Goal: Task Accomplishment & Management: Use online tool/utility

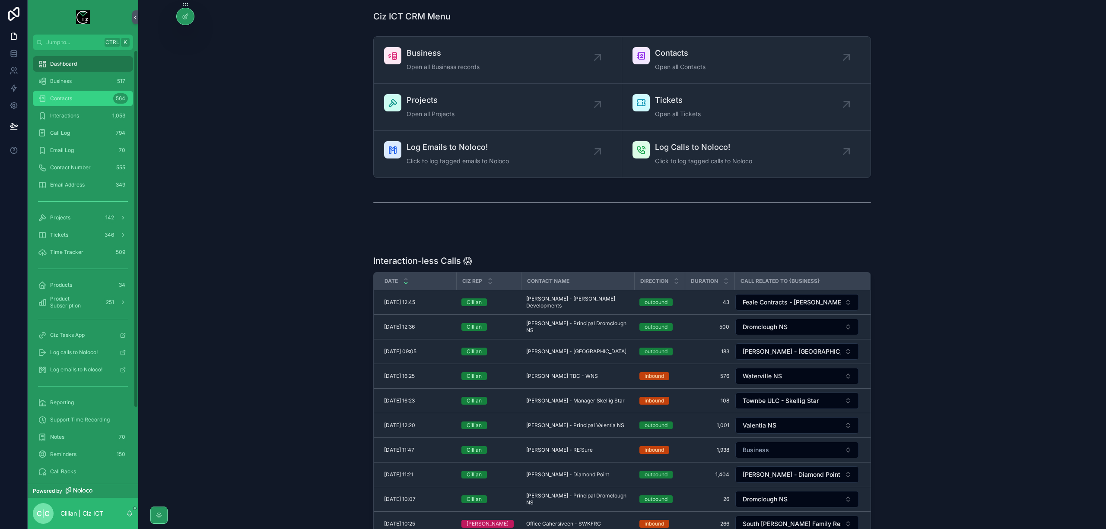
click at [76, 97] on div "Contacts 564" at bounding box center [83, 99] width 90 height 14
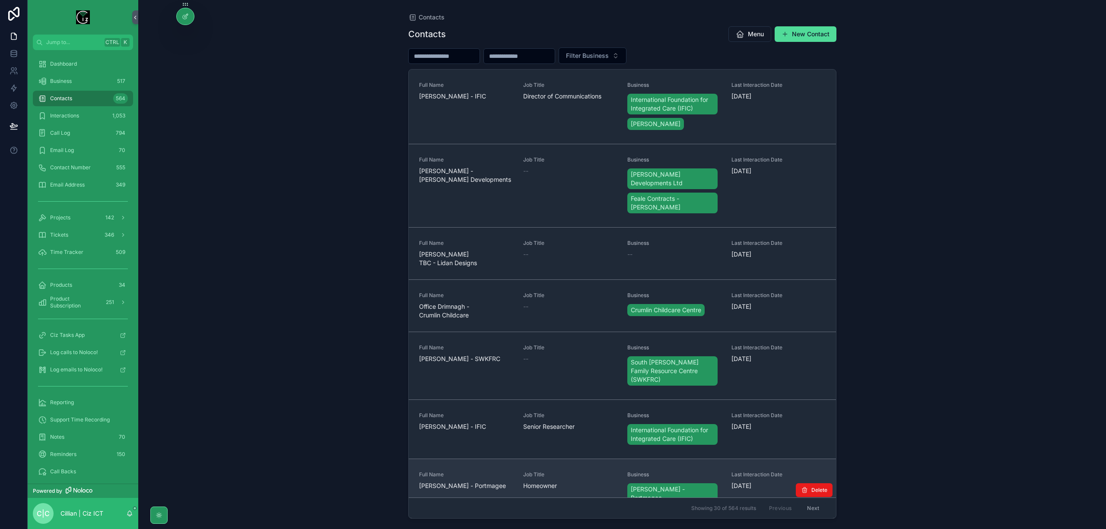
scroll to position [57, 0]
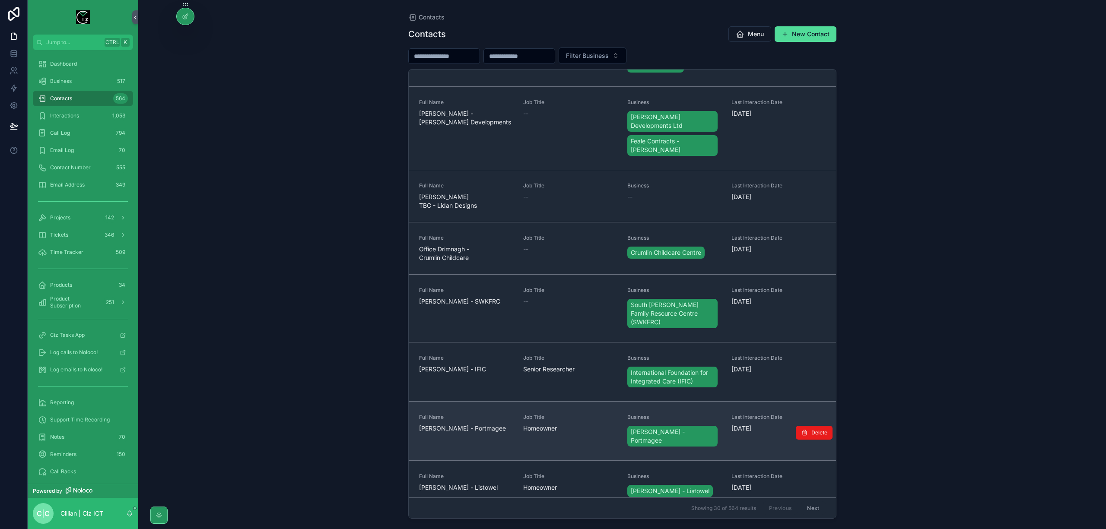
click at [455, 424] on span "[PERSON_NAME] - Portmagee" at bounding box center [466, 428] width 94 height 9
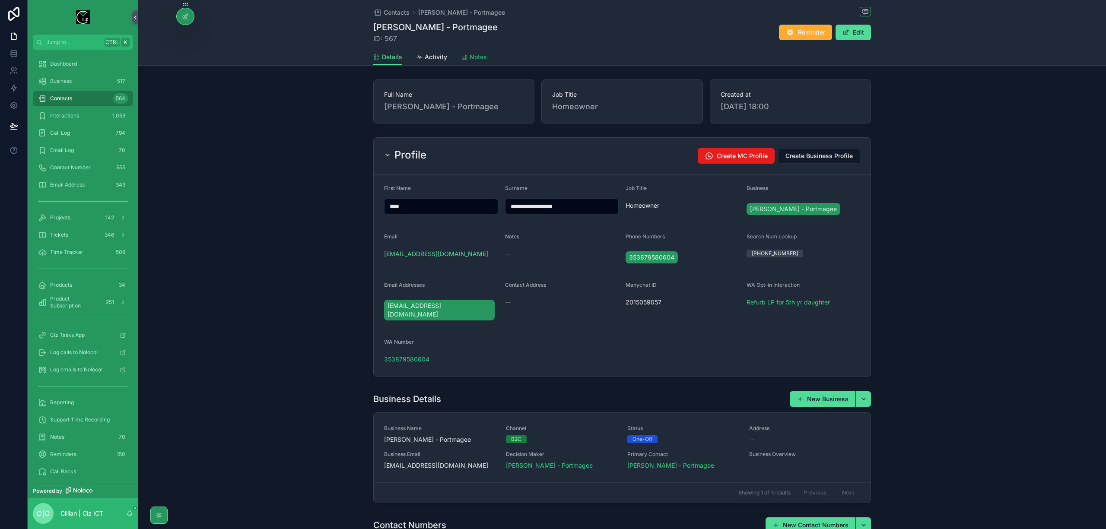
click at [479, 59] on span "Notes" at bounding box center [478, 57] width 17 height 9
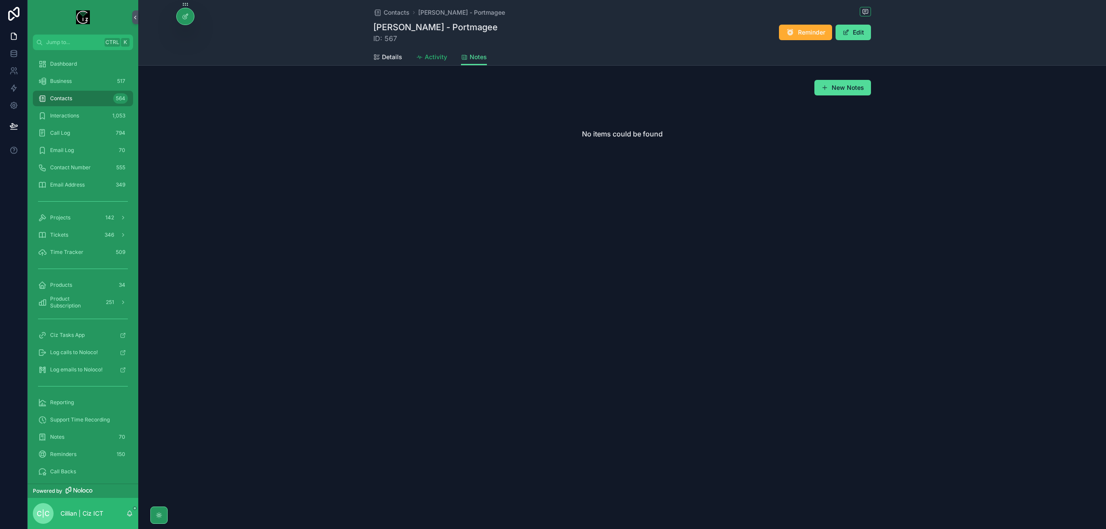
click at [438, 59] on span "Activity" at bounding box center [436, 57] width 22 height 9
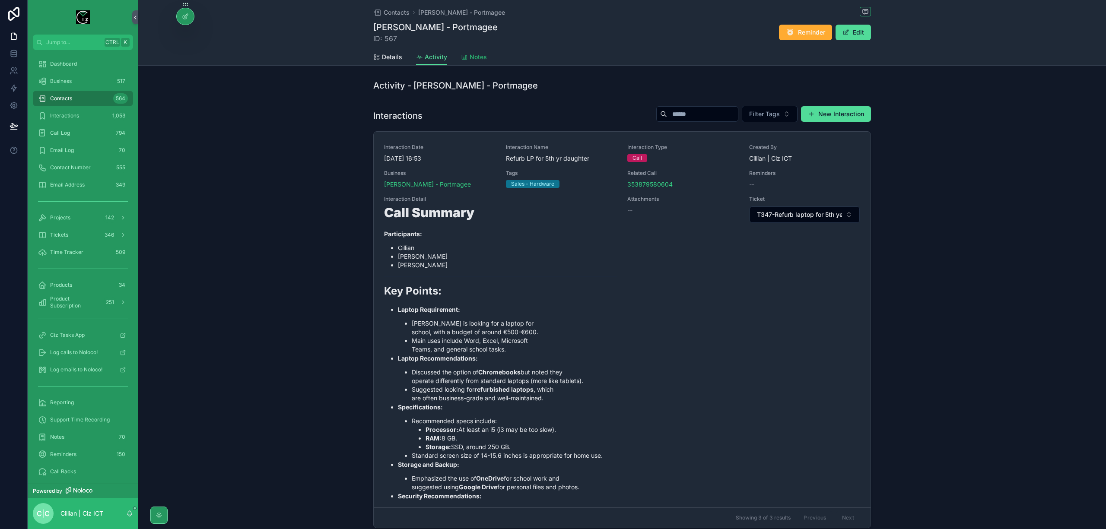
click at [475, 52] on link "Notes" at bounding box center [474, 57] width 26 height 17
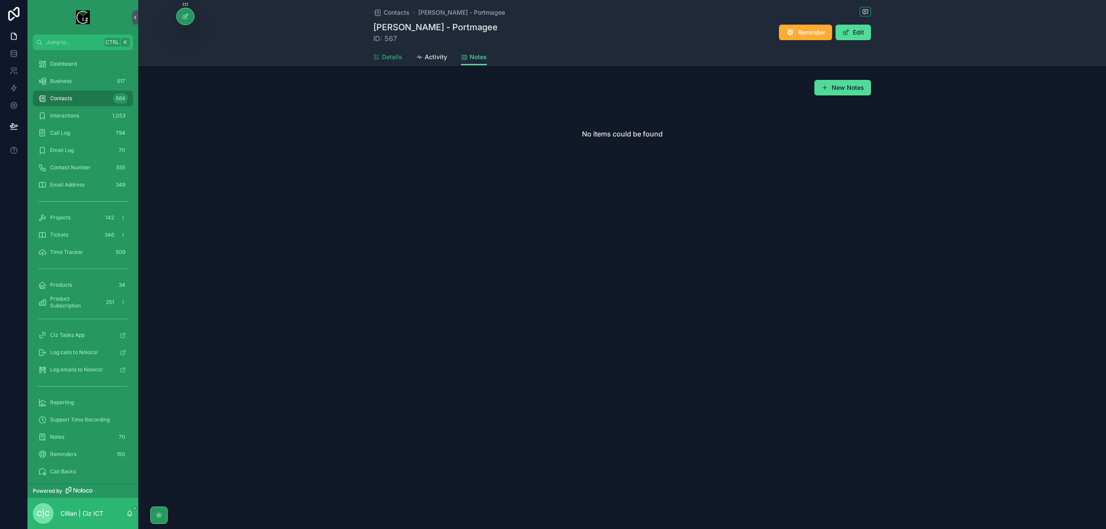
drag, startPoint x: 385, startPoint y: 58, endPoint x: 385, endPoint y: 63, distance: 4.8
click at [385, 58] on span "Details" at bounding box center [392, 57] width 20 height 9
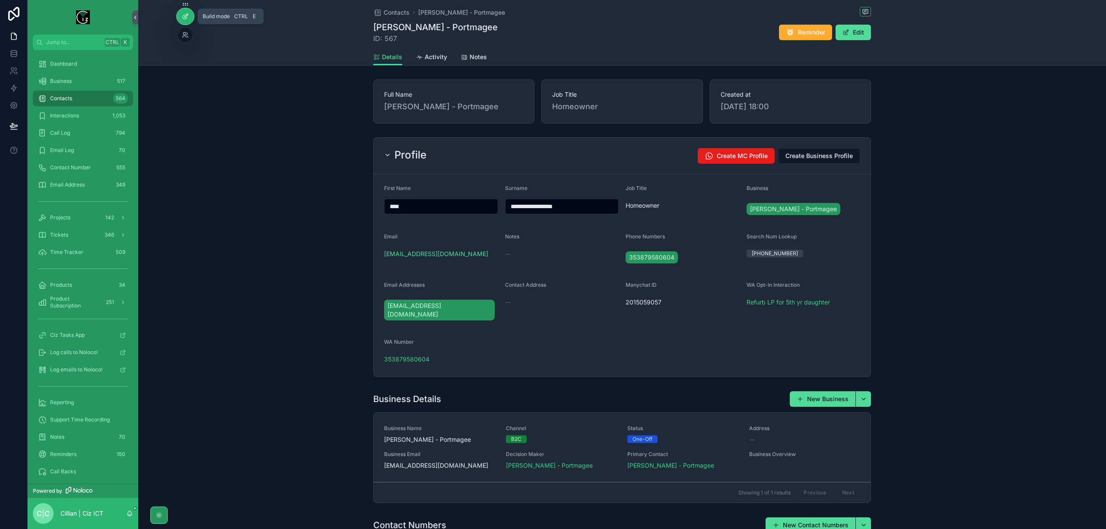
click at [189, 19] on div at bounding box center [185, 16] width 17 height 16
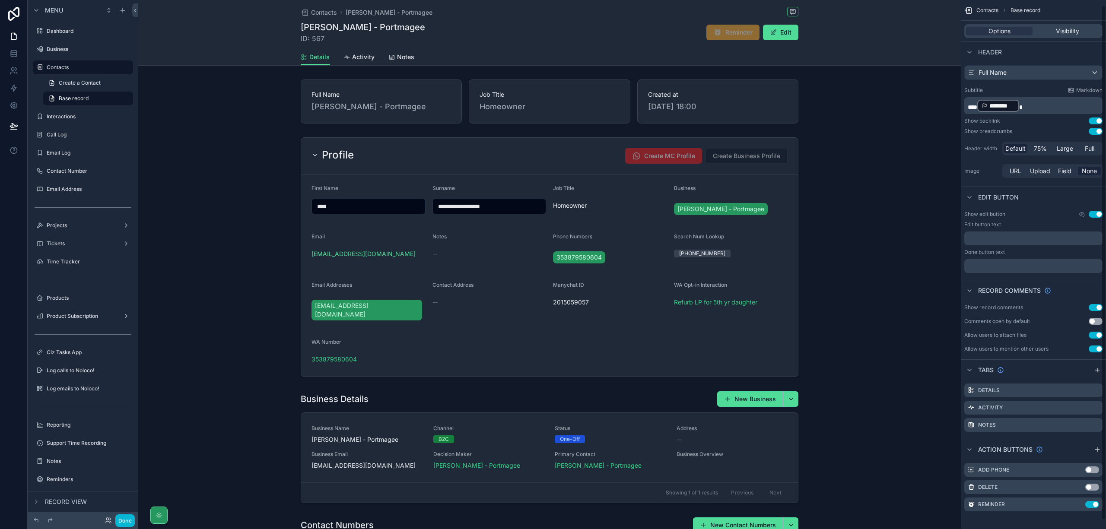
scroll to position [14, 0]
click at [1100, 365] on icon "scrollable content" at bounding box center [1097, 367] width 7 height 7
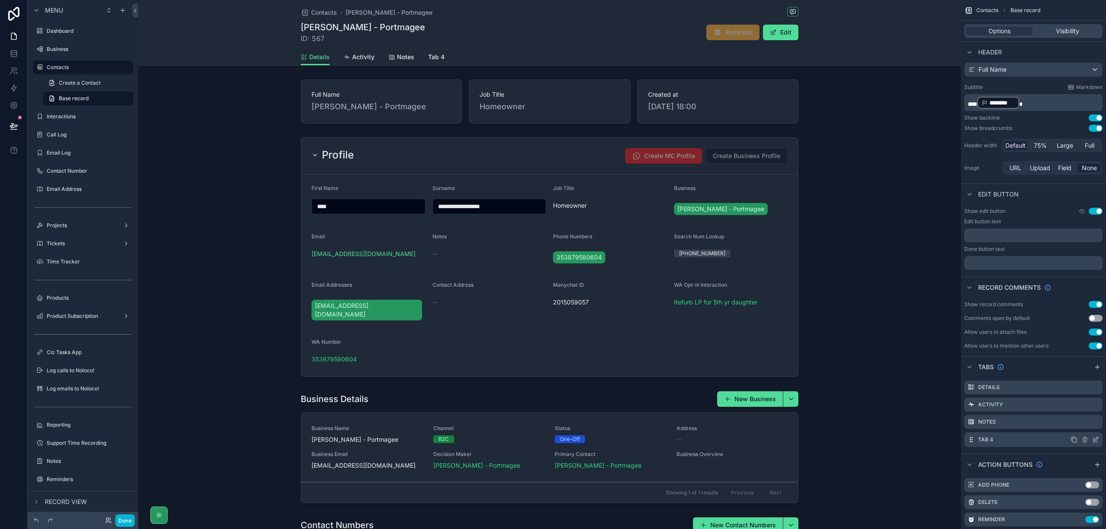
click at [1095, 440] on icon "scrollable content" at bounding box center [1096, 438] width 3 height 3
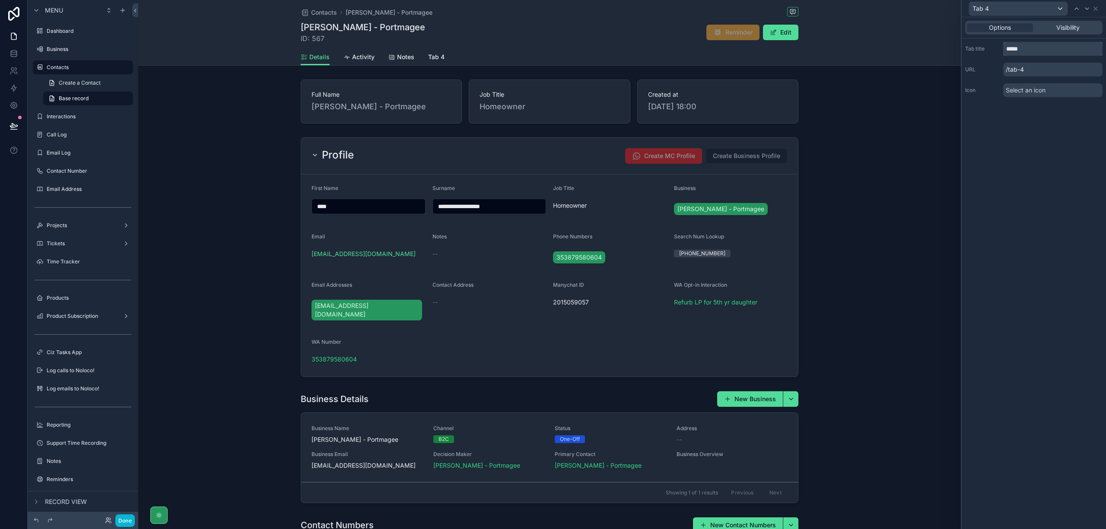
drag, startPoint x: 1032, startPoint y: 51, endPoint x: 997, endPoint y: 54, distance: 36.1
click at [997, 54] on div "Tab title *****" at bounding box center [1033, 49] width 137 height 14
type input "********"
click at [1060, 87] on div "Select an icon" at bounding box center [1052, 90] width 99 height 14
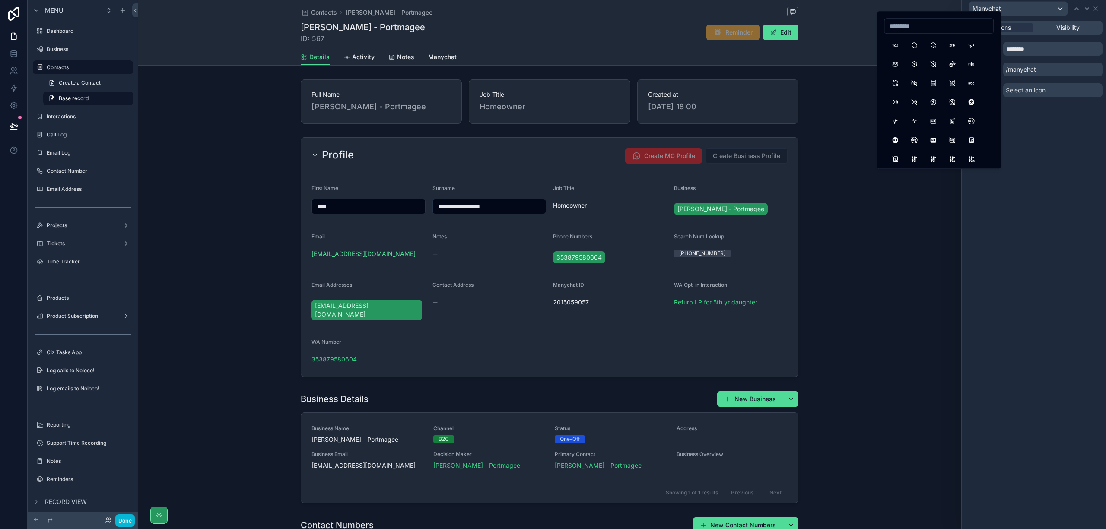
click at [925, 29] on input at bounding box center [939, 26] width 109 height 12
type input "**********"
click at [970, 85] on button "LetterM" at bounding box center [972, 84] width 16 height 16
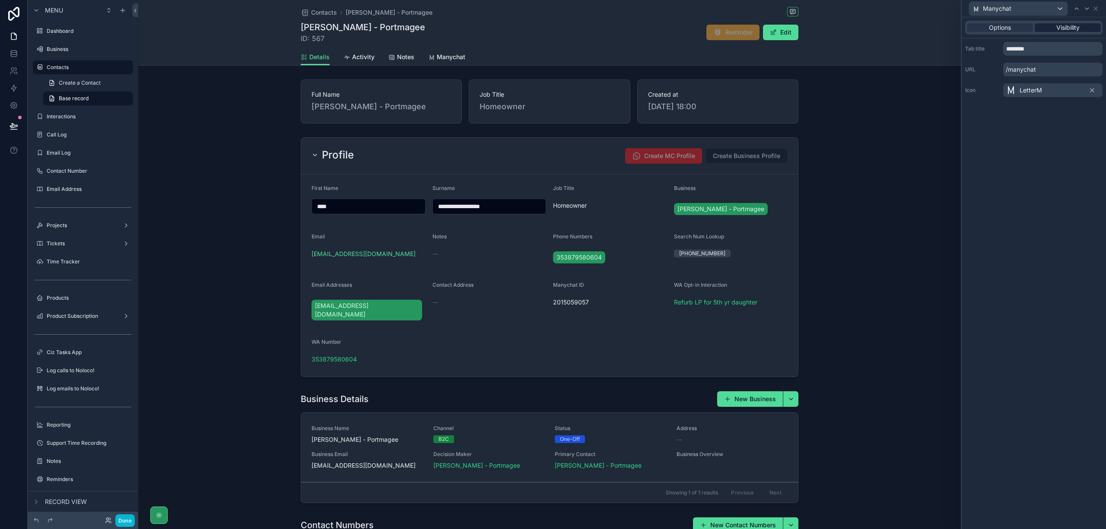
click at [1083, 27] on div "Visibility" at bounding box center [1068, 27] width 66 height 9
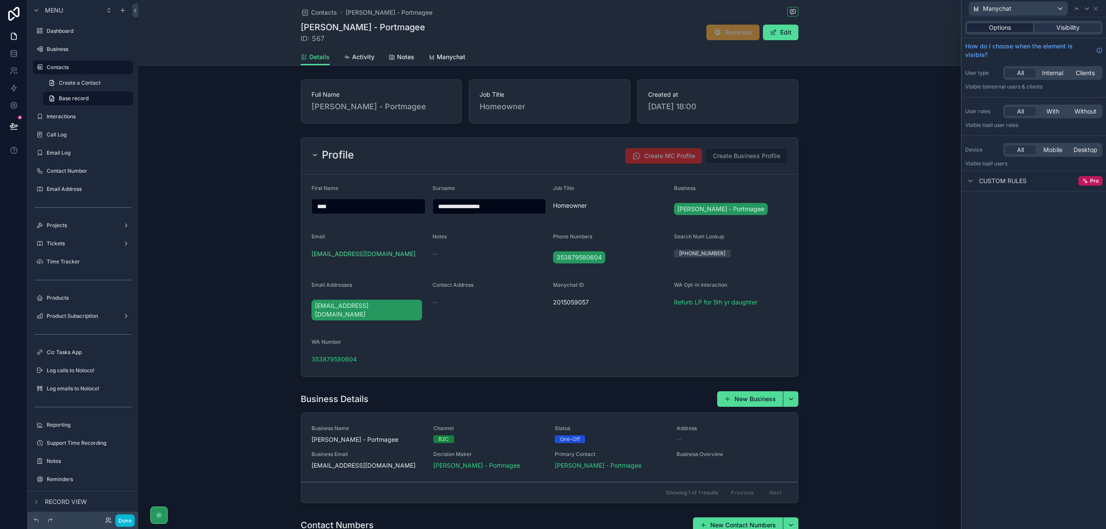
click at [992, 26] on span "Options" at bounding box center [1000, 27] width 22 height 9
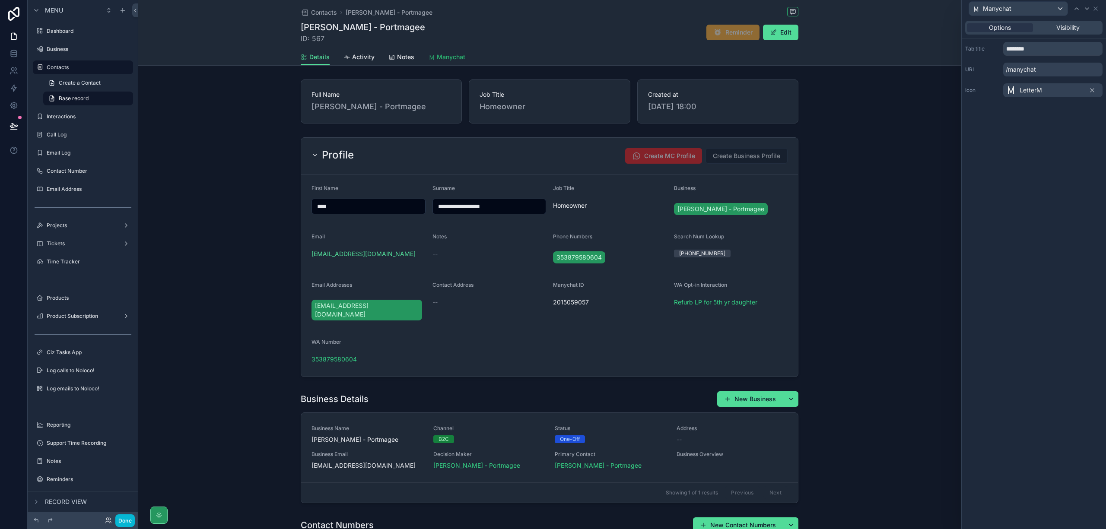
click at [445, 59] on span "Manychat" at bounding box center [451, 57] width 29 height 9
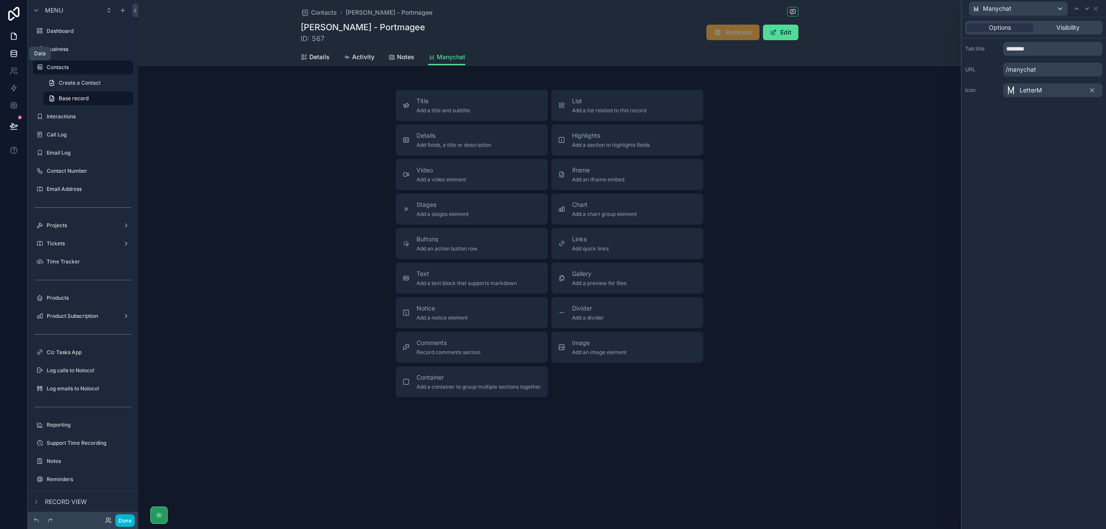
click at [16, 54] on icon at bounding box center [14, 55] width 6 height 3
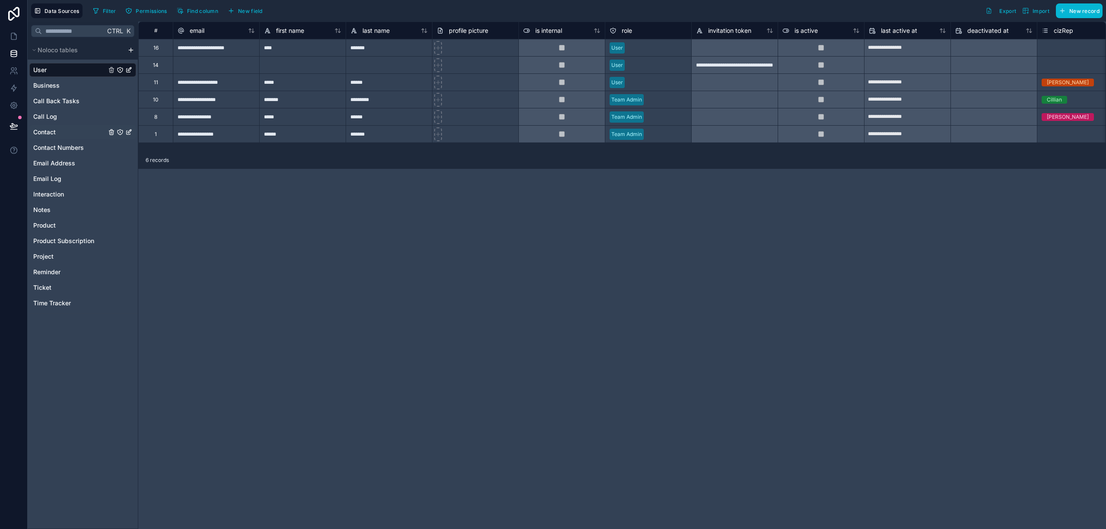
click at [57, 133] on div "Contact" at bounding box center [82, 132] width 107 height 14
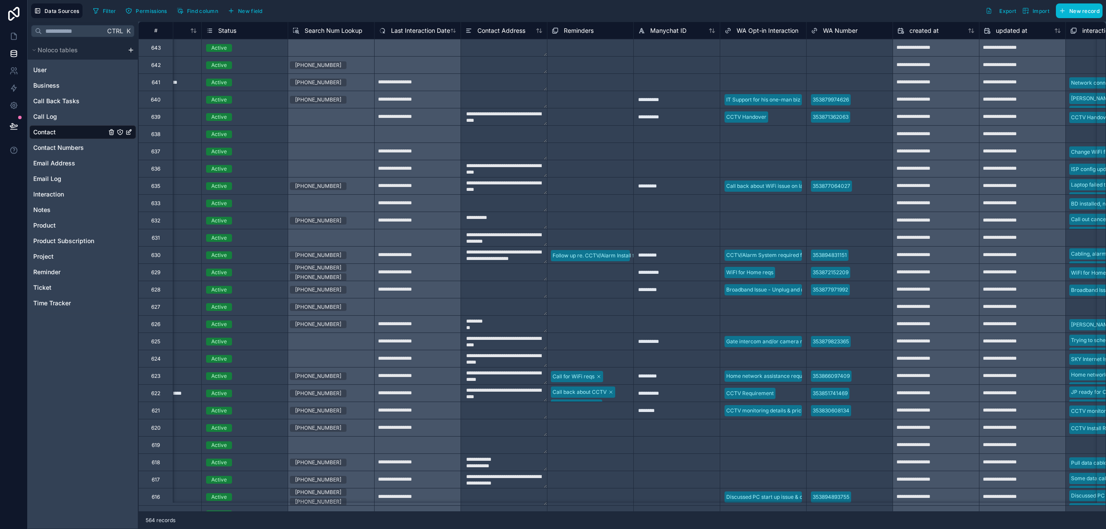
scroll to position [0, 768]
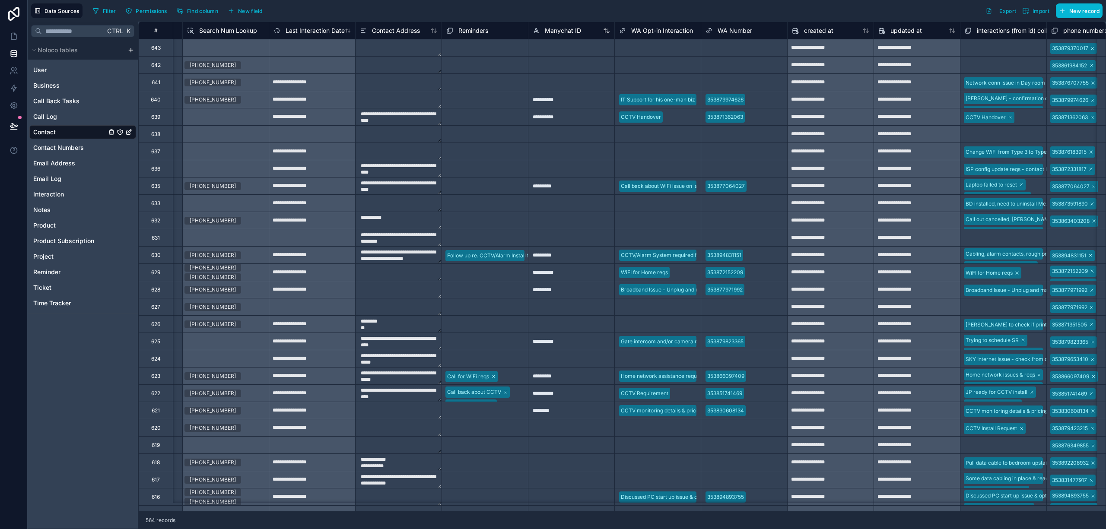
click at [572, 30] on span "Manychat ID" at bounding box center [563, 30] width 36 height 9
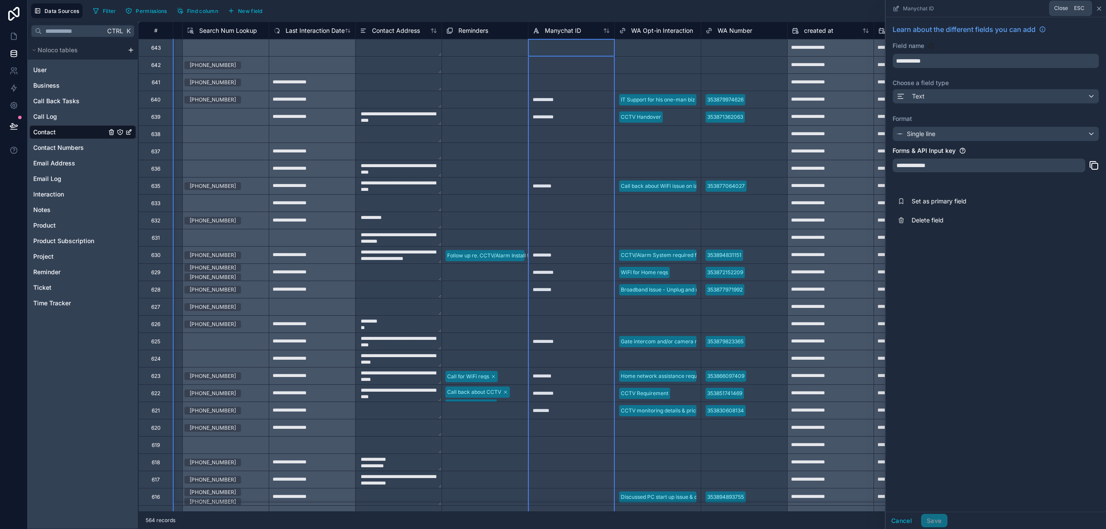
click at [1102, 9] on icon at bounding box center [1099, 8] width 7 height 7
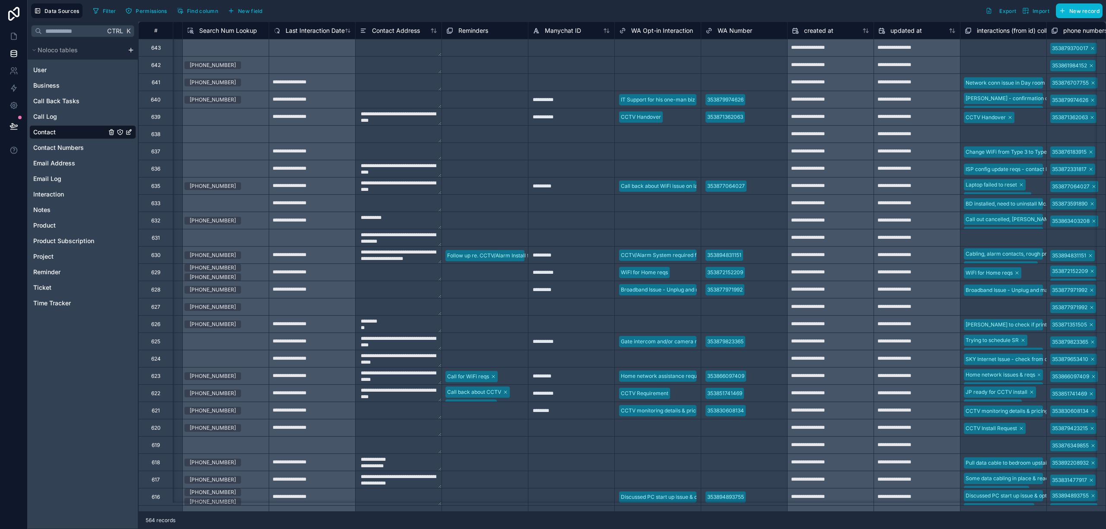
click at [130, 52] on html "**********" at bounding box center [553, 264] width 1106 height 529
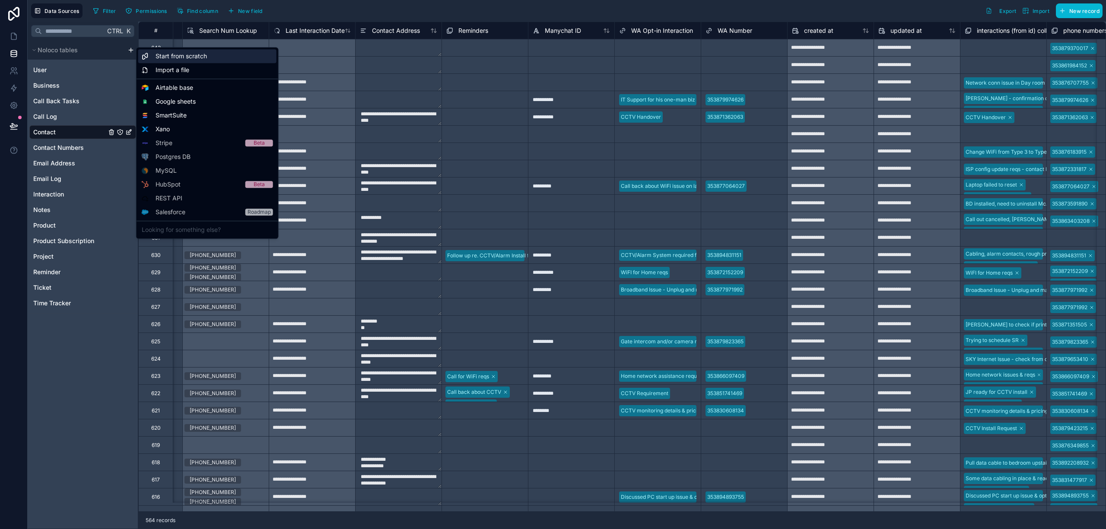
click at [204, 61] on span "Start from scratch" at bounding box center [181, 56] width 51 height 9
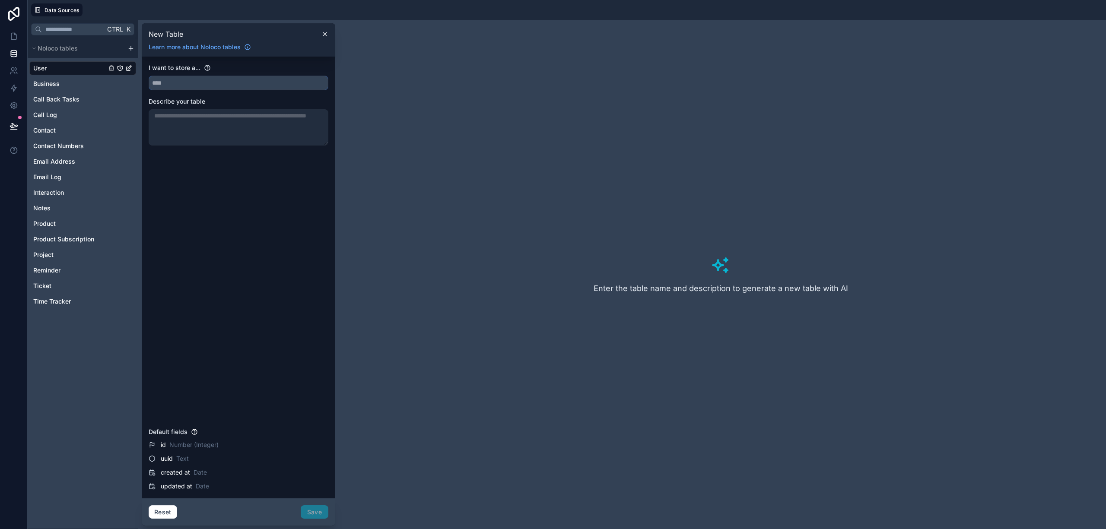
click at [218, 86] on input "text" at bounding box center [238, 83] width 179 height 14
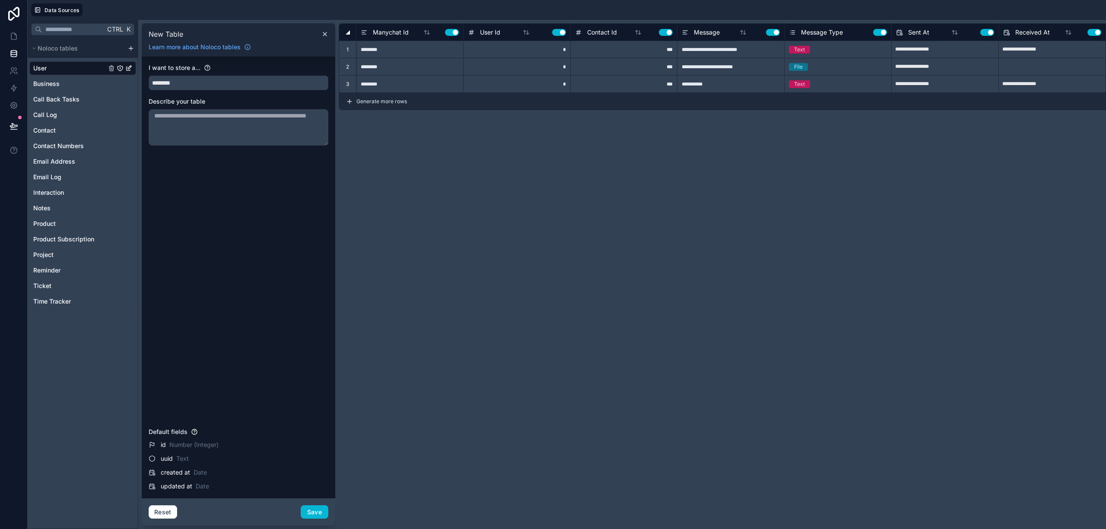
type input "********"
click at [268, 135] on textarea at bounding box center [239, 127] width 180 height 36
click at [882, 35] on div "Message Type Use setting" at bounding box center [838, 32] width 98 height 10
click at [882, 34] on button "Use setting" at bounding box center [880, 32] width 14 height 7
click at [199, 127] on textarea at bounding box center [239, 127] width 180 height 36
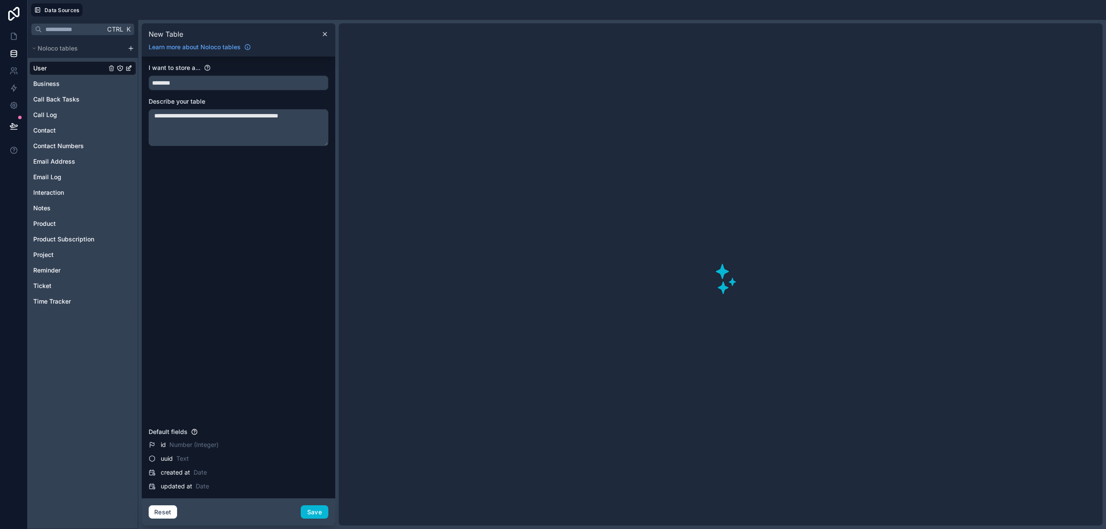
type textarea "**********"
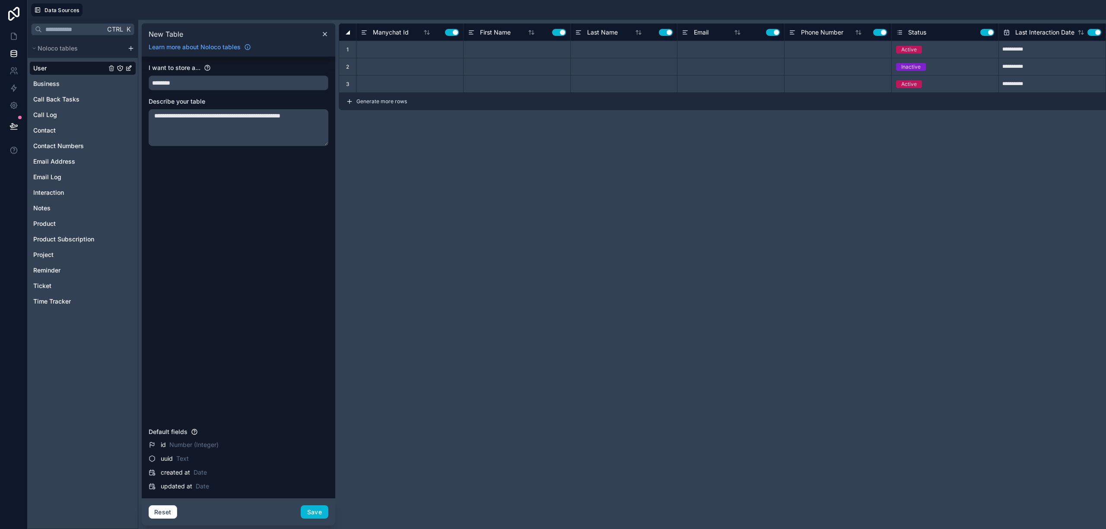
type input "**********"
type input "********"
type input "**********"
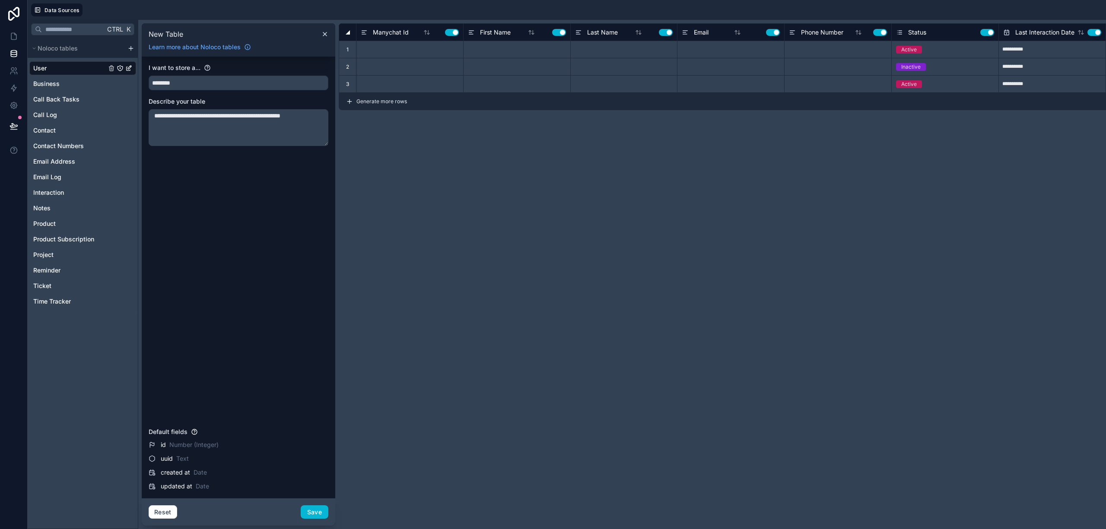
type input "********"
type input "**********"
type input "********"
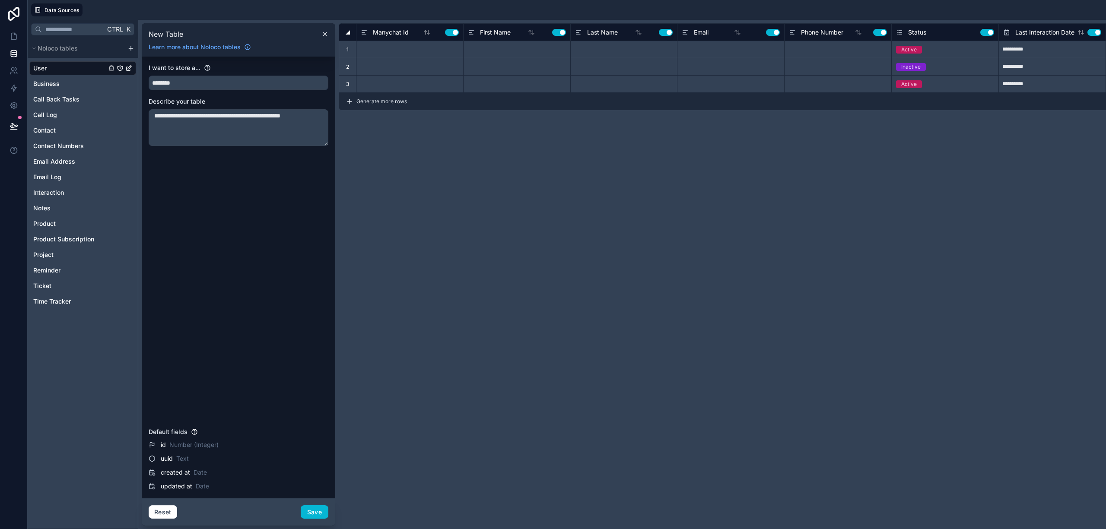
type input "**********"
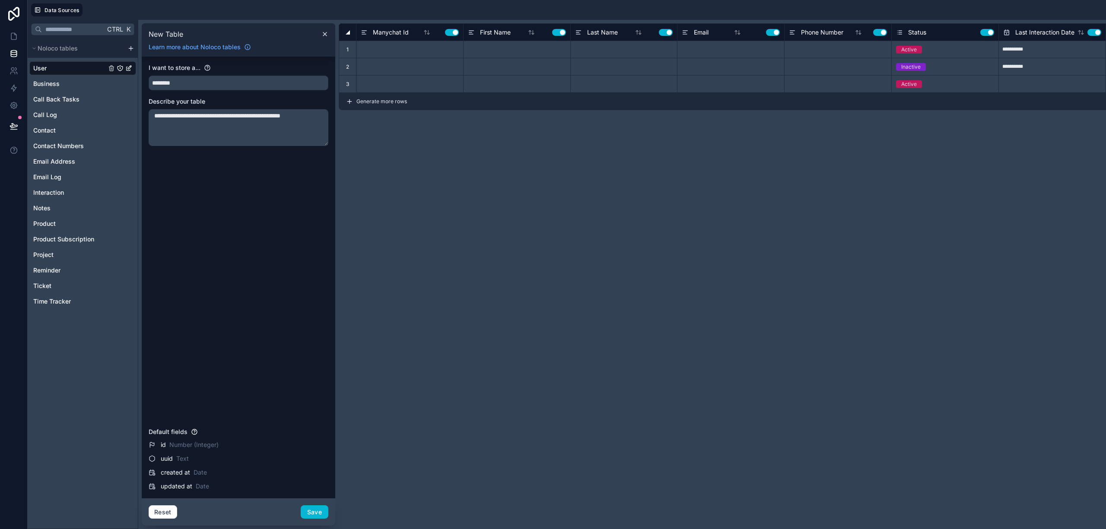
type input "**********"
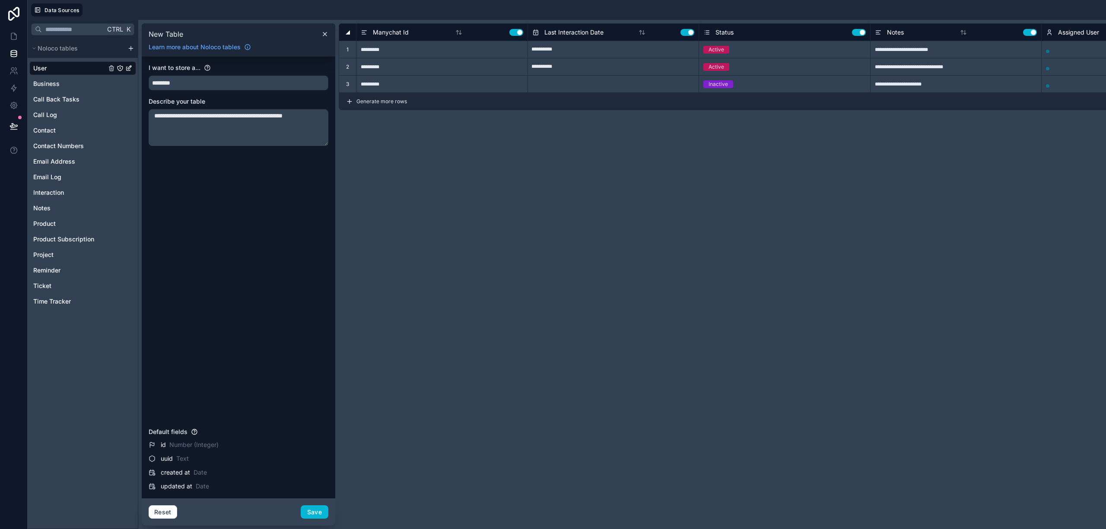
type textarea "**********"
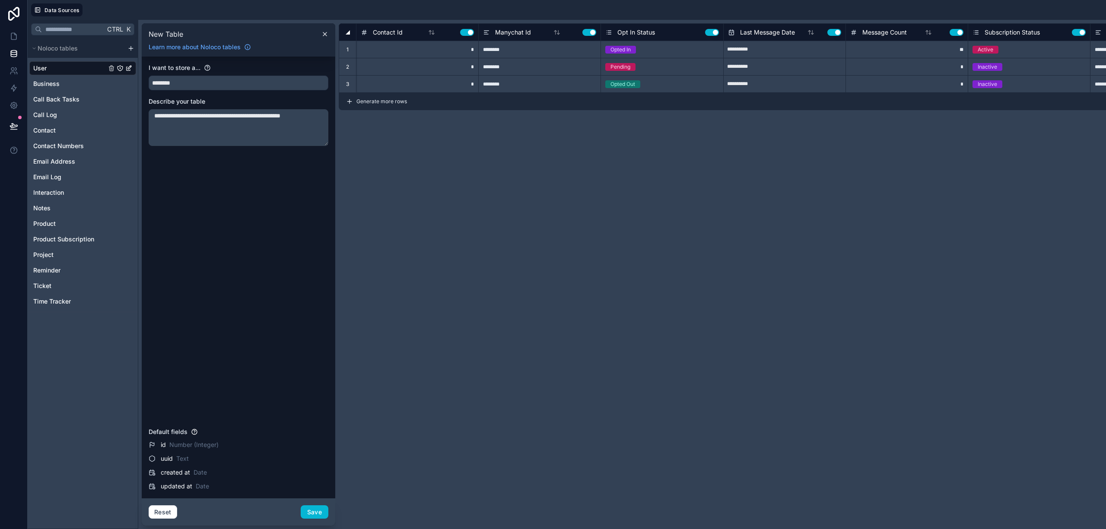
type input "**********"
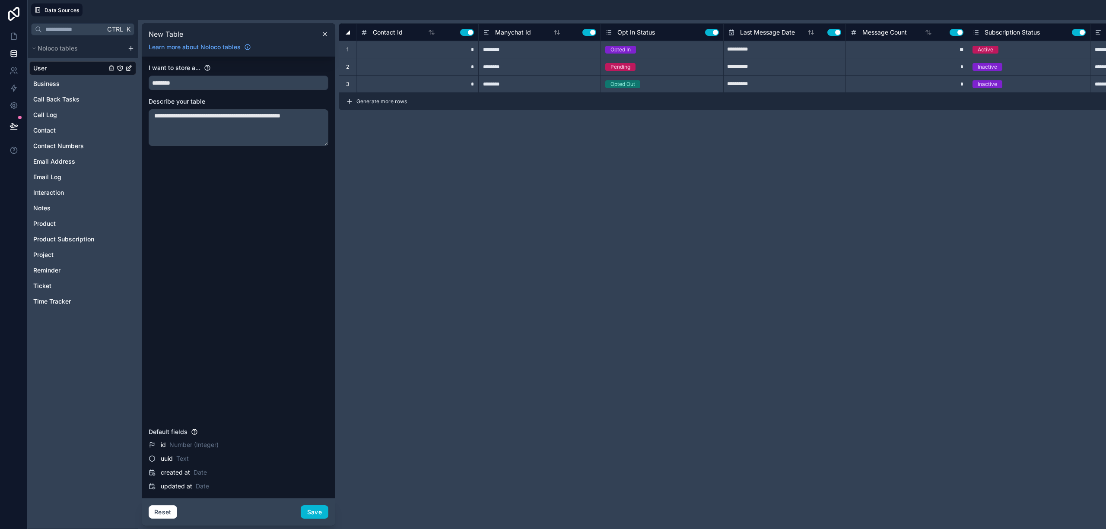
type input "**********"
drag, startPoint x: 628, startPoint y: 293, endPoint x: 891, endPoint y: 298, distance: 262.8
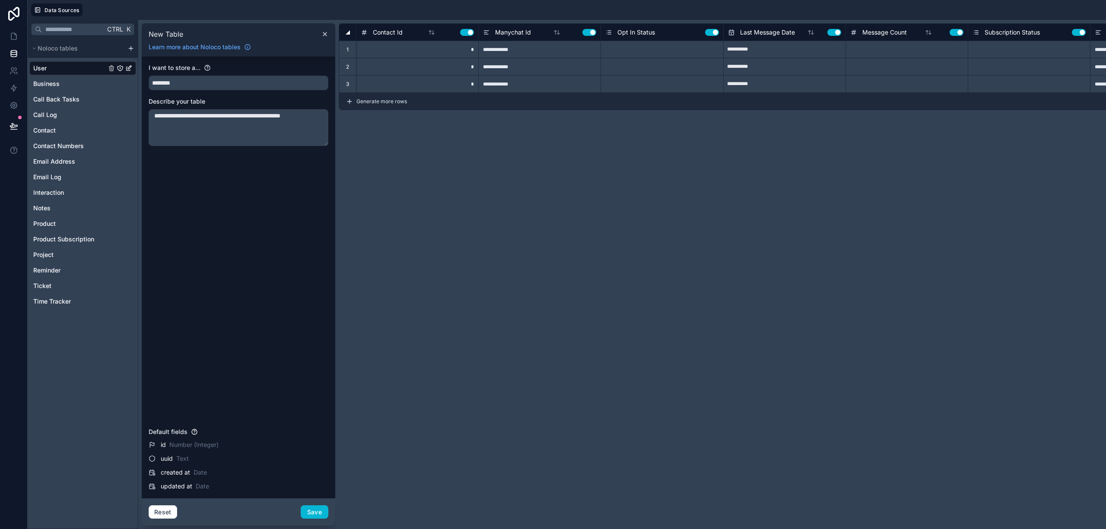
drag, startPoint x: 891, startPoint y: 298, endPoint x: 1003, endPoint y: 301, distance: 112.4
drag, startPoint x: 1066, startPoint y: 25, endPoint x: 1026, endPoint y: 26, distance: 40.2
click at [1035, 22] on div "**********" at bounding box center [677, 275] width 1079 height 510
click at [319, 119] on textarea "**********" at bounding box center [239, 127] width 180 height 37
click at [385, 32] on span "Contact Id" at bounding box center [388, 32] width 30 height 9
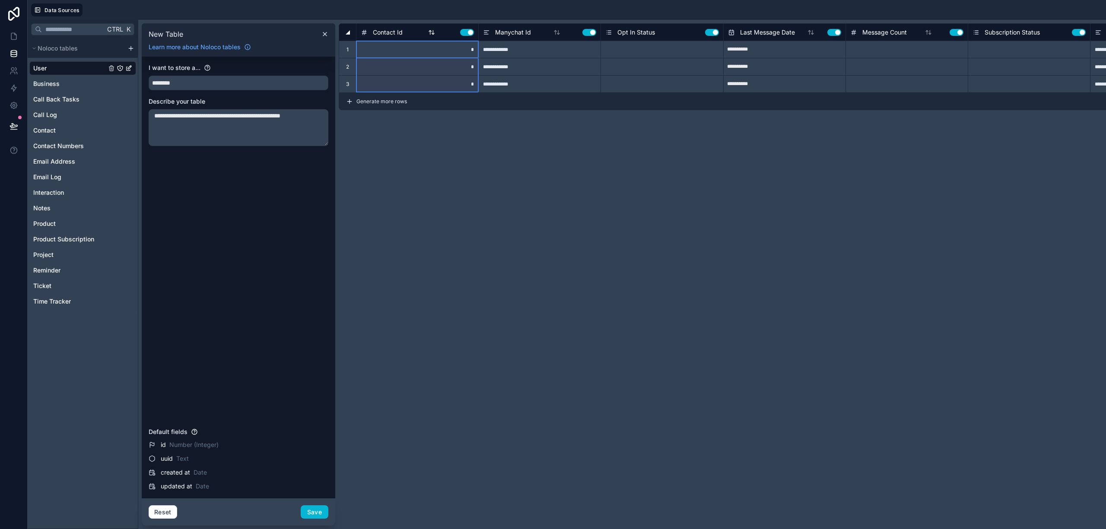
click at [388, 33] on span "Contact Id" at bounding box center [388, 32] width 30 height 9
click at [318, 118] on textarea "**********" at bounding box center [239, 127] width 180 height 37
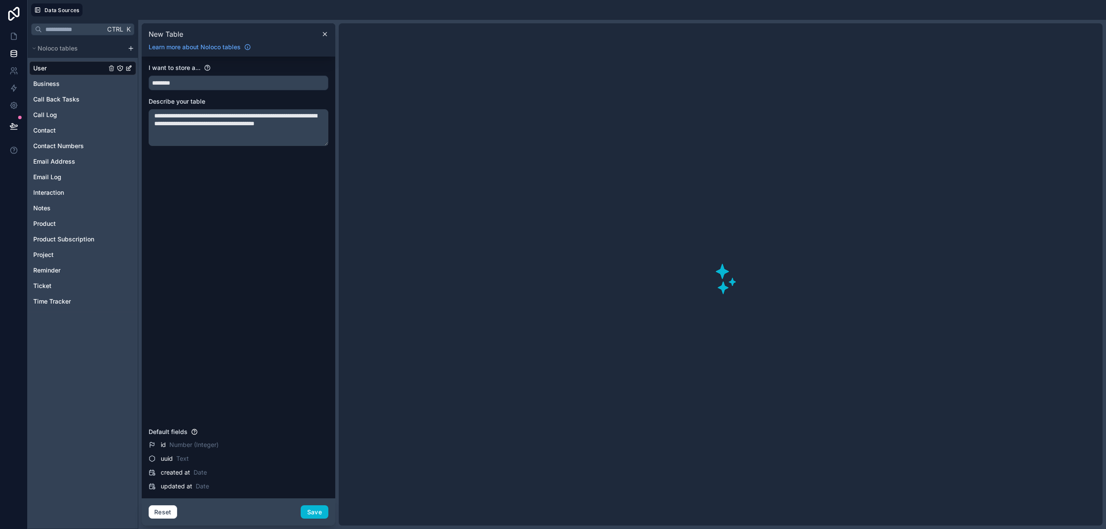
type textarea "**********"
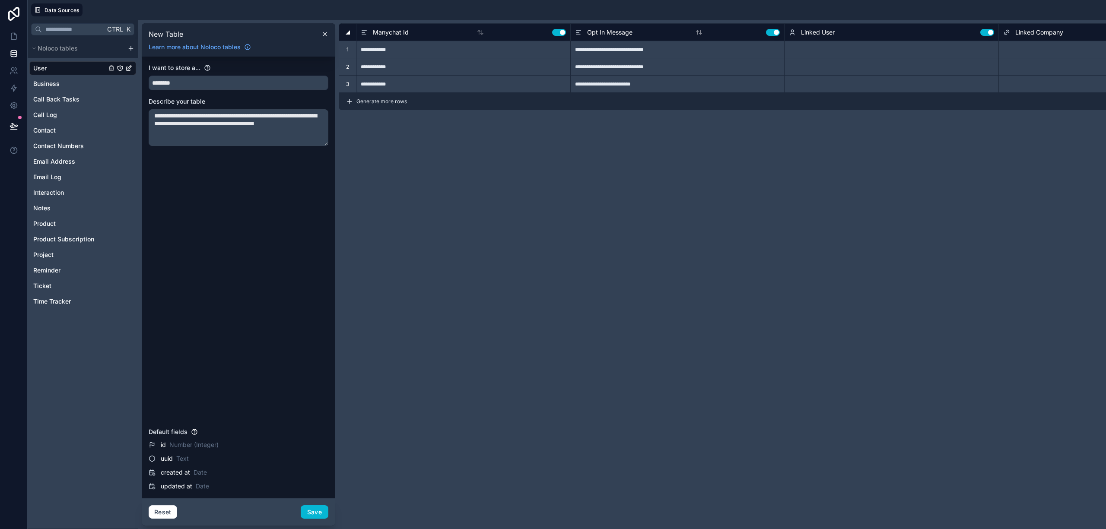
click at [827, 32] on span "Linked User" at bounding box center [818, 32] width 34 height 9
click at [817, 49] on div "Select a Linked User" at bounding box center [814, 49] width 51 height 7
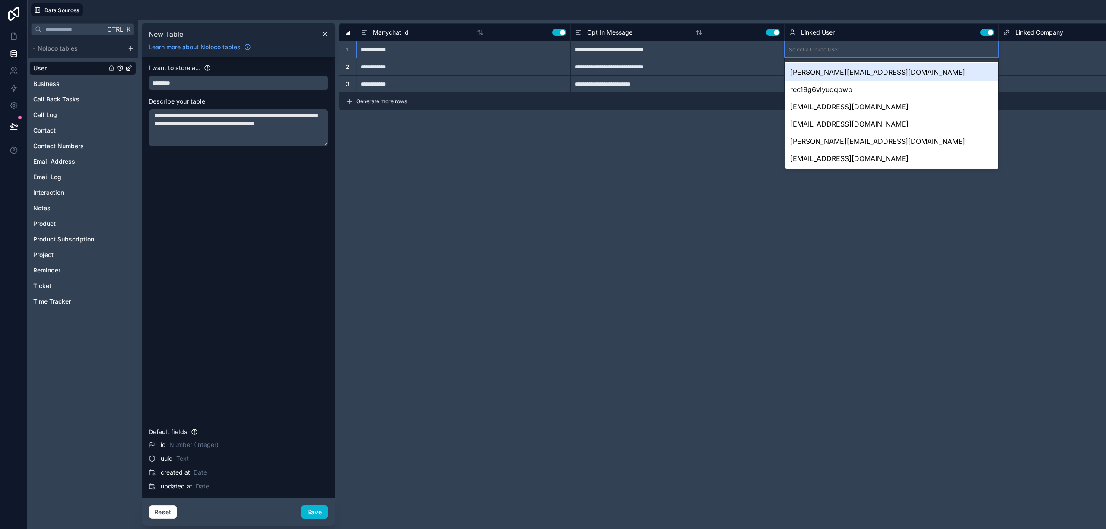
click at [691, 150] on div "**********" at bounding box center [776, 274] width 875 height 503
click at [1034, 47] on div "Select a Linked Company" at bounding box center [1034, 49] width 63 height 7
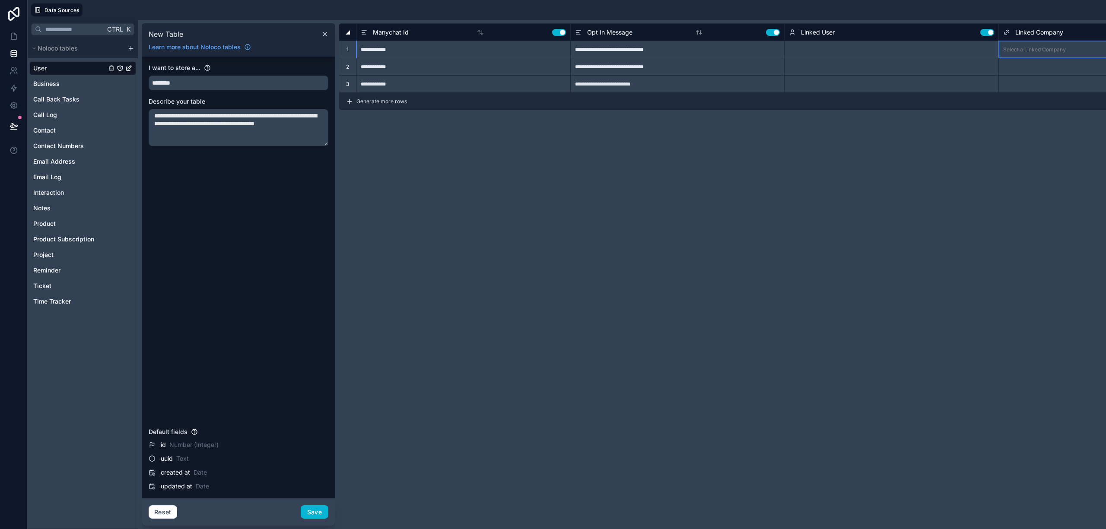
click at [1033, 48] on div "Select a Linked Company" at bounding box center [1034, 49] width 63 height 7
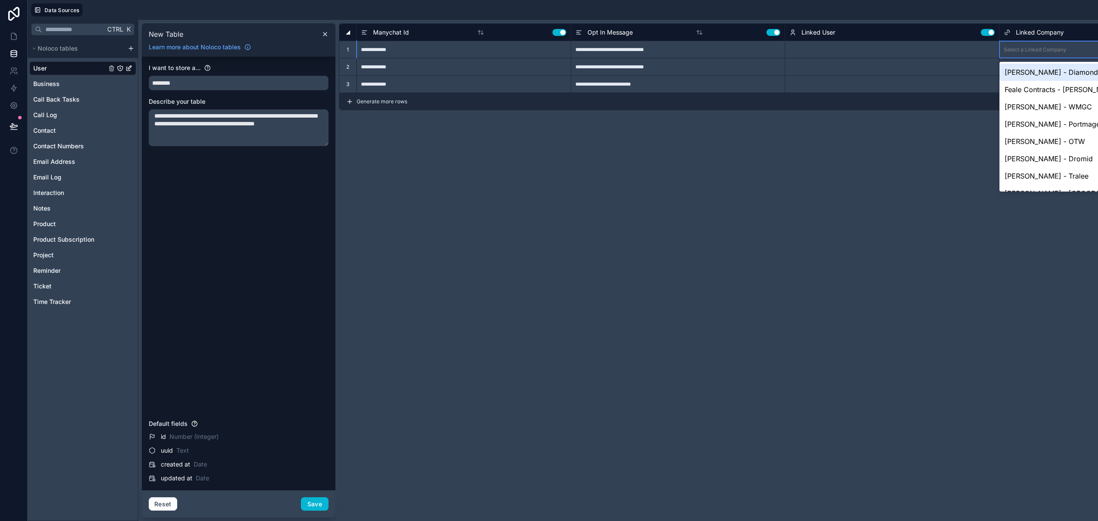
click at [763, 217] on div "**********" at bounding box center [776, 270] width 875 height 494
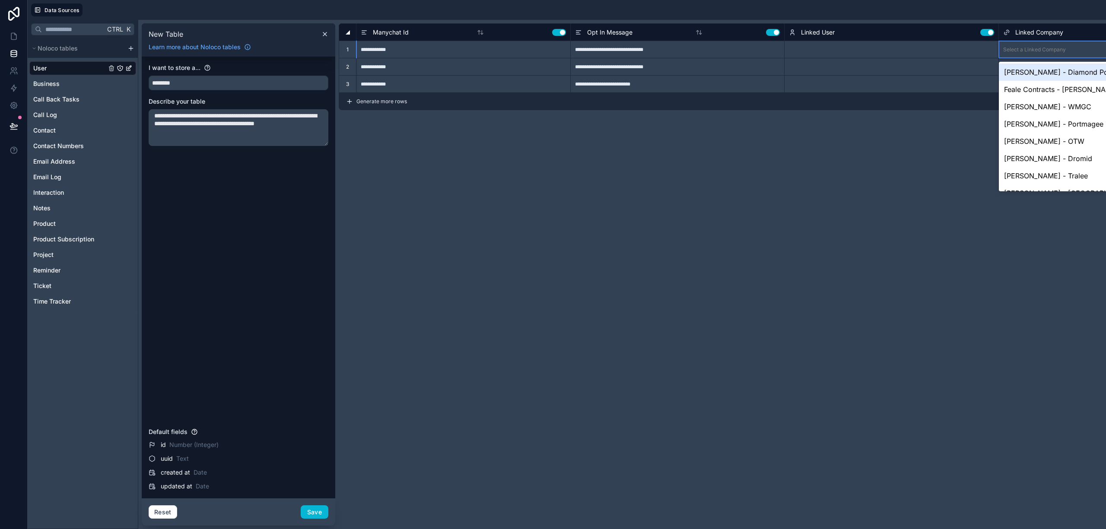
click at [655, 55] on div "**********" at bounding box center [677, 49] width 214 height 17
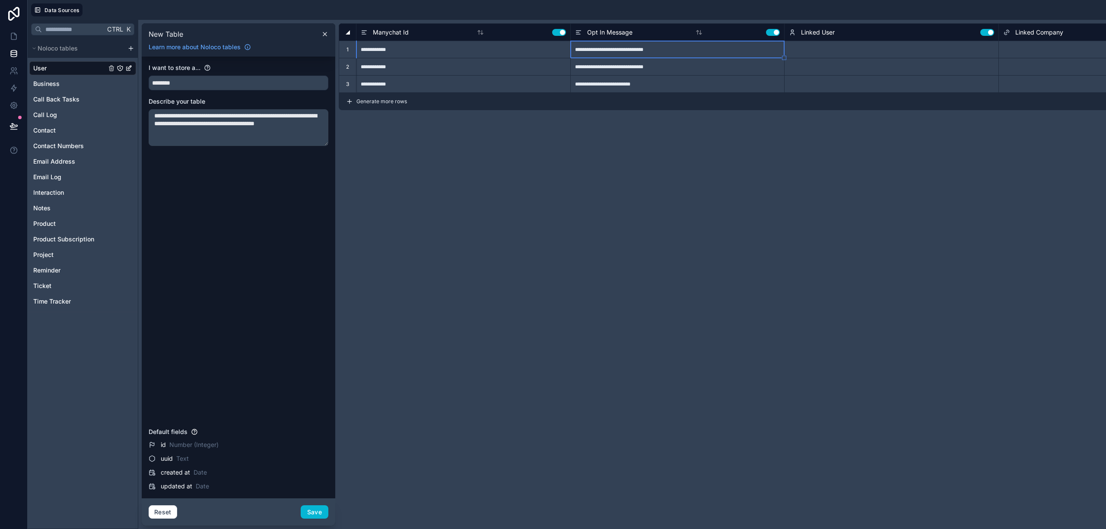
click at [656, 52] on div "**********" at bounding box center [677, 49] width 214 height 17
click at [385, 101] on span "Generate more rows" at bounding box center [382, 101] width 51 height 7
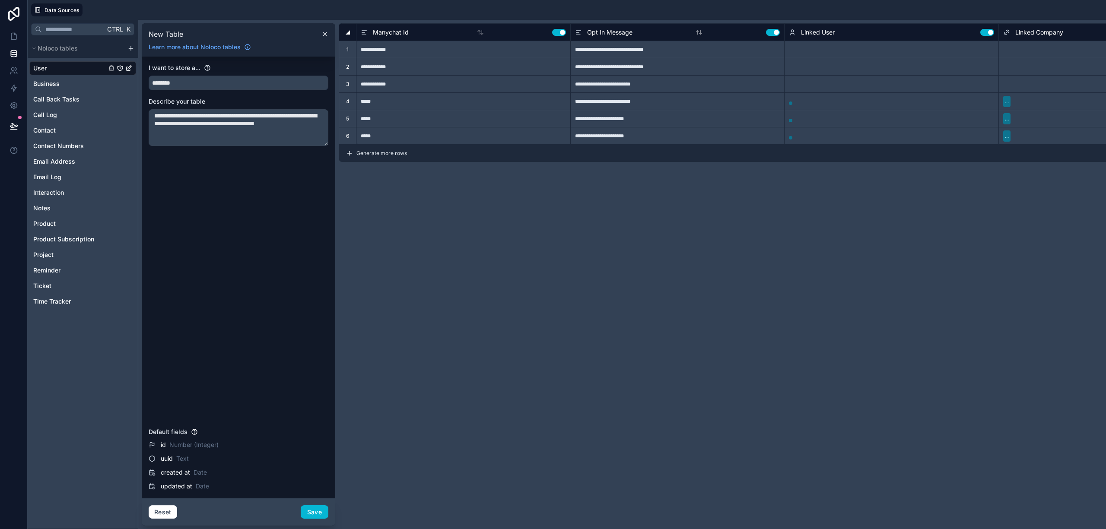
click at [1005, 102] on div "..." at bounding box center [1007, 102] width 4 height 8
click at [1011, 103] on span "..." at bounding box center [1006, 101] width 7 height 11
click at [1008, 105] on div "..." at bounding box center [1007, 102] width 4 height 8
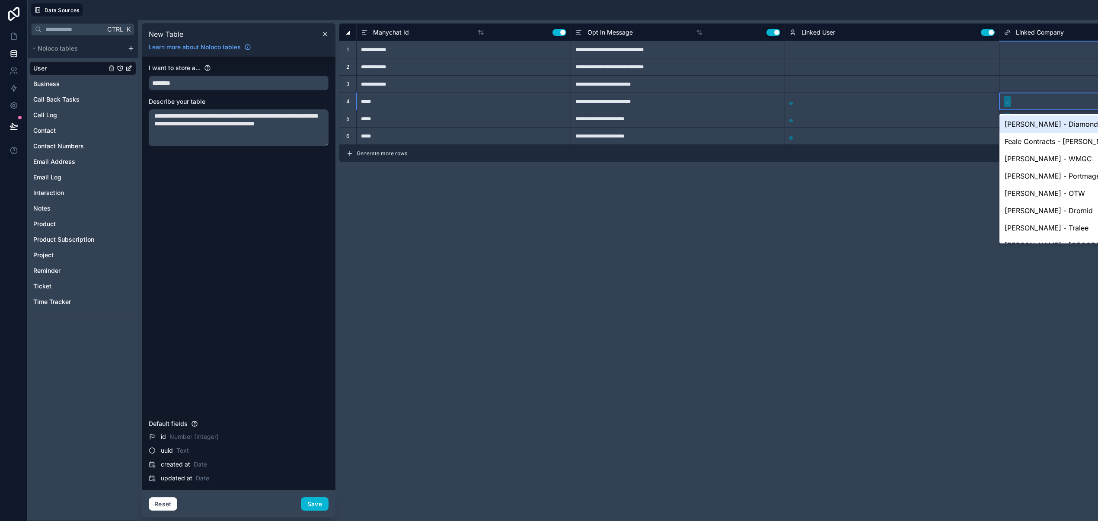
click at [949, 155] on div "Generate more rows 6 records" at bounding box center [776, 153] width 875 height 17
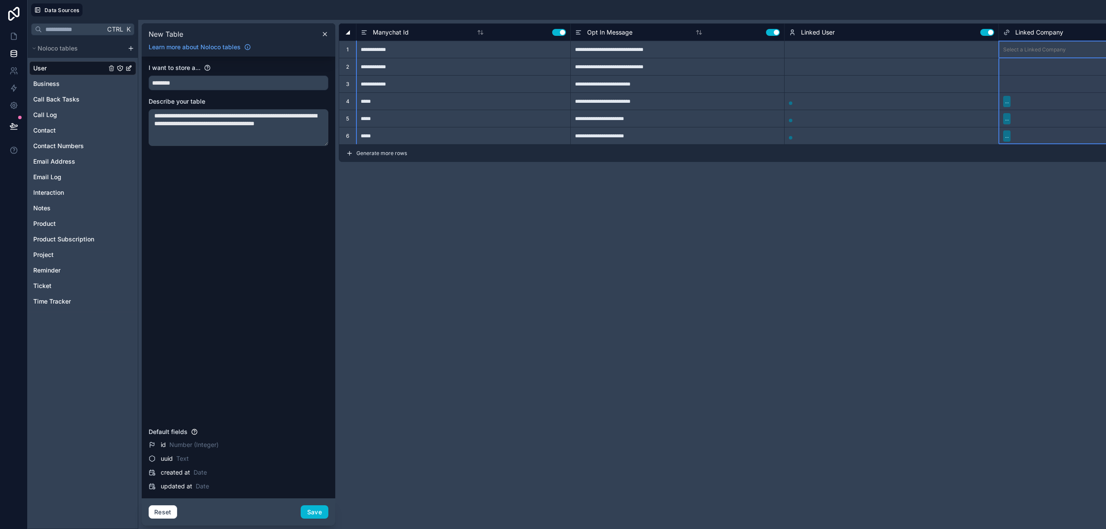
click at [1051, 31] on span "Linked Company" at bounding box center [1040, 32] width 48 height 9
click at [986, 32] on button "Use setting" at bounding box center [988, 32] width 14 height 7
drag, startPoint x: 998, startPoint y: 31, endPoint x: 893, endPoint y: 30, distance: 105.5
click at [893, 30] on div "Manychat Id Use setting Opt In Message Use setting Linked User Use setting Link…" at bounding box center [776, 31] width 874 height 17
click at [774, 35] on button "Use setting" at bounding box center [773, 32] width 14 height 7
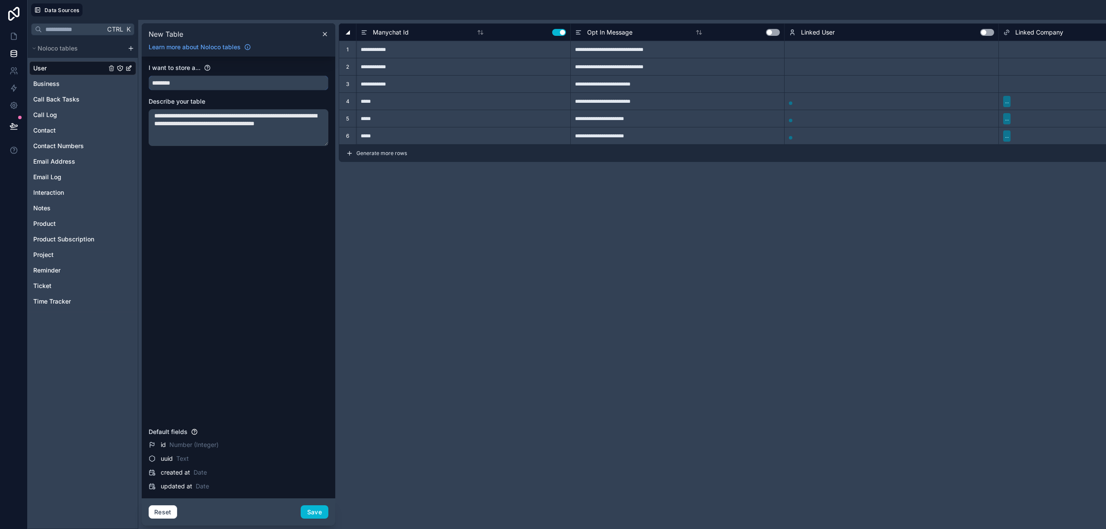
click at [222, 86] on input "********" at bounding box center [238, 83] width 179 height 14
click at [254, 130] on textarea "**********" at bounding box center [239, 127] width 180 height 37
click at [159, 508] on button "Reset" at bounding box center [163, 513] width 29 height 14
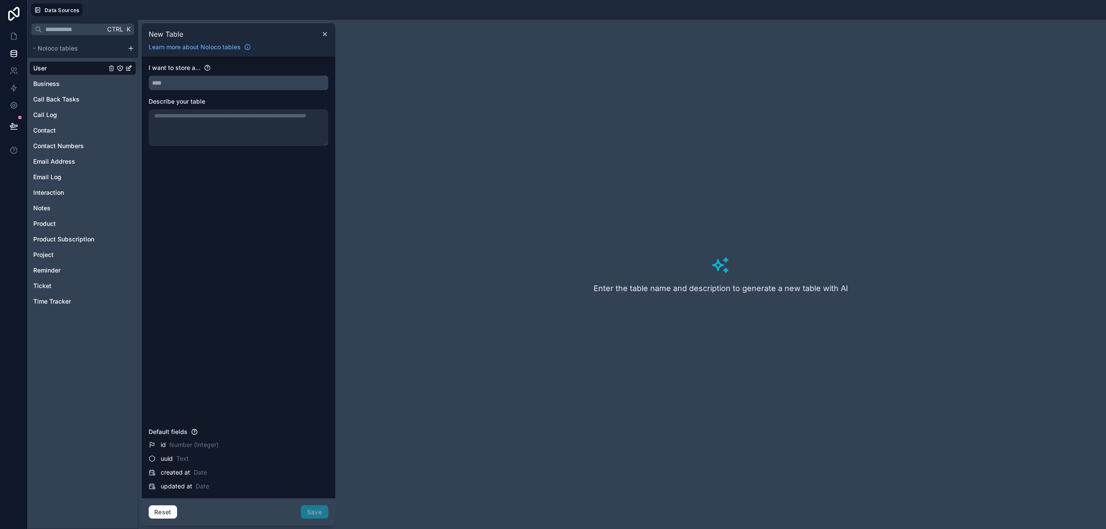
click at [188, 80] on input "text" at bounding box center [238, 83] width 179 height 14
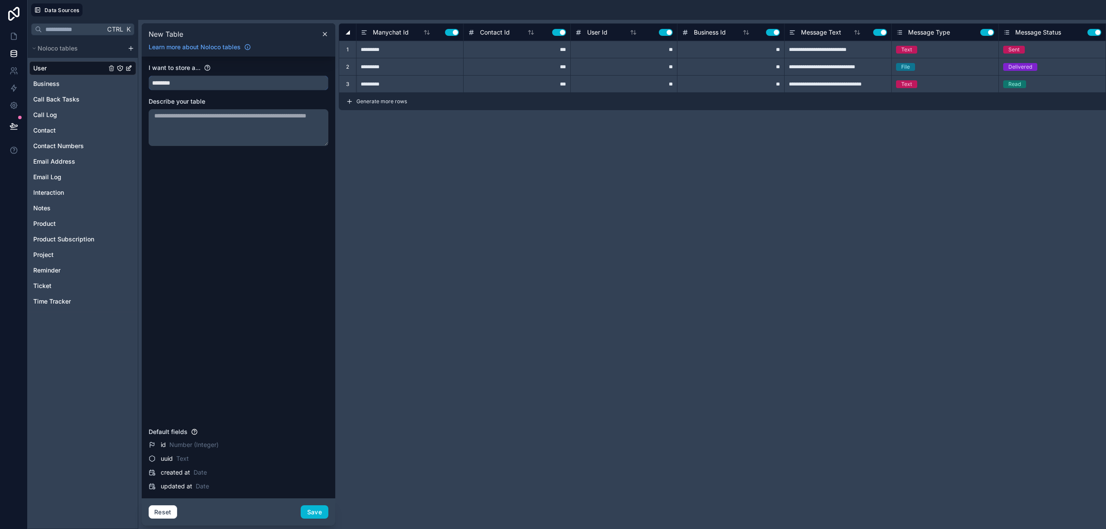
type input "********"
click at [1095, 30] on button "Use setting" at bounding box center [1095, 32] width 14 height 7
click at [983, 32] on button "Use setting" at bounding box center [988, 32] width 14 height 7
click at [872, 36] on div "Message Text Use setting" at bounding box center [838, 32] width 98 height 10
click at [879, 33] on button "Use setting" at bounding box center [880, 32] width 14 height 7
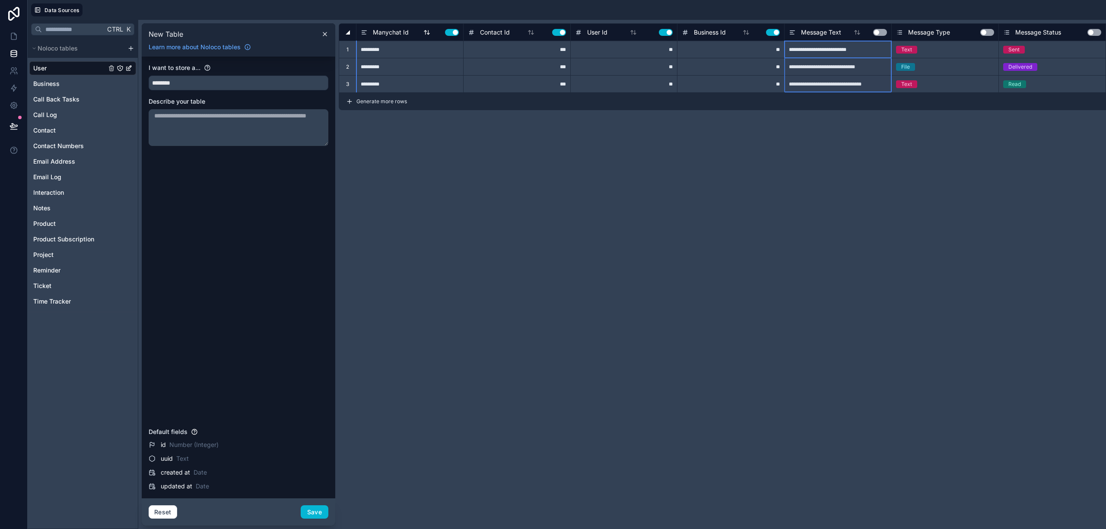
click at [450, 33] on button "Use setting" at bounding box center [452, 32] width 14 height 7
click at [564, 35] on button "Use setting" at bounding box center [559, 32] width 14 height 7
click at [662, 36] on div "User Id Use setting" at bounding box center [624, 32] width 98 height 10
click at [670, 33] on button "Use setting" at bounding box center [666, 32] width 14 height 7
click at [780, 37] on div "Business Id Use setting" at bounding box center [731, 32] width 98 height 10
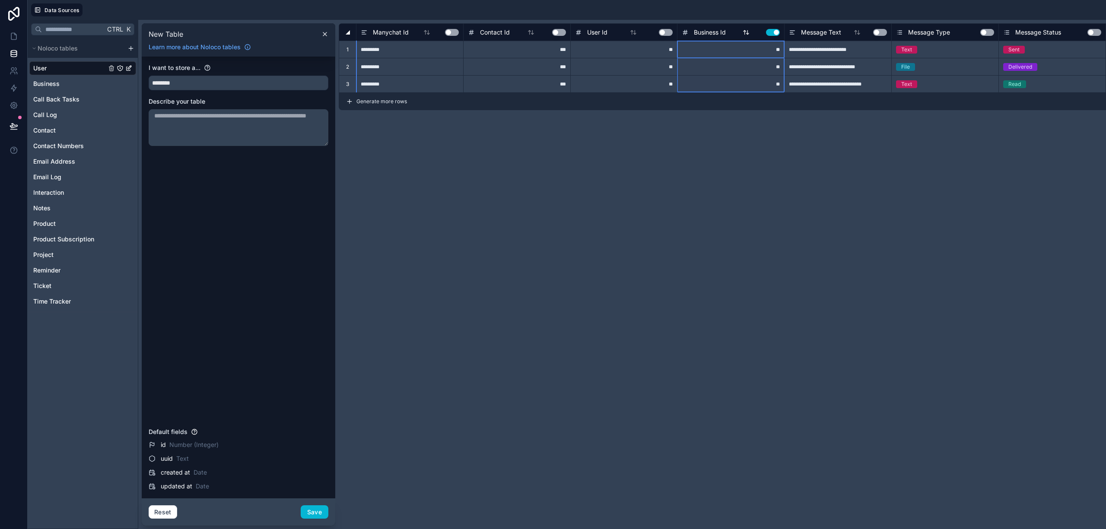
click at [777, 35] on button "Use setting" at bounding box center [773, 32] width 14 height 7
drag, startPoint x: 716, startPoint y: 139, endPoint x: 880, endPoint y: 149, distance: 164.9
click at [308, 513] on button "Save" at bounding box center [315, 513] width 28 height 14
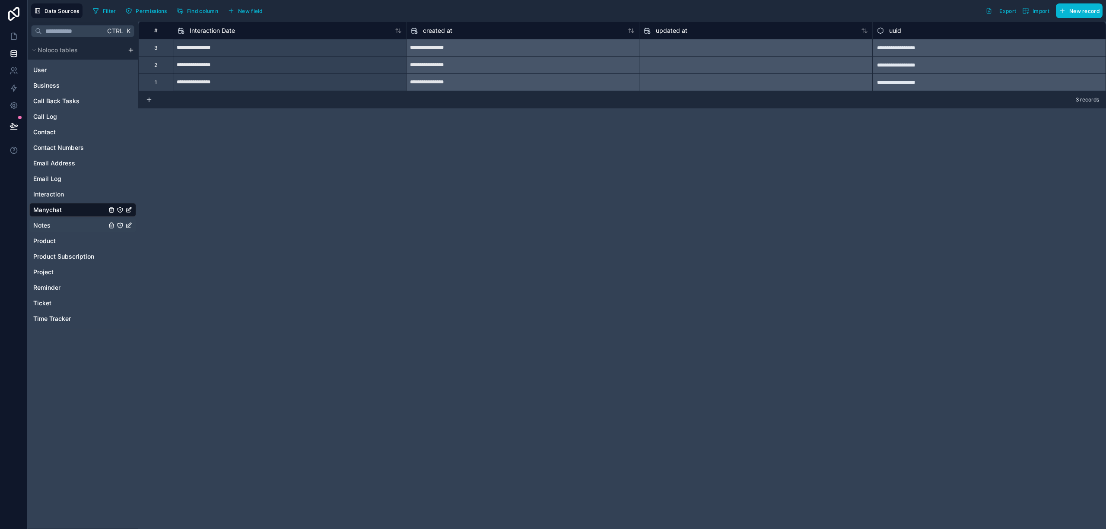
click at [46, 230] on span "Notes" at bounding box center [41, 225] width 17 height 9
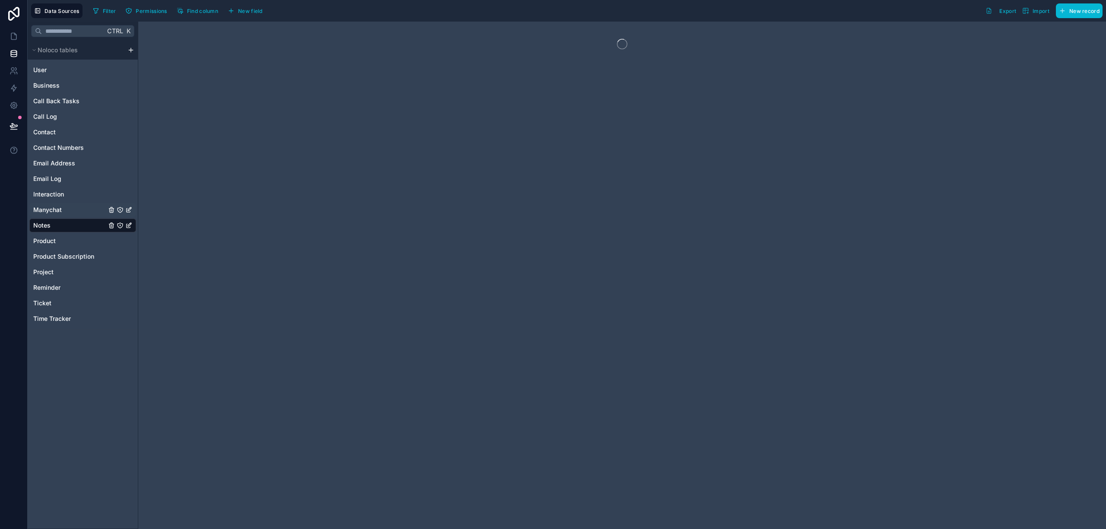
click at [58, 211] on span "Manychat" at bounding box center [47, 210] width 29 height 9
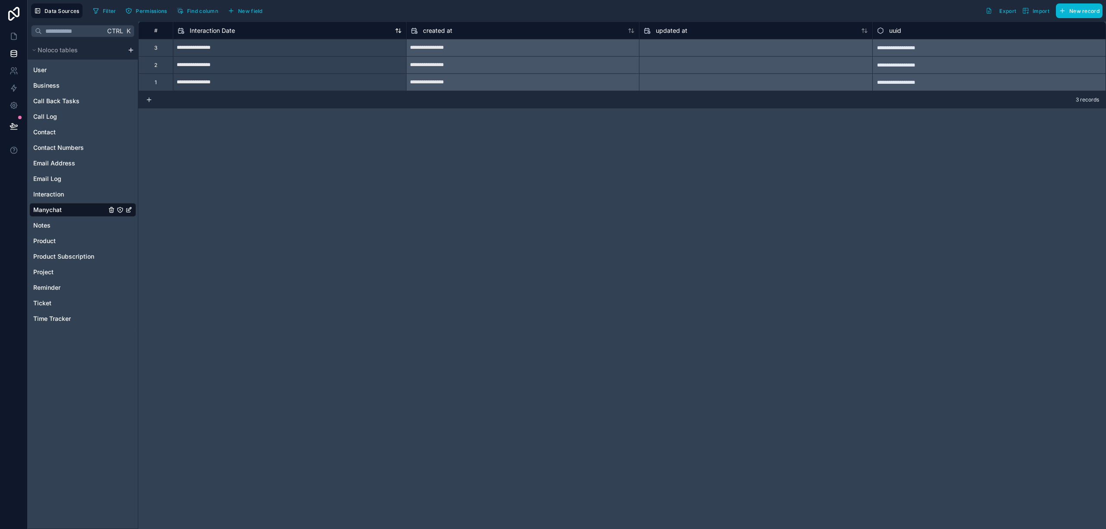
click at [255, 28] on div "Interaction Date" at bounding box center [290, 30] width 224 height 10
click at [218, 29] on span "Interaction Date" at bounding box center [212, 30] width 45 height 9
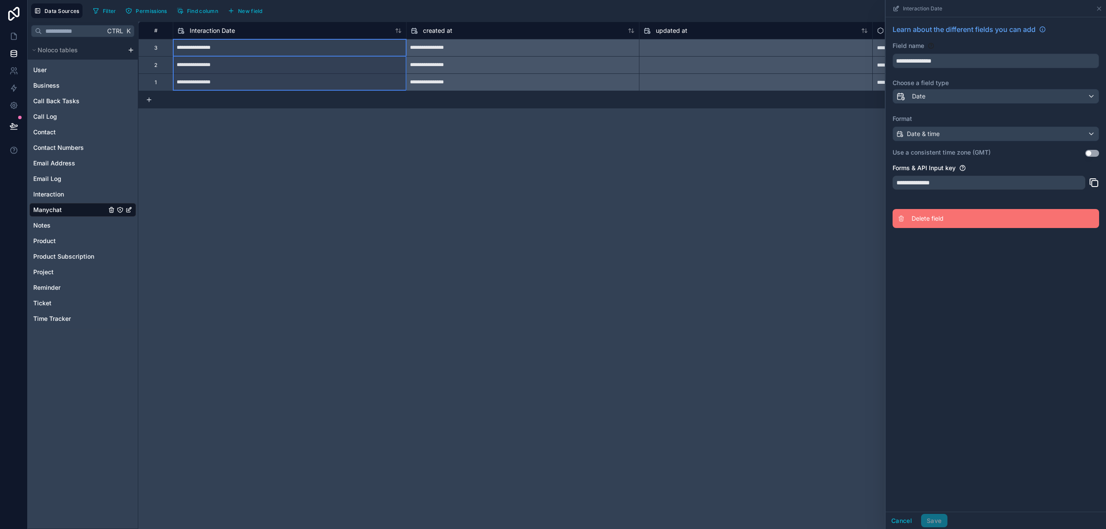
click at [939, 220] on span "Delete field" at bounding box center [974, 218] width 124 height 9
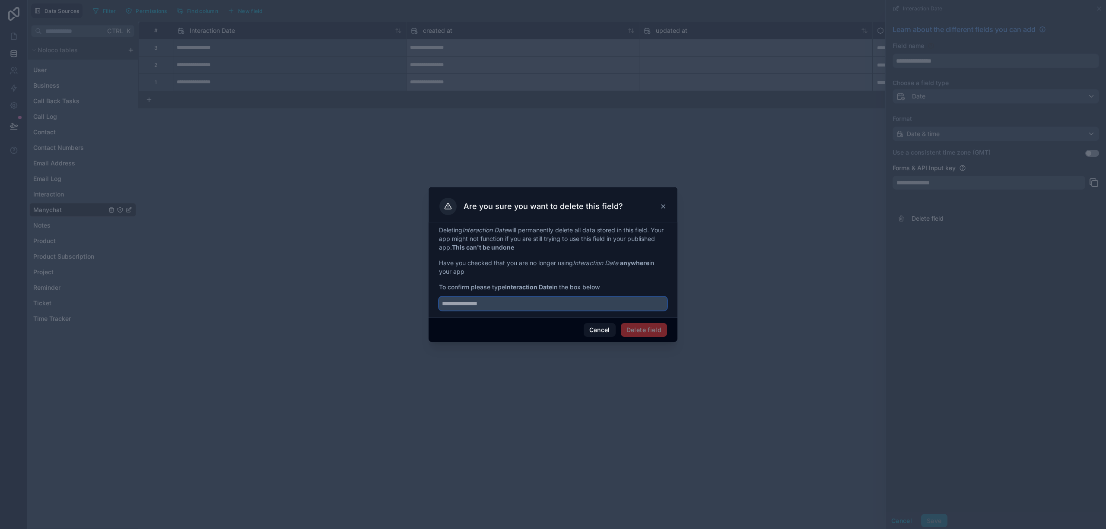
click at [494, 303] on input "text" at bounding box center [553, 304] width 228 height 14
drag, startPoint x: 506, startPoint y: 290, endPoint x: 552, endPoint y: 284, distance: 46.2
click at [552, 284] on span "To confirm please type Interaction Date in the box below" at bounding box center [553, 287] width 228 height 9
copy strong "Interaction Date"
click at [522, 307] on input "text" at bounding box center [553, 304] width 228 height 14
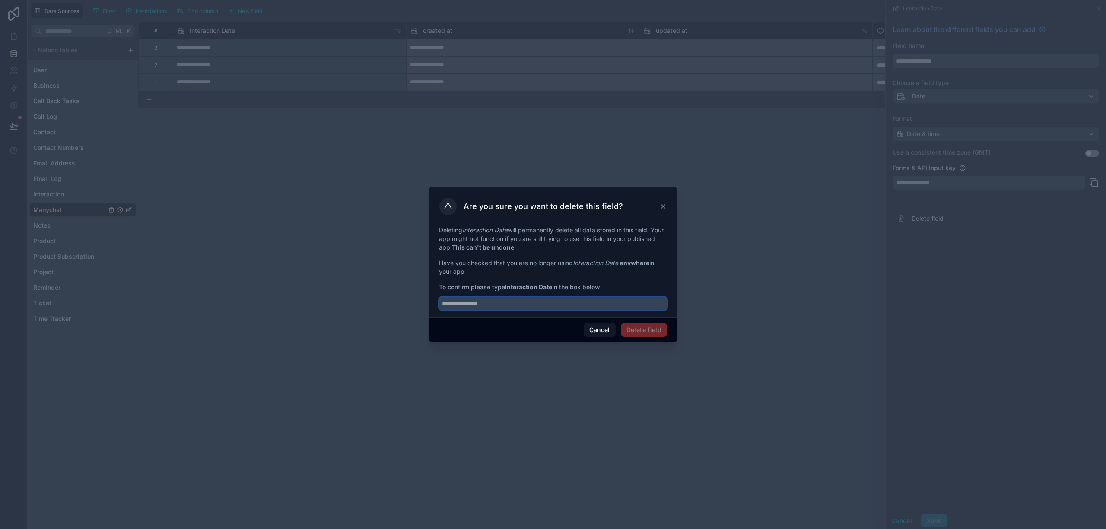
paste input "**********"
type input "**********"
click at [656, 331] on button "Delete field" at bounding box center [644, 330] width 46 height 14
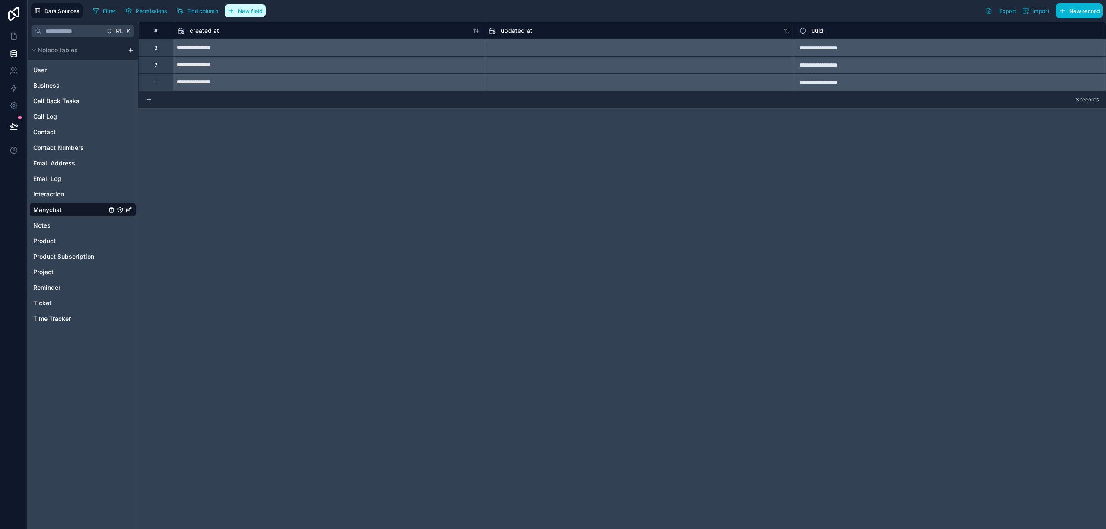
click at [248, 6] on button "New field" at bounding box center [245, 10] width 41 height 13
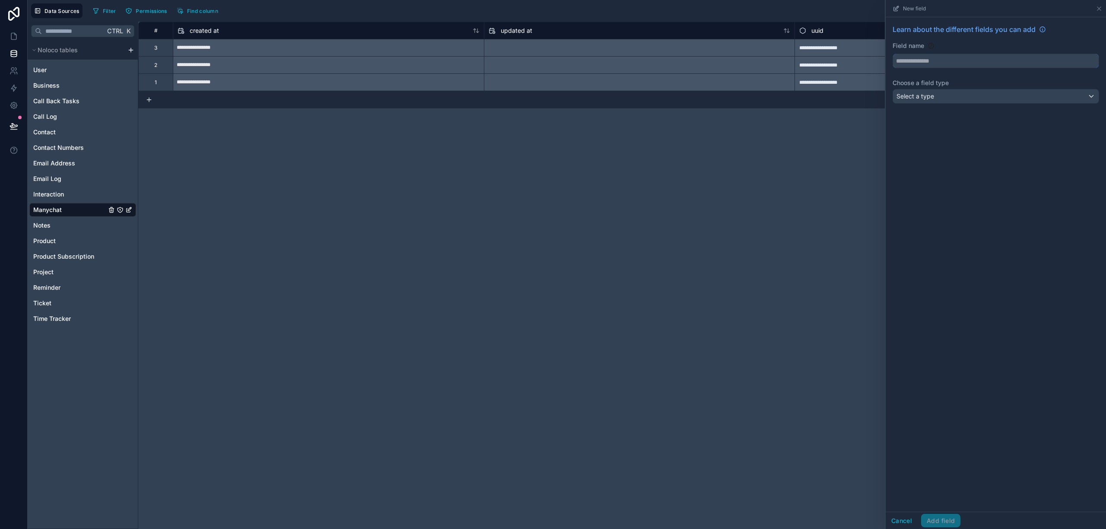
click at [983, 64] on input "text" at bounding box center [996, 61] width 206 height 14
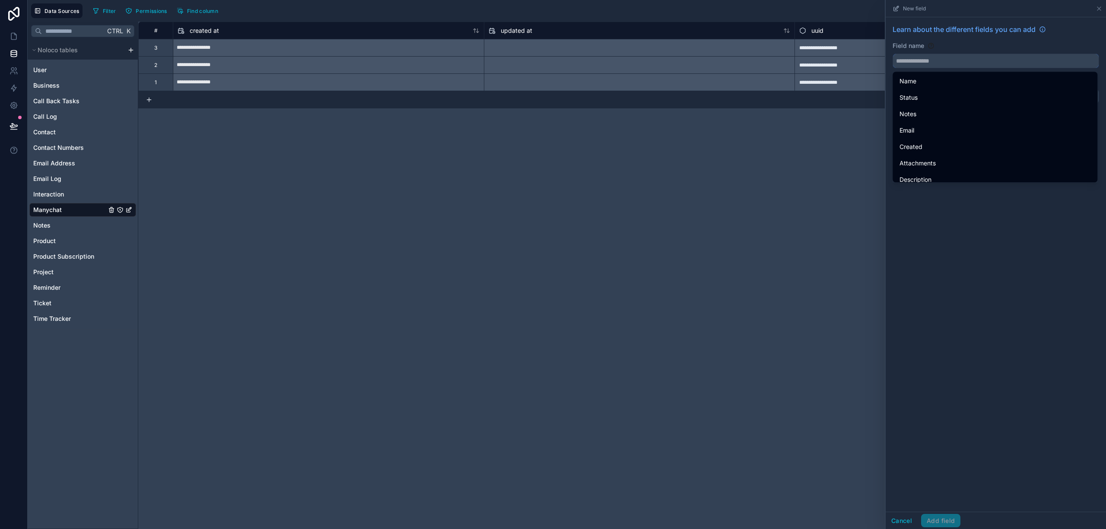
paste input "**********"
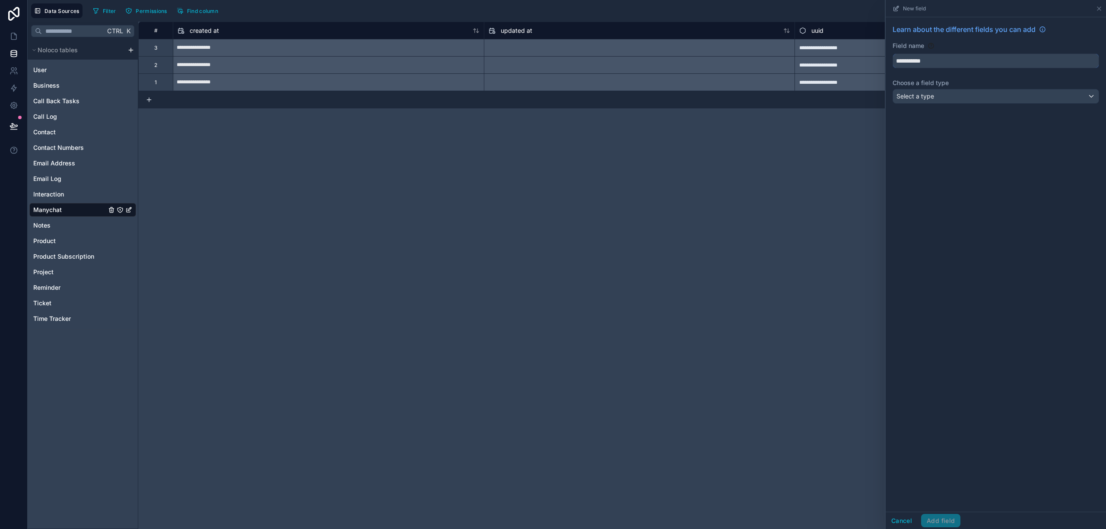
type input "**********"
click at [955, 100] on div "Select a type" at bounding box center [996, 96] width 206 height 14
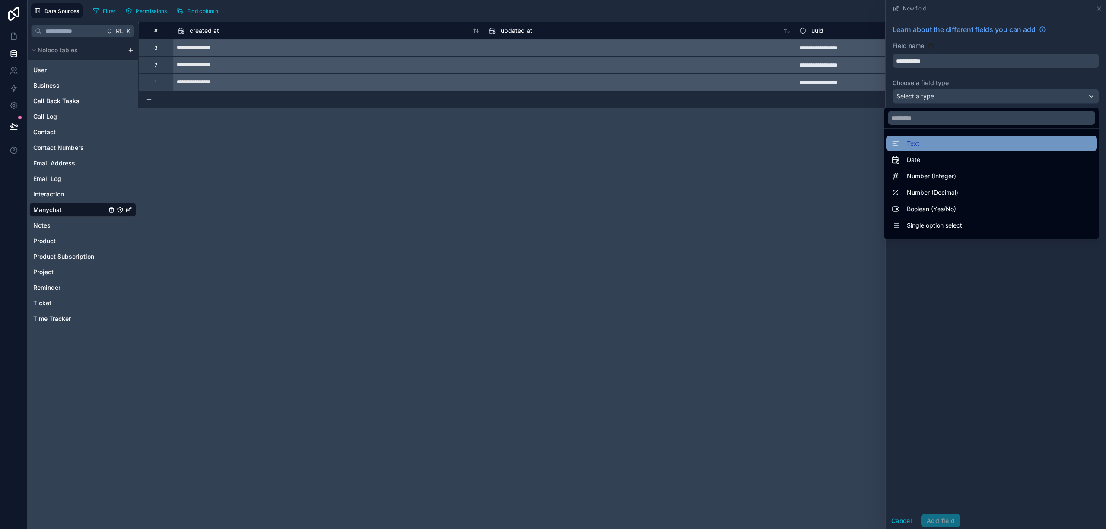
click at [943, 144] on div "Text" at bounding box center [992, 143] width 201 height 10
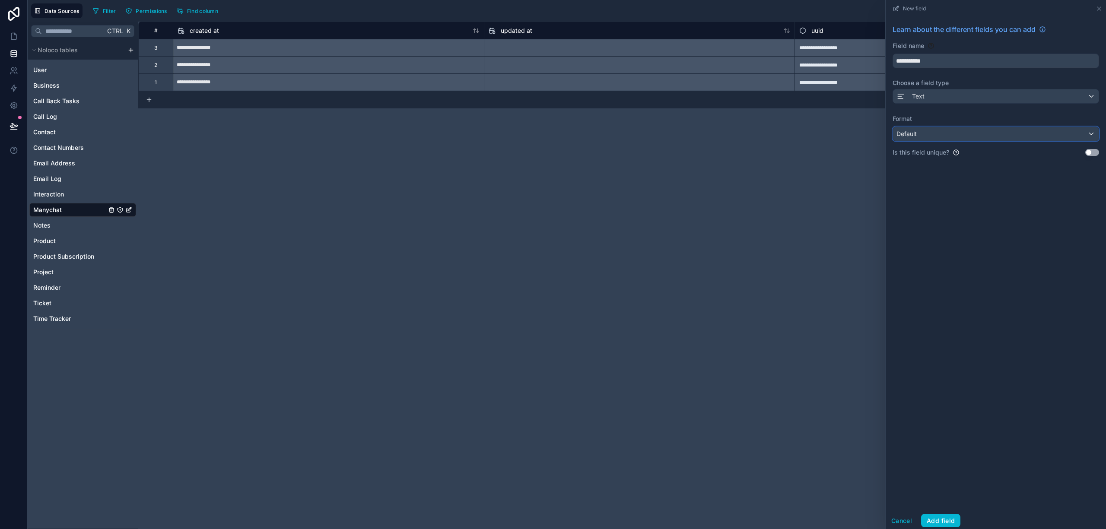
click at [953, 139] on div "Default" at bounding box center [996, 134] width 206 height 14
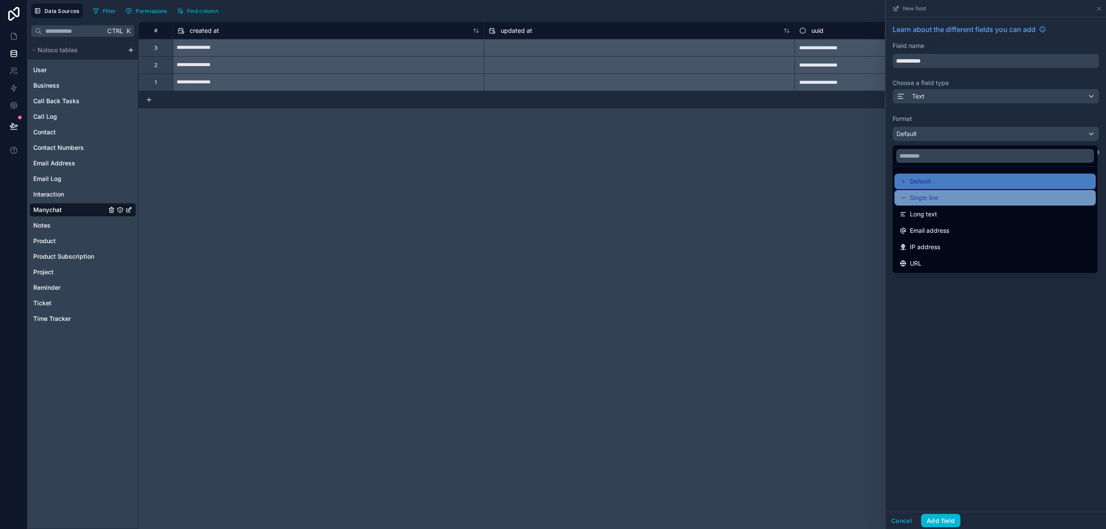
click at [935, 203] on span "Single line" at bounding box center [924, 198] width 29 height 10
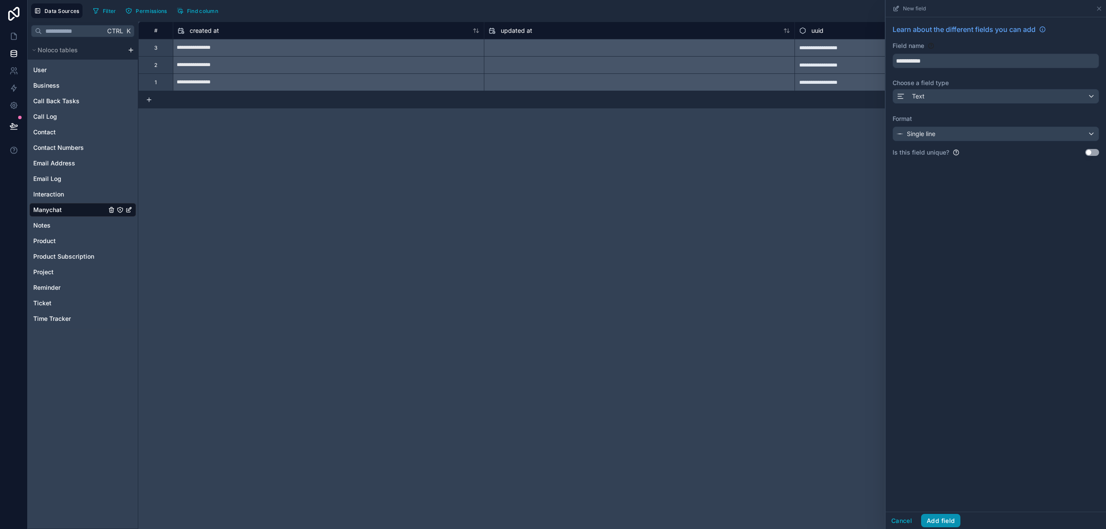
click at [944, 521] on button "Add field" at bounding box center [940, 521] width 39 height 14
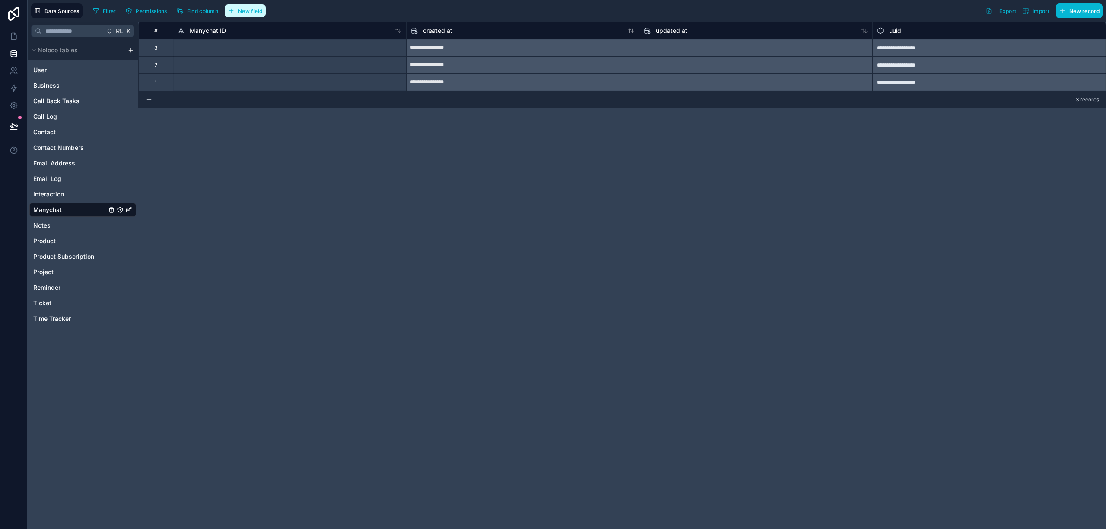
click at [251, 10] on span "New field" at bounding box center [250, 11] width 25 height 6
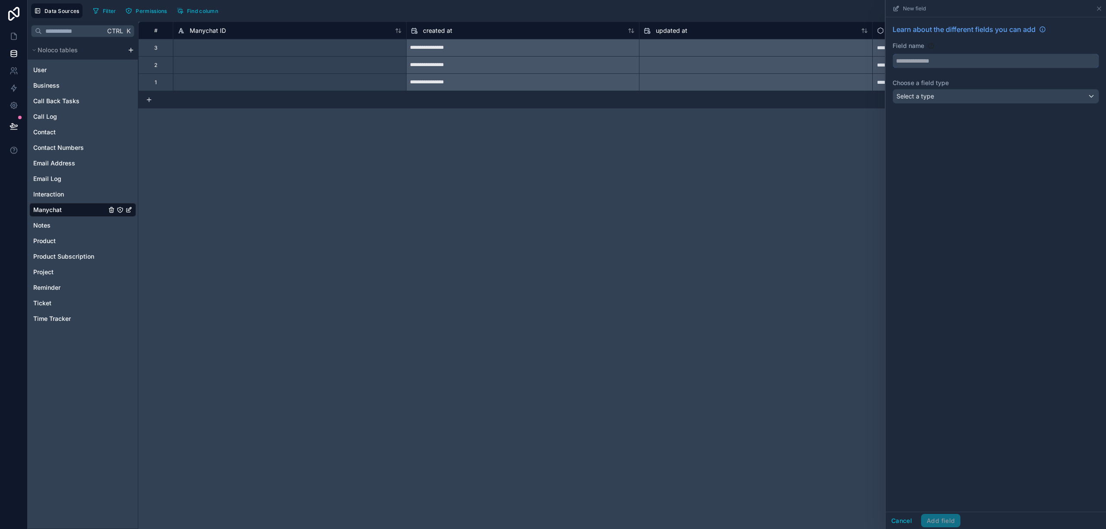
click at [977, 63] on input "text" at bounding box center [996, 61] width 206 height 14
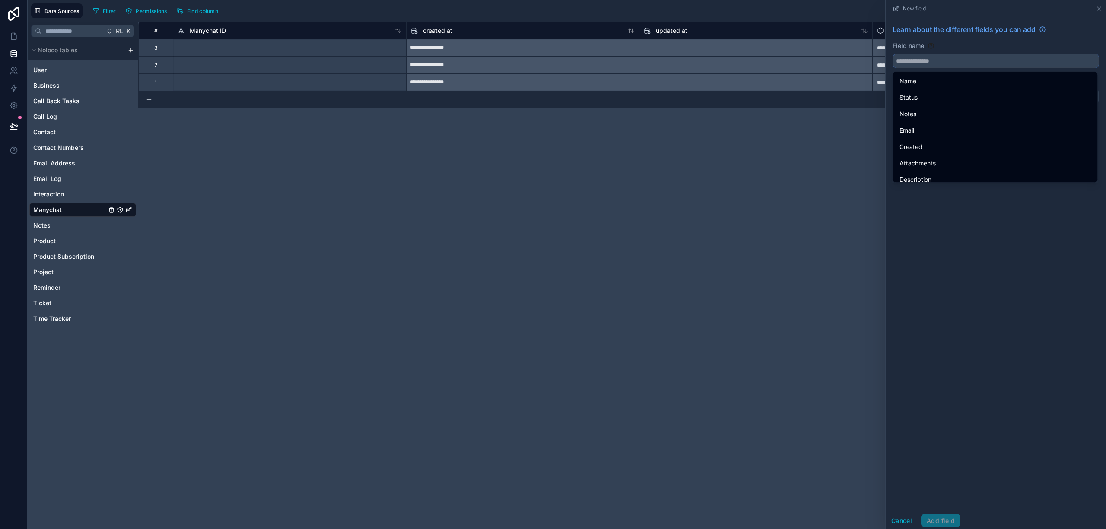
paste input "**********"
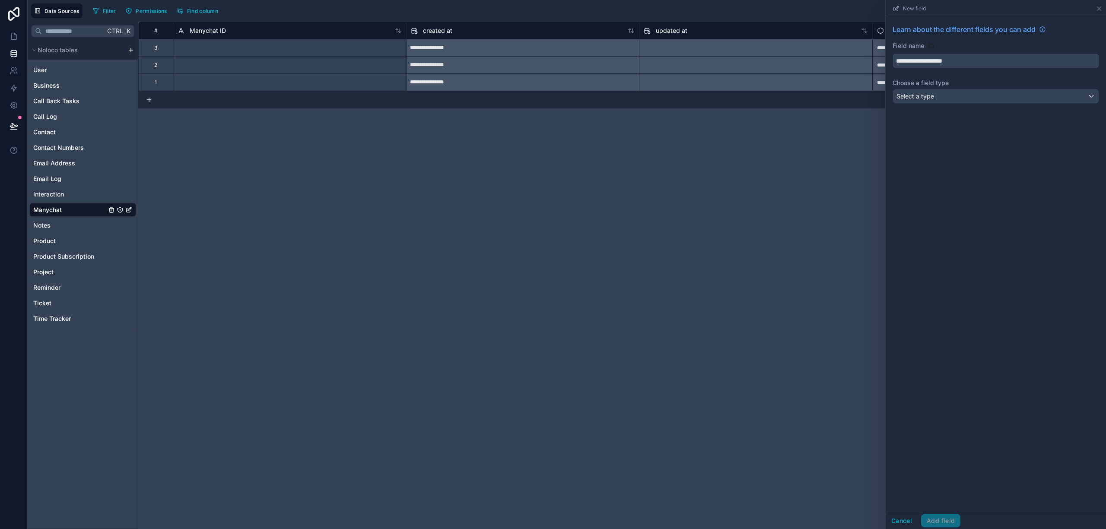
type input "**********"
click at [991, 93] on div "Select a type" at bounding box center [996, 96] width 206 height 14
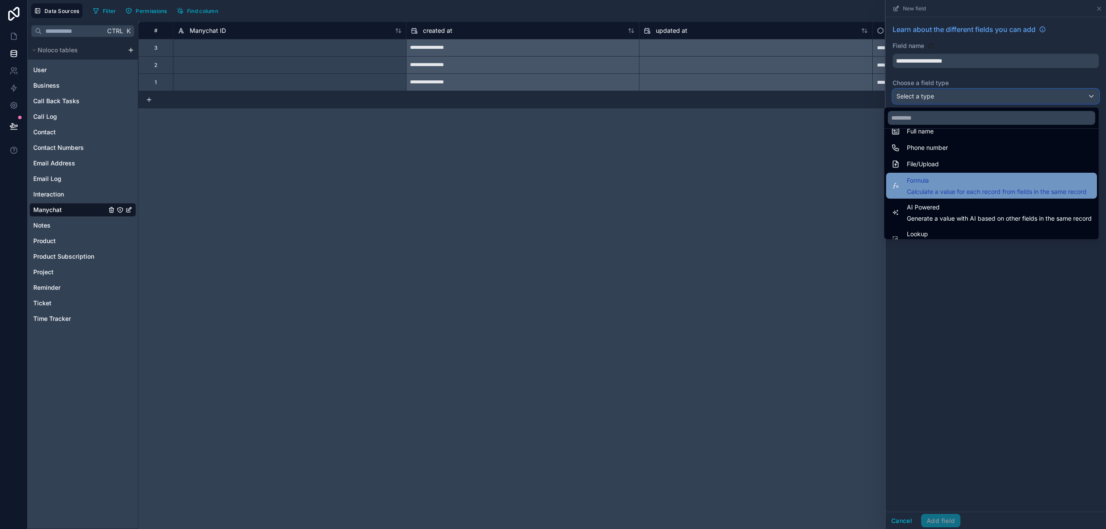
scroll to position [251, 0]
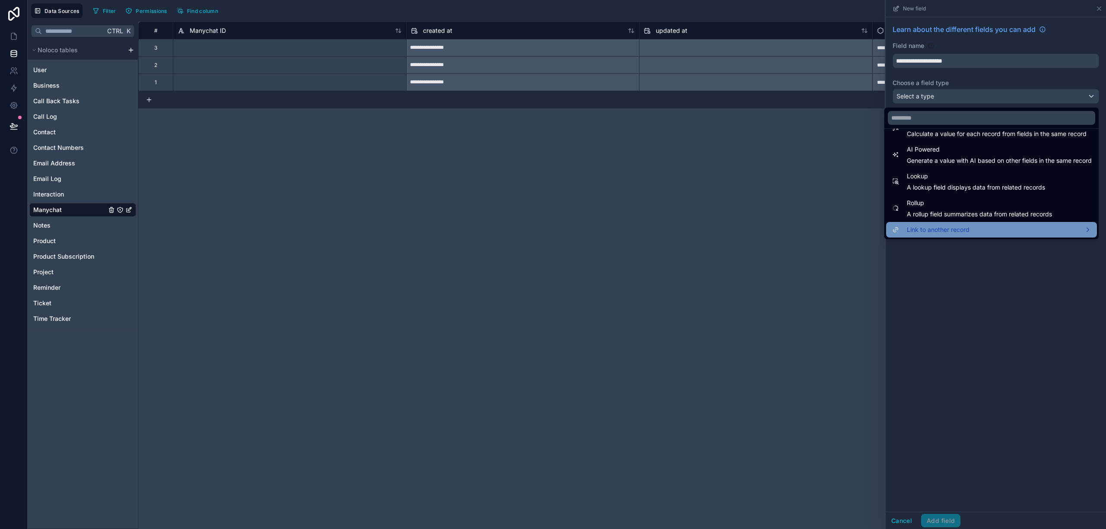
click at [958, 229] on span "Link to another record" at bounding box center [938, 230] width 63 height 10
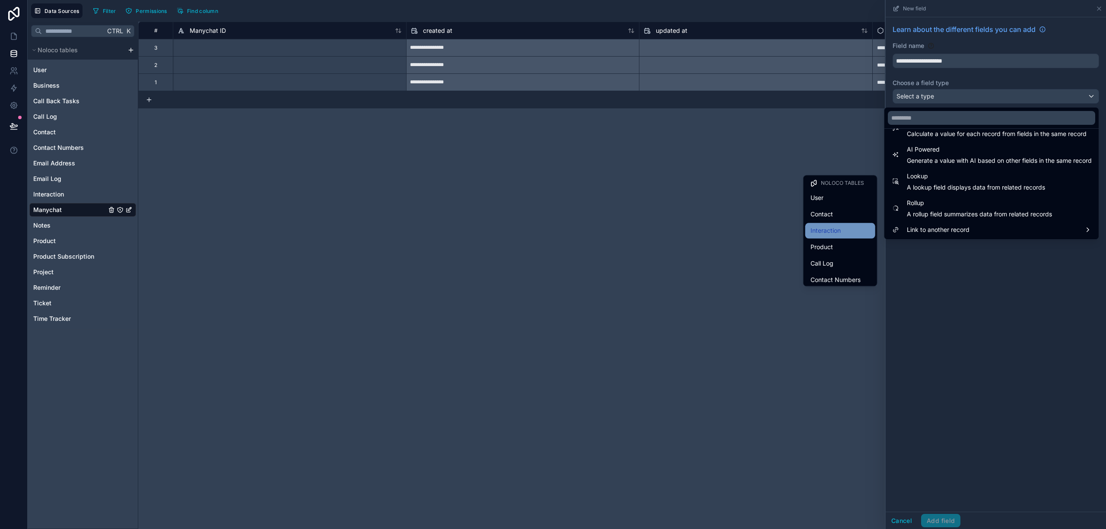
click at [827, 233] on span "Interaction" at bounding box center [826, 231] width 30 height 10
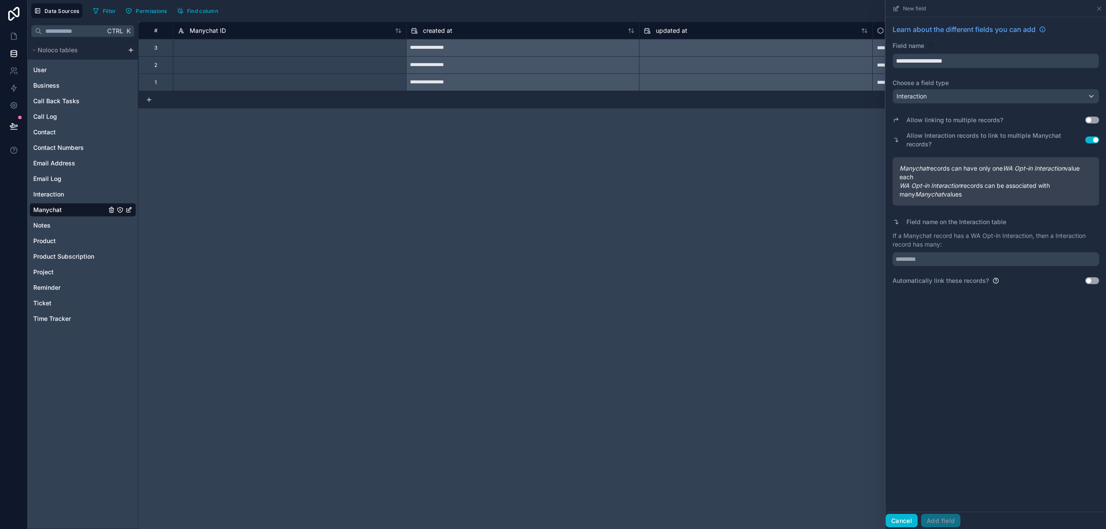
click at [905, 524] on button "Cancel" at bounding box center [902, 521] width 32 height 14
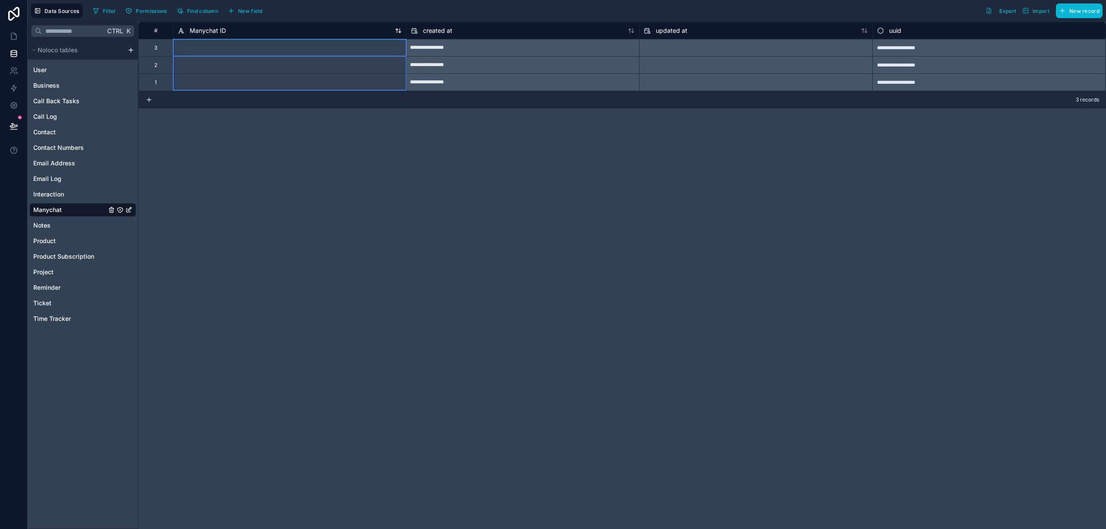
click at [334, 33] on div "Manychat ID" at bounding box center [290, 30] width 224 height 10
click at [249, 30] on div "Manychat ID" at bounding box center [290, 30] width 224 height 10
click at [226, 31] on div "Manychat ID" at bounding box center [290, 30] width 224 height 10
click at [245, 30] on div "Manychat ID" at bounding box center [290, 30] width 224 height 10
click at [209, 30] on span "Manychat ID" at bounding box center [208, 30] width 36 height 9
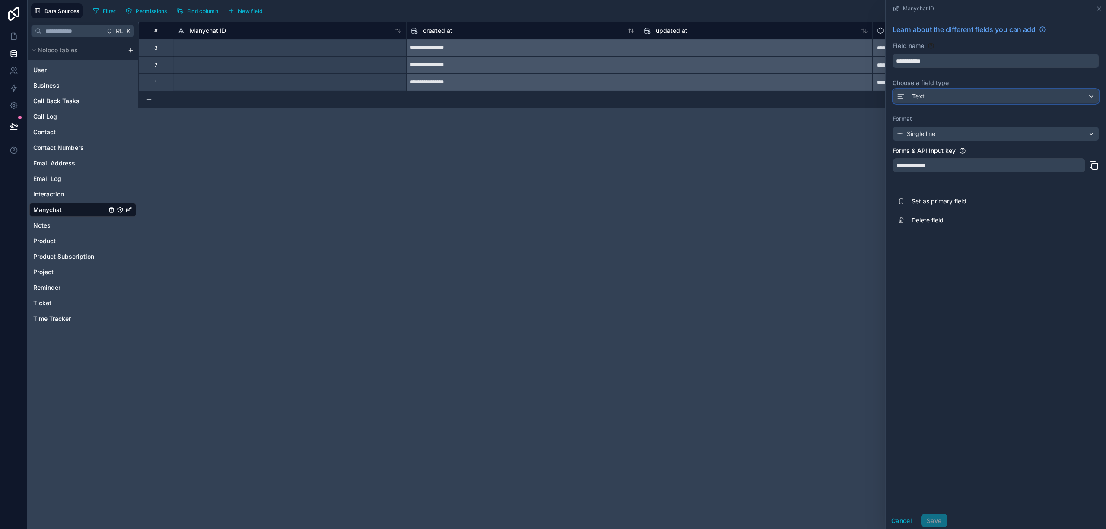
click at [1048, 92] on div "Text" at bounding box center [996, 96] width 206 height 14
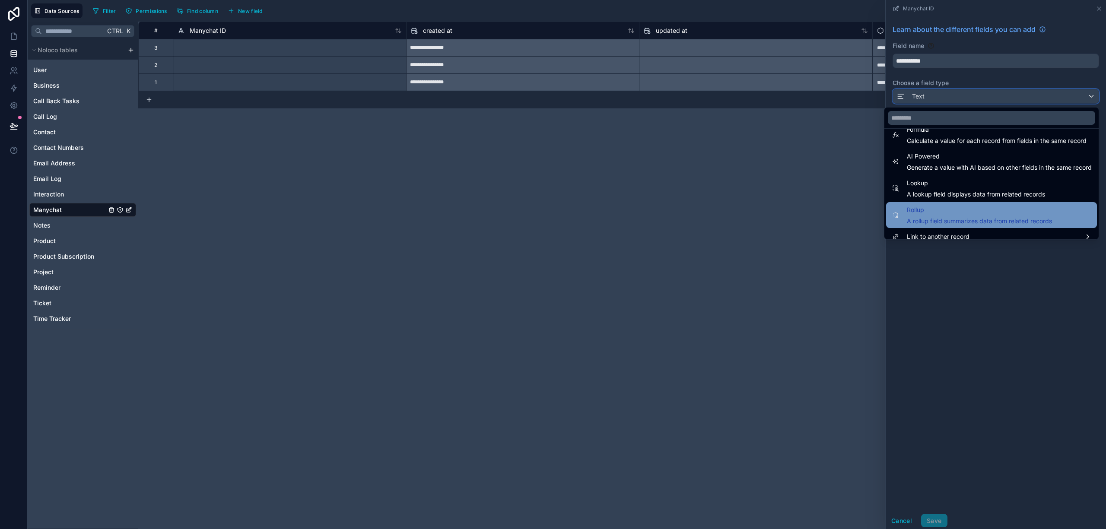
scroll to position [251, 0]
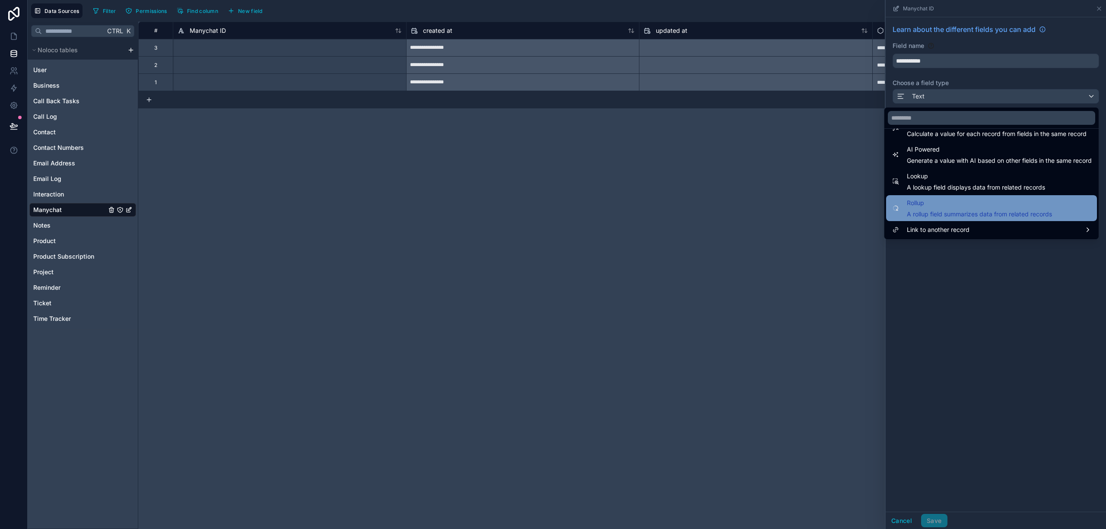
click at [984, 210] on div "Rollup A rollup field summarizes data from related records" at bounding box center [979, 208] width 145 height 21
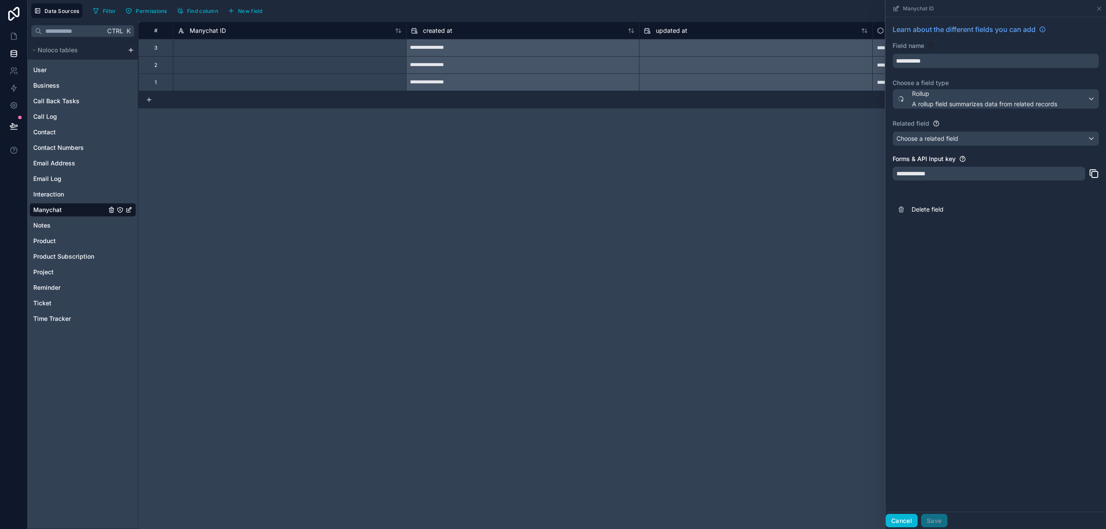
click at [898, 519] on button "Cancel" at bounding box center [902, 521] width 32 height 14
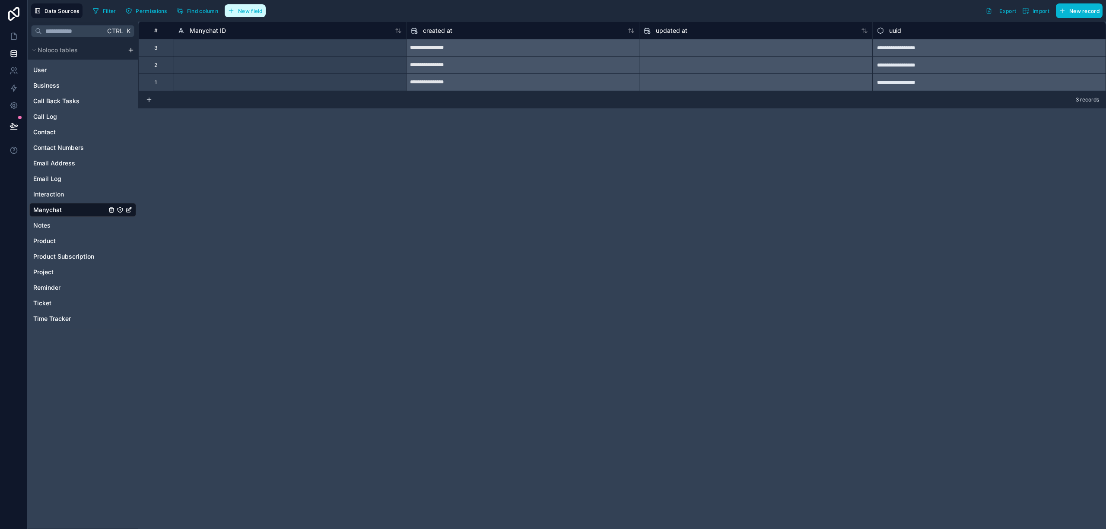
click at [253, 14] on span "New field" at bounding box center [250, 11] width 25 height 6
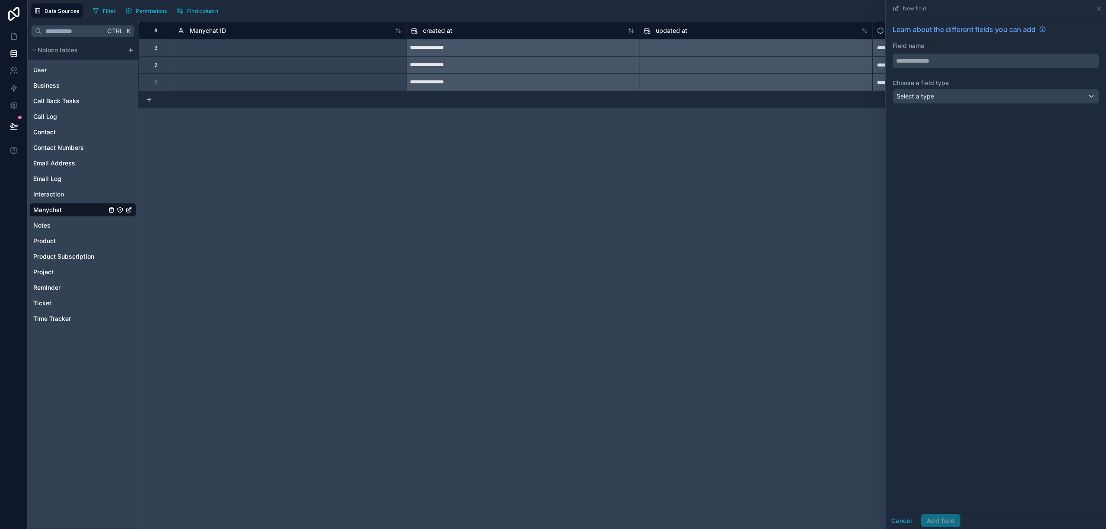
click at [968, 59] on input "text" at bounding box center [996, 61] width 206 height 14
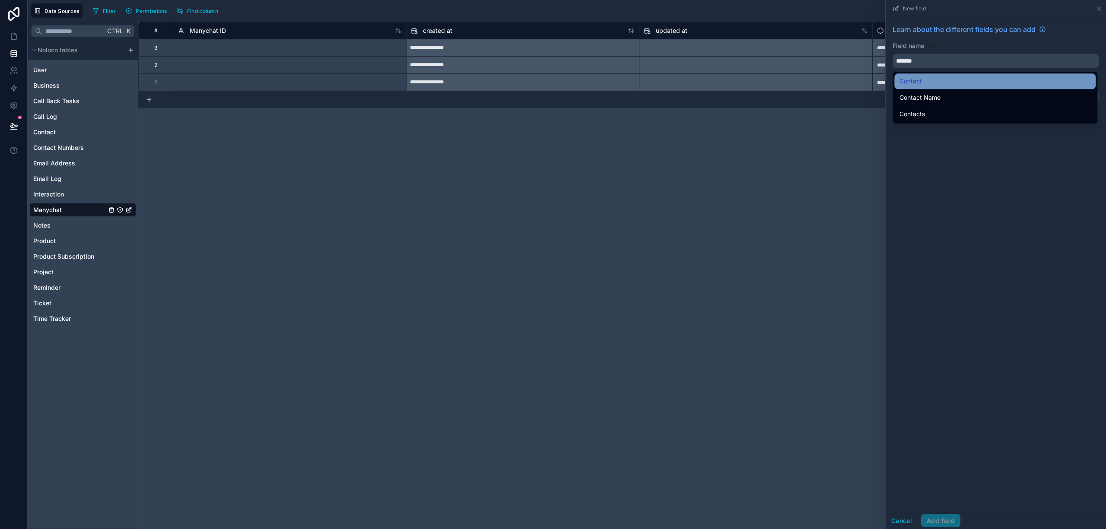
click at [946, 76] on div "Contact" at bounding box center [995, 81] width 191 height 10
type input "*******"
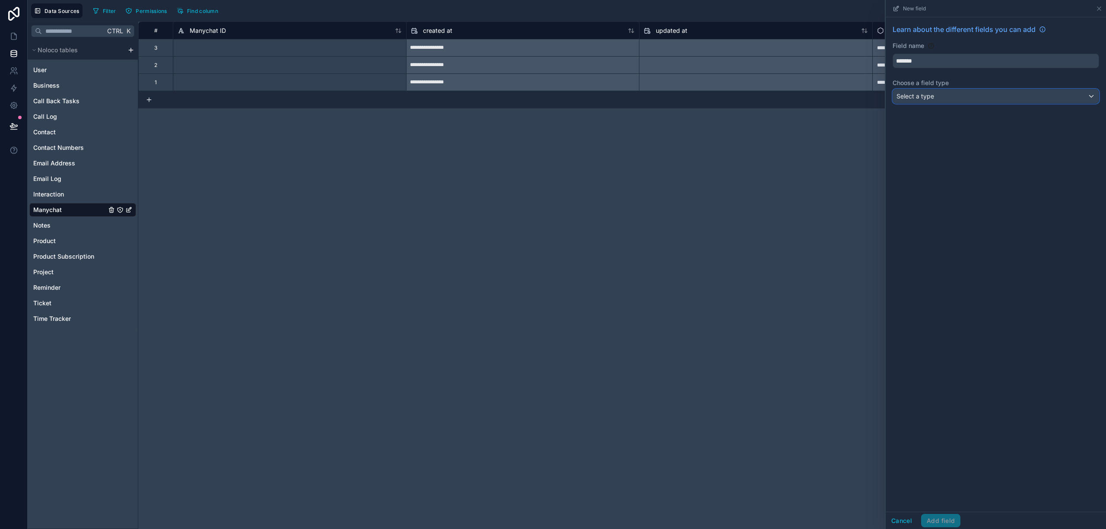
click at [950, 99] on div "Select a type" at bounding box center [996, 96] width 206 height 14
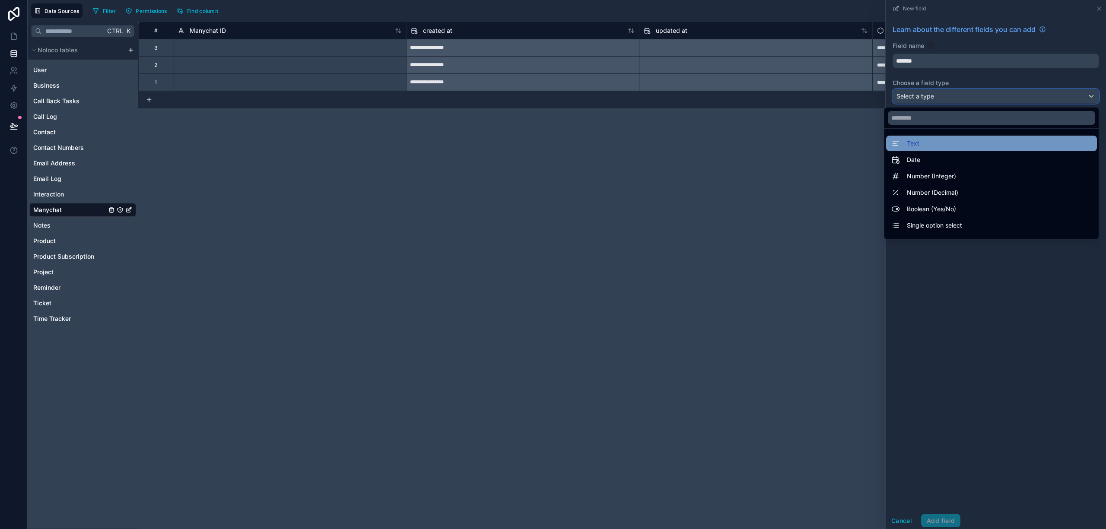
scroll to position [251, 0]
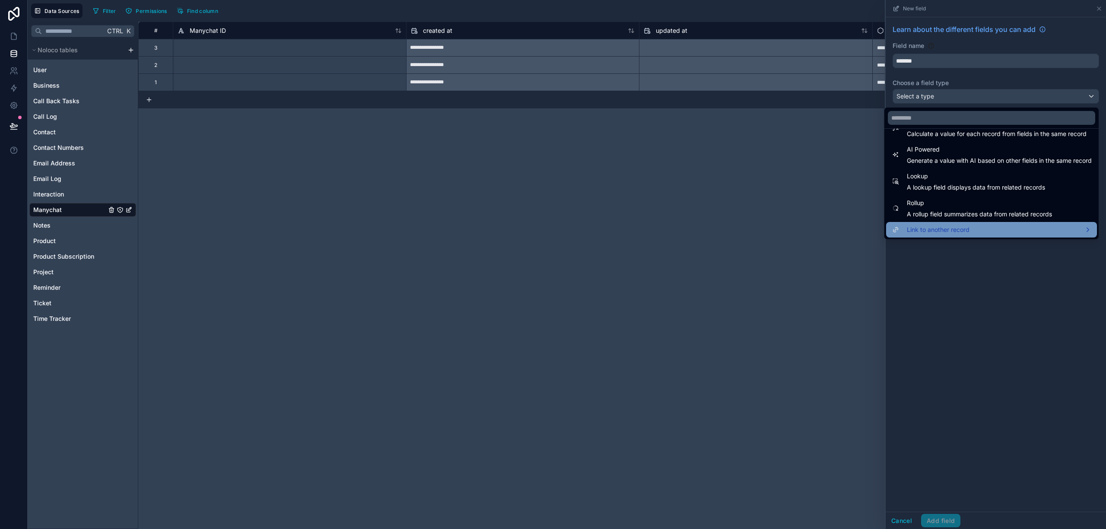
click at [1008, 230] on div "Link to another record" at bounding box center [992, 230] width 201 height 10
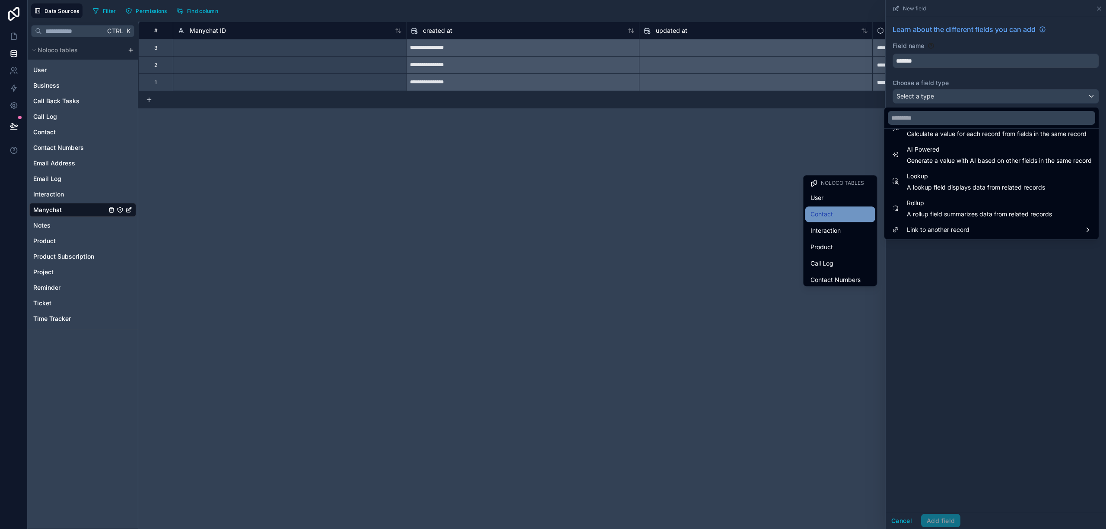
click at [830, 217] on div "Contact" at bounding box center [841, 214] width 60 height 10
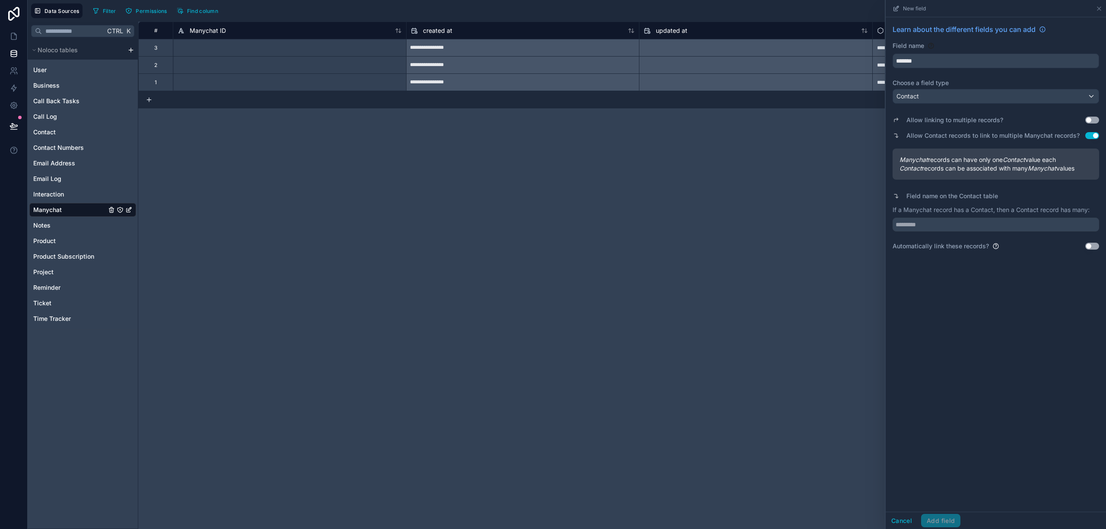
click at [1088, 134] on button "Use setting" at bounding box center [1093, 135] width 14 height 7
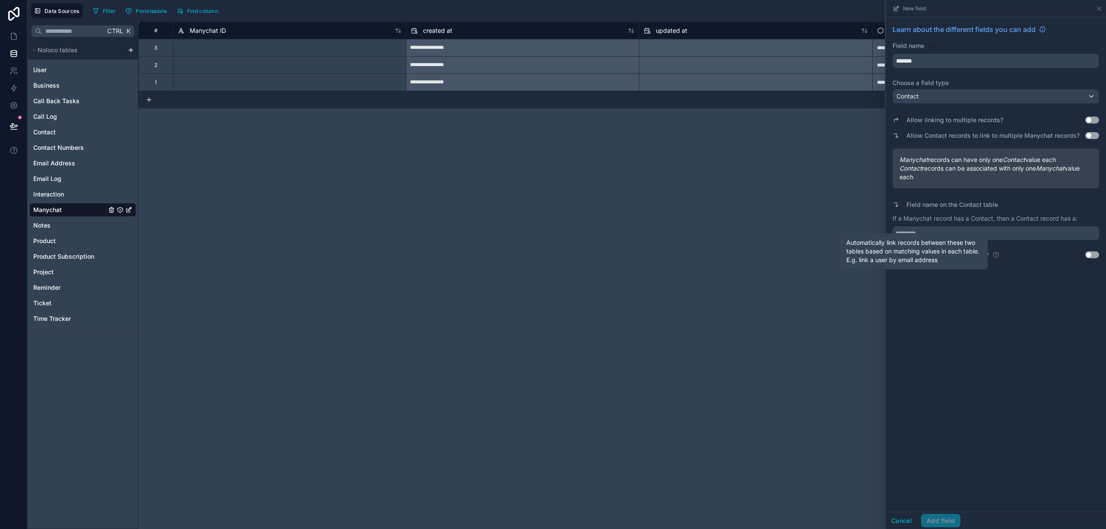
click at [996, 253] on icon at bounding box center [996, 255] width 7 height 7
click at [1088, 254] on button "Use setting" at bounding box center [1093, 255] width 14 height 7
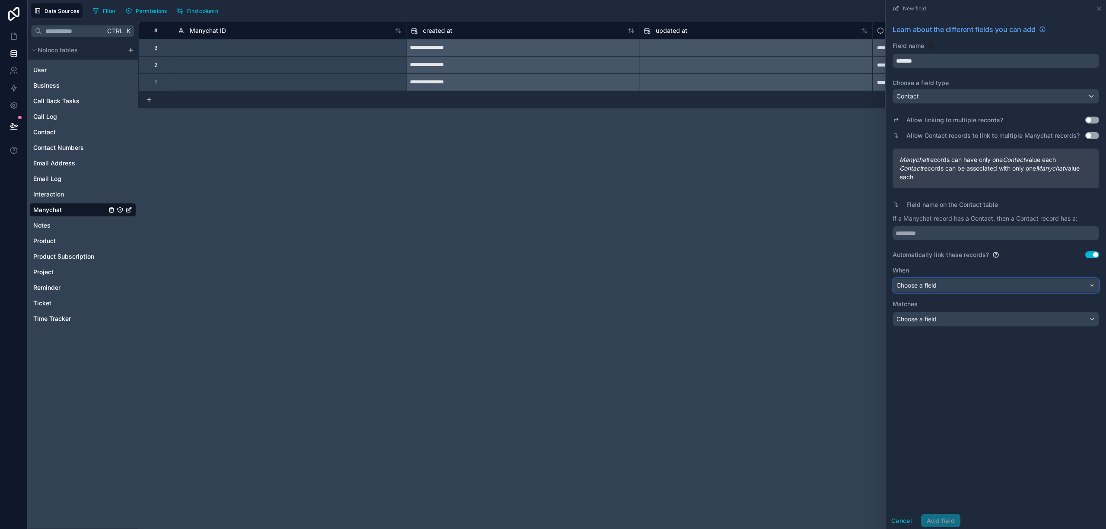
click at [965, 284] on div "Choose a field" at bounding box center [996, 286] width 206 height 14
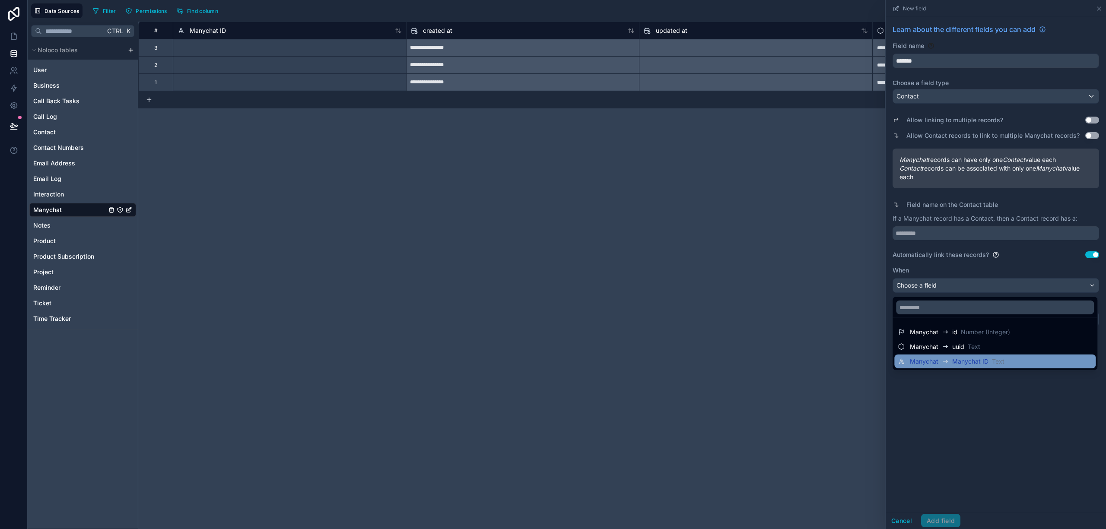
click at [999, 360] on span "Text" at bounding box center [998, 361] width 13 height 9
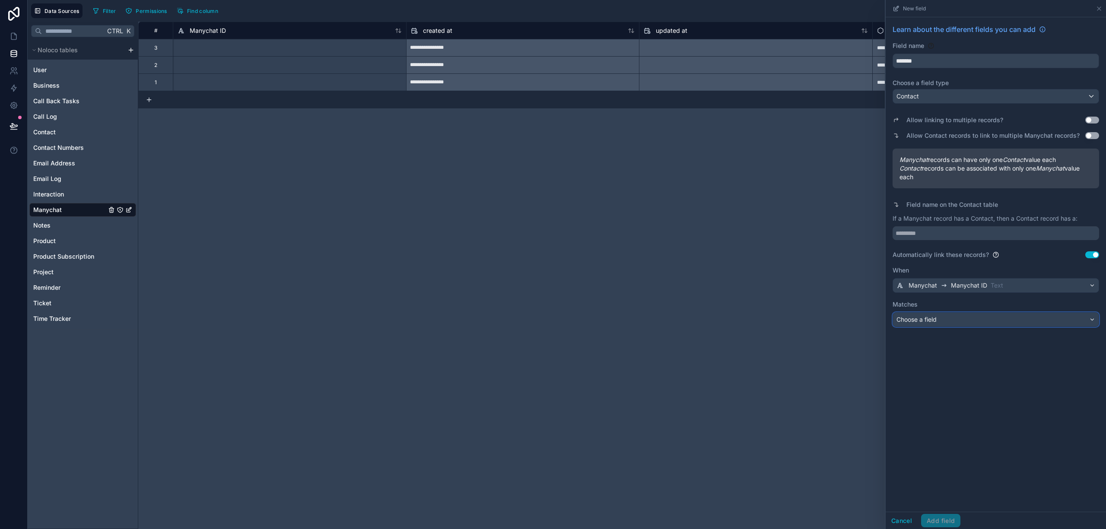
click at [972, 324] on div "Choose a field" at bounding box center [996, 320] width 206 height 14
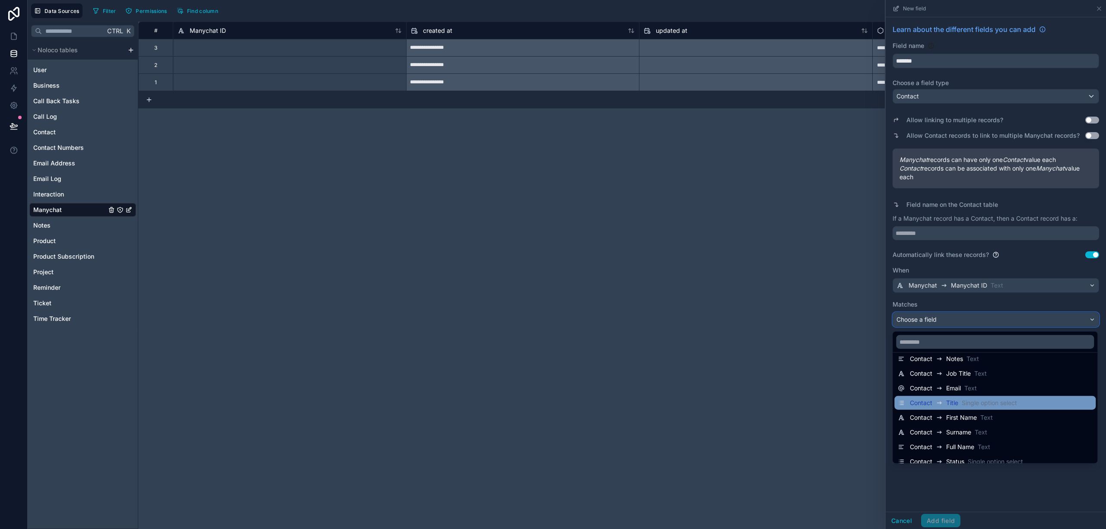
scroll to position [88, 0]
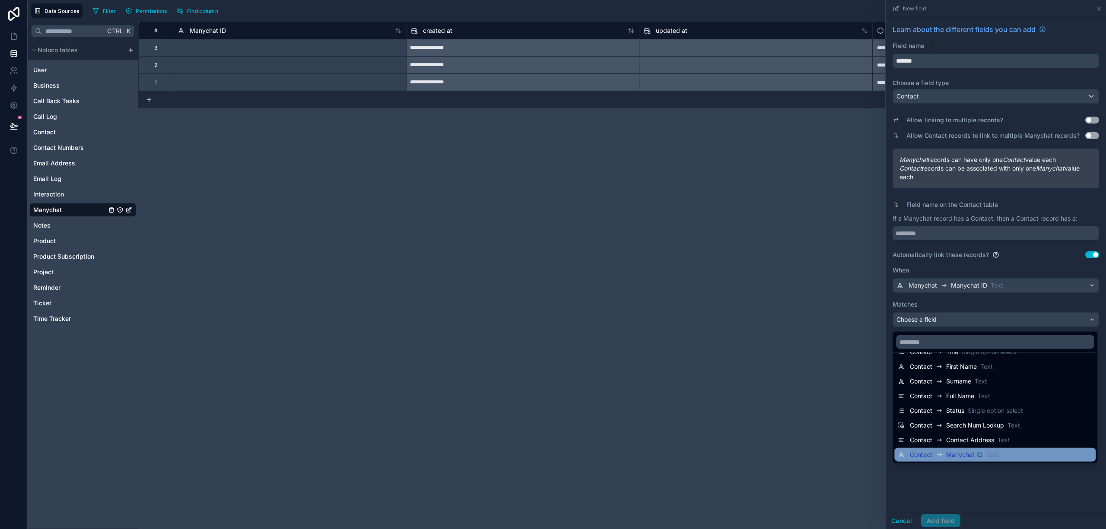
click at [993, 456] on span "Text" at bounding box center [992, 455] width 13 height 9
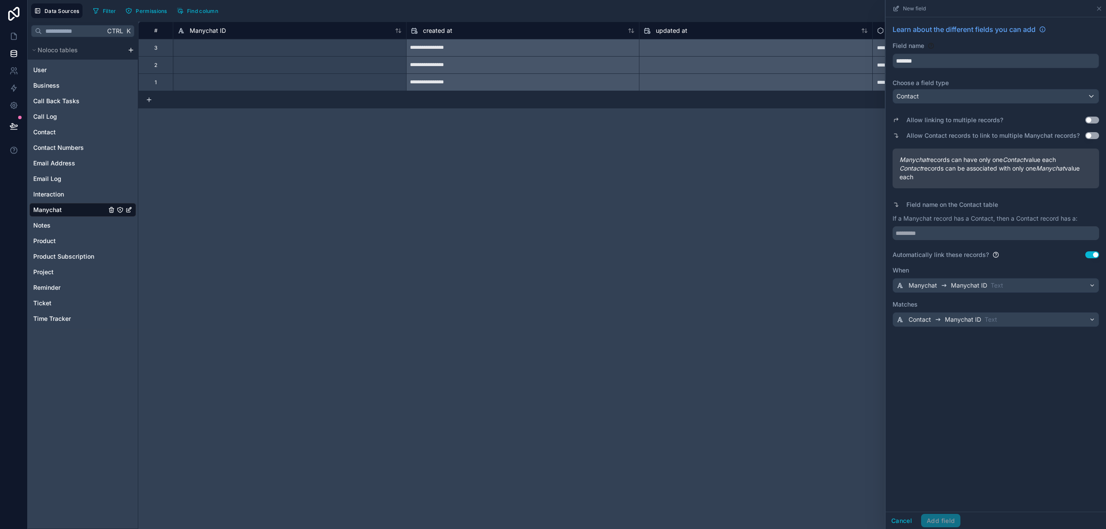
click at [940, 519] on div "Cancel Add field" at bounding box center [923, 521] width 75 height 14
click at [1096, 256] on button "Use setting" at bounding box center [1093, 255] width 14 height 7
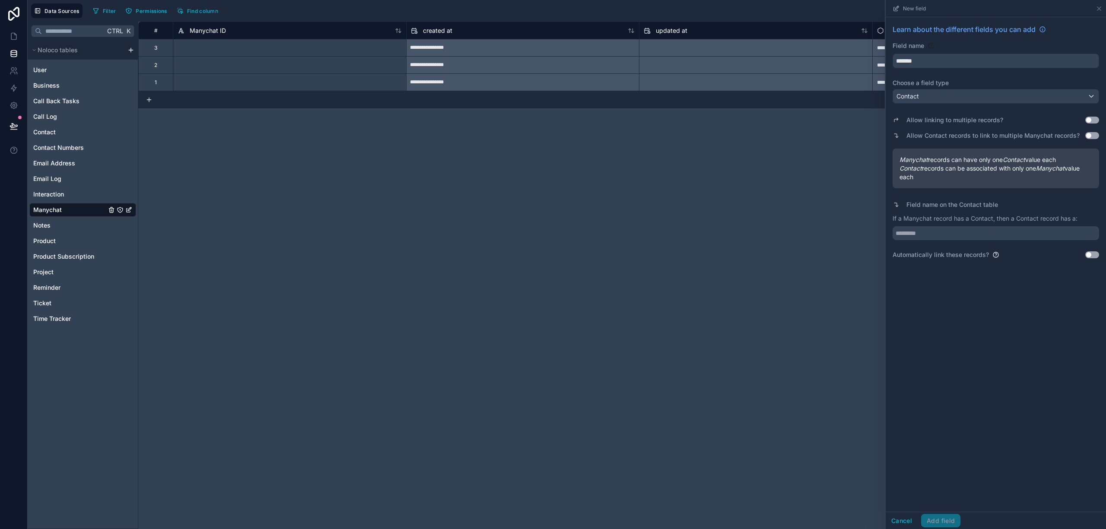
click at [946, 521] on div "Cancel Add field" at bounding box center [923, 521] width 75 height 14
click at [948, 98] on div "Contact" at bounding box center [996, 96] width 206 height 14
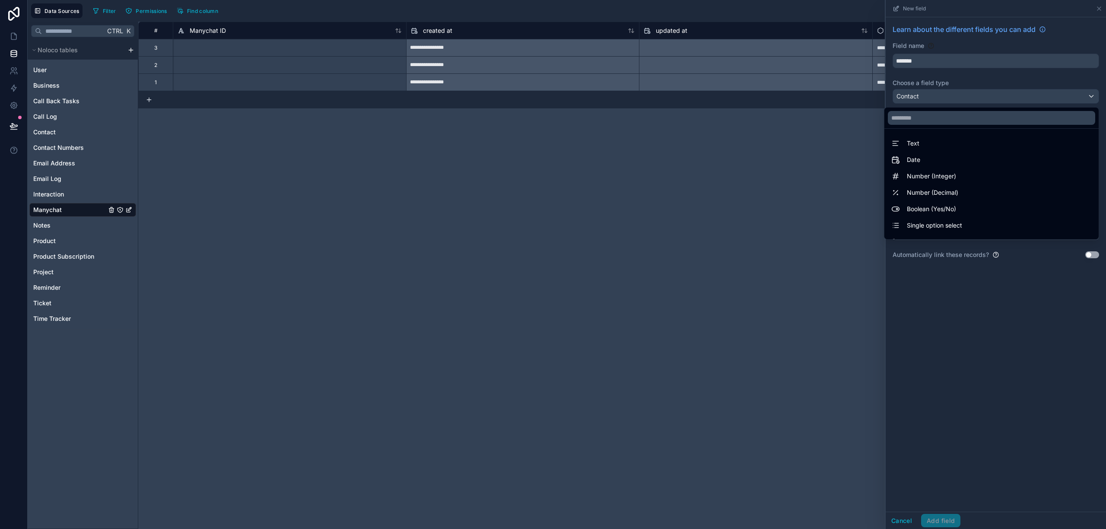
click at [967, 94] on div at bounding box center [996, 264] width 220 height 529
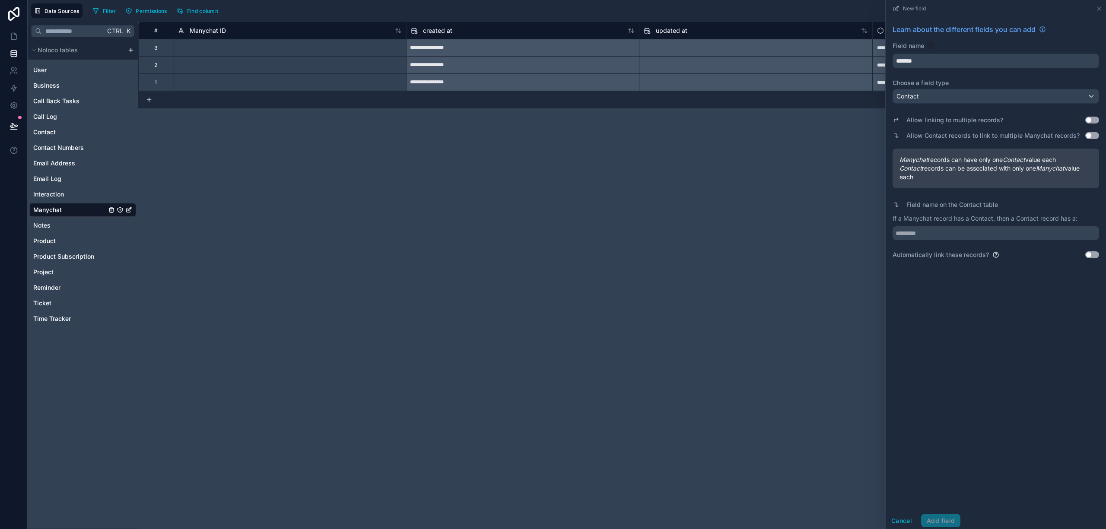
click at [1092, 257] on button "Use setting" at bounding box center [1093, 255] width 14 height 7
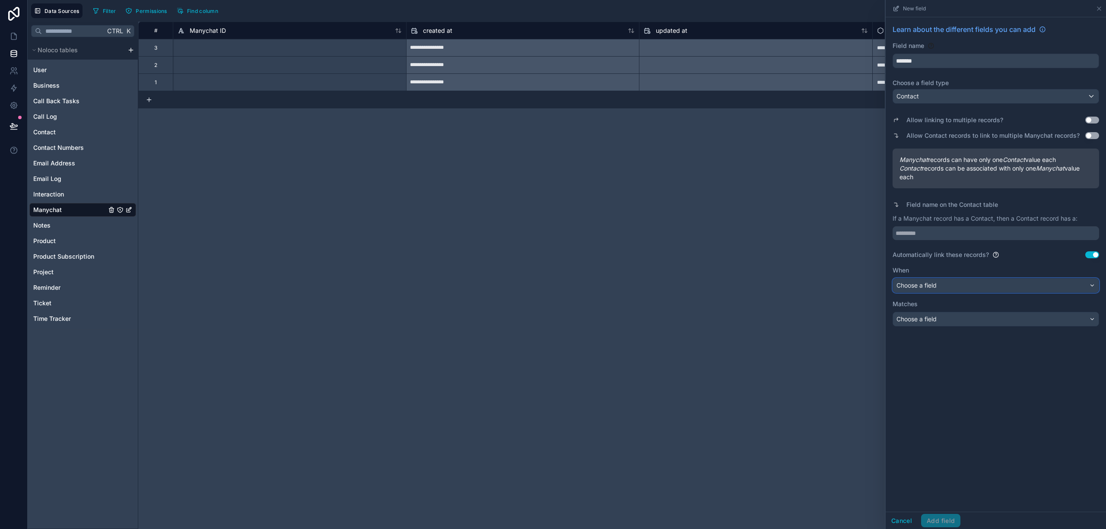
click at [1050, 291] on div "Choose a field" at bounding box center [996, 286] width 206 height 14
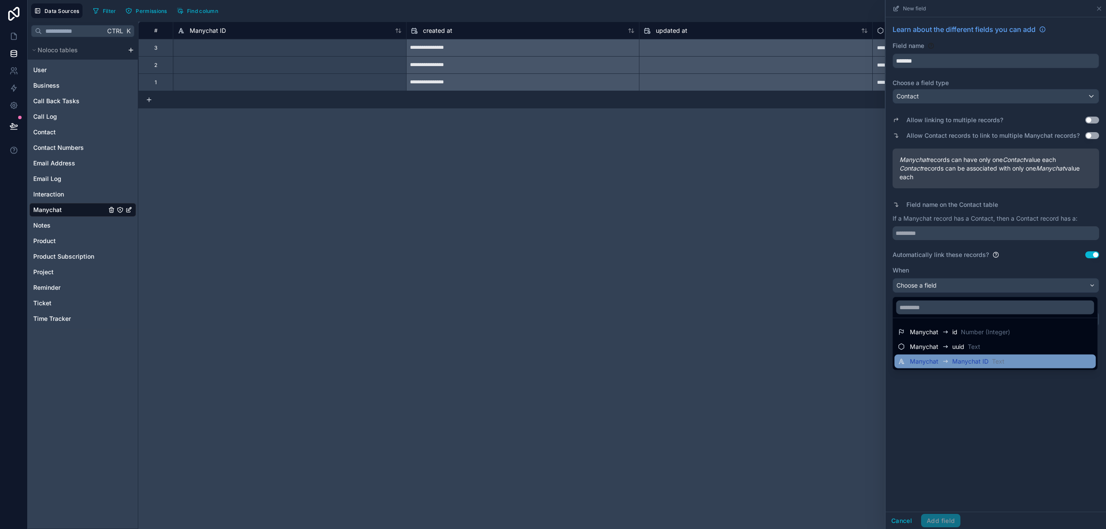
click at [991, 361] on div "Manychat Manychat ID Text" at bounding box center [957, 362] width 95 height 10
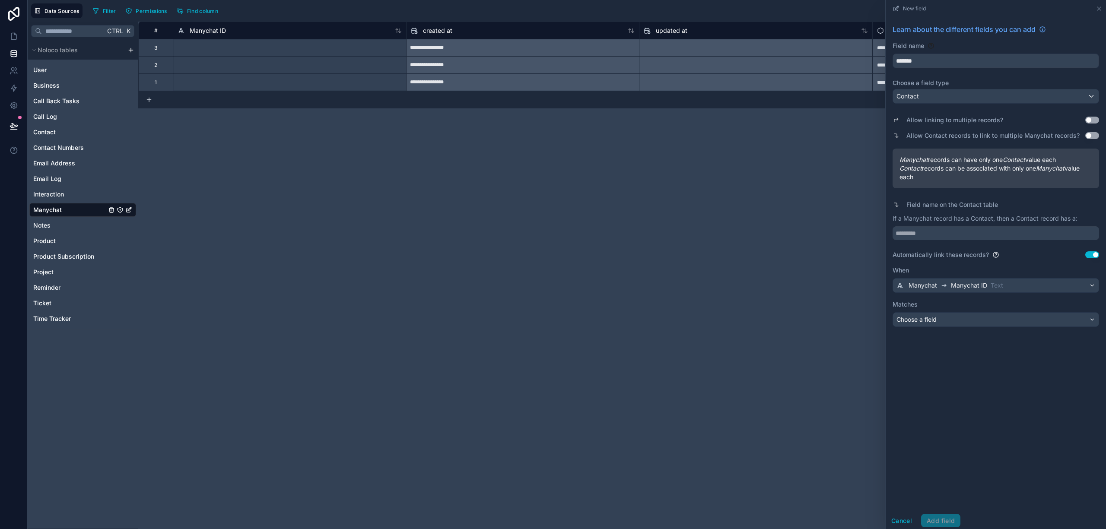
click at [1000, 328] on div "Learn about the different fields you can add Field name ******* Choose a field …" at bounding box center [996, 175] width 220 height 317
click at [1003, 314] on div "Choose a field" at bounding box center [996, 320] width 206 height 14
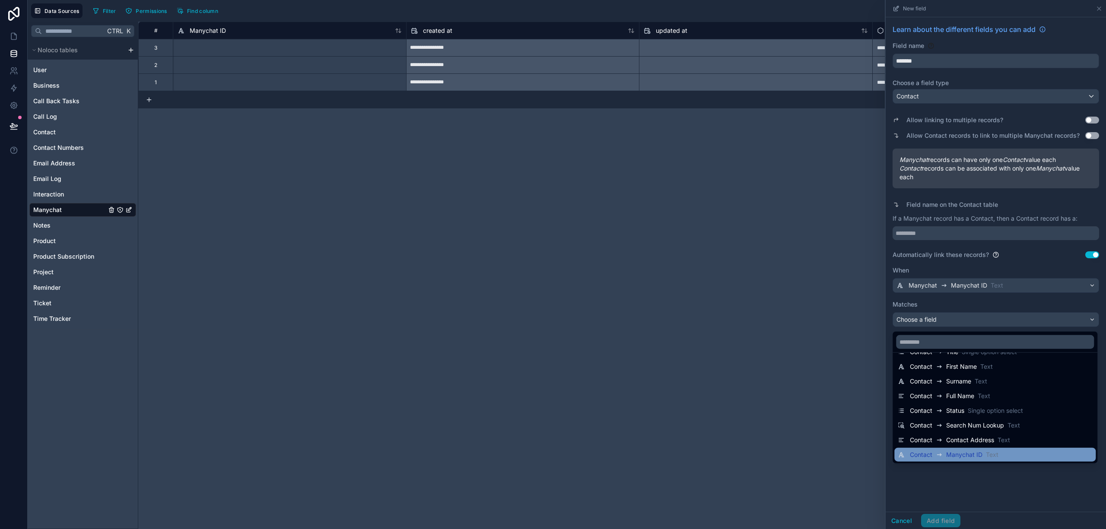
click at [989, 455] on span "Text" at bounding box center [992, 455] width 13 height 9
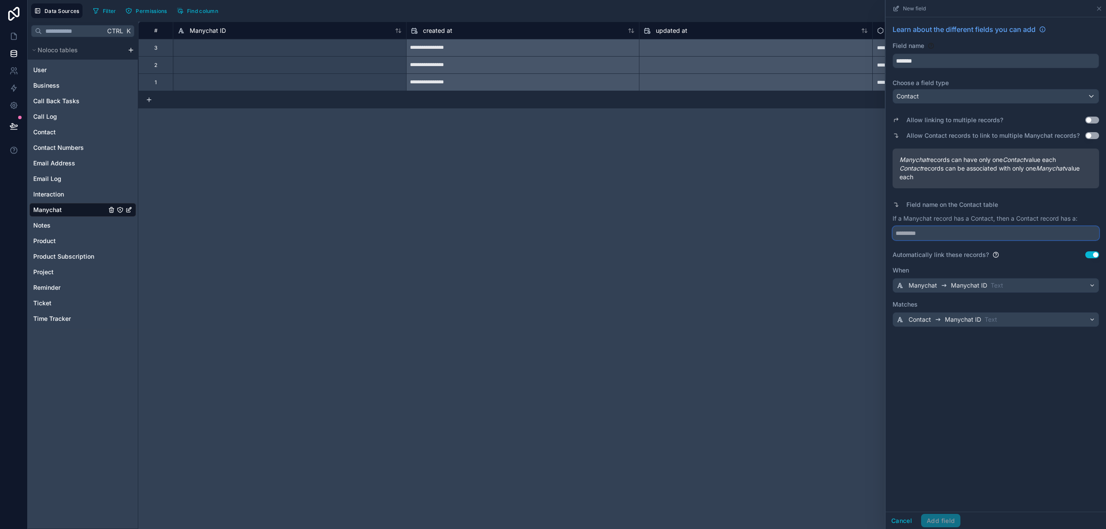
click at [962, 232] on input "text" at bounding box center [996, 233] width 207 height 14
type input "********"
click at [950, 521] on button "Add field" at bounding box center [940, 521] width 39 height 14
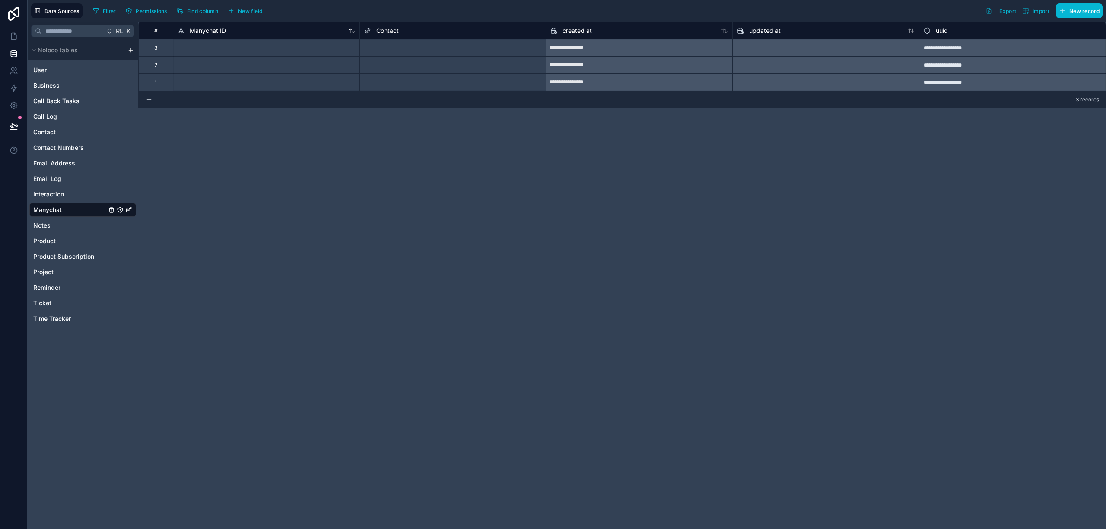
click at [270, 32] on div "Manychat ID" at bounding box center [267, 30] width 178 height 10
click at [221, 32] on span "Manychat ID" at bounding box center [208, 30] width 36 height 9
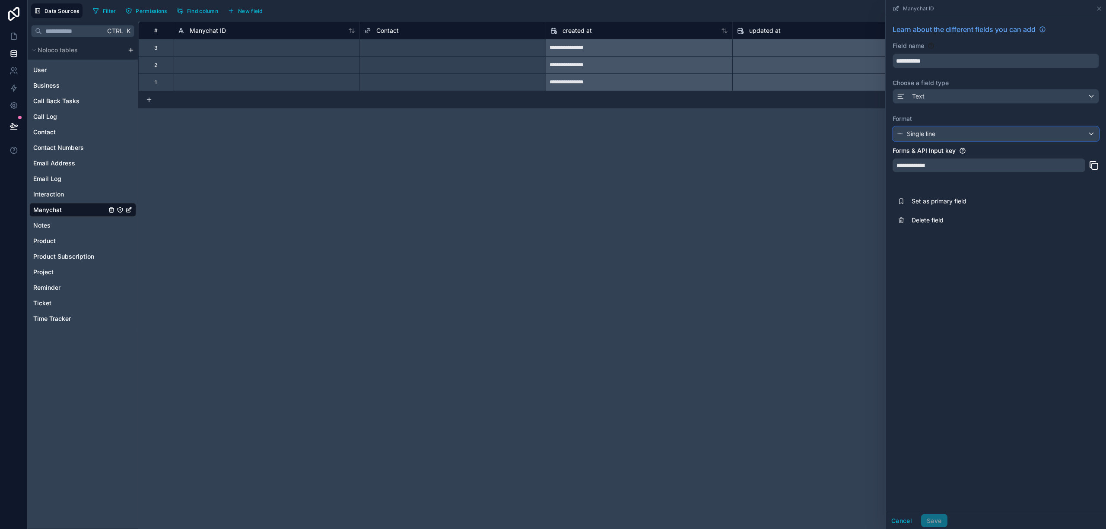
click at [991, 137] on div "Single line" at bounding box center [996, 134] width 206 height 14
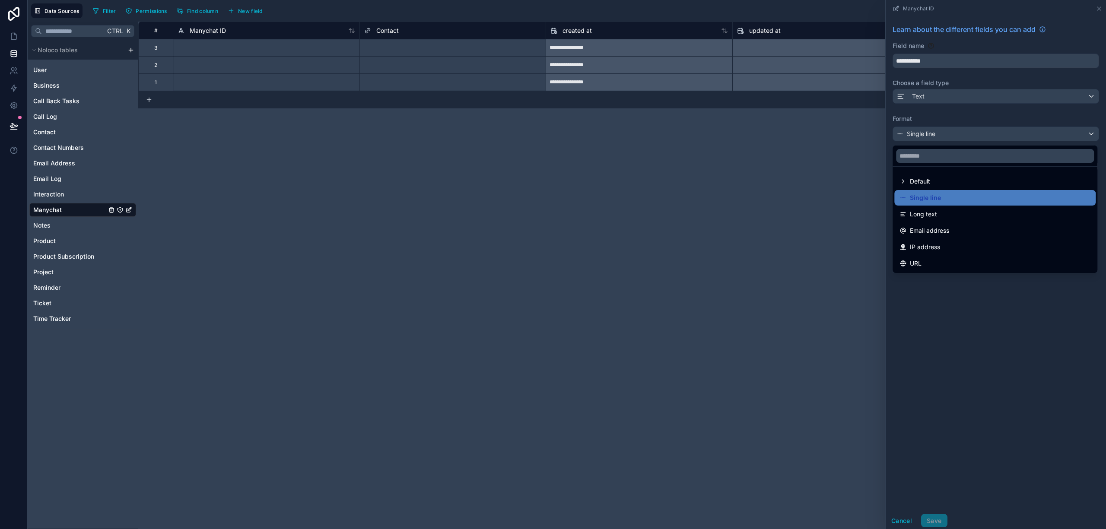
click at [1003, 96] on div at bounding box center [996, 264] width 220 height 529
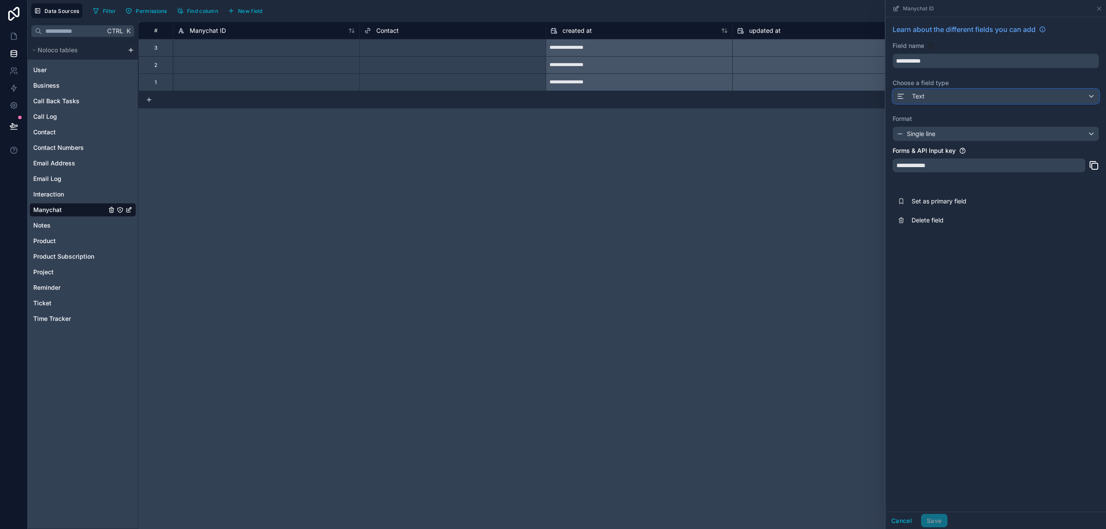
click at [1003, 96] on div "Text" at bounding box center [996, 96] width 206 height 14
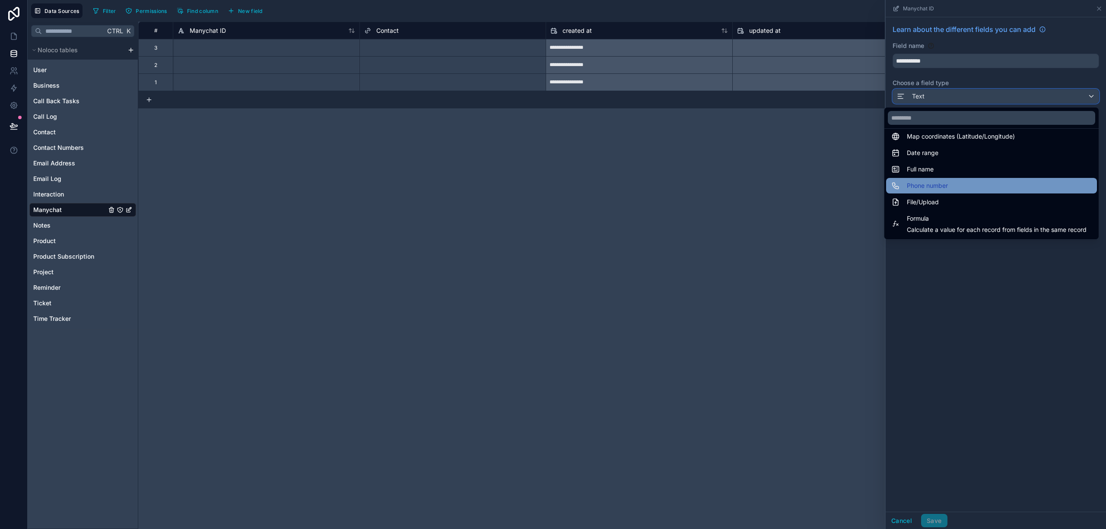
scroll to position [251, 0]
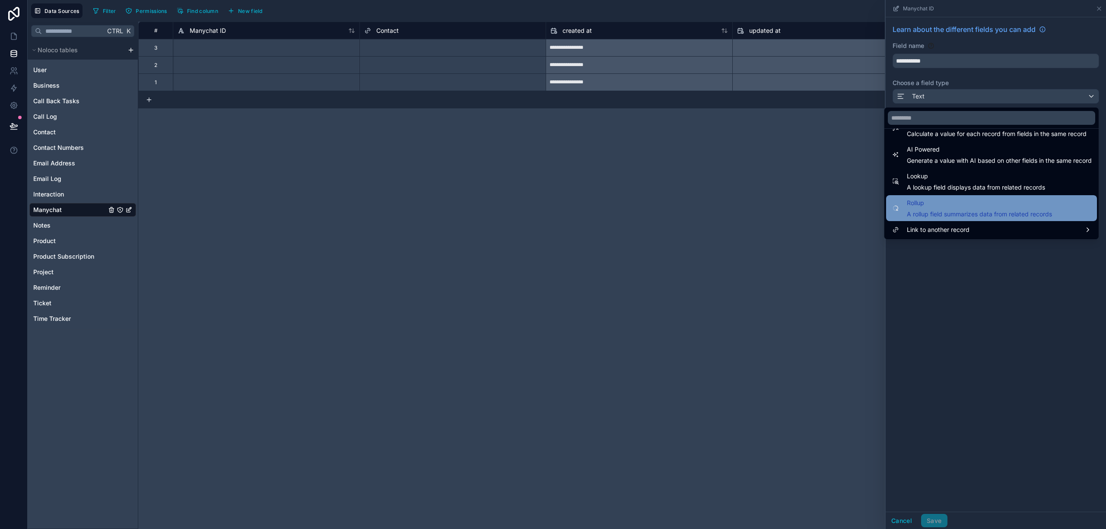
click at [958, 209] on div "Rollup A rollup field summarizes data from related records" at bounding box center [979, 208] width 145 height 21
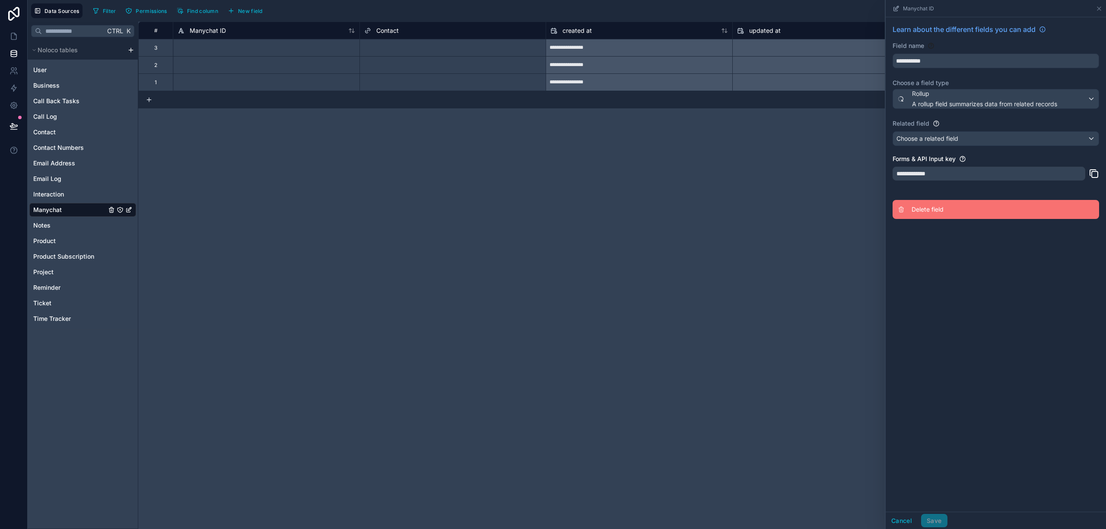
click at [931, 204] on button "Delete field" at bounding box center [996, 209] width 207 height 19
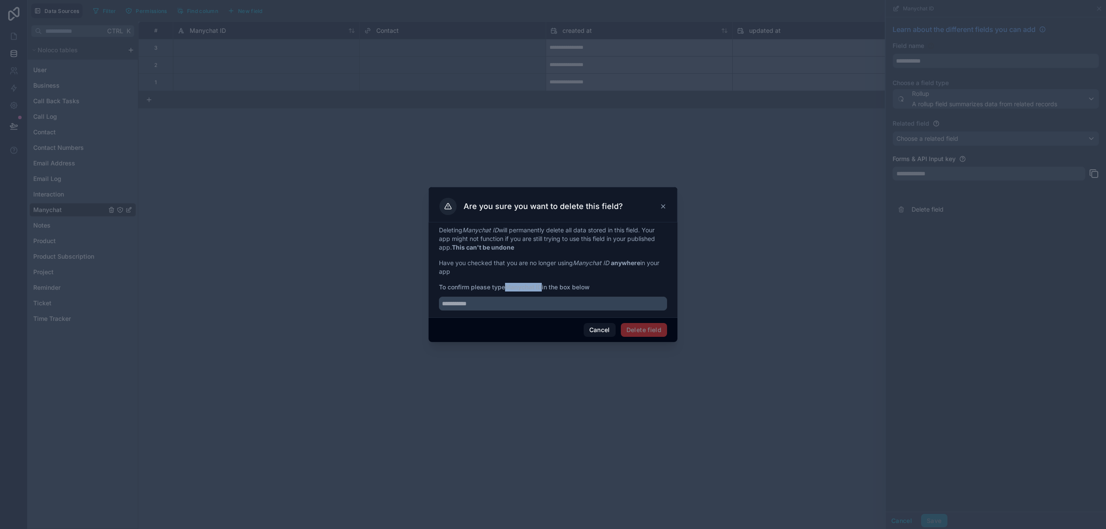
drag, startPoint x: 509, startPoint y: 290, endPoint x: 543, endPoint y: 288, distance: 34.2
click at [542, 288] on strong "Manychat ID" at bounding box center [523, 287] width 37 height 7
copy strong "Manychat ID"
click at [509, 303] on input "text" at bounding box center [553, 304] width 228 height 14
paste input "**********"
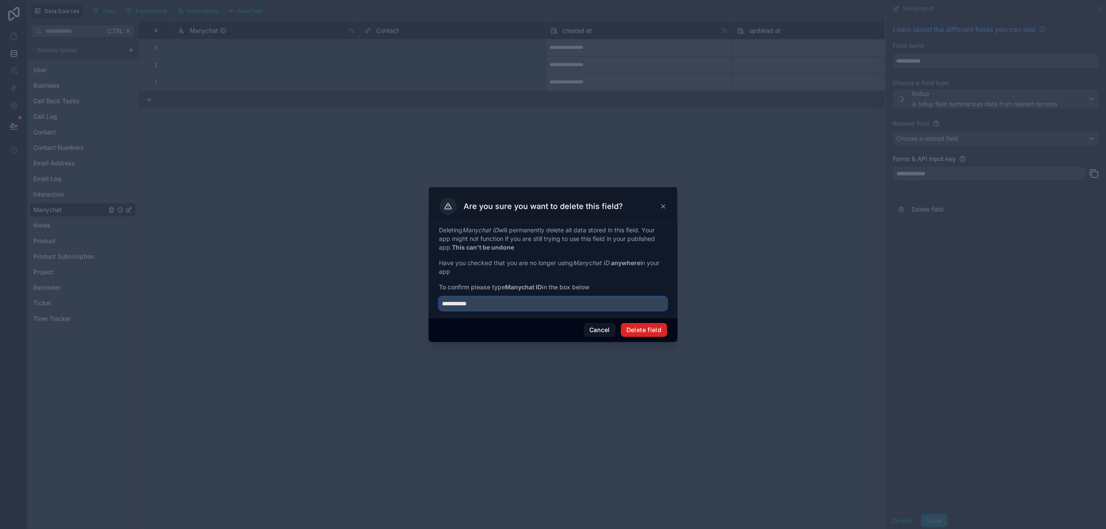
type input "**********"
click at [645, 328] on button "Delete field" at bounding box center [644, 330] width 46 height 14
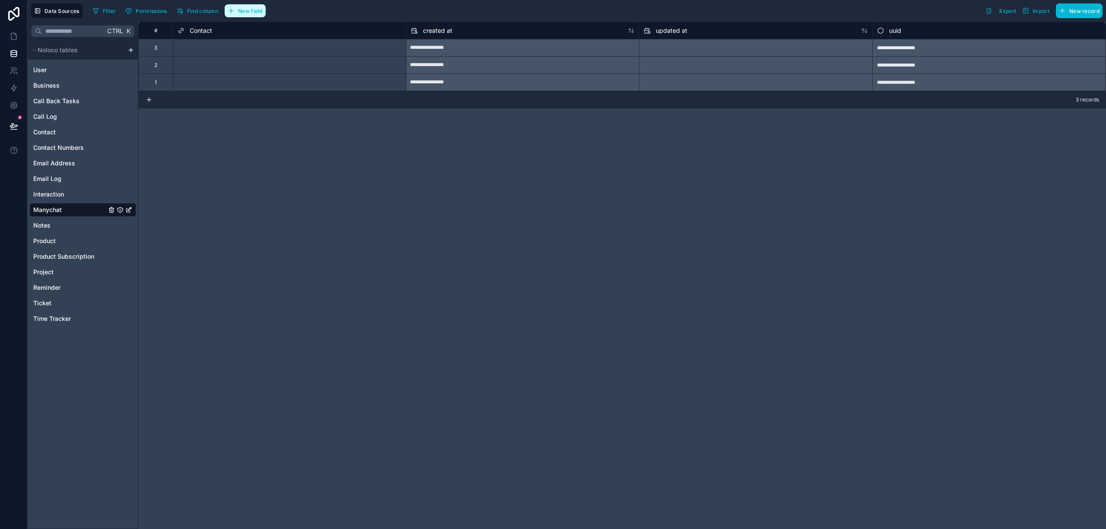
click at [263, 13] on span "New field" at bounding box center [250, 11] width 25 height 6
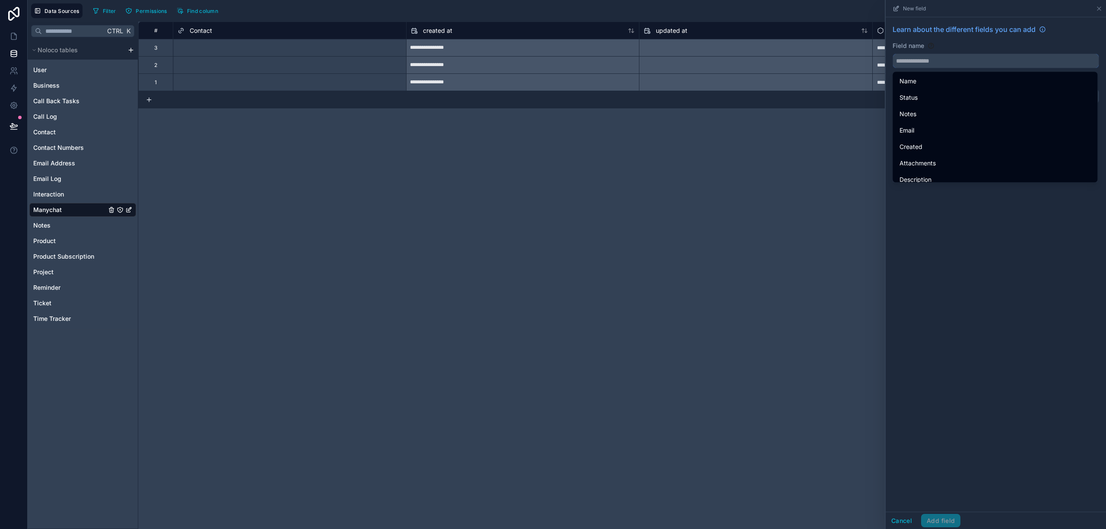
click at [960, 66] on input "text" at bounding box center [996, 61] width 206 height 14
paste input "**********"
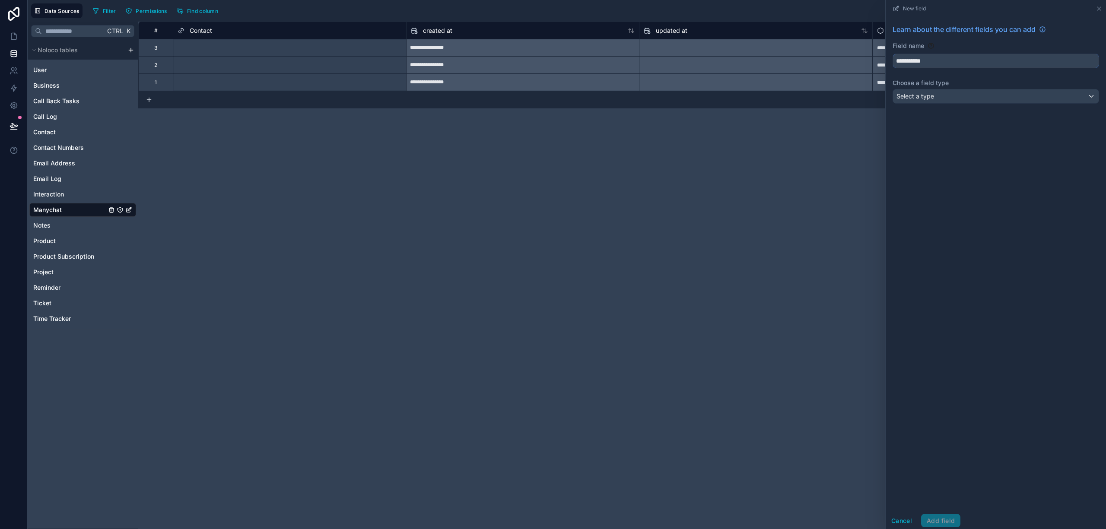
type input "**********"
click at [977, 96] on div "Select a type" at bounding box center [996, 96] width 206 height 14
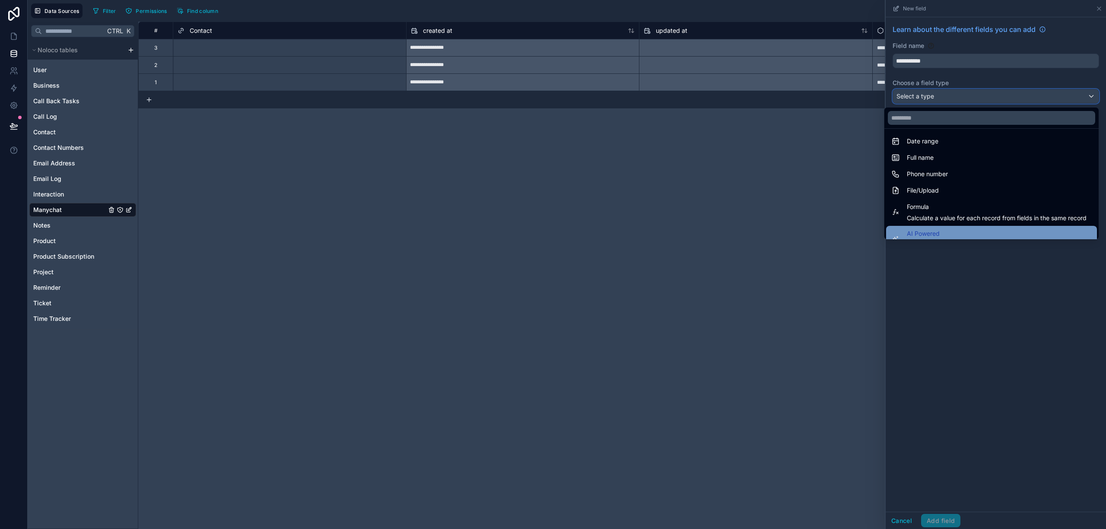
scroll to position [230, 0]
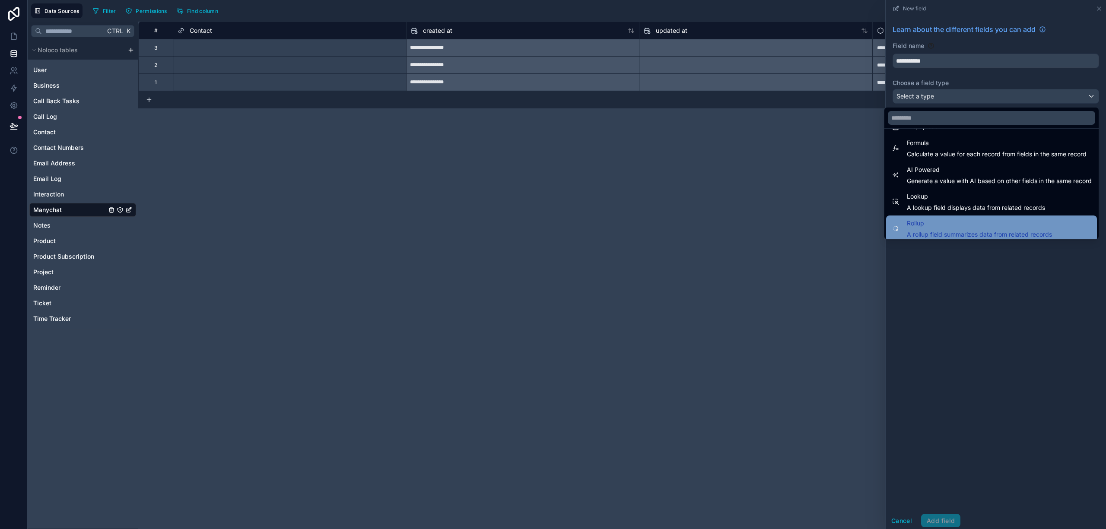
click at [1012, 233] on span "A rollup field summarizes data from related records" at bounding box center [979, 234] width 145 height 9
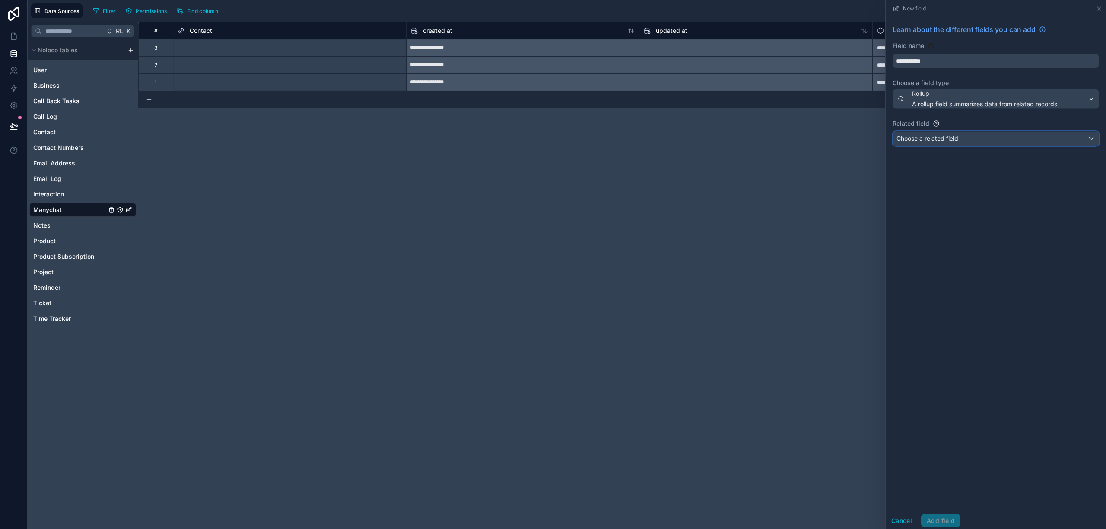
click at [986, 140] on div "Choose a related field" at bounding box center [996, 139] width 206 height 14
click at [961, 189] on li "No options" at bounding box center [995, 186] width 201 height 17
click at [932, 184] on span "No options" at bounding box center [917, 186] width 31 height 7
click at [1023, 98] on div at bounding box center [996, 264] width 220 height 529
click at [258, 49] on div "Select a Contact" at bounding box center [289, 48] width 233 height 9
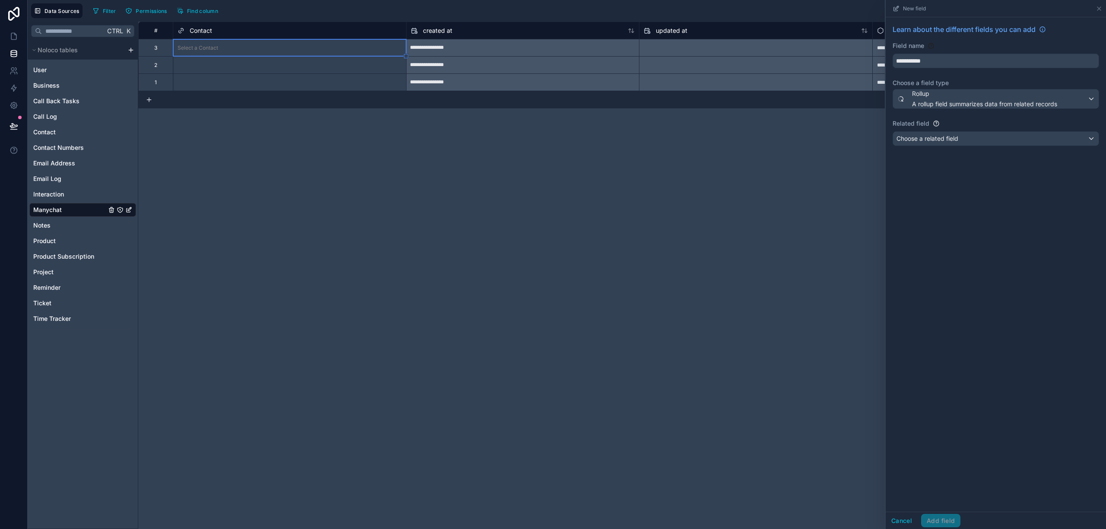
click at [258, 49] on div "Select a Contact" at bounding box center [289, 48] width 233 height 9
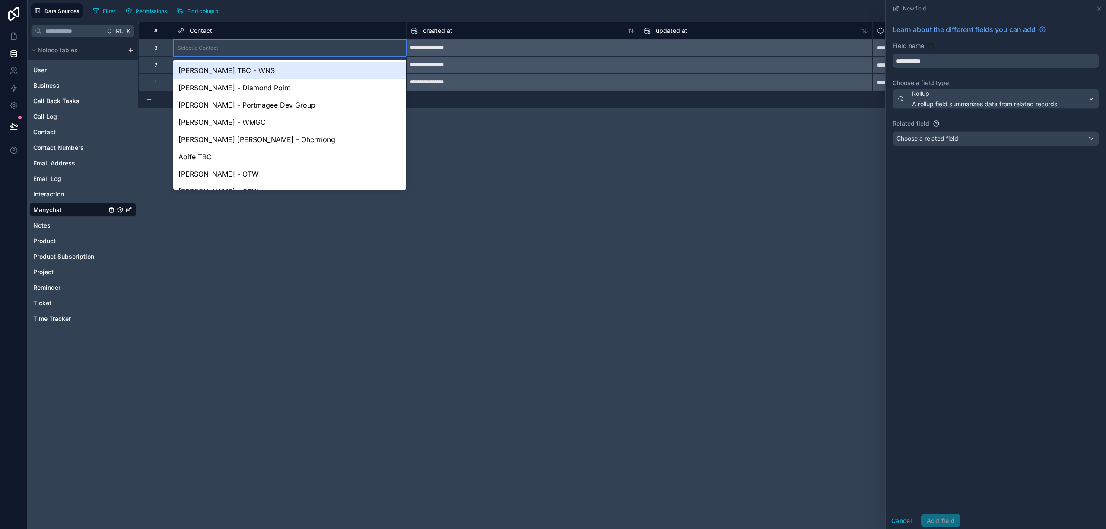
click at [233, 48] on div "Select a Contact" at bounding box center [289, 48] width 233 height 9
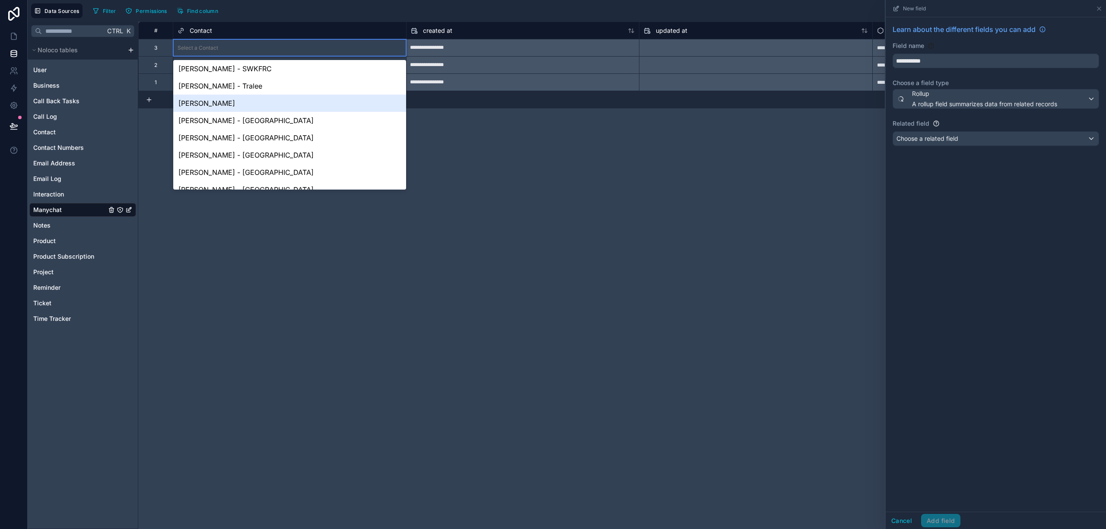
scroll to position [173, 0]
click at [237, 106] on div "[PERSON_NAME] - [GEOGRAPHIC_DATA]" at bounding box center [289, 104] width 233 height 17
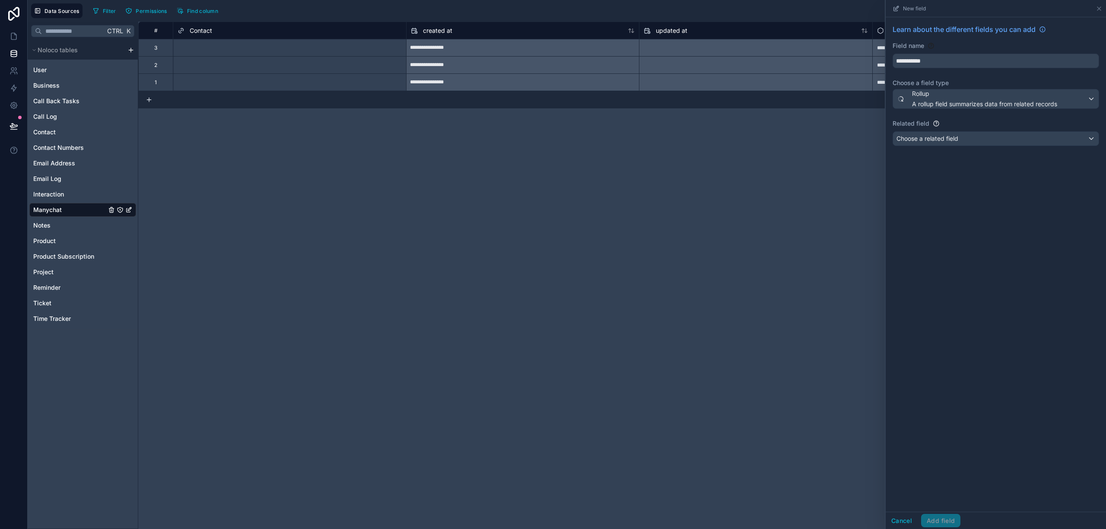
click at [486, 208] on div "**********" at bounding box center [622, 276] width 968 height 508
click at [906, 522] on button "Cancel" at bounding box center [902, 521] width 32 height 14
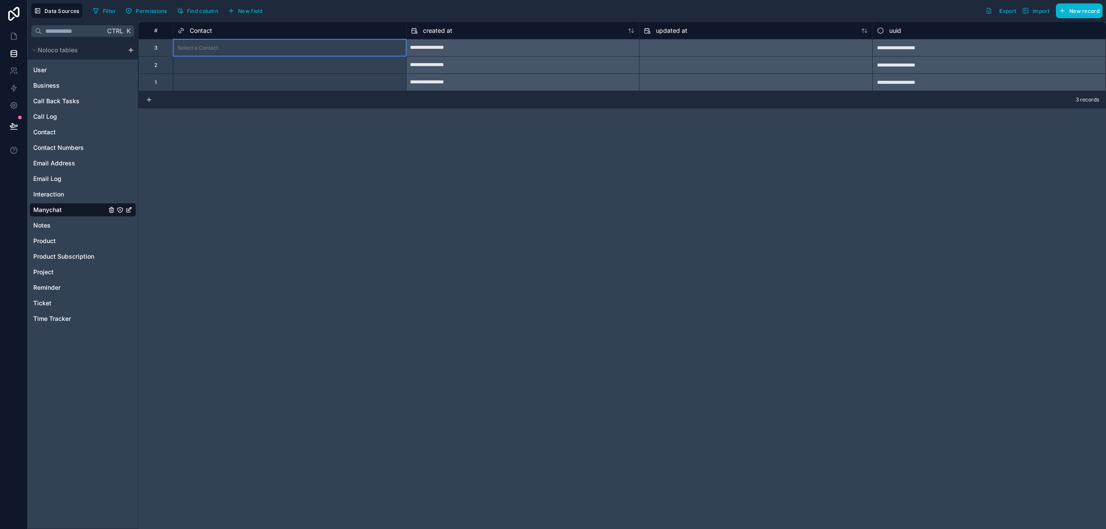
click at [233, 51] on div "Select a Contact" at bounding box center [289, 48] width 233 height 9
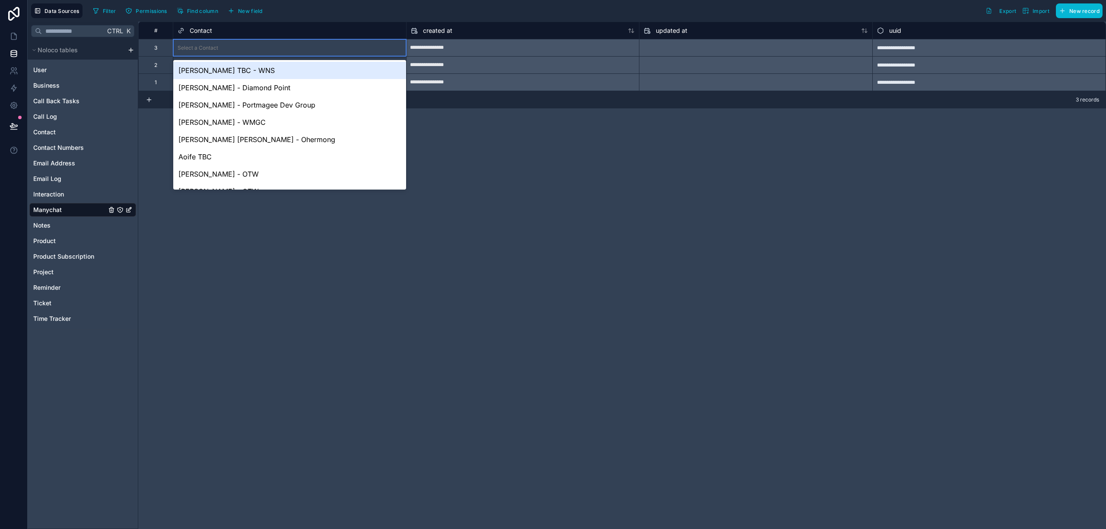
click at [213, 45] on div "Select a Contact" at bounding box center [198, 48] width 41 height 7
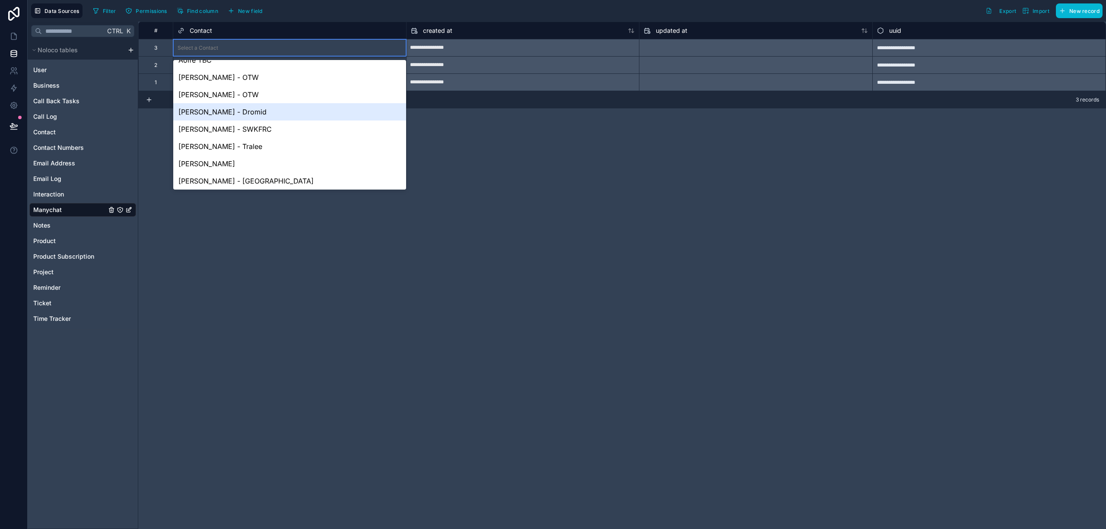
scroll to position [115, 0]
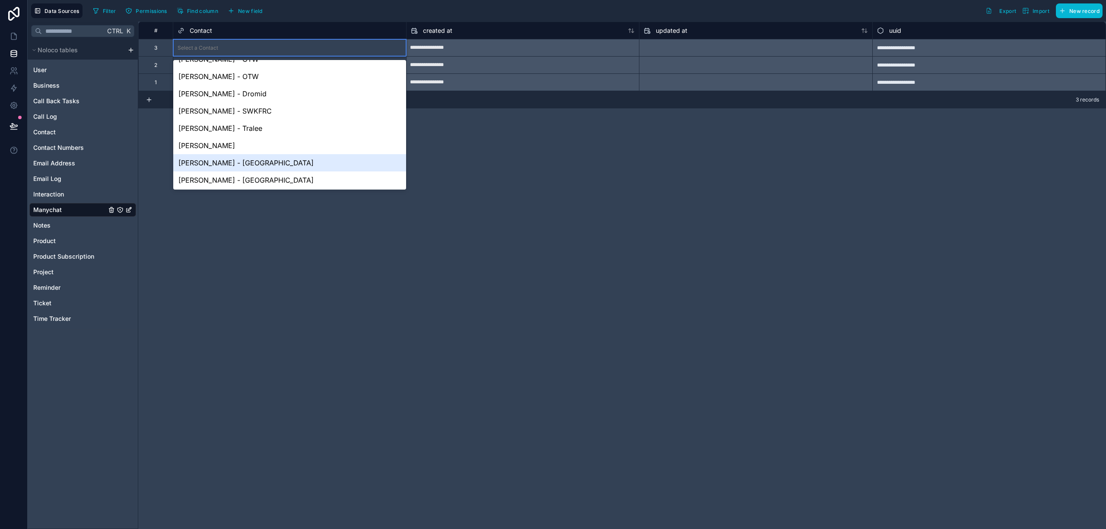
click at [263, 162] on div "[PERSON_NAME] - [GEOGRAPHIC_DATA]" at bounding box center [289, 162] width 233 height 17
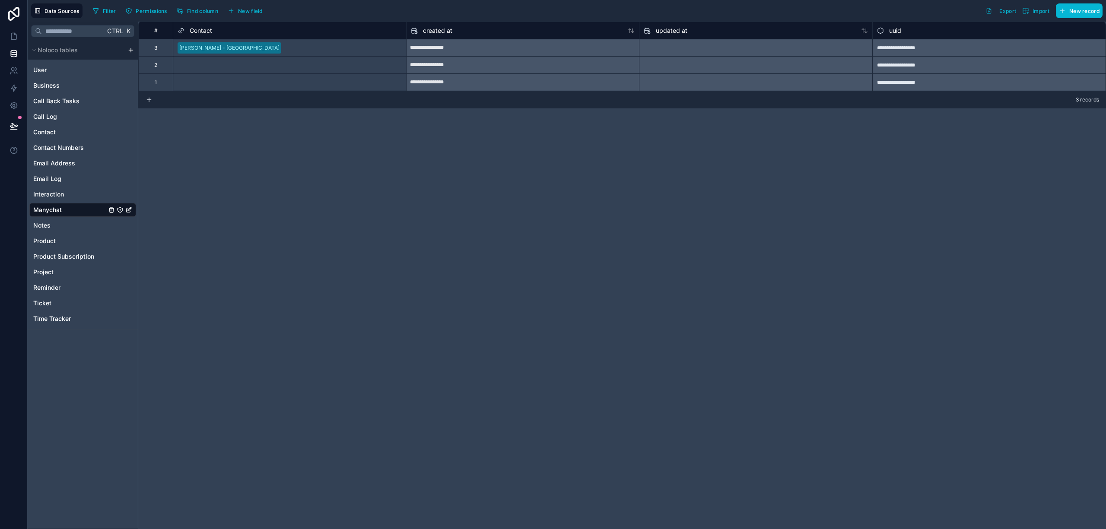
click at [318, 186] on div "**********" at bounding box center [622, 276] width 968 height 508
click at [249, 7] on button "New field" at bounding box center [245, 10] width 41 height 13
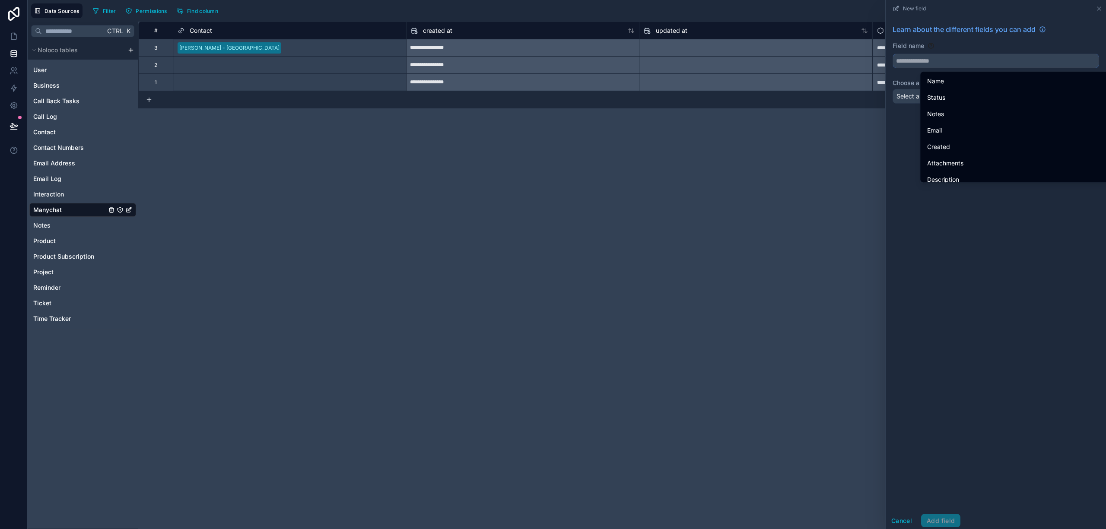
click at [998, 63] on input "text" at bounding box center [996, 61] width 206 height 14
paste input "**********"
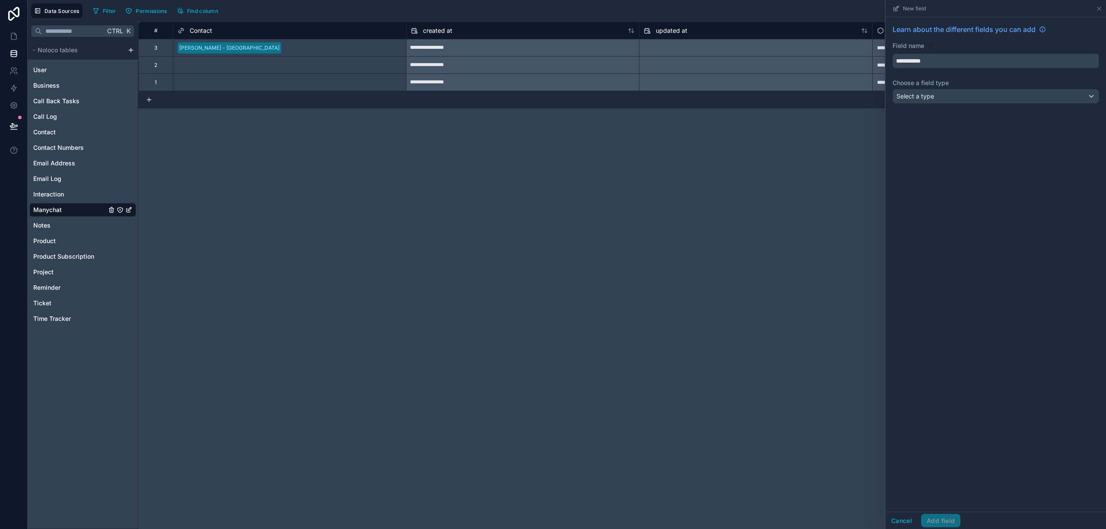
type input "**********"
click at [1020, 101] on div "Select a type" at bounding box center [996, 96] width 206 height 14
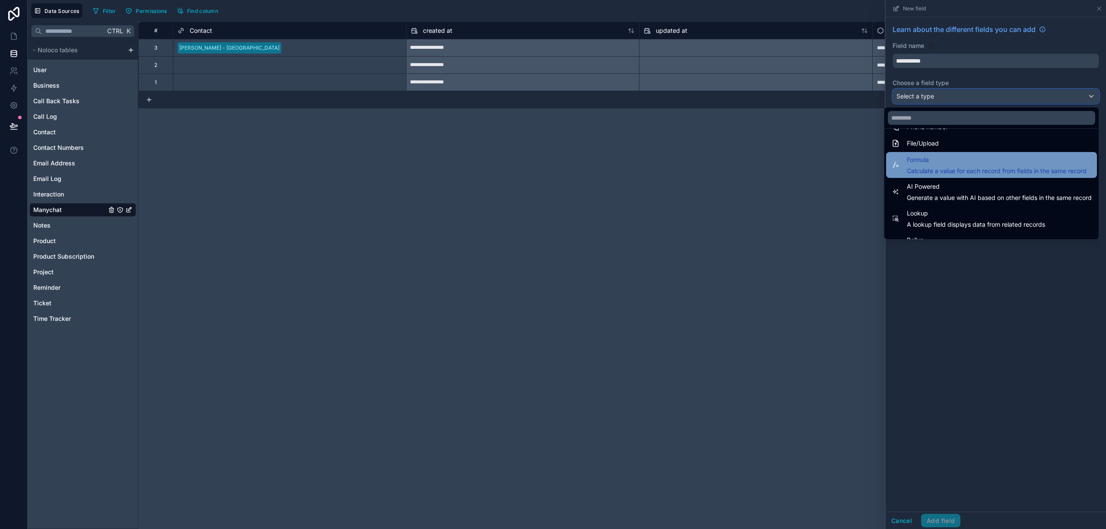
scroll to position [251, 0]
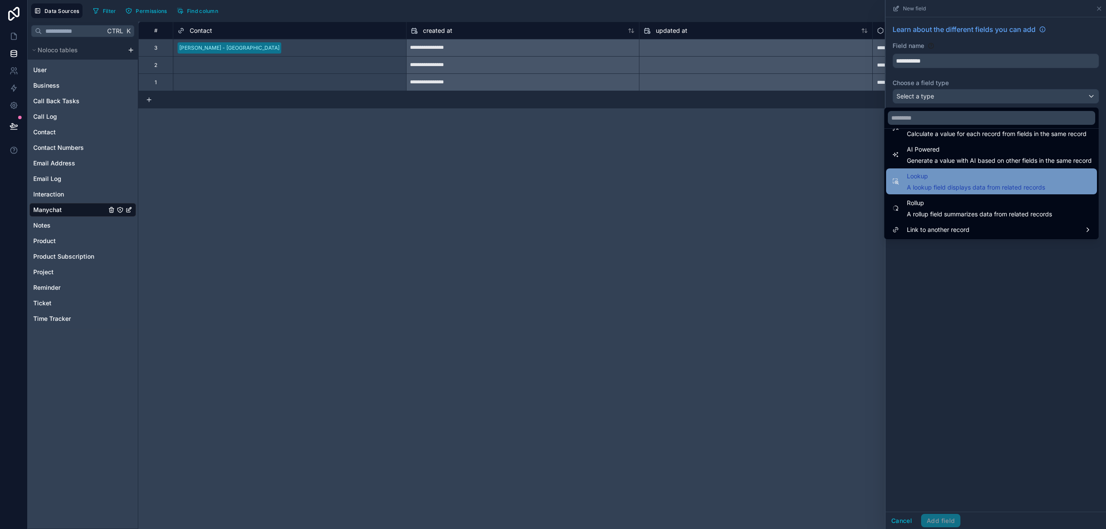
click at [990, 189] on span "A lookup field displays data from related records" at bounding box center [976, 187] width 138 height 9
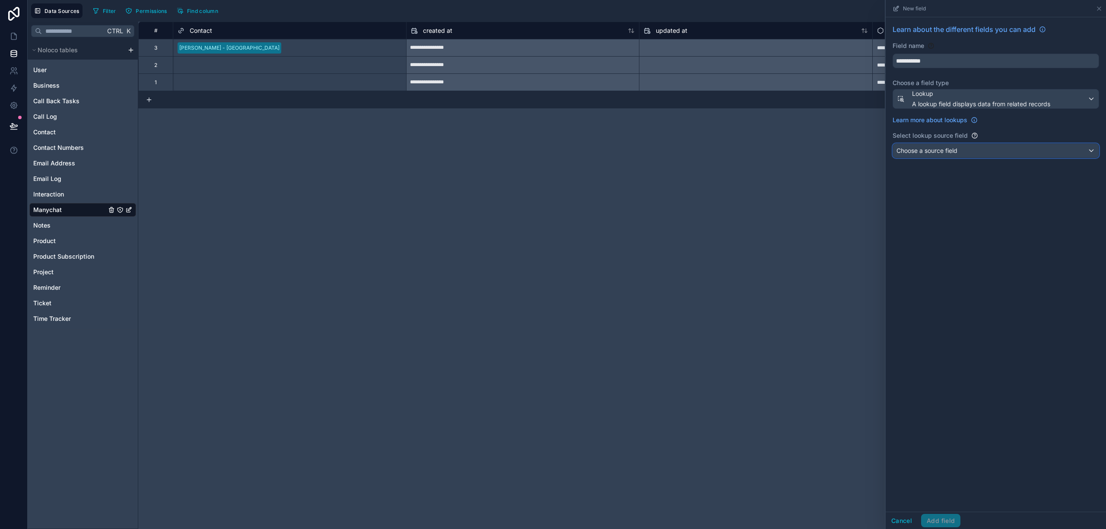
click at [1011, 151] on div "Choose a source field" at bounding box center [996, 151] width 206 height 14
click at [963, 198] on div "Contact" at bounding box center [995, 198] width 191 height 10
click at [966, 189] on div "Choose a value field" at bounding box center [996, 188] width 206 height 14
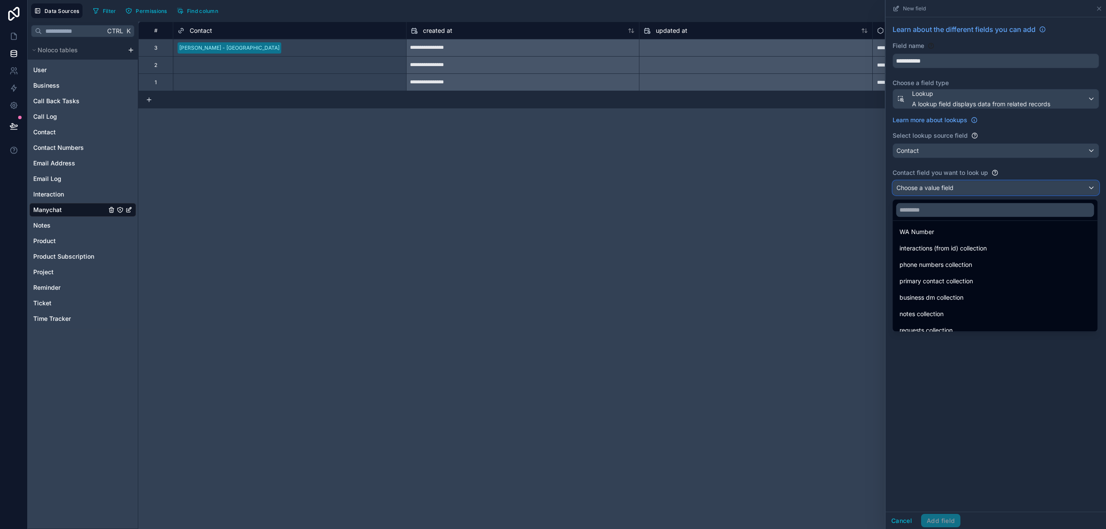
scroll to position [192, 0]
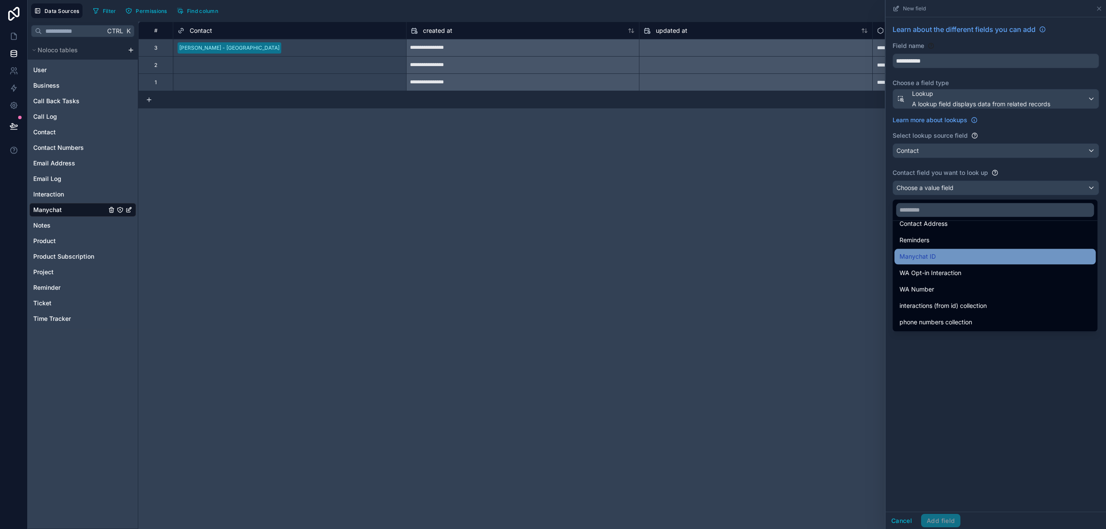
click at [940, 258] on div "Manychat ID" at bounding box center [995, 257] width 191 height 10
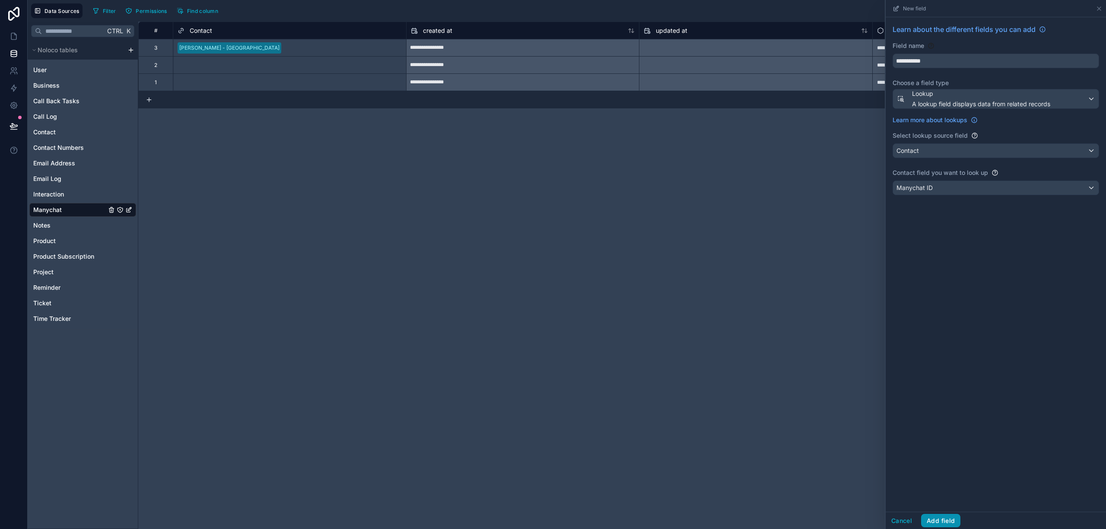
click at [945, 521] on button "Add field" at bounding box center [940, 521] width 39 height 14
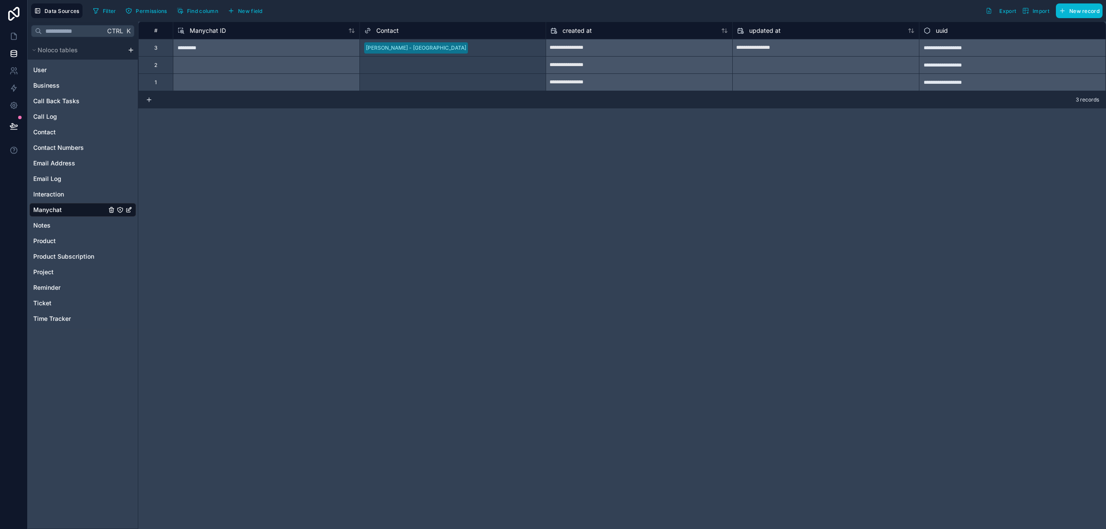
click at [403, 67] on div "Select a Contact" at bounding box center [384, 65] width 41 height 7
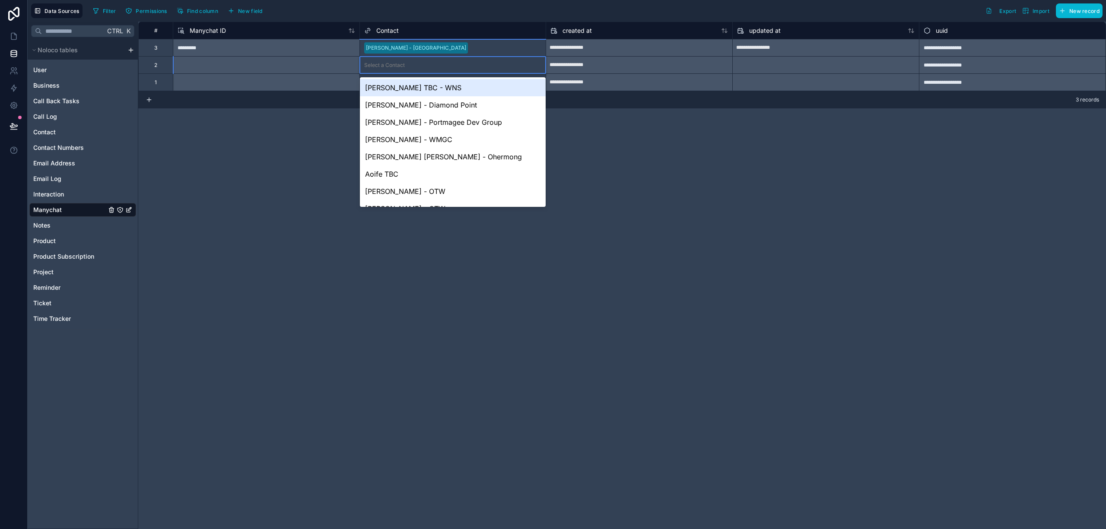
click at [407, 67] on div "Select a Contact" at bounding box center [453, 65] width 186 height 9
click at [411, 66] on div "Select a Contact" at bounding box center [453, 65] width 186 height 9
click at [417, 31] on div "Contact" at bounding box center [453, 30] width 178 height 10
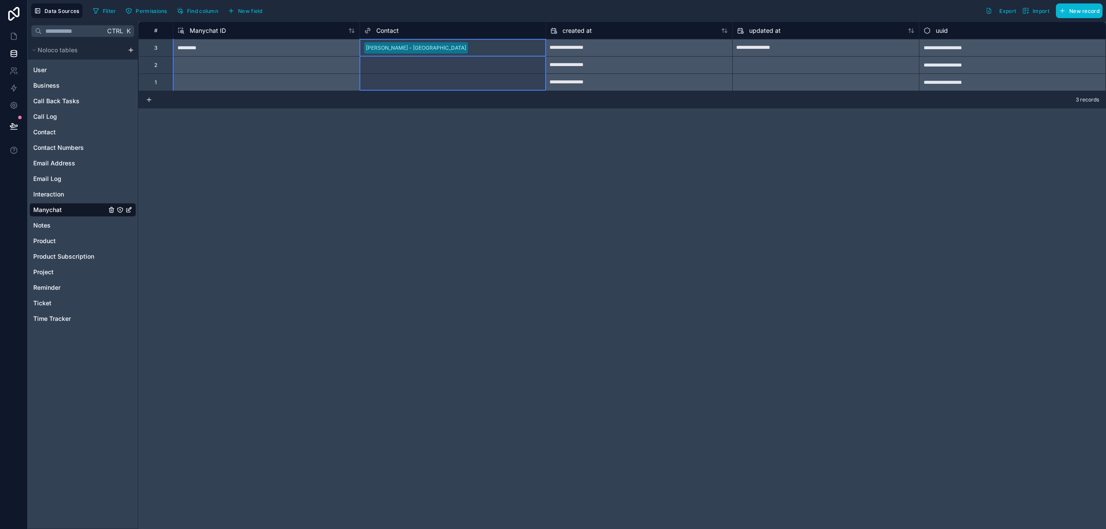
click at [423, 29] on div "Contact" at bounding box center [453, 30] width 178 height 10
click at [386, 29] on span "Contact" at bounding box center [387, 30] width 22 height 9
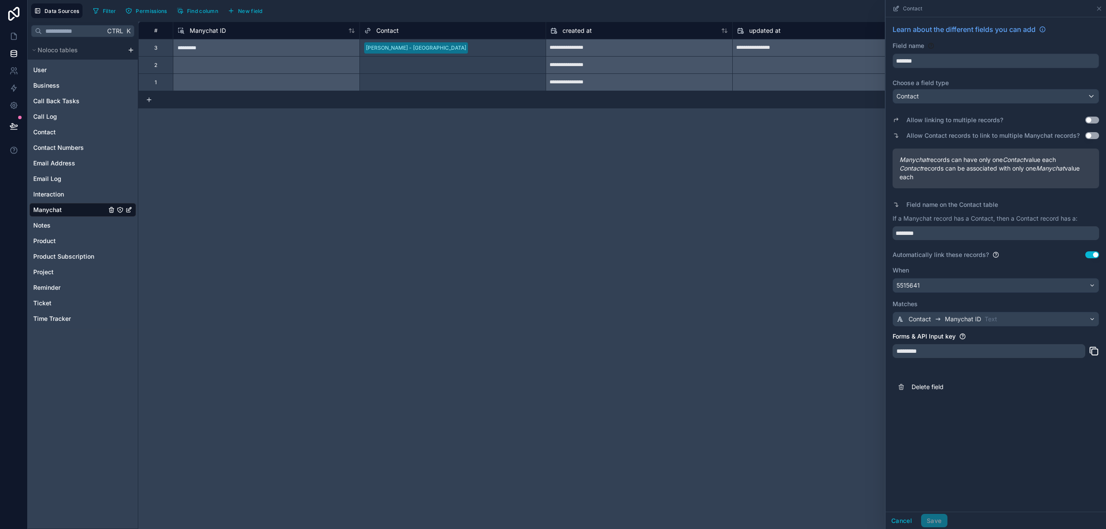
click at [436, 195] on div "**********" at bounding box center [622, 276] width 968 height 508
click at [1093, 256] on button "Use setting" at bounding box center [1093, 255] width 14 height 7
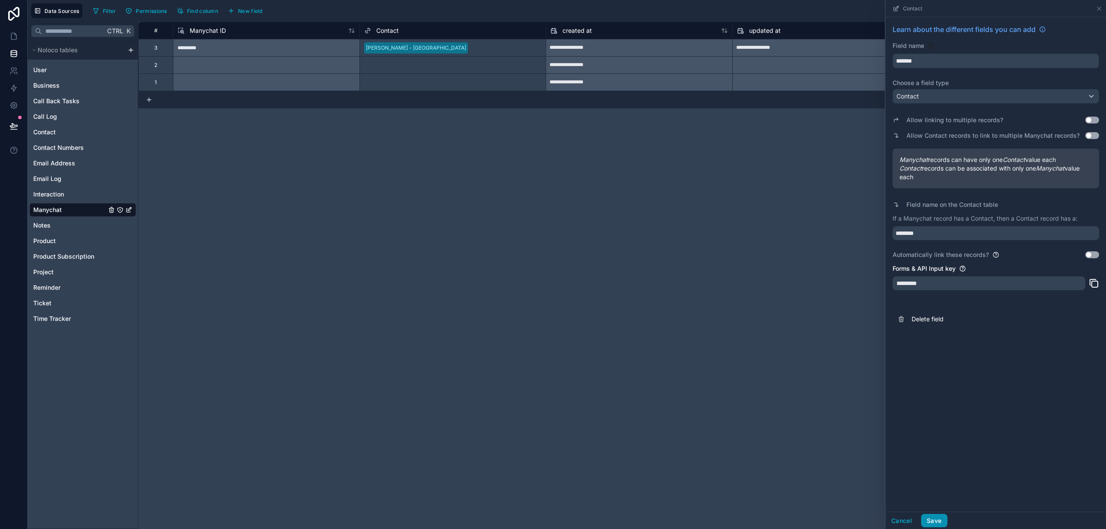
click at [933, 521] on button "Save" at bounding box center [934, 521] width 26 height 14
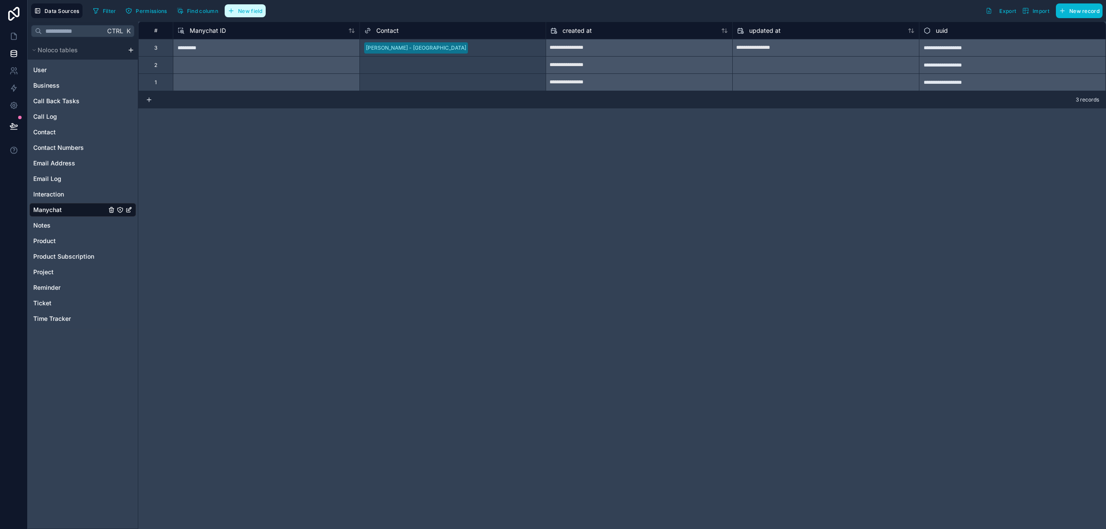
click at [256, 11] on span "New field" at bounding box center [250, 11] width 25 height 6
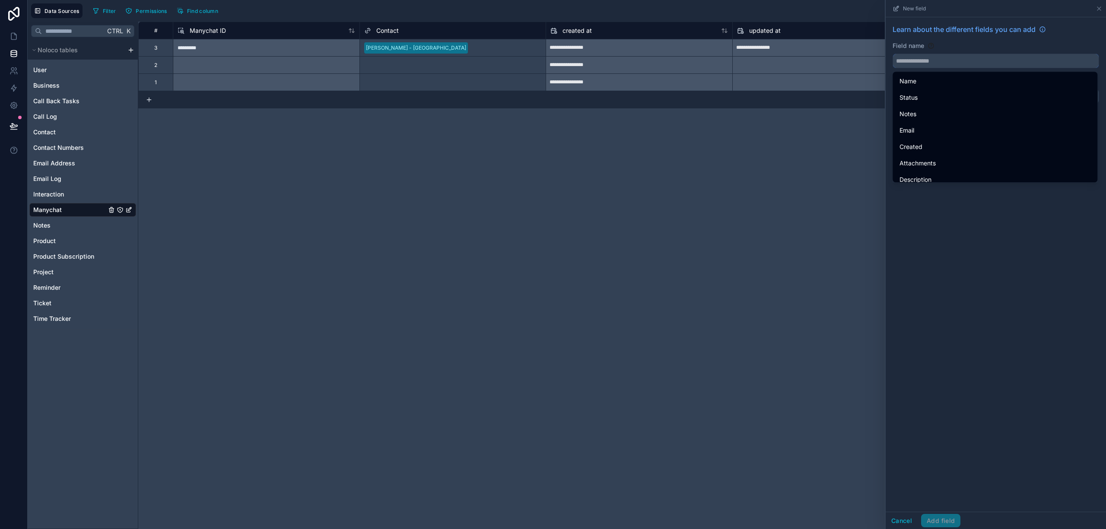
click at [955, 56] on input "text" at bounding box center [996, 61] width 206 height 14
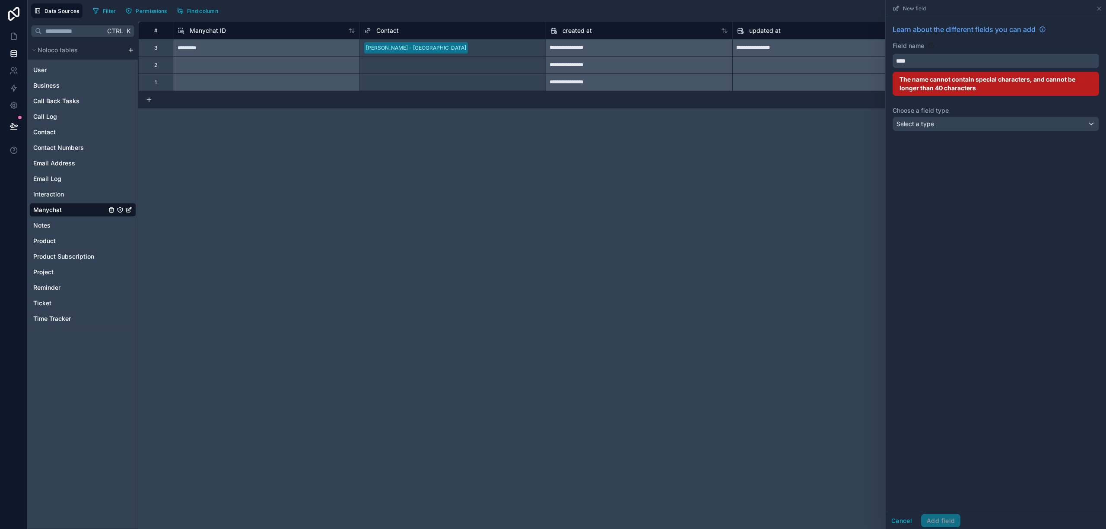
click at [893, 54] on button "***" at bounding box center [996, 61] width 207 height 15
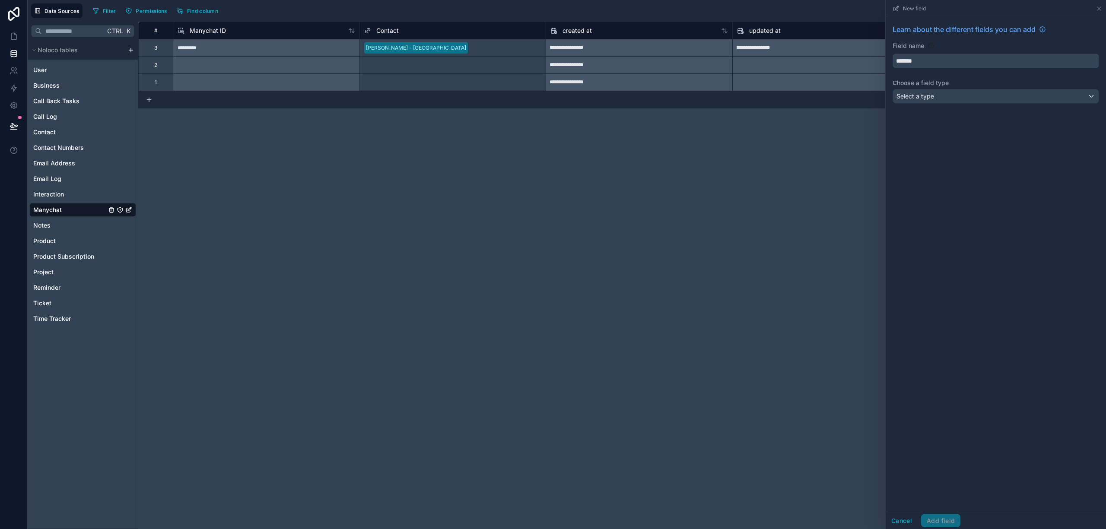
type input "*******"
click at [972, 97] on div "Select a type" at bounding box center [996, 96] width 206 height 14
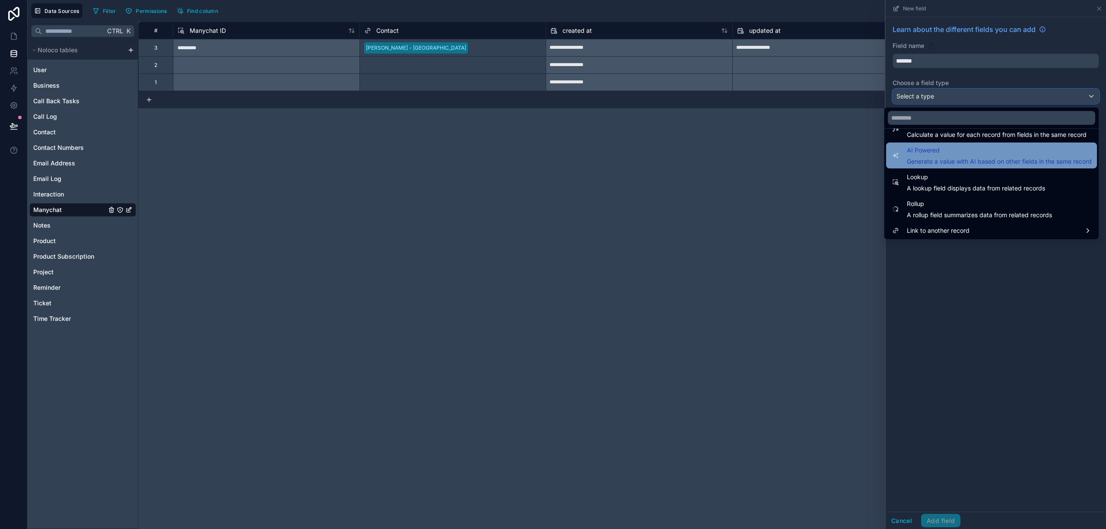
scroll to position [251, 0]
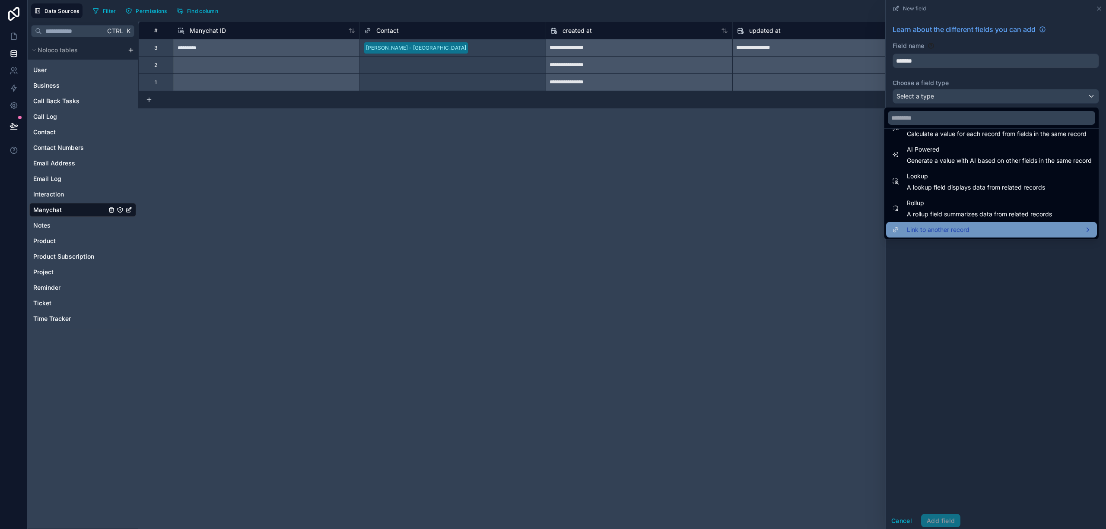
click at [962, 233] on span "Link to another record" at bounding box center [938, 230] width 63 height 10
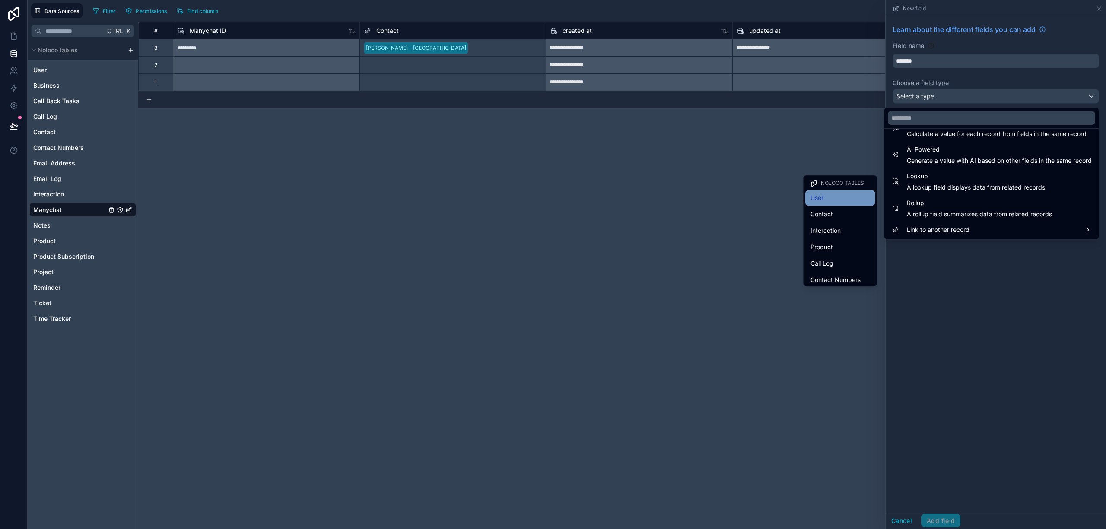
click at [829, 201] on div "User" at bounding box center [841, 198] width 60 height 10
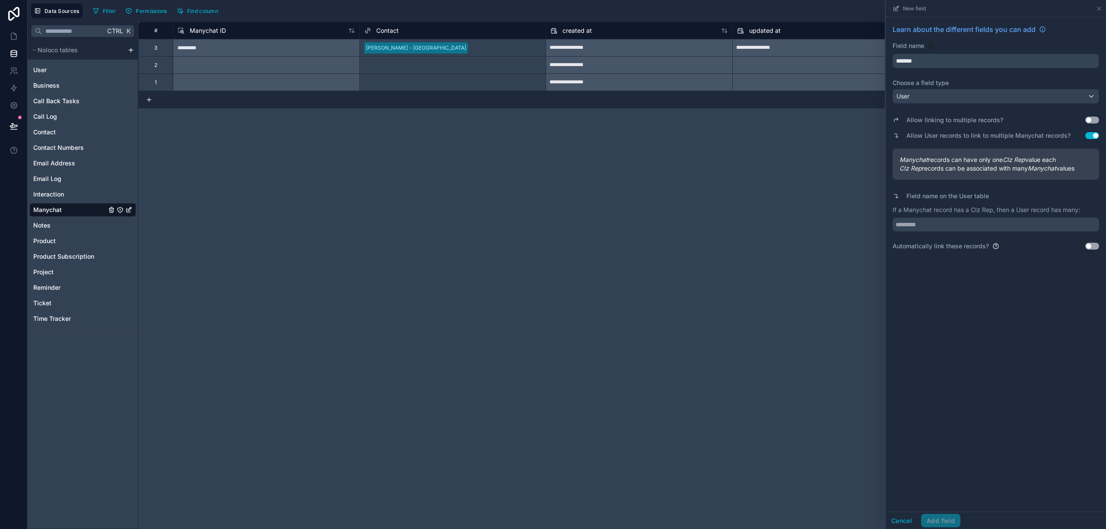
click at [1095, 137] on button "Use setting" at bounding box center [1093, 135] width 14 height 7
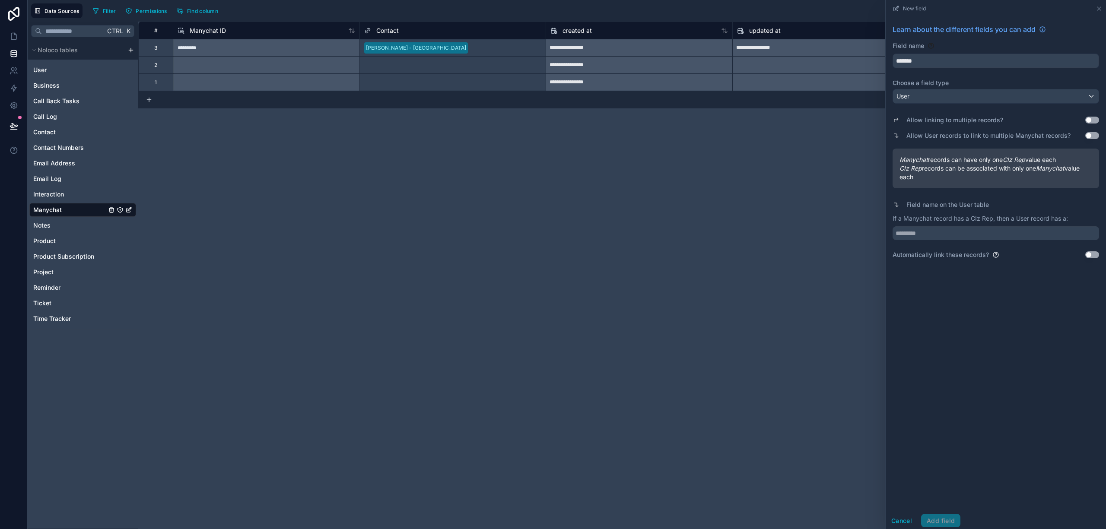
click at [1096, 139] on button "Use setting" at bounding box center [1093, 135] width 14 height 7
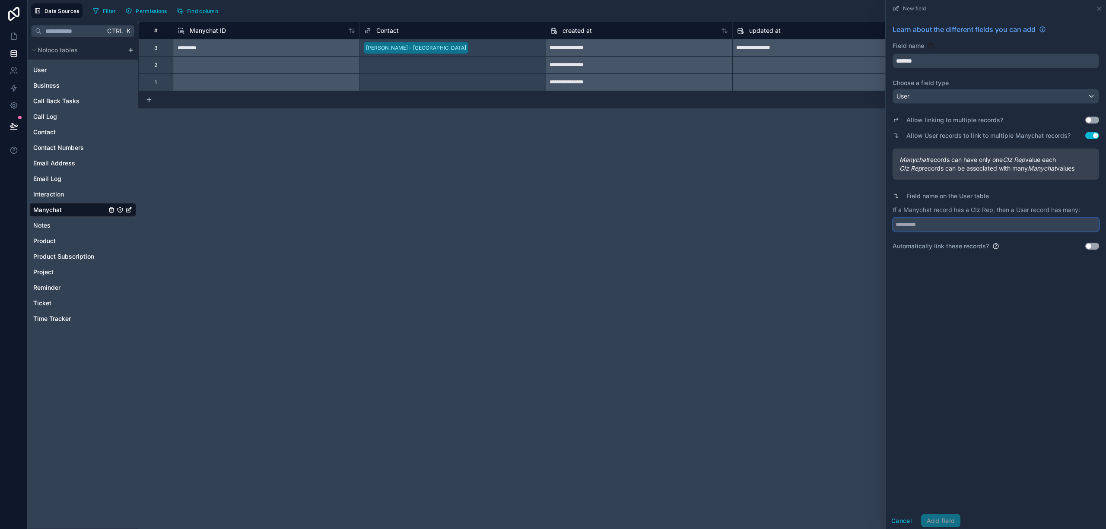
click at [952, 223] on input "text" at bounding box center [996, 225] width 207 height 14
type input "*********"
click at [943, 520] on button "Add field" at bounding box center [940, 521] width 39 height 14
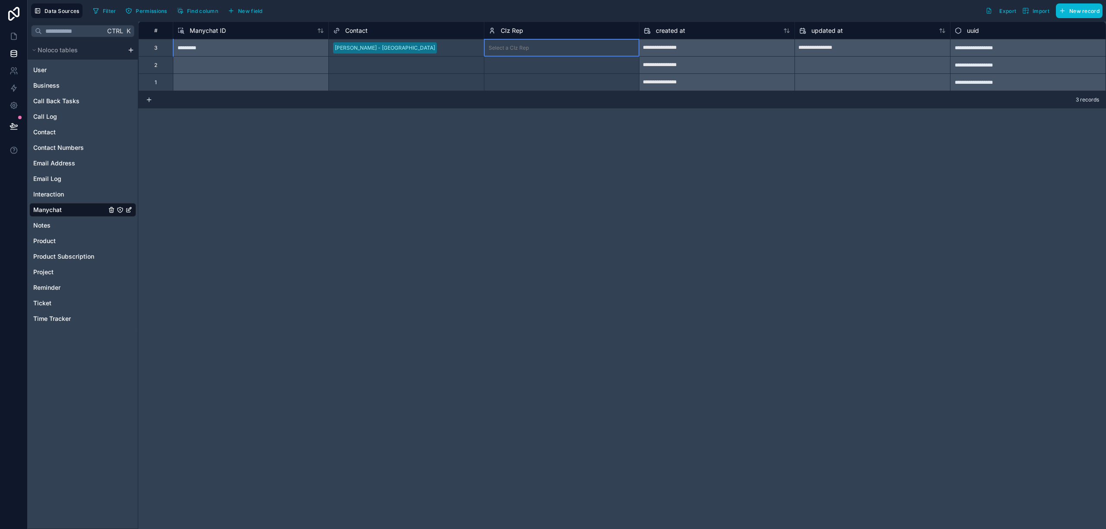
click at [550, 46] on div "Select a CIz Rep" at bounding box center [561, 48] width 155 height 9
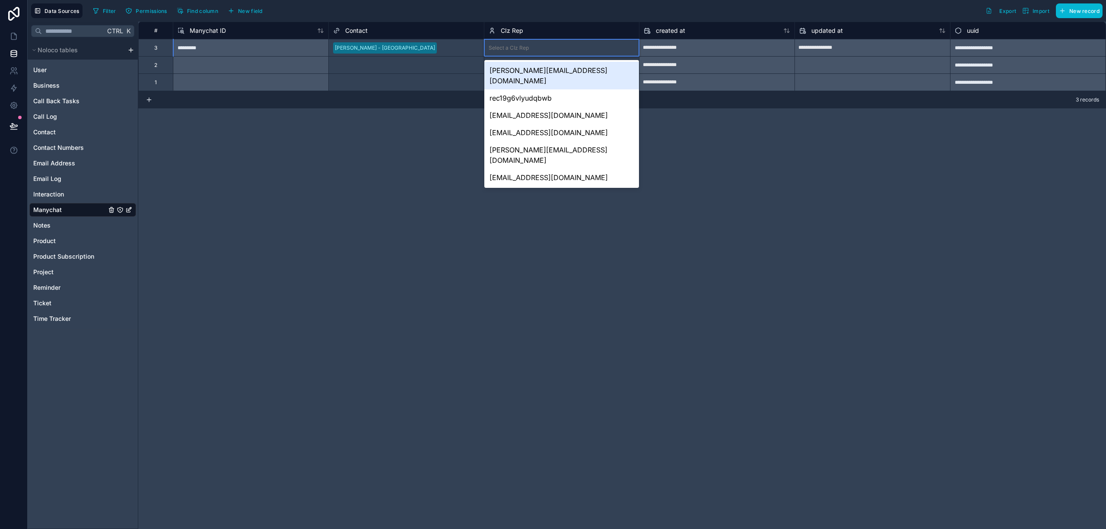
click at [547, 47] on div "Select a CIz Rep" at bounding box center [561, 48] width 155 height 9
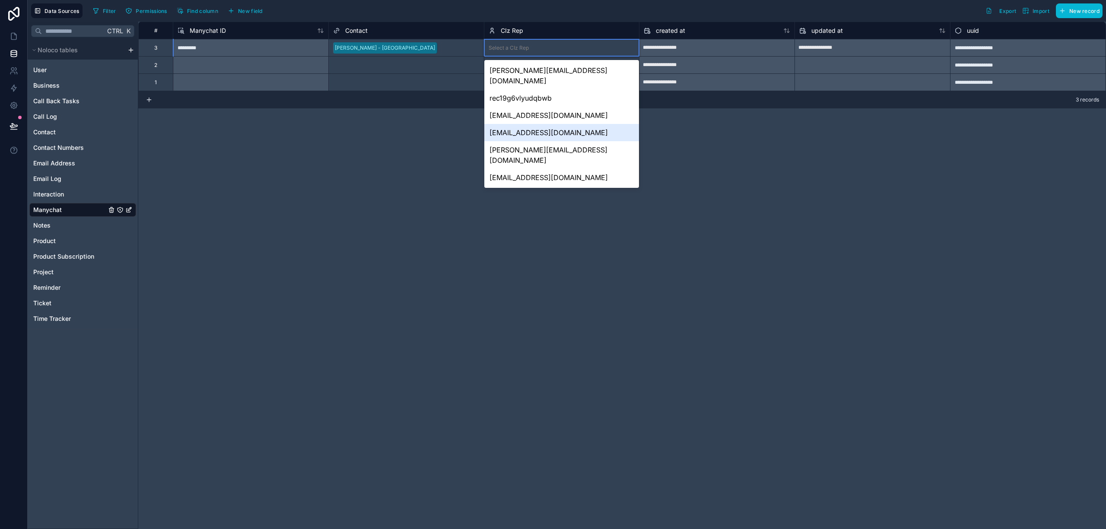
click at [554, 124] on div "cillian@cizict.com" at bounding box center [561, 132] width 155 height 17
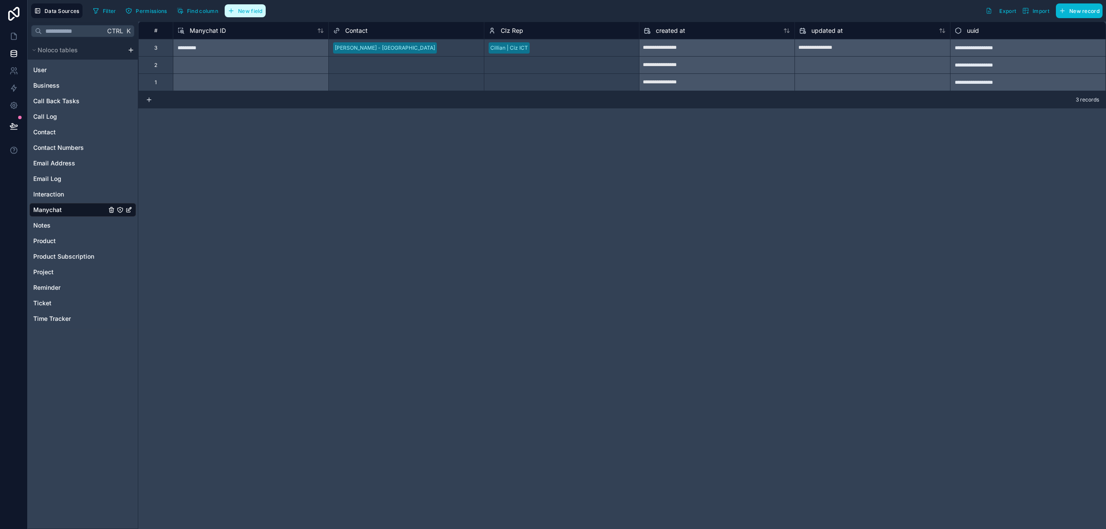
click at [258, 6] on button "New field" at bounding box center [245, 10] width 41 height 13
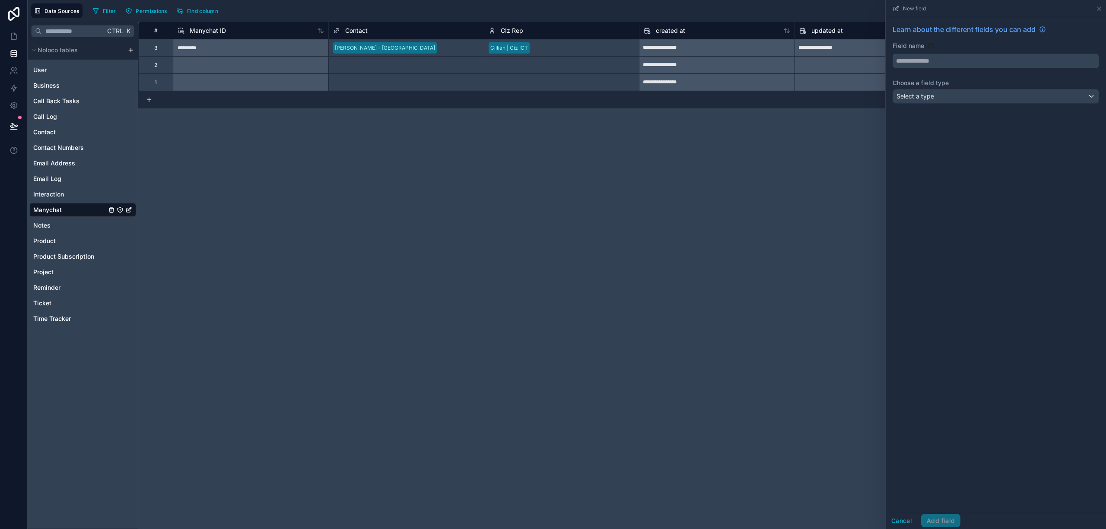
click at [1000, 57] on input "text" at bounding box center [996, 61] width 206 height 14
click at [893, 54] on button "***" at bounding box center [996, 61] width 207 height 15
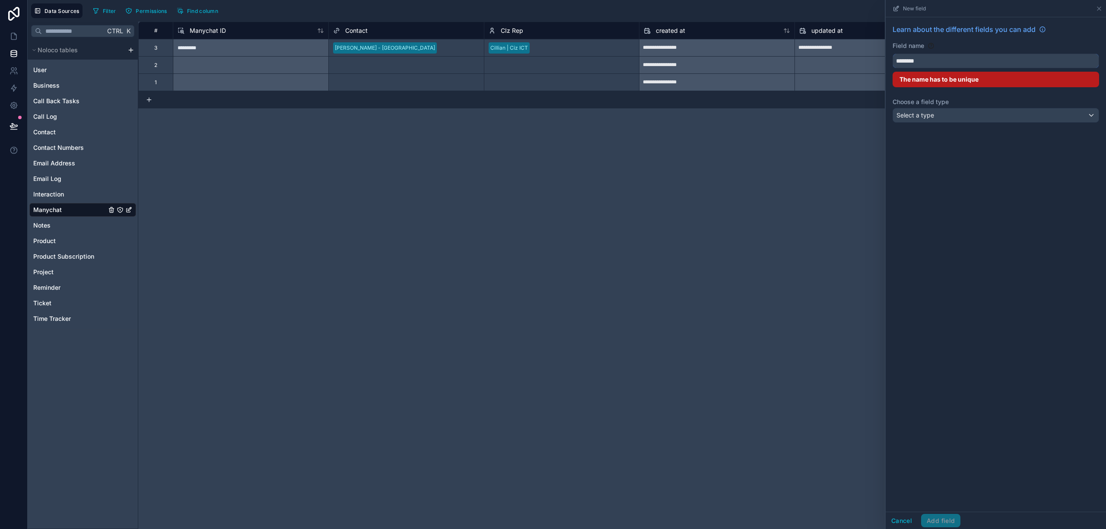
click at [893, 54] on button "*******" at bounding box center [996, 61] width 207 height 15
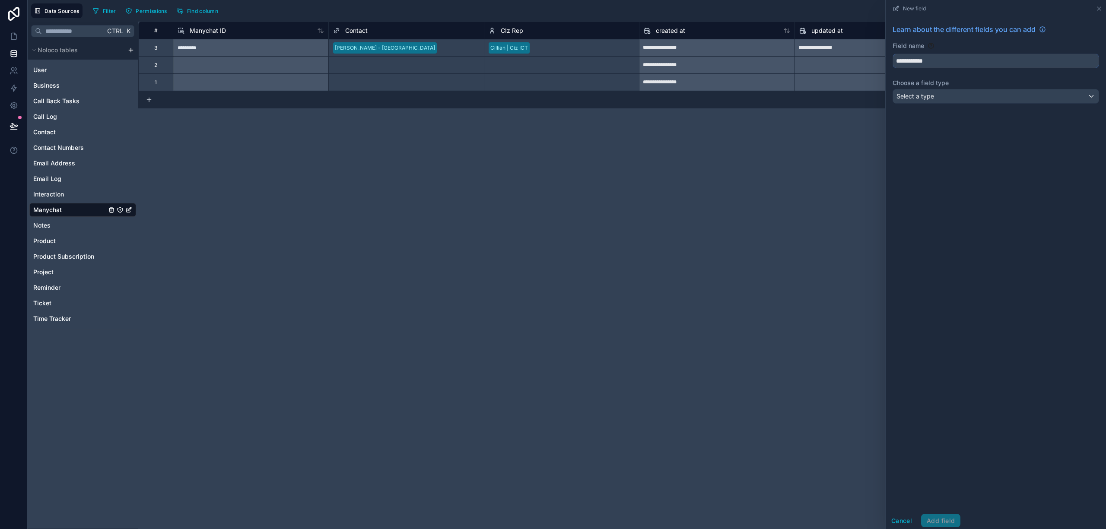
type input "**********"
click at [977, 97] on div "Select a type" at bounding box center [996, 96] width 206 height 14
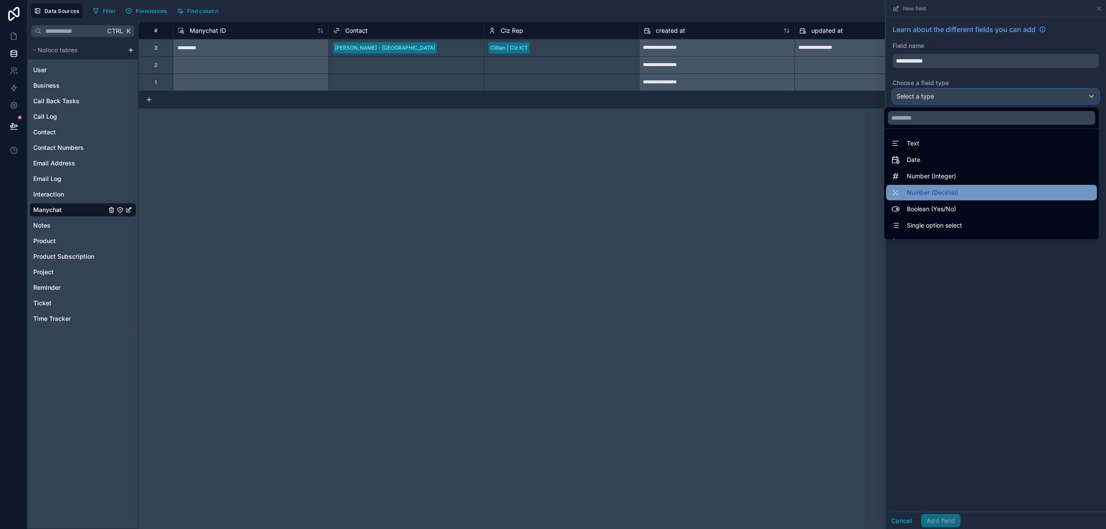
scroll to position [251, 0]
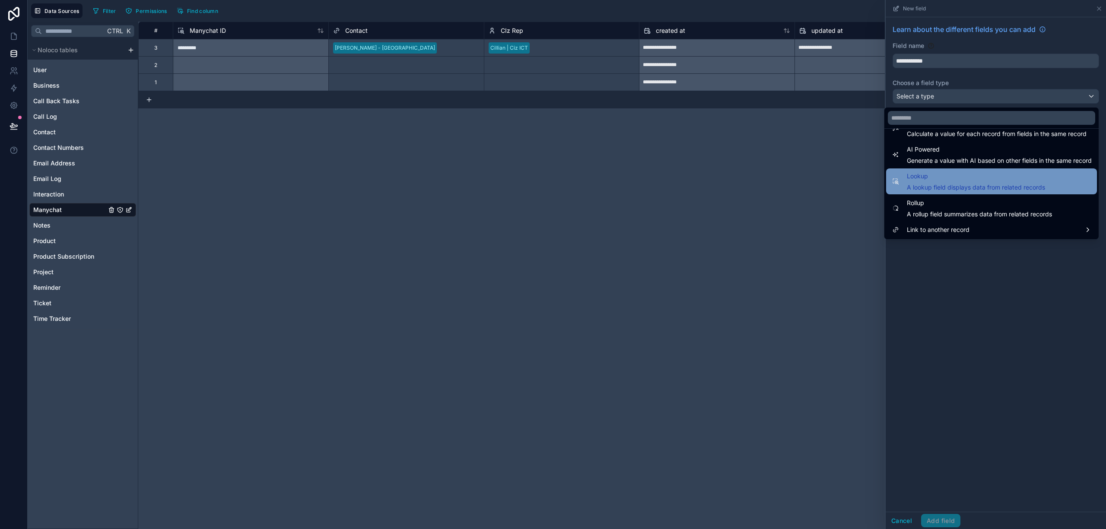
click at [974, 182] on span "Lookup" at bounding box center [976, 176] width 138 height 10
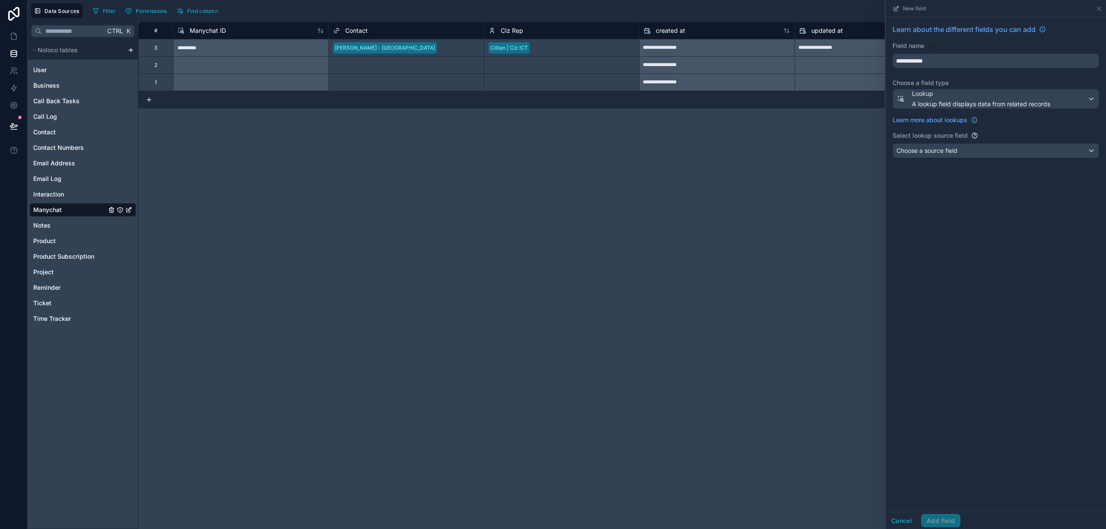
click at [972, 162] on div "**********" at bounding box center [996, 92] width 220 height 151
click at [972, 156] on div "Choose a source field" at bounding box center [996, 151] width 206 height 14
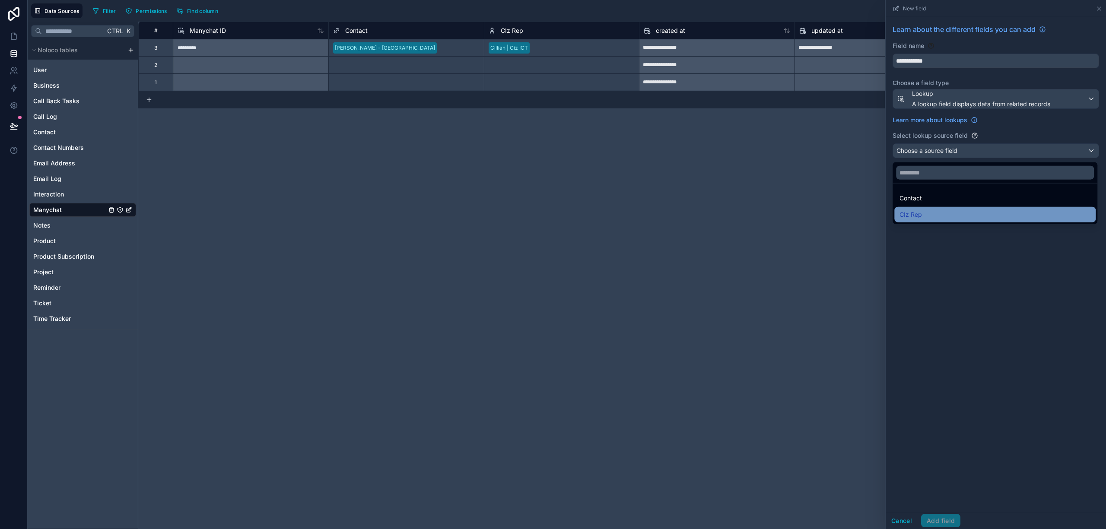
click at [955, 215] on div "CIz Rep" at bounding box center [995, 215] width 191 height 10
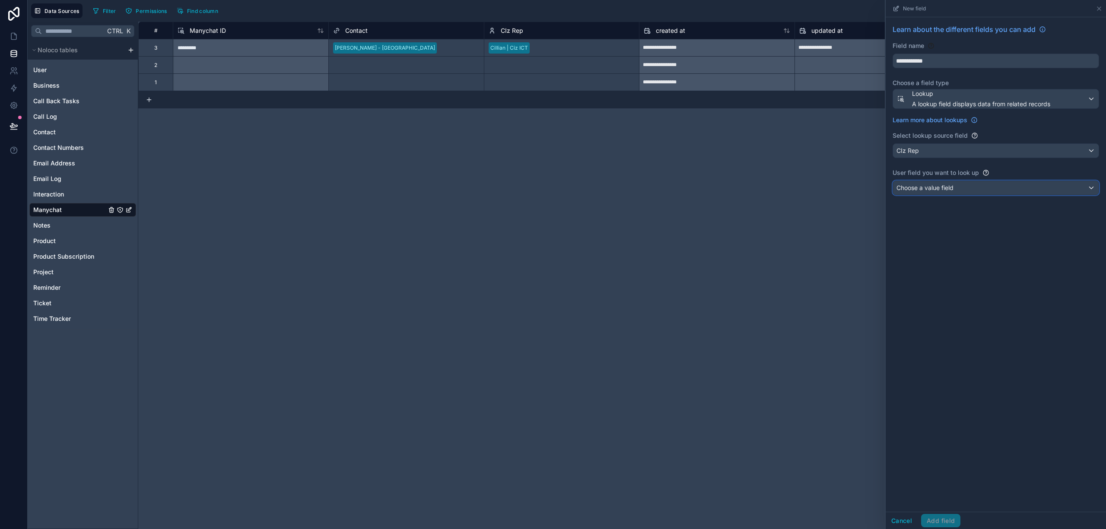
click at [963, 188] on div "Choose a value field" at bounding box center [996, 188] width 206 height 14
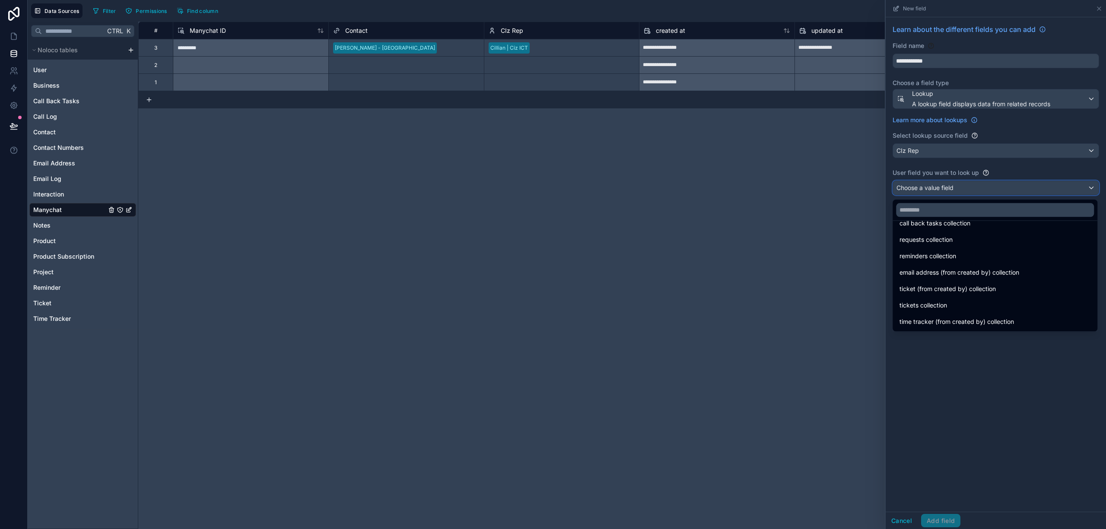
scroll to position [0, 0]
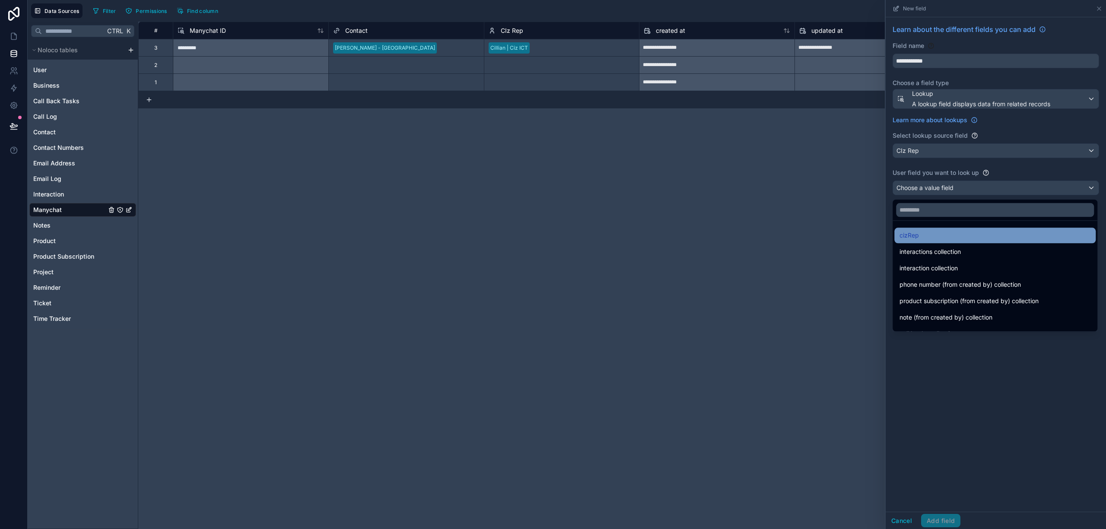
click at [932, 238] on div "cizRep" at bounding box center [995, 235] width 191 height 10
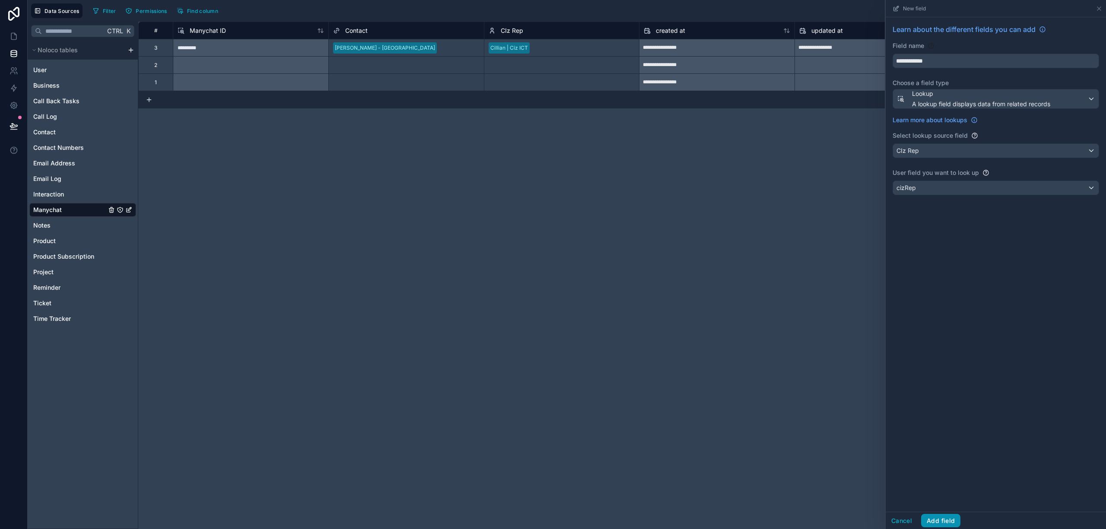
click at [953, 515] on button "Add field" at bounding box center [940, 521] width 39 height 14
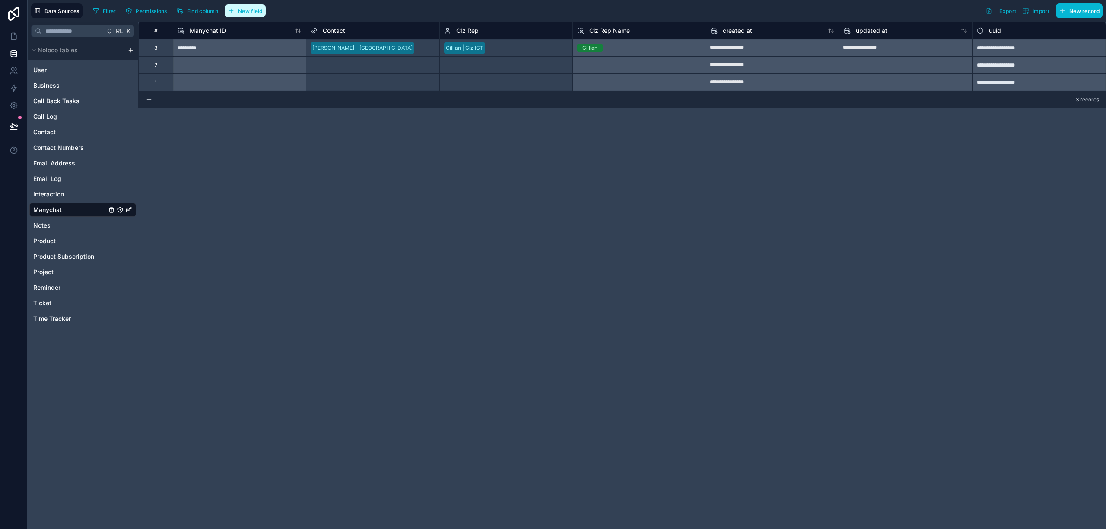
click at [256, 13] on span "New field" at bounding box center [250, 11] width 25 height 6
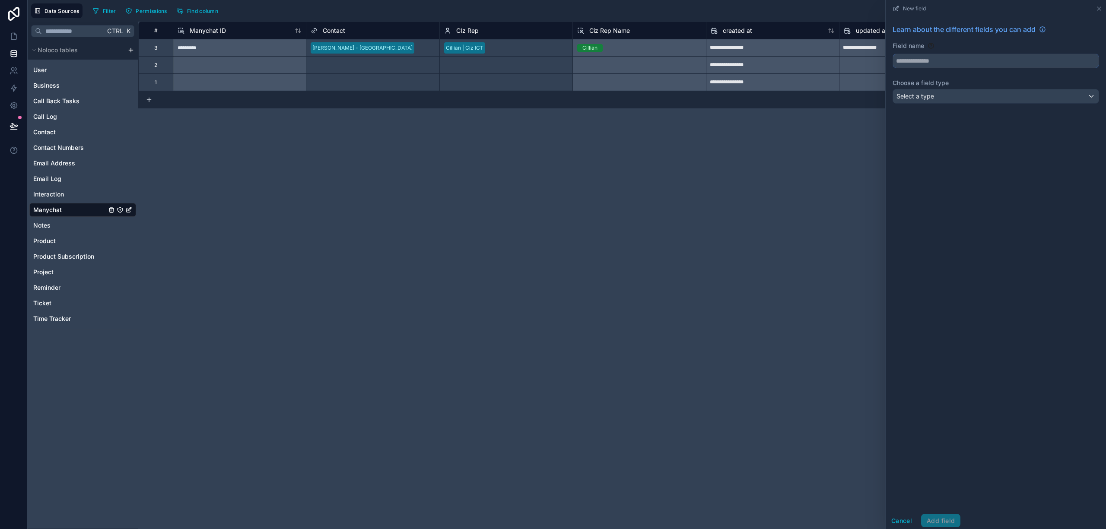
click at [993, 57] on input "text" at bounding box center [996, 61] width 206 height 14
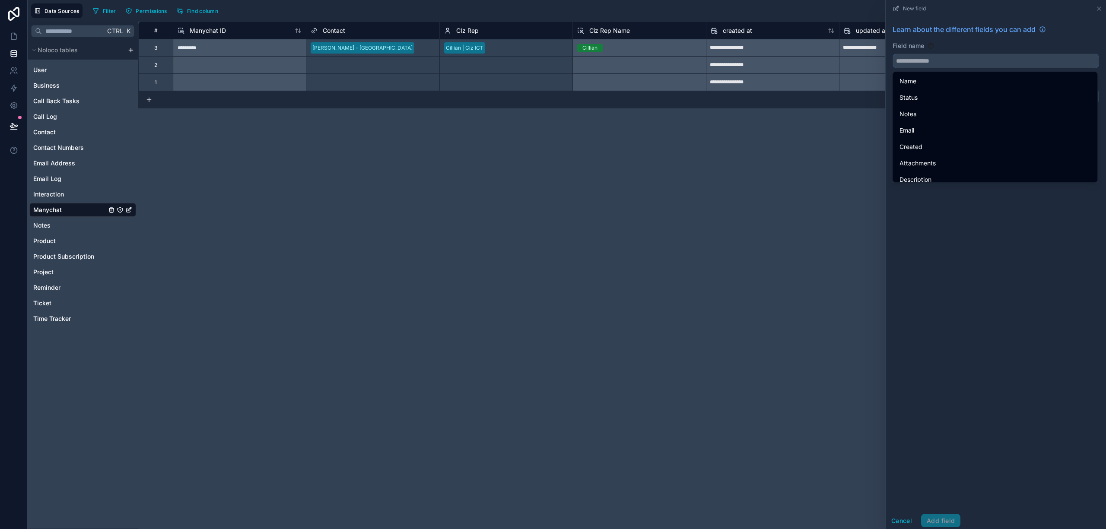
paste input "*********"
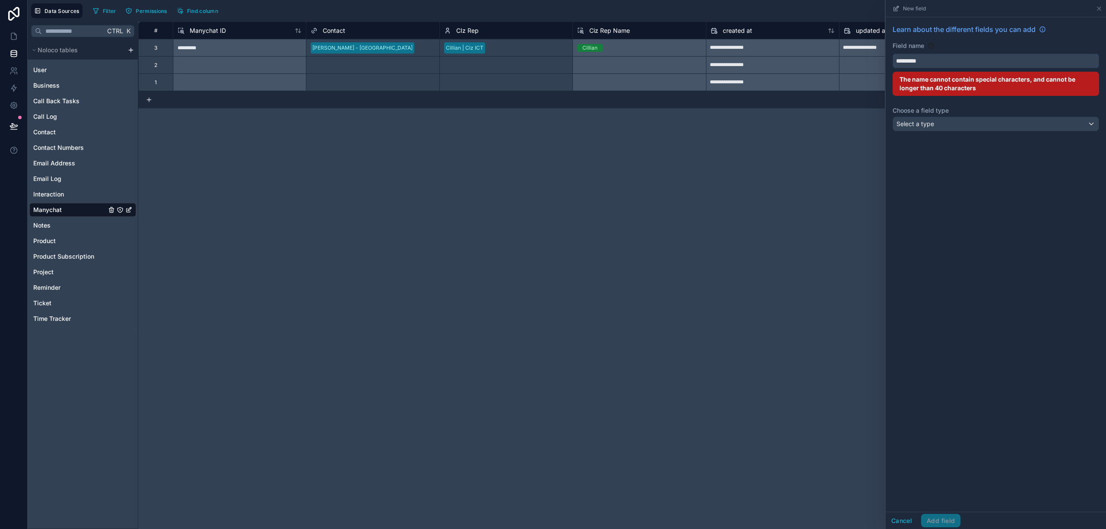
click at [914, 65] on input "*********" at bounding box center [996, 61] width 206 height 14
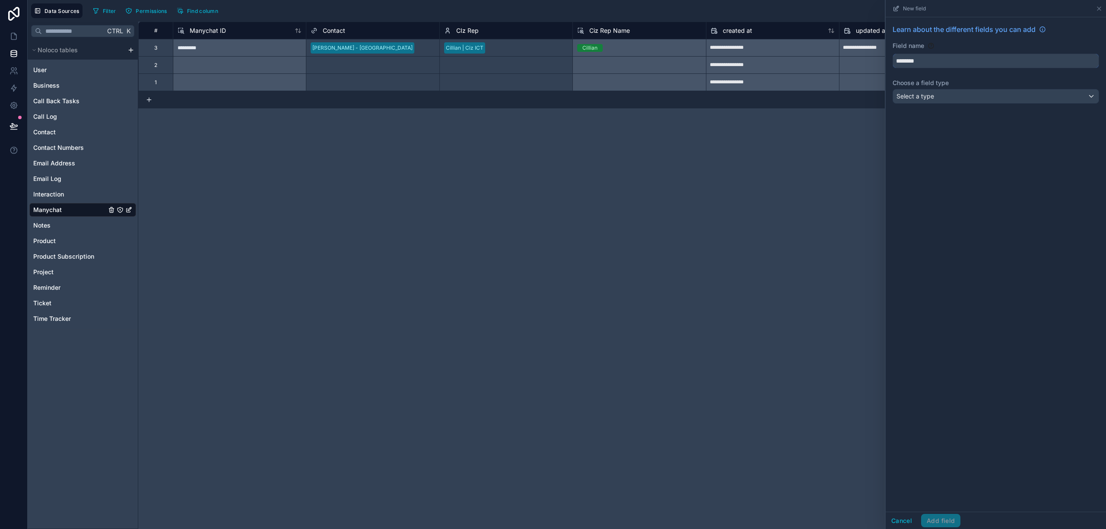
click at [893, 54] on button "********" at bounding box center [996, 61] width 207 height 15
type input "********"
click at [965, 98] on div "Select a type" at bounding box center [996, 96] width 206 height 14
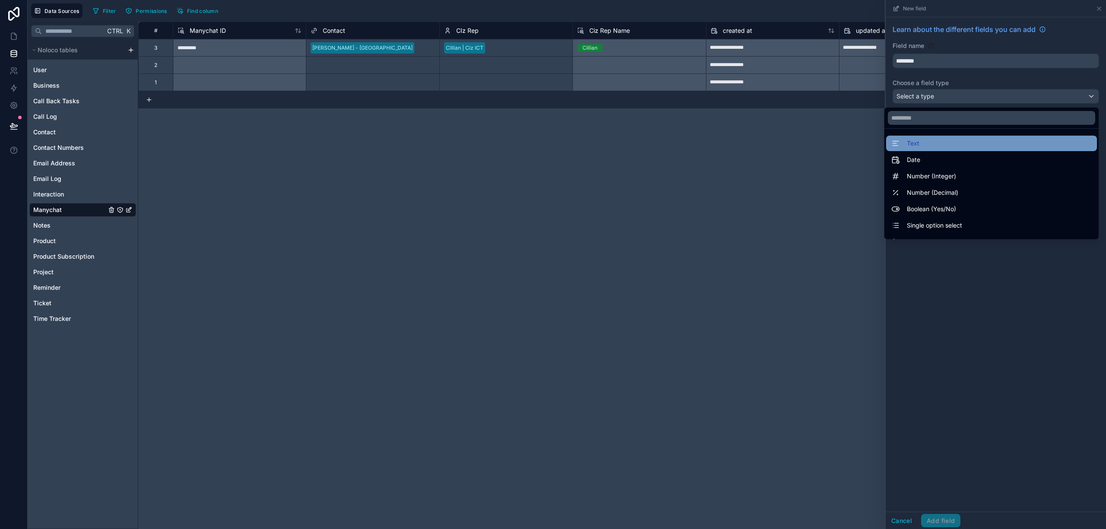
click at [940, 139] on div "Text" at bounding box center [992, 143] width 201 height 10
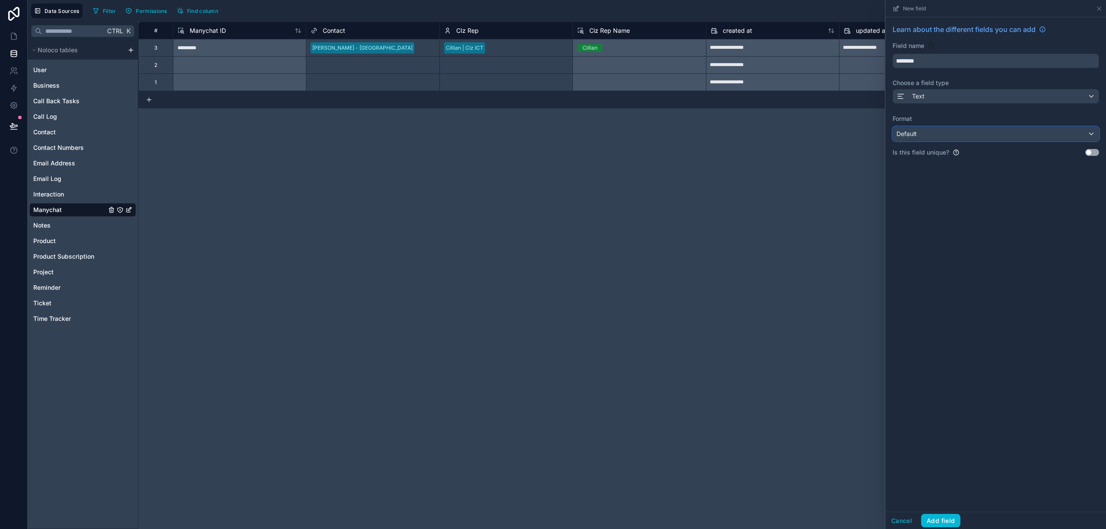
click at [981, 135] on div "Default" at bounding box center [996, 134] width 206 height 14
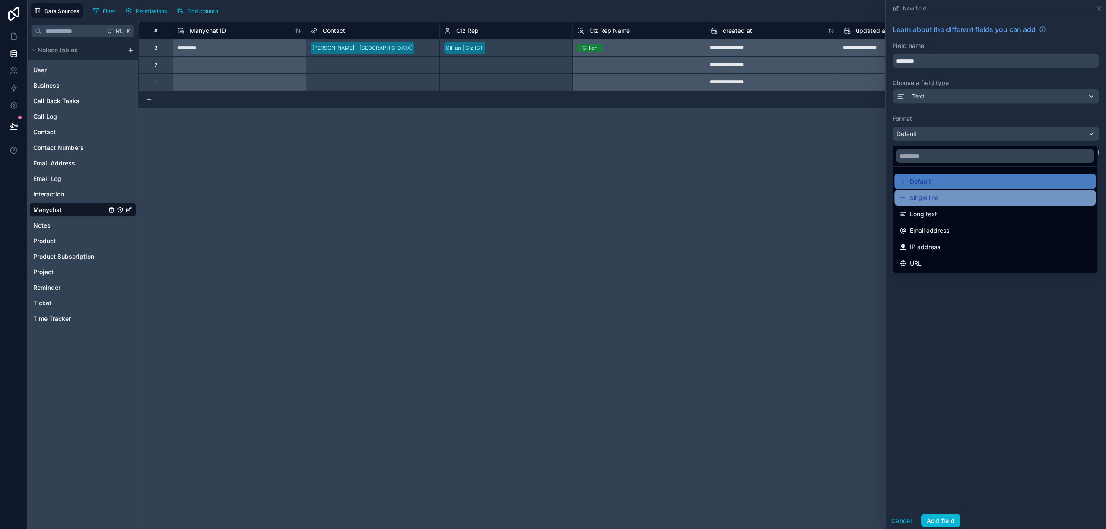
click at [956, 194] on div "Single line" at bounding box center [995, 198] width 191 height 10
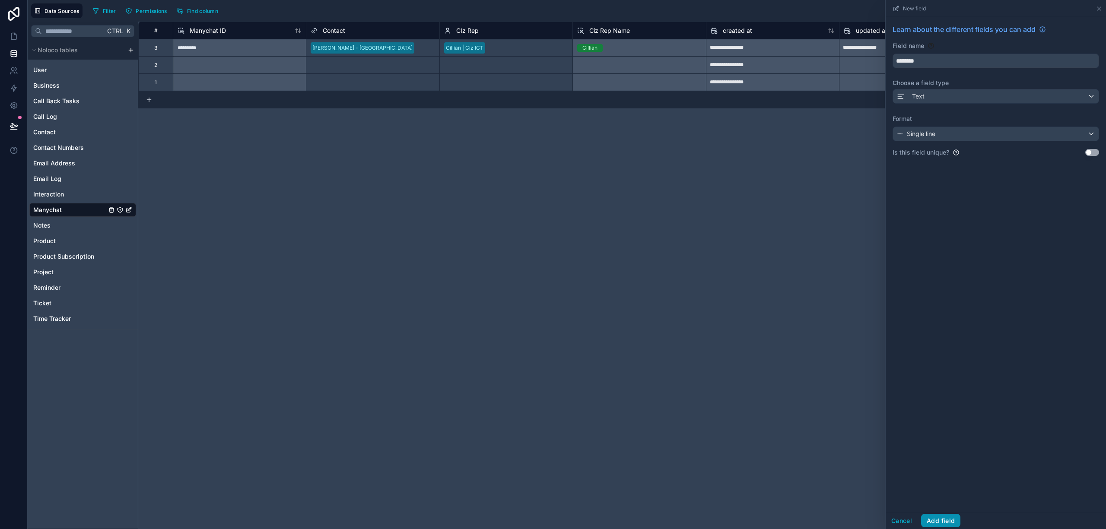
click at [953, 520] on button "Add field" at bounding box center [940, 521] width 39 height 14
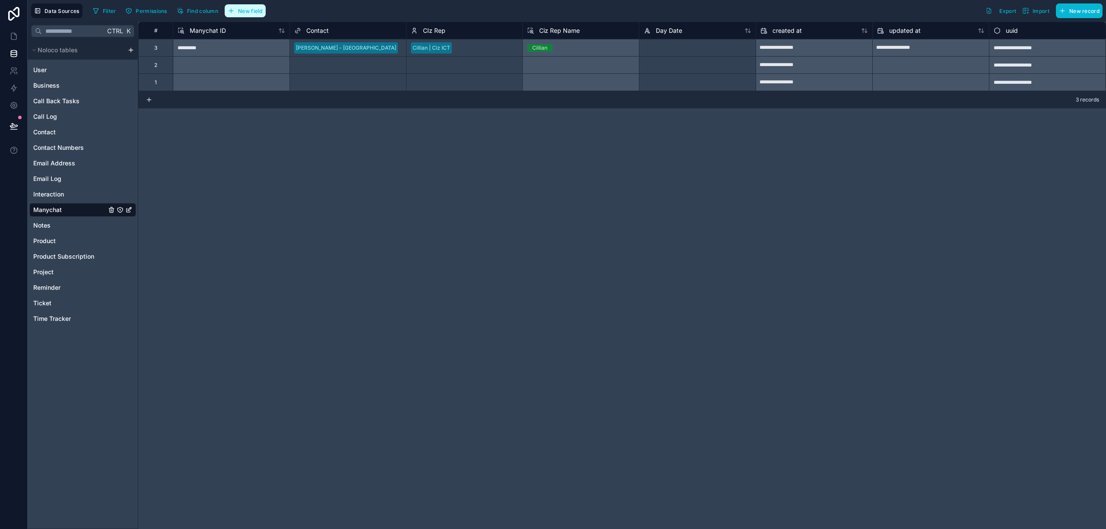
click at [247, 9] on span "New field" at bounding box center [250, 11] width 25 height 6
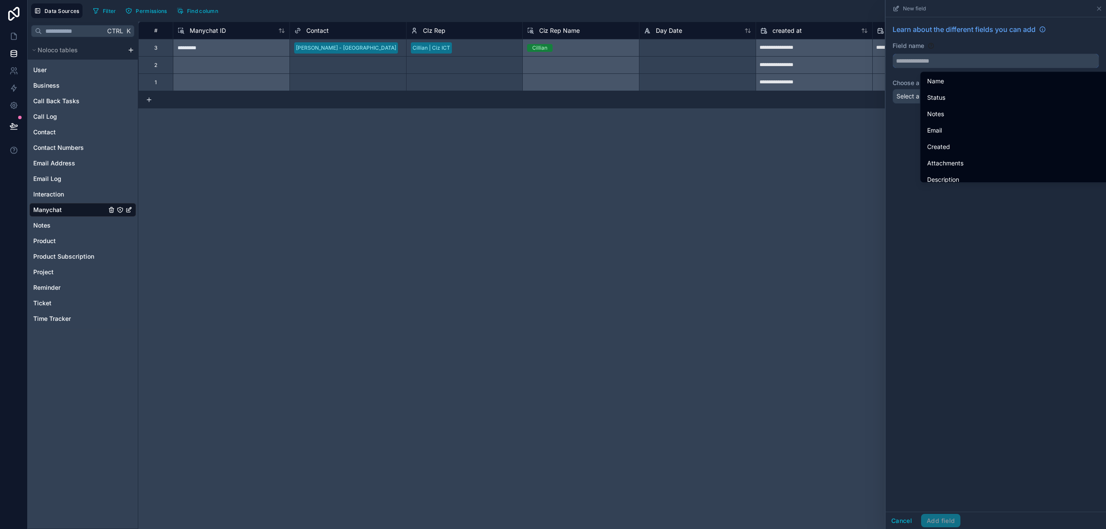
click at [956, 63] on input "text" at bounding box center [996, 61] width 206 height 14
paste input "**********"
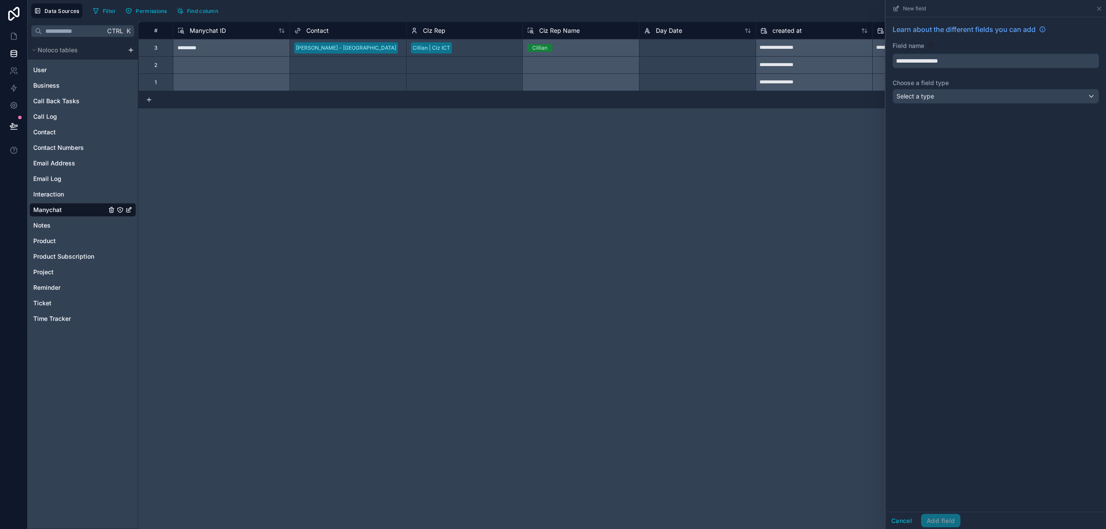
click at [893, 54] on button "**********" at bounding box center [996, 61] width 207 height 15
type input "**********"
click at [995, 99] on div "Select a type" at bounding box center [996, 96] width 206 height 14
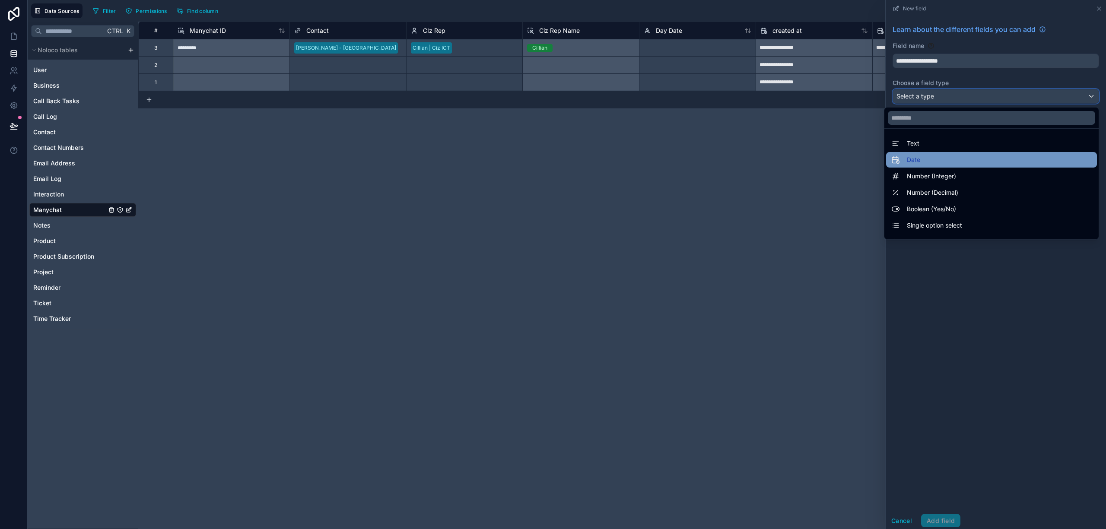
scroll to position [57, 0]
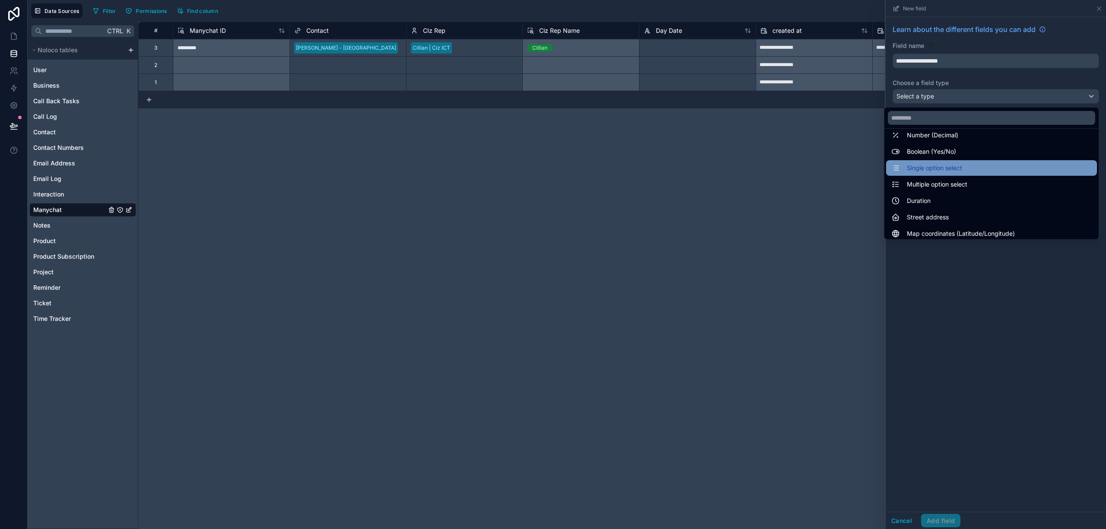
click at [954, 164] on span "Single option select" at bounding box center [934, 168] width 55 height 10
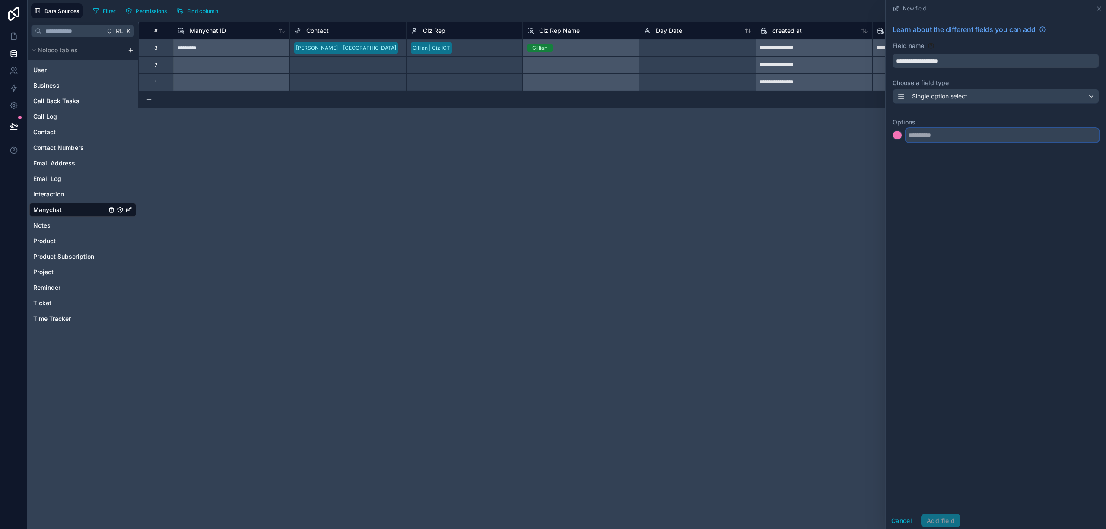
click at [967, 140] on input "text" at bounding box center [1003, 135] width 194 height 14
type input "*"
type input "****"
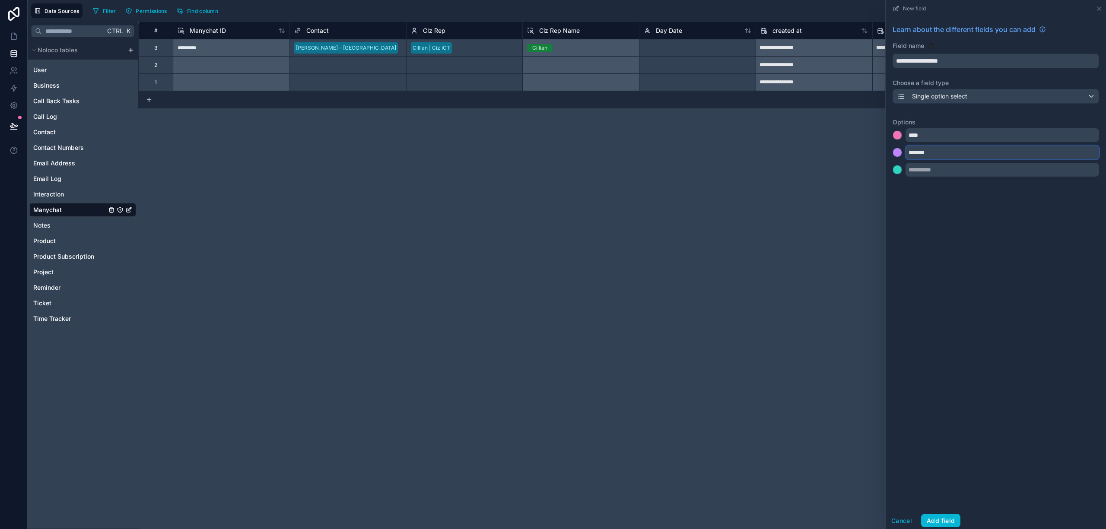
type input "*******"
click at [988, 279] on div "**********" at bounding box center [996, 264] width 220 height 495
click at [955, 519] on button "Add field" at bounding box center [940, 521] width 39 height 14
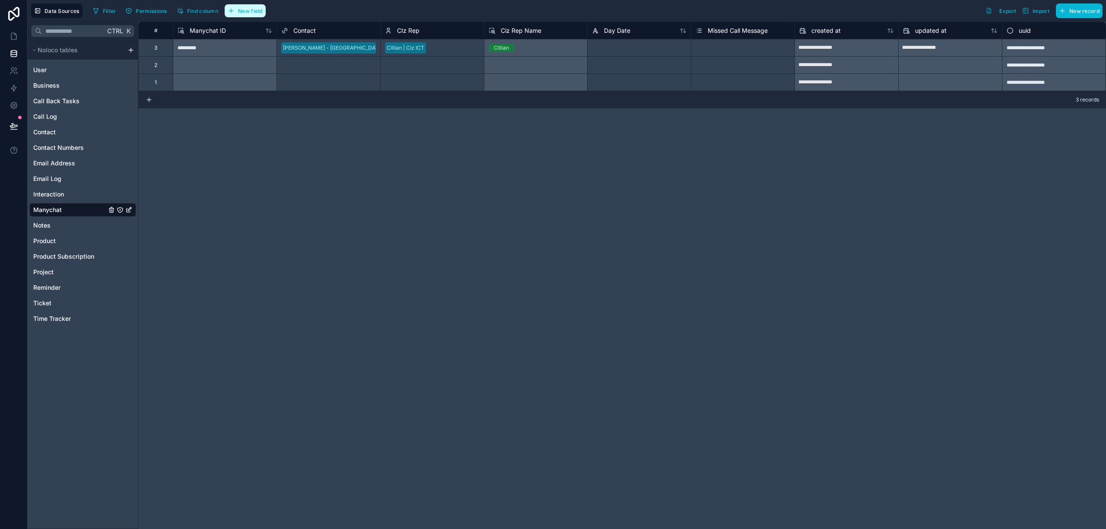
click at [243, 14] on button "New field" at bounding box center [245, 10] width 41 height 13
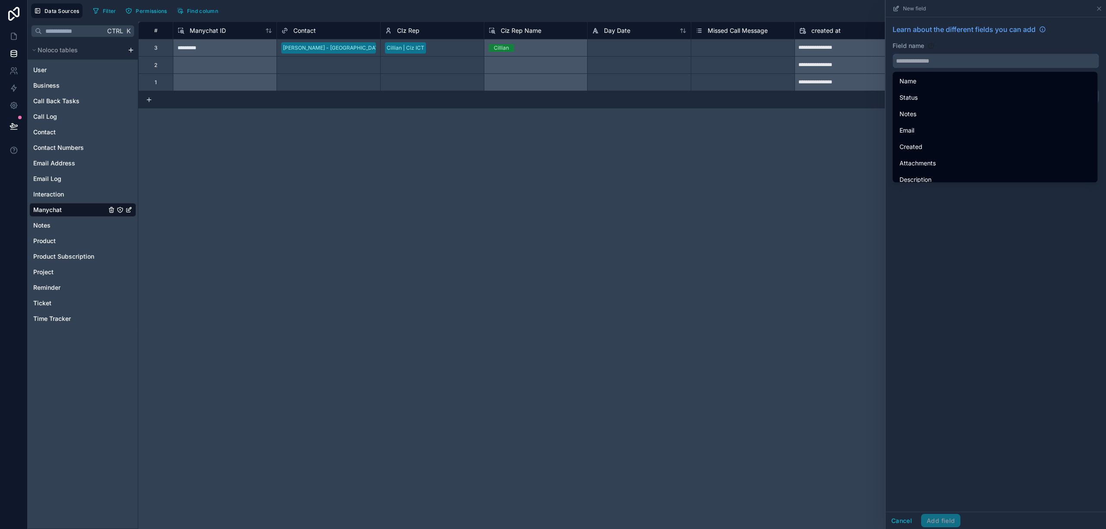
click at [934, 64] on input "text" at bounding box center [996, 61] width 206 height 14
paste input "**********"
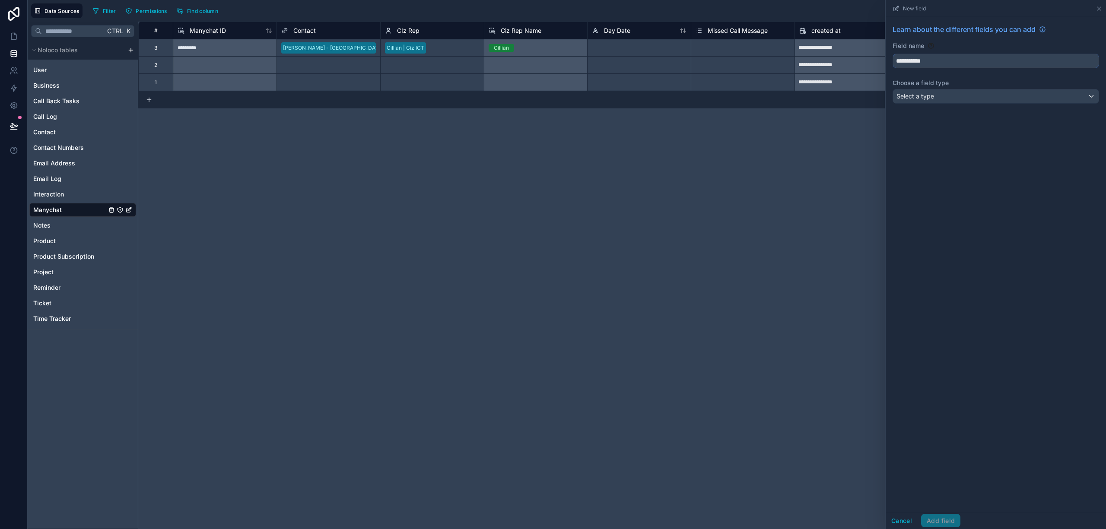
type input "**********"
click at [954, 98] on div "Select a type" at bounding box center [996, 96] width 206 height 14
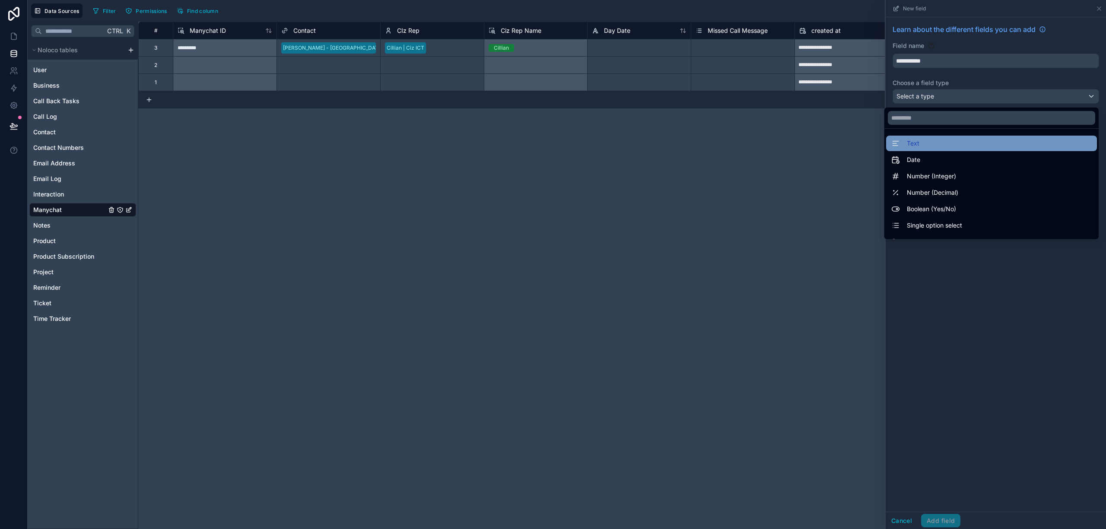
click at [949, 143] on div "Text" at bounding box center [992, 143] width 201 height 10
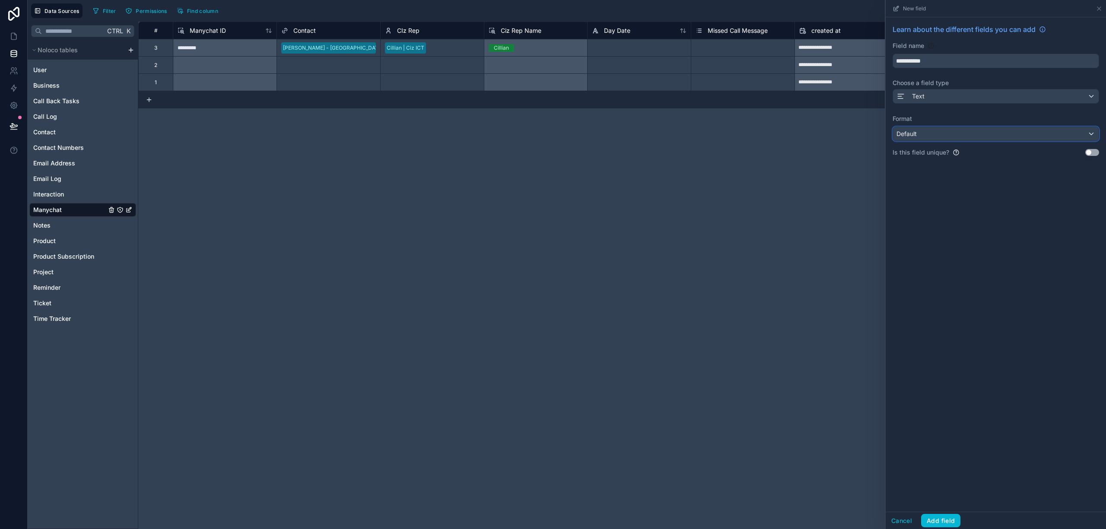
click at [975, 138] on div "Default" at bounding box center [996, 134] width 206 height 14
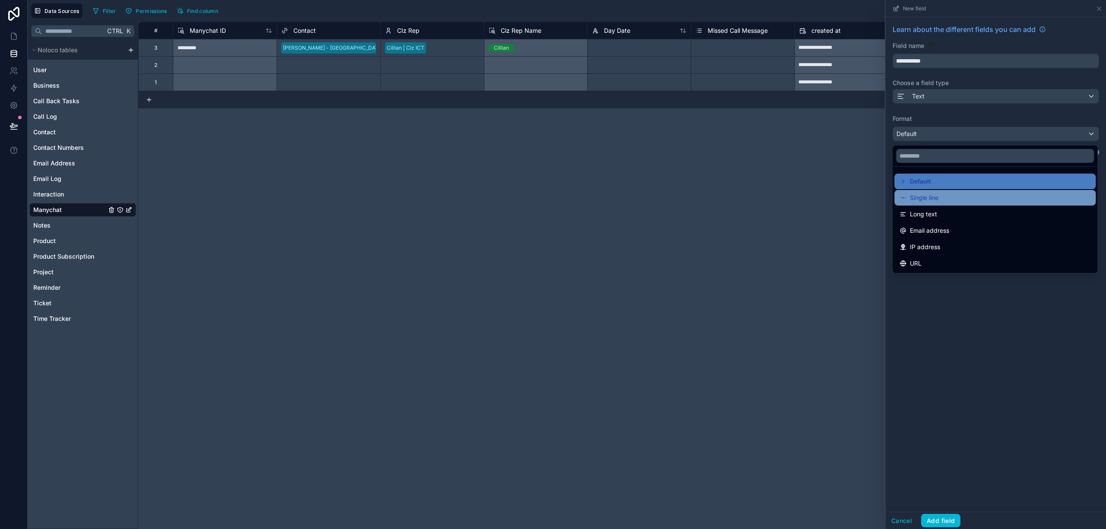
click at [956, 201] on div "Single line" at bounding box center [995, 198] width 191 height 10
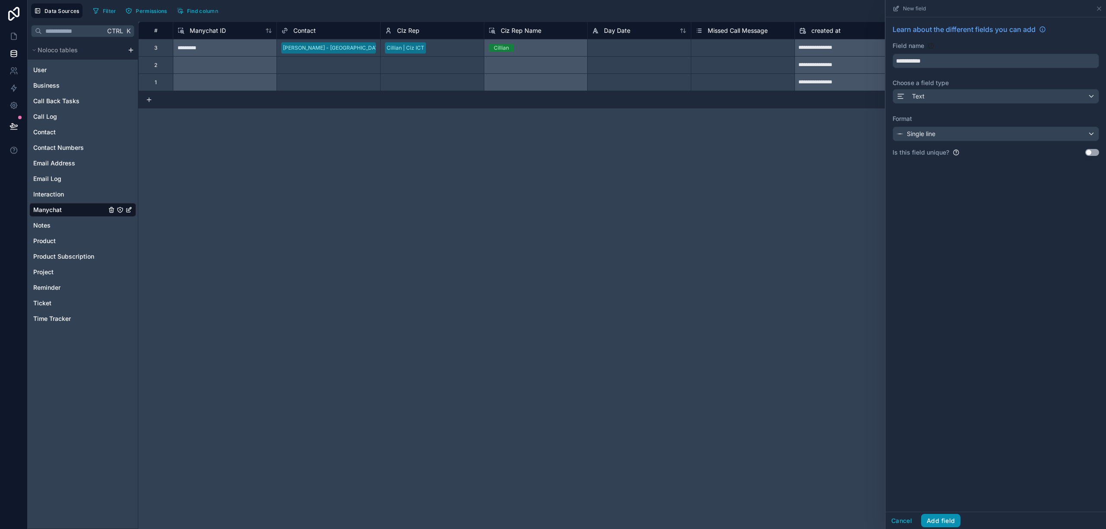
click at [935, 521] on button "Add field" at bounding box center [940, 521] width 39 height 14
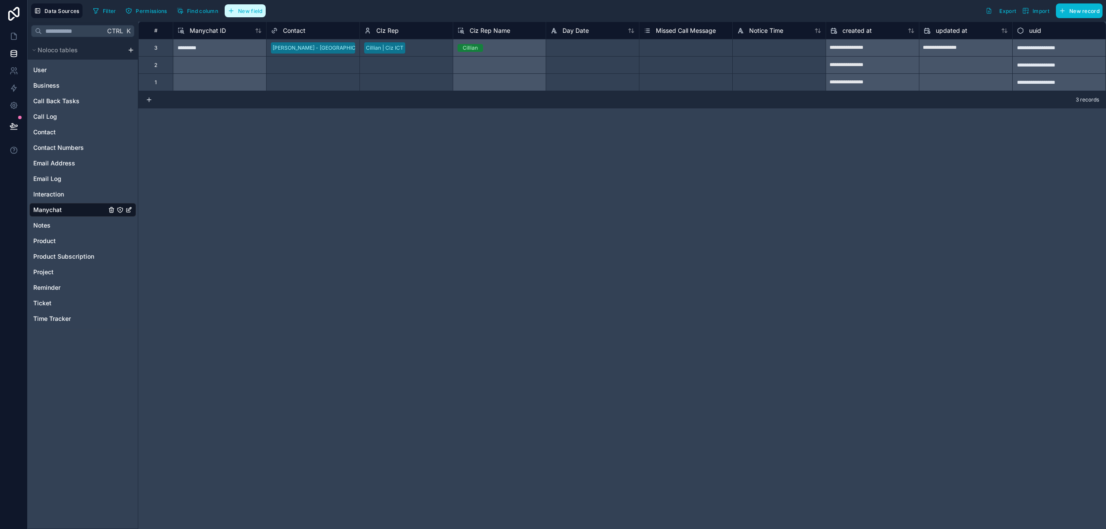
click at [251, 11] on span "New field" at bounding box center [250, 11] width 25 height 6
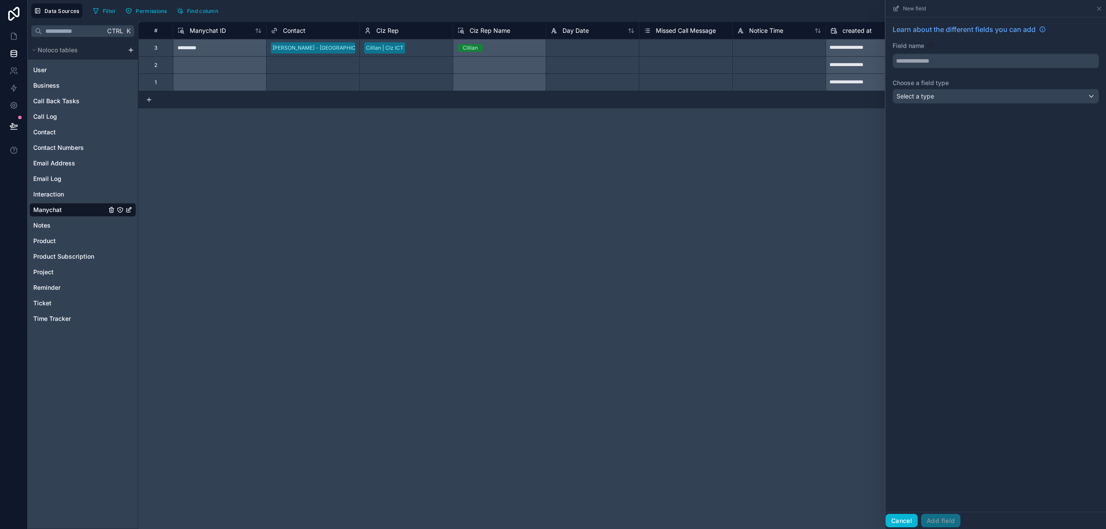
click at [905, 519] on button "Cancel" at bounding box center [902, 521] width 32 height 14
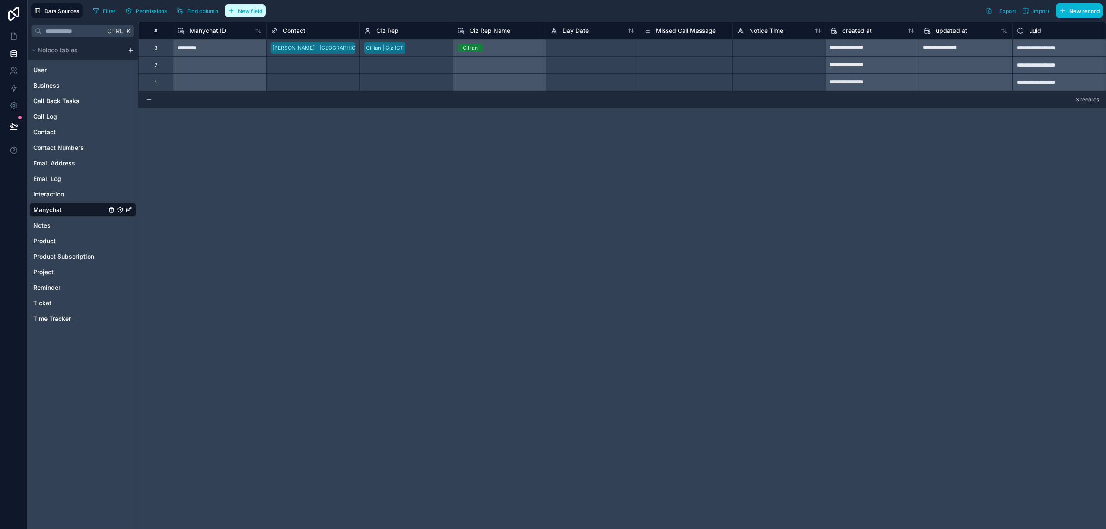
click at [256, 14] on span "New field" at bounding box center [250, 11] width 25 height 6
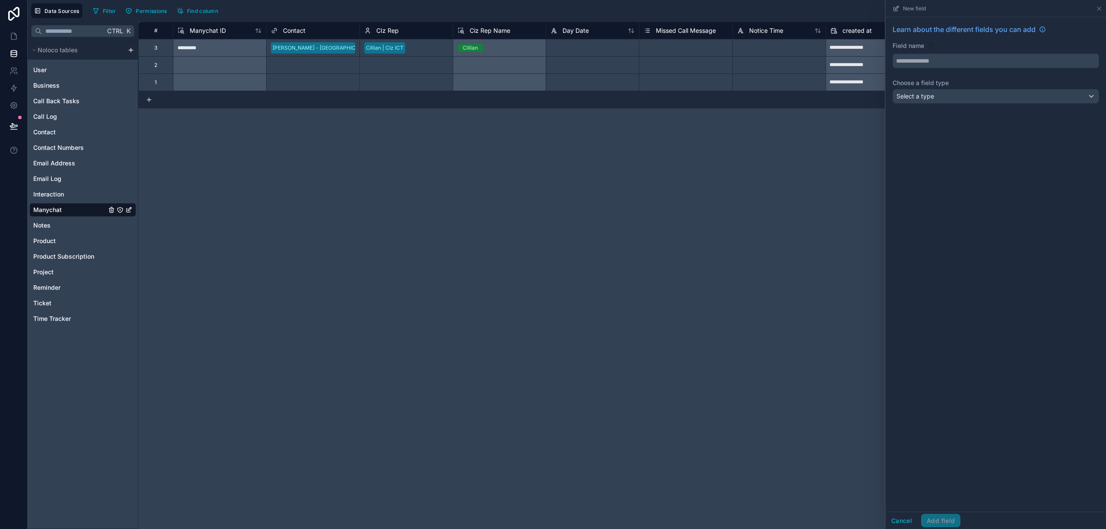
click at [972, 66] on input "text" at bounding box center [996, 61] width 206 height 14
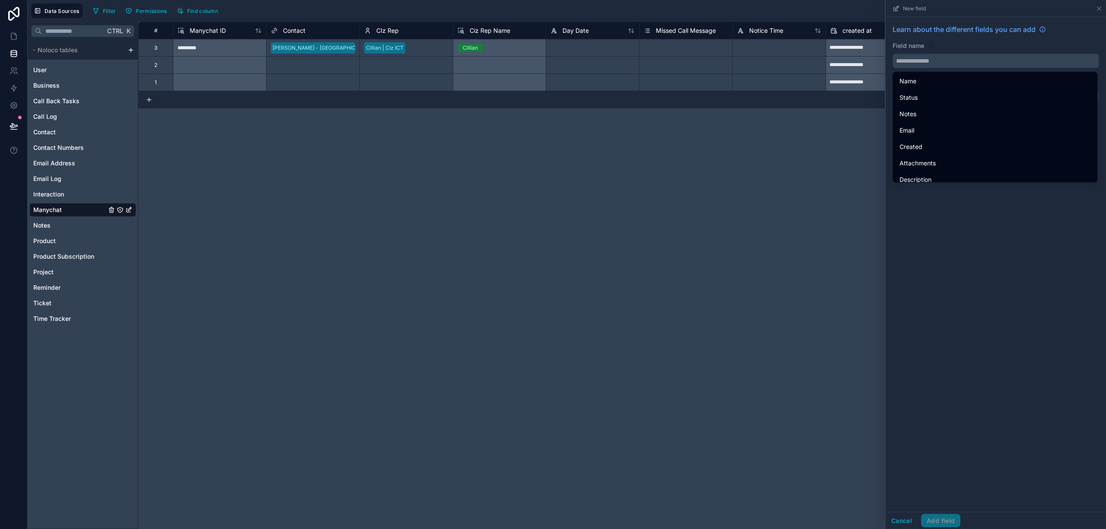
paste input "*******"
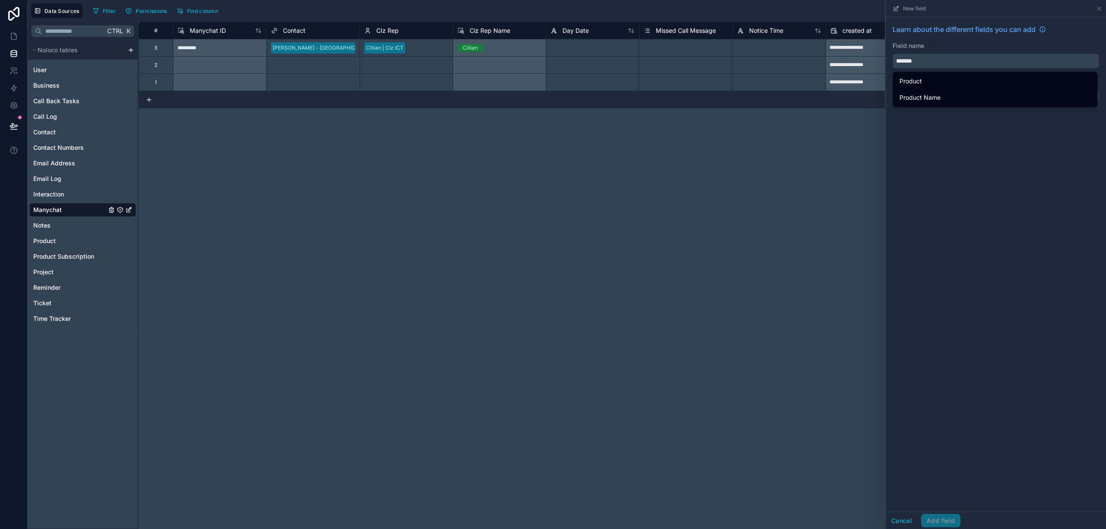
type input "*******"
click at [988, 194] on div "Learn about the different fields you can add Field name ******* Choose a field …" at bounding box center [996, 264] width 220 height 495
click at [1072, 33] on div "Learn about the different fields you can add" at bounding box center [996, 32] width 207 height 17
click at [1075, 32] on div "Learn about the different fields you can add" at bounding box center [996, 32] width 207 height 17
click at [1022, 199] on div "Learn about the different fields you can add Field name ******* Choose a field …" at bounding box center [996, 264] width 220 height 495
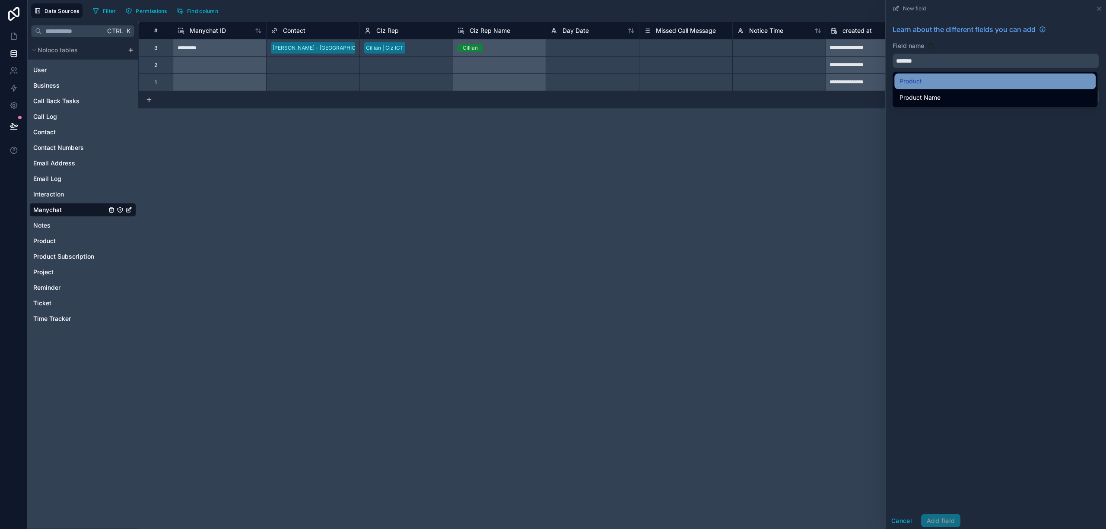
click at [928, 80] on div "Product" at bounding box center [995, 81] width 191 height 10
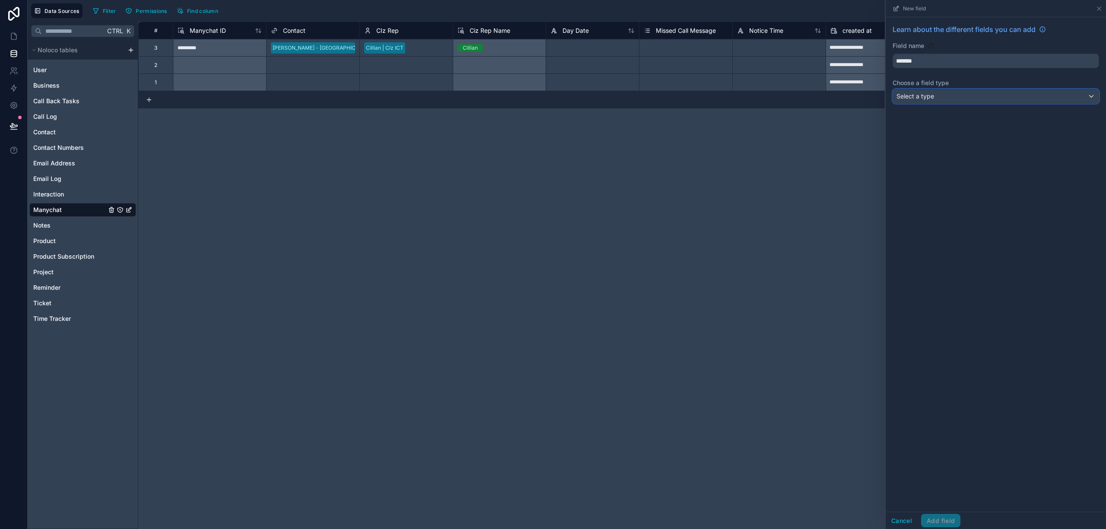
click at [946, 96] on div "Select a type" at bounding box center [996, 96] width 206 height 14
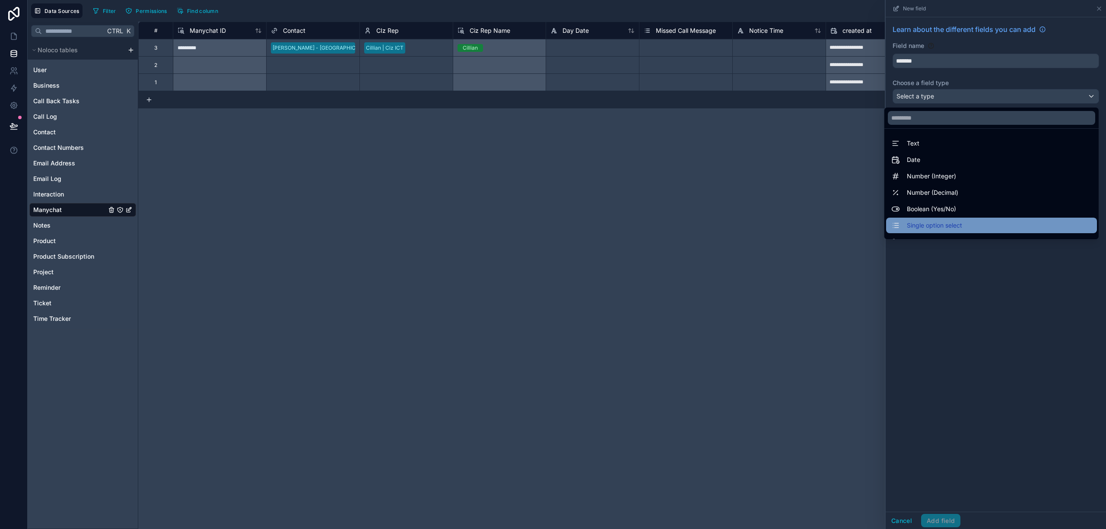
click at [949, 226] on span "Single option select" at bounding box center [934, 225] width 55 height 10
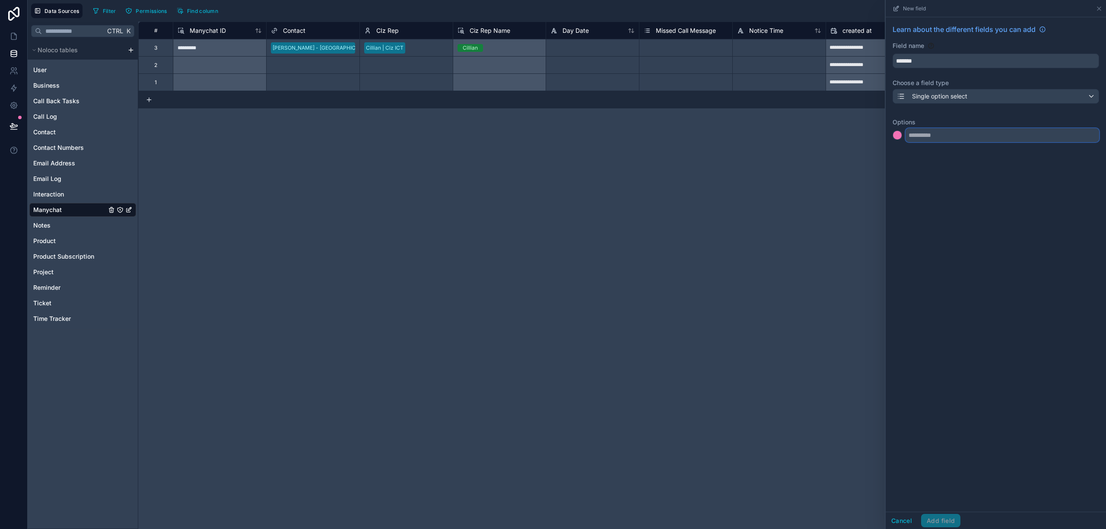
click at [961, 137] on input "text" at bounding box center [1003, 135] width 194 height 14
click at [963, 136] on input "text" at bounding box center [1003, 135] width 194 height 14
type input "****"
click at [947, 156] on input "text" at bounding box center [1003, 153] width 194 height 14
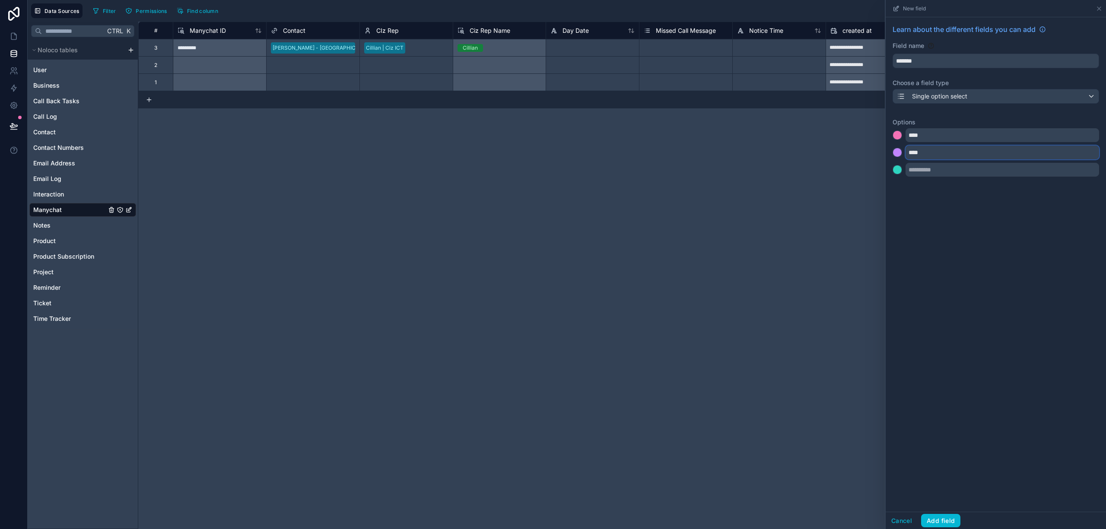
type input "****"
type input "**********"
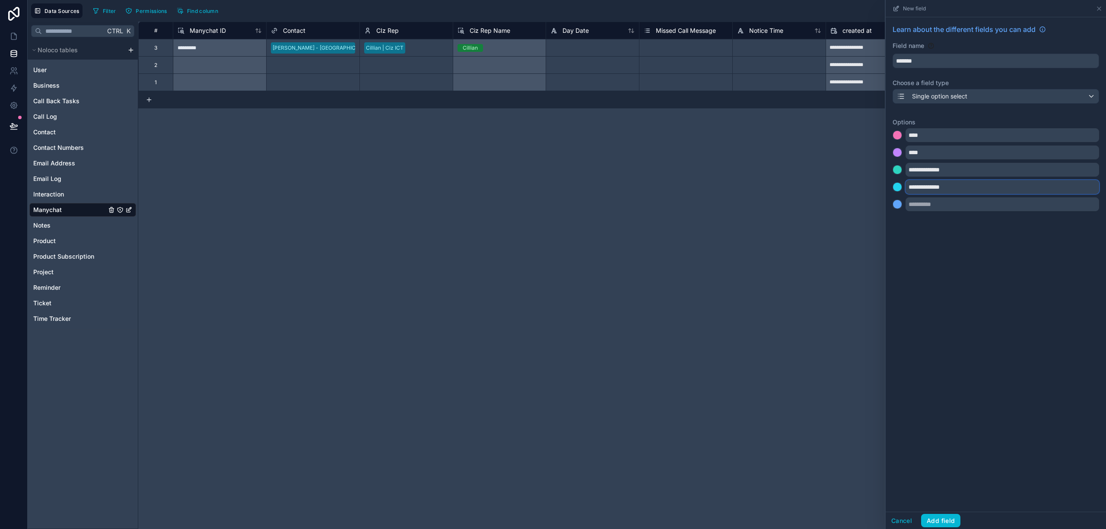
type input "**********"
click at [958, 209] on input "text" at bounding box center [1003, 205] width 194 height 14
type input "*******"
click at [967, 266] on div "**********" at bounding box center [996, 264] width 220 height 495
click at [945, 519] on button "Add field" at bounding box center [940, 521] width 39 height 14
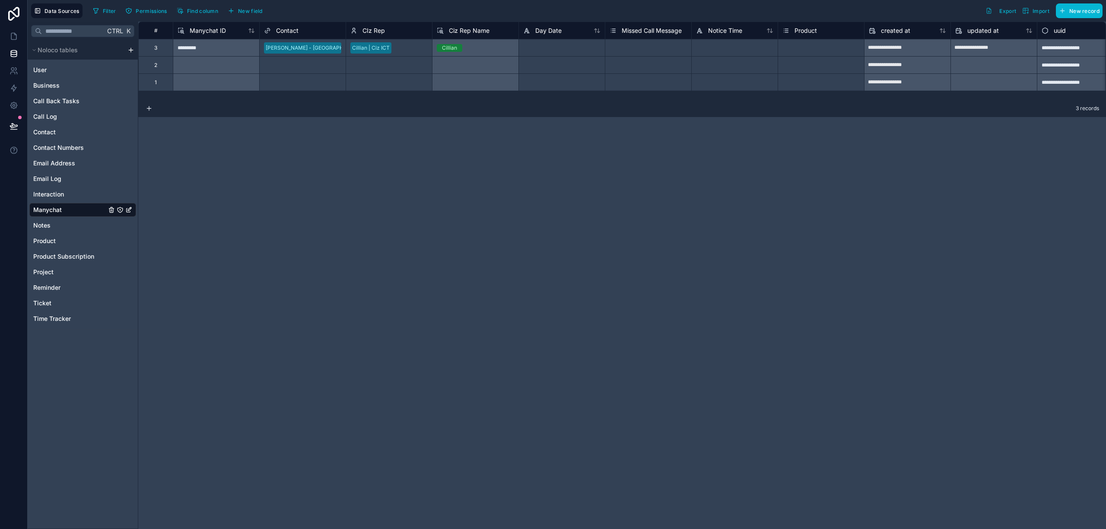
click at [636, 49] on div "Select a Missed Call Message" at bounding box center [646, 48] width 73 height 7
click at [517, 198] on div "**********" at bounding box center [622, 276] width 968 height 508
click at [527, 196] on div "**********" at bounding box center [622, 276] width 968 height 508
click at [588, 172] on div "**********" at bounding box center [622, 276] width 968 height 508
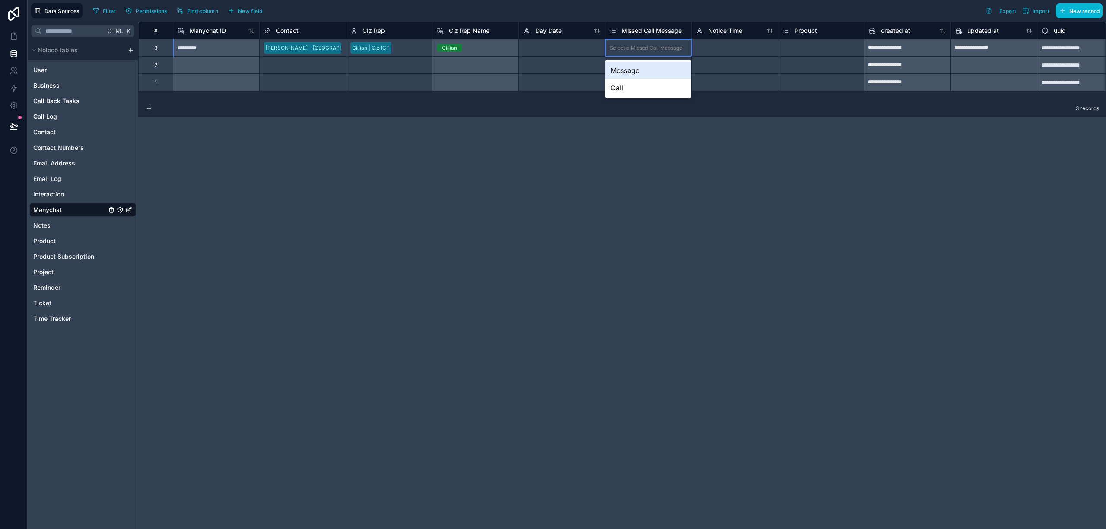
click at [737, 135] on div "**********" at bounding box center [622, 276] width 968 height 508
click at [736, 11] on div "Filter Permissions Find column New field Export Import New record" at bounding box center [595, 10] width 1013 height 15
click at [718, 40] on div at bounding box center [734, 47] width 86 height 17
click at [233, 66] on div at bounding box center [216, 64] width 86 height 17
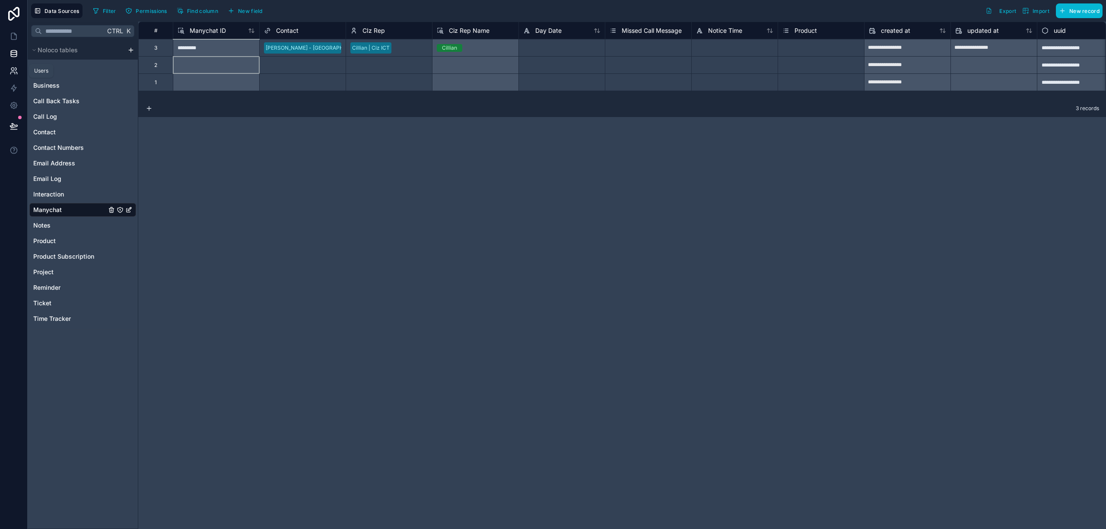
click at [10, 73] on icon at bounding box center [12, 73] width 4 height 2
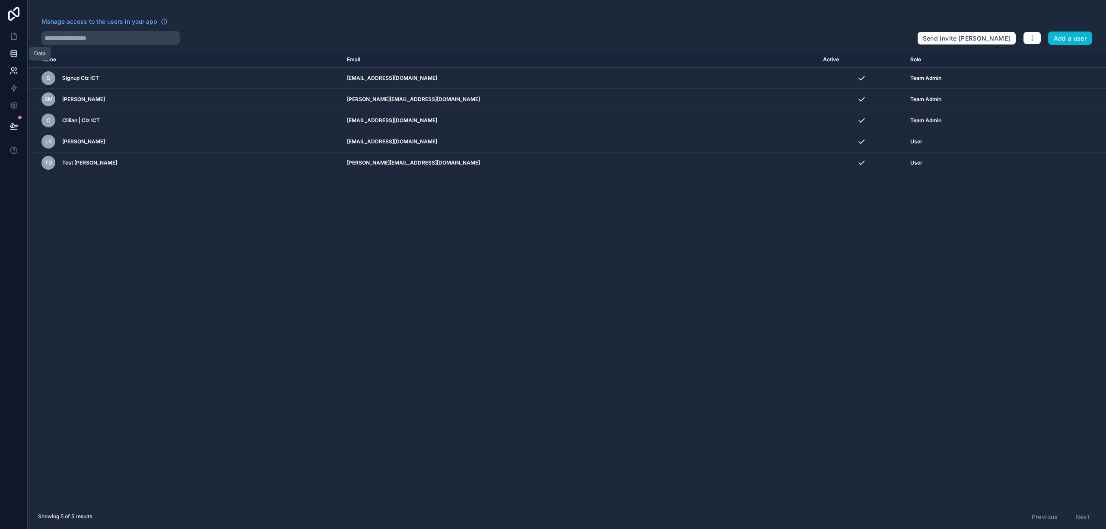
click at [11, 57] on icon at bounding box center [14, 53] width 9 height 9
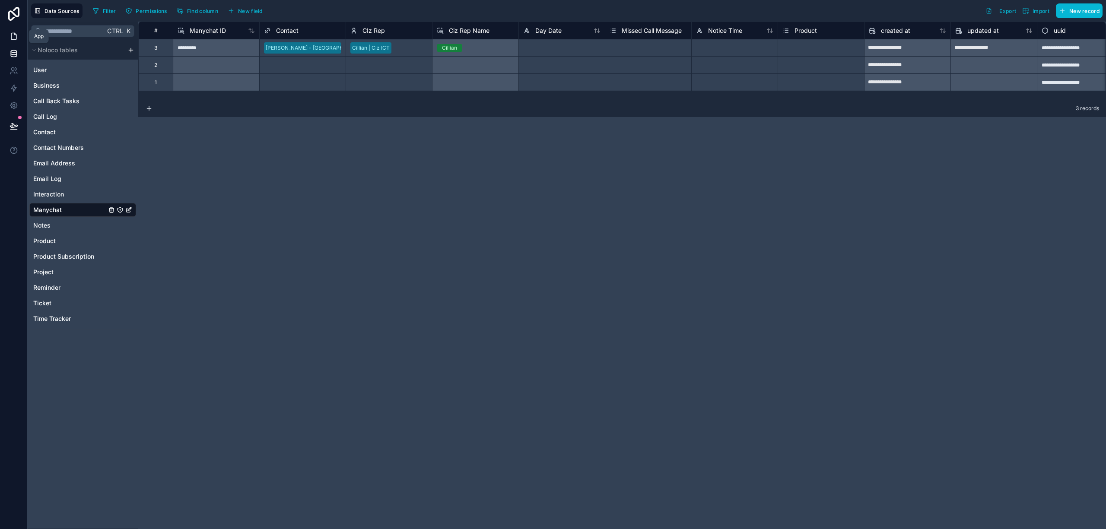
click at [12, 40] on icon at bounding box center [13, 36] width 5 height 6
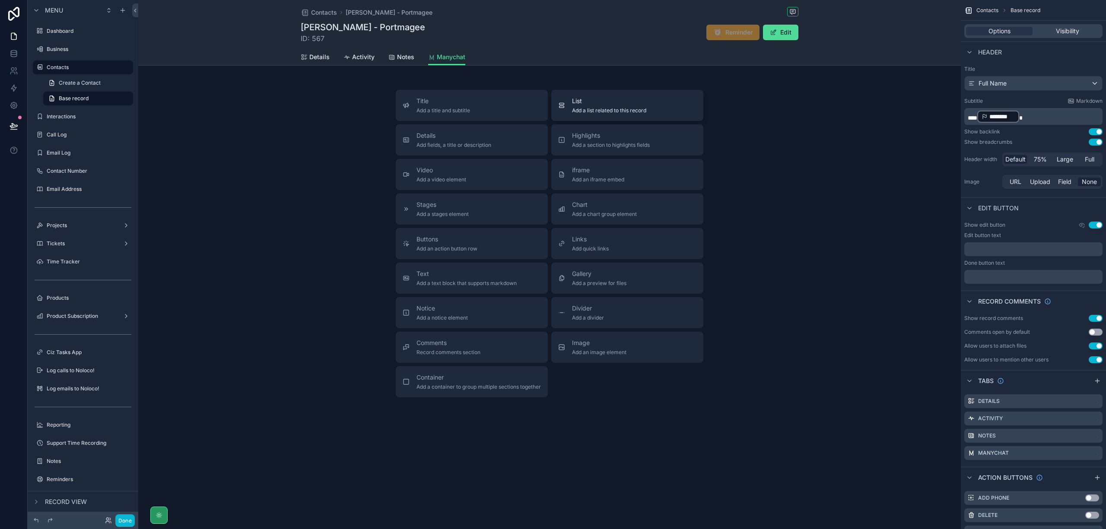
click at [609, 104] on span "List" at bounding box center [609, 101] width 74 height 9
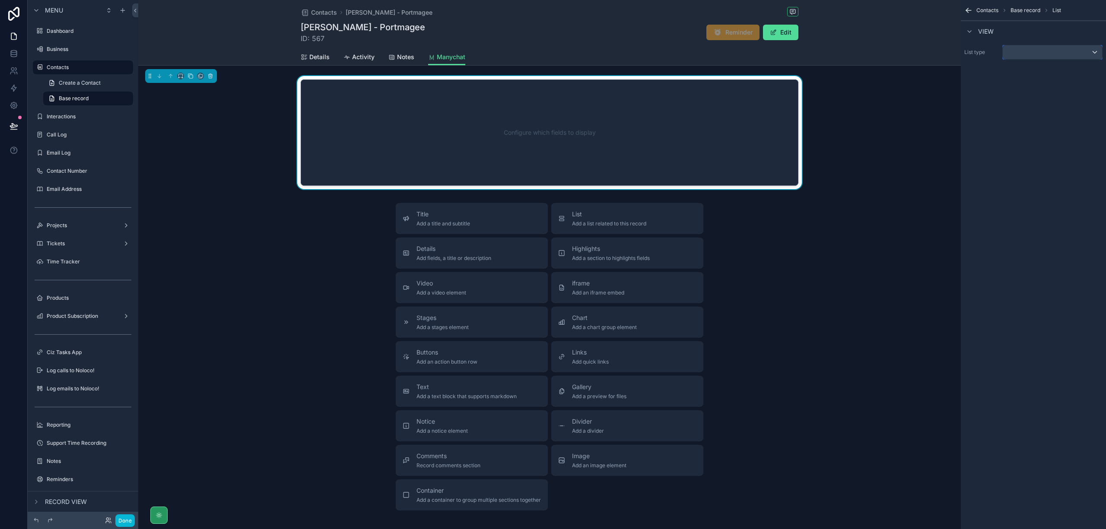
click at [1077, 51] on div "scrollable content" at bounding box center [1052, 52] width 99 height 14
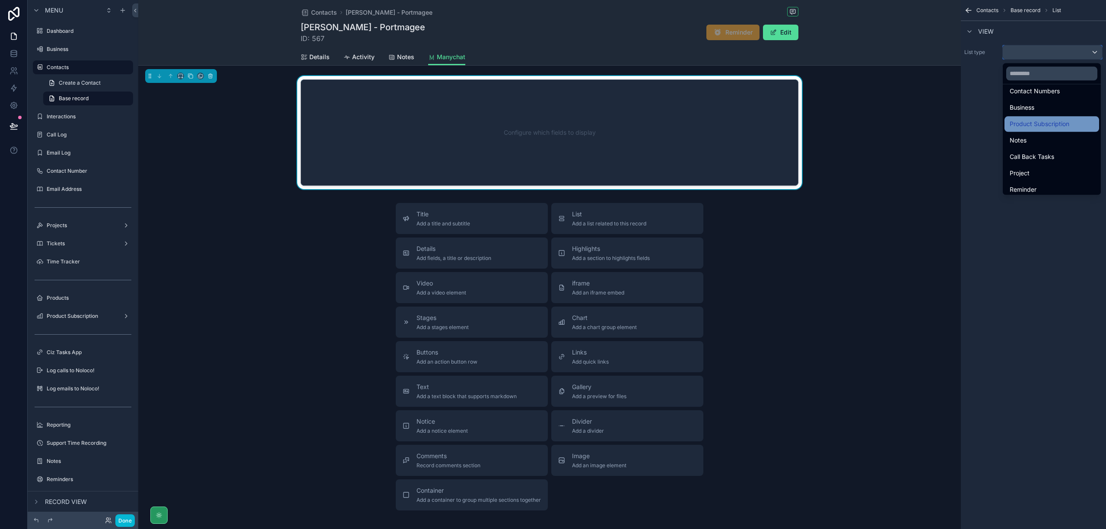
scroll to position [189, 0]
click at [1031, 184] on span "Manychat" at bounding box center [1024, 185] width 29 height 10
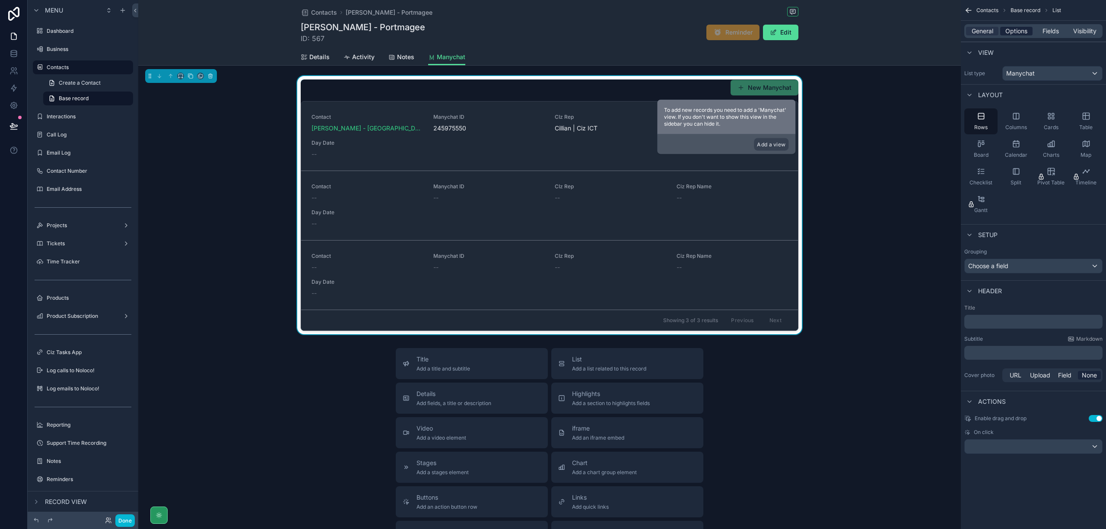
click at [1019, 33] on span "Options" at bounding box center [1017, 31] width 22 height 9
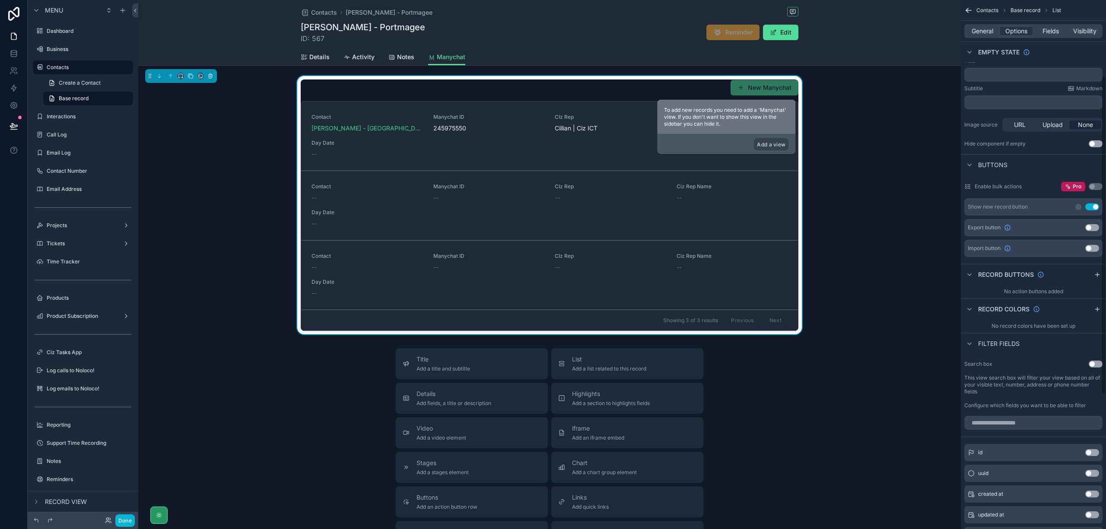
scroll to position [0, 0]
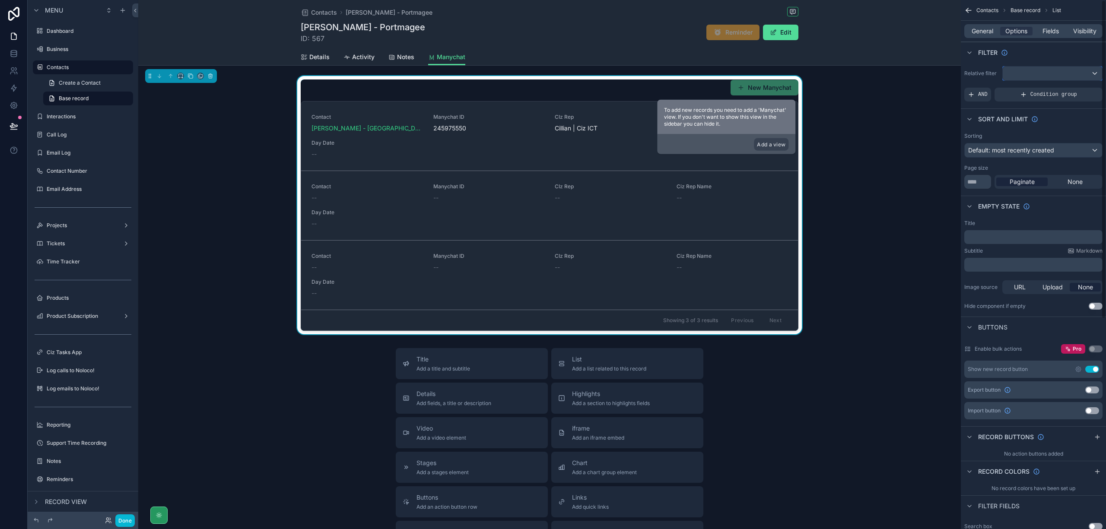
click at [1077, 71] on div "scrollable content" at bounding box center [1052, 74] width 99 height 14
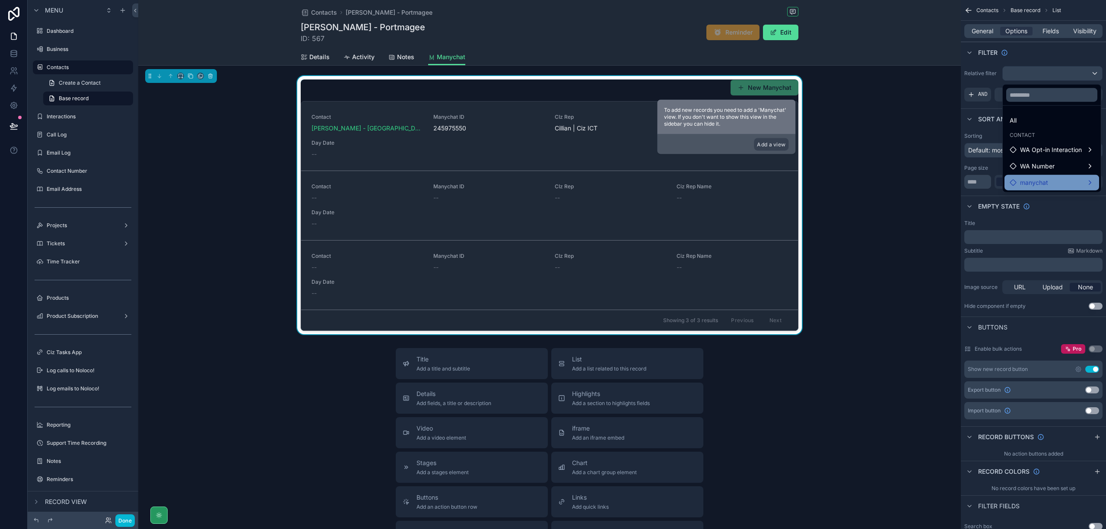
click at [1092, 182] on div "manychat" at bounding box center [1052, 183] width 84 height 10
click at [993, 175] on div "Contact" at bounding box center [975, 175] width 44 height 10
click at [1086, 196] on div "manychat" at bounding box center [1051, 193] width 83 height 10
click at [1090, 194] on div "manychat" at bounding box center [1051, 193] width 83 height 10
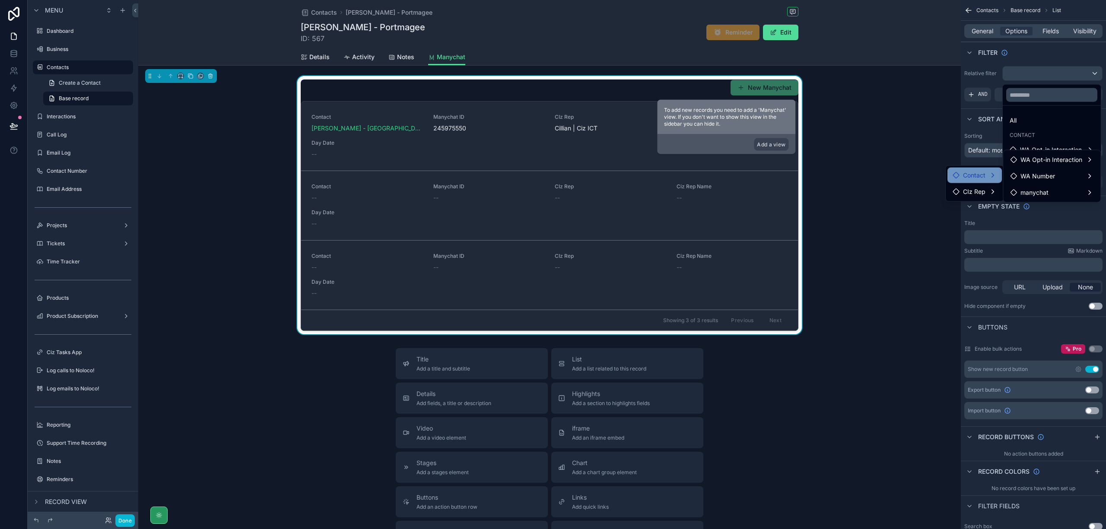
click at [987, 176] on div "Contact" at bounding box center [975, 175] width 44 height 10
click at [1069, 192] on div "manychat" at bounding box center [1051, 193] width 83 height 10
click at [1048, 54] on div "scrollable content" at bounding box center [553, 264] width 1106 height 529
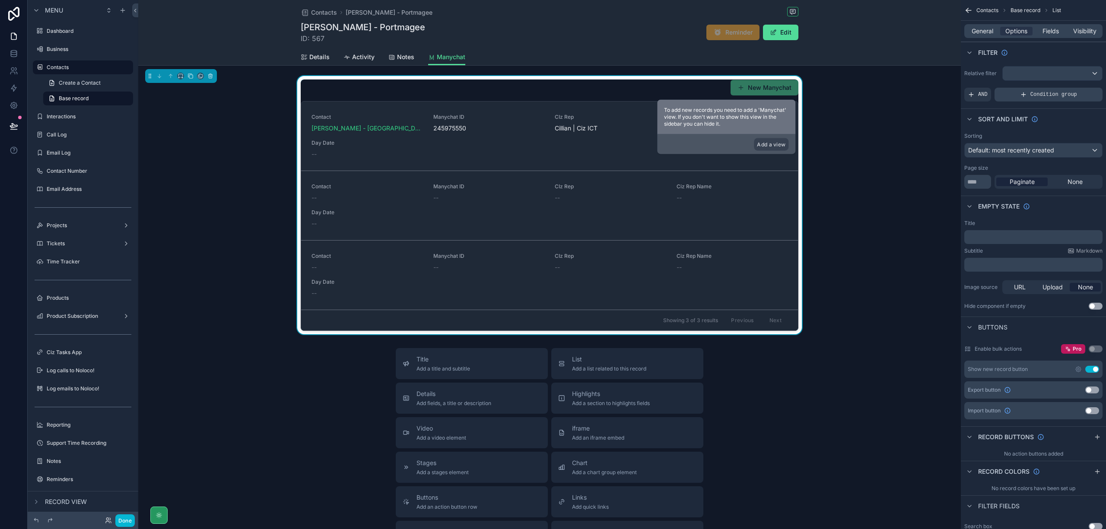
click at [1043, 94] on span "Condition group" at bounding box center [1054, 94] width 47 height 7
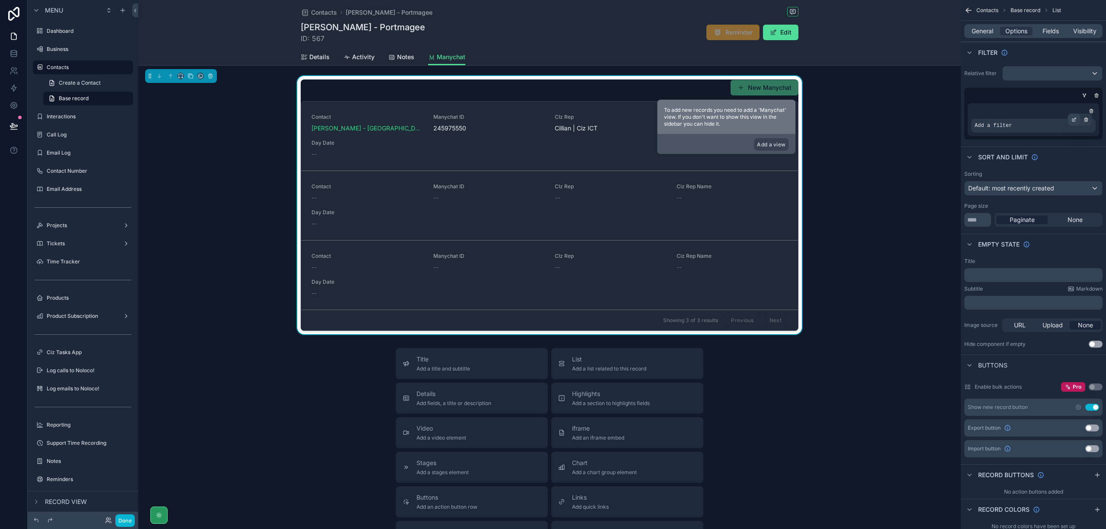
click at [1074, 120] on icon "scrollable content" at bounding box center [1074, 119] width 5 height 5
click at [898, 113] on span "Select a field" at bounding box center [884, 112] width 37 height 7
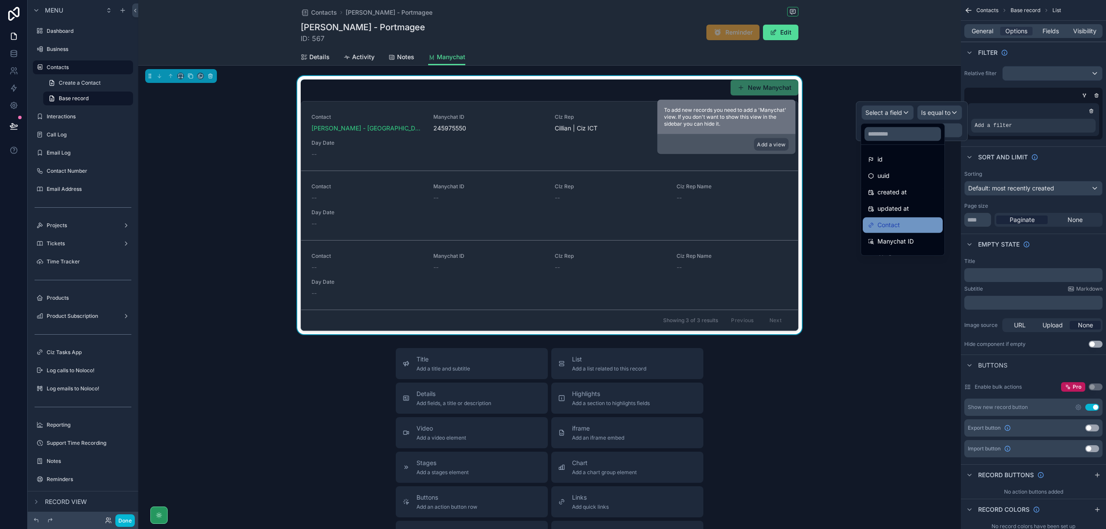
click at [900, 225] on span "Contact" at bounding box center [889, 225] width 22 height 10
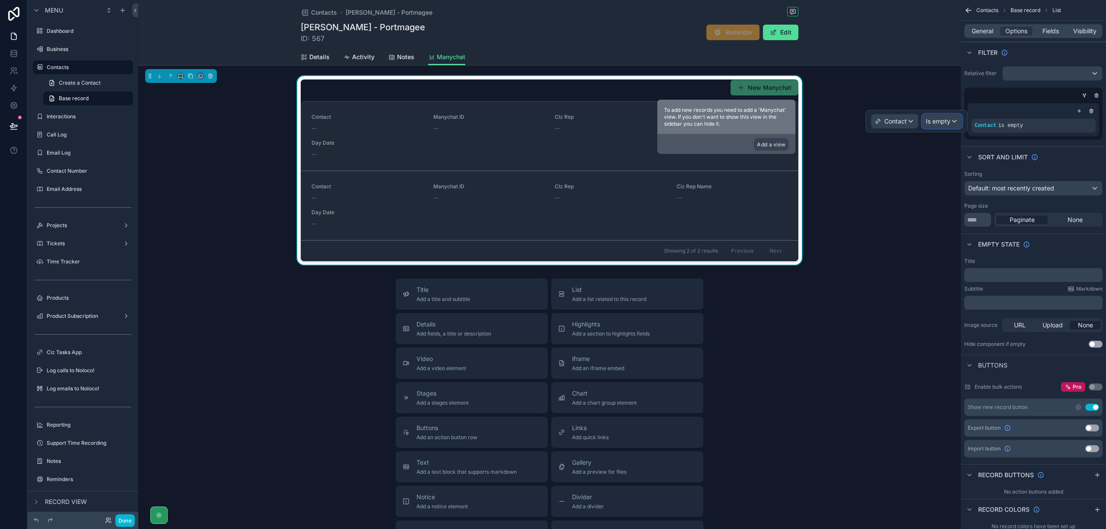
click at [944, 123] on span "Is empty" at bounding box center [938, 121] width 25 height 9
click at [967, 165] on span "Is equal to (=)" at bounding box center [948, 168] width 39 height 10
click at [902, 130] on div "Some value" at bounding box center [910, 131] width 106 height 14
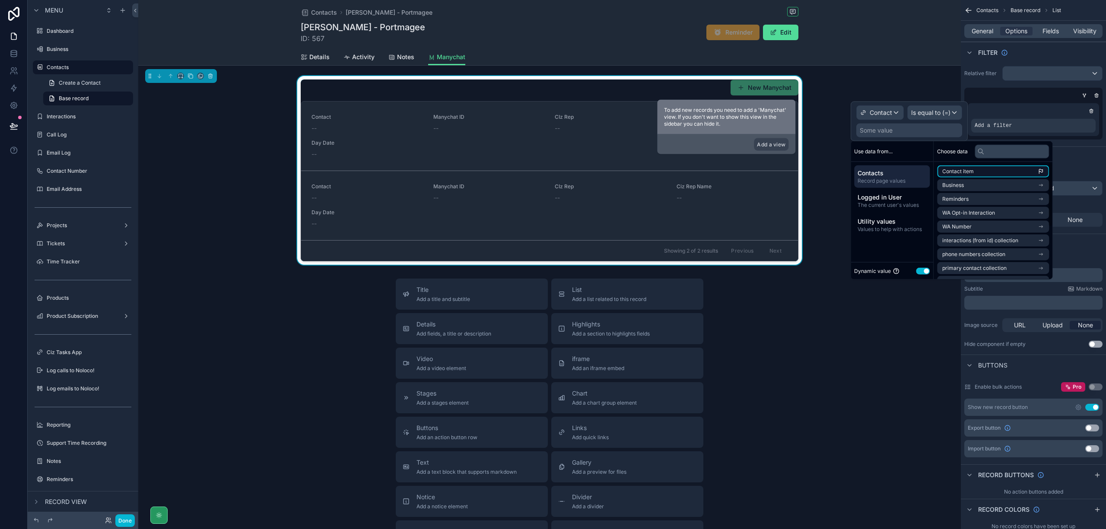
click at [972, 172] on span "Contact item" at bounding box center [959, 171] width 32 height 7
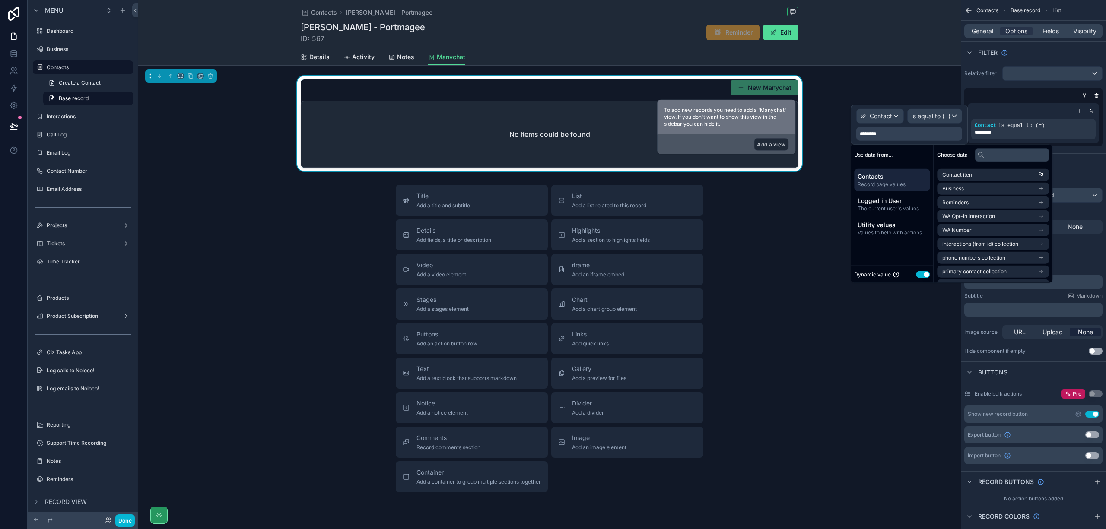
click at [778, 143] on button "Add a view" at bounding box center [771, 144] width 35 height 13
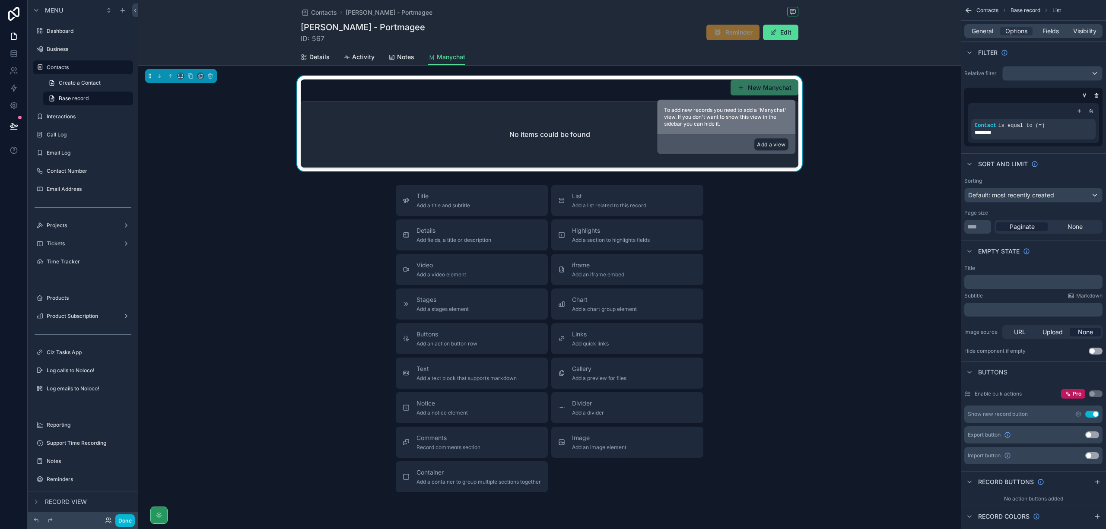
click at [780, 144] on button "Add a view" at bounding box center [771, 144] width 35 height 13
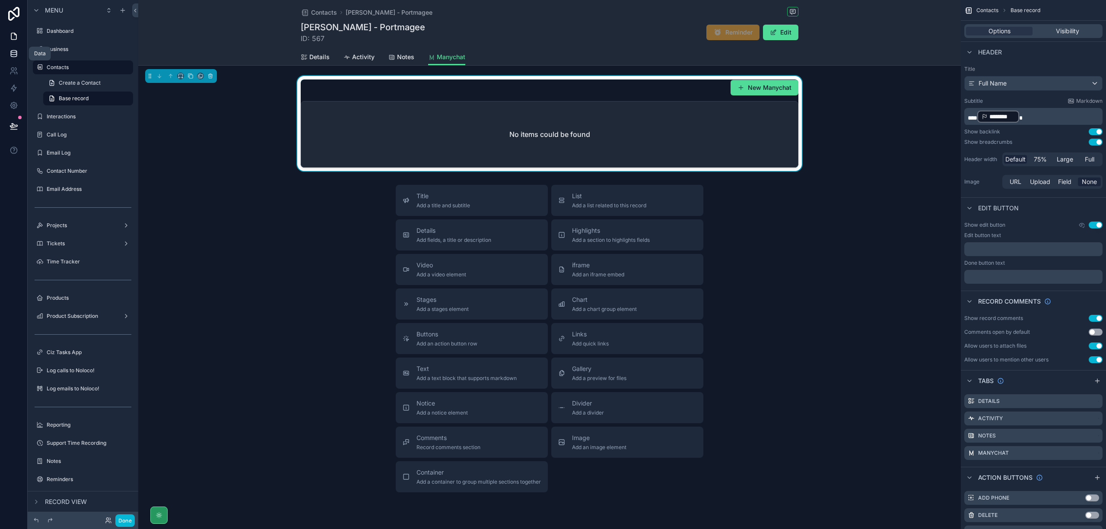
click at [12, 57] on icon at bounding box center [14, 53] width 9 height 9
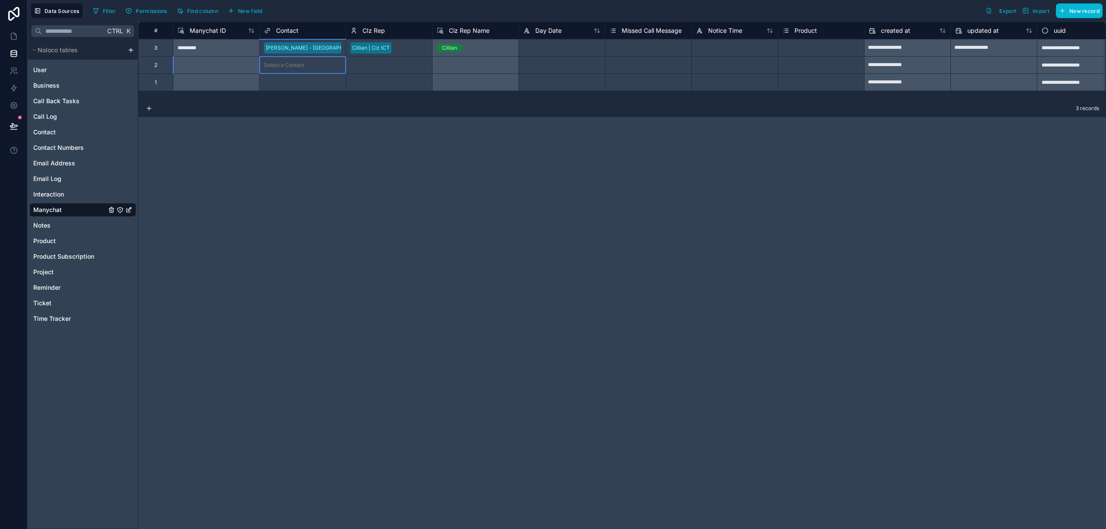
click at [298, 62] on div "Select a Contact" at bounding box center [284, 65] width 41 height 7
click at [301, 63] on div "Select a Contact" at bounding box center [284, 65] width 41 height 7
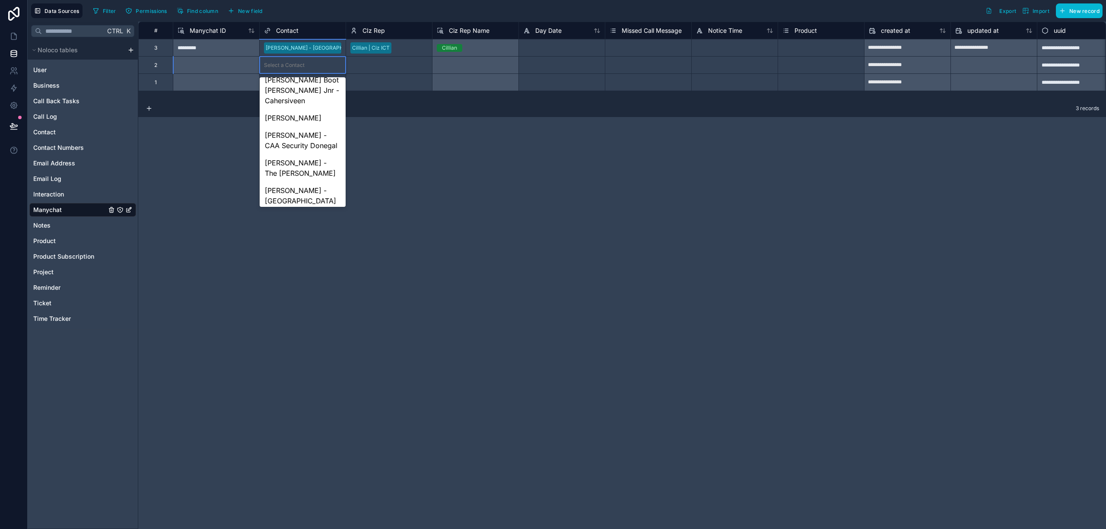
scroll to position [1037, 0]
click at [426, 175] on div "**********" at bounding box center [622, 276] width 968 height 508
click at [11, 41] on link at bounding box center [13, 36] width 27 height 17
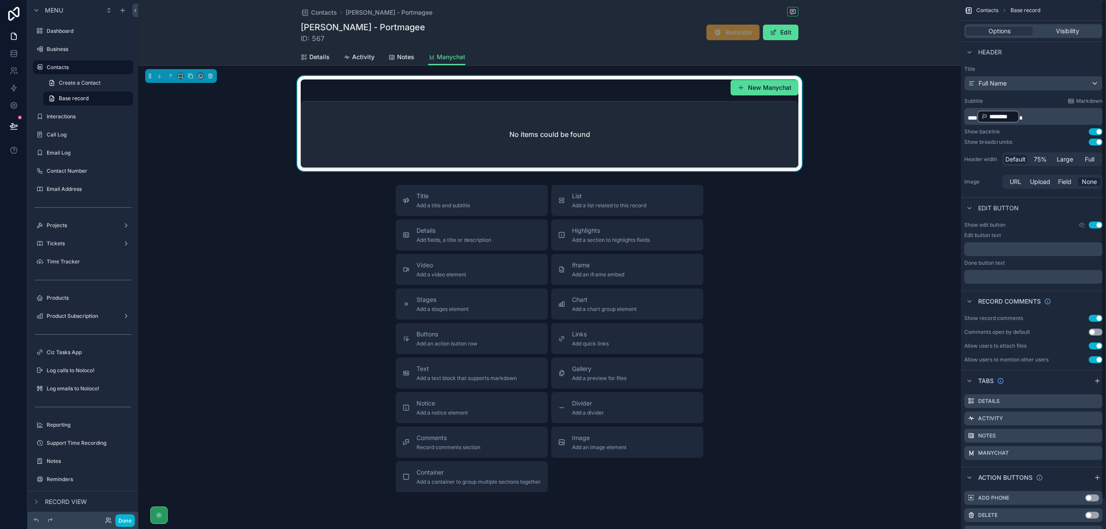
click at [763, 137] on div "No items could be found" at bounding box center [549, 135] width 497 height 66
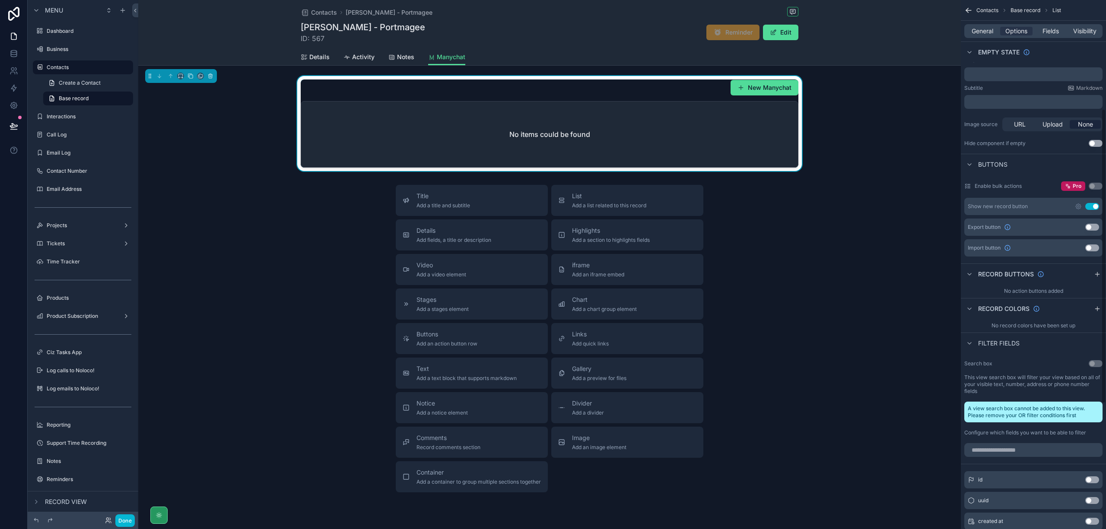
scroll to position [230, 0]
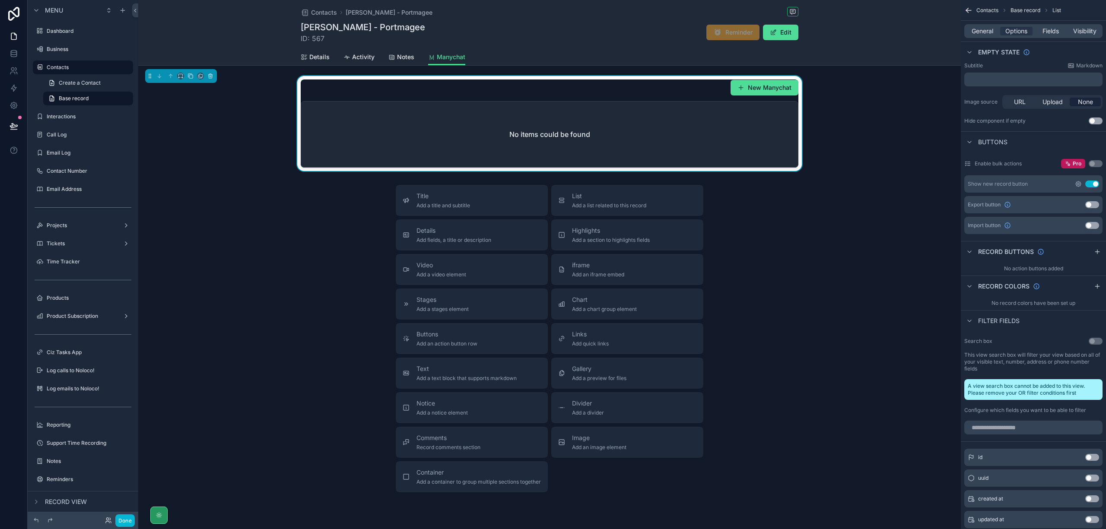
click at [1079, 185] on icon "scrollable content" at bounding box center [1079, 184] width 2 height 2
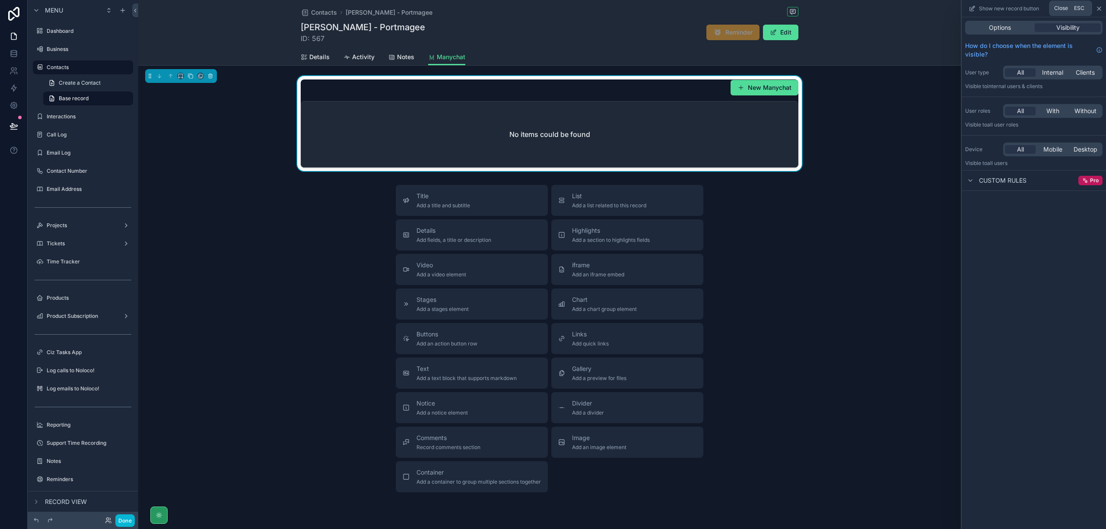
click at [1099, 7] on icon at bounding box center [1099, 8] width 3 height 3
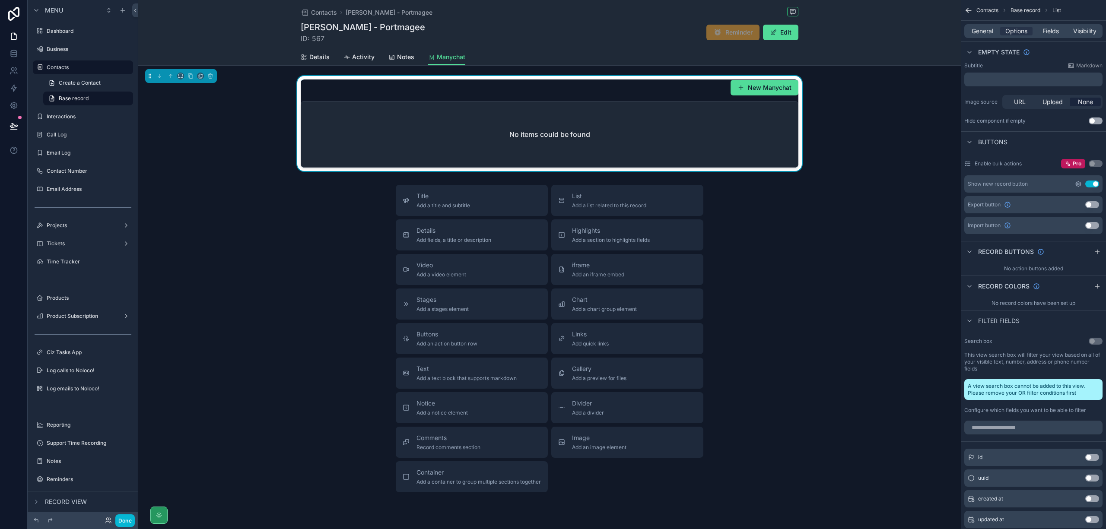
click at [1079, 184] on icon "scrollable content" at bounding box center [1079, 184] width 2 height 2
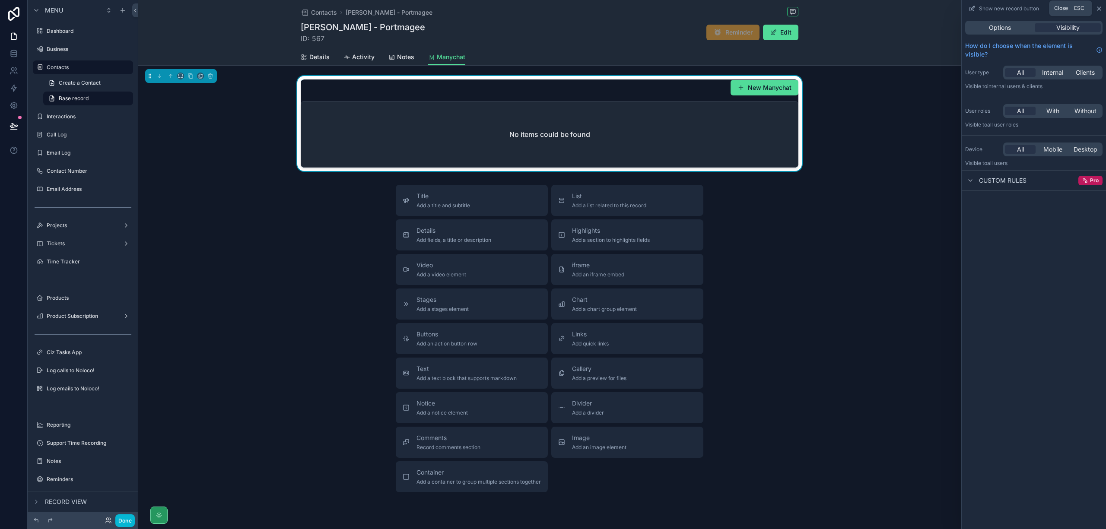
click at [1100, 9] on icon at bounding box center [1099, 8] width 3 height 3
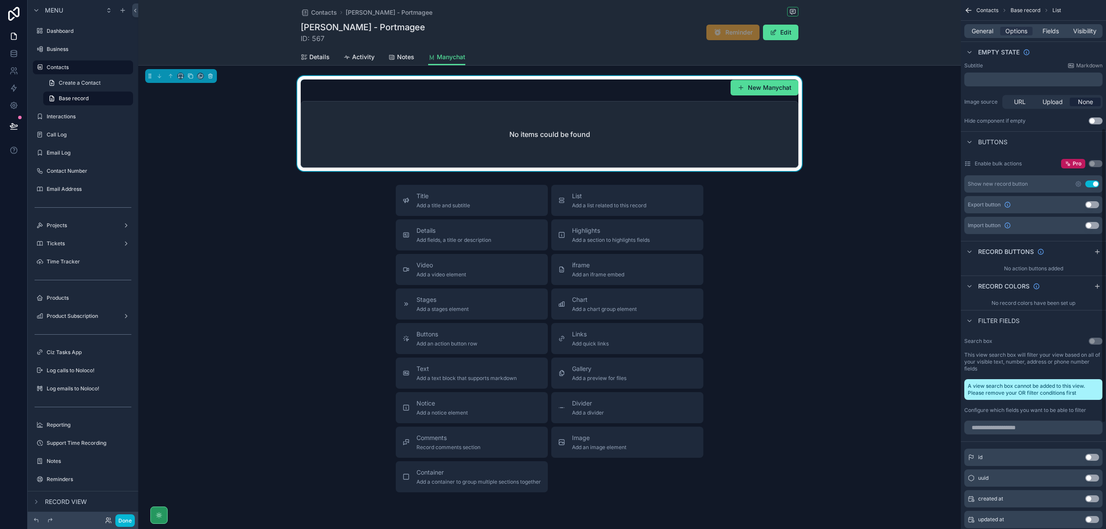
click at [1096, 186] on button "Use setting" at bounding box center [1093, 184] width 14 height 7
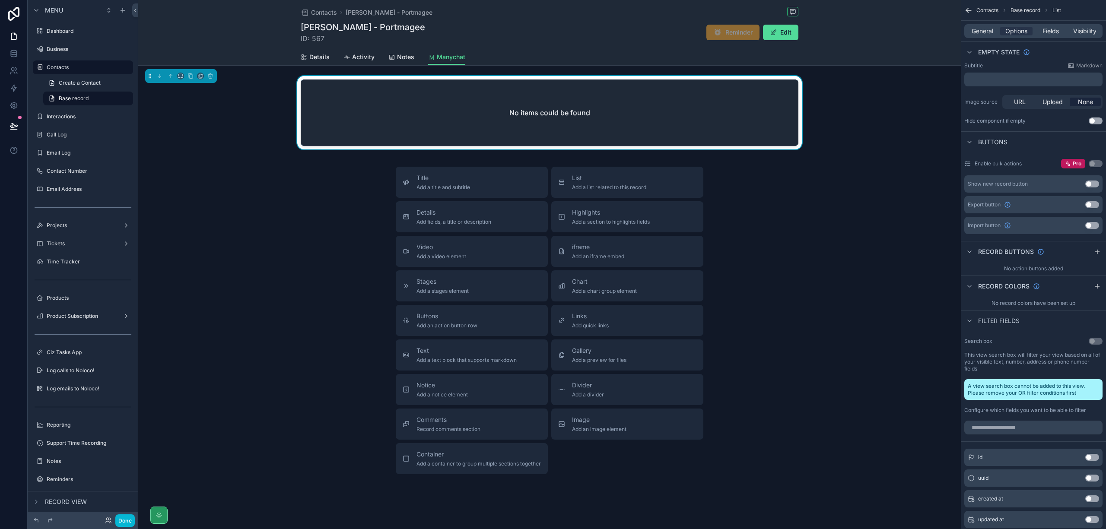
click at [1096, 186] on button "Use setting" at bounding box center [1093, 184] width 14 height 7
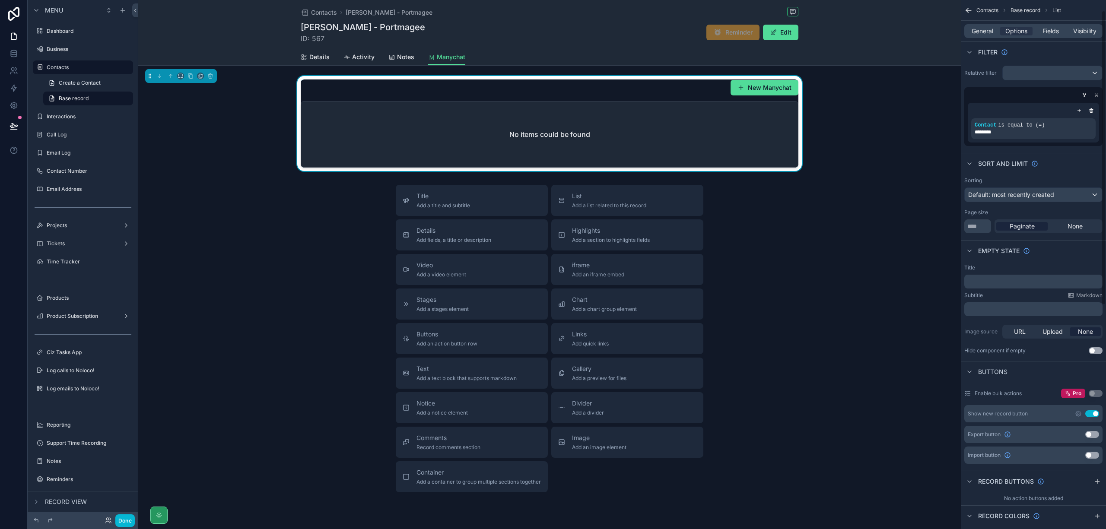
scroll to position [0, 0]
click at [319, 57] on span "Details" at bounding box center [319, 57] width 20 height 9
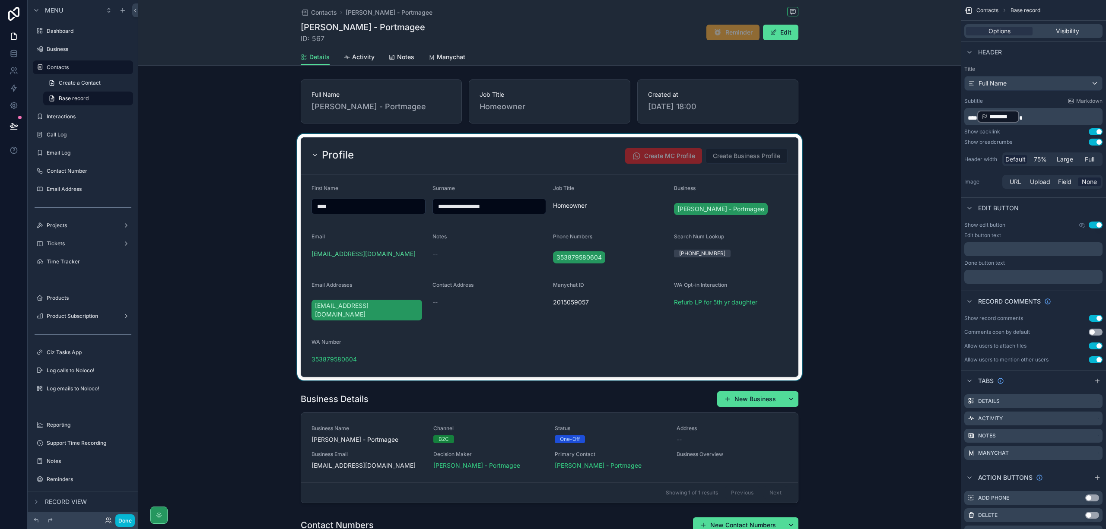
click at [602, 336] on div "scrollable content" at bounding box center [549, 257] width 823 height 247
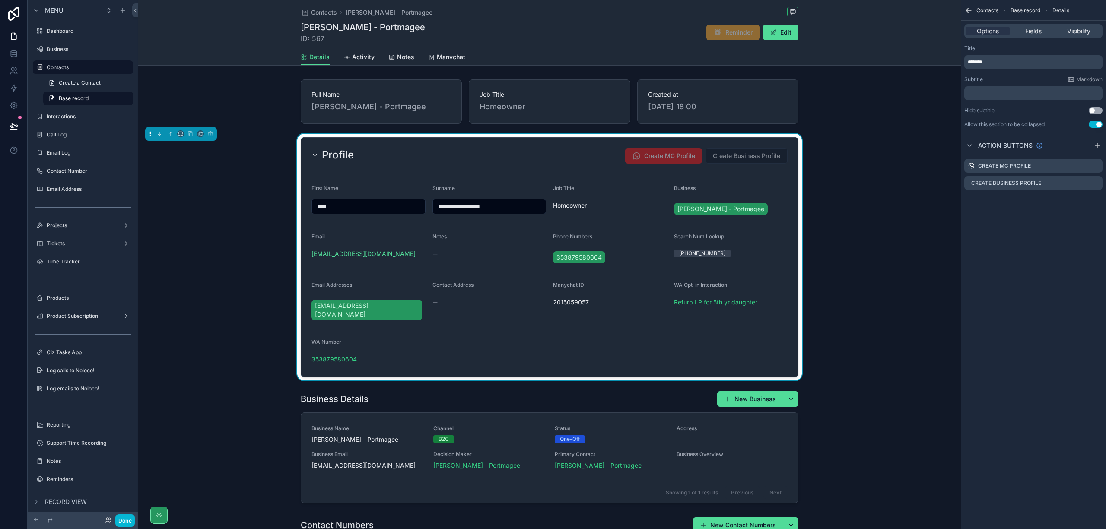
click at [745, 321] on form "**********" at bounding box center [549, 276] width 497 height 202
click at [1038, 35] on span "Fields" at bounding box center [1034, 31] width 16 height 9
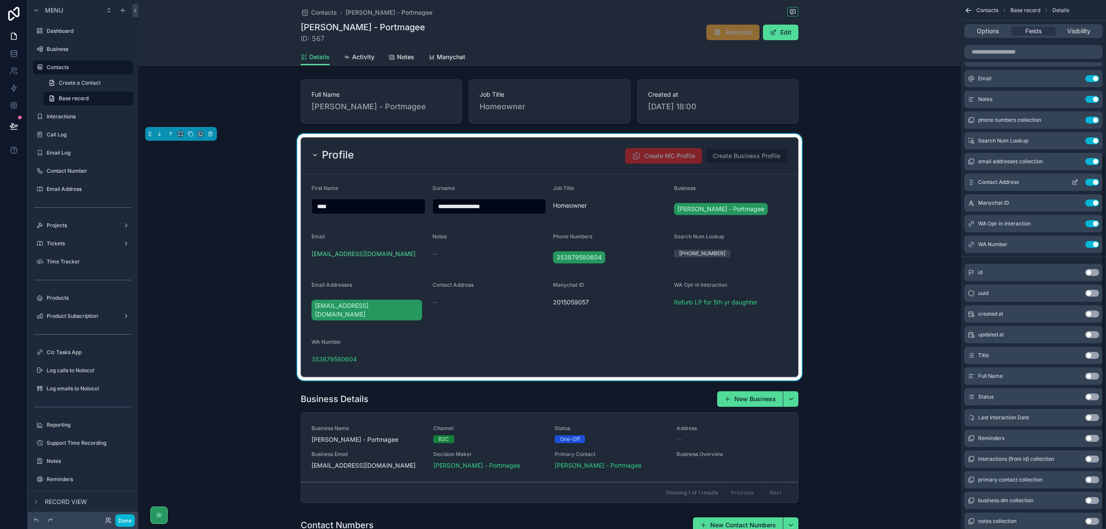
scroll to position [217, 0]
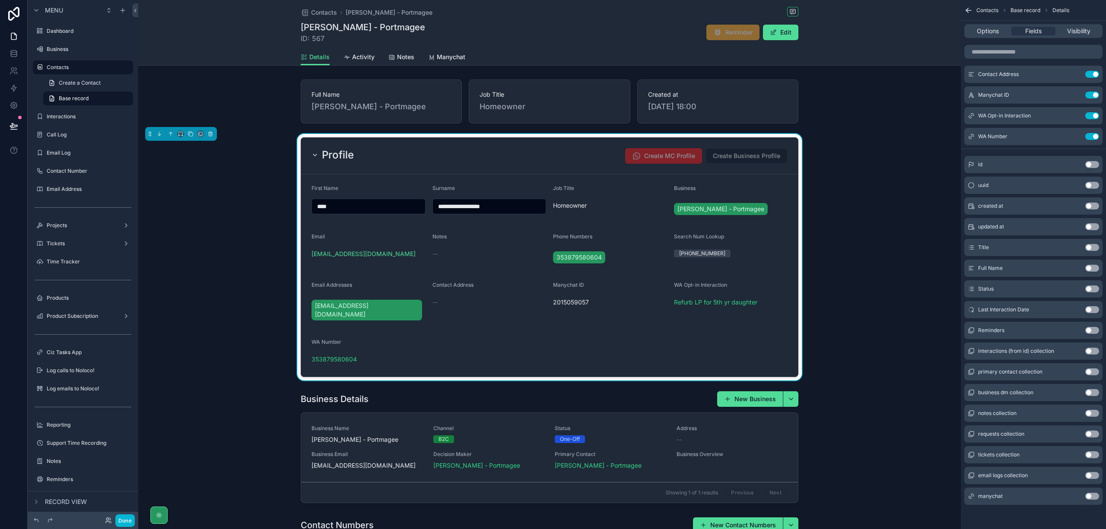
click at [1092, 496] on button "Use setting" at bounding box center [1093, 496] width 14 height 7
click at [786, 35] on button "Edit" at bounding box center [780, 33] width 35 height 16
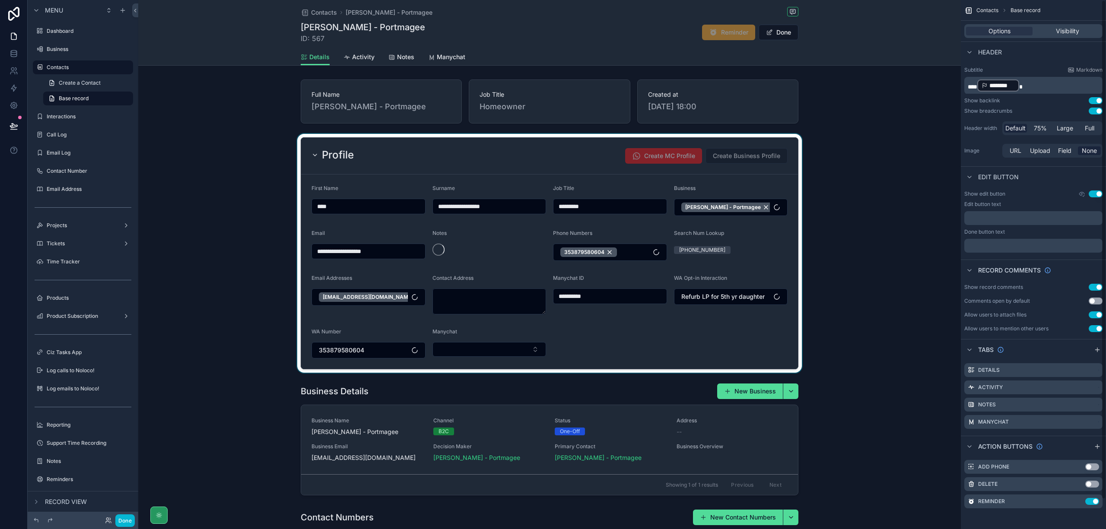
scroll to position [0, 0]
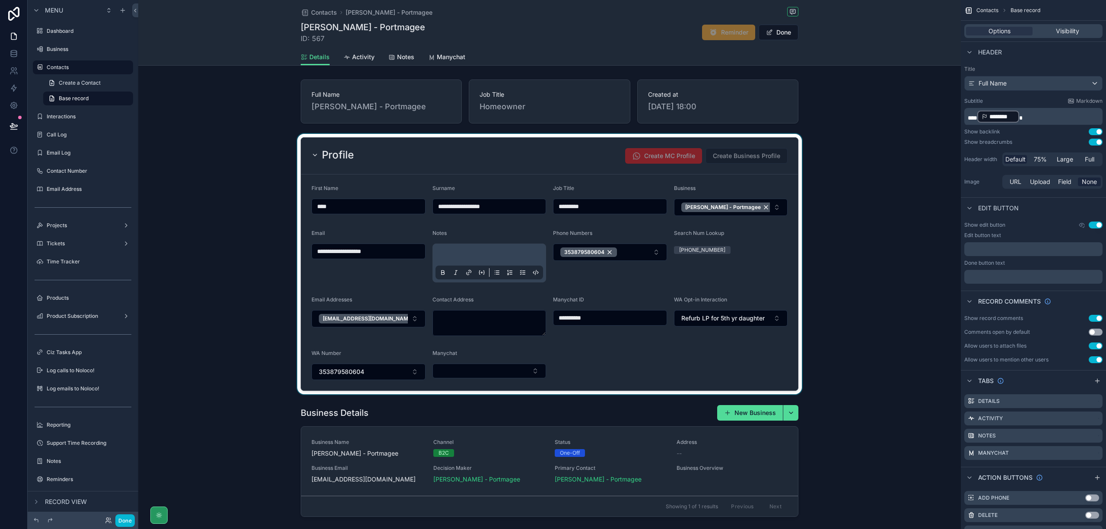
click at [501, 382] on div "scrollable content" at bounding box center [549, 264] width 823 height 261
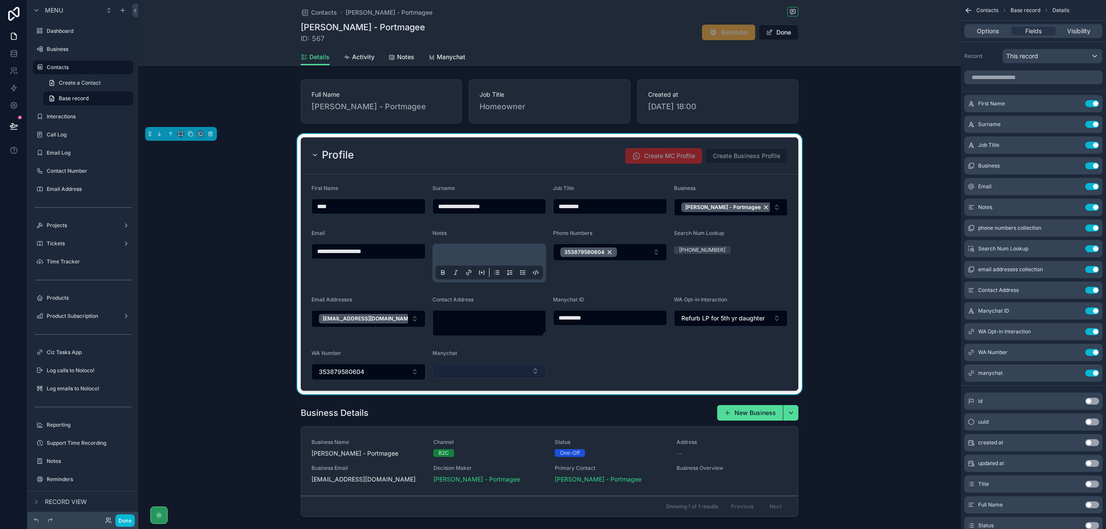
click at [510, 379] on button "Select Button" at bounding box center [490, 371] width 114 height 15
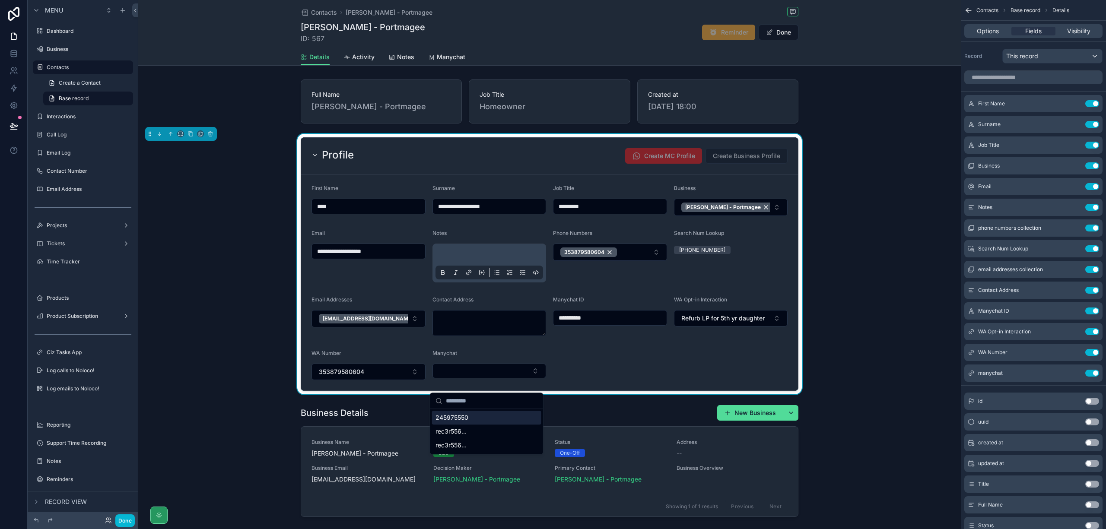
click at [575, 383] on form "**********" at bounding box center [549, 283] width 497 height 216
click at [888, 198] on div "**********" at bounding box center [549, 264] width 823 height 261
click at [782, 34] on button "Done" at bounding box center [779, 33] width 40 height 16
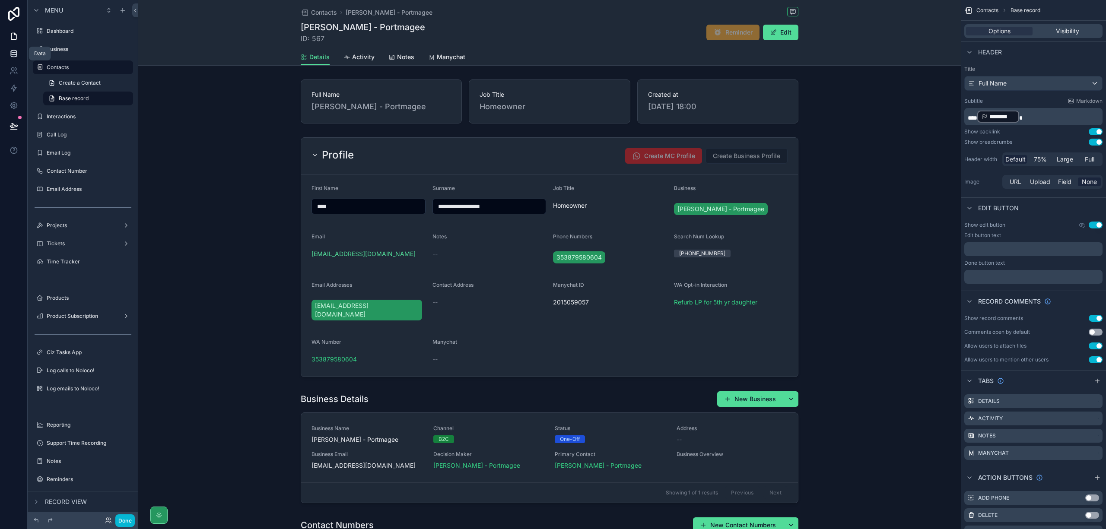
click at [15, 51] on icon at bounding box center [14, 52] width 6 height 2
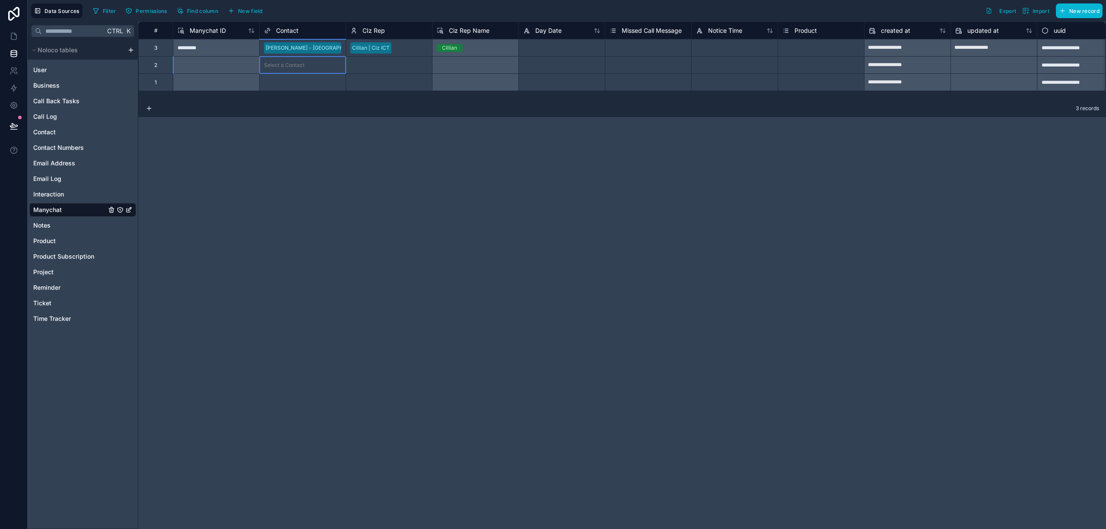
click at [309, 67] on div "Select a Contact" at bounding box center [303, 65] width 86 height 9
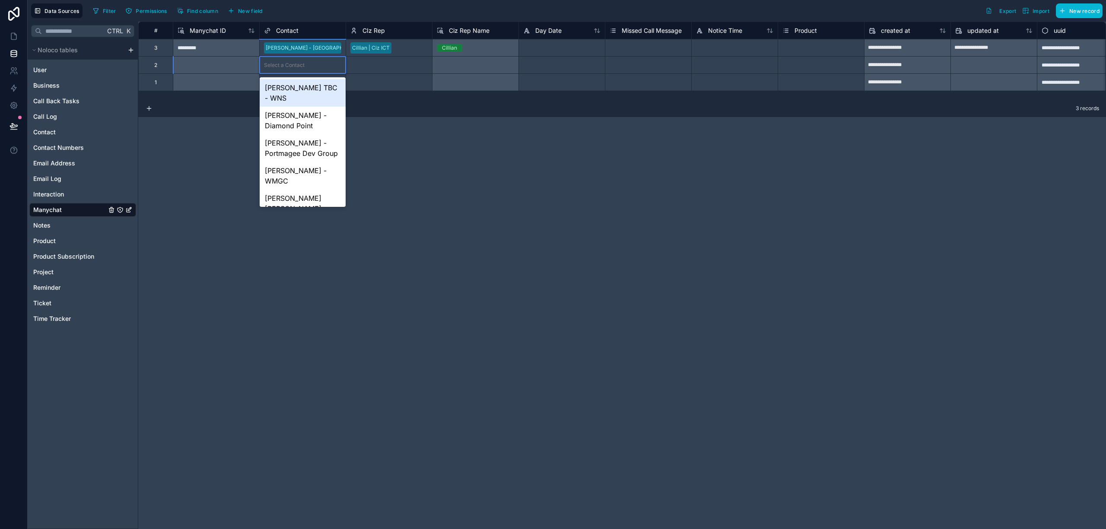
click at [298, 63] on div "Select a Contact" at bounding box center [284, 65] width 41 height 7
click at [386, 143] on div "**********" at bounding box center [622, 276] width 968 height 508
click at [386, 142] on div "**********" at bounding box center [622, 276] width 968 height 508
click at [302, 9] on div "Filter Permissions Find column New field Export Import New record" at bounding box center [595, 10] width 1013 height 15
click at [16, 52] on icon at bounding box center [14, 53] width 9 height 9
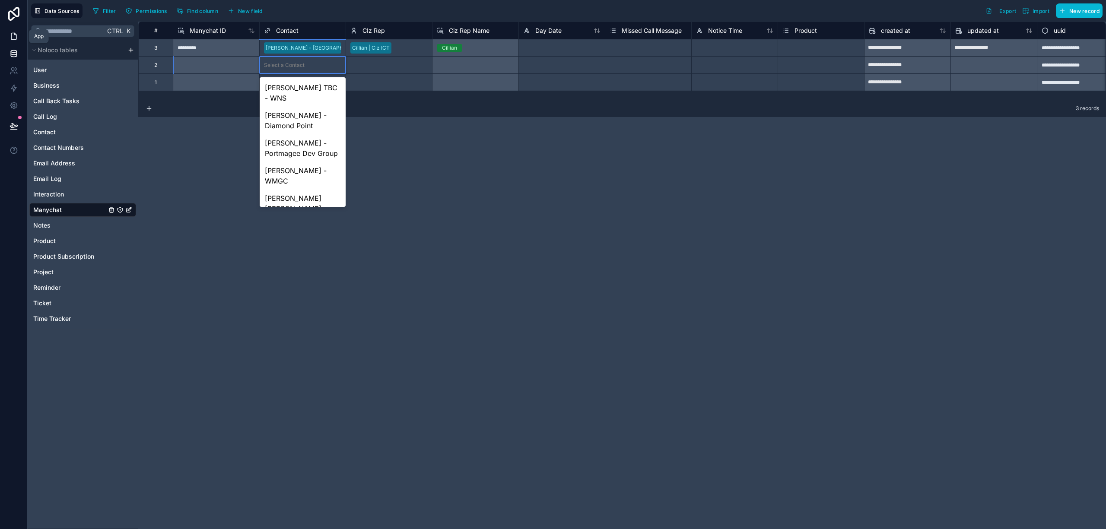
click at [14, 42] on link at bounding box center [13, 36] width 27 height 17
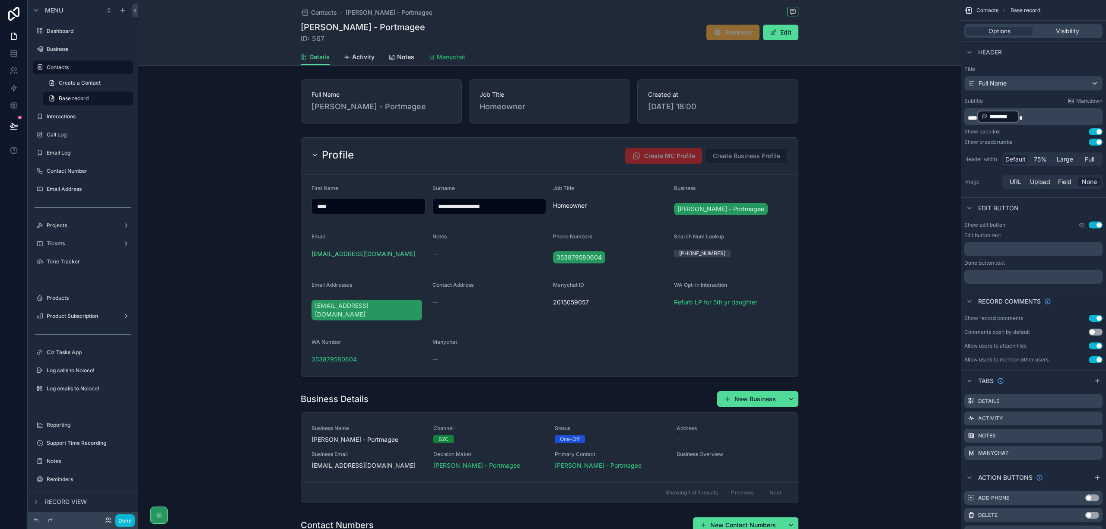
click at [448, 57] on span "Manychat" at bounding box center [451, 57] width 29 height 9
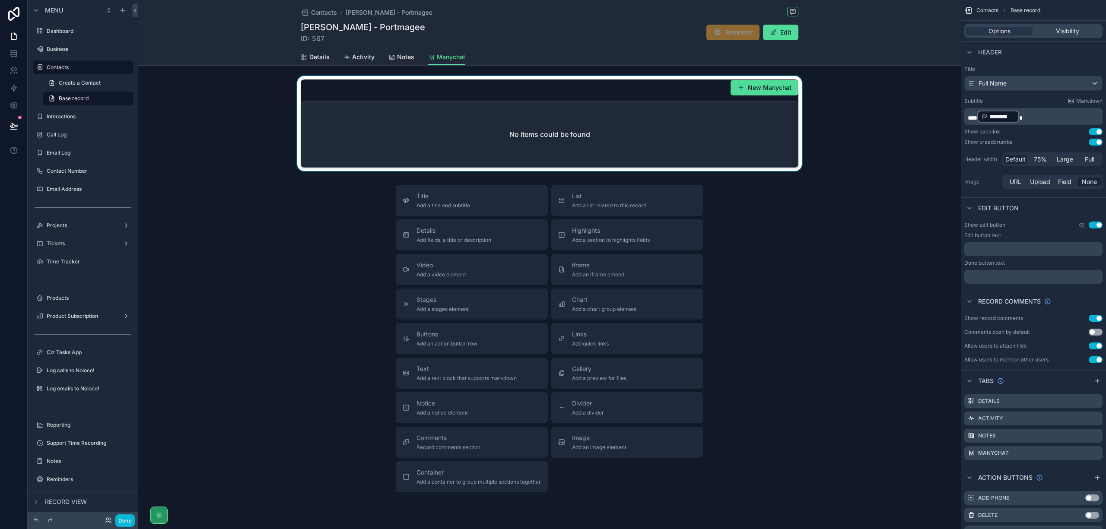
click at [759, 91] on div "scrollable content" at bounding box center [549, 123] width 823 height 95
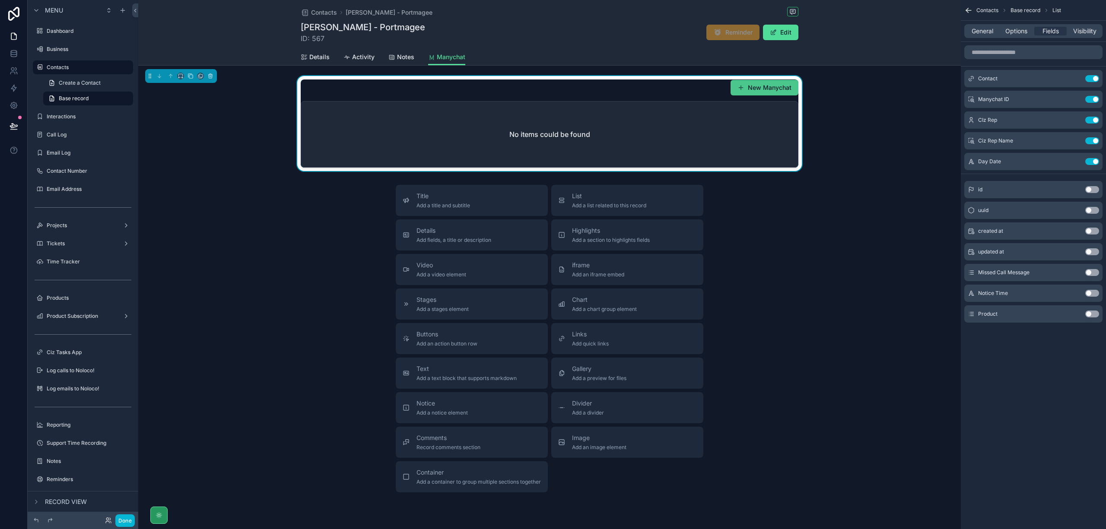
click at [765, 88] on button "New Manychat" at bounding box center [765, 88] width 68 height 16
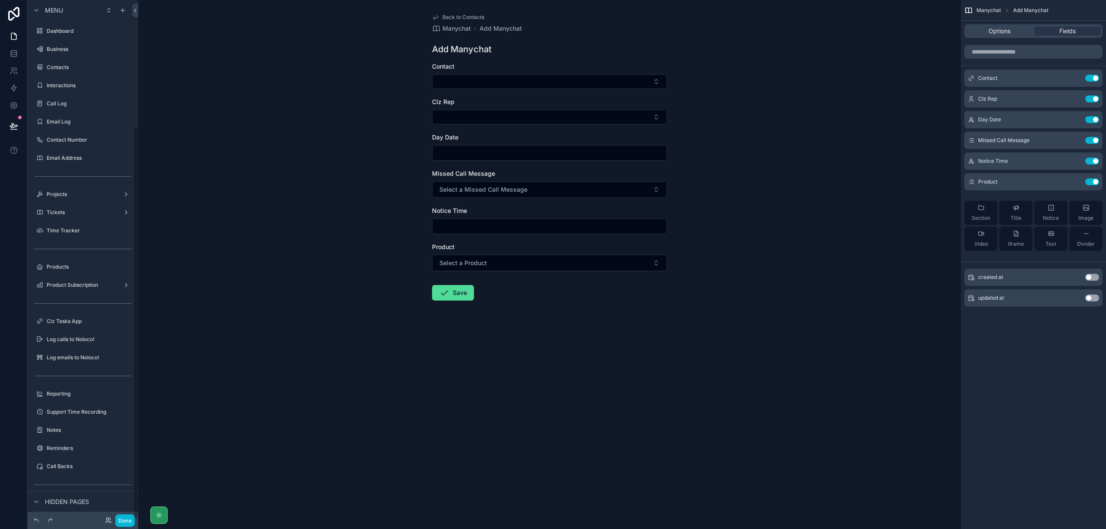
scroll to position [166, 0]
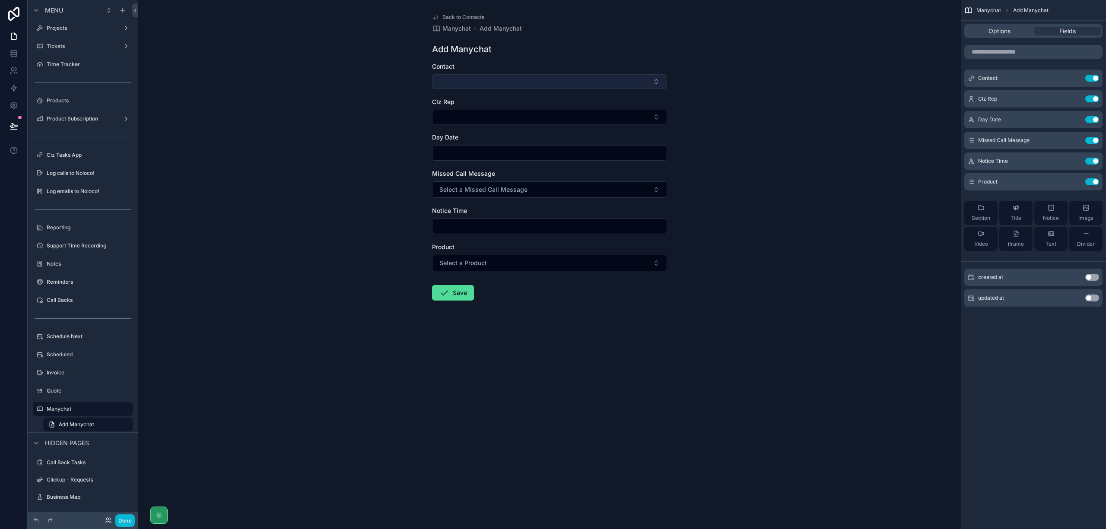
click at [617, 82] on button "Select Button" at bounding box center [549, 81] width 235 height 15
click at [735, 89] on div "Back to Contacts Manychat Add Manychat Add Manychat Contact CIz Rep Day Date Mi…" at bounding box center [549, 264] width 823 height 529
click at [436, 17] on icon "scrollable content" at bounding box center [435, 17] width 7 height 7
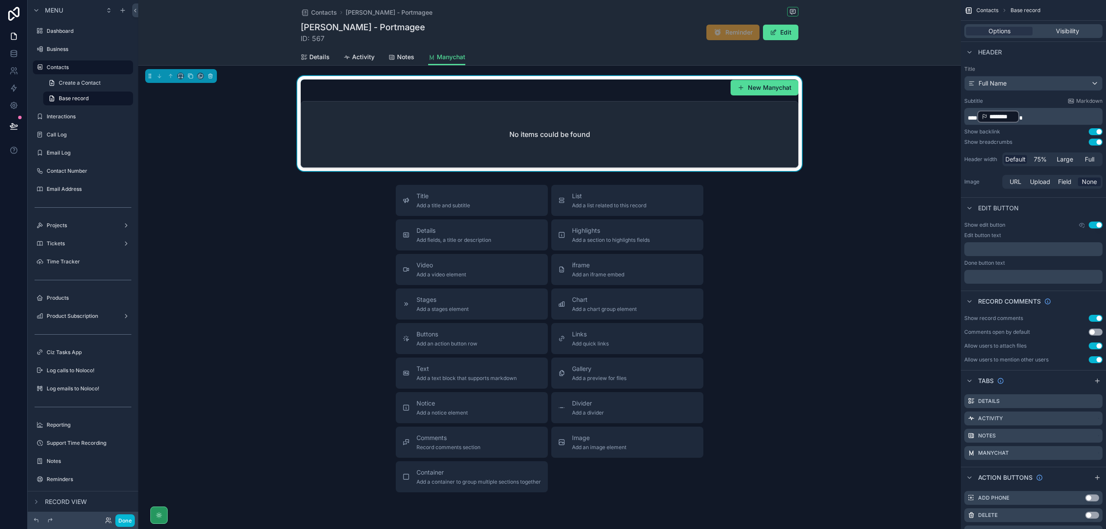
click at [745, 131] on div "No items could be found" at bounding box center [549, 135] width 497 height 66
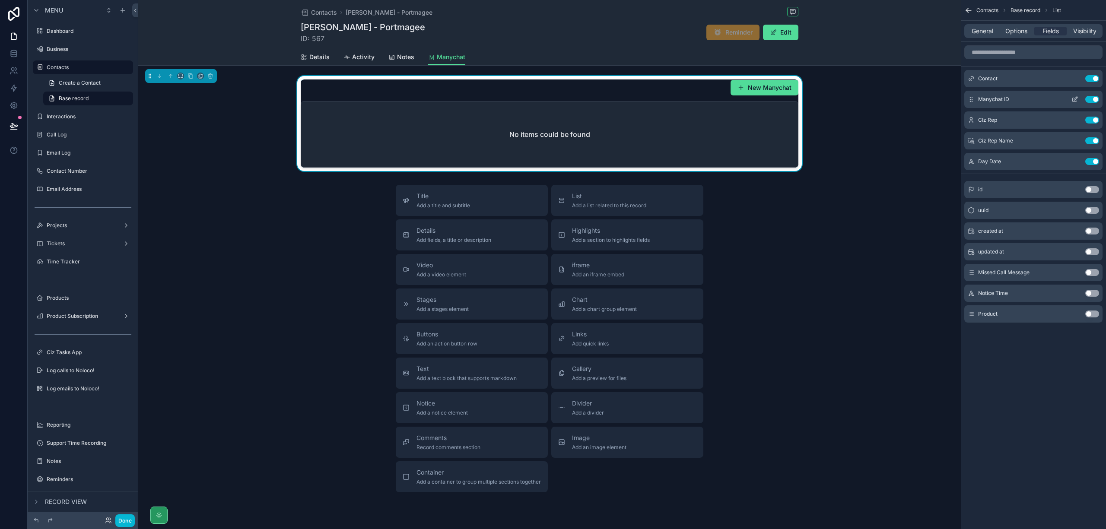
click at [1096, 101] on button "Use setting" at bounding box center [1093, 99] width 14 height 7
click at [1097, 99] on button "Use setting" at bounding box center [1093, 99] width 14 height 7
click at [1077, 253] on icon "scrollable content" at bounding box center [1078, 251] width 7 height 7
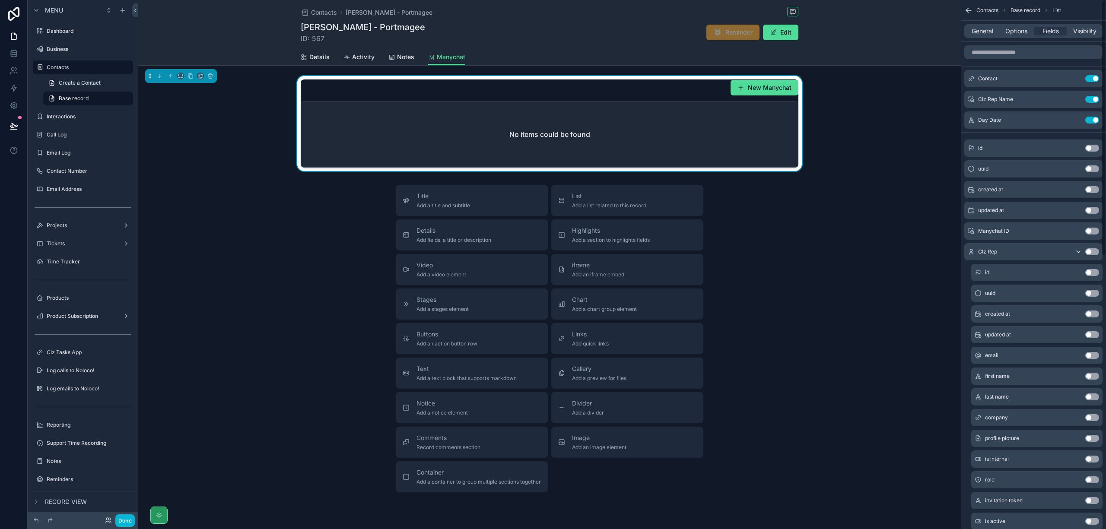
click at [1080, 251] on icon "scrollable content" at bounding box center [1078, 251] width 7 height 7
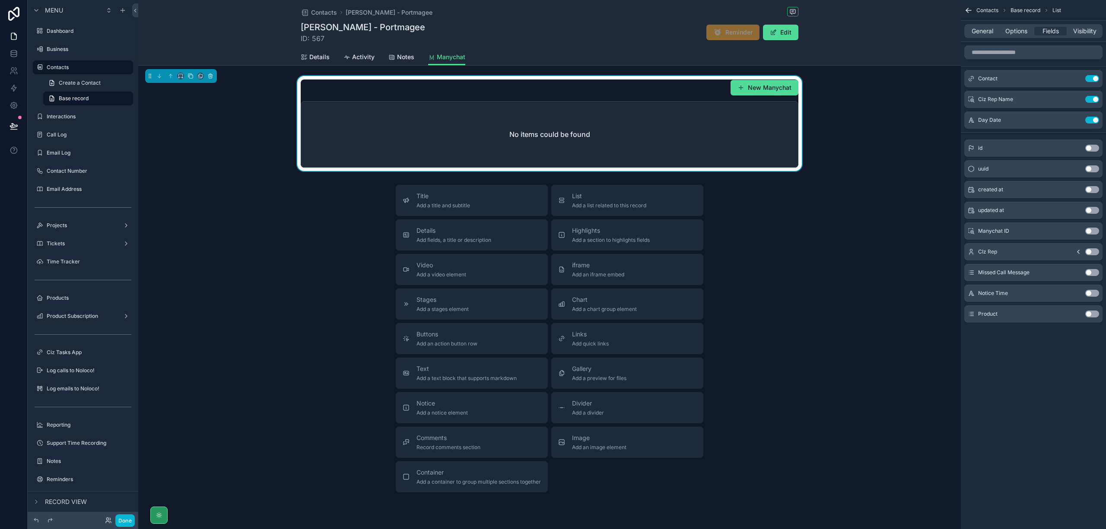
click at [1090, 254] on button "Use setting" at bounding box center [1093, 251] width 14 height 7
click at [1095, 122] on button "Use setting" at bounding box center [1093, 120] width 14 height 7
click at [1096, 100] on button "Use setting" at bounding box center [1093, 99] width 14 height 7
click at [1093, 209] on button "Use setting" at bounding box center [1093, 210] width 14 height 7
click at [1073, 80] on icon "scrollable content" at bounding box center [1075, 79] width 4 height 4
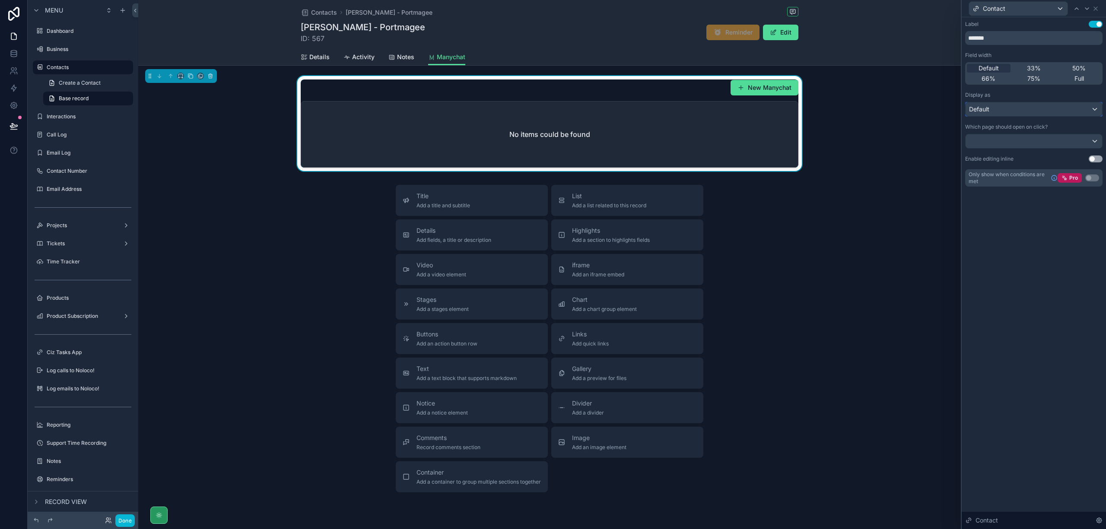
click at [1093, 113] on div "Default" at bounding box center [1034, 109] width 137 height 14
click at [1094, 112] on div at bounding box center [1034, 264] width 144 height 529
click at [1087, 10] on icon at bounding box center [1087, 8] width 7 height 7
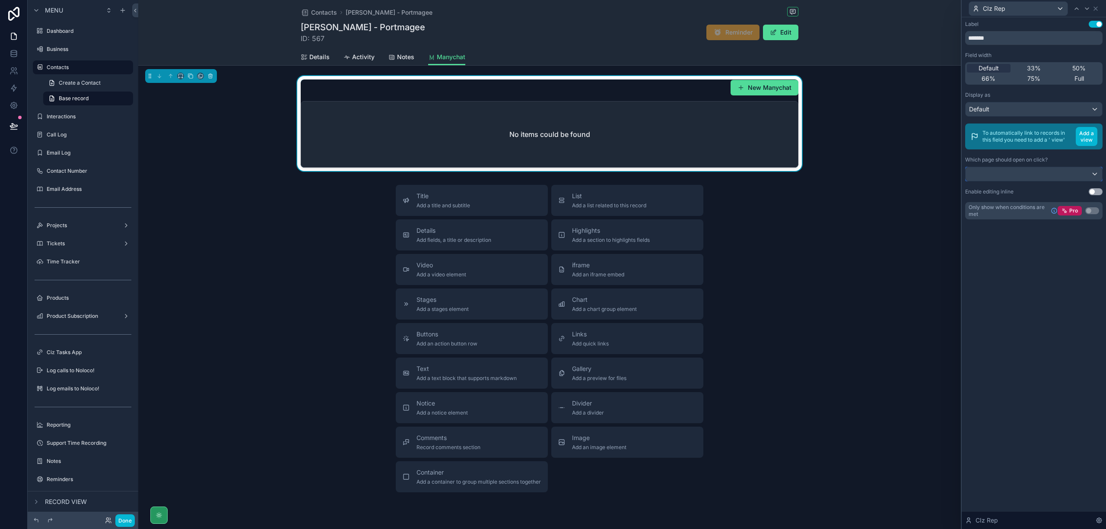
click at [1076, 172] on div at bounding box center [1034, 174] width 137 height 14
click at [1063, 304] on div at bounding box center [1034, 264] width 144 height 529
click at [1085, 6] on icon at bounding box center [1087, 8] width 7 height 7
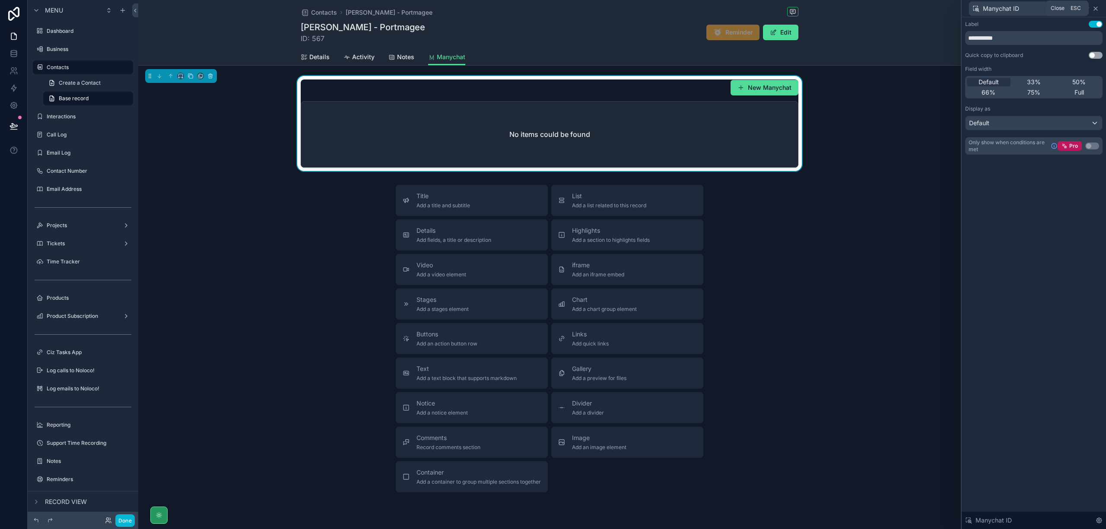
click at [1096, 8] on icon at bounding box center [1095, 8] width 3 height 3
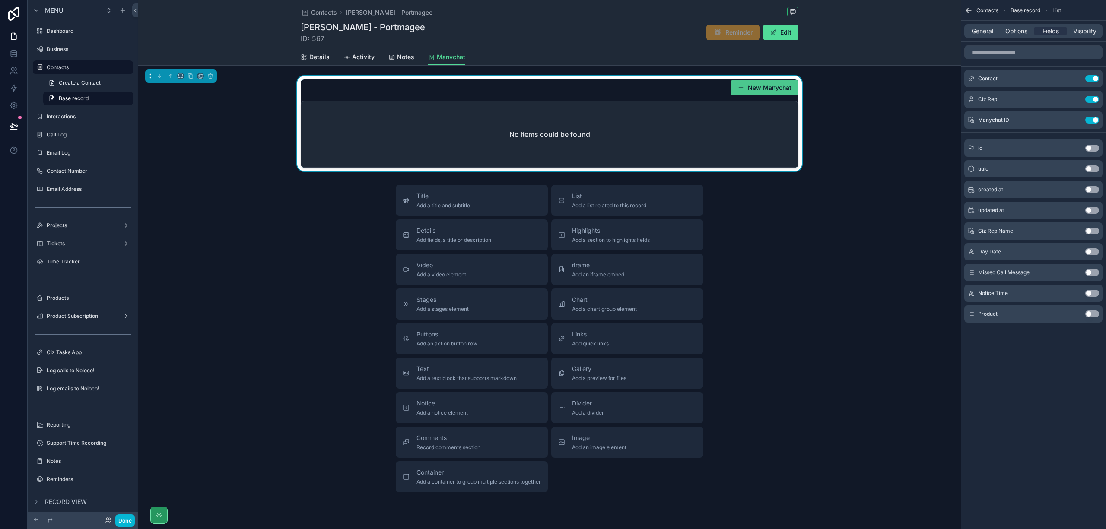
click at [759, 86] on button "New Manychat" at bounding box center [765, 88] width 68 height 16
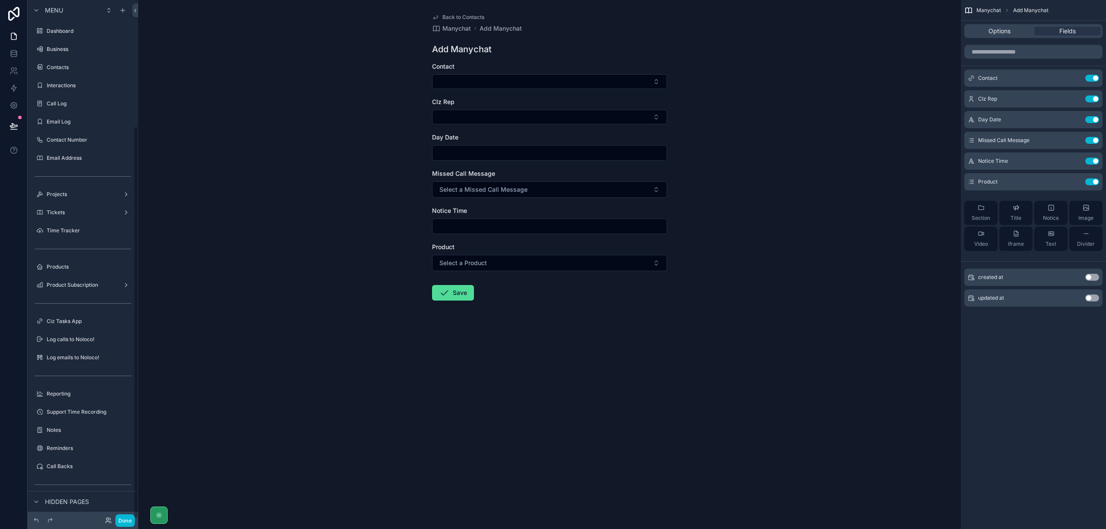
scroll to position [166, 0]
click at [441, 14] on link "Back to Contacts" at bounding box center [458, 17] width 52 height 7
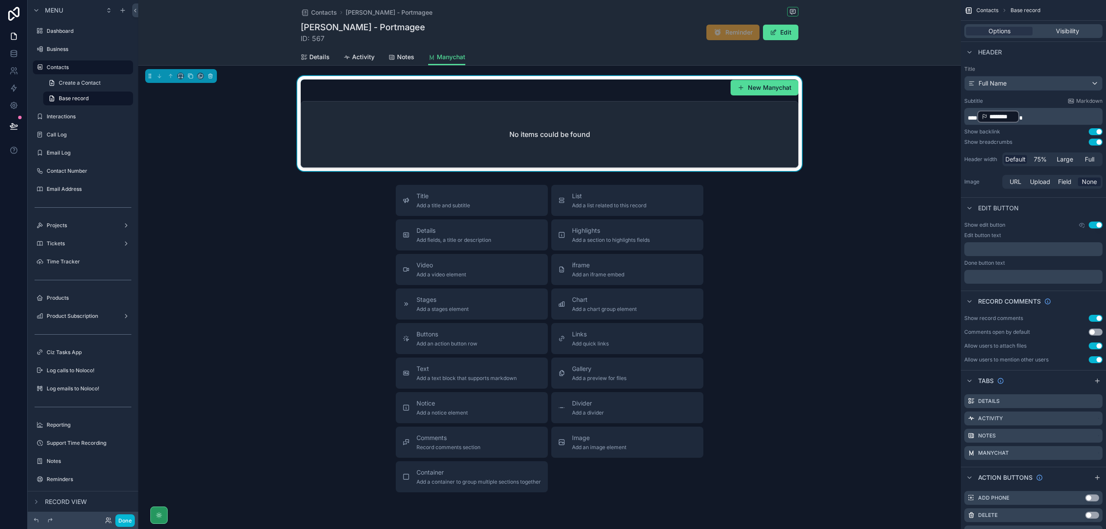
click at [729, 130] on div "No items could be found" at bounding box center [549, 135] width 497 height 66
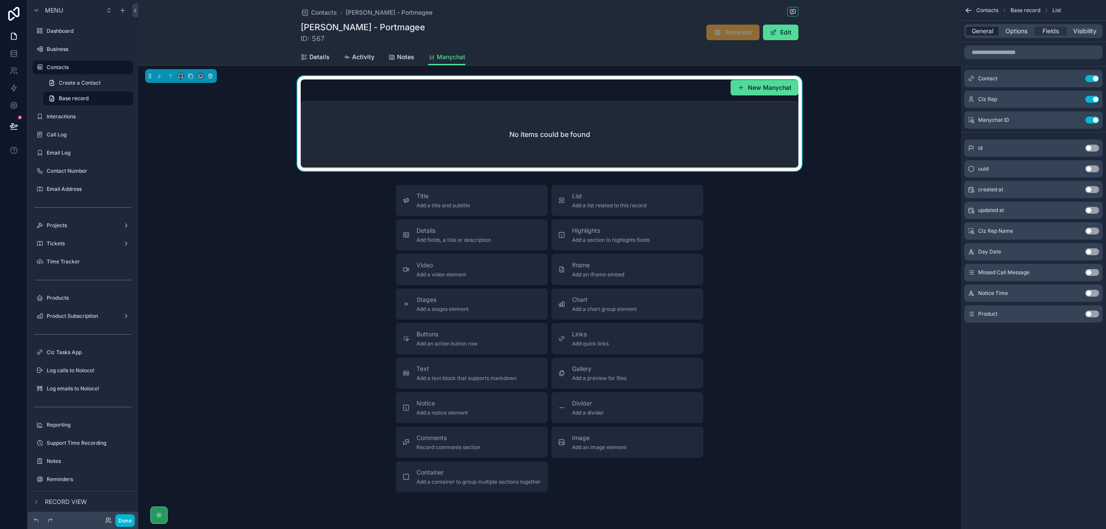
click at [980, 35] on span "General" at bounding box center [983, 31] width 22 height 9
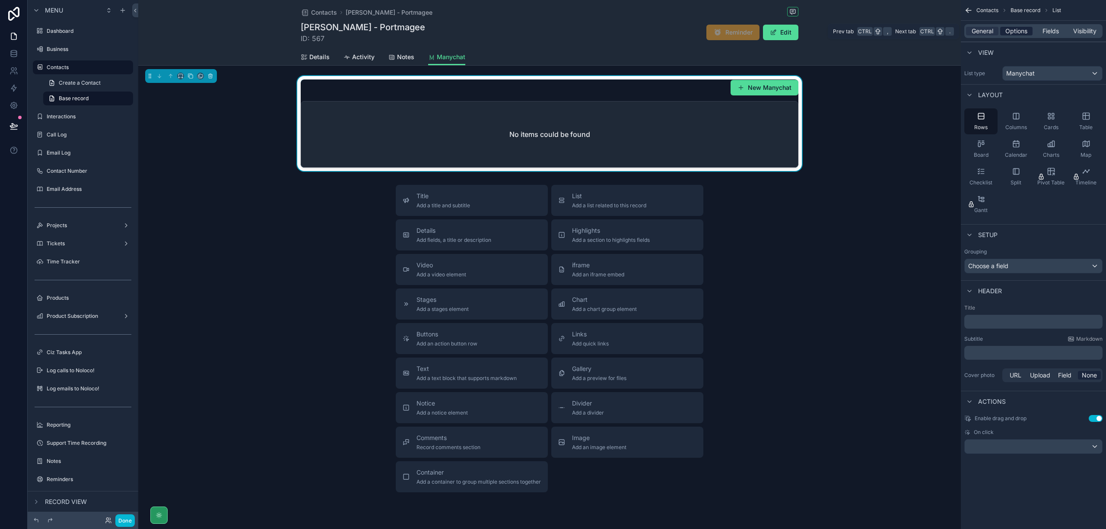
click at [1019, 32] on span "Options" at bounding box center [1017, 31] width 22 height 9
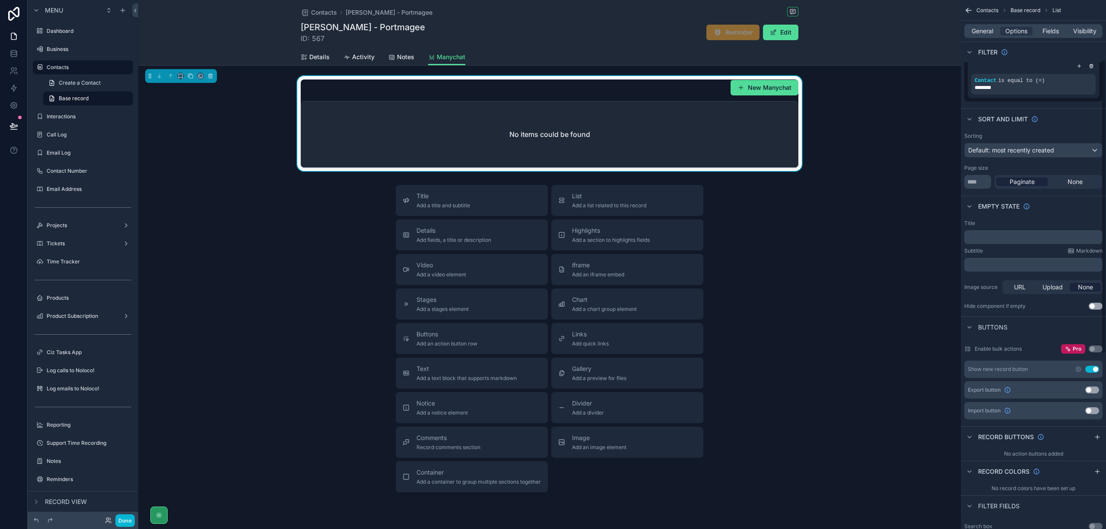
scroll to position [115, 0]
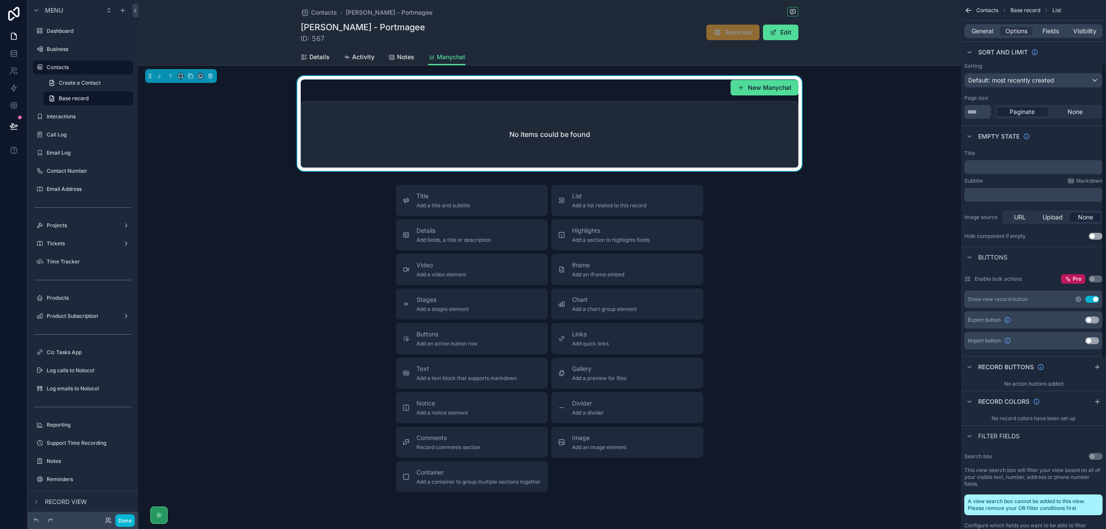
click at [1079, 300] on icon "scrollable content" at bounding box center [1079, 300] width 2 height 2
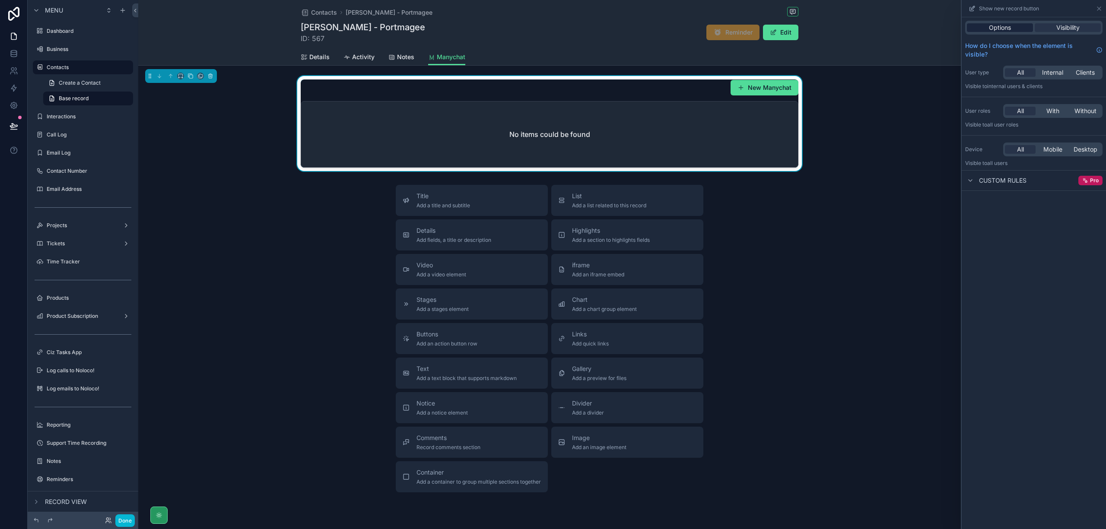
click at [1029, 26] on div "Options" at bounding box center [1000, 27] width 66 height 9
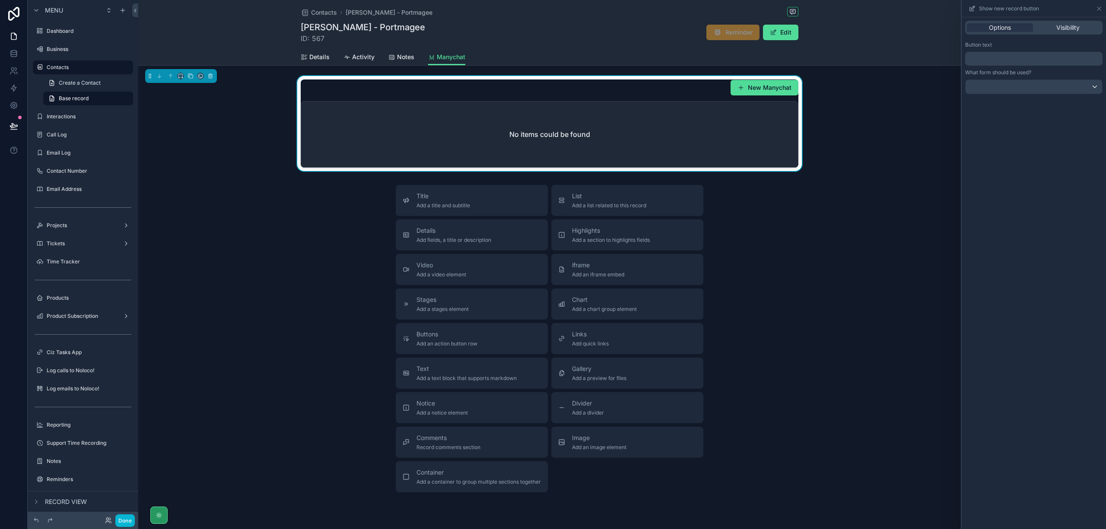
click at [1052, 57] on p "﻿" at bounding box center [1035, 59] width 132 height 10
click at [1057, 309] on div "Options Visibility Button text ﻿ What form should be used?" at bounding box center [1034, 273] width 144 height 512
click at [1058, 92] on div at bounding box center [1034, 87] width 137 height 14
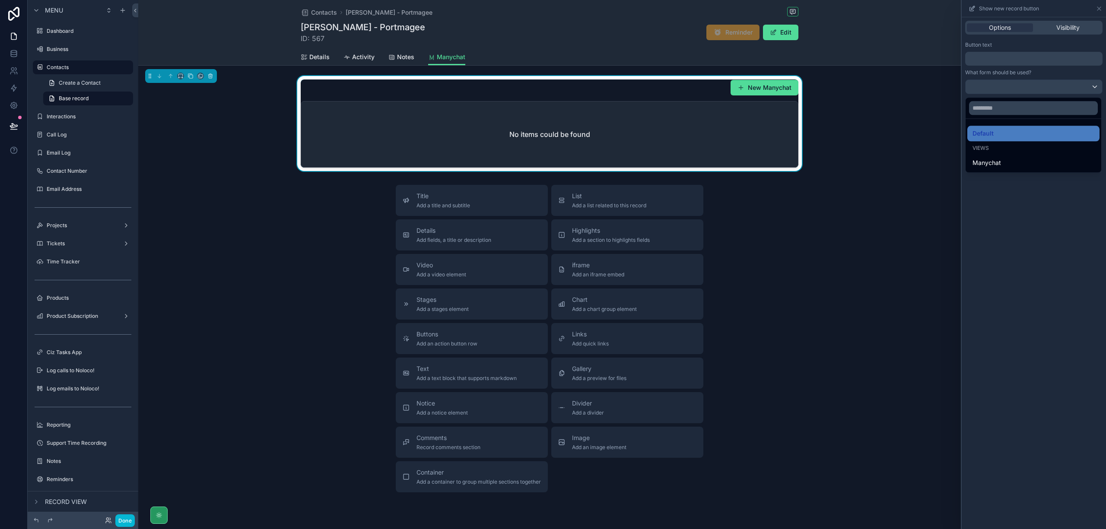
click at [1019, 213] on div at bounding box center [1034, 264] width 144 height 529
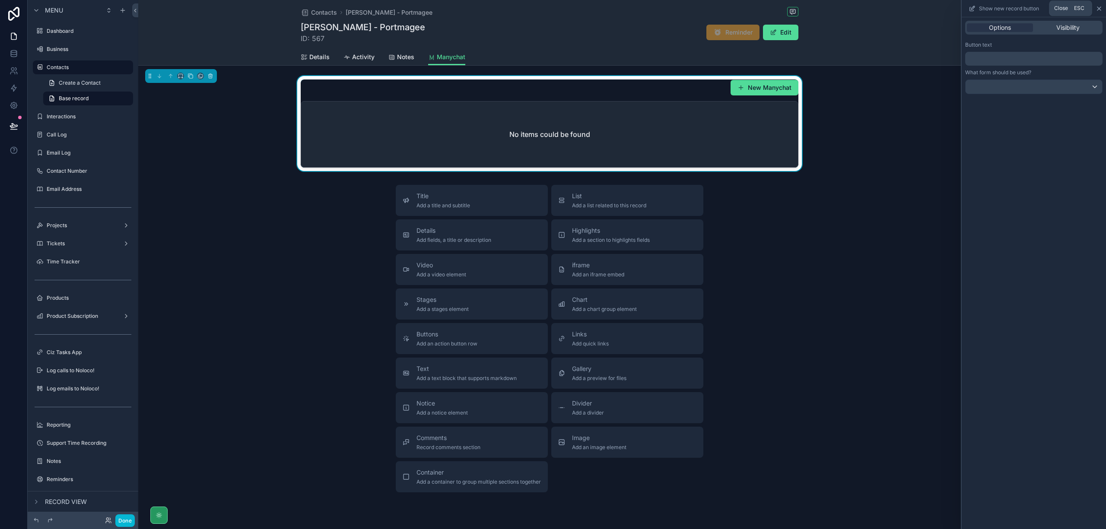
click at [1101, 9] on icon at bounding box center [1099, 8] width 7 height 7
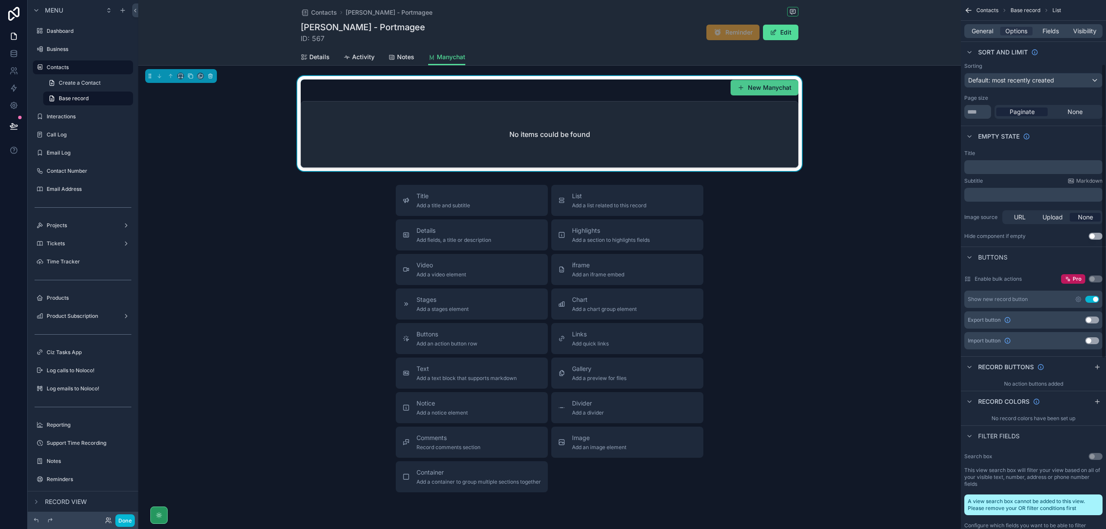
click at [756, 86] on button "New Manychat" at bounding box center [765, 88] width 68 height 16
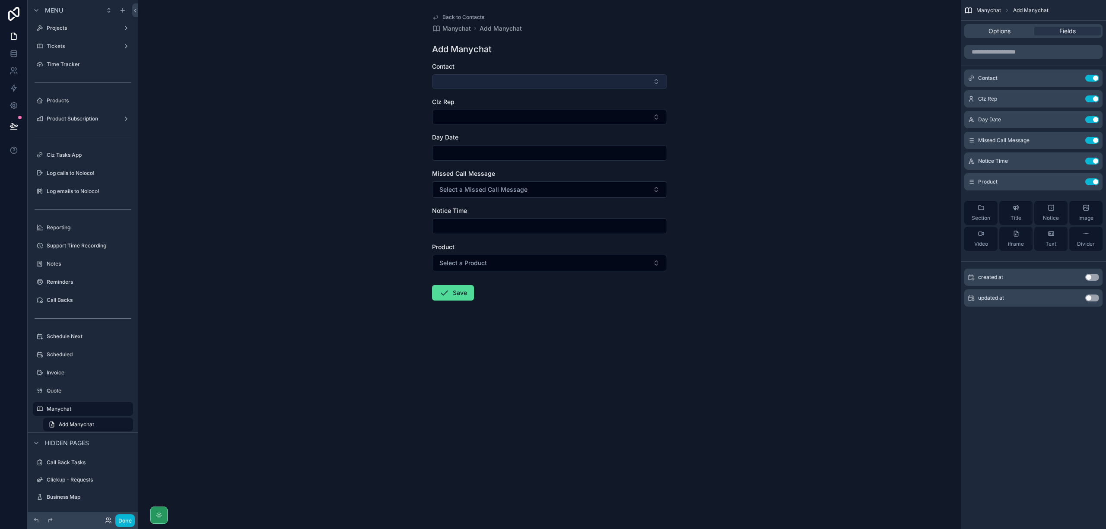
click at [570, 83] on button "Select Button" at bounding box center [549, 81] width 235 height 15
click at [794, 71] on div "Back to Contacts Manychat Add Manychat Add Manychat Contact CIz Rep Day Date Mi…" at bounding box center [549, 264] width 823 height 529
click at [1074, 75] on icon "scrollable content" at bounding box center [1075, 78] width 7 height 7
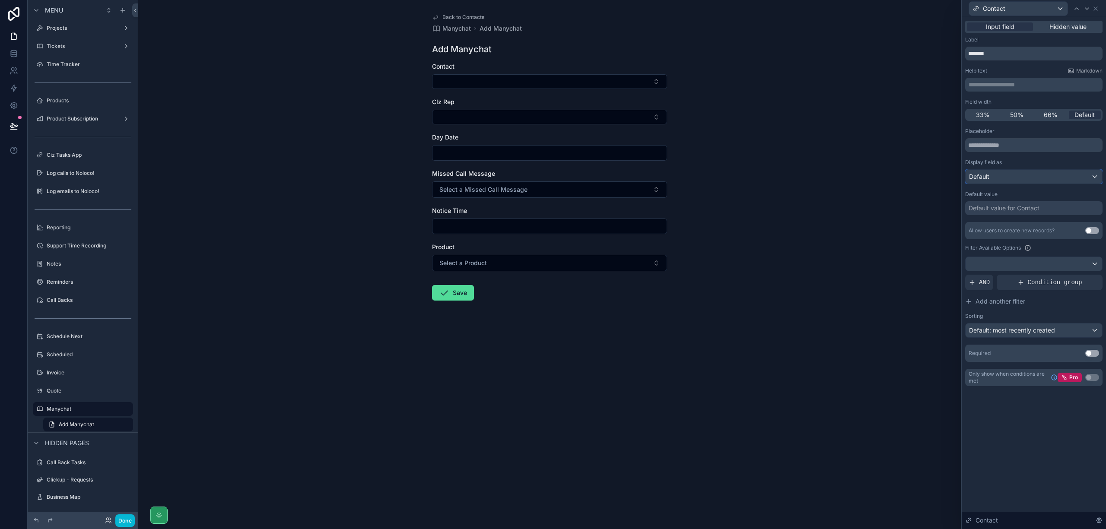
click at [1075, 176] on div "Default" at bounding box center [1034, 177] width 137 height 14
click at [1075, 176] on div at bounding box center [1034, 264] width 144 height 529
click at [1096, 354] on button "Use setting" at bounding box center [1093, 353] width 14 height 7
click at [1093, 263] on div at bounding box center [1034, 264] width 137 height 14
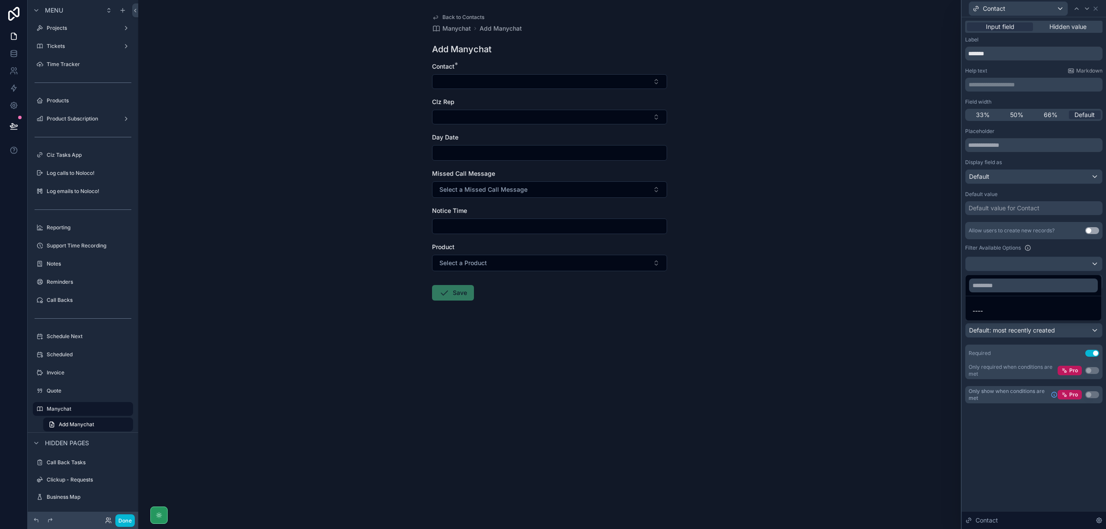
click at [1094, 262] on div at bounding box center [1034, 264] width 144 height 529
click at [1074, 26] on span "Hidden value" at bounding box center [1068, 26] width 37 height 9
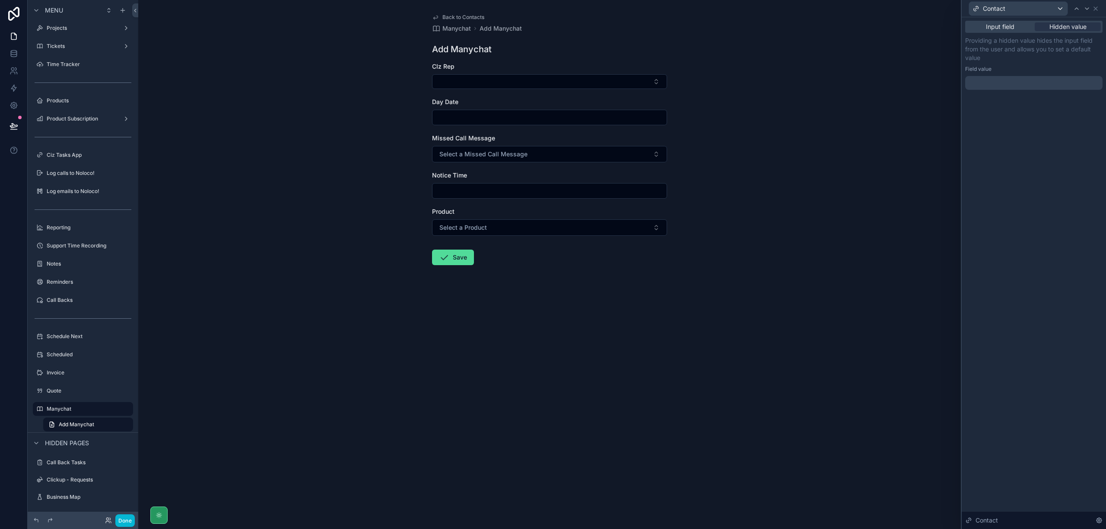
click at [1032, 78] on div at bounding box center [1033, 83] width 137 height 14
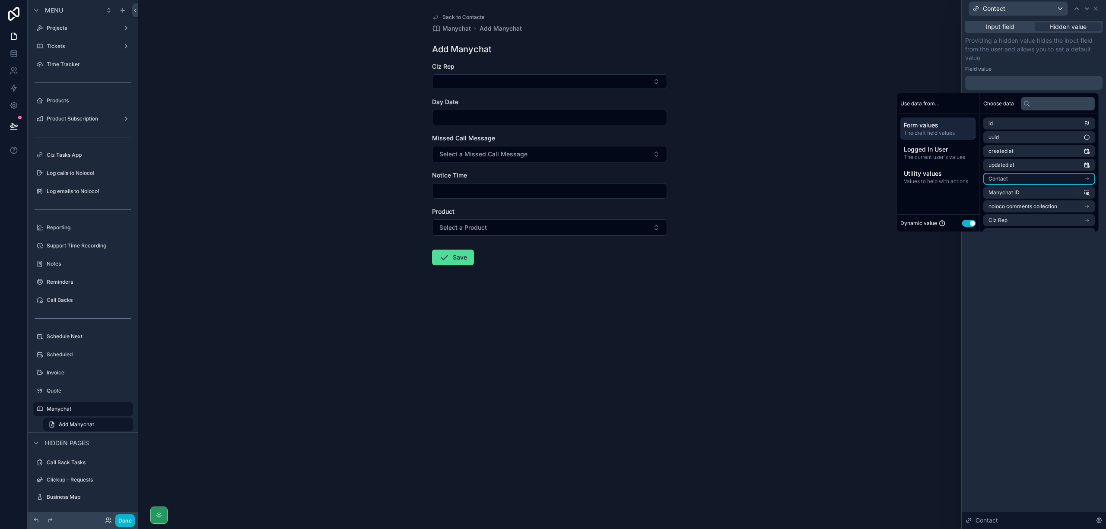
click at [1035, 177] on li "Contact" at bounding box center [1040, 179] width 112 height 12
click at [1035, 140] on li "id" at bounding box center [1040, 139] width 112 height 12
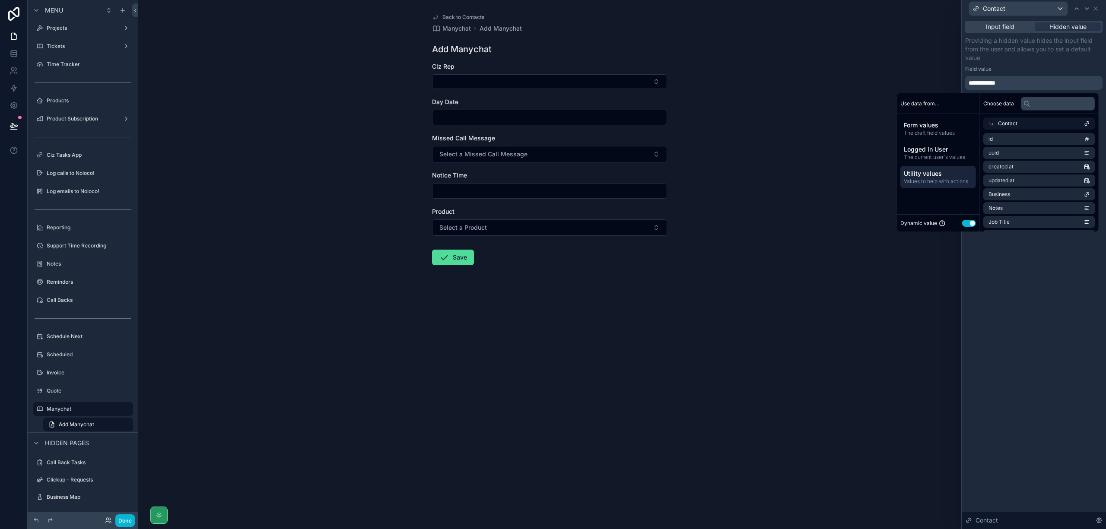
click at [942, 169] on div "Utility values Values to help with actions" at bounding box center [939, 177] width 76 height 22
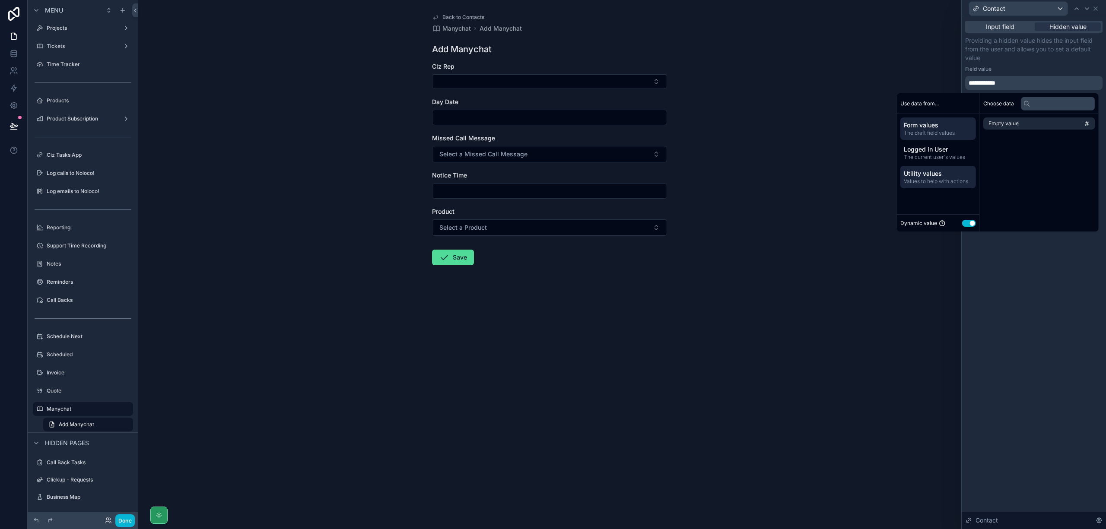
click at [927, 135] on span "The draft field values" at bounding box center [938, 133] width 69 height 7
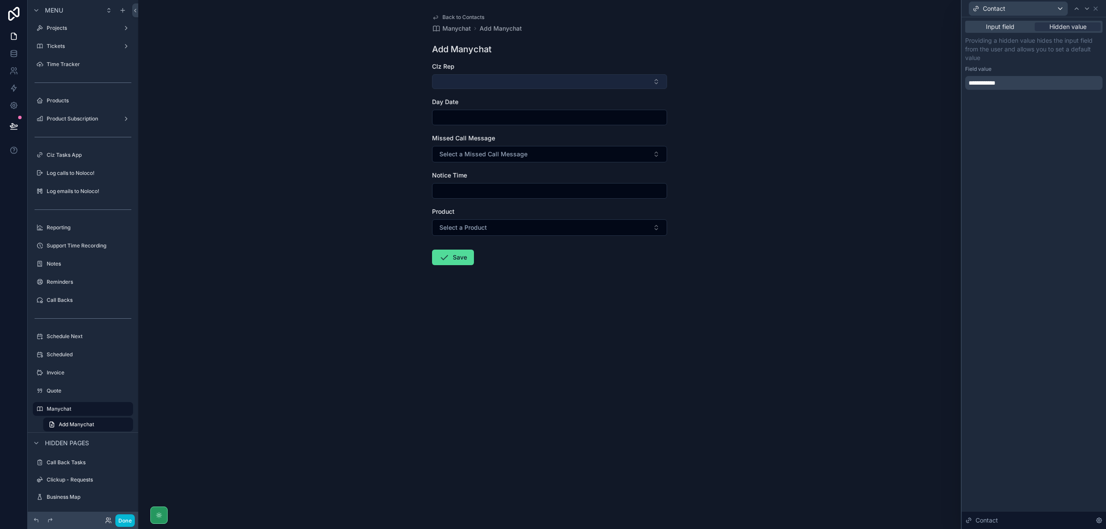
click at [626, 83] on button "Select Button" at bounding box center [549, 81] width 235 height 15
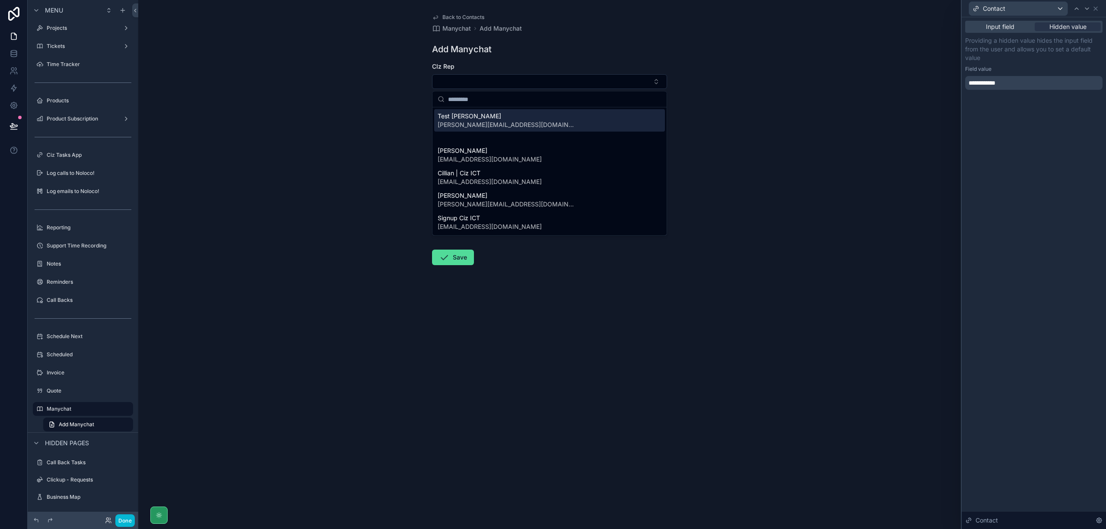
click at [744, 81] on div "Back to Contacts Manychat Add Manychat Add Manychat CIz Rep Day Date Missed Cal…" at bounding box center [549, 264] width 823 height 529
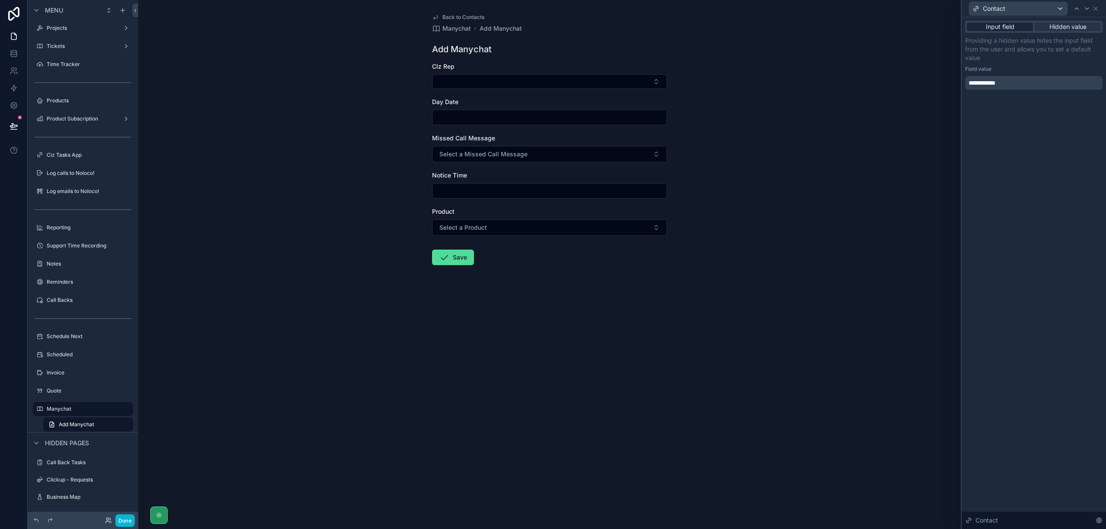
click at [1001, 27] on span "Input field" at bounding box center [1000, 26] width 29 height 9
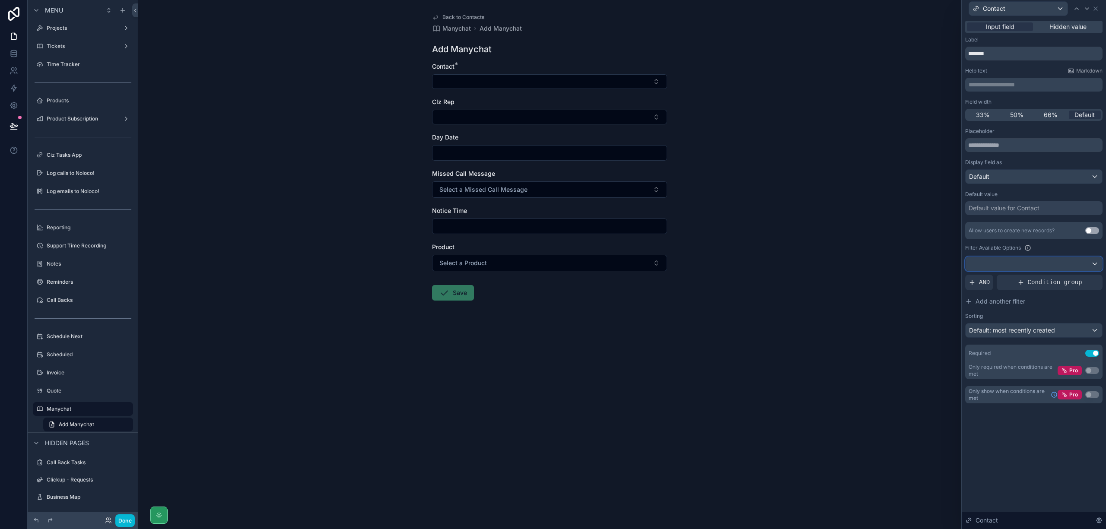
click at [1057, 264] on div at bounding box center [1034, 264] width 137 height 14
click at [1058, 261] on div at bounding box center [1034, 264] width 144 height 529
click at [714, 105] on div "Back to Contacts Manychat Add Manychat Add Manychat Contact * CIz Rep Day Date …" at bounding box center [549, 264] width 823 height 529
click at [605, 80] on button "Select Button" at bounding box center [549, 81] width 235 height 15
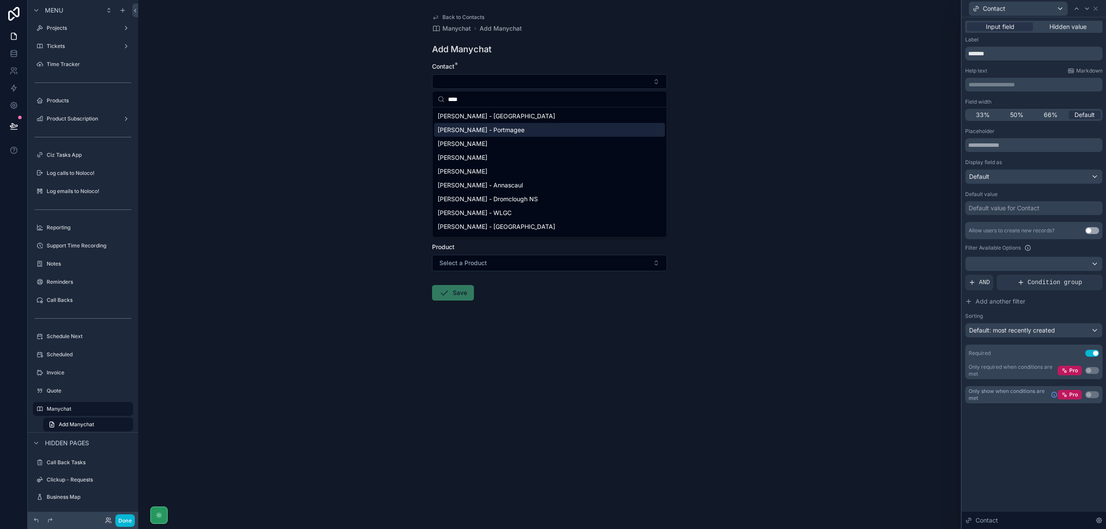
type input "****"
click at [513, 134] on span "Anna Kennedy - Portmagee" at bounding box center [481, 130] width 87 height 9
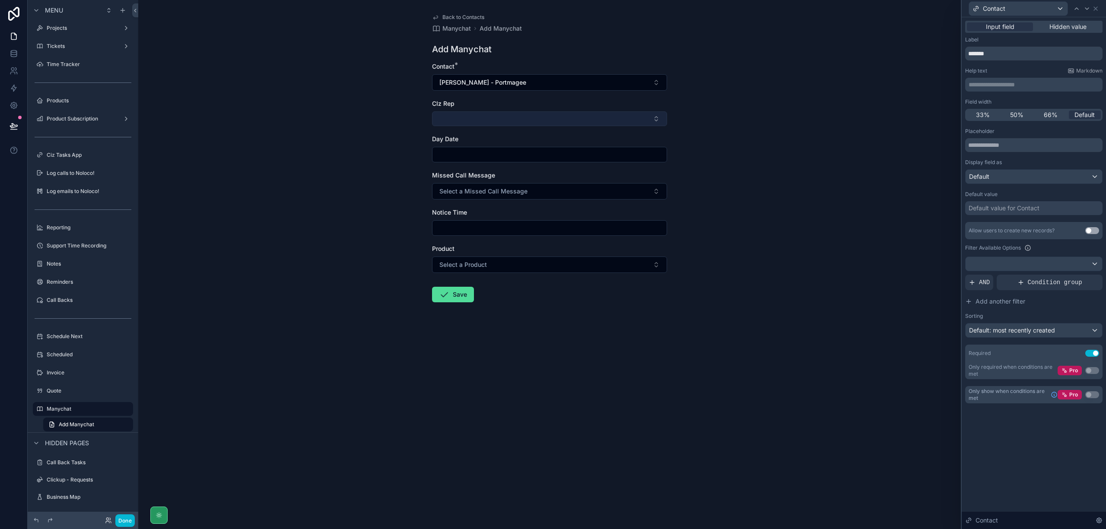
click at [575, 118] on button "Select Button" at bounding box center [549, 118] width 235 height 15
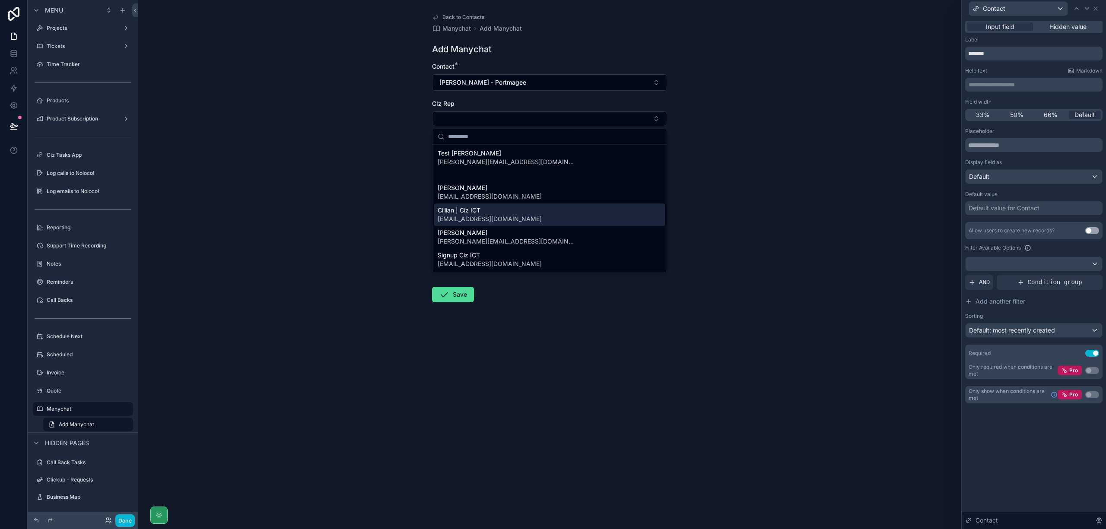
click at [511, 221] on div "Cillian | Ciz ICT cillian@cizict.com" at bounding box center [549, 215] width 231 height 22
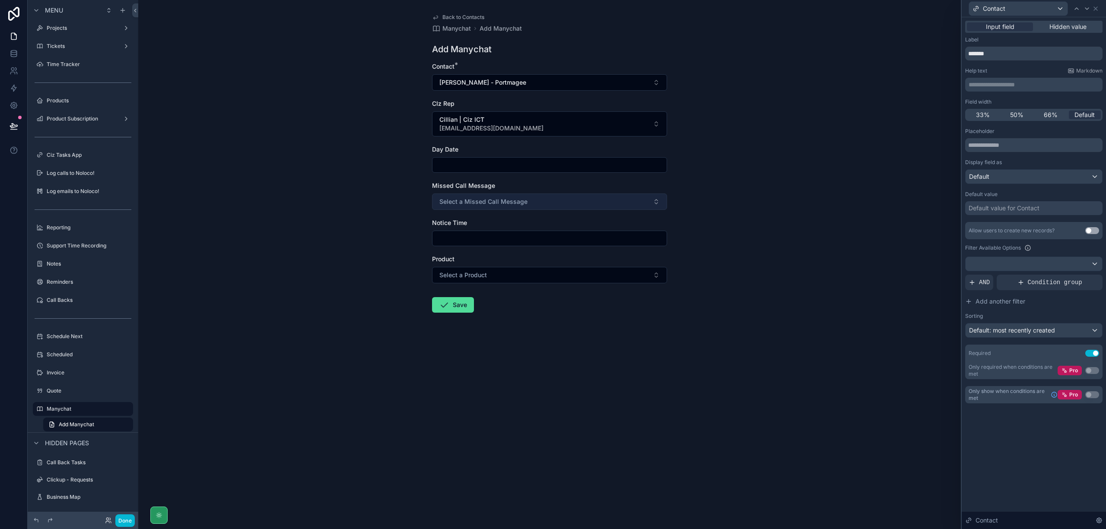
click at [542, 203] on button "Select a Missed Call Message" at bounding box center [549, 202] width 235 height 16
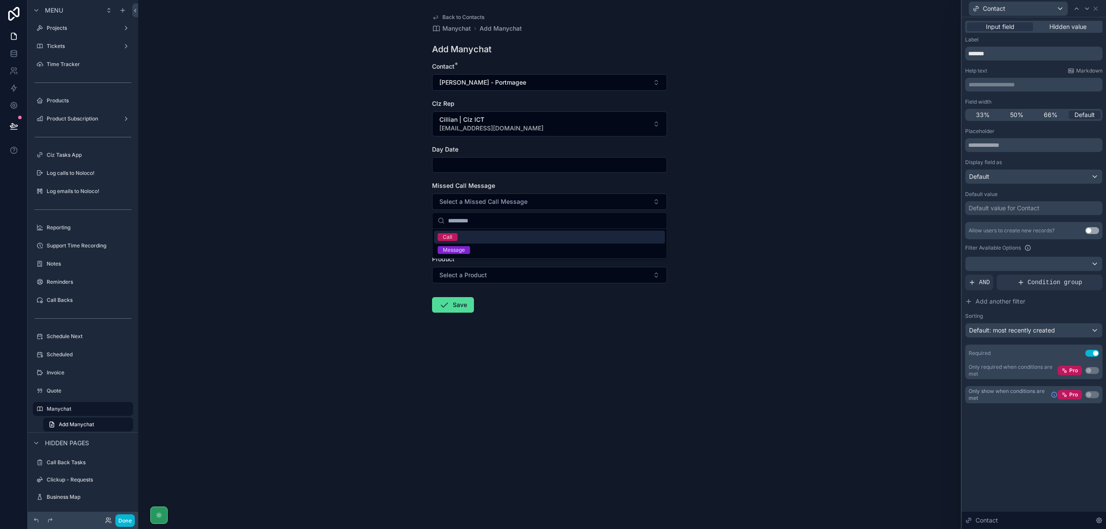
click at [735, 178] on div "Back to Contacts Manychat Add Manychat Add Manychat Contact * Anna Kennedy - Po…" at bounding box center [549, 264] width 823 height 529
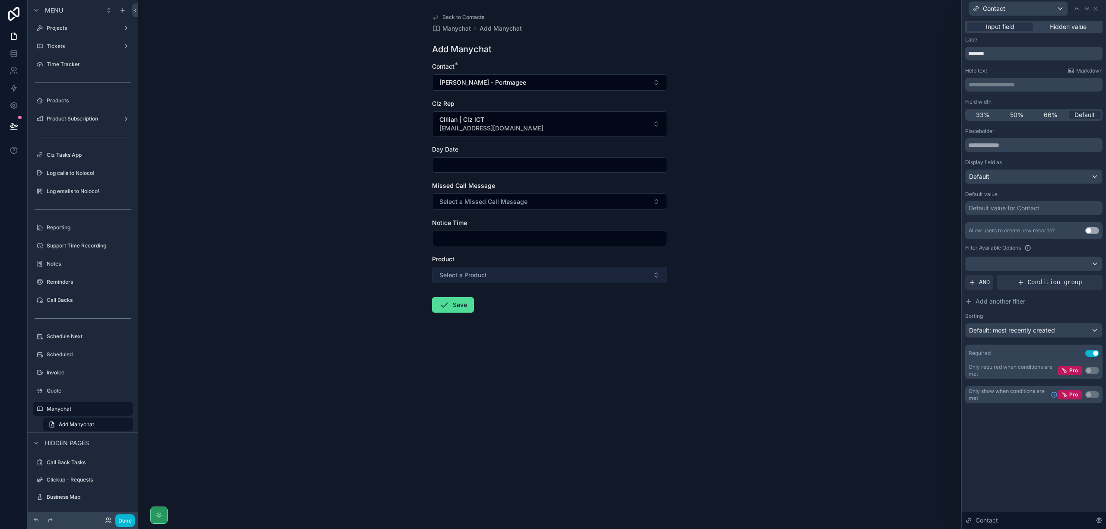
click at [523, 272] on button "Select a Product" at bounding box center [549, 275] width 235 height 16
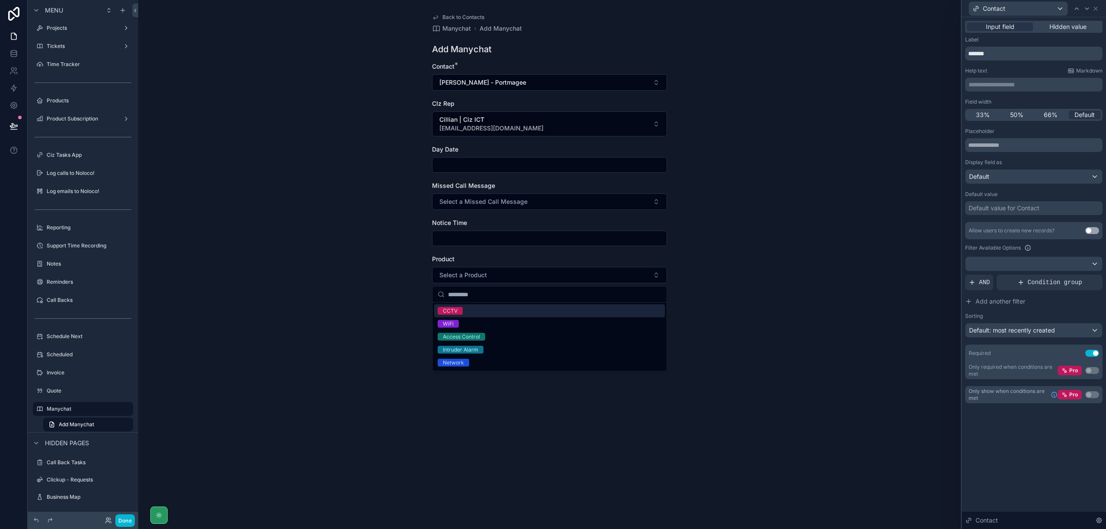
click at [763, 244] on div "Back to Contacts Manychat Add Manychat Add Manychat Contact * Anna Kennedy - Po…" at bounding box center [549, 264] width 823 height 529
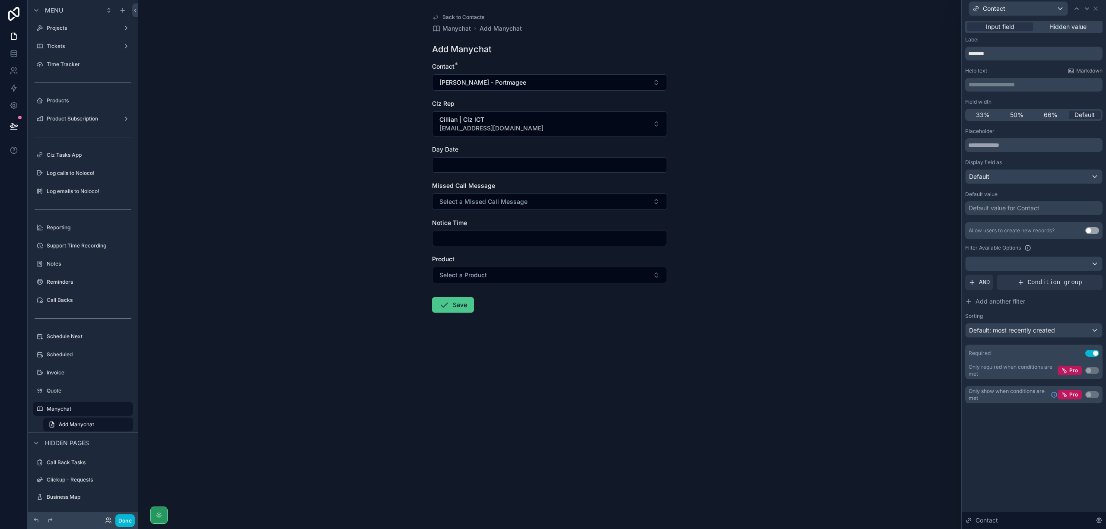
click at [454, 308] on button "Save" at bounding box center [453, 305] width 42 height 16
click at [125, 520] on button "Done" at bounding box center [124, 521] width 19 height 13
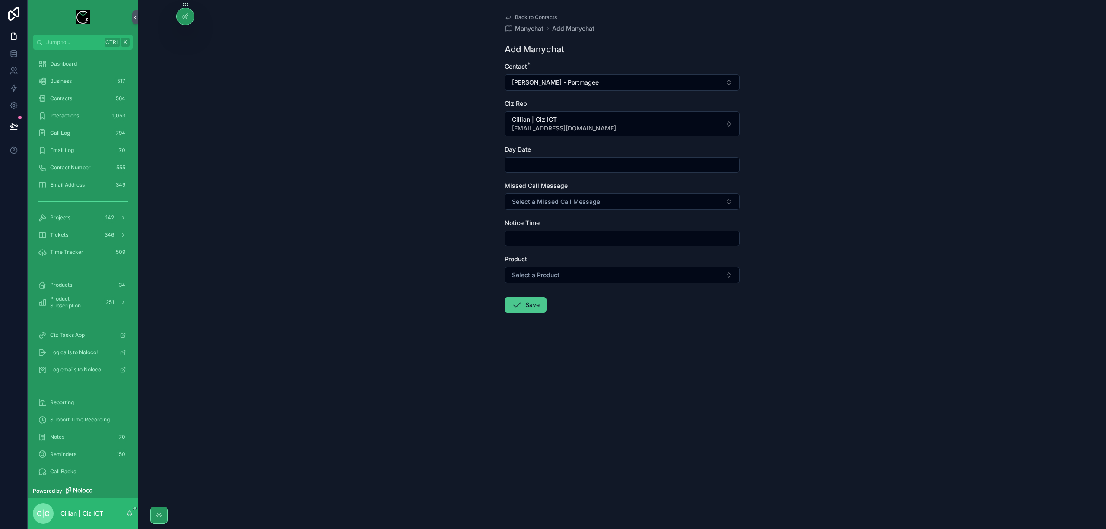
click at [528, 309] on button "Save" at bounding box center [526, 305] width 42 height 16
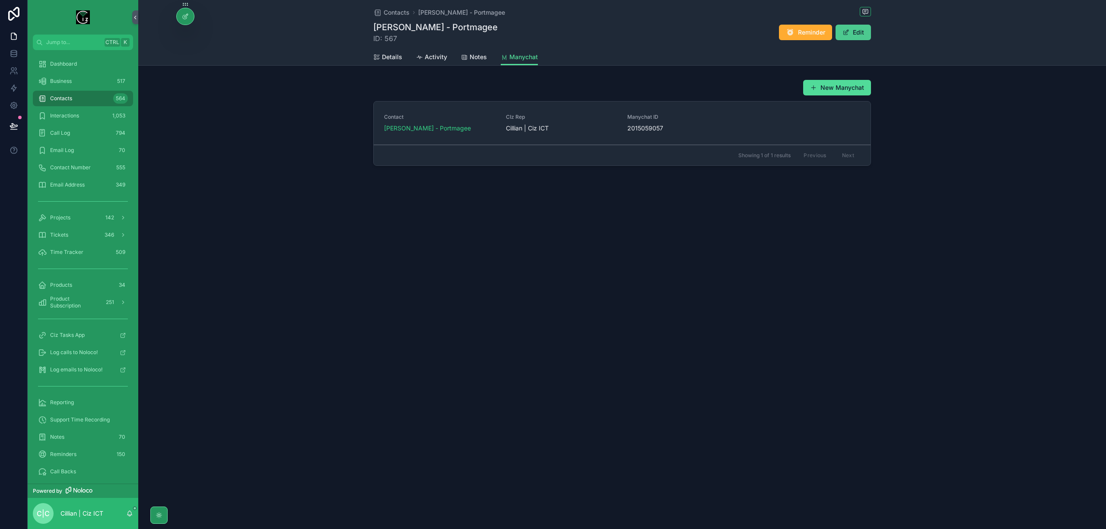
click at [857, 34] on button "Edit" at bounding box center [853, 33] width 35 height 16
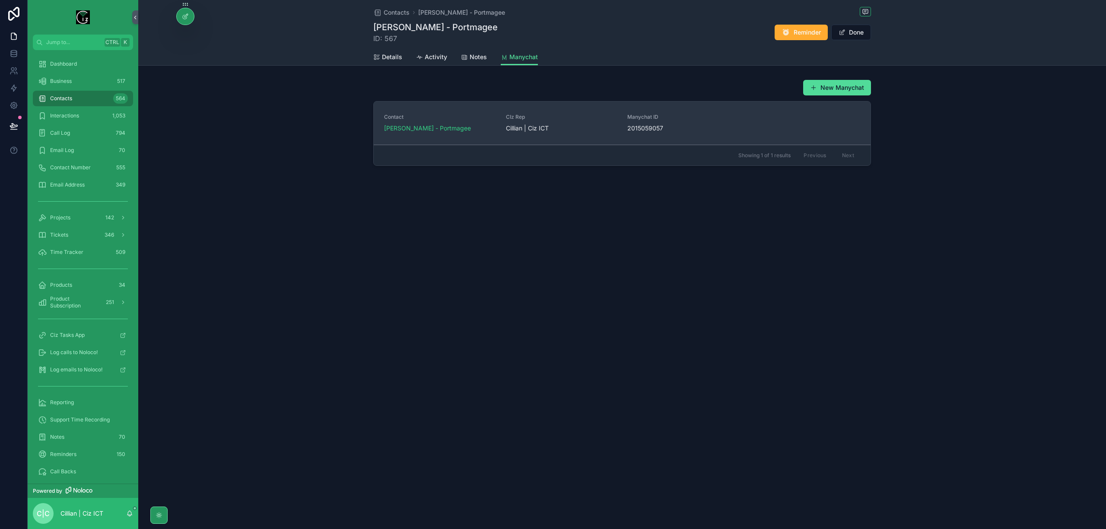
click at [736, 127] on span "2015059057" at bounding box center [683, 128] width 111 height 9
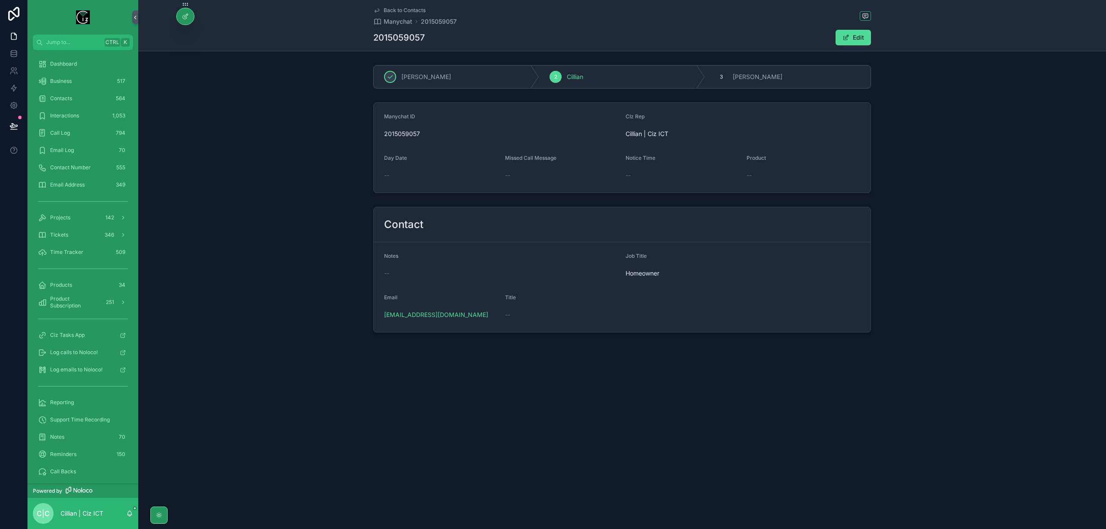
click at [376, 8] on icon "scrollable content" at bounding box center [376, 10] width 7 height 7
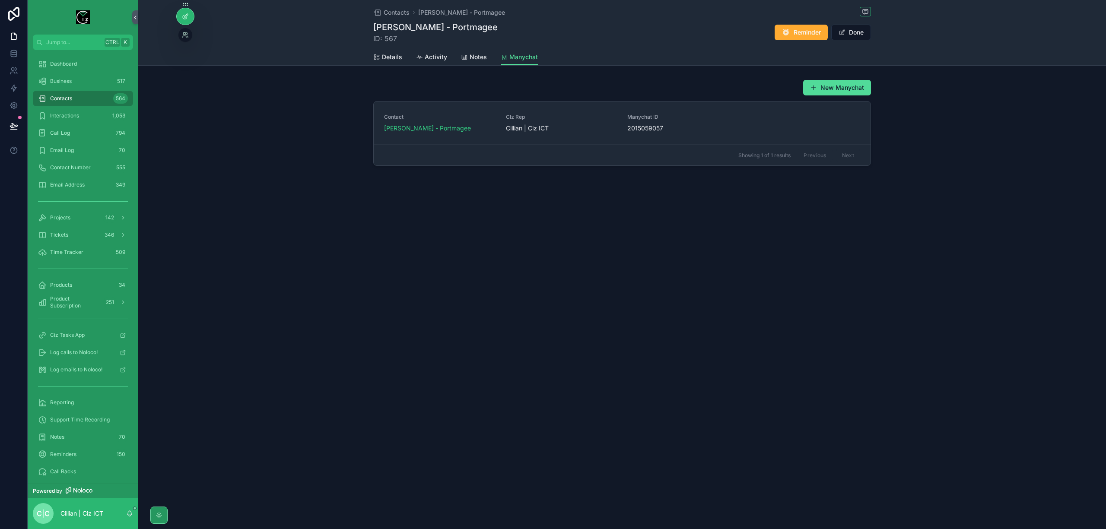
click at [187, 18] on icon at bounding box center [185, 17] width 4 height 4
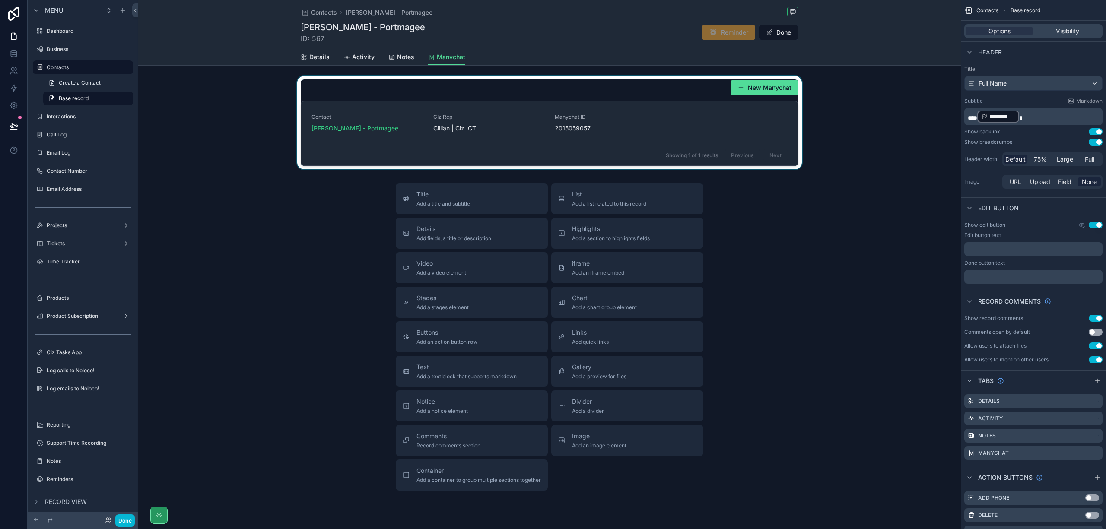
click at [688, 125] on div "scrollable content" at bounding box center [549, 122] width 823 height 93
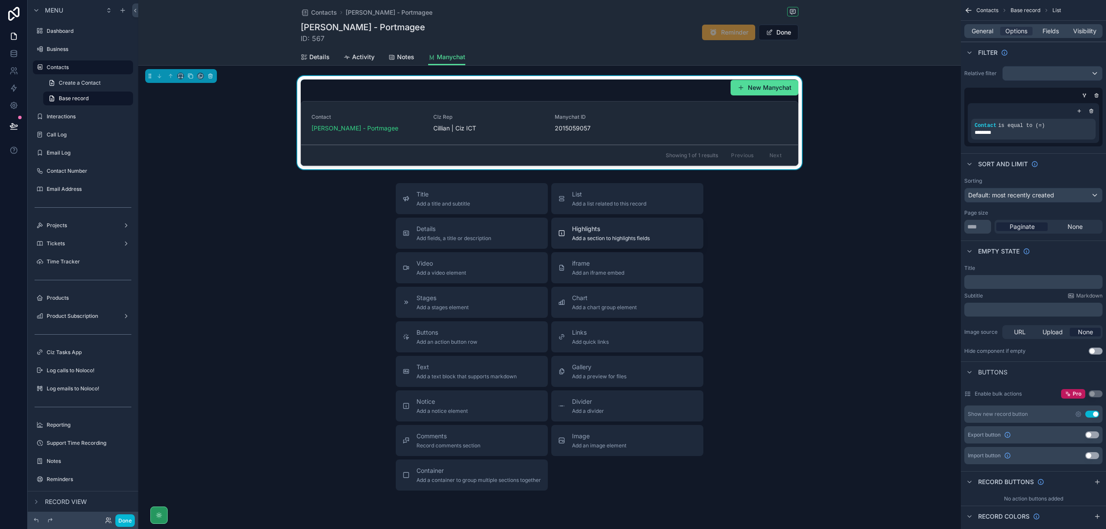
click at [610, 239] on span "Add a section to highlights fields" at bounding box center [611, 238] width 78 height 7
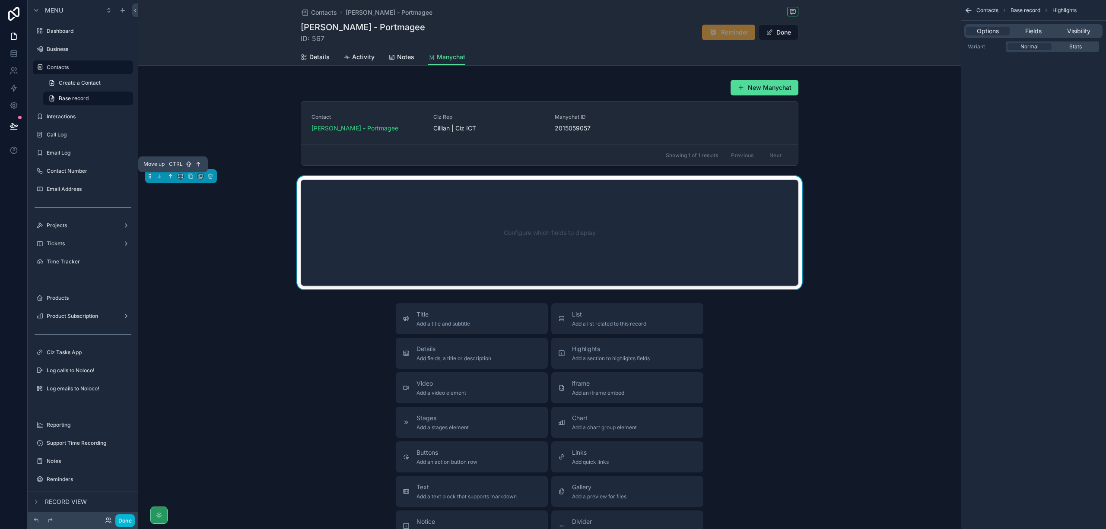
click at [169, 176] on icon "scrollable content" at bounding box center [171, 176] width 6 height 6
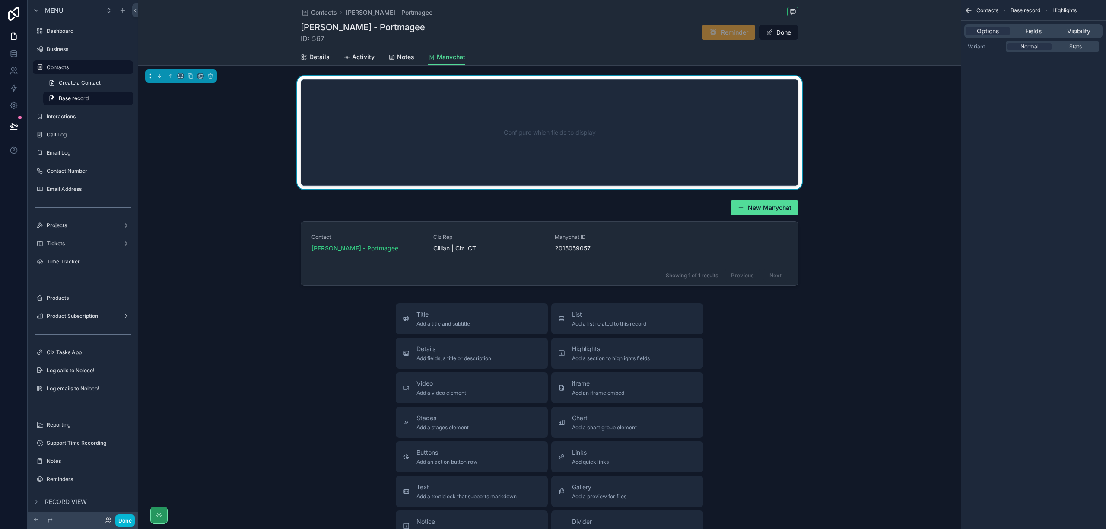
click at [600, 137] on div "Configure which fields to display" at bounding box center [549, 133] width 469 height 78
click at [1027, 30] on span "Fields" at bounding box center [1034, 31] width 16 height 9
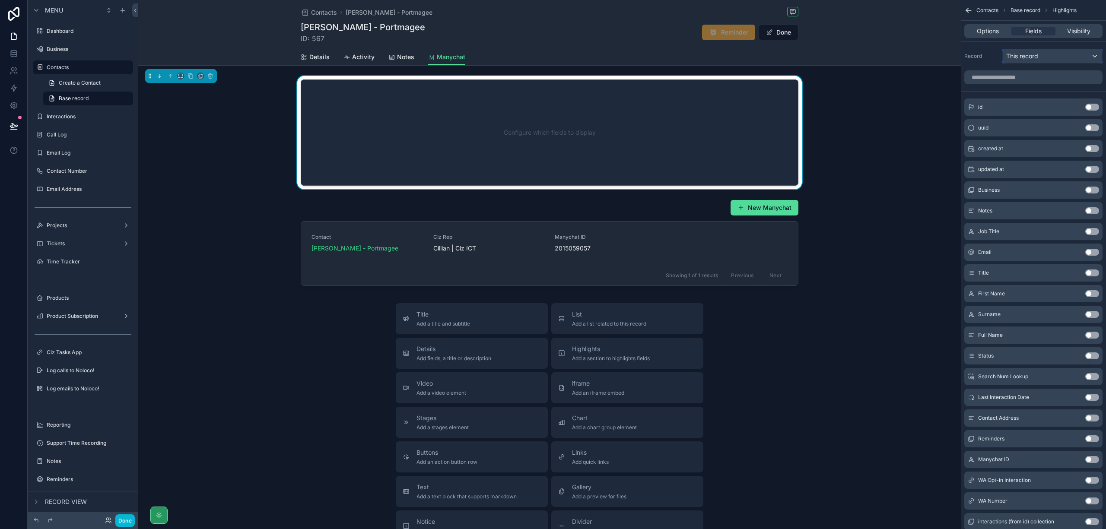
click at [1050, 54] on div "This record" at bounding box center [1052, 56] width 99 height 14
click at [1045, 147] on div "manychat" at bounding box center [1062, 153] width 115 height 16
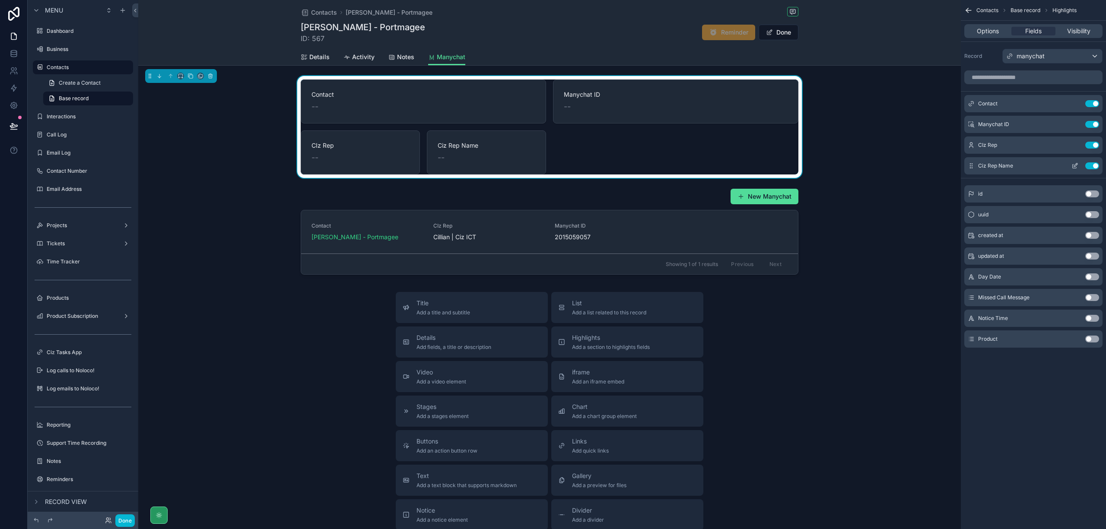
click at [1095, 166] on button "Use setting" at bounding box center [1093, 165] width 14 height 7
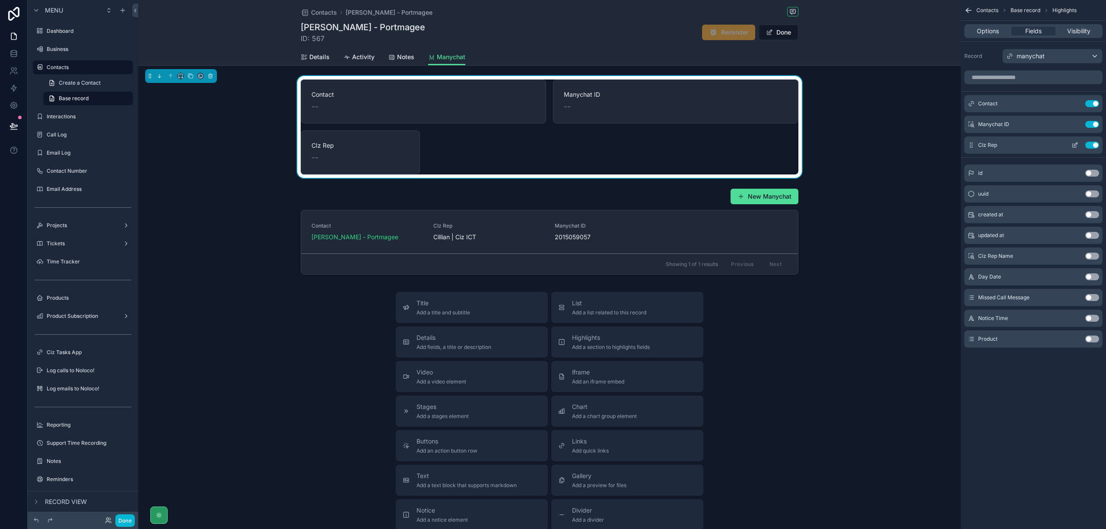
click at [1096, 147] on button "Use setting" at bounding box center [1093, 145] width 14 height 7
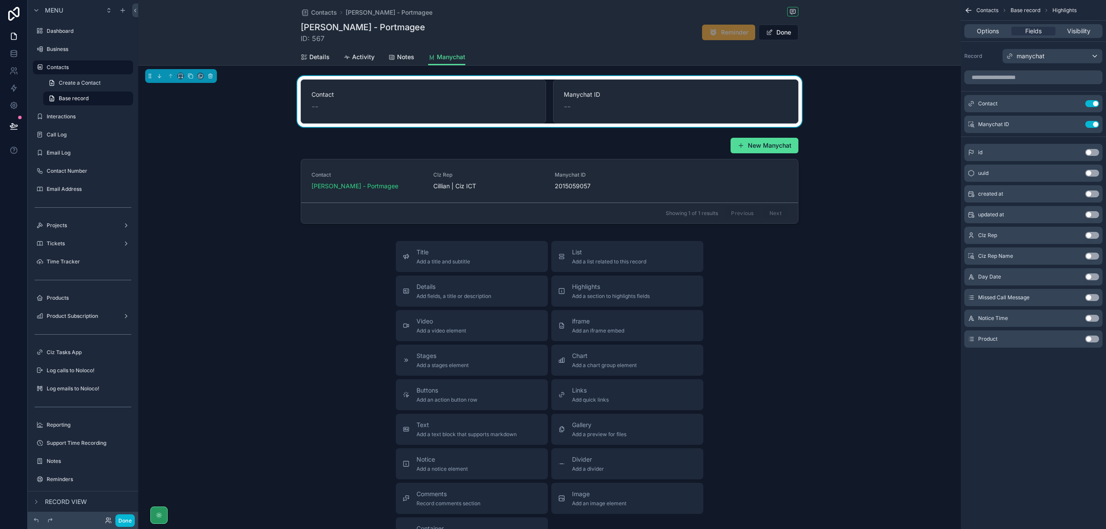
click at [1093, 196] on button "Use setting" at bounding box center [1093, 194] width 14 height 7
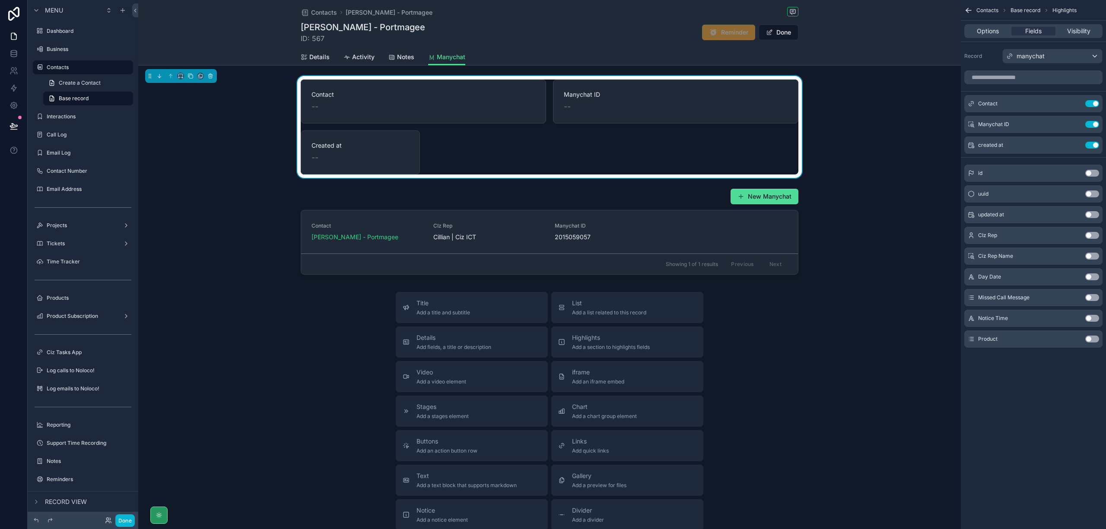
click at [1097, 216] on button "Use setting" at bounding box center [1093, 214] width 14 height 7
click at [1094, 106] on button "Use setting" at bounding box center [1093, 103] width 14 height 7
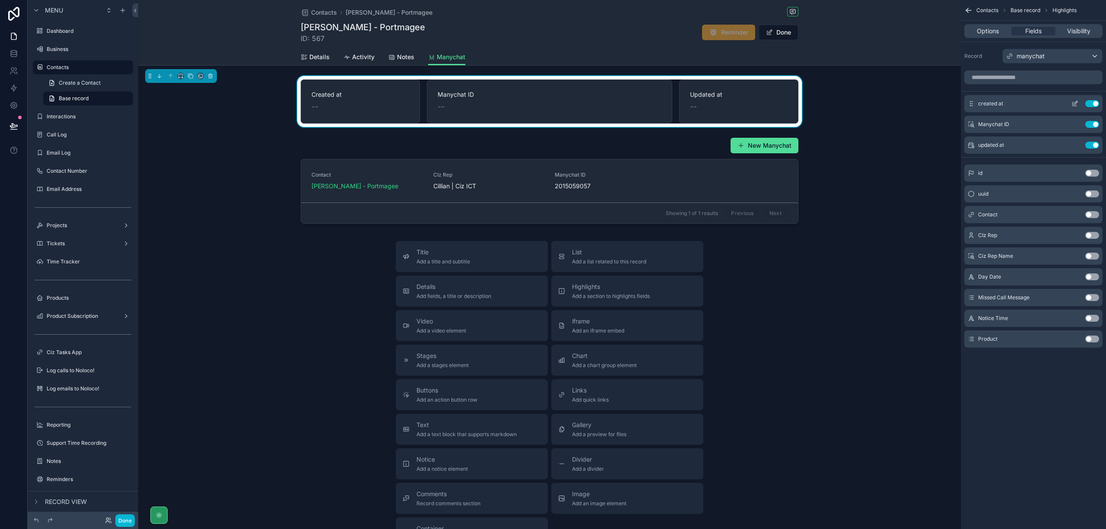
click at [1074, 102] on icon "scrollable content" at bounding box center [1075, 103] width 7 height 7
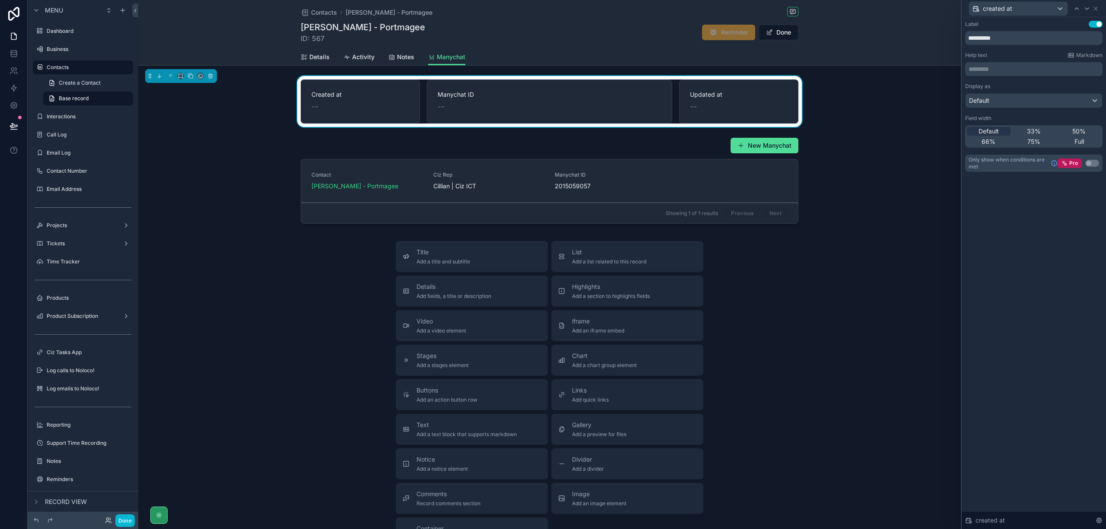
click at [1084, 14] on div "created at" at bounding box center [1031, 8] width 124 height 15
click at [1086, 10] on icon at bounding box center [1087, 8] width 7 height 7
click at [991, 134] on span "Default" at bounding box center [989, 131] width 20 height 9
click at [1084, 10] on icon at bounding box center [1087, 8] width 7 height 7
click at [1078, 128] on span "50%" at bounding box center [1079, 131] width 13 height 9
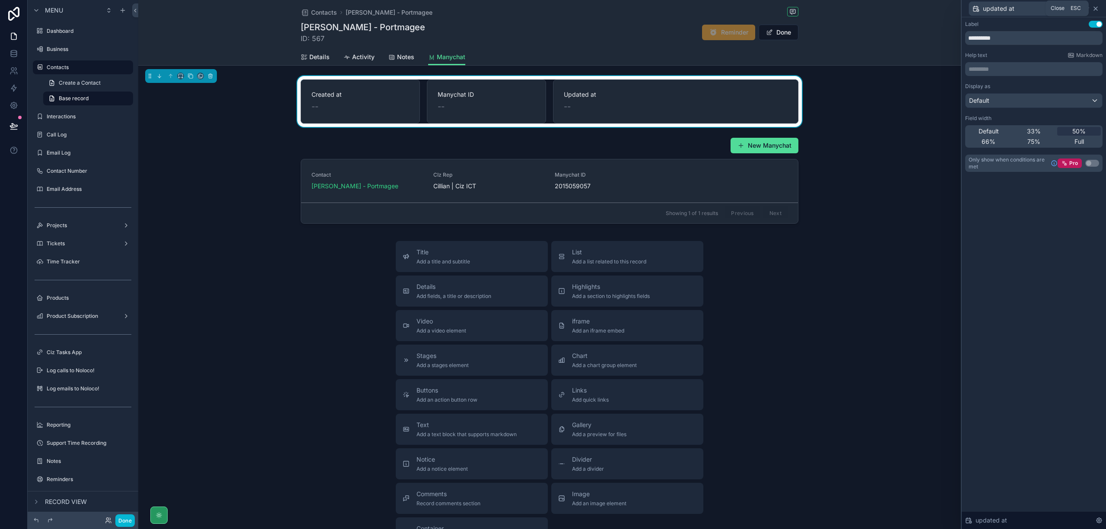
click at [1096, 8] on icon at bounding box center [1095, 8] width 3 height 3
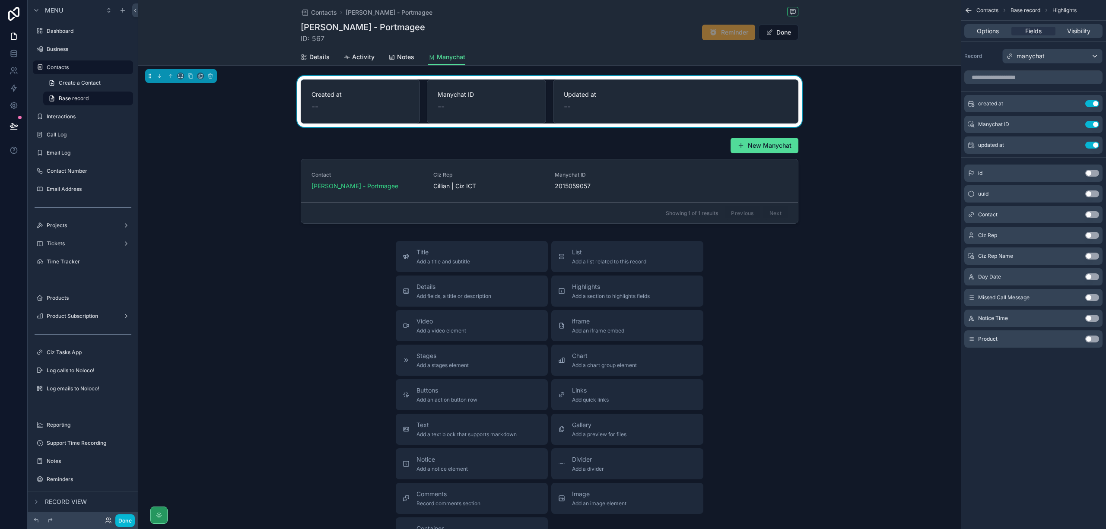
click at [350, 109] on div "--" at bounding box center [361, 107] width 98 height 12
click at [775, 30] on button "Done" at bounding box center [779, 33] width 40 height 16
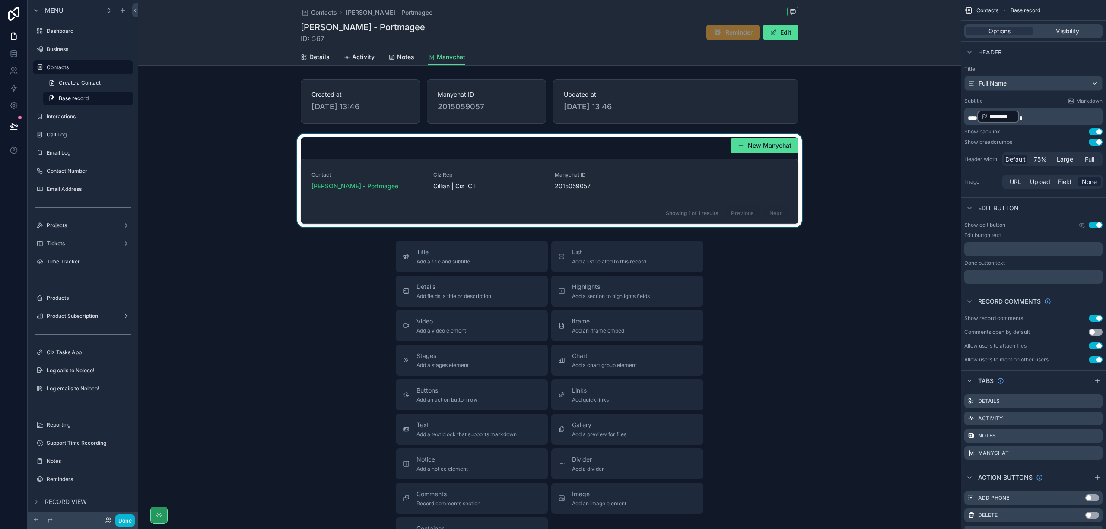
click at [698, 182] on div "scrollable content" at bounding box center [549, 180] width 823 height 93
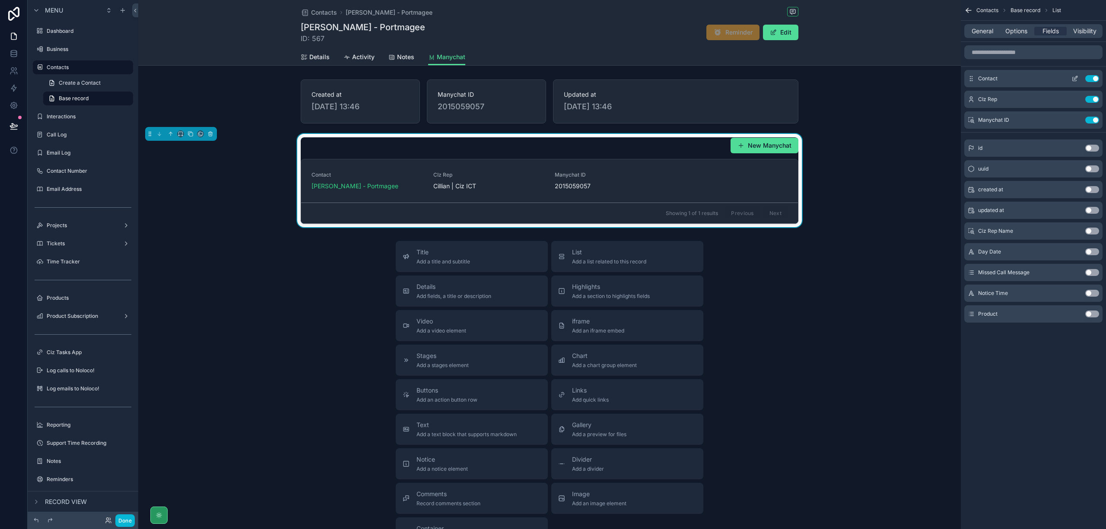
click at [1095, 78] on button "Use setting" at bounding box center [1093, 78] width 14 height 7
click at [1091, 230] on button "Use setting" at bounding box center [1093, 231] width 14 height 7
click at [1092, 99] on button "Use setting" at bounding box center [1093, 99] width 14 height 7
click at [1094, 101] on button "Use setting" at bounding box center [1093, 99] width 14 height 7
click at [1093, 252] on button "Use setting" at bounding box center [1093, 251] width 14 height 7
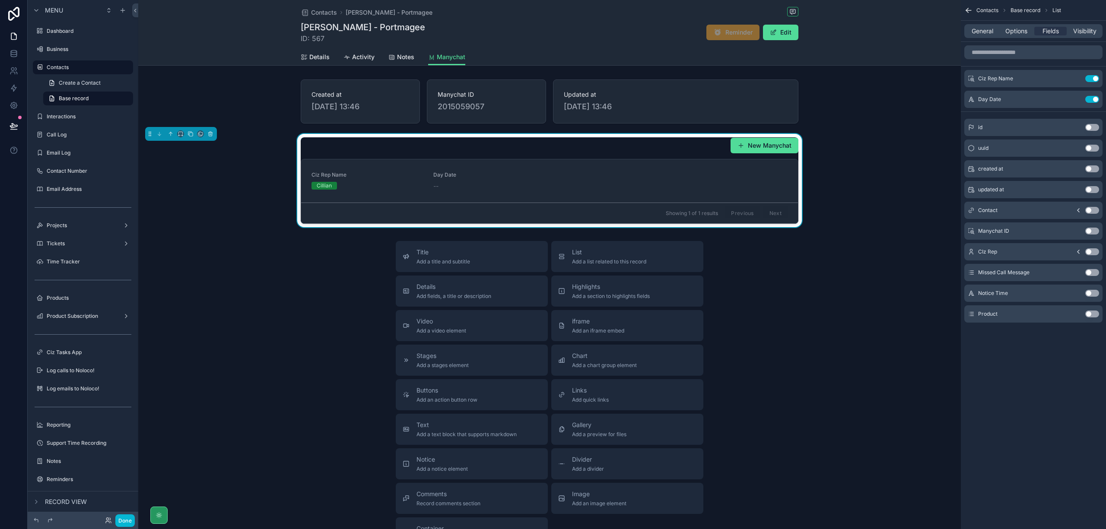
click at [1093, 272] on button "Use setting" at bounding box center [1093, 272] width 14 height 7
click at [1091, 296] on button "Use setting" at bounding box center [1093, 293] width 14 height 7
click at [1092, 315] on button "Use setting" at bounding box center [1093, 314] width 14 height 7
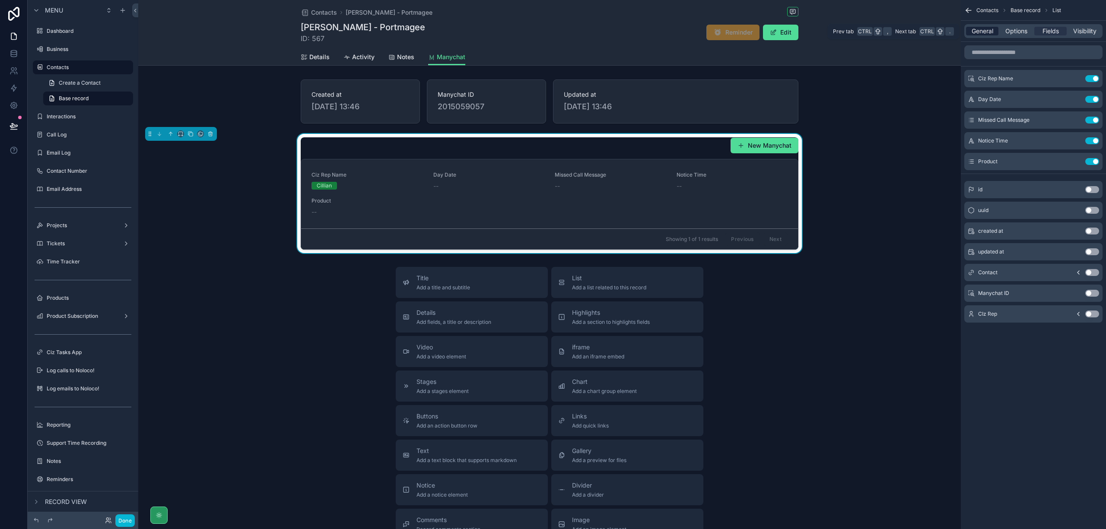
click at [985, 35] on span "General" at bounding box center [983, 31] width 22 height 9
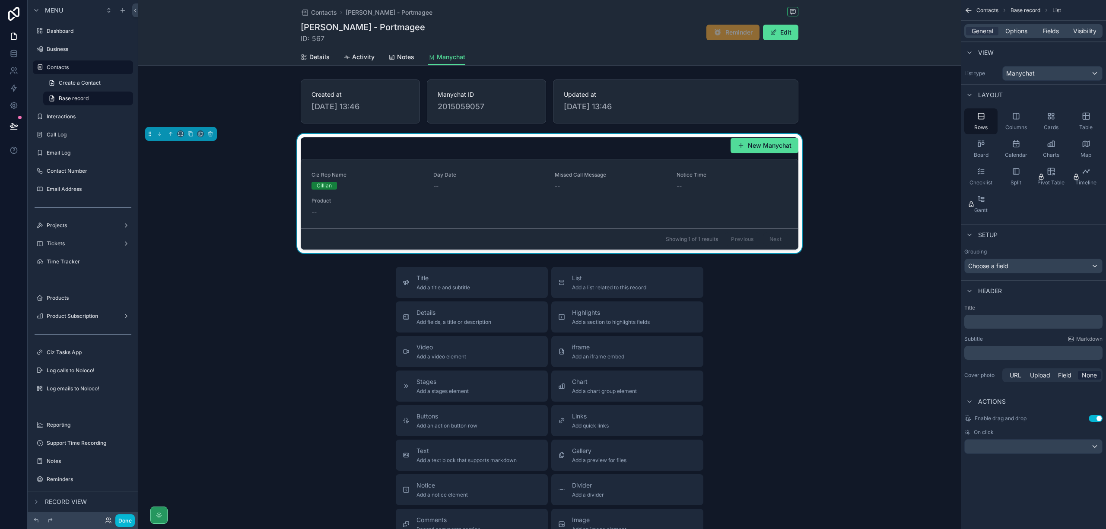
click at [1045, 326] on p "﻿" at bounding box center [1034, 322] width 133 height 9
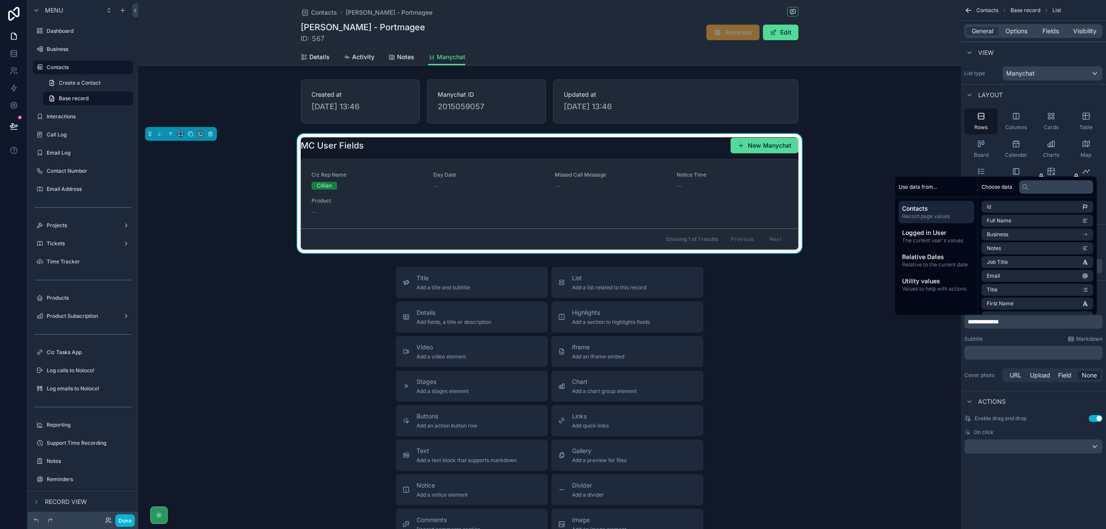
click at [1039, 355] on p "﻿" at bounding box center [1034, 353] width 133 height 9
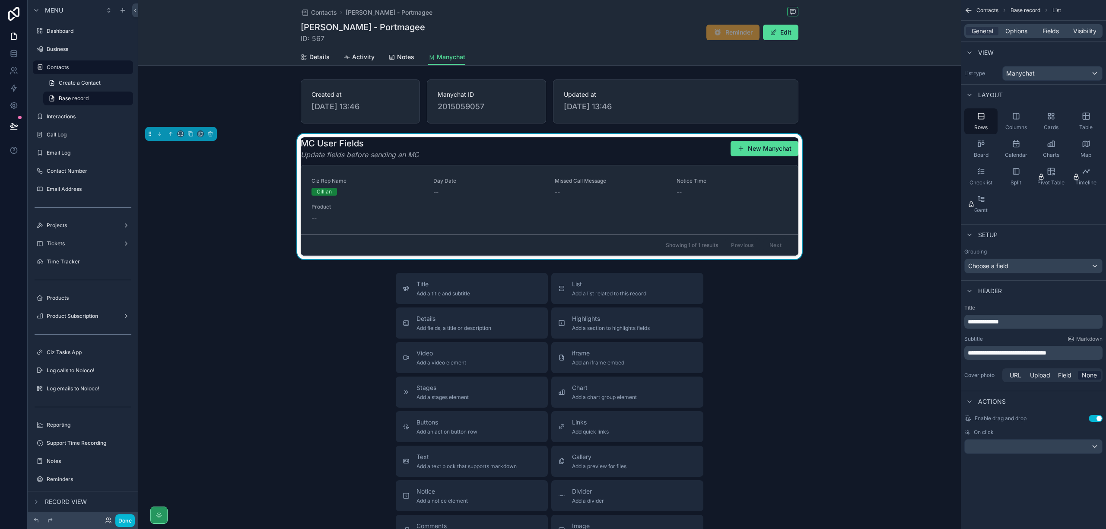
click at [1053, 465] on div "**********" at bounding box center [1033, 237] width 145 height 475
click at [1019, 32] on span "Options" at bounding box center [1017, 31] width 22 height 9
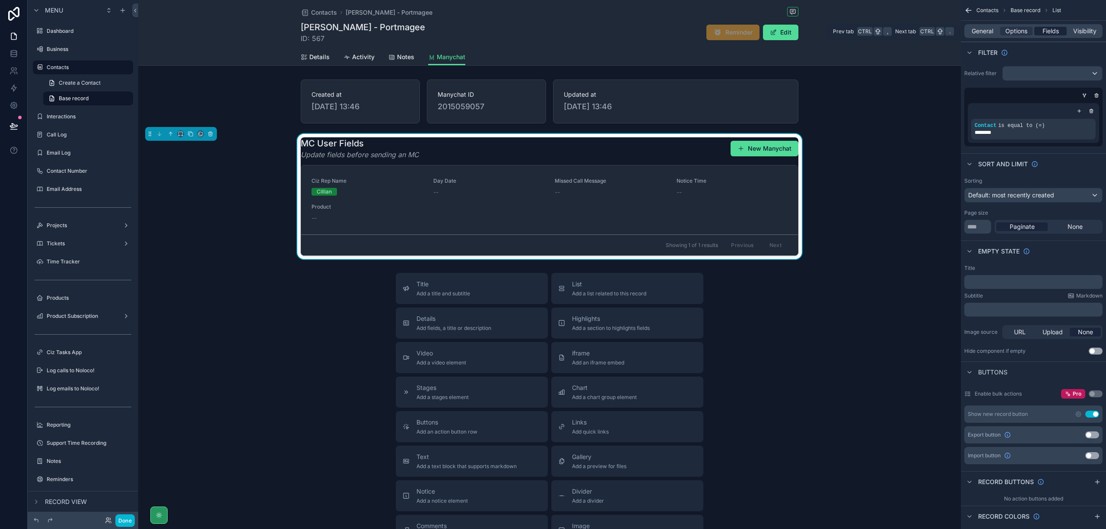
click at [1050, 31] on span "Fields" at bounding box center [1051, 31] width 16 height 9
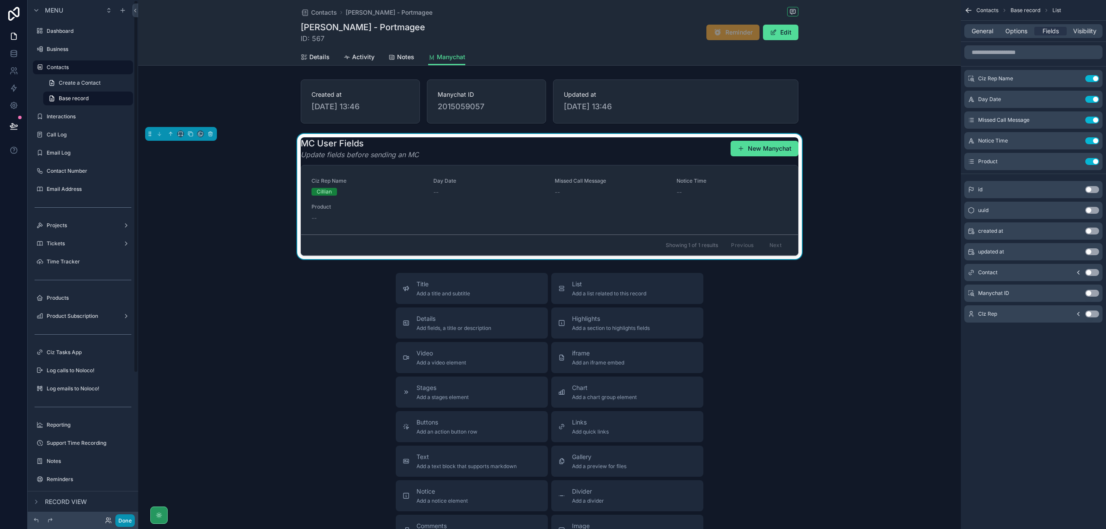
click at [131, 519] on button "Done" at bounding box center [124, 521] width 19 height 13
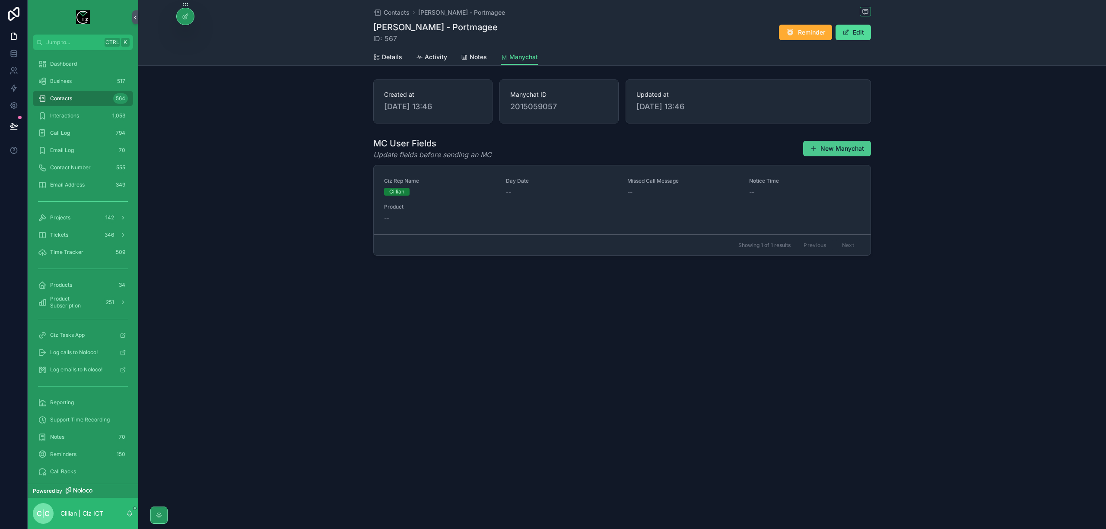
click at [844, 149] on button "New Manychat" at bounding box center [837, 149] width 68 height 16
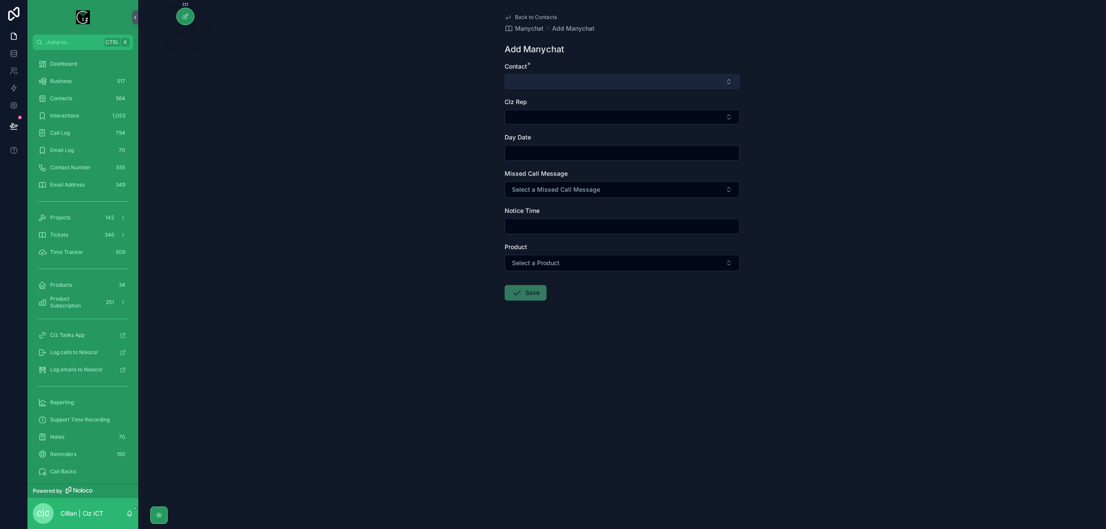
click at [721, 85] on button "Select Button" at bounding box center [622, 81] width 235 height 15
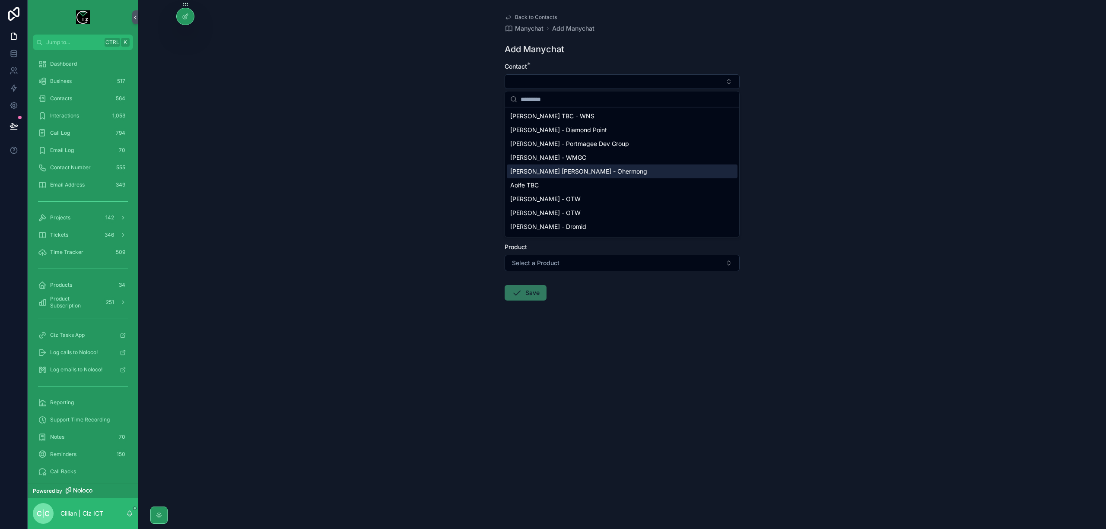
click at [579, 169] on span "Mary JP O Sullivan - Ohermong" at bounding box center [578, 171] width 137 height 9
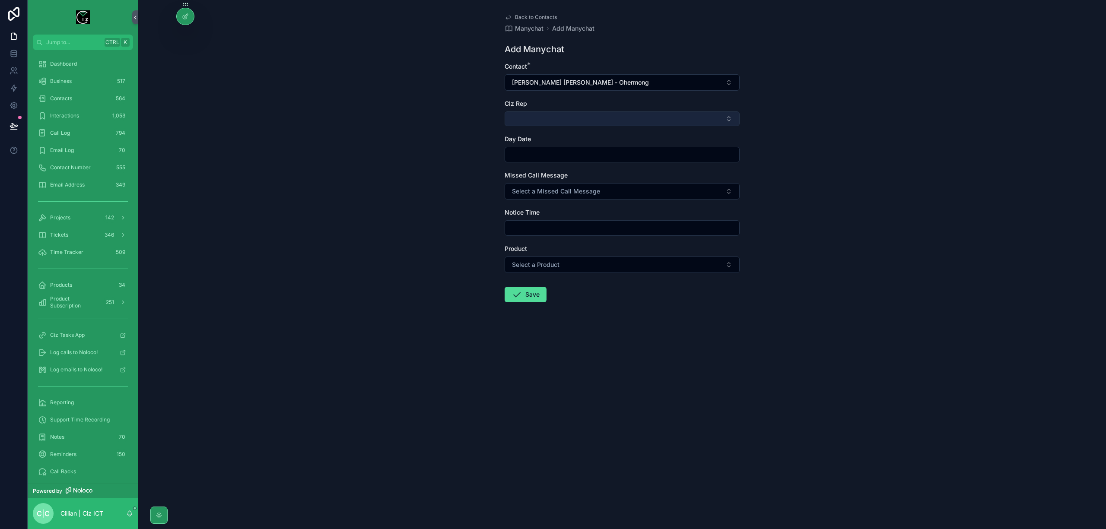
click at [586, 116] on button "Select Button" at bounding box center [622, 118] width 235 height 15
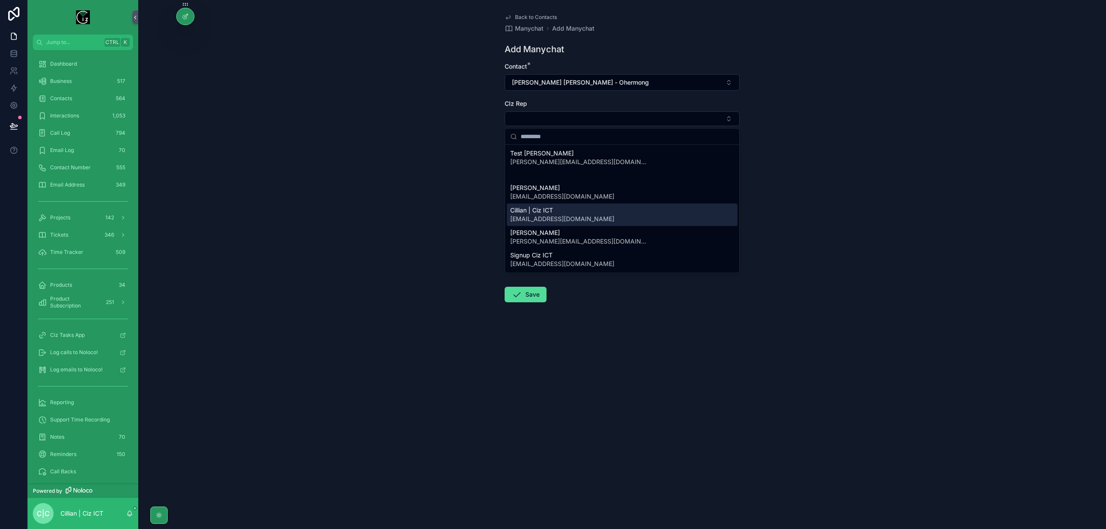
click at [559, 217] on span "cillian@cizict.com" at bounding box center [562, 219] width 104 height 9
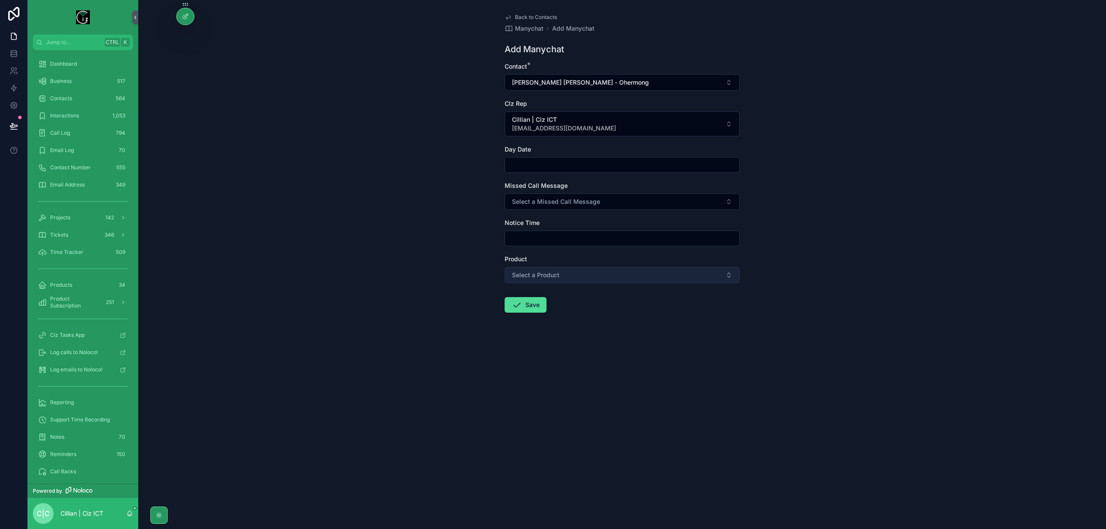
click at [570, 279] on button "Select a Product" at bounding box center [622, 275] width 235 height 16
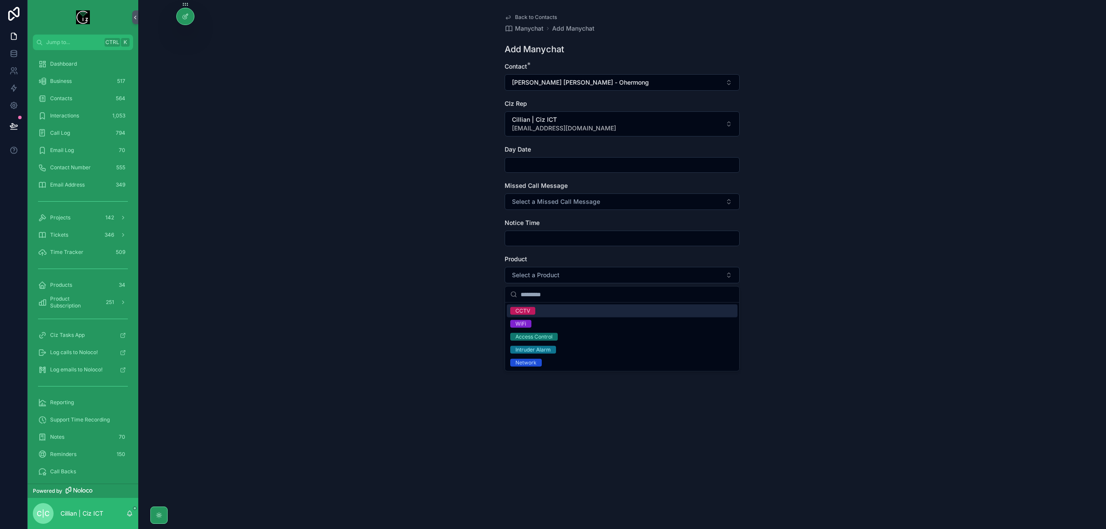
click at [545, 312] on div "CCTV" at bounding box center [622, 311] width 231 height 13
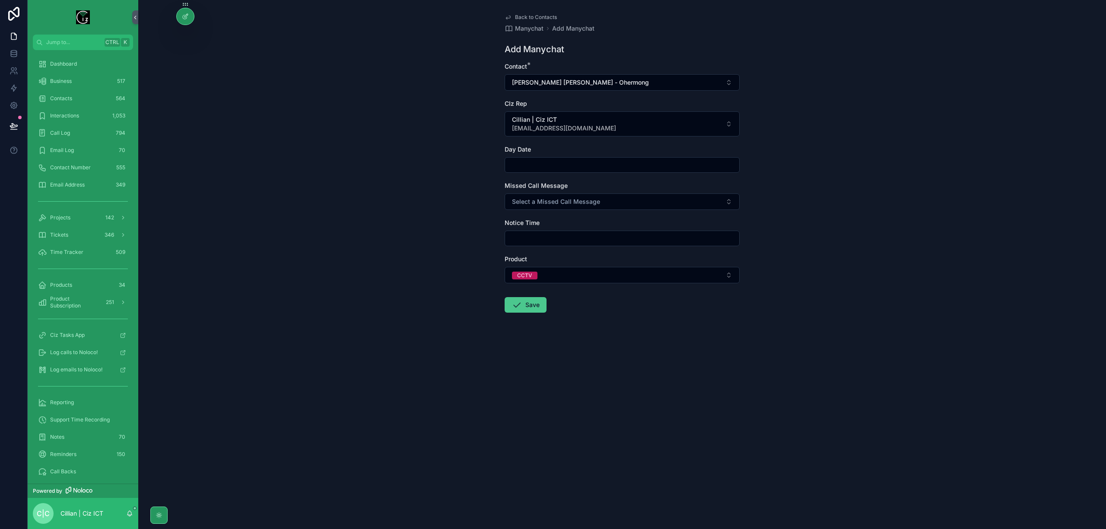
click at [526, 308] on button "Save" at bounding box center [526, 305] width 42 height 16
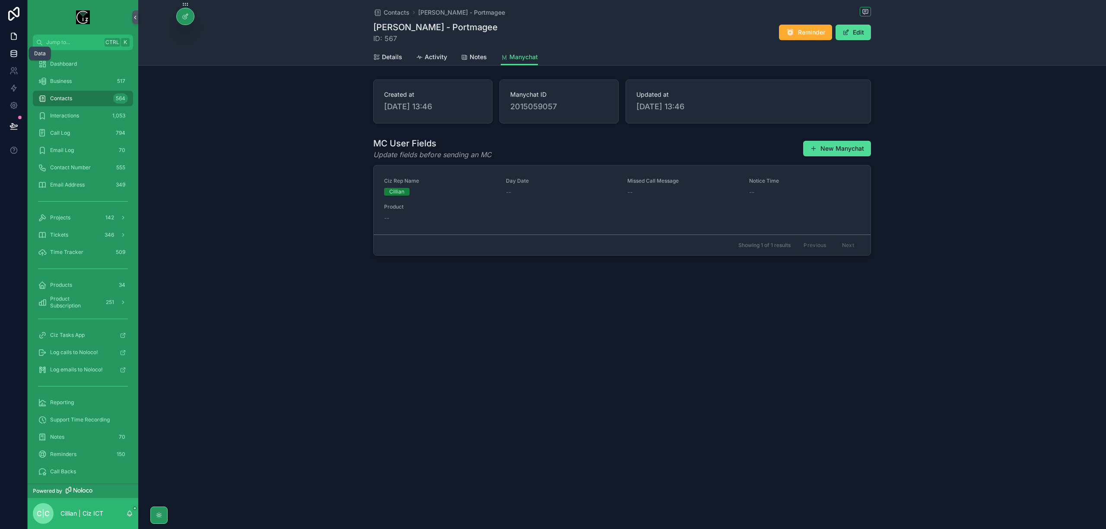
click at [15, 56] on icon at bounding box center [14, 55] width 6 height 3
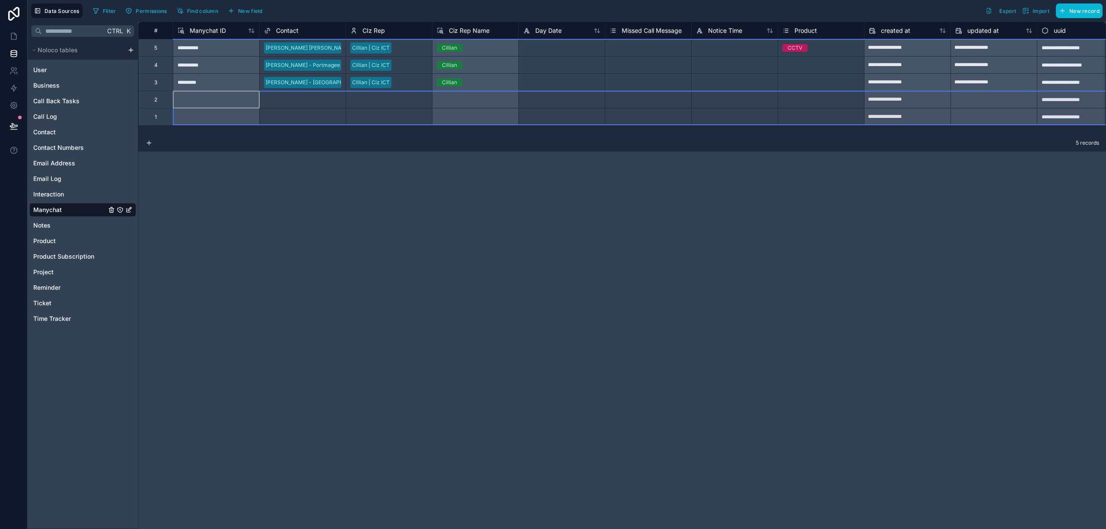
drag, startPoint x: 149, startPoint y: 99, endPoint x: 148, endPoint y: 120, distance: 21.6
click at [148, 120] on div "**********" at bounding box center [630, 74] width 985 height 104
drag, startPoint x: 191, startPoint y: 118, endPoint x: 158, endPoint y: 108, distance: 34.6
click at [158, 108] on div "1" at bounding box center [155, 116] width 35 height 17
drag, startPoint x: 166, startPoint y: 114, endPoint x: 155, endPoint y: 113, distance: 11.7
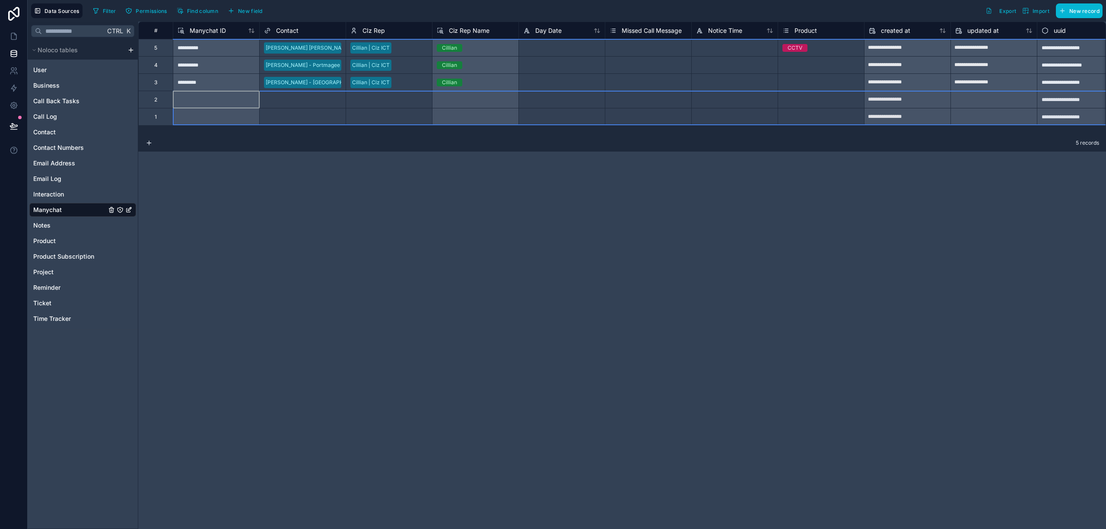
drag, startPoint x: 194, startPoint y: 108, endPoint x: 188, endPoint y: 101, distance: 8.9
drag, startPoint x: 186, startPoint y: 101, endPoint x: 192, endPoint y: 95, distance: 8.3
drag, startPoint x: 306, startPoint y: 101, endPoint x: 284, endPoint y: 96, distance: 23.5
click at [304, 131] on div "Delete rows 4 to 5" at bounding box center [307, 132] width 58 height 10
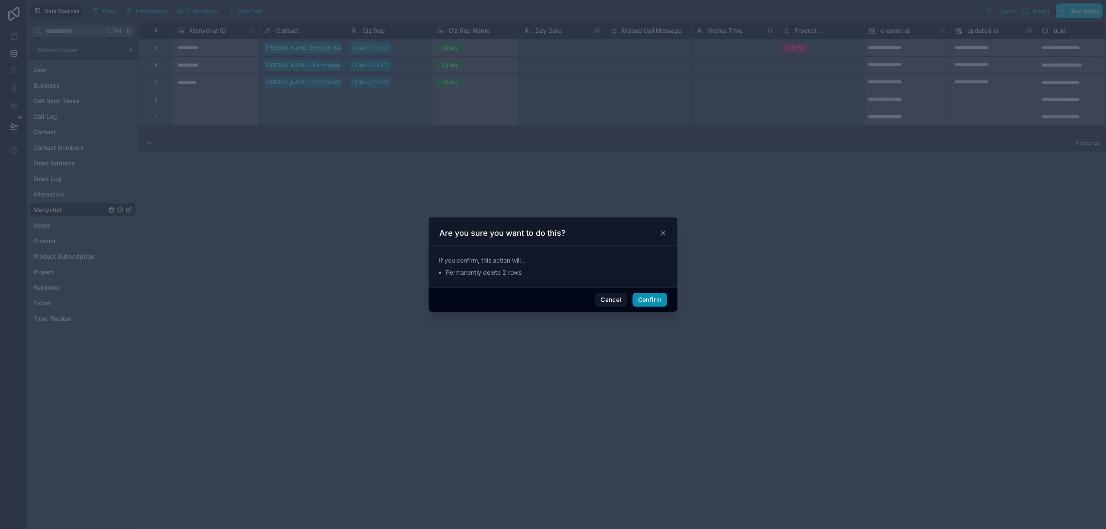
click at [648, 302] on button "Confirm" at bounding box center [650, 300] width 35 height 14
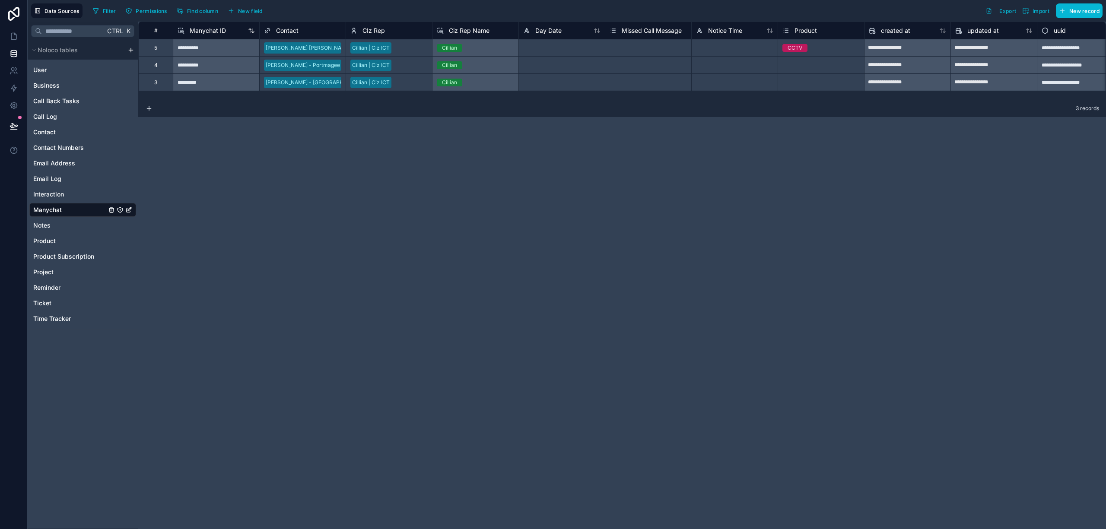
click at [220, 28] on span "Manychat ID" at bounding box center [208, 30] width 36 height 9
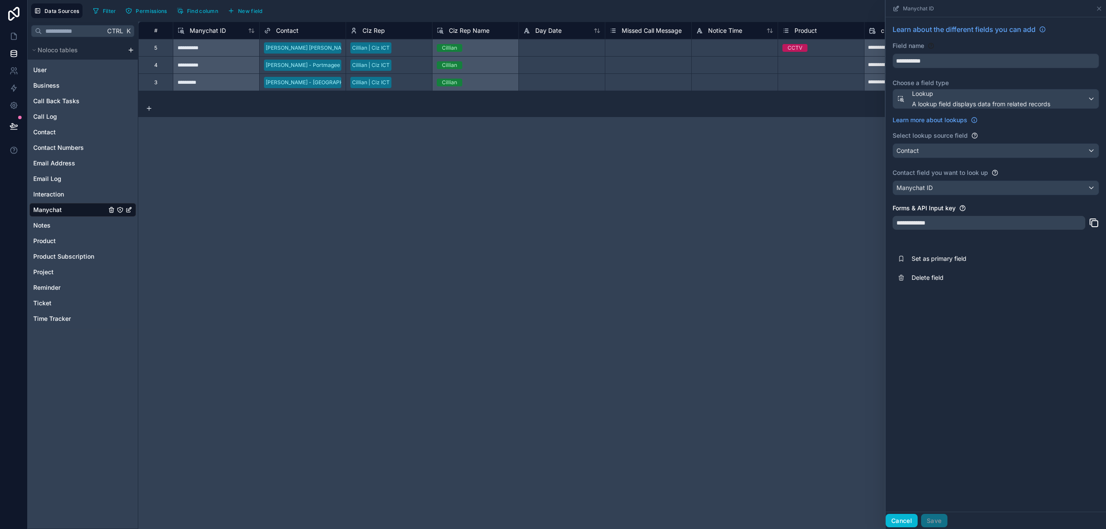
click at [911, 523] on button "Cancel" at bounding box center [902, 521] width 32 height 14
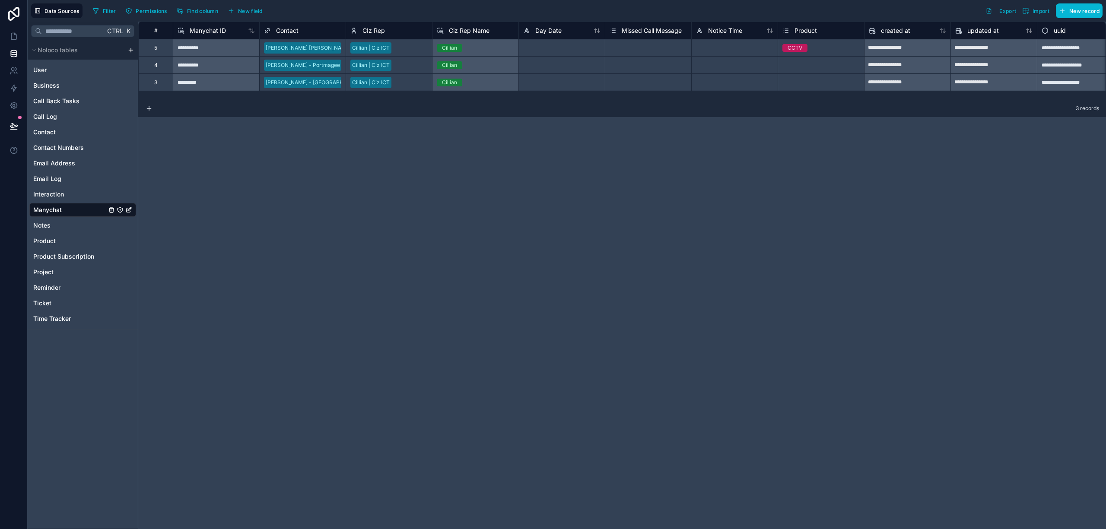
click at [290, 34] on span "Contact" at bounding box center [287, 30] width 22 height 9
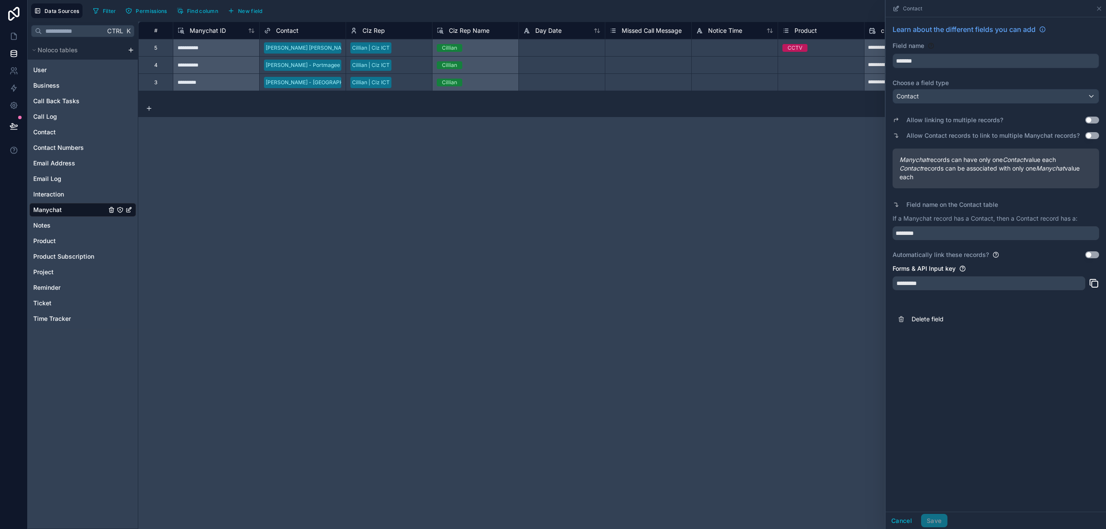
click at [1094, 256] on button "Use setting" at bounding box center [1093, 255] width 14 height 7
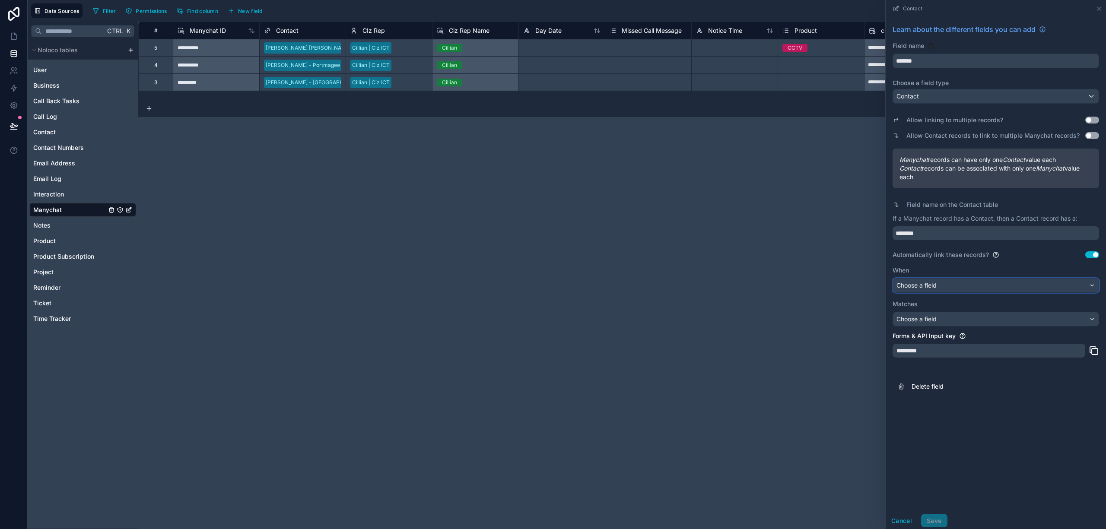
click at [1045, 284] on div "Choose a field" at bounding box center [996, 286] width 206 height 14
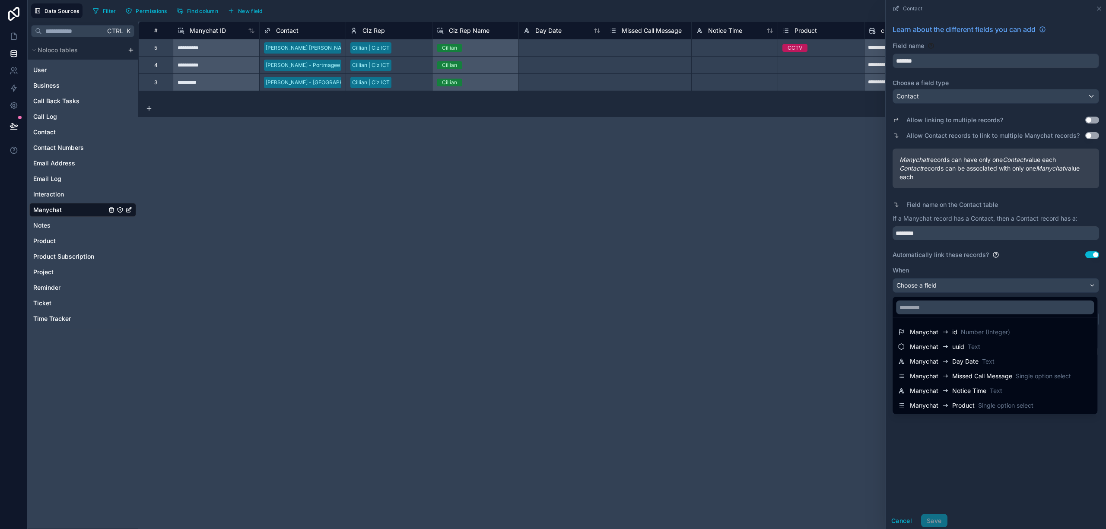
click at [1049, 464] on div at bounding box center [996, 264] width 220 height 529
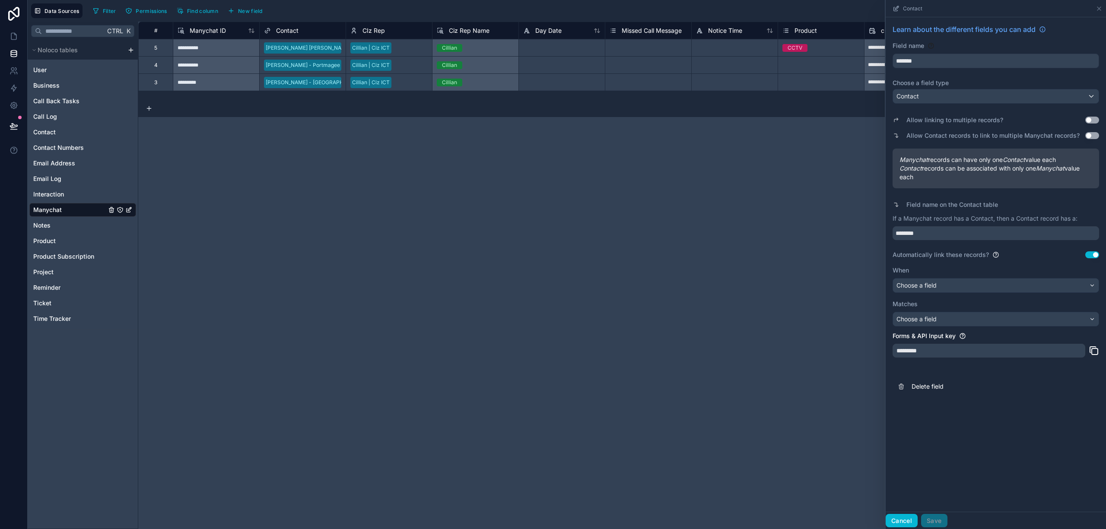
click at [903, 516] on button "Cancel" at bounding box center [902, 521] width 32 height 14
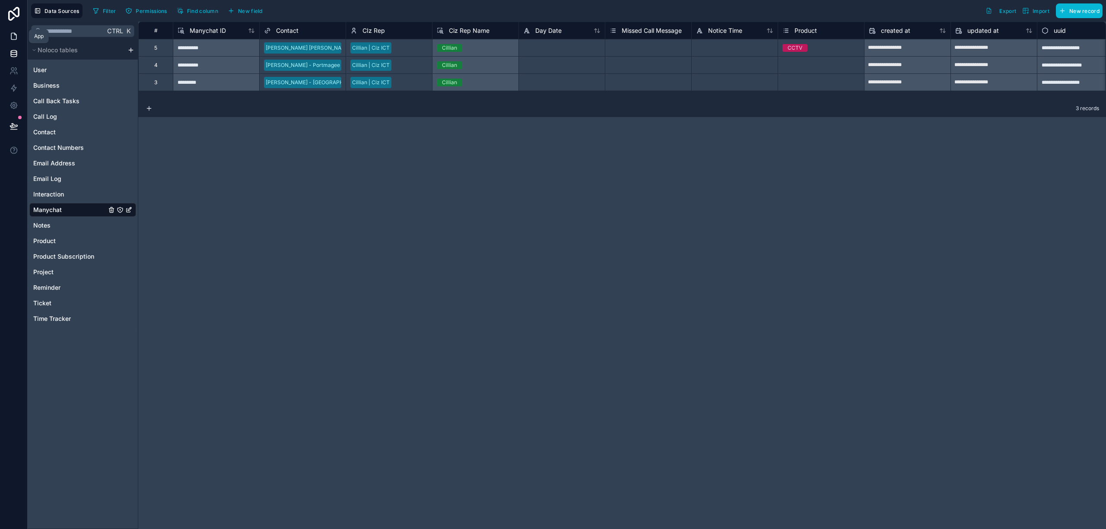
click at [9, 34] on link at bounding box center [13, 36] width 27 height 17
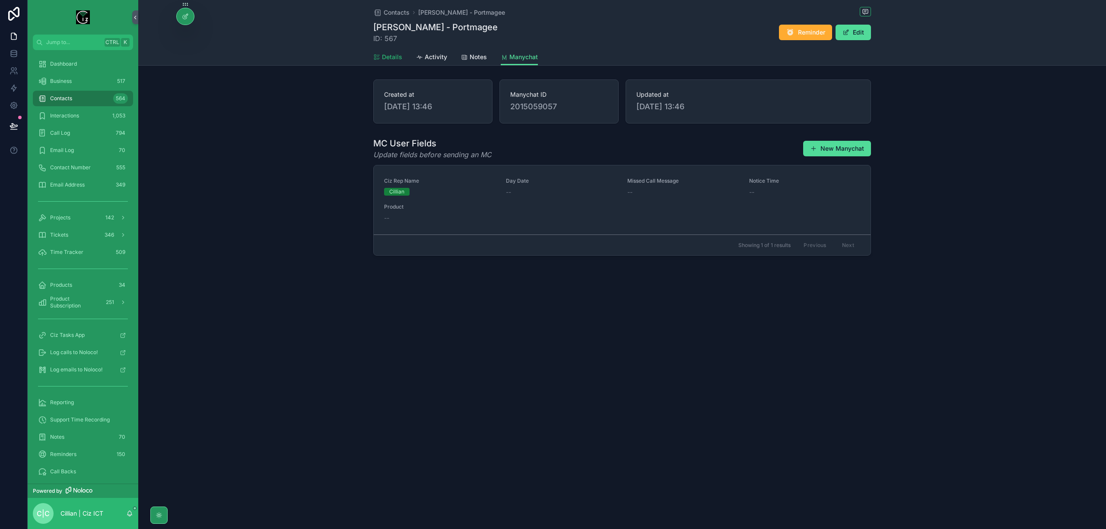
click at [395, 56] on span "Details" at bounding box center [392, 57] width 20 height 9
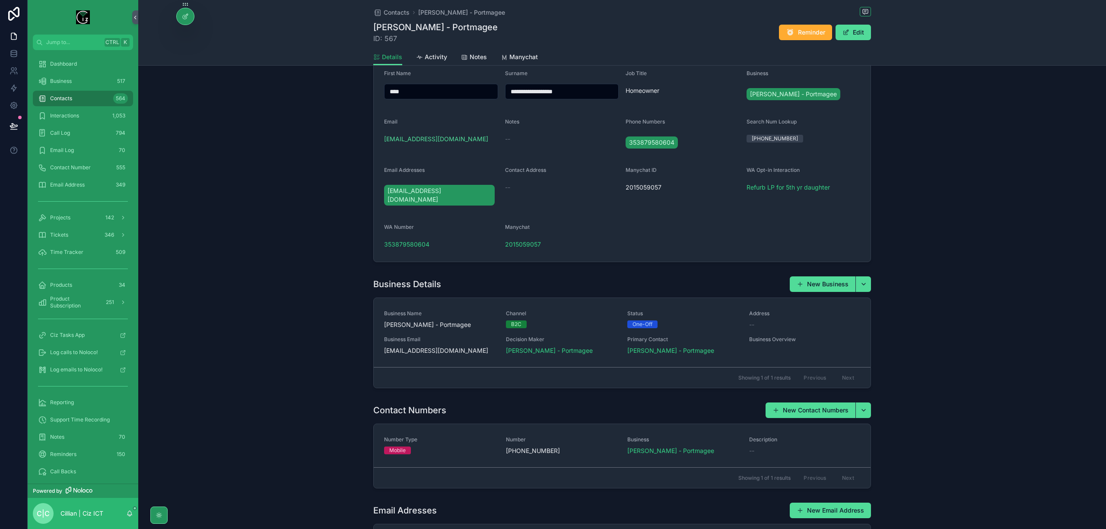
scroll to position [57, 0]
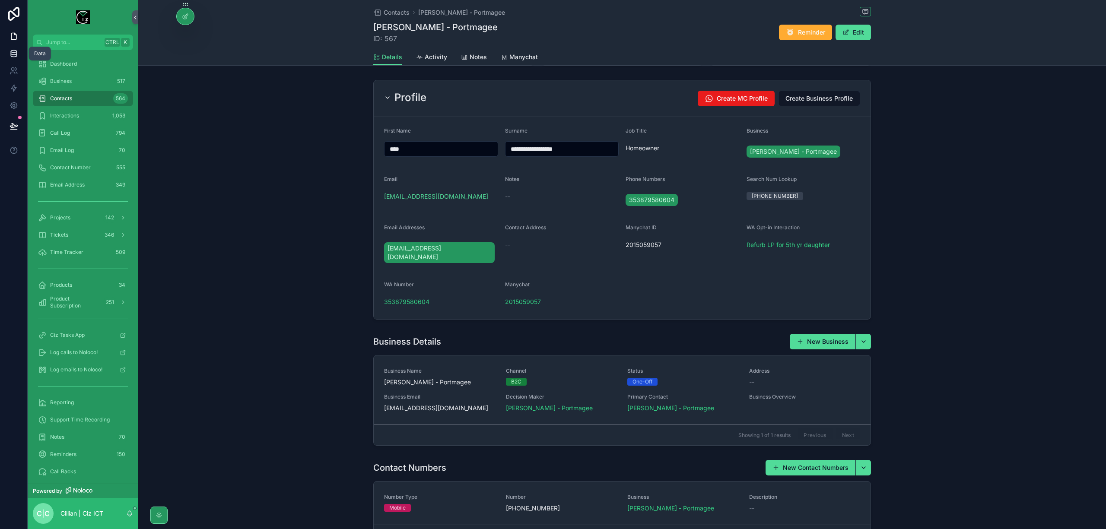
click at [12, 56] on icon at bounding box center [14, 53] width 9 height 9
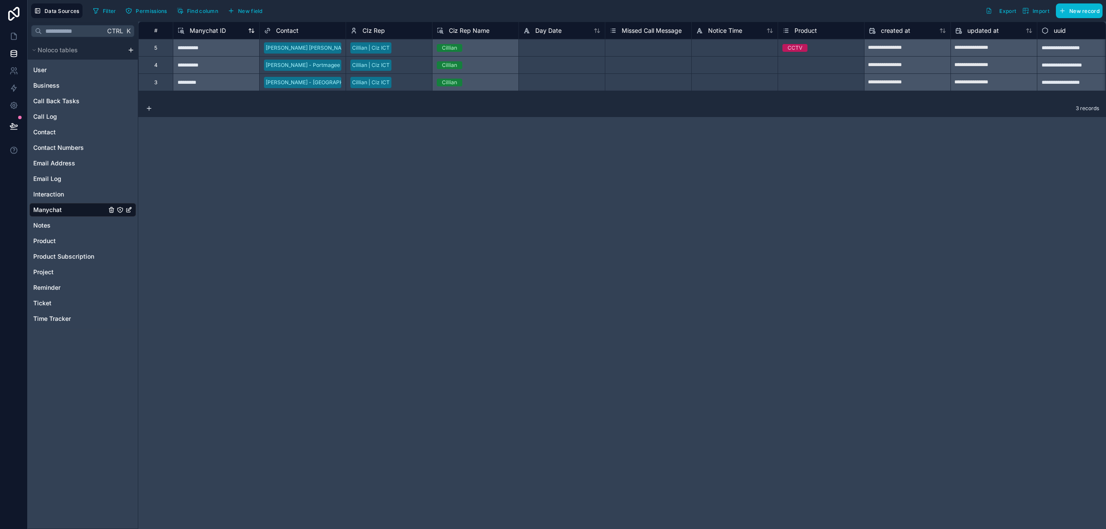
click at [208, 29] on span "Manychat ID" at bounding box center [208, 30] width 36 height 9
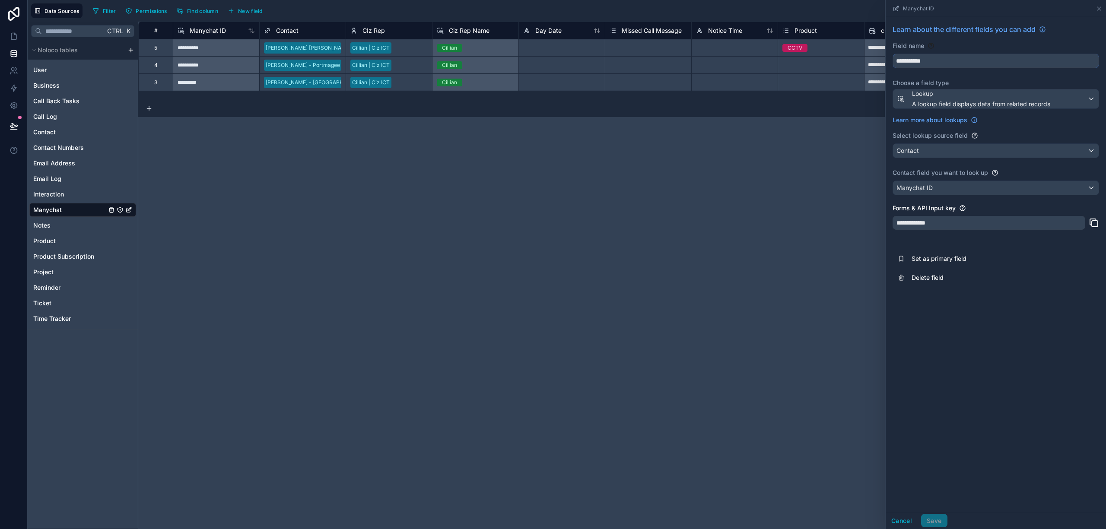
drag, startPoint x: 942, startPoint y: 59, endPoint x: 893, endPoint y: 67, distance: 49.9
click at [893, 67] on button "**********" at bounding box center [996, 61] width 207 height 15
click at [939, 284] on button "Delete field" at bounding box center [996, 277] width 207 height 19
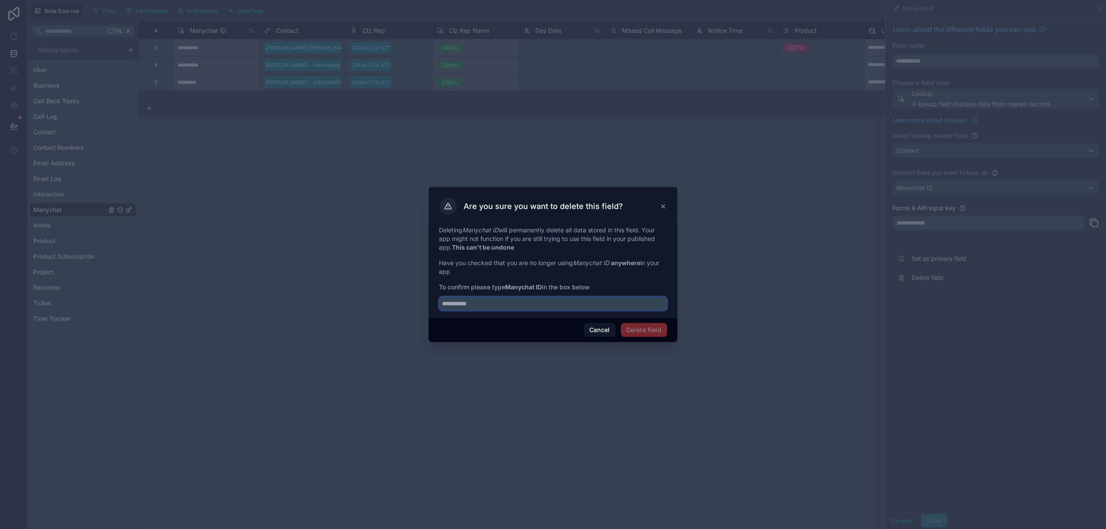
click at [504, 304] on input "text" at bounding box center [553, 304] width 228 height 14
paste input "**********"
type input "**********"
click at [647, 328] on button "Delete field" at bounding box center [644, 330] width 46 height 14
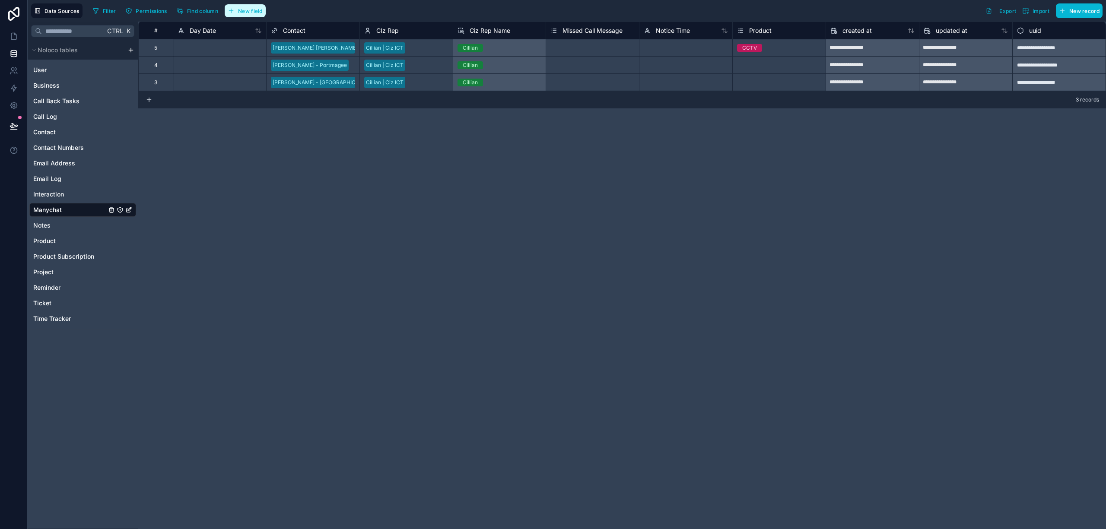
click at [253, 14] on span "New field" at bounding box center [250, 11] width 25 height 6
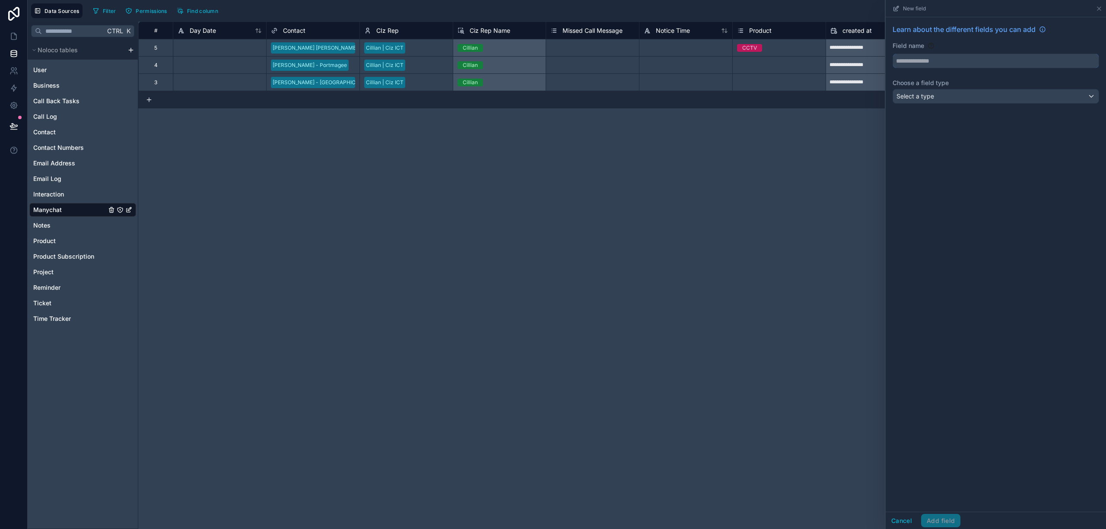
click at [969, 61] on input "text" at bounding box center [996, 61] width 206 height 14
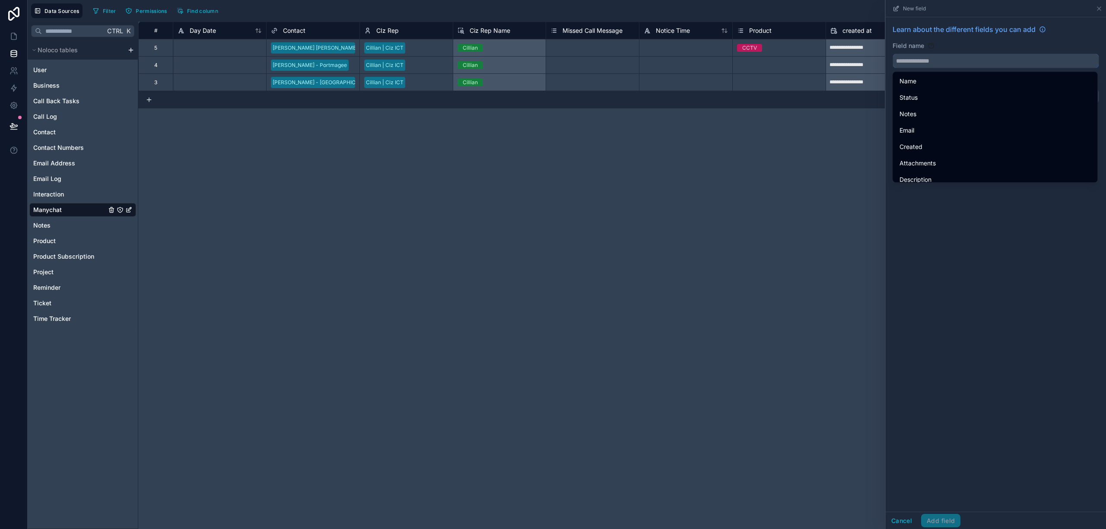
paste input "**********"
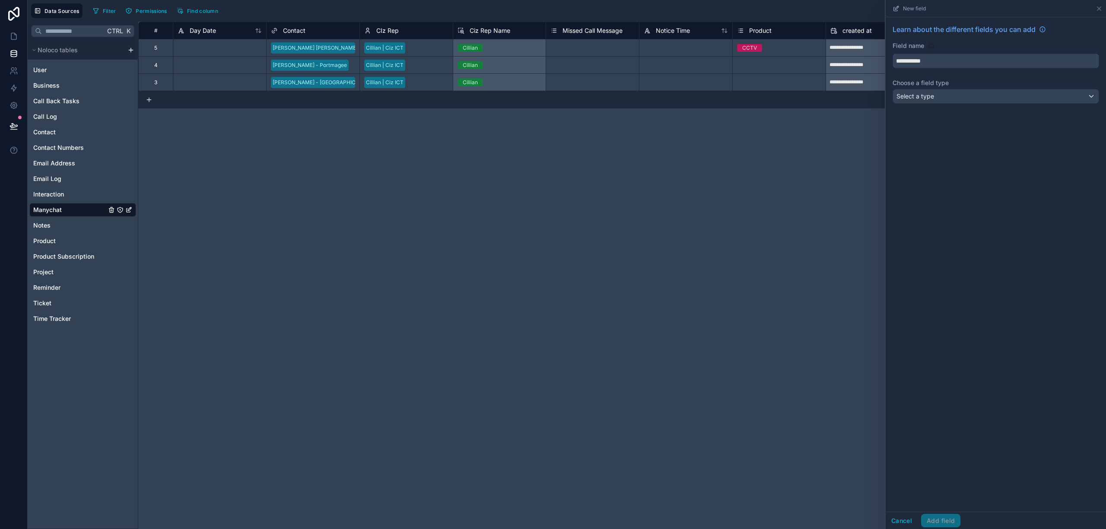
type input "**********"
click at [988, 97] on div "Select a type" at bounding box center [996, 96] width 206 height 14
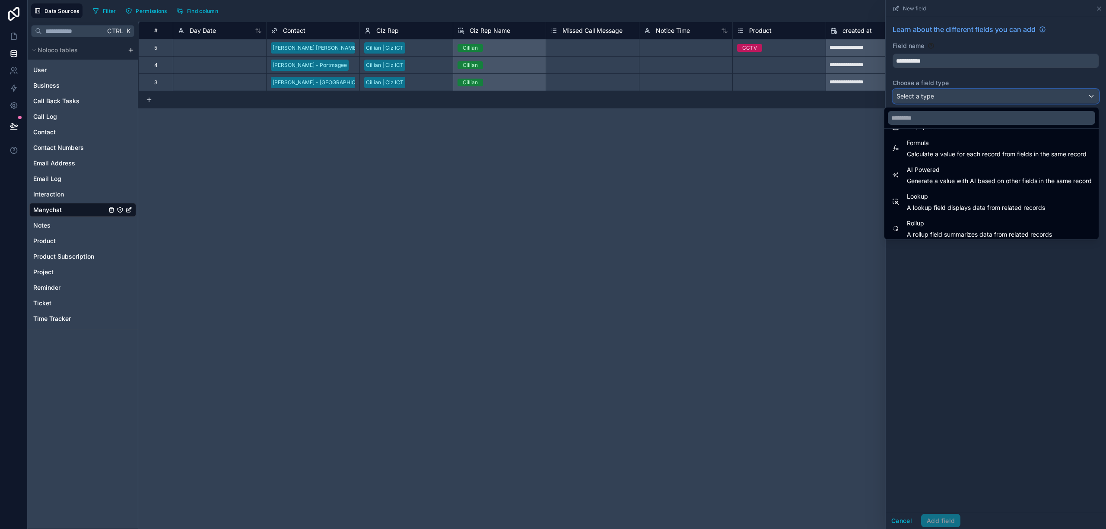
scroll to position [251, 0]
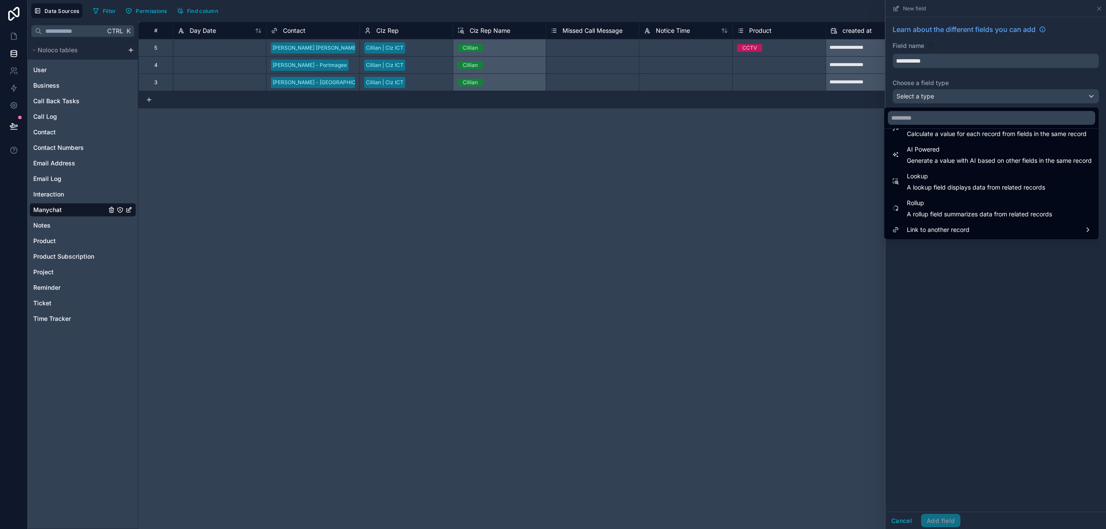
click at [959, 187] on span "A lookup field displays data from related records" at bounding box center [976, 187] width 138 height 9
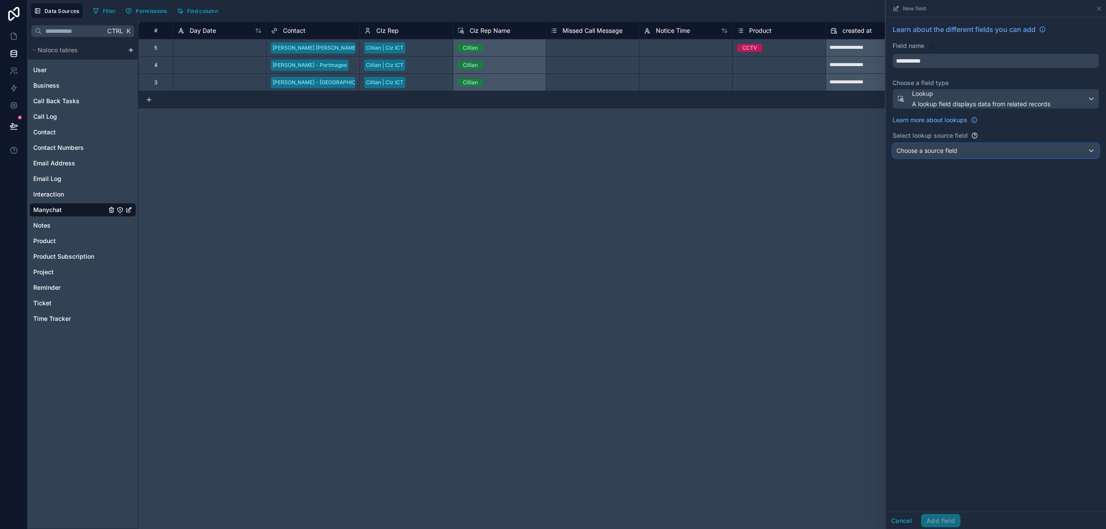
click at [987, 149] on div "Choose a source field" at bounding box center [996, 151] width 206 height 14
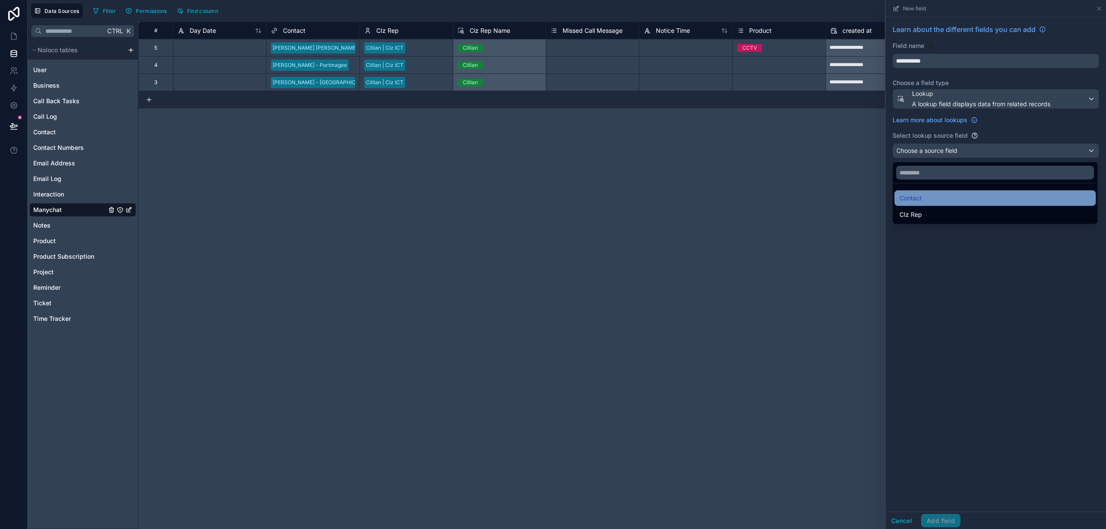
click at [953, 197] on div "Contact" at bounding box center [995, 198] width 191 height 10
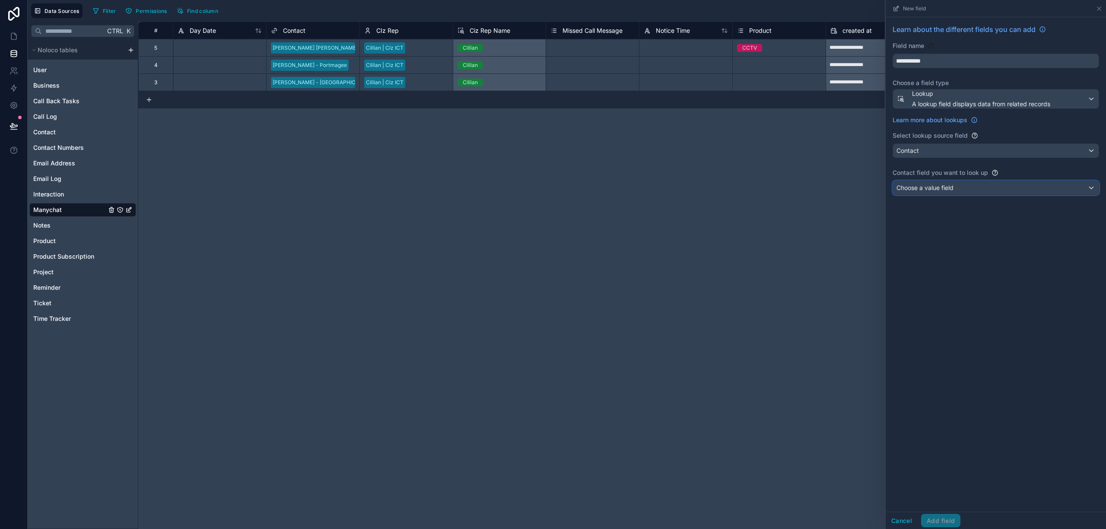
click at [977, 193] on div "Choose a value field" at bounding box center [996, 188] width 206 height 14
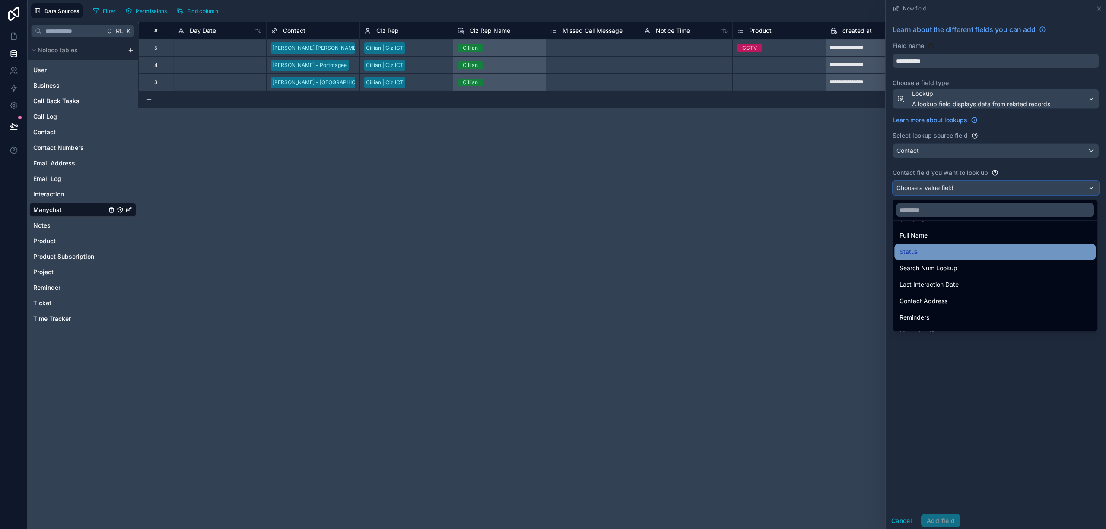
scroll to position [173, 0]
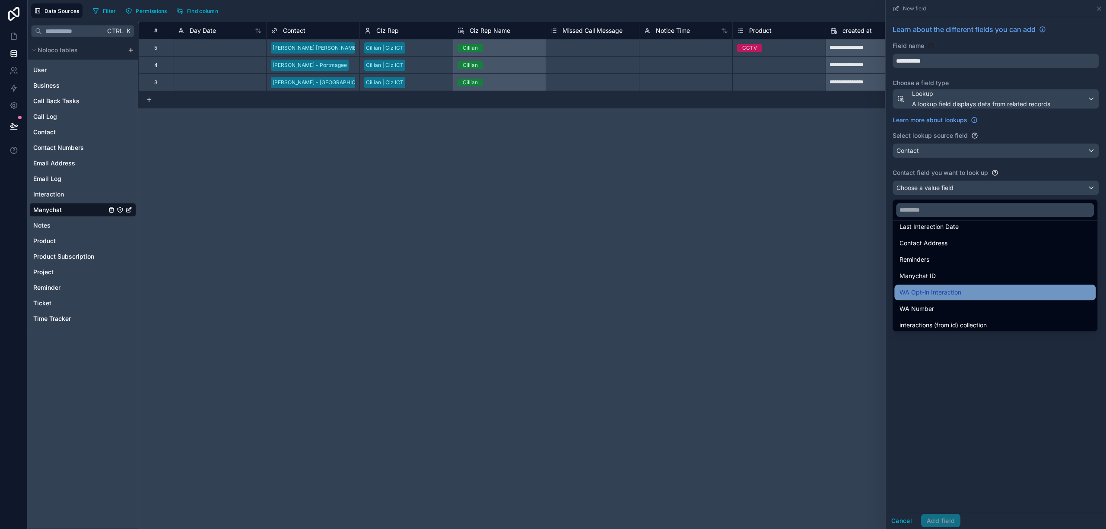
click at [974, 294] on div "WA Opt-in Interaction" at bounding box center [995, 292] width 191 height 10
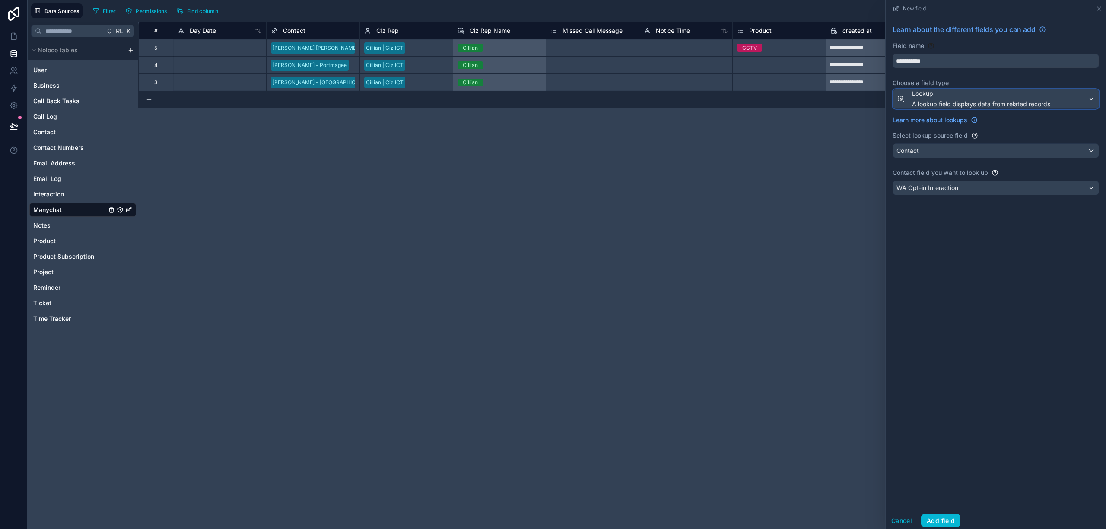
click at [962, 99] on div "Lookup A lookup field displays data from related records" at bounding box center [981, 98] width 138 height 19
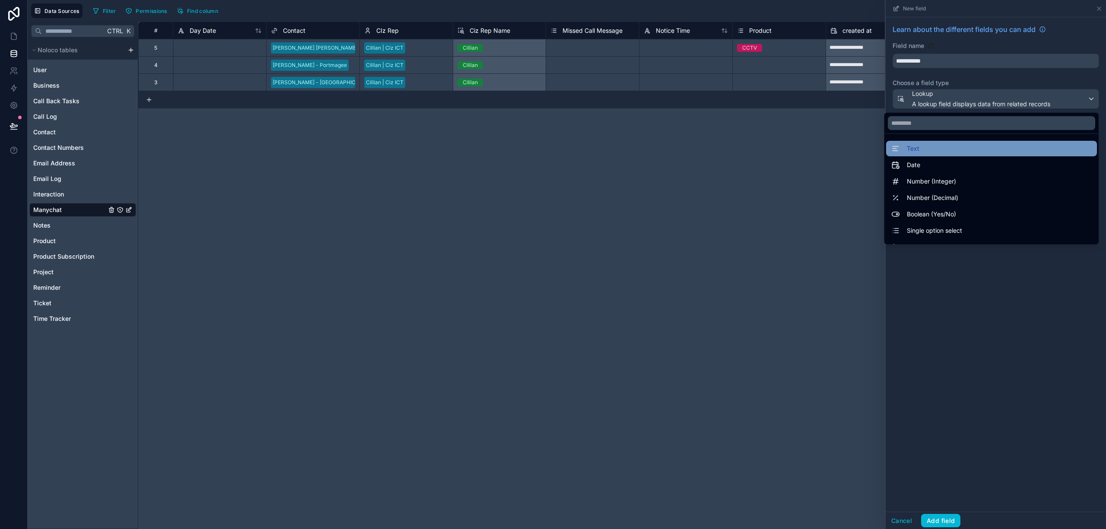
click at [932, 151] on div "Text" at bounding box center [992, 148] width 201 height 10
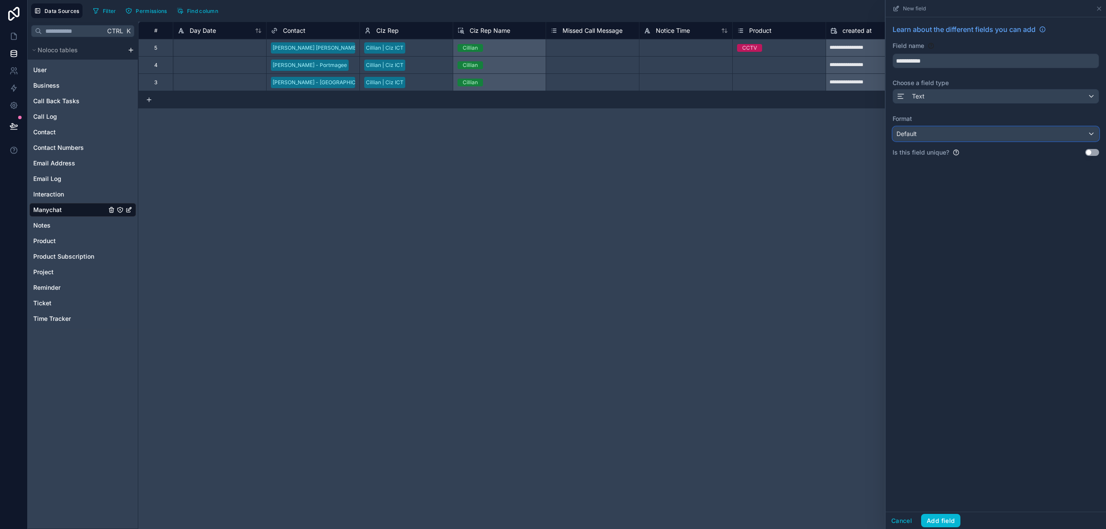
click at [968, 129] on div "Default" at bounding box center [996, 134] width 206 height 14
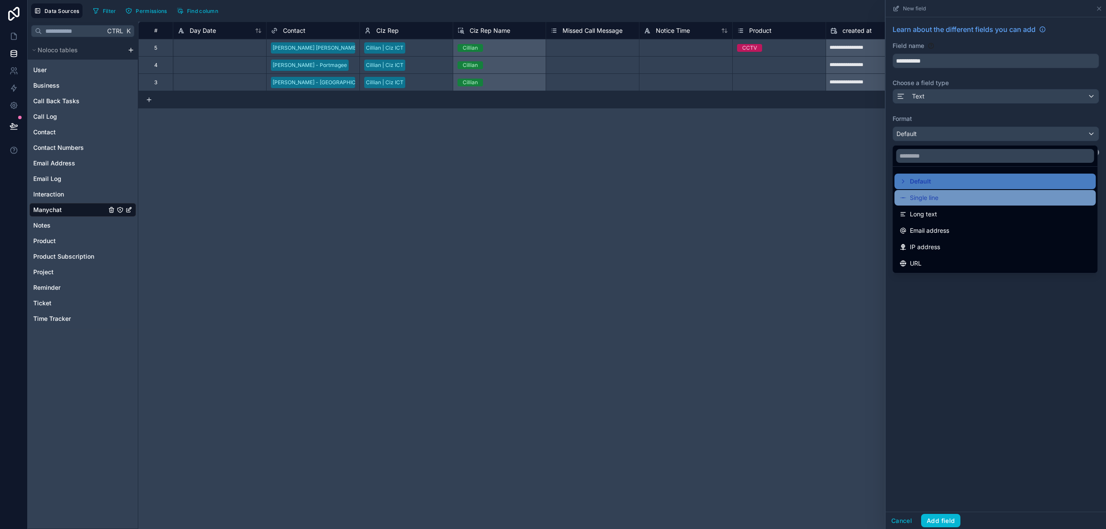
click at [967, 203] on div "Single line" at bounding box center [995, 198] width 191 height 10
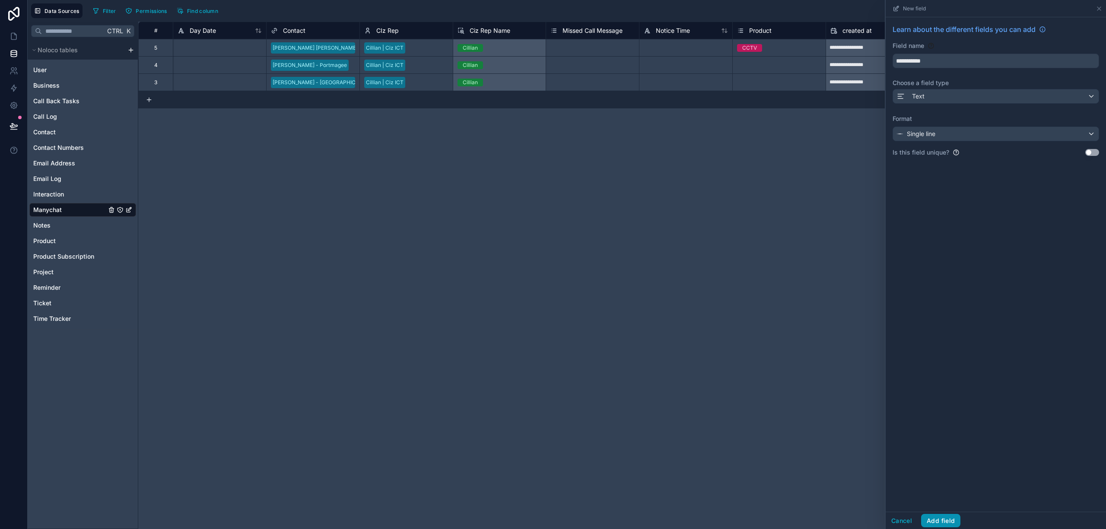
click at [939, 520] on button "Add field" at bounding box center [940, 521] width 39 height 14
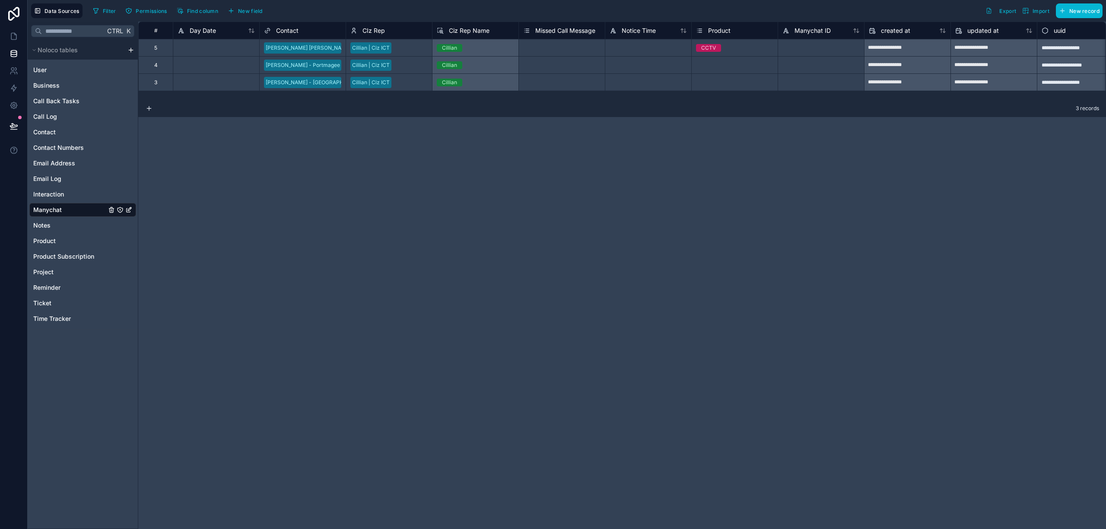
click at [820, 49] on div at bounding box center [821, 47] width 86 height 17
click at [297, 26] on span "Contact" at bounding box center [287, 30] width 22 height 9
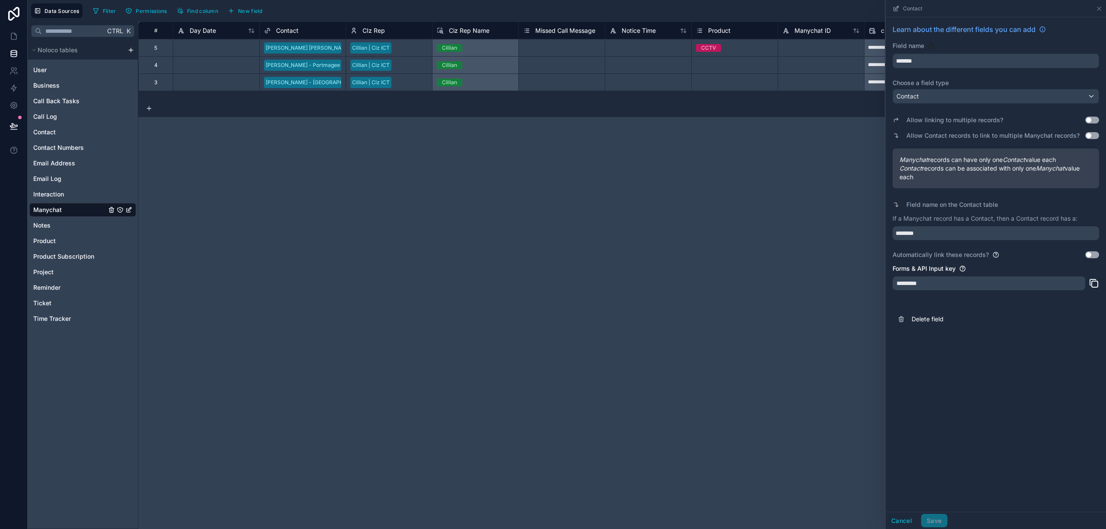
click at [1091, 255] on button "Use setting" at bounding box center [1093, 255] width 14 height 7
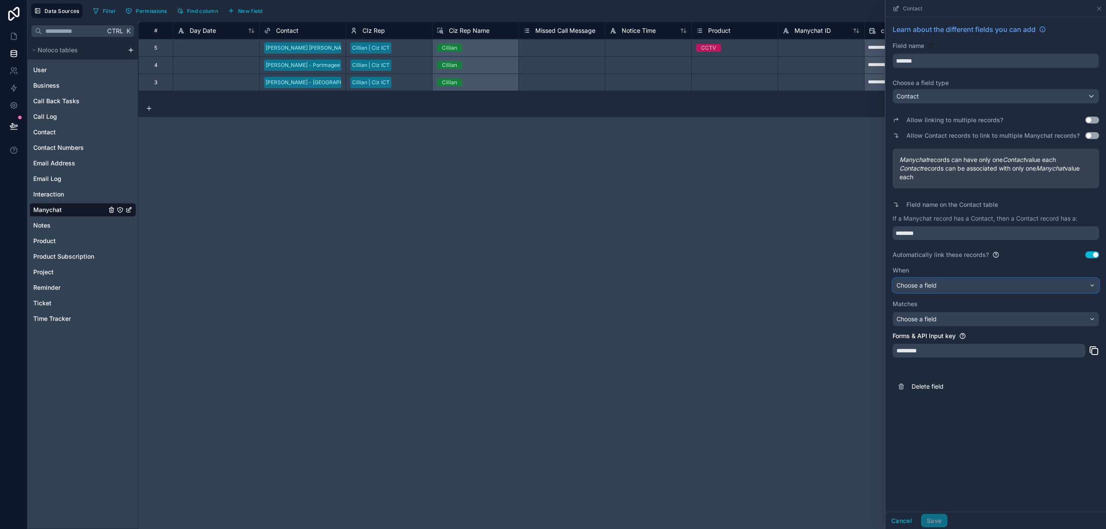
click at [1003, 286] on div "Choose a field" at bounding box center [996, 286] width 206 height 14
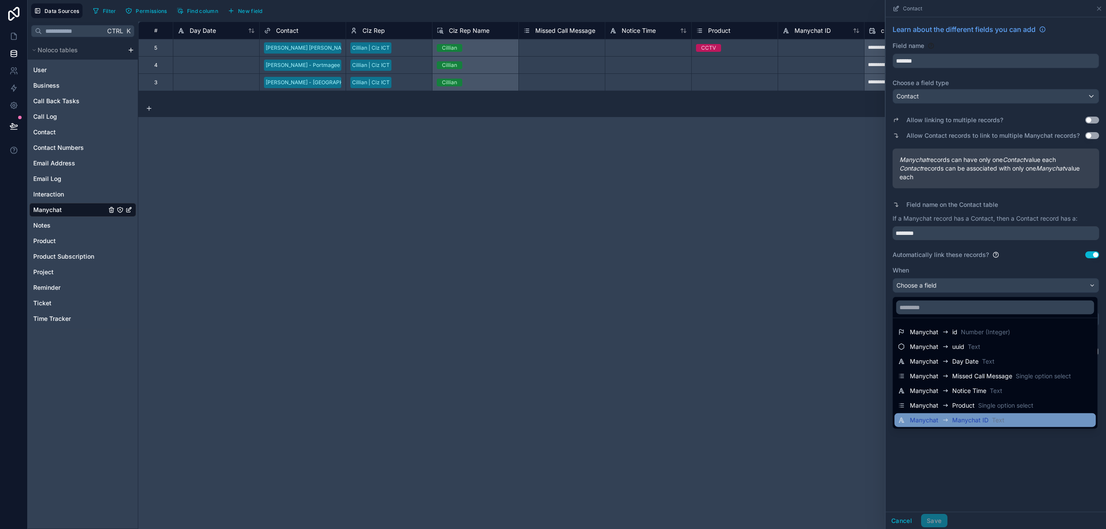
click at [1003, 417] on span "Text" at bounding box center [998, 420] width 13 height 9
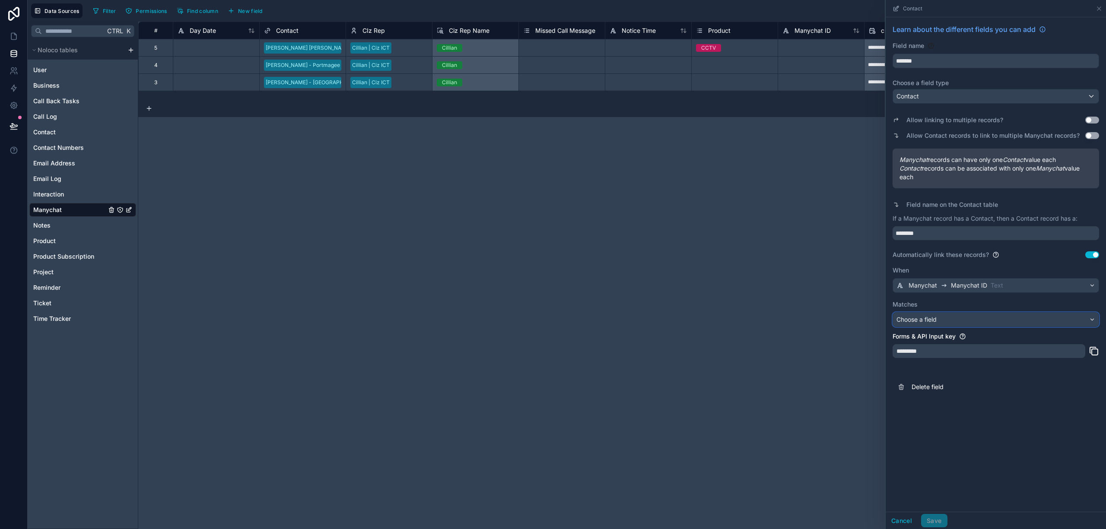
click at [1022, 319] on div "Choose a field" at bounding box center [996, 320] width 206 height 14
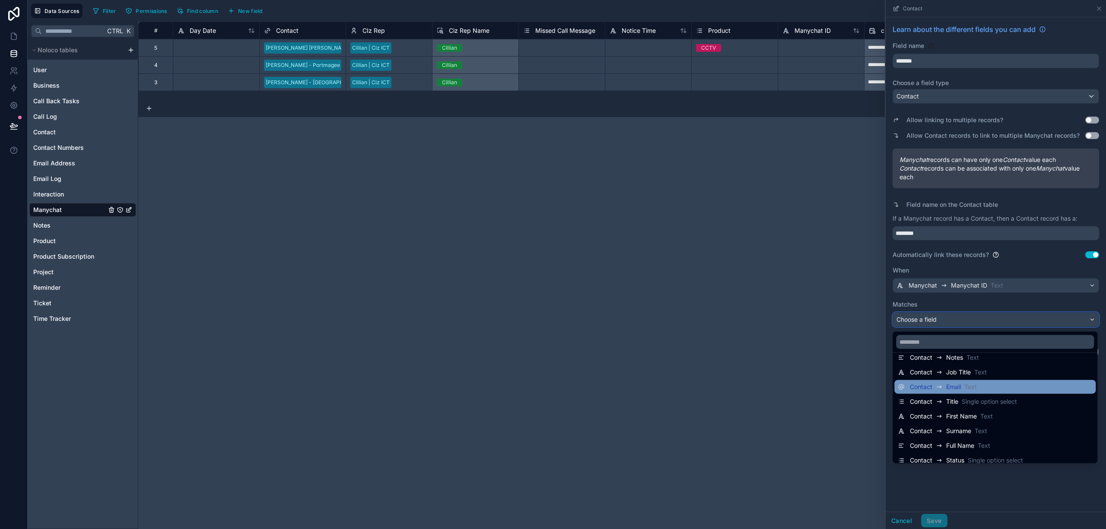
scroll to position [88, 0]
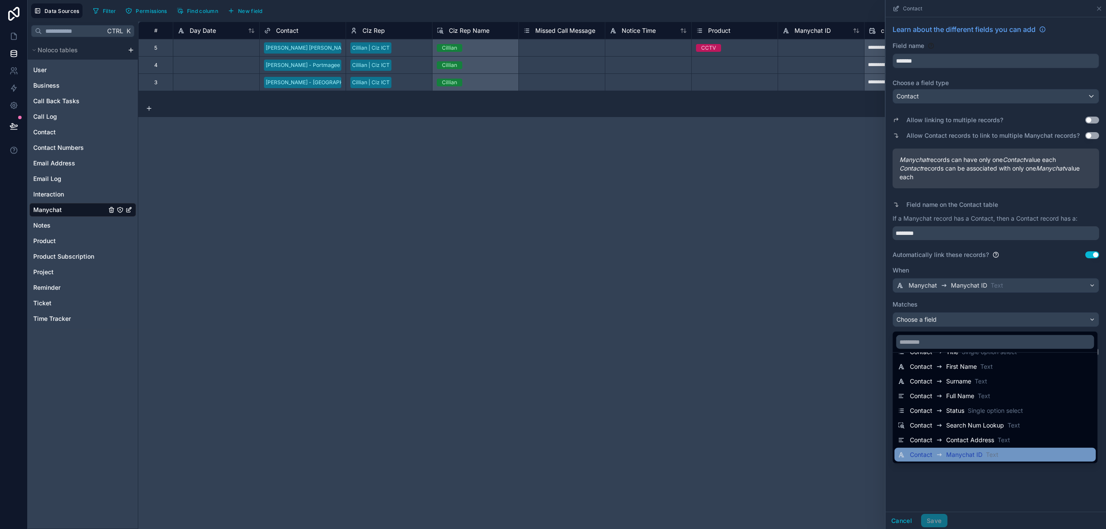
click at [1024, 455] on div "Contact Manychat ID Text" at bounding box center [995, 455] width 194 height 10
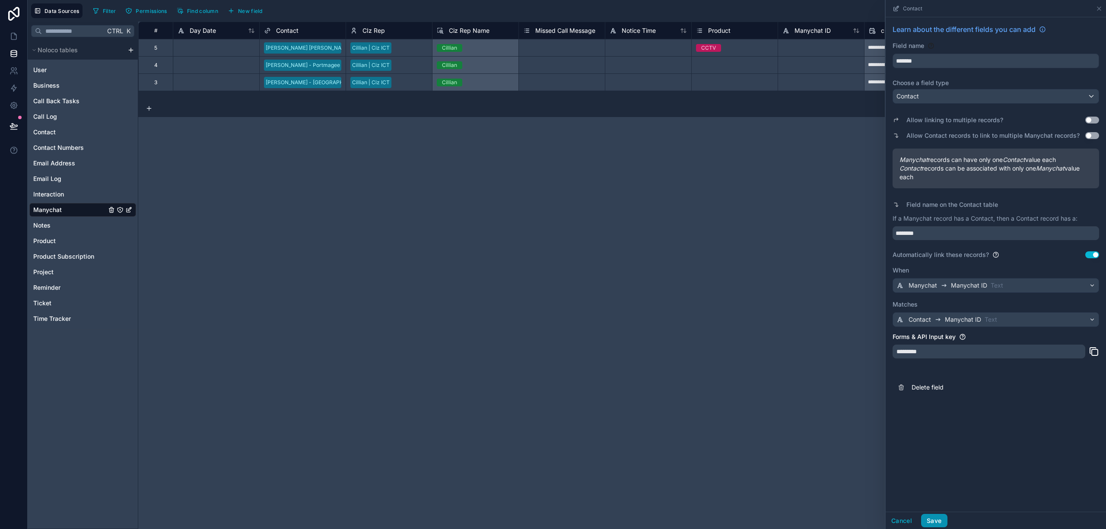
click at [935, 520] on button "Save" at bounding box center [934, 521] width 26 height 14
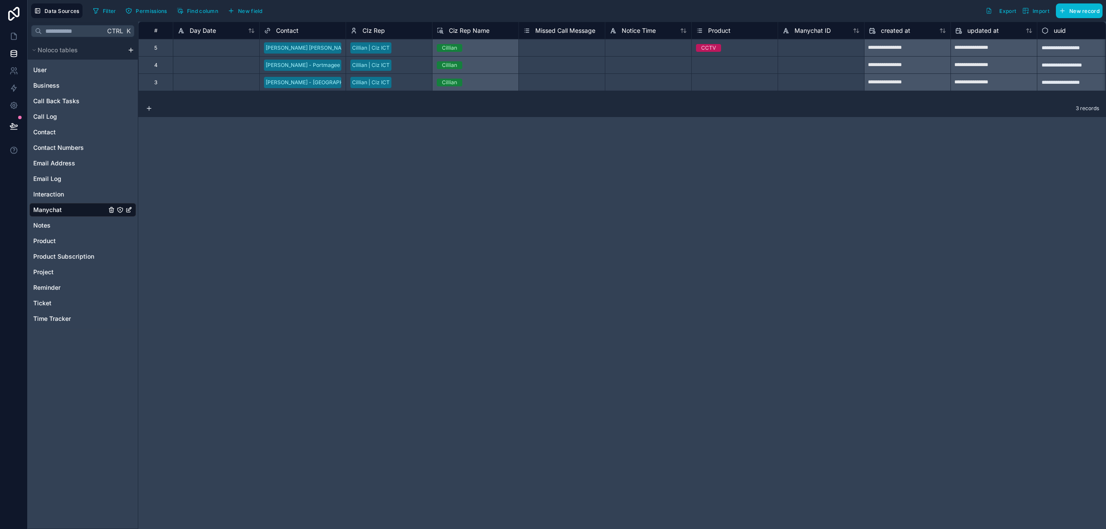
click at [796, 52] on div at bounding box center [821, 47] width 86 height 17
click at [796, 63] on div at bounding box center [821, 64] width 86 height 17
click at [800, 62] on div at bounding box center [821, 64] width 86 height 17
paste input "**********"
type input "**********"
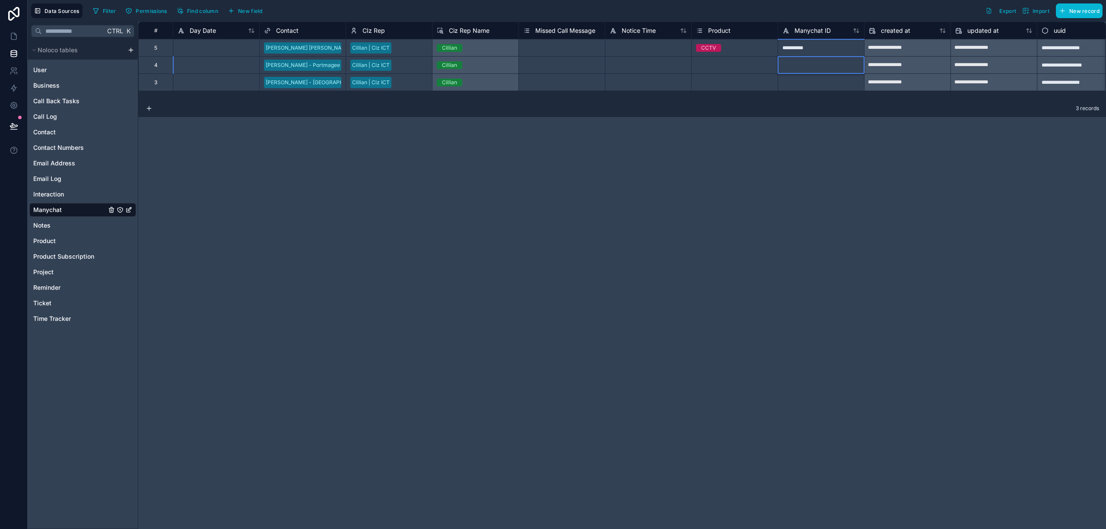
click at [804, 79] on div at bounding box center [821, 81] width 86 height 17
click at [825, 80] on div at bounding box center [821, 81] width 86 height 17
paste input "*********"
type input "*********"
click at [805, 143] on div "**********" at bounding box center [622, 276] width 968 height 508
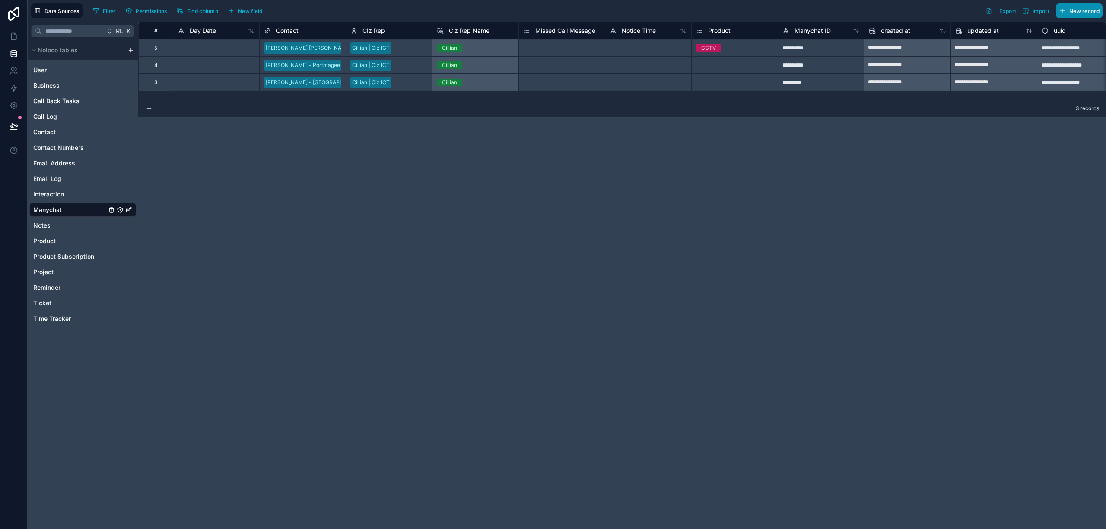
click at [1076, 13] on span "New record" at bounding box center [1085, 11] width 30 height 6
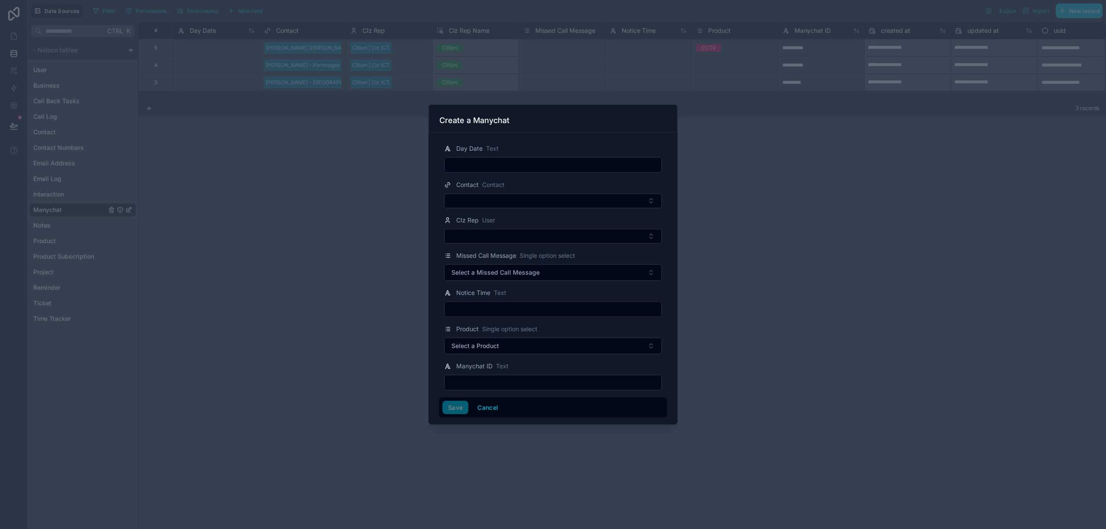
click at [494, 164] on input "text" at bounding box center [553, 165] width 217 height 12
click at [517, 381] on input "text" at bounding box center [553, 383] width 217 height 12
paste input "**********"
type input "**********"
click at [455, 411] on button "Save" at bounding box center [456, 408] width 26 height 14
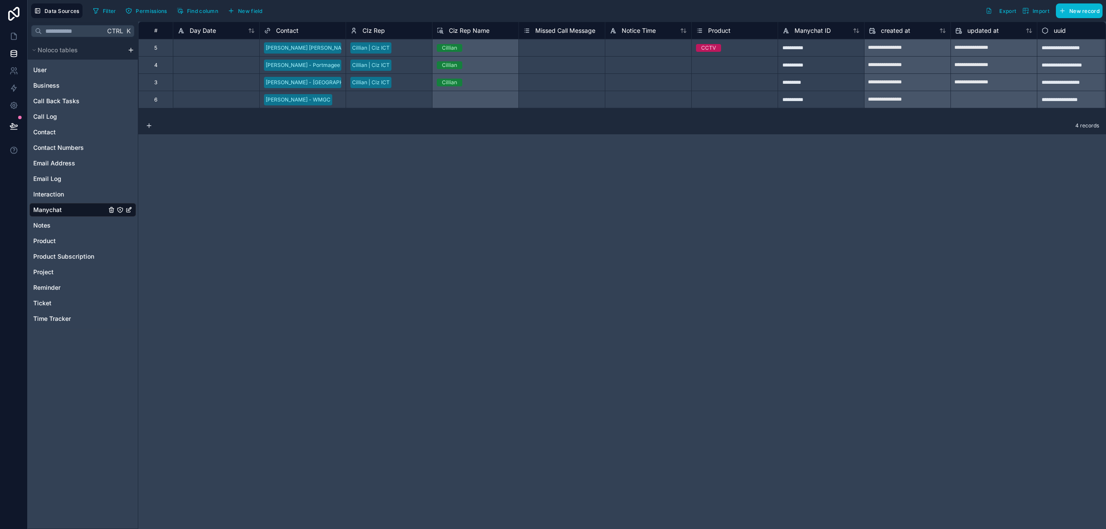
click at [342, 101] on div "Albert Prenderville - WMGC" at bounding box center [303, 99] width 86 height 13
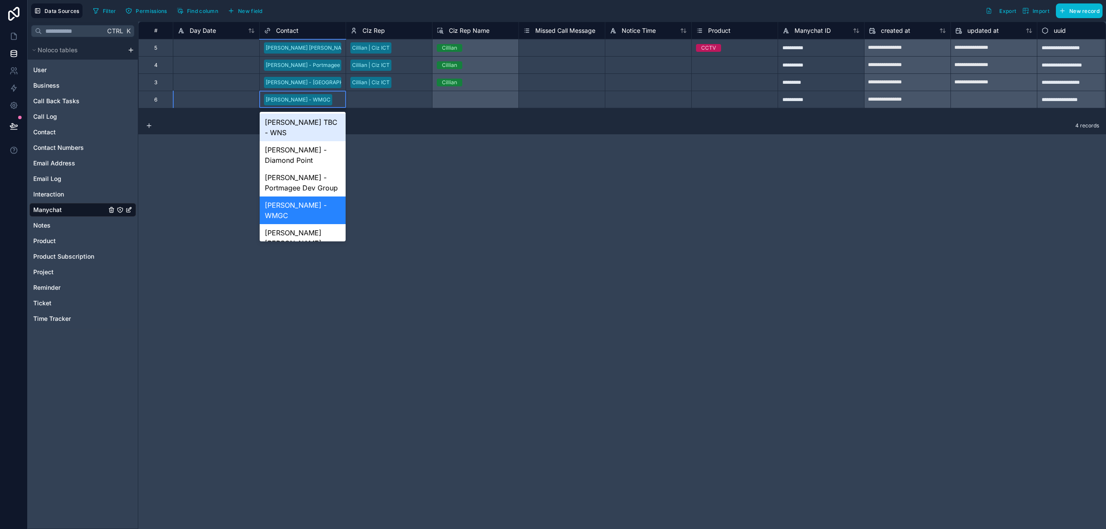
click at [342, 101] on div "Albert Prenderville - WMGC" at bounding box center [303, 99] width 86 height 13
click at [471, 275] on div "**********" at bounding box center [622, 276] width 968 height 508
click at [808, 97] on div "**********" at bounding box center [821, 99] width 86 height 17
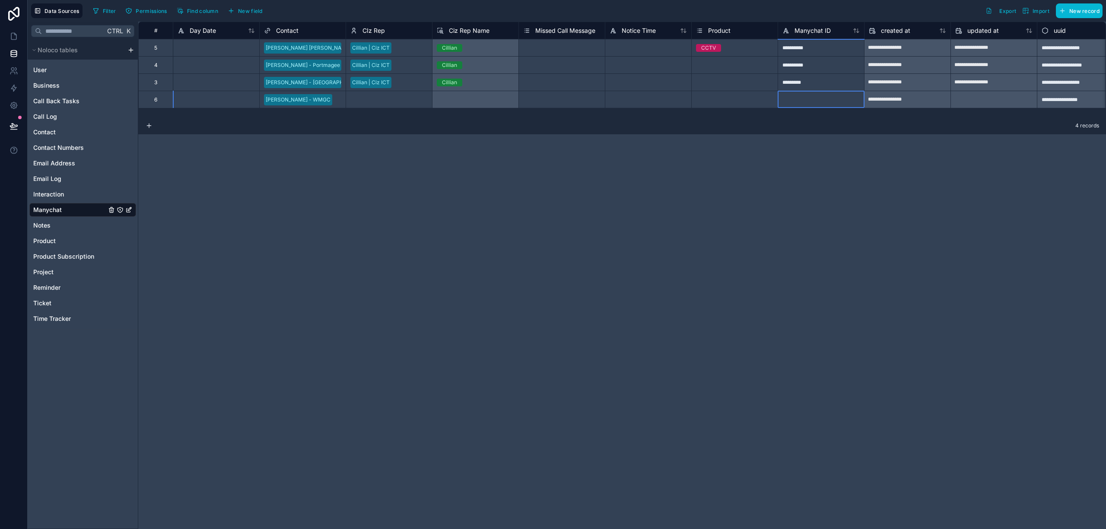
click at [808, 211] on div "**********" at bounding box center [622, 276] width 968 height 508
click at [816, 101] on div at bounding box center [821, 99] width 86 height 17
click at [792, 182] on div "**********" at bounding box center [622, 276] width 968 height 508
click at [1007, 13] on span "Export" at bounding box center [1008, 11] width 17 height 6
click at [812, 28] on span "Manychat ID" at bounding box center [813, 30] width 36 height 9
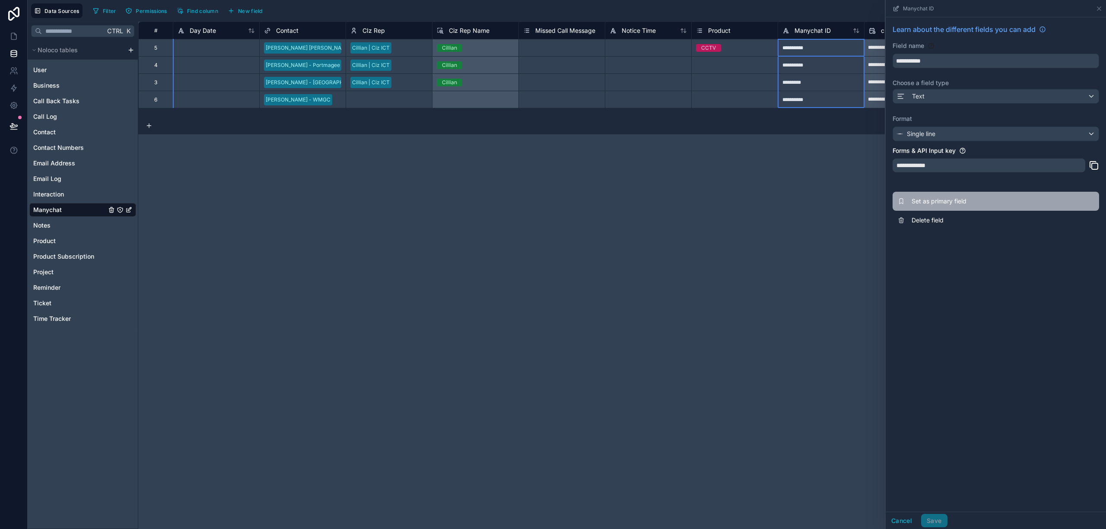
click at [963, 201] on span "Set as primary field" at bounding box center [974, 201] width 124 height 9
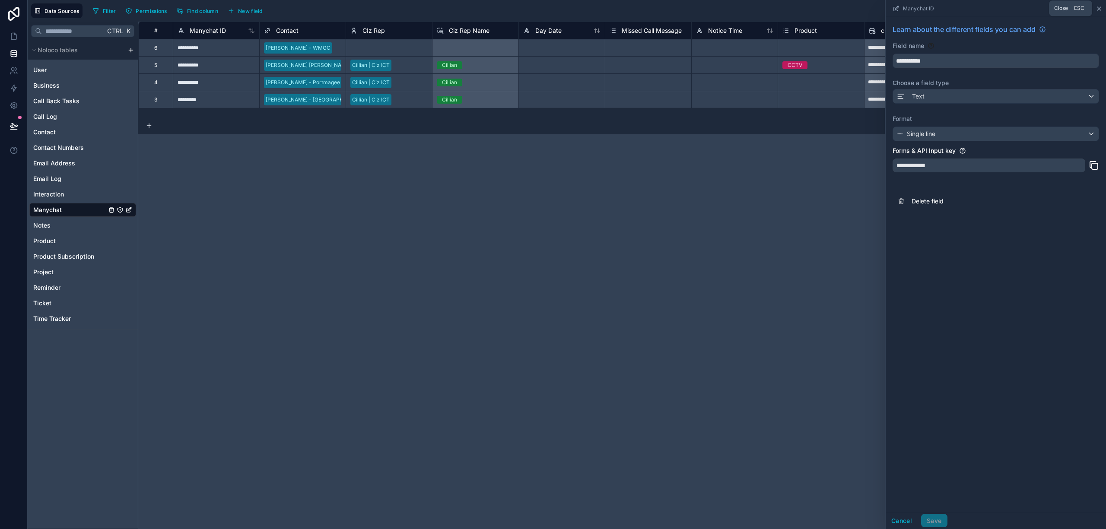
click at [1098, 7] on icon at bounding box center [1099, 8] width 7 height 7
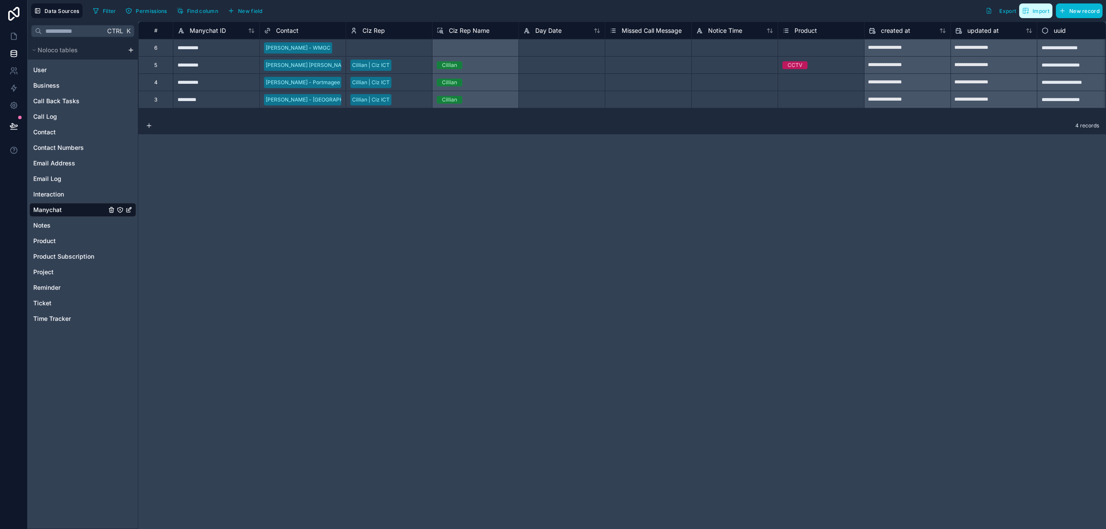
click at [1049, 14] on span "Import" at bounding box center [1041, 11] width 17 height 6
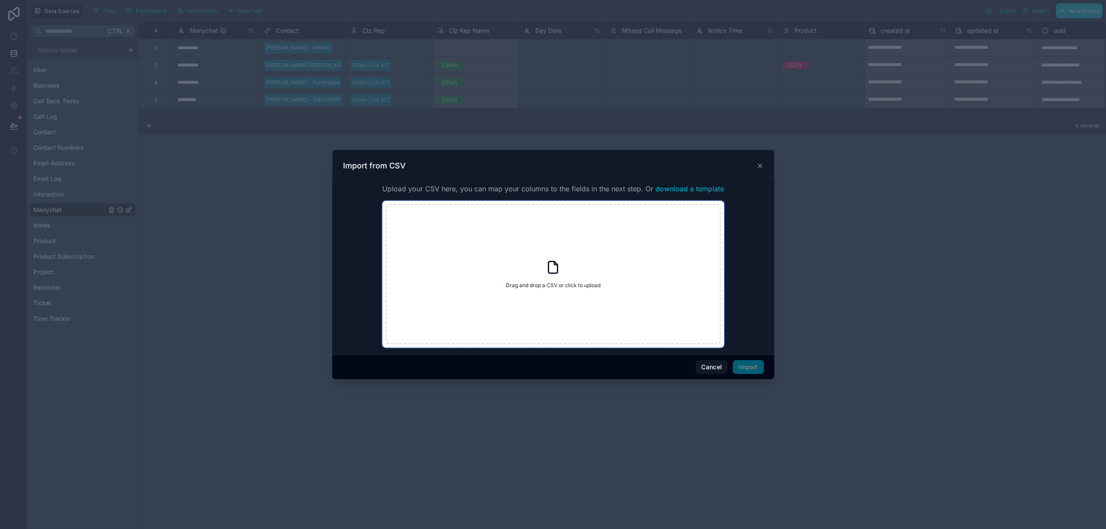
click at [534, 284] on span "Drag and drop a CSV or click to upload" at bounding box center [553, 285] width 95 height 7
type input "**********"
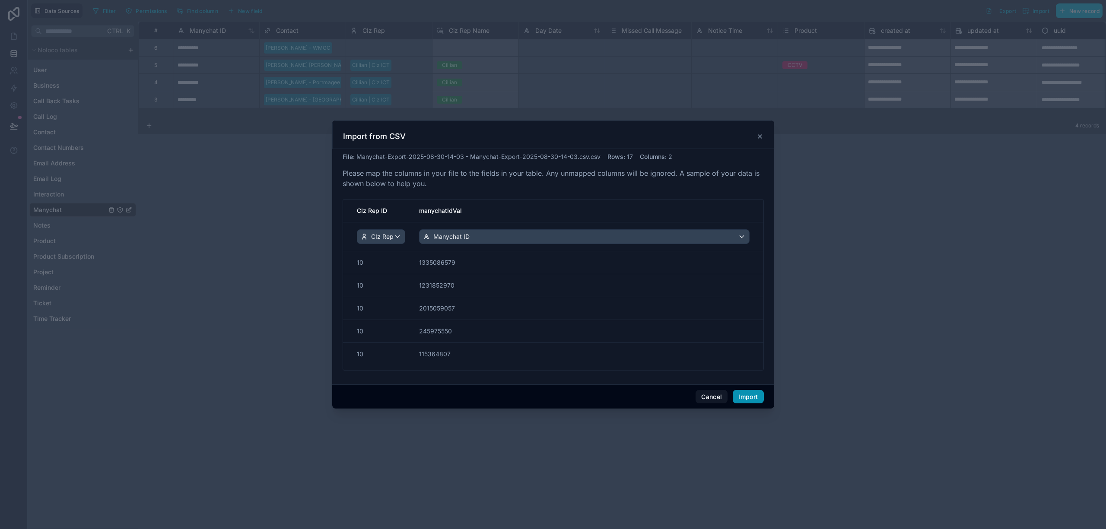
click at [748, 397] on button "Import" at bounding box center [748, 397] width 31 height 14
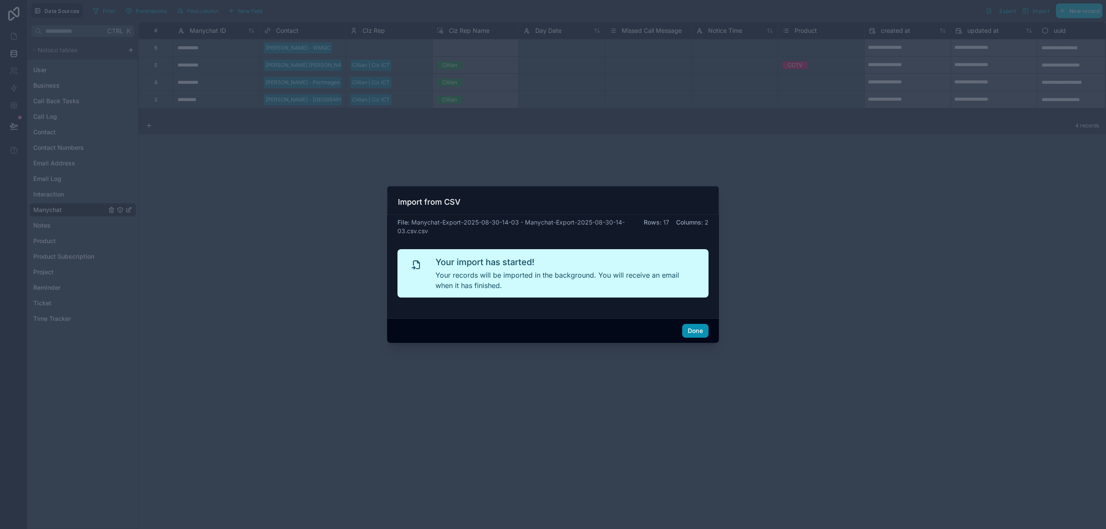
click at [694, 332] on button "Done" at bounding box center [695, 331] width 26 height 14
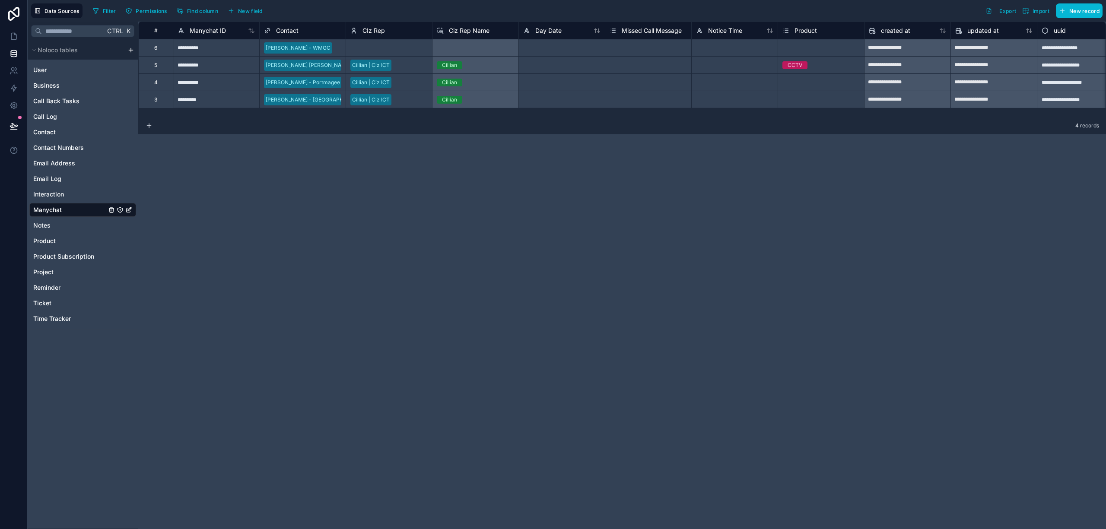
click at [51, 211] on span "Manychat" at bounding box center [47, 210] width 29 height 9
click at [52, 196] on span "Interaction" at bounding box center [48, 194] width 31 height 9
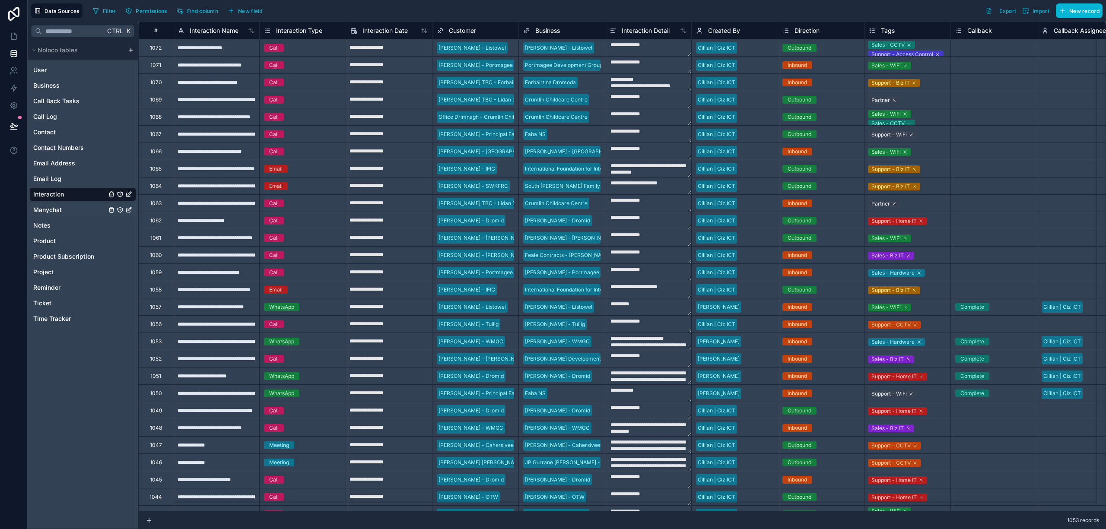
click at [53, 211] on span "Manychat" at bounding box center [47, 210] width 29 height 9
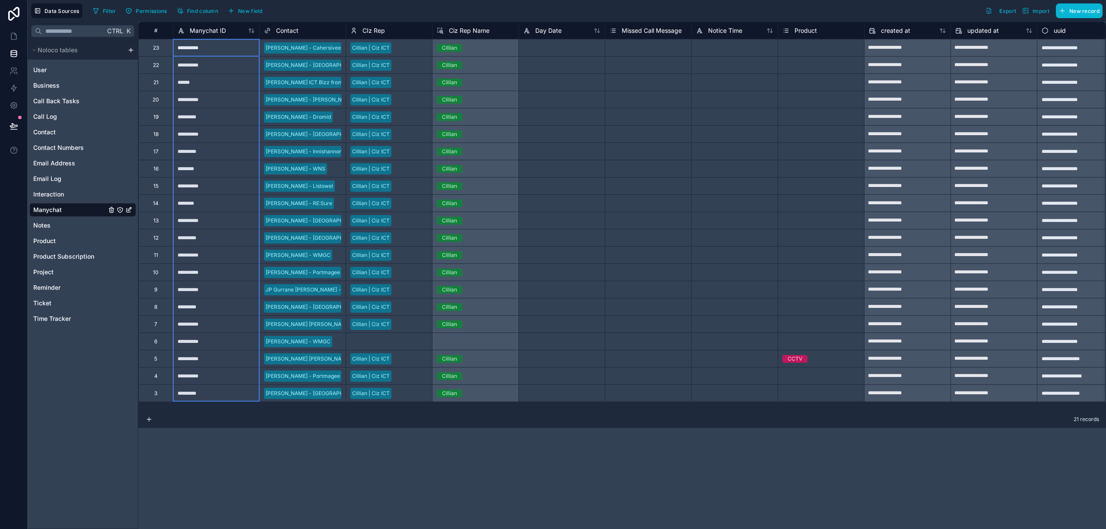
drag, startPoint x: 226, startPoint y: 54, endPoint x: 230, endPoint y: 401, distance: 347.9
click at [230, 401] on div "**********" at bounding box center [630, 212] width 985 height 380
click at [229, 275] on div "**********" at bounding box center [216, 272] width 86 height 17
click at [210, 30] on span "Manychat ID" at bounding box center [208, 30] width 36 height 9
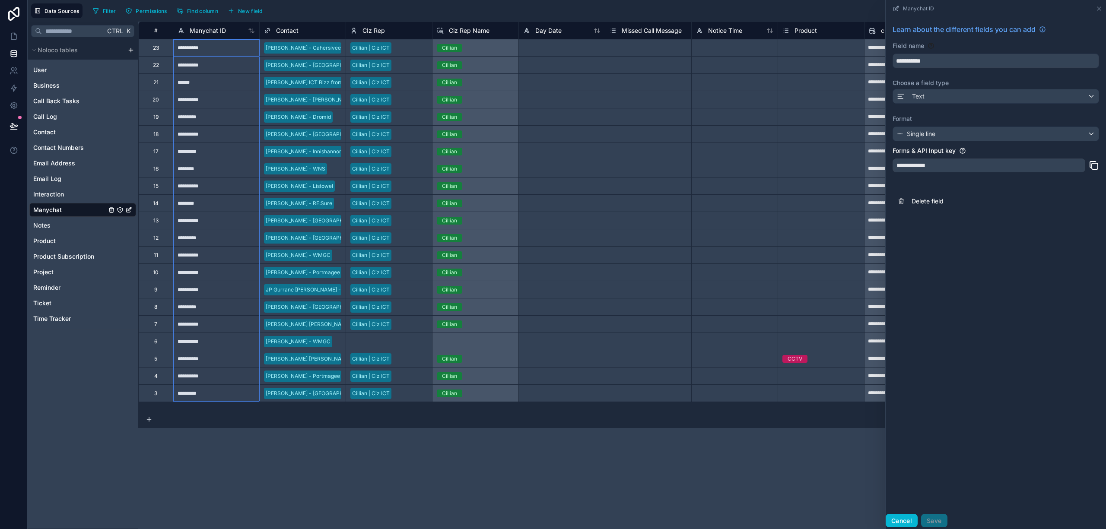
click at [905, 525] on button "Cancel" at bounding box center [902, 521] width 32 height 14
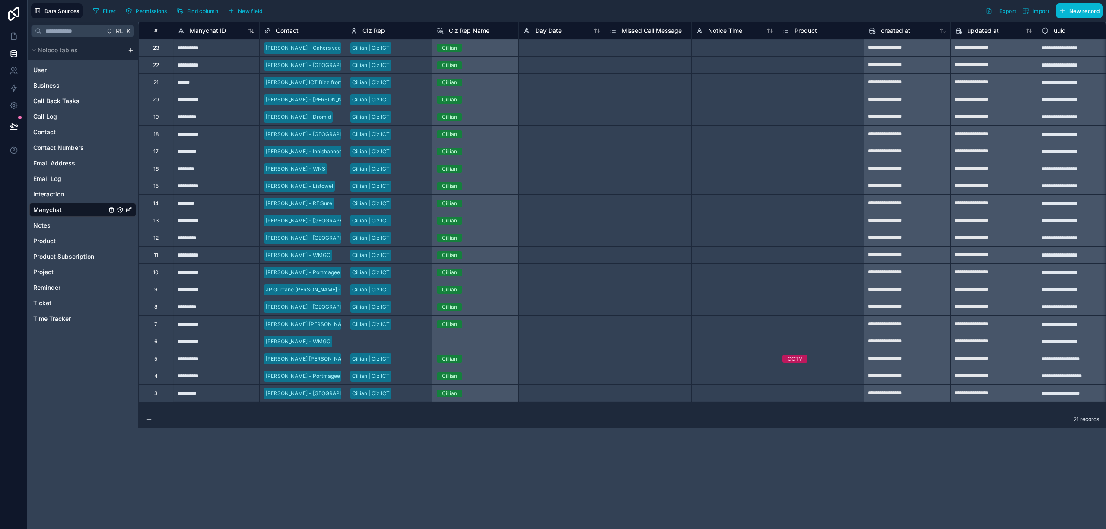
click at [211, 28] on span "Manychat ID" at bounding box center [208, 30] width 36 height 9
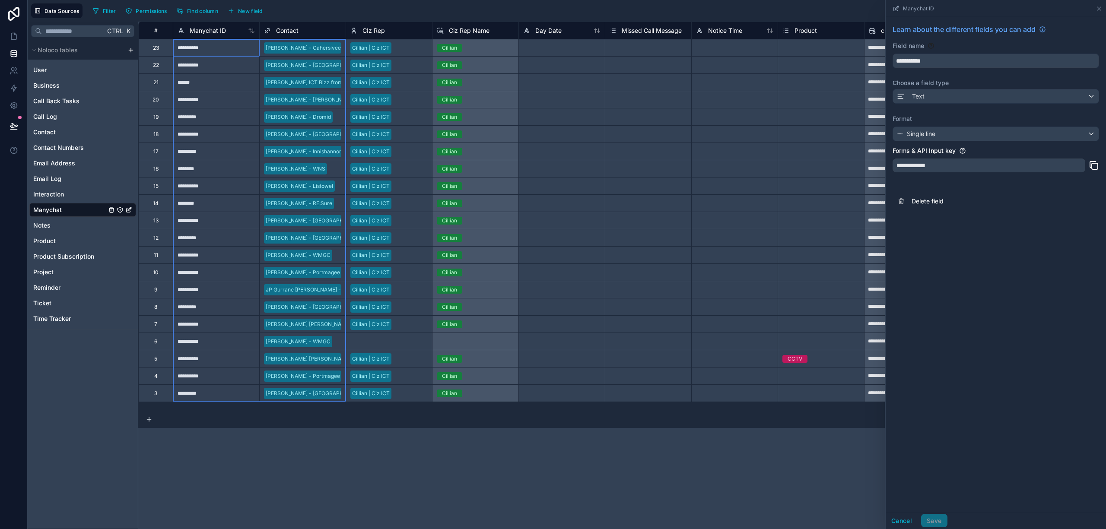
drag, startPoint x: 224, startPoint y: 32, endPoint x: 289, endPoint y: 37, distance: 65.5
click at [289, 37] on div "# Manychat ID Contact CIz Rep Ciz Rep Name Day Date Missed Call Message Notice …" at bounding box center [630, 30] width 985 height 17
click at [385, 344] on div "Select a CIz Rep" at bounding box center [370, 341] width 40 height 7
click at [388, 343] on div "Select a CIz Rep" at bounding box center [370, 341] width 40 height 7
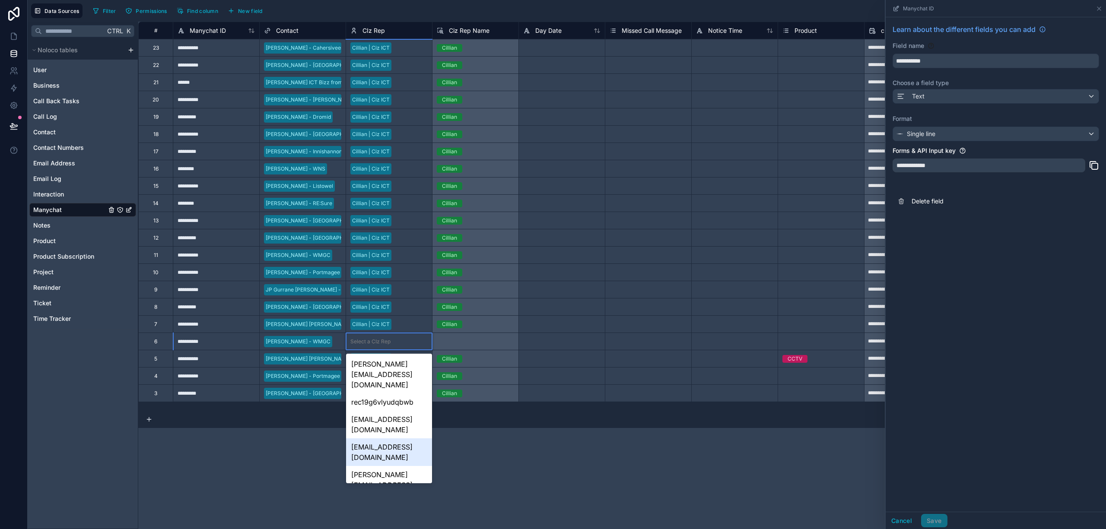
click at [401, 439] on div "cillian@cizict.com" at bounding box center [389, 453] width 86 height 28
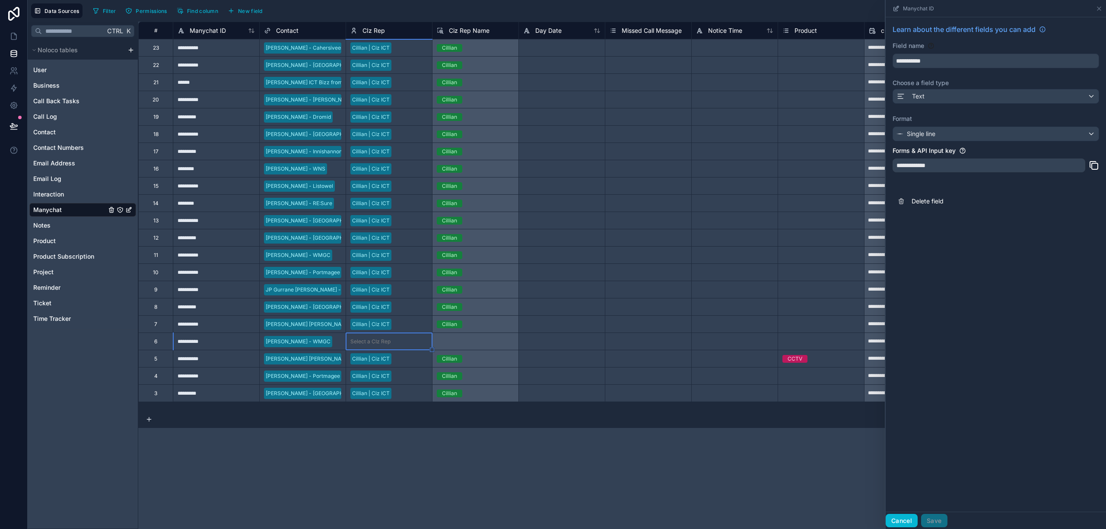
click at [899, 522] on button "Cancel" at bounding box center [902, 521] width 32 height 14
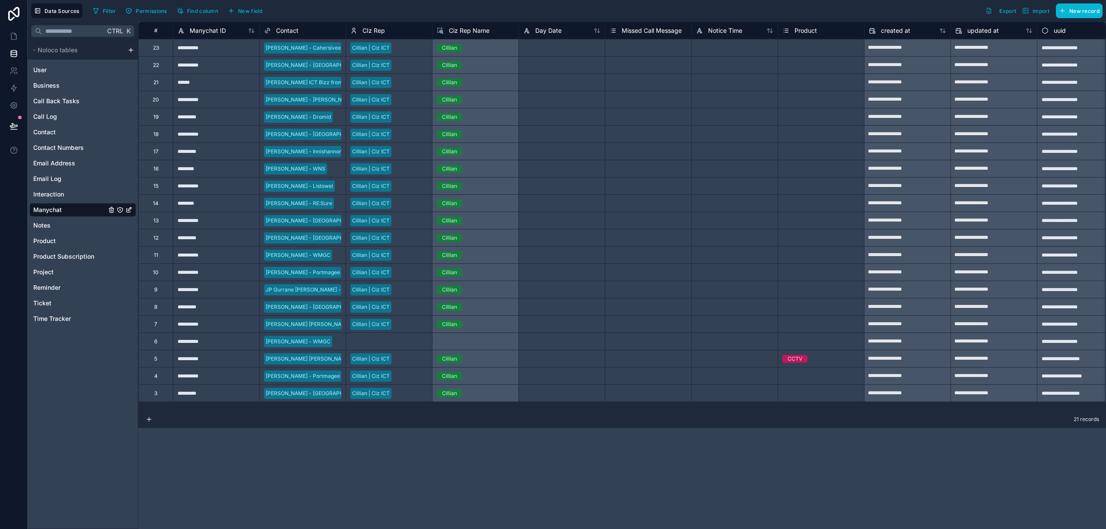
click at [379, 341] on div "Select a CIz Rep" at bounding box center [370, 341] width 40 height 7
click at [379, 340] on div "Select a CIz Rep" at bounding box center [370, 341] width 40 height 7
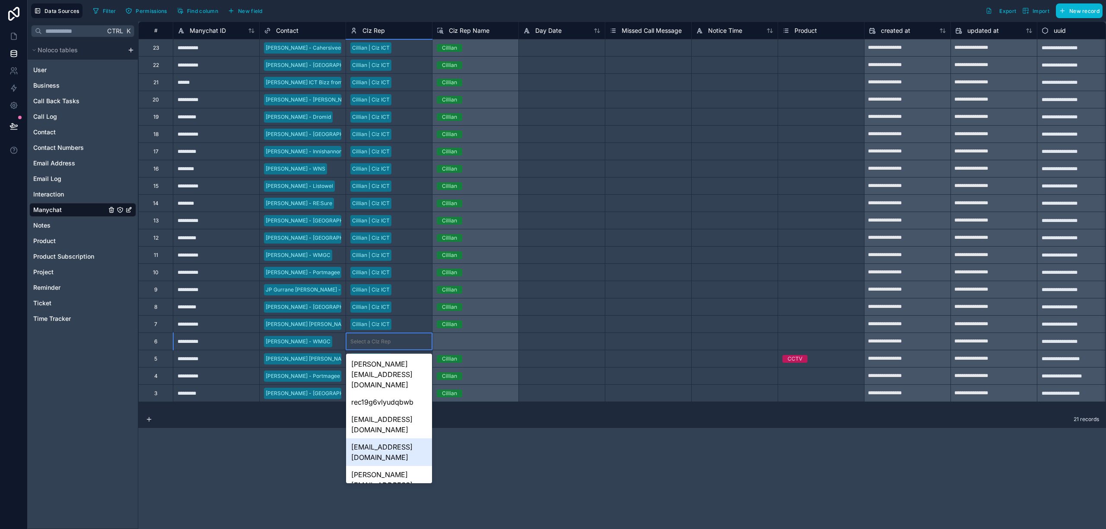
click at [386, 439] on div "cillian@cizict.com" at bounding box center [389, 453] width 86 height 28
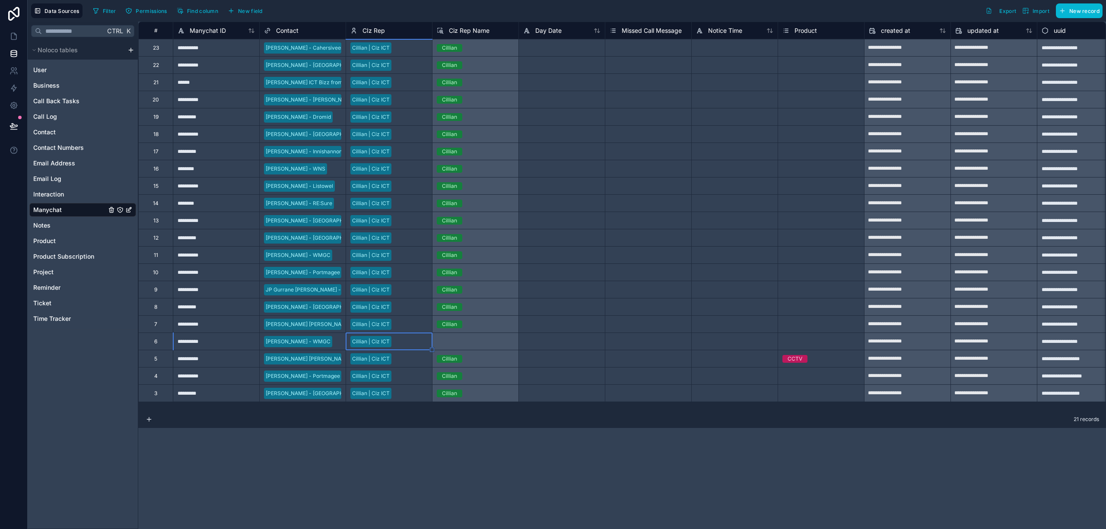
click at [462, 456] on div "**********" at bounding box center [622, 276] width 968 height 508
click at [448, 343] on div "Select a Ciz Rep Name" at bounding box center [475, 341] width 86 height 17
click at [405, 411] on div "**********" at bounding box center [622, 216] width 968 height 389
drag, startPoint x: 158, startPoint y: 385, endPoint x: 151, endPoint y: 344, distance: 41.3
click at [151, 344] on div "**********" at bounding box center [630, 212] width 985 height 380
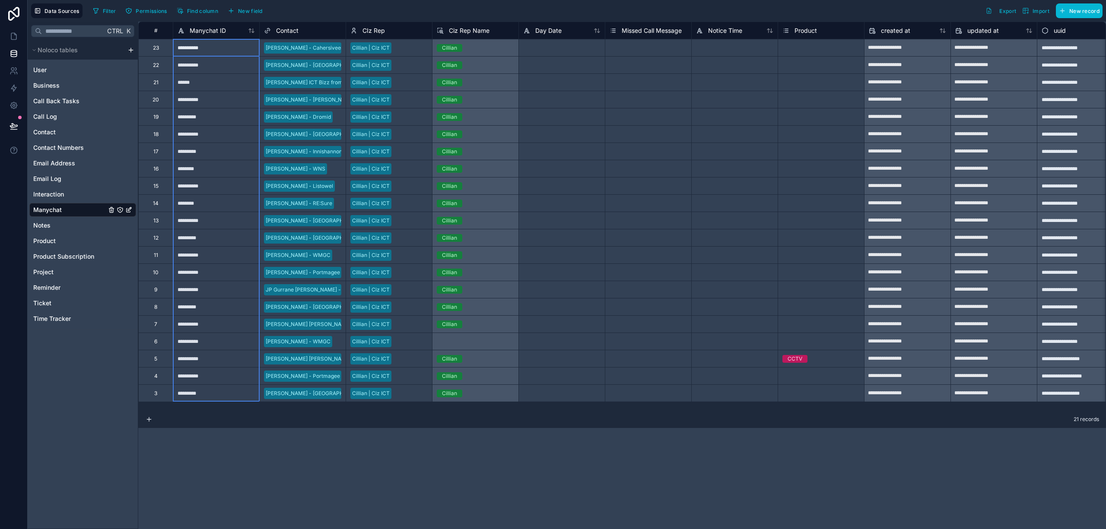
drag, startPoint x: 194, startPoint y: 54, endPoint x: 203, endPoint y: 395, distance: 341.1
click at [203, 395] on div "**********" at bounding box center [630, 212] width 985 height 380
click at [184, 443] on div "**********" at bounding box center [622, 276] width 968 height 508
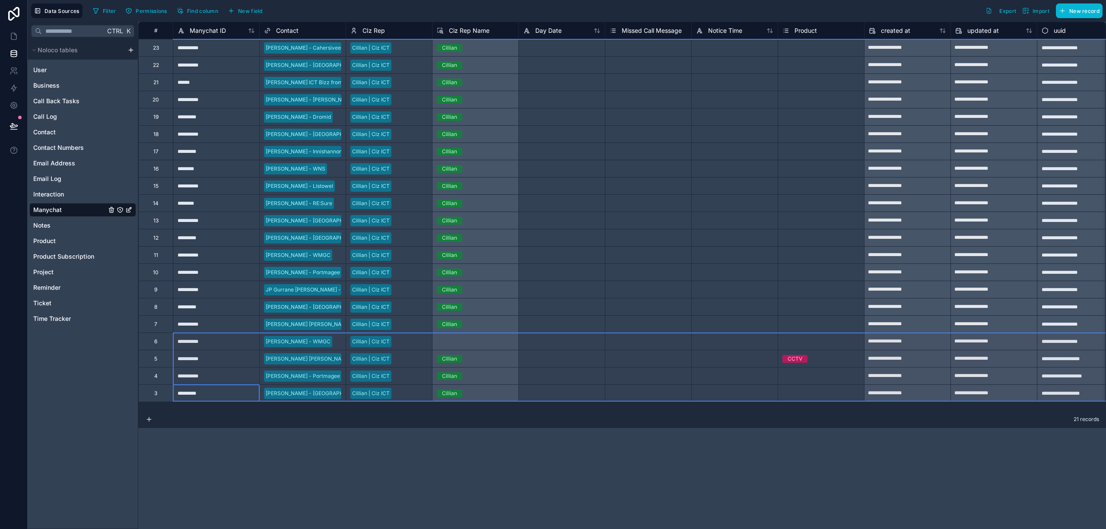
drag, startPoint x: 156, startPoint y: 393, endPoint x: 159, endPoint y: 348, distance: 45.5
click at [159, 348] on div "**********" at bounding box center [630, 212] width 985 height 380
drag, startPoint x: 162, startPoint y: 344, endPoint x: 191, endPoint y: 379, distance: 45.7
click at [191, 379] on div "Delete rows 18 to 21" at bounding box center [193, 380] width 63 height 10
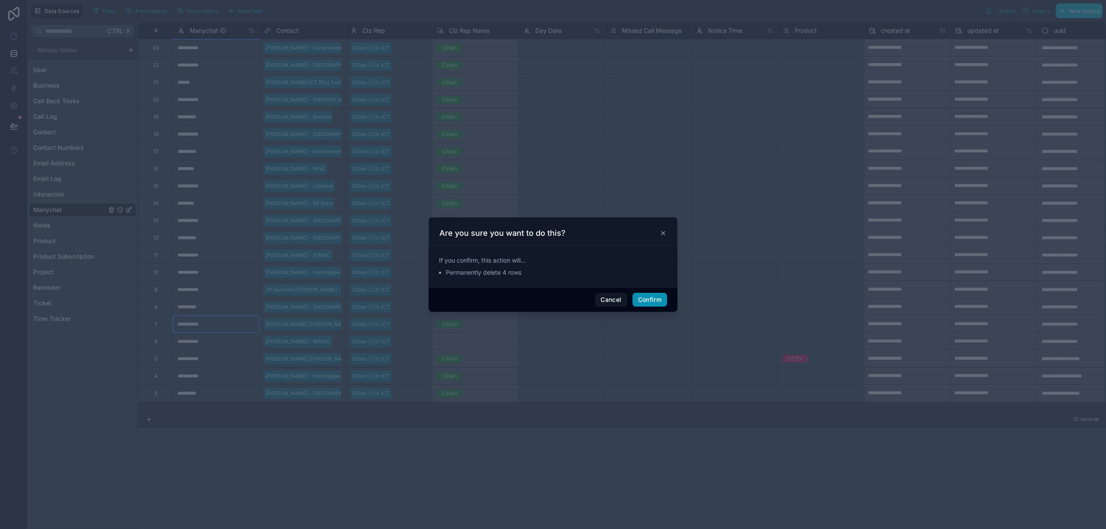
click at [649, 299] on button "Confirm" at bounding box center [650, 300] width 35 height 14
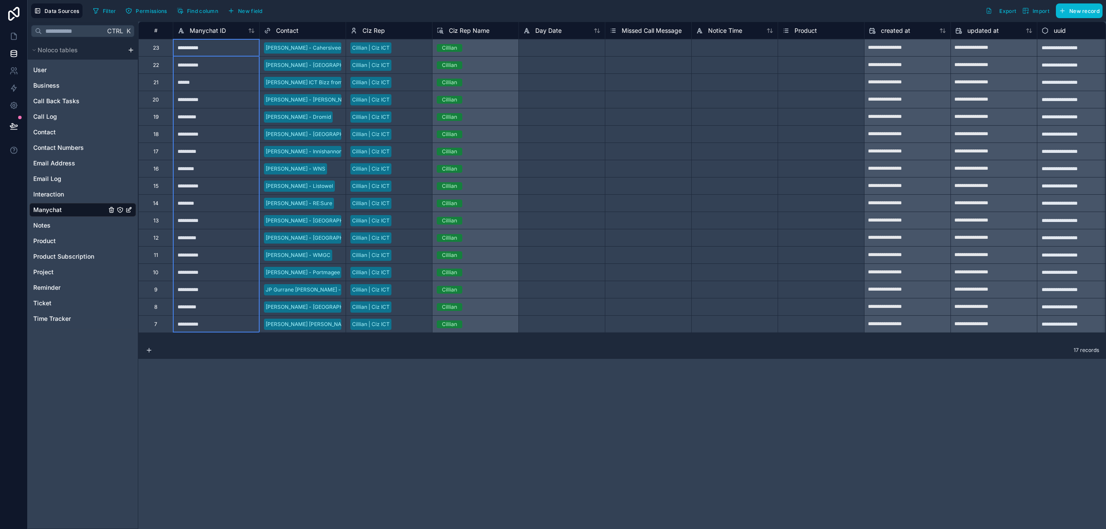
drag, startPoint x: 212, startPoint y: 48, endPoint x: 211, endPoint y: 327, distance: 278.7
click at [211, 327] on div "**********" at bounding box center [630, 177] width 985 height 311
drag, startPoint x: 217, startPoint y: 25, endPoint x: 212, endPoint y: 32, distance: 8.4
click at [217, 25] on div "Manychat ID" at bounding box center [202, 30] width 48 height 10
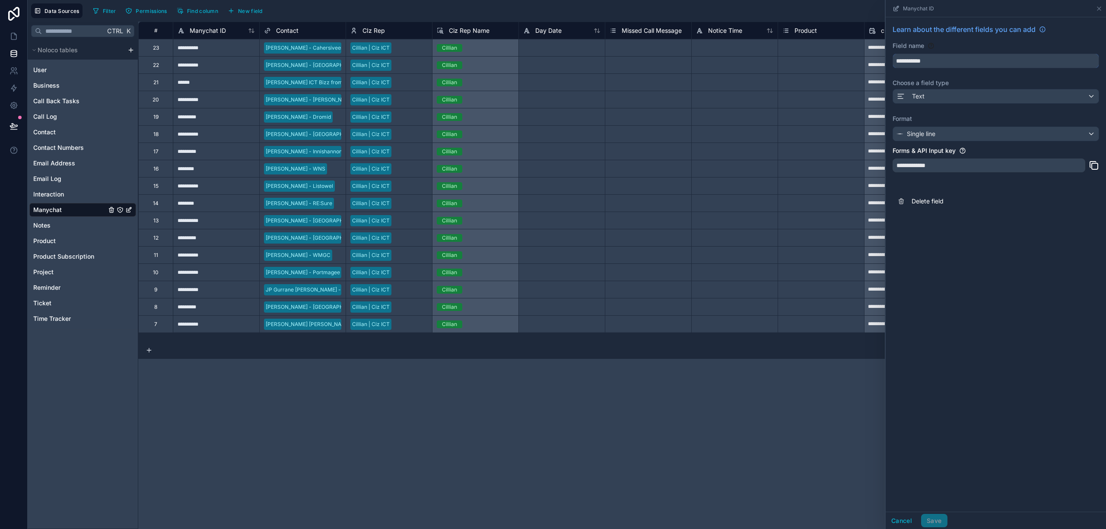
drag, startPoint x: 939, startPoint y: 63, endPoint x: 891, endPoint y: 68, distance: 48.3
click at [892, 67] on div "**********" at bounding box center [996, 117] width 220 height 201
click at [928, 201] on span "Delete field" at bounding box center [974, 201] width 124 height 9
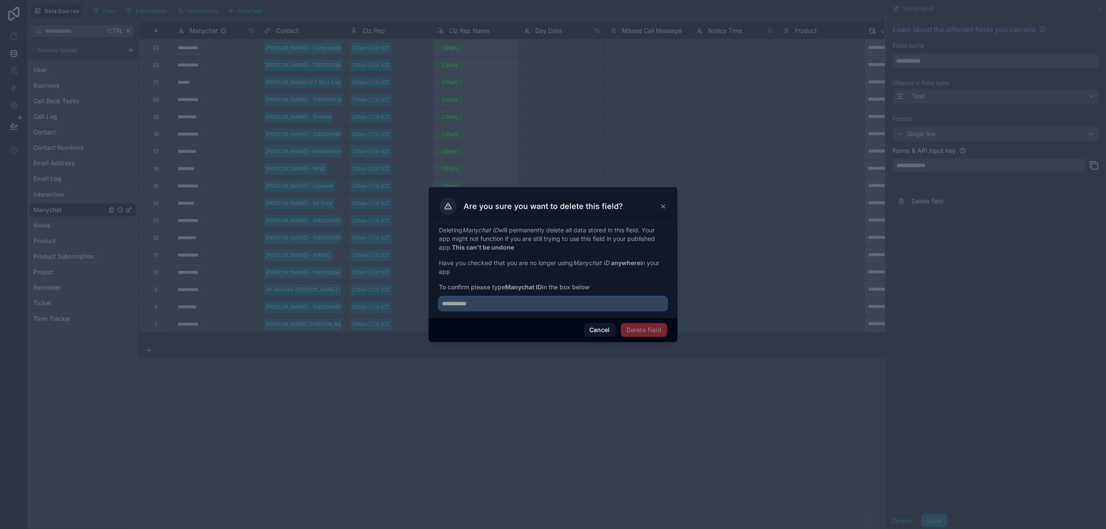
click at [486, 308] on input "text" at bounding box center [553, 304] width 228 height 14
paste input "**********"
type input "**********"
click at [643, 336] on button "Delete field" at bounding box center [644, 330] width 46 height 14
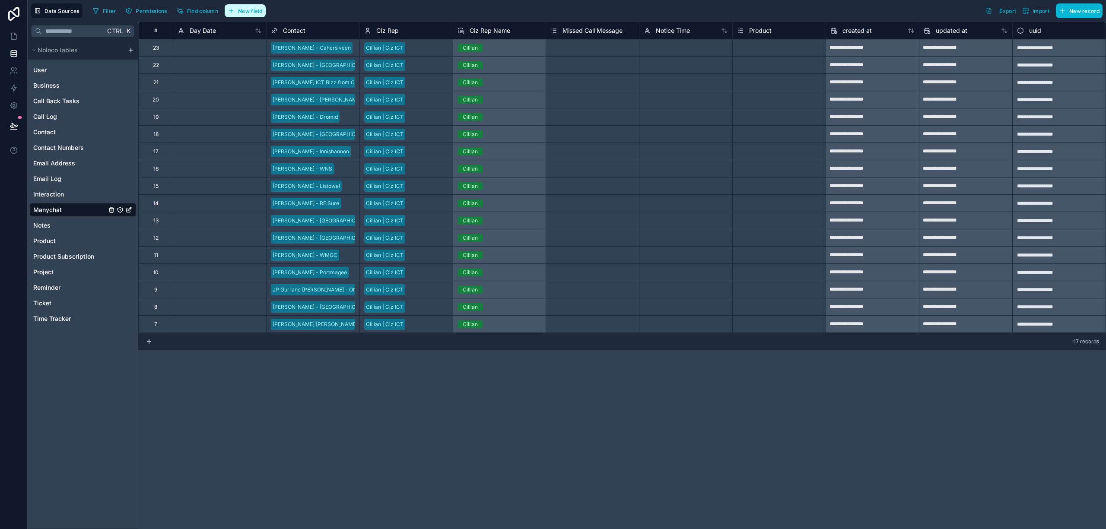
click at [255, 11] on span "New field" at bounding box center [250, 11] width 25 height 6
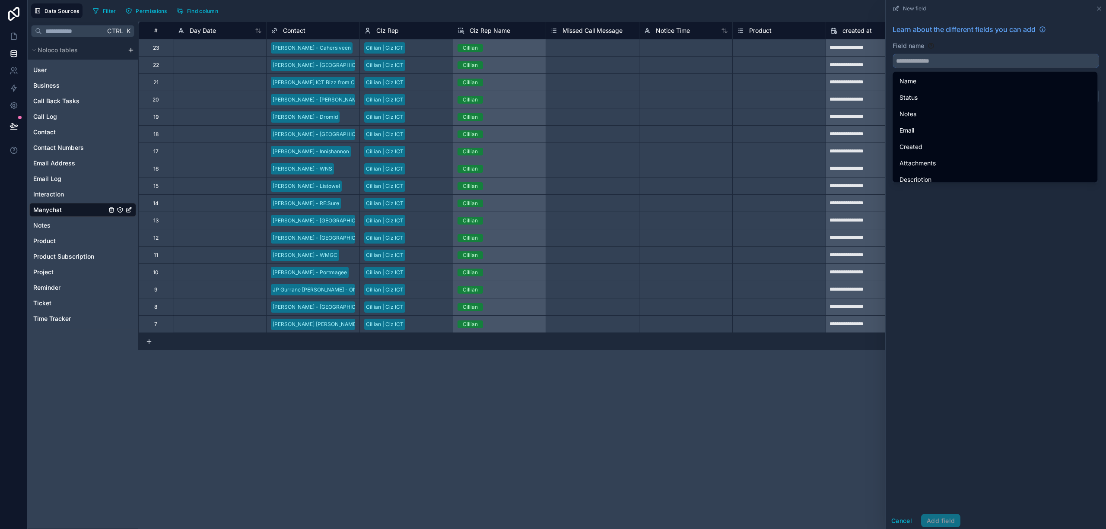
click at [955, 58] on input "text" at bounding box center [996, 61] width 206 height 14
paste input "**********"
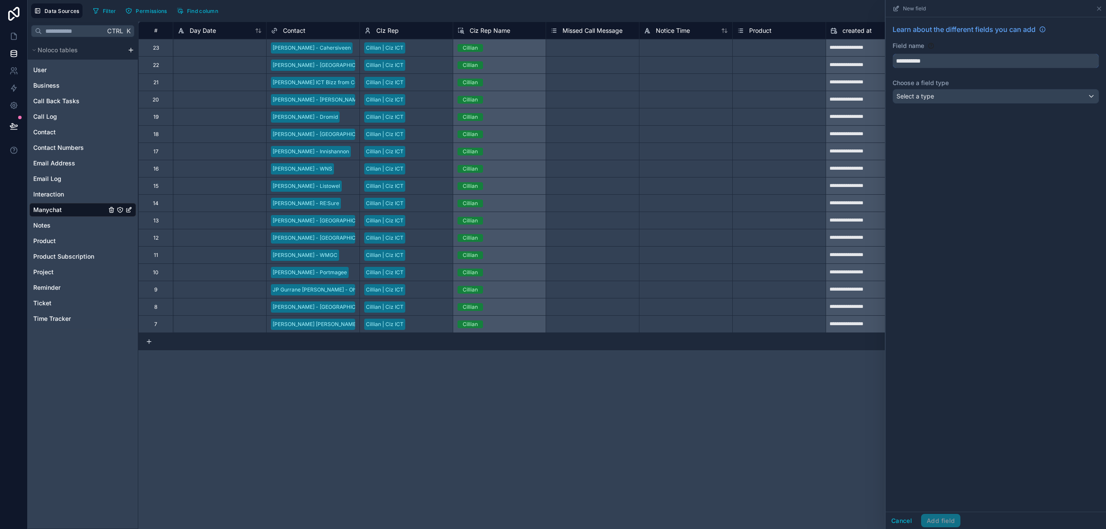
type input "**********"
click at [974, 99] on div "Select a type" at bounding box center [996, 96] width 206 height 14
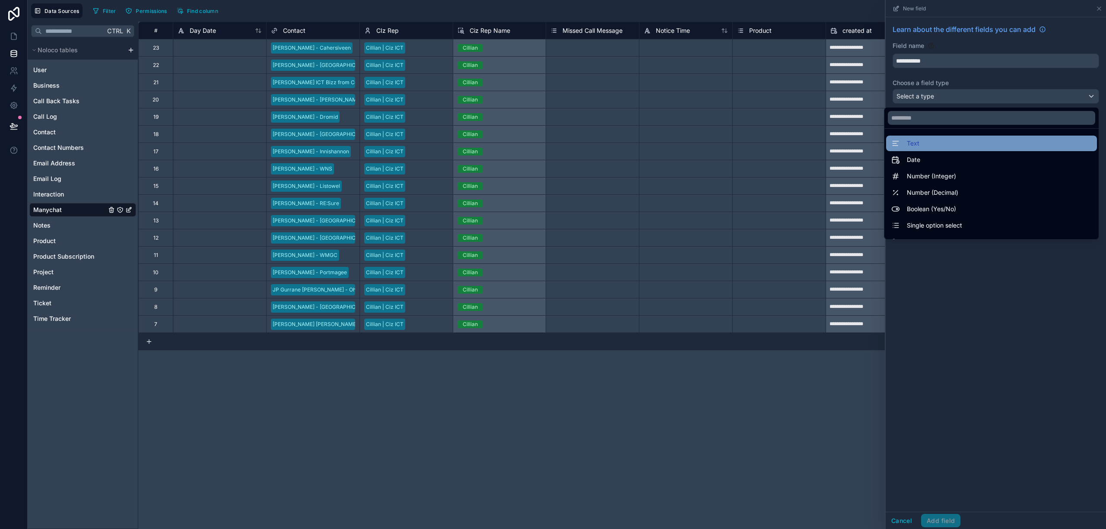
click at [951, 143] on div "Text" at bounding box center [992, 143] width 201 height 10
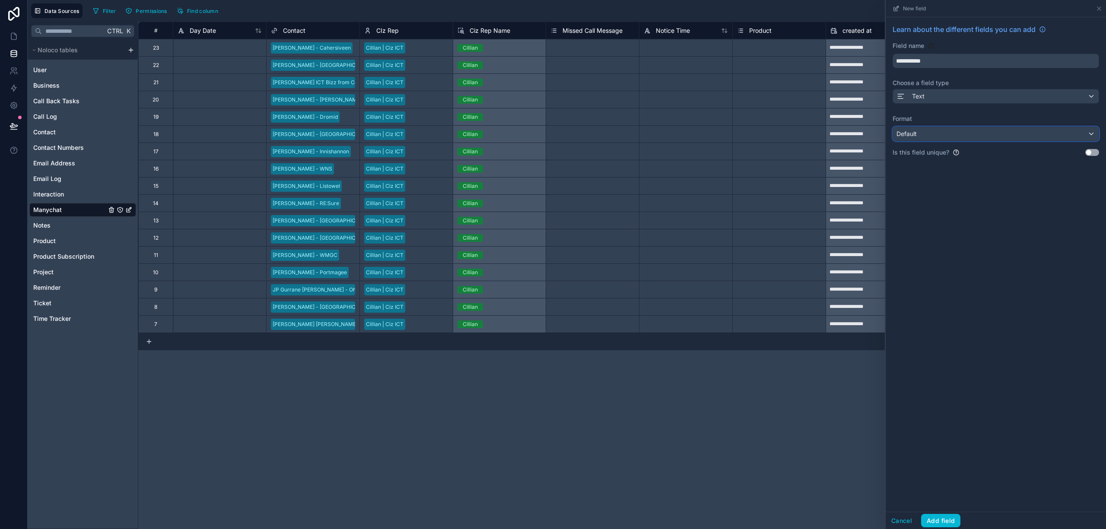
click at [965, 134] on div "Default" at bounding box center [996, 134] width 206 height 14
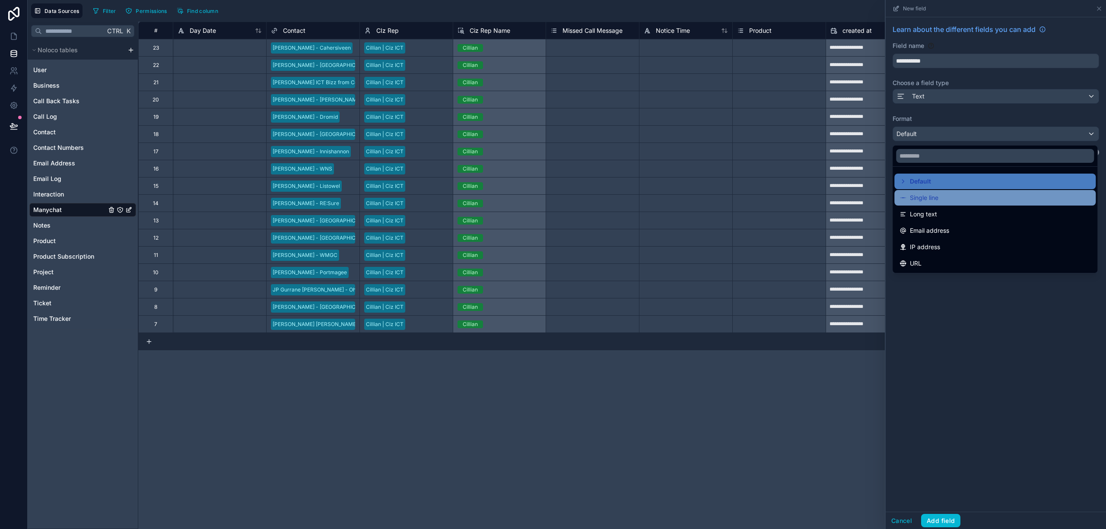
click at [951, 201] on div "Single line" at bounding box center [995, 198] width 191 height 10
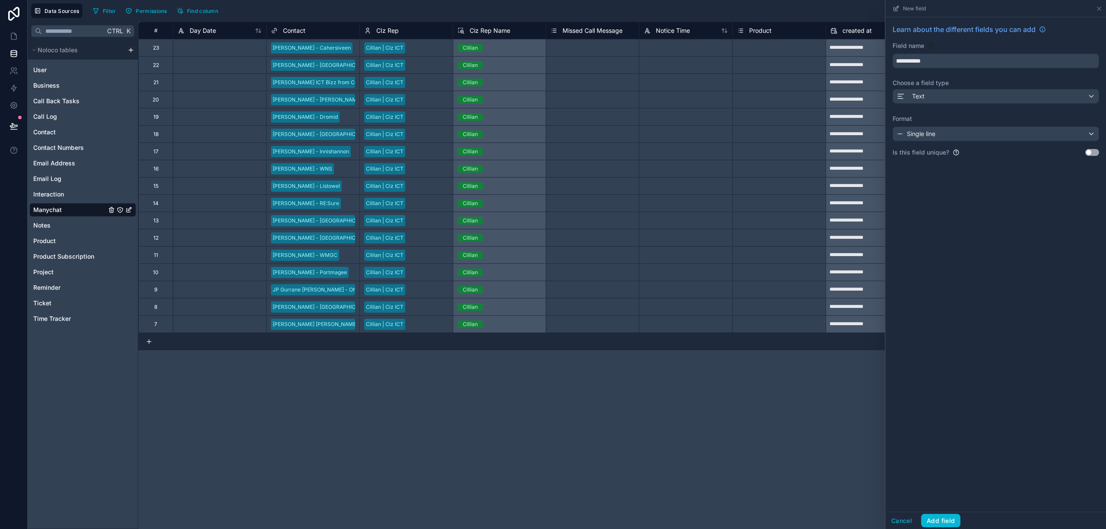
click at [1091, 154] on button "Use setting" at bounding box center [1093, 152] width 14 height 7
click at [936, 522] on button "Add field" at bounding box center [940, 521] width 39 height 14
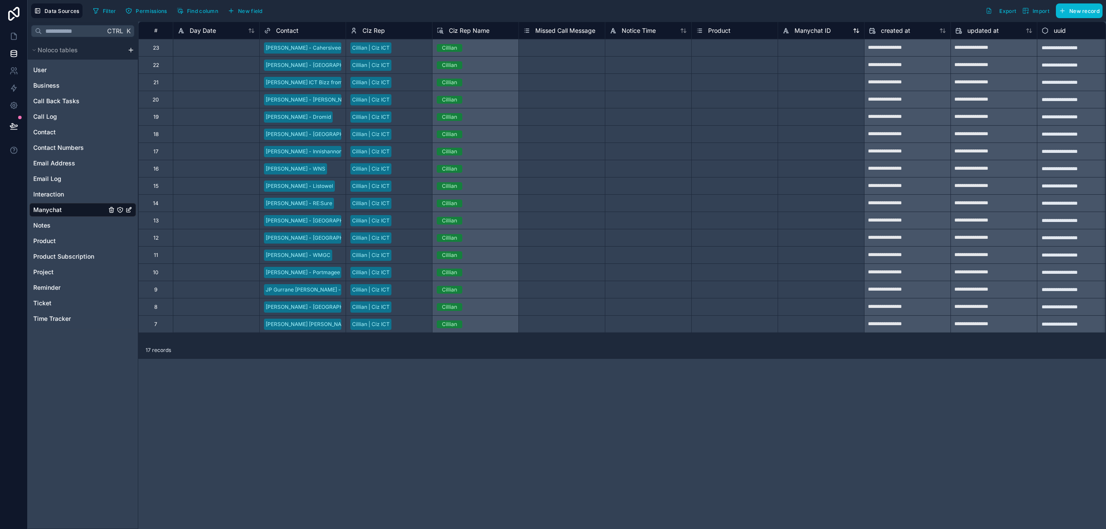
click at [815, 29] on span "Manychat ID" at bounding box center [813, 30] width 36 height 9
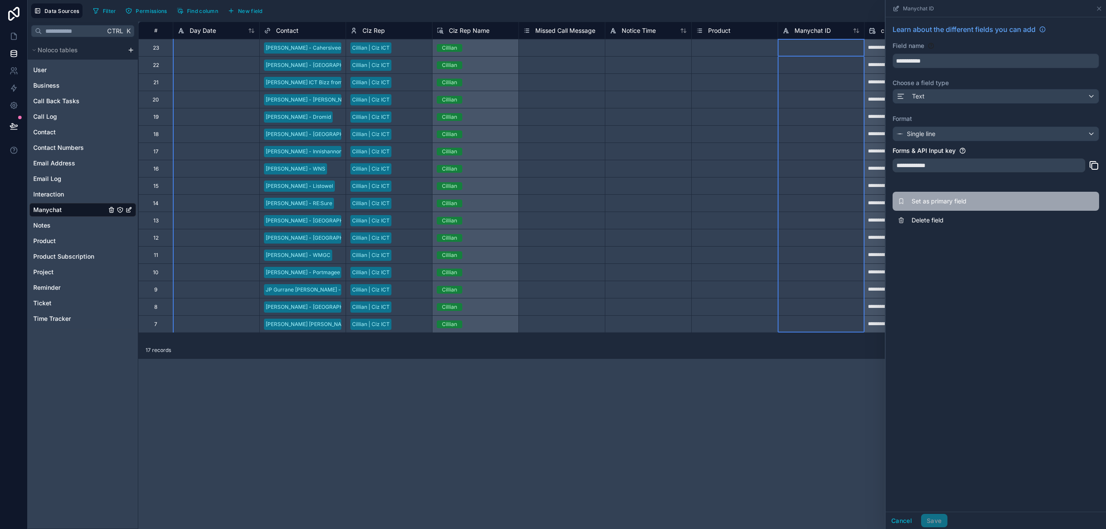
click at [951, 202] on span "Set as primary field" at bounding box center [974, 201] width 124 height 9
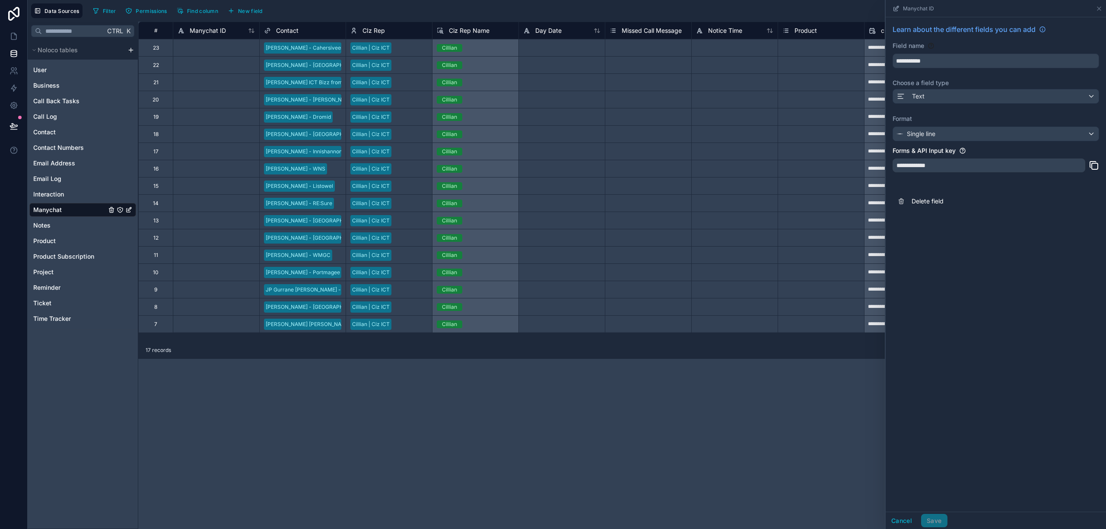
click at [217, 52] on div at bounding box center [216, 47] width 86 height 17
click at [227, 51] on div at bounding box center [216, 47] width 86 height 17
click at [1100, 10] on icon at bounding box center [1099, 8] width 7 height 7
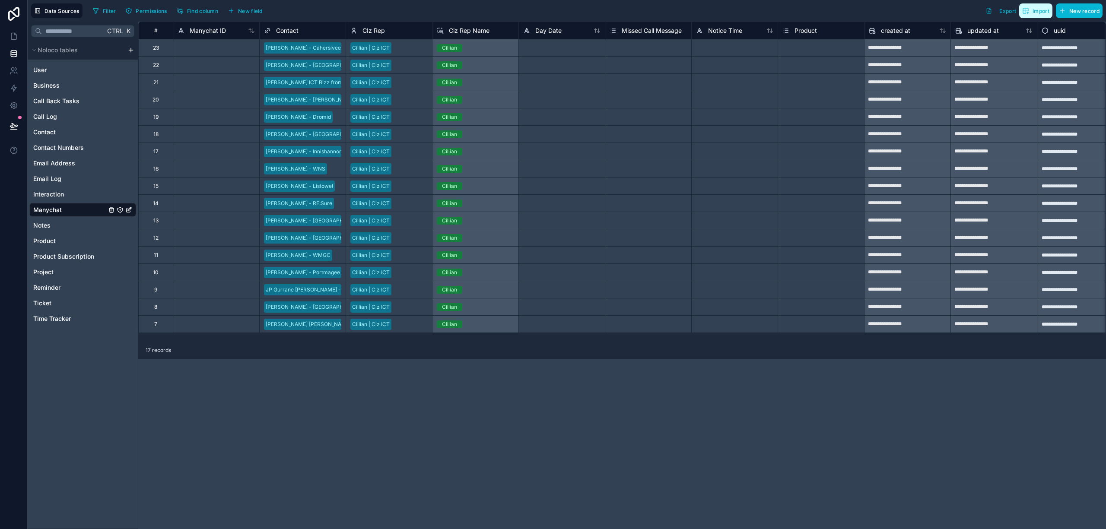
click at [1042, 11] on span "Import" at bounding box center [1041, 11] width 17 height 6
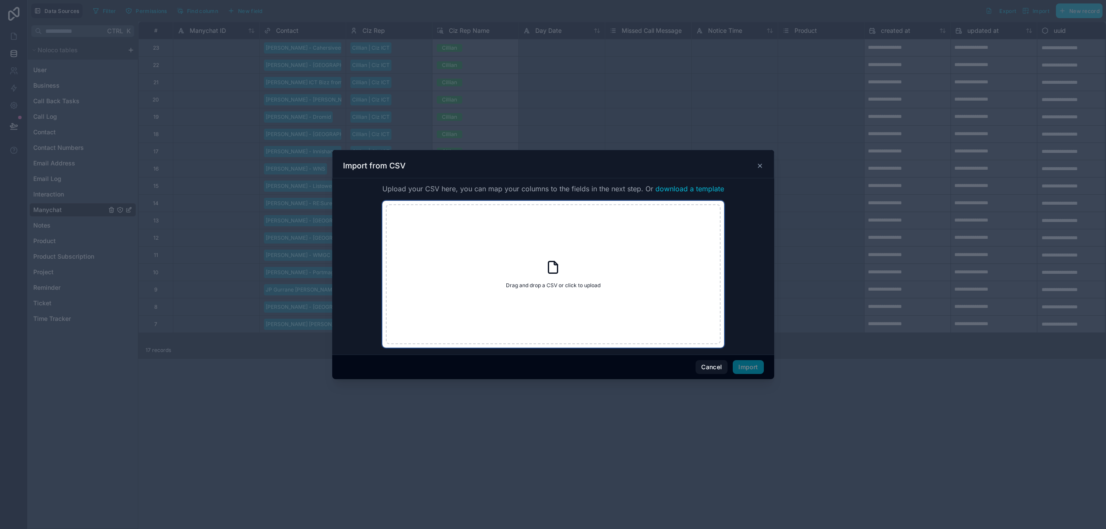
click at [543, 258] on div "Drag and drop a CSV or click to upload Drag and drop a CSV or click to upload" at bounding box center [553, 274] width 335 height 140
type input "**********"
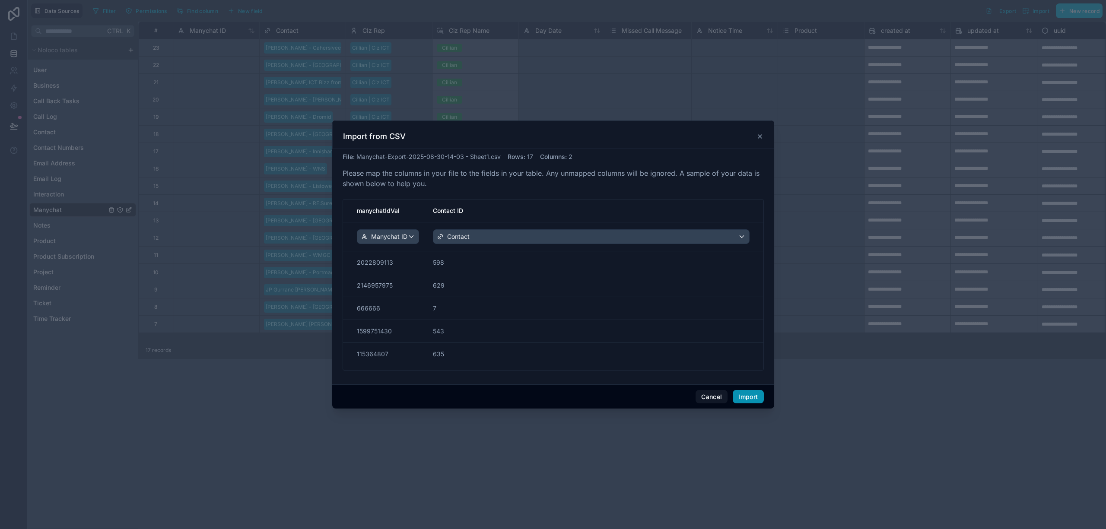
click at [752, 396] on button "Import" at bounding box center [748, 397] width 31 height 14
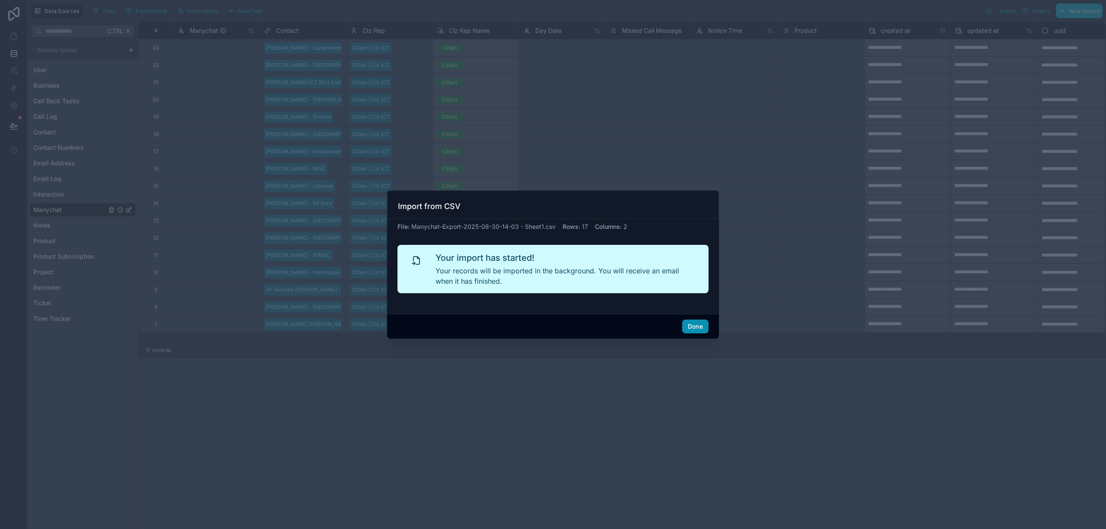
click at [698, 326] on button "Done" at bounding box center [695, 327] width 26 height 14
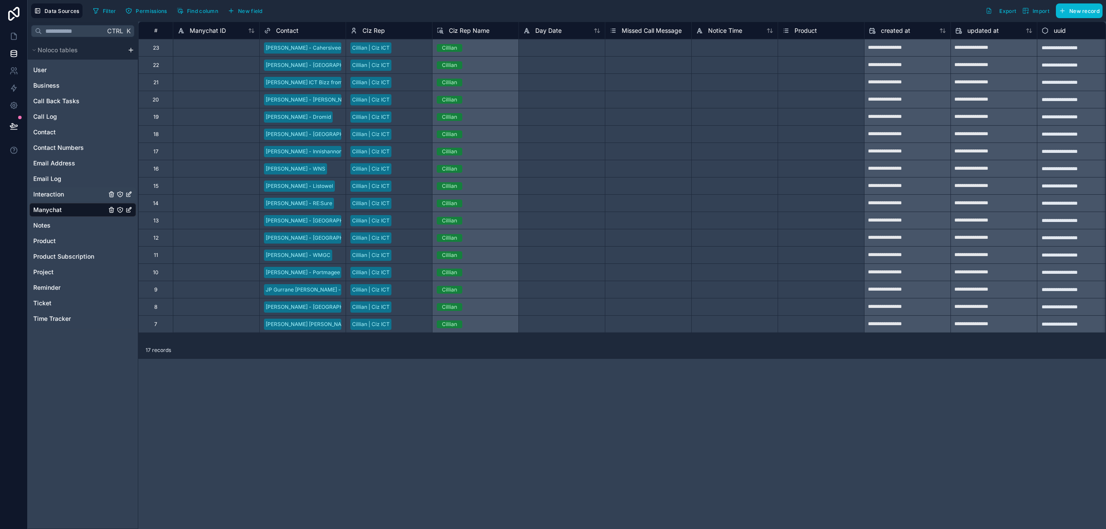
click at [47, 194] on span "Interaction" at bounding box center [48, 194] width 31 height 9
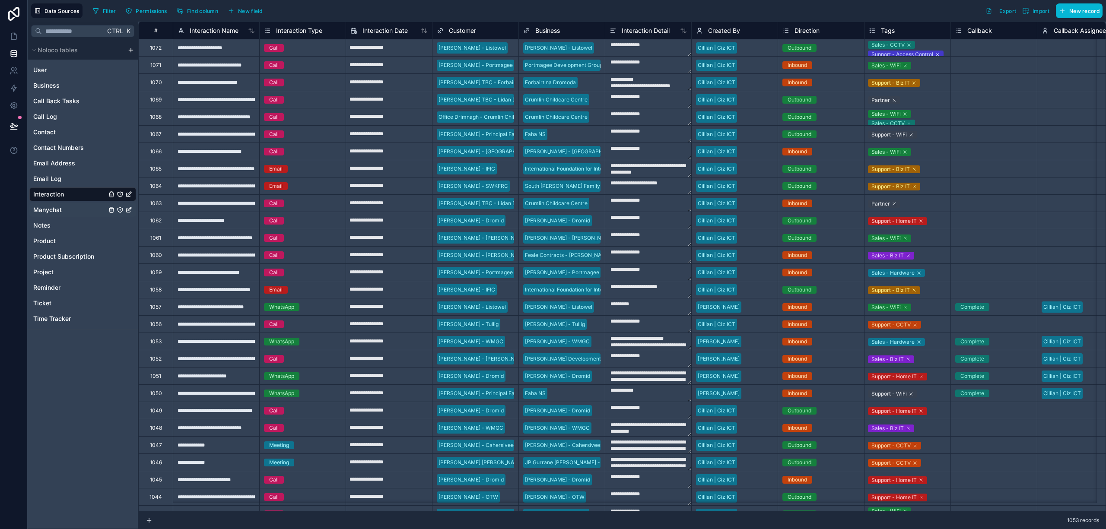
click at [50, 206] on span "Manychat" at bounding box center [47, 210] width 29 height 9
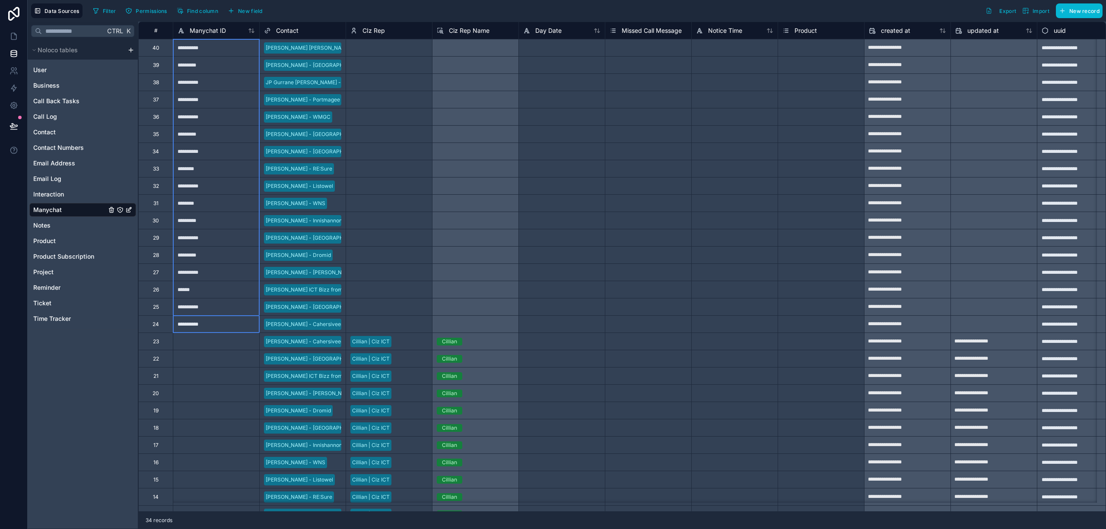
drag, startPoint x: 199, startPoint y: 326, endPoint x: 208, endPoint y: 41, distance: 285.4
click at [208, 41] on div "**********" at bounding box center [630, 324] width 985 height 605
click at [208, 351] on div at bounding box center [216, 358] width 86 height 17
click at [149, 343] on div "23" at bounding box center [155, 341] width 35 height 17
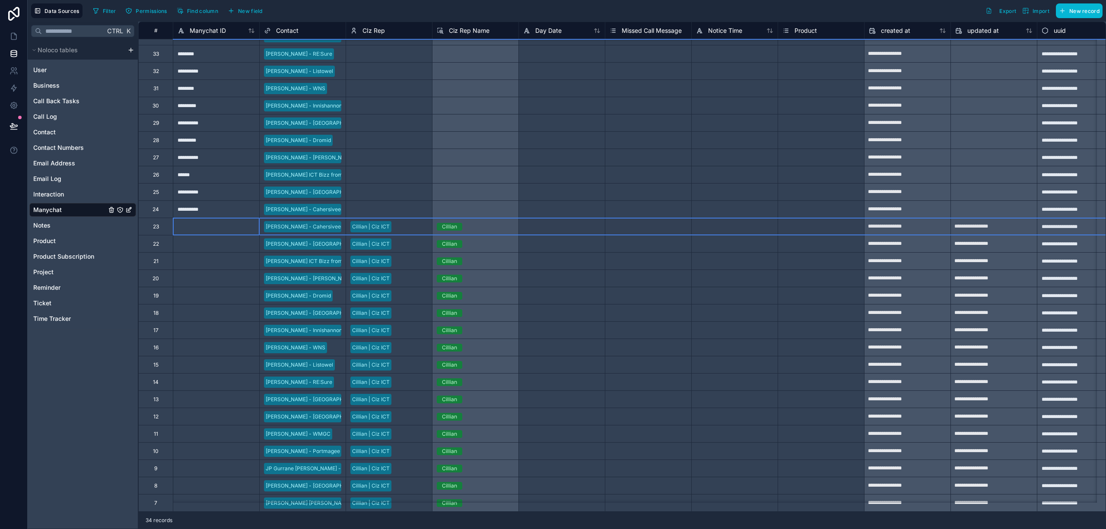
scroll to position [124, 0]
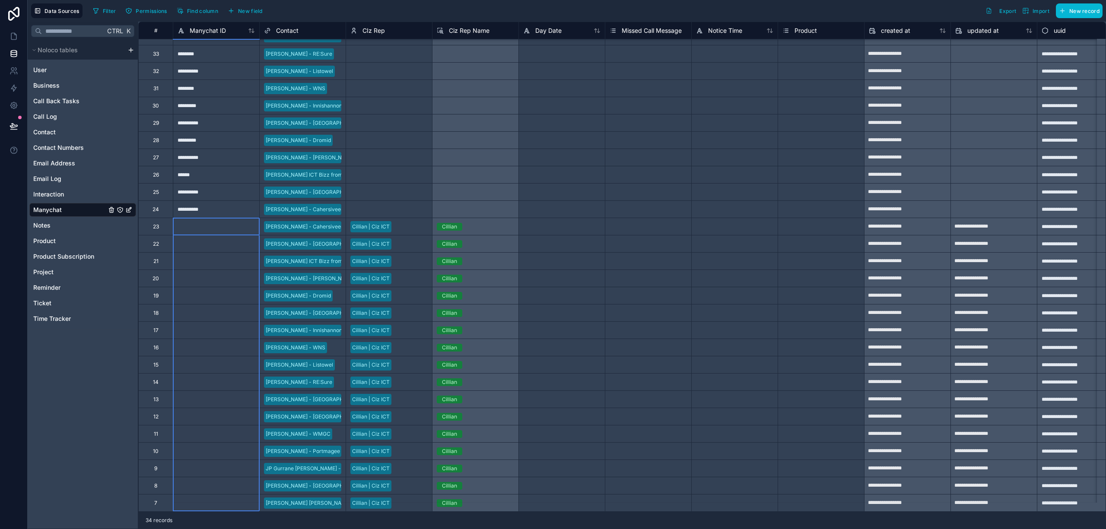
click at [156, 500] on div "7" at bounding box center [155, 503] width 3 height 7
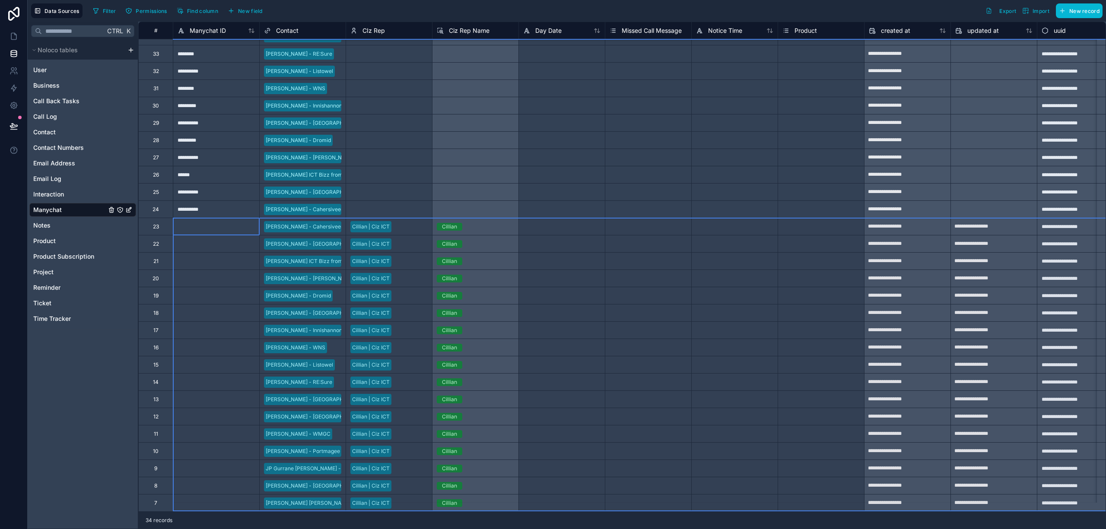
drag, startPoint x: 154, startPoint y: 222, endPoint x: 165, endPoint y: 505, distance: 283.3
click at [165, 505] on div "**********" at bounding box center [622, 267] width 968 height 491
drag, startPoint x: 194, startPoint y: 422, endPoint x: 230, endPoint y: 458, distance: 50.7
click at [230, 458] on div "Delete rows 18 to 34" at bounding box center [227, 458] width 64 height 10
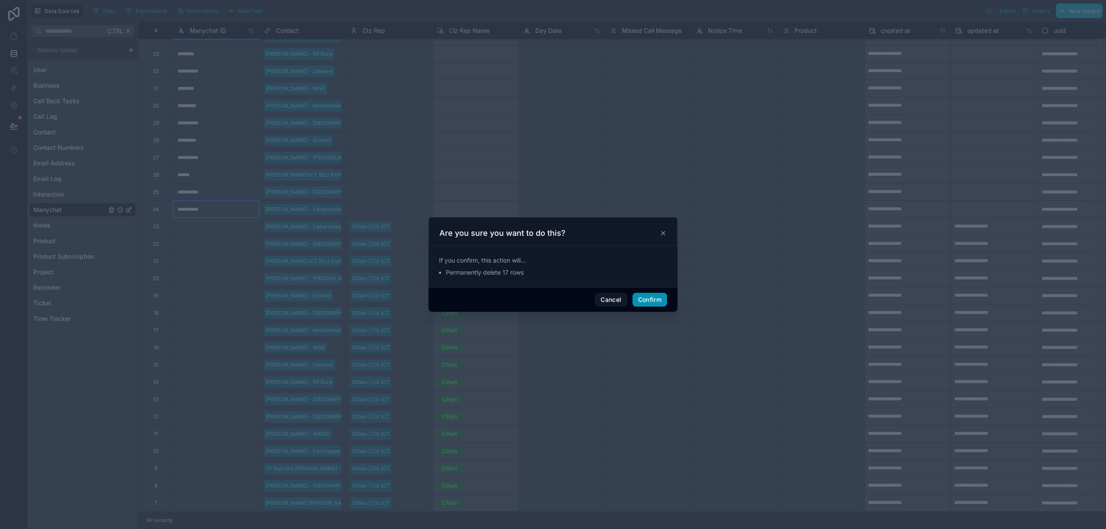
click at [655, 300] on button "Confirm" at bounding box center [650, 300] width 35 height 14
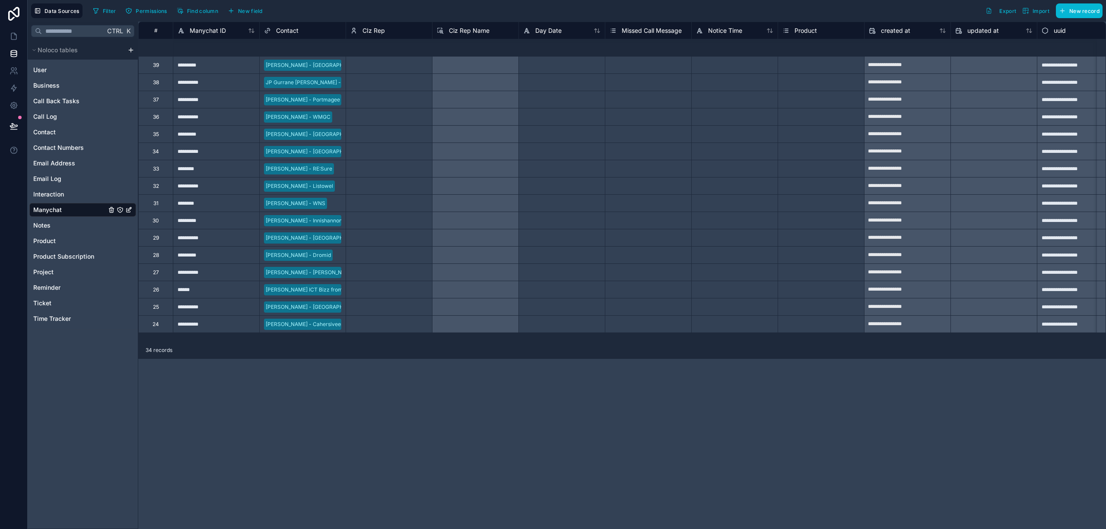
scroll to position [0, 0]
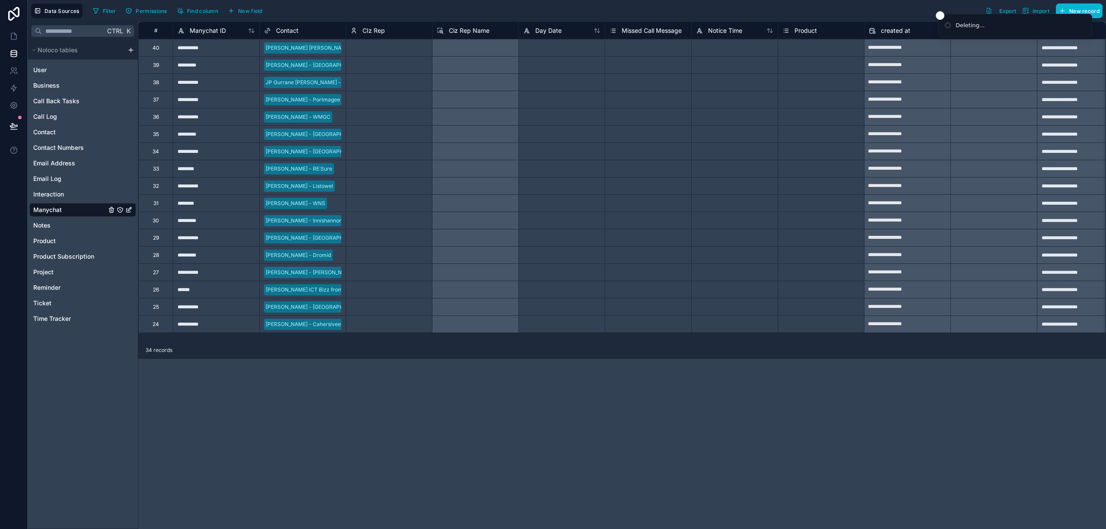
click at [290, 28] on span "Contact" at bounding box center [287, 30] width 22 height 9
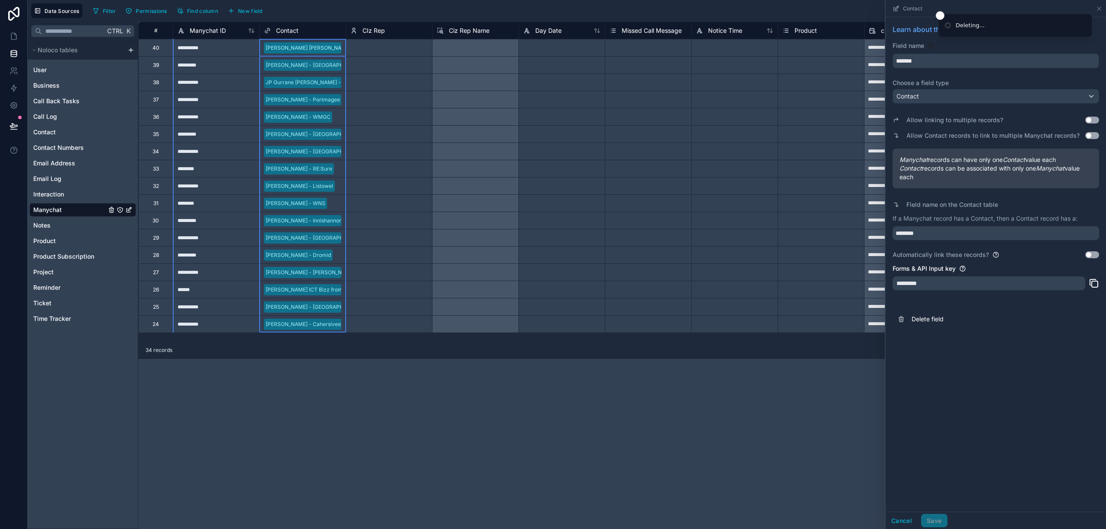
click at [1093, 252] on div "Automatically link these records? Use setting" at bounding box center [996, 255] width 207 height 9
click at [1089, 255] on button "Use setting" at bounding box center [1093, 255] width 14 height 7
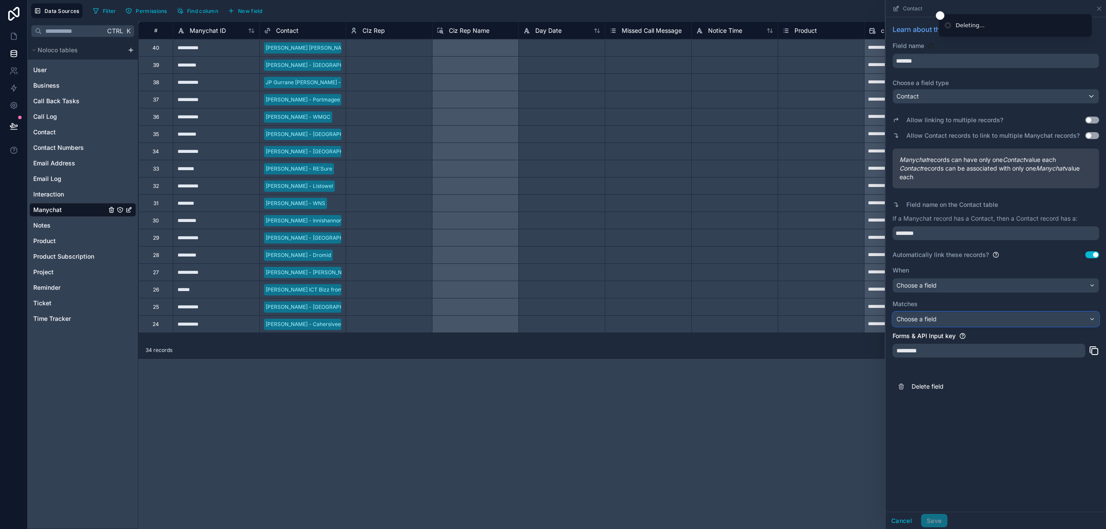
click at [1067, 320] on div "Choose a field" at bounding box center [996, 319] width 206 height 14
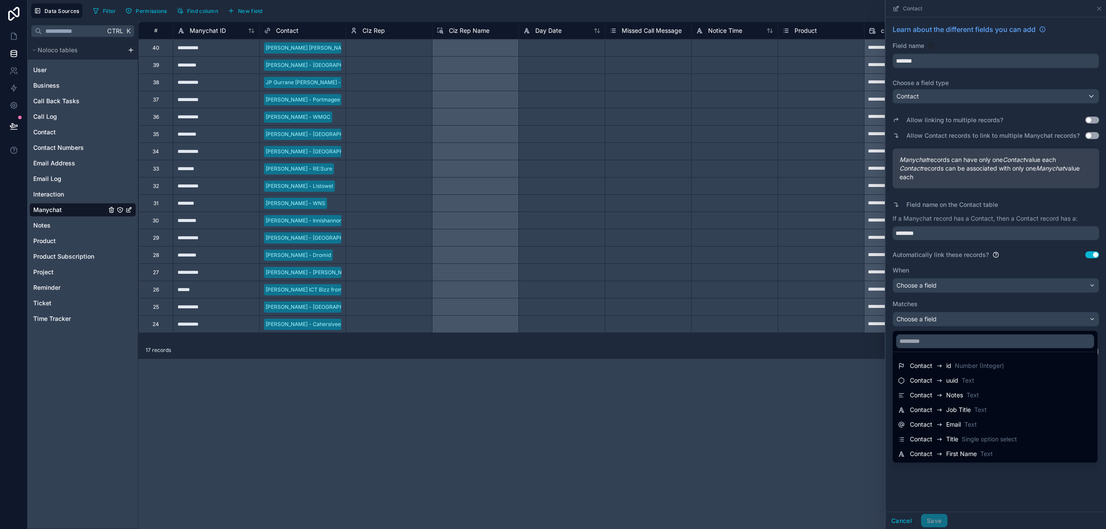
click at [1053, 290] on div at bounding box center [996, 264] width 220 height 529
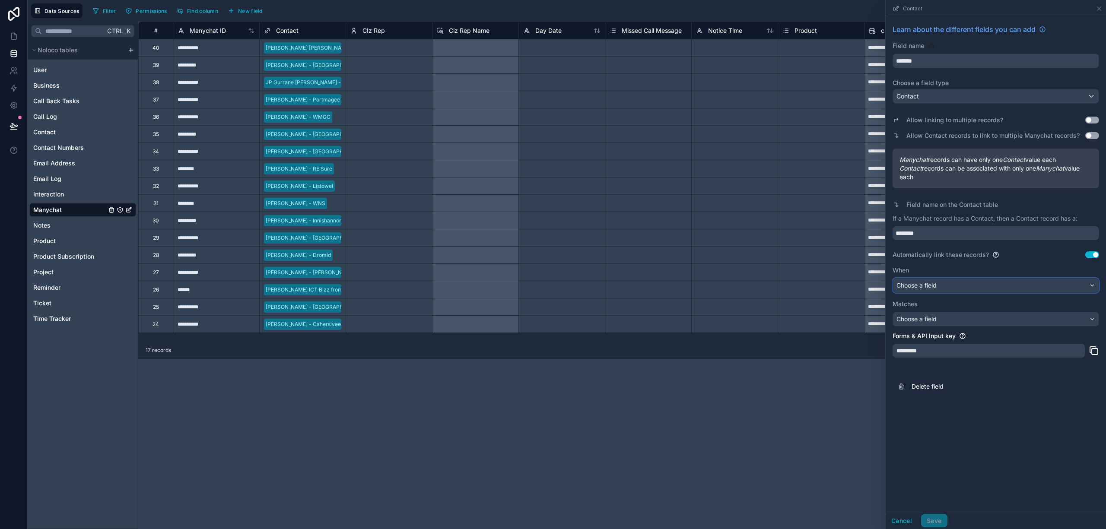
click at [1053, 290] on div "Choose a field" at bounding box center [996, 286] width 206 height 14
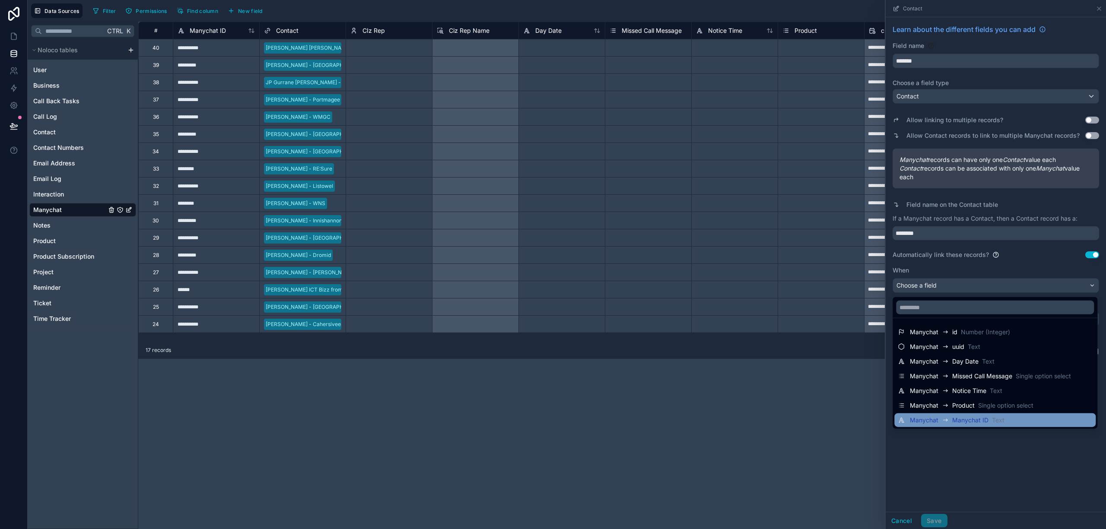
click at [1007, 419] on div "Manychat Manychat ID Text" at bounding box center [995, 420] width 194 height 10
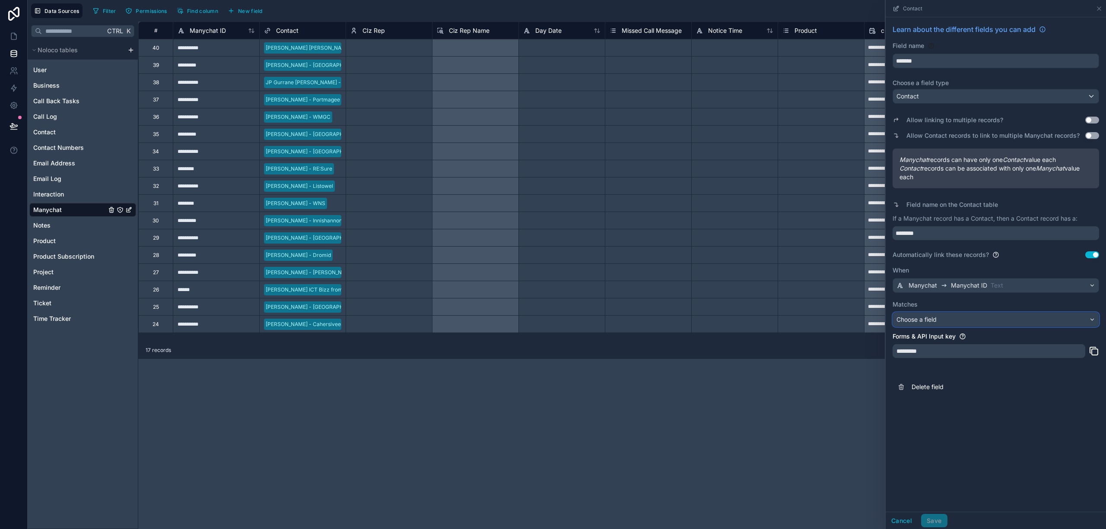
click at [1060, 322] on div "Choose a field" at bounding box center [996, 320] width 206 height 14
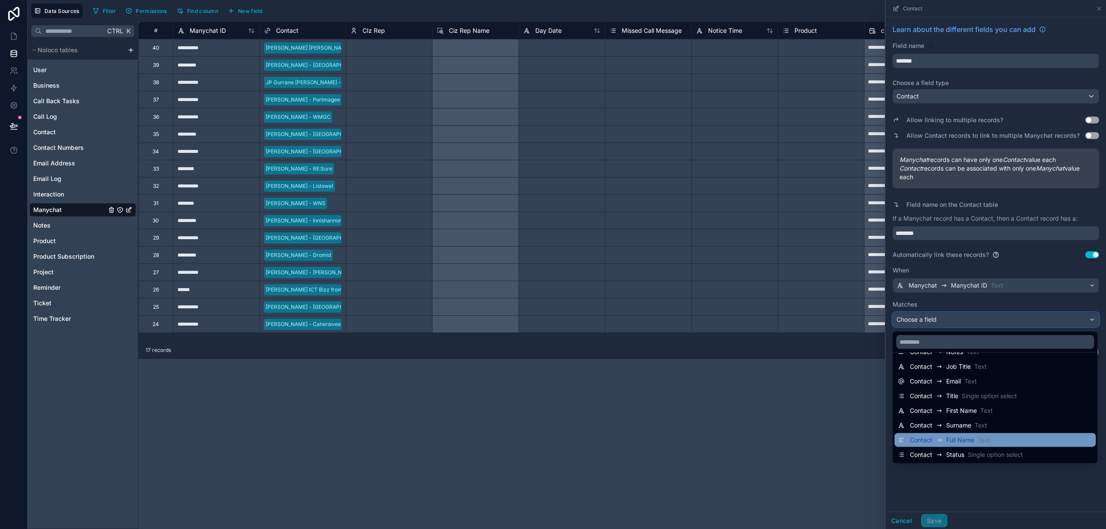
scroll to position [88, 0]
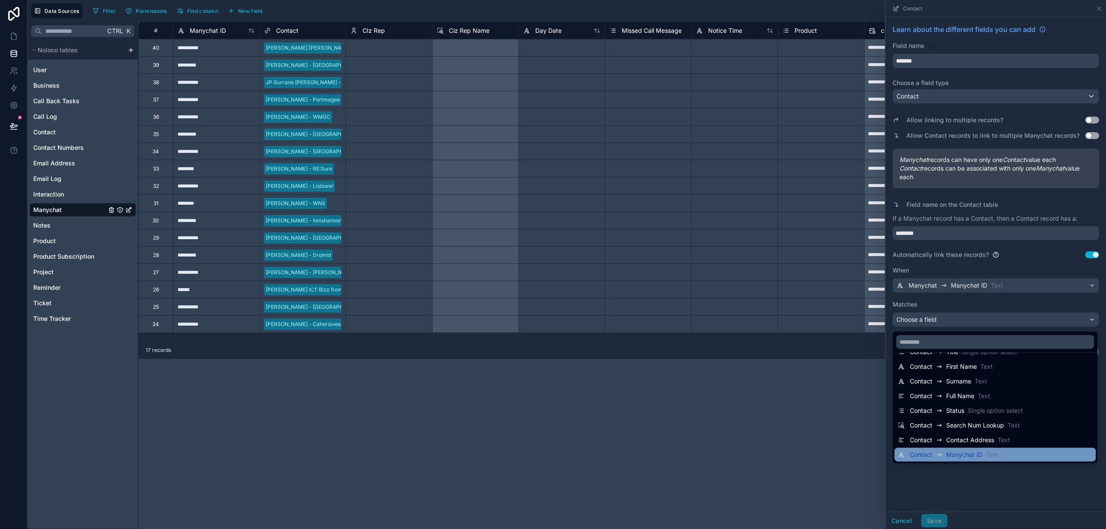
click at [1005, 457] on div "Contact Manychat ID Text" at bounding box center [995, 455] width 194 height 10
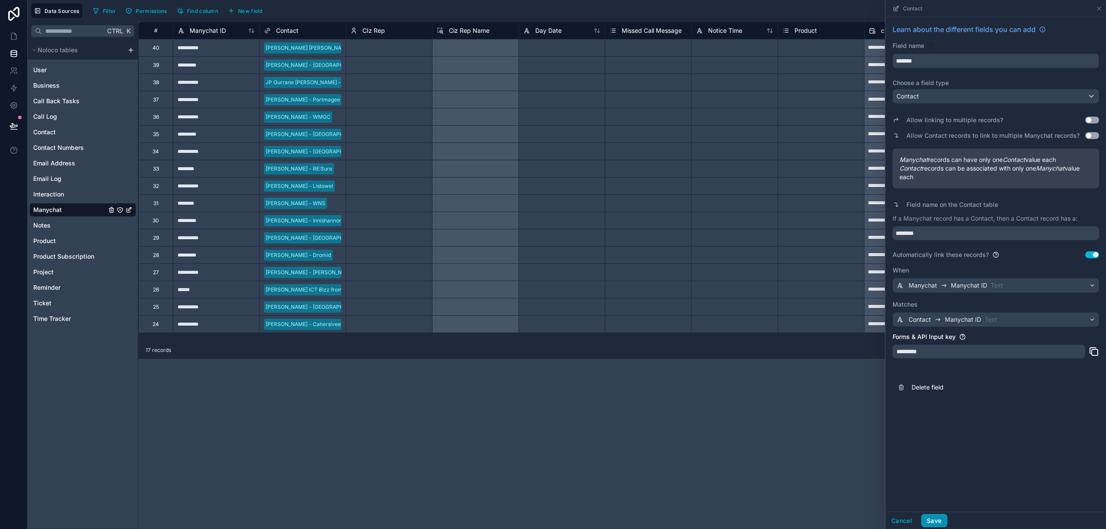
click at [939, 522] on button "Save" at bounding box center [934, 521] width 26 height 14
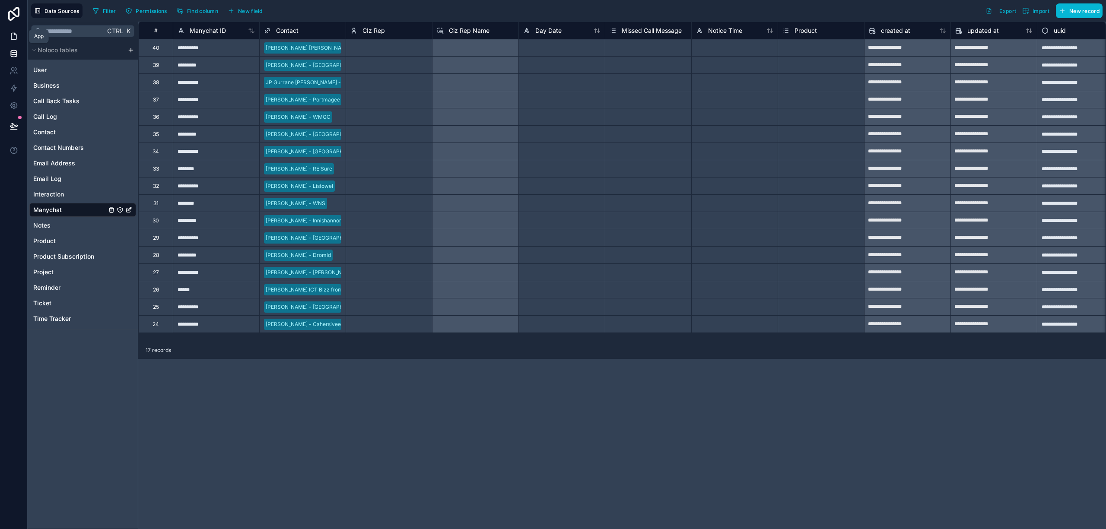
click at [16, 37] on icon at bounding box center [14, 36] width 9 height 9
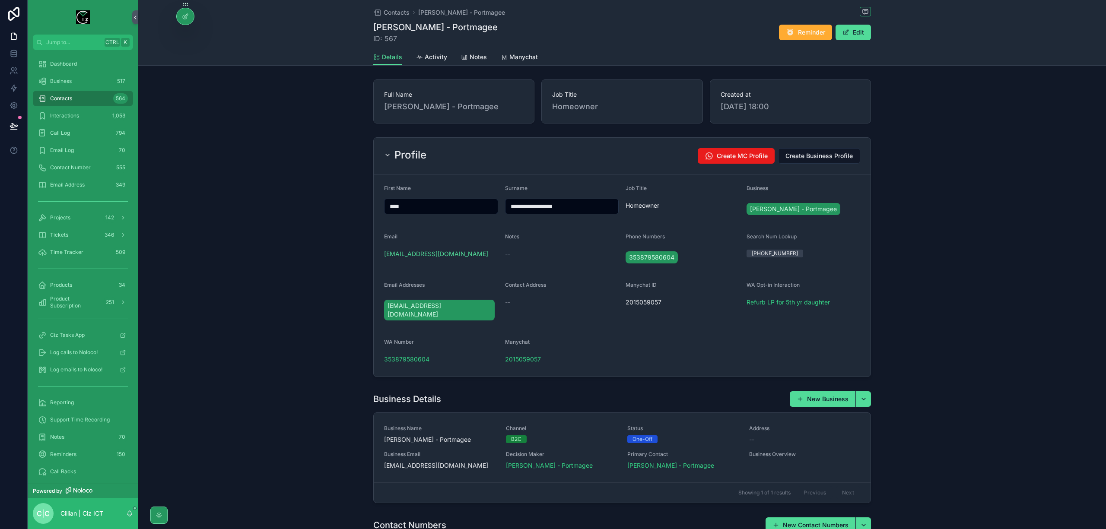
click at [75, 96] on div "Contacts 564" at bounding box center [83, 99] width 90 height 14
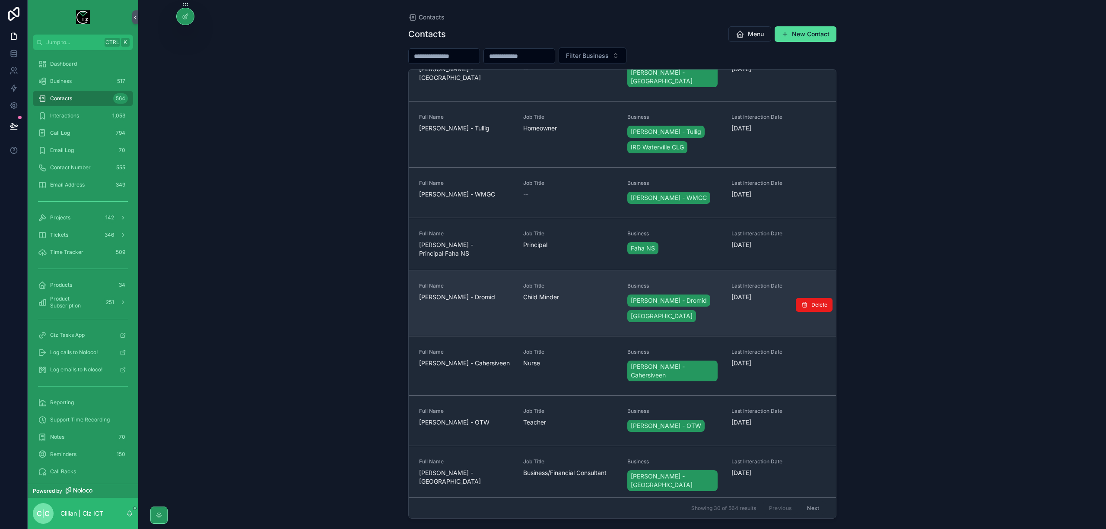
scroll to position [806, 0]
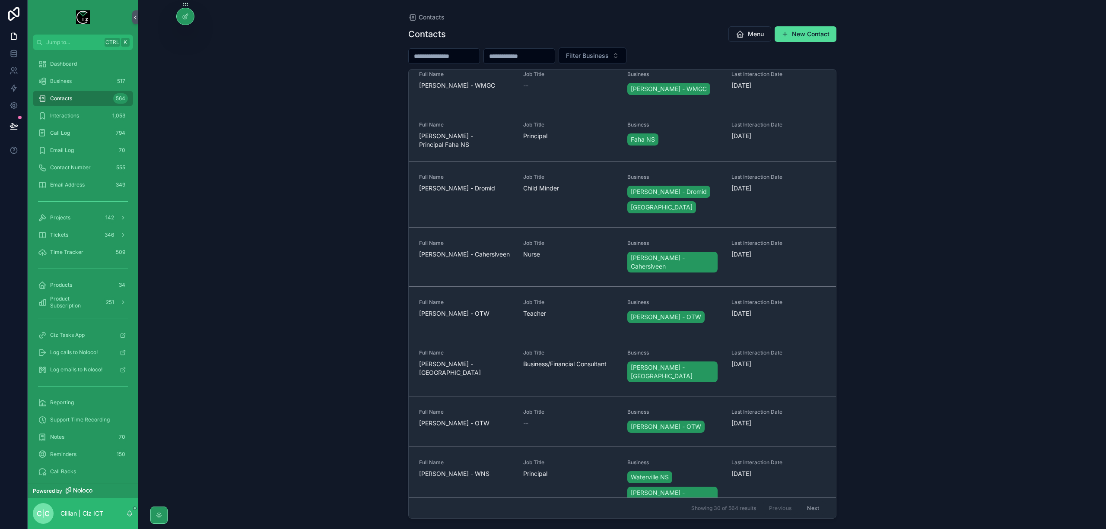
click at [478, 58] on input "scrollable content" at bounding box center [444, 56] width 71 height 12
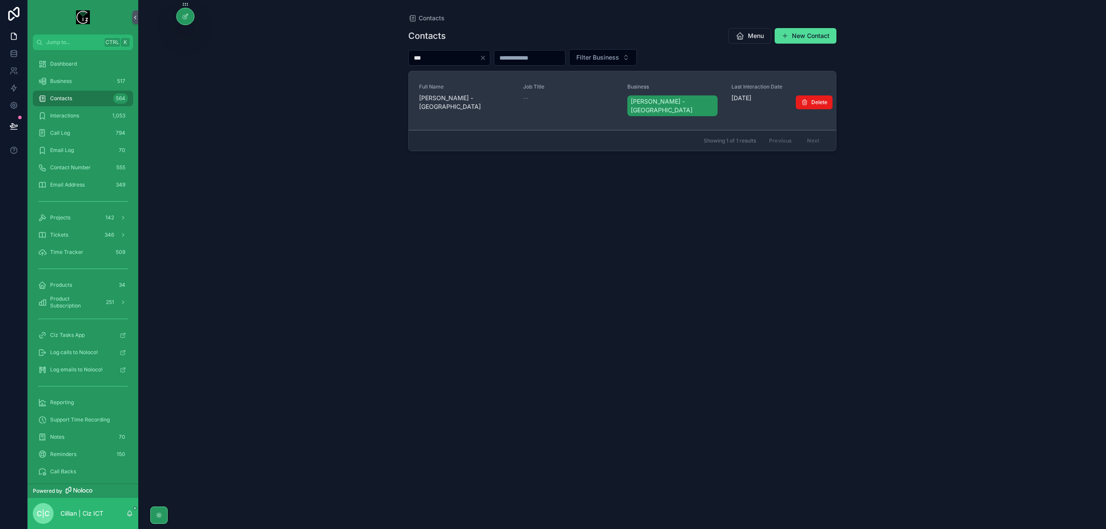
type input "***"
click at [472, 94] on span "[PERSON_NAME] - [GEOGRAPHIC_DATA]" at bounding box center [466, 102] width 94 height 17
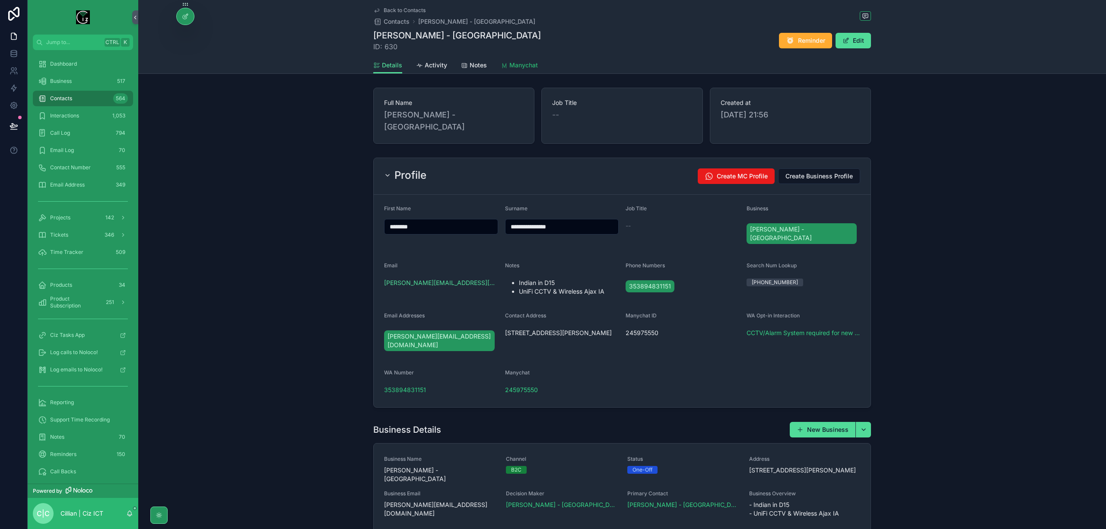
click at [519, 69] on span "Manychat" at bounding box center [524, 65] width 29 height 9
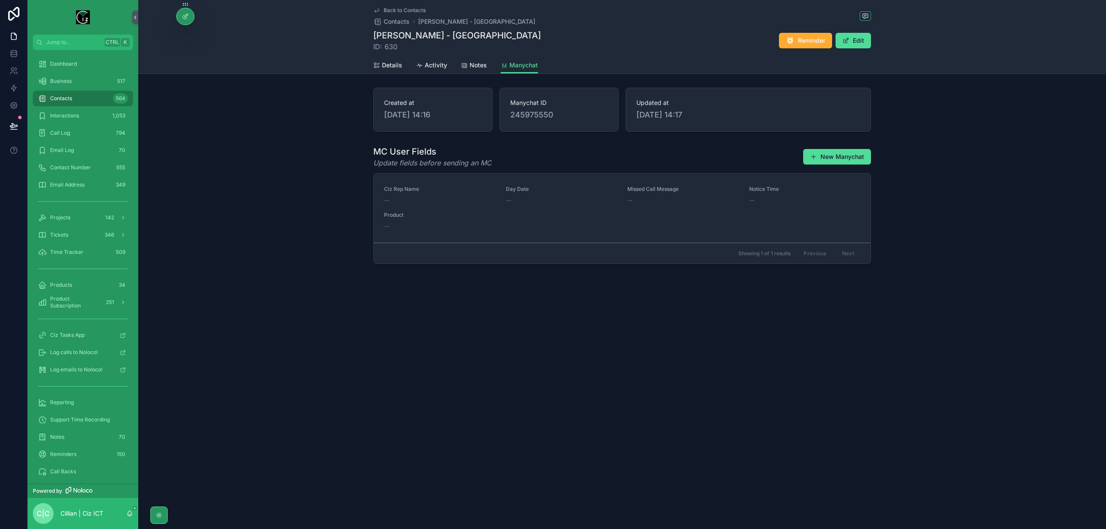
click at [863, 49] on div "Himanshu Warekar - Dublin ID: 630 Reminder Edit" at bounding box center [622, 40] width 498 height 22
click at [863, 45] on button "Edit" at bounding box center [853, 41] width 35 height 16
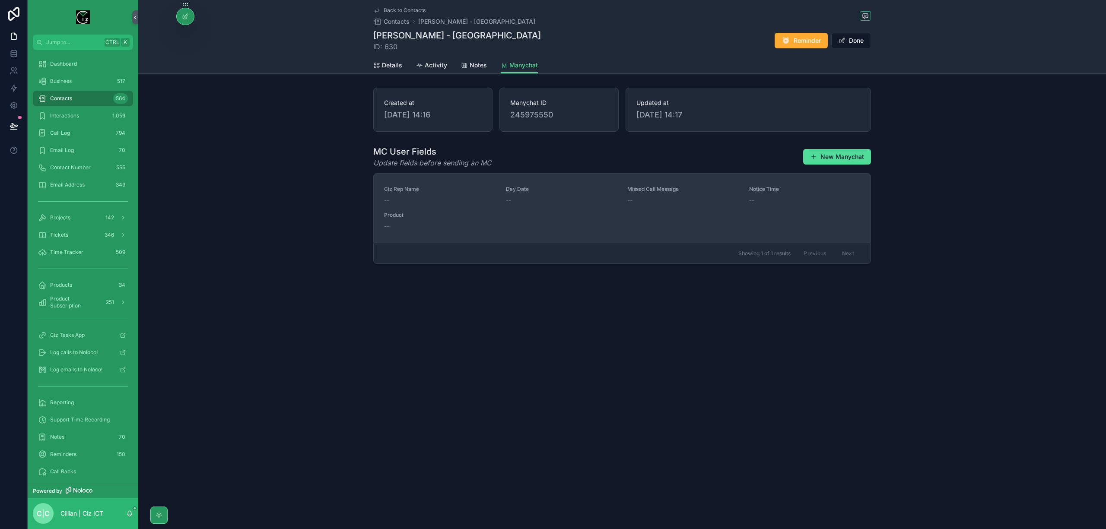
click at [424, 198] on div "--" at bounding box center [439, 200] width 111 height 9
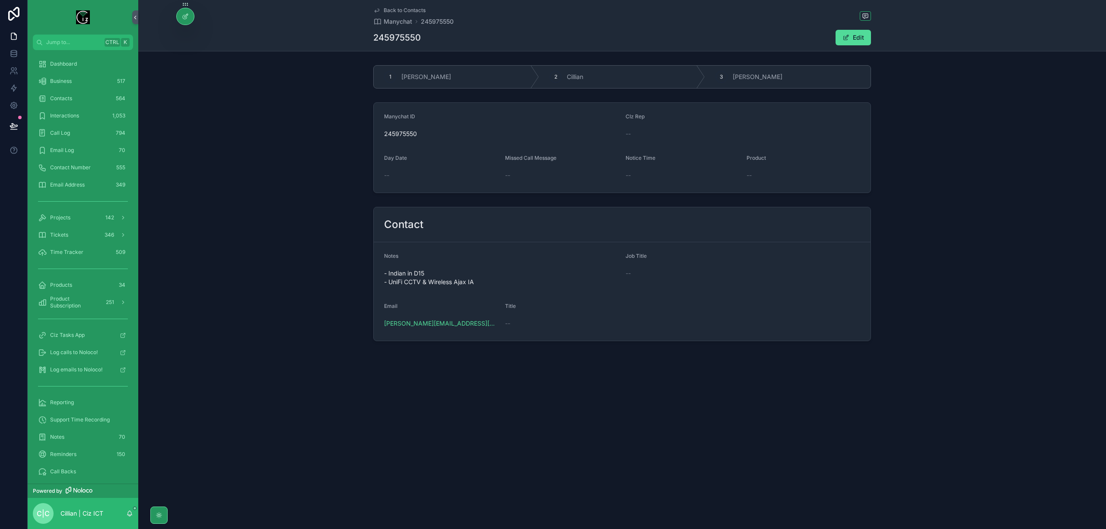
click at [388, 11] on span "Back to Contacts" at bounding box center [405, 10] width 42 height 7
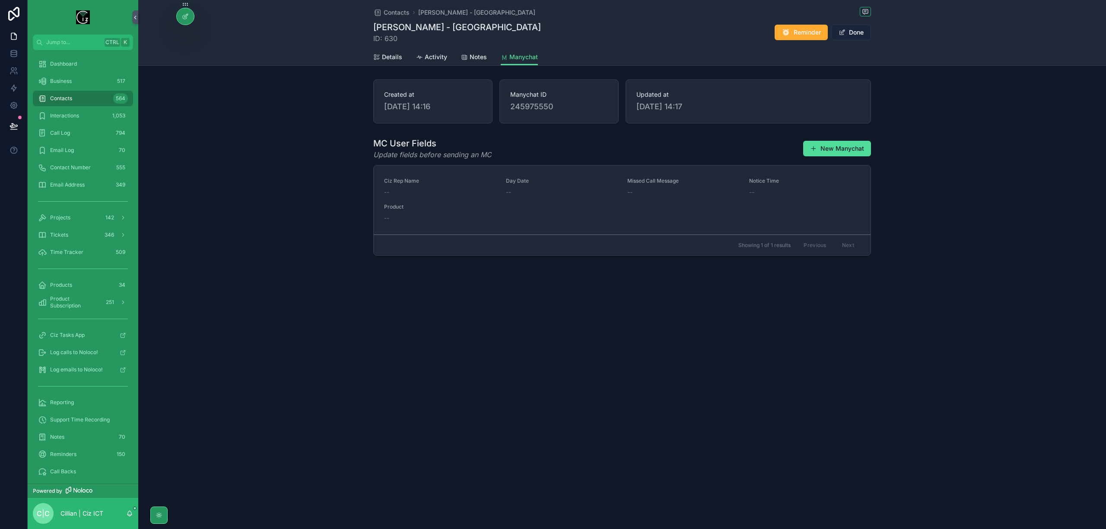
click at [860, 38] on button "Done" at bounding box center [851, 33] width 40 height 16
click at [860, 38] on button "Edit" at bounding box center [853, 33] width 35 height 16
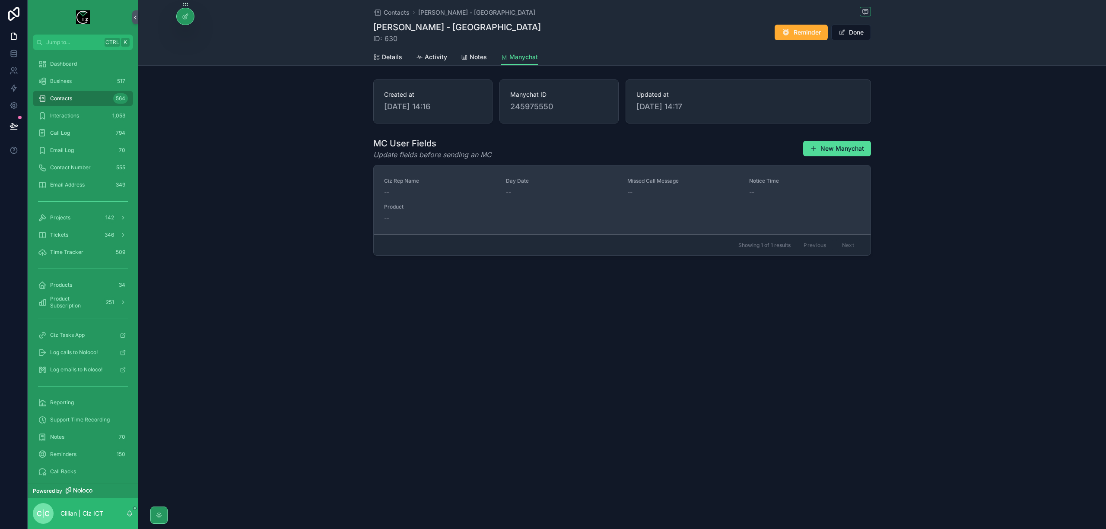
click at [400, 194] on div "--" at bounding box center [439, 192] width 111 height 9
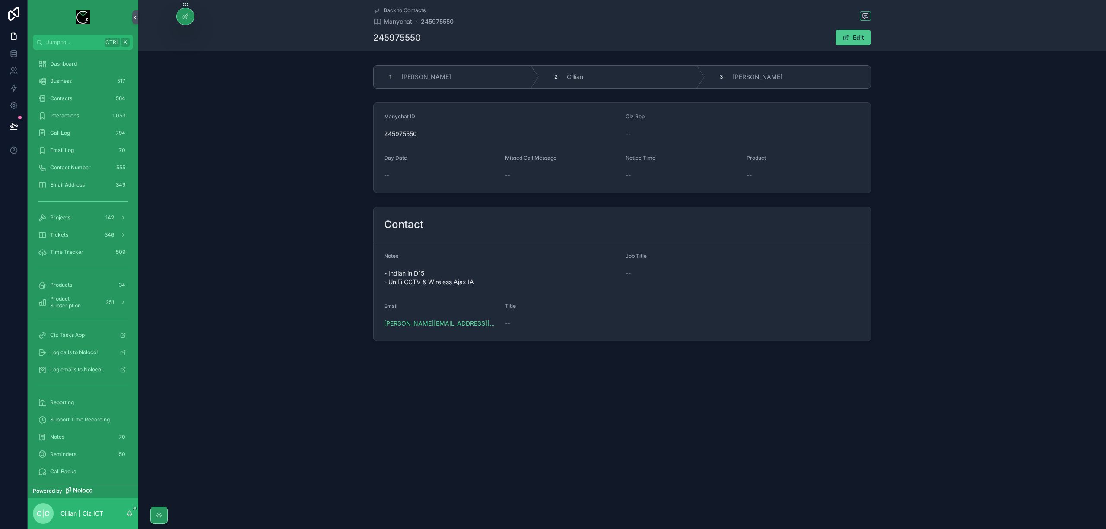
click at [852, 36] on button "Edit" at bounding box center [853, 38] width 35 height 16
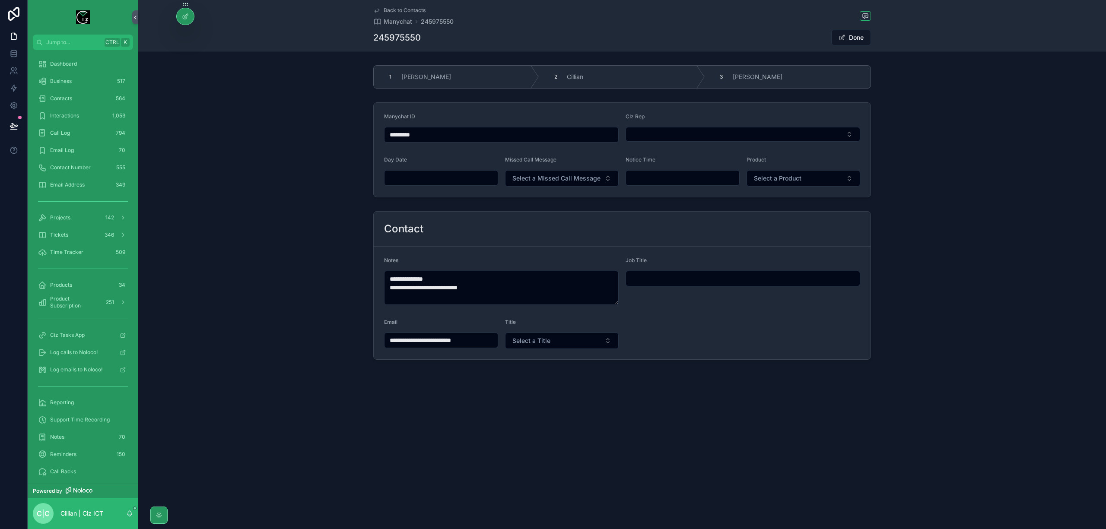
click at [381, 9] on link "Back to Contacts" at bounding box center [399, 10] width 52 height 7
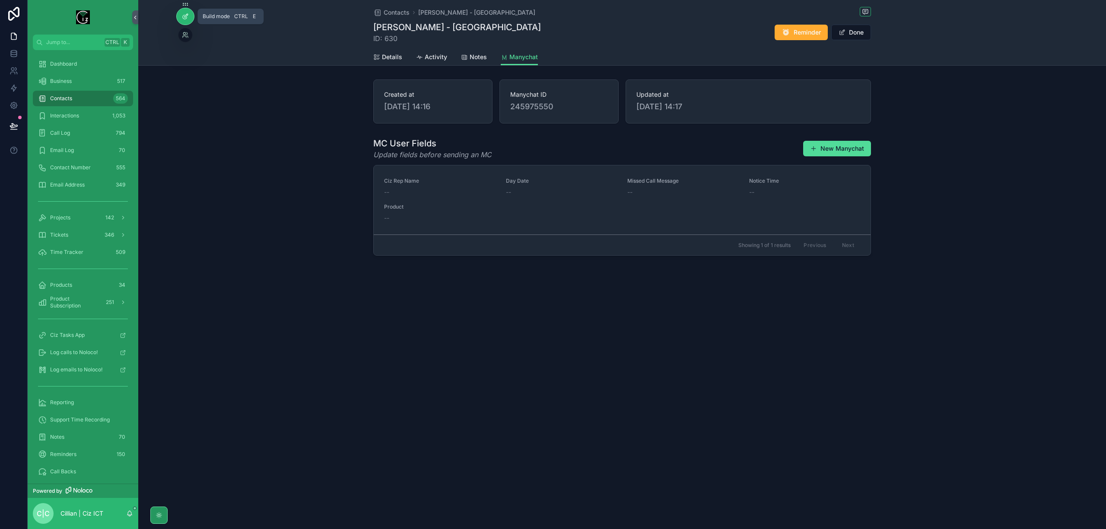
click at [186, 18] on icon at bounding box center [185, 17] width 4 height 4
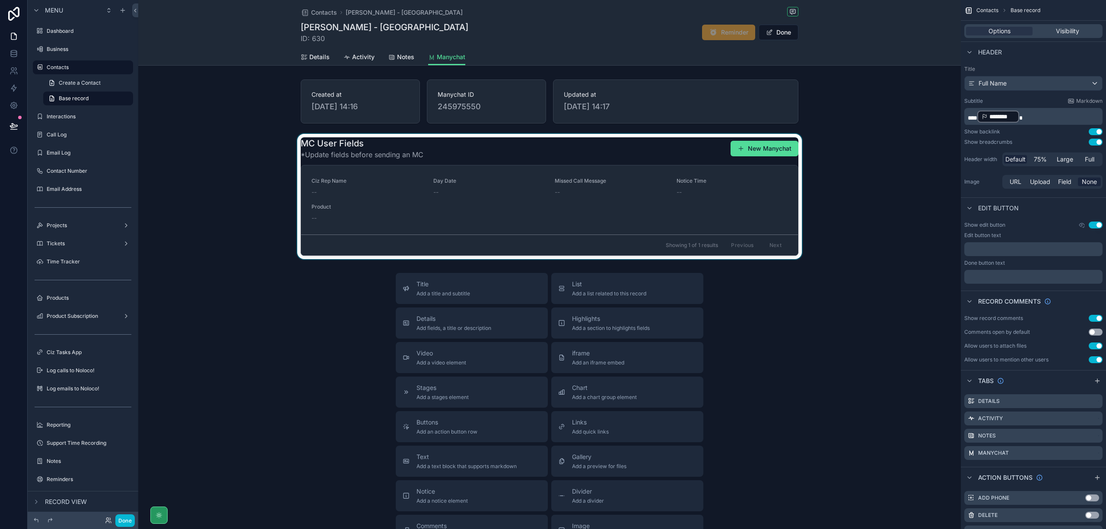
click at [666, 208] on div "scrollable content" at bounding box center [549, 196] width 823 height 125
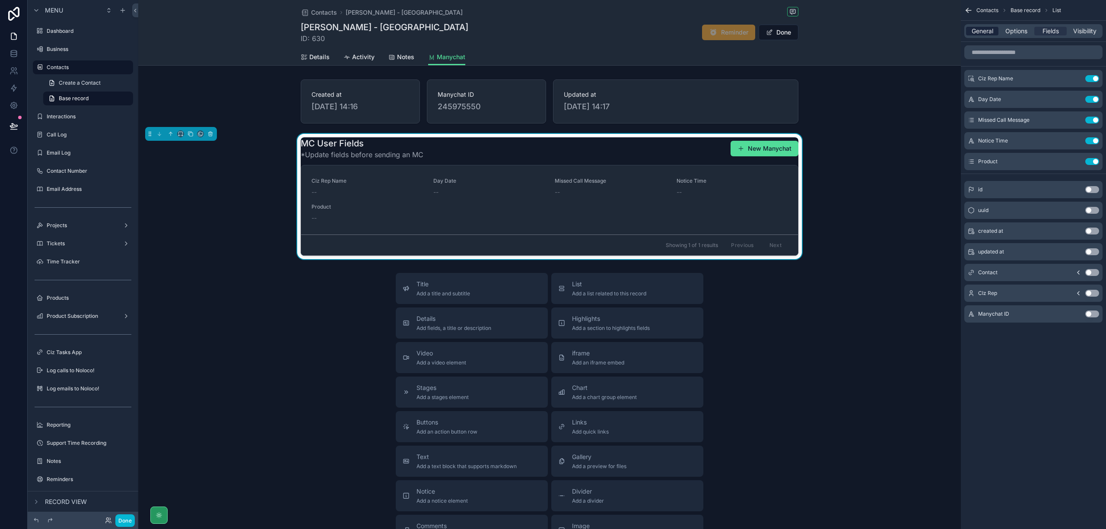
click at [982, 35] on span "General" at bounding box center [983, 31] width 22 height 9
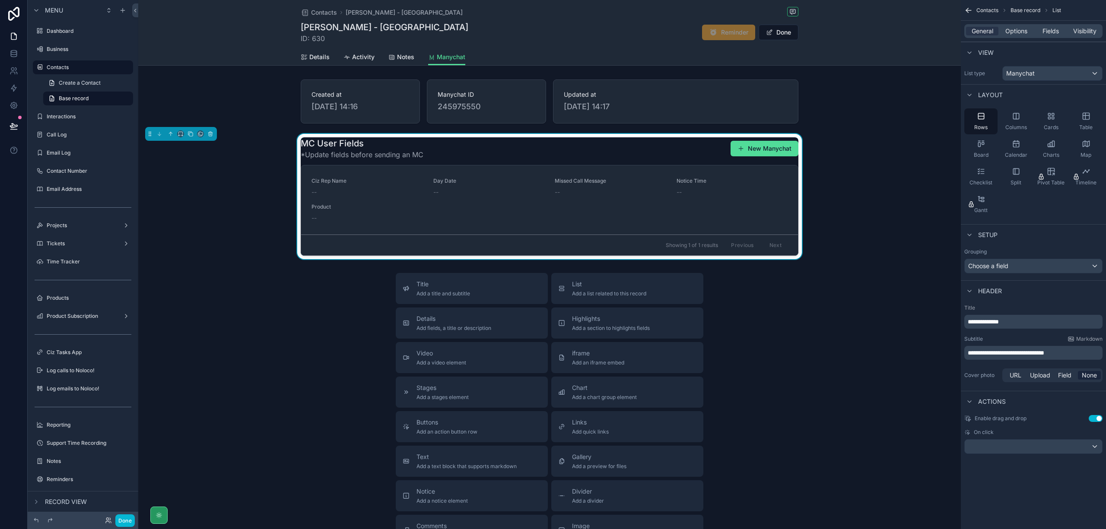
click at [1097, 422] on button "Use setting" at bounding box center [1096, 418] width 14 height 7
click at [1093, 445] on div "scrollable content" at bounding box center [1033, 447] width 137 height 14
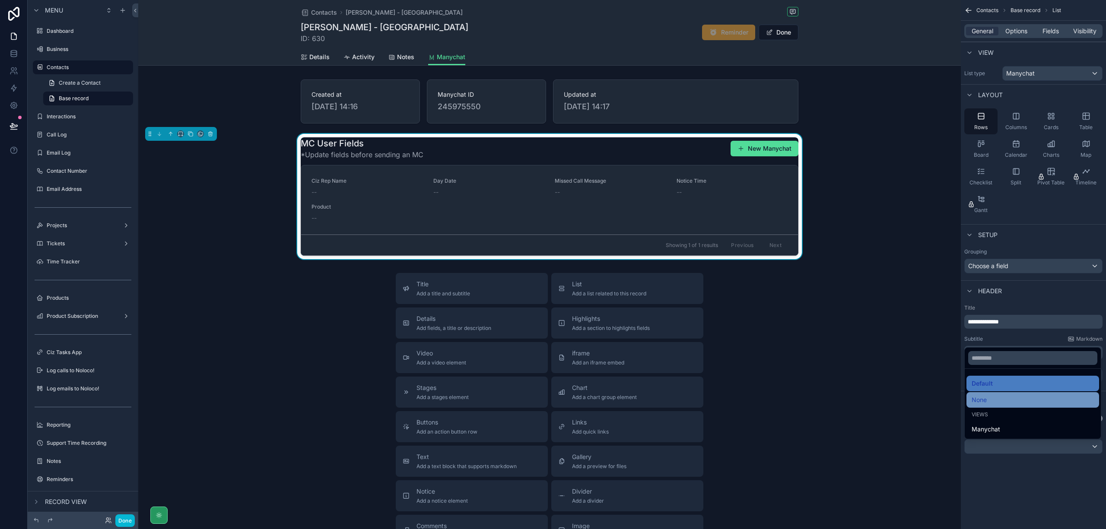
click at [998, 401] on div "None" at bounding box center [1033, 400] width 122 height 10
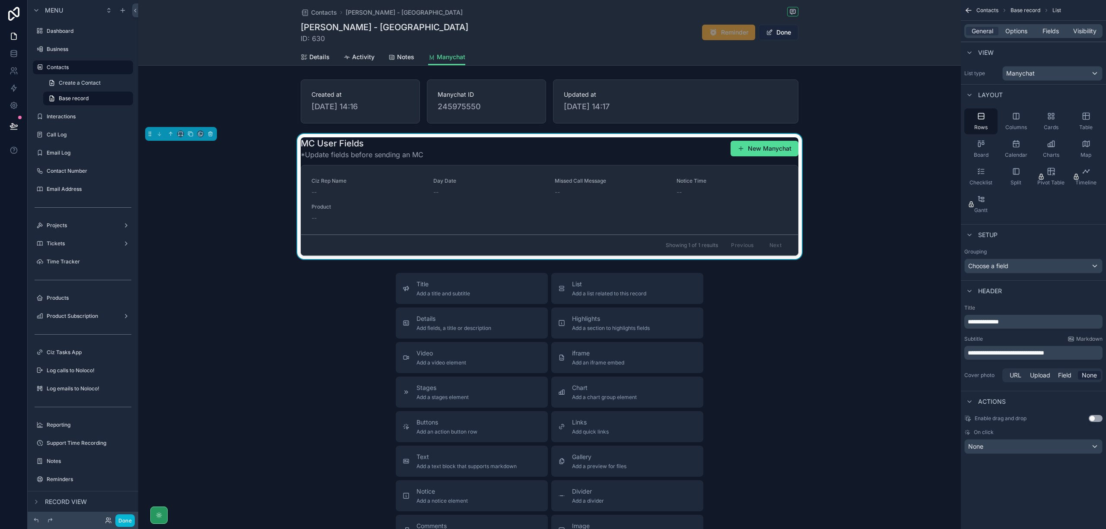
click at [776, 35] on button "Done" at bounding box center [779, 33] width 40 height 16
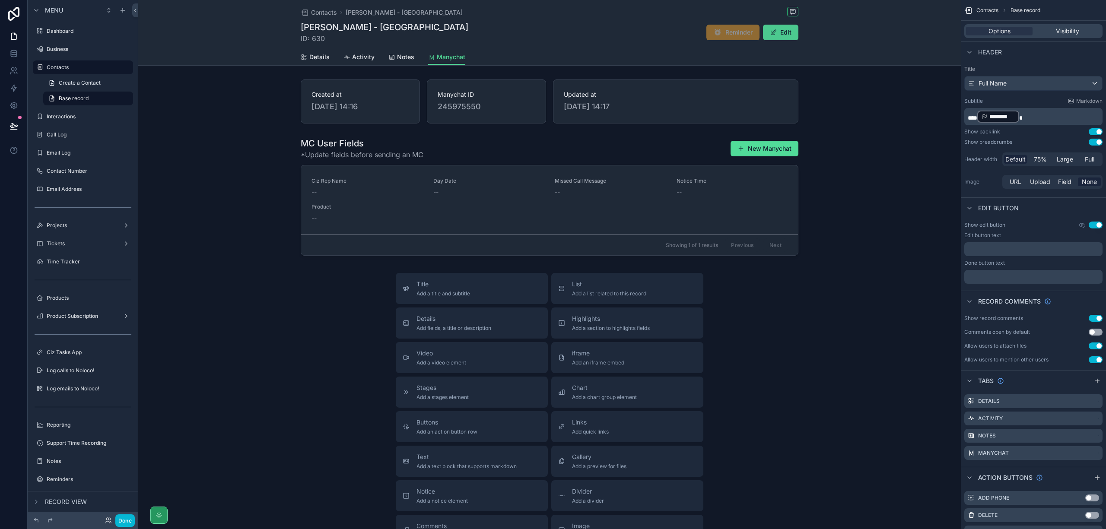
click at [787, 37] on button "Edit" at bounding box center [780, 33] width 35 height 16
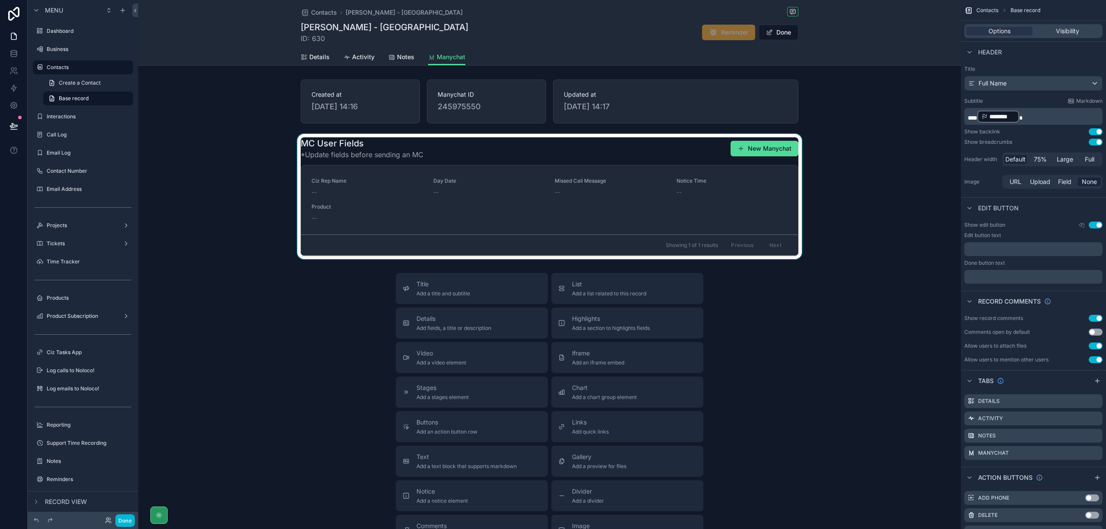
click at [311, 196] on div "scrollable content" at bounding box center [549, 196] width 823 height 125
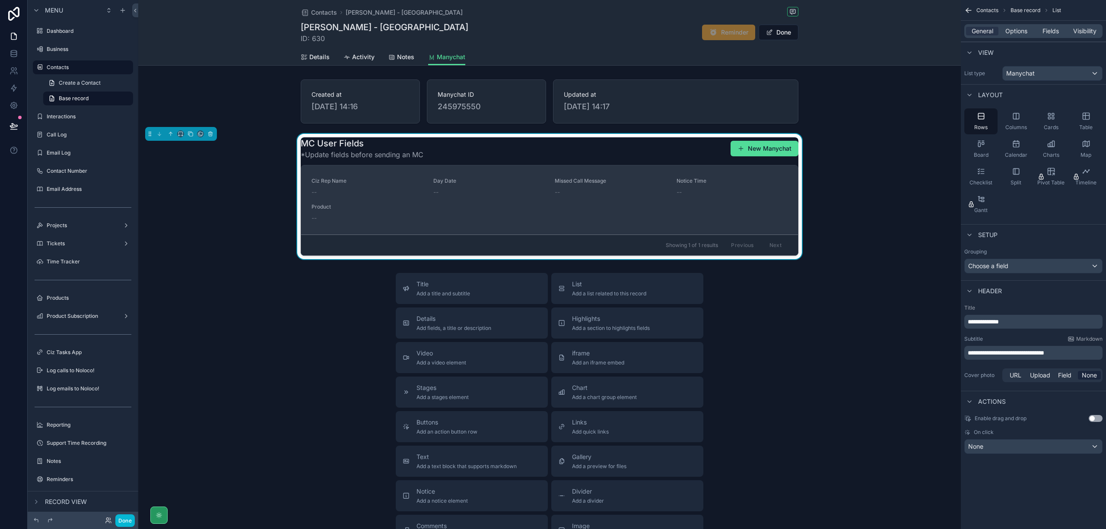
click at [313, 192] on span "--" at bounding box center [314, 192] width 5 height 9
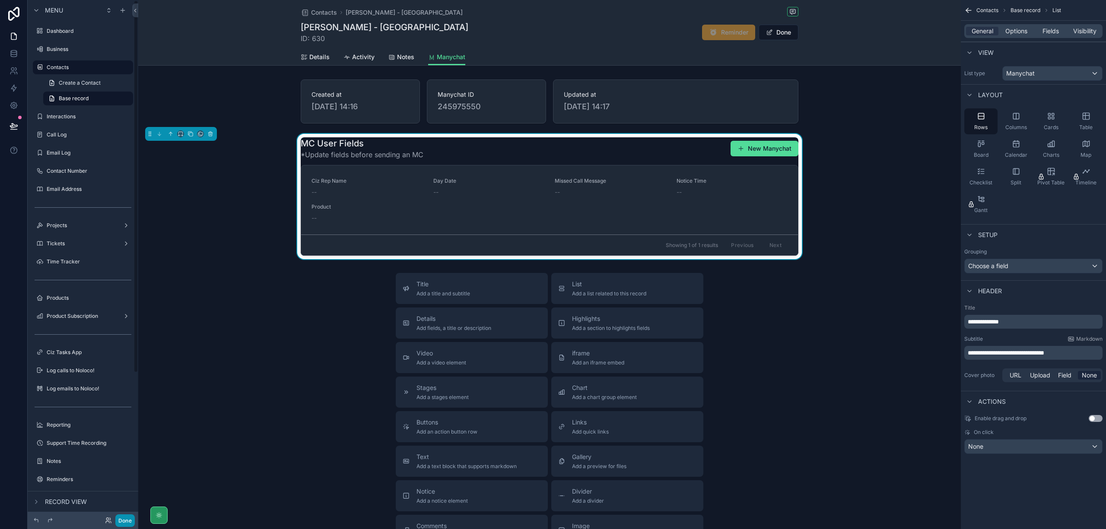
click at [120, 517] on button "Done" at bounding box center [124, 521] width 19 height 13
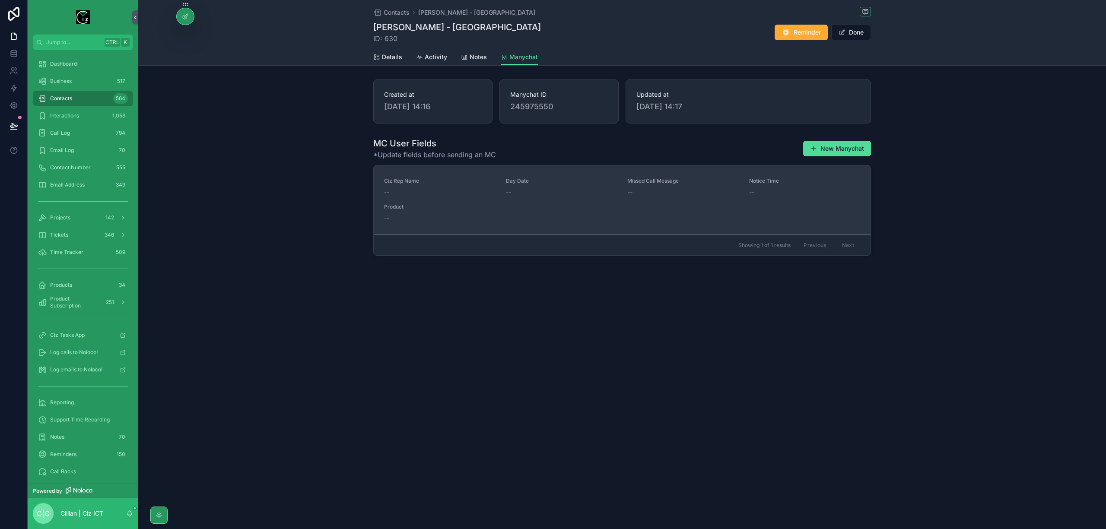
click at [407, 191] on div "--" at bounding box center [439, 192] width 111 height 9
click at [385, 195] on span "--" at bounding box center [386, 192] width 5 height 9
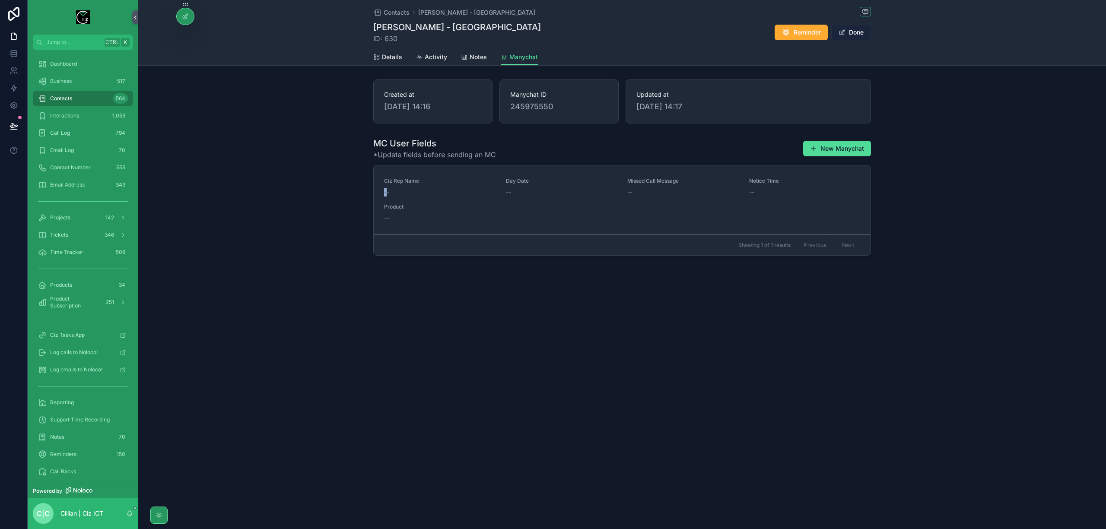
click at [863, 38] on button "Done" at bounding box center [851, 33] width 40 height 16
click at [185, 14] on icon at bounding box center [185, 16] width 7 height 7
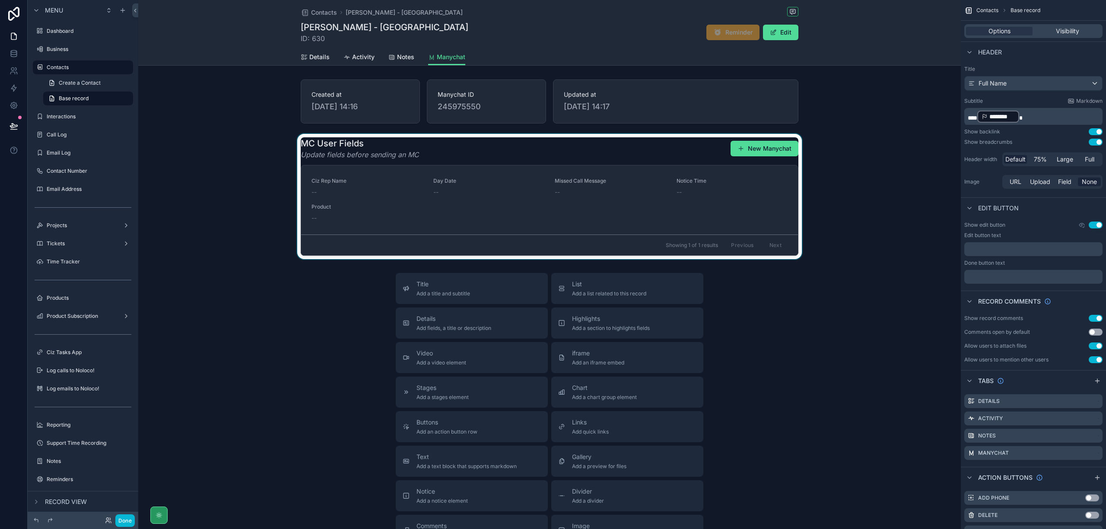
click at [780, 208] on div "scrollable content" at bounding box center [549, 196] width 823 height 125
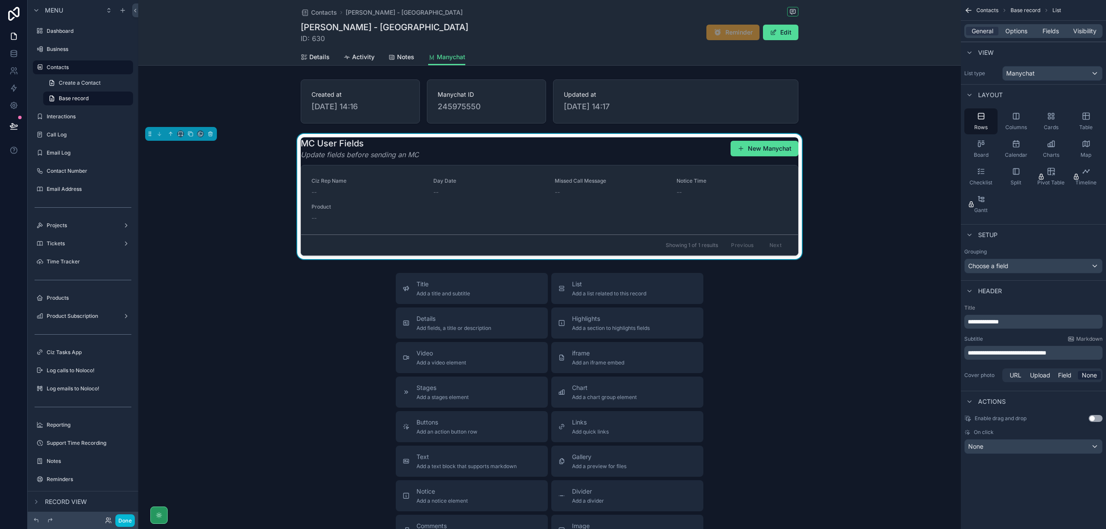
click at [1021, 38] on div "General Options Fields Visibility" at bounding box center [1033, 31] width 145 height 21
click at [1021, 34] on span "Options" at bounding box center [1017, 31] width 22 height 9
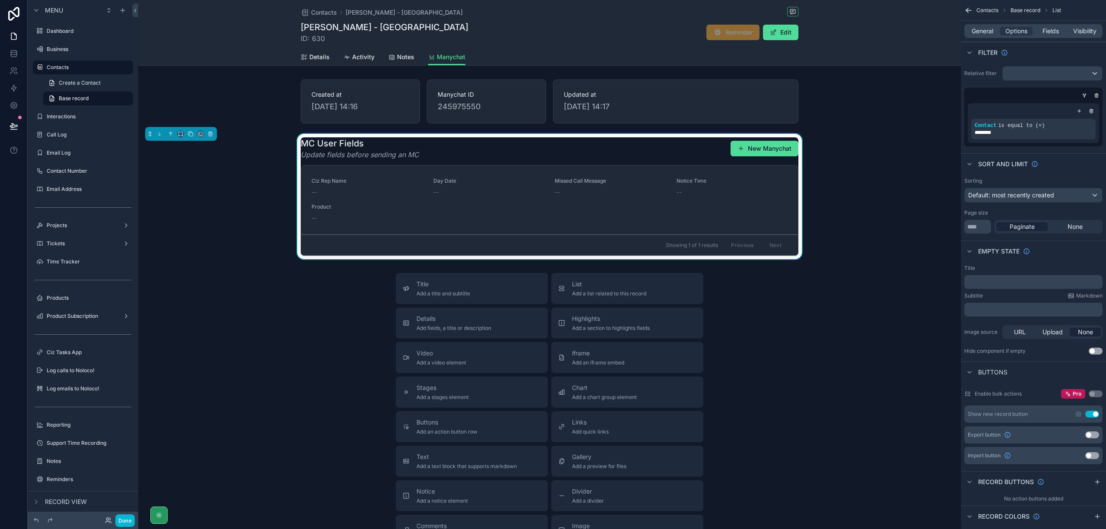
click at [1053, 63] on div "Relative filter Contact is equal to (=) ********" at bounding box center [1033, 106] width 145 height 87
click at [1052, 72] on div "scrollable content" at bounding box center [1052, 74] width 99 height 14
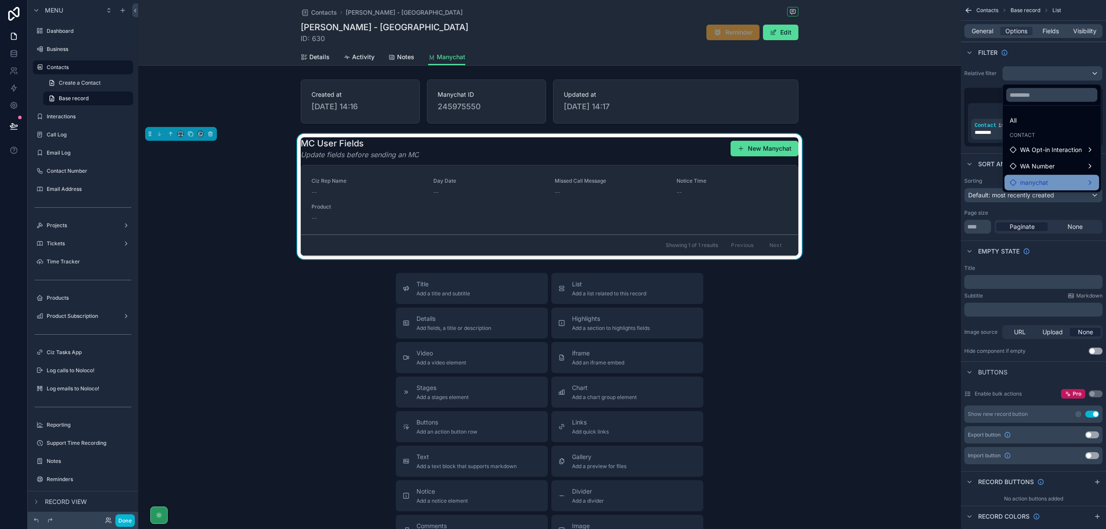
click at [1067, 179] on div "manychat" at bounding box center [1052, 183] width 84 height 10
click at [988, 177] on div "Contact" at bounding box center [975, 175] width 44 height 10
click at [1054, 195] on div "manychat" at bounding box center [1051, 193] width 83 height 10
click at [994, 191] on div "CIz Rep" at bounding box center [975, 192] width 44 height 10
click at [1035, 51] on div "scrollable content" at bounding box center [553, 264] width 1106 height 529
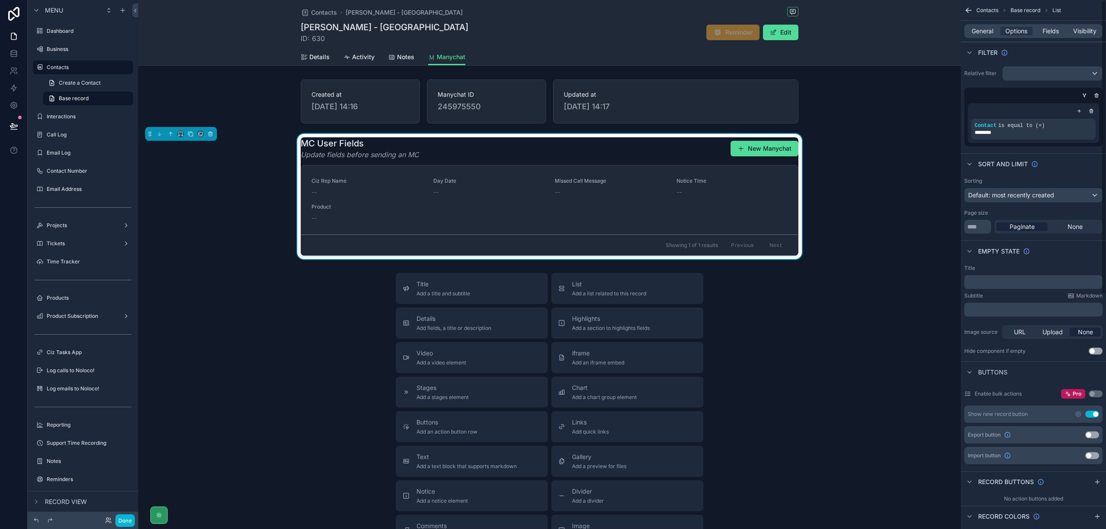
scroll to position [115, 0]
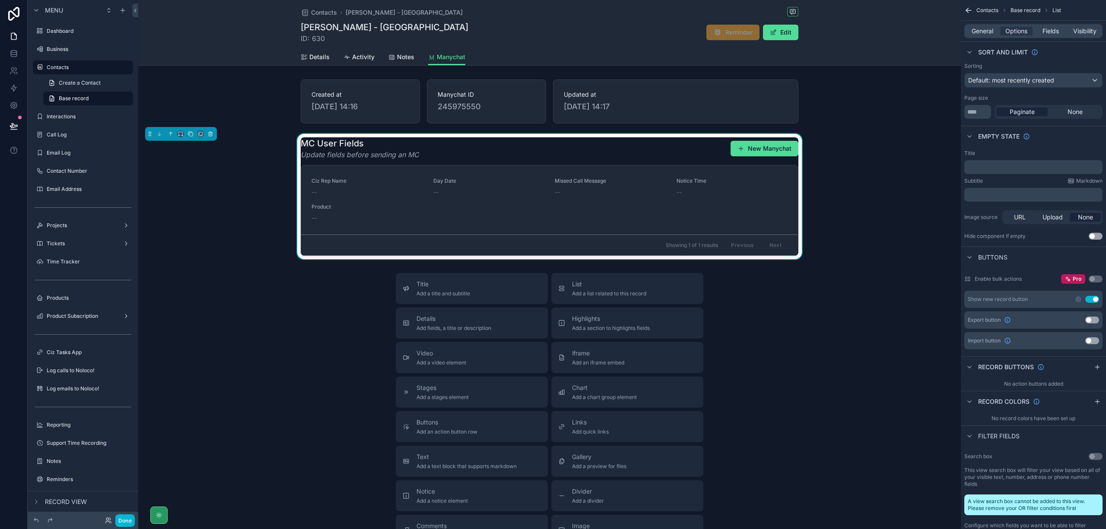
click at [1093, 299] on button "Use setting" at bounding box center [1093, 299] width 14 height 7
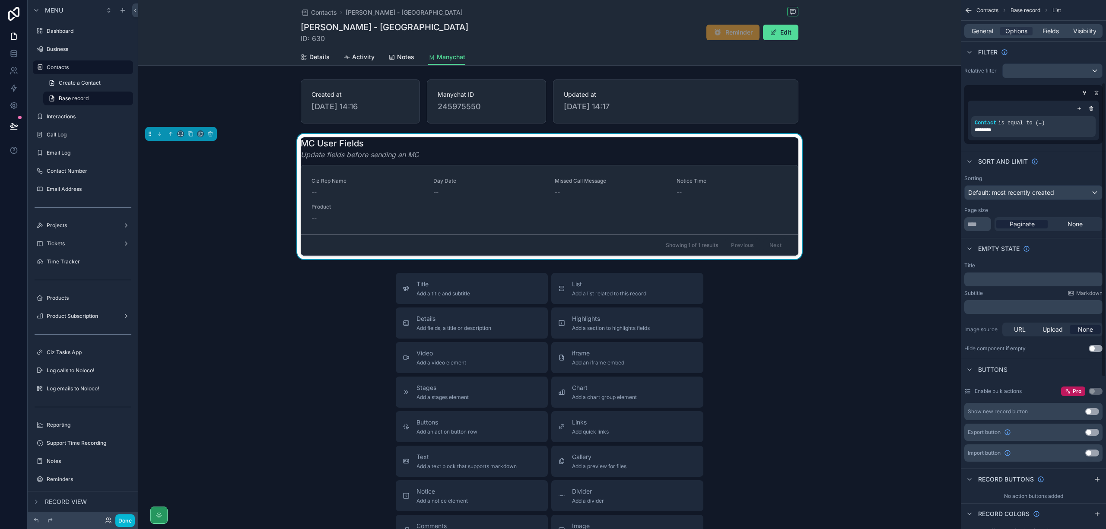
scroll to position [0, 0]
click at [1051, 32] on span "Fields" at bounding box center [1051, 31] width 16 height 9
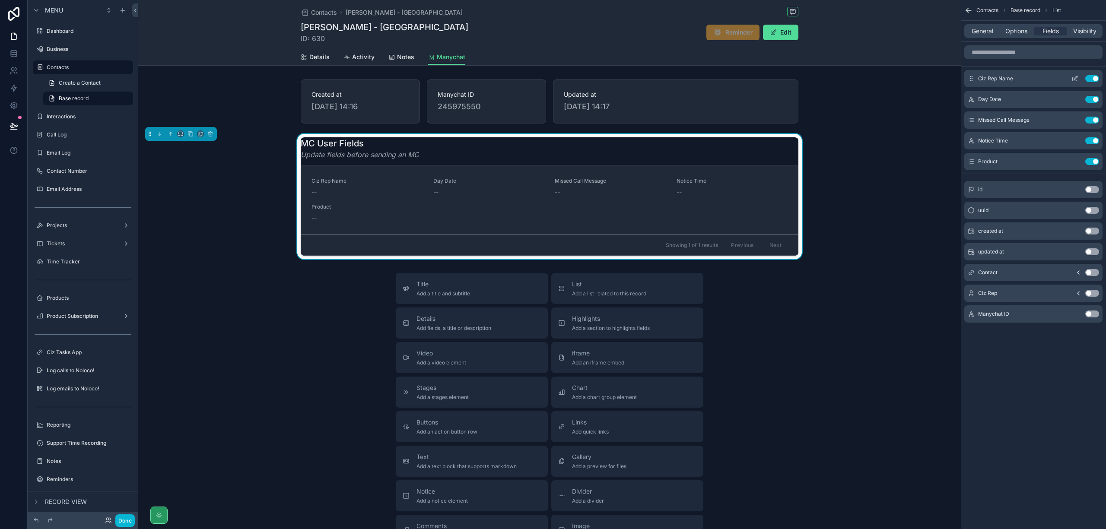
click at [1074, 78] on icon "scrollable content" at bounding box center [1075, 77] width 3 height 3
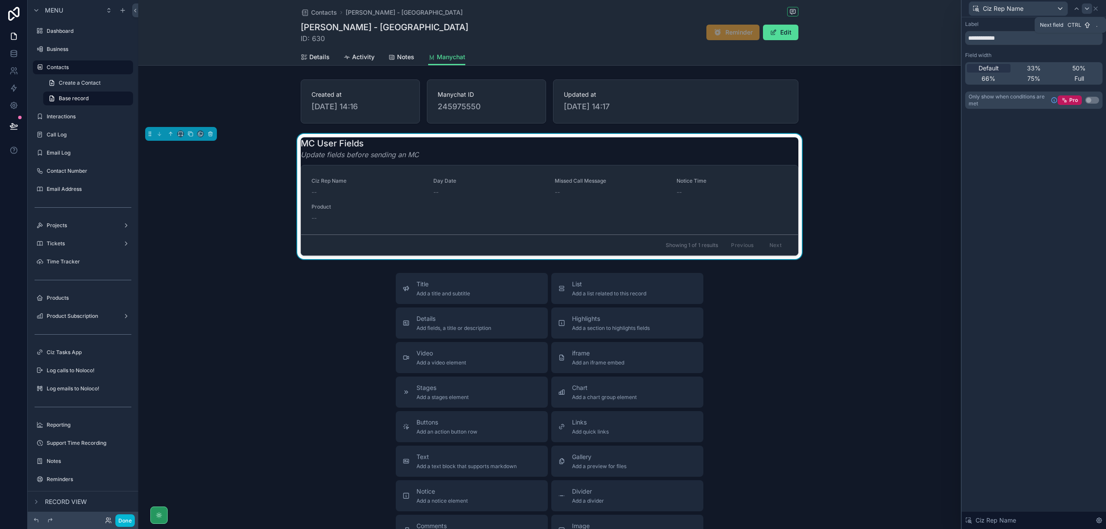
click at [1089, 9] on icon at bounding box center [1087, 8] width 7 height 7
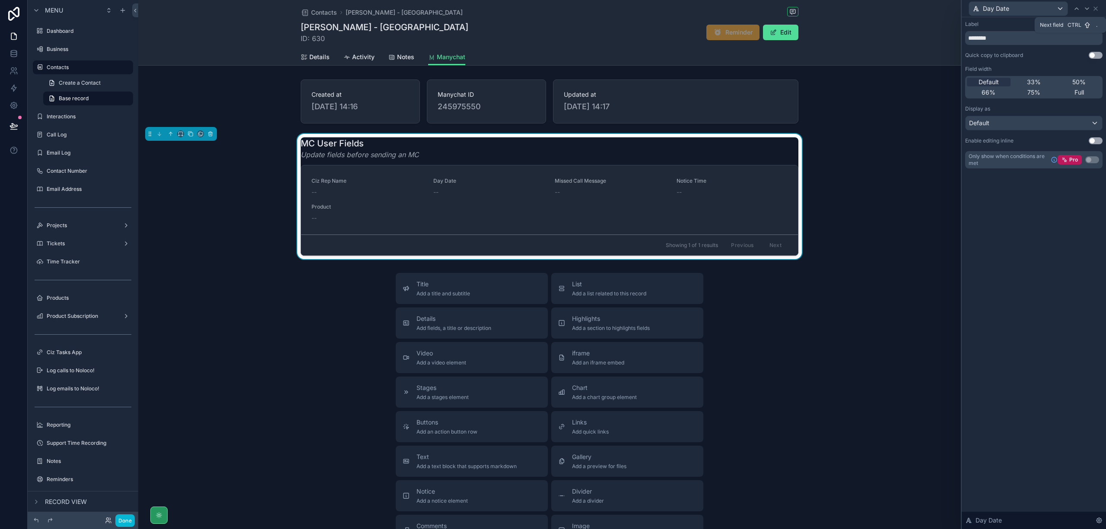
click at [1089, 9] on icon at bounding box center [1087, 8] width 7 height 7
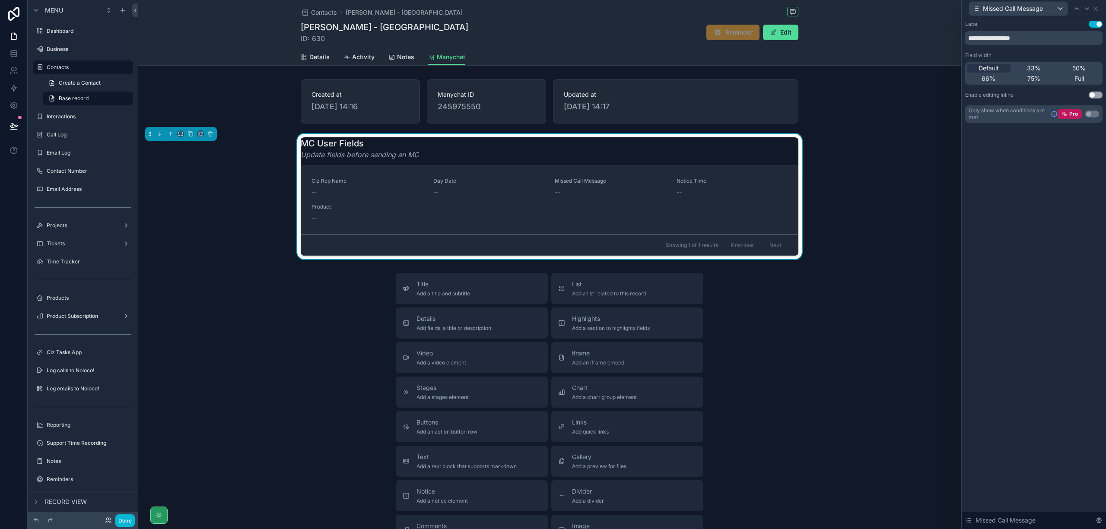
click at [1094, 95] on button "Use setting" at bounding box center [1096, 95] width 14 height 7
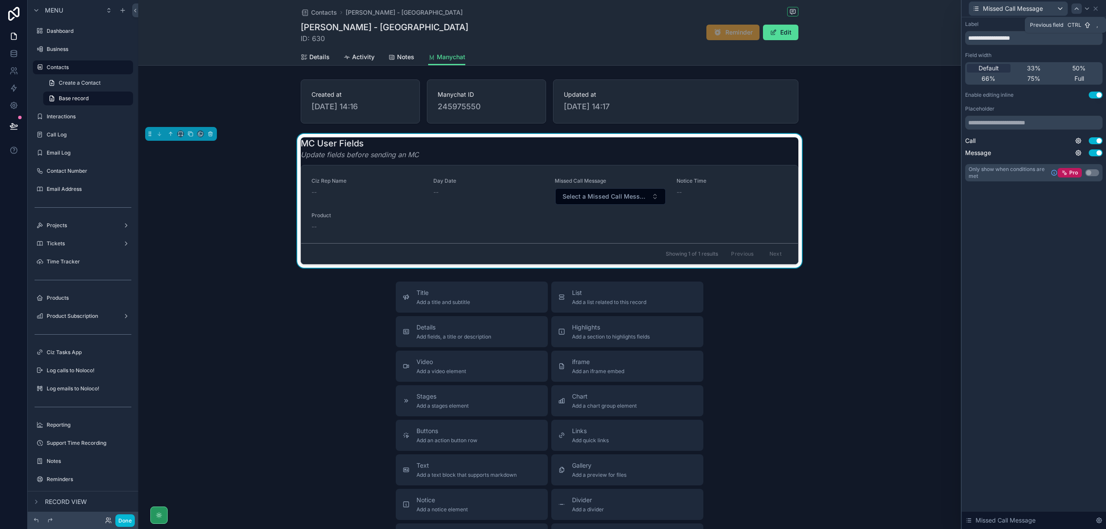
click at [1077, 10] on icon at bounding box center [1077, 8] width 7 height 7
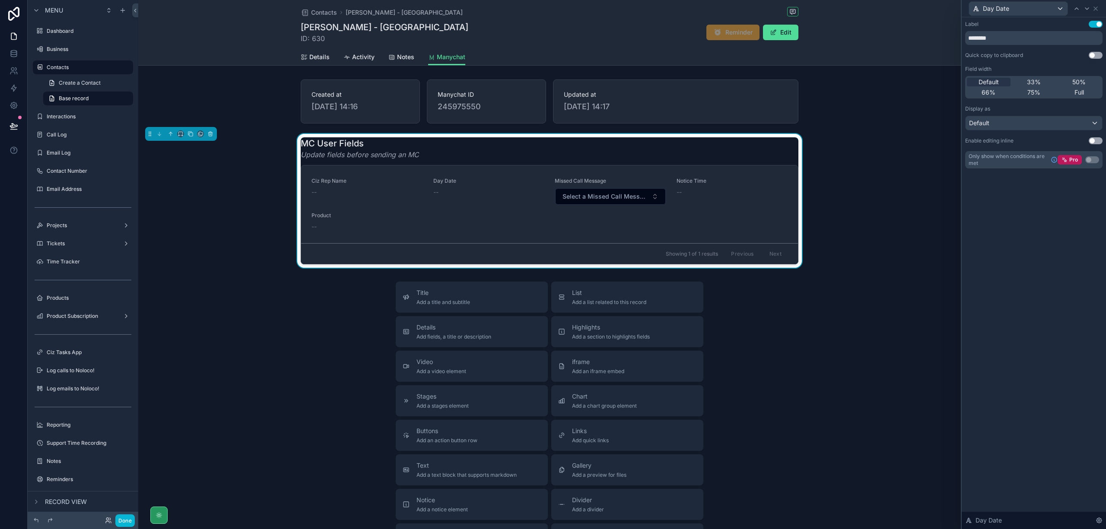
click at [1091, 140] on button "Use setting" at bounding box center [1096, 140] width 14 height 7
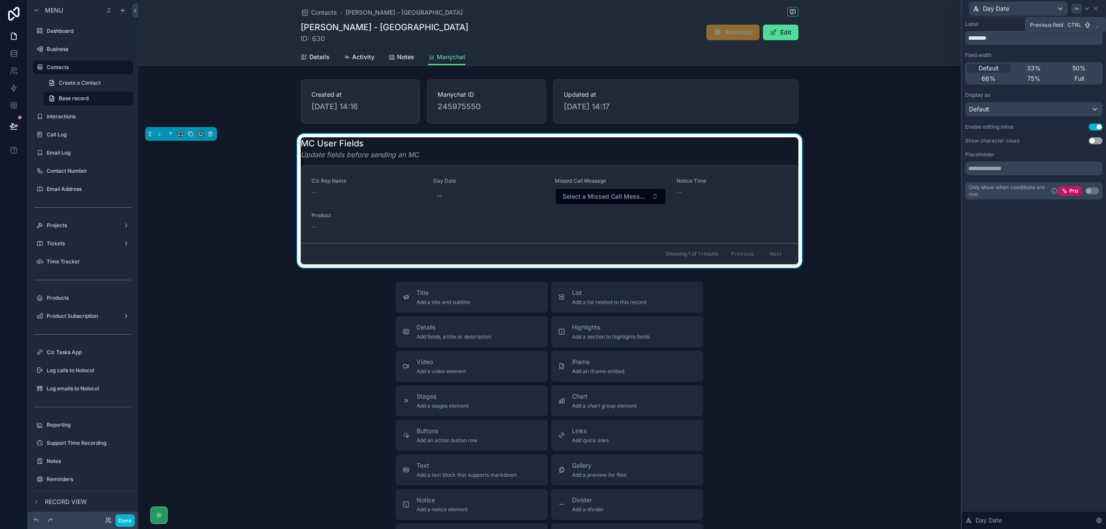
click at [1076, 9] on icon at bounding box center [1077, 8] width 7 height 7
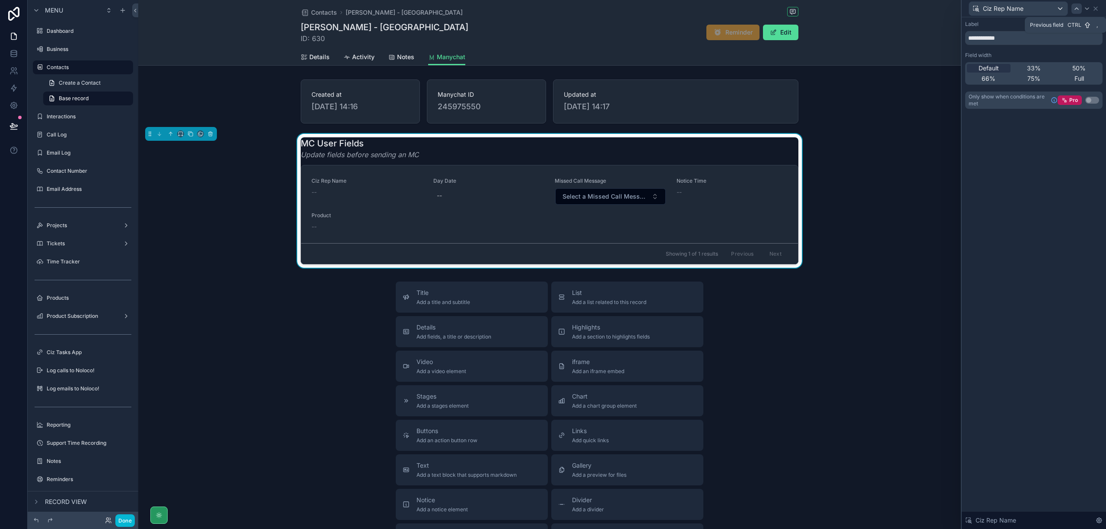
click at [1077, 10] on icon at bounding box center [1077, 8] width 7 height 7
click at [1096, 94] on button "Use setting" at bounding box center [1096, 95] width 14 height 7
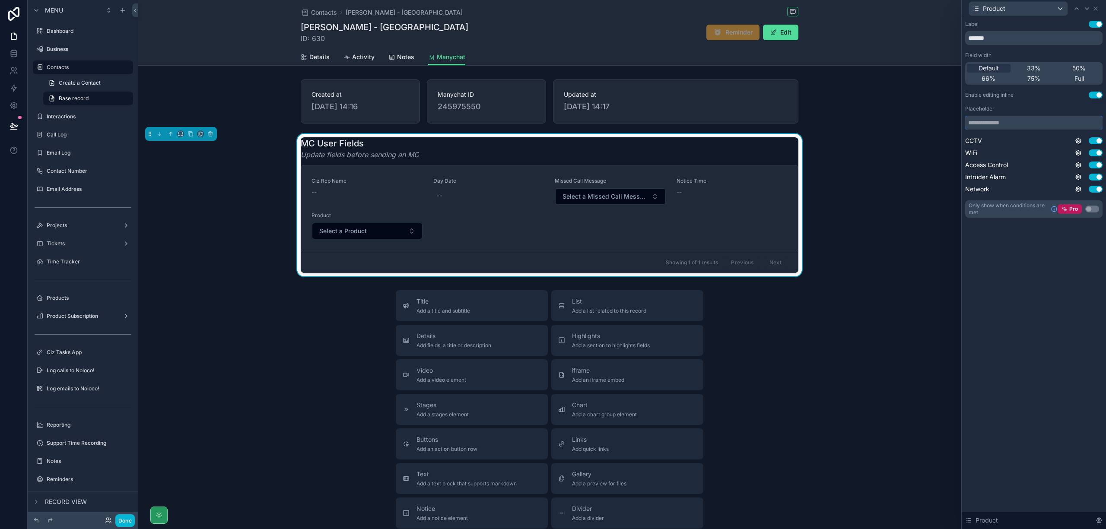
click at [1048, 123] on input "text" at bounding box center [1033, 123] width 137 height 14
click at [1079, 10] on icon at bounding box center [1077, 8] width 7 height 7
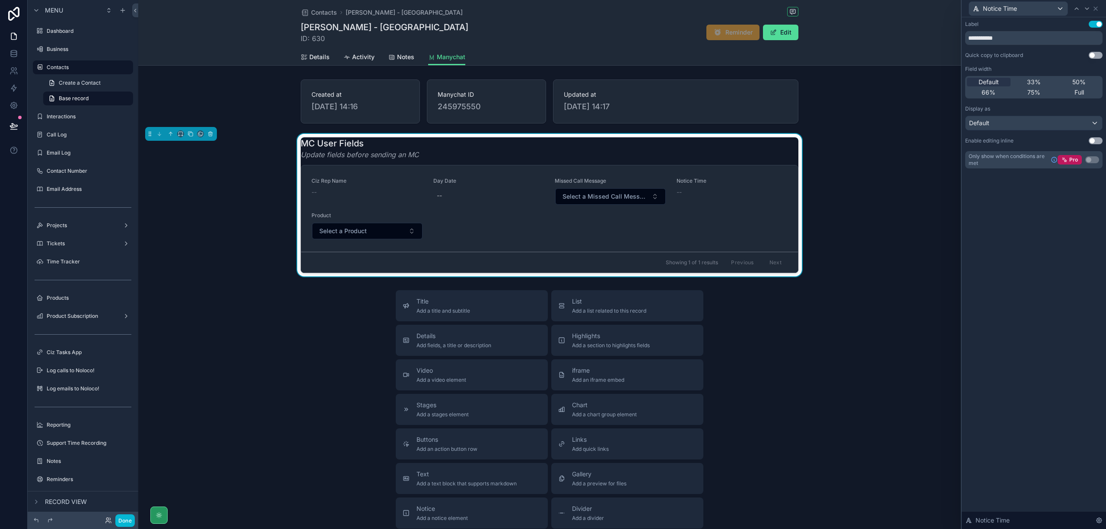
click at [1096, 140] on button "Use setting" at bounding box center [1096, 140] width 14 height 7
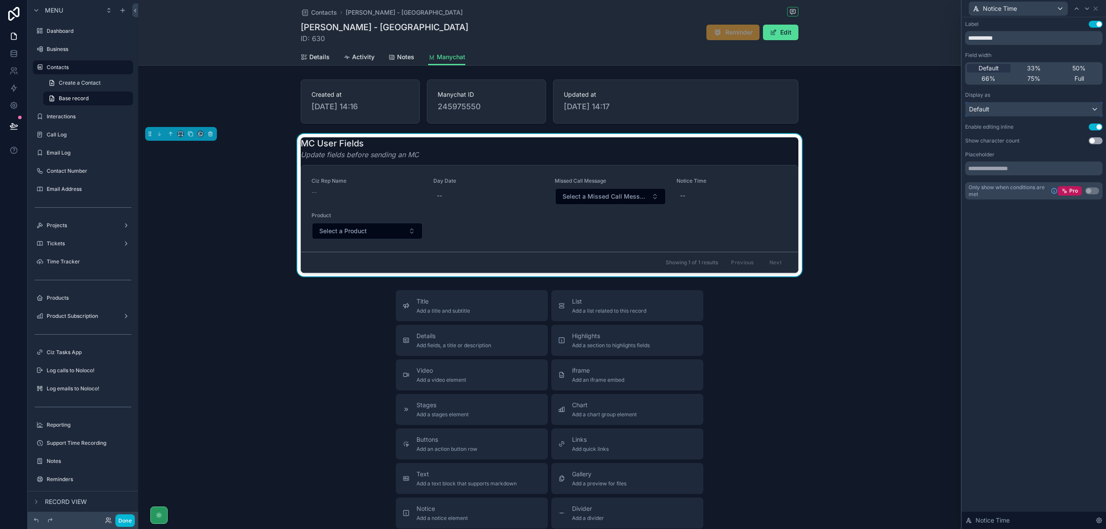
click at [1087, 111] on div "Default" at bounding box center [1034, 109] width 137 height 14
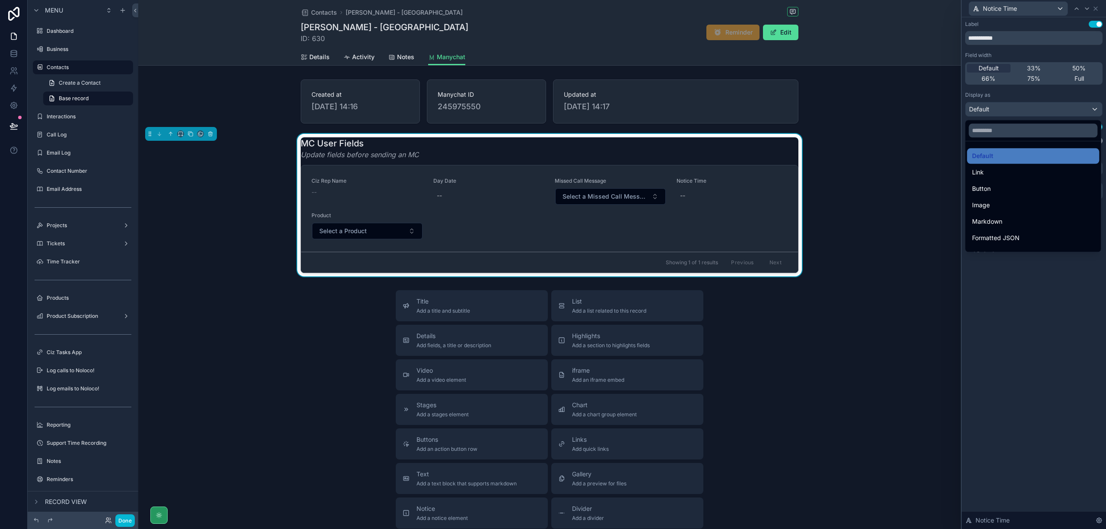
click at [1039, 310] on div at bounding box center [1034, 264] width 144 height 529
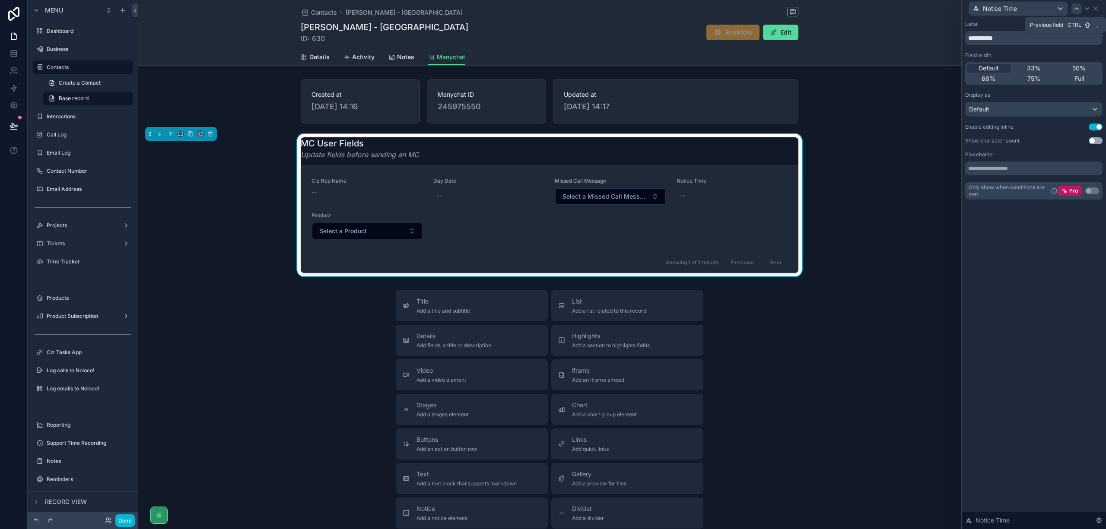
click at [1077, 12] on div at bounding box center [1077, 8] width 10 height 10
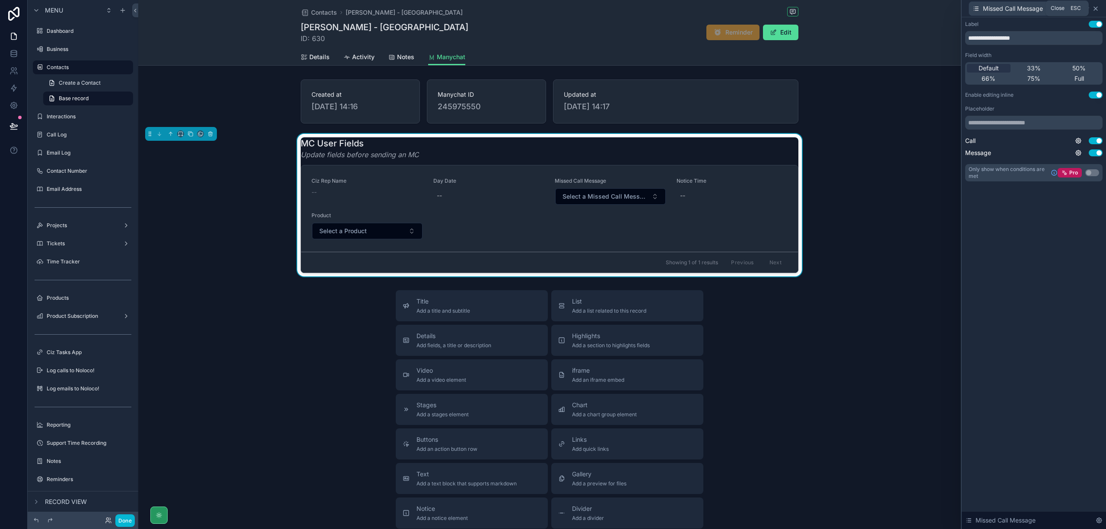
click at [1095, 7] on icon at bounding box center [1095, 8] width 3 height 3
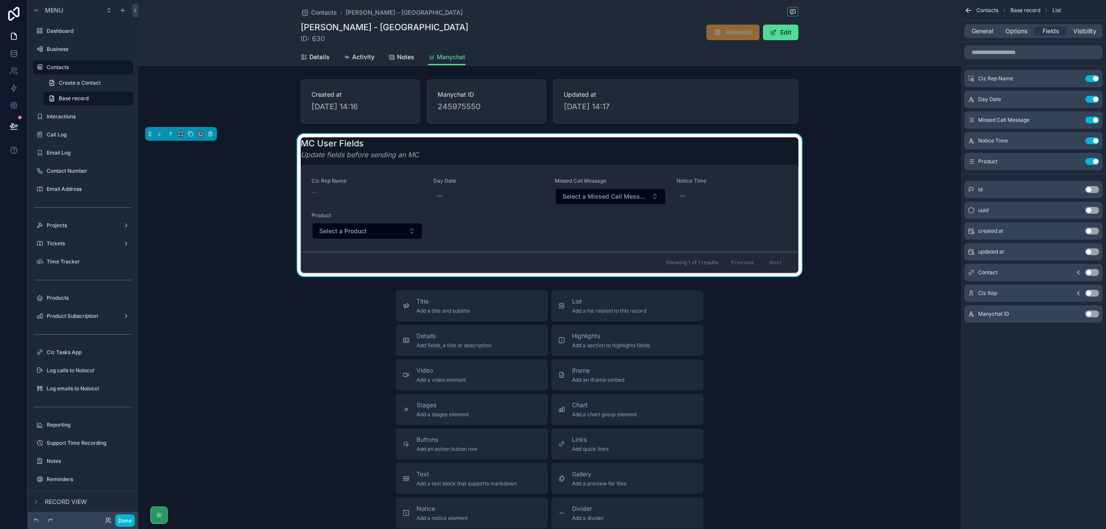
click at [1091, 295] on button "Use setting" at bounding box center [1093, 293] width 14 height 7
click at [1093, 80] on button "Use setting" at bounding box center [1093, 78] width 14 height 7
click at [1074, 101] on icon "scrollable content" at bounding box center [1075, 99] width 7 height 7
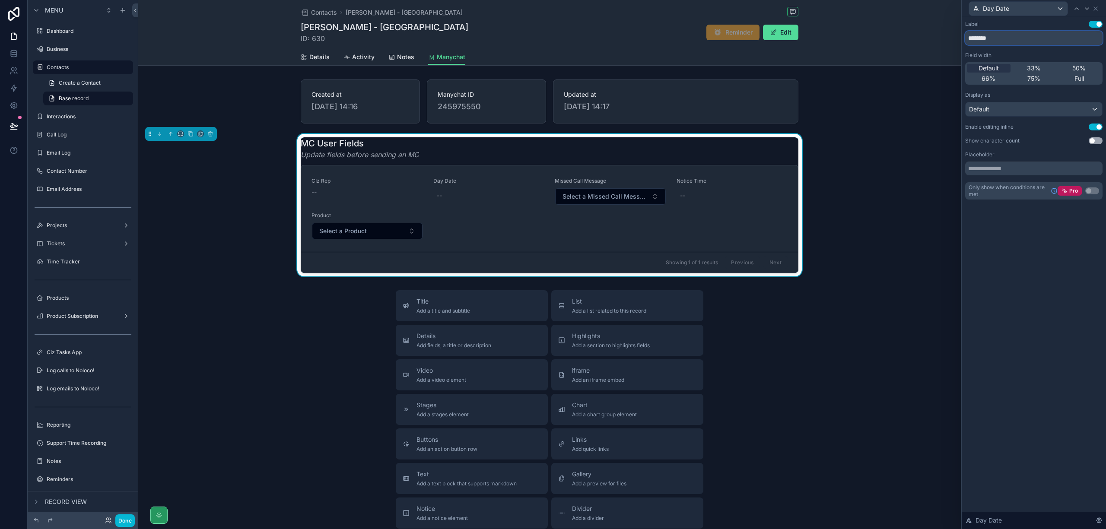
click at [1005, 38] on input "********" at bounding box center [1033, 38] width 137 height 14
click at [967, 38] on input "********" at bounding box center [1033, 38] width 137 height 14
type input "**********"
click at [1001, 171] on input "text" at bounding box center [1033, 169] width 137 height 14
paste input "**********"
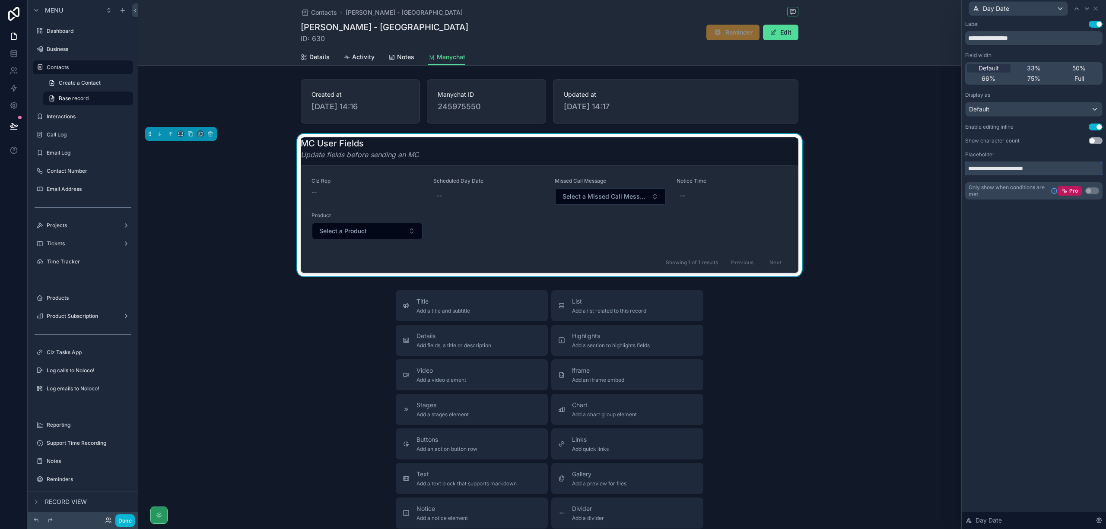
type input "**********"
click at [1053, 358] on div "**********" at bounding box center [1034, 273] width 144 height 512
click at [1012, 40] on input "**********" at bounding box center [1033, 38] width 137 height 14
click at [1092, 108] on div "Default" at bounding box center [1034, 109] width 137 height 14
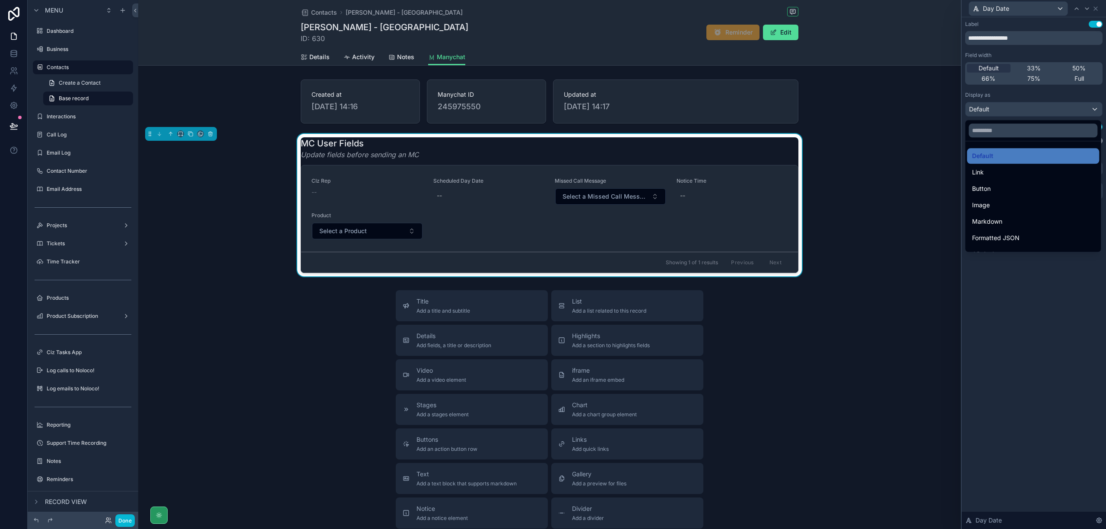
click at [1092, 108] on div at bounding box center [1034, 264] width 144 height 529
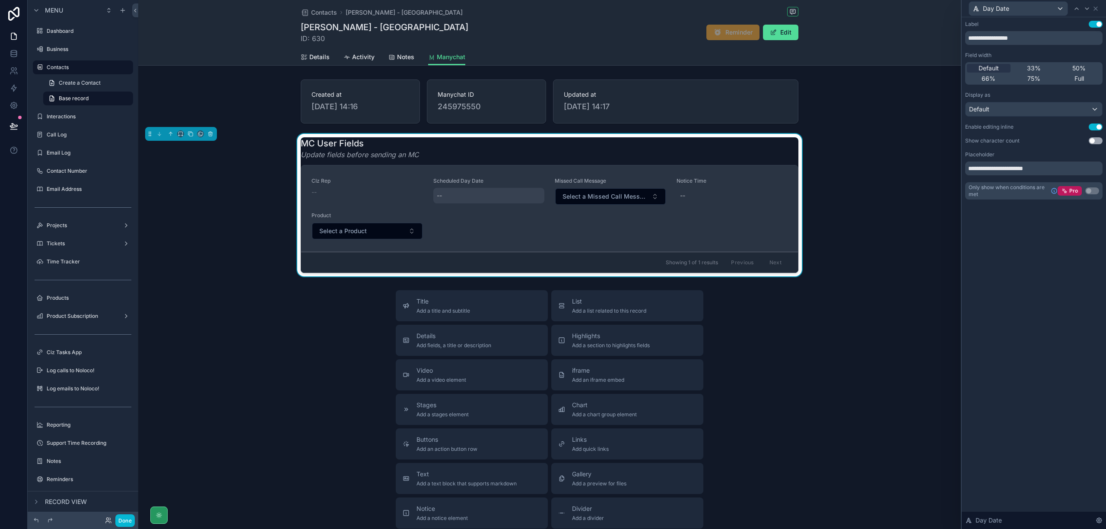
click at [467, 196] on div "--" at bounding box center [488, 196] width 111 height 16
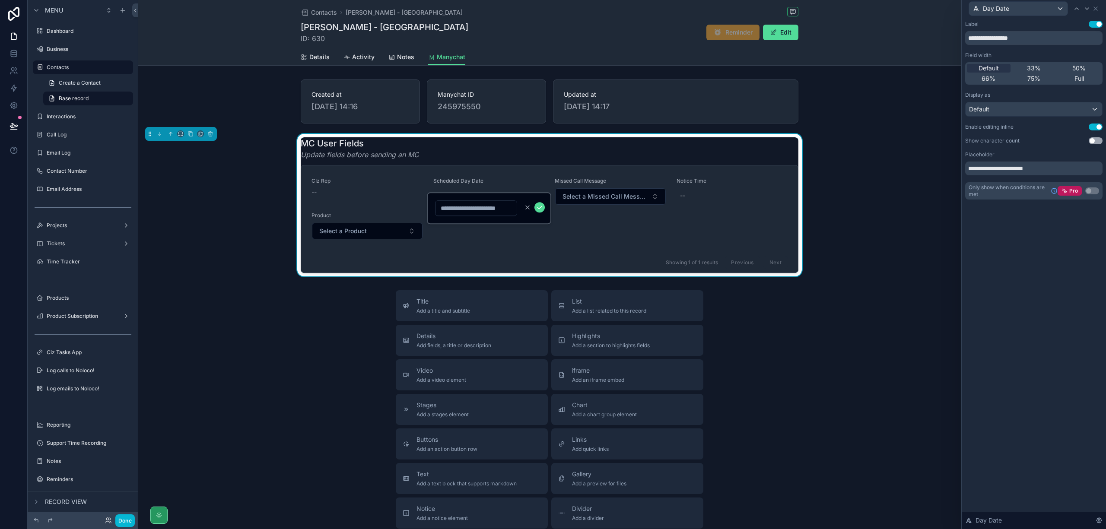
click at [1002, 259] on div "**********" at bounding box center [1034, 273] width 144 height 512
click at [1079, 7] on icon at bounding box center [1077, 8] width 7 height 7
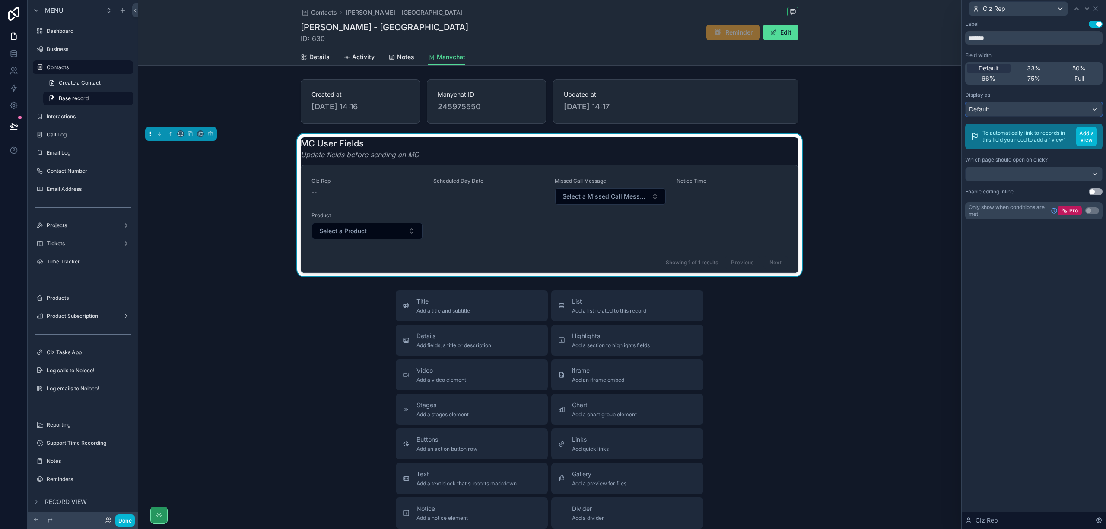
click at [1097, 111] on div "Default" at bounding box center [1034, 109] width 137 height 14
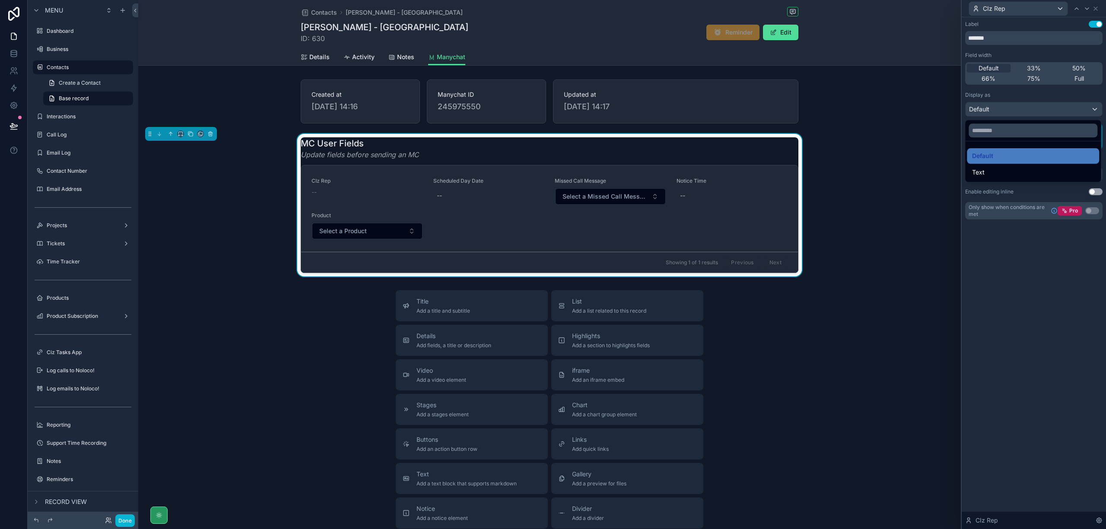
click at [1053, 285] on div at bounding box center [1034, 264] width 144 height 529
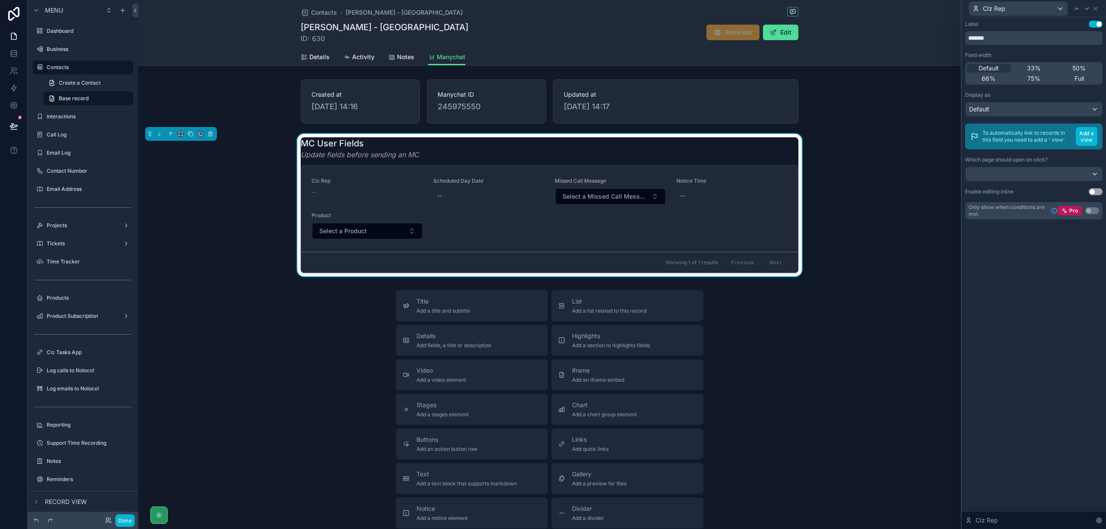
click at [1095, 192] on button "Use setting" at bounding box center [1096, 191] width 14 height 7
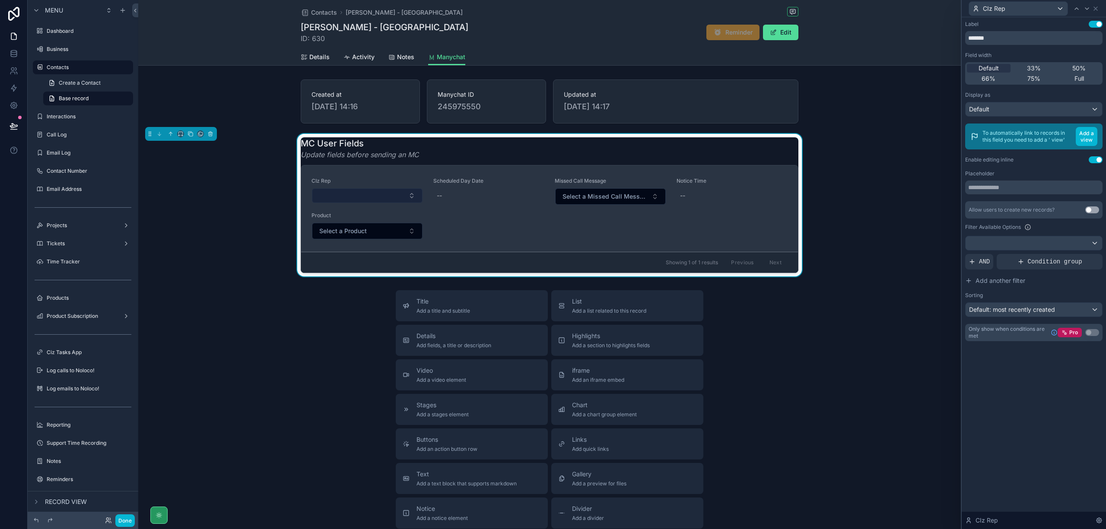
click at [366, 194] on button "Select Button" at bounding box center [367, 195] width 111 height 15
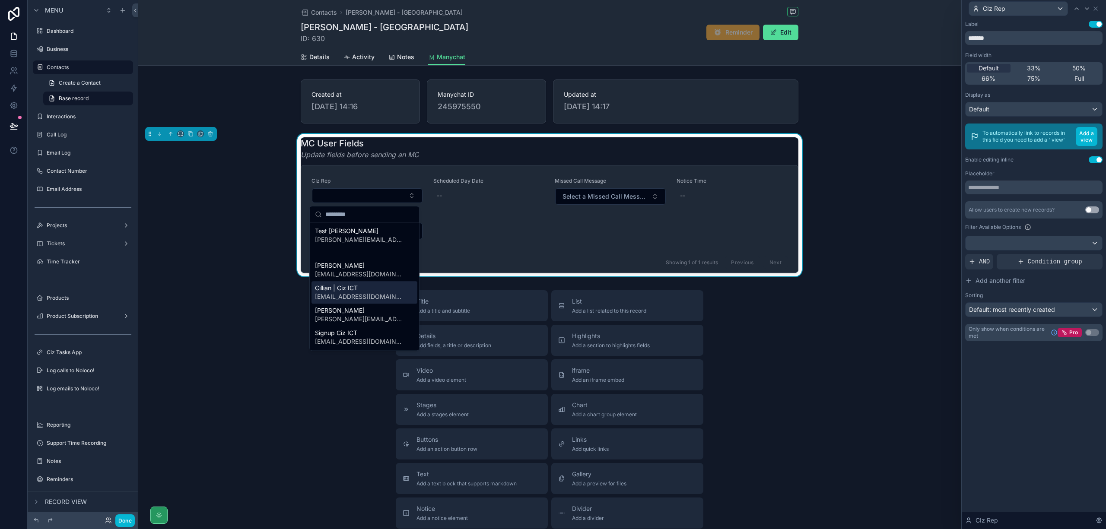
click at [351, 295] on span "cillian@cizict.com" at bounding box center [359, 297] width 89 height 9
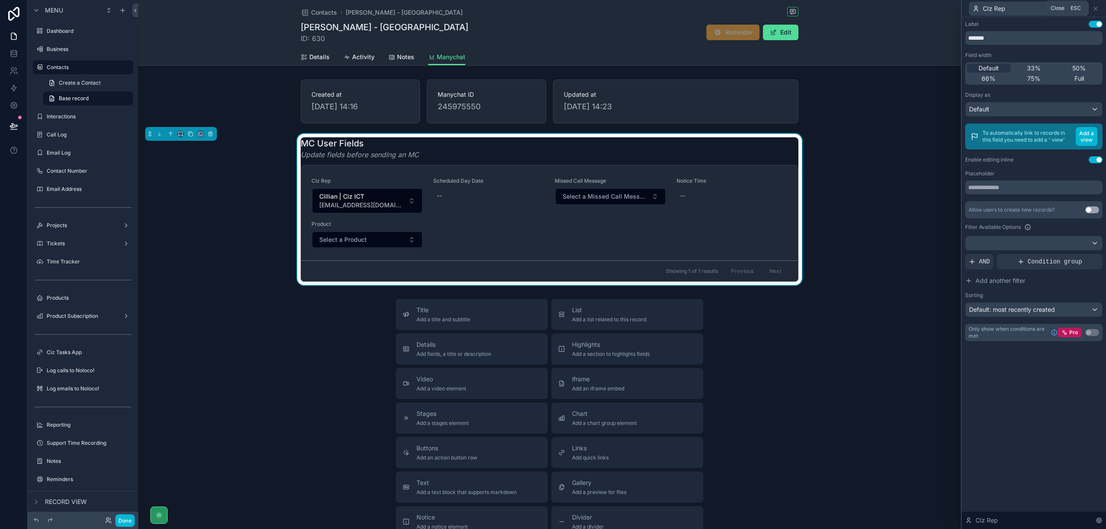
click at [1099, 7] on div "CIz Rep" at bounding box center [1033, 8] width 137 height 17
click at [1095, 9] on icon at bounding box center [1095, 8] width 3 height 3
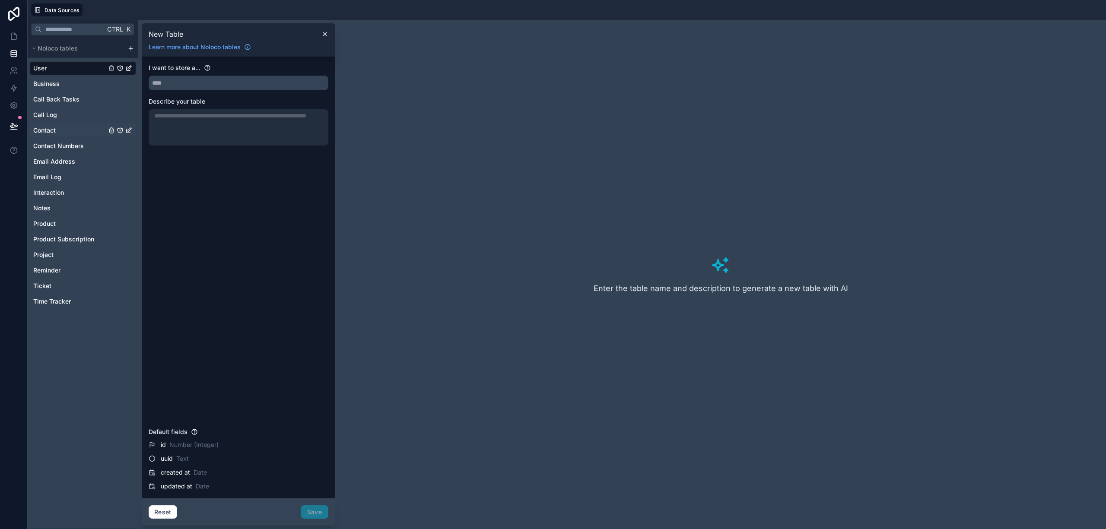
click at [48, 125] on div "Contact" at bounding box center [82, 131] width 107 height 14
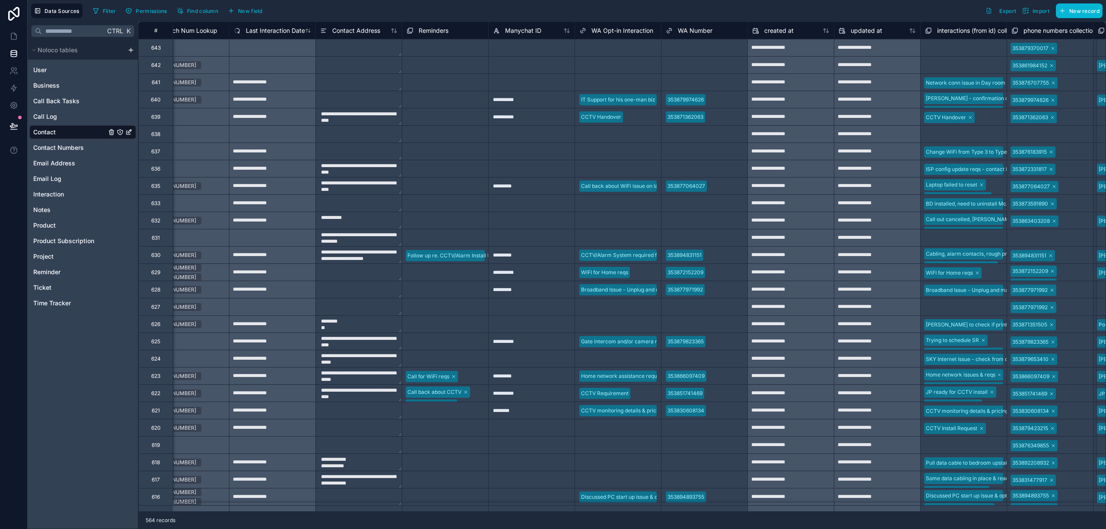
scroll to position [0, 955]
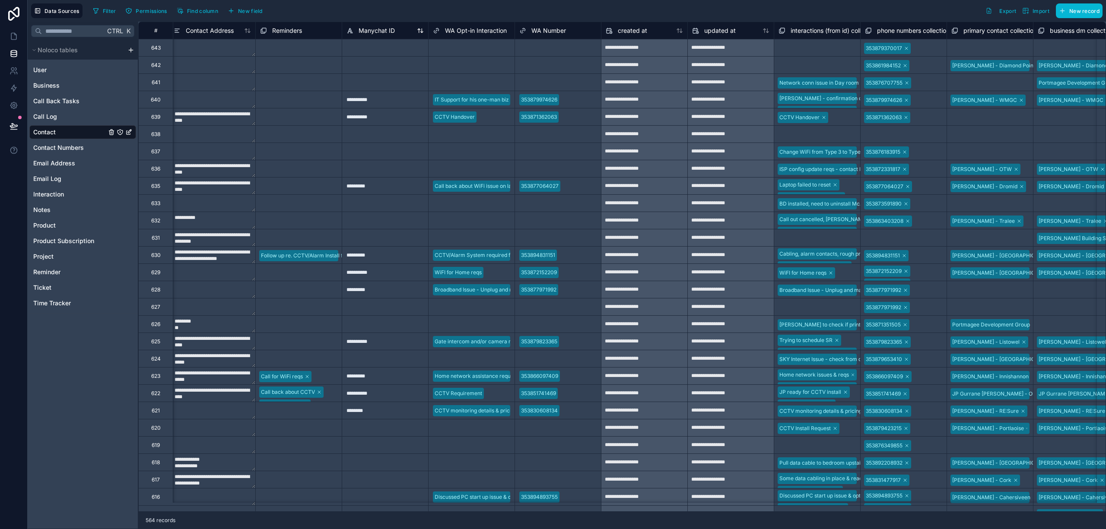
click at [396, 29] on div "Manychat ID" at bounding box center [385, 30] width 77 height 10
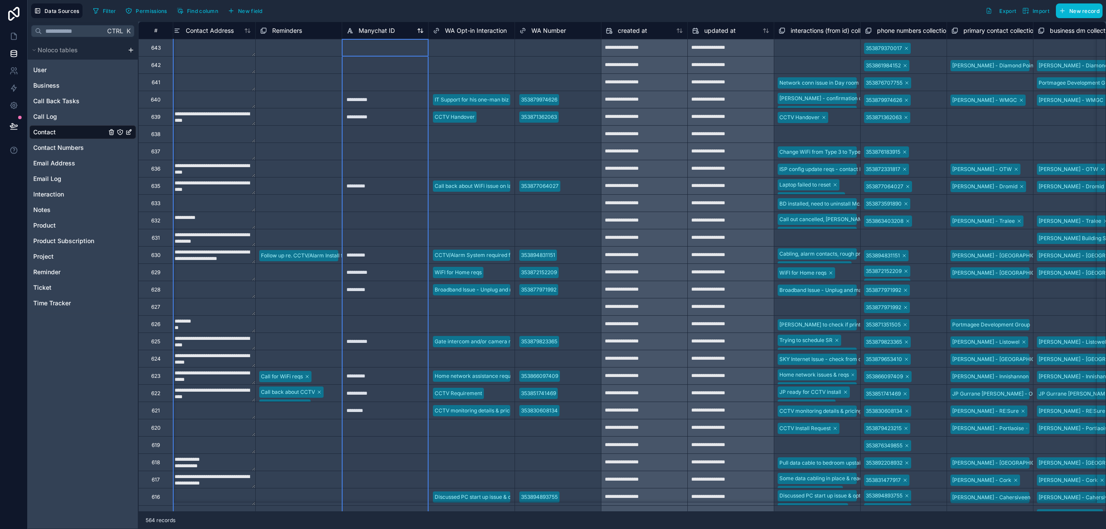
click at [376, 28] on span "Manychat ID" at bounding box center [377, 30] width 36 height 9
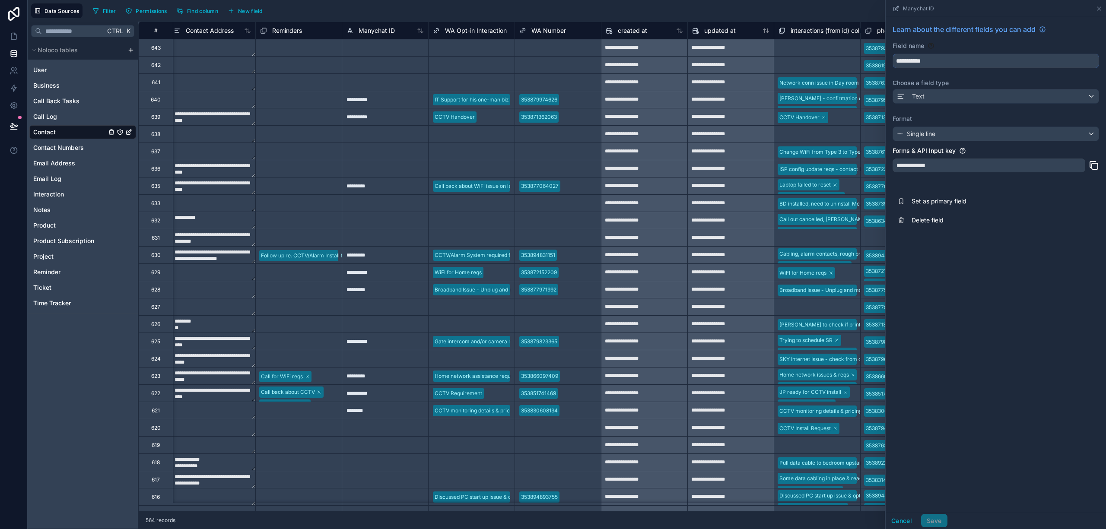
drag, startPoint x: 949, startPoint y: 57, endPoint x: 866, endPoint y: 62, distance: 83.1
click at [866, 62] on div "**********" at bounding box center [622, 276] width 968 height 508
click at [467, 30] on span "WA Opt-in Interaction" at bounding box center [476, 30] width 62 height 9
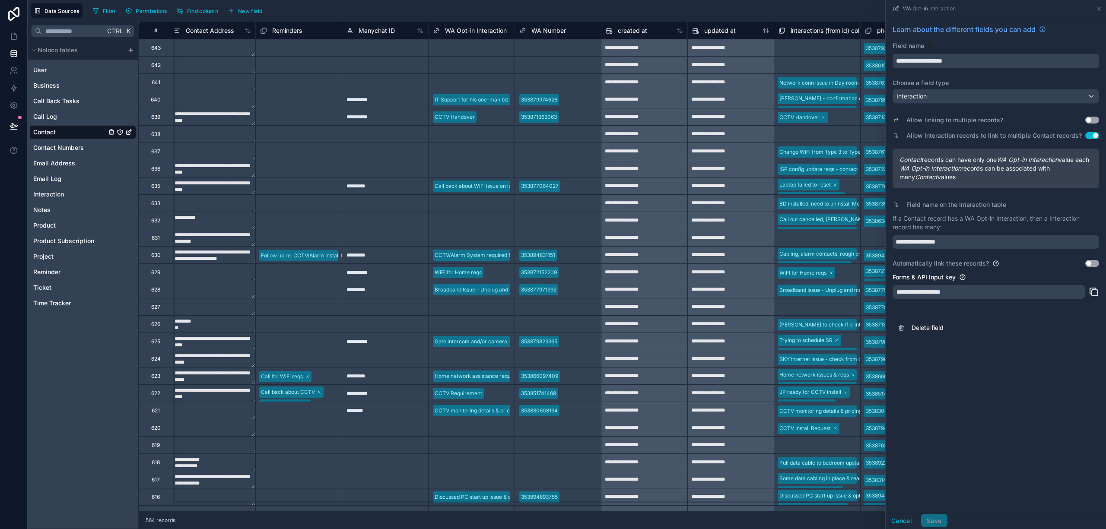
drag, startPoint x: 971, startPoint y: 60, endPoint x: 891, endPoint y: 65, distance: 79.7
click at [891, 65] on div "**********" at bounding box center [996, 180] width 220 height 327
click at [106, 11] on span "Filter" at bounding box center [109, 11] width 13 height 6
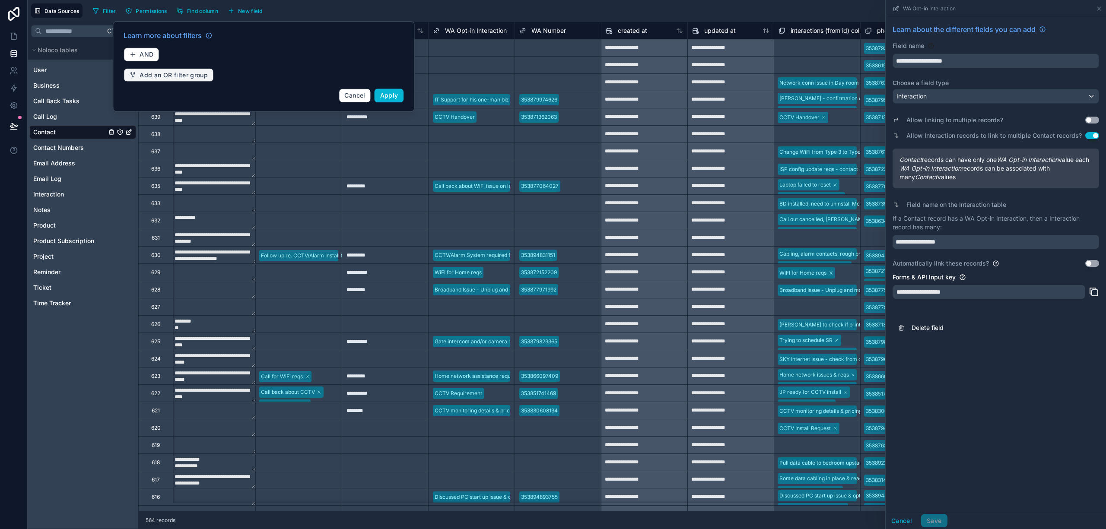
click at [159, 76] on span "Add an OR filter group" at bounding box center [174, 75] width 68 height 8
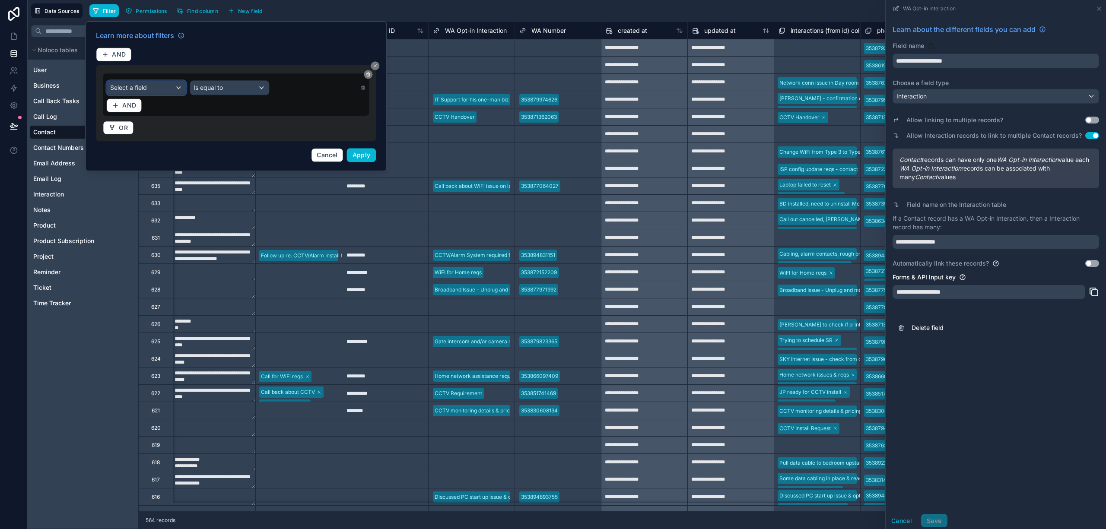
click at [159, 85] on div "Select a field" at bounding box center [146, 88] width 79 height 14
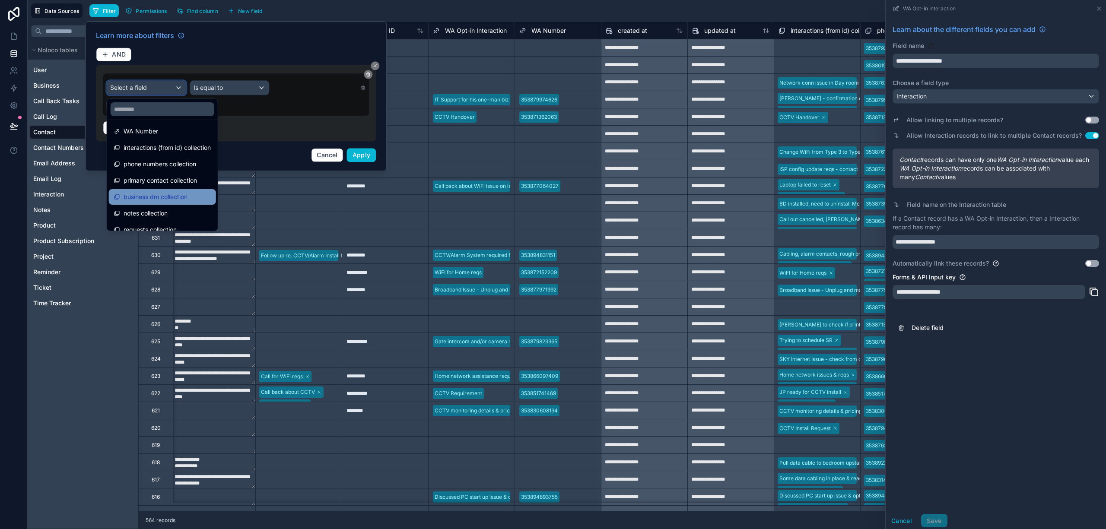
scroll to position [258, 0]
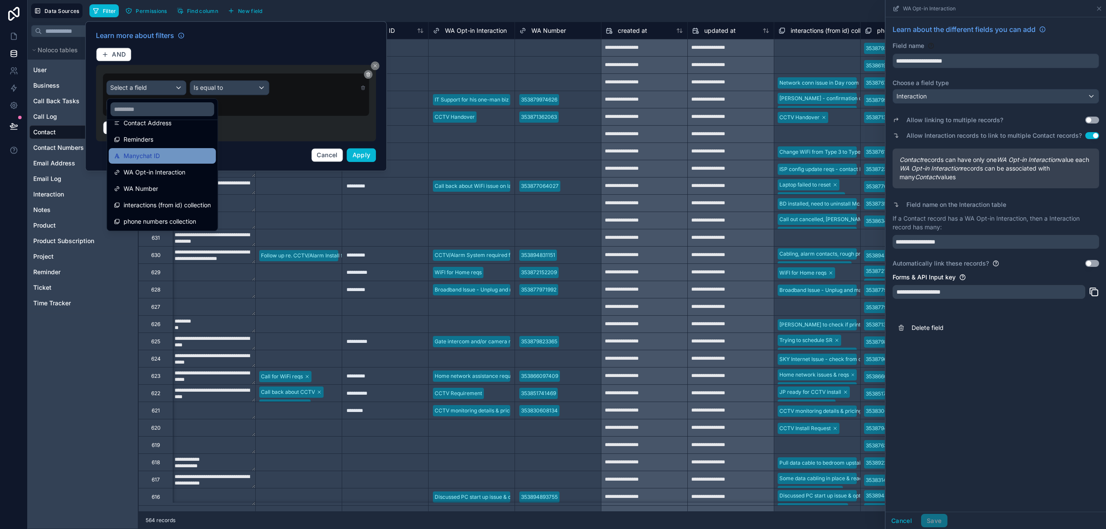
click at [148, 156] on span "Manychat ID" at bounding box center [142, 156] width 36 height 10
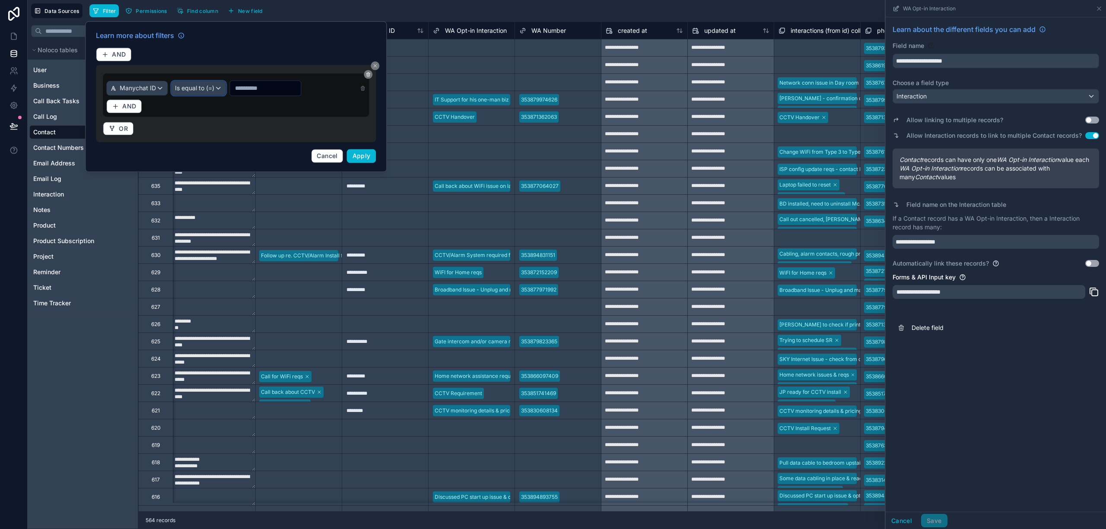
click at [211, 89] on span "Is equal to (=)" at bounding box center [194, 88] width 39 height 9
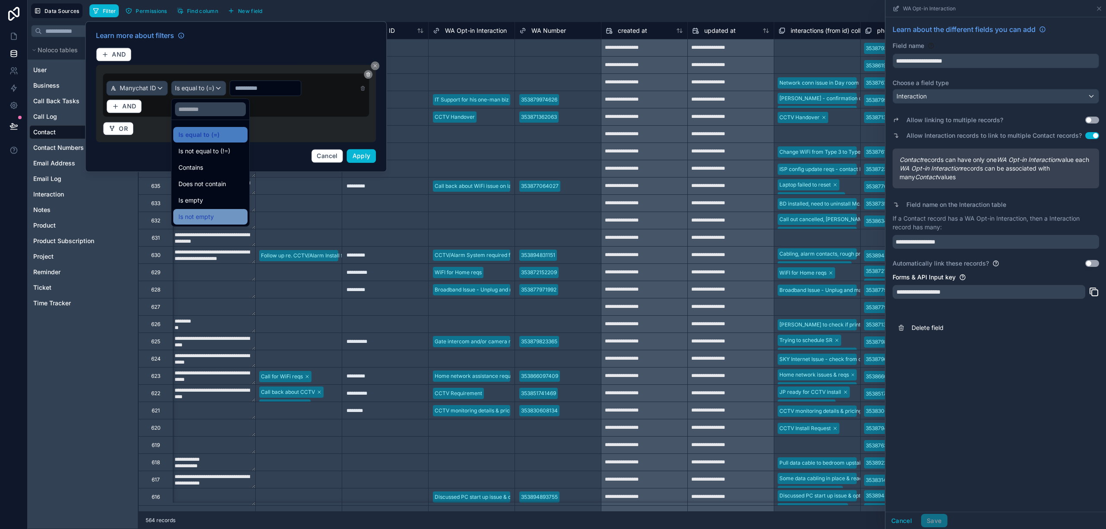
click at [220, 215] on div "Is not empty" at bounding box center [210, 217] width 64 height 10
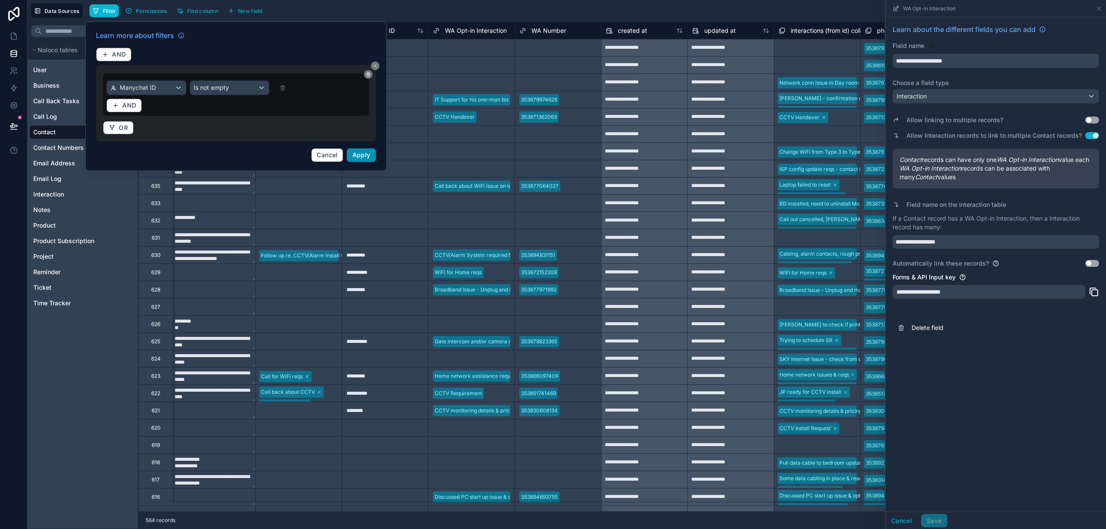
click at [364, 158] on span "Apply" at bounding box center [362, 154] width 18 height 7
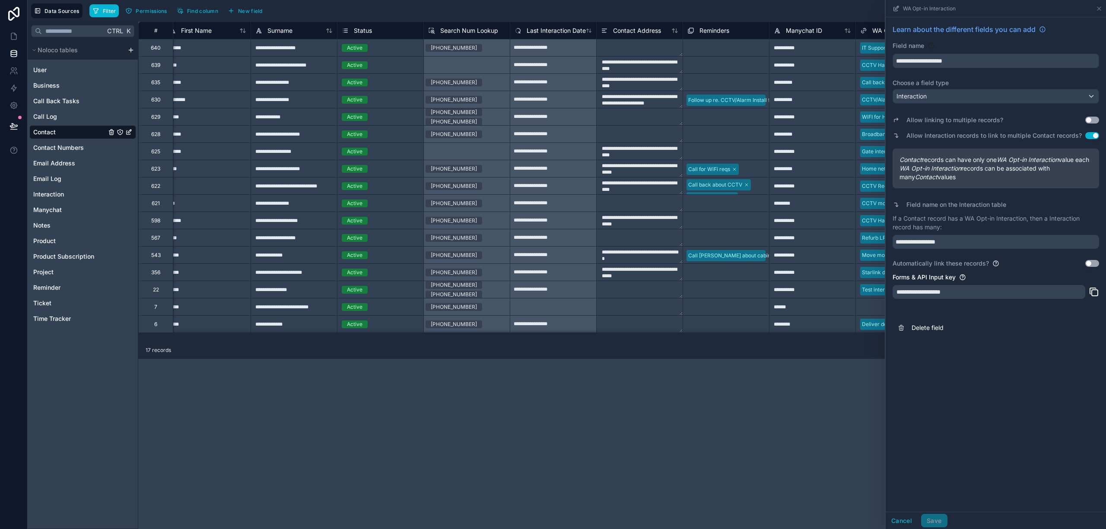
scroll to position [0, 540]
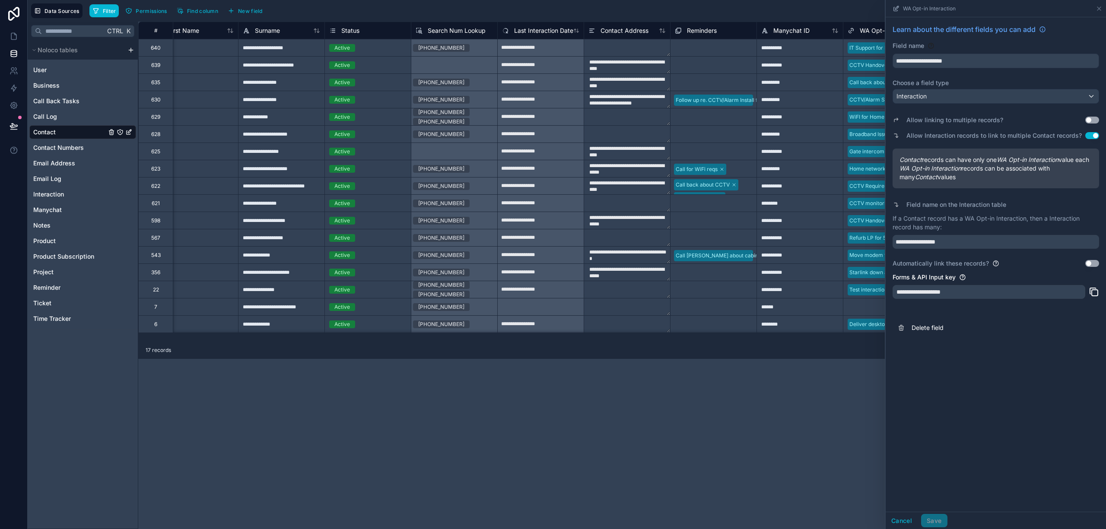
click at [773, 67] on div "**********" at bounding box center [800, 64] width 86 height 17
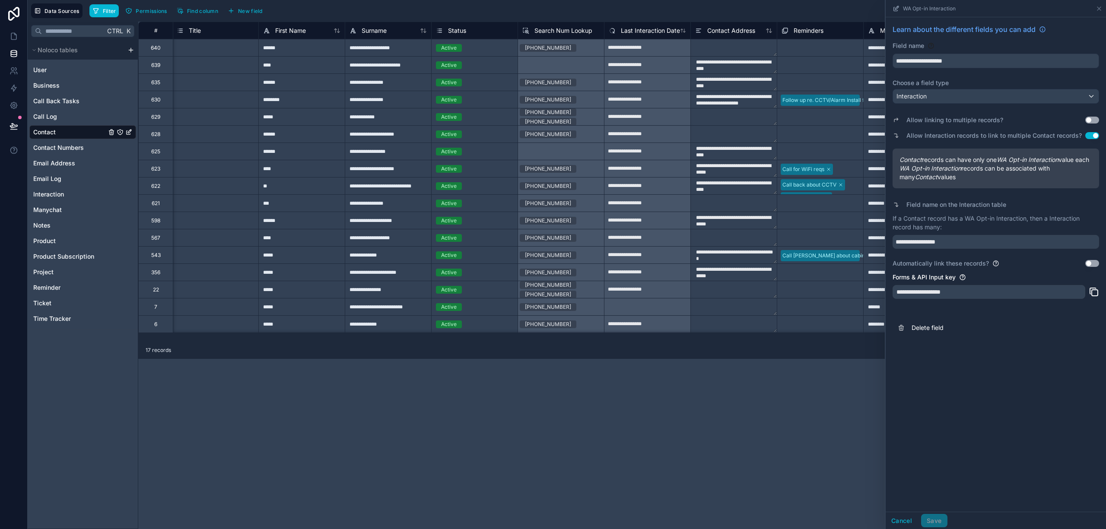
scroll to position [0, 454]
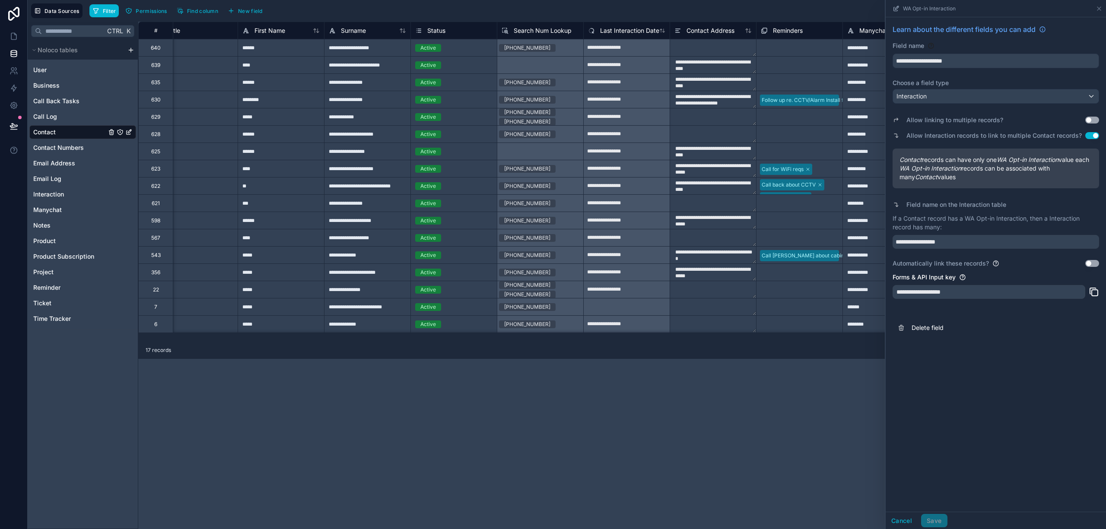
click at [864, 238] on div "**********" at bounding box center [886, 237] width 86 height 17
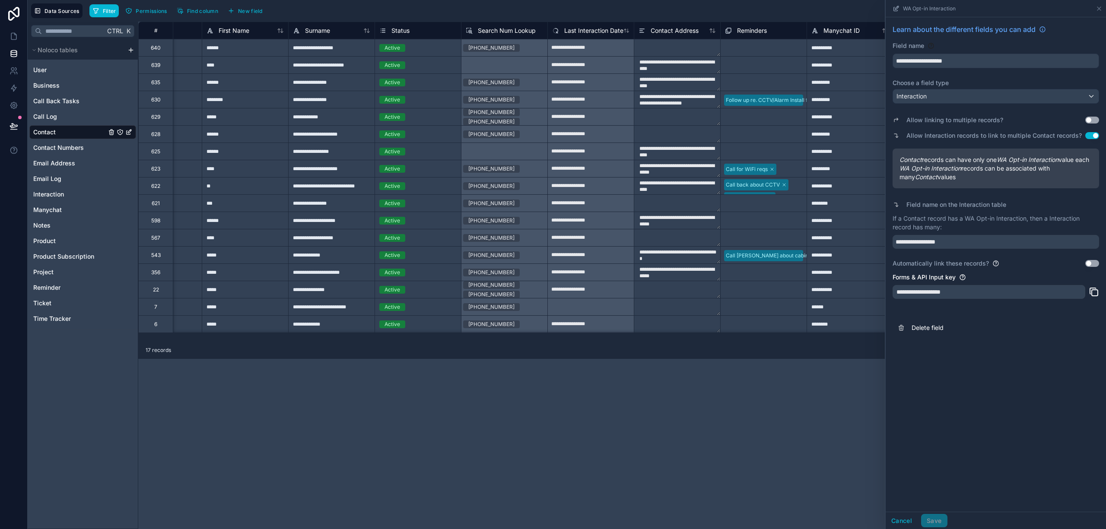
scroll to position [0, 499]
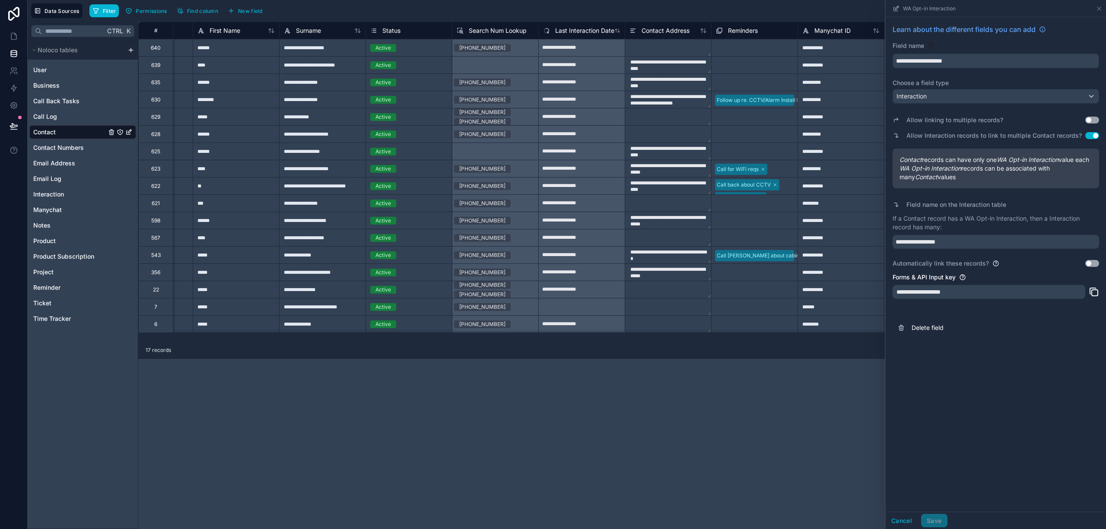
click at [832, 104] on div "*********" at bounding box center [841, 99] width 86 height 17
click at [830, 52] on div "**********" at bounding box center [841, 47] width 86 height 17
drag, startPoint x: 826, startPoint y: 88, endPoint x: 822, endPoint y: 330, distance: 242.1
click at [822, 330] on div "**********" at bounding box center [910, 177] width 2541 height 311
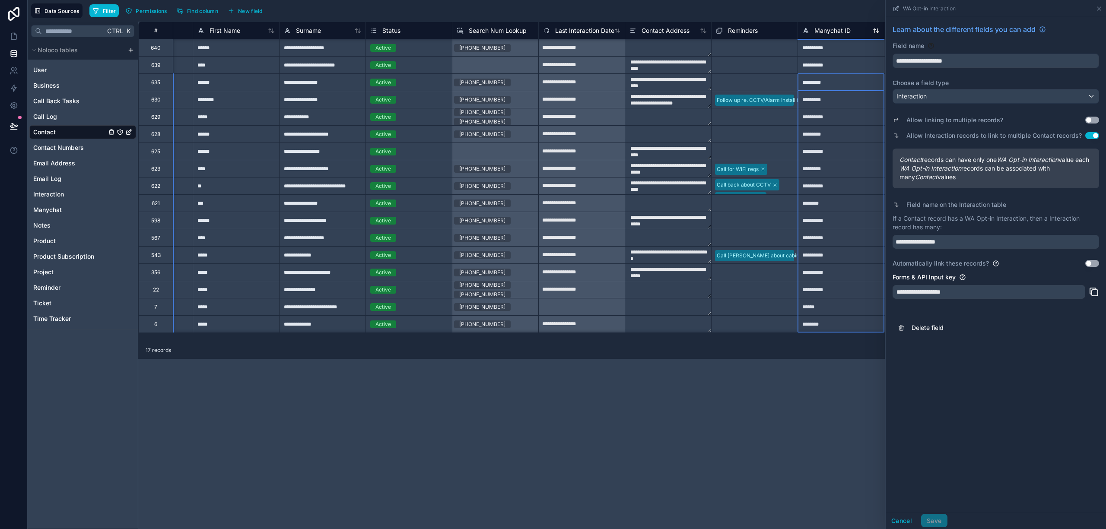
drag, startPoint x: 828, startPoint y: 30, endPoint x: 835, endPoint y: 27, distance: 7.3
click at [828, 30] on span "Manychat ID" at bounding box center [833, 30] width 36 height 9
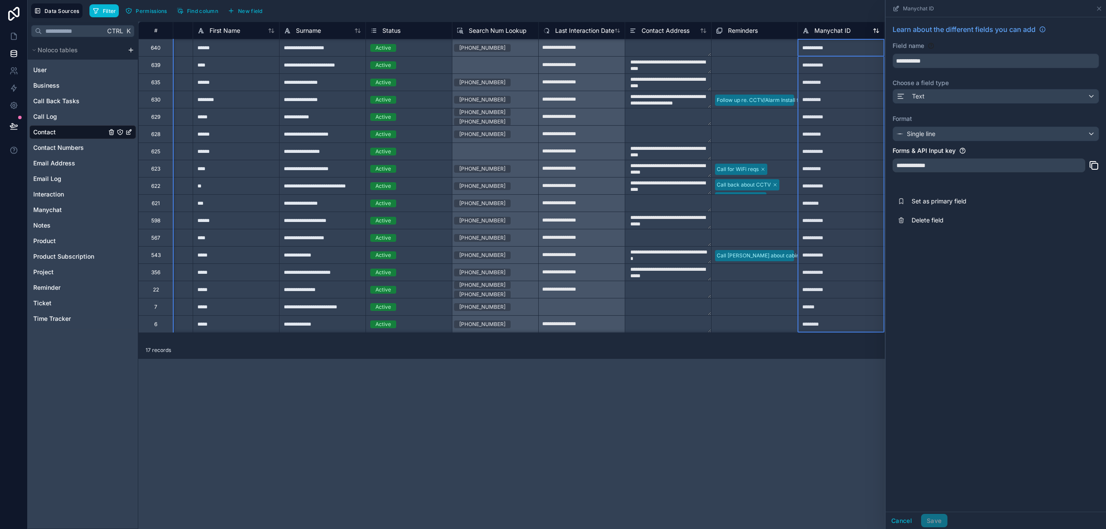
click at [835, 27] on span "Manychat ID" at bounding box center [833, 30] width 36 height 9
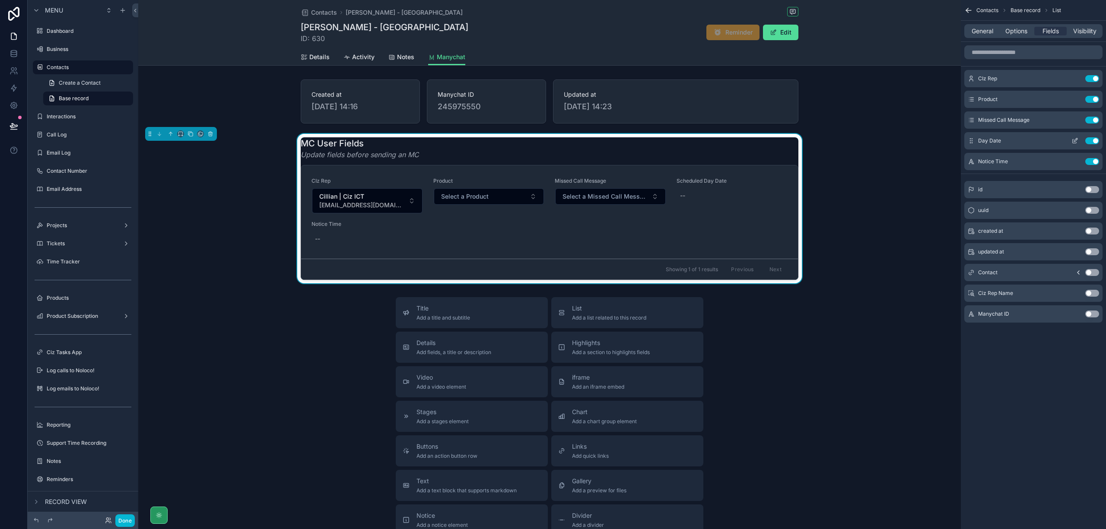
click at [1074, 139] on icon "scrollable content" at bounding box center [1075, 140] width 7 height 7
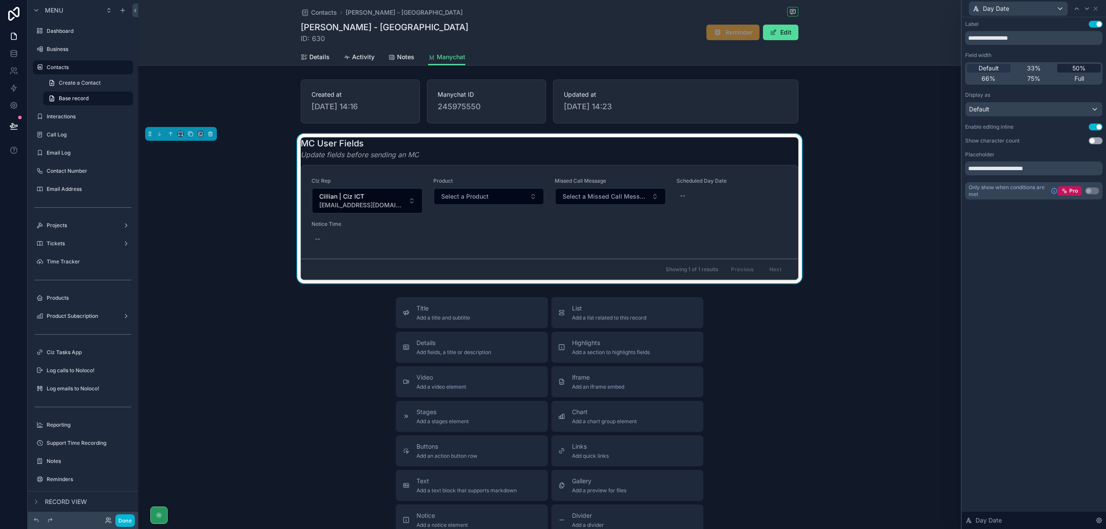
click at [1079, 67] on span "50%" at bounding box center [1079, 68] width 13 height 9
click at [1084, 9] on icon at bounding box center [1087, 8] width 7 height 7
click at [1080, 68] on span "50%" at bounding box center [1079, 68] width 13 height 9
click at [1010, 169] on input "text" at bounding box center [1033, 169] width 137 height 14
paste input "**********"
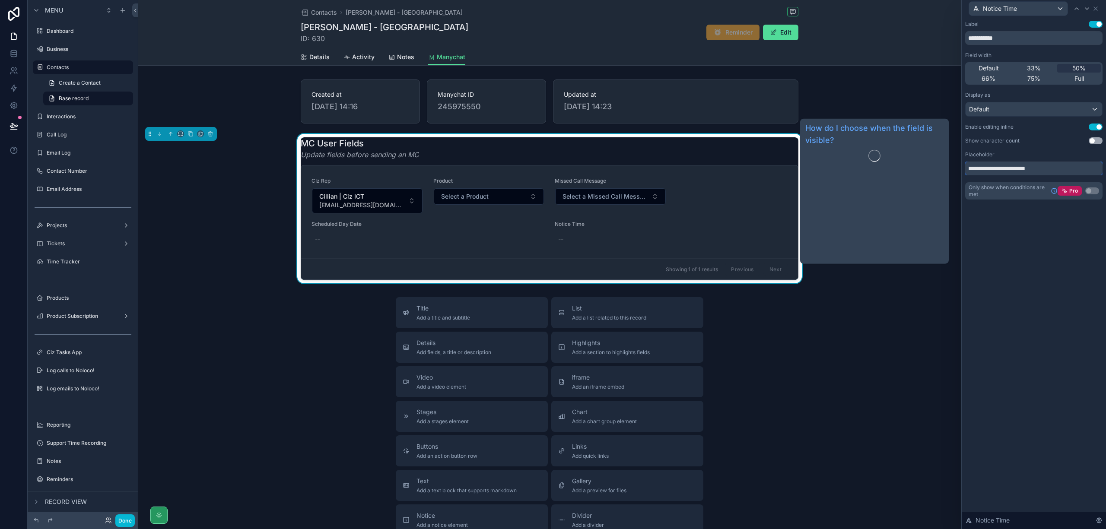
click at [972, 169] on input "**********" at bounding box center [1033, 169] width 137 height 14
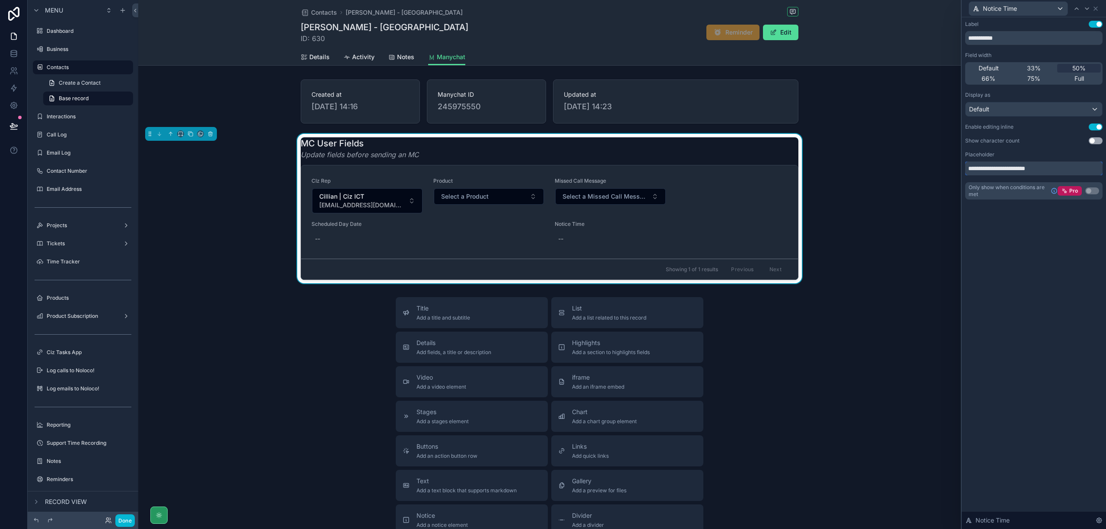
type input "**********"
click at [1069, 252] on div "**********" at bounding box center [1034, 273] width 144 height 512
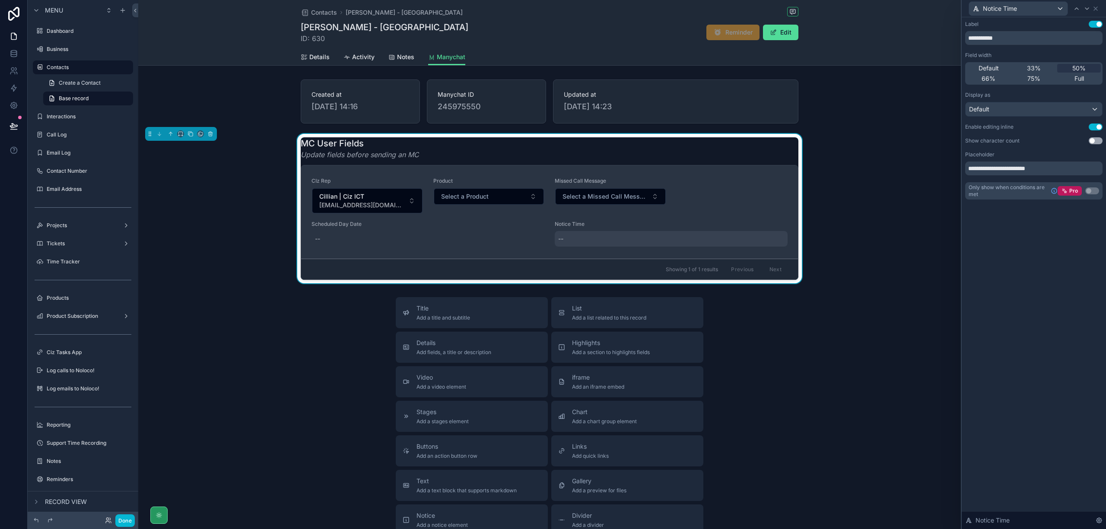
click at [575, 240] on div "--" at bounding box center [671, 239] width 233 height 16
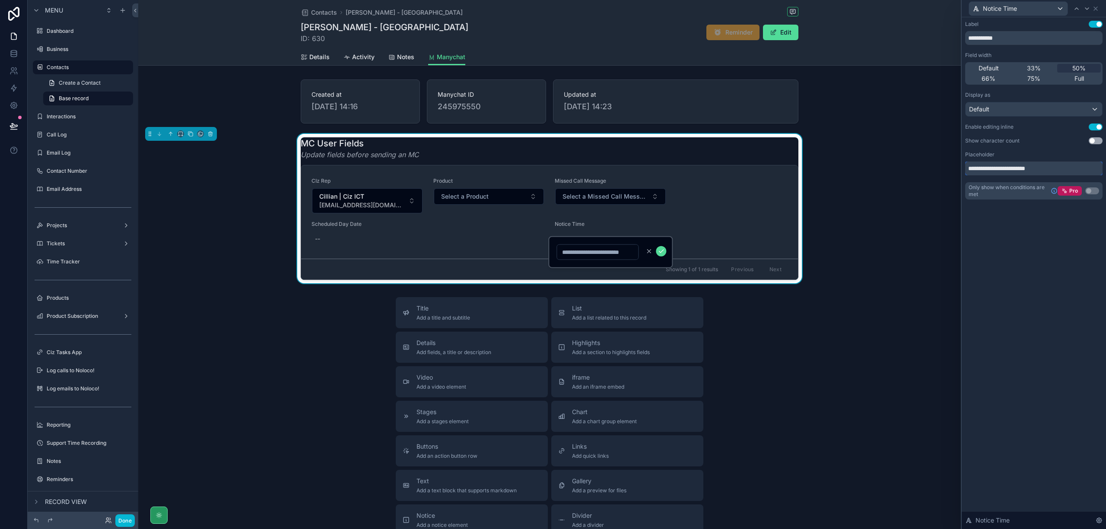
click at [1031, 172] on input "**********" at bounding box center [1033, 169] width 137 height 14
click at [1012, 38] on input "**********" at bounding box center [1033, 38] width 137 height 14
type input "**********"
drag, startPoint x: 993, startPoint y: 170, endPoint x: 955, endPoint y: 173, distance: 38.2
click at [955, 173] on div "**********" at bounding box center [553, 264] width 1106 height 529
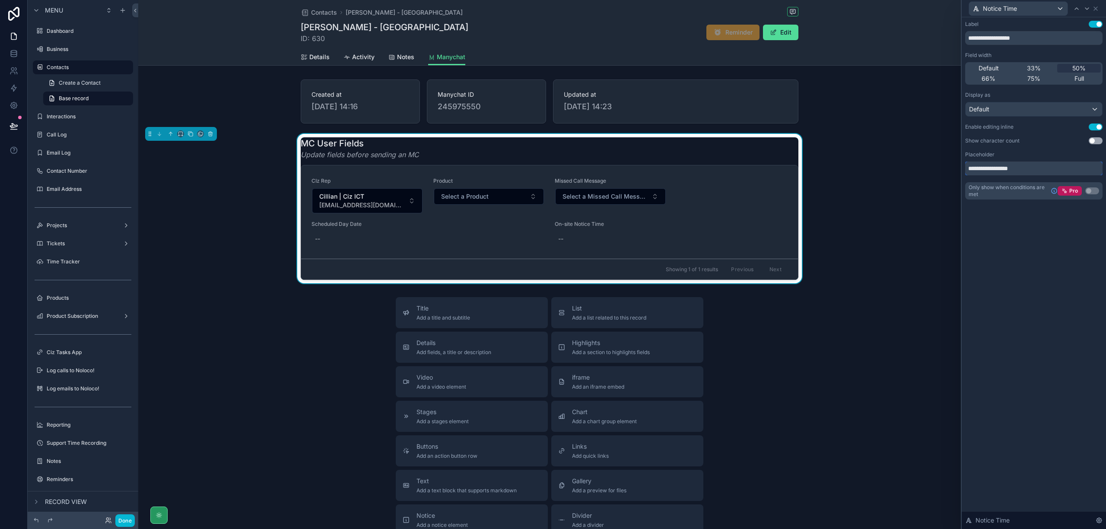
drag, startPoint x: 976, startPoint y: 170, endPoint x: 946, endPoint y: 172, distance: 29.9
click at [946, 172] on div "**********" at bounding box center [553, 264] width 1106 height 529
type input "**********"
click at [1023, 111] on div "Default" at bounding box center [1034, 109] width 137 height 14
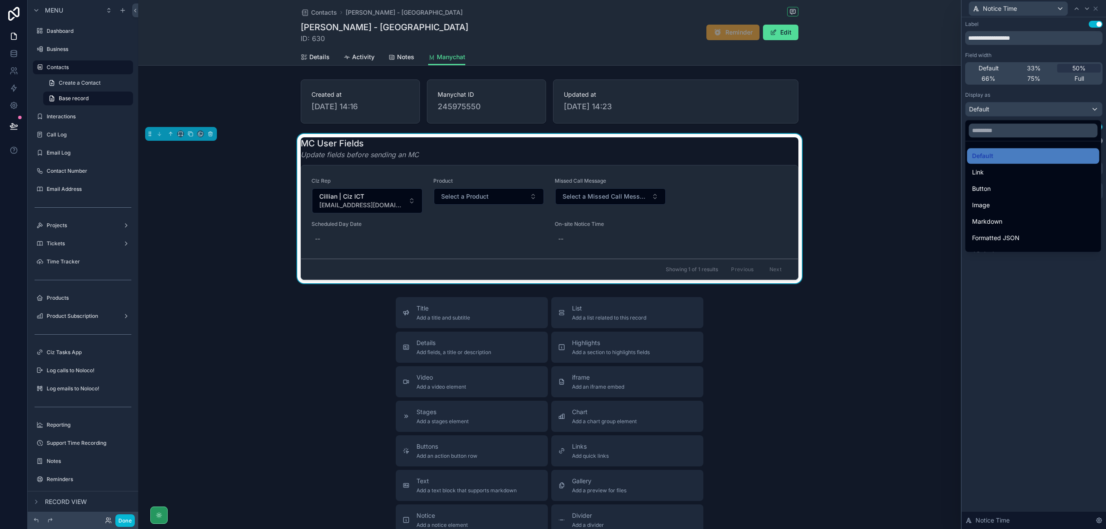
click at [1058, 373] on div at bounding box center [1034, 264] width 144 height 529
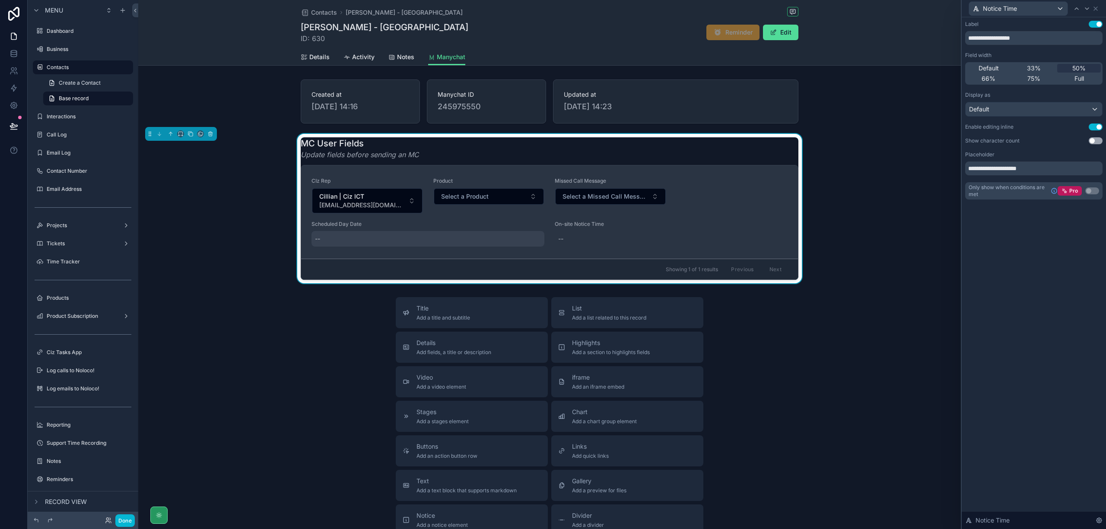
click at [374, 239] on div "--" at bounding box center [428, 239] width 233 height 16
click at [676, 195] on div "CIz Rep Cillian | Ciz ICT cillian@cizict.com Product Select a Product Missed Ca…" at bounding box center [550, 212] width 476 height 69
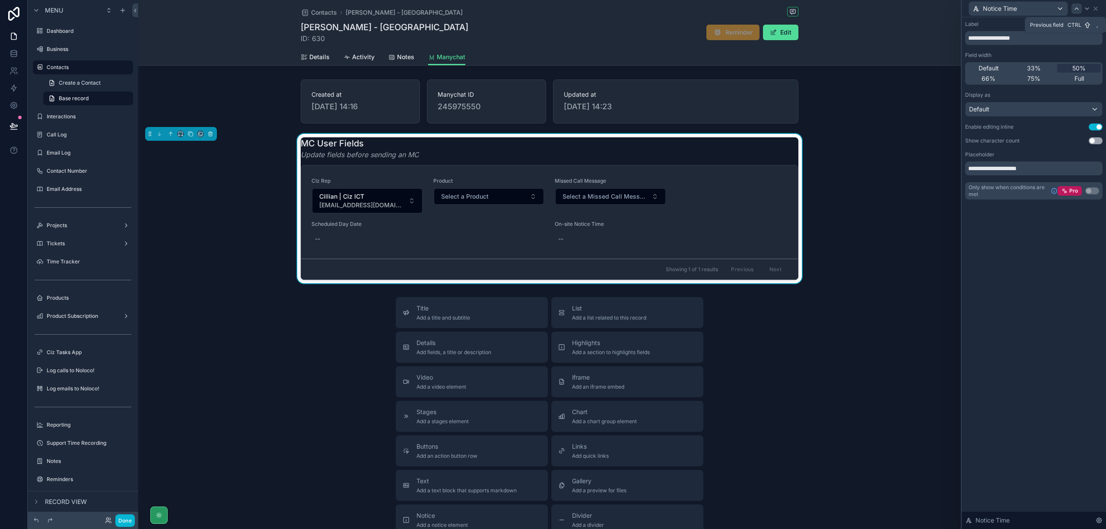
click at [1079, 9] on icon at bounding box center [1077, 8] width 7 height 7
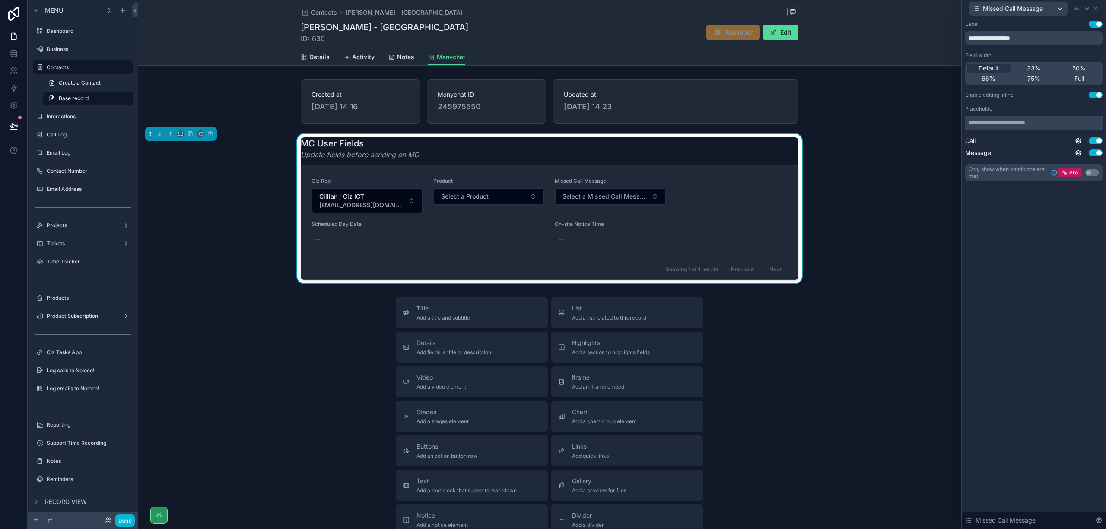
click at [1055, 124] on input "text" at bounding box center [1033, 123] width 137 height 14
click at [1003, 40] on input "**********" at bounding box center [1033, 38] width 137 height 14
type input "**********"
click at [1077, 8] on icon at bounding box center [1076, 9] width 3 height 2
click at [997, 35] on input "*******" at bounding box center [1033, 38] width 137 height 14
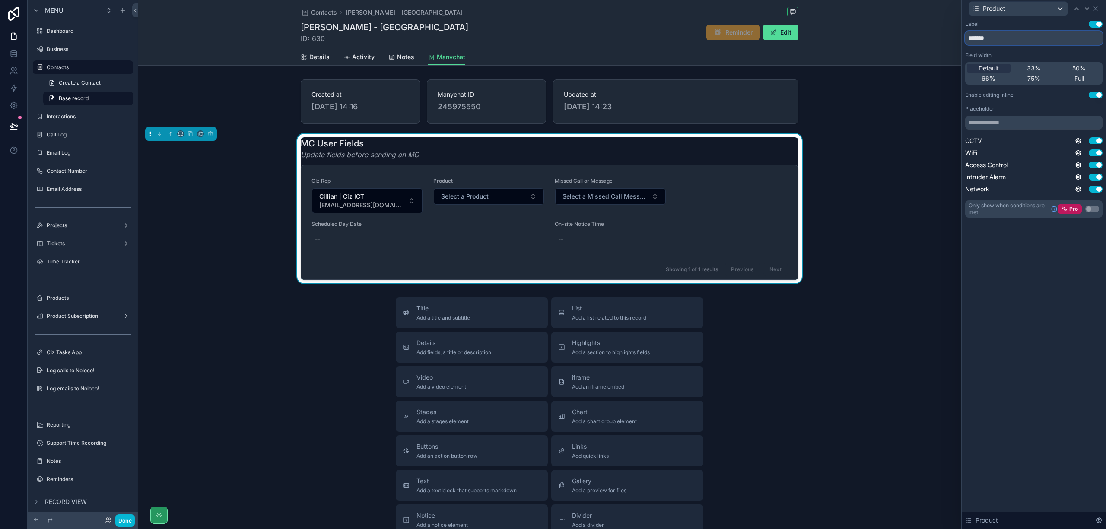
click at [972, 39] on input "*******" at bounding box center [1033, 38] width 137 height 14
click at [967, 38] on input "*******" at bounding box center [1033, 38] width 137 height 14
click at [982, 36] on input "**********" at bounding box center [1033, 38] width 137 height 14
type input "**********"
click at [1068, 290] on div "**********" at bounding box center [1034, 273] width 144 height 512
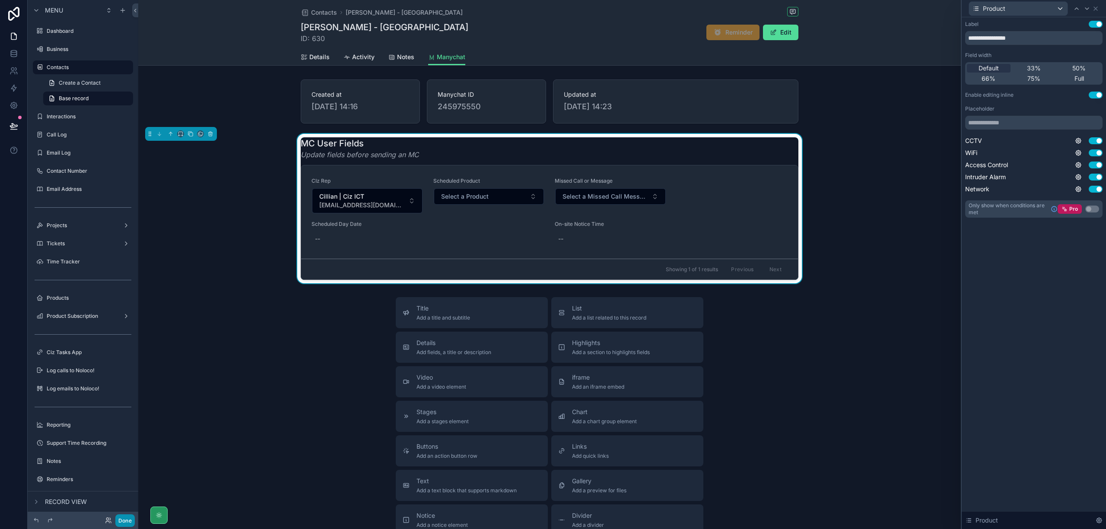
click at [121, 521] on button "Done" at bounding box center [124, 521] width 19 height 13
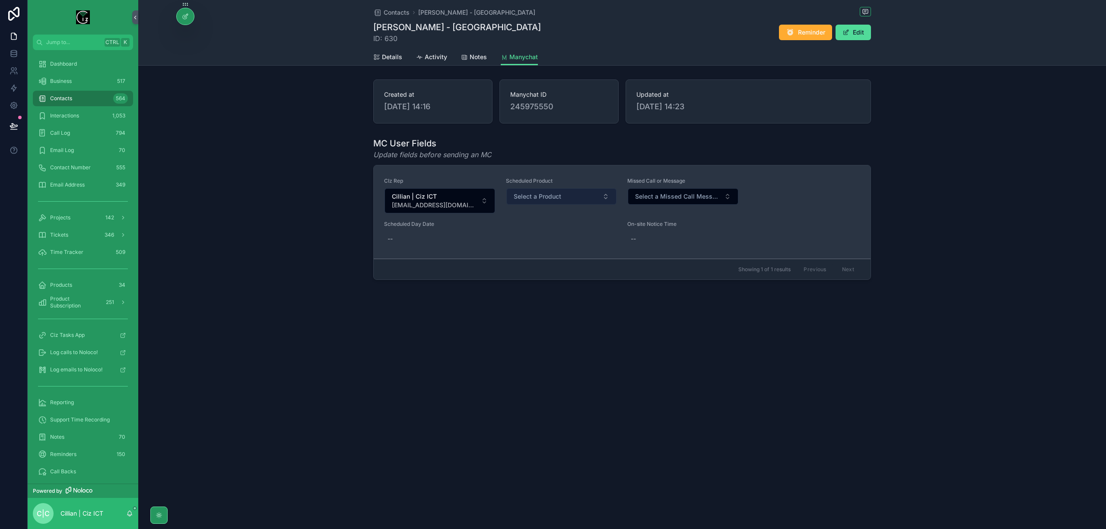
click at [577, 191] on button "Select a Product" at bounding box center [561, 196] width 111 height 16
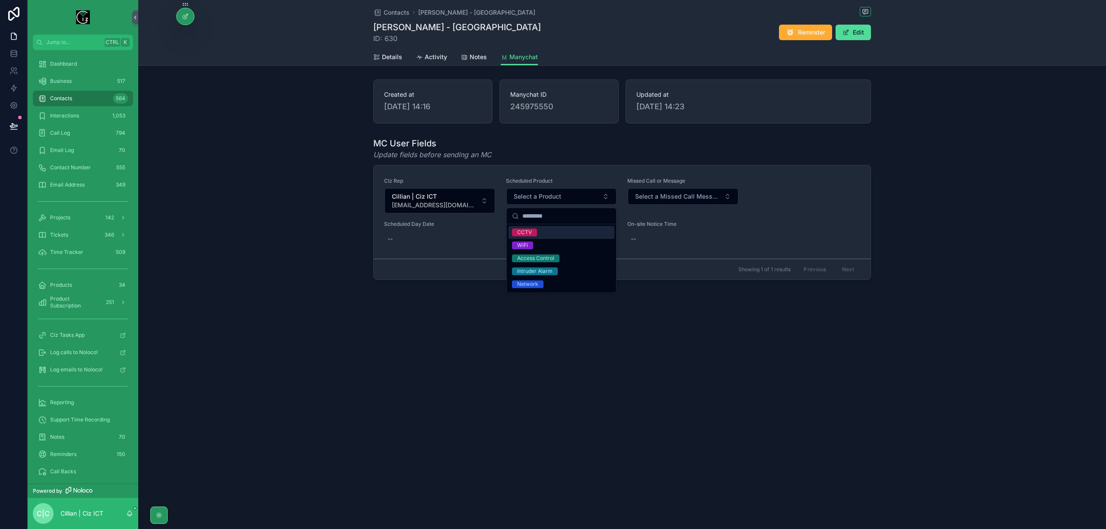
click at [675, 383] on div "Contacts Himanshu Warekar - Dublin Himanshu Warekar - Dublin ID: 630 Reminder E…" at bounding box center [622, 264] width 968 height 529
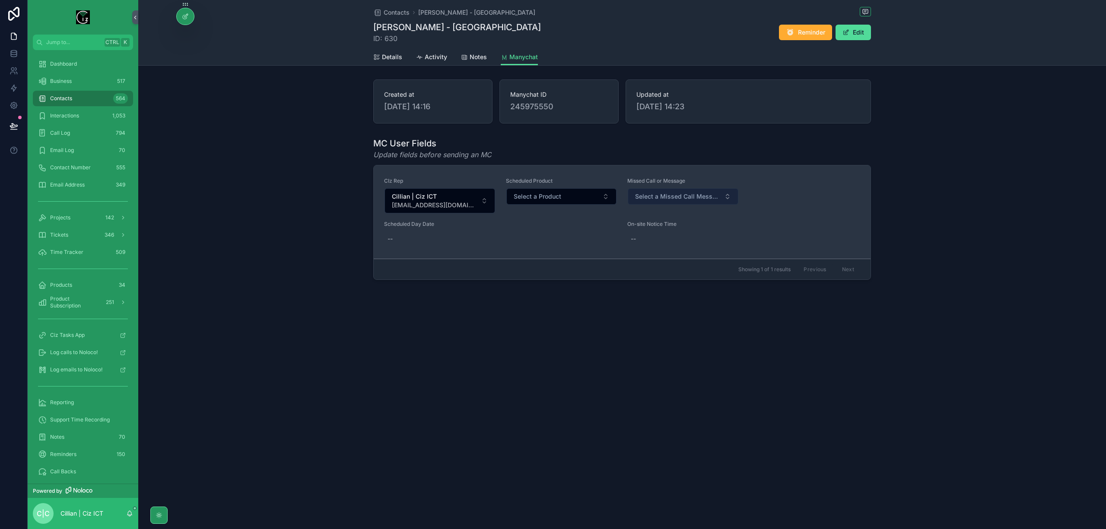
click at [698, 196] on span "Select a Missed Call Message" at bounding box center [678, 196] width 86 height 9
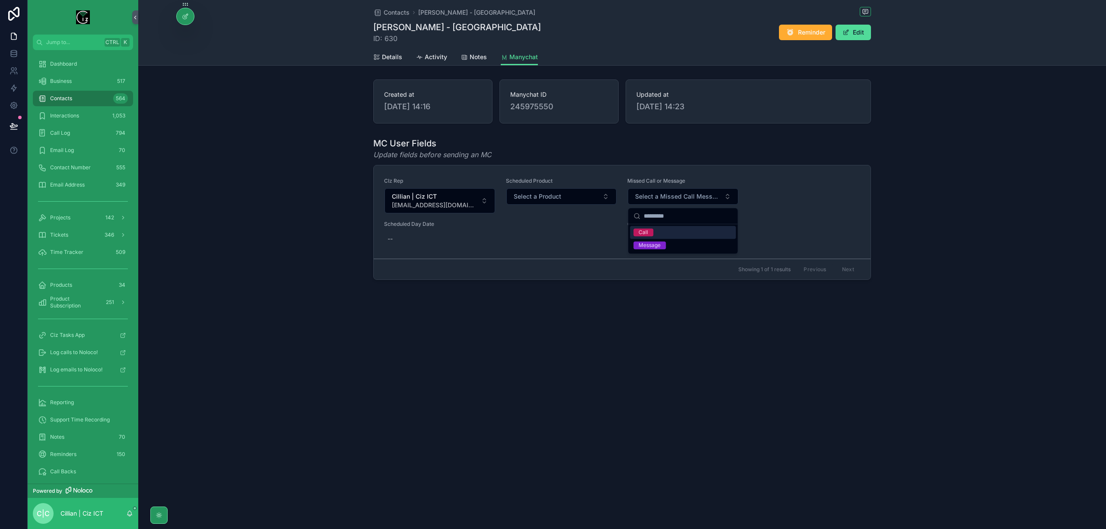
click at [628, 391] on div "Contacts Himanshu Warekar - Dublin Himanshu Warekar - Dublin ID: 630 Reminder E…" at bounding box center [622, 264] width 968 height 529
click at [864, 33] on button "Edit" at bounding box center [853, 33] width 35 height 16
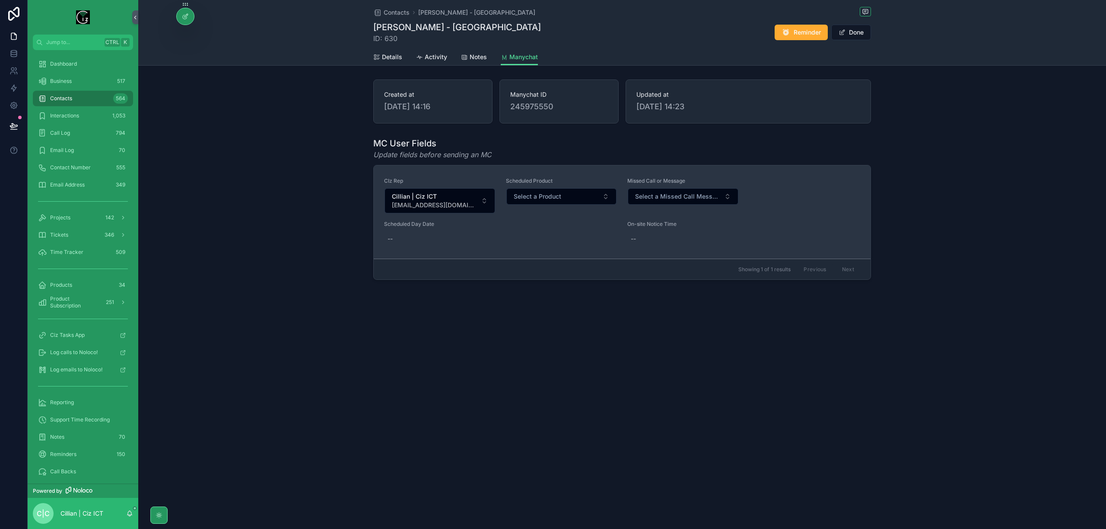
click at [818, 187] on div "CIz Rep Cillian | Ciz ICT cillian@cizict.com Scheduled Product Select a Product…" at bounding box center [622, 212] width 476 height 69
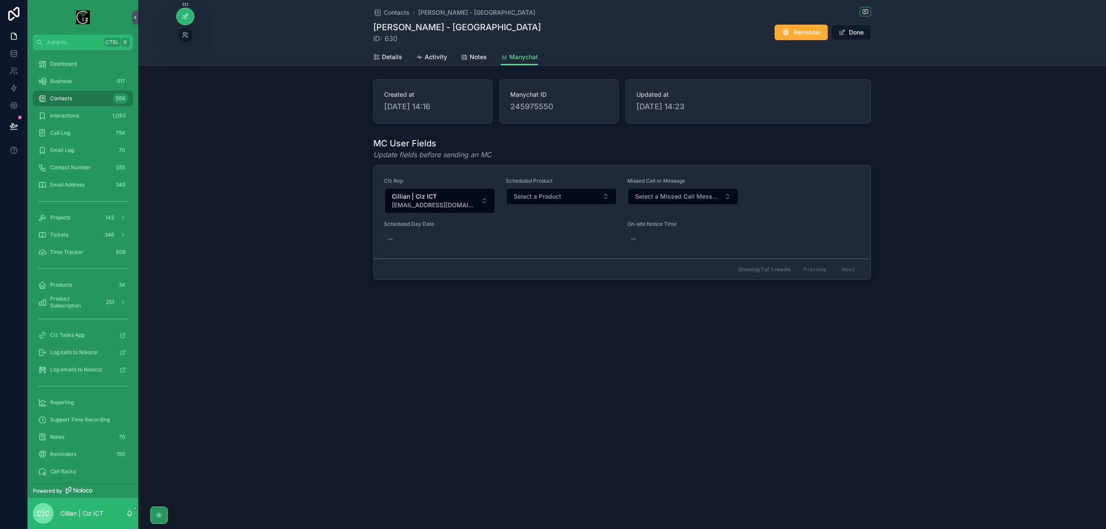
click at [184, 13] on icon at bounding box center [185, 16] width 7 height 7
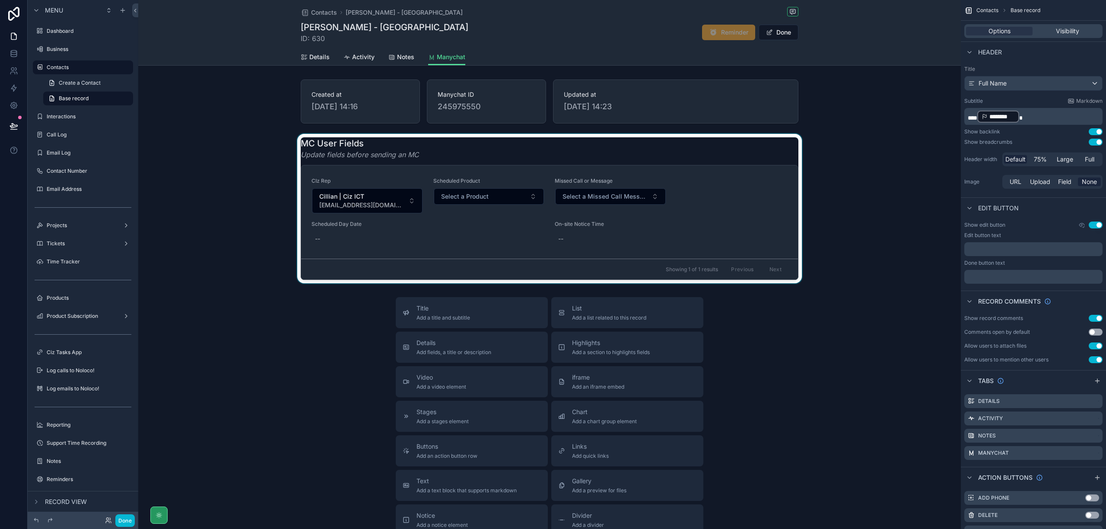
click at [743, 193] on div "scrollable content" at bounding box center [549, 209] width 823 height 150
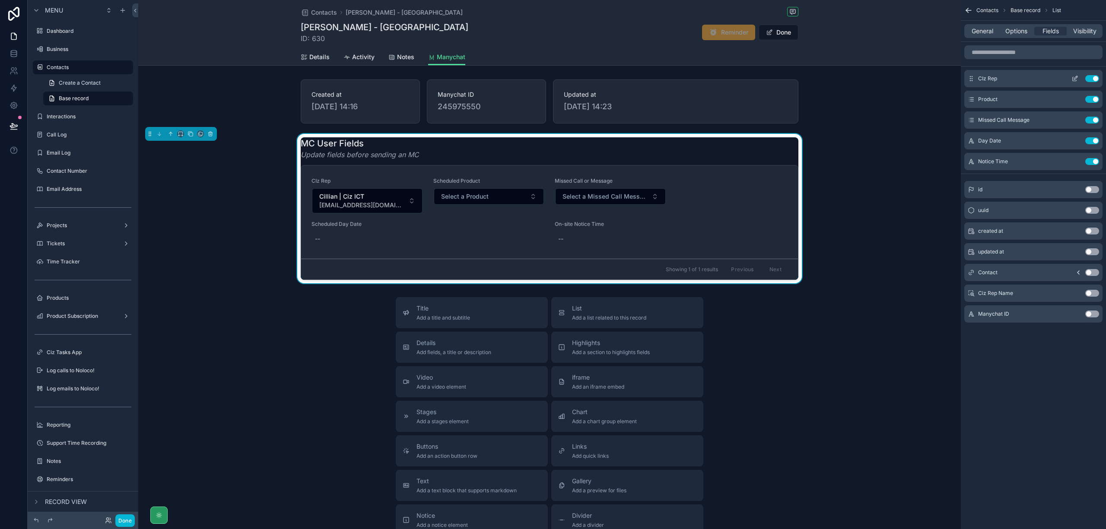
click at [1074, 75] on div "CIz Rep Use setting" at bounding box center [1034, 78] width 138 height 17
click at [1074, 78] on icon "scrollable content" at bounding box center [1075, 77] width 3 height 3
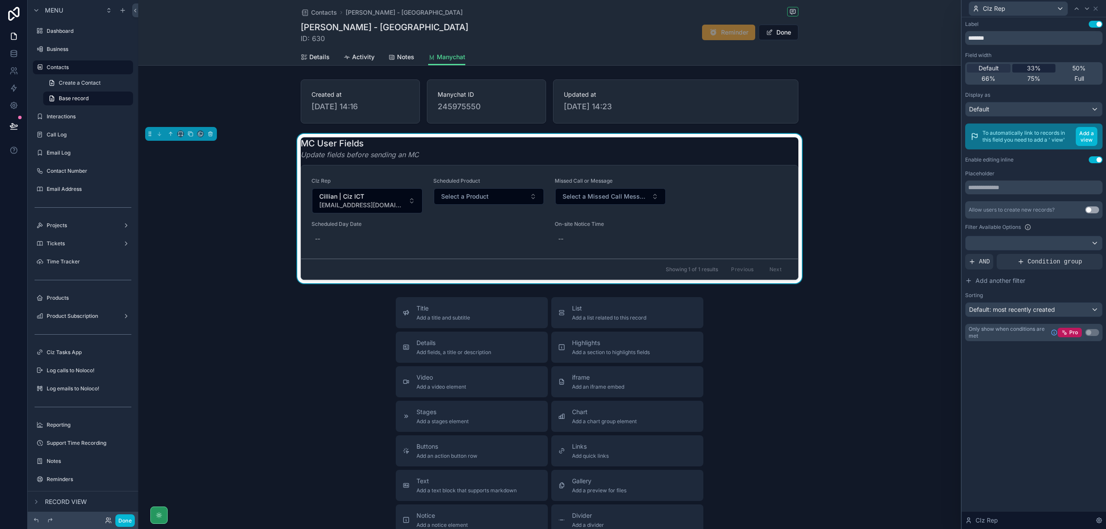
click at [1036, 69] on span "33%" at bounding box center [1034, 68] width 14 height 9
click at [1085, 8] on icon at bounding box center [1087, 8] width 7 height 7
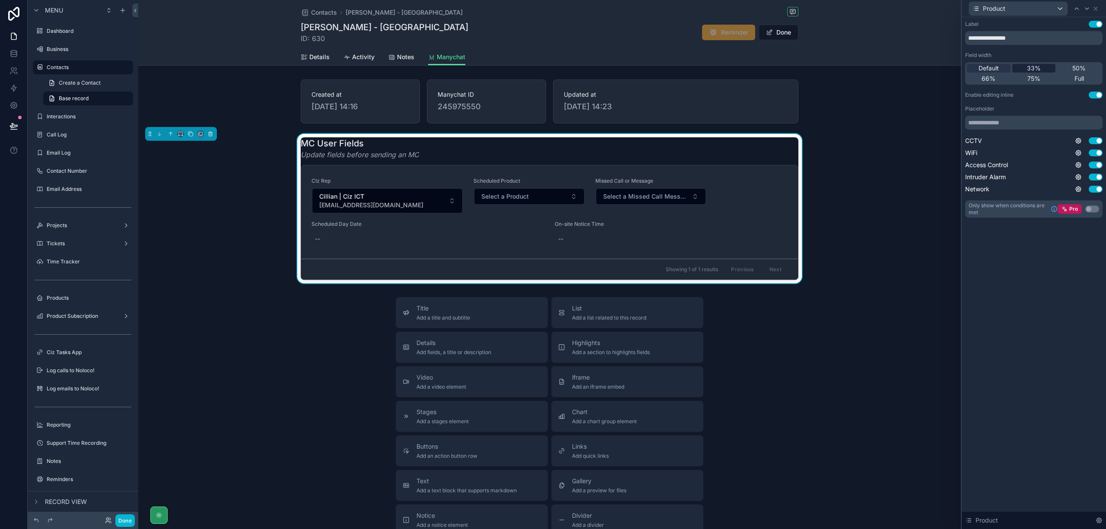
click at [1033, 66] on span "33%" at bounding box center [1034, 68] width 14 height 9
click at [1088, 7] on icon at bounding box center [1087, 8] width 7 height 7
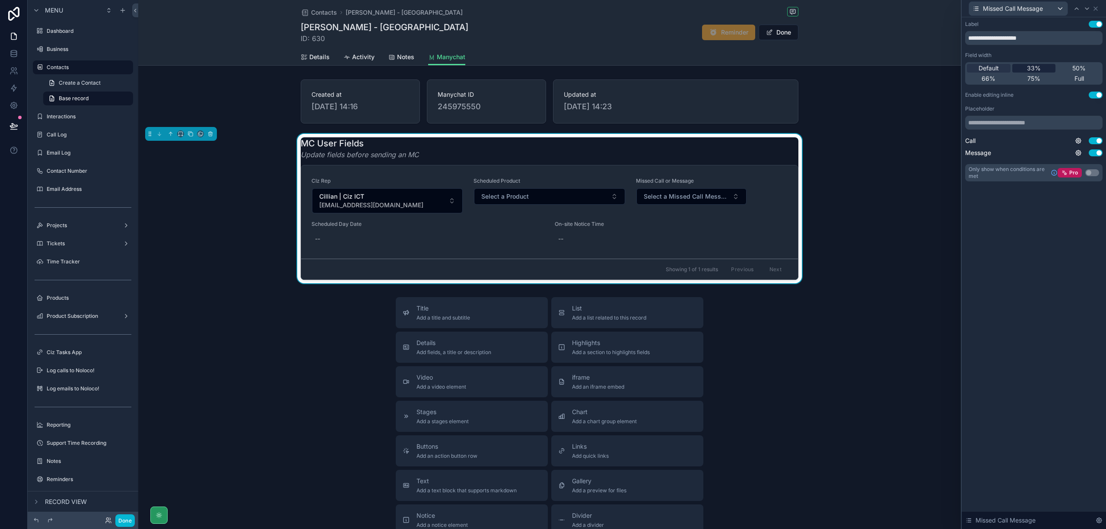
click at [1041, 67] on span "33%" at bounding box center [1034, 68] width 14 height 9
click at [1076, 7] on icon at bounding box center [1077, 8] width 7 height 7
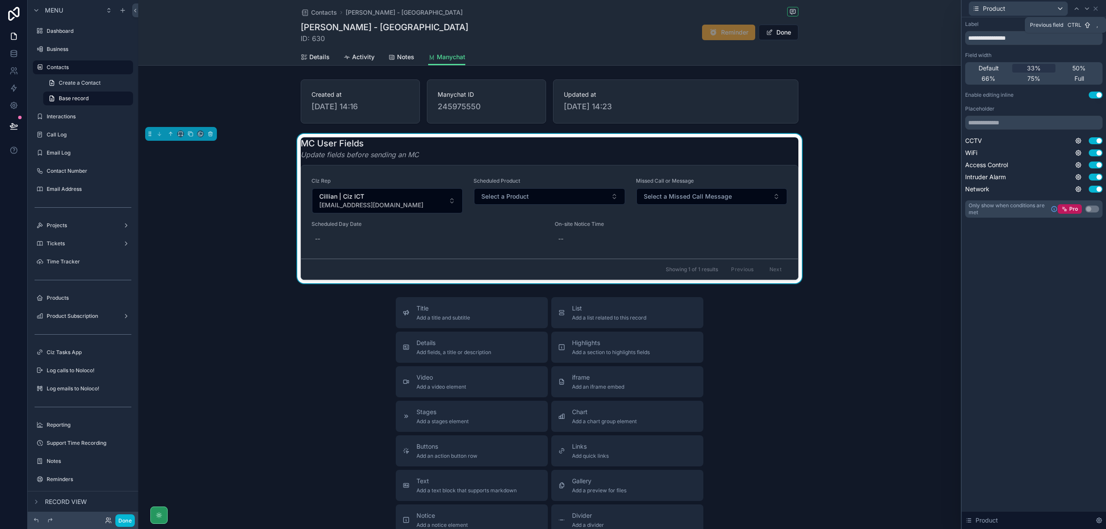
click at [1076, 7] on icon at bounding box center [1077, 8] width 7 height 7
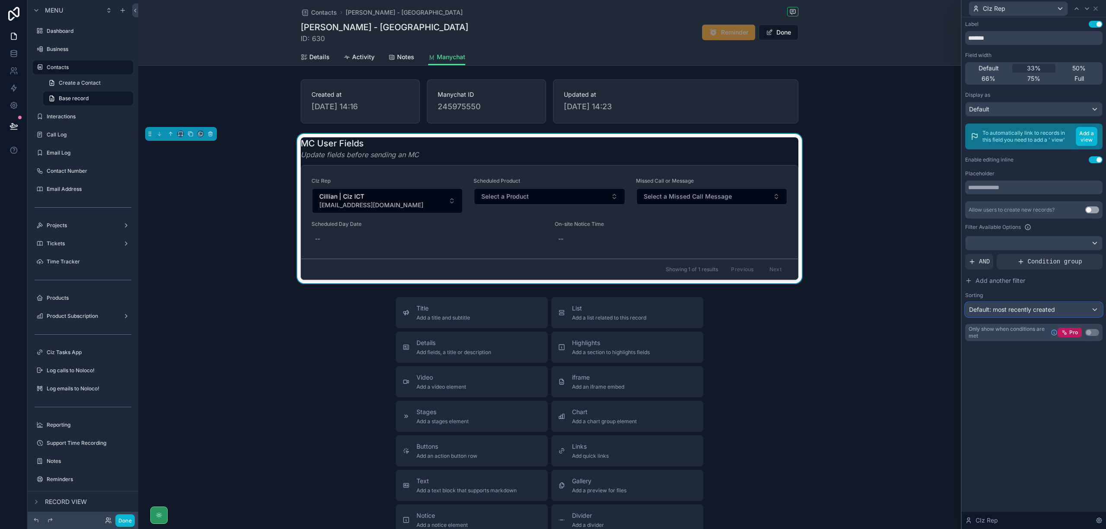
click at [1085, 311] on div "Default: most recently created" at bounding box center [1034, 310] width 137 height 14
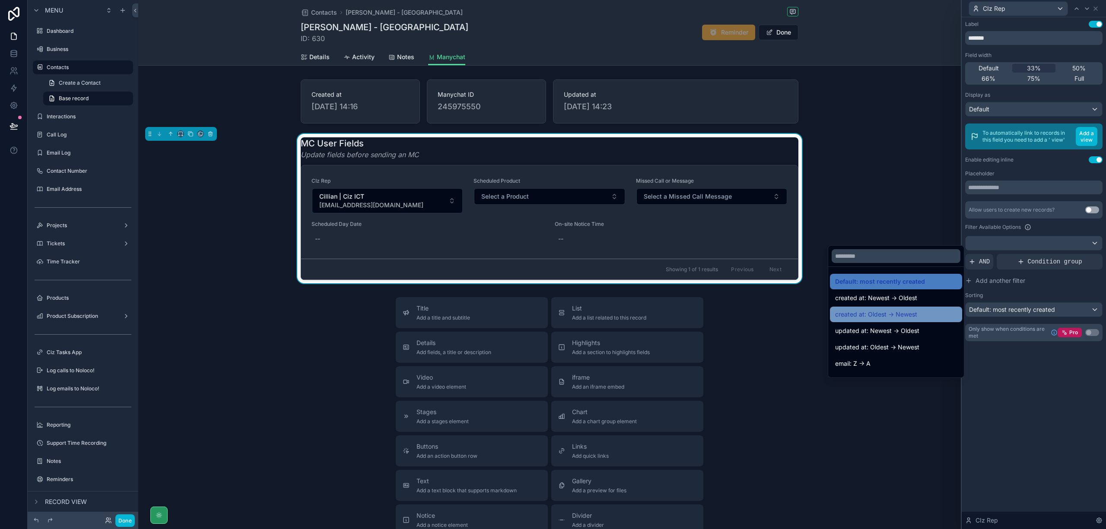
click at [905, 313] on span "created at: Oldest -> Newest" at bounding box center [876, 314] width 82 height 10
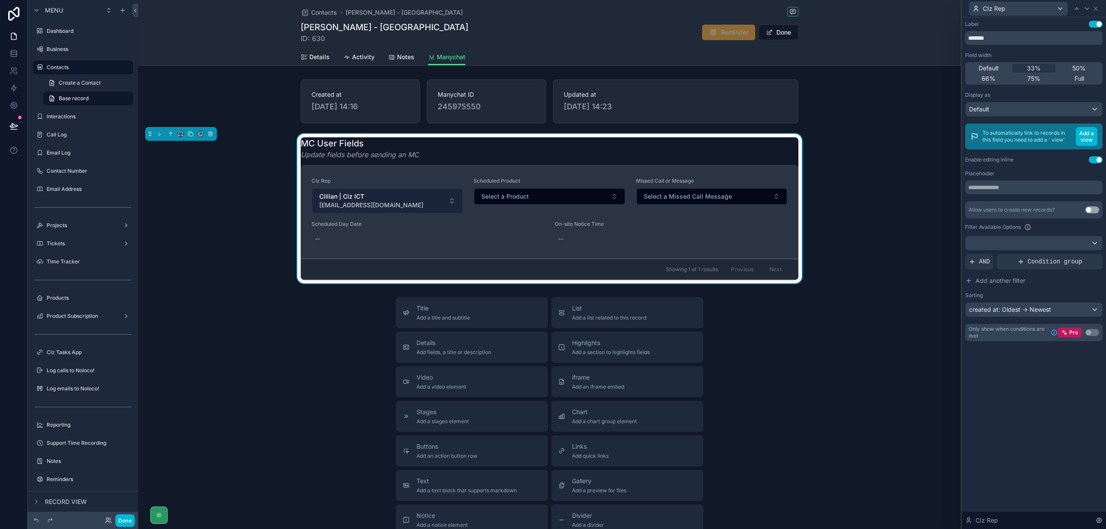
click at [407, 196] on button "Cillian | Ciz ICT cillian@cizict.com" at bounding box center [387, 200] width 151 height 25
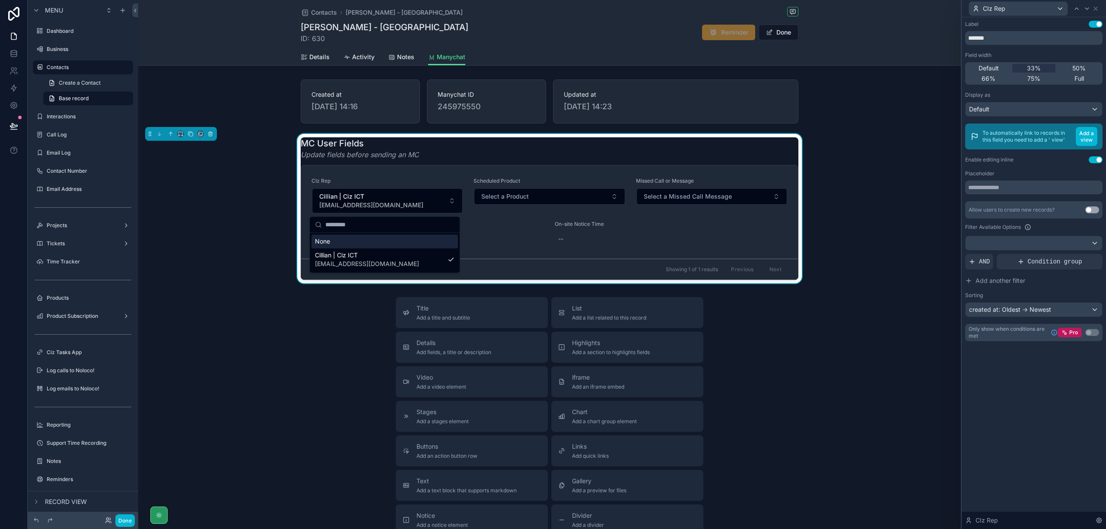
click at [856, 195] on div "MC User Fields Update fields before sending an MC CIz Rep Cillian | Ciz ICT cil…" at bounding box center [549, 209] width 823 height 150
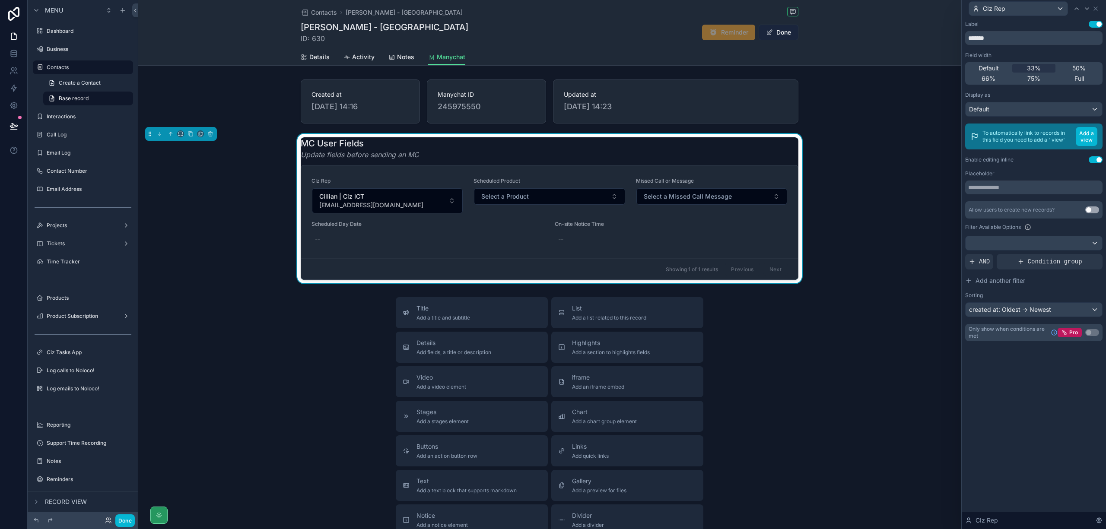
click at [773, 33] on button "Done" at bounding box center [779, 33] width 40 height 16
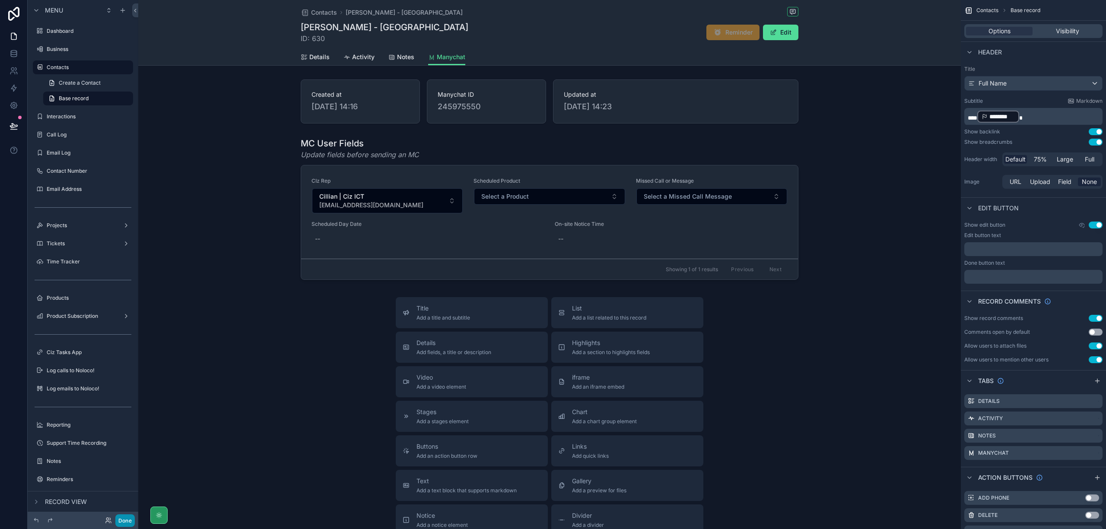
click at [129, 521] on button "Done" at bounding box center [124, 521] width 19 height 13
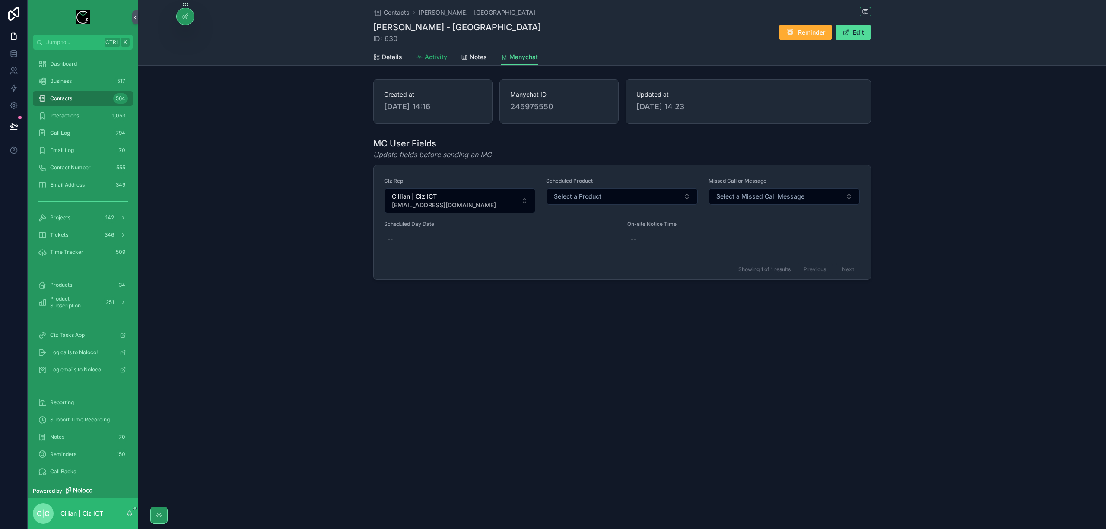
click at [433, 57] on span "Activity" at bounding box center [436, 57] width 22 height 9
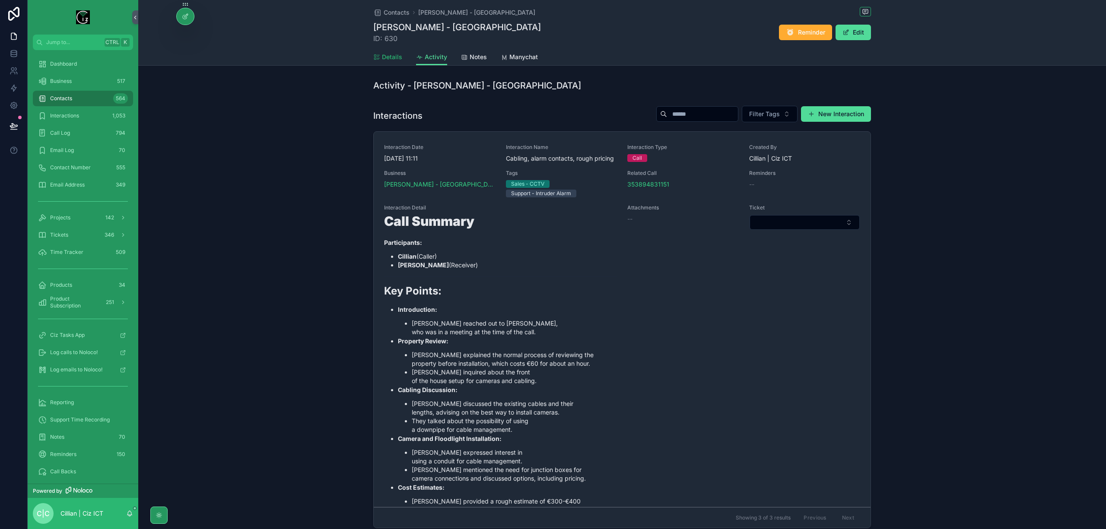
click at [382, 58] on span "Details" at bounding box center [392, 57] width 20 height 9
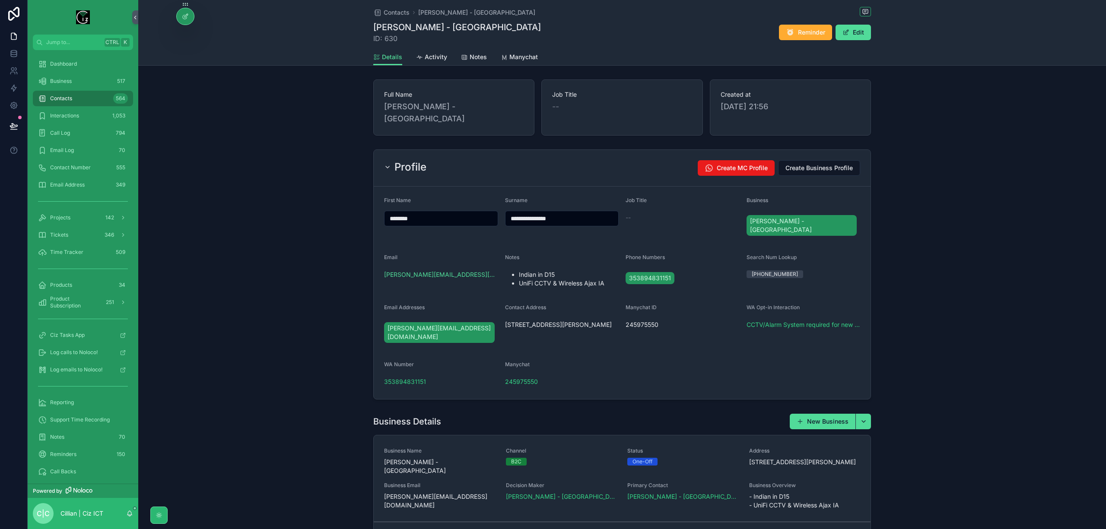
click at [157, 519] on div "scrollable content" at bounding box center [159, 516] width 8 height 8
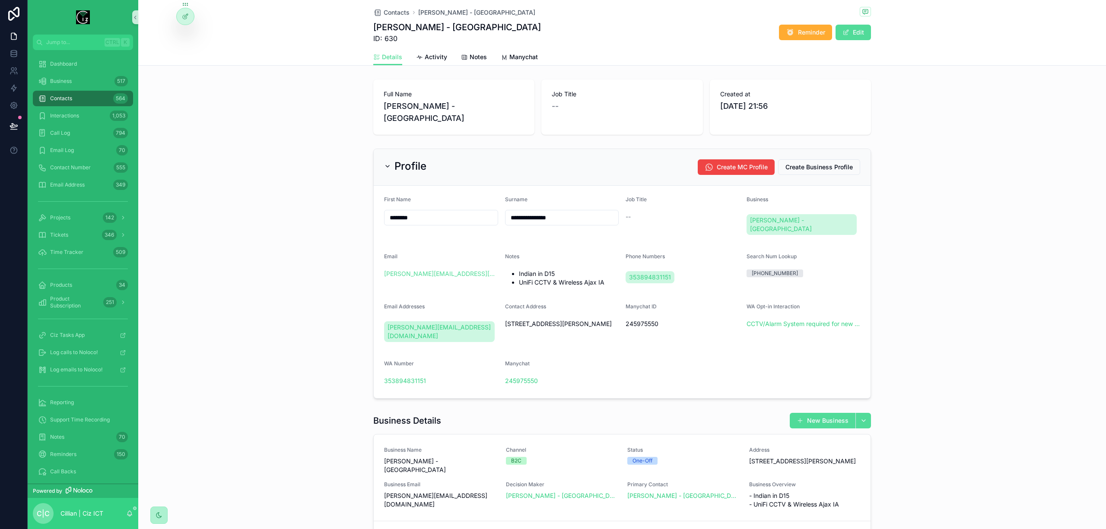
click at [154, 516] on div "scrollable content" at bounding box center [158, 515] width 17 height 17
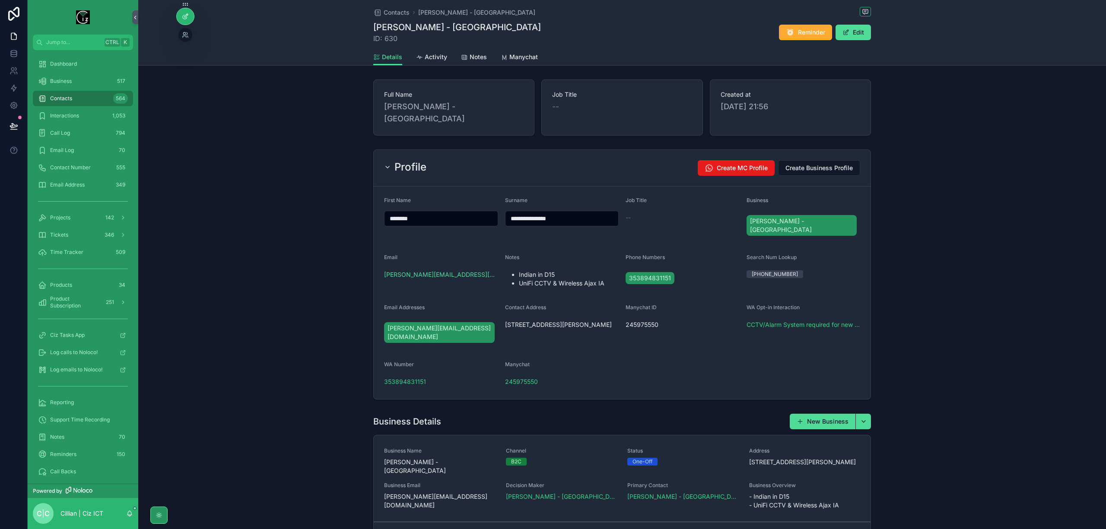
click at [183, 15] on icon at bounding box center [185, 16] width 7 height 7
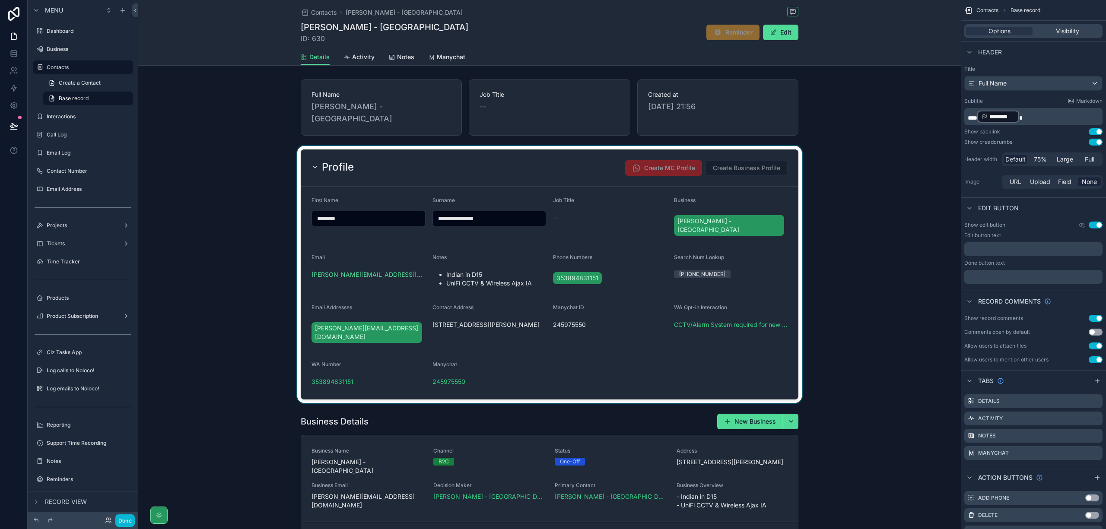
click at [675, 160] on div "scrollable content" at bounding box center [549, 274] width 823 height 257
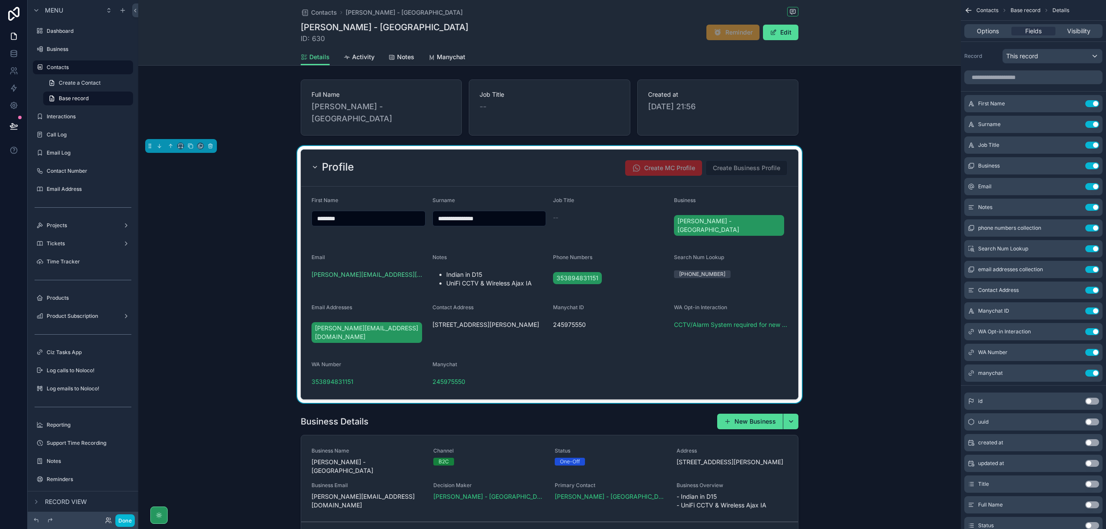
click at [736, 187] on form "**********" at bounding box center [549, 293] width 497 height 213
click at [985, 30] on span "Options" at bounding box center [988, 31] width 22 height 9
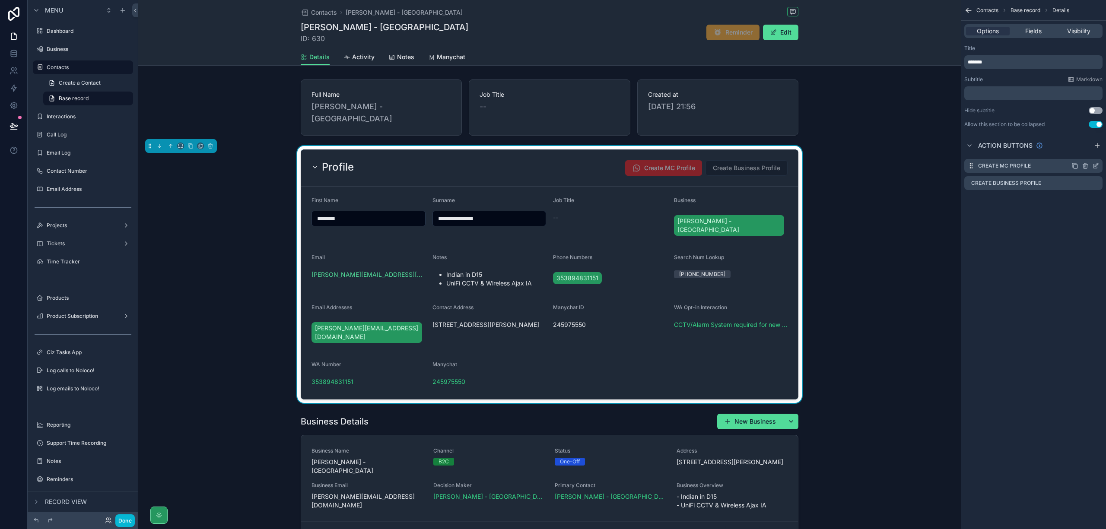
click at [1099, 165] on icon "scrollable content" at bounding box center [1096, 165] width 7 height 7
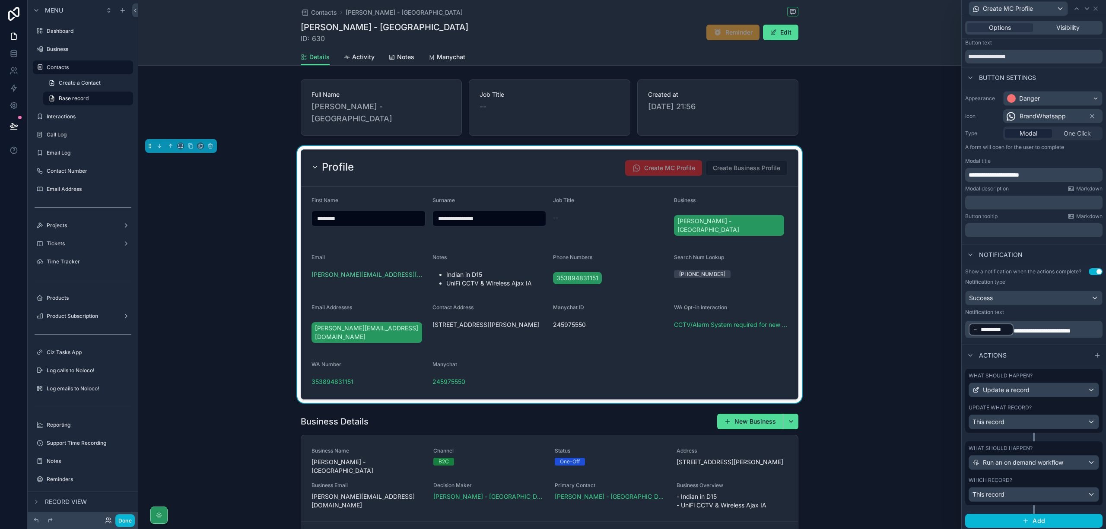
scroll to position [30, 0]
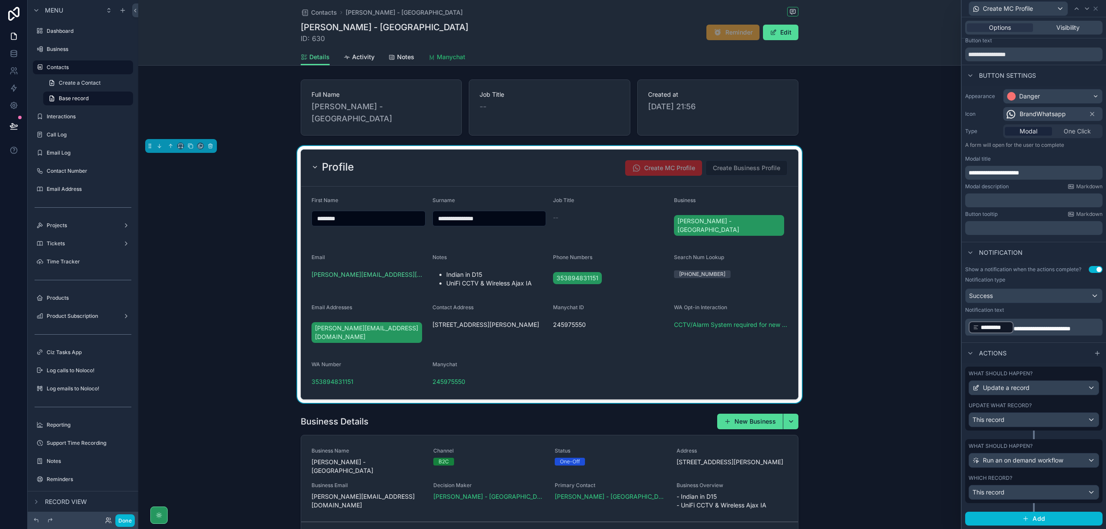
click at [444, 58] on span "Manychat" at bounding box center [451, 57] width 29 height 9
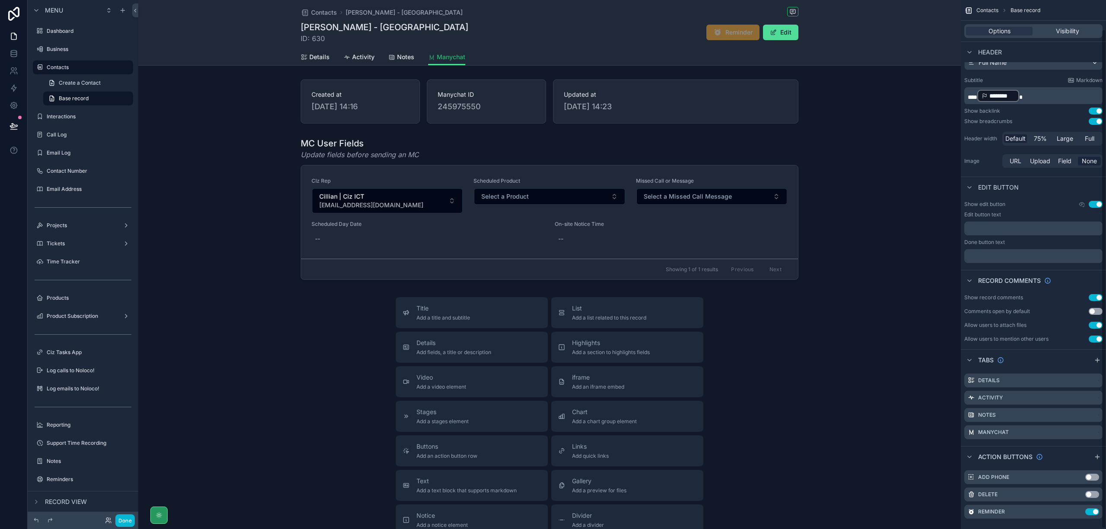
scroll to position [31, 0]
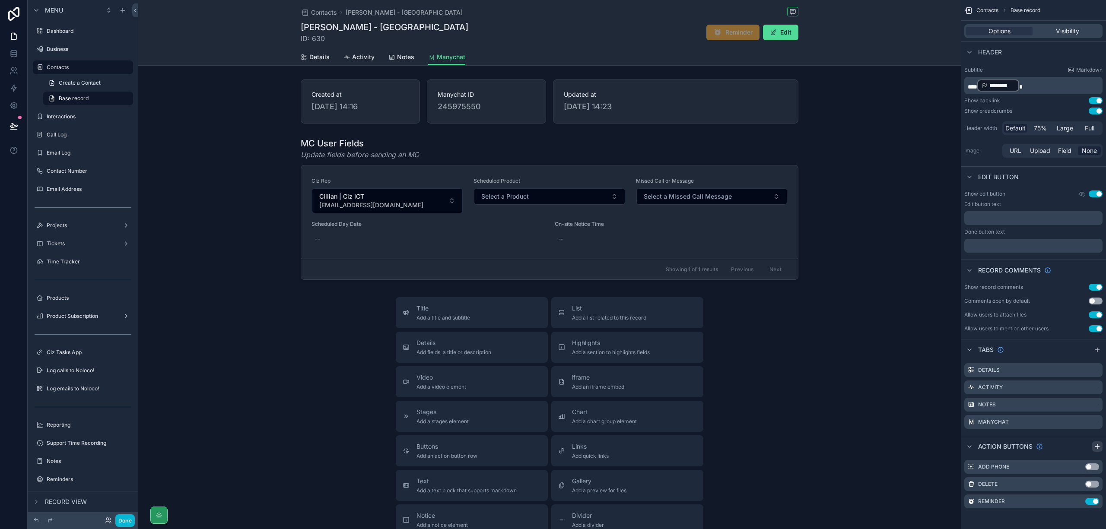
click at [1098, 449] on icon "scrollable content" at bounding box center [1097, 446] width 7 height 7
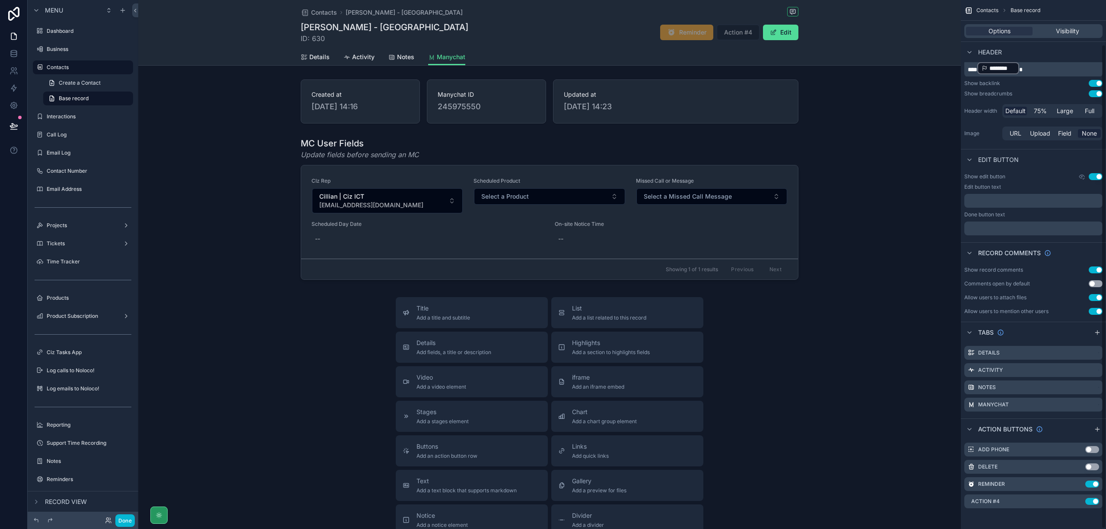
scroll to position [48, 0]
click at [1078, 500] on icon "scrollable content" at bounding box center [1078, 501] width 7 height 7
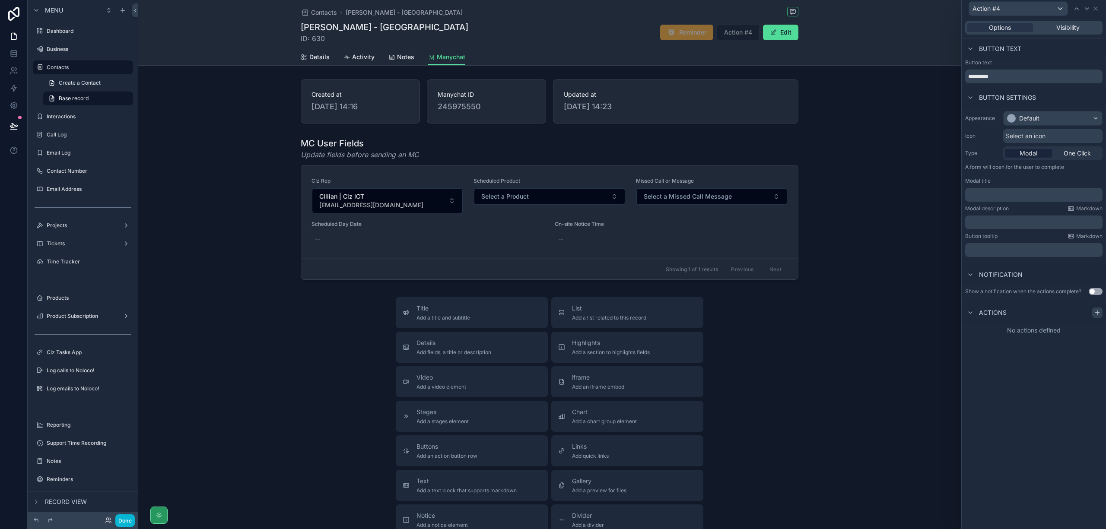
click at [1095, 313] on icon at bounding box center [1097, 312] width 7 height 7
click at [1093, 350] on div "Select a type" at bounding box center [1034, 348] width 130 height 14
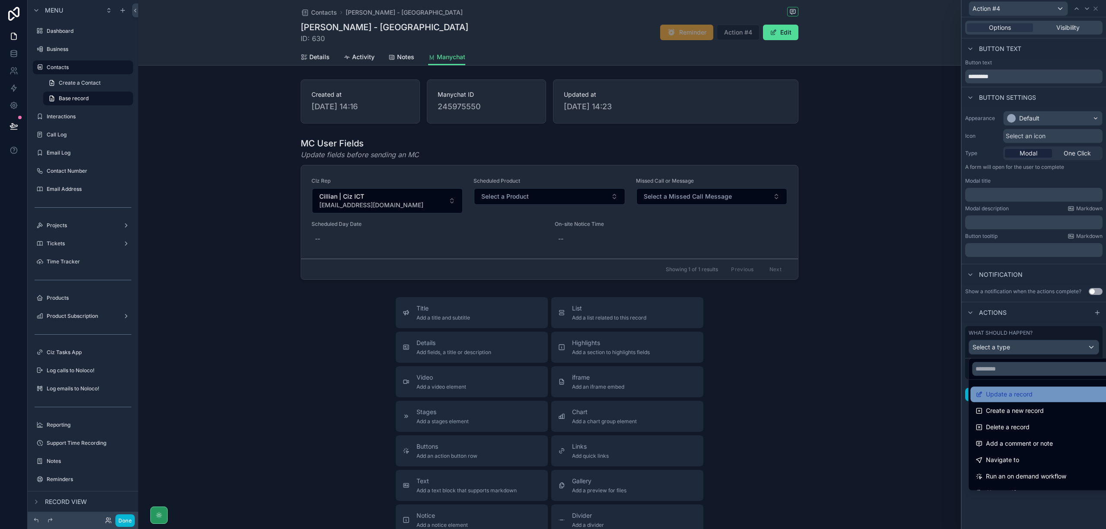
click at [1053, 400] on div "Update a record" at bounding box center [1044, 395] width 146 height 16
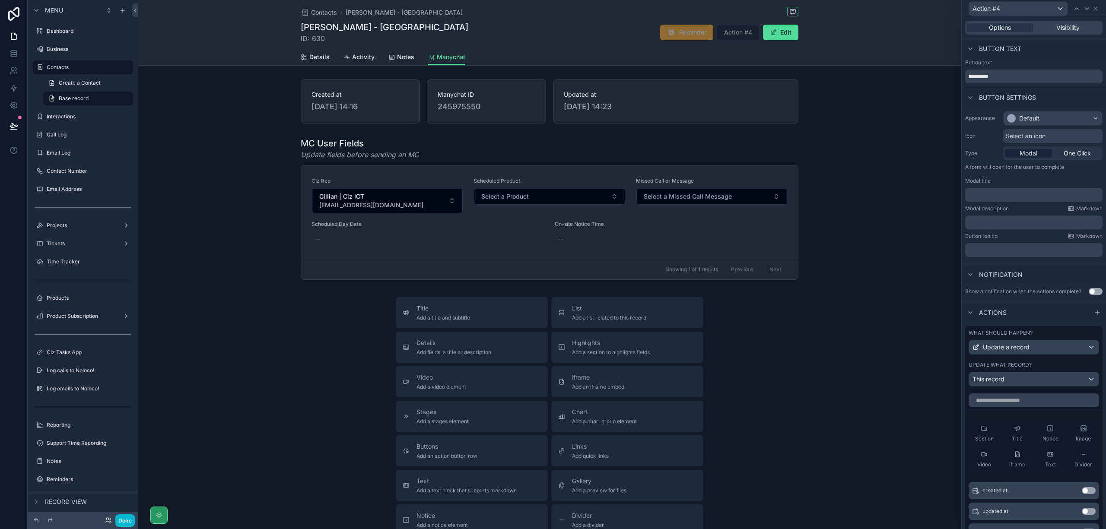
click at [1079, 379] on div "Update what record? This record" at bounding box center [1034, 374] width 131 height 25
click at [1080, 385] on div "This record" at bounding box center [1034, 380] width 130 height 14
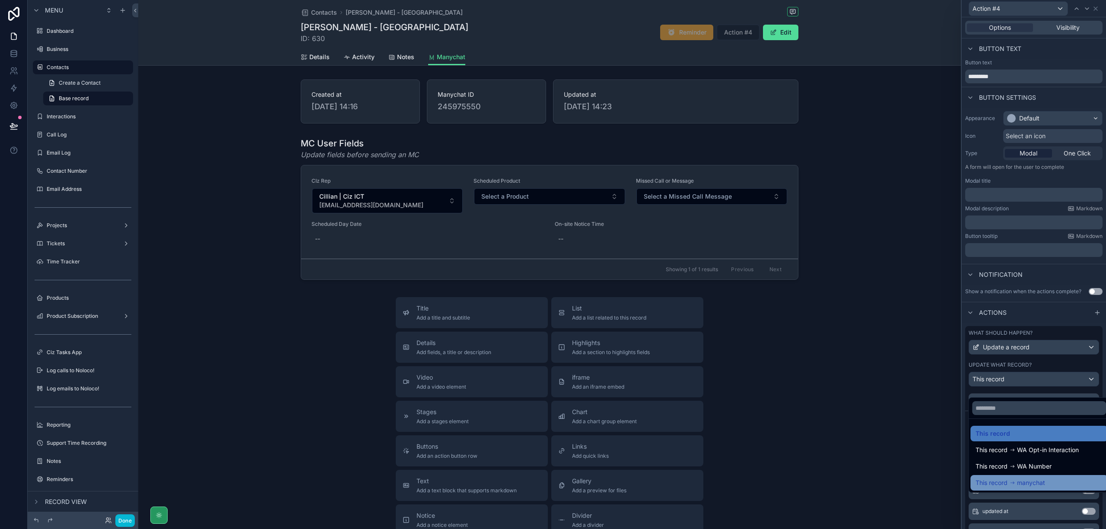
click at [1041, 484] on span "manychat" at bounding box center [1031, 483] width 28 height 10
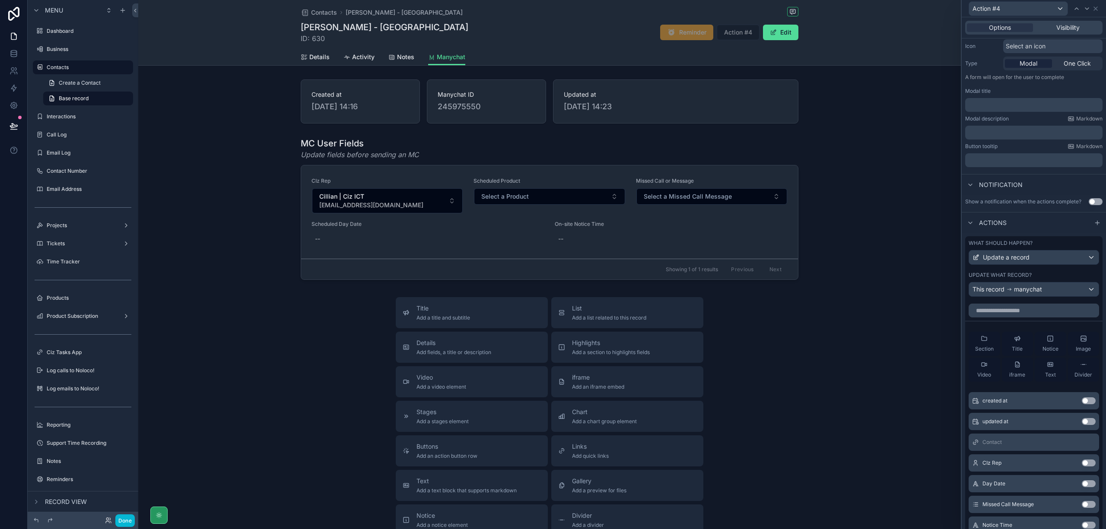
scroll to position [57, 0]
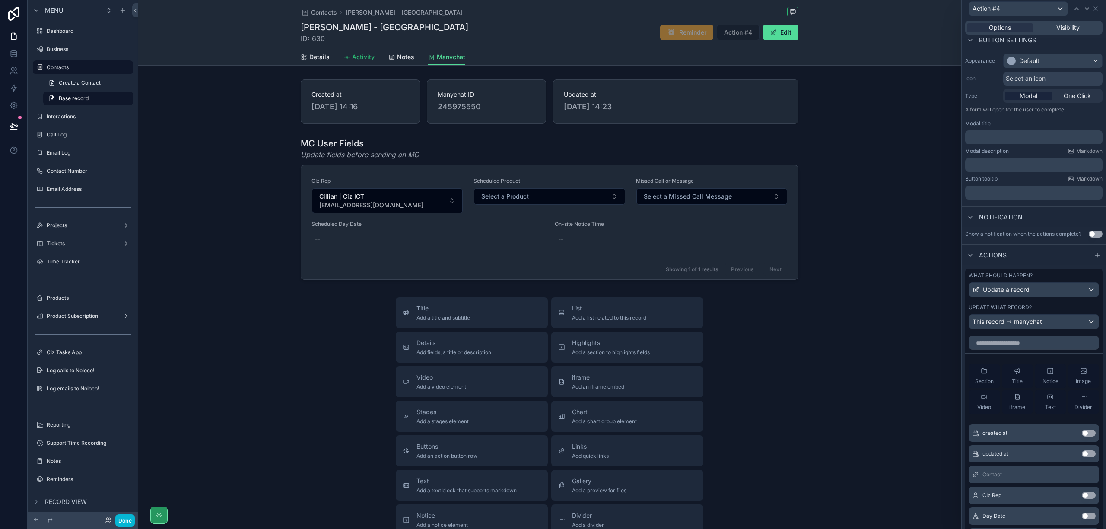
click at [352, 55] on span "Activity" at bounding box center [363, 57] width 22 height 9
click at [320, 56] on span "Details" at bounding box center [319, 57] width 20 height 9
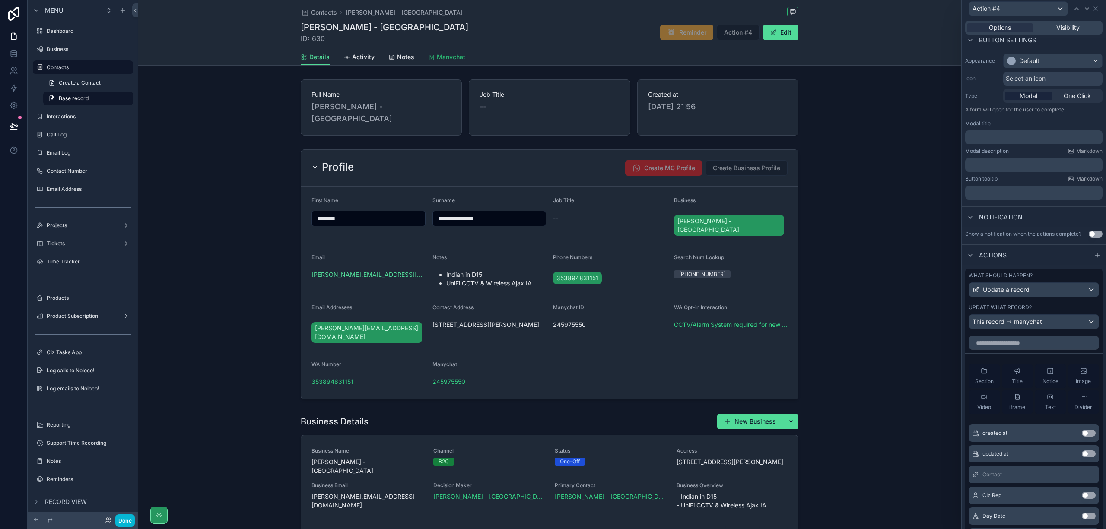
click at [445, 57] on span "Manychat" at bounding box center [451, 57] width 29 height 9
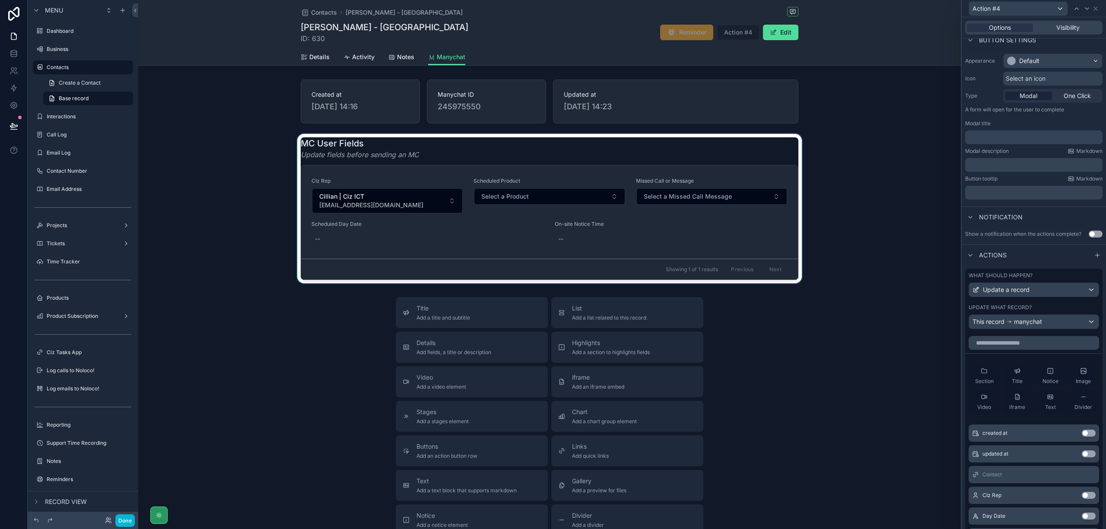
click at [444, 156] on div "scrollable content" at bounding box center [549, 209] width 823 height 150
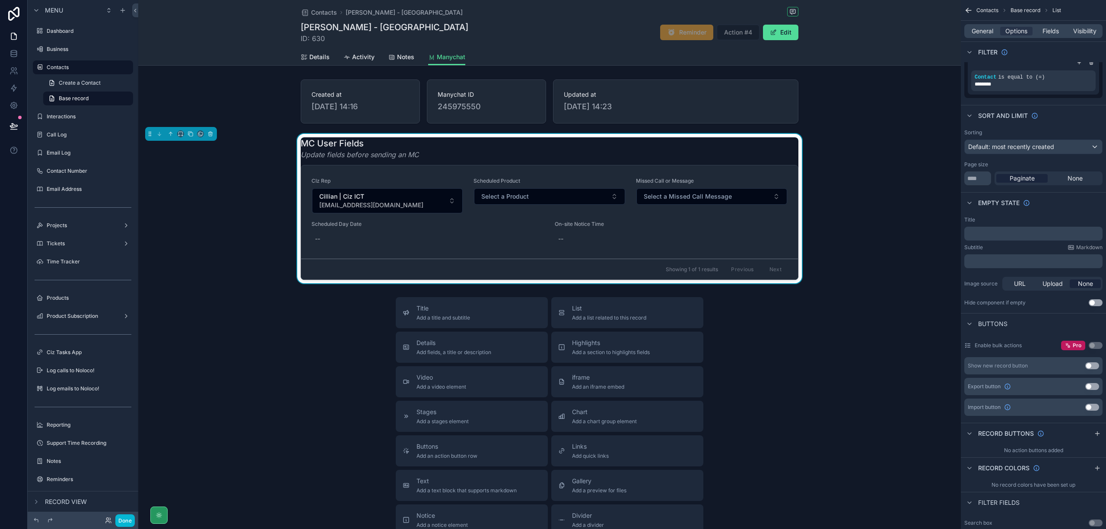
click at [444, 156] on div "MC User Fields Update fields before sending an MC" at bounding box center [550, 148] width 498 height 22
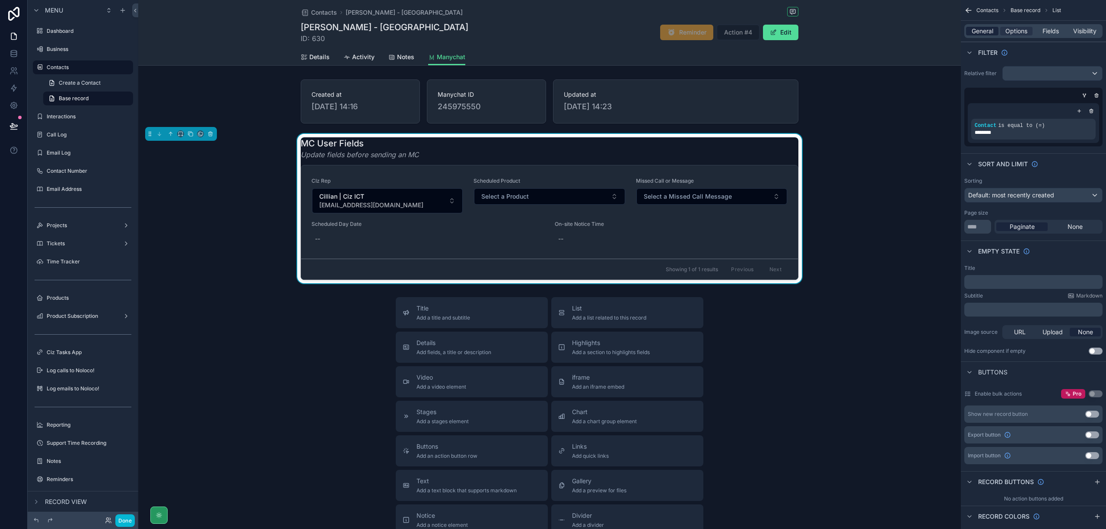
click at [991, 30] on span "General" at bounding box center [983, 31] width 22 height 9
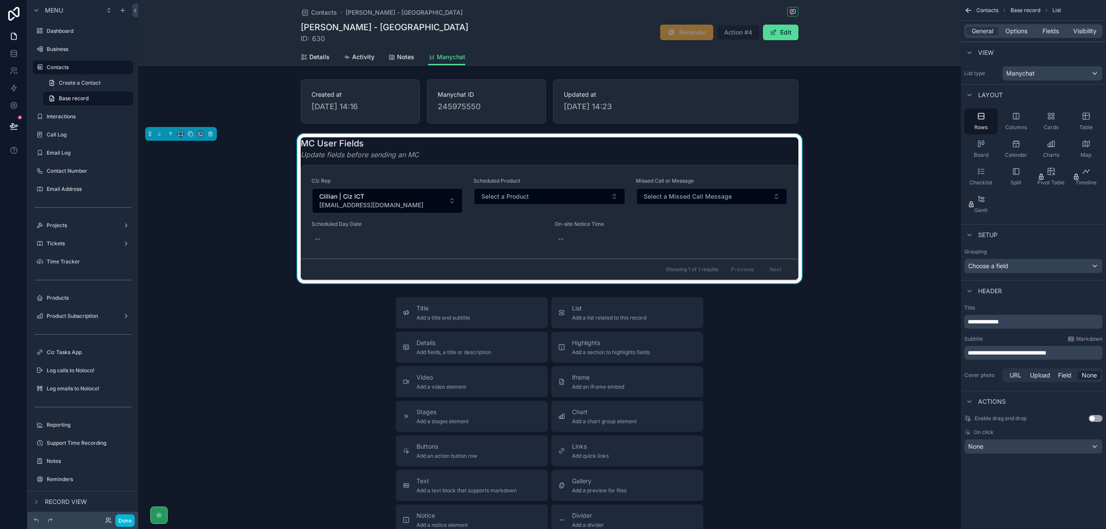
click at [1047, 353] on span "**********" at bounding box center [1007, 353] width 79 height 6
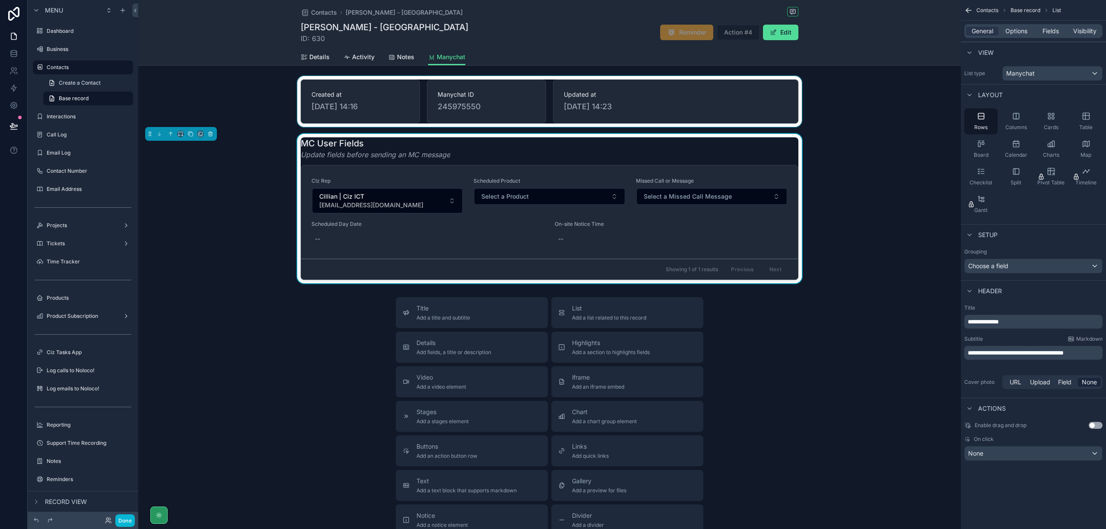
click at [462, 111] on div "scrollable content" at bounding box center [549, 101] width 823 height 51
click at [462, 111] on span "245975550" at bounding box center [487, 107] width 98 height 12
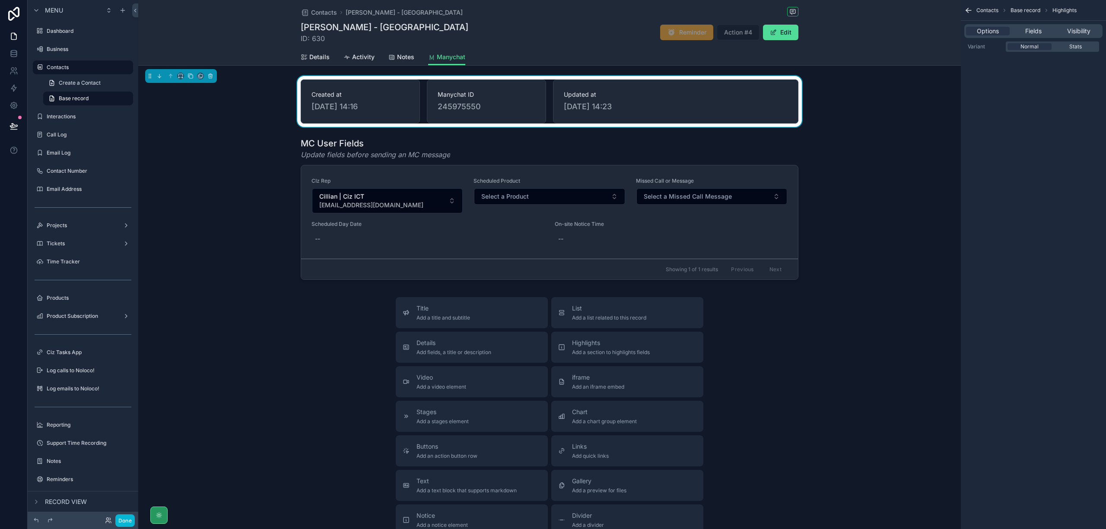
click at [462, 105] on span "245975550" at bounding box center [487, 107] width 98 height 12
click at [121, 520] on button "Done" at bounding box center [124, 521] width 19 height 13
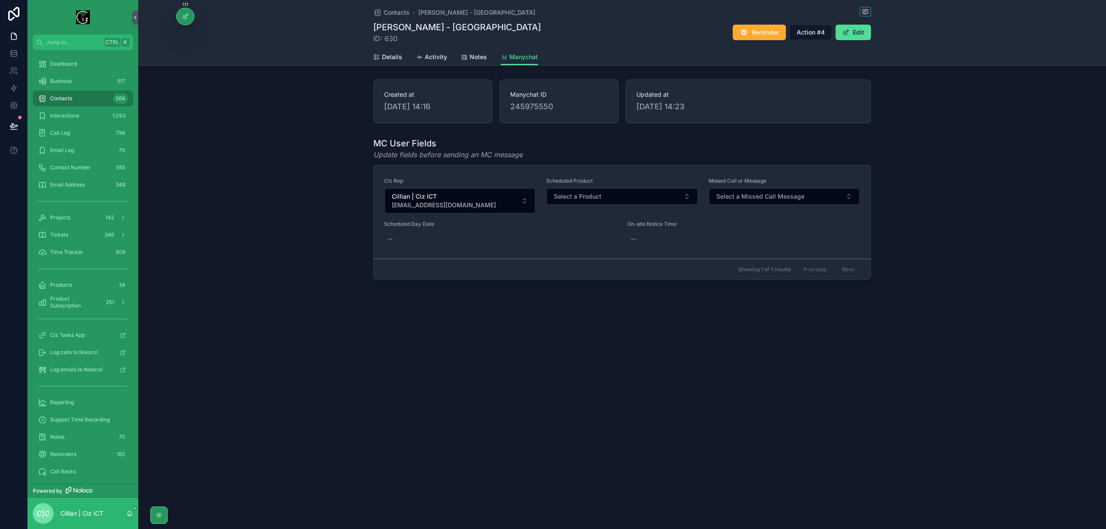
click at [532, 107] on span "245975550" at bounding box center [559, 107] width 98 height 12
click at [532, 108] on span "245975550" at bounding box center [559, 107] width 98 height 12
copy span "245975550"
click at [14, 86] on icon at bounding box center [14, 88] width 9 height 9
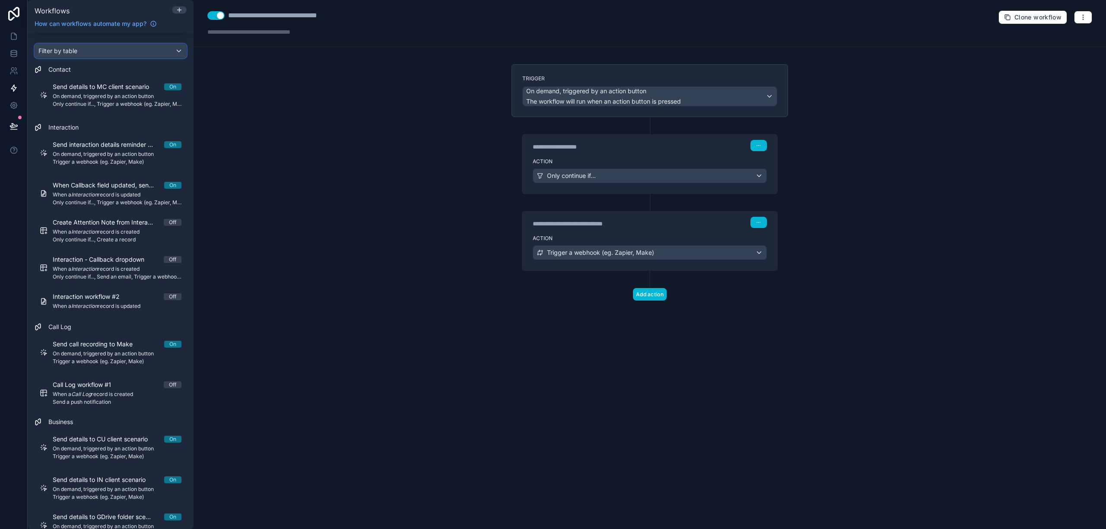
click at [114, 52] on div "Filter by table" at bounding box center [110, 51] width 151 height 14
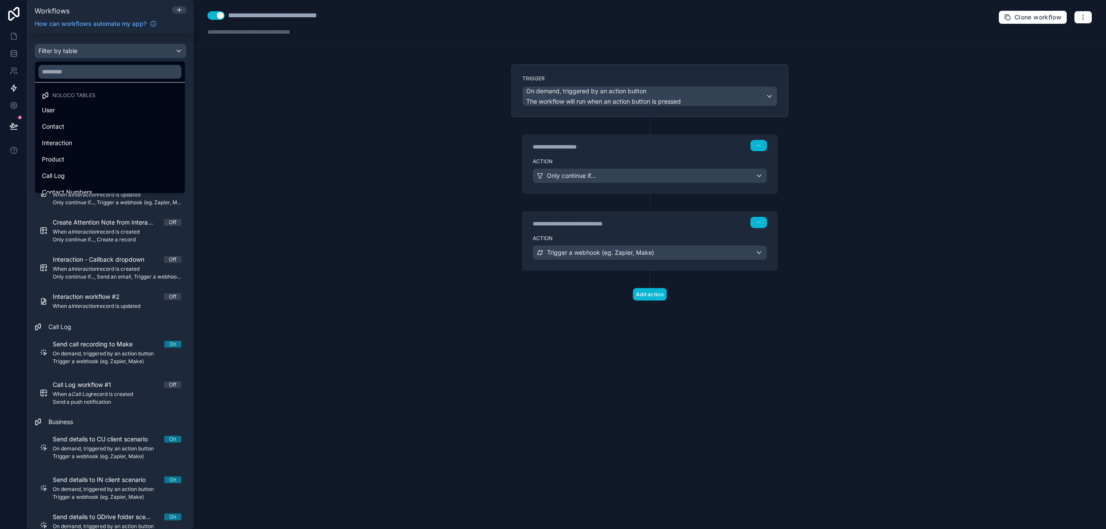
click at [115, 51] on div "scrollable content" at bounding box center [553, 264] width 1106 height 529
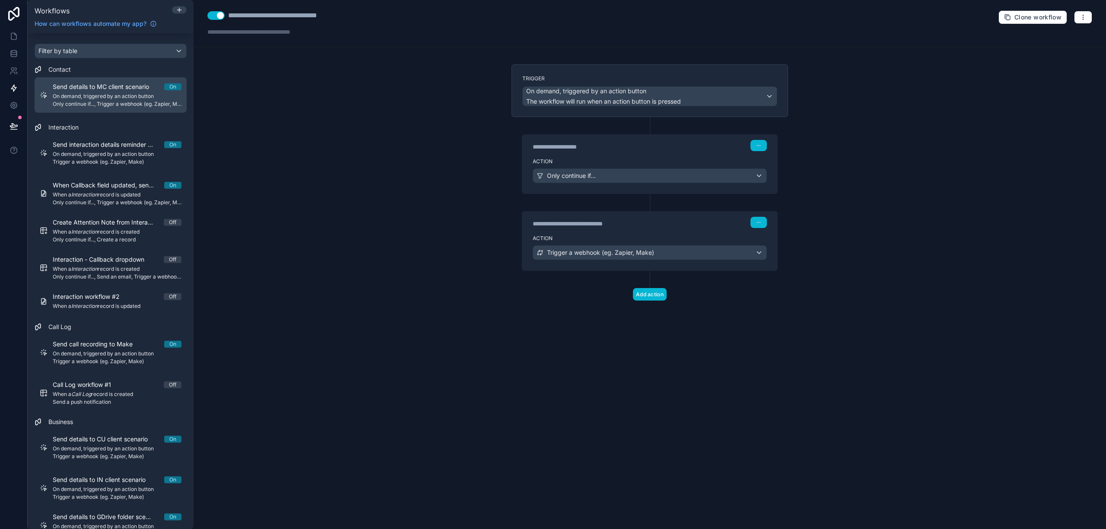
click at [118, 101] on span "Only continue if..., Trigger a webhook (eg. Zapier, Make)" at bounding box center [117, 104] width 129 height 7
click at [755, 173] on div "Only continue if..." at bounding box center [649, 176] width 233 height 14
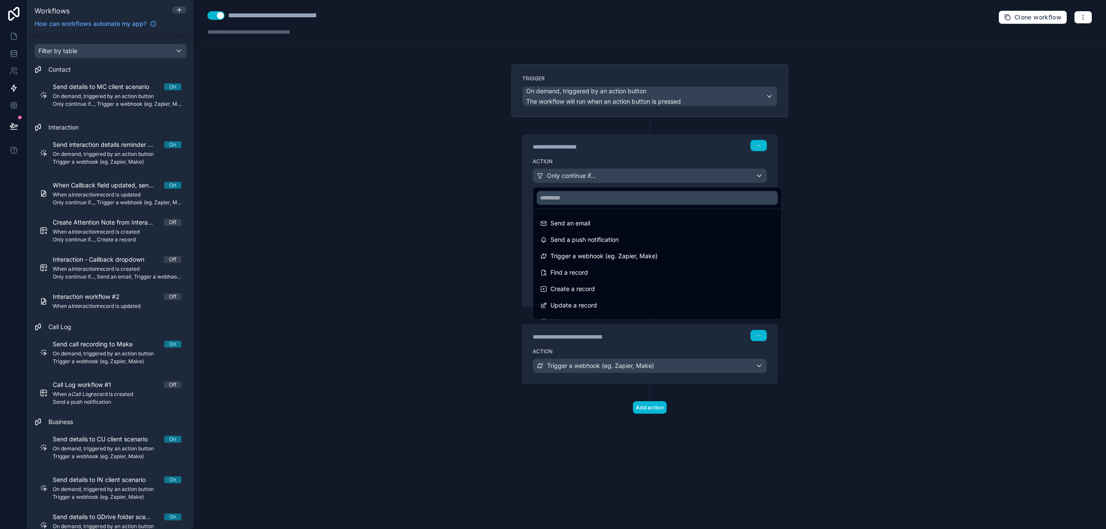
click at [856, 169] on div at bounding box center [553, 264] width 1106 height 529
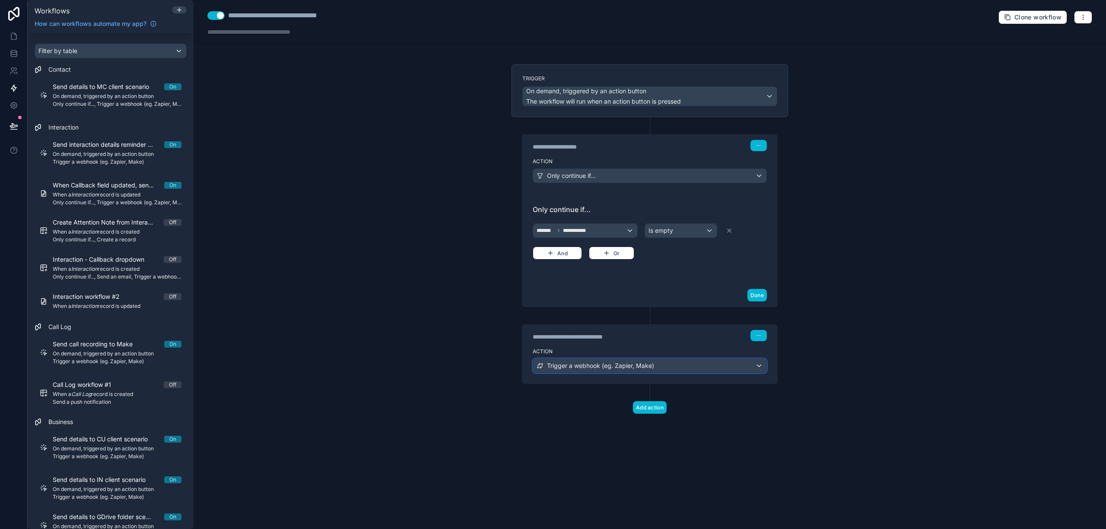
click at [754, 368] on div "Trigger a webhook (eg. Zapier, Make)" at bounding box center [649, 366] width 233 height 14
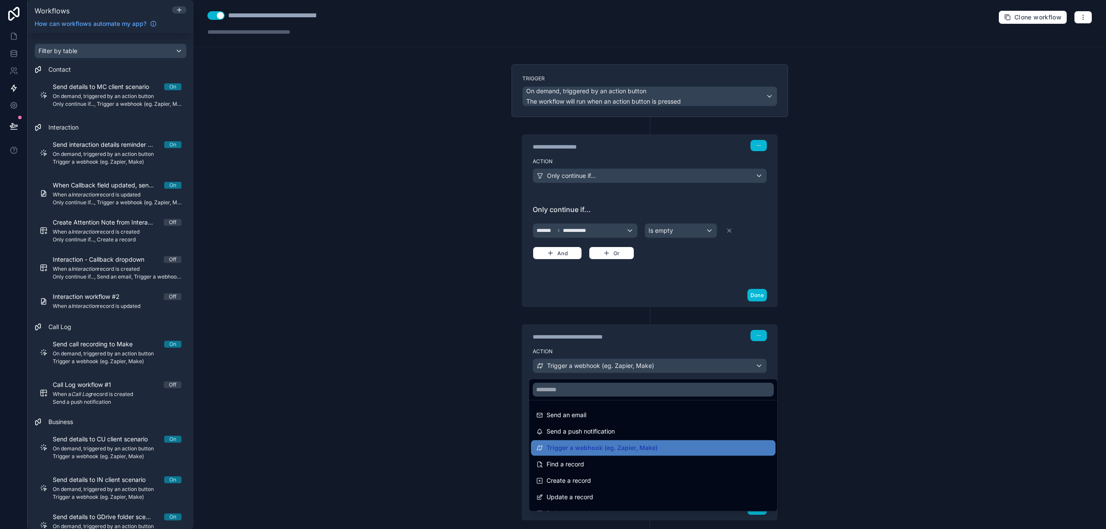
click at [857, 312] on div at bounding box center [553, 264] width 1106 height 529
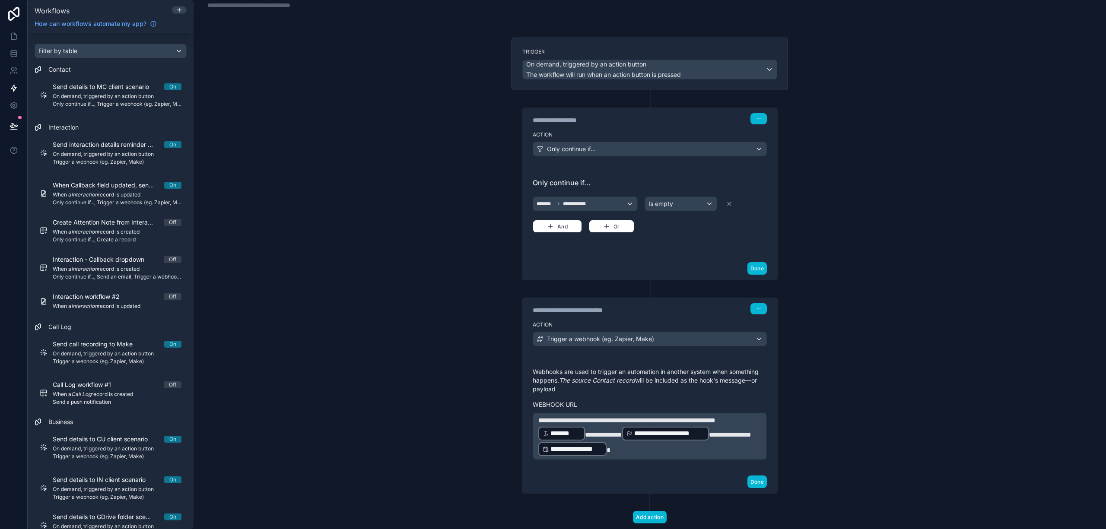
scroll to position [52, 0]
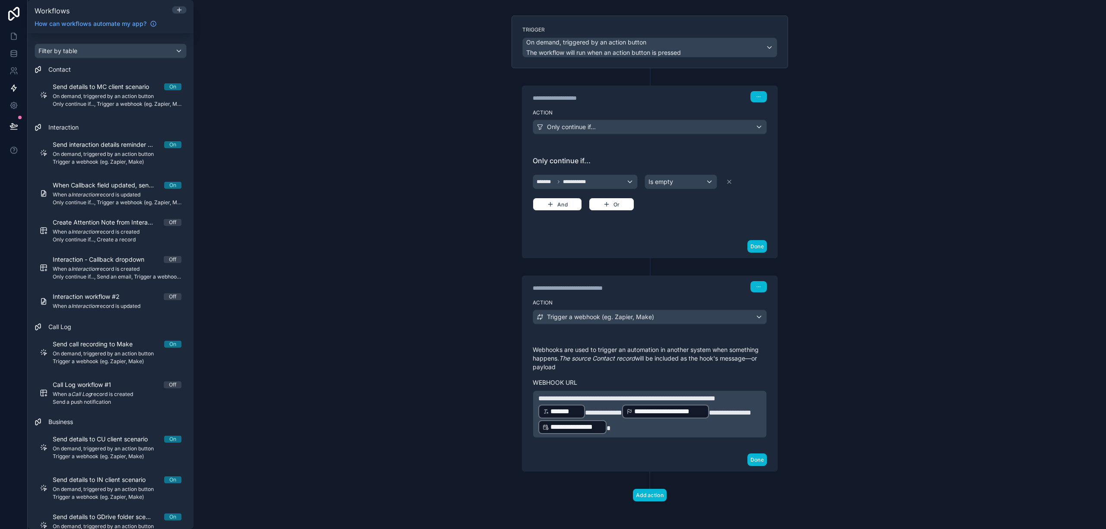
click at [756, 427] on p "**********" at bounding box center [649, 414] width 223 height 41
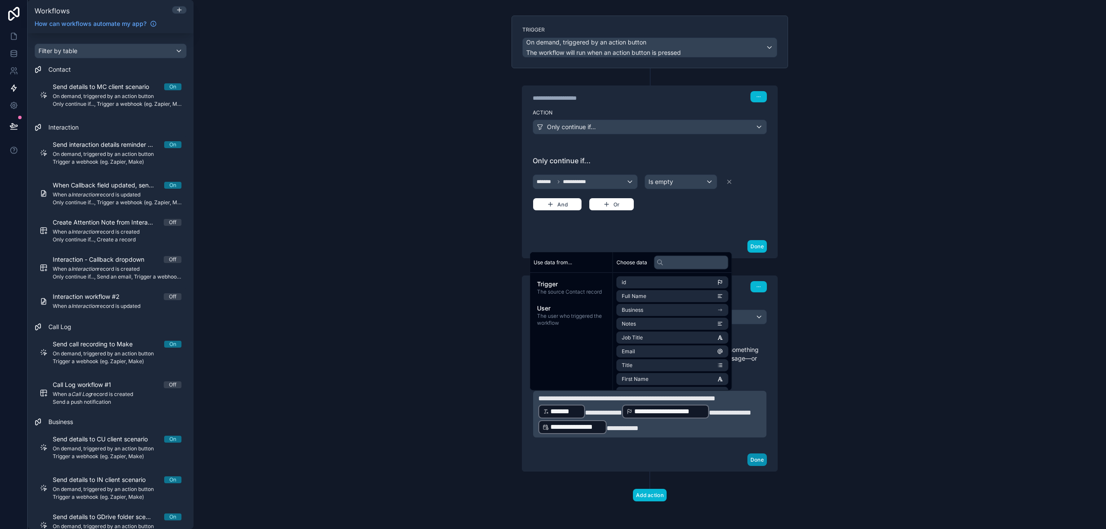
click at [753, 466] on button "Done" at bounding box center [757, 460] width 19 height 13
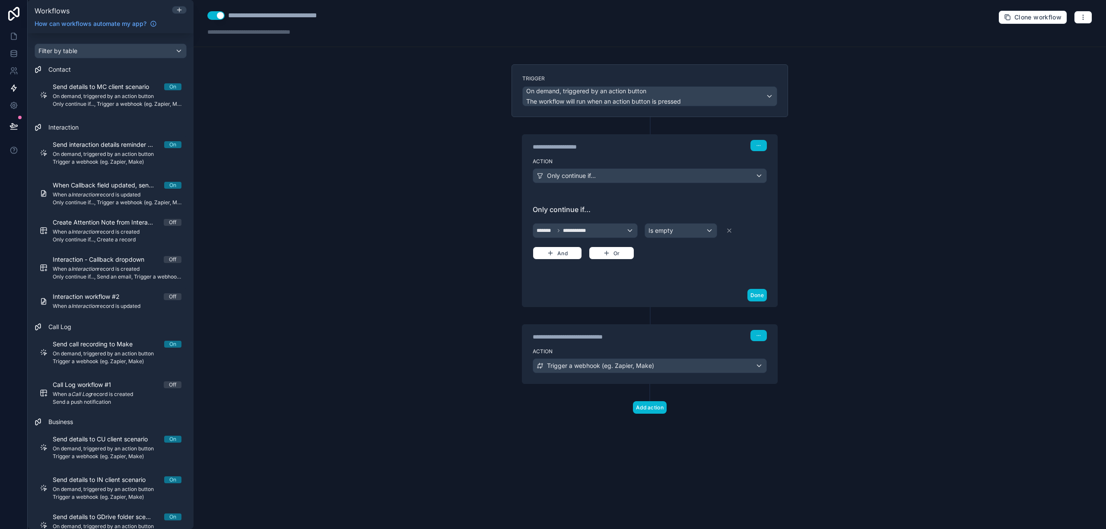
scroll to position [0, 0]
click at [273, 19] on div "**********" at bounding box center [287, 15] width 118 height 10
copy div "**********"
click at [338, 18] on div "**********" at bounding box center [287, 15] width 118 height 10
click at [376, 116] on div "**********" at bounding box center [650, 264] width 913 height 529
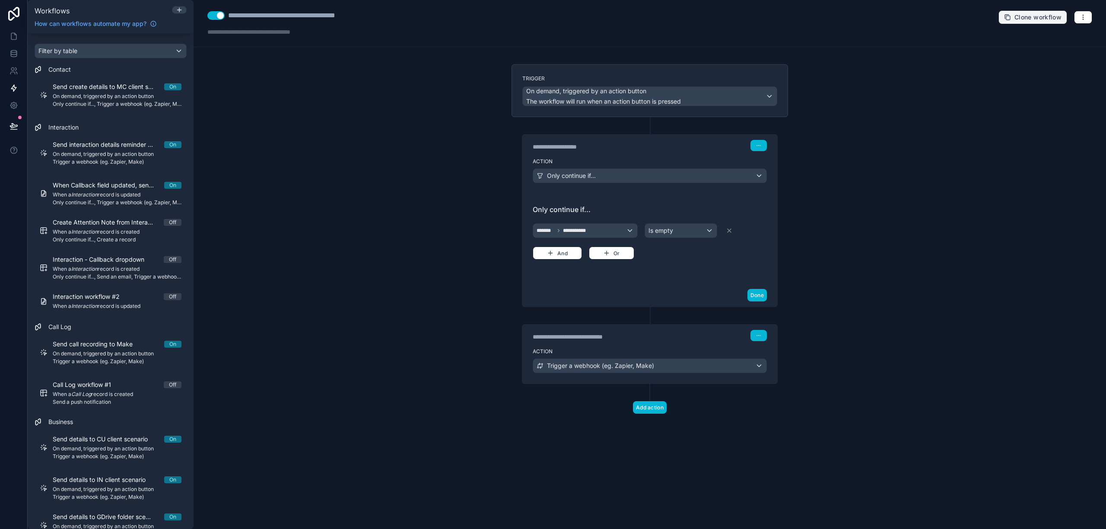
click at [1040, 13] on button "Clone workflow" at bounding box center [1033, 17] width 69 height 14
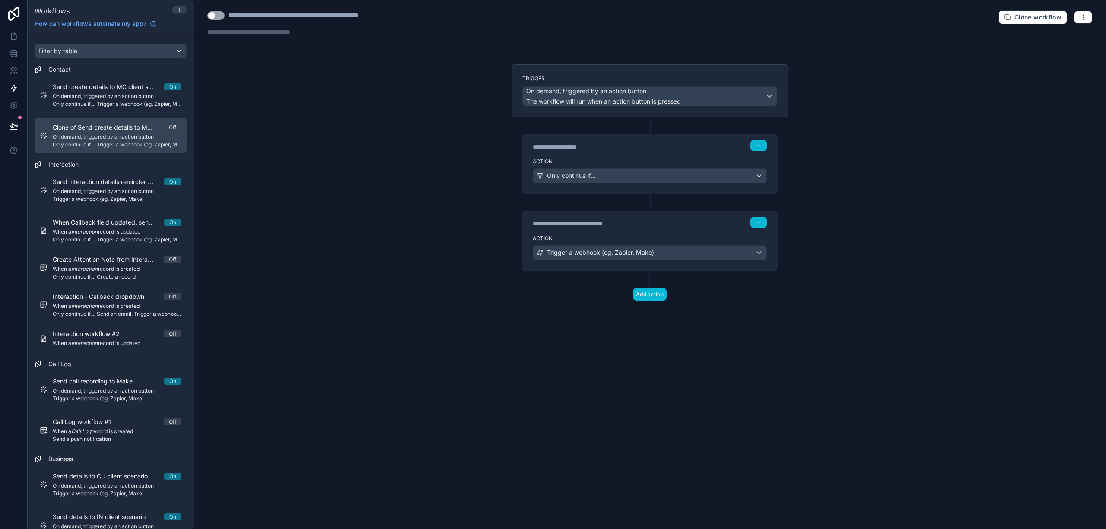
click at [129, 130] on span "Clone of Send create details to MC client scenario" at bounding box center [108, 127] width 111 height 9
click at [258, 12] on div "**********" at bounding box center [313, 15] width 170 height 10
type div "**********"
click at [723, 177] on div "Only continue if..." at bounding box center [649, 176] width 233 height 14
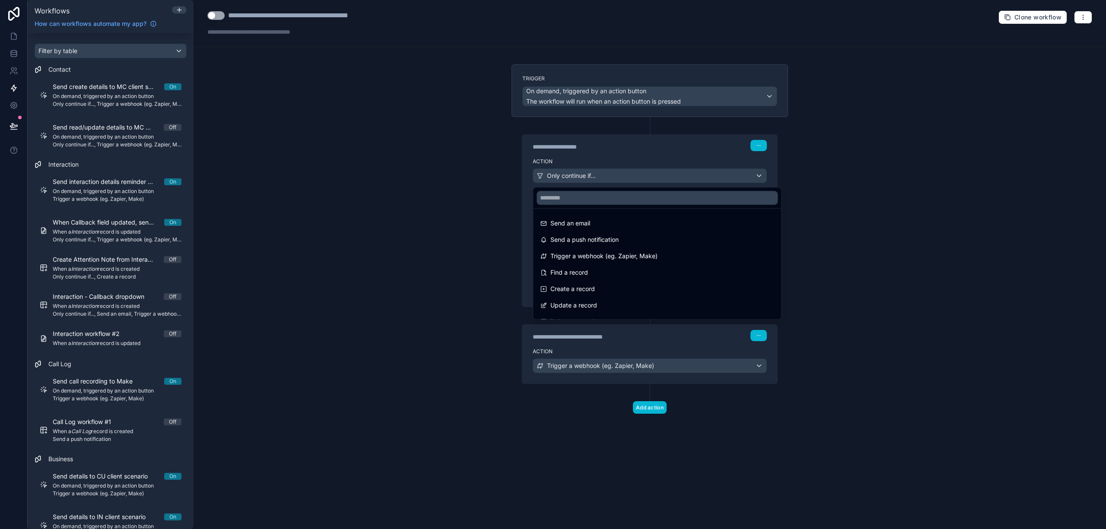
click at [857, 198] on div at bounding box center [553, 264] width 1106 height 529
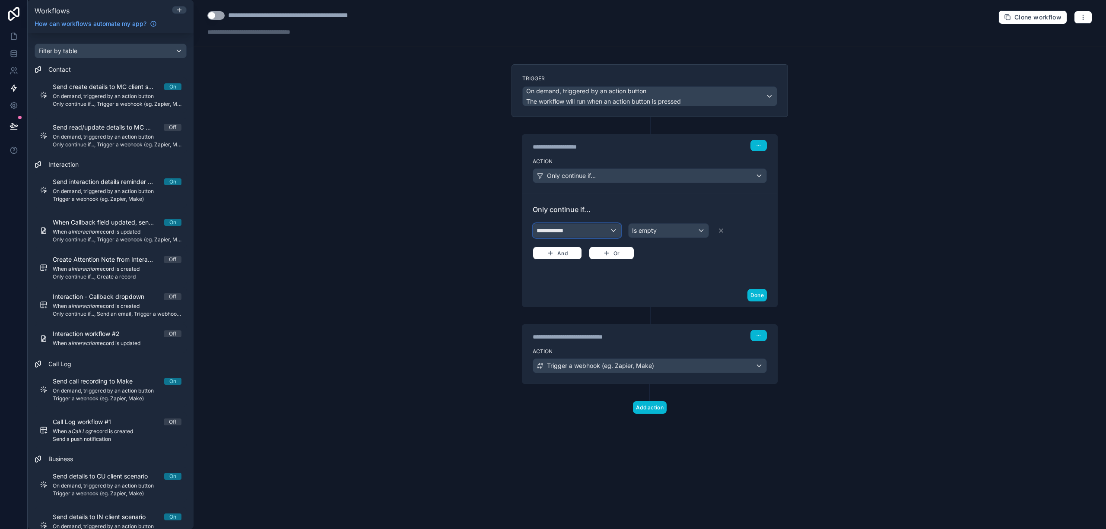
click at [609, 234] on div "**********" at bounding box center [577, 231] width 88 height 14
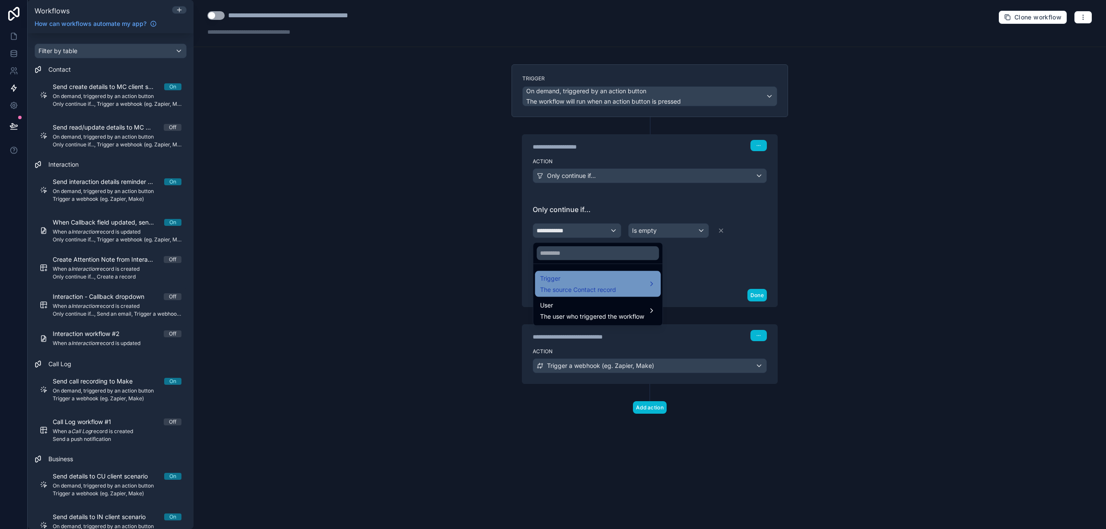
click at [649, 283] on div "Trigger The source Contact record" at bounding box center [597, 284] width 115 height 21
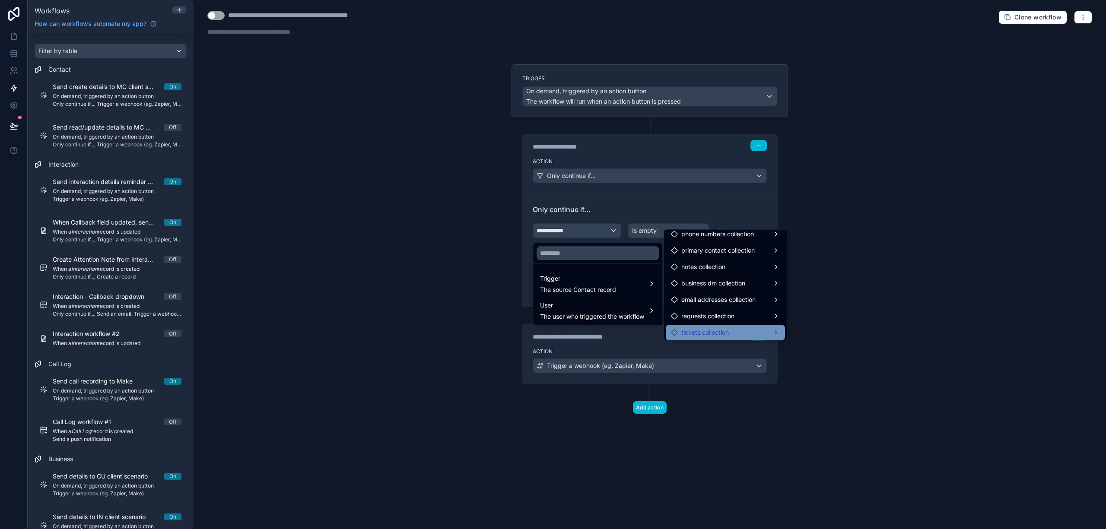
scroll to position [385, 0]
click at [776, 313] on div "manychat" at bounding box center [725, 314] width 109 height 10
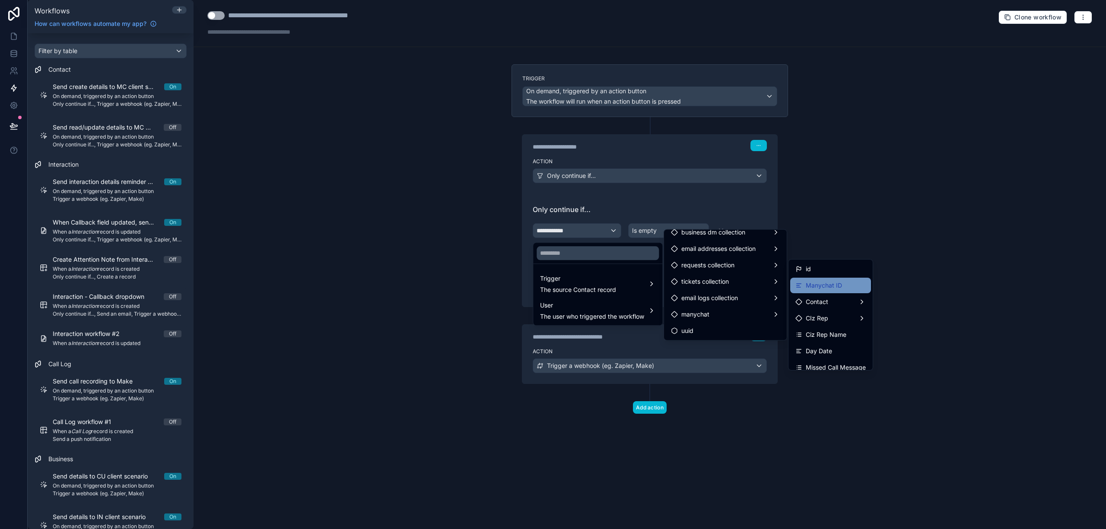
click at [836, 287] on span "Manychat ID" at bounding box center [824, 285] width 36 height 10
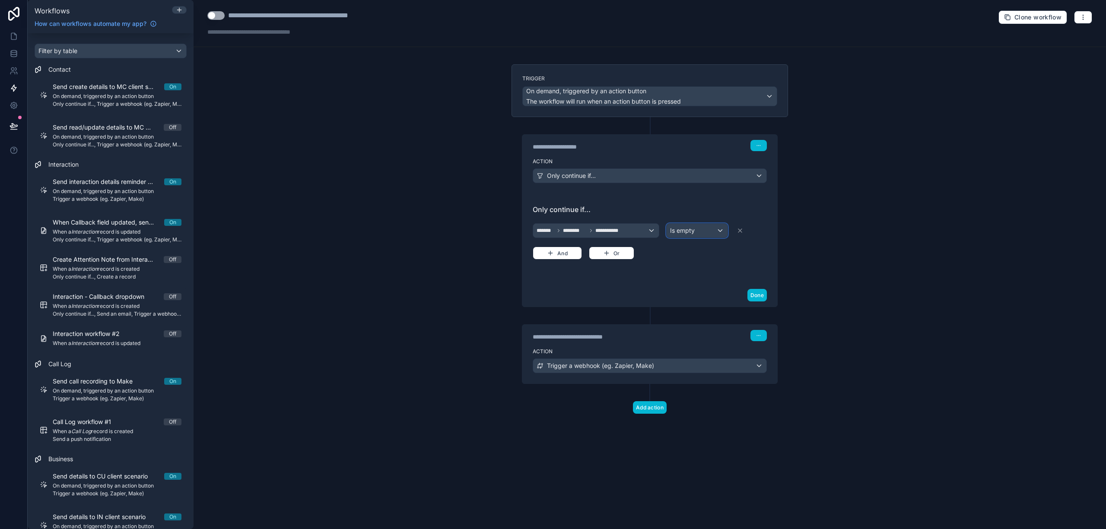
click at [713, 232] on div "Is empty" at bounding box center [697, 231] width 61 height 14
click at [721, 361] on div "Is not empty" at bounding box center [707, 361] width 67 height 10
click at [761, 297] on button "Done" at bounding box center [757, 295] width 19 height 13
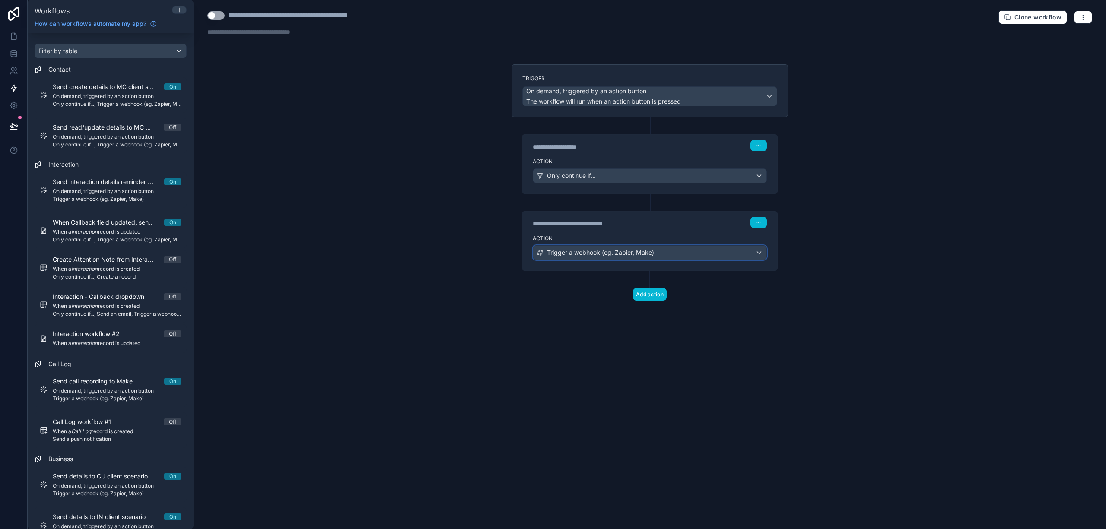
click at [758, 258] on div "Trigger a webhook (eg. Zapier, Make)" at bounding box center [649, 253] width 233 height 14
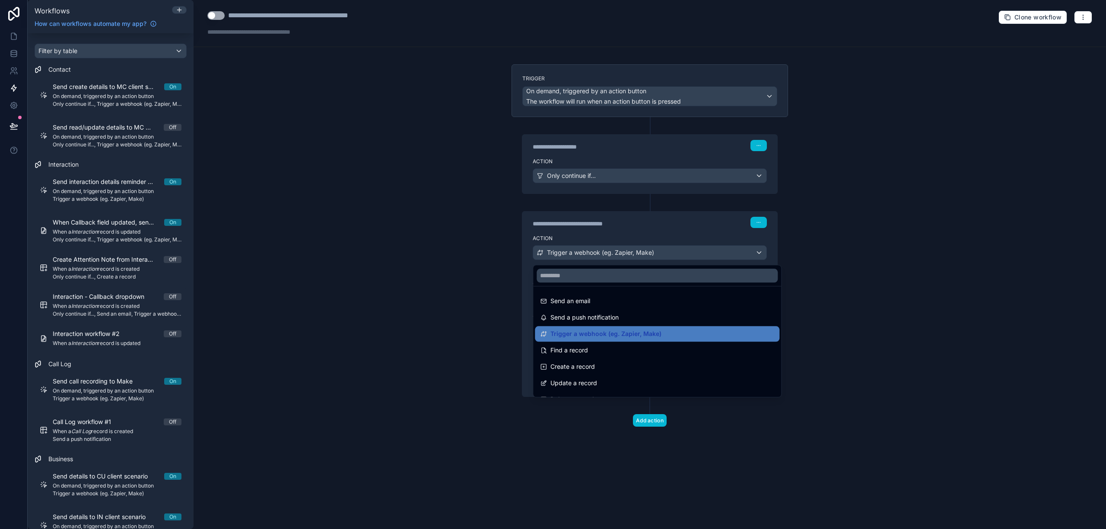
click at [843, 259] on div at bounding box center [553, 264] width 1106 height 529
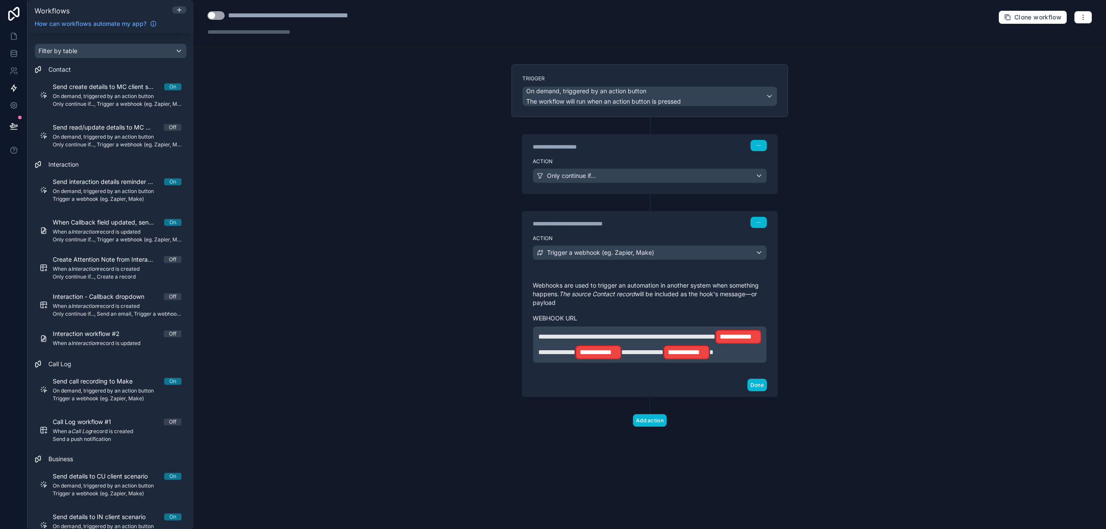
click at [576, 349] on span "**********" at bounding box center [556, 352] width 37 height 6
click at [576, 340] on span "**********" at bounding box center [626, 337] width 177 height 6
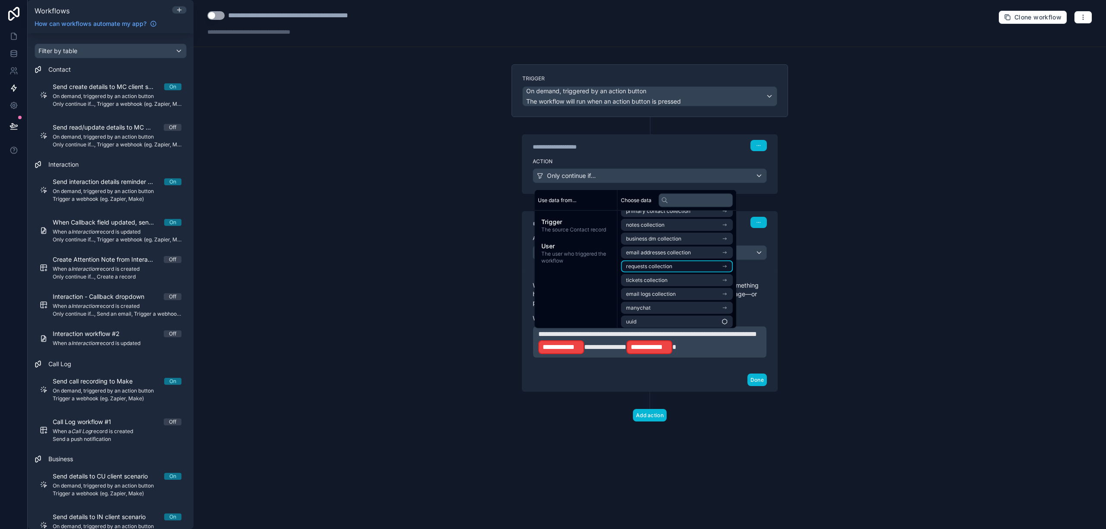
scroll to position [303, 0]
click at [733, 305] on li "manychat" at bounding box center [677, 305] width 112 height 12
click at [659, 249] on li "Manychat ID" at bounding box center [677, 250] width 112 height 12
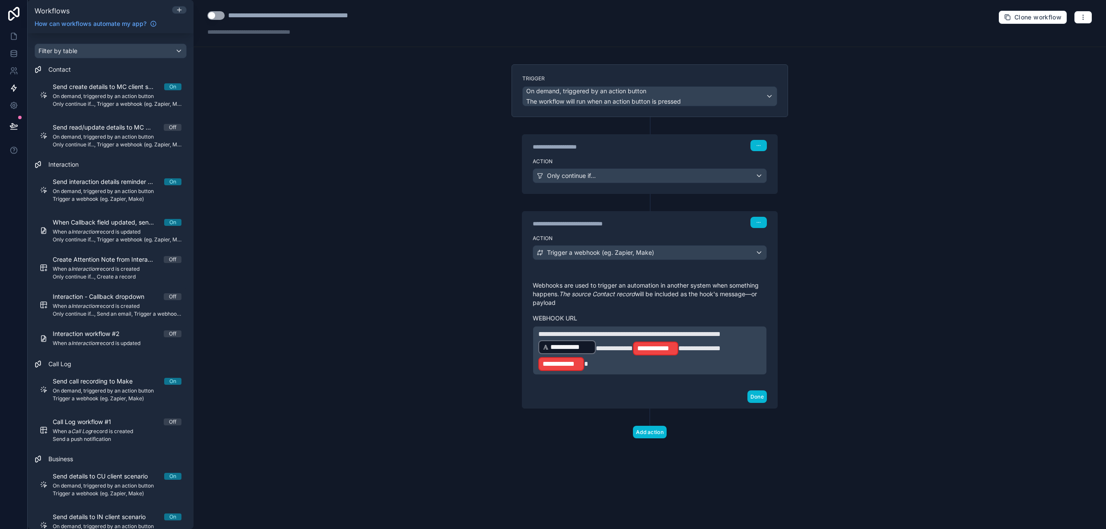
click at [633, 351] on span "**********" at bounding box center [614, 348] width 37 height 6
drag, startPoint x: 643, startPoint y: 348, endPoint x: 735, endPoint y: 348, distance: 91.2
click at [735, 348] on p "**********" at bounding box center [649, 350] width 223 height 43
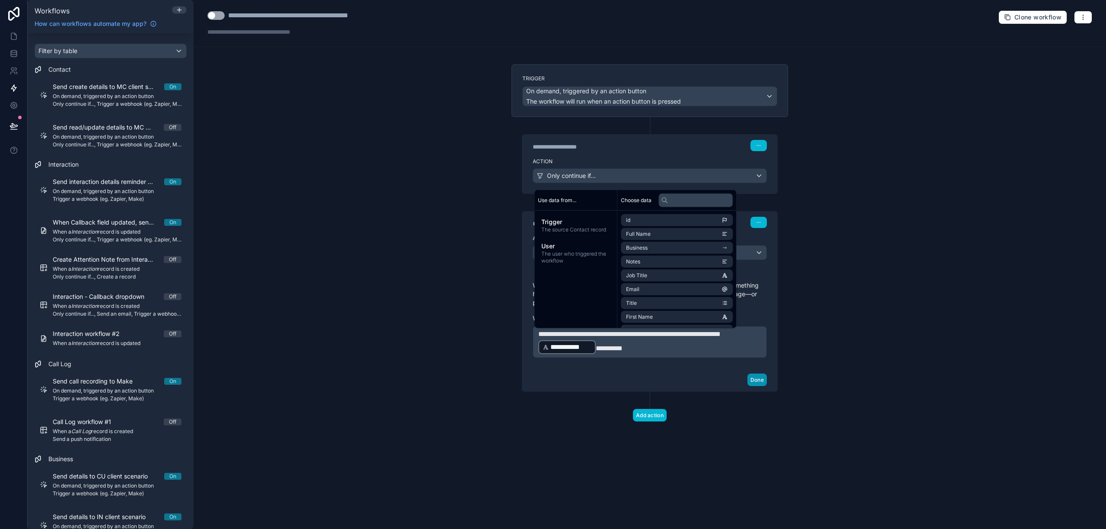
click at [757, 383] on button "Done" at bounding box center [757, 380] width 19 height 13
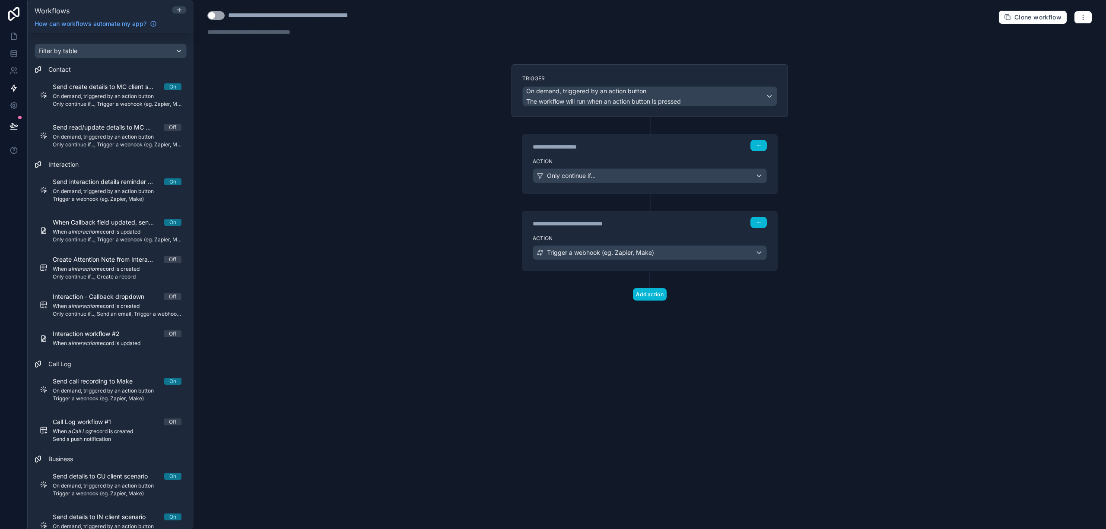
click at [277, 16] on div "**********" at bounding box center [308, 15] width 160 height 10
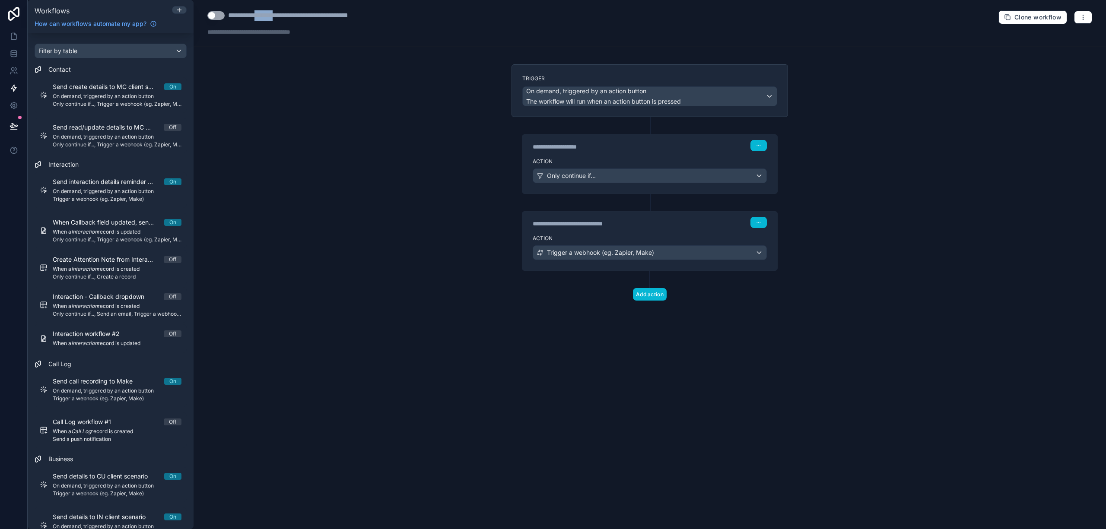
type div "**********"
click at [216, 18] on button "Use setting" at bounding box center [215, 15] width 17 height 9
click at [369, 146] on div "**********" at bounding box center [650, 264] width 913 height 529
click at [13, 52] on icon at bounding box center [14, 52] width 6 height 2
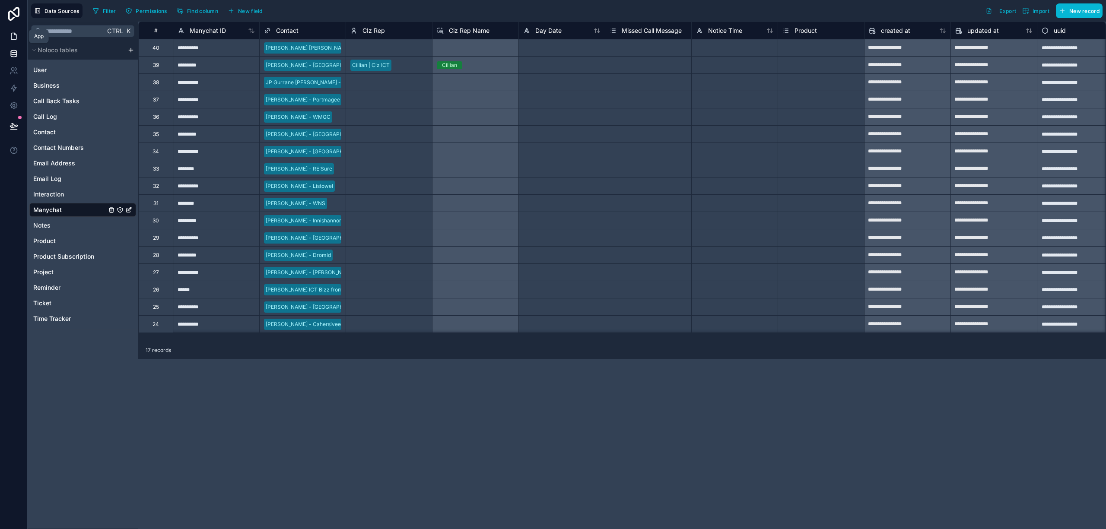
click at [18, 40] on link at bounding box center [13, 36] width 27 height 17
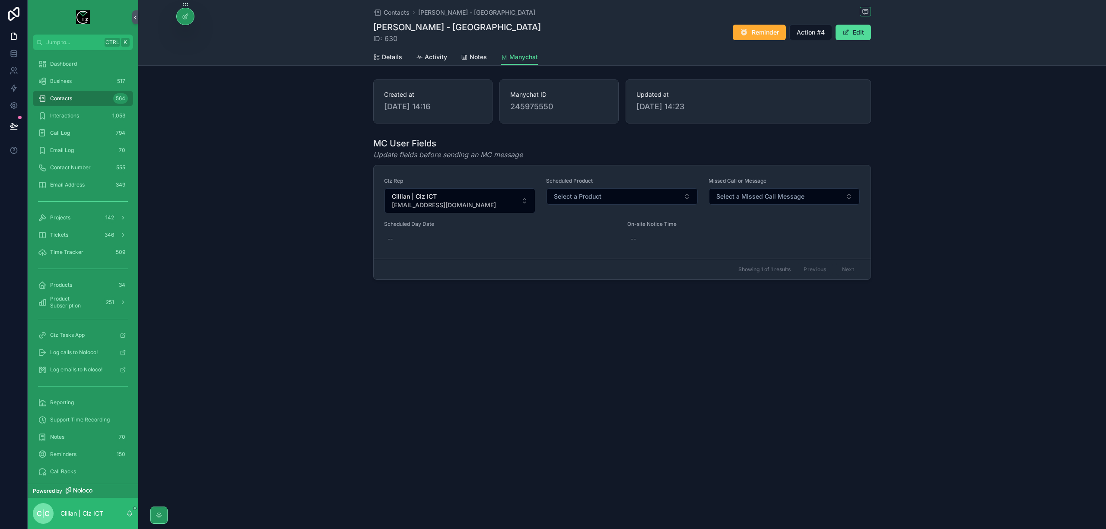
click at [583, 162] on div "MC User Fields Update fields before sending an MC message CIz Rep Cillian | Ciz…" at bounding box center [622, 208] width 498 height 143
click at [191, 16] on div at bounding box center [185, 16] width 17 height 16
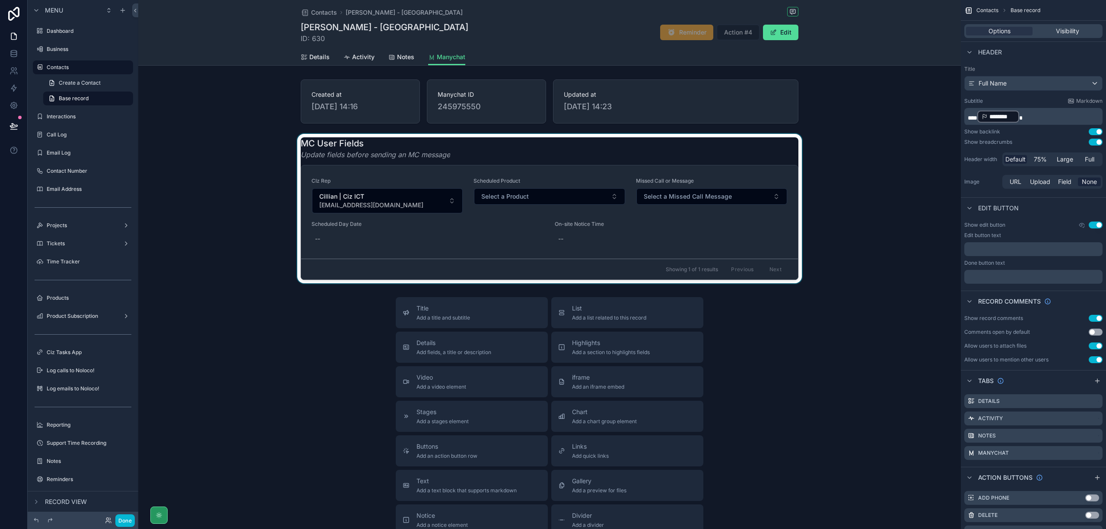
click at [706, 149] on div "scrollable content" at bounding box center [549, 209] width 823 height 150
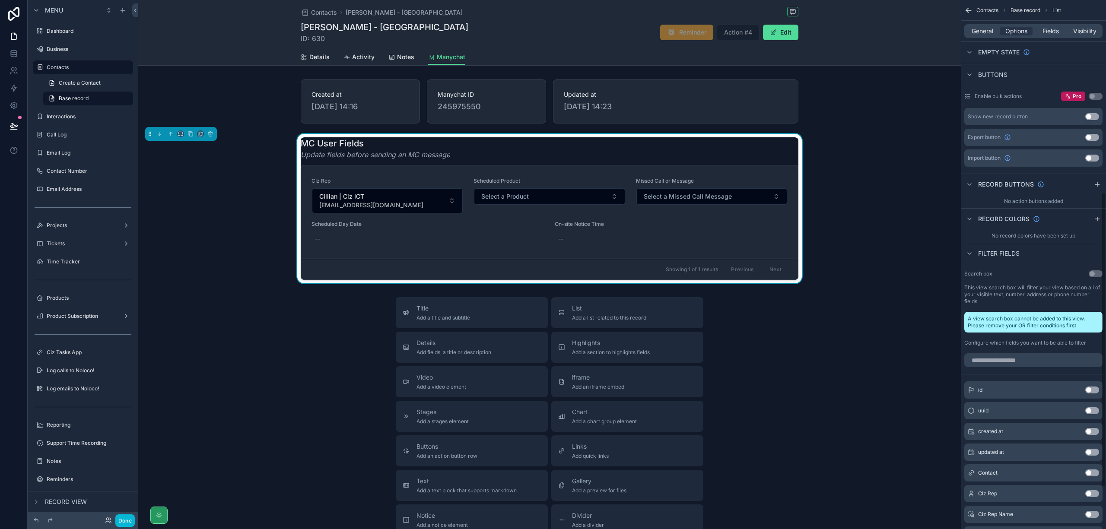
scroll to position [230, 0]
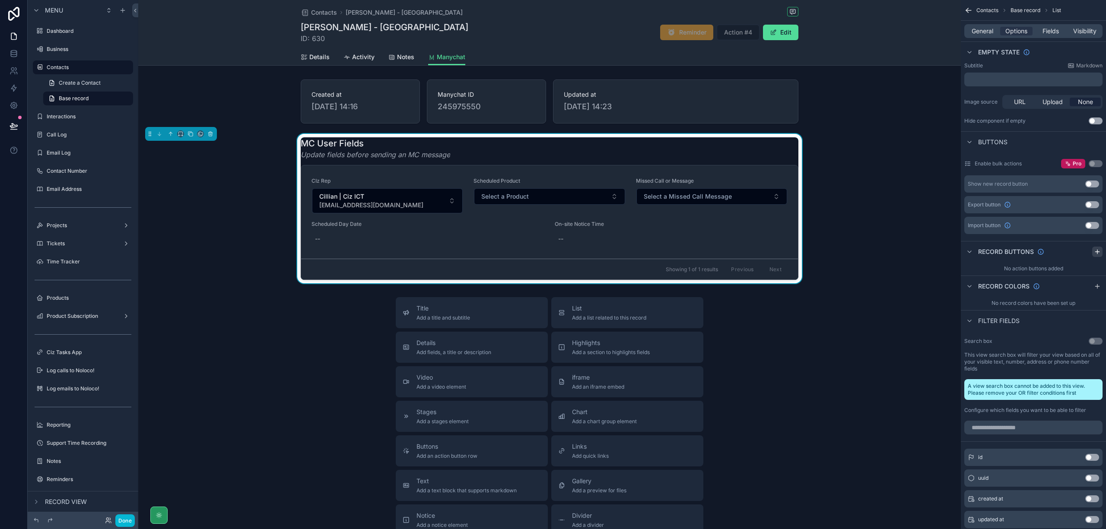
click at [1094, 250] on icon "scrollable content" at bounding box center [1097, 251] width 7 height 7
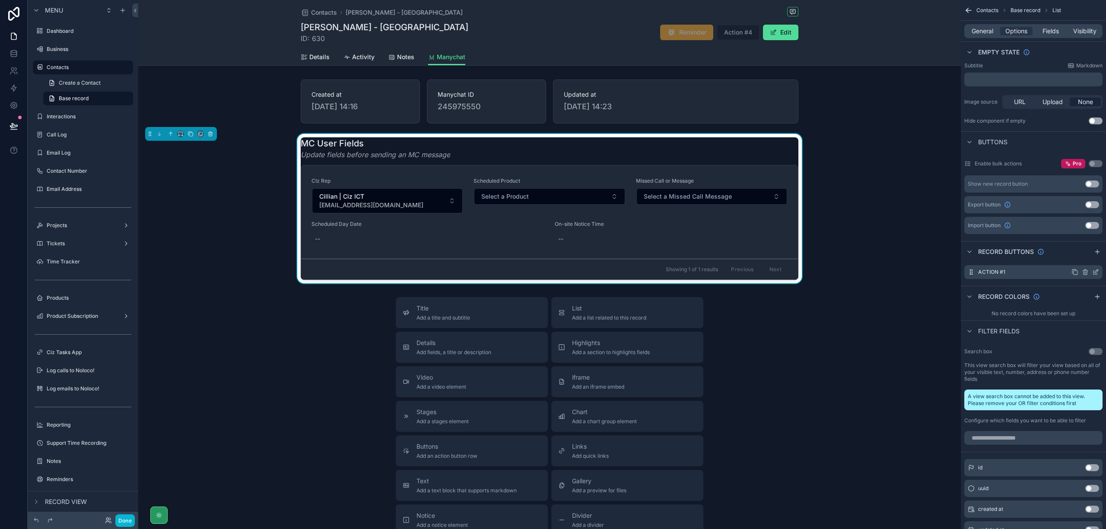
click at [1099, 272] on icon "scrollable content" at bounding box center [1096, 272] width 7 height 7
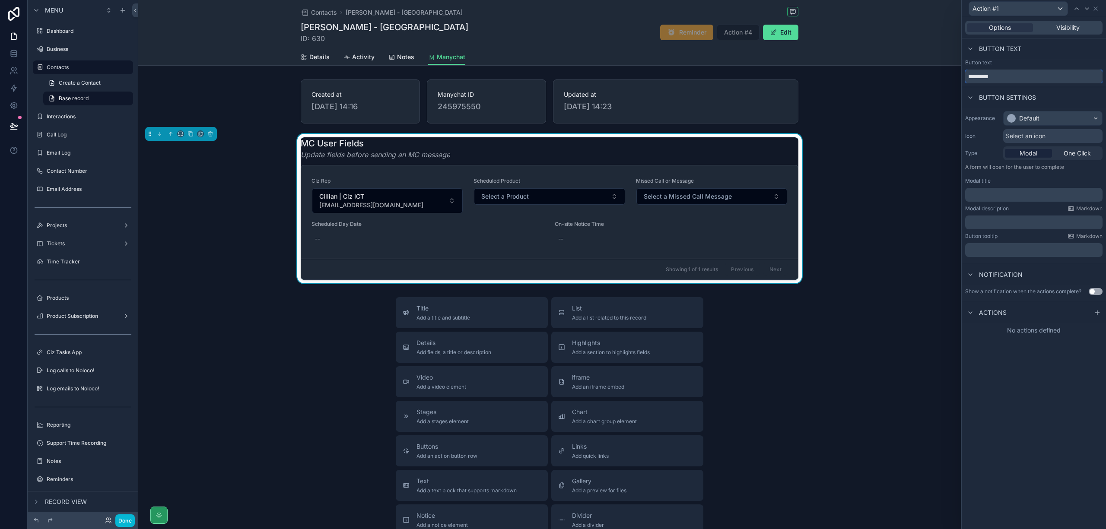
click at [1012, 81] on input "*********" at bounding box center [1033, 77] width 137 height 14
type input "****"
click at [1062, 118] on div "Default" at bounding box center [1053, 118] width 99 height 14
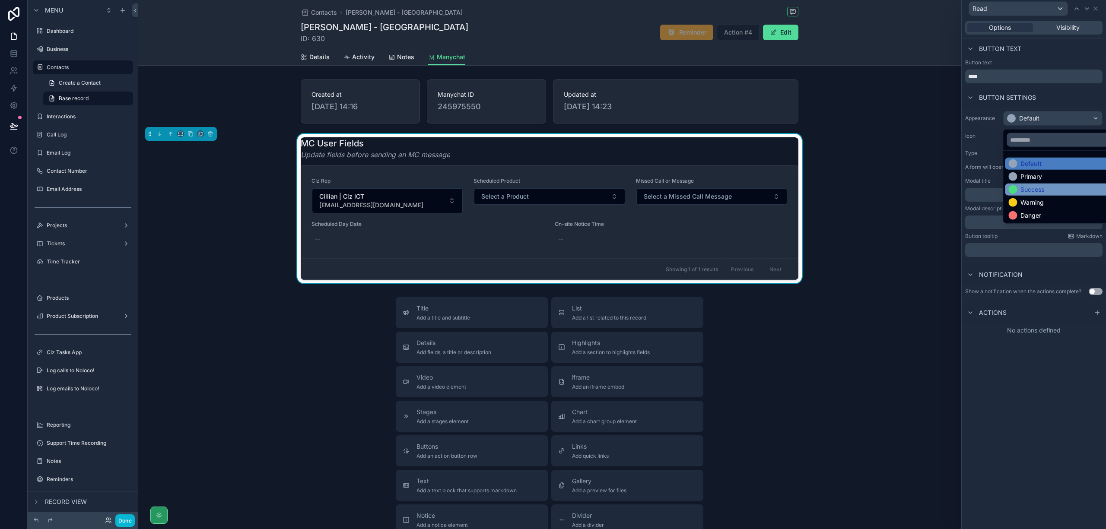
click at [1054, 194] on div "Success" at bounding box center [1063, 189] width 108 height 9
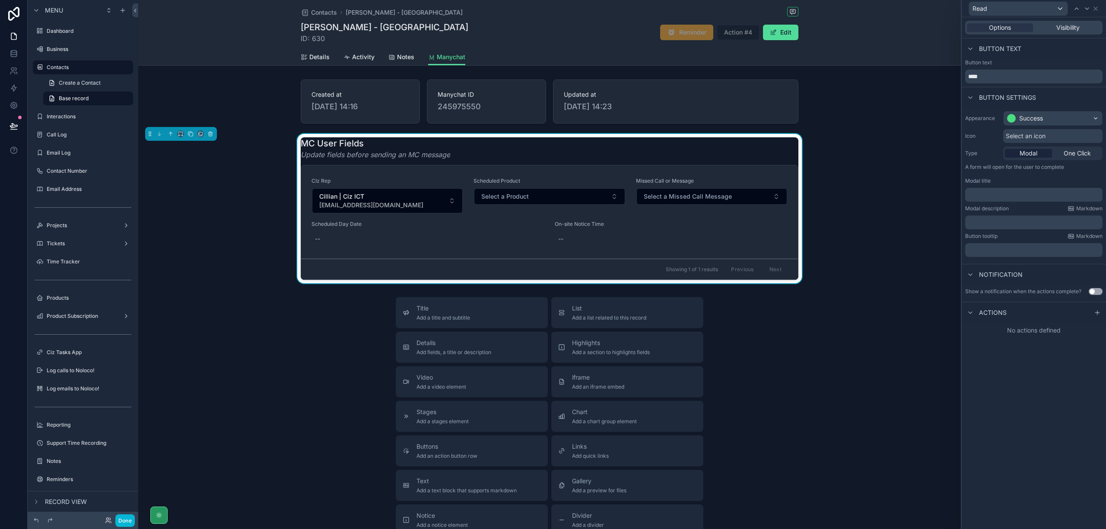
click at [1056, 136] on div "Select an icon" at bounding box center [1052, 136] width 99 height 14
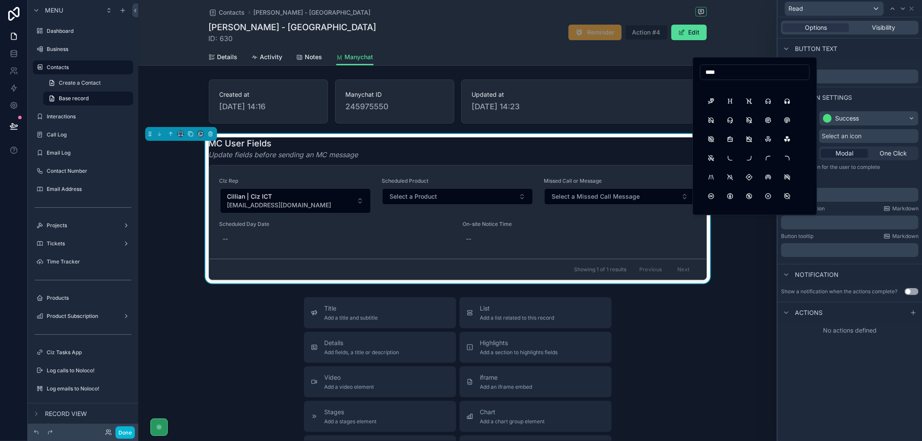
scroll to position [0, 0]
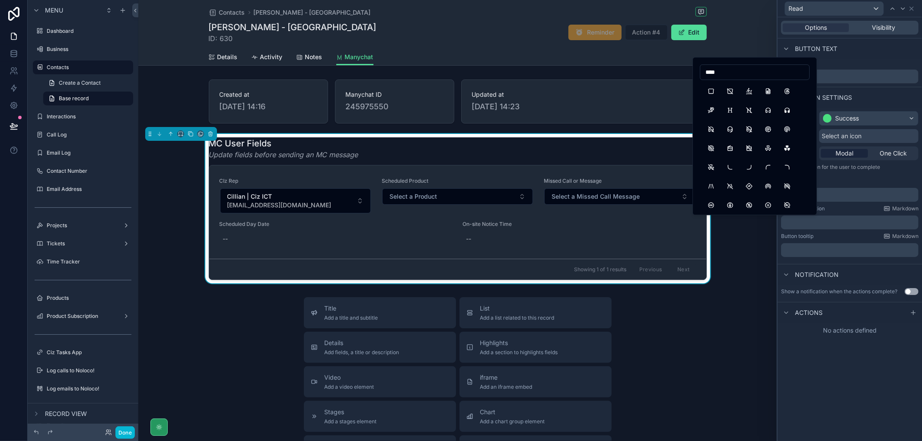
click at [758, 72] on input "****" at bounding box center [754, 72] width 109 height 12
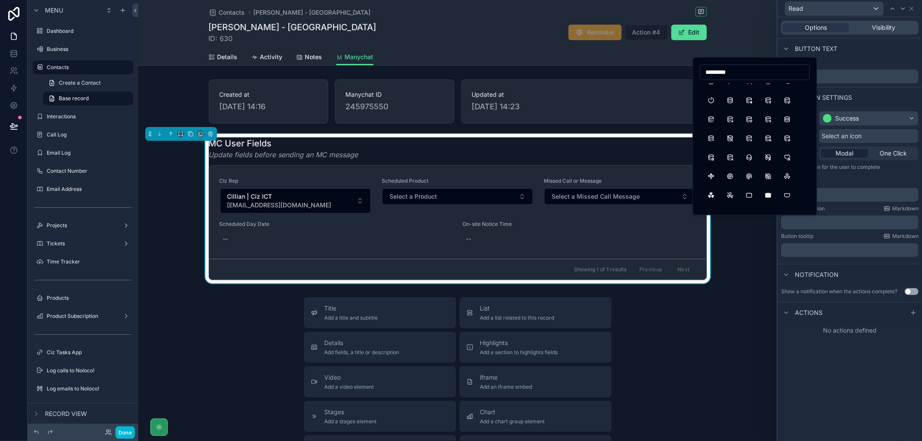
drag, startPoint x: 719, startPoint y: 74, endPoint x: 694, endPoint y: 76, distance: 24.3
click at [694, 76] on div "*********" at bounding box center [754, 136] width 124 height 158
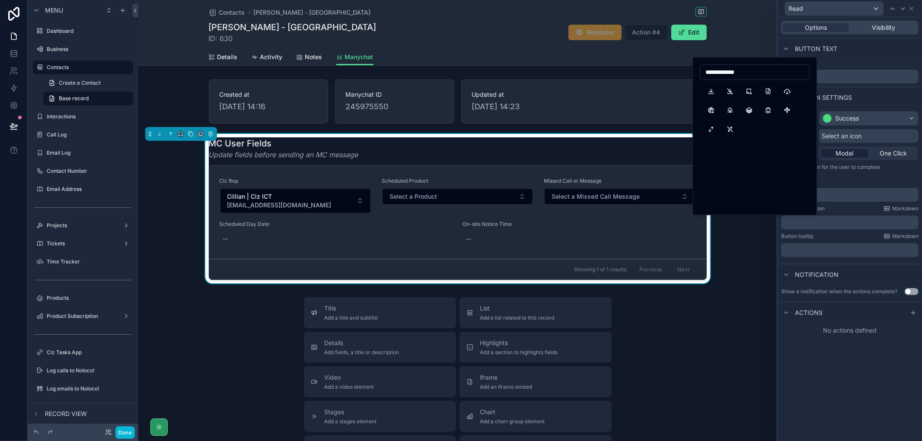
click at [742, 73] on input "**********" at bounding box center [754, 72] width 109 height 12
type input "********"
click at [711, 91] on button "Download" at bounding box center [711, 91] width 16 height 16
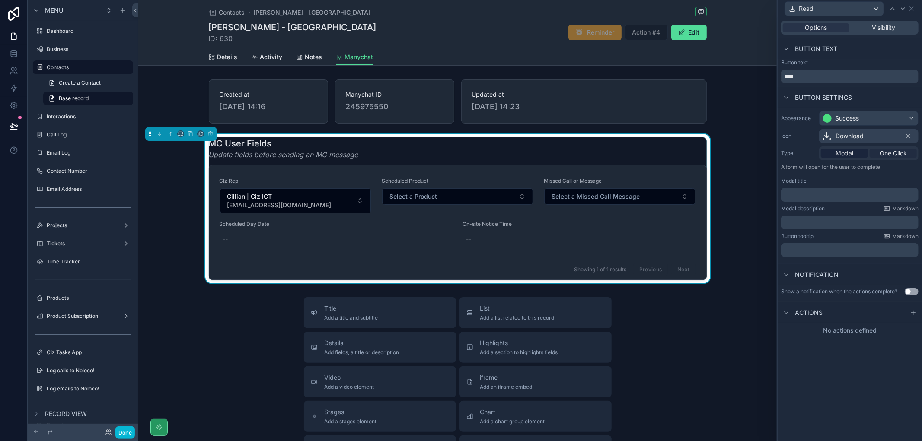
click at [898, 153] on span "One Click" at bounding box center [892, 153] width 27 height 9
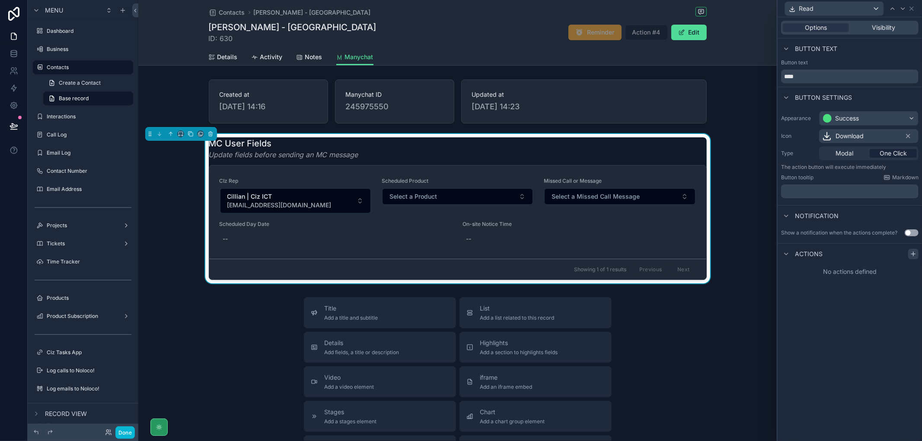
click at [913, 255] on icon at bounding box center [913, 254] width 0 height 4
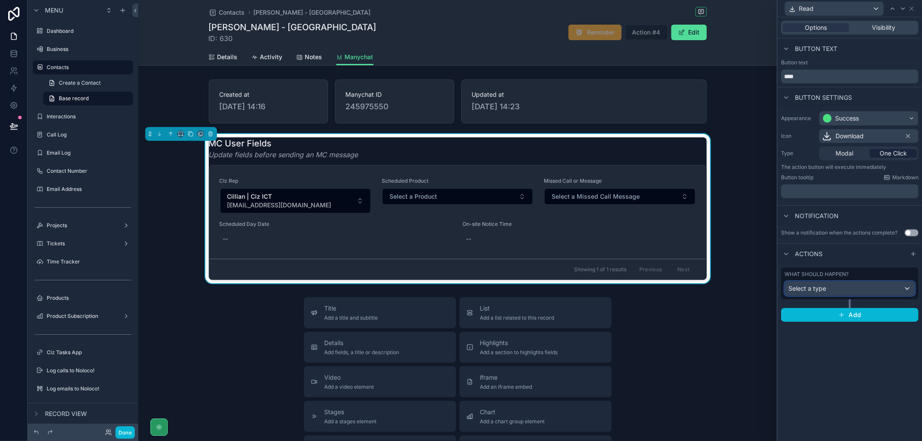
click at [910, 292] on div "Select a type" at bounding box center [850, 289] width 130 height 14
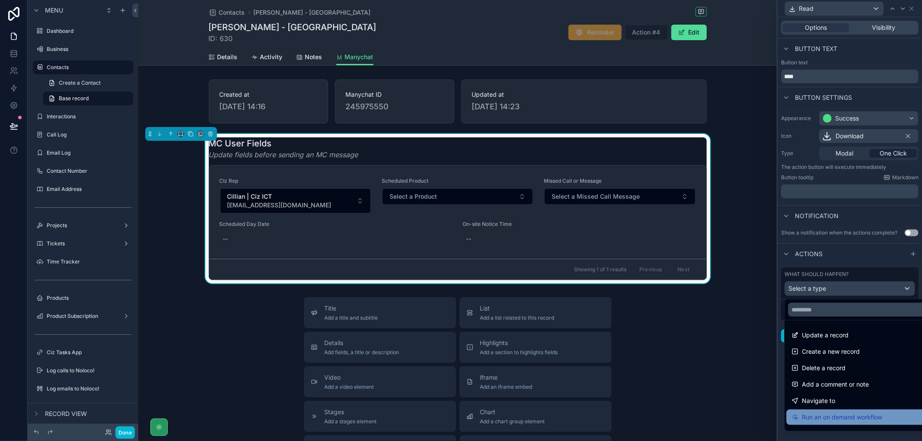
click at [888, 422] on div "Run an on demand workflow" at bounding box center [859, 418] width 147 height 16
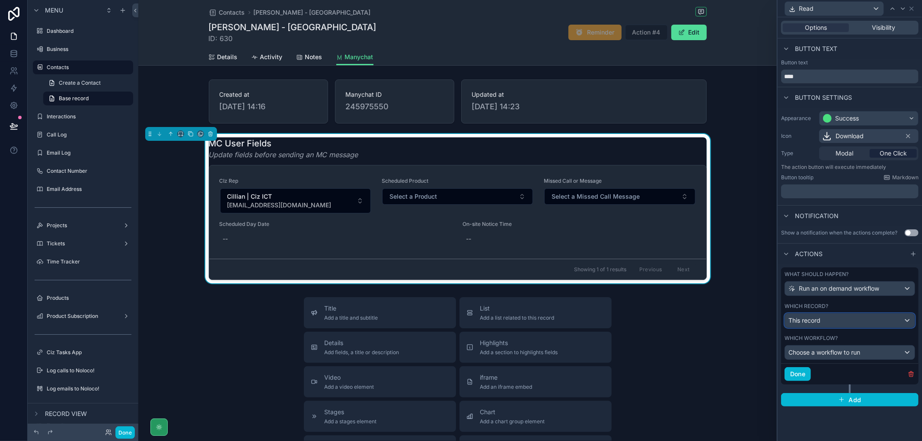
click at [893, 319] on div "This record" at bounding box center [850, 321] width 130 height 14
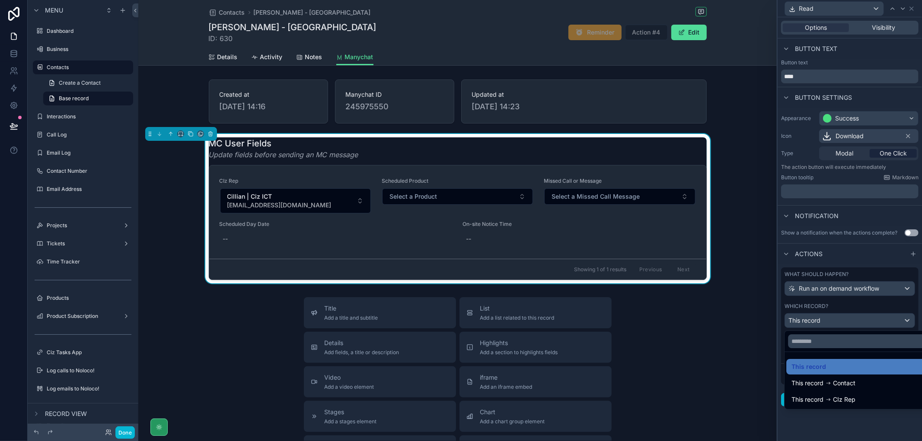
click at [888, 432] on div at bounding box center [849, 220] width 144 height 441
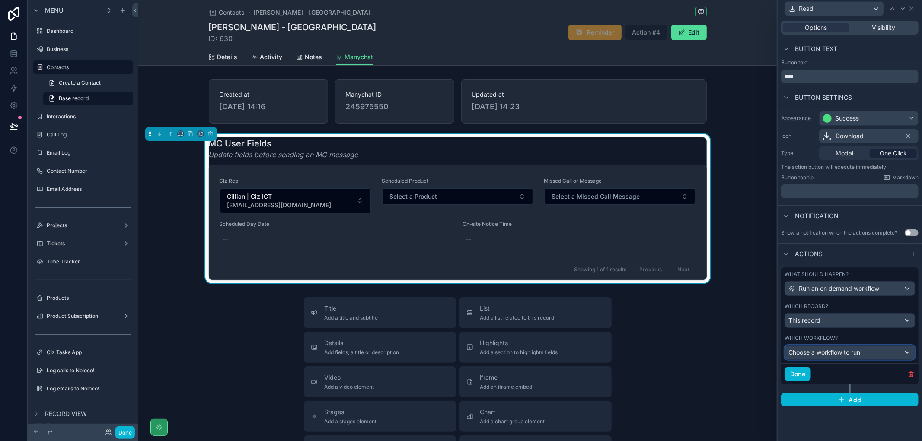
click at [891, 351] on div "Choose a workflow to run" at bounding box center [850, 353] width 130 height 14
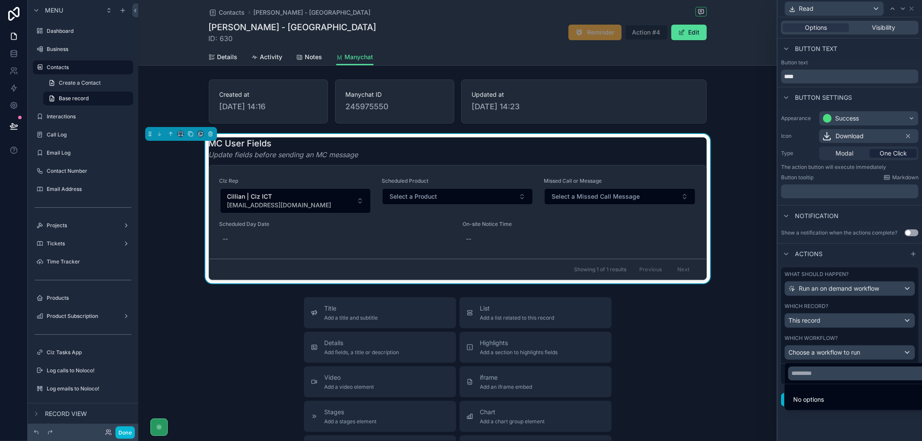
click at [872, 429] on div at bounding box center [849, 220] width 144 height 441
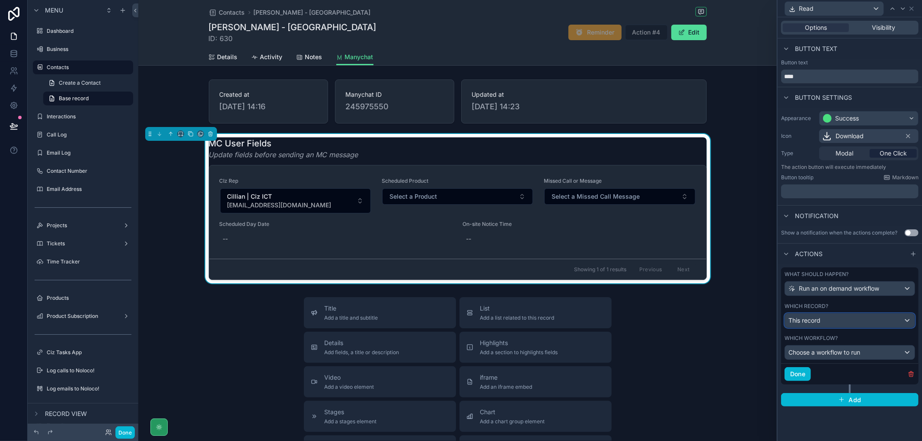
click at [895, 322] on div "This record" at bounding box center [850, 321] width 130 height 14
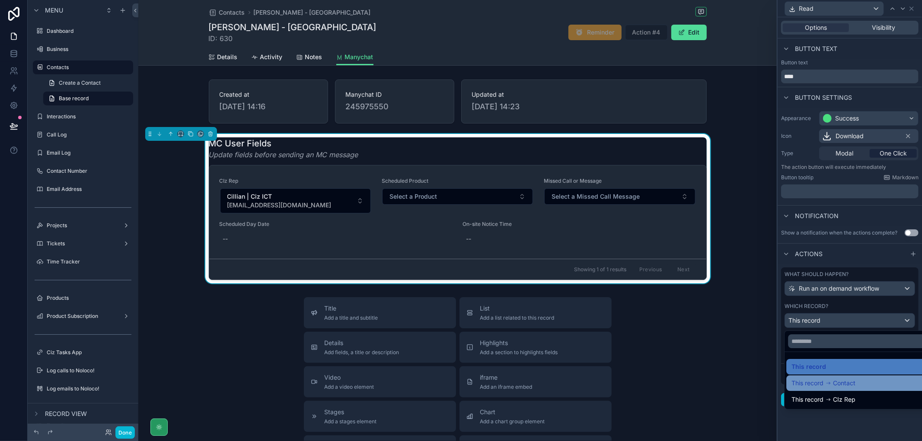
click at [884, 385] on div "This record Contact" at bounding box center [859, 383] width 136 height 10
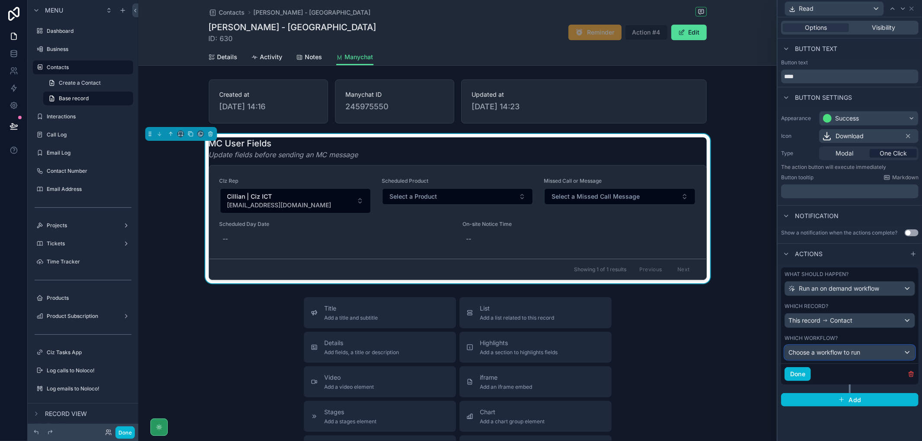
click at [887, 351] on div "Choose a workflow to run" at bounding box center [850, 353] width 130 height 14
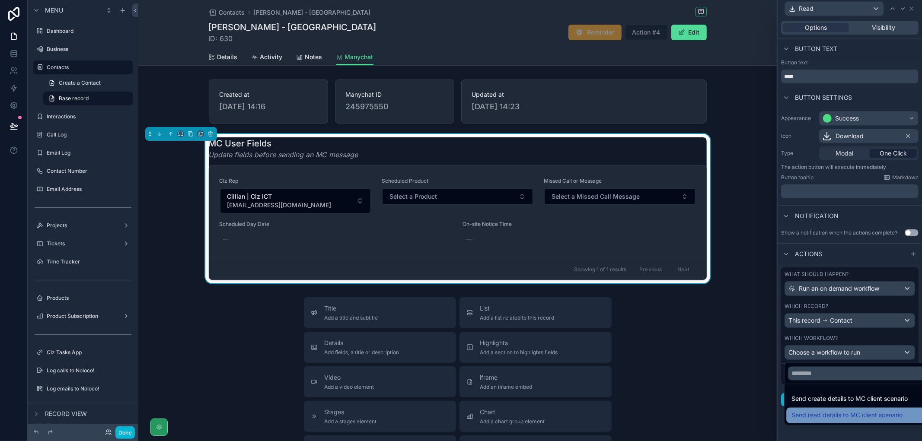
click at [878, 420] on span "Send read details to MC client scenario" at bounding box center [846, 416] width 111 height 10
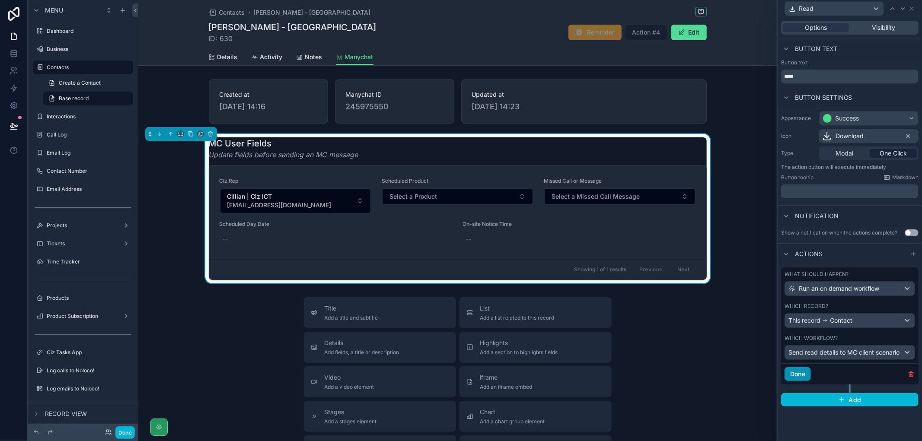
click at [800, 377] on button "Done" at bounding box center [797, 374] width 26 height 14
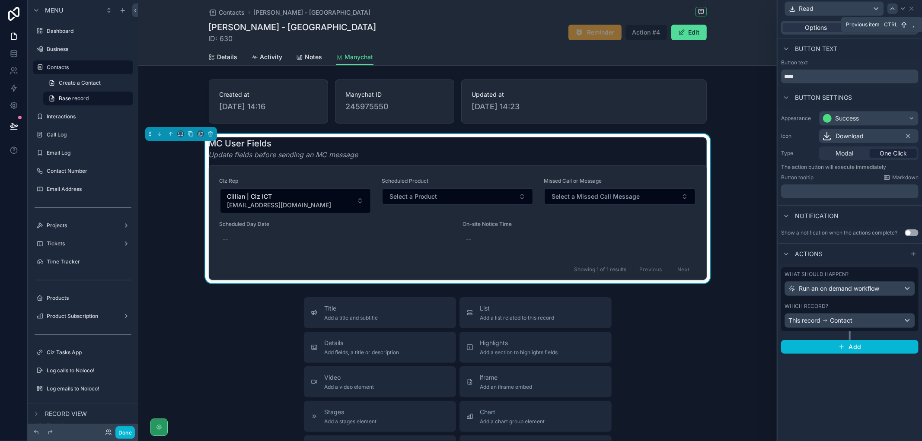
click at [892, 11] on icon at bounding box center [892, 8] width 7 height 7
click at [797, 78] on input "****" at bounding box center [849, 77] width 137 height 14
click at [914, 11] on icon at bounding box center [911, 8] width 7 height 7
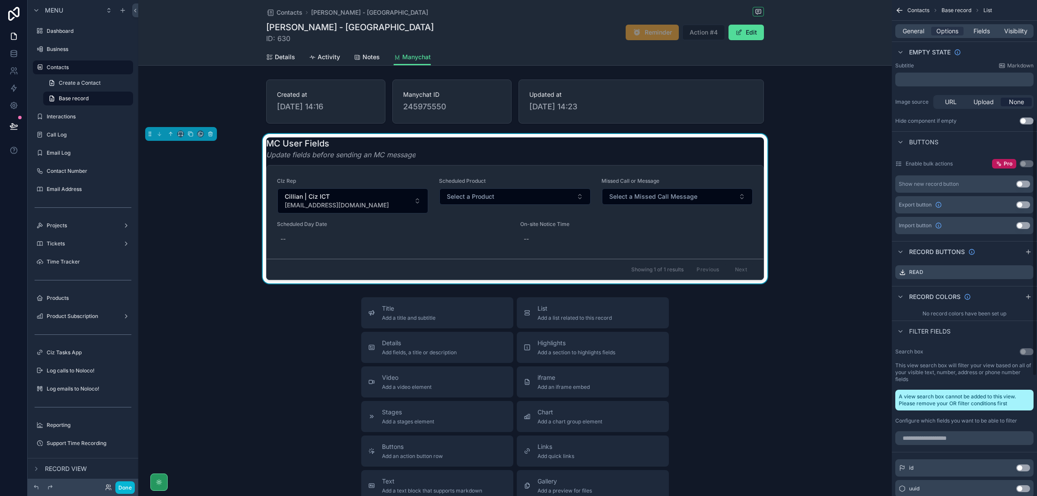
scroll to position [230, 0]
click at [803, 202] on div "MC User Fields Update fields before sending an MC message CIz Rep Cillian | Ciz…" at bounding box center [515, 209] width 754 height 150
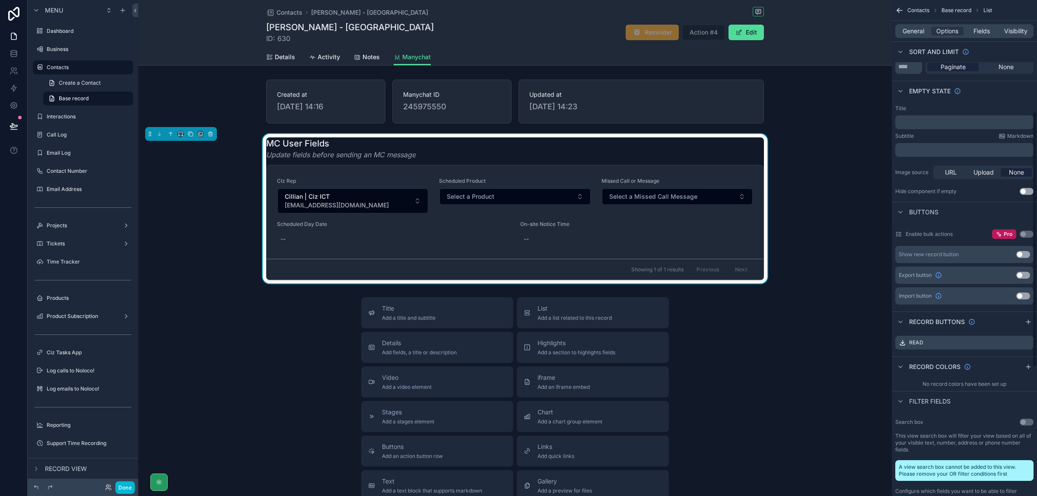
scroll to position [68, 0]
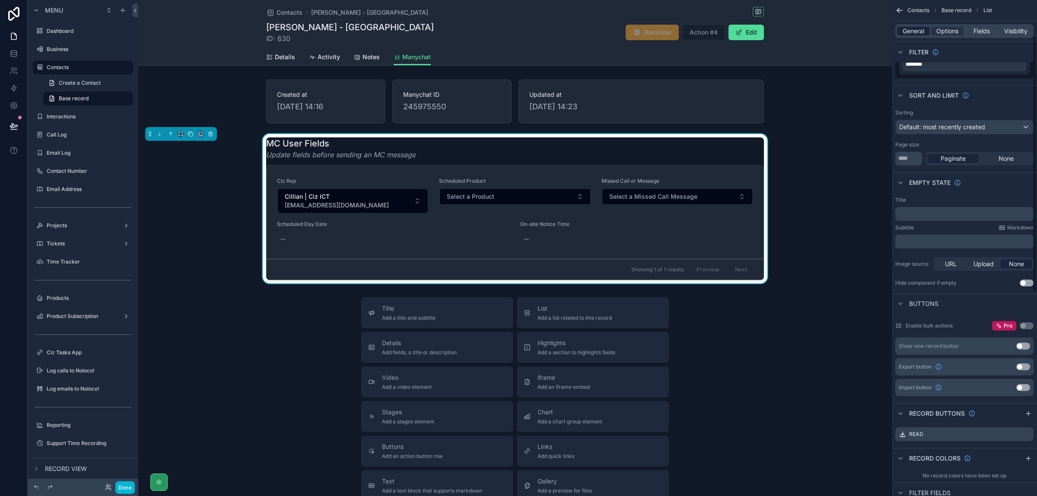
click at [912, 33] on span "General" at bounding box center [914, 31] width 22 height 9
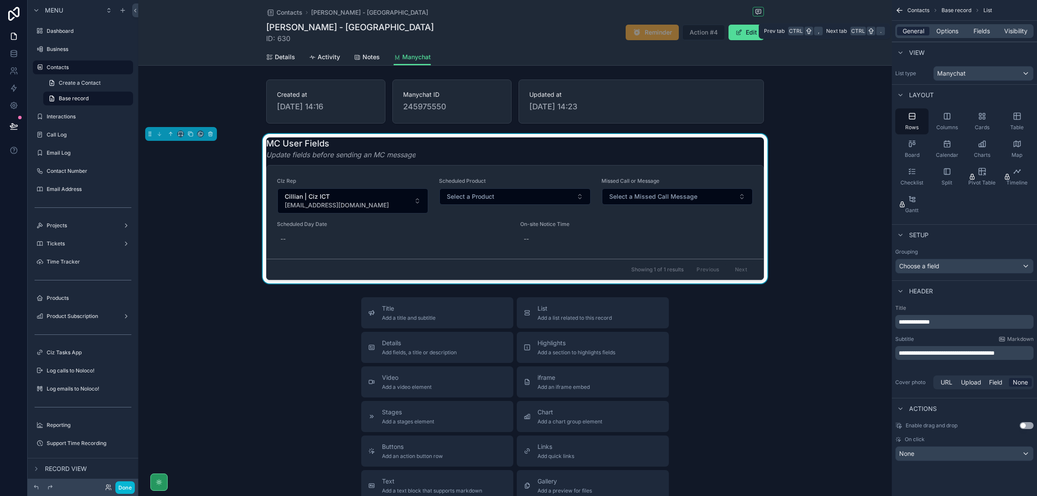
scroll to position [0, 0]
click at [275, 54] on span "Details" at bounding box center [285, 57] width 20 height 9
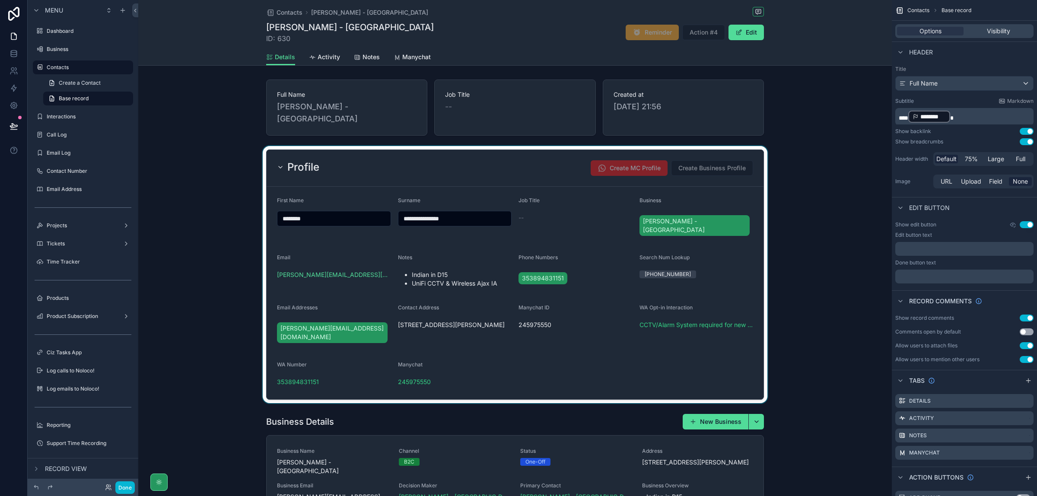
click at [737, 189] on div "scrollable content" at bounding box center [515, 274] width 754 height 257
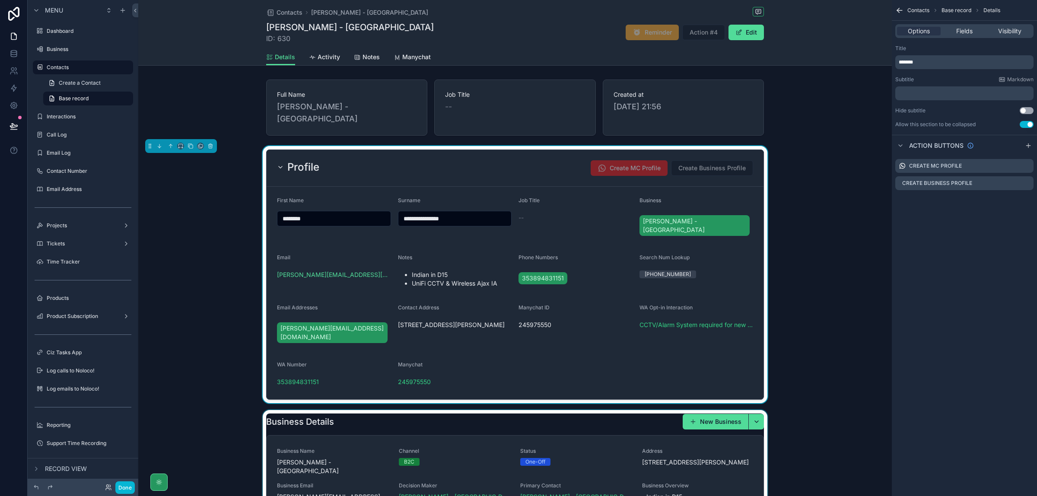
click at [740, 441] on div "scrollable content" at bounding box center [515, 478] width 754 height 137
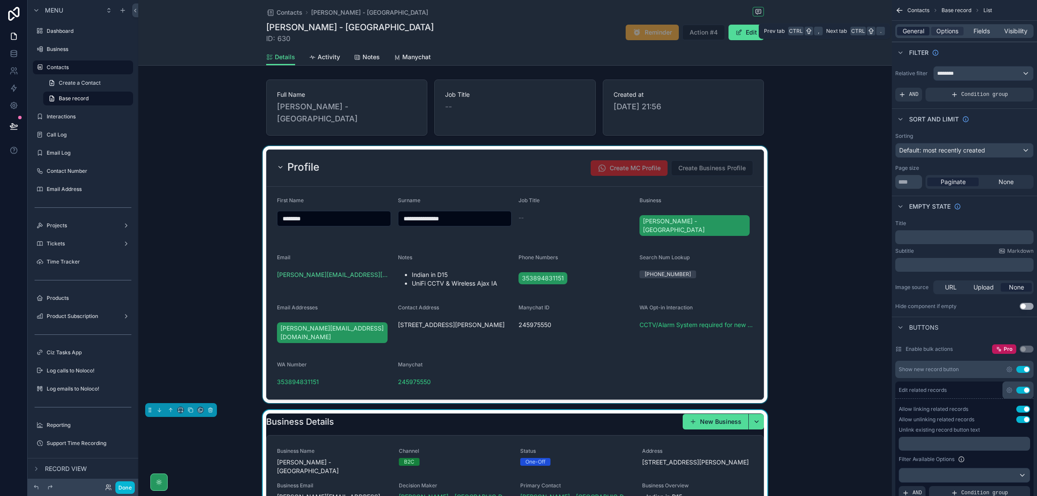
click at [908, 33] on span "General" at bounding box center [914, 31] width 22 height 9
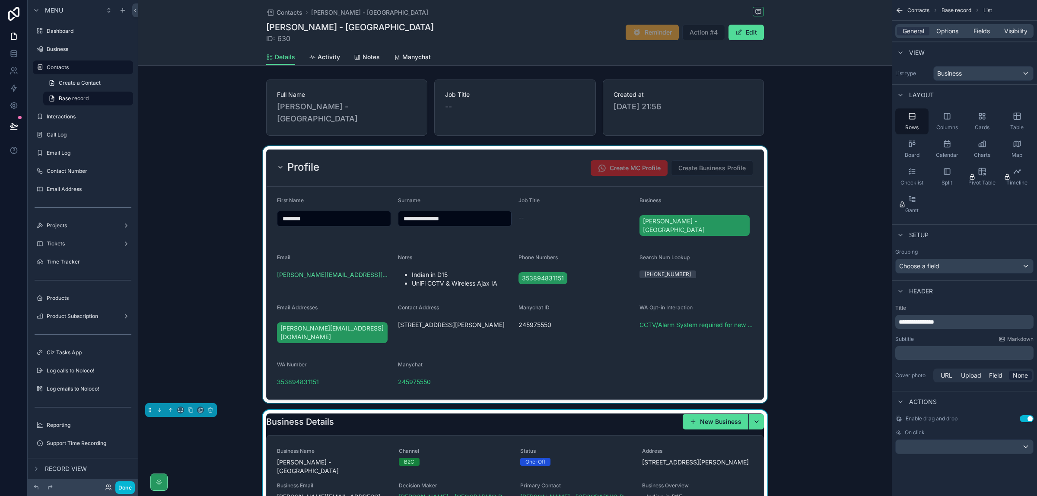
click at [732, 242] on div "scrollable content" at bounding box center [515, 274] width 754 height 257
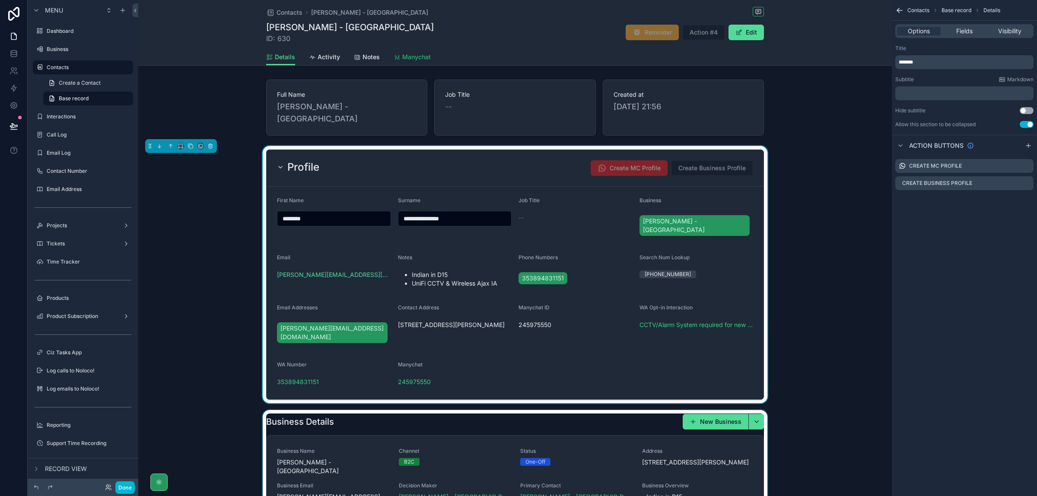
click at [402, 55] on span "Manychat" at bounding box center [416, 57] width 29 height 9
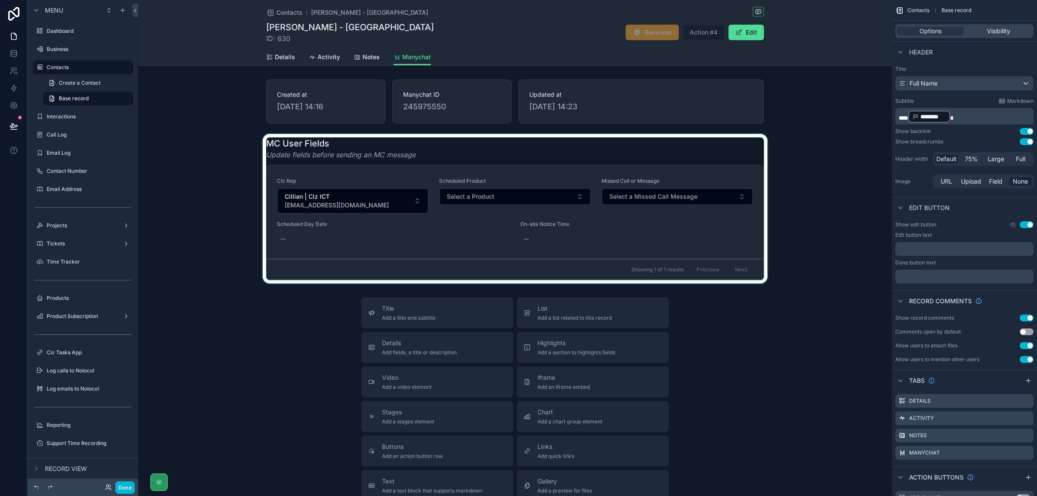
click at [725, 162] on div "scrollable content" at bounding box center [515, 209] width 754 height 150
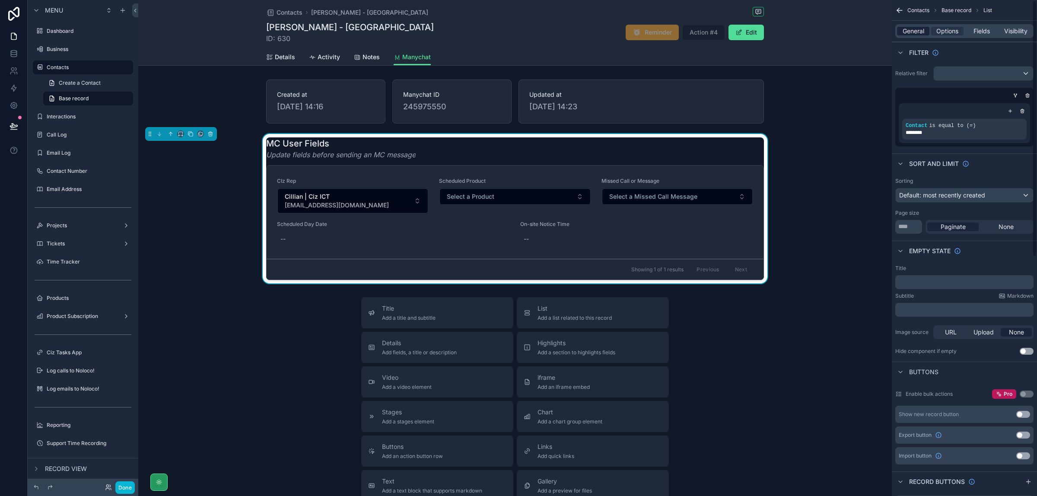
click at [913, 29] on span "General" at bounding box center [914, 31] width 22 height 9
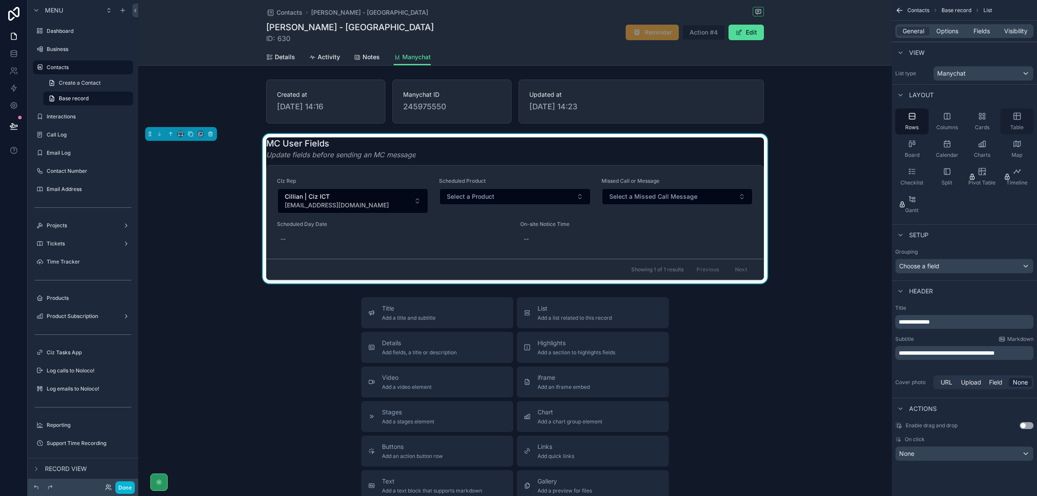
click at [1017, 115] on icon "scrollable content" at bounding box center [1017, 116] width 9 height 9
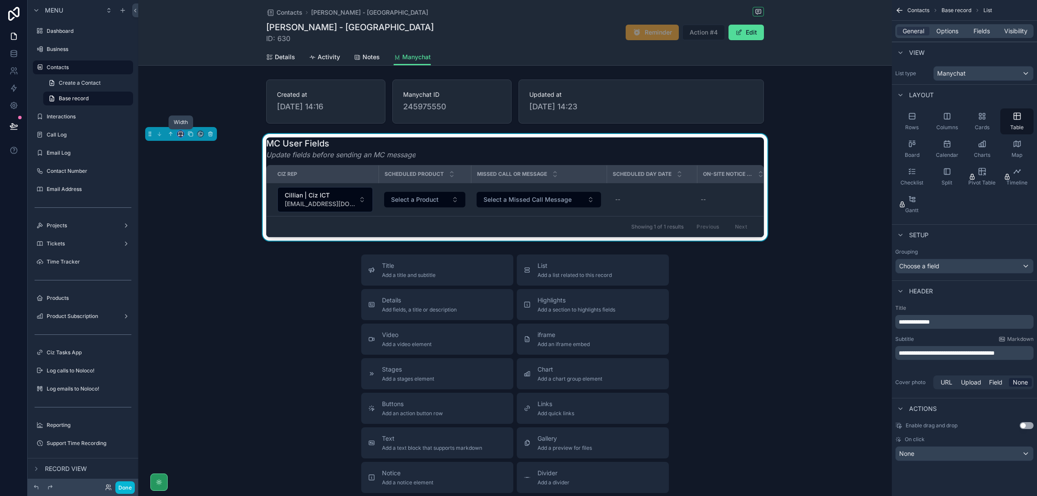
click at [178, 133] on icon "scrollable content" at bounding box center [180, 133] width 4 height 2
click at [201, 230] on div "75%" at bounding box center [198, 232] width 27 height 10
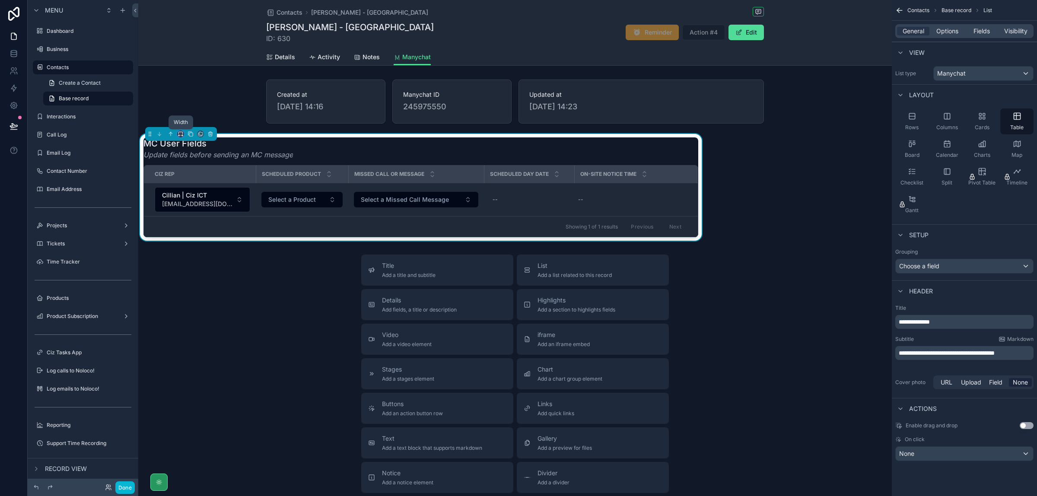
click at [179, 134] on icon "scrollable content" at bounding box center [181, 134] width 6 height 6
click at [201, 148] on span "Default" at bounding box center [195, 150] width 20 height 10
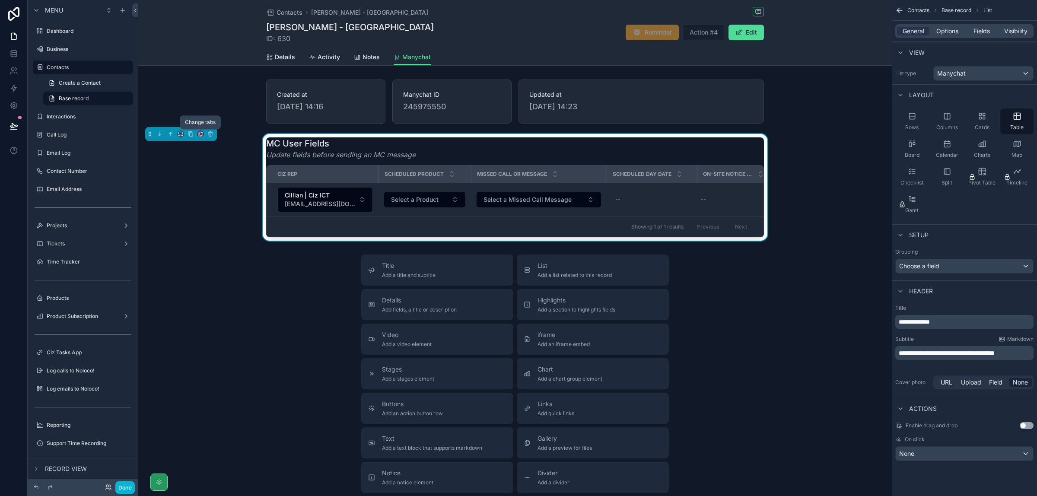
click at [202, 134] on icon "scrollable content" at bounding box center [201, 134] width 6 height 6
click at [197, 134] on div "scrollable content" at bounding box center [518, 248] width 1037 height 496
click at [126, 490] on button "Done" at bounding box center [124, 487] width 19 height 13
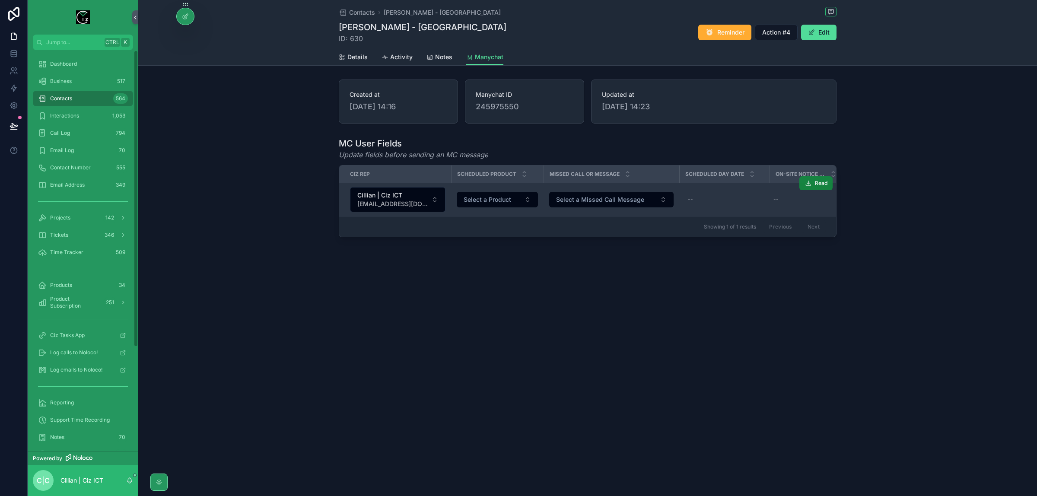
click at [813, 183] on button "Read" at bounding box center [816, 183] width 33 height 14
click at [13, 89] on icon at bounding box center [13, 88] width 5 height 6
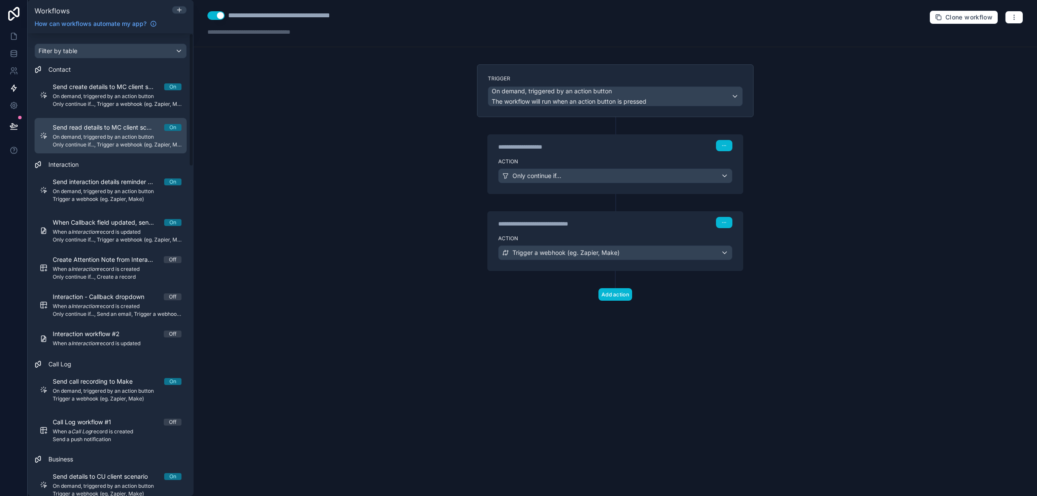
click at [89, 131] on span "Send read details to MC client scenario" at bounding box center [108, 127] width 111 height 9
click at [718, 258] on div "Trigger a webhook (eg. Zapier, Make)" at bounding box center [615, 253] width 233 height 14
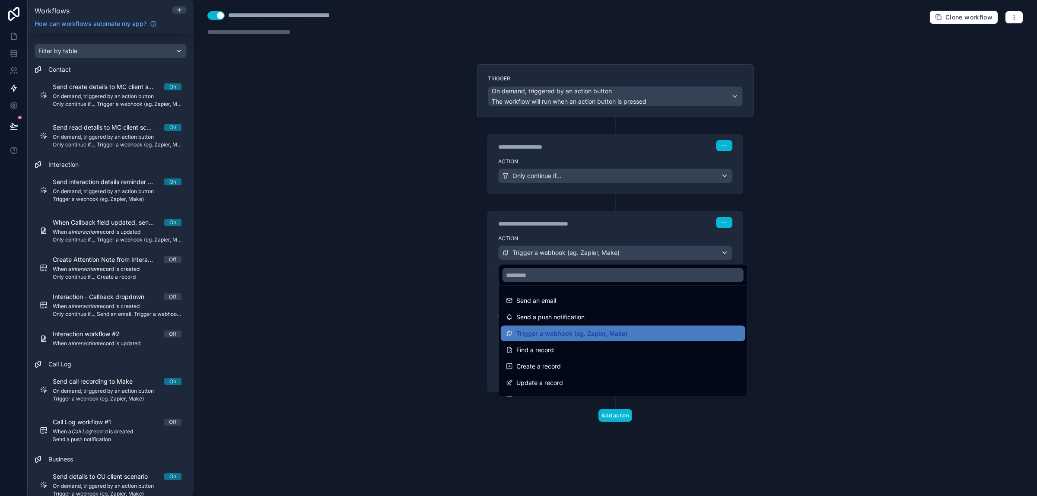
click at [810, 246] on div at bounding box center [518, 248] width 1037 height 496
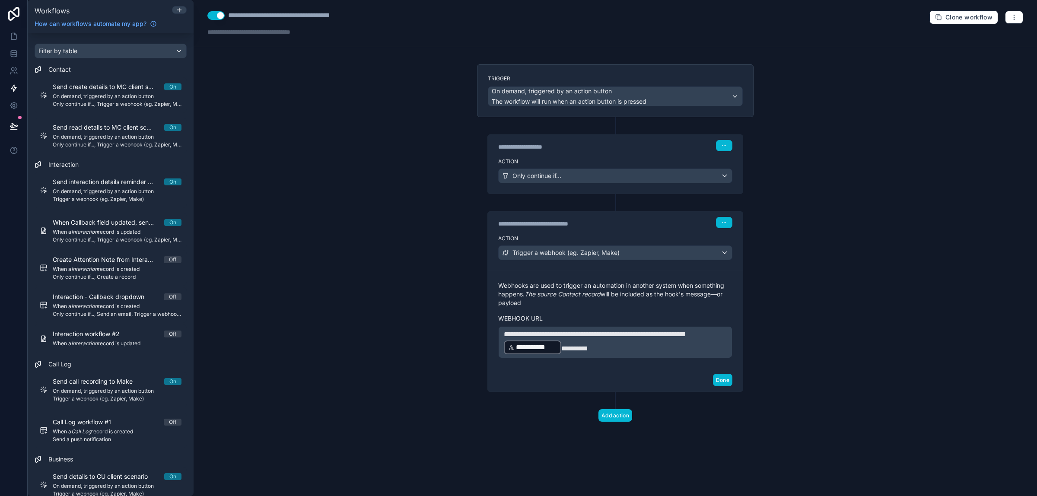
click at [669, 351] on p "**********" at bounding box center [615, 342] width 223 height 26
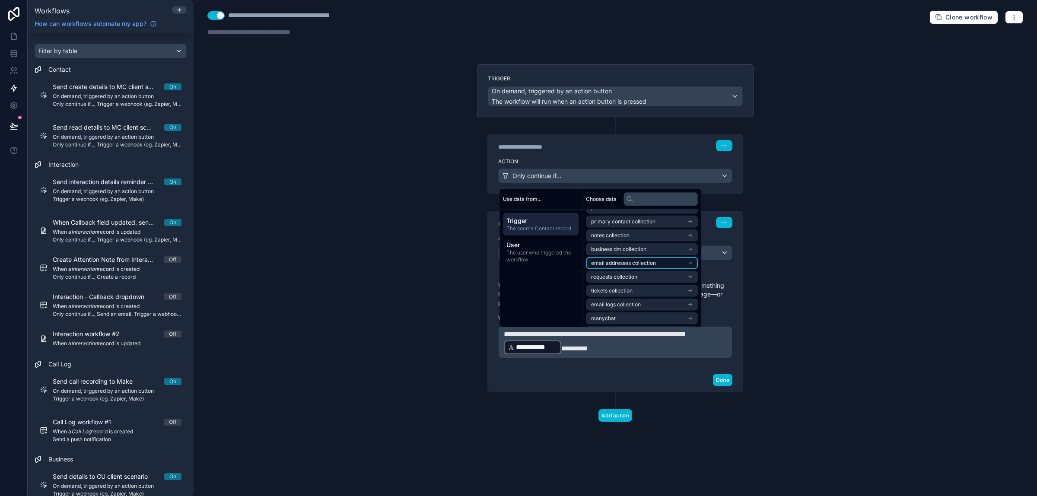
scroll to position [302, 0]
click at [689, 301] on li "manychat" at bounding box center [642, 305] width 112 height 12
click at [666, 348] on p "**********" at bounding box center [615, 342] width 223 height 26
click at [686, 338] on span "**********" at bounding box center [595, 334] width 182 height 6
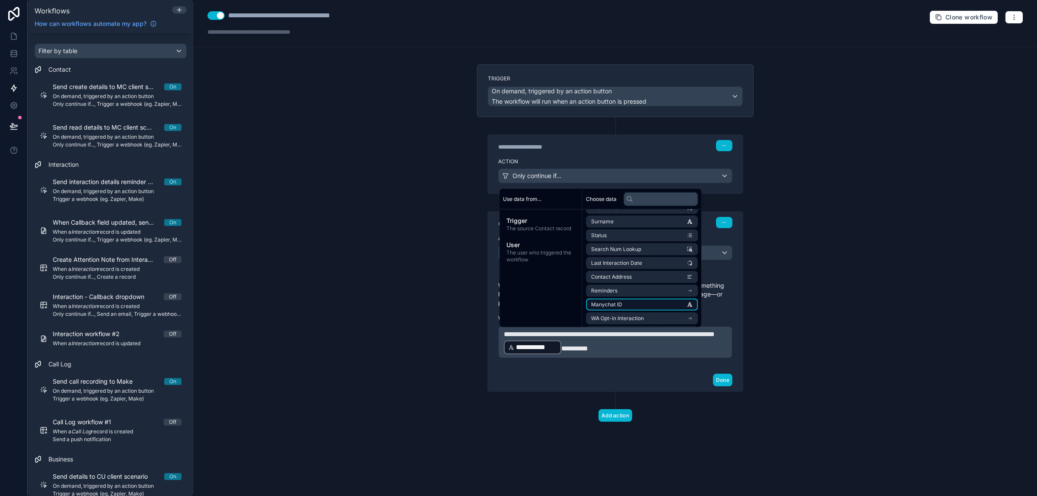
scroll to position [302, 0]
click at [659, 302] on li "manychat" at bounding box center [642, 305] width 112 height 12
click at [644, 238] on li "id" at bounding box center [642, 235] width 112 height 12
click at [582, 349] on span "**********" at bounding box center [566, 348] width 29 height 6
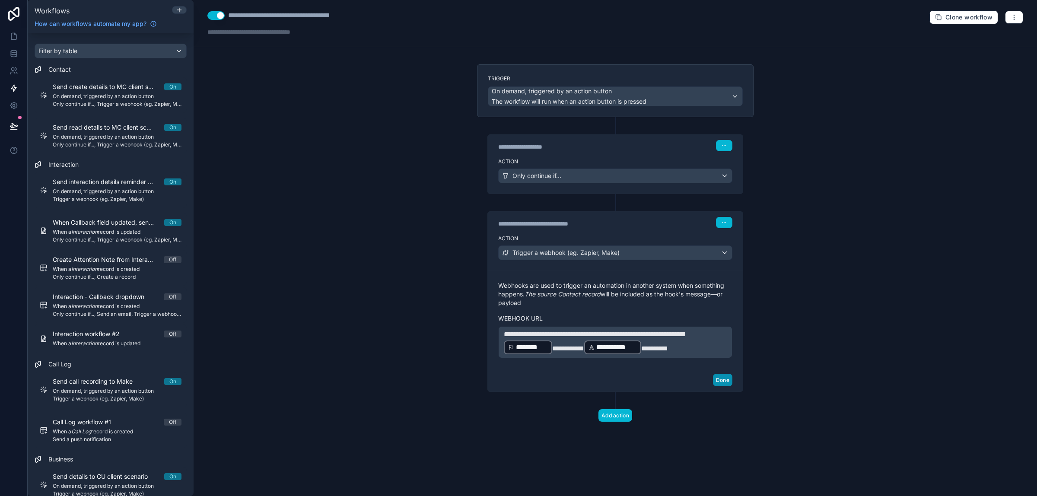
click at [718, 386] on button "Done" at bounding box center [722, 380] width 19 height 13
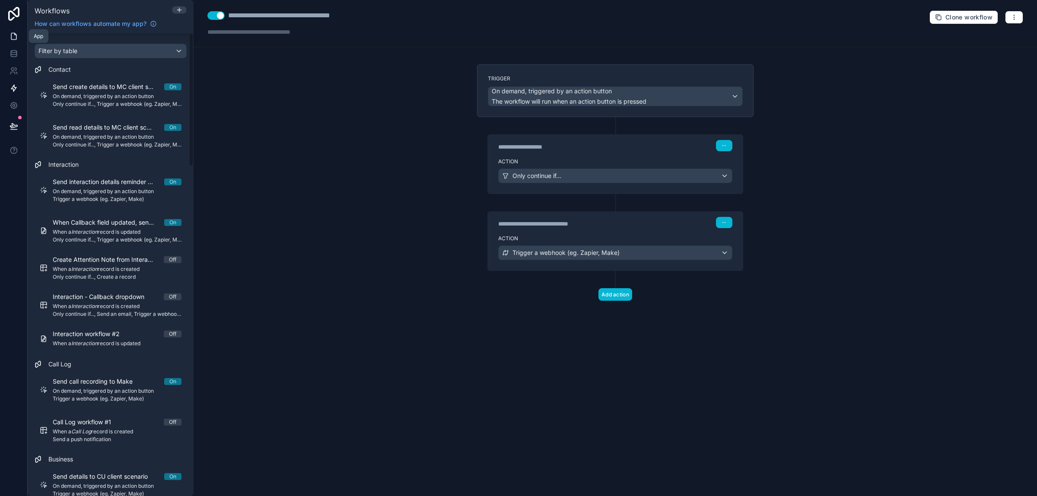
click at [13, 37] on icon at bounding box center [14, 36] width 9 height 9
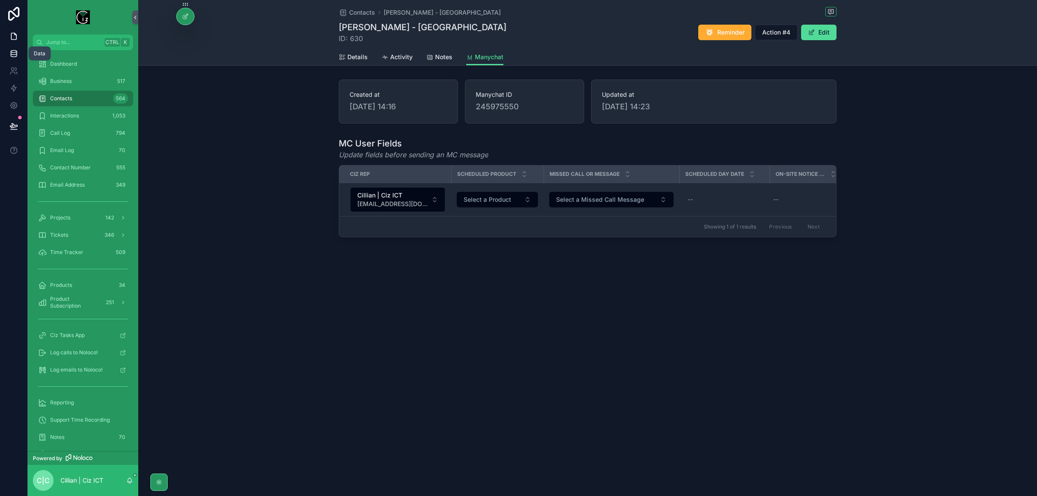
click at [16, 54] on icon at bounding box center [14, 55] width 6 height 3
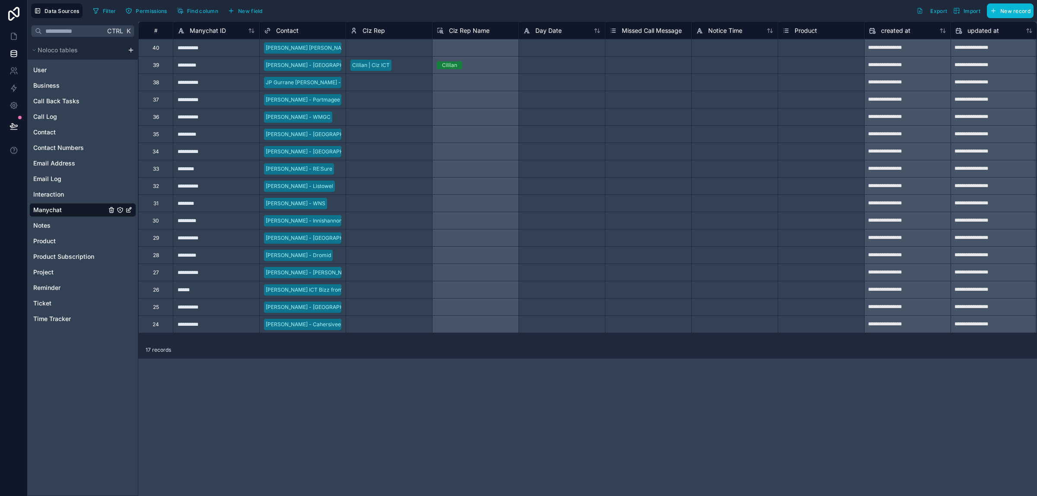
click at [372, 27] on span "CIz Rep" at bounding box center [374, 30] width 22 height 9
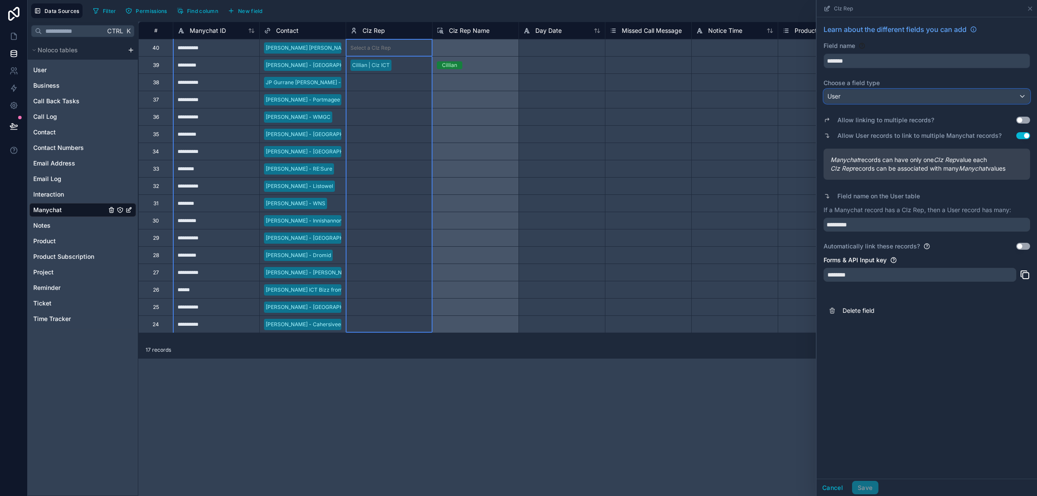
click at [972, 96] on div "User" at bounding box center [927, 96] width 206 height 14
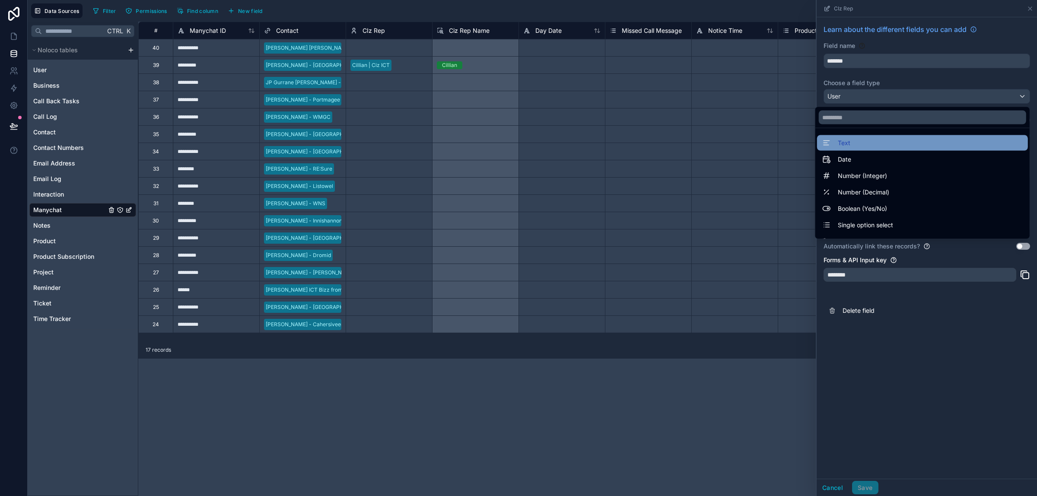
click at [869, 146] on div "Text" at bounding box center [922, 143] width 201 height 10
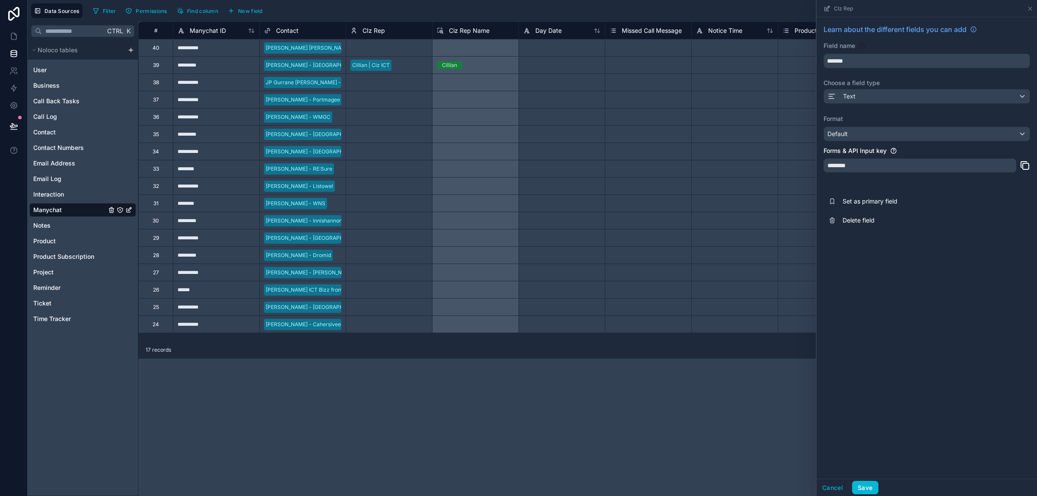
click at [845, 165] on div "********" at bounding box center [920, 166] width 193 height 14
click at [471, 37] on div "Ciz Rep Name" at bounding box center [475, 30] width 86 height 17
click at [401, 27] on div "CIz Rep" at bounding box center [388, 30] width 77 height 10
click at [392, 29] on div "CIz Rep" at bounding box center [388, 30] width 77 height 10
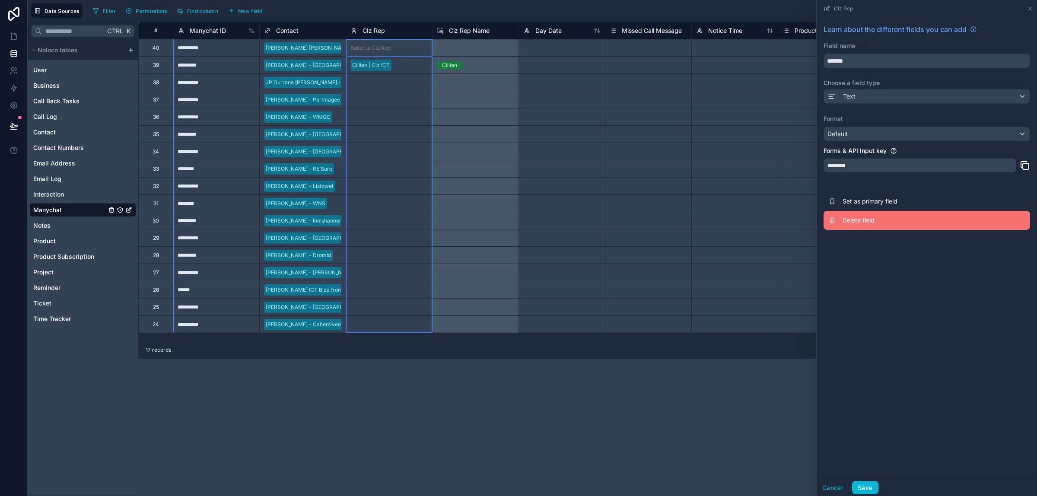
click at [854, 223] on span "Delete field" at bounding box center [905, 220] width 124 height 9
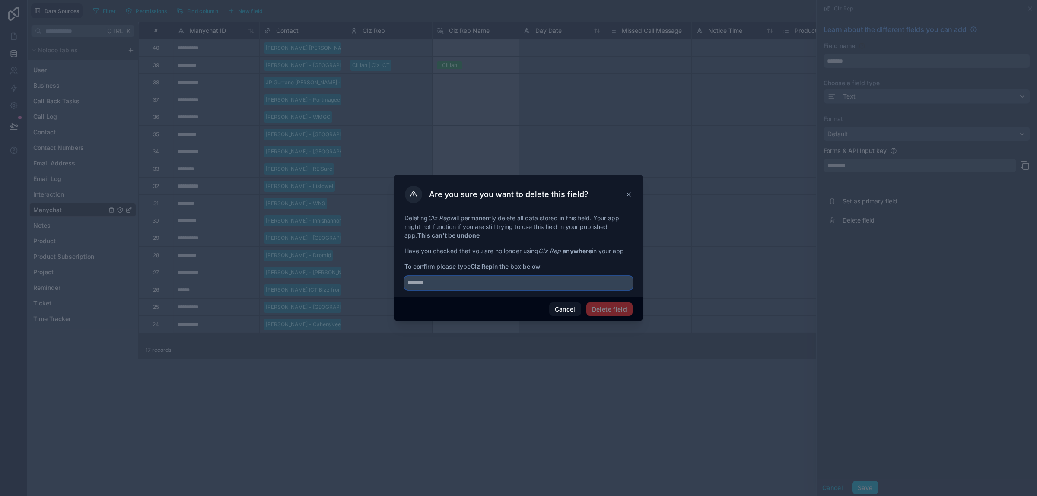
click at [431, 282] on input "text" at bounding box center [519, 283] width 228 height 14
paste input "********"
type input "******"
click at [562, 305] on button "Cancel" at bounding box center [565, 310] width 32 height 14
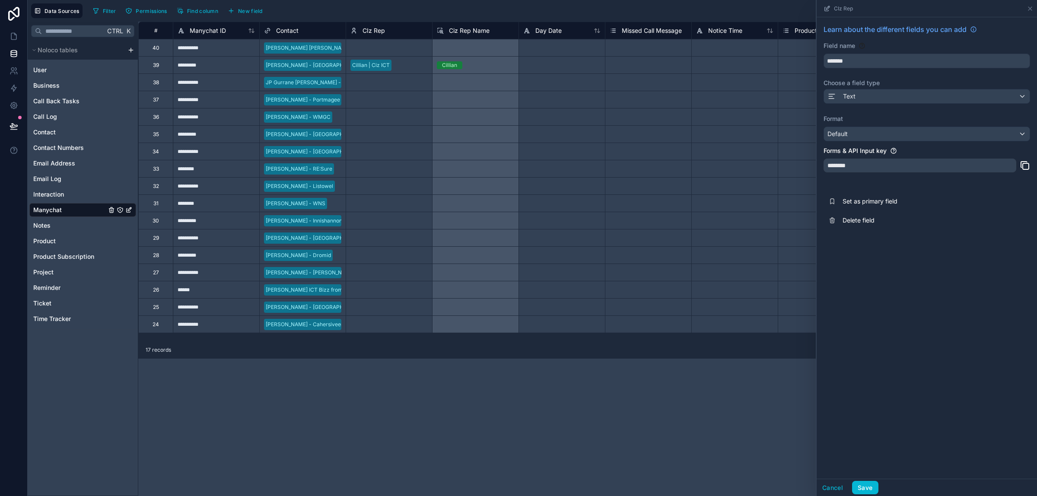
click at [414, 65] on div "Cillian | Ciz ICT" at bounding box center [389, 65] width 86 height 13
click at [841, 163] on div "********" at bounding box center [920, 166] width 193 height 14
click at [951, 128] on div "Default" at bounding box center [927, 134] width 206 height 14
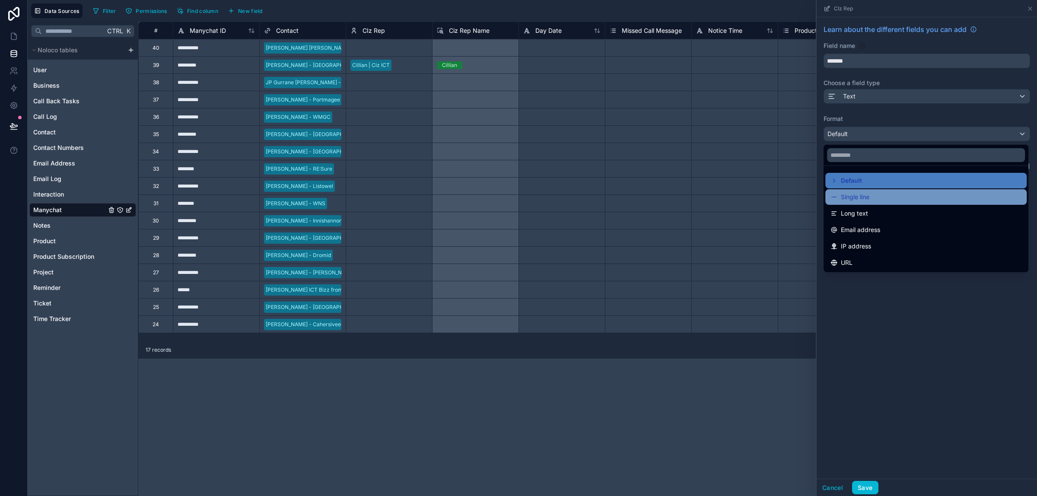
click at [879, 200] on div "Single line" at bounding box center [926, 197] width 191 height 10
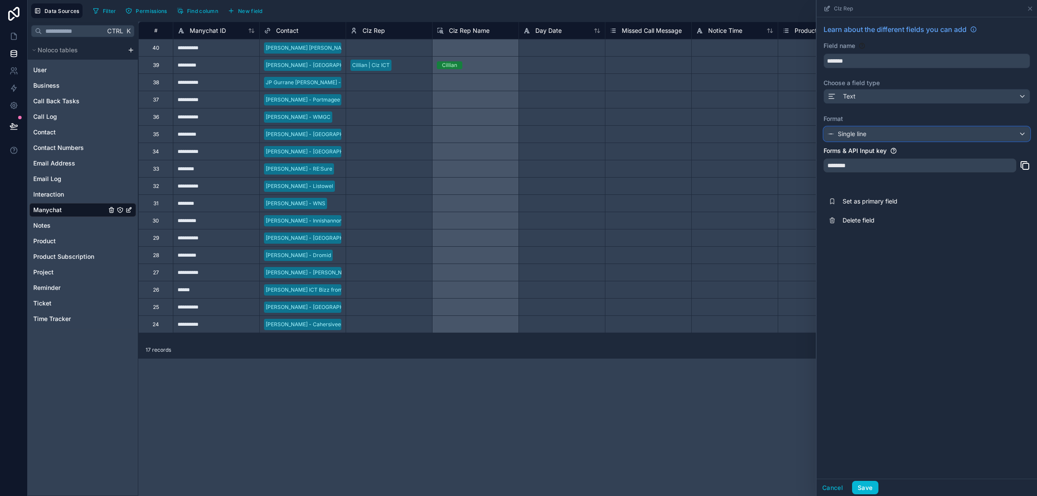
click at [954, 130] on div "Single line" at bounding box center [927, 134] width 206 height 14
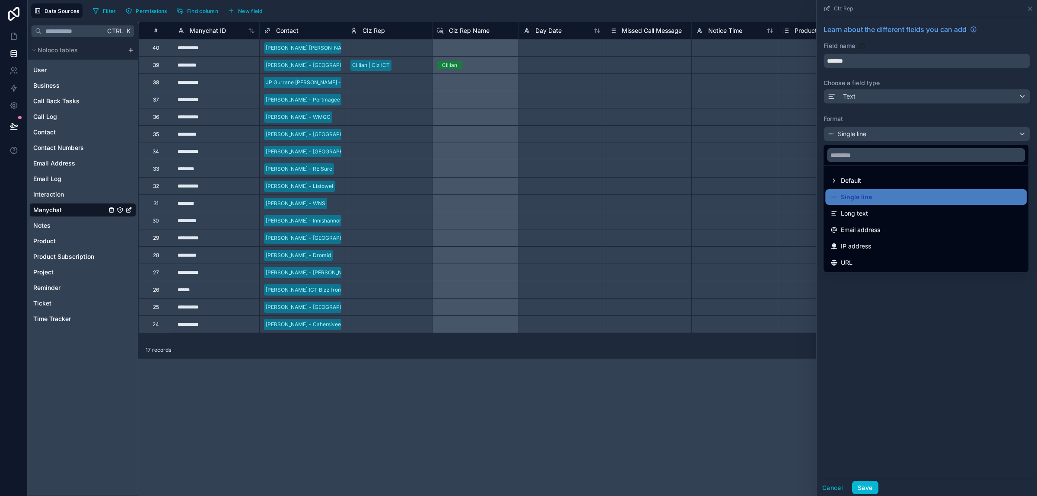
click at [964, 118] on div at bounding box center [927, 248] width 220 height 496
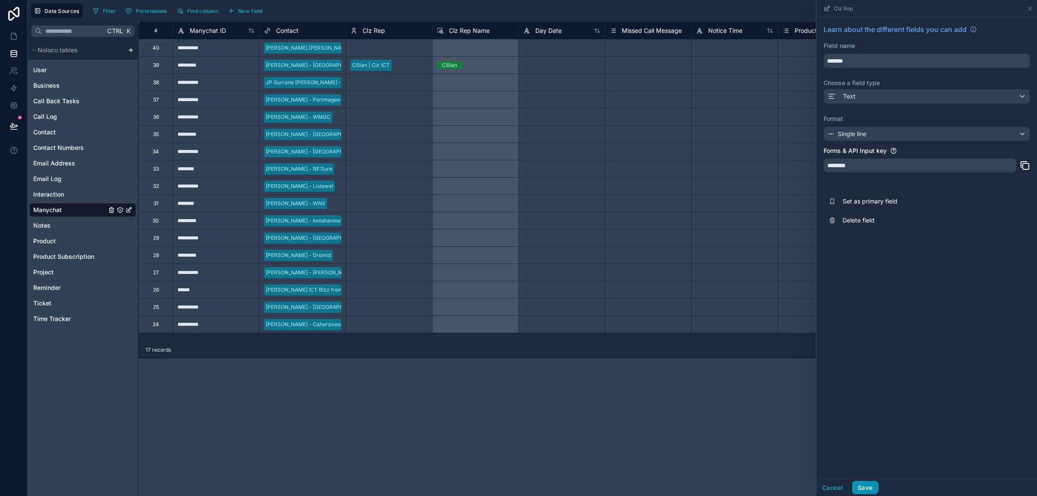
click at [863, 490] on button "Save" at bounding box center [865, 488] width 26 height 14
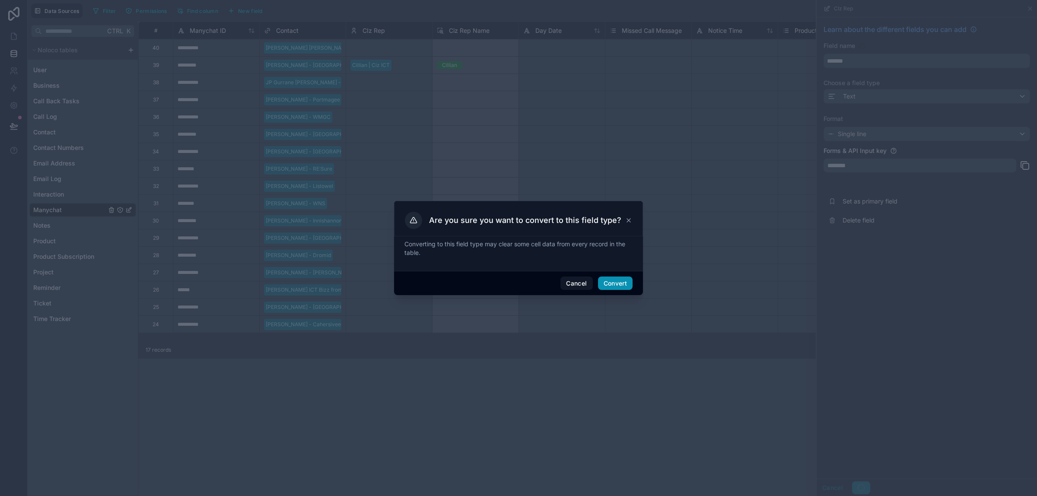
click at [614, 282] on button "Convert" at bounding box center [615, 284] width 35 height 14
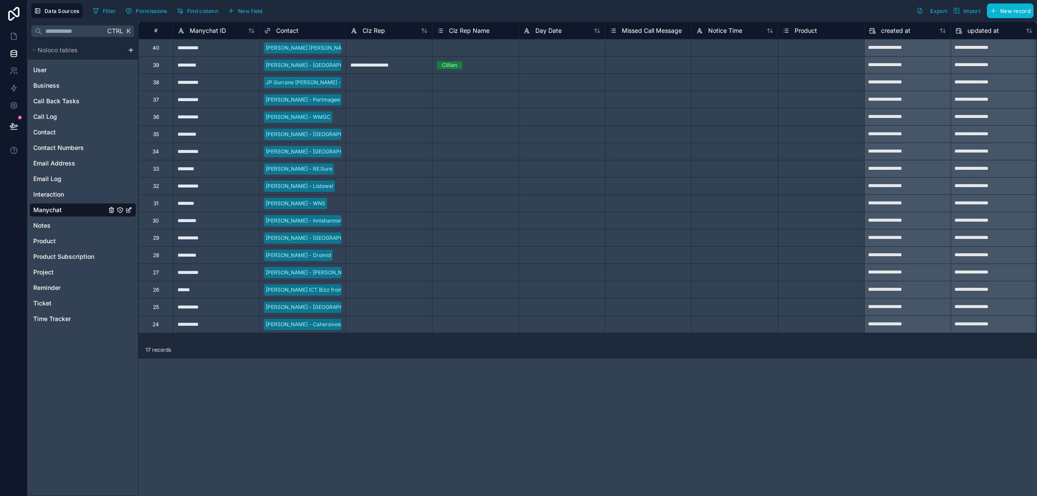
click at [396, 67] on div "**********" at bounding box center [389, 64] width 86 height 17
click at [480, 29] on span "Ciz Rep Name" at bounding box center [469, 30] width 41 height 9
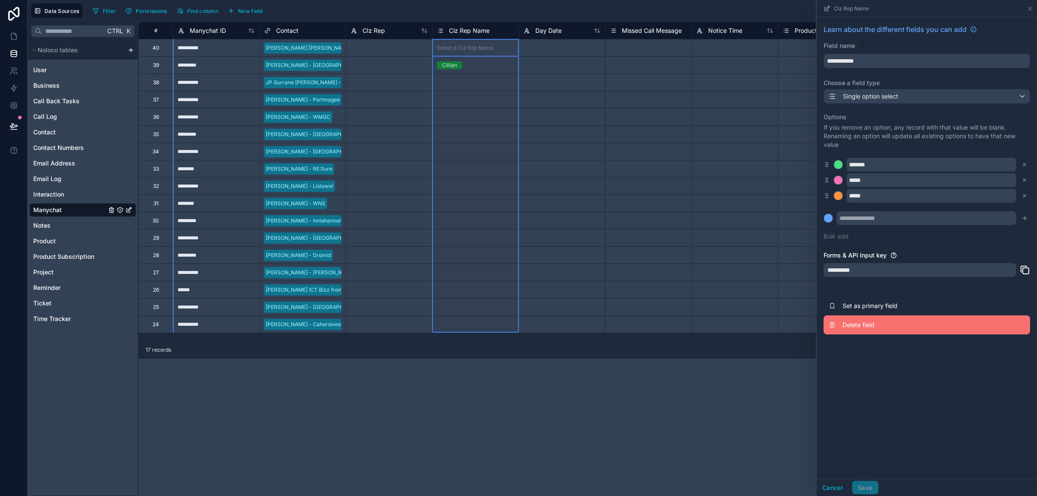
click at [884, 328] on span "Delete field" at bounding box center [905, 325] width 124 height 9
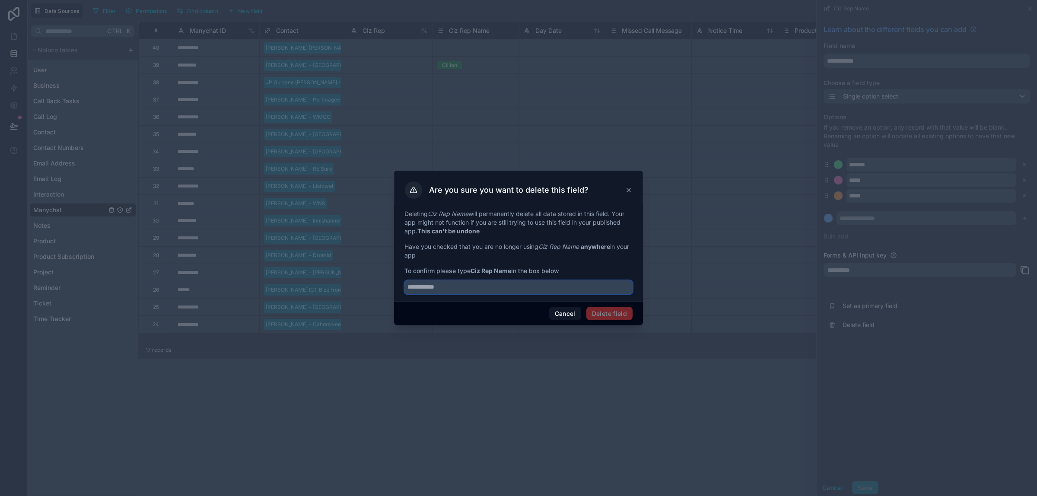
click at [491, 289] on input "text" at bounding box center [519, 287] width 228 height 14
type input "**********"
click at [610, 314] on button "Delete field" at bounding box center [609, 314] width 46 height 14
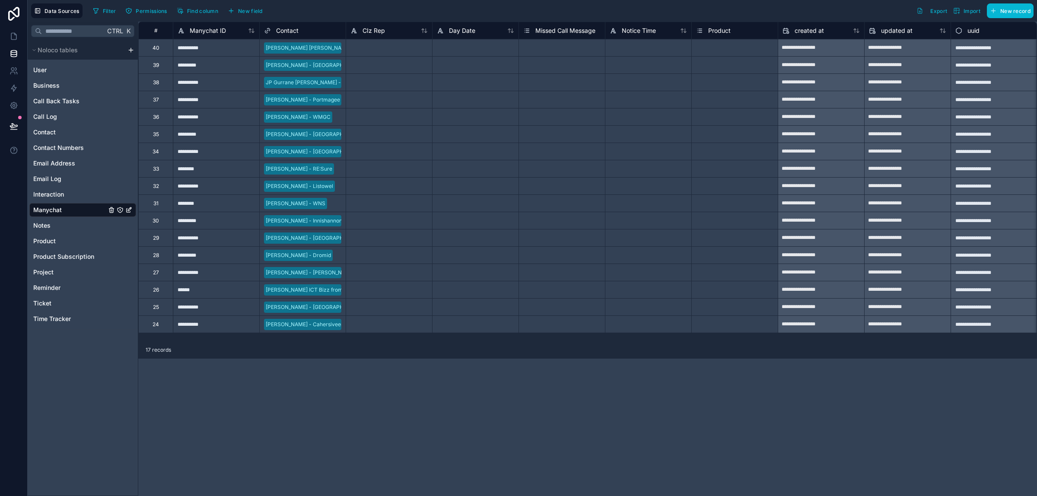
click at [577, 26] on span "Missed Call Message" at bounding box center [565, 30] width 60 height 9
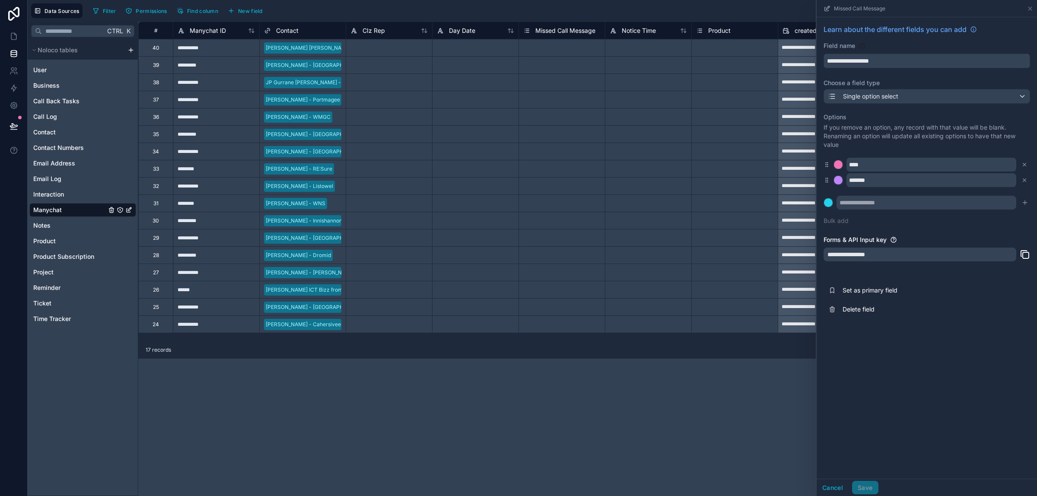
click at [850, 59] on input "**********" at bounding box center [927, 61] width 206 height 14
click at [863, 63] on input "**********" at bounding box center [927, 61] width 206 height 14
click at [927, 94] on div "Single option select" at bounding box center [927, 96] width 206 height 14
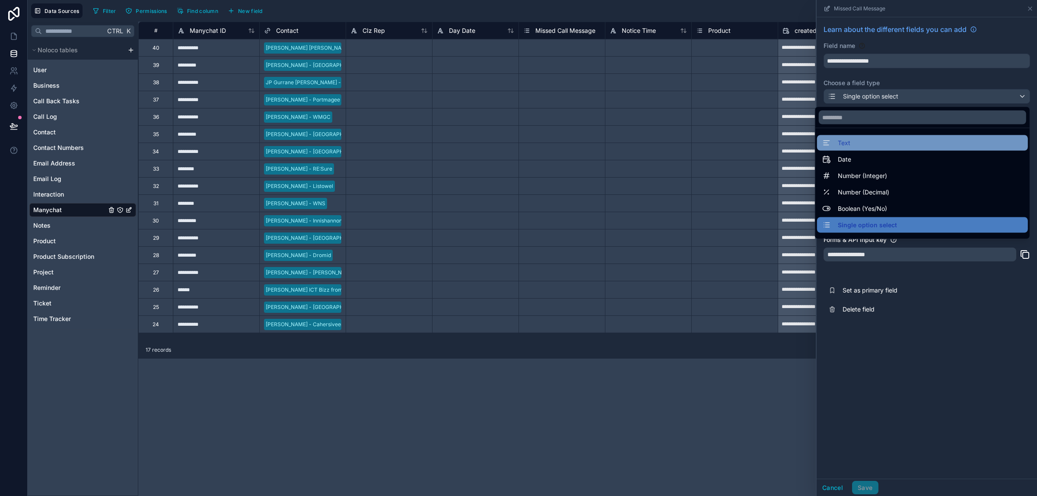
click at [869, 135] on div "Text" at bounding box center [922, 143] width 211 height 16
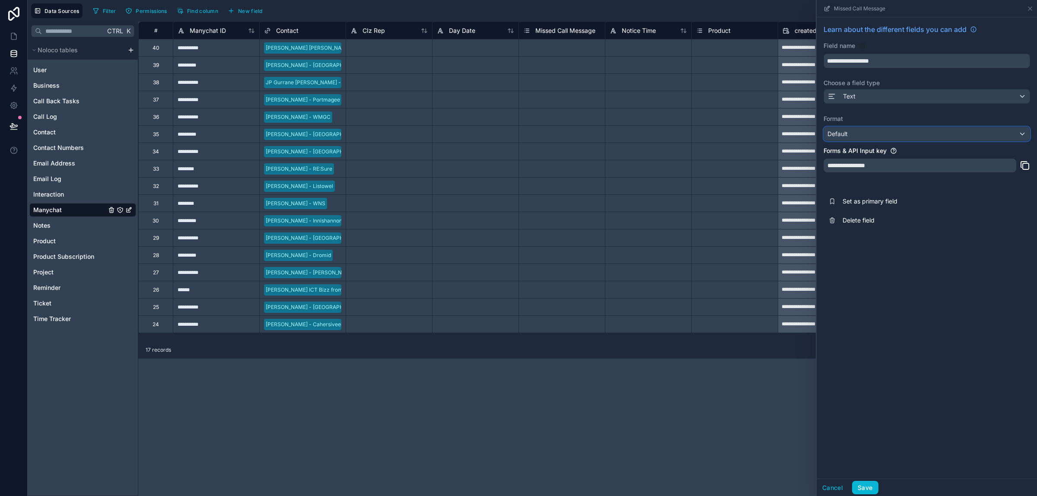
click at [911, 133] on div "Default" at bounding box center [927, 134] width 206 height 14
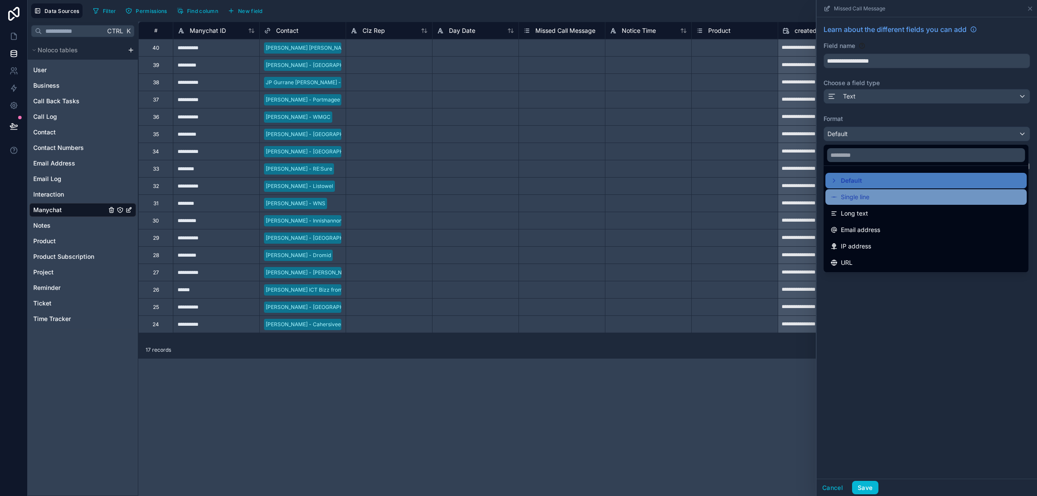
click at [887, 189] on div "Single line" at bounding box center [925, 197] width 201 height 16
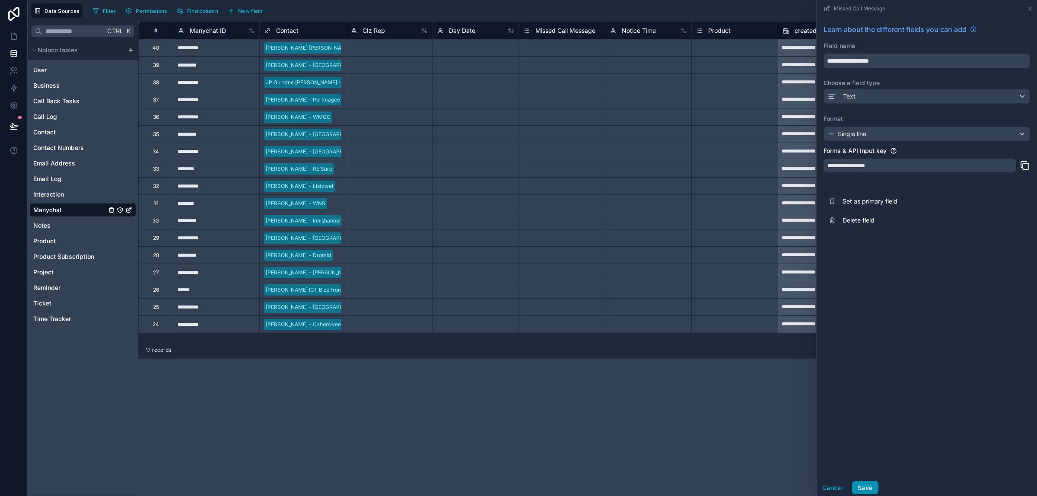
click at [869, 488] on button "Save" at bounding box center [865, 488] width 26 height 14
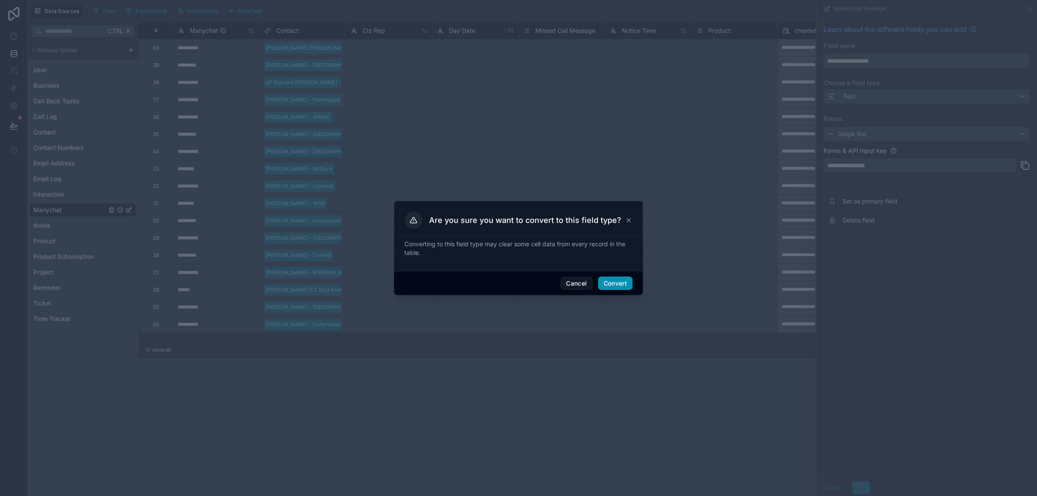
click at [621, 284] on button "Convert" at bounding box center [615, 284] width 35 height 14
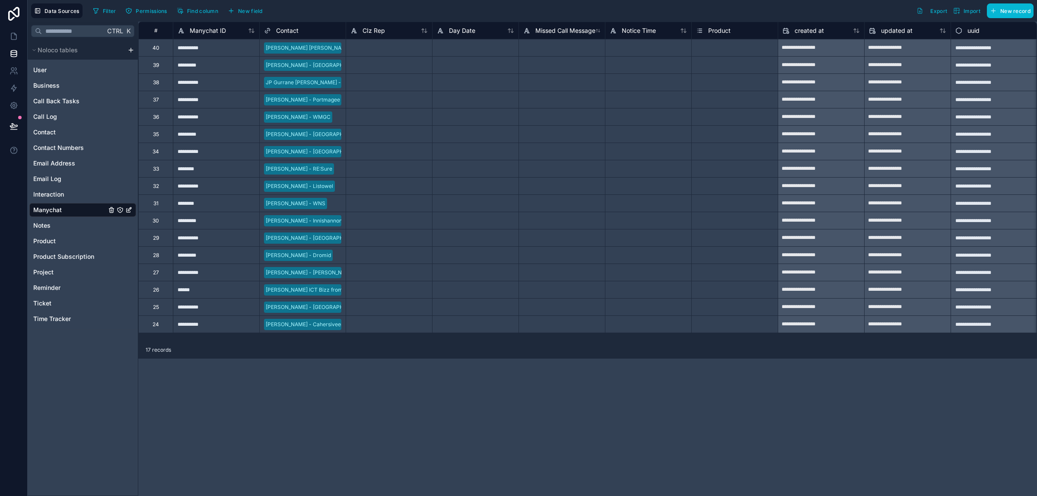
click at [724, 32] on span "Product" at bounding box center [719, 30] width 22 height 9
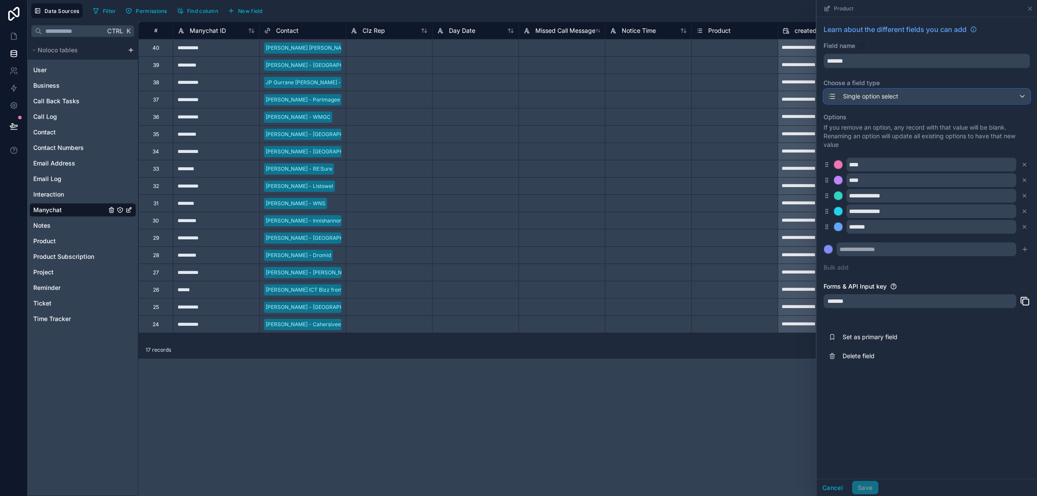
click at [930, 96] on div "Single option select" at bounding box center [927, 96] width 206 height 14
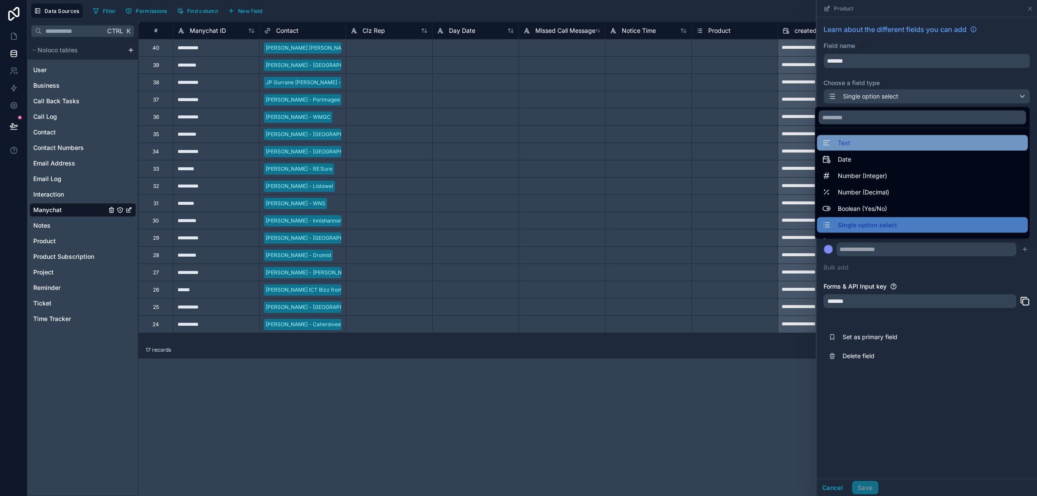
click at [838, 140] on span "Text" at bounding box center [844, 143] width 13 height 10
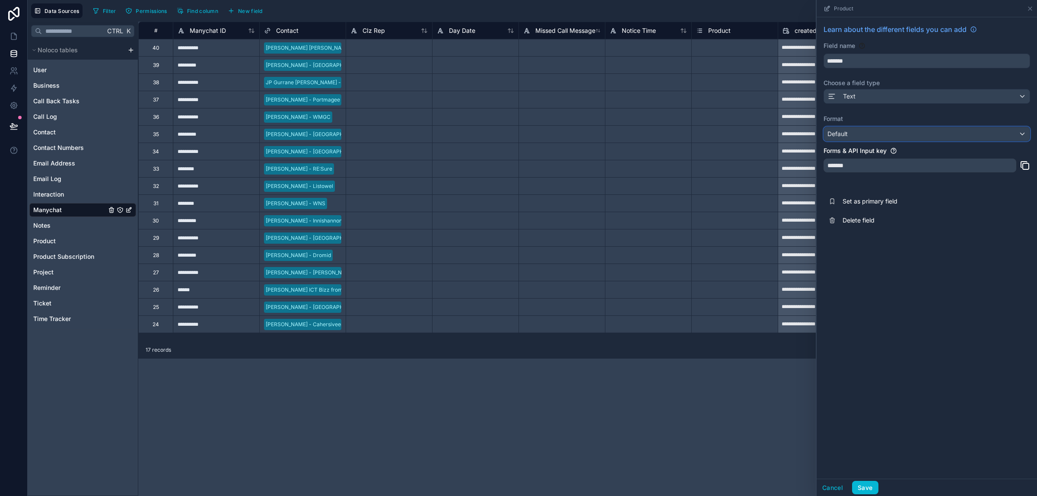
click at [892, 134] on div "Default" at bounding box center [927, 134] width 206 height 14
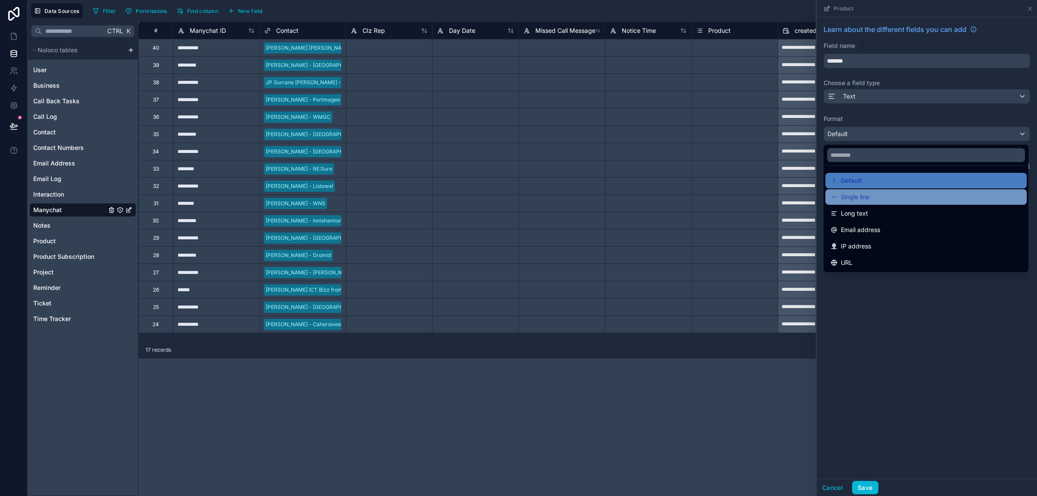
click at [876, 192] on div "Single line" at bounding box center [926, 197] width 191 height 10
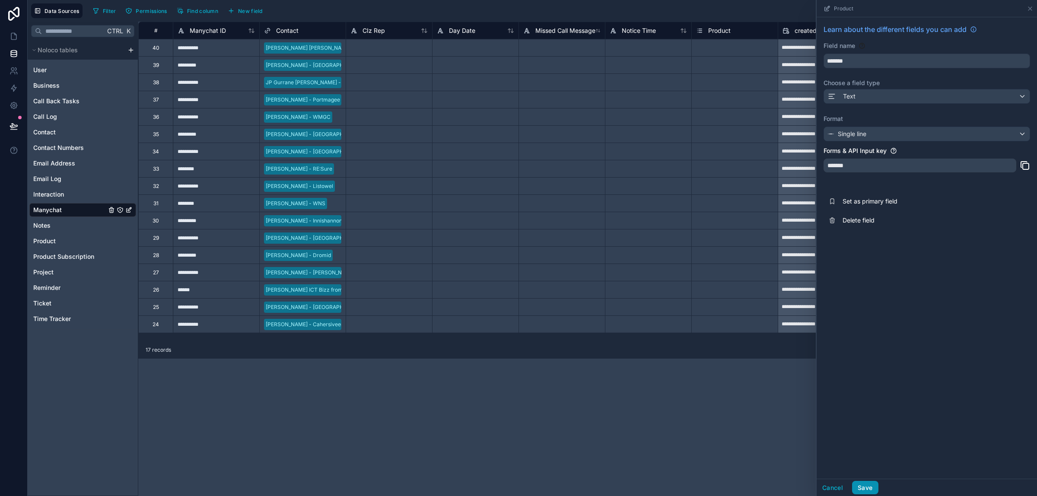
click at [870, 491] on button "Save" at bounding box center [865, 488] width 26 height 14
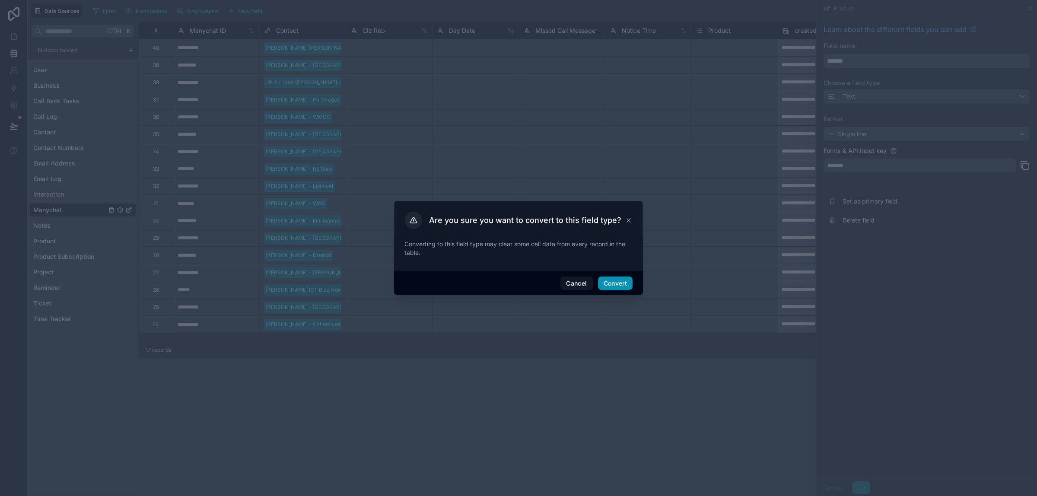
click at [615, 284] on button "Convert" at bounding box center [615, 284] width 35 height 14
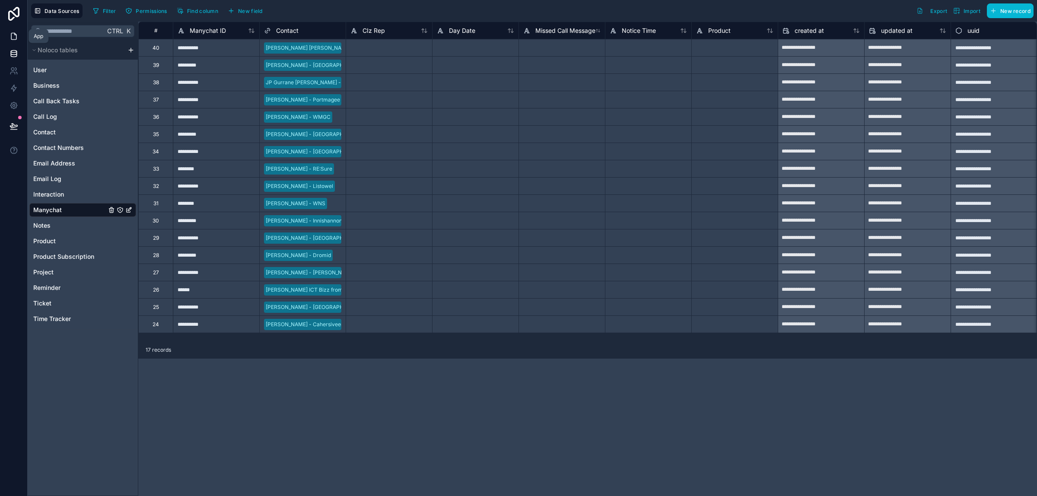
click at [11, 35] on icon at bounding box center [13, 36] width 5 height 6
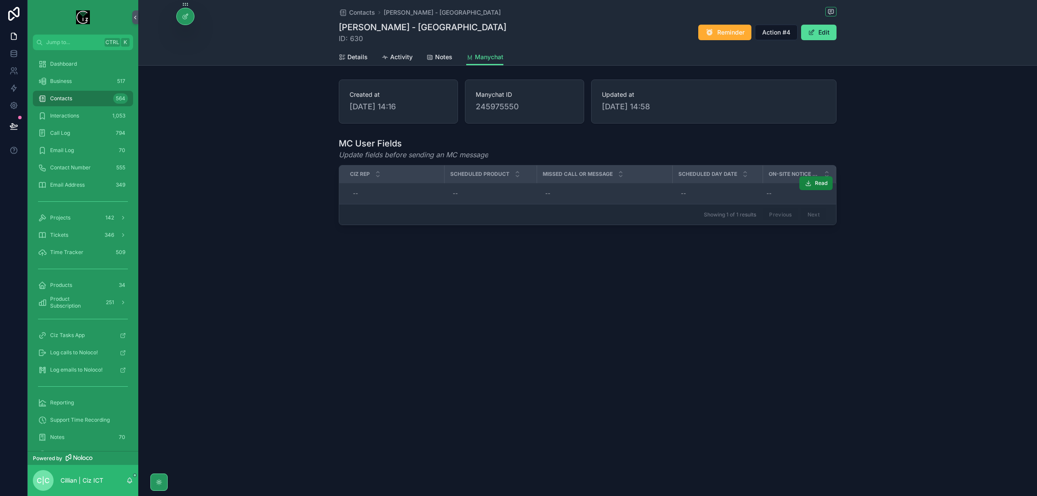
click at [821, 184] on span "Read" at bounding box center [821, 183] width 13 height 7
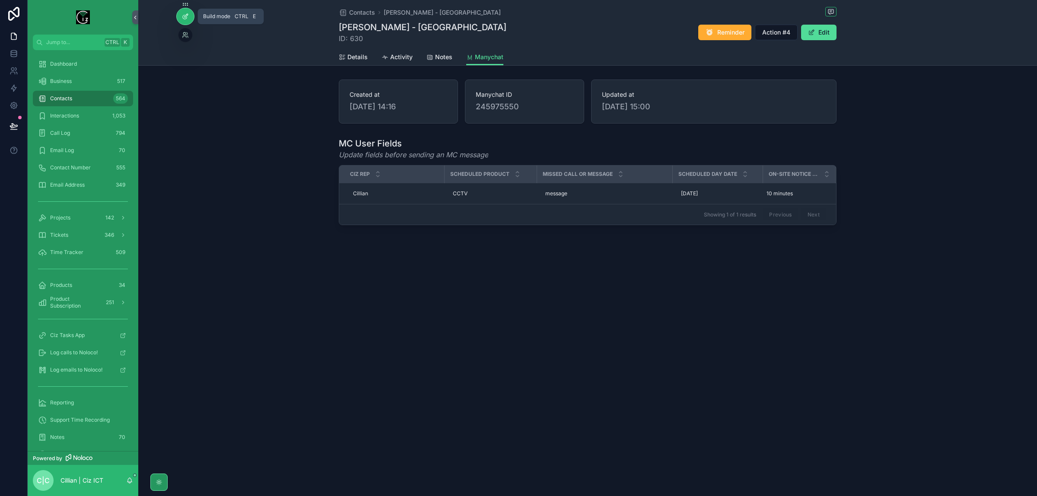
click at [181, 18] on div at bounding box center [185, 16] width 17 height 16
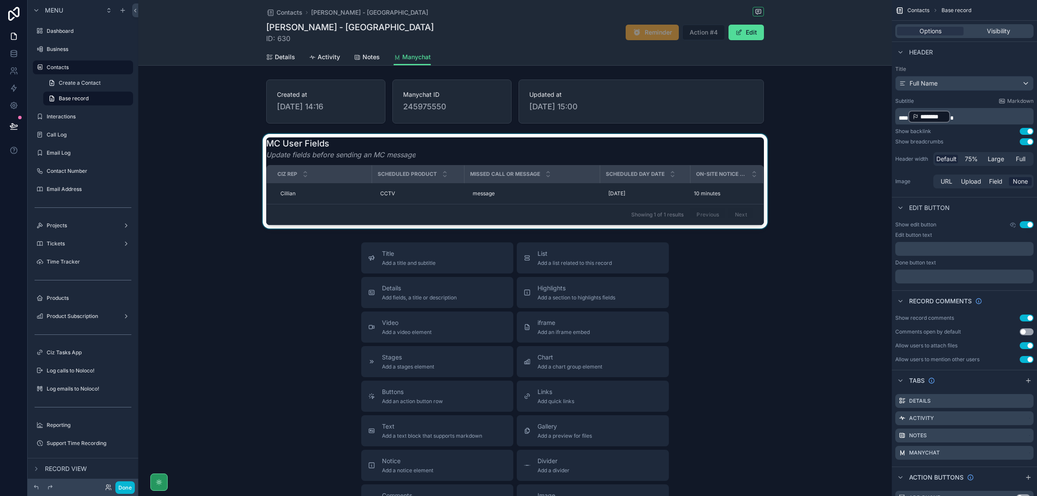
click at [538, 175] on div "Missed Call or Message" at bounding box center [532, 174] width 134 height 16
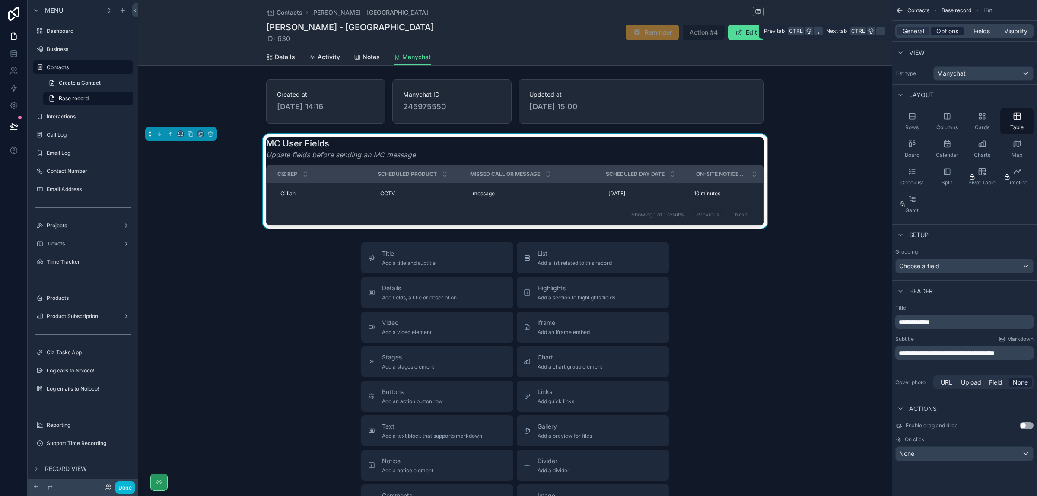
click at [947, 29] on span "Options" at bounding box center [948, 31] width 22 height 9
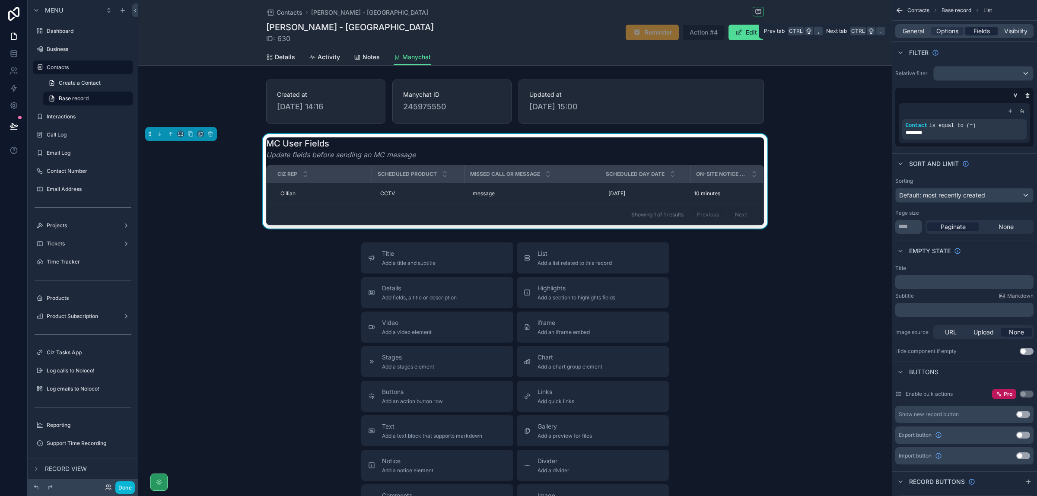
click at [977, 29] on span "Fields" at bounding box center [982, 31] width 16 height 9
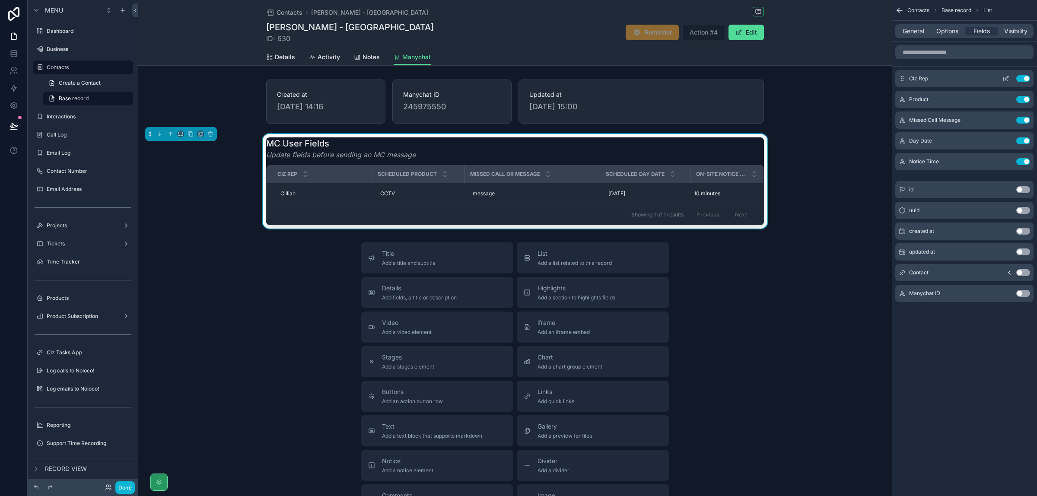
click at [1007, 76] on icon "scrollable content" at bounding box center [1006, 78] width 7 height 7
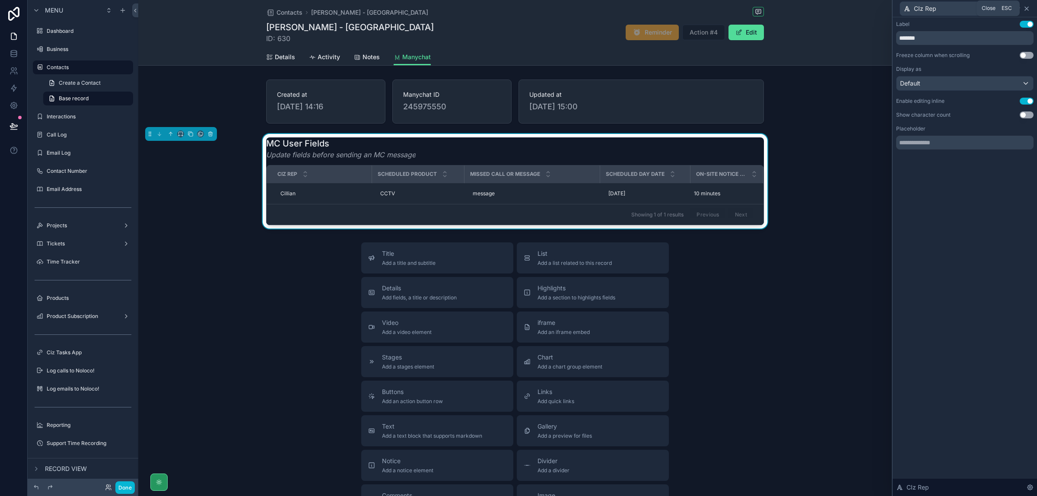
click at [1025, 7] on icon at bounding box center [1026, 8] width 7 height 7
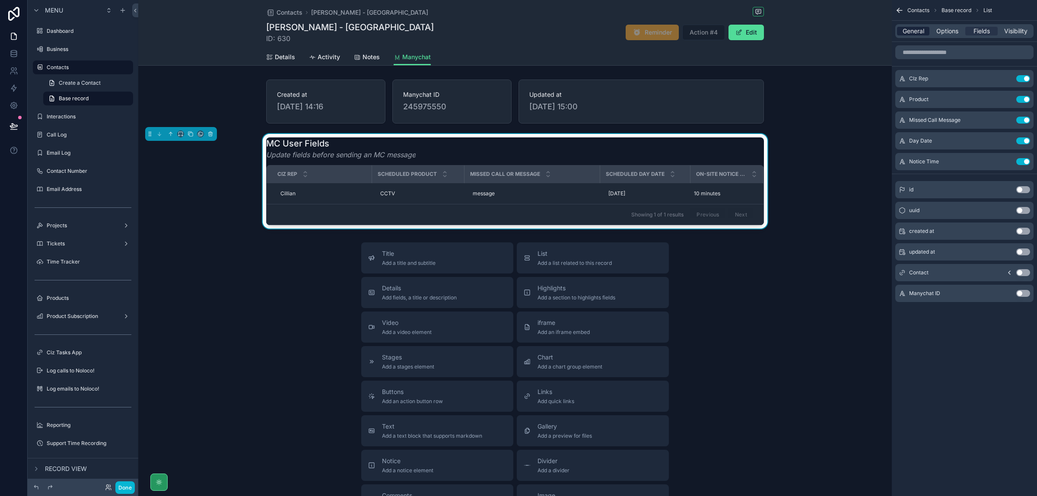
click at [917, 31] on span "General" at bounding box center [914, 31] width 22 height 9
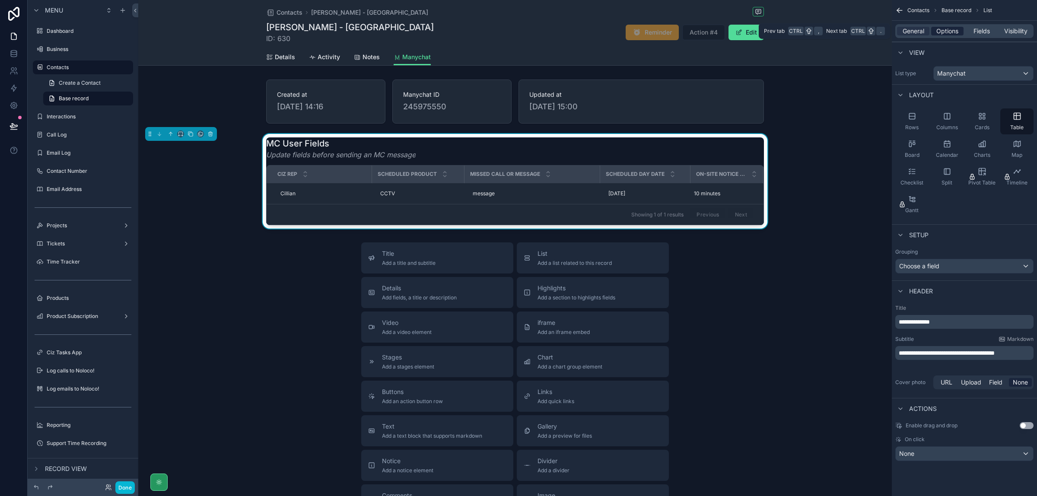
click at [957, 29] on span "Options" at bounding box center [948, 31] width 22 height 9
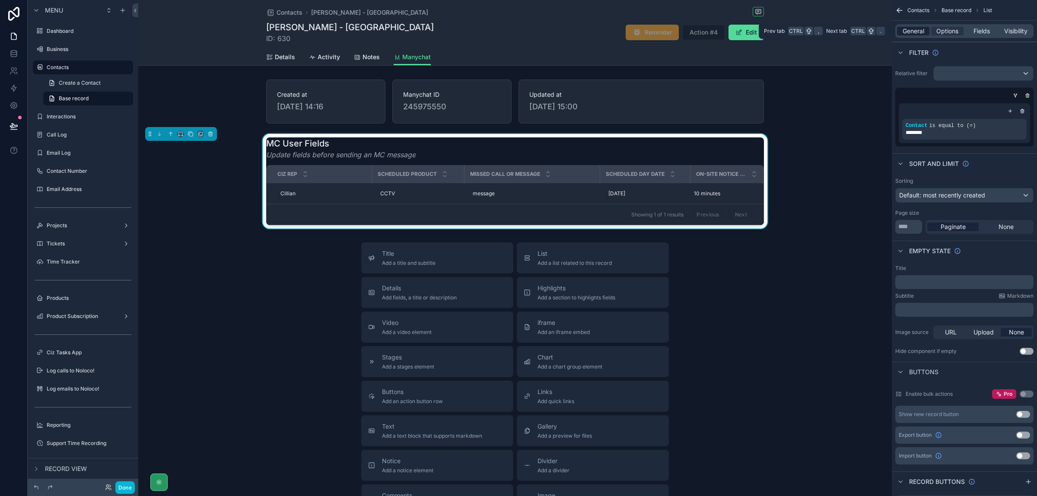
click at [906, 35] on span "General" at bounding box center [914, 31] width 22 height 9
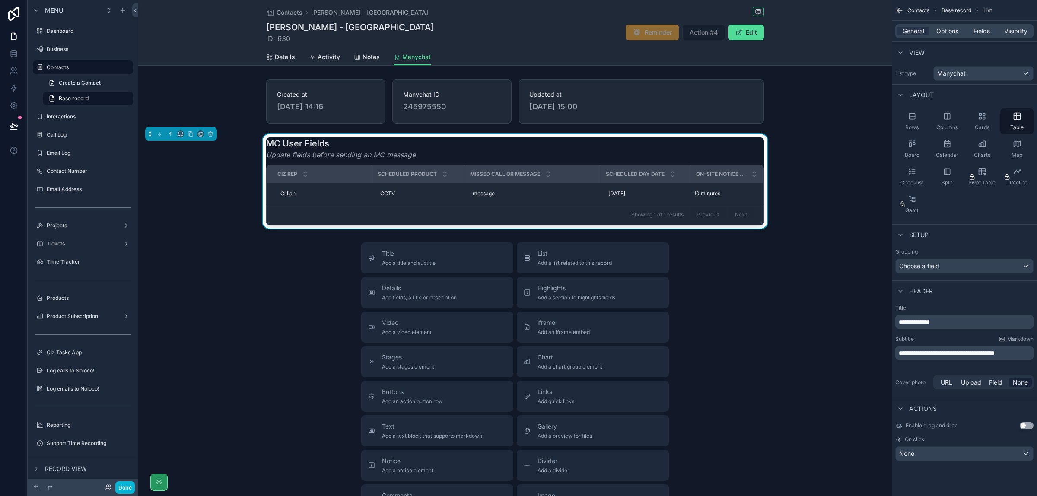
click at [838, 210] on div "MC User Fields Update fields before sending an MC message CIz Rep Scheduled Pro…" at bounding box center [515, 181] width 754 height 95
click at [125, 485] on button "Done" at bounding box center [124, 487] width 19 height 13
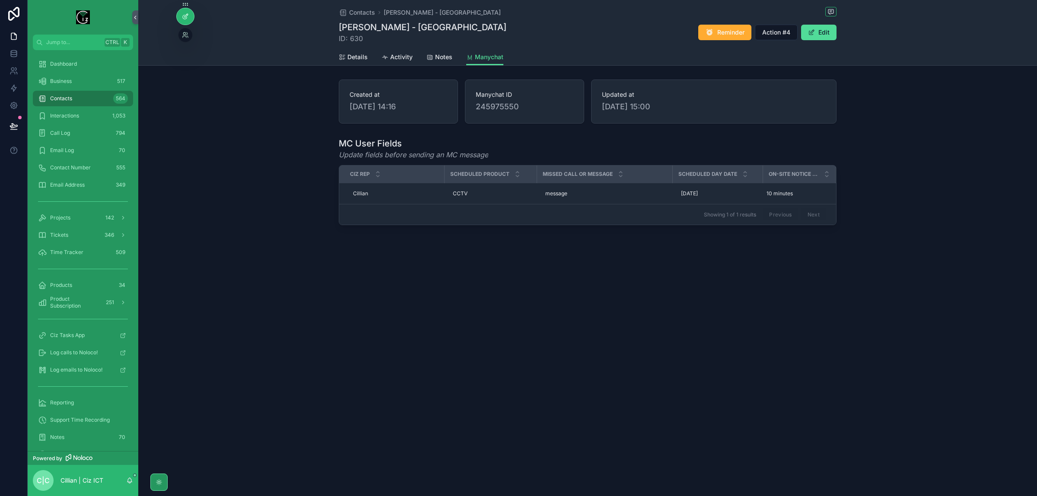
click at [186, 17] on icon at bounding box center [185, 16] width 7 height 7
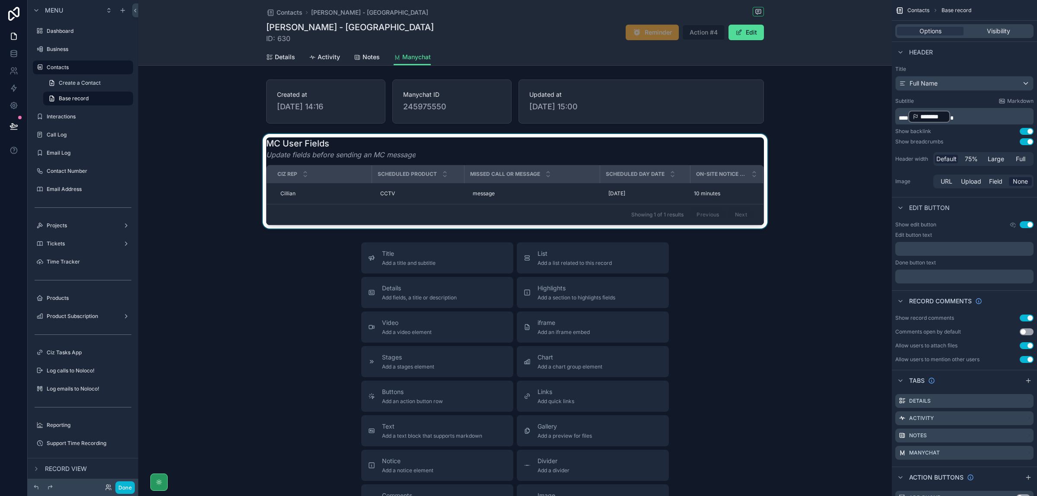
click at [366, 151] on div "scrollable content" at bounding box center [515, 181] width 754 height 95
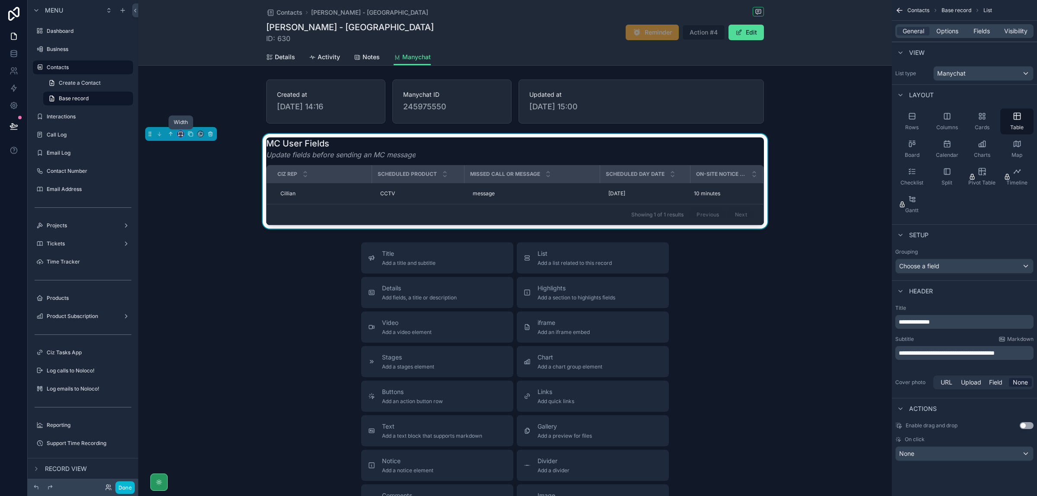
click at [180, 133] on icon "scrollable content" at bounding box center [181, 134] width 6 height 6
click at [206, 227] on span "Full width" at bounding box center [198, 226] width 27 height 10
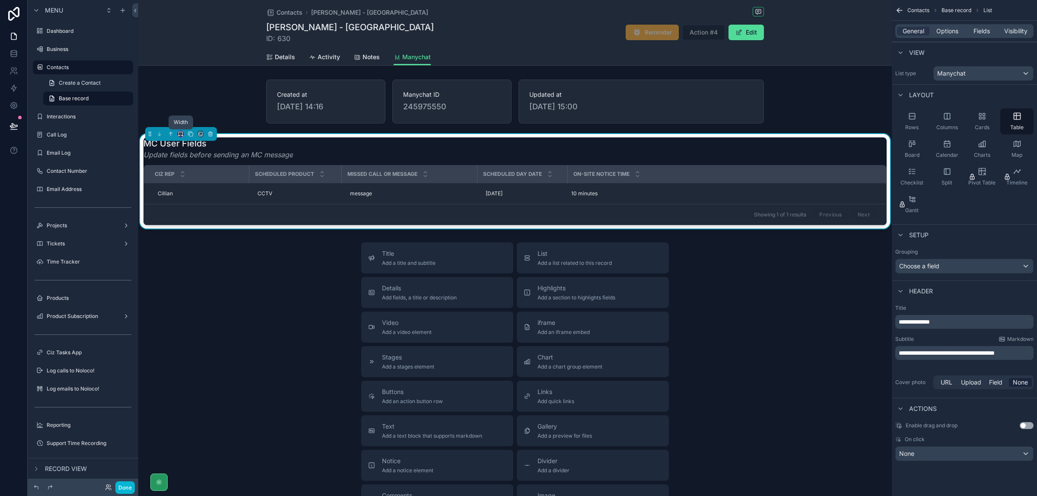
click at [180, 132] on icon "scrollable content" at bounding box center [180, 133] width 4 height 2
click at [202, 242] on div "Large" at bounding box center [199, 242] width 29 height 10
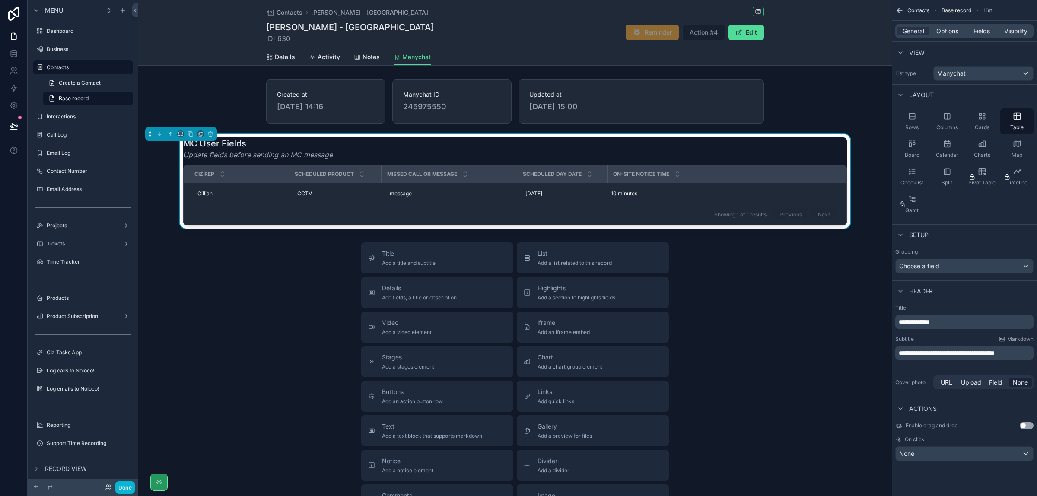
click at [229, 276] on div "Title Add a title and subtitle List Add a list related to this record Details A…" at bounding box center [515, 396] width 754 height 308
click at [127, 485] on button "Done" at bounding box center [124, 487] width 19 height 13
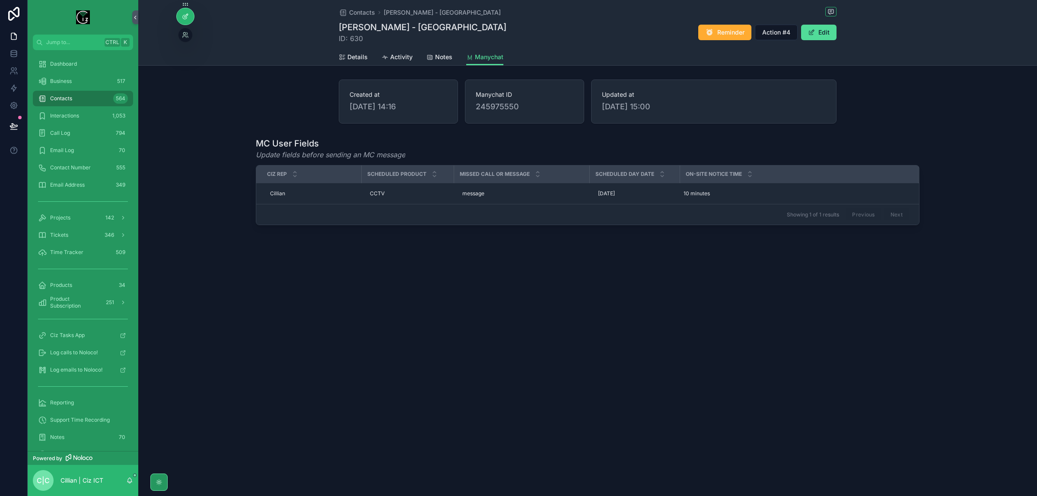
click at [187, 18] on icon at bounding box center [185, 16] width 7 height 7
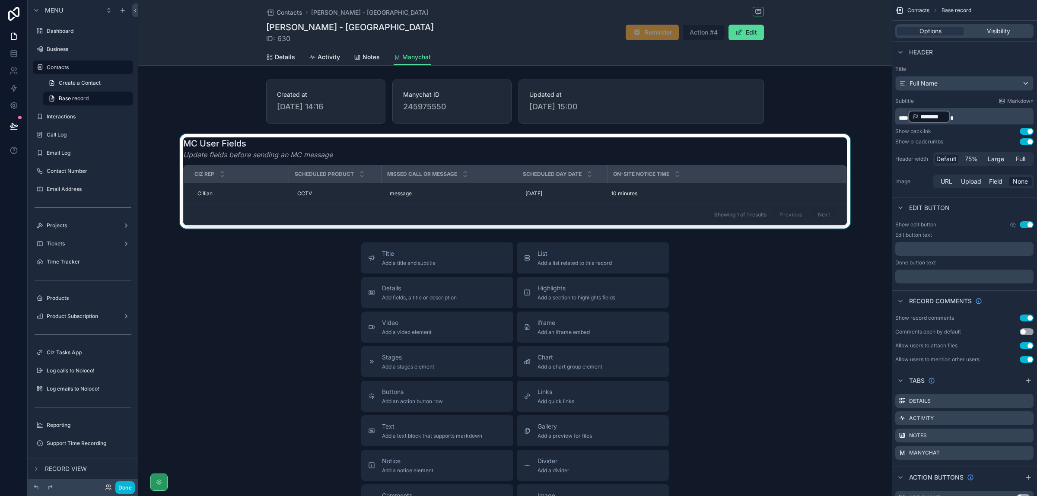
click at [774, 199] on div "scrollable content" at bounding box center [515, 181] width 754 height 95
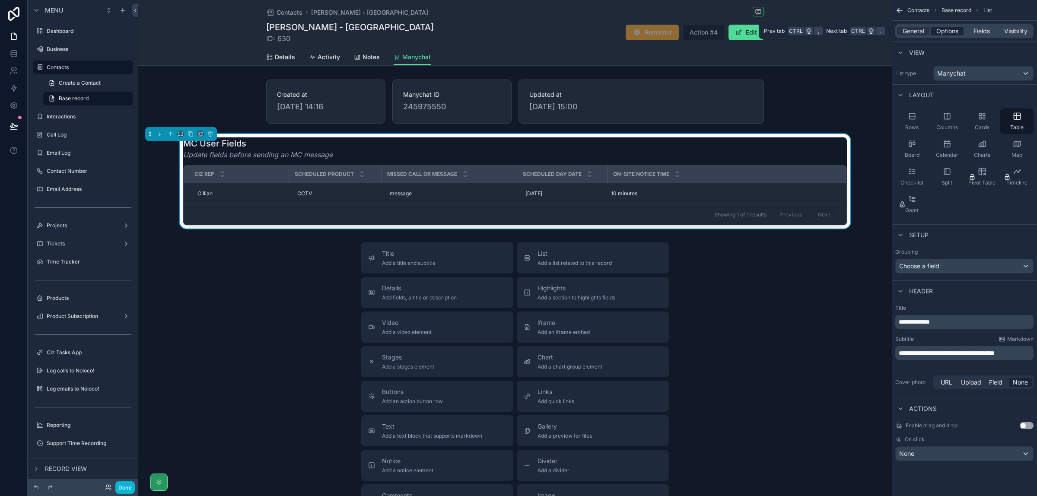
click at [949, 32] on span "Options" at bounding box center [948, 31] width 22 height 9
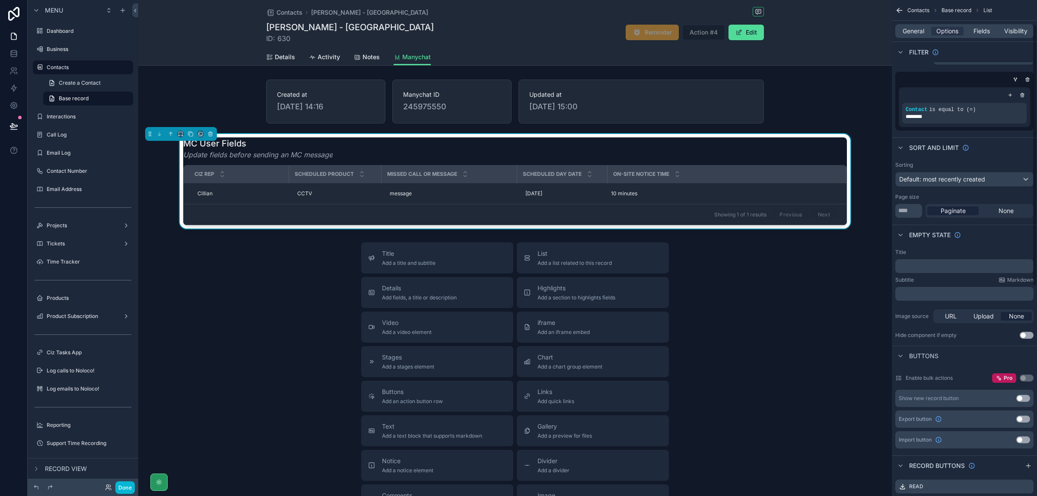
scroll to position [0, 0]
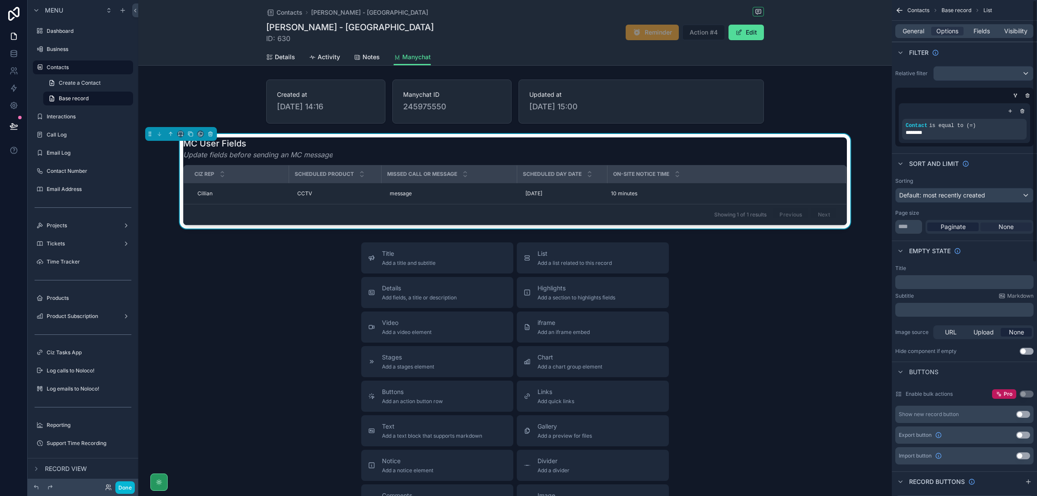
click at [1010, 228] on span "None" at bounding box center [1006, 227] width 15 height 9
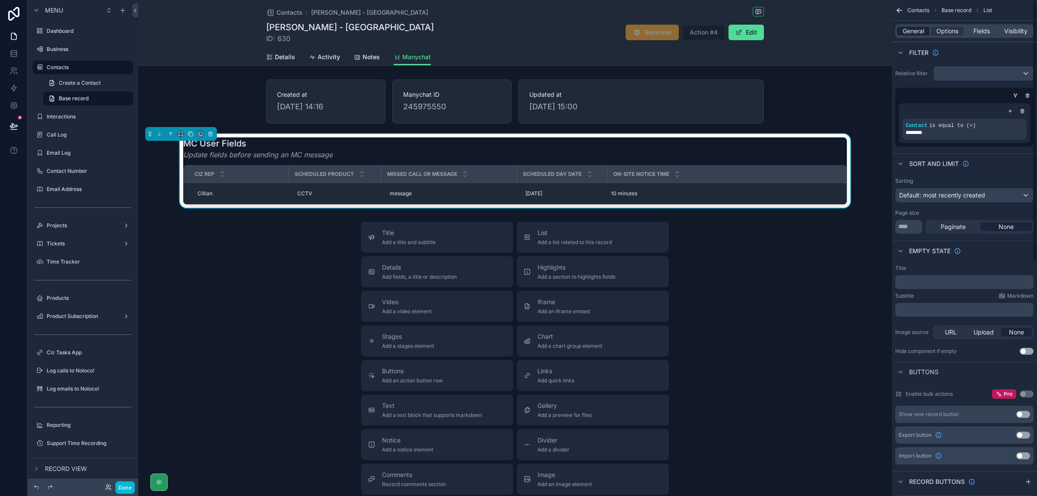
click at [912, 32] on span "General" at bounding box center [914, 31] width 22 height 9
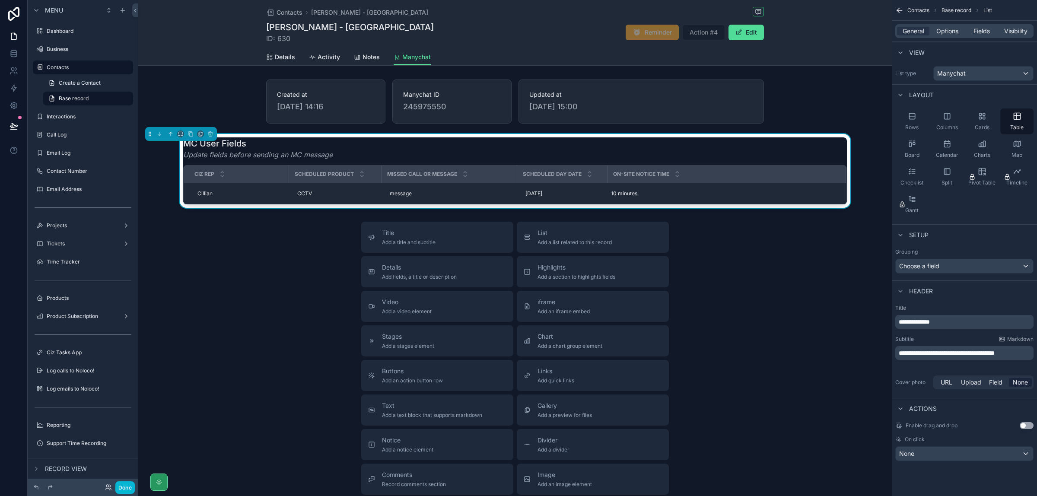
click at [956, 357] on p "**********" at bounding box center [965, 353] width 133 height 9
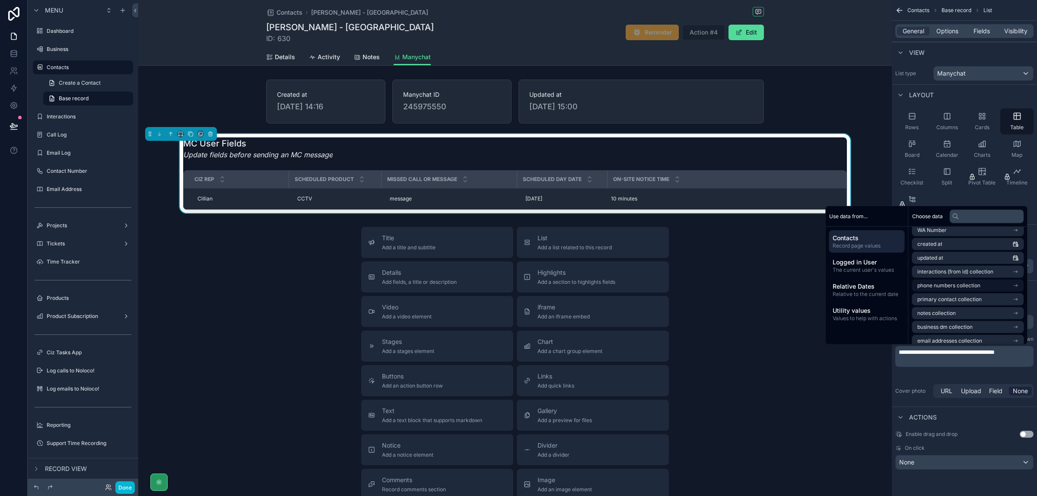
scroll to position [302, 0]
click at [1016, 319] on icon "scrollable content" at bounding box center [1016, 322] width 6 height 6
click at [984, 318] on li "updated at" at bounding box center [968, 321] width 112 height 12
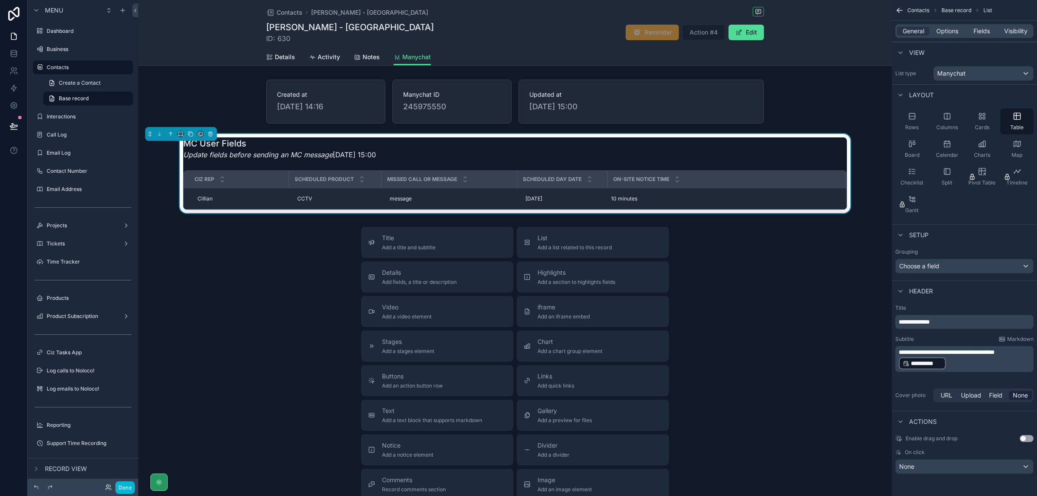
click at [971, 370] on p "**********" at bounding box center [965, 364] width 133 height 14
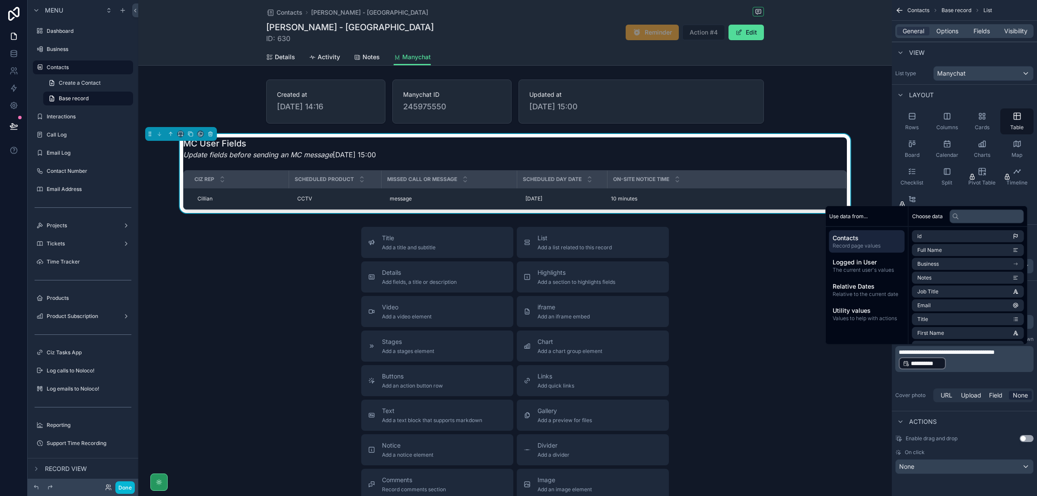
click at [961, 365] on p "**********" at bounding box center [965, 364] width 133 height 14
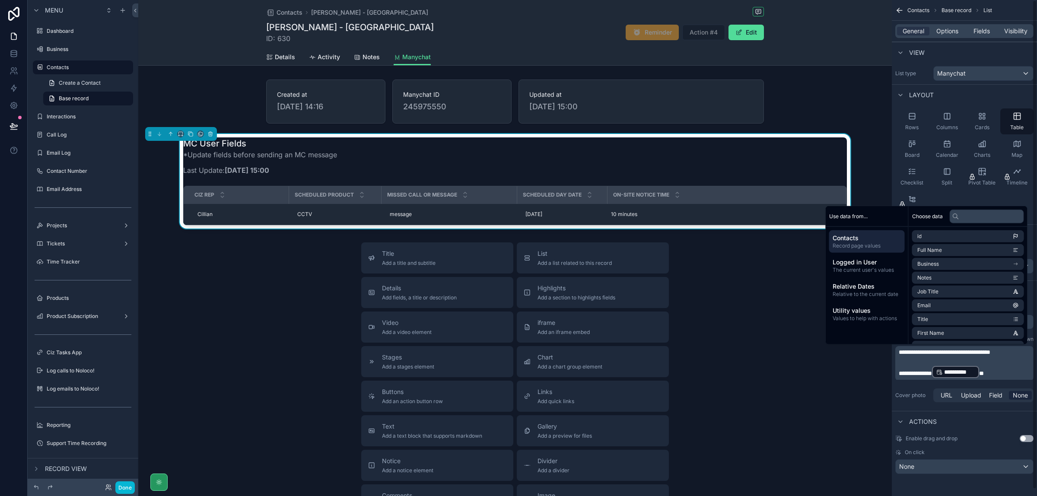
scroll to position [0, 0]
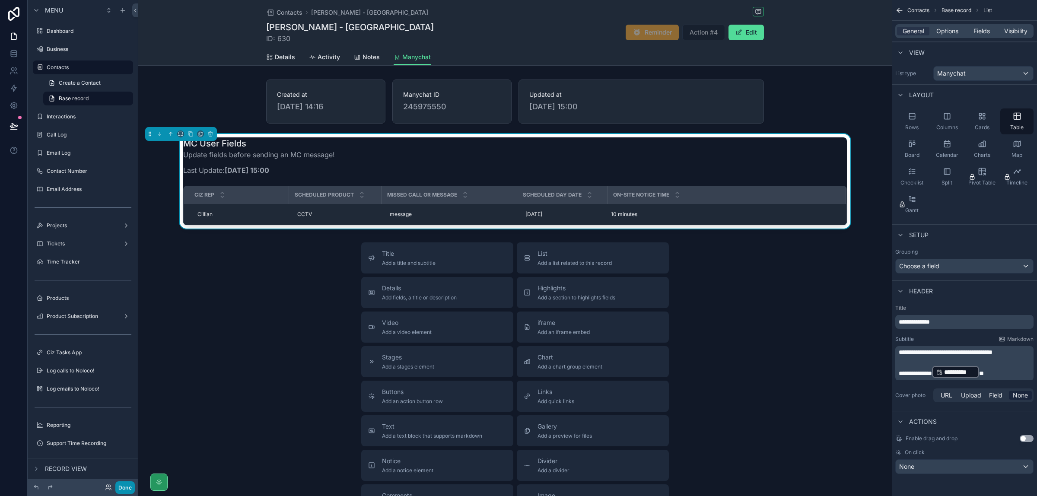
click at [127, 486] on button "Done" at bounding box center [124, 487] width 19 height 13
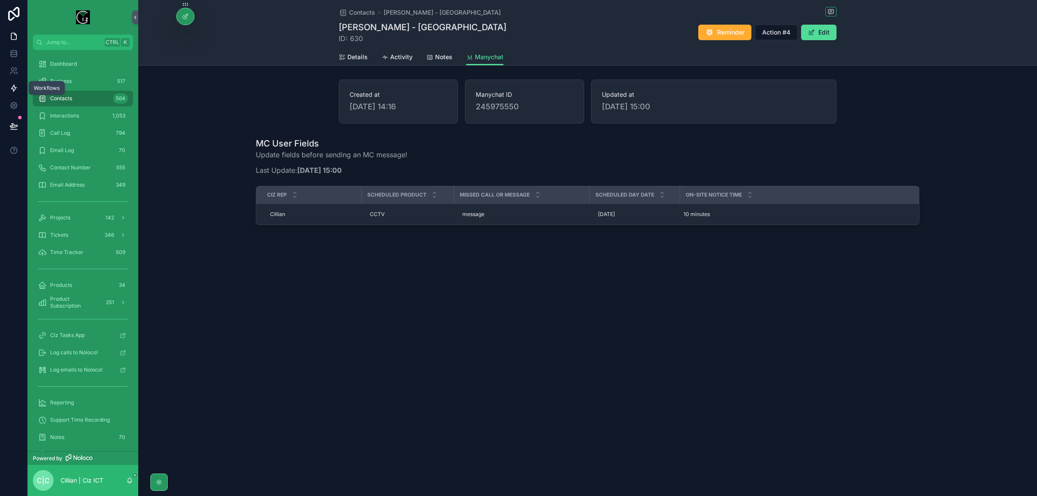
click at [10, 89] on icon at bounding box center [14, 88] width 9 height 9
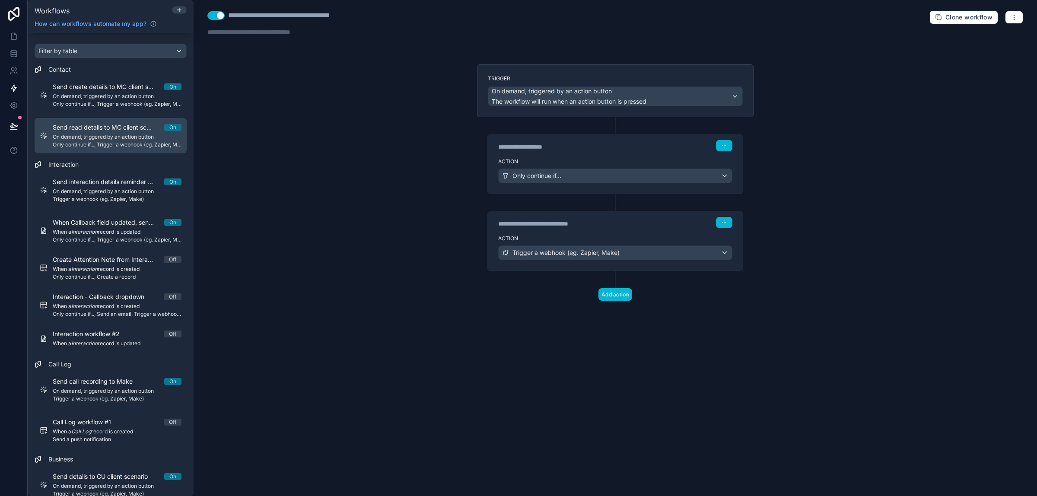
click at [120, 134] on span "On demand, triggered by an action button" at bounding box center [117, 137] width 129 height 7
click at [1016, 19] on icon "button" at bounding box center [1014, 17] width 7 height 7
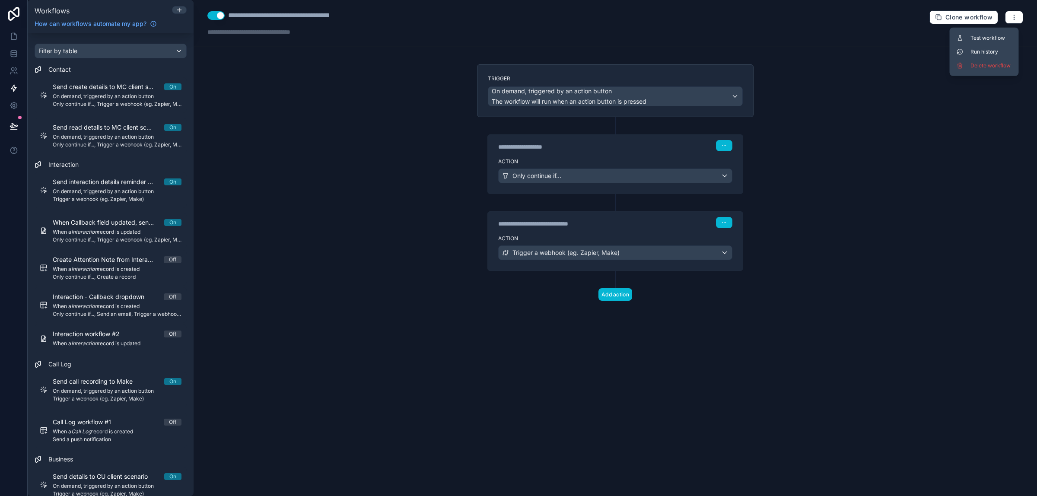
click at [475, 35] on div "**********" at bounding box center [616, 23] width 844 height 47
click at [967, 20] on span "Clone workflow" at bounding box center [969, 17] width 47 height 8
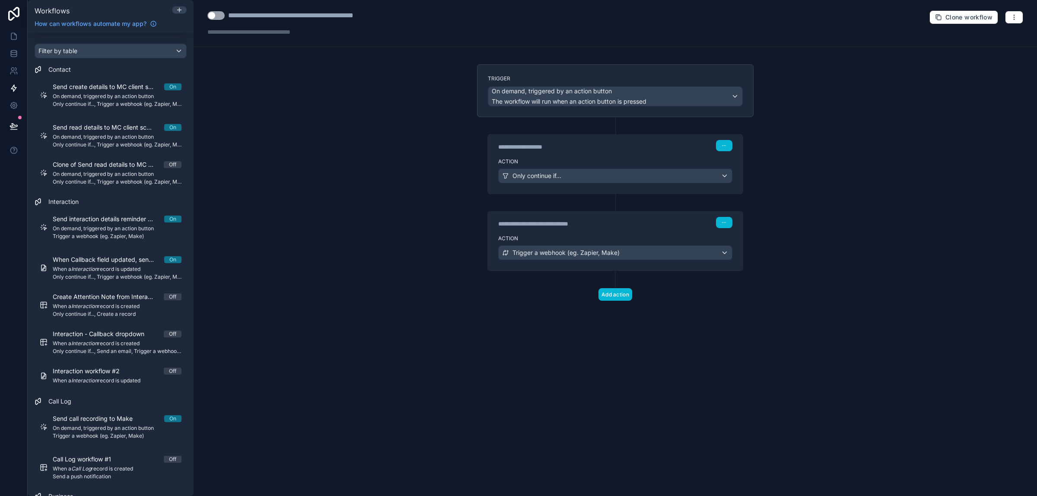
click at [258, 19] on div "**********" at bounding box center [310, 15] width 165 height 10
type div "**********"
click at [726, 256] on div "Trigger a webhook (eg. Zapier, Make)" at bounding box center [615, 253] width 233 height 14
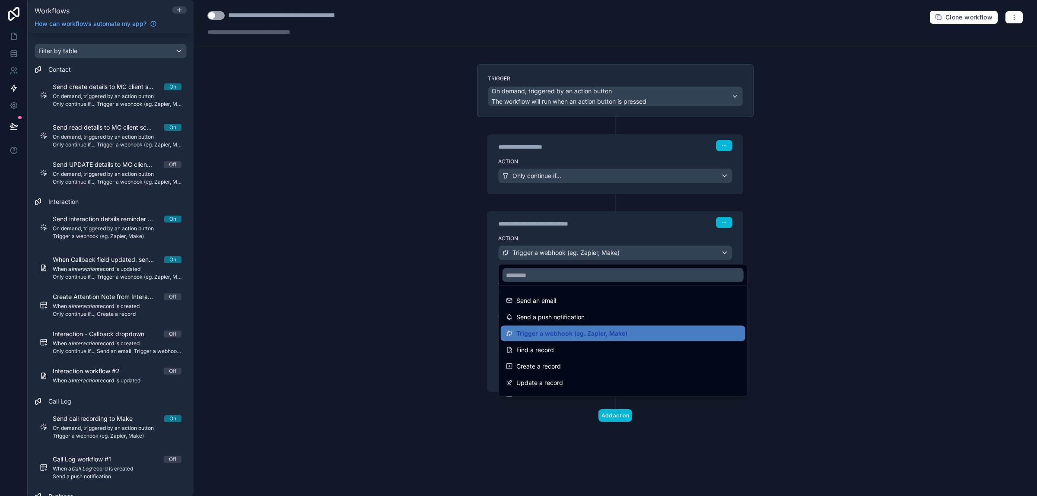
click at [781, 266] on div at bounding box center [518, 248] width 1037 height 496
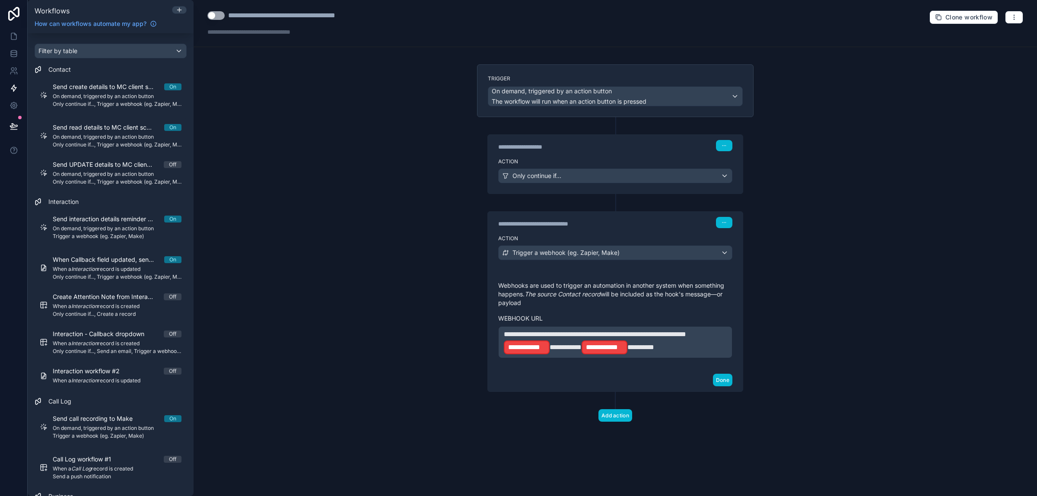
click at [654, 349] on span "**********" at bounding box center [641, 347] width 27 height 6
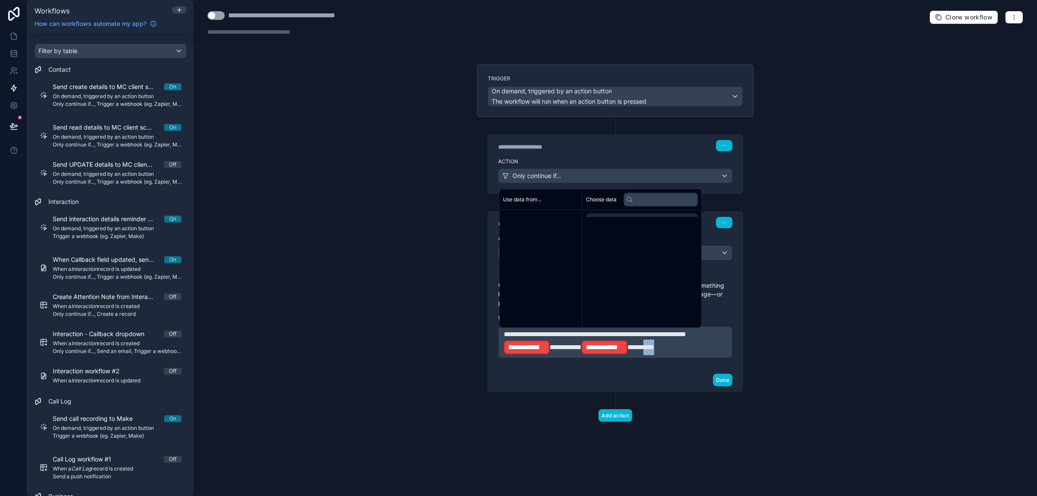
click at [654, 349] on span "**********" at bounding box center [641, 347] width 27 height 6
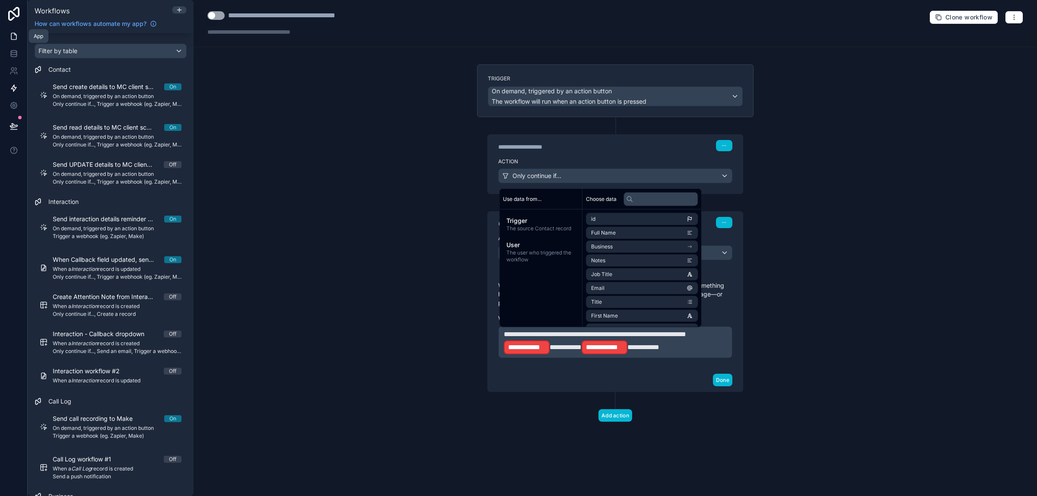
click at [14, 38] on icon at bounding box center [14, 36] width 9 height 9
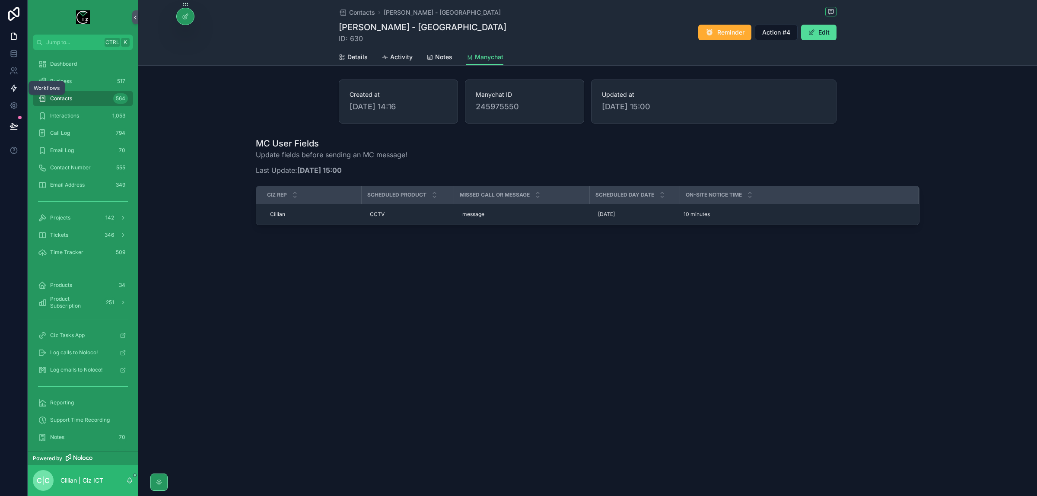
click at [10, 86] on icon at bounding box center [14, 88] width 9 height 9
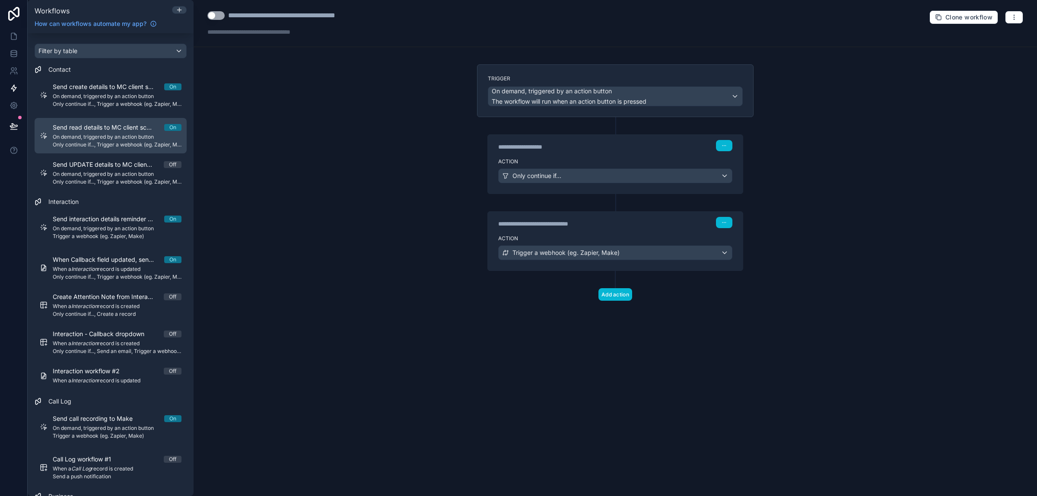
click at [116, 139] on span "On demand, triggered by an action button" at bounding box center [117, 137] width 129 height 7
click at [698, 257] on div "Trigger a webhook (eg. Zapier, Make)" at bounding box center [615, 253] width 233 height 14
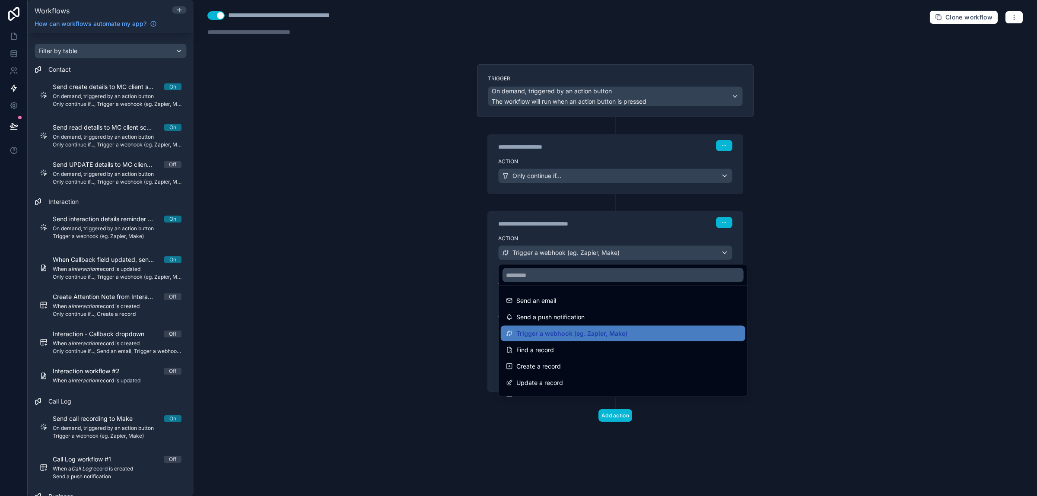
click at [366, 268] on div at bounding box center [518, 248] width 1037 height 496
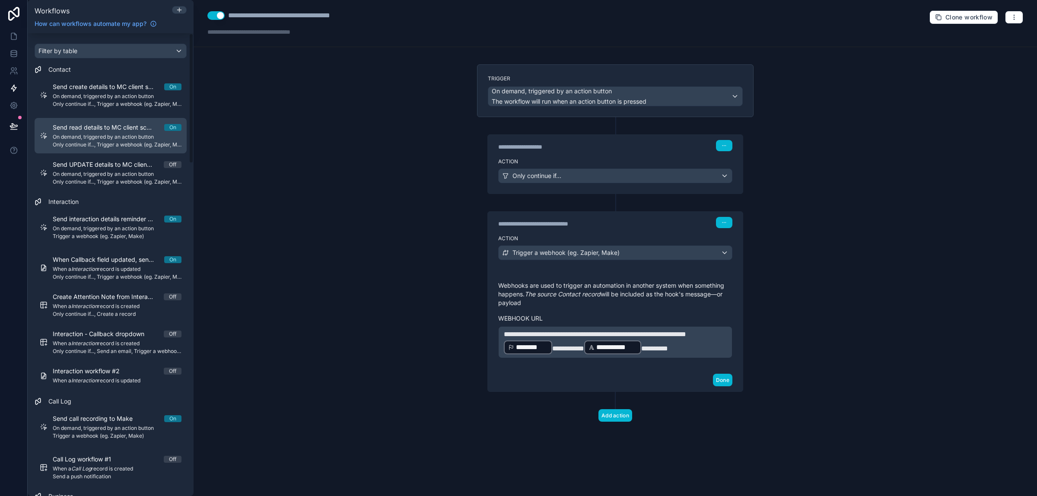
click at [108, 138] on span "On demand, triggered by an action button" at bounding box center [117, 137] width 129 height 7
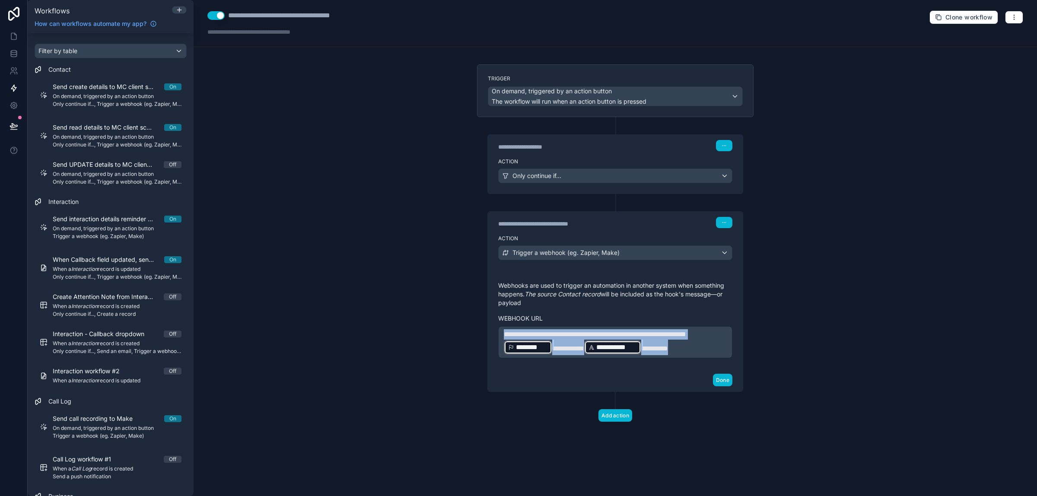
drag, startPoint x: 563, startPoint y: 363, endPoint x: 496, endPoint y: 334, distance: 73.1
click at [496, 334] on div "**********" at bounding box center [615, 320] width 255 height 98
copy p "**********"
click at [649, 178] on div "Only continue if..." at bounding box center [615, 176] width 233 height 14
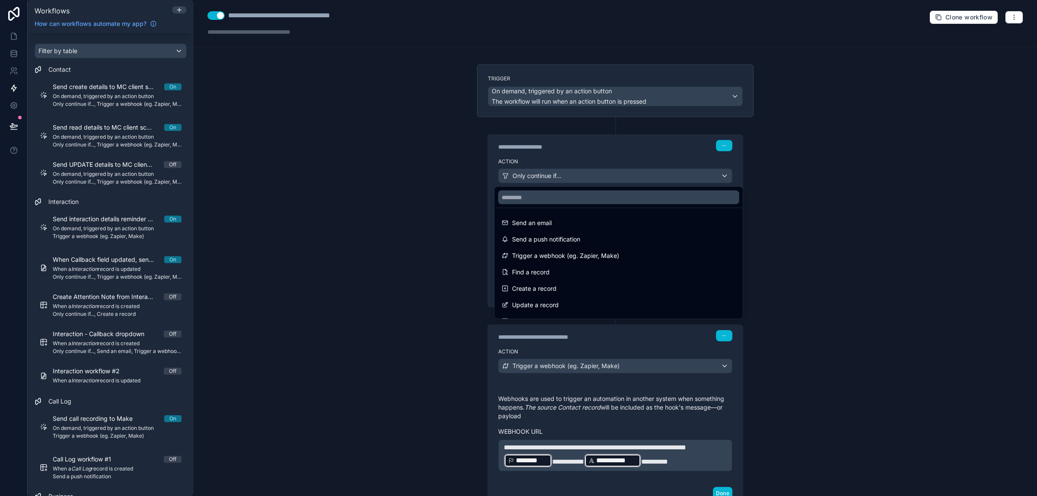
click at [886, 188] on div at bounding box center [518, 248] width 1037 height 496
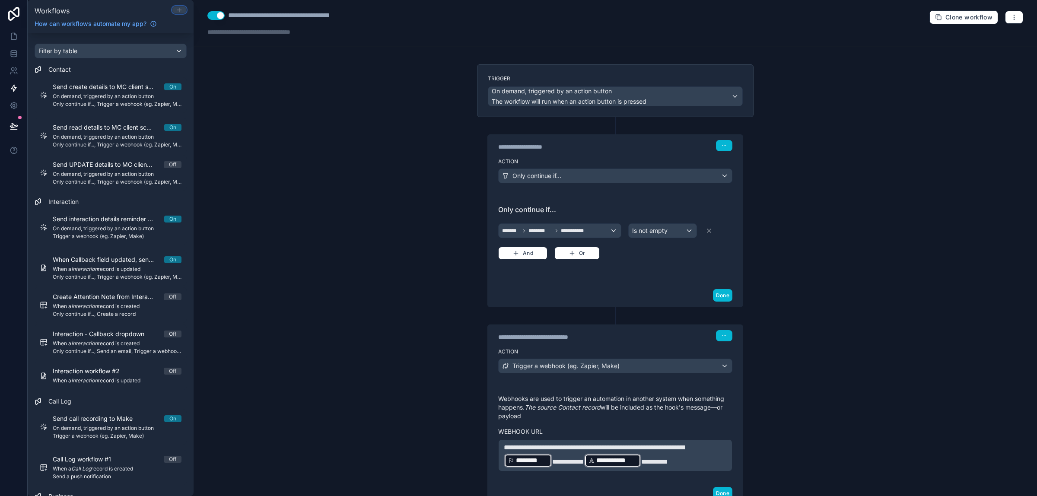
click at [180, 10] on icon at bounding box center [179, 9] width 7 height 7
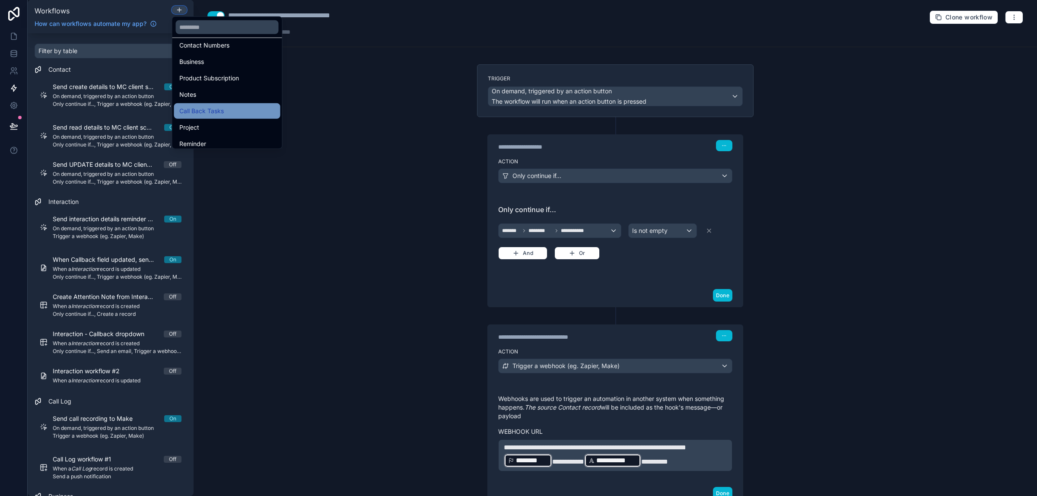
scroll to position [189, 0]
click at [211, 137] on div "Manychat" at bounding box center [227, 139] width 96 height 10
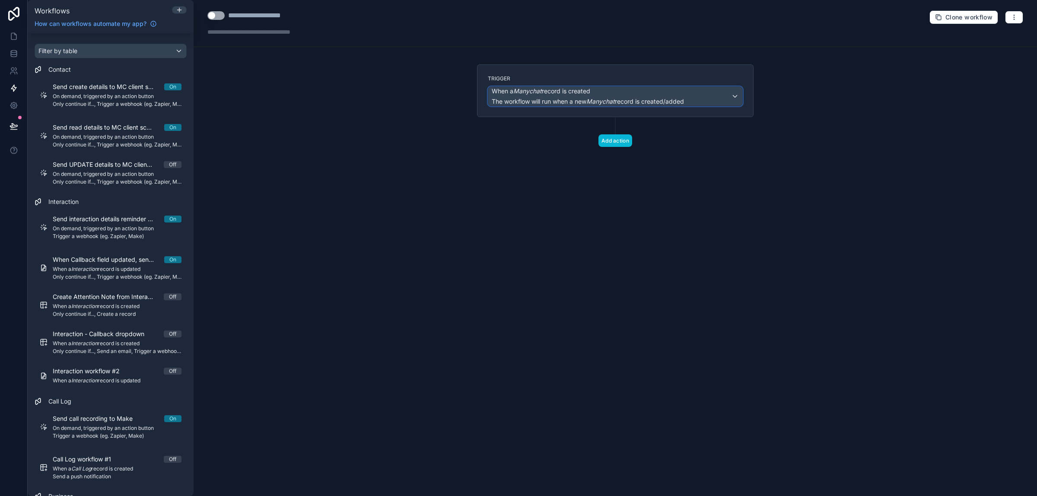
click at [692, 96] on div "When a Manychat record is created The workflow will run when a new Manychat rec…" at bounding box center [615, 96] width 254 height 19
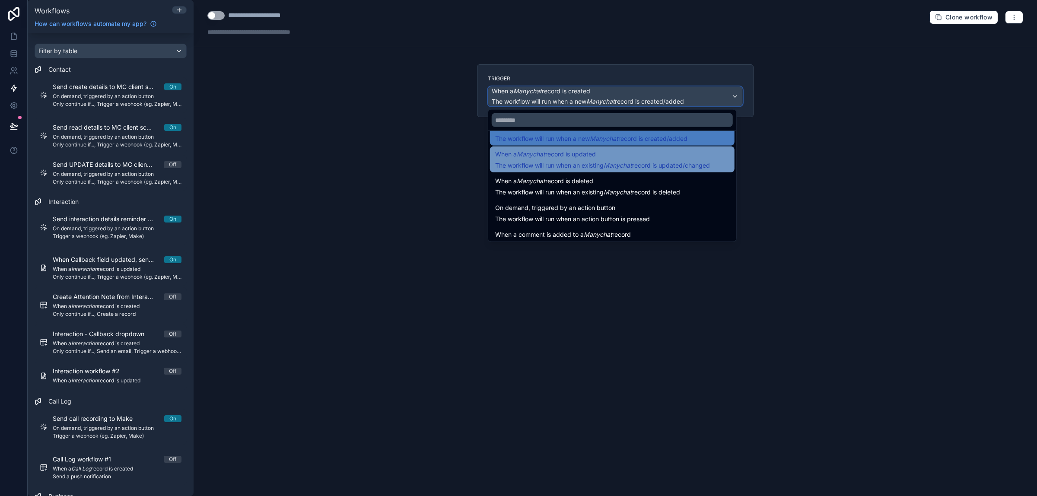
scroll to position [31, 0]
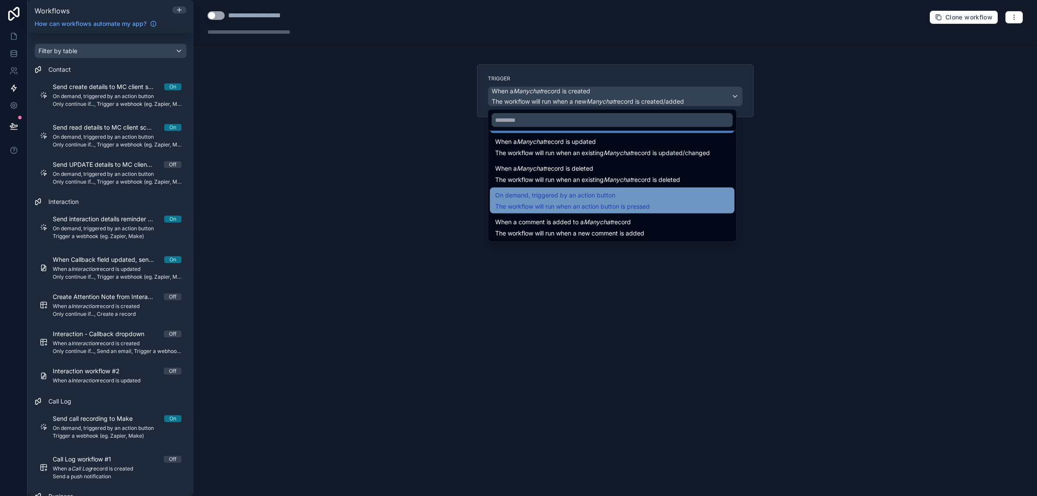
click at [612, 206] on span "The workflow will run when an action button is pressed" at bounding box center [572, 206] width 155 height 7
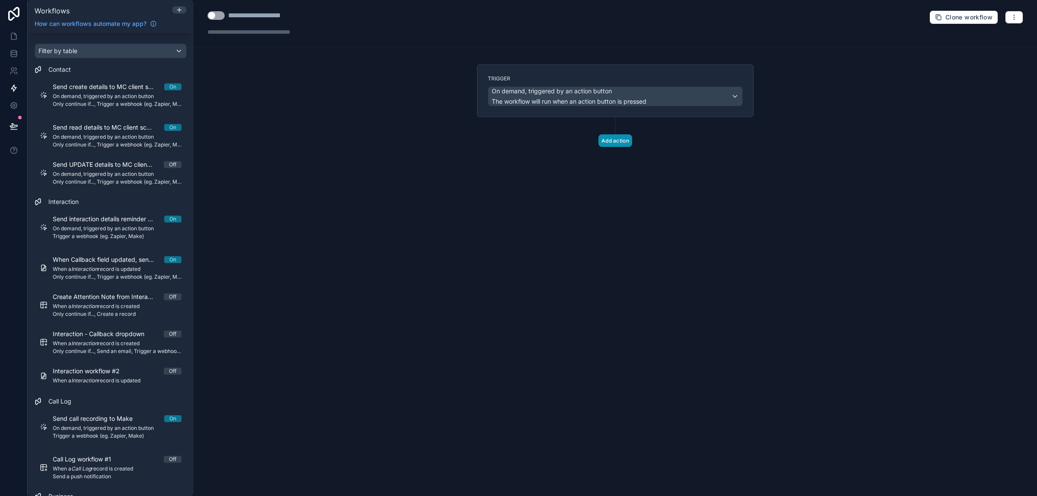
click at [606, 140] on button "Add action" at bounding box center [616, 140] width 34 height 13
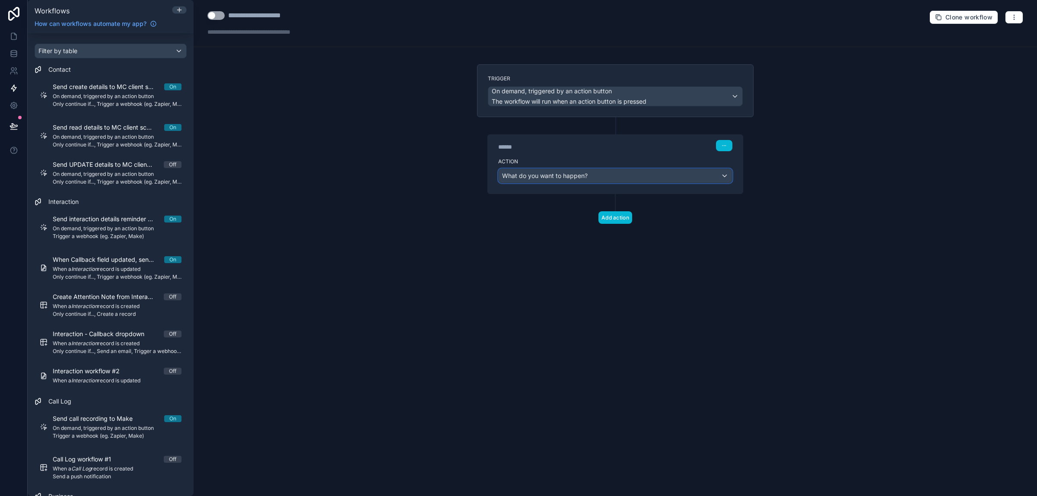
click at [713, 182] on div "What do you want to happen?" at bounding box center [615, 176] width 233 height 14
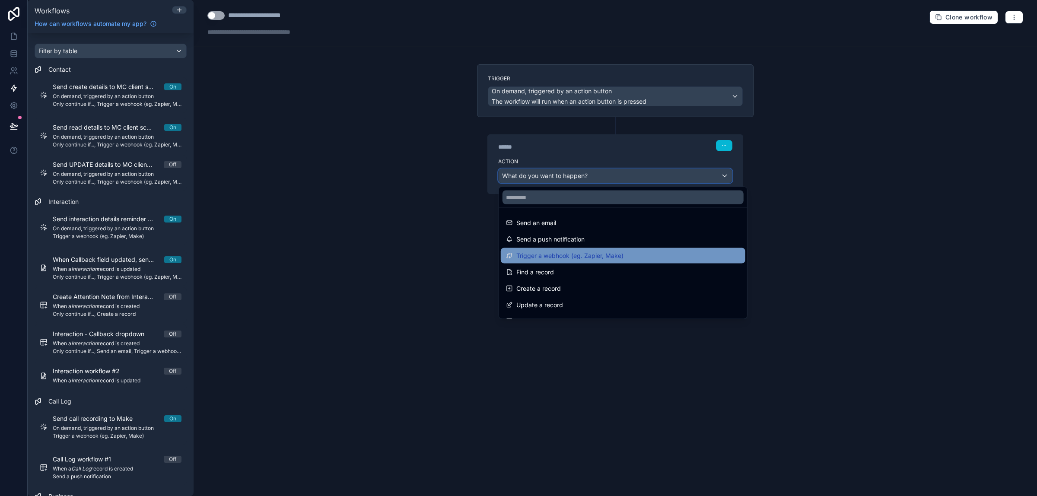
scroll to position [54, 0]
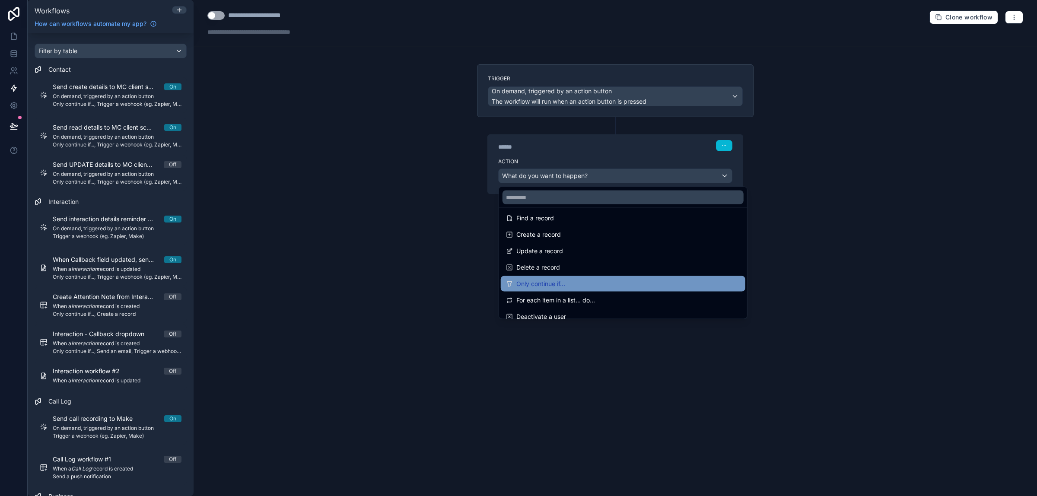
click at [578, 289] on div "Only continue if..." at bounding box center [623, 284] width 234 height 10
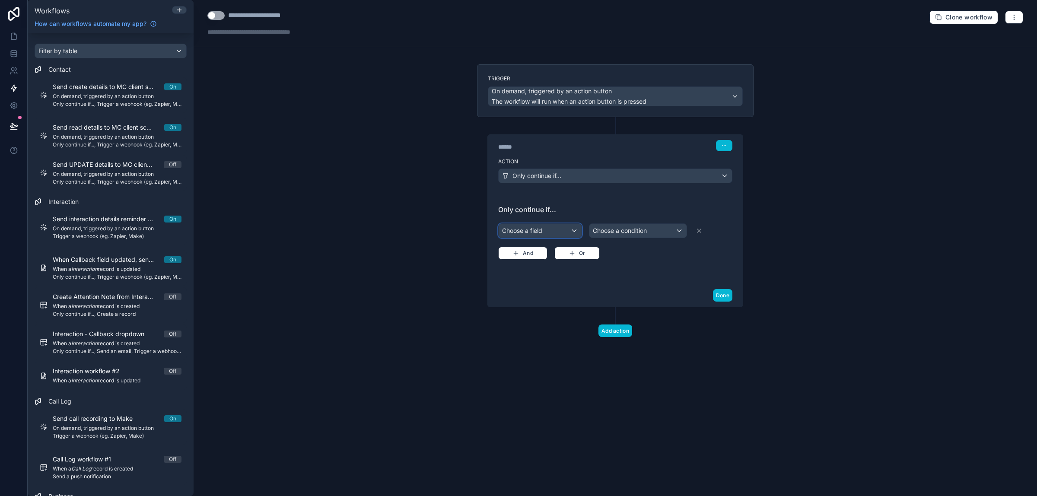
click at [568, 229] on div "Choose a field" at bounding box center [540, 231] width 83 height 14
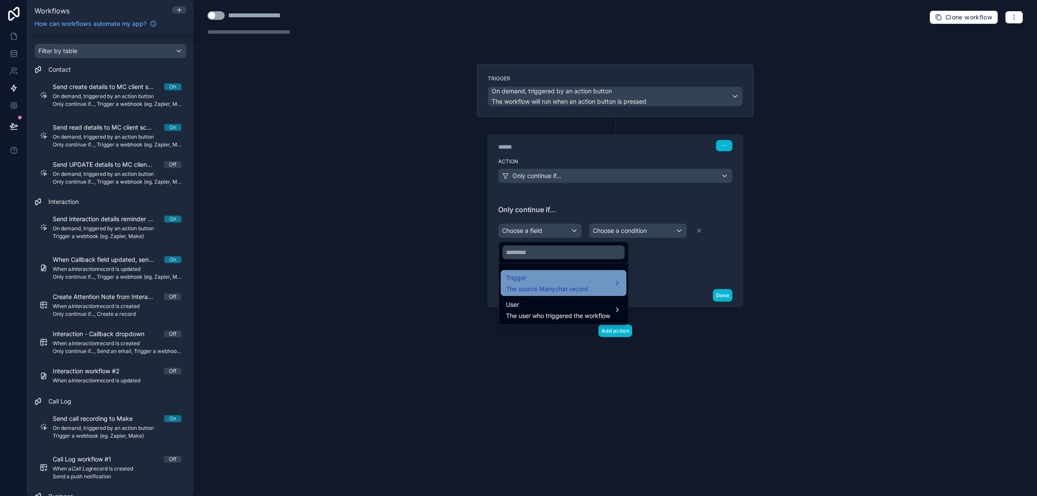
click at [620, 284] on div "Trigger The source Manychat record" at bounding box center [563, 283] width 115 height 21
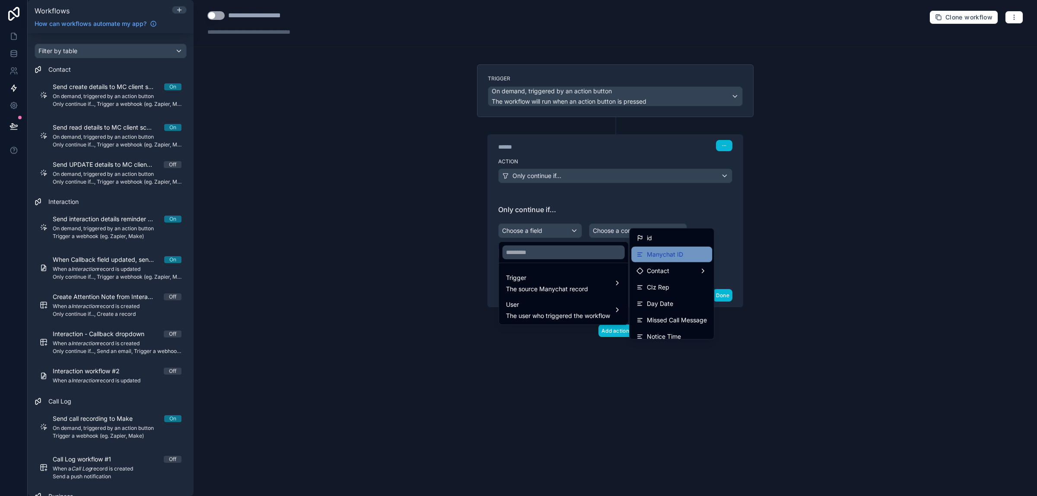
click at [695, 251] on div "Manychat ID" at bounding box center [672, 254] width 70 height 10
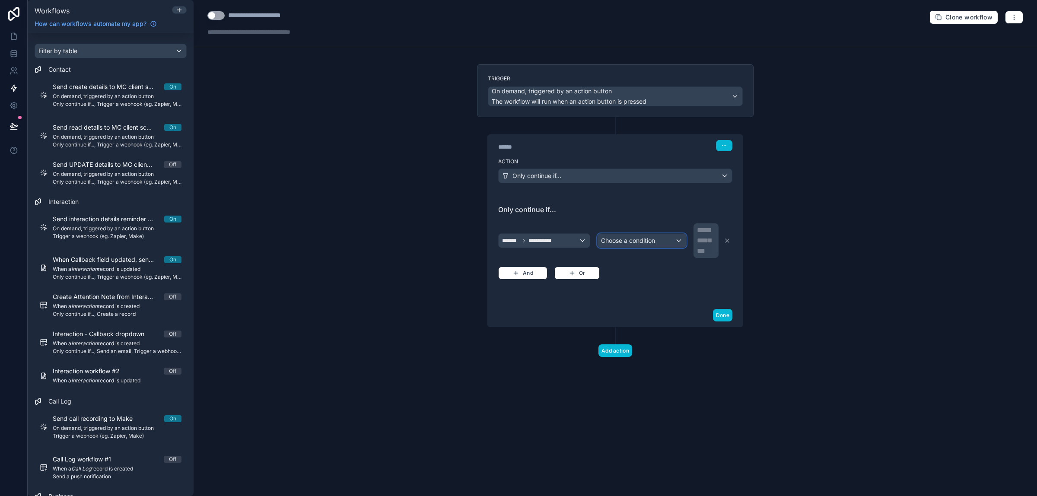
click at [676, 240] on div "Choose a condition" at bounding box center [642, 241] width 89 height 14
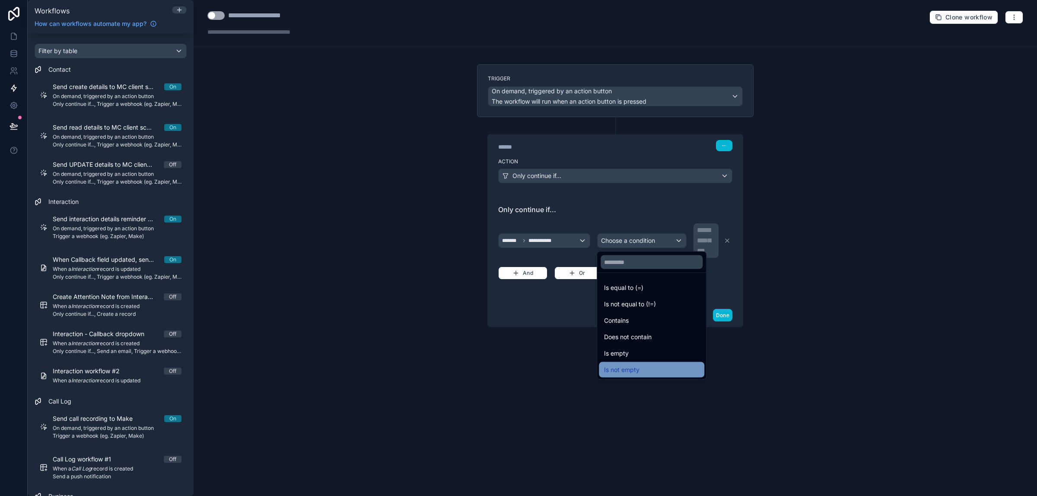
click at [647, 370] on div "Is not empty" at bounding box center [651, 370] width 95 height 10
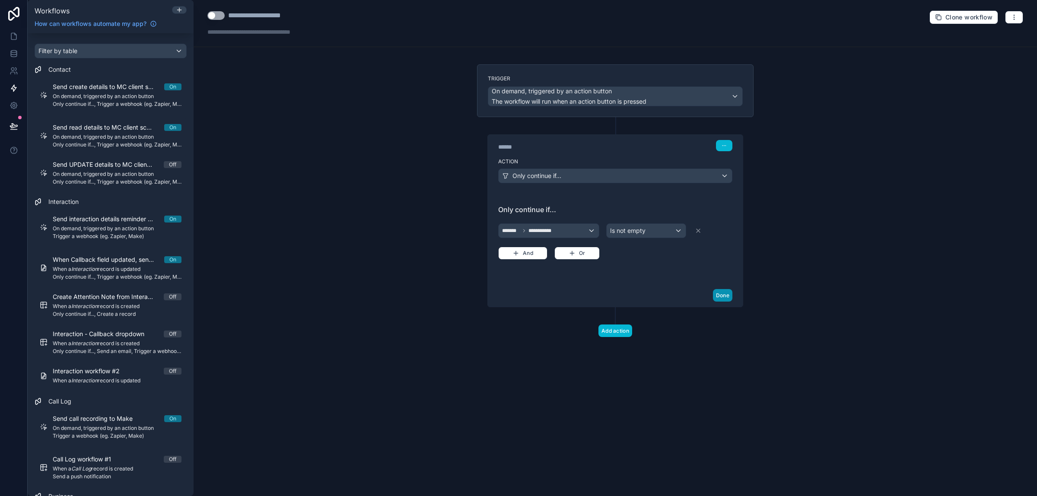
click at [729, 294] on button "Done" at bounding box center [722, 295] width 19 height 13
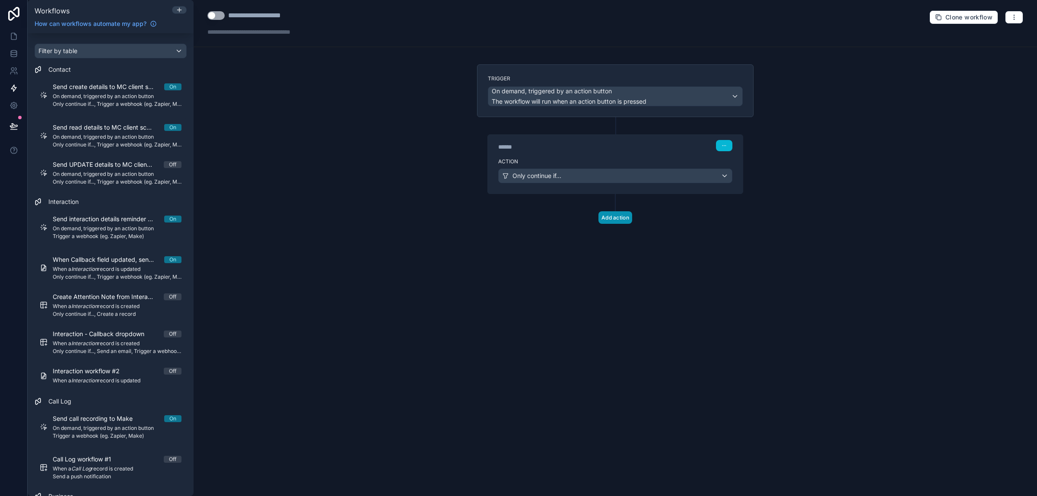
click at [616, 221] on button "Add action" at bounding box center [616, 217] width 34 height 13
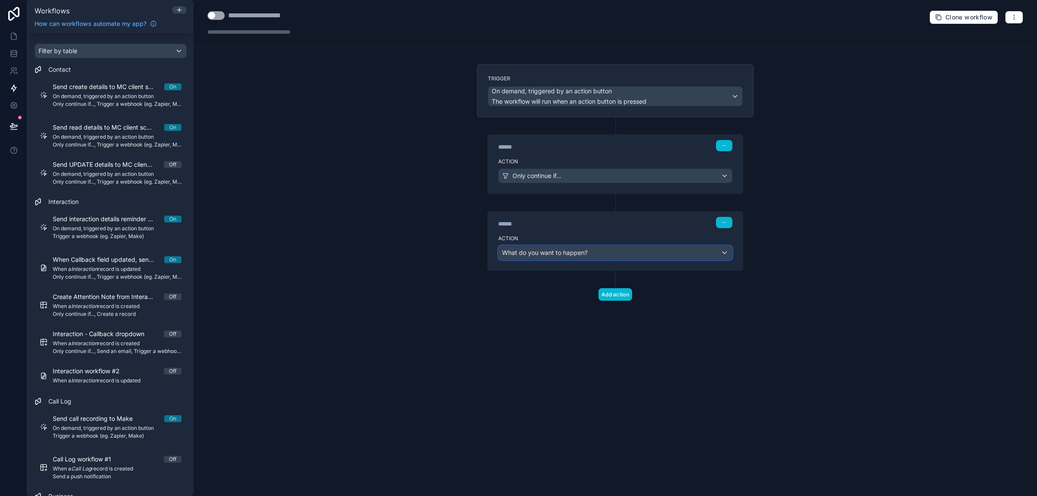
click at [590, 256] on div "What do you want to happen?" at bounding box center [615, 253] width 233 height 14
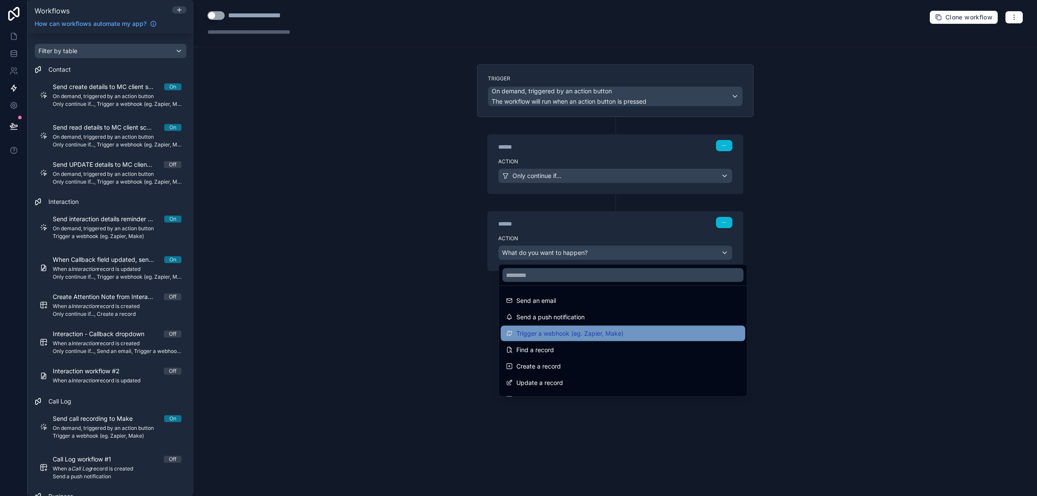
click at [575, 329] on span "Trigger a webhook (eg. Zapier, Make)" at bounding box center [569, 333] width 107 height 10
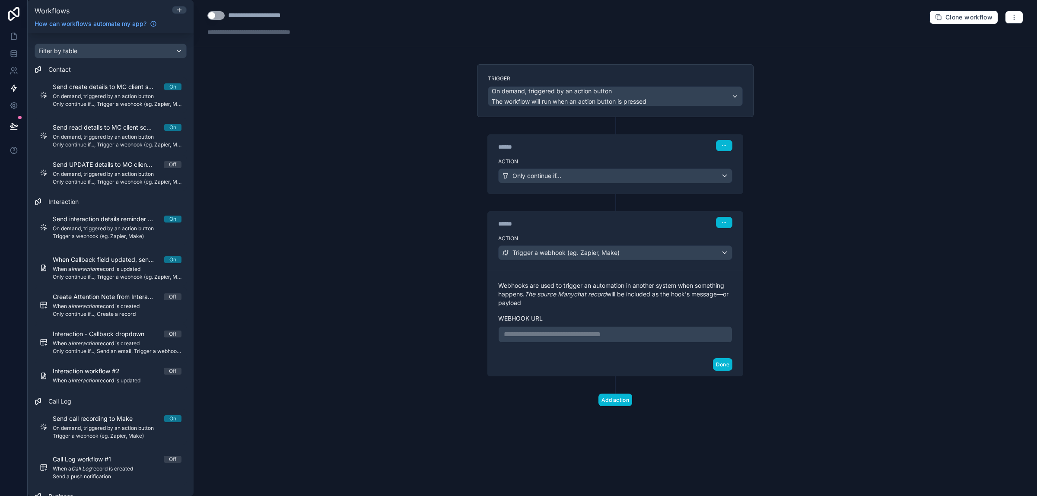
click at [588, 333] on p "**********" at bounding box center [615, 334] width 223 height 10
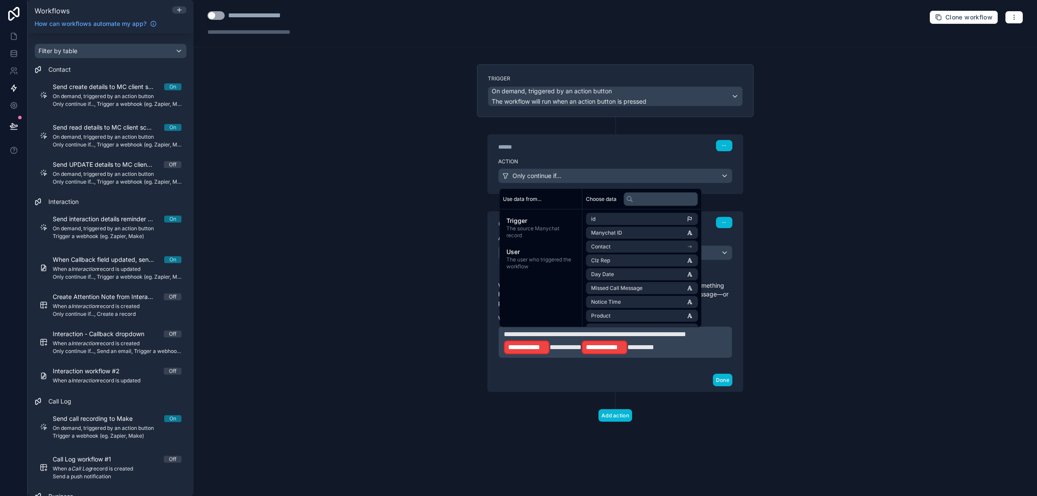
click at [582, 348] on span "**********" at bounding box center [566, 347] width 32 height 6
click at [623, 218] on li "id" at bounding box center [642, 219] width 112 height 12
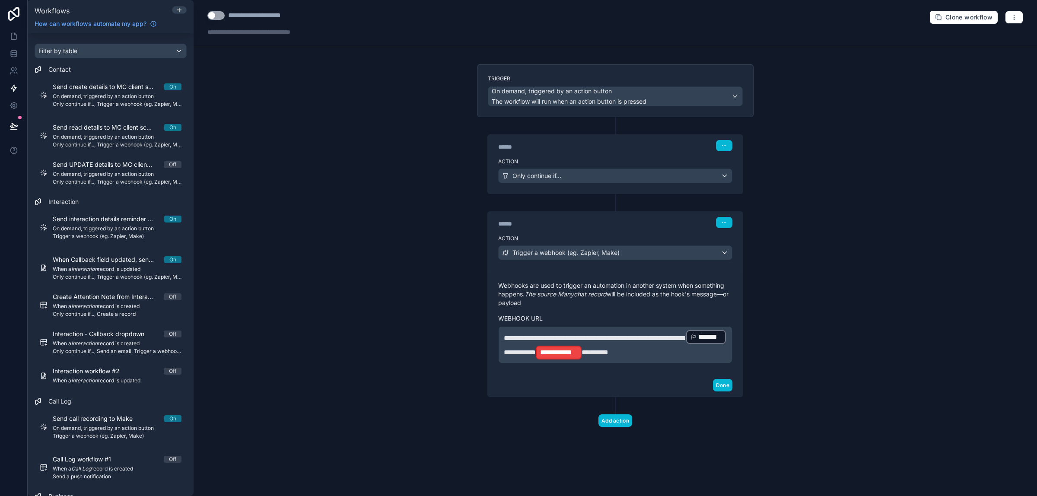
click at [608, 349] on span "**********" at bounding box center [595, 352] width 27 height 6
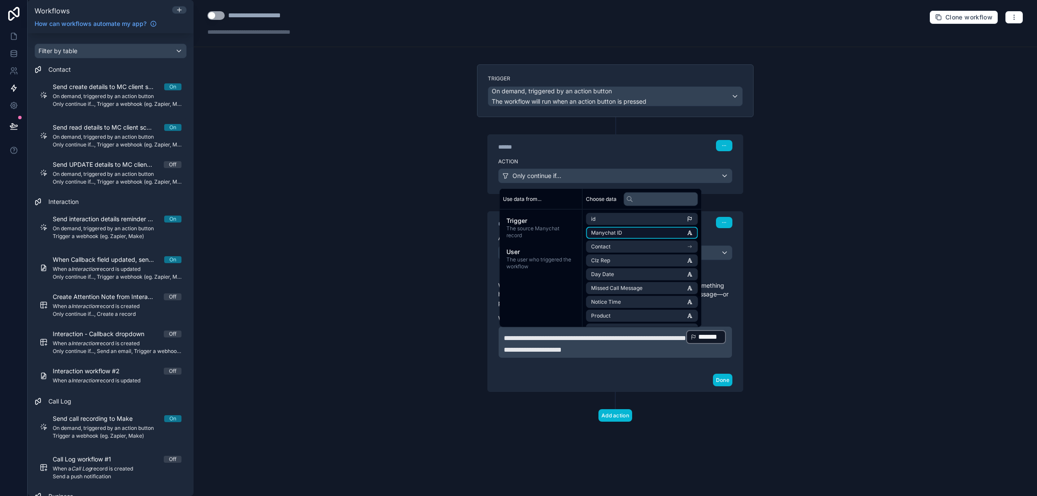
click at [626, 237] on li "Manychat ID" at bounding box center [642, 233] width 112 height 12
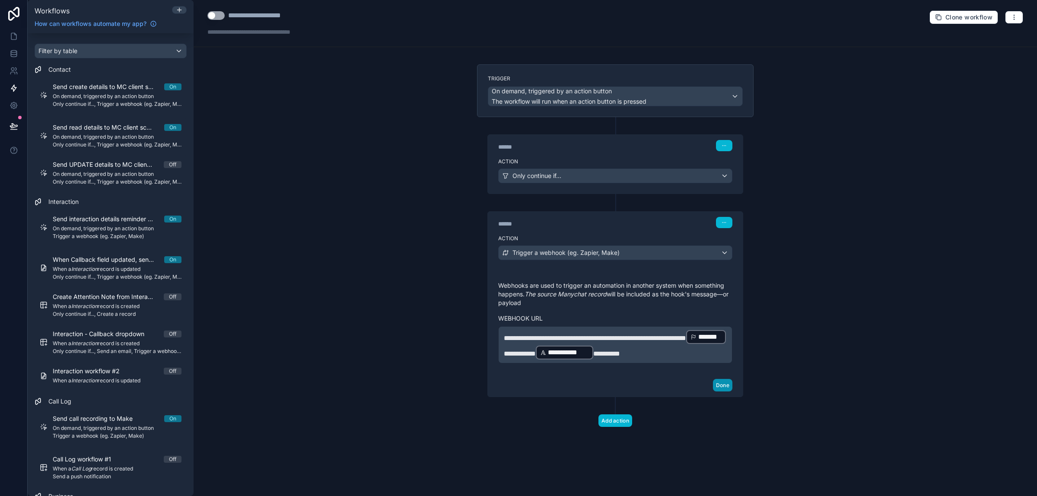
click at [722, 392] on button "Done" at bounding box center [722, 385] width 19 height 13
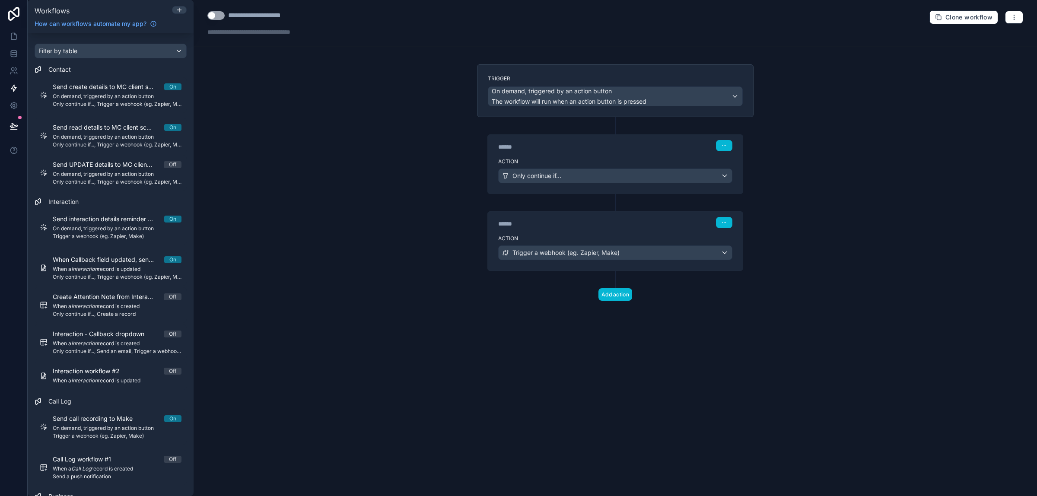
click at [217, 17] on button "Use setting" at bounding box center [215, 15] width 17 height 9
click at [136, 122] on link "Send read details to MC client scenario On On demand, triggered by an action bu…" at bounding box center [111, 135] width 152 height 35
click at [264, 16] on div "**********" at bounding box center [295, 15] width 135 height 10
copy div "**********"
click at [220, 18] on button "Use setting" at bounding box center [215, 15] width 17 height 9
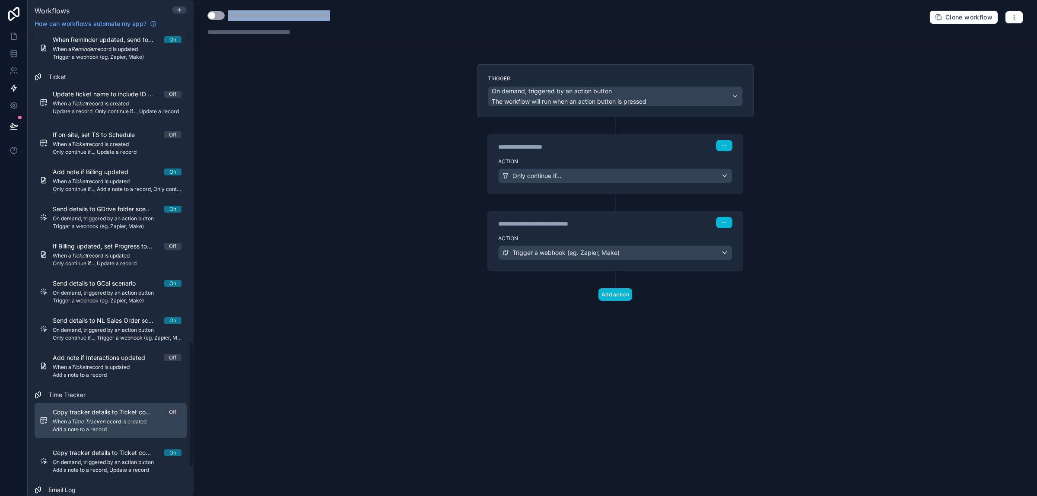
scroll to position [1242, 0]
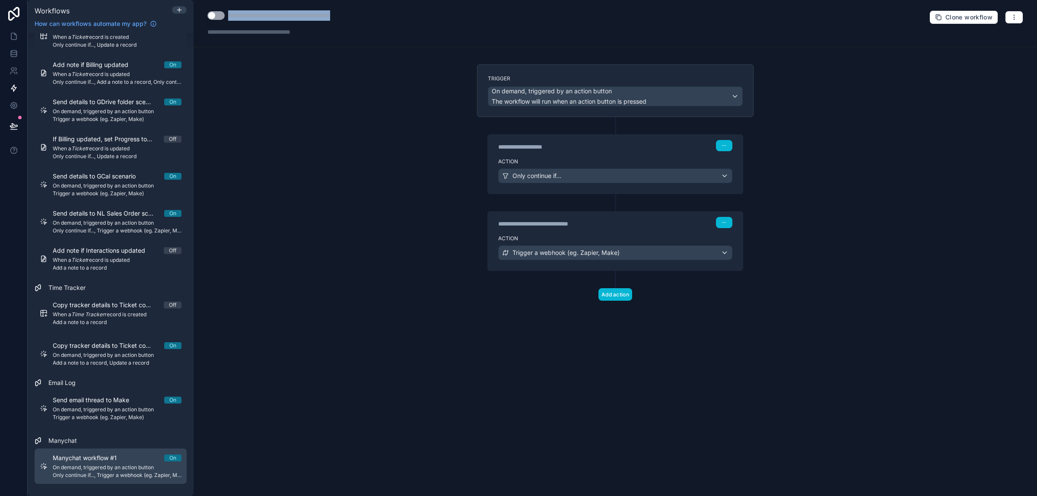
click at [150, 466] on span "On demand, triggered by an action button" at bounding box center [117, 467] width 129 height 7
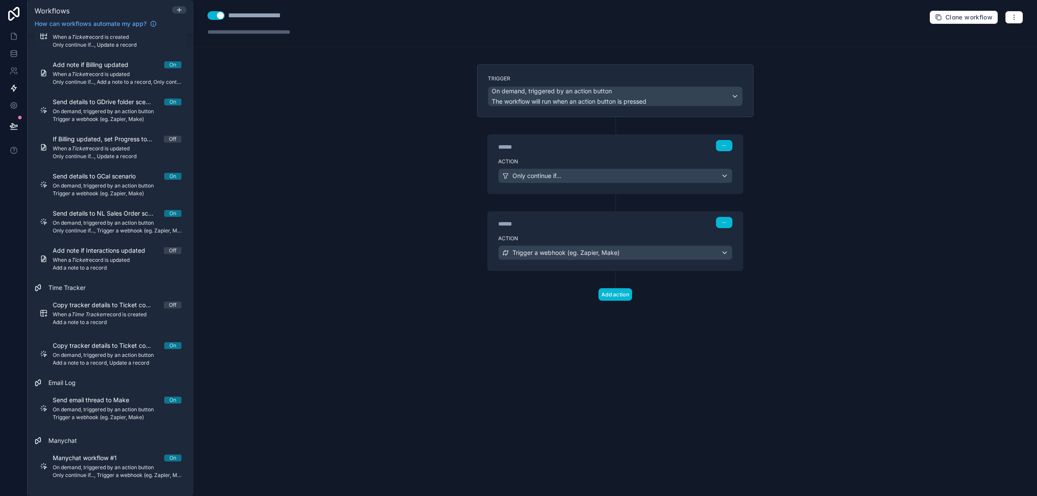
click at [286, 22] on div "**********" at bounding box center [267, 23] width 121 height 26
click at [288, 13] on div "**********" at bounding box center [268, 15] width 80 height 10
click at [258, 16] on div "**********" at bounding box center [295, 15] width 135 height 10
click at [336, 72] on div "**********" at bounding box center [616, 248] width 844 height 496
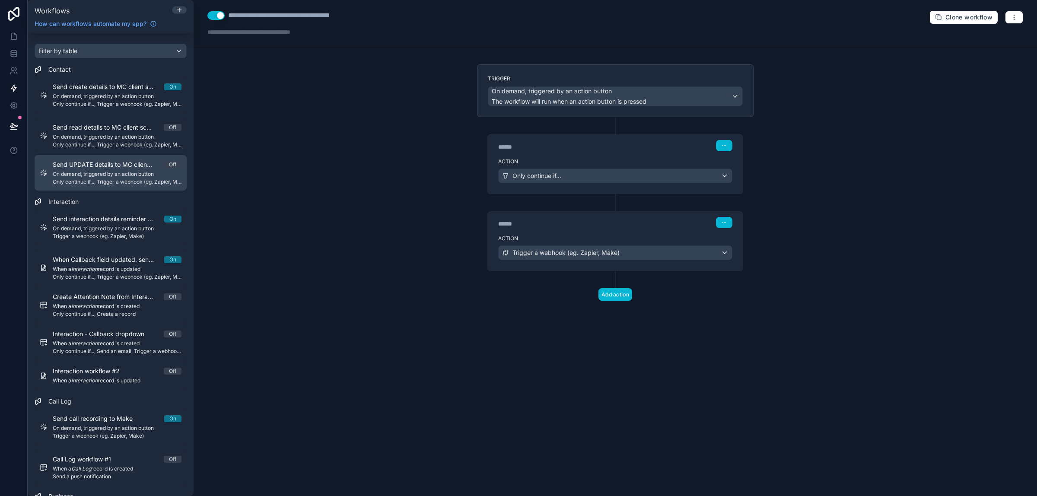
click at [175, 175] on span "On demand, triggered by an action button" at bounding box center [117, 174] width 129 height 7
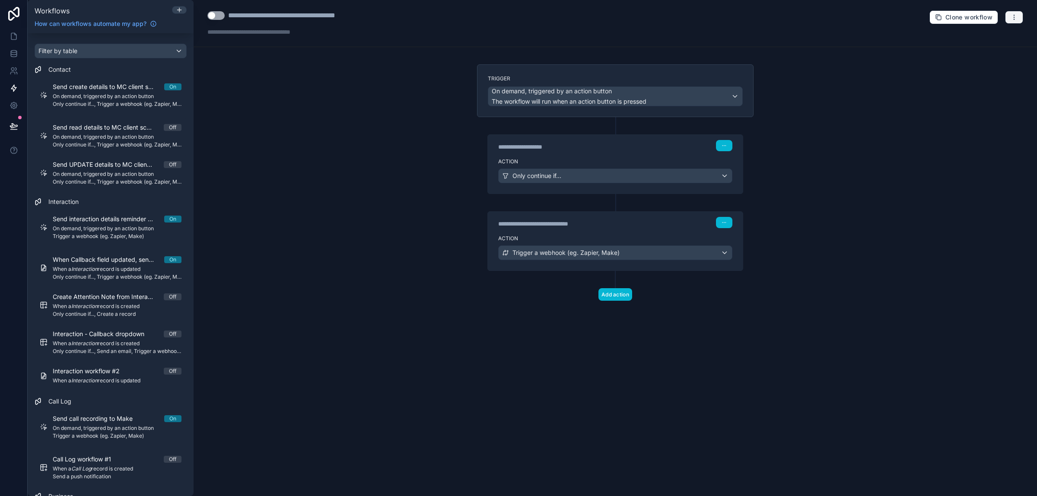
click at [1016, 16] on icon "button" at bounding box center [1014, 17] width 7 height 7
click at [305, 22] on div "**********" at bounding box center [291, 23] width 168 height 26
click at [308, 18] on div "**********" at bounding box center [301, 15] width 147 height 10
type div "**********"
copy div "**********"
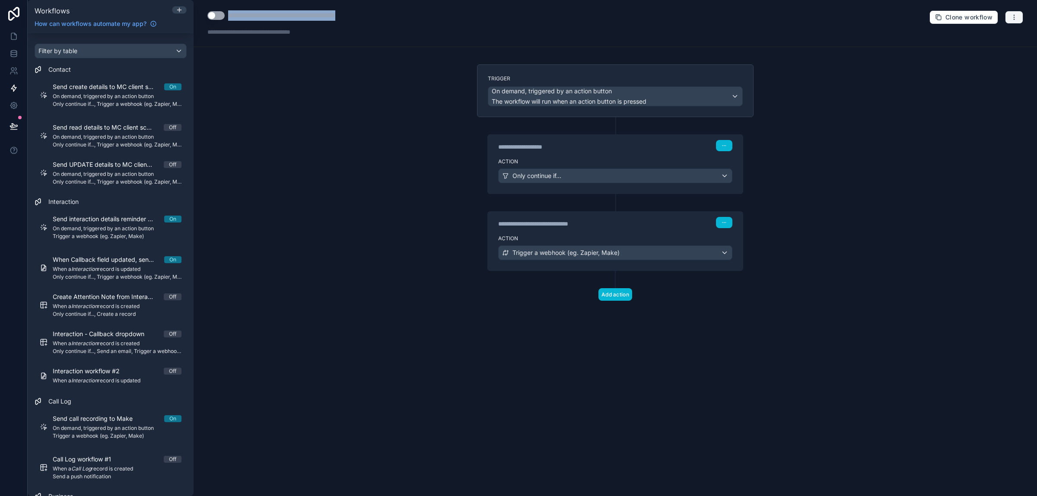
click at [1017, 18] on icon "button" at bounding box center [1014, 17] width 7 height 7
click at [1004, 67] on span "Delete workflow" at bounding box center [991, 65] width 41 height 7
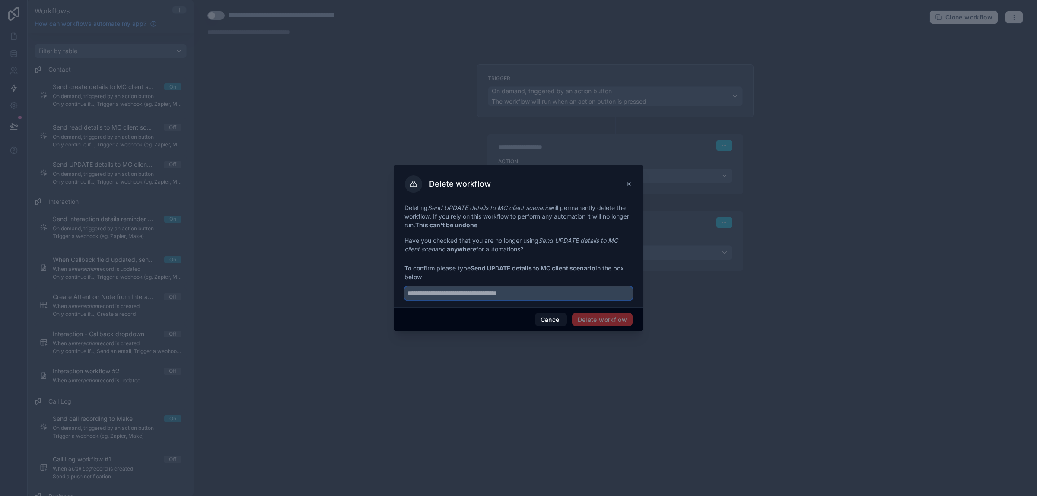
click at [509, 294] on input "text" at bounding box center [519, 294] width 228 height 14
paste input "**********"
type input "**********"
click at [612, 323] on button "Delete workflow" at bounding box center [602, 320] width 61 height 14
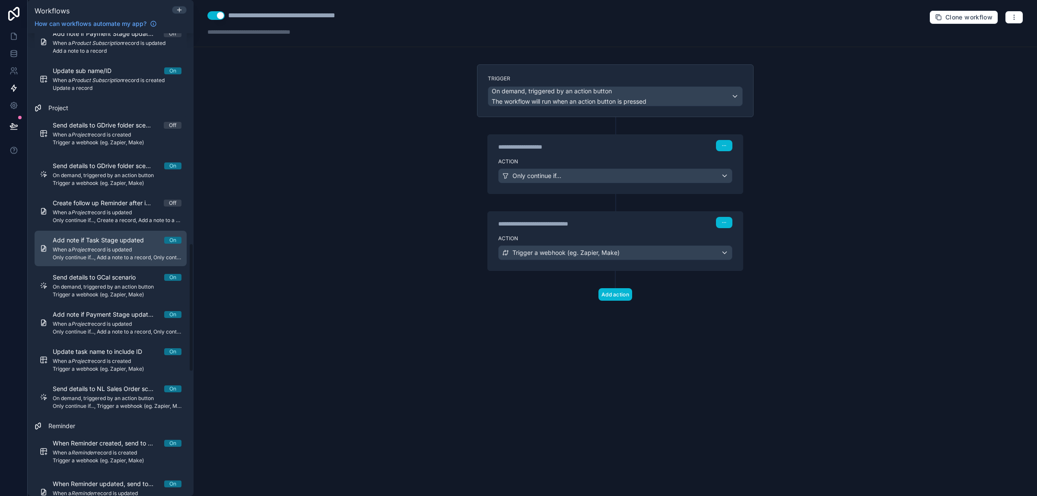
scroll to position [756, 0]
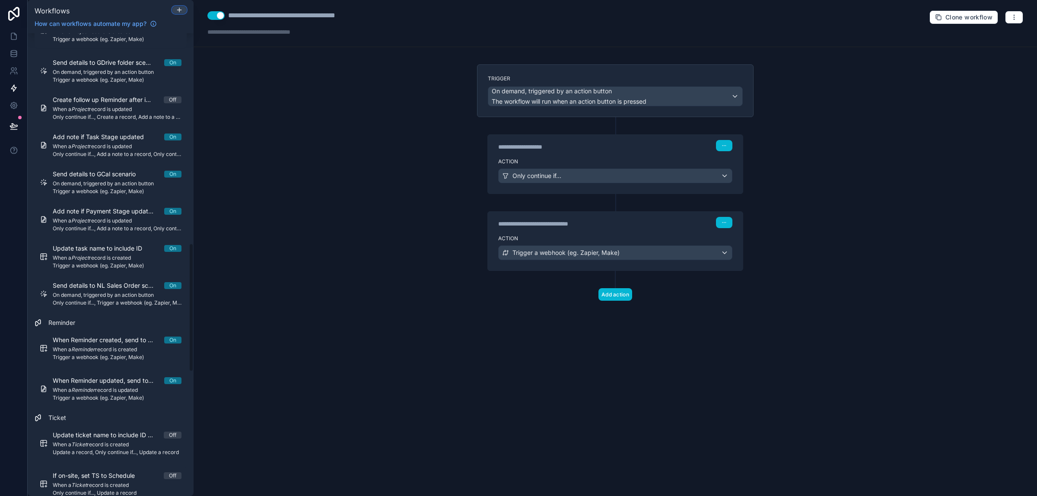
click at [178, 6] on button at bounding box center [179, 10] width 15 height 8
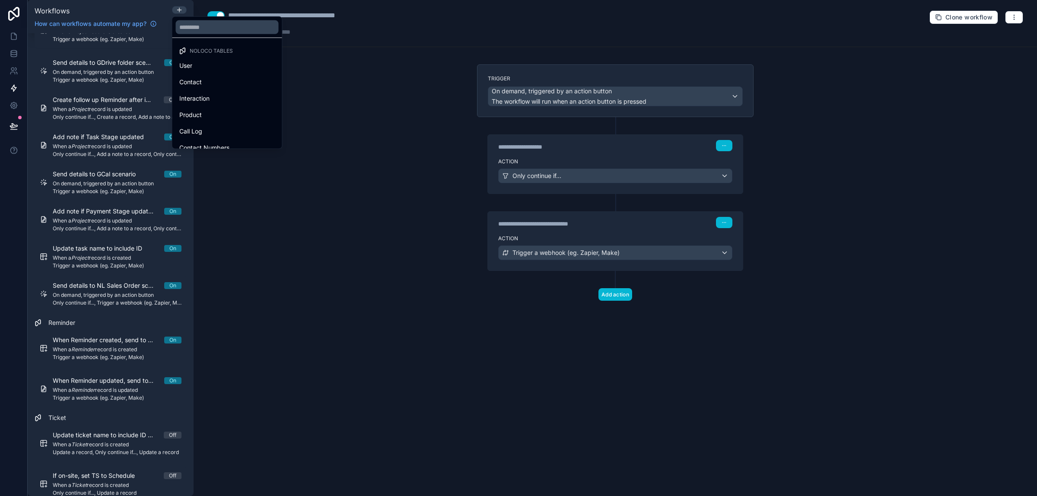
click at [393, 312] on div at bounding box center [518, 248] width 1037 height 496
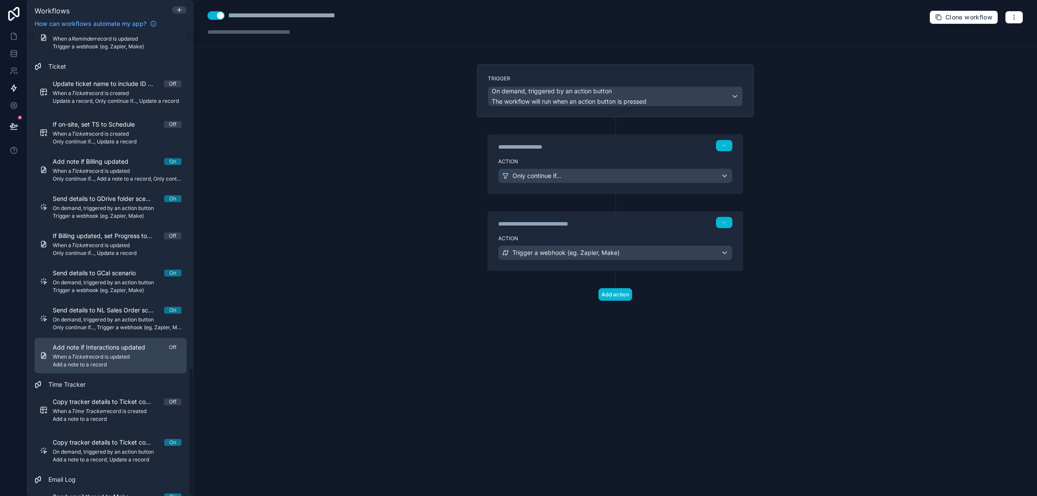
scroll to position [1205, 0]
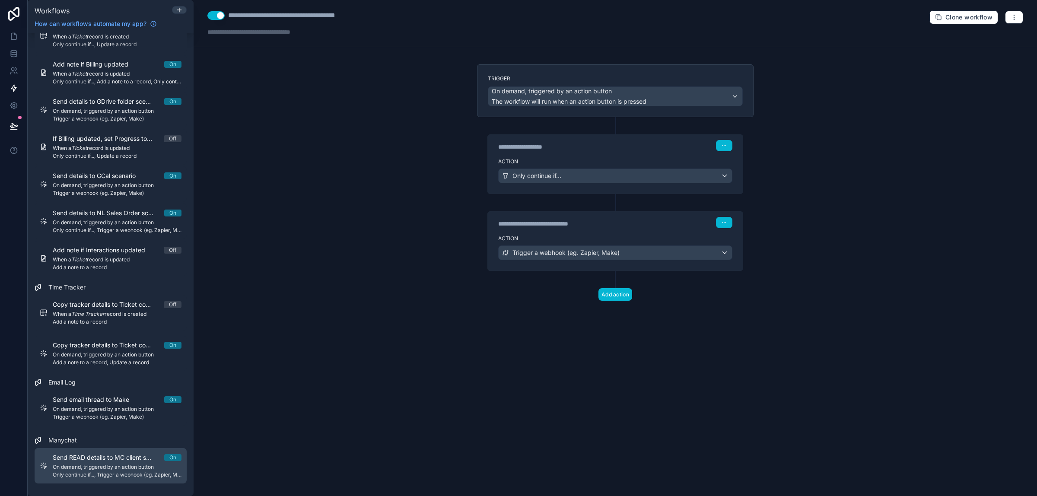
click at [147, 464] on span "On demand, triggered by an action button" at bounding box center [117, 467] width 129 height 7
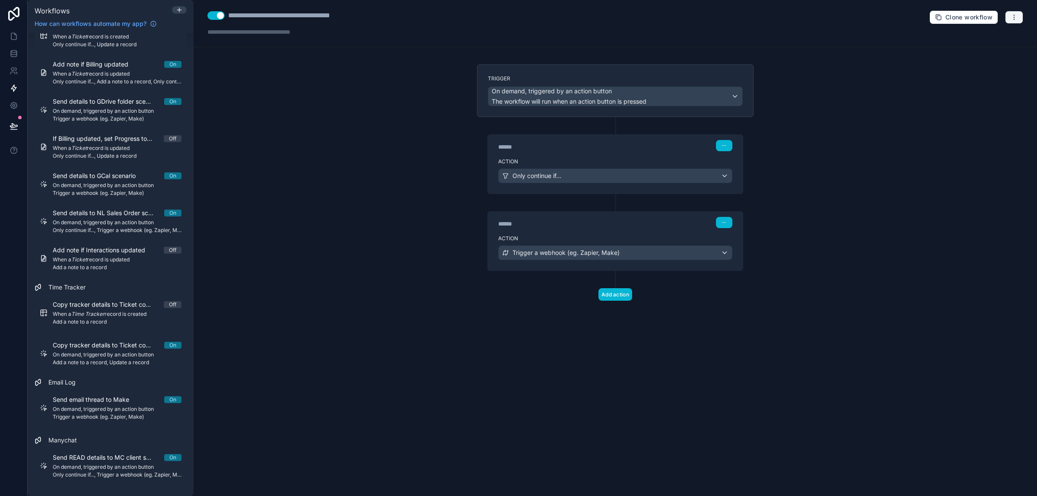
click at [1015, 17] on icon "button" at bounding box center [1014, 17] width 7 height 7
click at [854, 49] on div "**********" at bounding box center [616, 248] width 844 height 496
click at [969, 14] on span "Clone workflow" at bounding box center [969, 17] width 47 height 8
click at [250, 16] on div "**********" at bounding box center [312, 15] width 168 height 10
type div "**********"
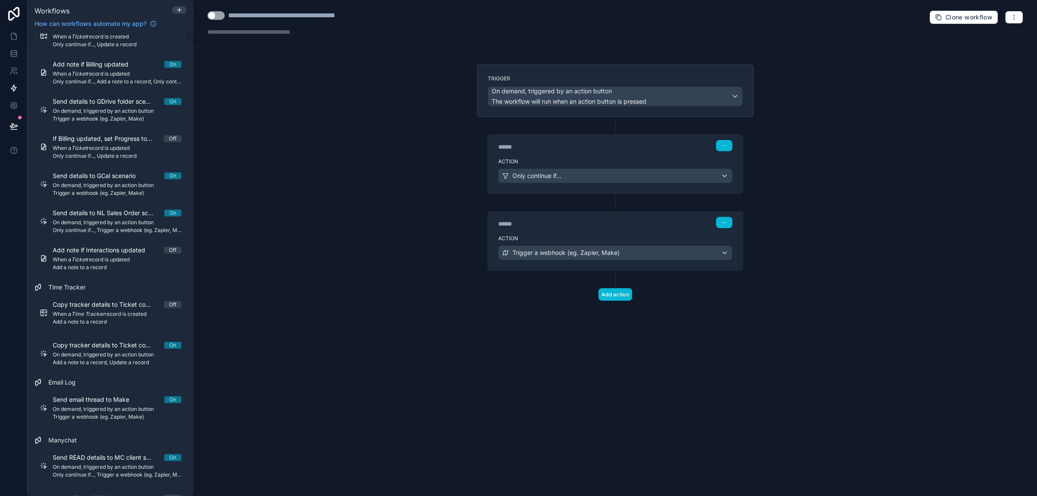
click at [327, 108] on div "**********" at bounding box center [616, 248] width 844 height 496
click at [694, 247] on div "Trigger a webhook (eg. Zapier, Make)" at bounding box center [615, 253] width 233 height 14
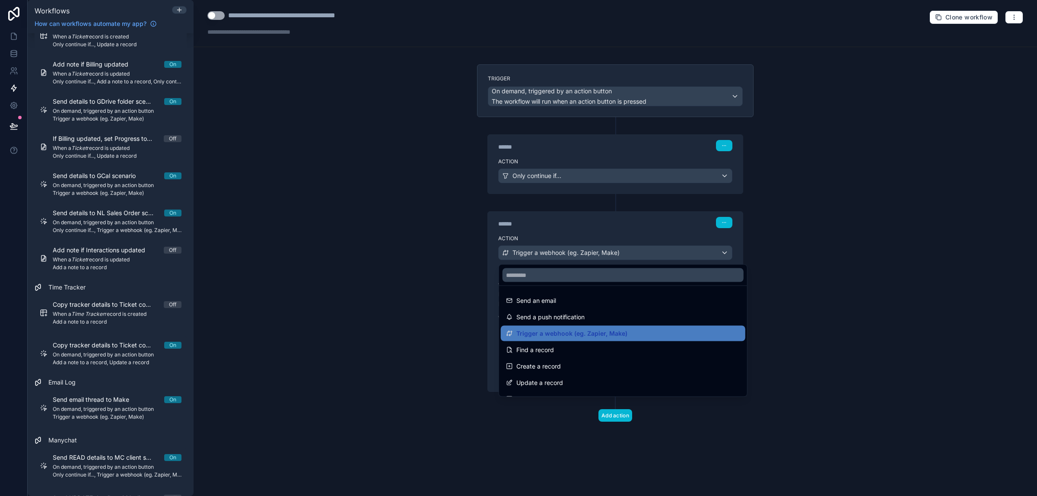
click at [809, 283] on div at bounding box center [518, 248] width 1037 height 496
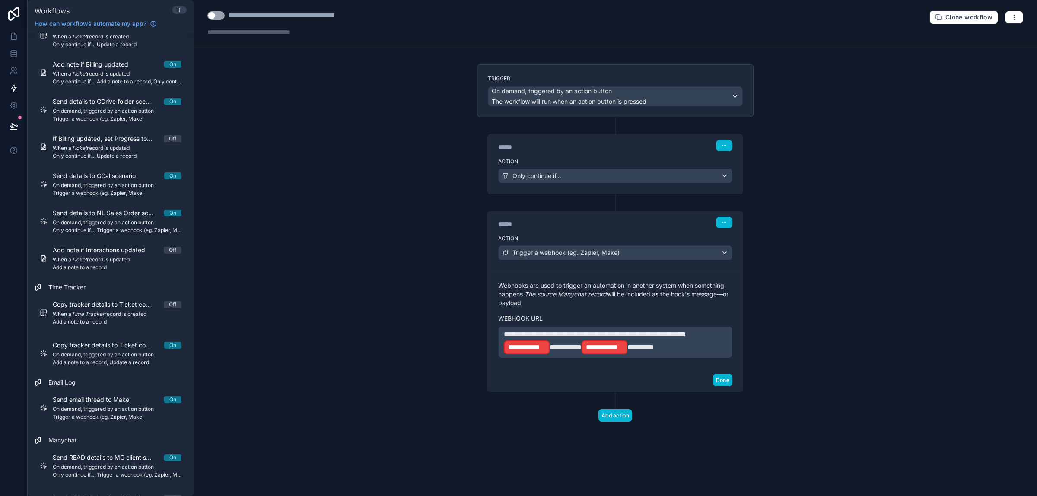
click at [712, 344] on p "**********" at bounding box center [615, 342] width 223 height 26
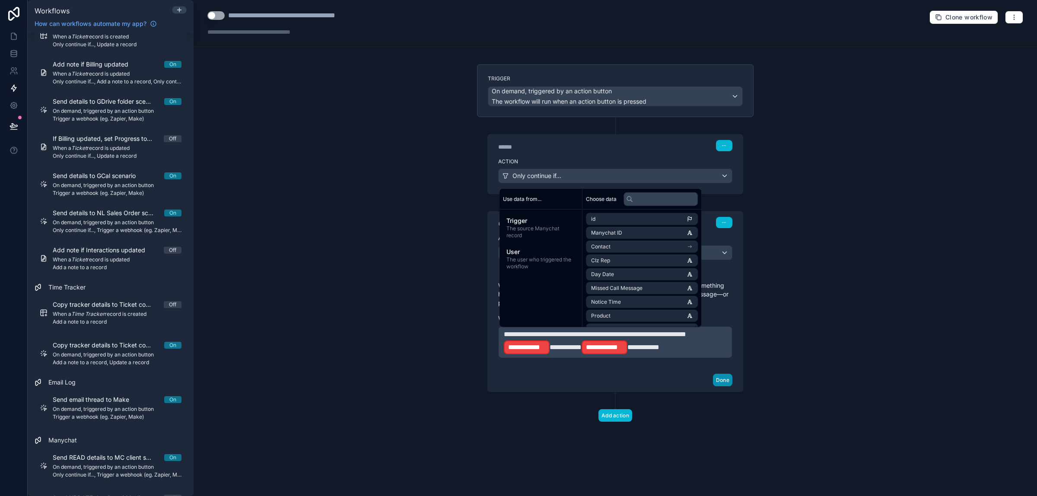
click at [722, 386] on button "Done" at bounding box center [722, 380] width 19 height 13
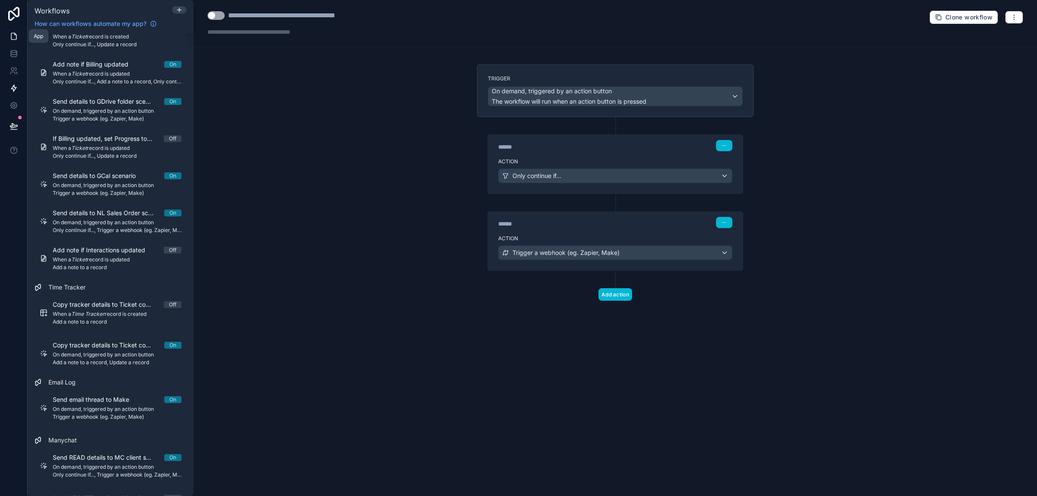
click at [11, 32] on icon at bounding box center [14, 36] width 9 height 9
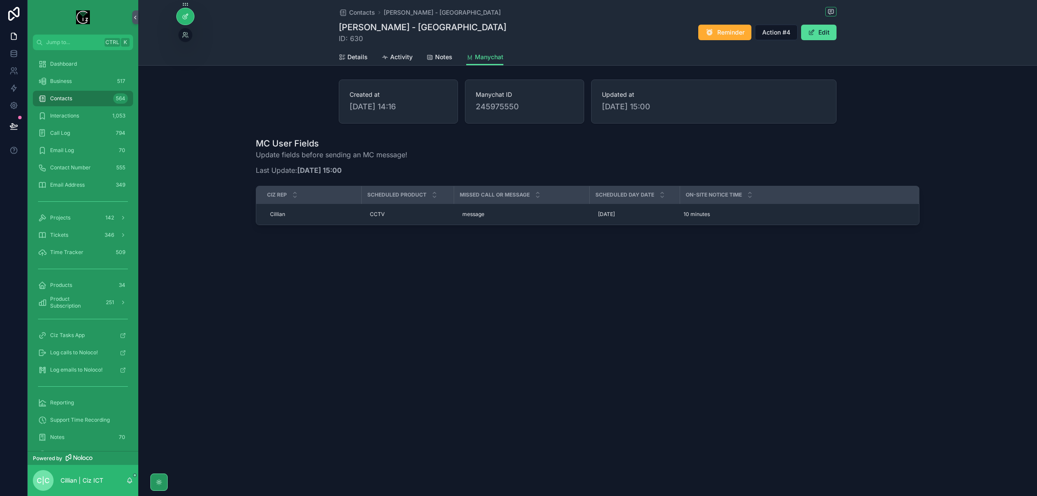
click at [182, 21] on div at bounding box center [185, 16] width 17 height 16
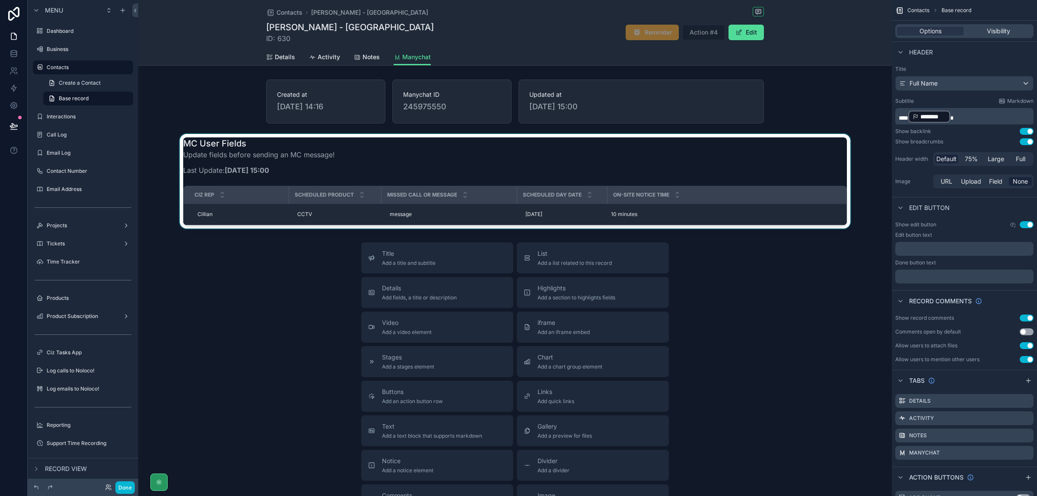
click at [828, 211] on div "scrollable content" at bounding box center [515, 181] width 754 height 95
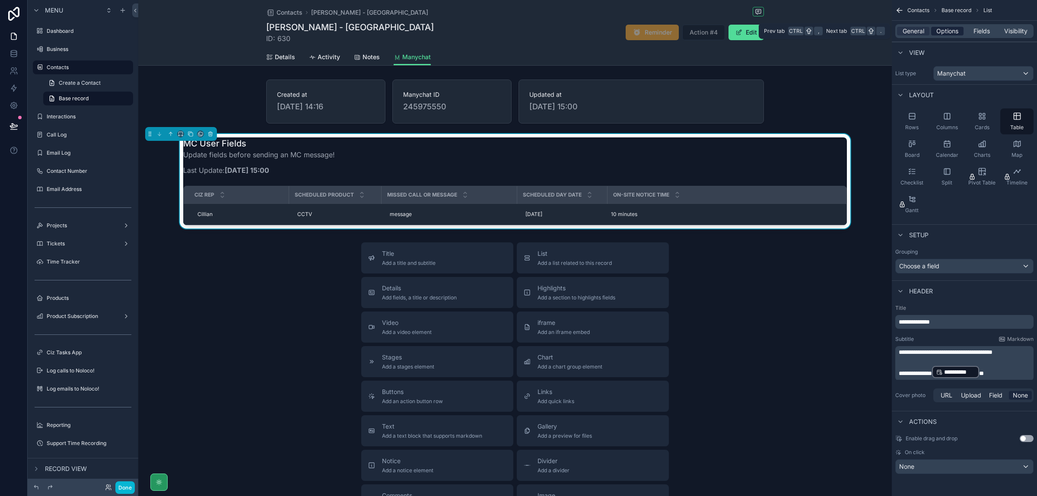
click at [952, 32] on span "Options" at bounding box center [948, 31] width 22 height 9
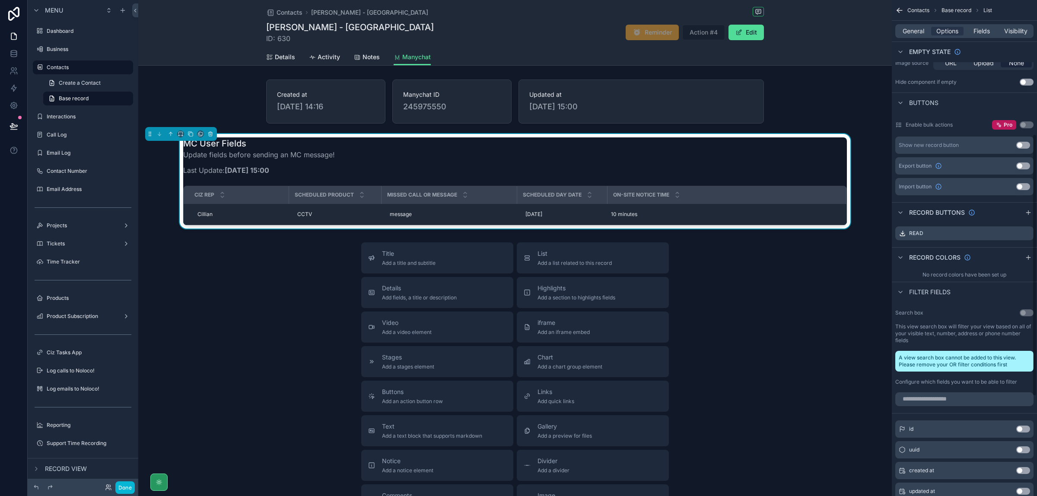
scroll to position [270, 0]
click at [1025, 232] on icon "scrollable content" at bounding box center [1026, 232] width 7 height 7
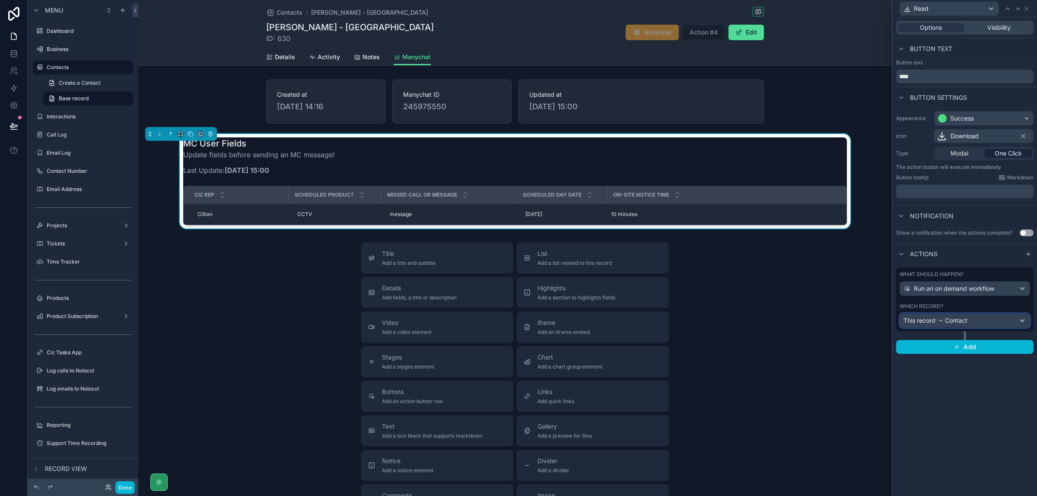
click at [1013, 320] on div "This record Contact" at bounding box center [965, 321] width 130 height 14
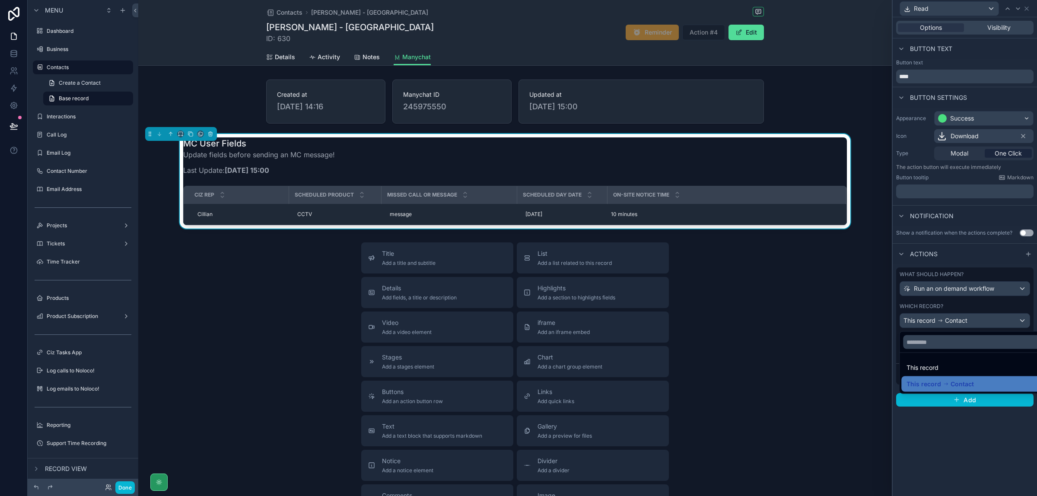
click at [1032, 307] on div at bounding box center [965, 248] width 144 height 496
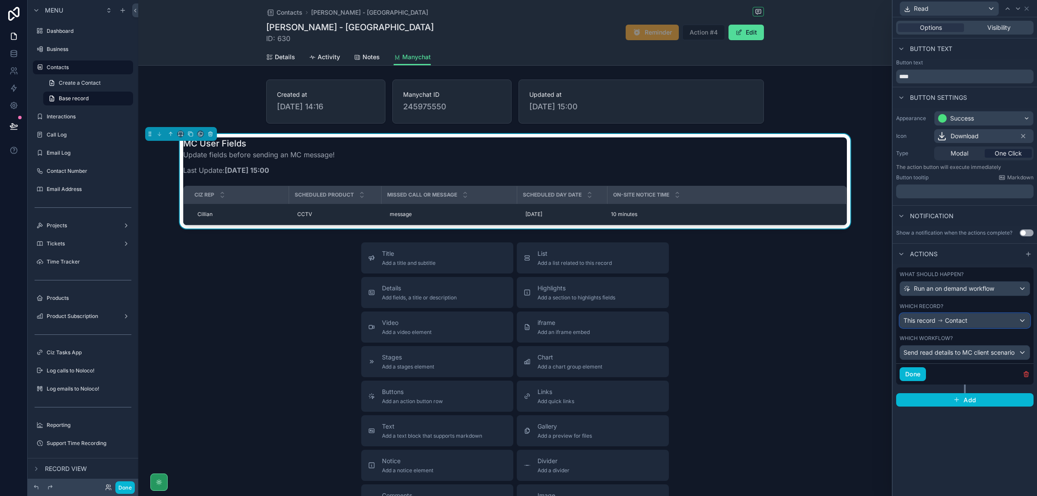
click at [1017, 320] on div "This record Contact" at bounding box center [965, 321] width 130 height 14
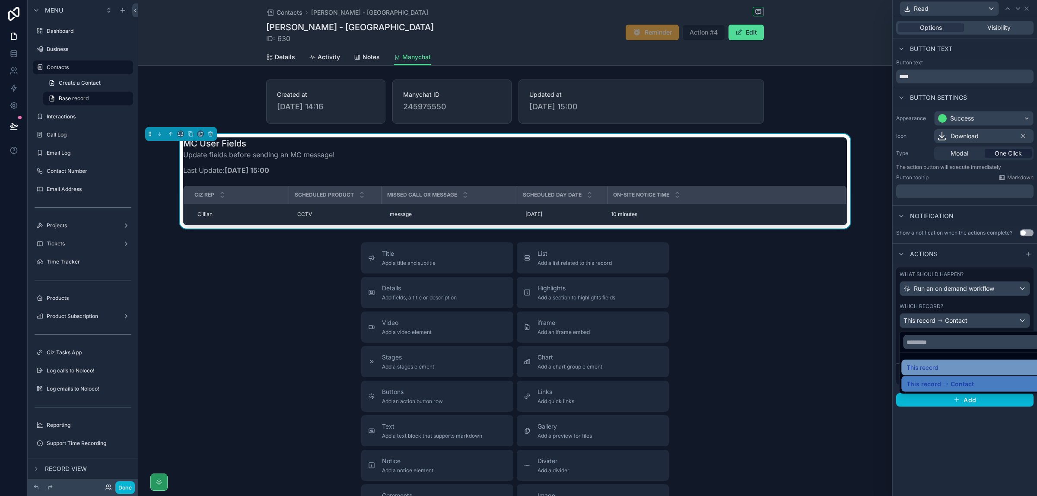
click at [961, 366] on div "This record" at bounding box center [975, 368] width 136 height 10
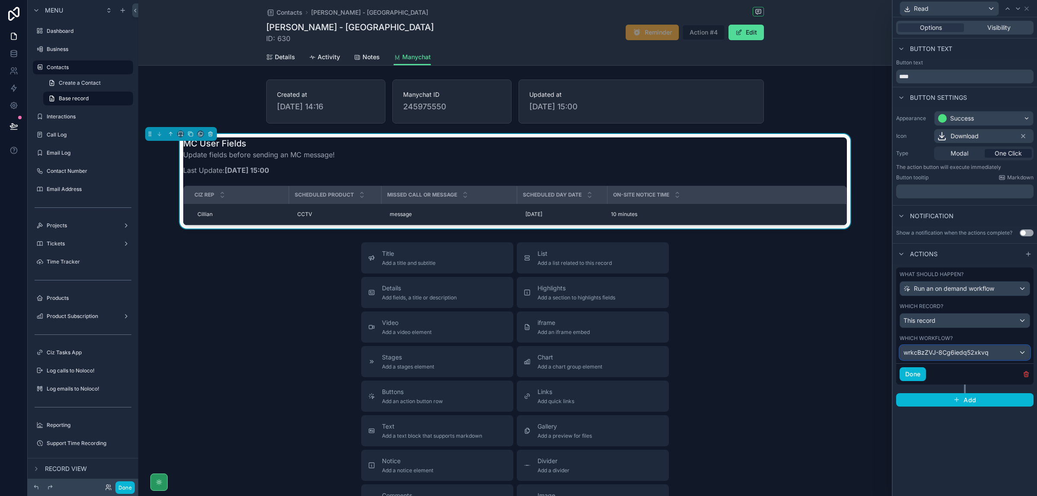
click at [1017, 357] on div "wrkcBzZVJ-8Cg6iedq52xkvq" at bounding box center [965, 353] width 130 height 14
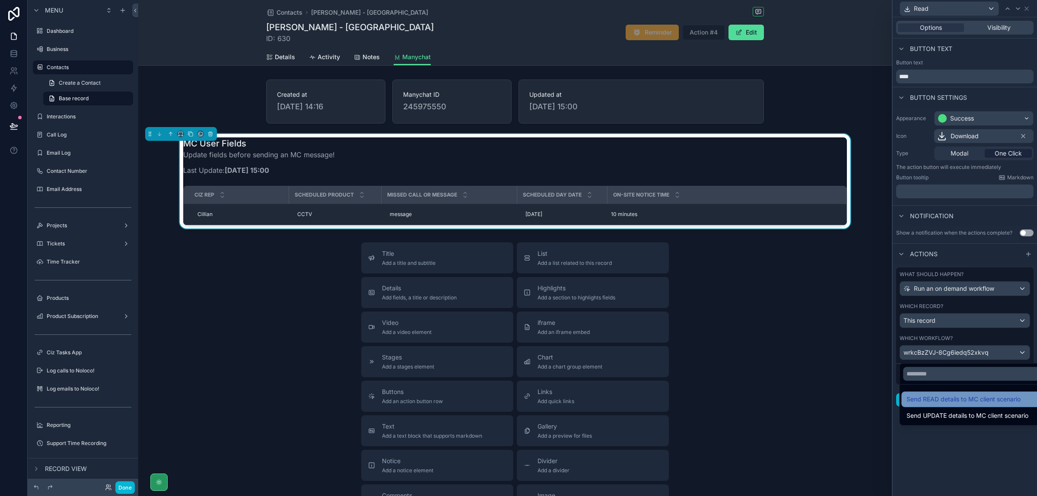
click at [999, 398] on span "Send READ details to MC client scenario" at bounding box center [964, 399] width 114 height 10
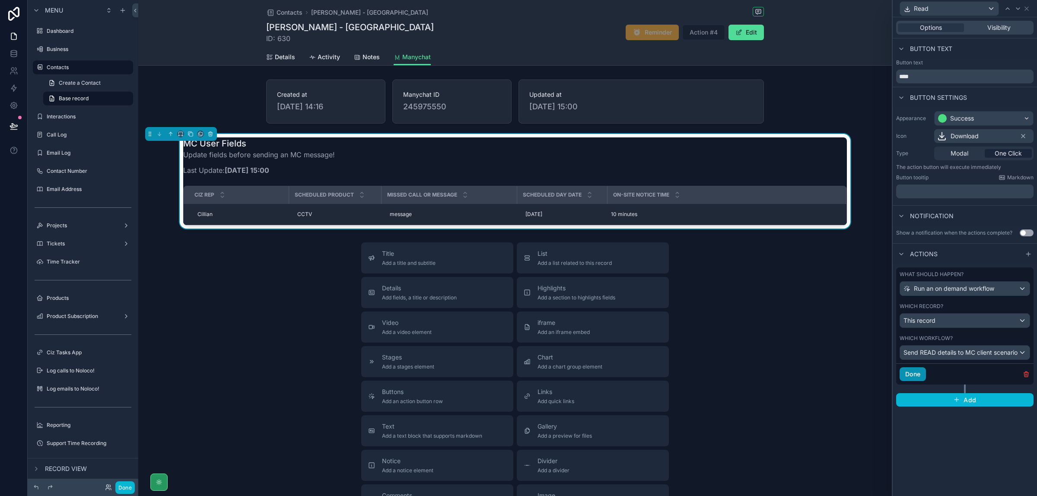
click at [919, 379] on button "Done" at bounding box center [913, 374] width 26 height 14
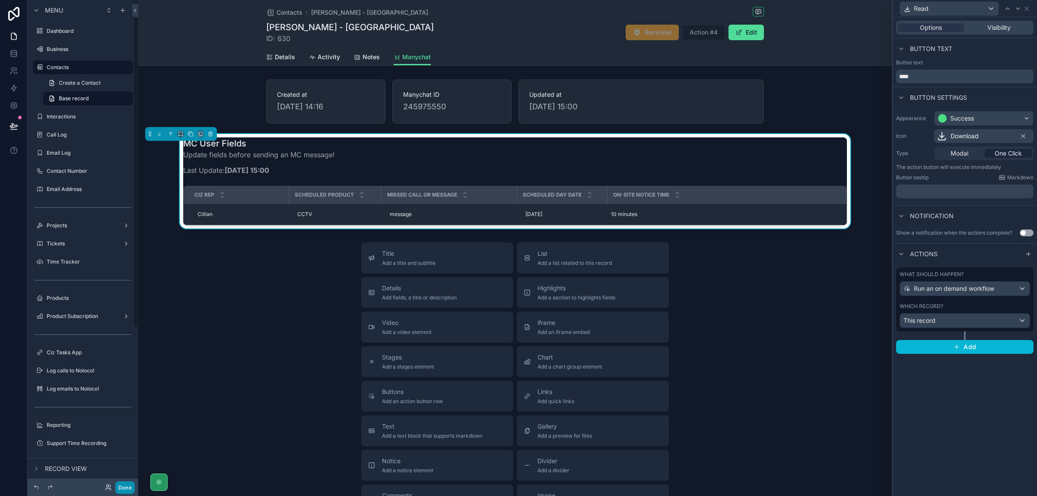
click at [125, 487] on button "Done" at bounding box center [124, 487] width 19 height 13
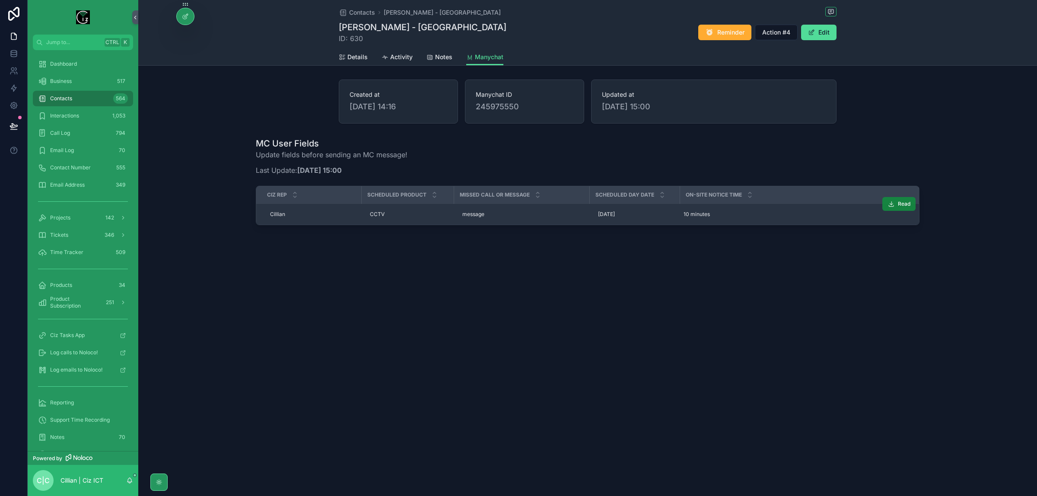
click at [904, 206] on span "Read" at bounding box center [904, 204] width 13 height 7
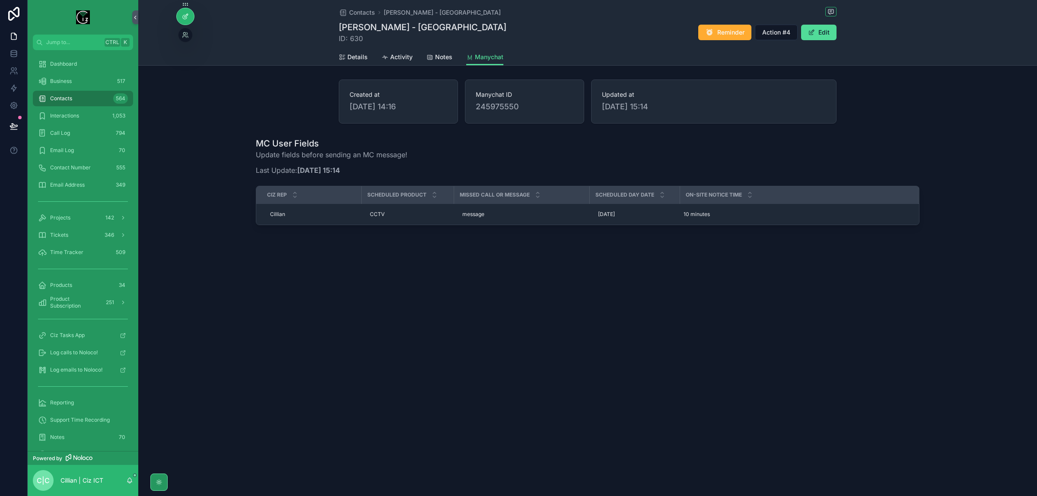
click at [178, 17] on div at bounding box center [185, 16] width 17 height 16
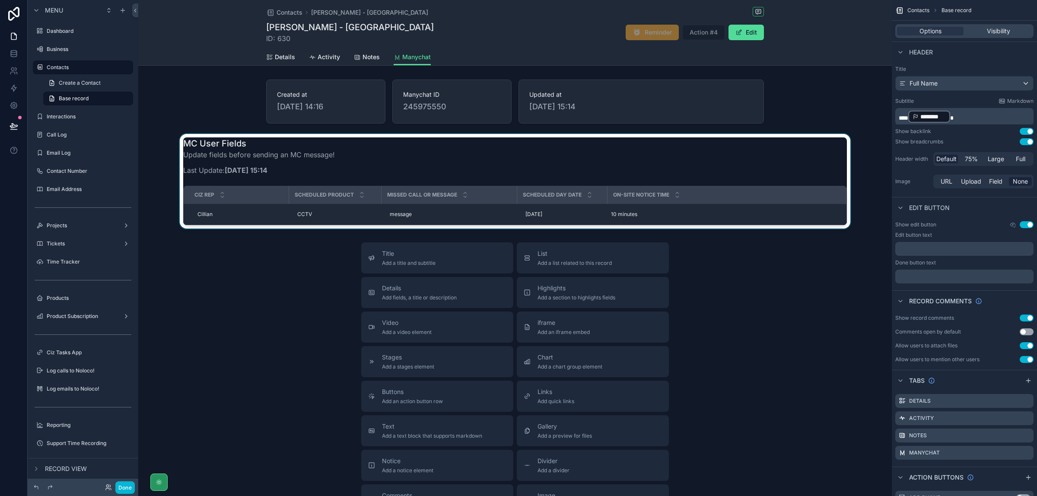
click at [707, 206] on div "scrollable content" at bounding box center [515, 181] width 754 height 95
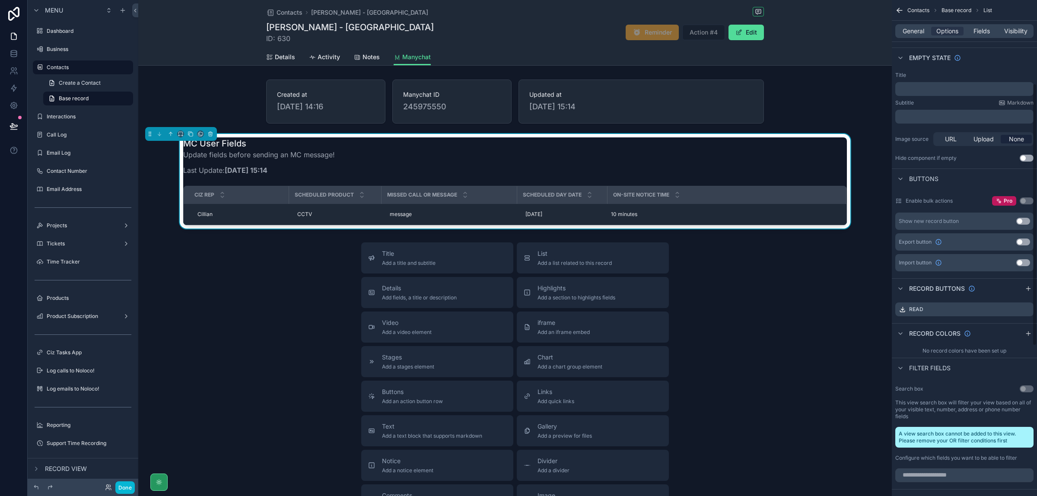
scroll to position [216, 0]
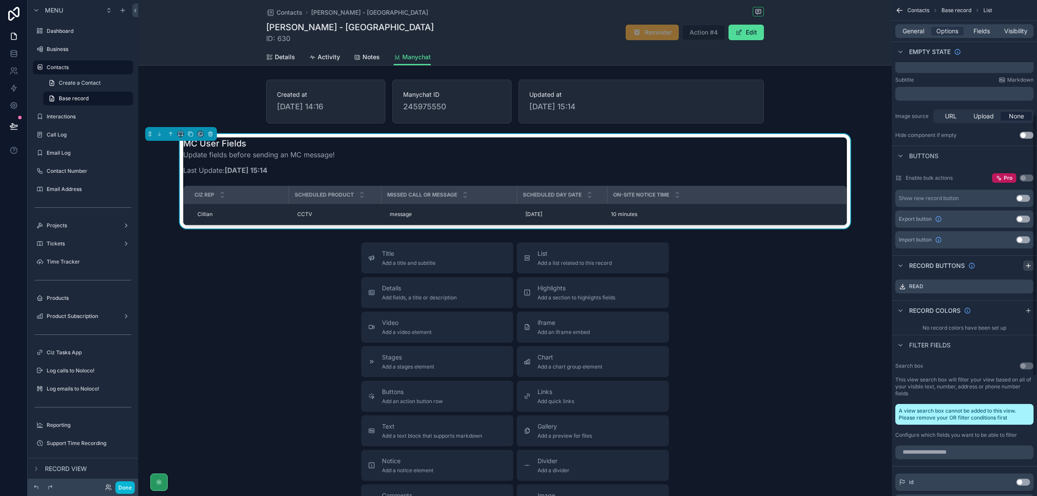
click at [1028, 264] on icon "scrollable content" at bounding box center [1028, 265] width 7 height 7
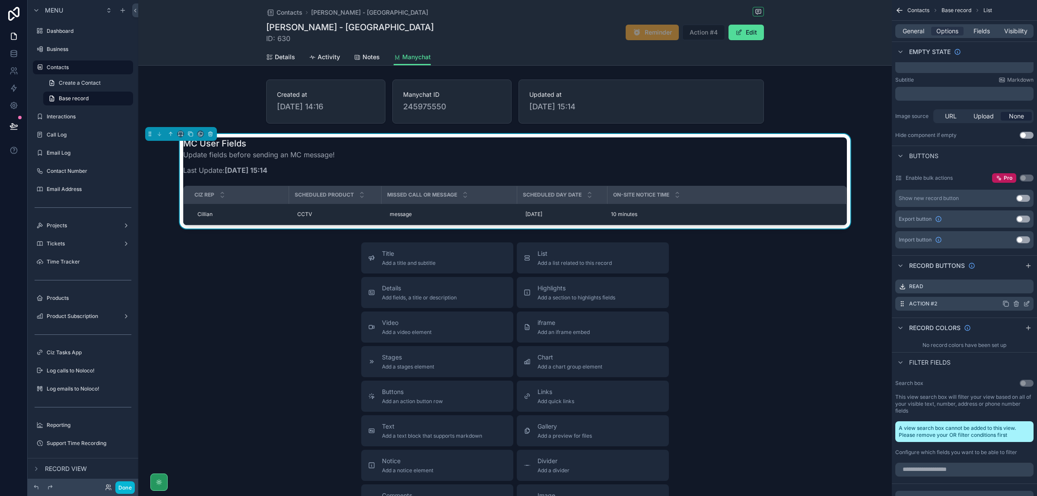
click at [1026, 305] on icon "scrollable content" at bounding box center [1027, 302] width 3 height 3
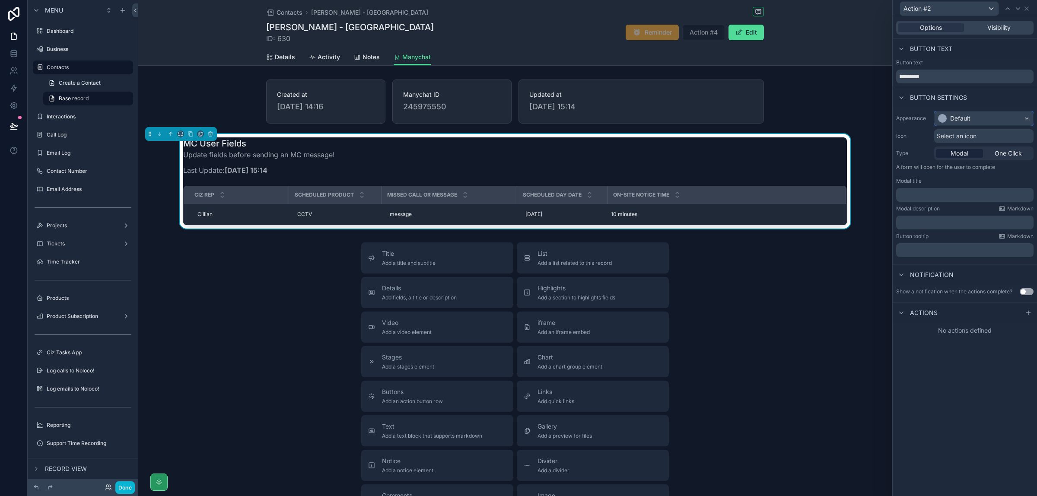
click at [990, 121] on div "Default" at bounding box center [984, 118] width 99 height 14
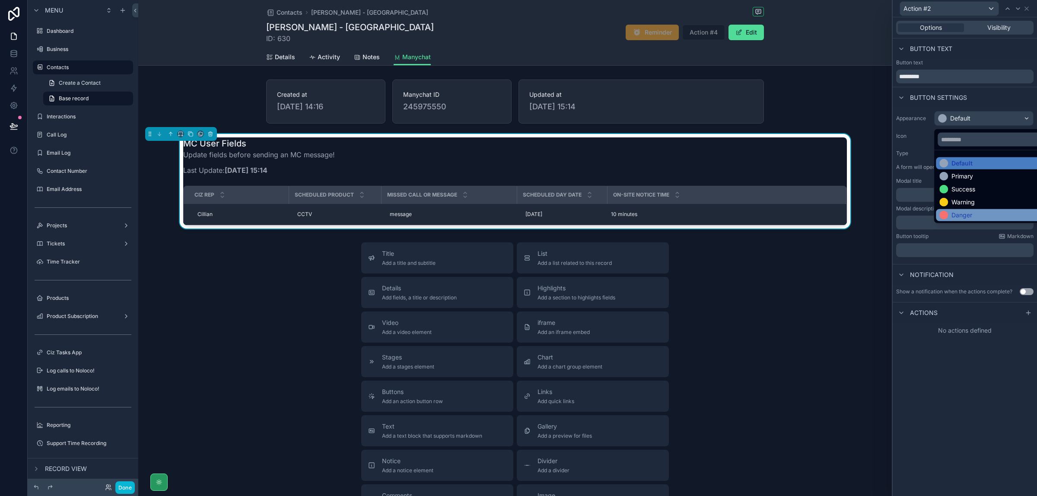
click at [975, 213] on div "Danger" at bounding box center [994, 215] width 108 height 9
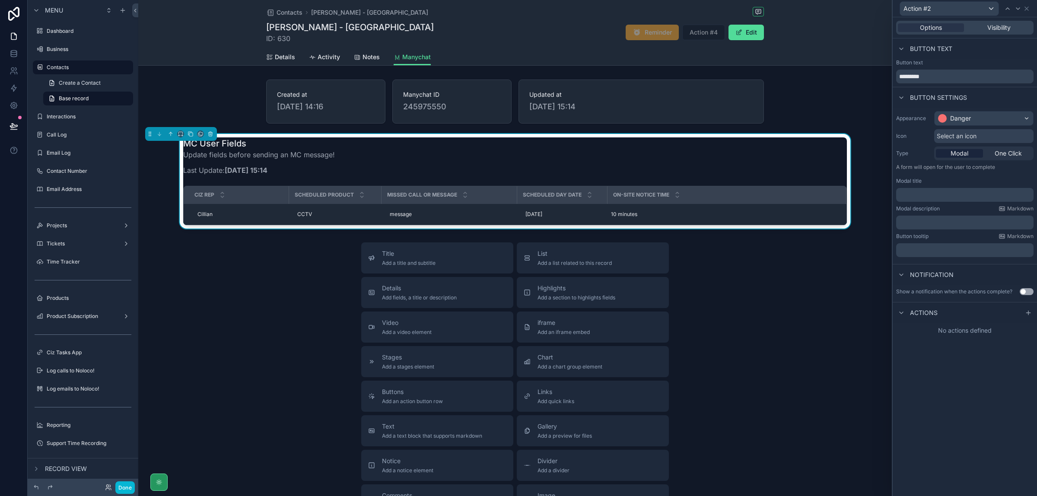
click at [984, 132] on div "Select an icon" at bounding box center [983, 136] width 99 height 14
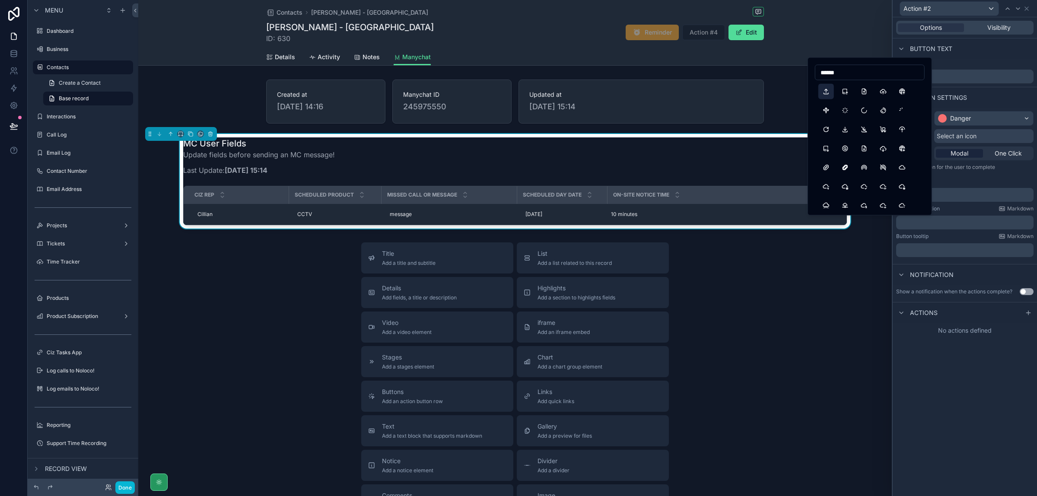
type input "******"
click at [826, 91] on button "Upload" at bounding box center [827, 92] width 16 height 16
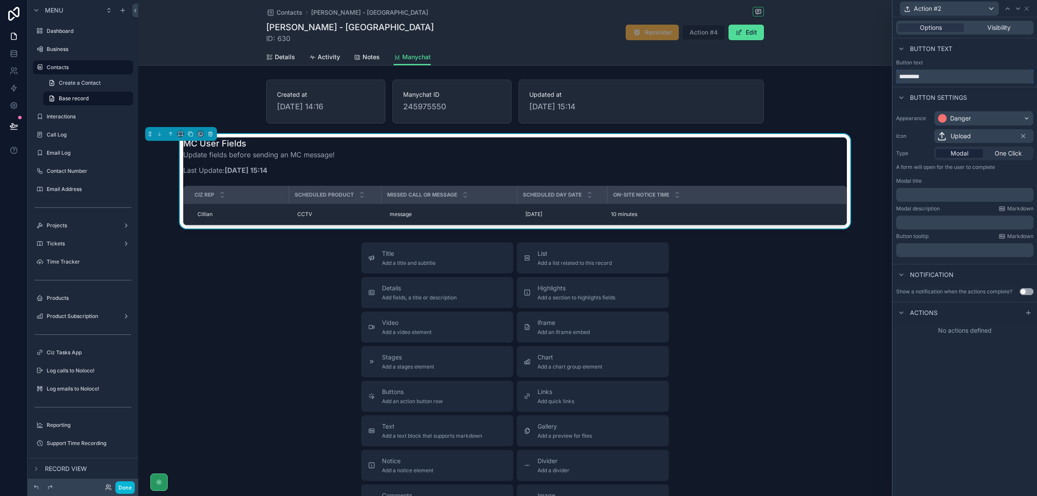
drag, startPoint x: 943, startPoint y: 76, endPoint x: 893, endPoint y: 80, distance: 50.3
click at [893, 80] on div "Button text *********" at bounding box center [965, 71] width 144 height 24
type input "******"
click at [934, 192] on p "﻿" at bounding box center [966, 195] width 132 height 9
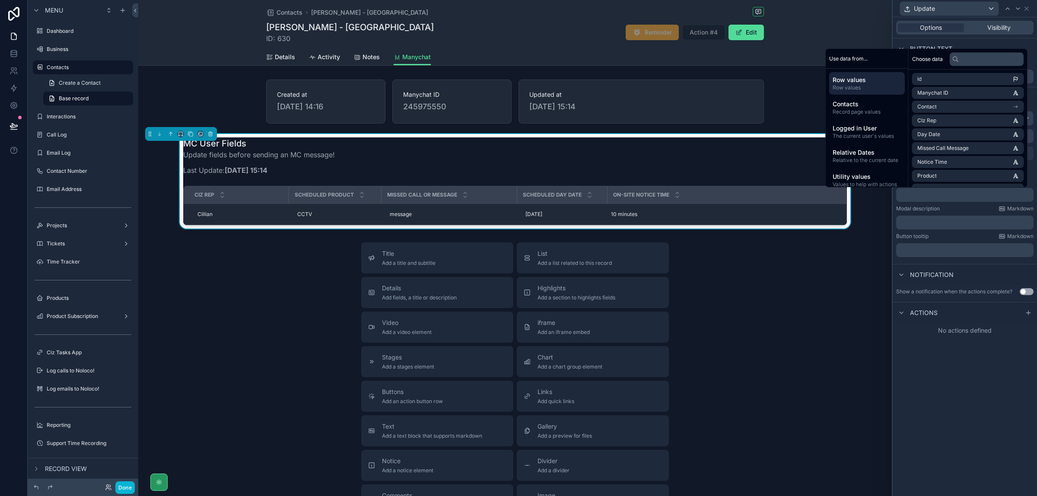
click at [969, 392] on div "Options Visibility Button text Button text ****** Button settings Appearance Da…" at bounding box center [965, 256] width 144 height 479
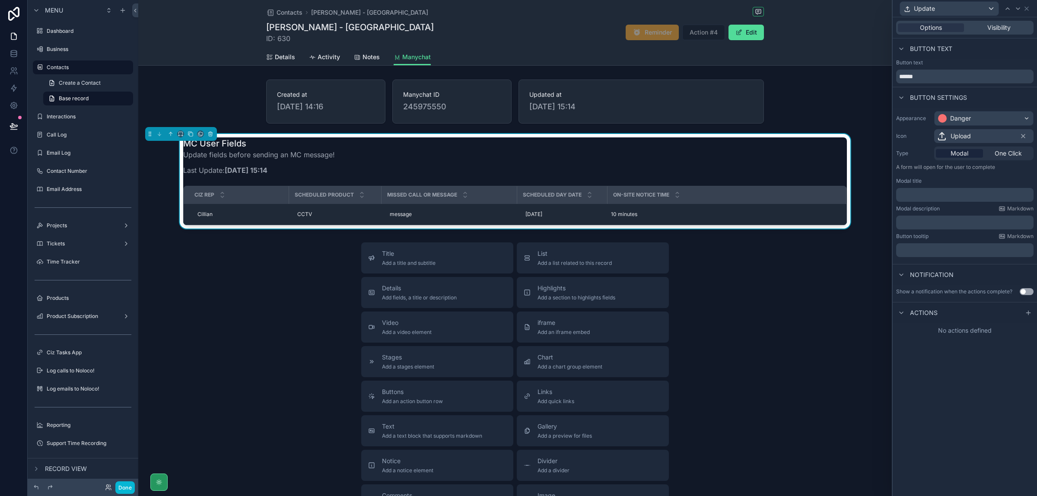
click at [946, 197] on p "﻿" at bounding box center [966, 195] width 132 height 9
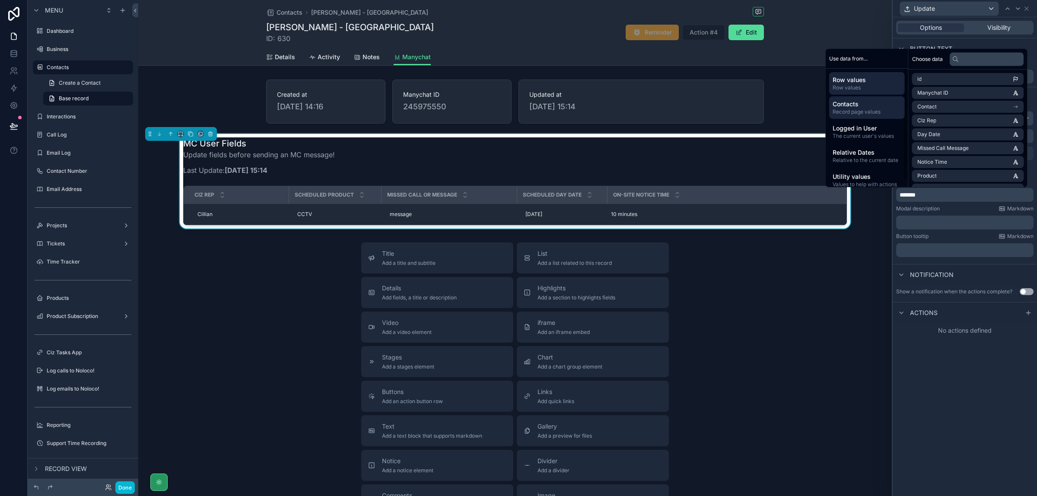
click at [852, 106] on span "Contacts" at bounding box center [867, 104] width 69 height 9
click at [956, 96] on li "Full Name" at bounding box center [968, 93] width 112 height 12
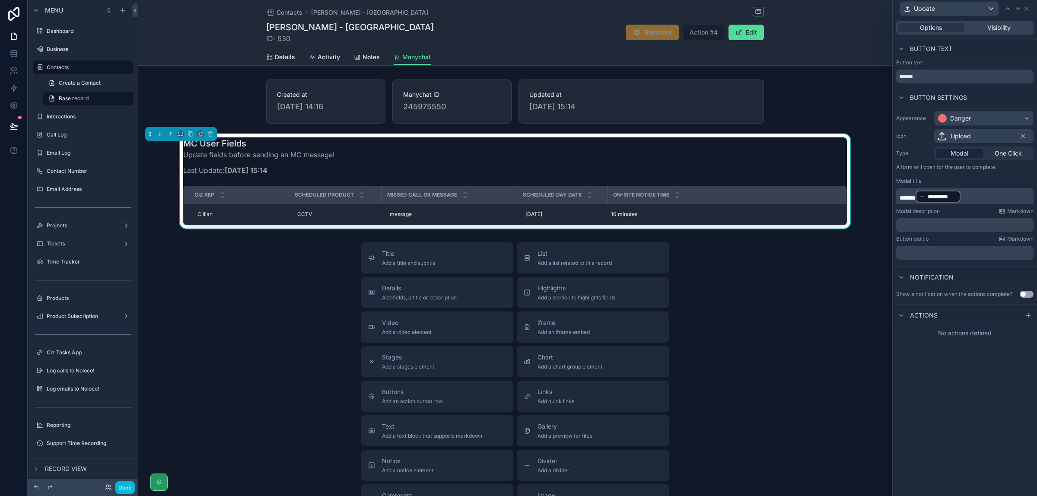
click at [986, 194] on p "****** ********* ﻿ ﻿" at bounding box center [966, 197] width 132 height 14
click at [981, 199] on p "****** ********* ﻿ ﻿" at bounding box center [966, 197] width 132 height 14
click at [953, 223] on p "﻿" at bounding box center [966, 222] width 132 height 9
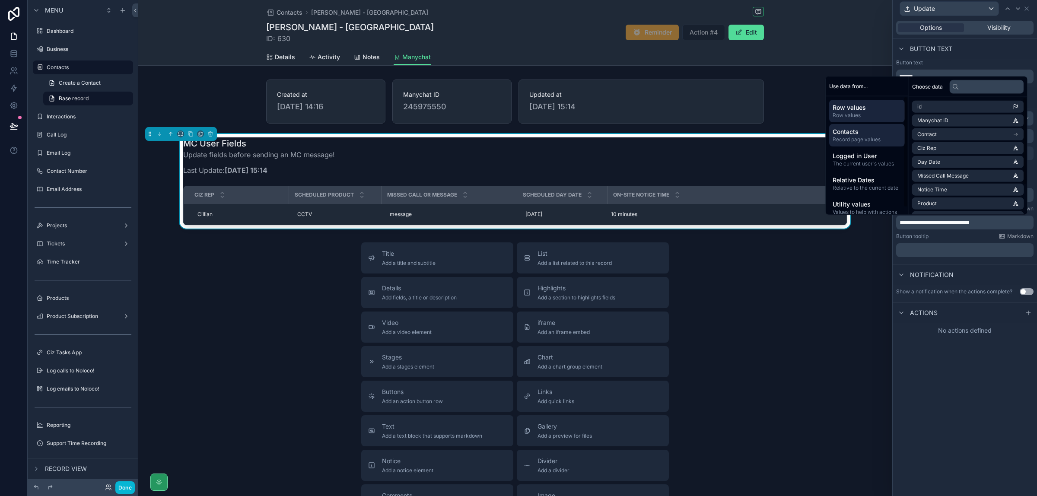
click at [870, 130] on span "Contacts" at bounding box center [867, 131] width 69 height 9
click at [939, 118] on li "Full Name" at bounding box center [968, 121] width 112 height 12
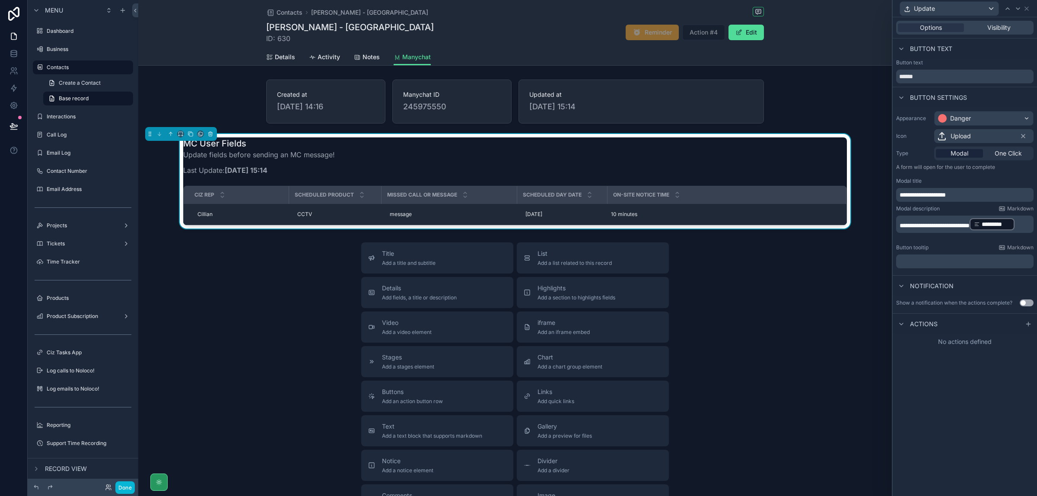
click at [971, 231] on p "**********" at bounding box center [966, 224] width 132 height 14
click at [950, 400] on div "**********" at bounding box center [965, 256] width 144 height 479
click at [1024, 303] on button "Use setting" at bounding box center [1027, 302] width 14 height 7
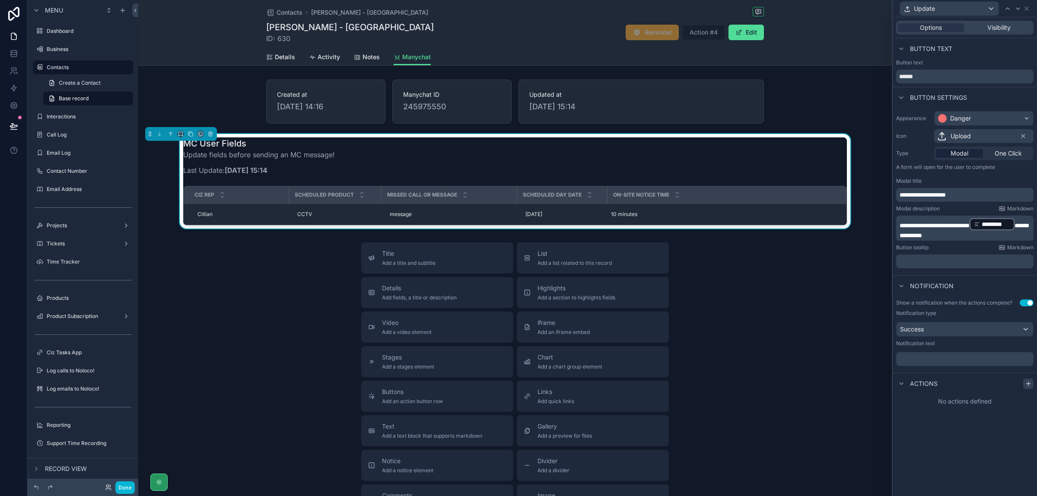
click at [1027, 385] on icon at bounding box center [1028, 383] width 7 height 7
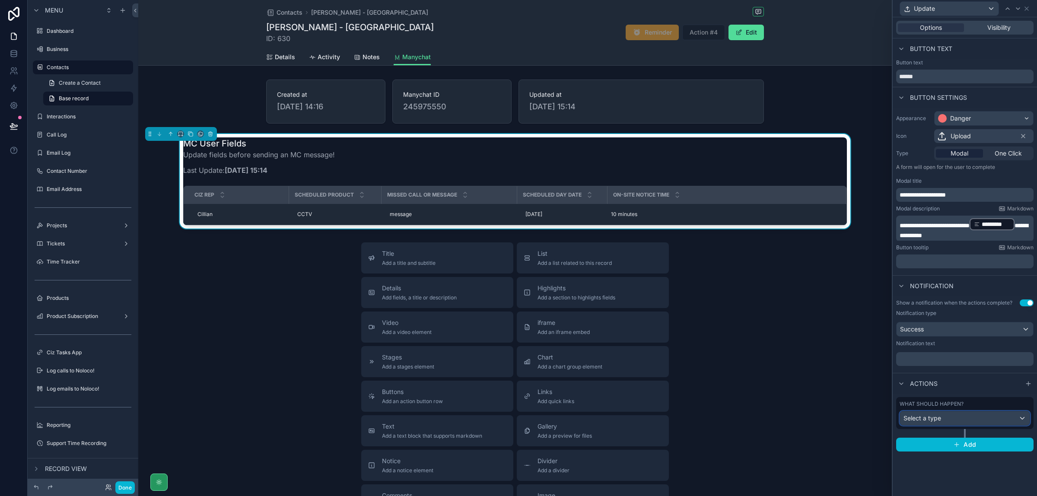
click at [1010, 421] on div "Select a type" at bounding box center [965, 418] width 130 height 14
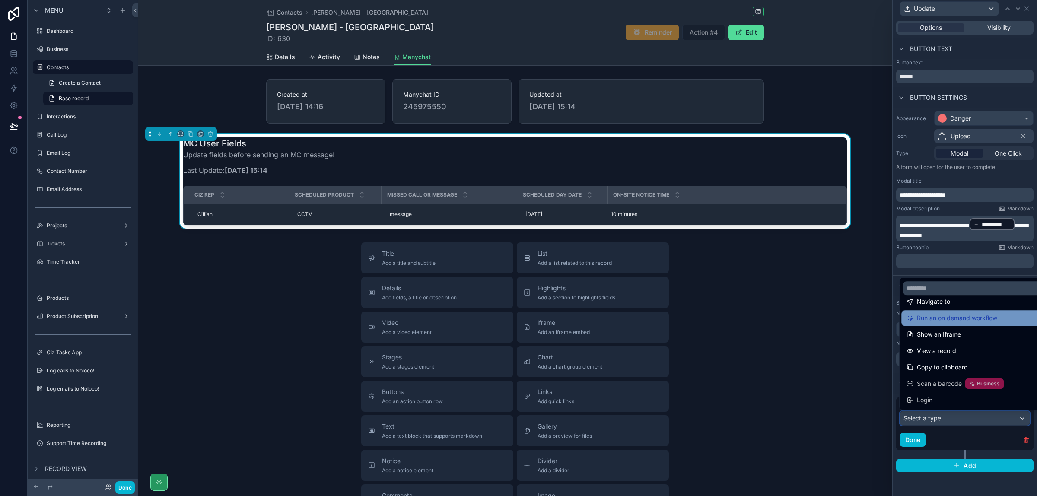
scroll to position [24, 0]
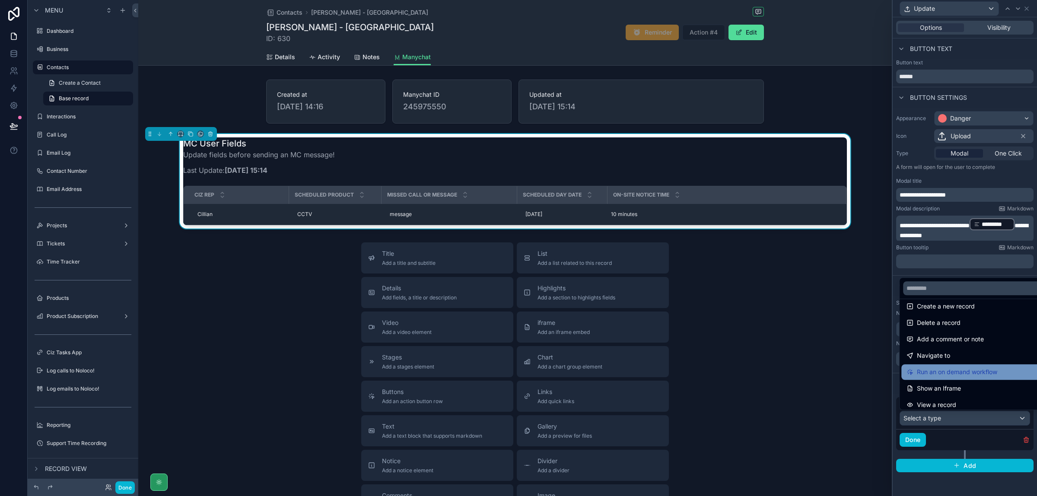
click at [979, 370] on span "Run an on demand workflow" at bounding box center [957, 372] width 80 height 10
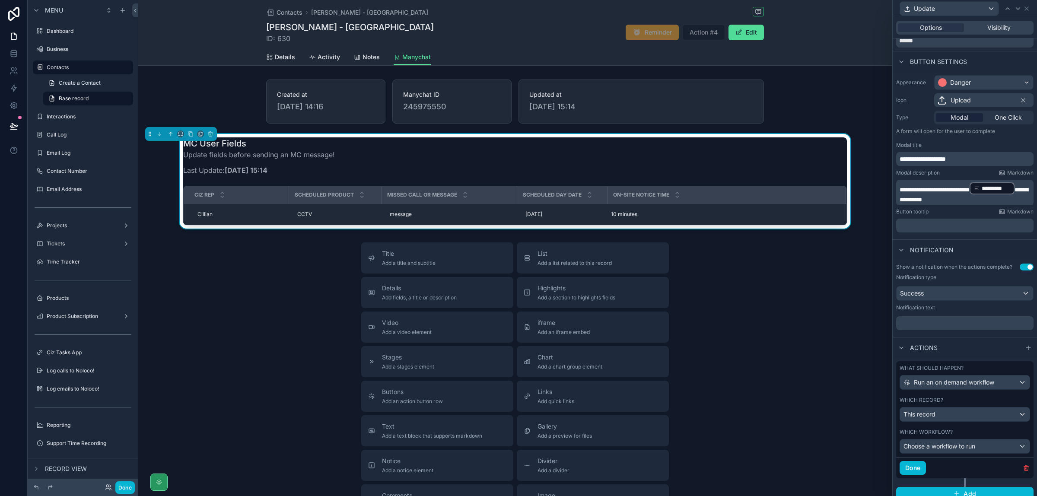
scroll to position [52, 0]
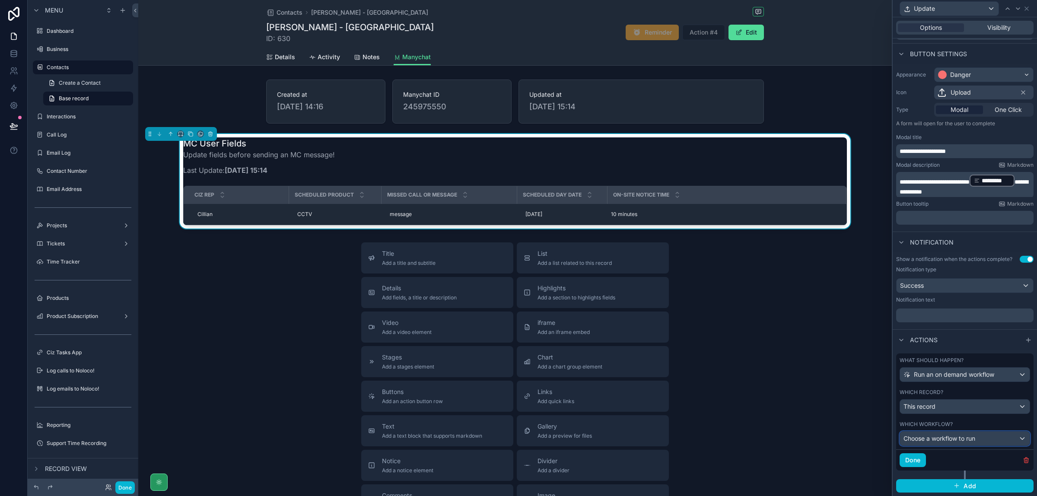
click at [1006, 441] on div "Choose a workflow to run" at bounding box center [965, 439] width 130 height 14
click at [980, 423] on span "Send UPDATE details to MC client scenario" at bounding box center [968, 419] width 122 height 10
click at [919, 461] on button "Done" at bounding box center [913, 460] width 26 height 14
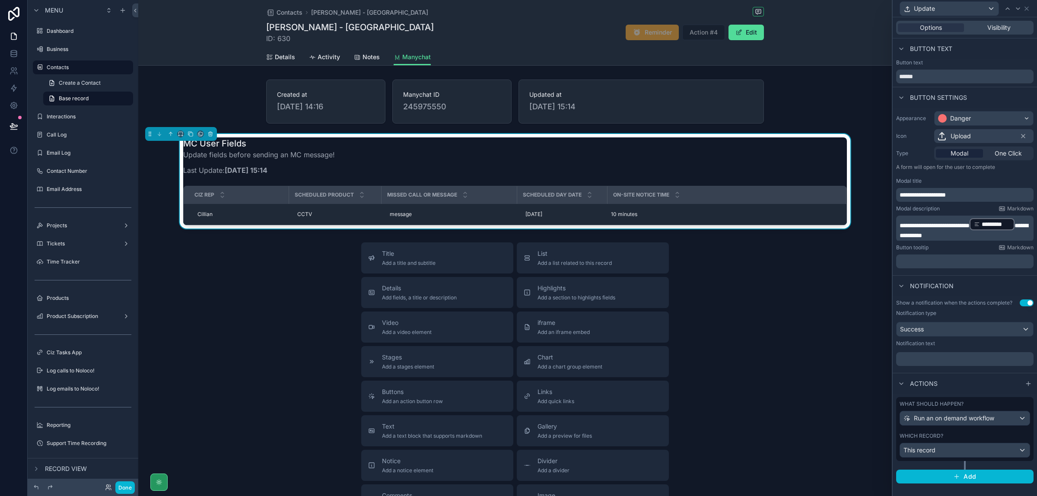
scroll to position [0, 0]
click at [1029, 9] on icon at bounding box center [1026, 8] width 7 height 7
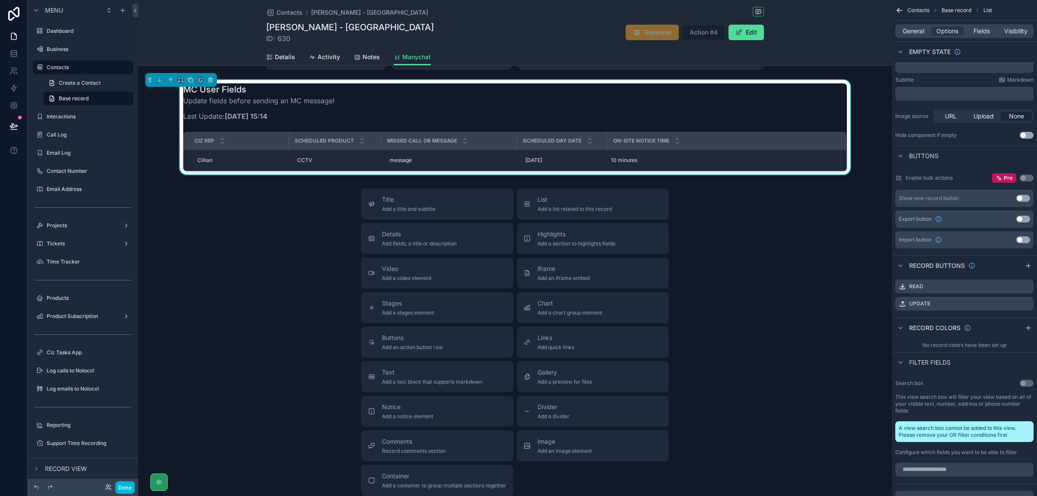
scroll to position [108, 0]
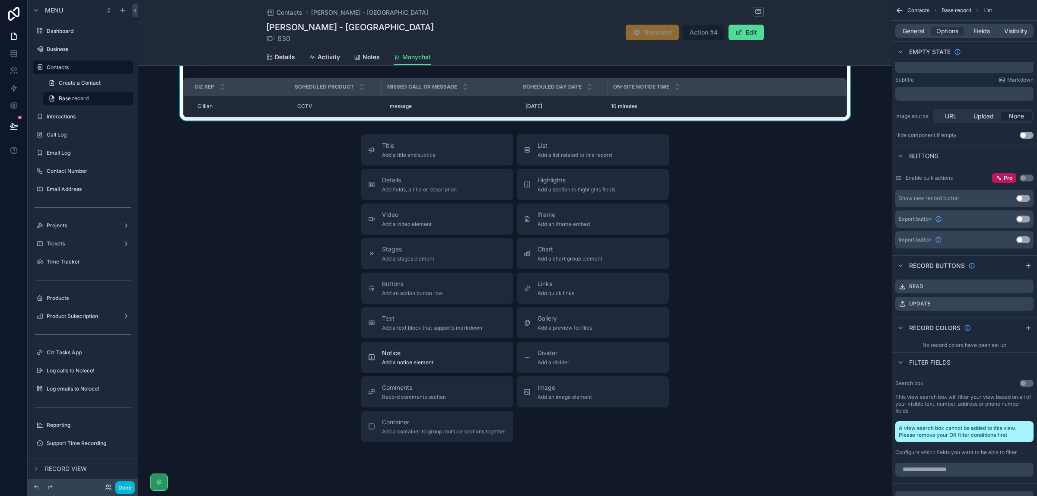
click at [418, 359] on div "Notice Add a notice element" at bounding box center [407, 357] width 51 height 17
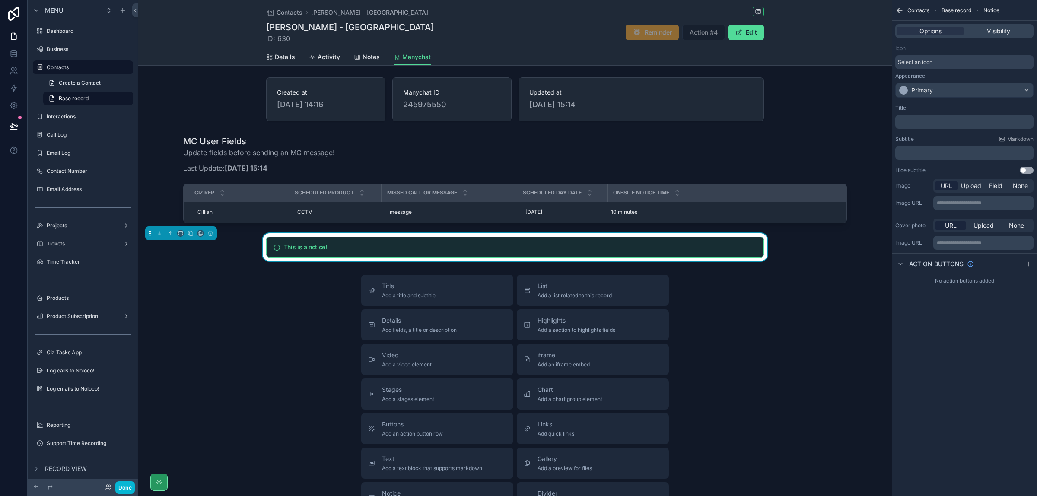
scroll to position [0, 0]
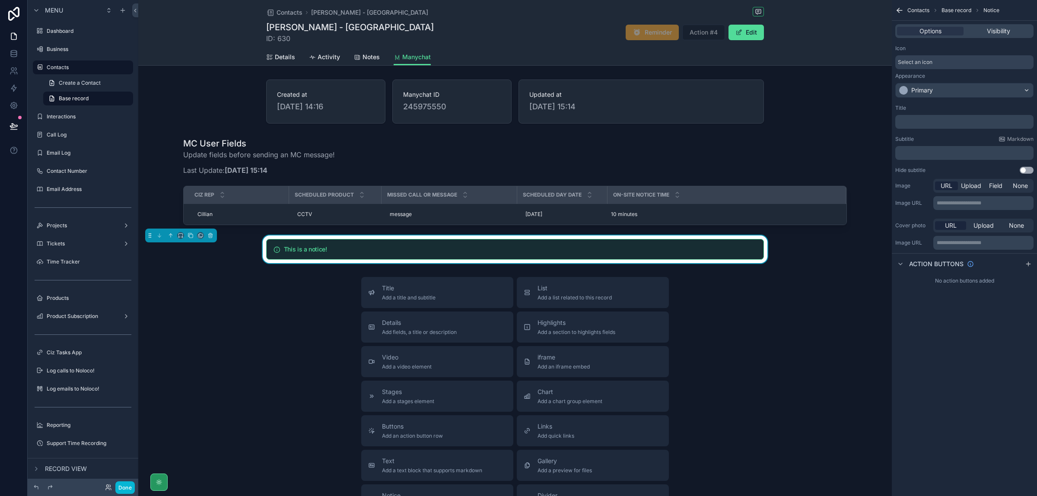
click at [329, 249] on h5 "This is a notice!" at bounding box center [520, 249] width 473 height 6
click at [1015, 93] on div "Primary" at bounding box center [964, 90] width 137 height 14
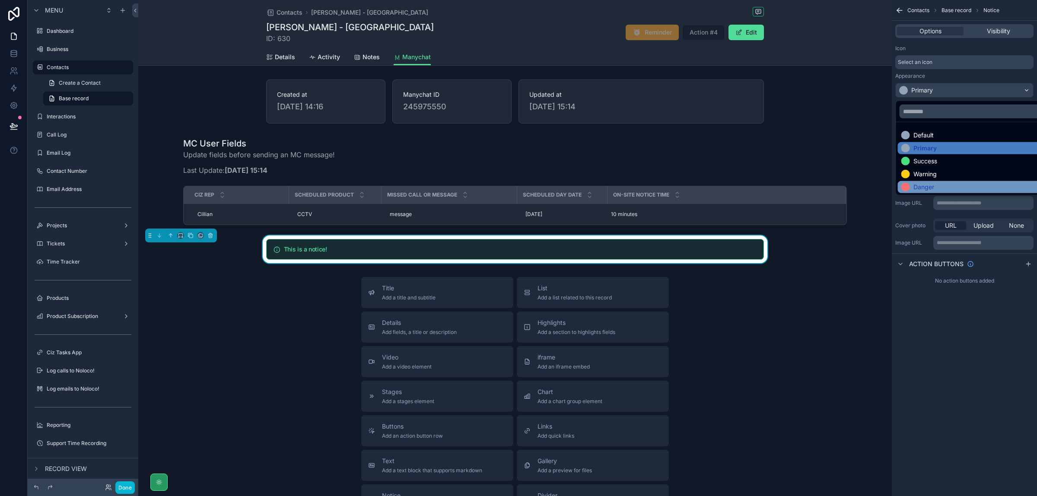
click at [925, 187] on div "Danger" at bounding box center [924, 187] width 21 height 9
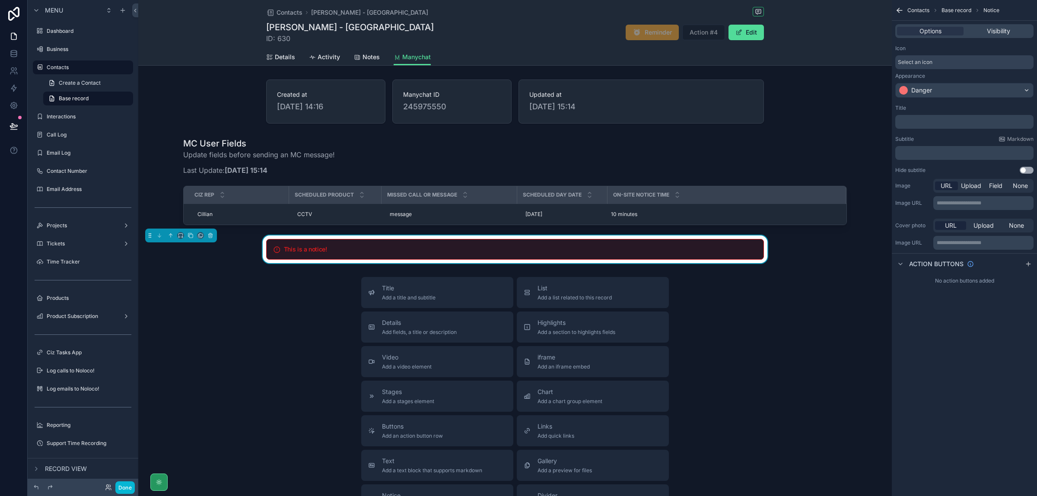
click at [979, 126] on div "﻿" at bounding box center [964, 122] width 138 height 14
click at [980, 123] on p "﻿" at bounding box center [965, 121] width 133 height 7
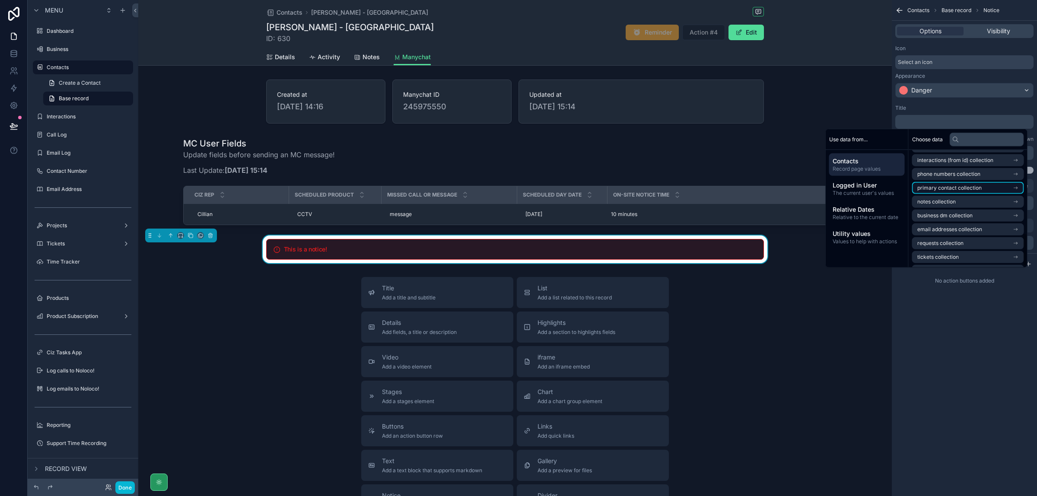
scroll to position [302, 0]
click at [1016, 243] on icon "scrollable content" at bounding box center [1016, 245] width 6 height 6
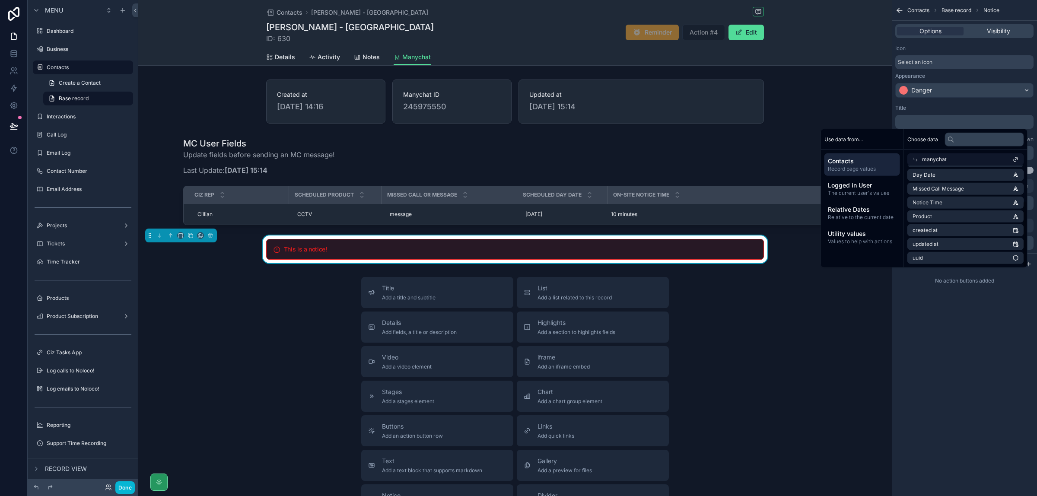
scroll to position [55, 0]
click at [972, 245] on li "updated at" at bounding box center [968, 245] width 112 height 12
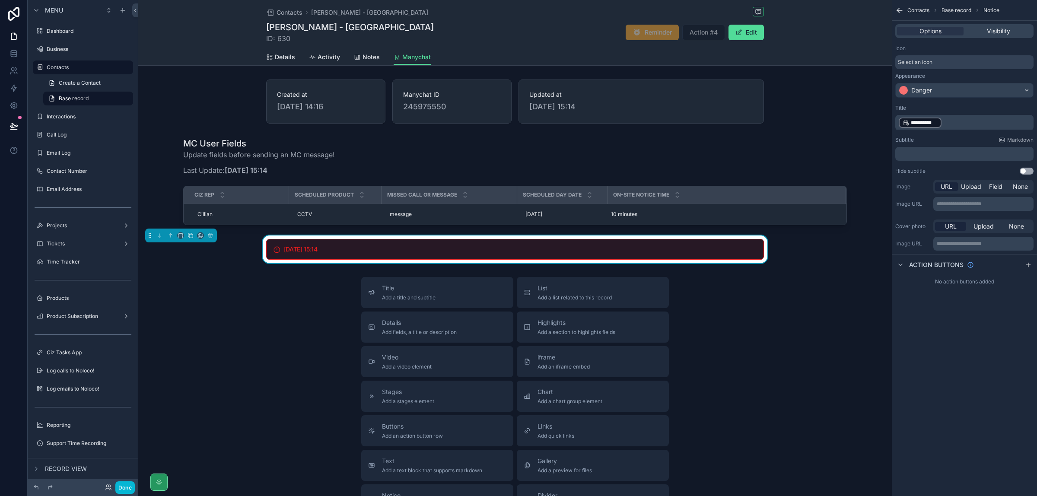
click at [969, 336] on div "**********" at bounding box center [964, 248] width 145 height 496
click at [1019, 92] on div "Danger" at bounding box center [964, 90] width 137 height 14
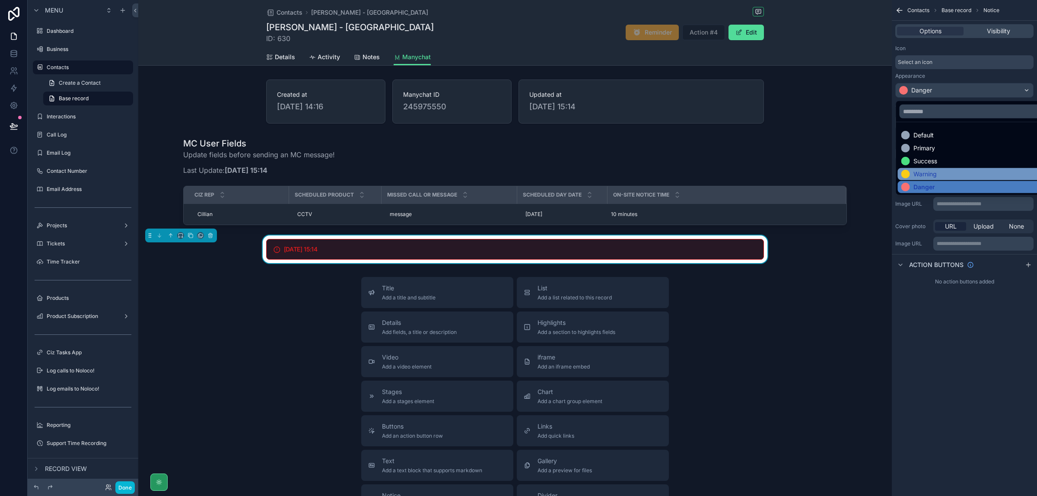
click at [952, 176] on div "Warning" at bounding box center [975, 174] width 147 height 9
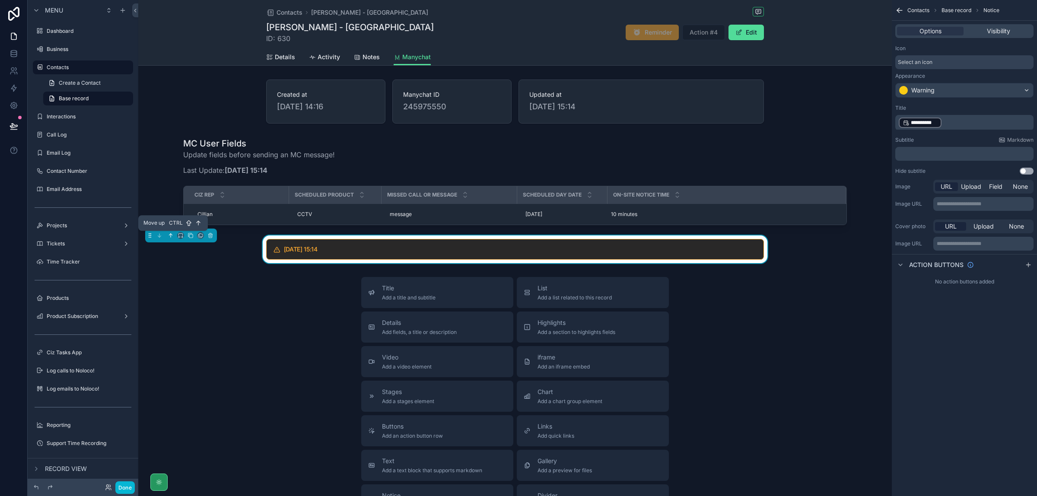
click at [169, 236] on icon "scrollable content" at bounding box center [170, 235] width 2 height 2
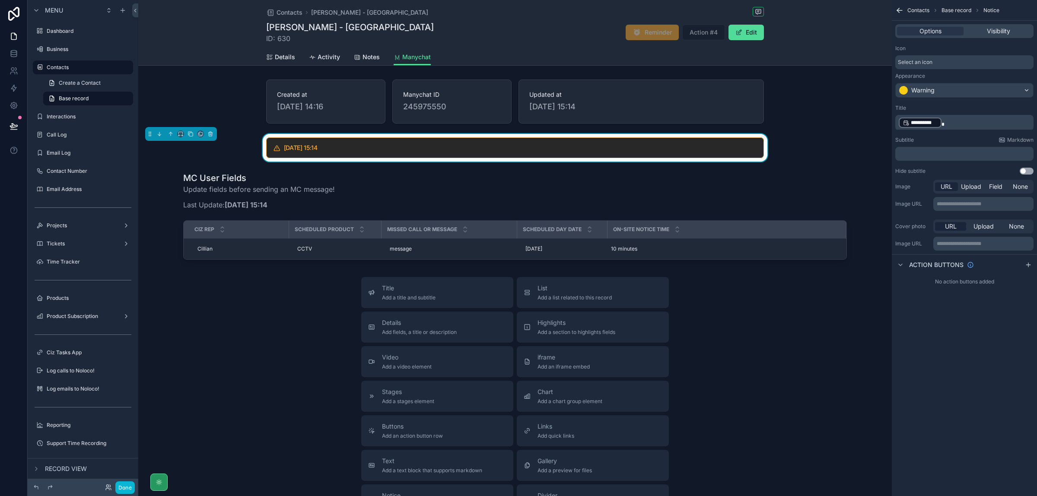
click at [980, 125] on p "**********" at bounding box center [965, 123] width 133 height 12
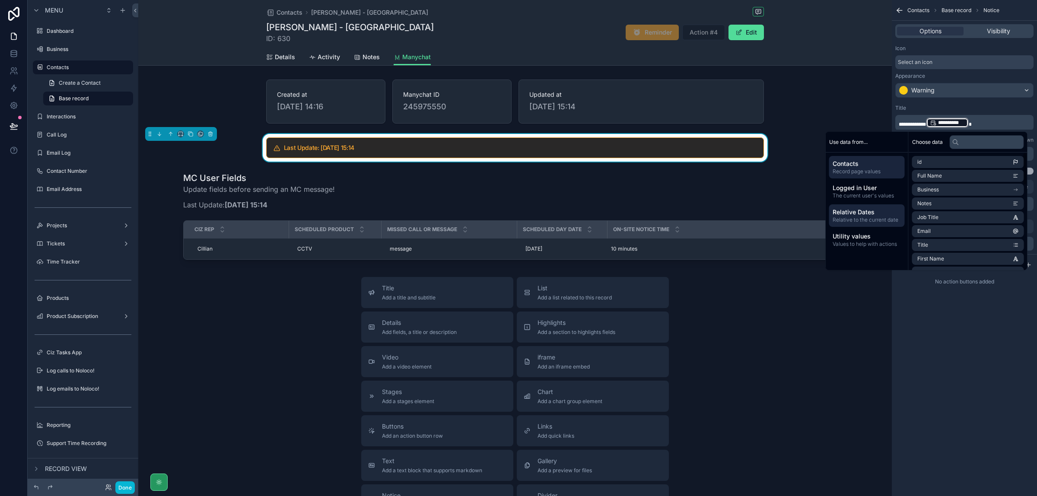
click at [872, 212] on span "Relative Dates" at bounding box center [867, 212] width 69 height 9
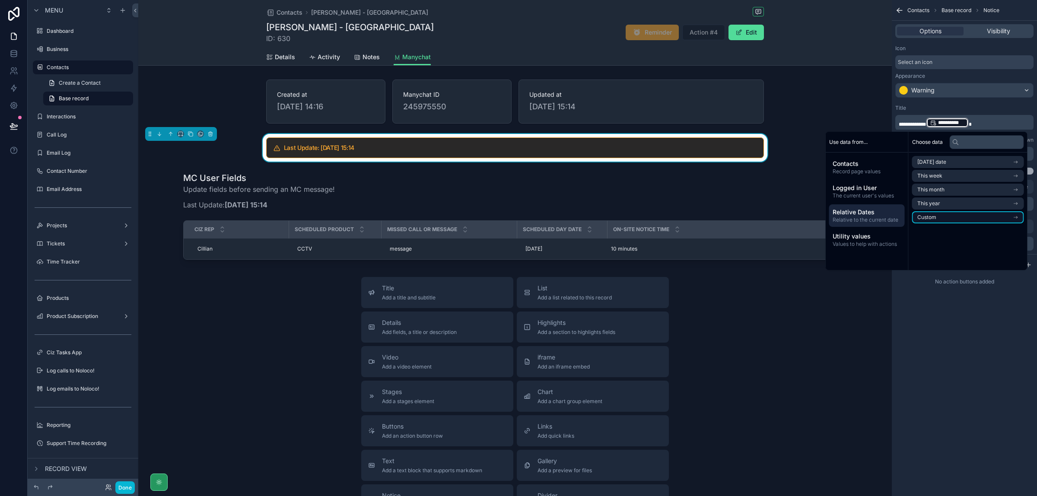
click at [1011, 219] on li "Custom" at bounding box center [968, 217] width 112 height 12
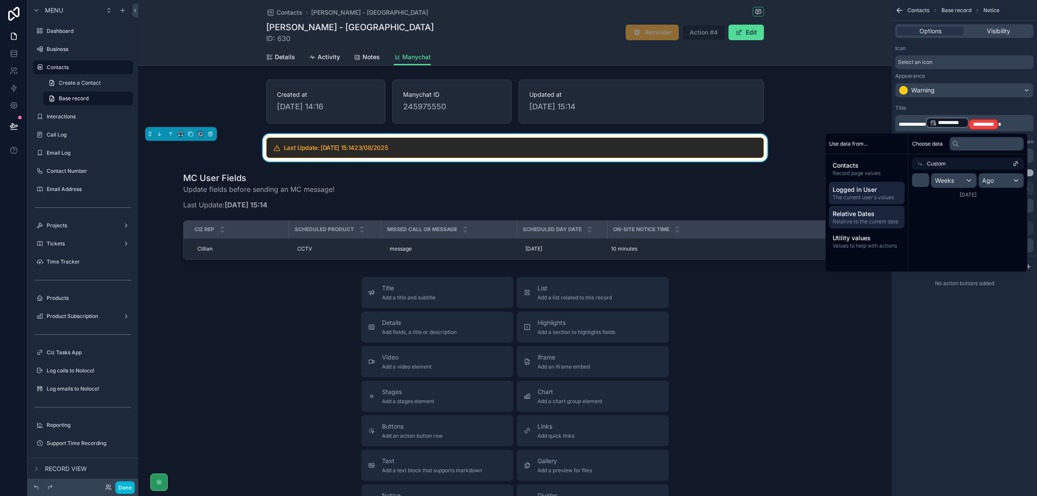
click at [862, 188] on span "Logged in User" at bounding box center [867, 189] width 69 height 9
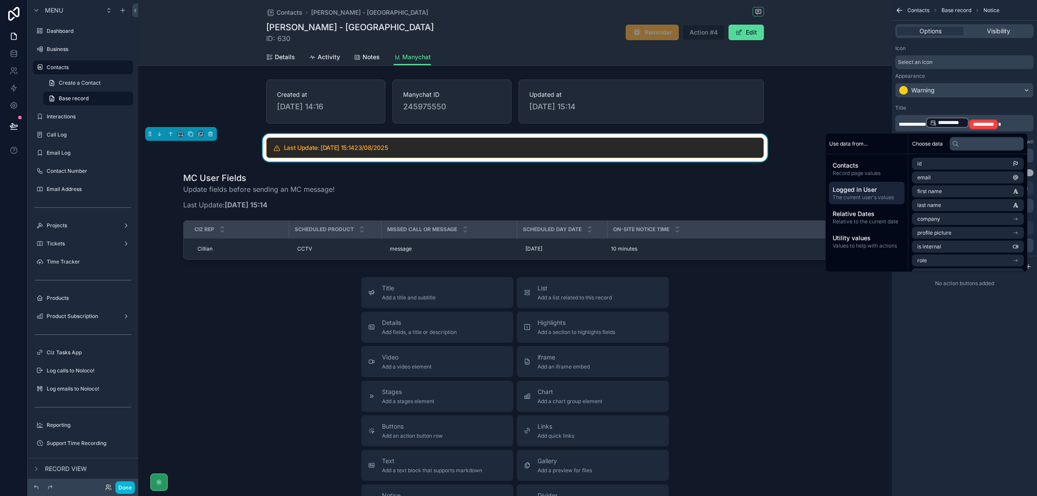
click at [1015, 118] on p "**********" at bounding box center [965, 124] width 133 height 14
click at [973, 348] on div "**********" at bounding box center [964, 248] width 145 height 496
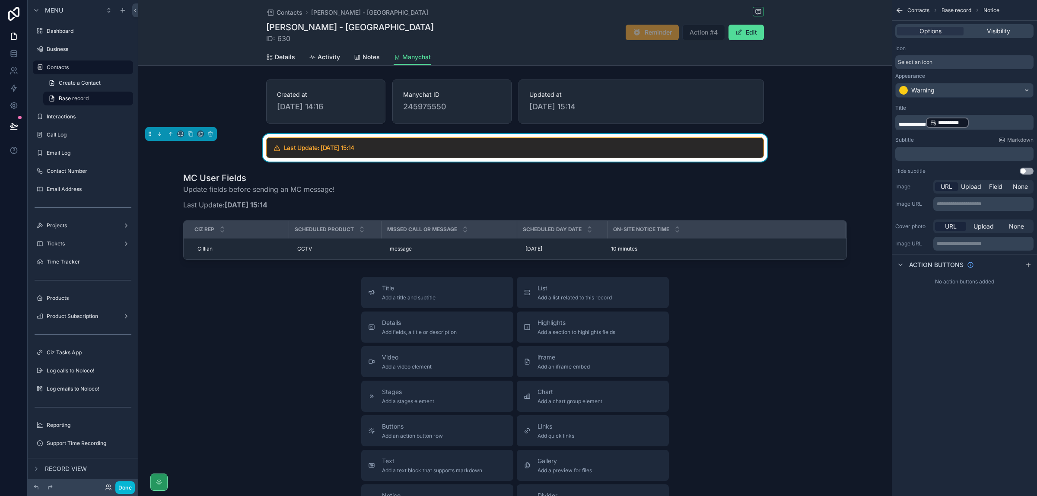
click at [995, 122] on p "**********" at bounding box center [965, 123] width 133 height 12
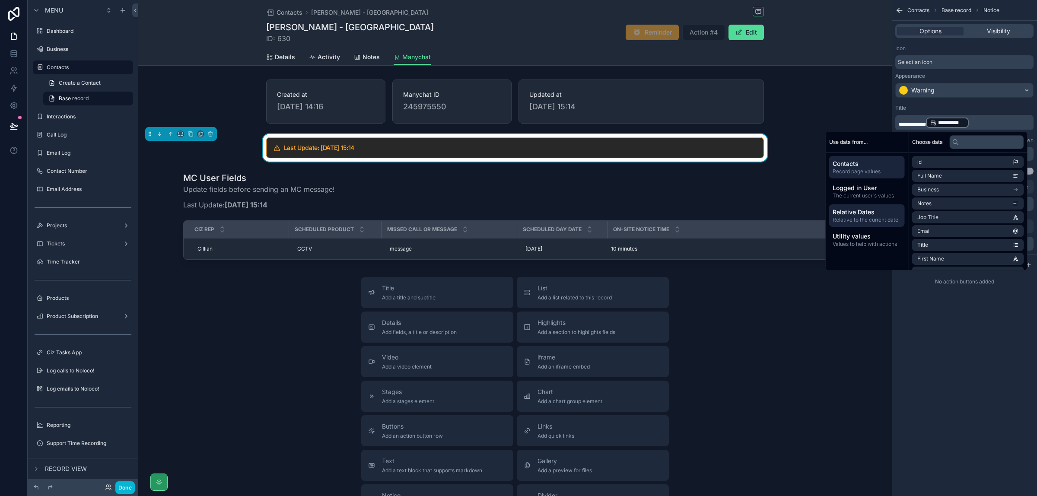
click at [867, 219] on span "Relative to the current date" at bounding box center [867, 220] width 69 height 7
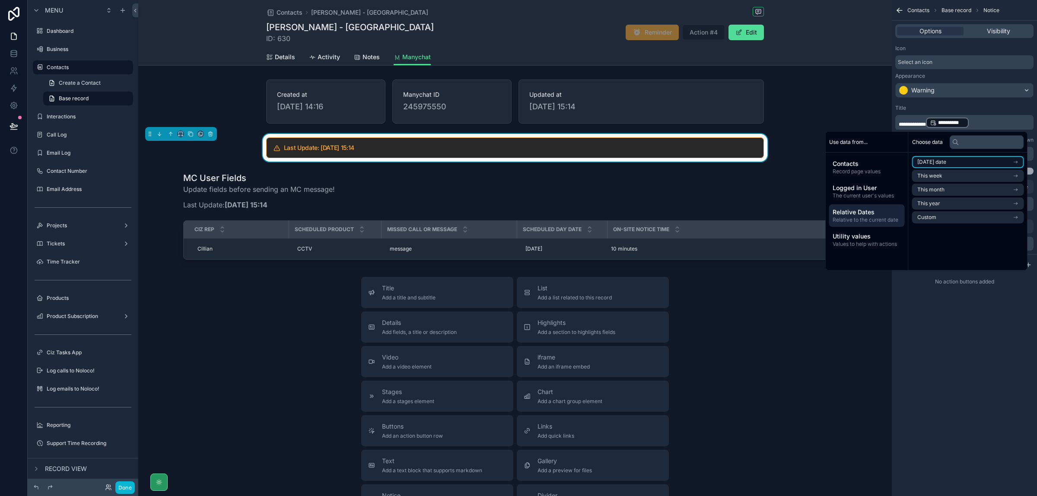
click at [962, 165] on li "Today's date" at bounding box center [968, 162] width 112 height 12
click at [965, 180] on li "Now" at bounding box center [968, 178] width 112 height 12
click at [871, 219] on span "Relative to the current date" at bounding box center [867, 221] width 69 height 7
click at [919, 122] on span "**********" at bounding box center [932, 124] width 27 height 5
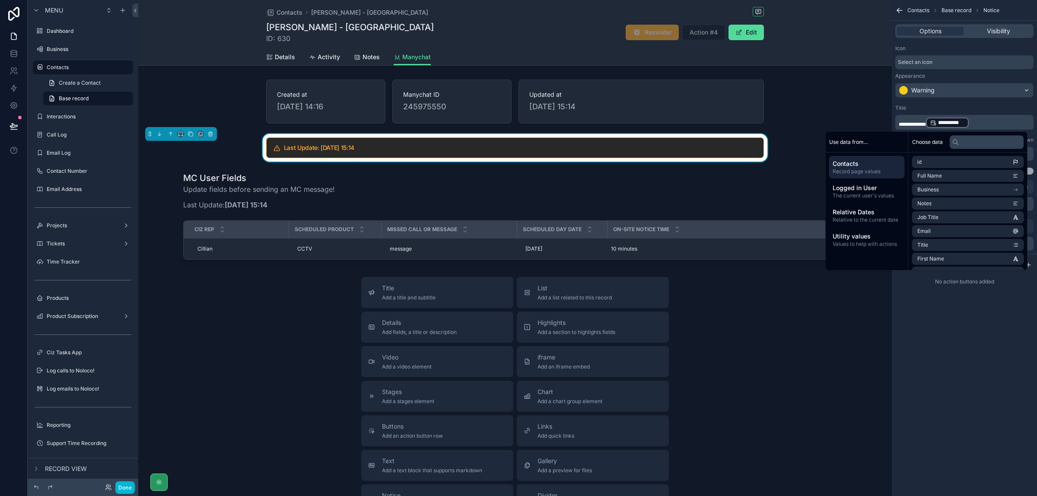
click at [971, 385] on div "**********" at bounding box center [964, 248] width 145 height 496
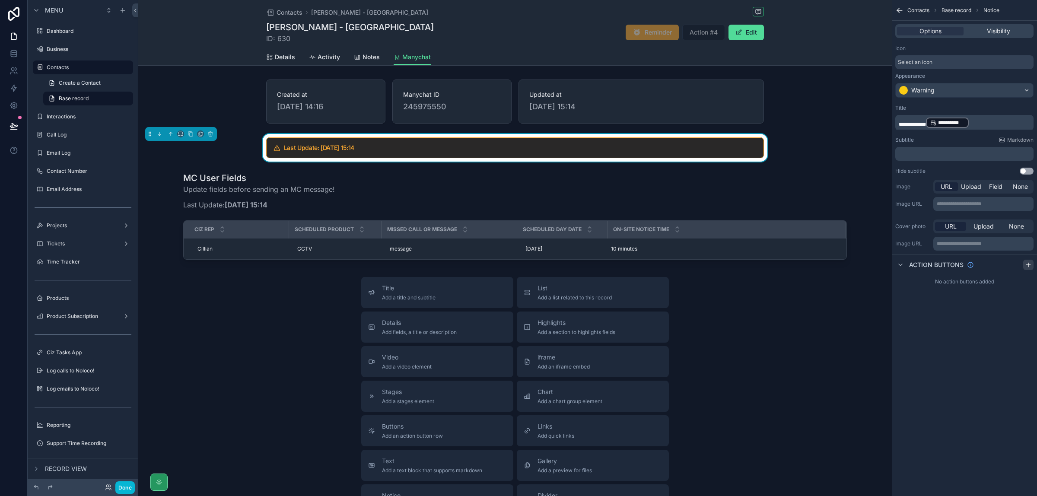
click at [1027, 264] on icon "scrollable content" at bounding box center [1028, 264] width 7 height 7
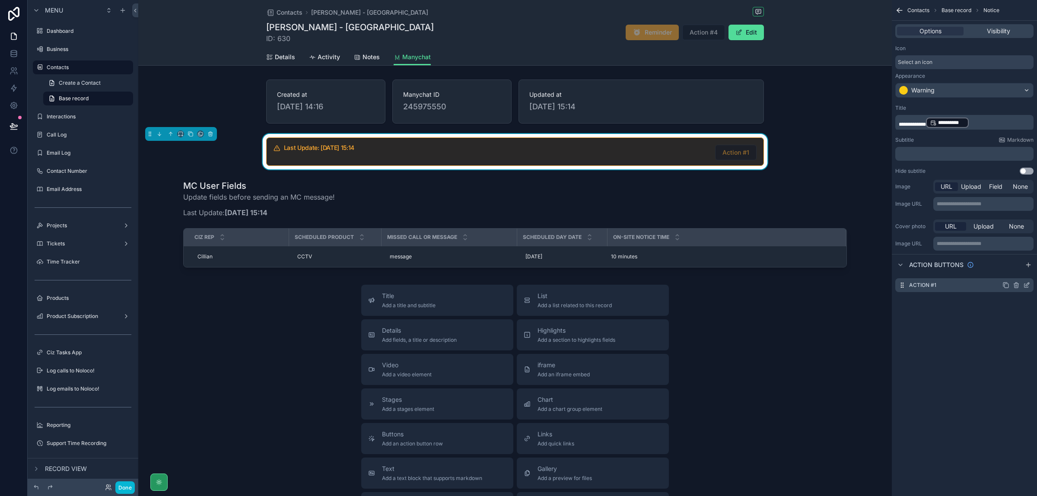
click at [1026, 282] on icon "scrollable content" at bounding box center [1026, 285] width 7 height 7
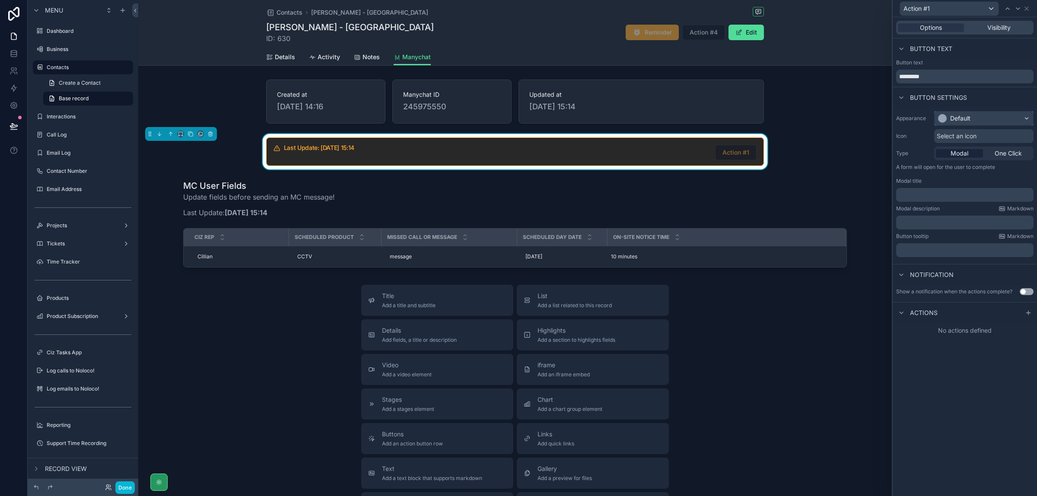
click at [985, 119] on div "Default" at bounding box center [984, 118] width 99 height 14
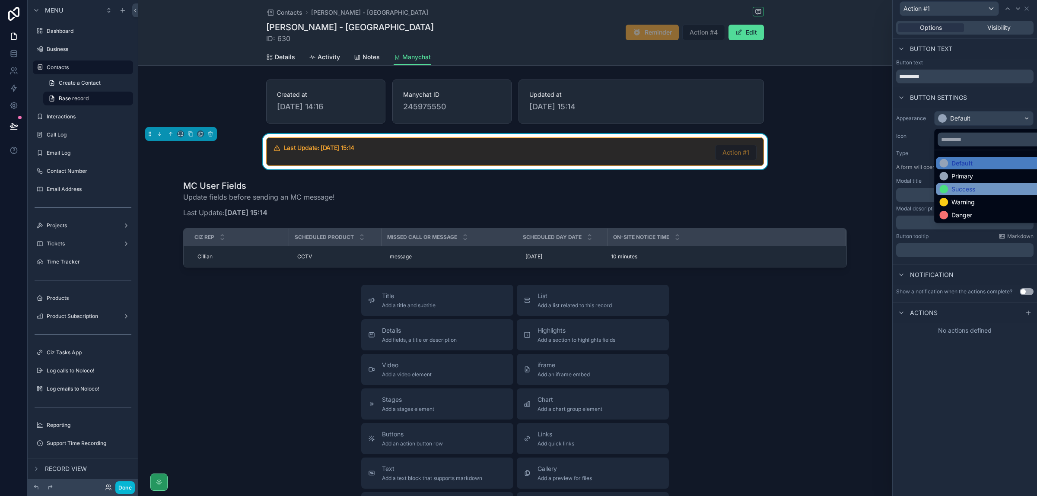
click at [974, 189] on div "Success" at bounding box center [964, 189] width 24 height 9
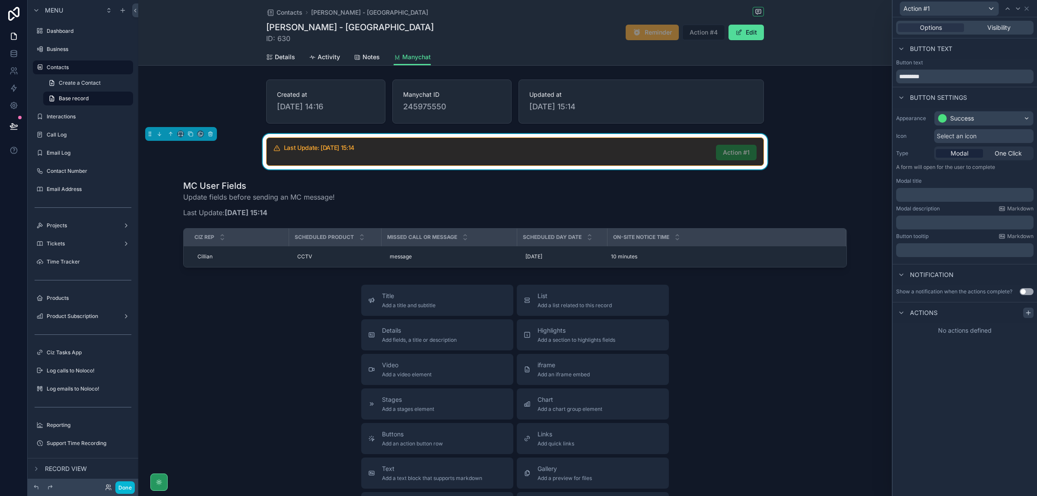
click at [1030, 311] on icon at bounding box center [1028, 312] width 7 height 7
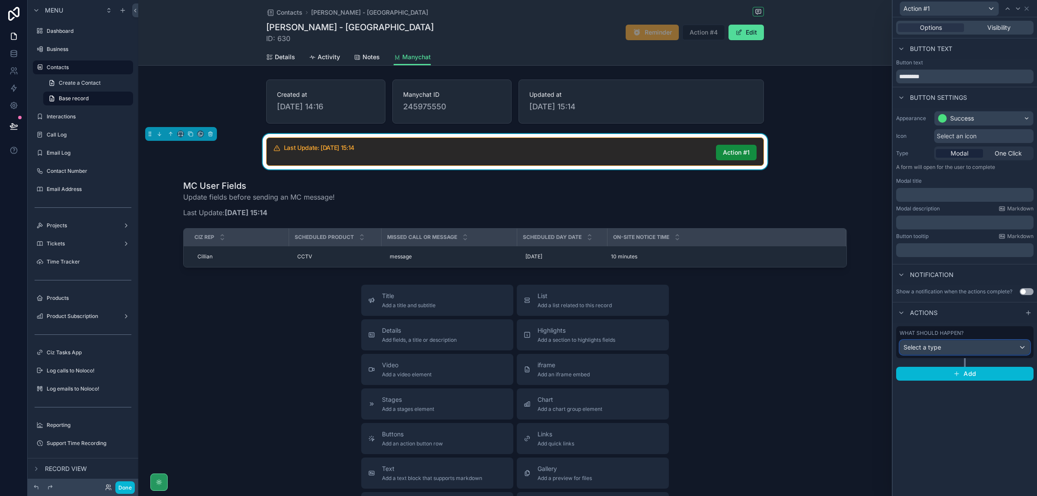
click at [1015, 350] on div "Select a type" at bounding box center [965, 348] width 130 height 14
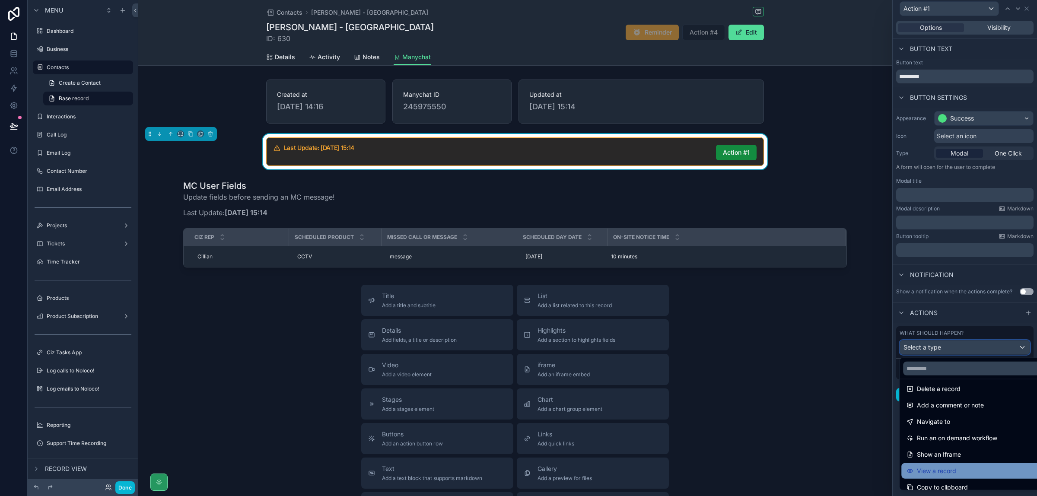
scroll to position [78, 0]
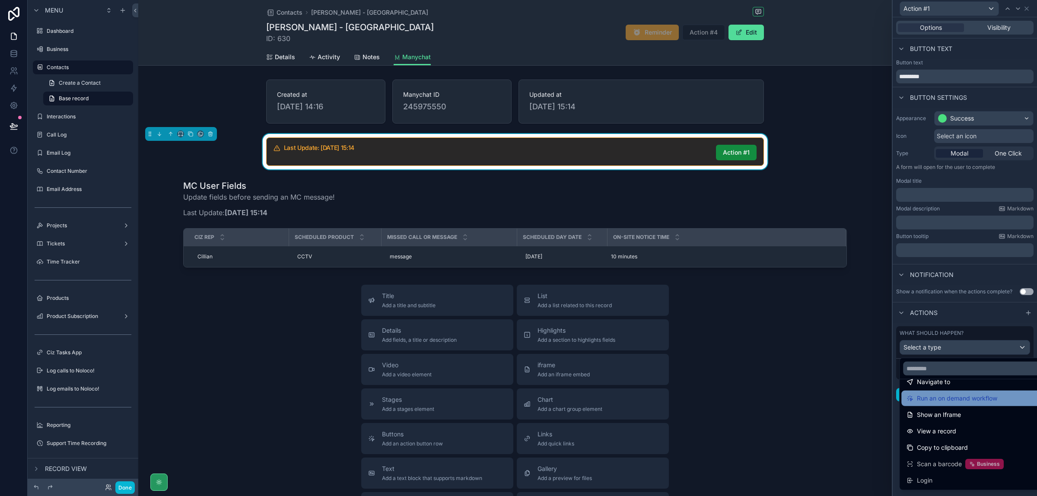
click at [964, 398] on span "Run an on demand workflow" at bounding box center [957, 398] width 80 height 10
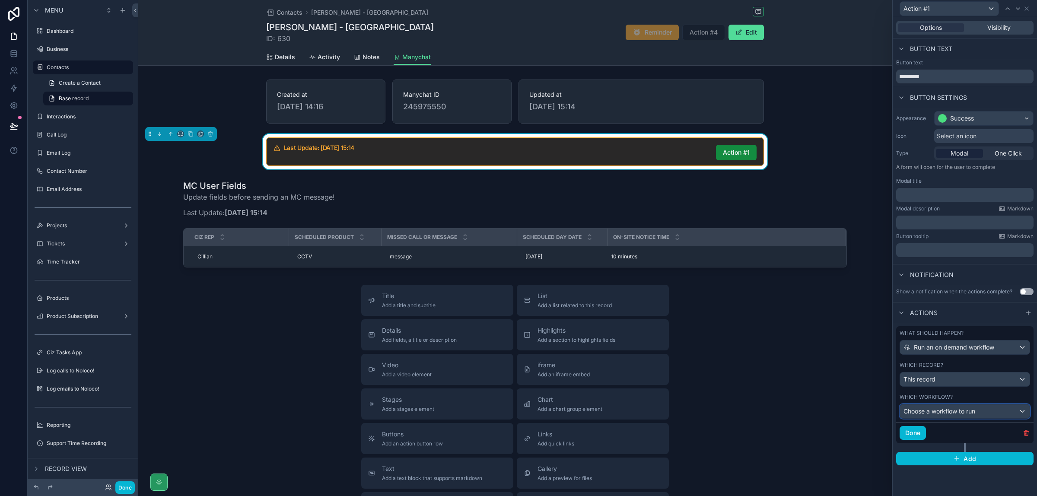
click at [977, 416] on div "Choose a workflow to run" at bounding box center [965, 412] width 130 height 14
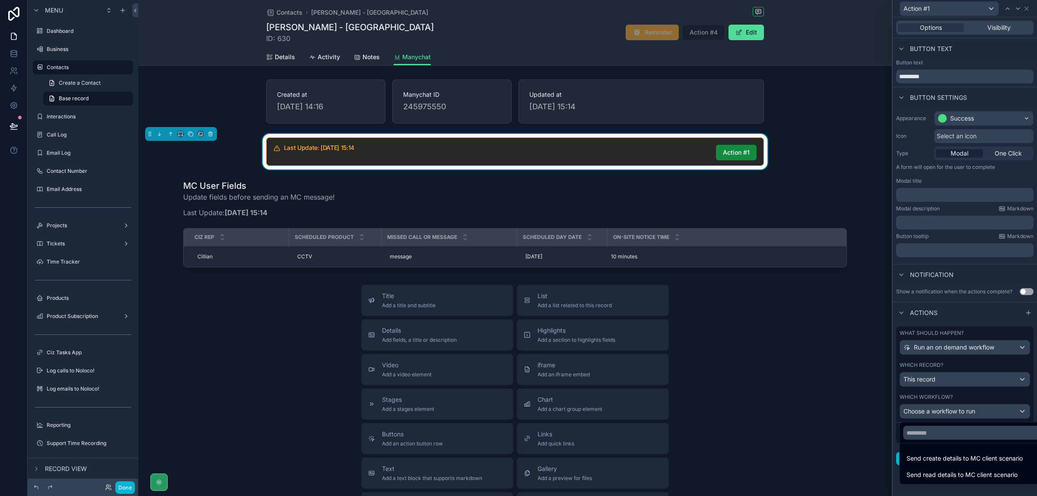
click at [1002, 383] on div at bounding box center [965, 248] width 144 height 496
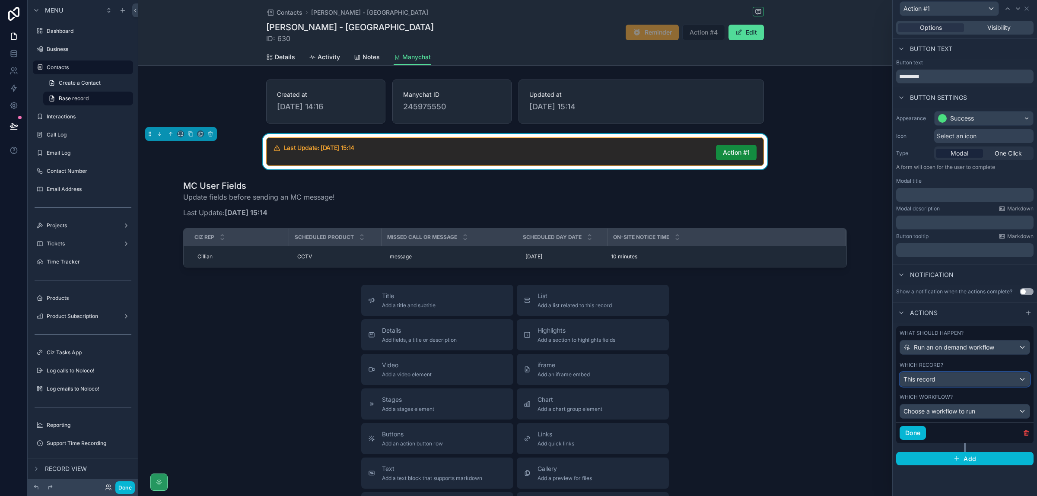
click at [1007, 382] on div "This record" at bounding box center [965, 380] width 130 height 14
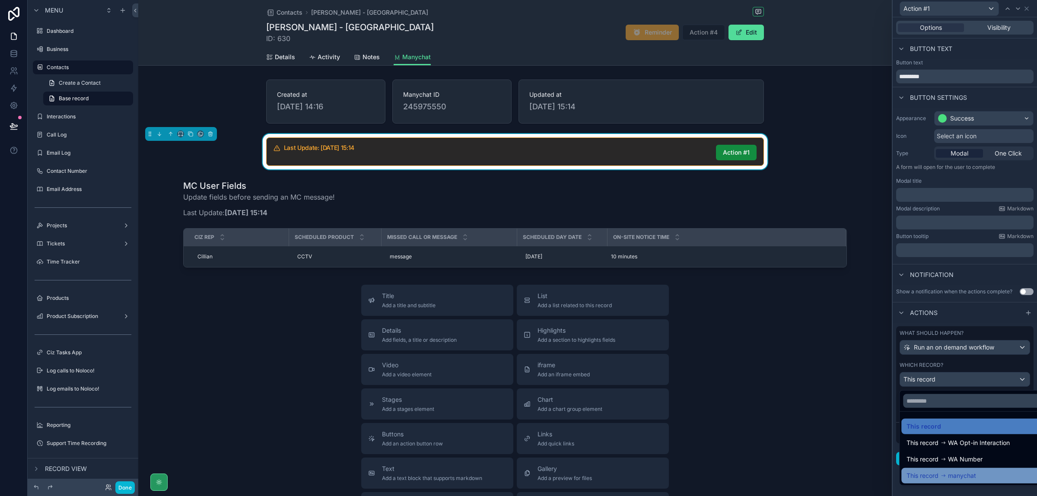
click at [988, 476] on div "This record manychat" at bounding box center [975, 476] width 136 height 10
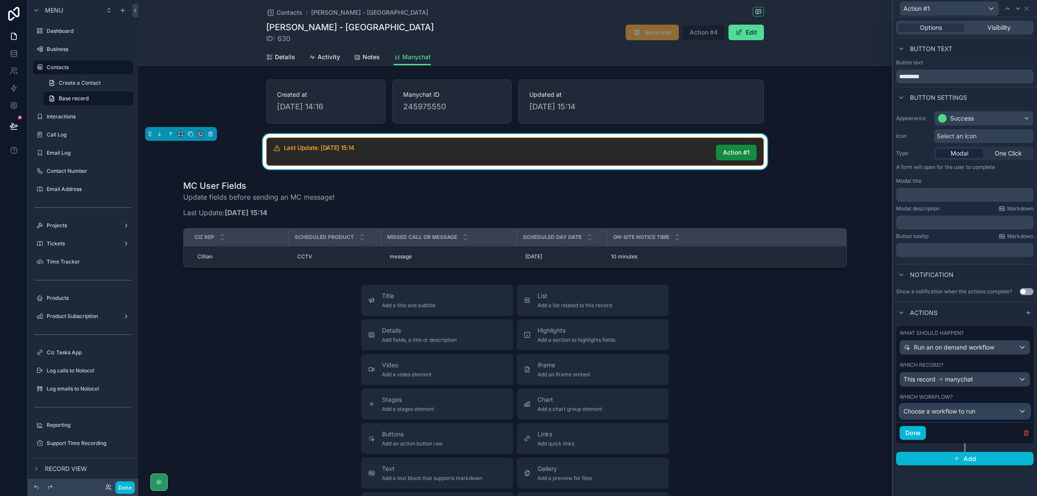
click at [1018, 415] on div "Choose a workflow to run" at bounding box center [965, 412] width 130 height 14
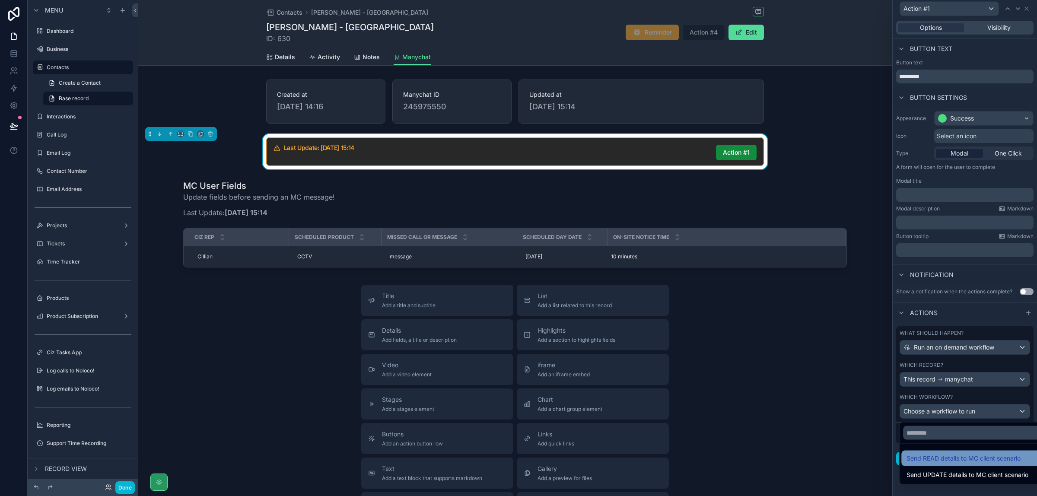
click at [998, 455] on span "Send READ details to MC client scenario" at bounding box center [964, 458] width 114 height 10
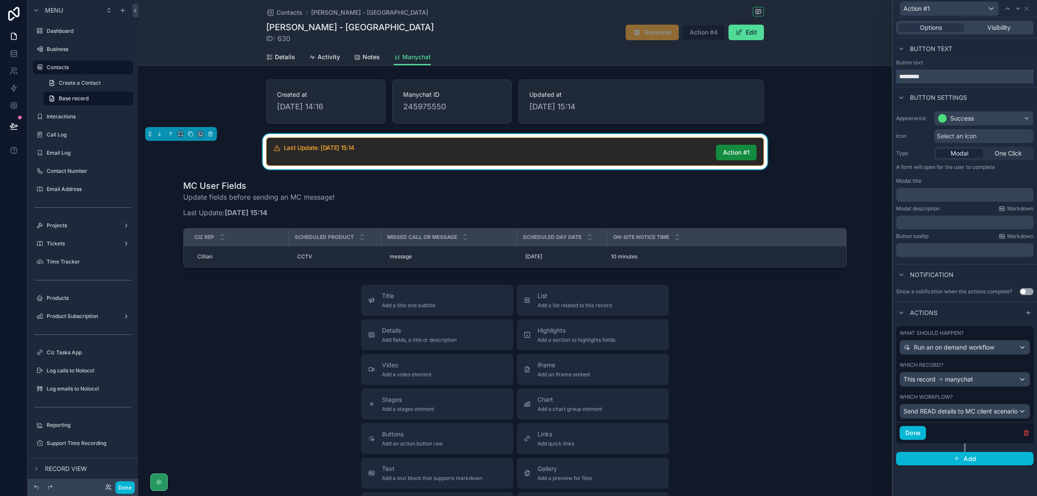
drag, startPoint x: 929, startPoint y: 79, endPoint x: 889, endPoint y: 77, distance: 40.2
click at [889, 77] on div "Action #1 Options Visibility Button text Button text ********* Button settings …" at bounding box center [518, 248] width 1037 height 496
type input "****"
click at [1014, 150] on span "One Click" at bounding box center [1008, 153] width 27 height 9
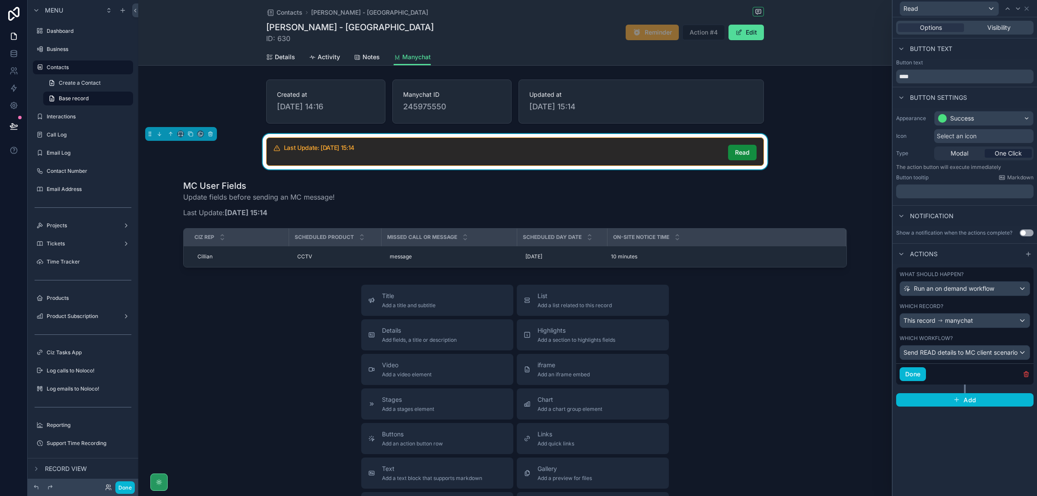
click at [984, 137] on div "Select an icon" at bounding box center [983, 136] width 99 height 14
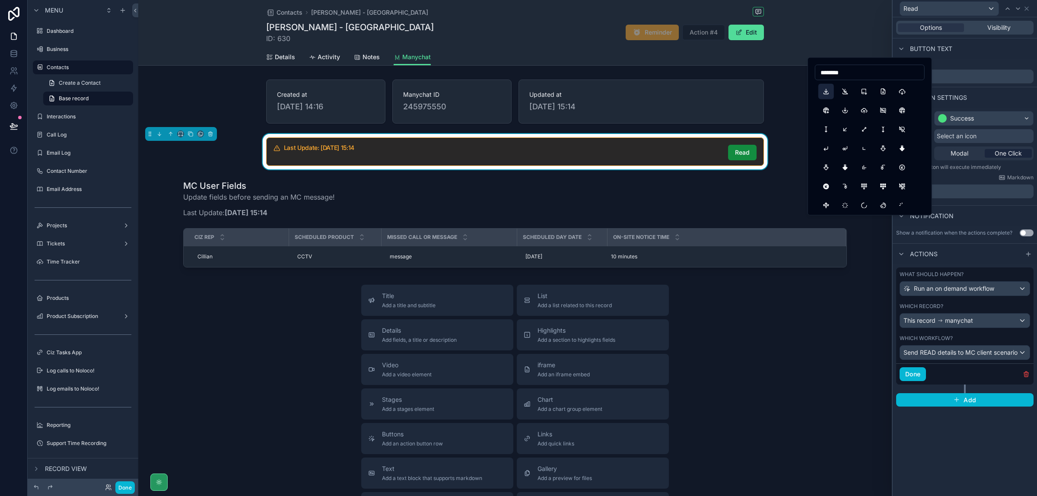
type input "********"
click at [828, 90] on button "Download" at bounding box center [827, 92] width 16 height 16
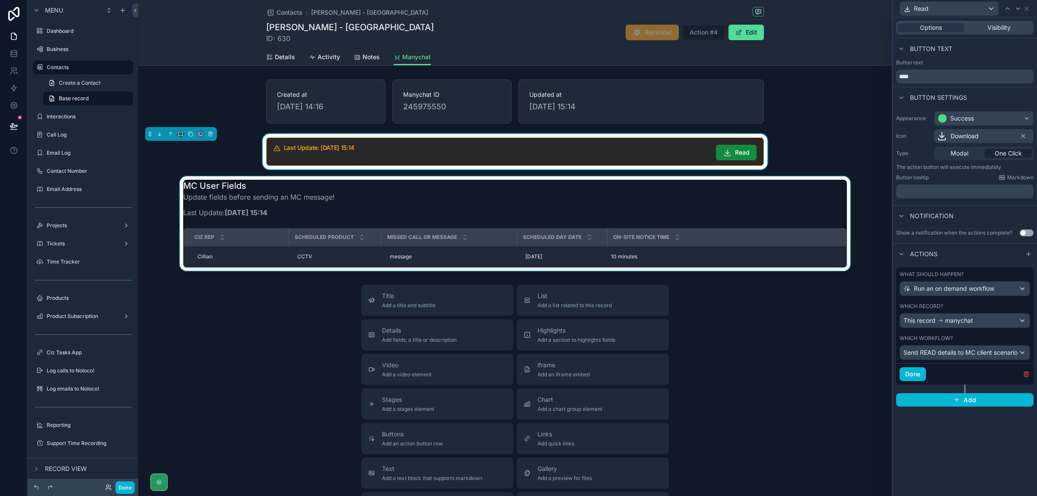
click at [699, 253] on div "scrollable content" at bounding box center [515, 223] width 754 height 95
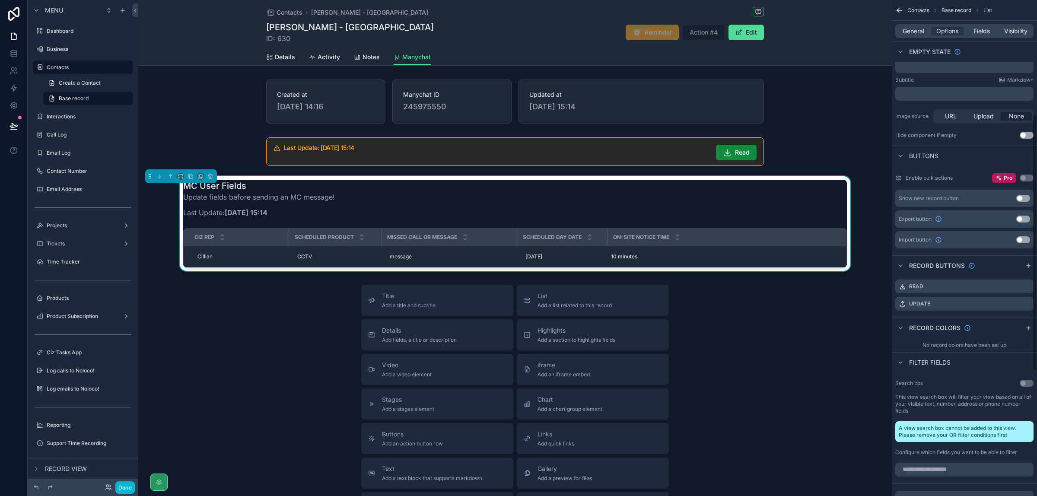
scroll to position [378, 0]
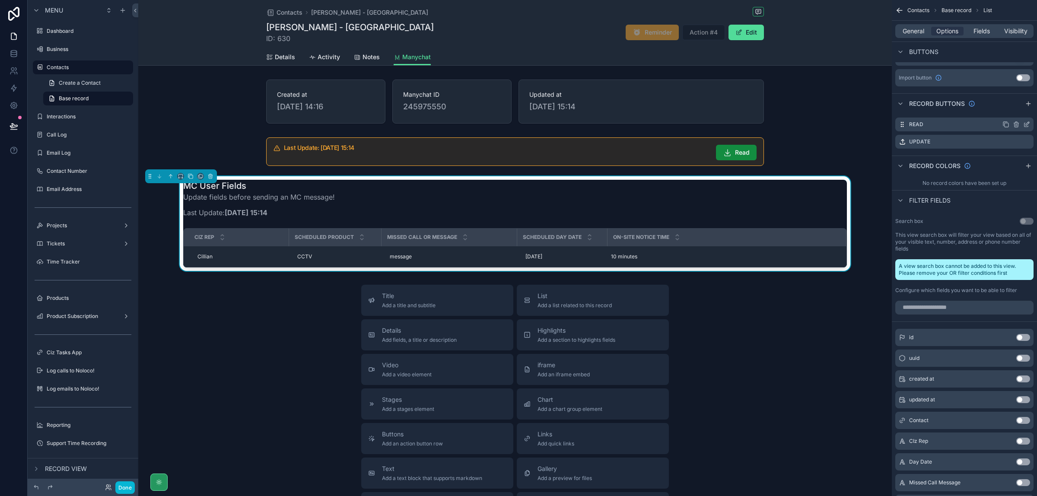
click at [1016, 123] on icon "scrollable content" at bounding box center [1016, 123] width 5 height 0
click at [1014, 111] on icon at bounding box center [1013, 110] width 7 height 7
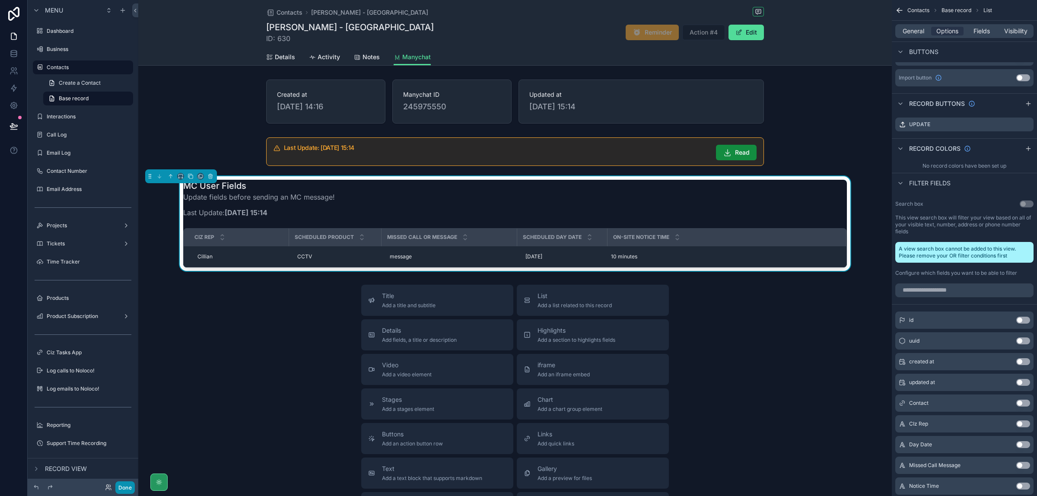
click at [129, 489] on button "Done" at bounding box center [124, 487] width 19 height 13
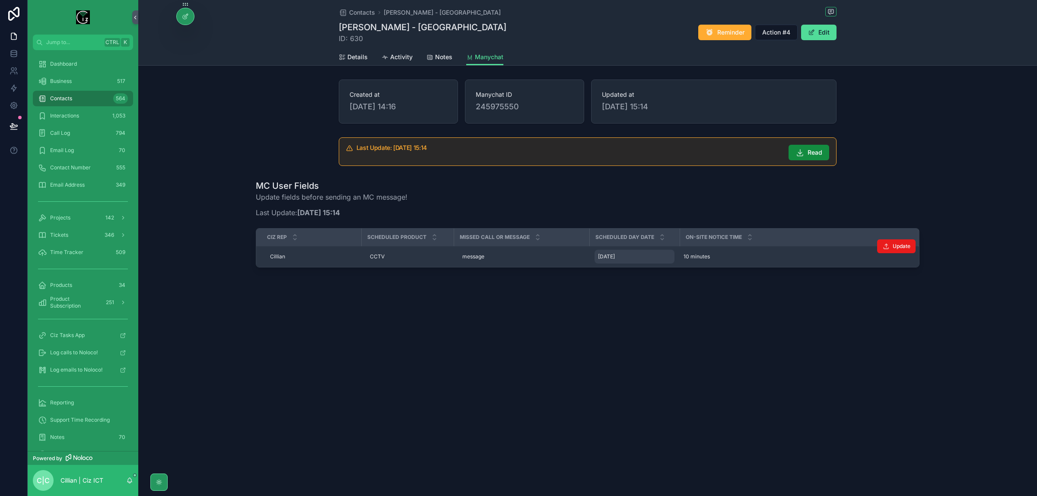
click at [615, 258] on span "[DATE]" at bounding box center [606, 256] width 17 height 7
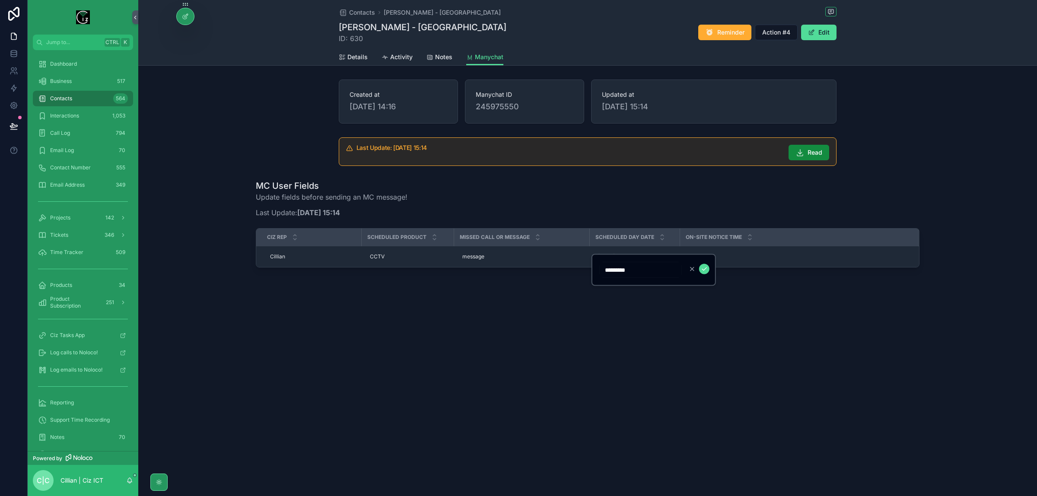
click at [621, 274] on input "*********" at bounding box center [641, 270] width 82 height 12
type input "******"
click button "scrollable content" at bounding box center [704, 269] width 10 height 10
click at [11, 87] on icon at bounding box center [14, 88] width 9 height 9
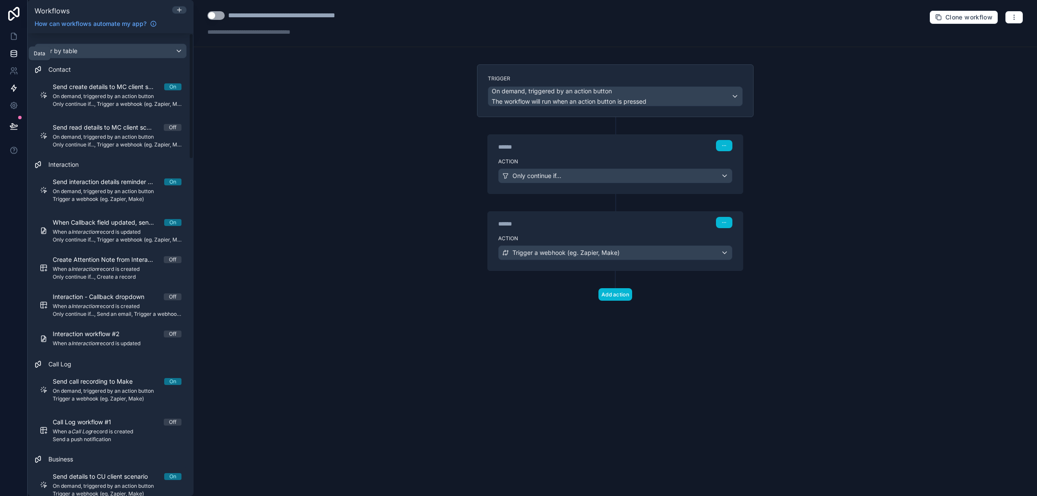
click at [16, 55] on icon at bounding box center [14, 53] width 9 height 9
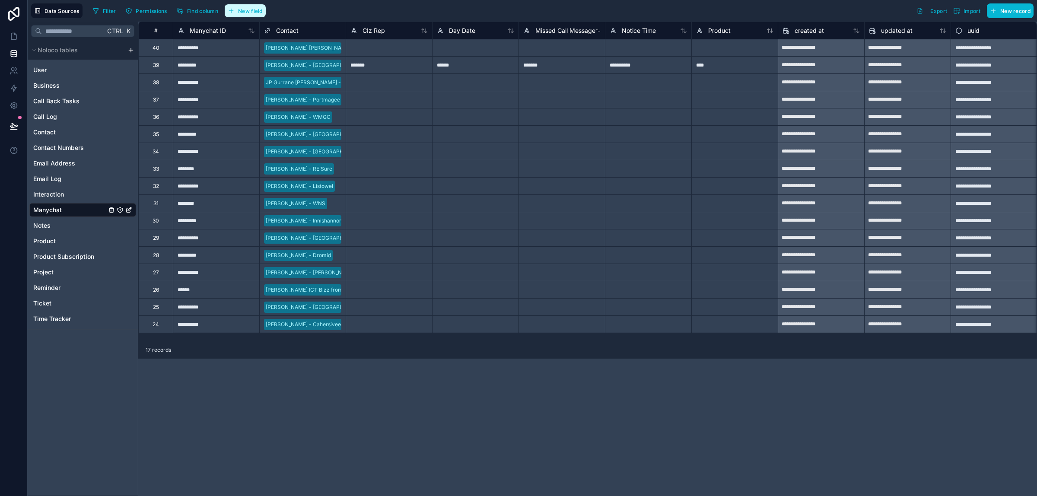
click at [243, 10] on span "New field" at bounding box center [250, 11] width 25 height 6
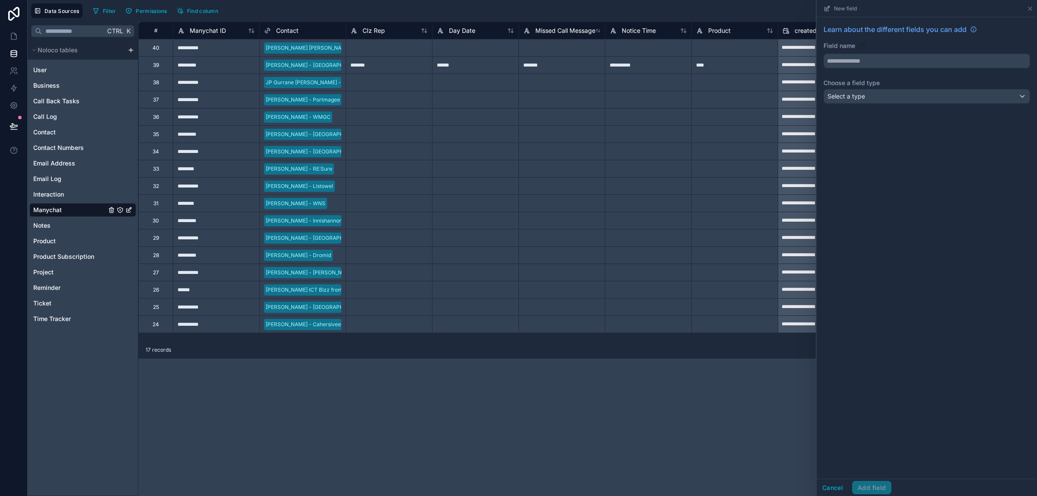
click at [766, 10] on div "Filter Permissions Find column New field Learn about the different fields you c…" at bounding box center [561, 10] width 944 height 15
click at [1029, 9] on icon at bounding box center [1030, 8] width 7 height 7
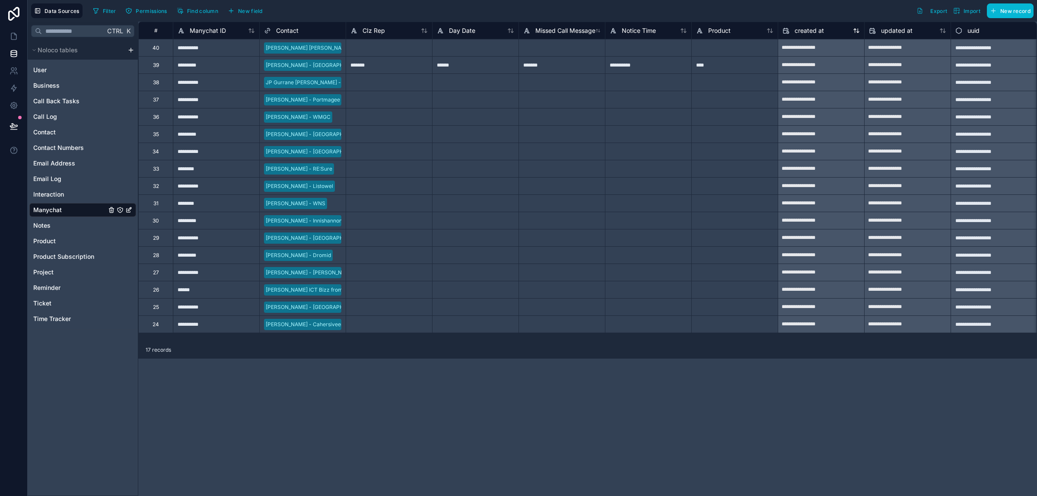
click at [818, 34] on span "created at" at bounding box center [809, 30] width 29 height 9
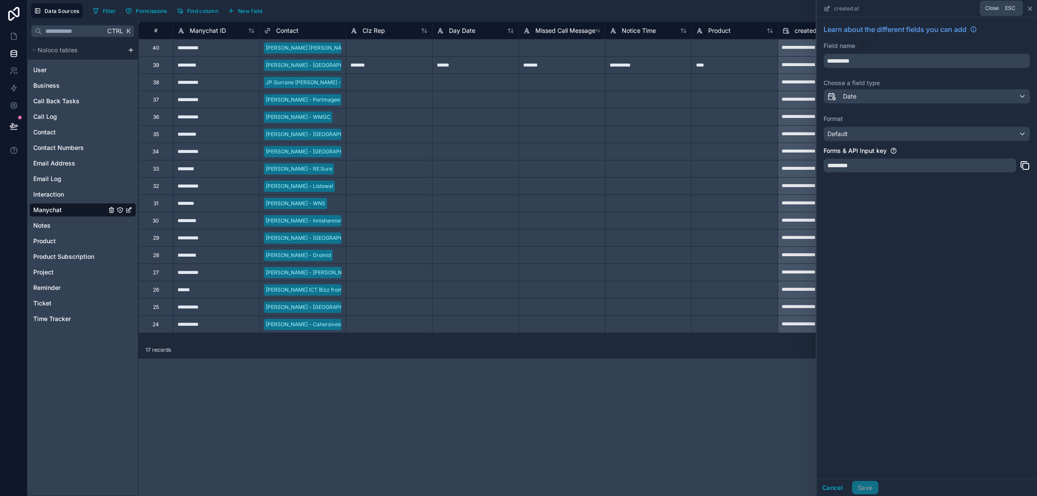
click at [1029, 9] on icon at bounding box center [1030, 8] width 3 height 3
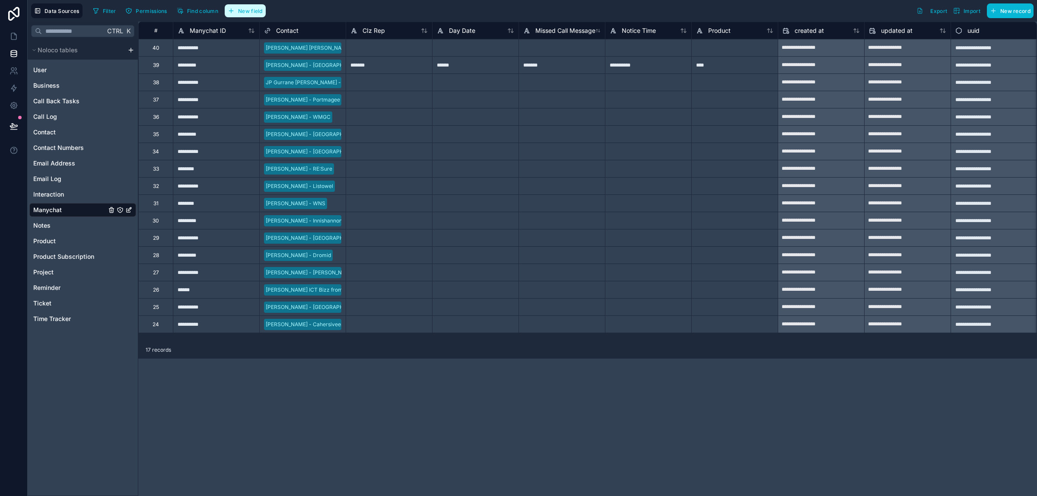
click at [253, 13] on span "New field" at bounding box center [250, 11] width 25 height 6
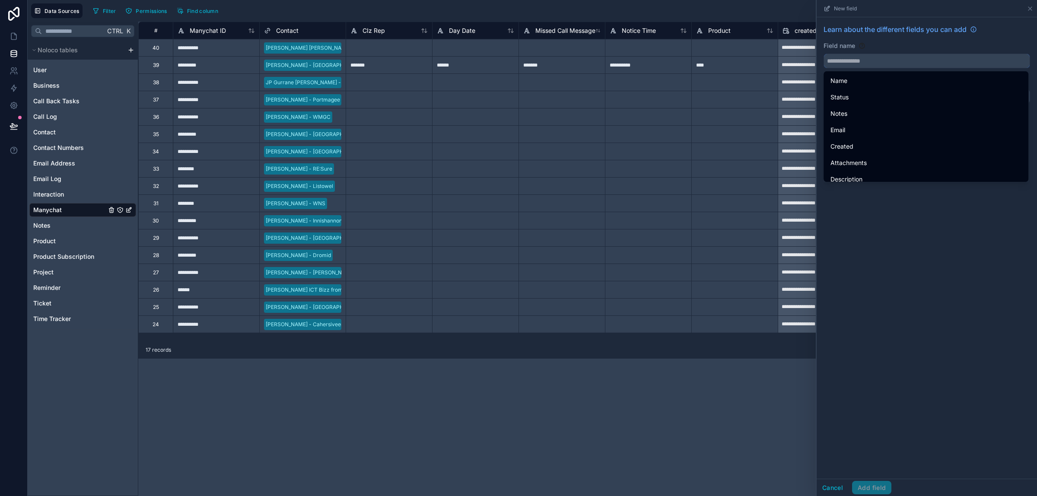
click at [890, 65] on input "text" at bounding box center [927, 61] width 206 height 14
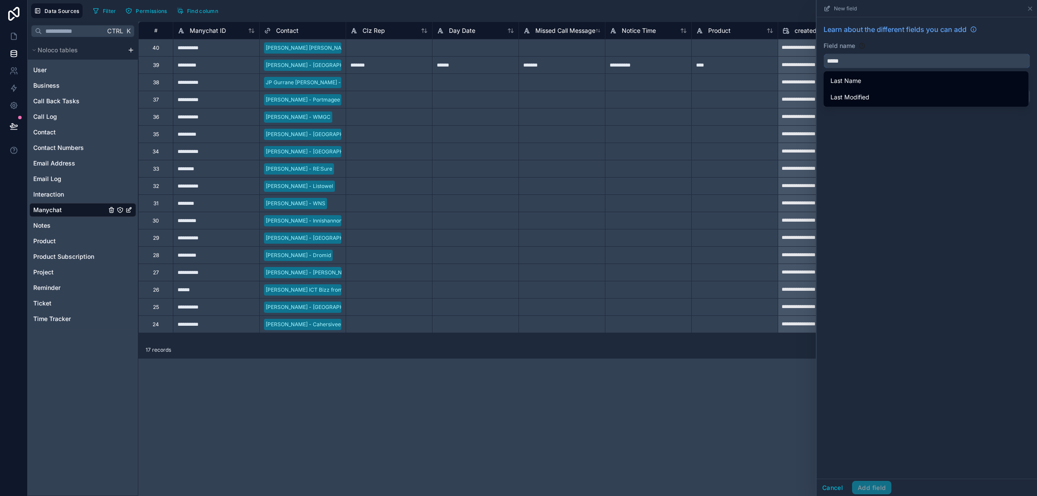
click at [824, 54] on button "****" at bounding box center [927, 61] width 207 height 15
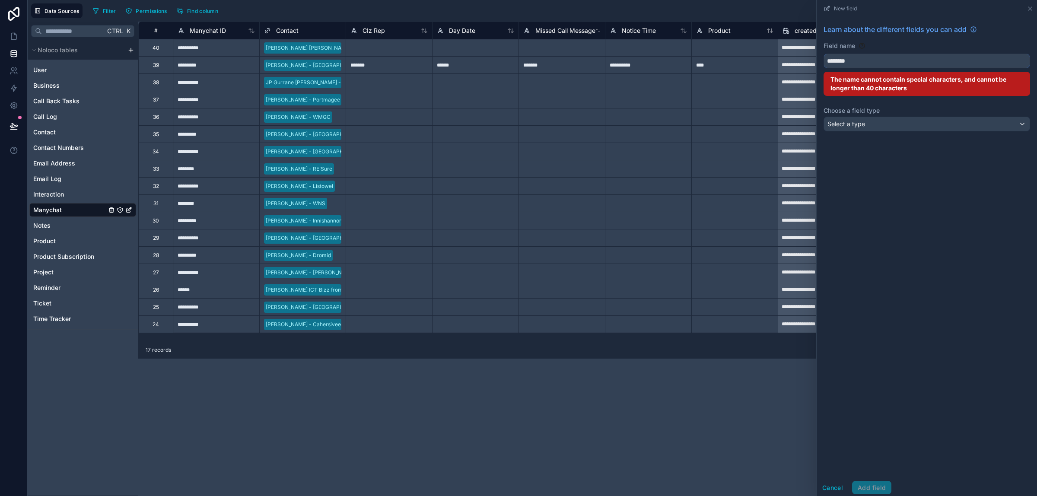
click at [824, 54] on button "*******" at bounding box center [927, 61] width 207 height 15
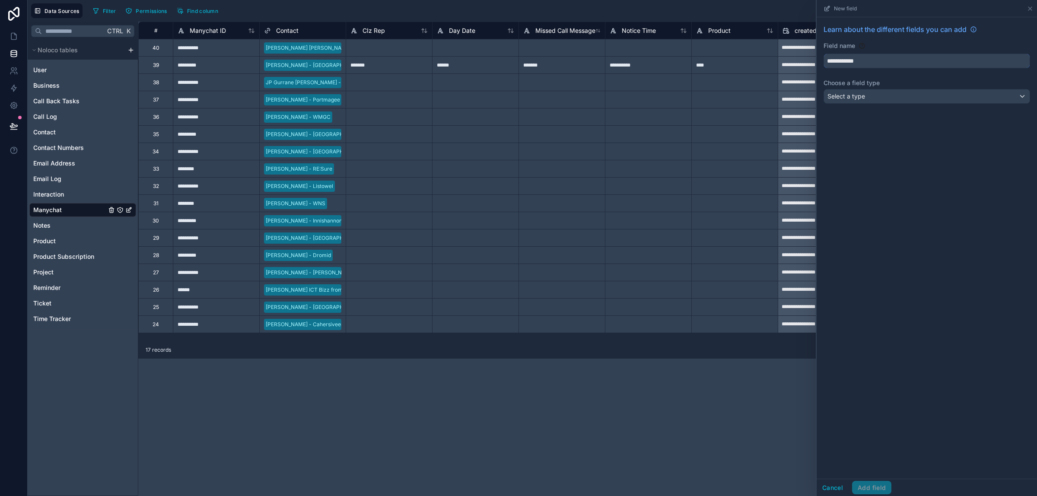
type input "**********"
click at [949, 96] on div "Select a type" at bounding box center [927, 96] width 206 height 14
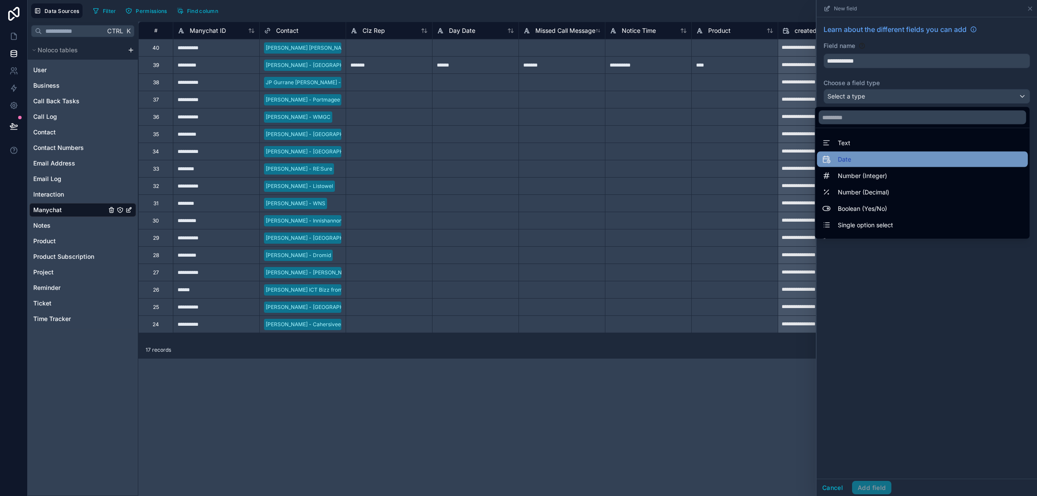
click at [889, 165] on div "Date" at bounding box center [922, 160] width 211 height 16
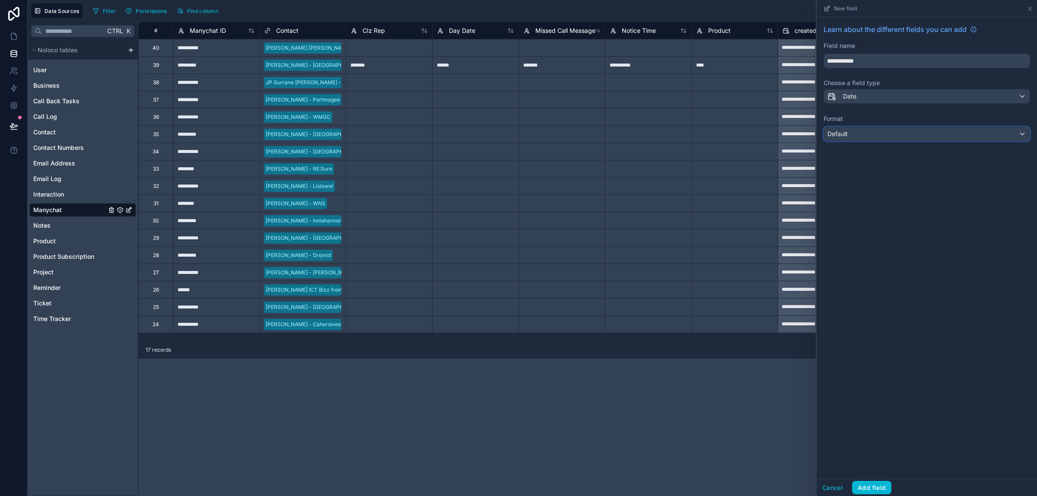
click at [979, 133] on div "Default" at bounding box center [927, 134] width 206 height 14
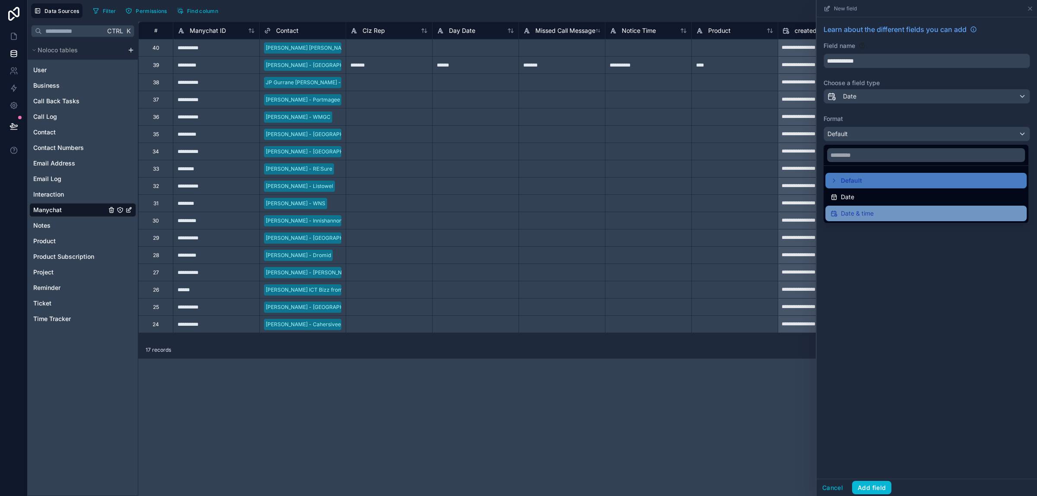
click at [882, 213] on div "Date & time" at bounding box center [926, 213] width 191 height 10
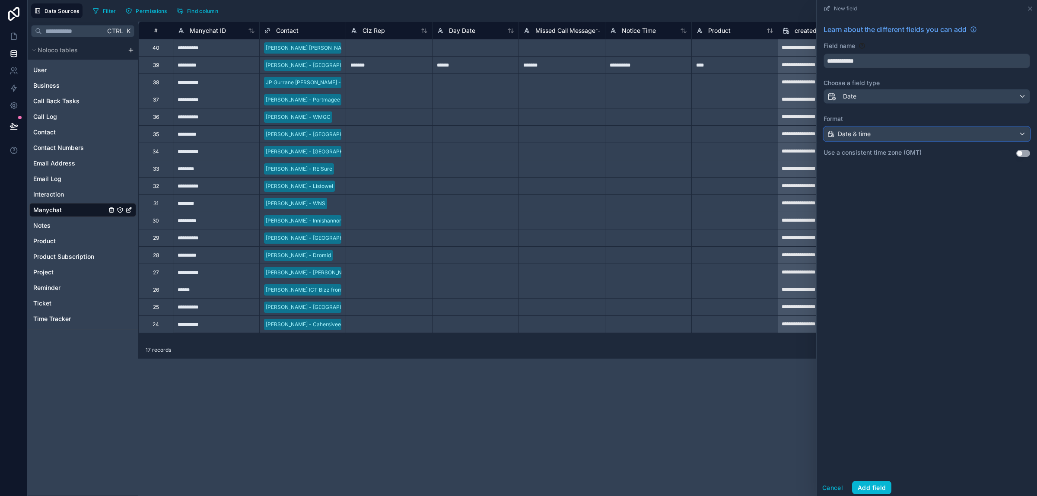
click at [959, 133] on div "Date & time" at bounding box center [927, 134] width 206 height 14
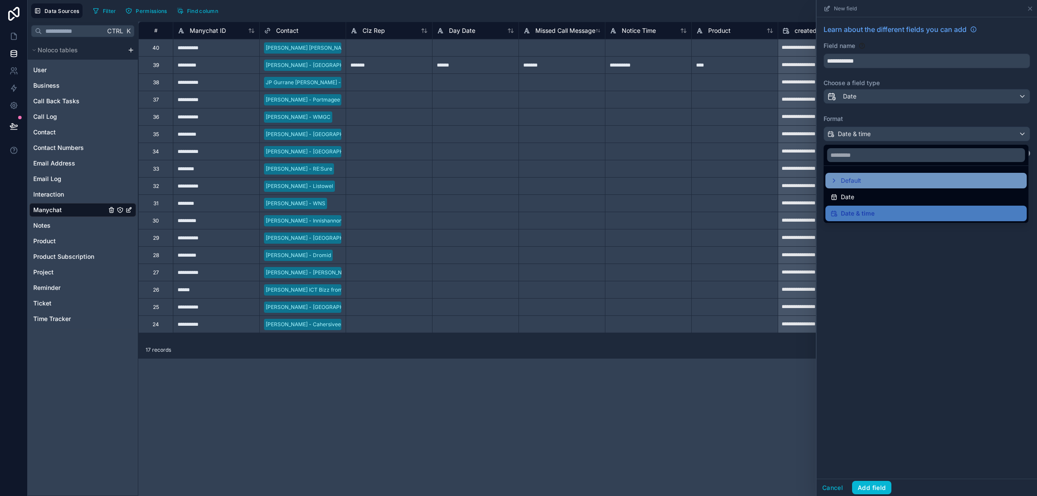
click at [867, 182] on div "Default" at bounding box center [926, 180] width 191 height 10
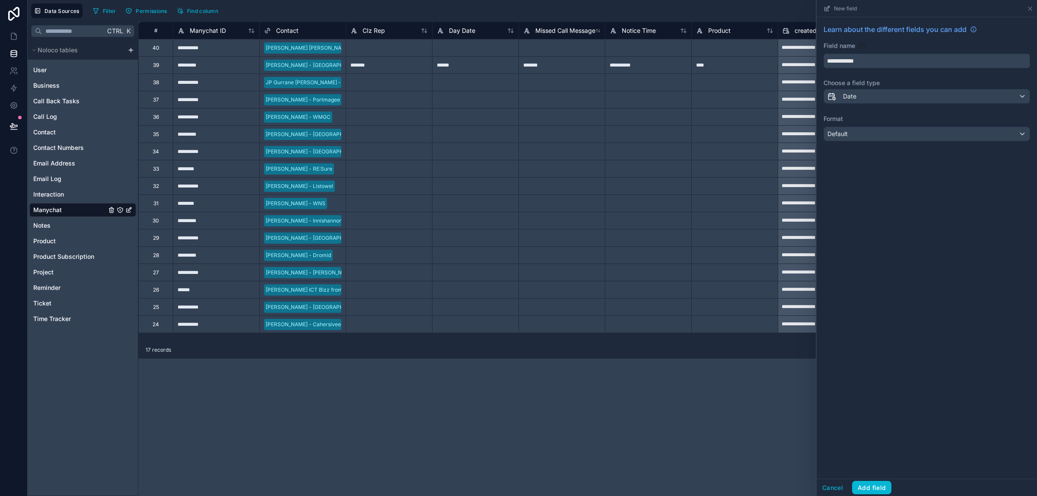
drag, startPoint x: 874, startPoint y: 62, endPoint x: 819, endPoint y: 65, distance: 55.4
click at [819, 65] on div "**********" at bounding box center [927, 82] width 220 height 131
click at [885, 58] on input "**********" at bounding box center [927, 61] width 206 height 14
click at [877, 491] on button "Add field" at bounding box center [871, 488] width 39 height 14
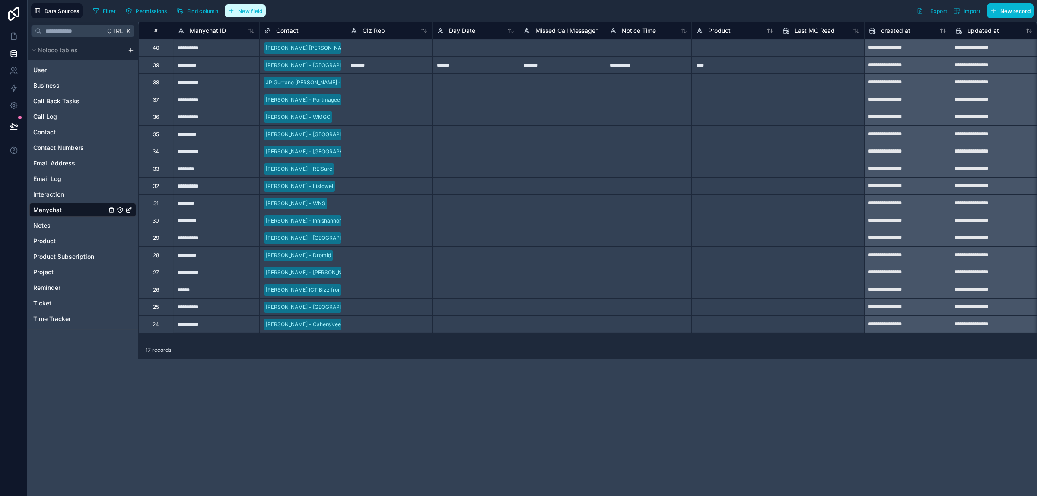
click at [262, 14] on span "New field" at bounding box center [250, 11] width 25 height 6
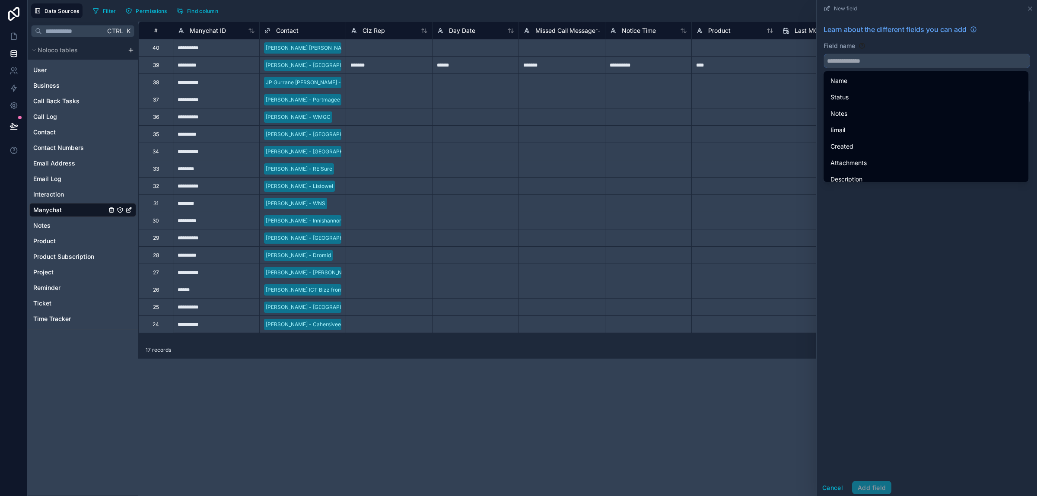
click at [921, 61] on input "text" at bounding box center [927, 61] width 206 height 14
paste input "**********"
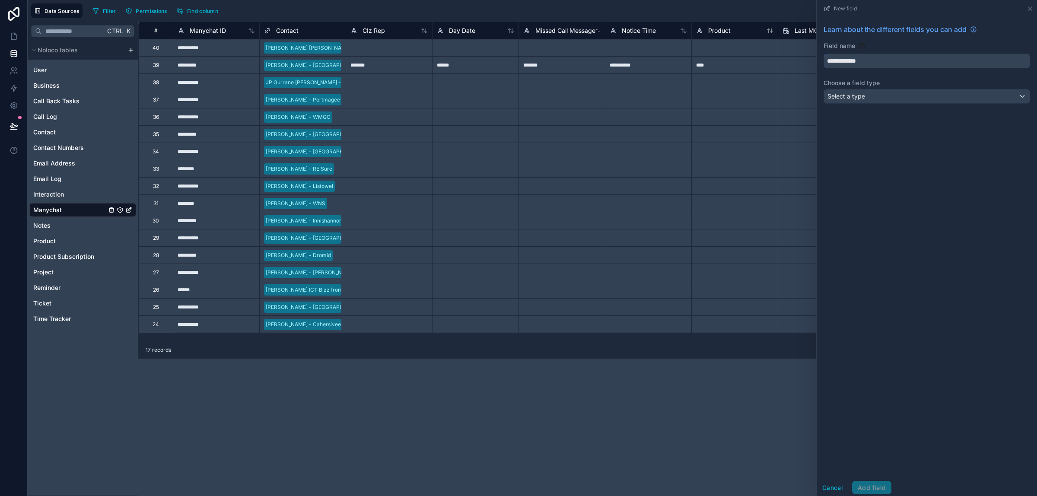
type input "**********"
click at [913, 92] on div "Select a type" at bounding box center [927, 96] width 206 height 14
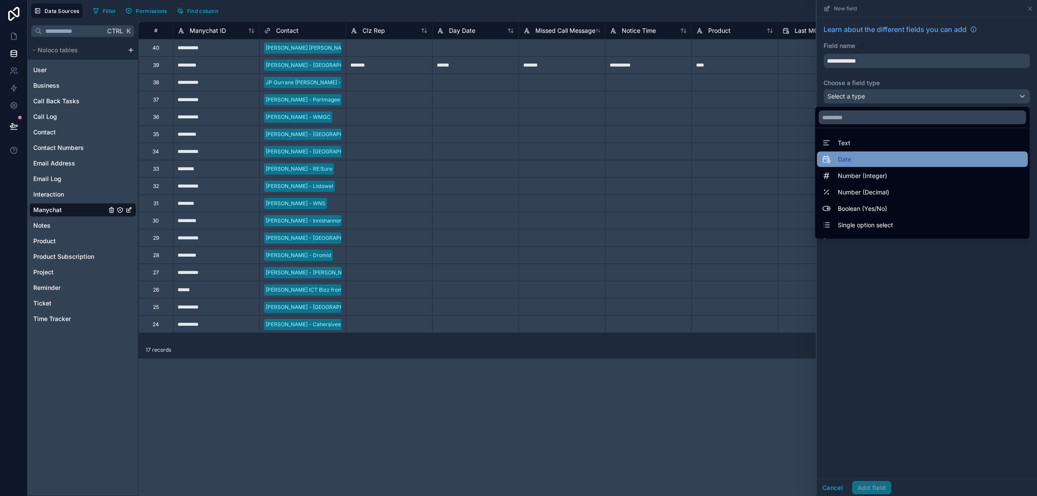
click at [899, 156] on div "Date" at bounding box center [922, 159] width 201 height 10
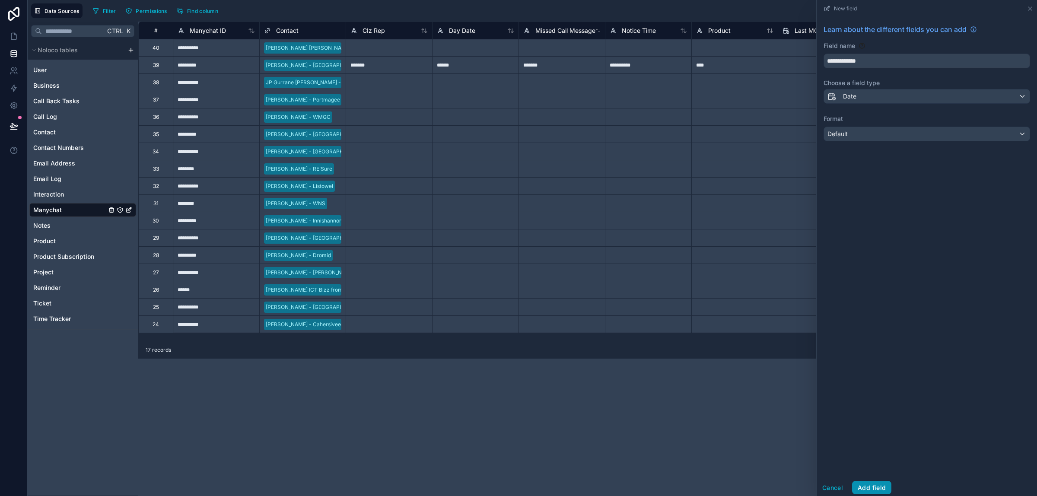
click at [876, 486] on button "Add field" at bounding box center [871, 488] width 39 height 14
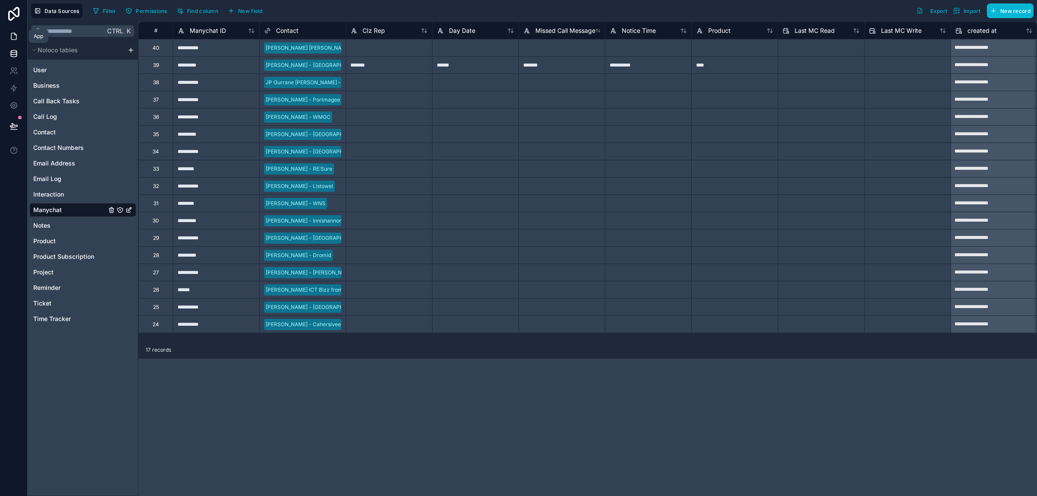
click at [16, 38] on icon at bounding box center [14, 36] width 9 height 9
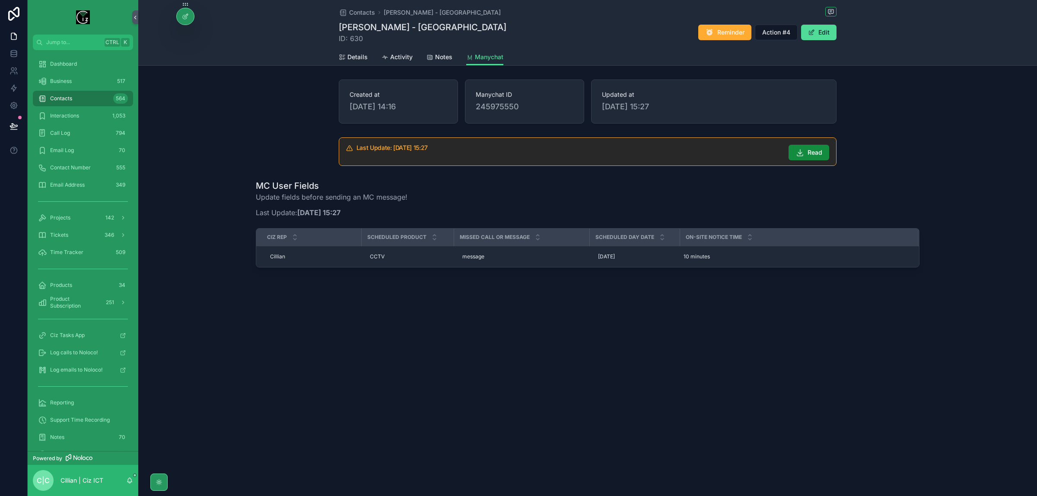
click at [500, 154] on div "Last Update: 30/08/2025 15:27 Read" at bounding box center [593, 153] width 473 height 16
click at [186, 21] on div at bounding box center [185, 16] width 17 height 16
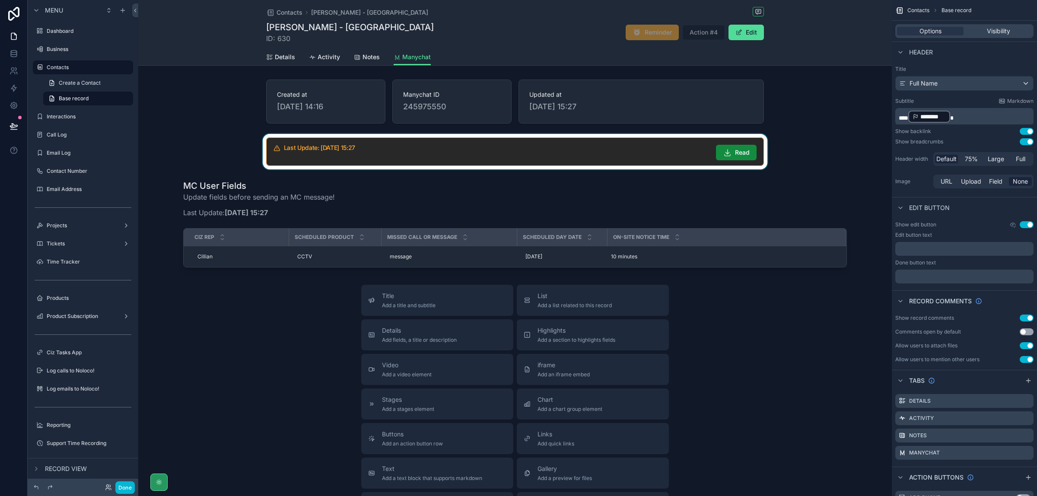
click at [567, 159] on div "scrollable content" at bounding box center [515, 151] width 754 height 35
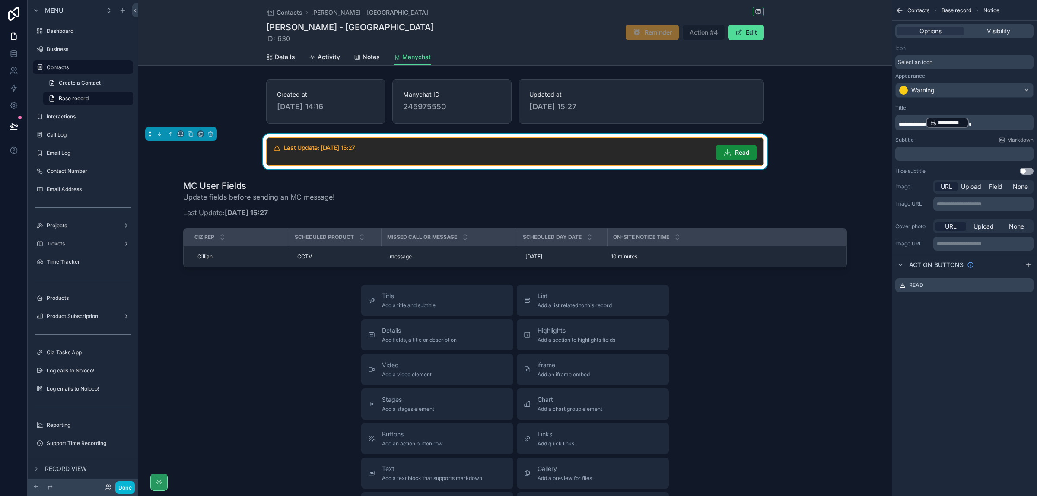
click at [990, 122] on p "**********" at bounding box center [965, 123] width 133 height 12
click at [926, 122] on span "**********" at bounding box center [912, 124] width 27 height 5
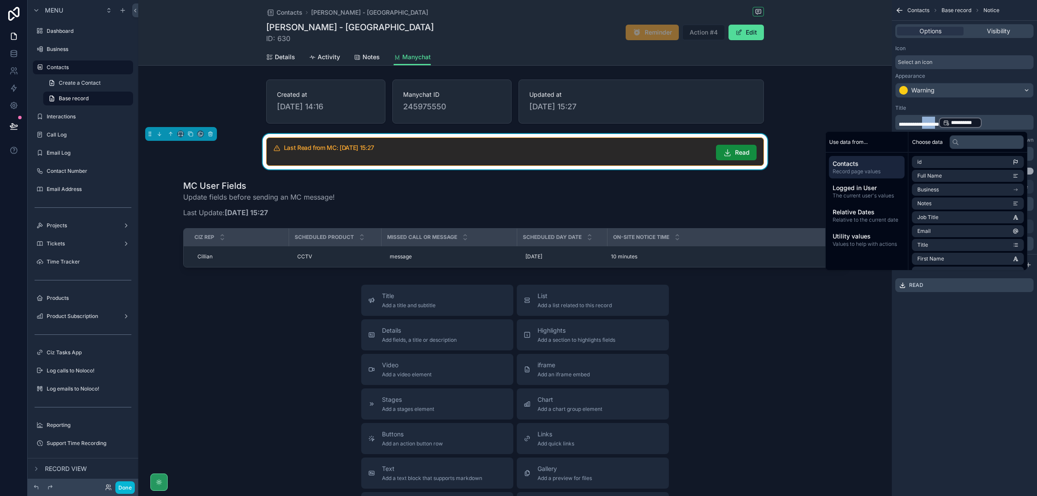
click at [938, 124] on span "**********" at bounding box center [919, 124] width 40 height 5
click at [975, 245] on li "manychat" at bounding box center [968, 245] width 112 height 12
click at [960, 204] on li "Last MC Read" at bounding box center [968, 203] width 112 height 12
click at [996, 116] on div "**********" at bounding box center [964, 123] width 138 height 16
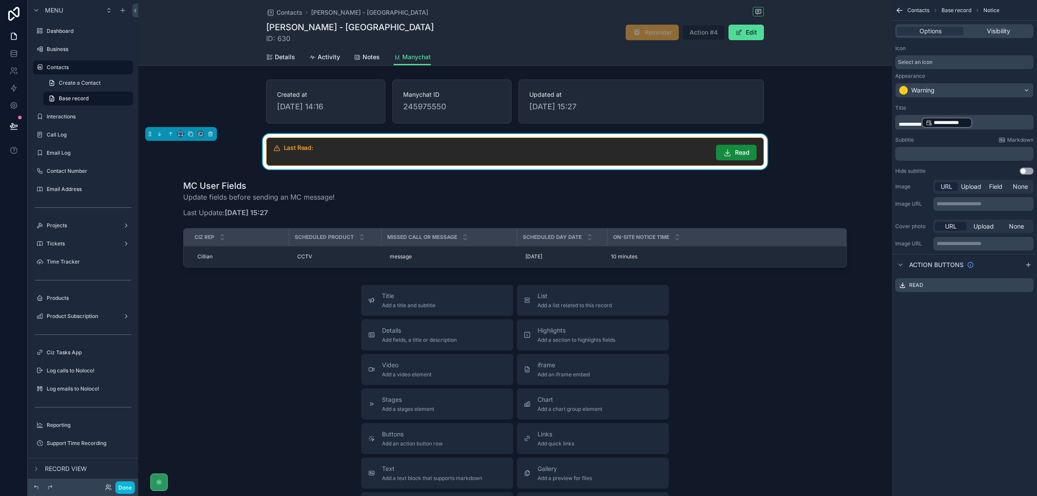
click at [992, 124] on p "**********" at bounding box center [965, 123] width 133 height 12
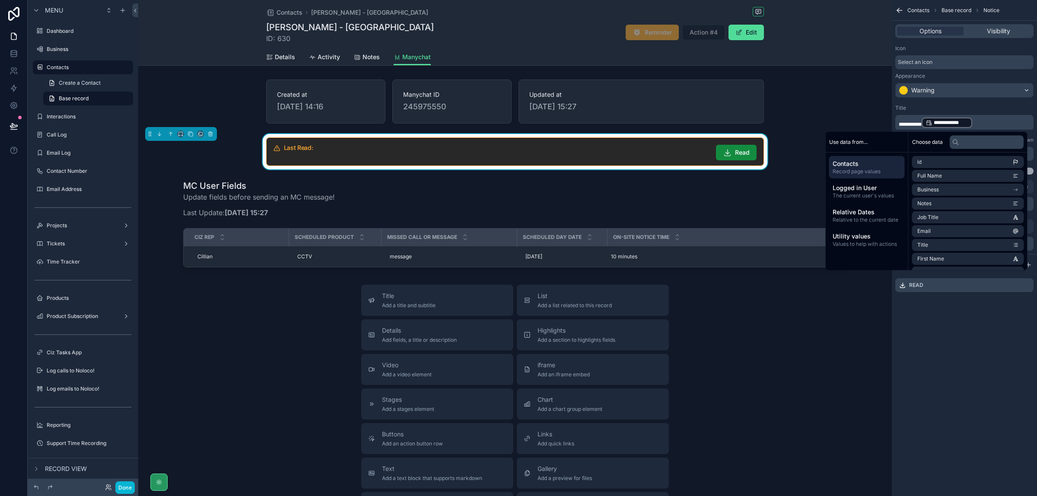
click at [982, 107] on div "Title" at bounding box center [964, 108] width 138 height 7
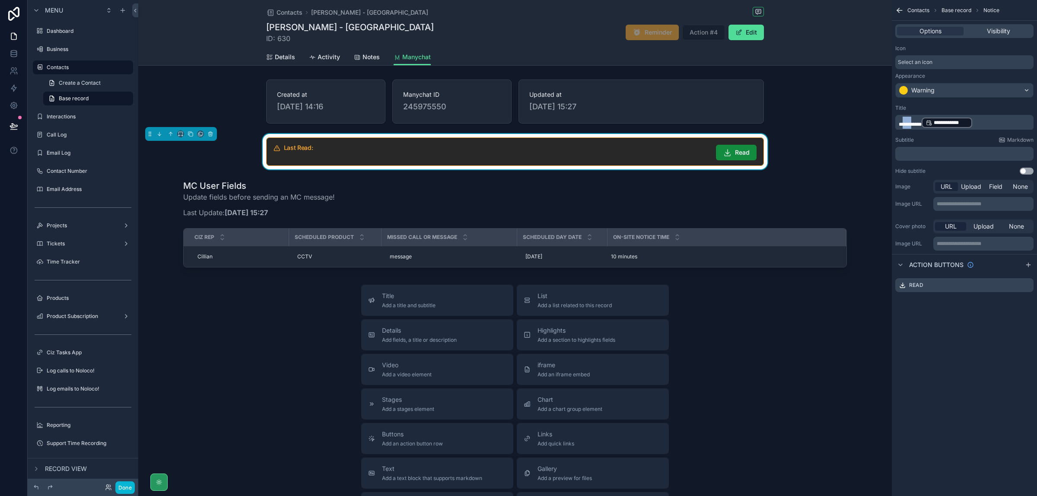
drag, startPoint x: 973, startPoint y: 127, endPoint x: 905, endPoint y: 131, distance: 67.6
click at [905, 131] on div "**********" at bounding box center [964, 139] width 145 height 77
copy p "**********"
click at [922, 146] on div "Subtitle Markdown ﻿" at bounding box center [964, 149] width 138 height 24
click at [924, 151] on p "﻿" at bounding box center [965, 153] width 133 height 7
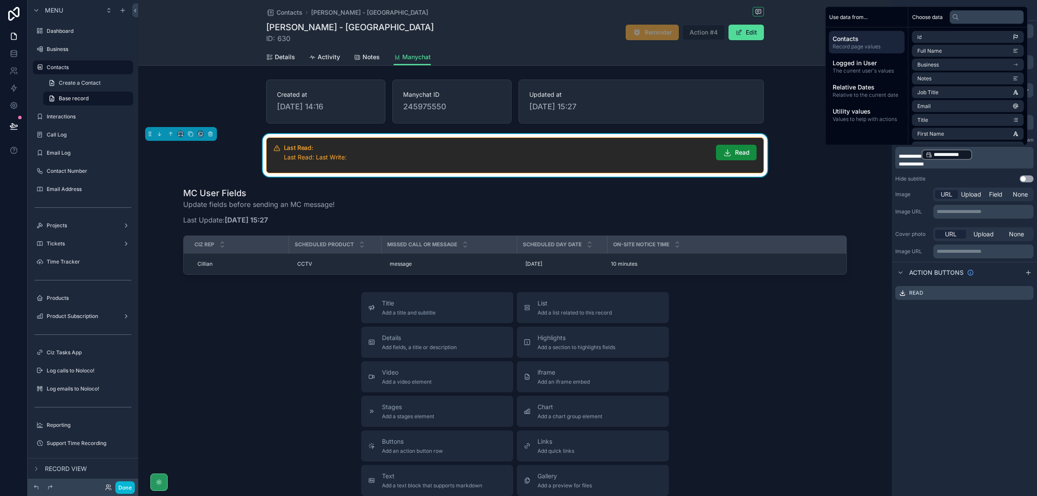
scroll to position [302, 0]
click at [973, 122] on li "manychat" at bounding box center [968, 123] width 112 height 12
click at [965, 94] on li "Last MC Write" at bounding box center [968, 95] width 112 height 12
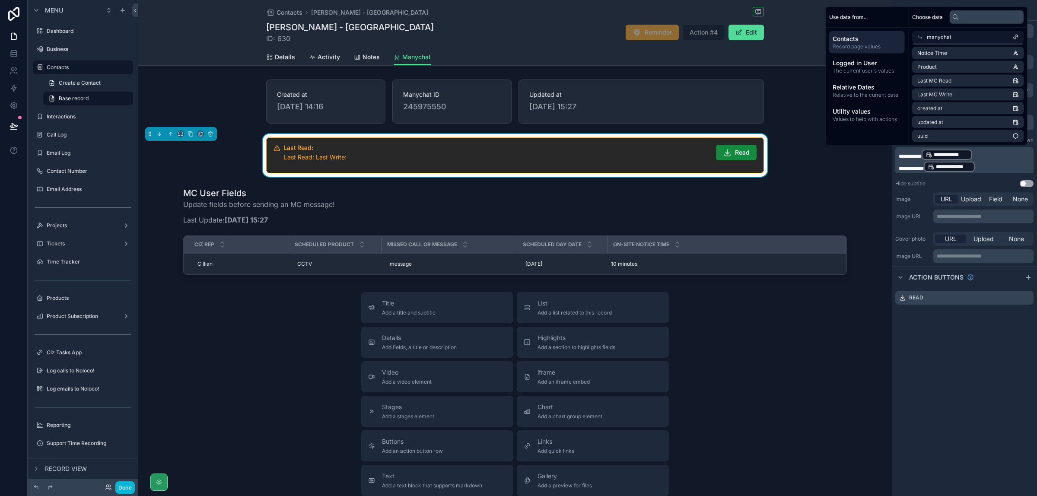
click at [988, 166] on p "**********" at bounding box center [965, 167] width 133 height 12
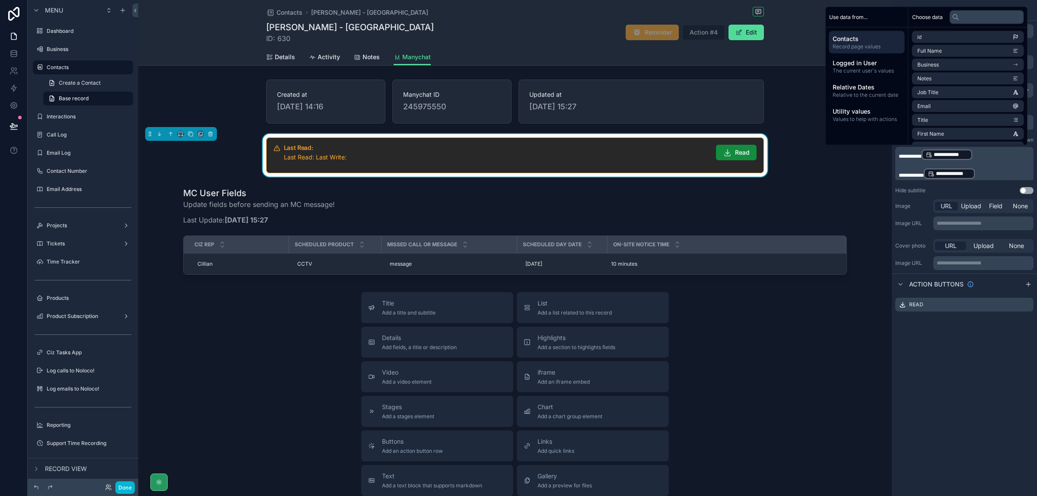
scroll to position [0, 0]
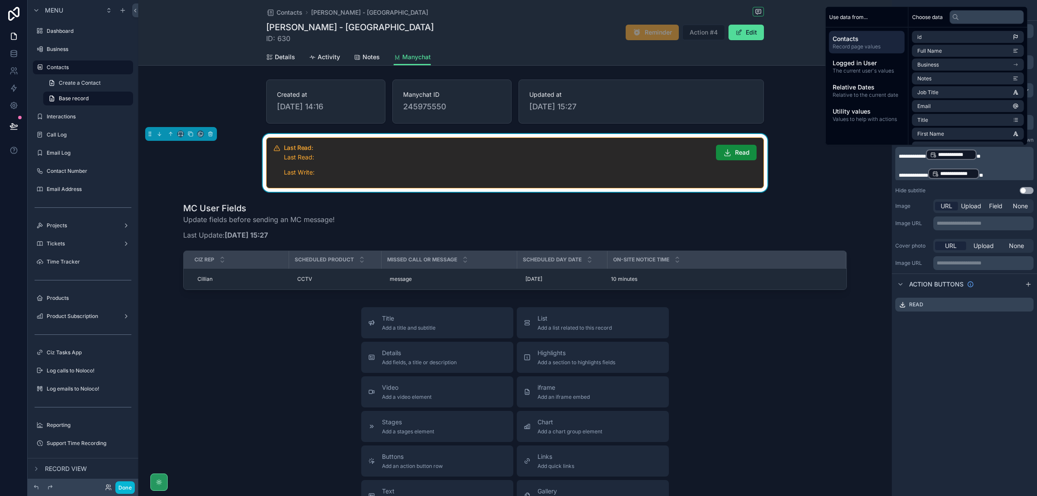
drag, startPoint x: 958, startPoint y: 378, endPoint x: 973, endPoint y: 388, distance: 17.9
click at [971, 388] on div "**********" at bounding box center [964, 248] width 145 height 496
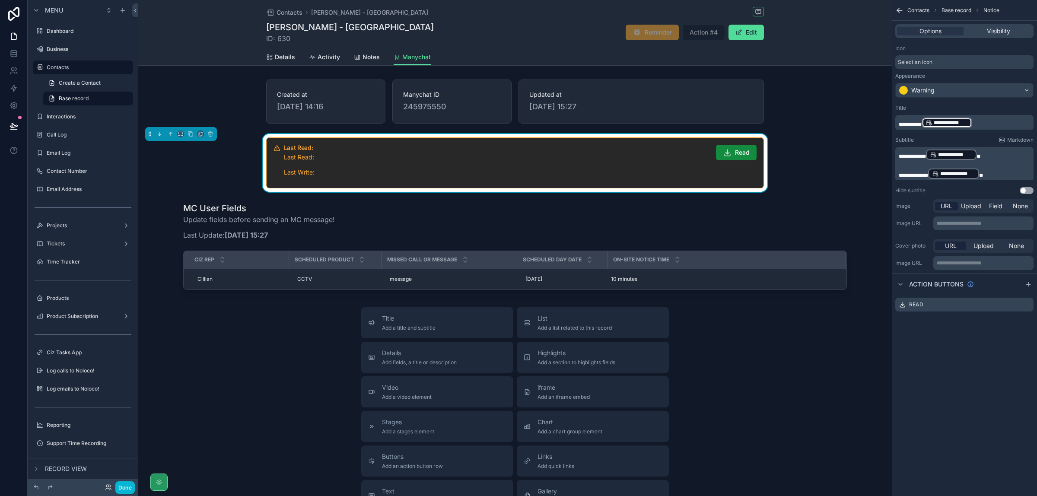
click at [987, 122] on p "**********" at bounding box center [965, 123] width 133 height 12
click at [988, 390] on div "**********" at bounding box center [964, 248] width 145 height 496
click at [995, 156] on p "**********" at bounding box center [965, 154] width 133 height 12
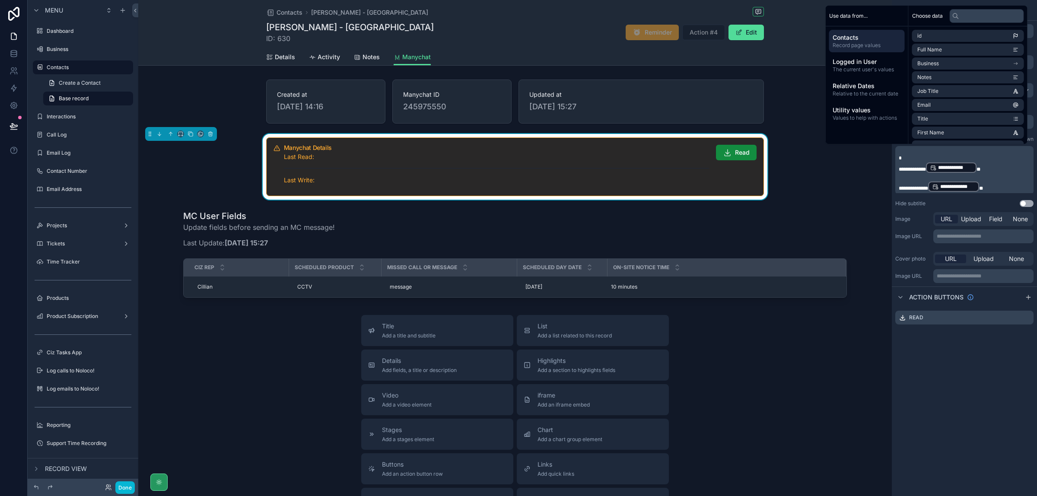
click at [375, 167] on div "Last Read: Last Write:" at bounding box center [496, 169] width 425 height 33
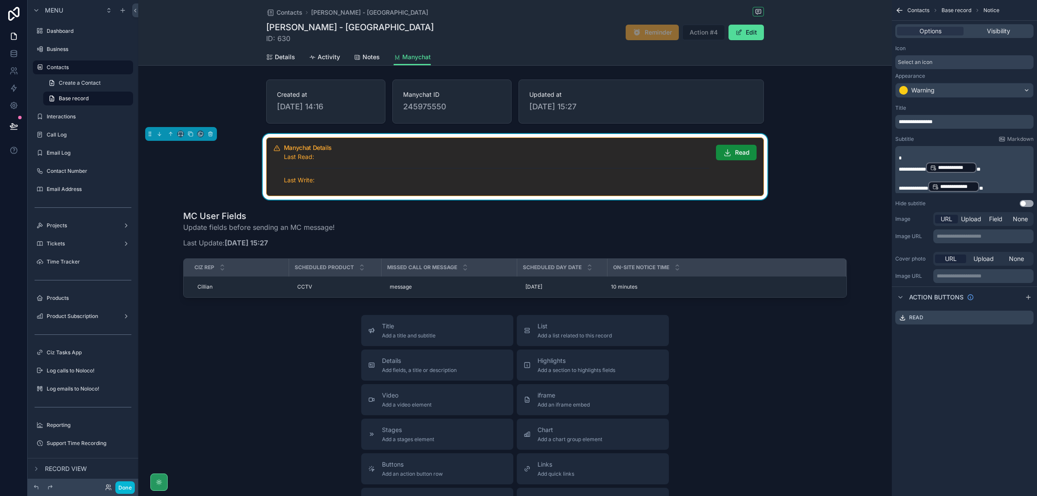
click at [922, 159] on p "scrollable content" at bounding box center [965, 158] width 133 height 7
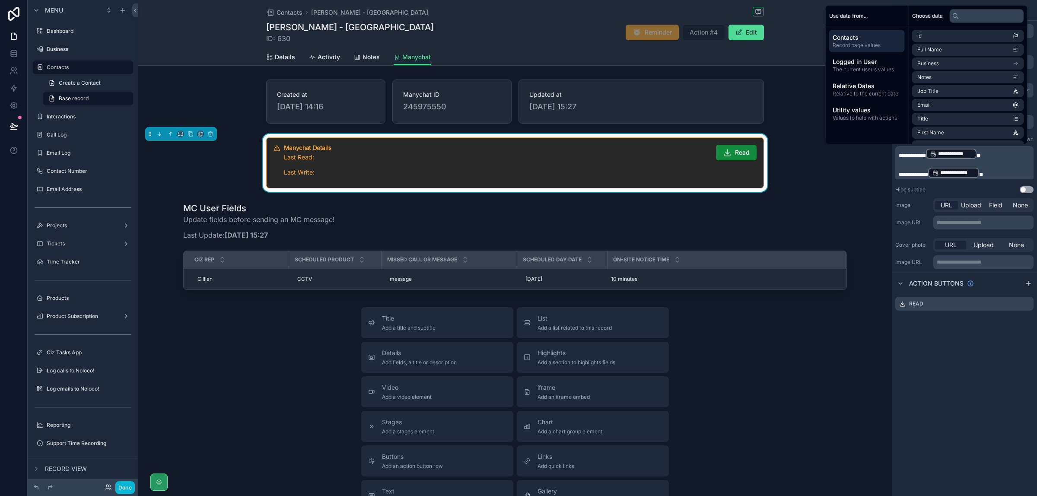
click at [970, 366] on div "**********" at bounding box center [964, 248] width 145 height 496
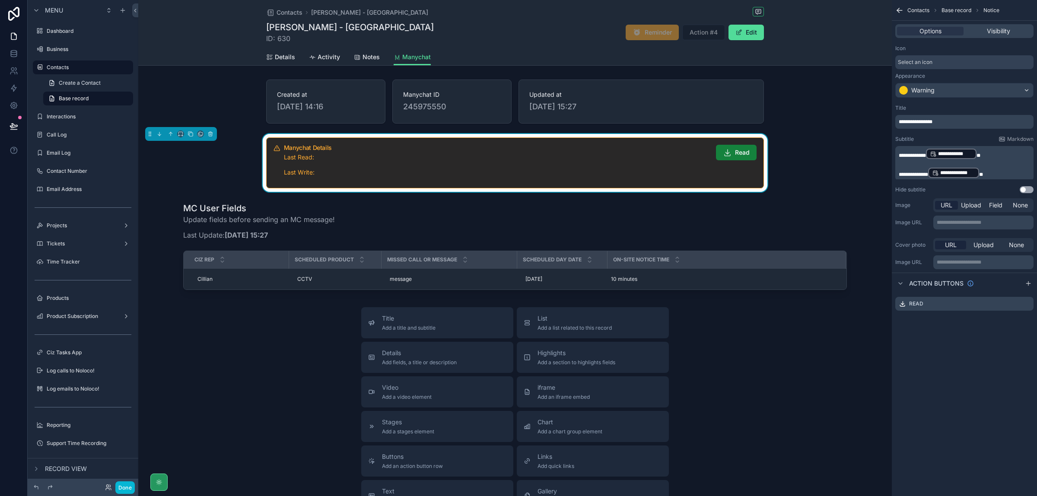
click at [730, 150] on button "Read" at bounding box center [736, 153] width 41 height 16
click at [658, 173] on p "Last Write:" at bounding box center [496, 173] width 425 height 10
click at [1027, 303] on icon "scrollable content" at bounding box center [1027, 302] width 3 height 3
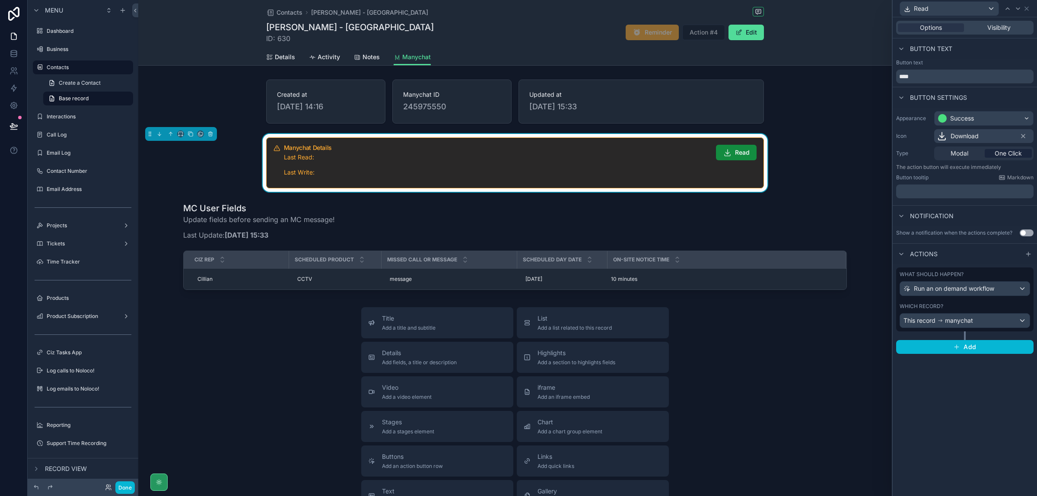
click at [984, 400] on div "Options Visibility Button text Button text **** Button settings Appearance Succ…" at bounding box center [965, 256] width 144 height 479
click at [742, 152] on span "Read" at bounding box center [742, 152] width 15 height 9
click at [615, 176] on p "Last Write:" at bounding box center [496, 173] width 425 height 10
click at [866, 161] on div "Manychat Details Last Read: 30/08/2025 15:34 Last Write: Read" at bounding box center [515, 163] width 754 height 58
click at [1029, 10] on icon at bounding box center [1026, 8] width 7 height 7
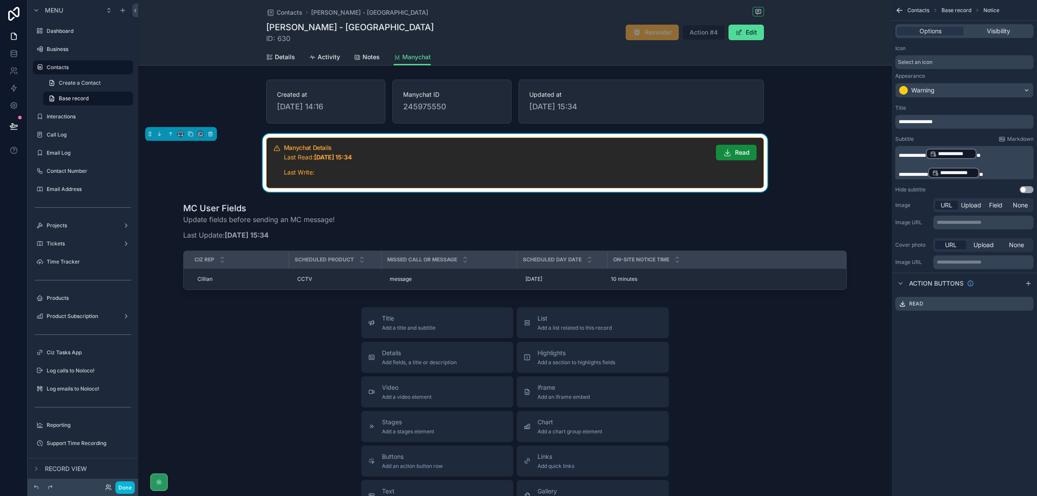
click at [1002, 173] on p "**********" at bounding box center [965, 173] width 133 height 12
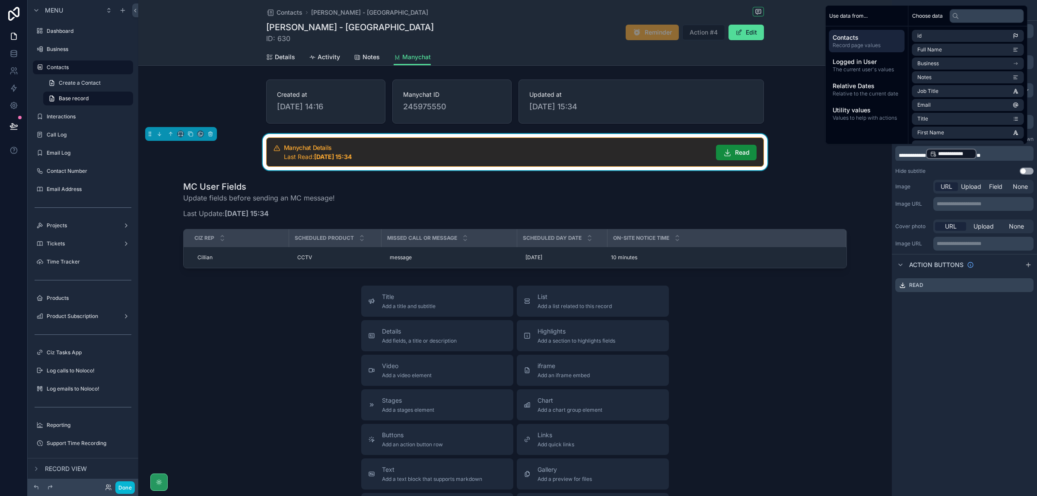
click at [1003, 333] on div "**********" at bounding box center [964, 248] width 145 height 496
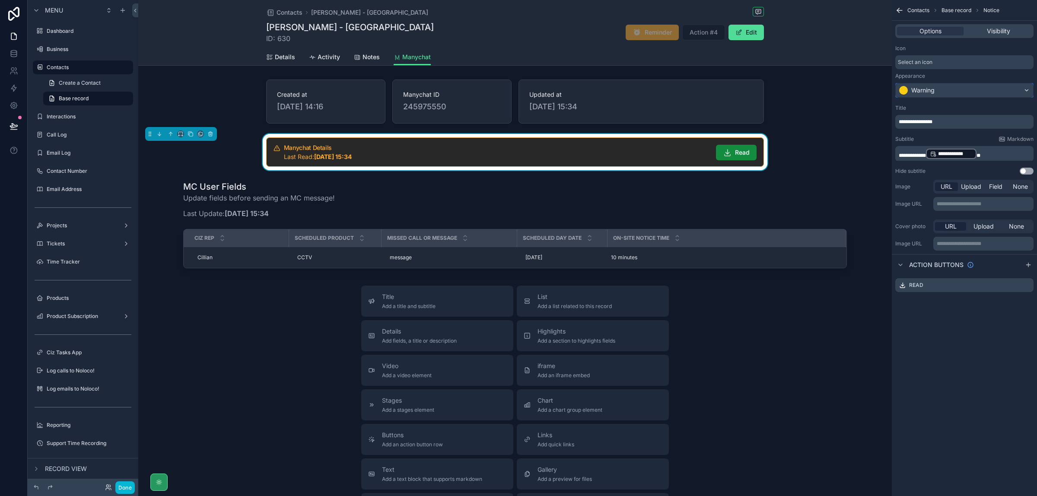
click at [995, 91] on div "Warning" at bounding box center [964, 90] width 137 height 14
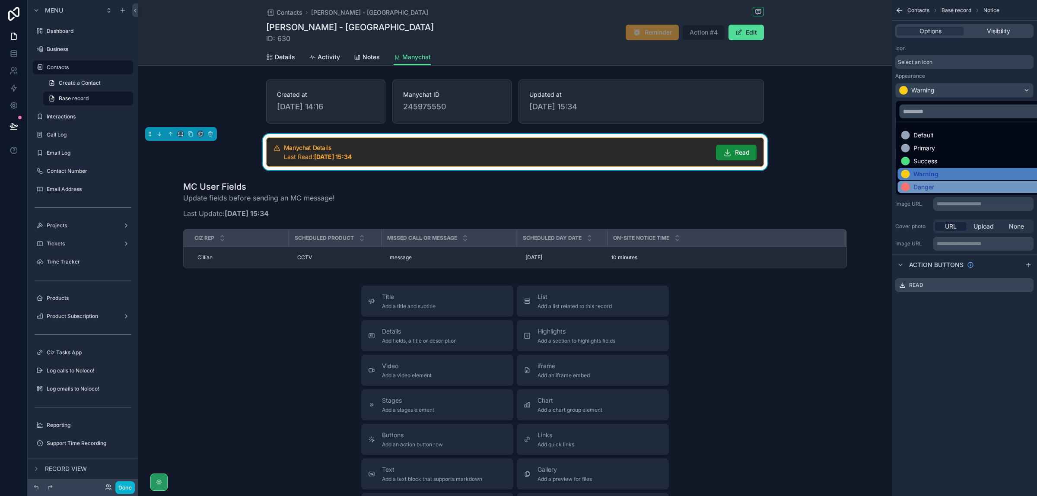
click at [943, 186] on div "Danger" at bounding box center [975, 187] width 147 height 9
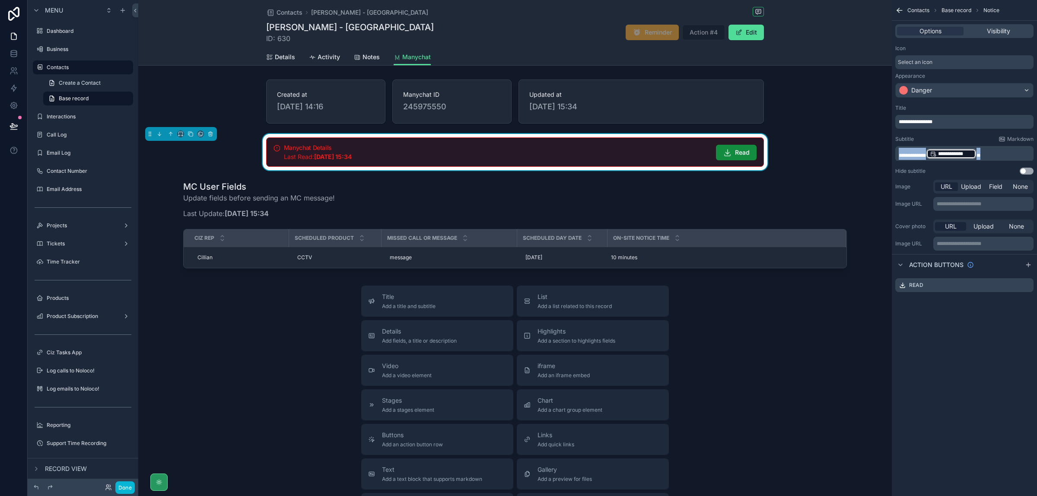
drag, startPoint x: 992, startPoint y: 151, endPoint x: 884, endPoint y: 153, distance: 108.5
click at [884, 153] on div "Jump to... Ctrl K Dashboard Business 517 Contacts 564 Interactions 1,053 Call L…" at bounding box center [587, 248] width 899 height 496
click at [920, 123] on span "**********" at bounding box center [916, 121] width 34 height 5
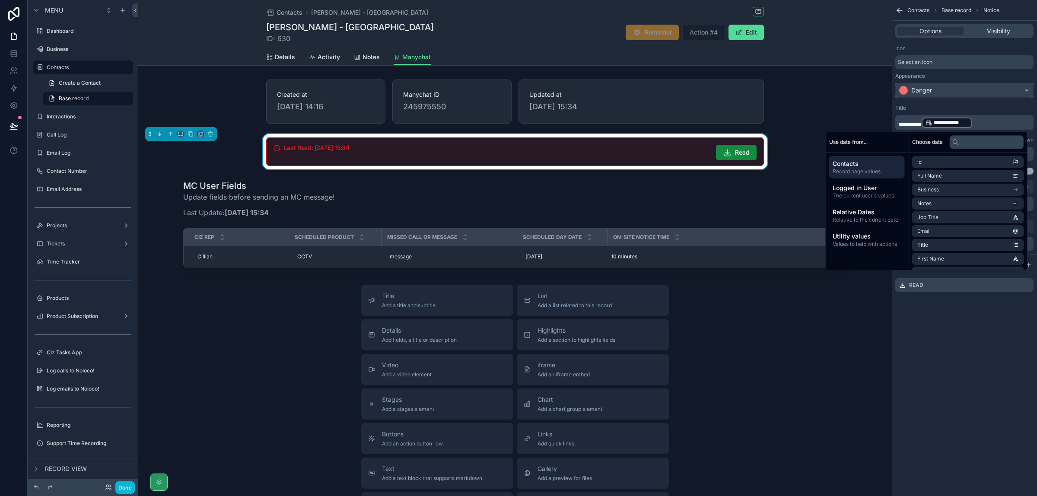
click at [965, 93] on div "Danger" at bounding box center [964, 90] width 137 height 14
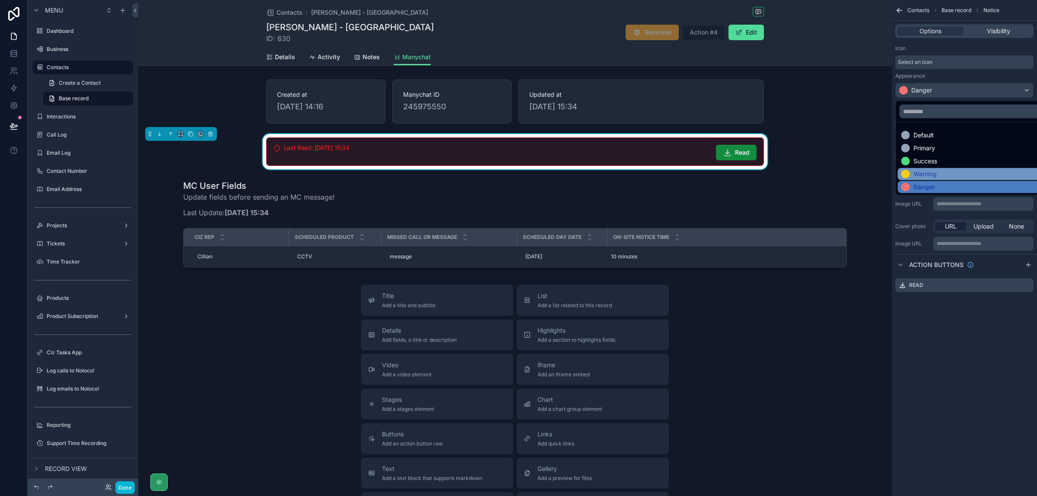
click at [945, 171] on div "Warning" at bounding box center [975, 174] width 147 height 9
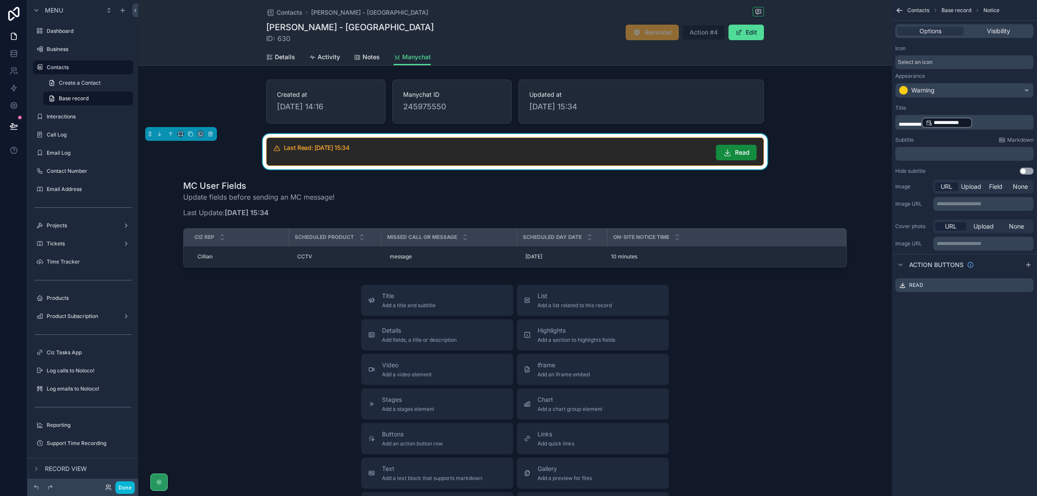
click at [796, 159] on div "Last Read: 30/08/2025 15:34 Read" at bounding box center [515, 151] width 754 height 35
click at [192, 134] on icon "scrollable content" at bounding box center [191, 134] width 6 height 6
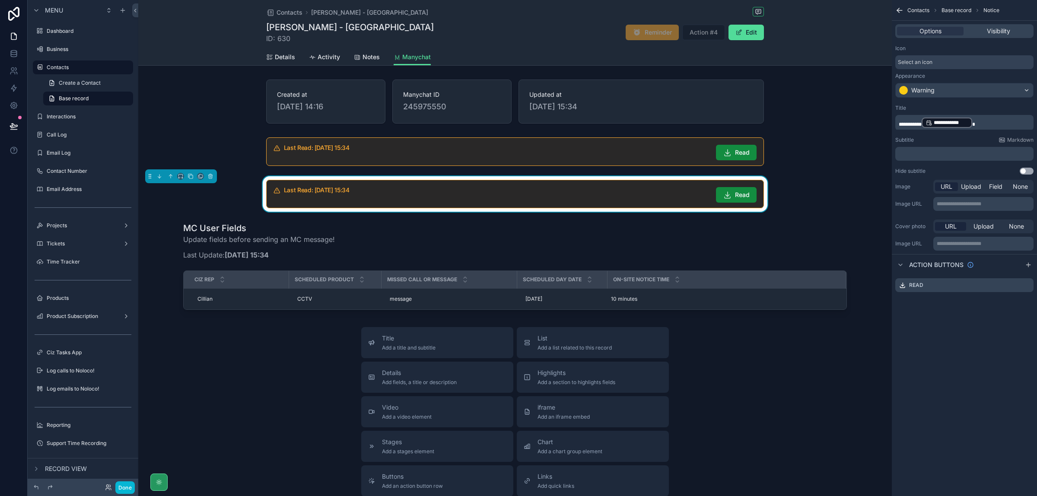
click at [634, 189] on h5 "Last Read: [DATE] 15:34" at bounding box center [496, 190] width 425 height 6
click at [993, 92] on div "Warning" at bounding box center [964, 90] width 137 height 14
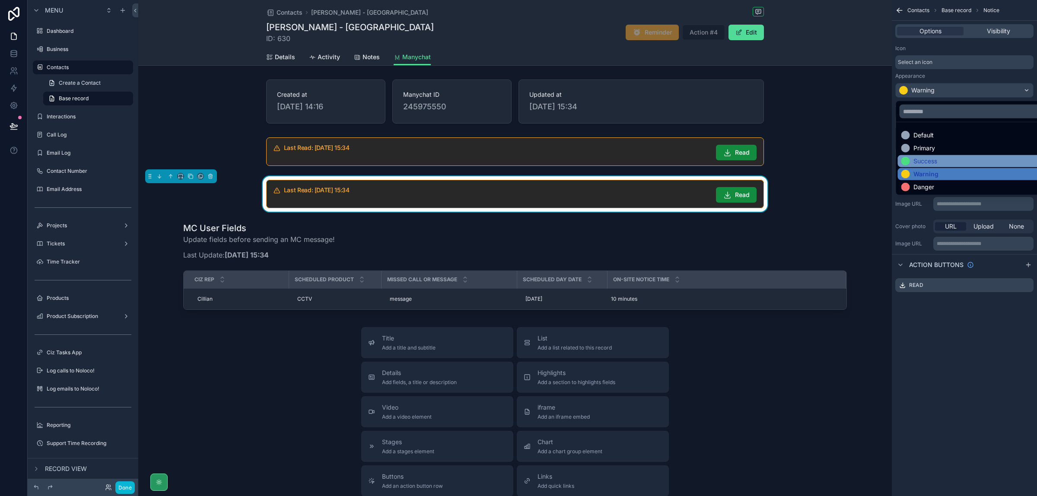
click at [950, 159] on div "Success" at bounding box center [975, 161] width 147 height 9
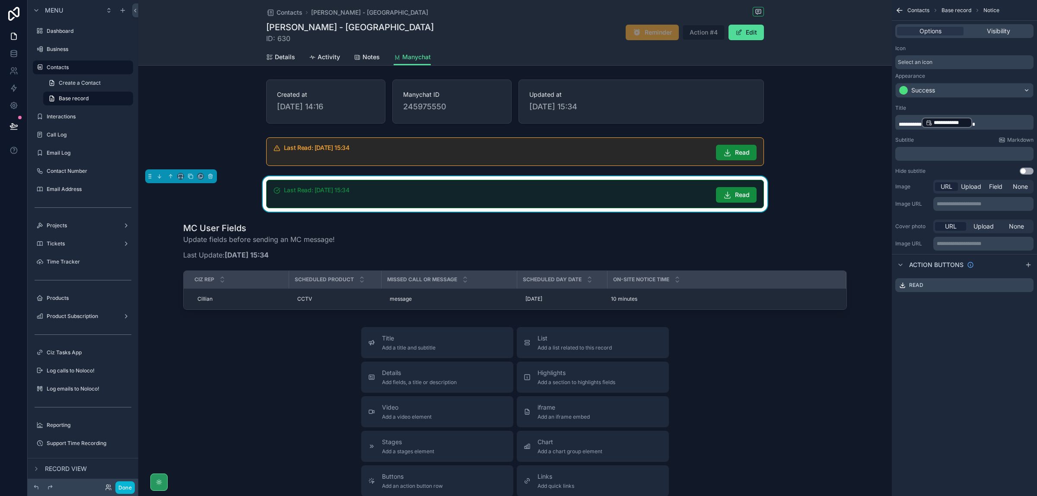
click at [919, 124] on span "**********" at bounding box center [910, 124] width 23 height 5
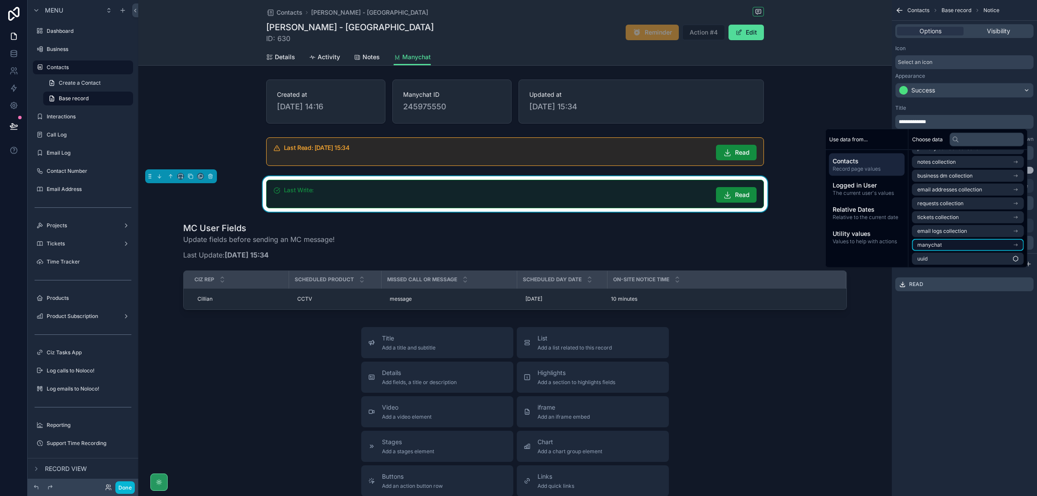
click at [962, 247] on li "manychat" at bounding box center [968, 245] width 112 height 12
click at [968, 220] on li "Last MC Write" at bounding box center [968, 217] width 112 height 12
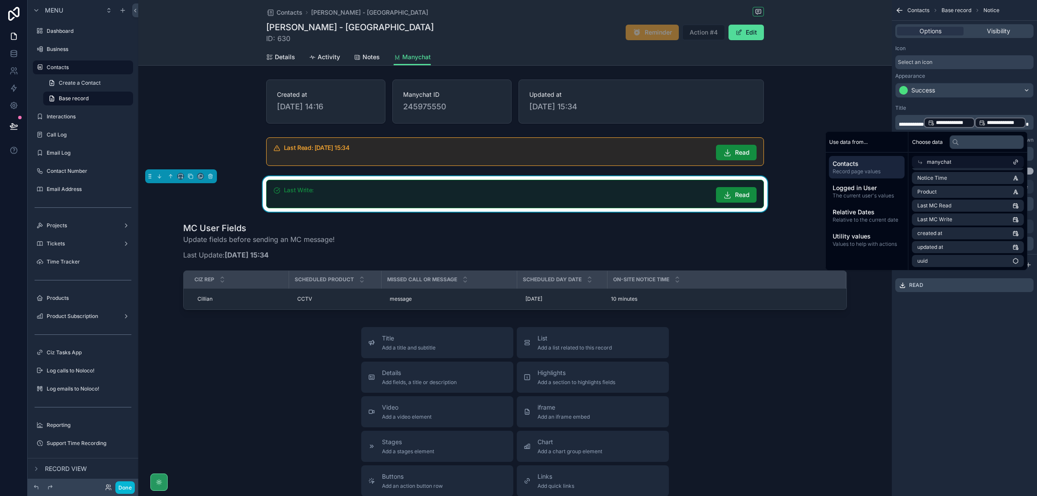
click at [1029, 121] on p "**********" at bounding box center [965, 123] width 133 height 12
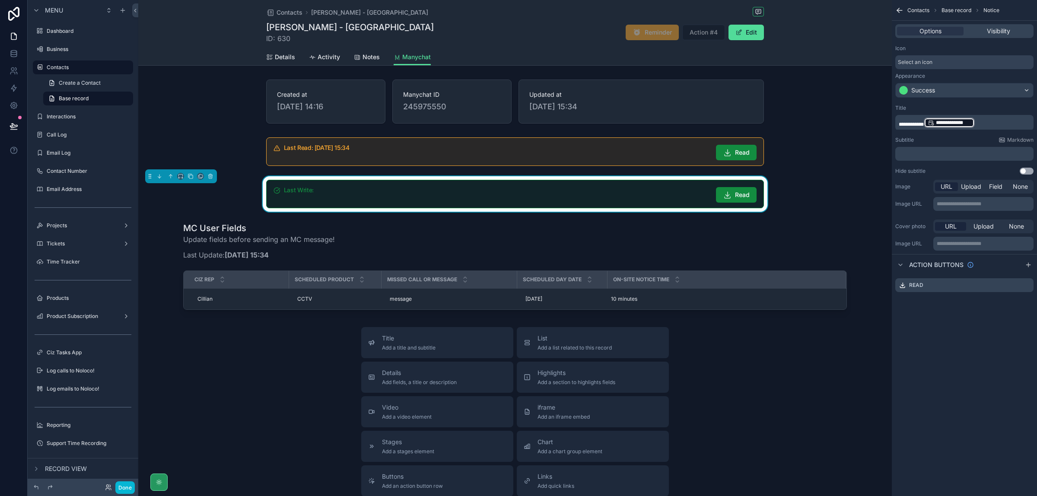
click at [1002, 323] on div "**********" at bounding box center [964, 248] width 145 height 496
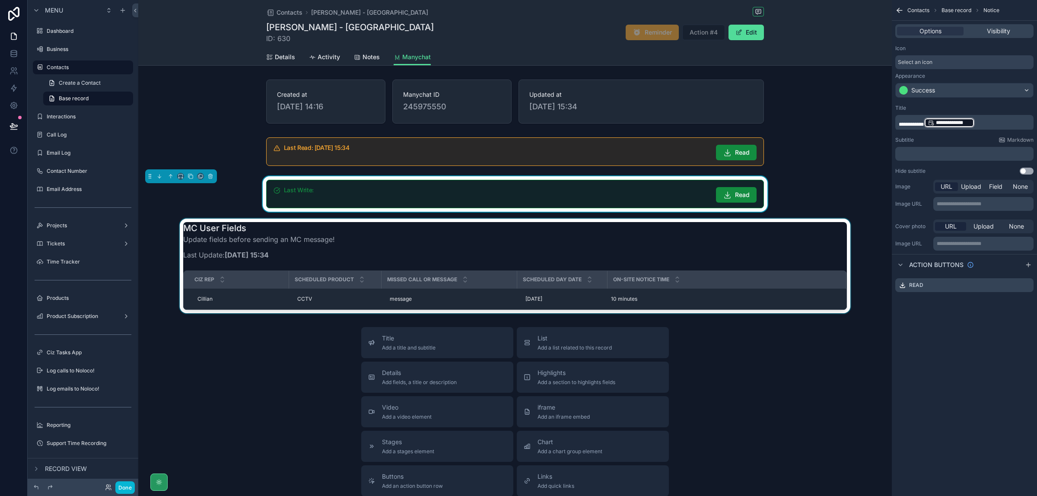
click at [725, 299] on div "scrollable content" at bounding box center [515, 266] width 754 height 95
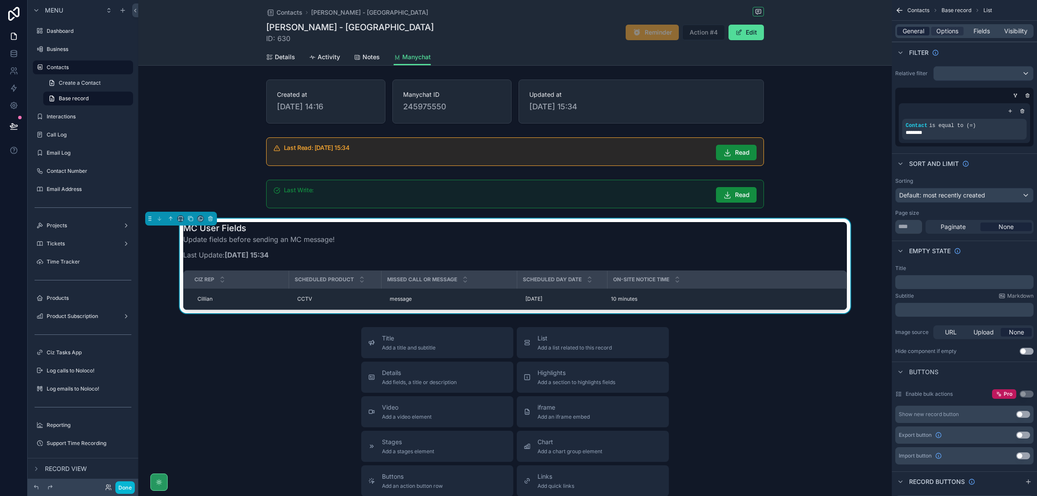
click at [917, 31] on span "General" at bounding box center [914, 31] width 22 height 9
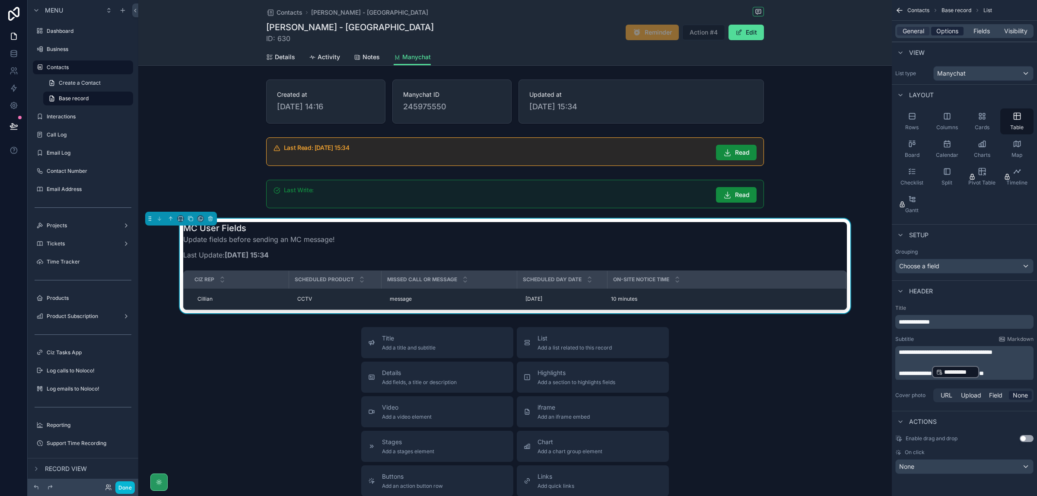
click at [946, 32] on span "Options" at bounding box center [948, 31] width 22 height 9
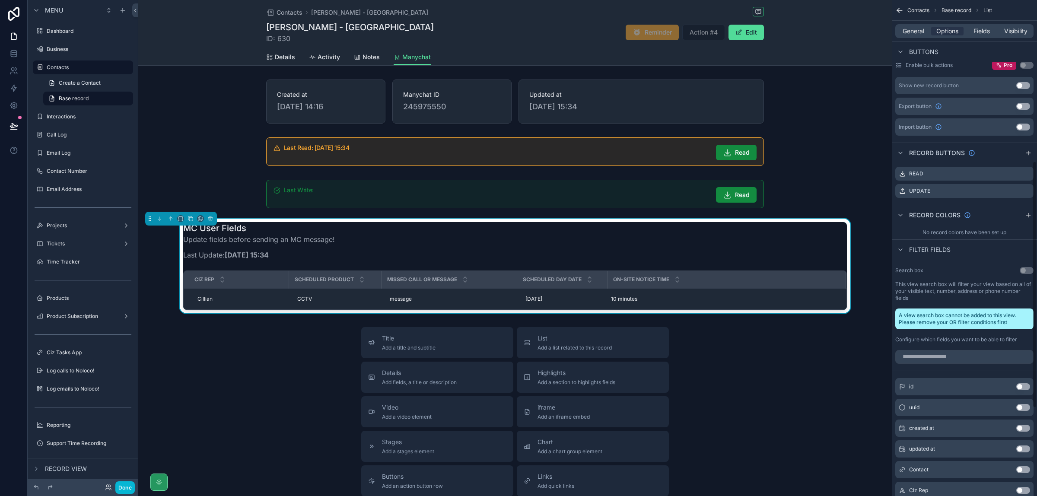
scroll to position [324, 0]
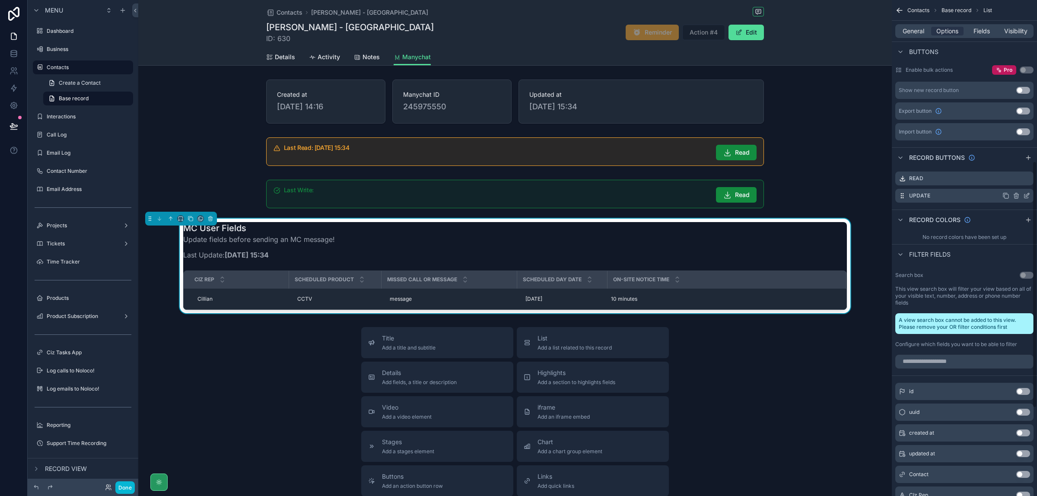
click at [1027, 198] on icon "scrollable content" at bounding box center [1026, 195] width 7 height 7
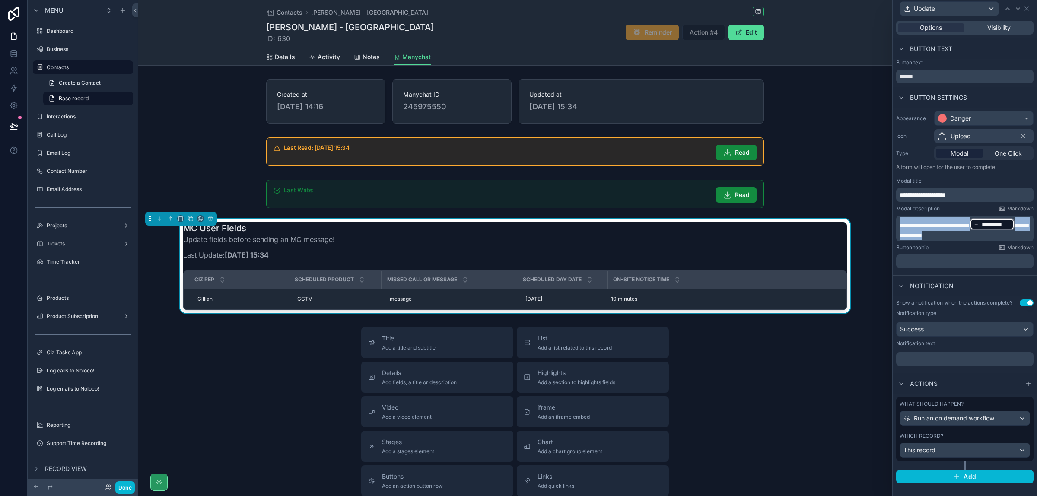
drag, startPoint x: 1004, startPoint y: 236, endPoint x: 885, endPoint y: 219, distance: 120.0
click at [885, 219] on div "**********" at bounding box center [518, 248] width 1037 height 496
drag, startPoint x: 975, startPoint y: 195, endPoint x: 894, endPoint y: 197, distance: 81.7
click at [894, 197] on div "**********" at bounding box center [965, 190] width 144 height 164
copy span "**********"
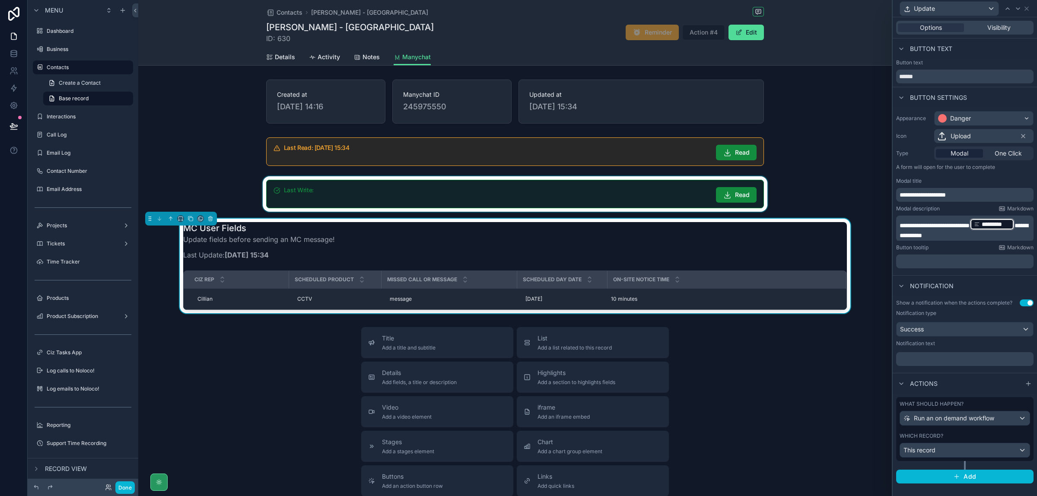
click at [685, 190] on div "scrollable content" at bounding box center [515, 193] width 754 height 35
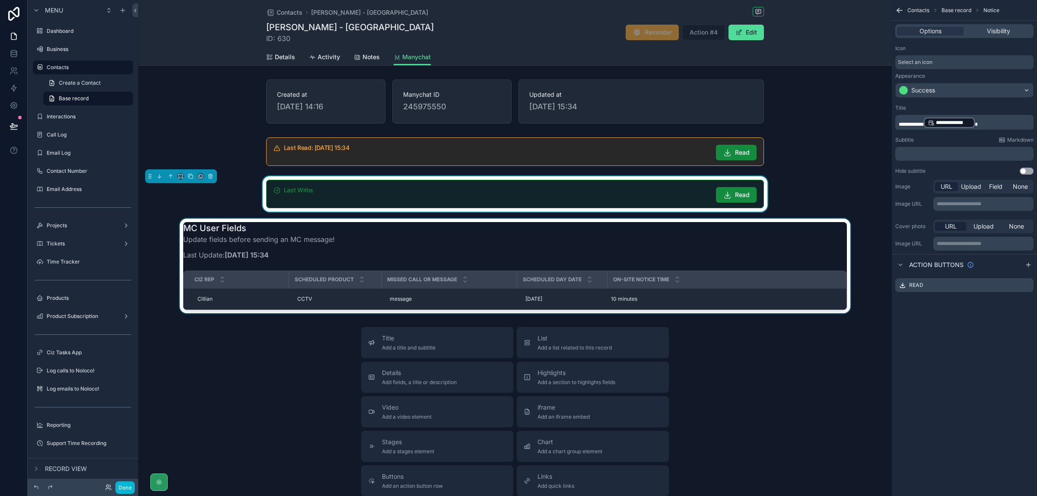
scroll to position [0, 0]
click at [1024, 284] on icon "scrollable content" at bounding box center [1026, 285] width 7 height 7
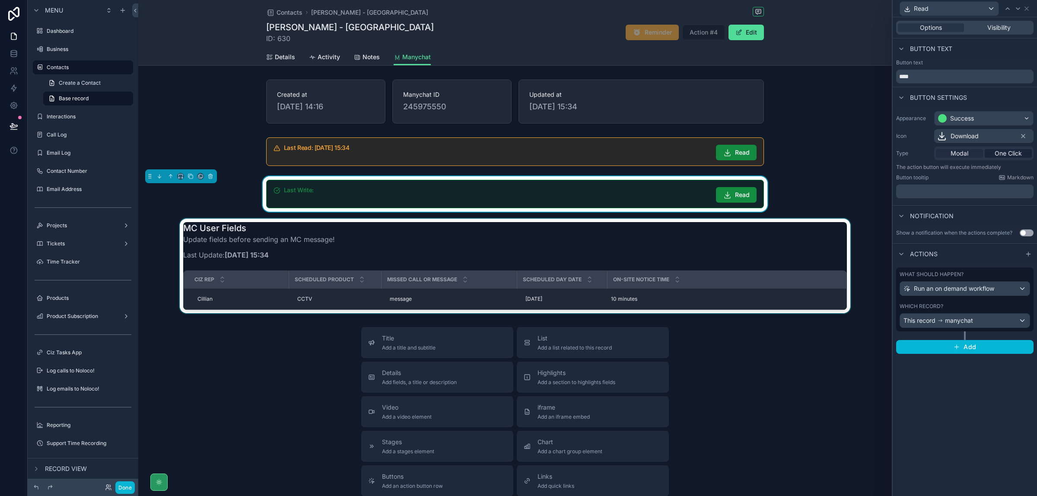
click at [967, 153] on span "Modal" at bounding box center [960, 153] width 18 height 9
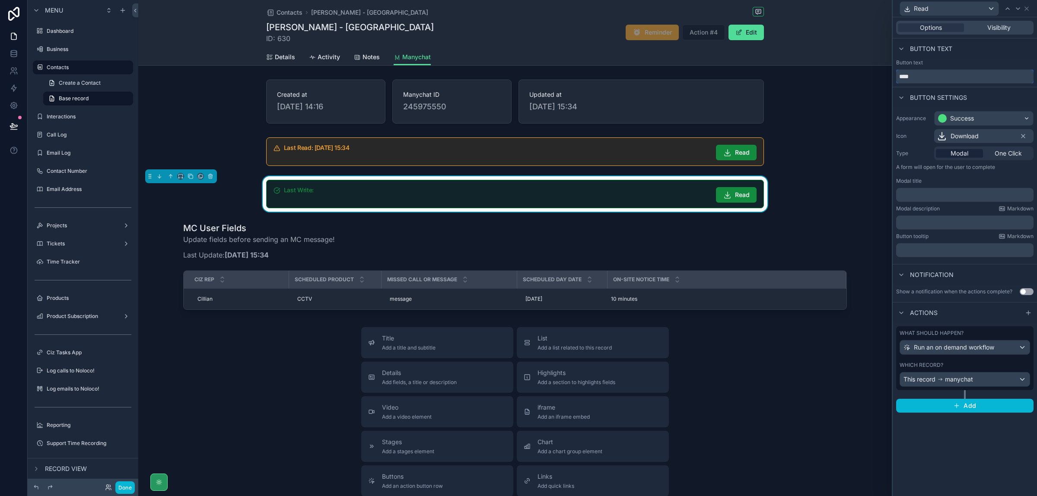
click at [911, 76] on input "****" at bounding box center [964, 77] width 137 height 14
type input "*****"
click at [985, 120] on div "Success" at bounding box center [984, 118] width 99 height 14
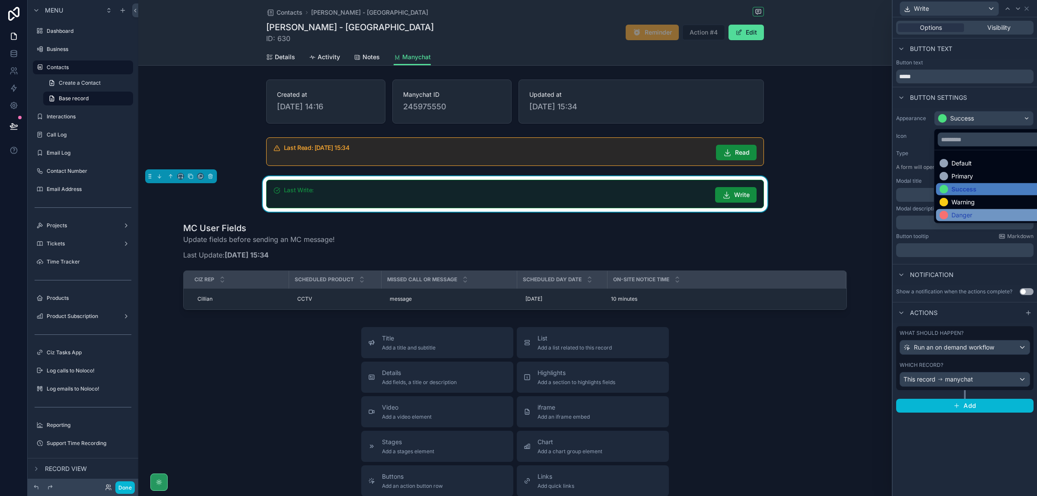
click at [972, 212] on div "Danger" at bounding box center [962, 215] width 21 height 9
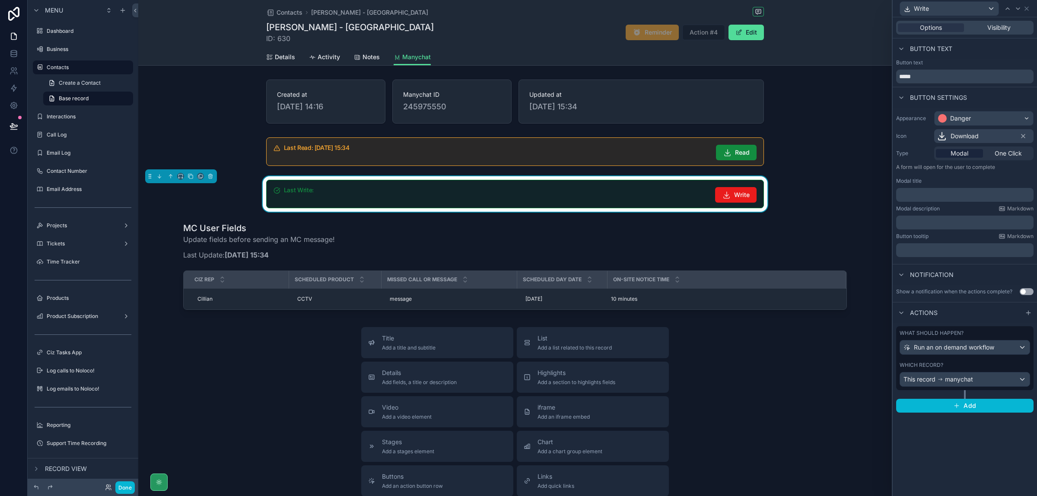
click at [973, 134] on span "Download" at bounding box center [965, 136] width 28 height 9
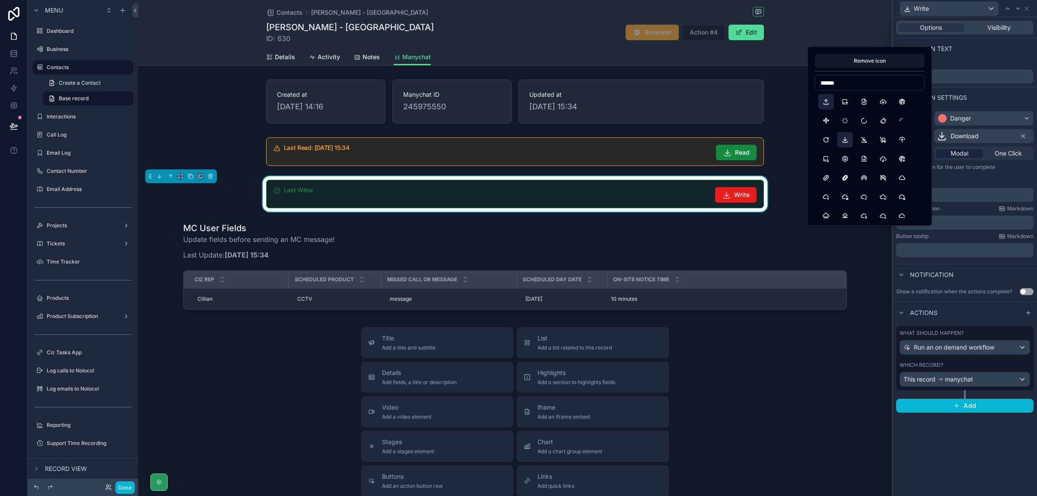
type input "******"
click at [826, 101] on button "Upload" at bounding box center [827, 102] width 16 height 16
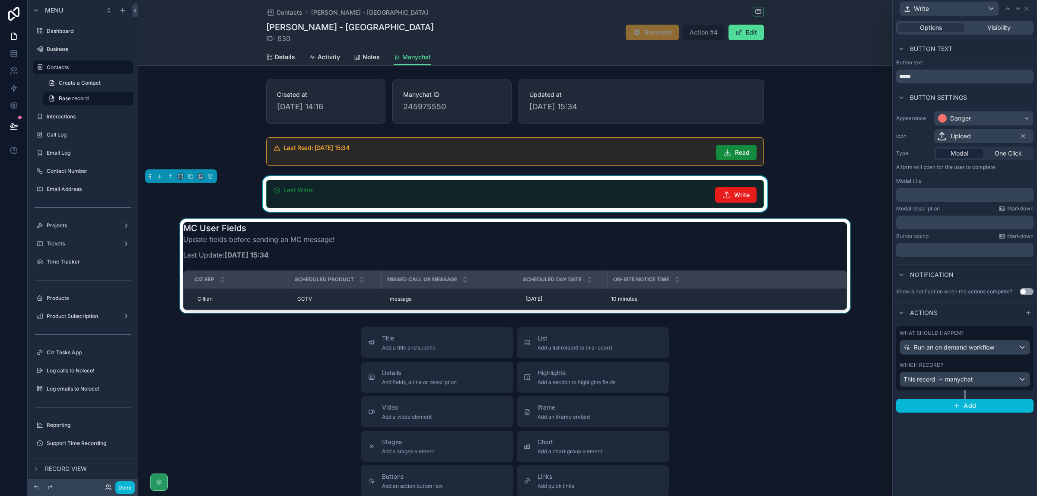
click at [881, 252] on div "scrollable content" at bounding box center [515, 266] width 754 height 95
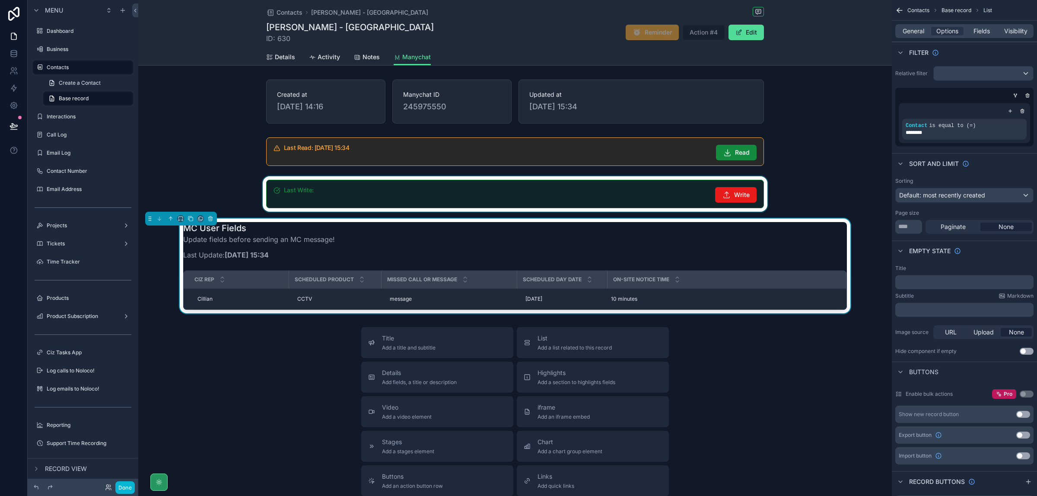
click at [749, 182] on div "scrollable content" at bounding box center [515, 193] width 754 height 35
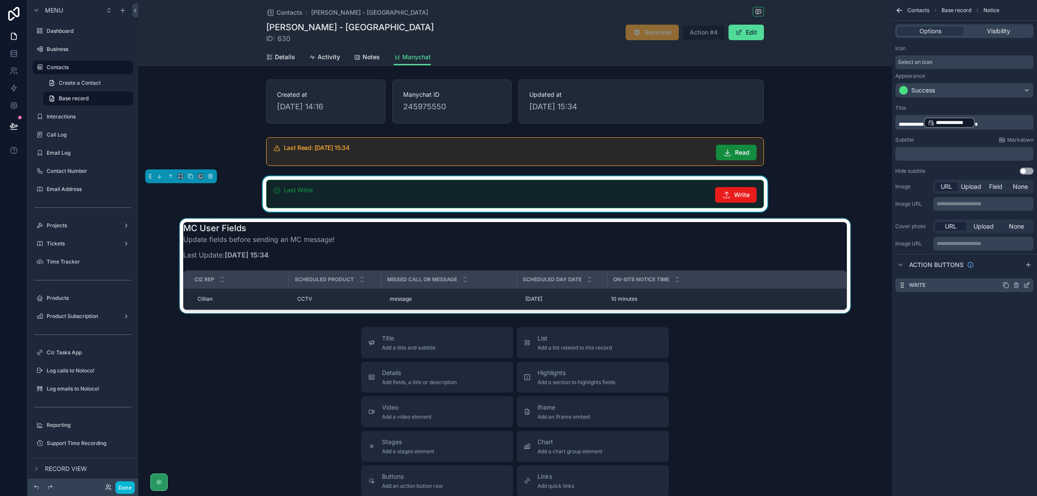
click at [1029, 286] on icon "scrollable content" at bounding box center [1026, 285] width 7 height 7
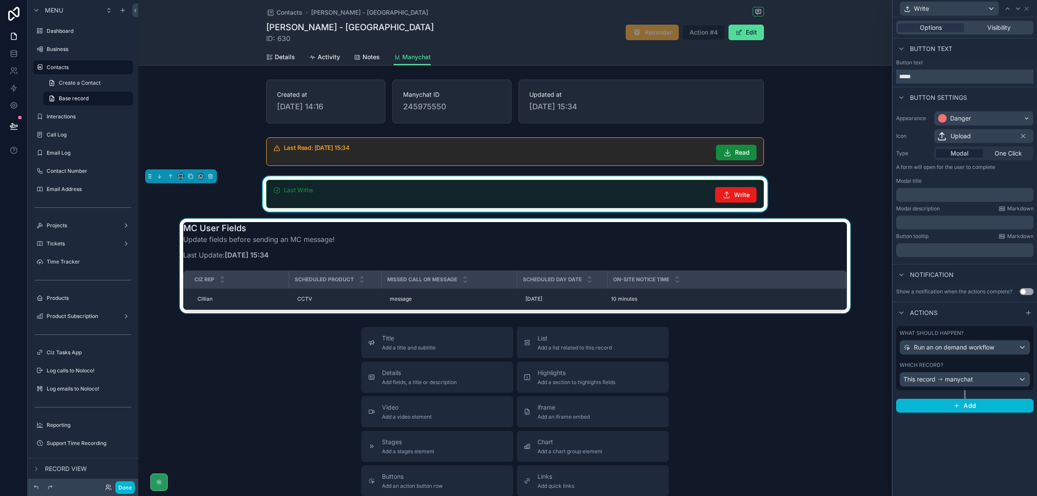
click at [919, 79] on input "*****" at bounding box center [964, 77] width 137 height 14
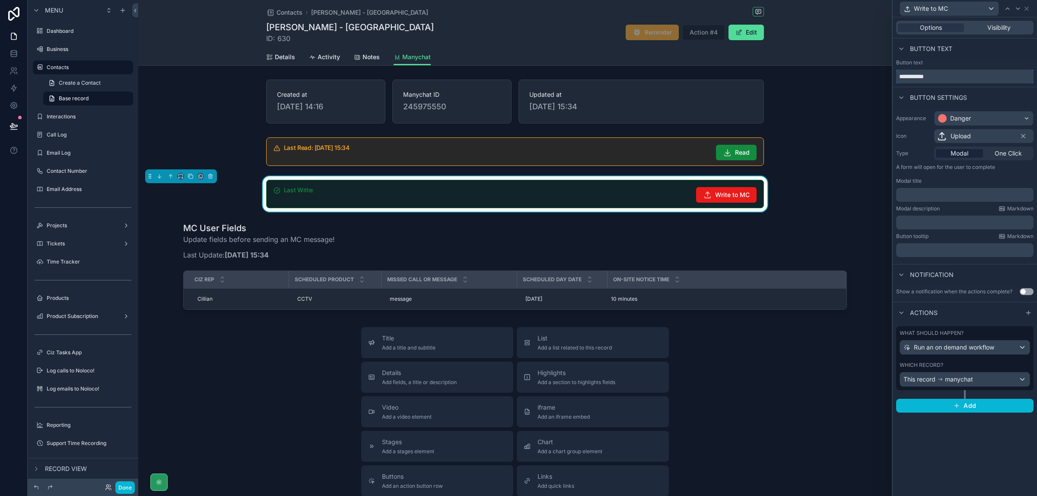
type input "**********"
click at [963, 223] on p "﻿" at bounding box center [966, 222] width 132 height 9
click at [958, 235] on div "Button tooltip Markdown" at bounding box center [964, 236] width 137 height 7
click at [954, 191] on p "﻿" at bounding box center [966, 195] width 132 height 9
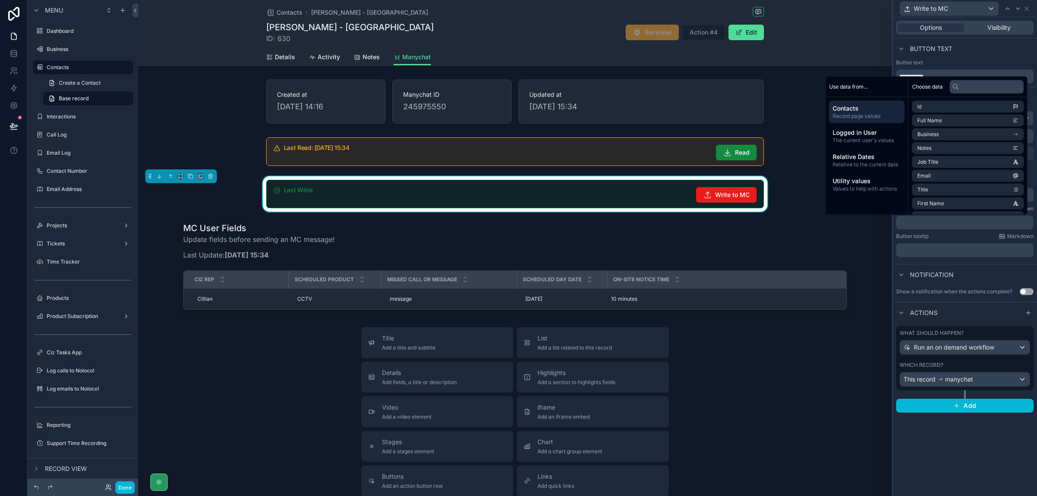
click at [965, 222] on p "﻿" at bounding box center [966, 222] width 132 height 9
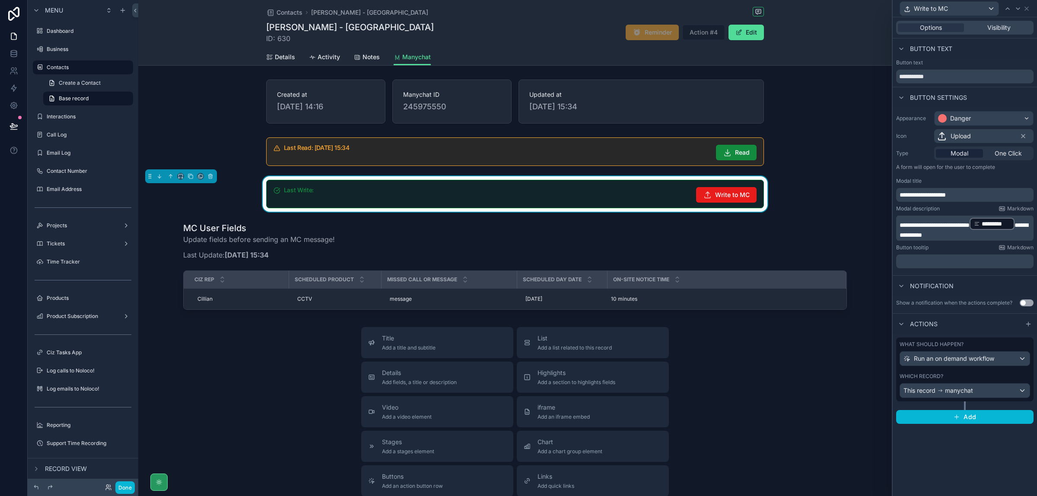
click at [1024, 303] on button "Use setting" at bounding box center [1027, 302] width 14 height 7
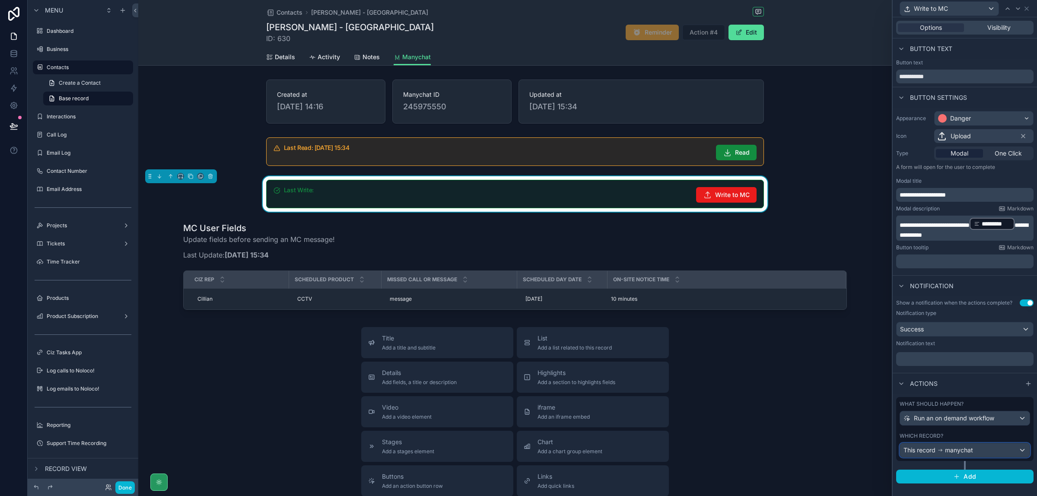
click at [1021, 450] on div "This record manychat" at bounding box center [965, 450] width 130 height 14
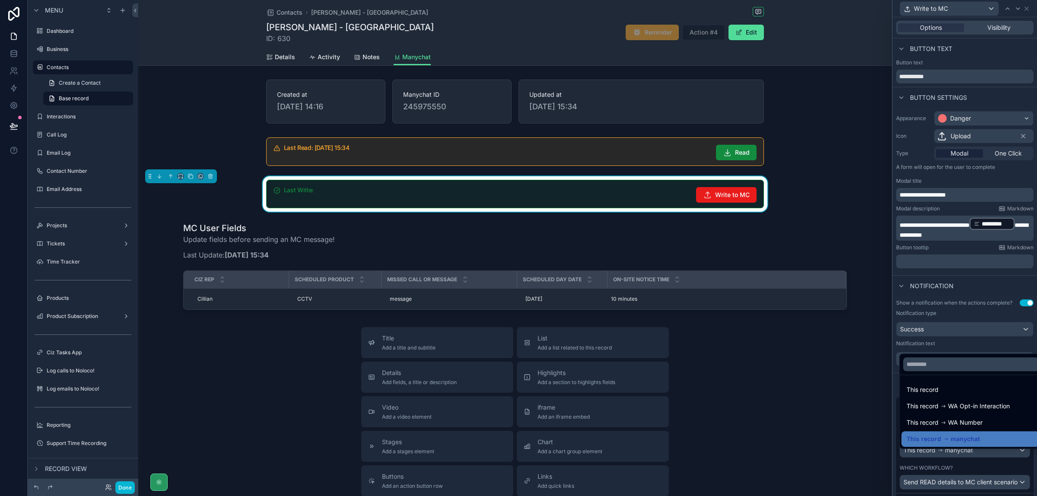
click at [996, 323] on div at bounding box center [965, 248] width 144 height 496
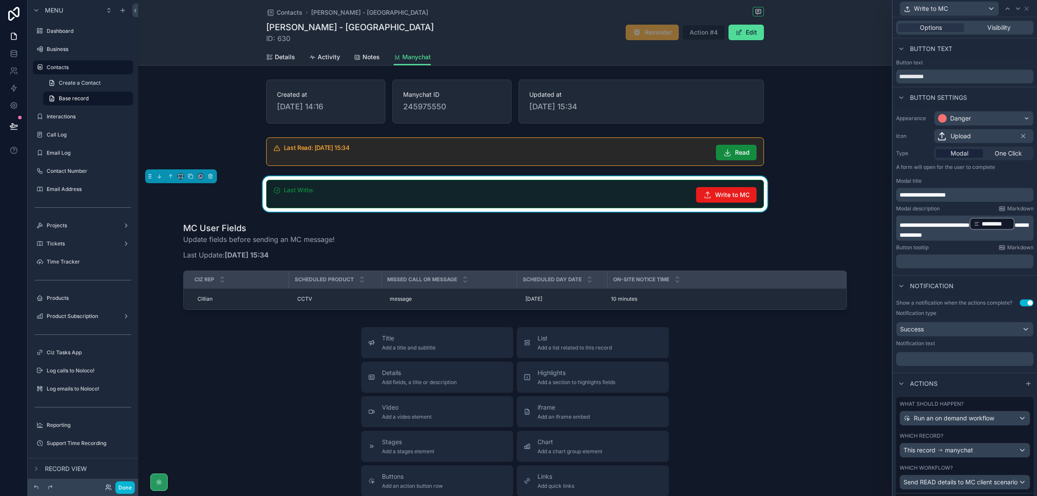
scroll to position [52, 0]
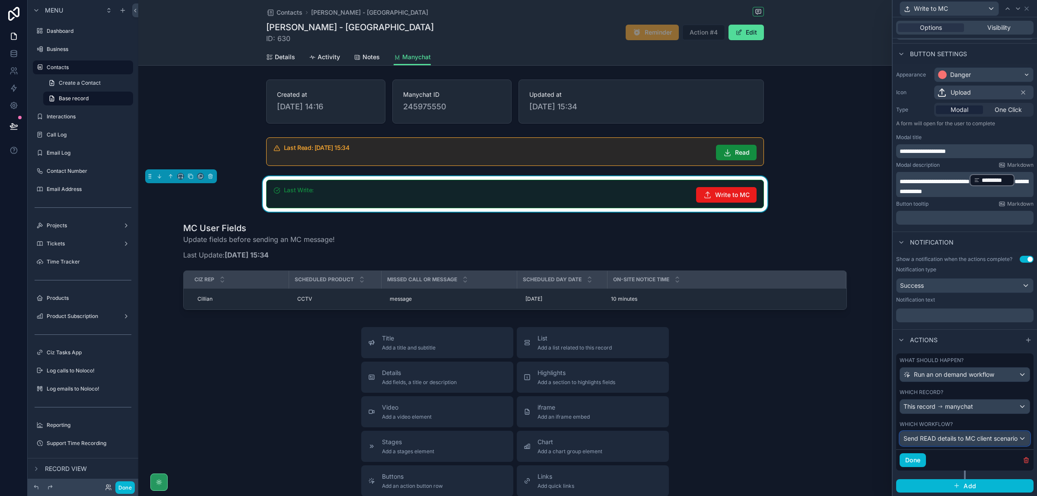
click at [1013, 436] on div "Send READ details to MC client scenario" at bounding box center [965, 439] width 130 height 14
click at [959, 420] on span "Send UPDATE details to MC client scenario" at bounding box center [968, 419] width 122 height 10
click at [914, 459] on button "Done" at bounding box center [913, 460] width 26 height 14
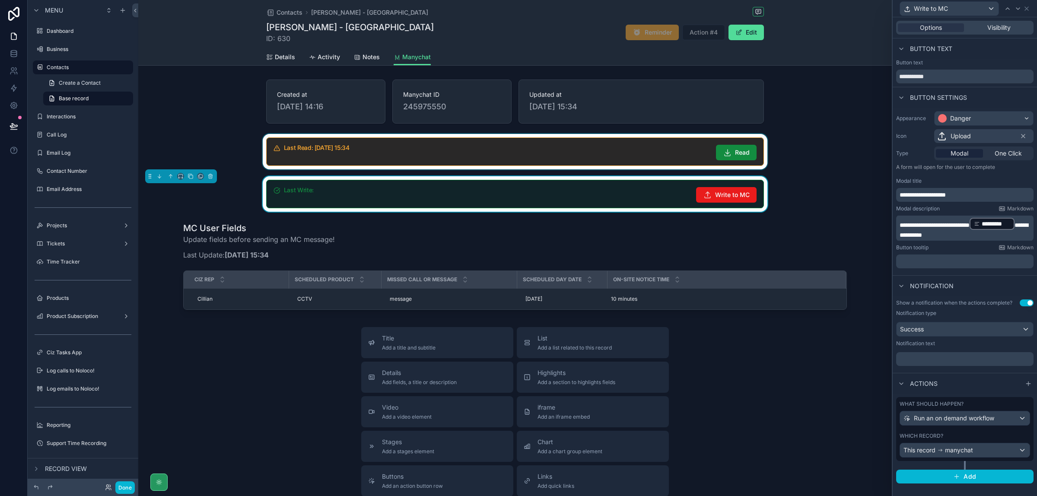
click at [670, 150] on div "scrollable content" at bounding box center [515, 151] width 754 height 35
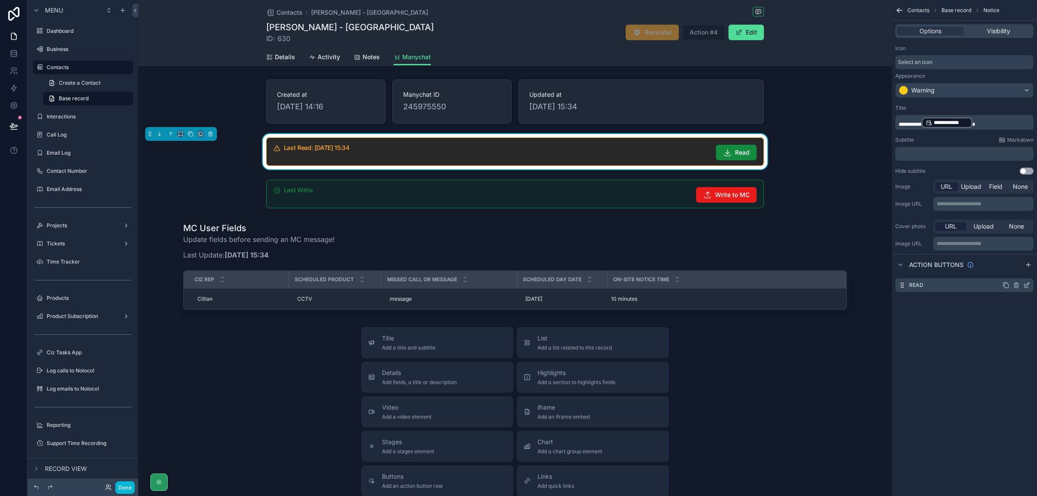
click at [1026, 286] on icon "scrollable content" at bounding box center [1026, 285] width 7 height 7
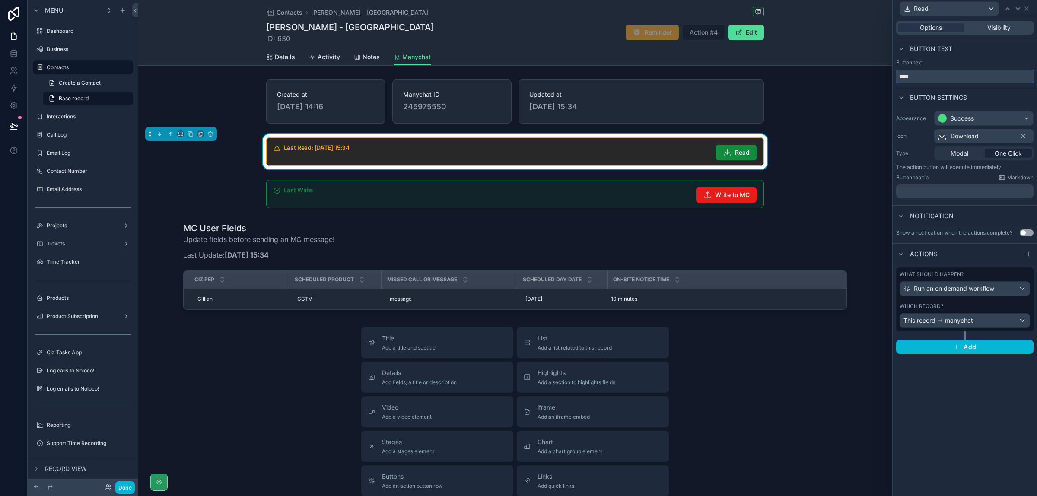
click at [940, 74] on input "****" at bounding box center [964, 77] width 137 height 14
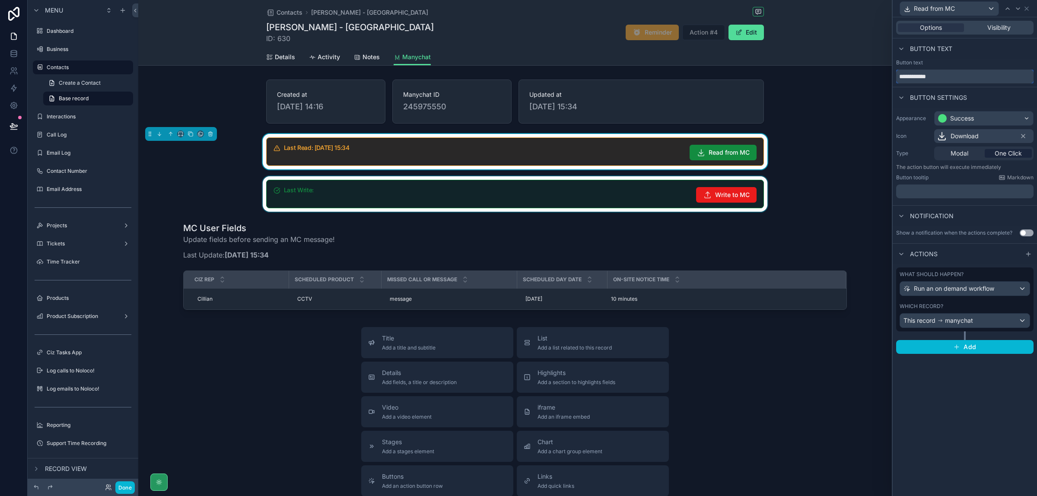
type input "**********"
click at [841, 189] on div "scrollable content" at bounding box center [515, 193] width 754 height 35
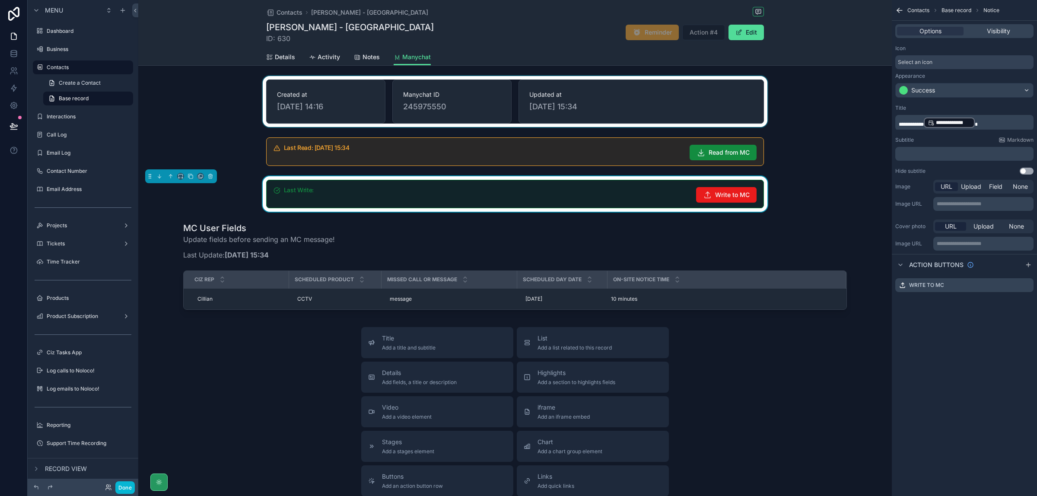
click at [845, 96] on div "scrollable content" at bounding box center [515, 101] width 754 height 51
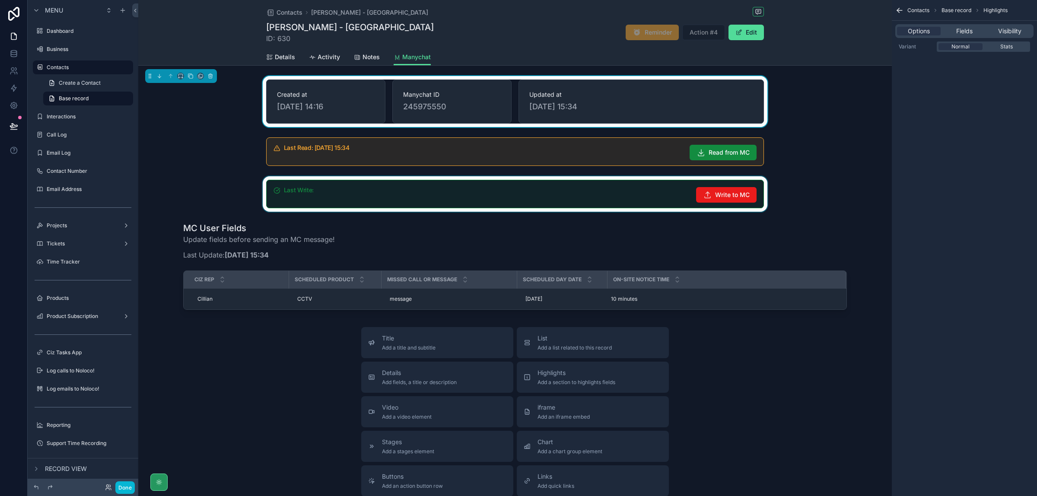
click at [636, 189] on div "scrollable content" at bounding box center [515, 193] width 754 height 35
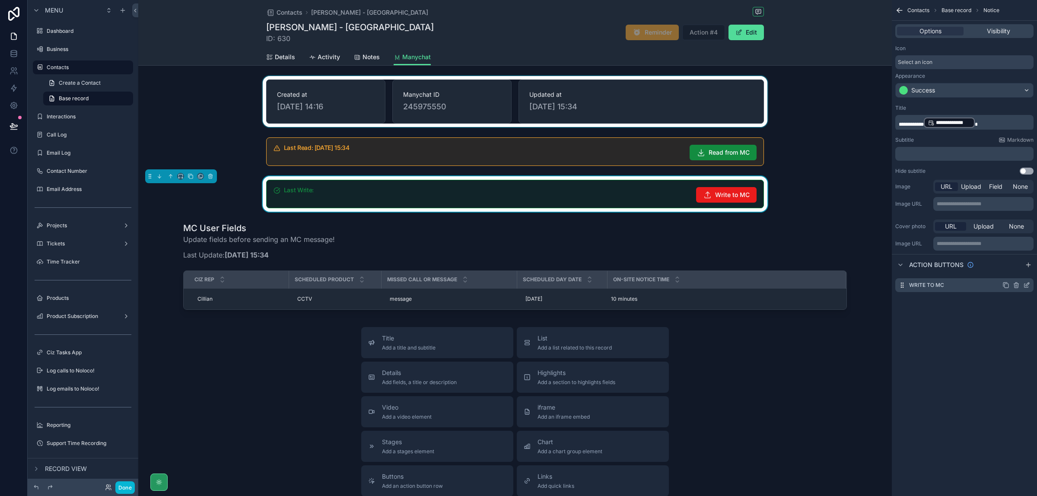
click at [1029, 287] on icon "scrollable content" at bounding box center [1027, 286] width 4 height 4
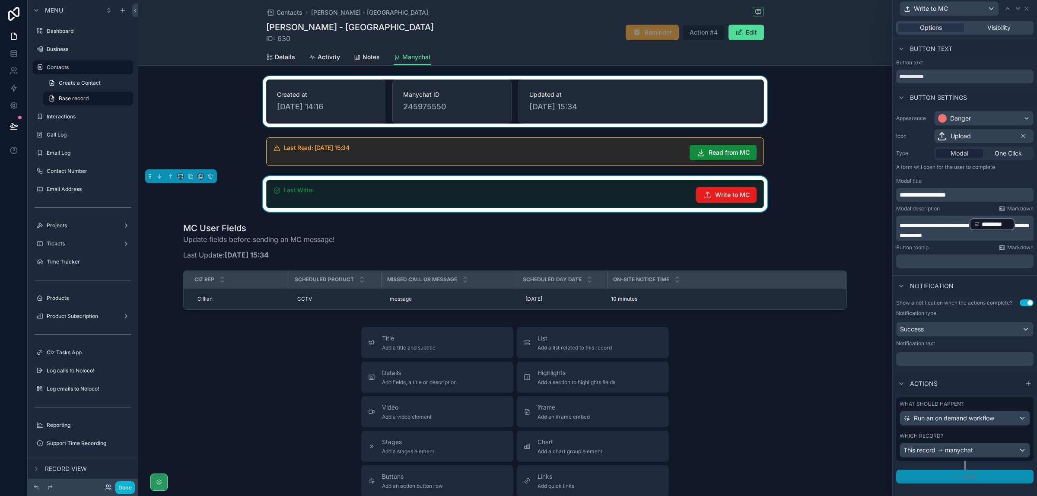
click at [984, 475] on button "Add" at bounding box center [964, 477] width 137 height 14
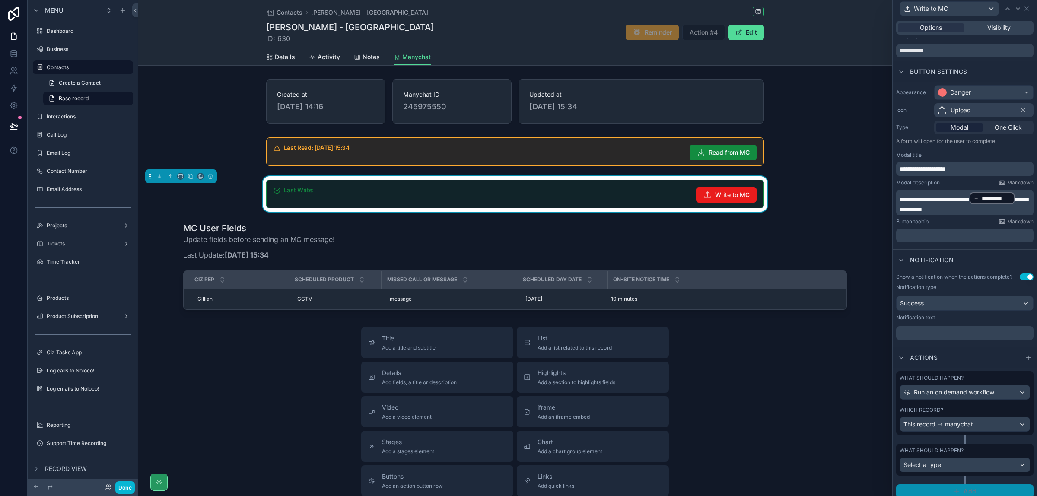
scroll to position [39, 0]
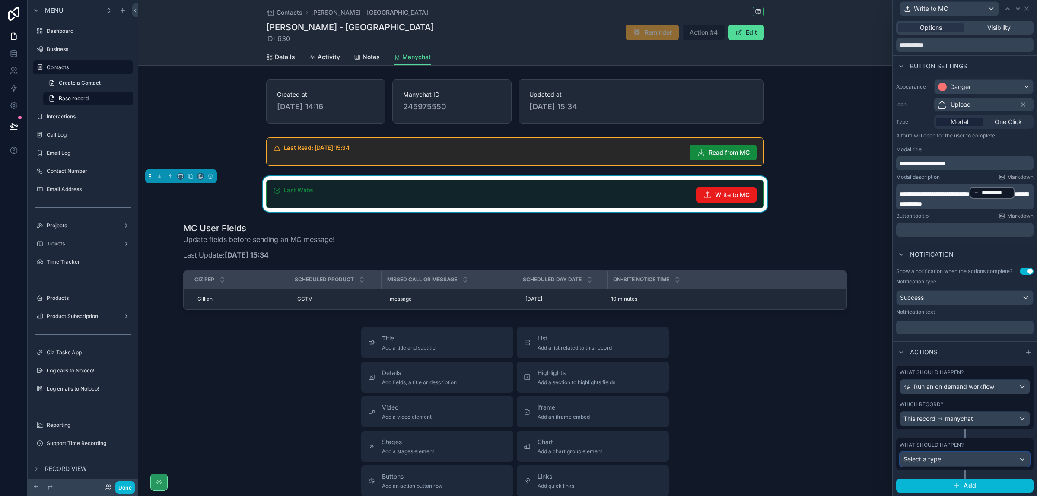
click at [1000, 461] on div "Select a type" at bounding box center [965, 459] width 130 height 14
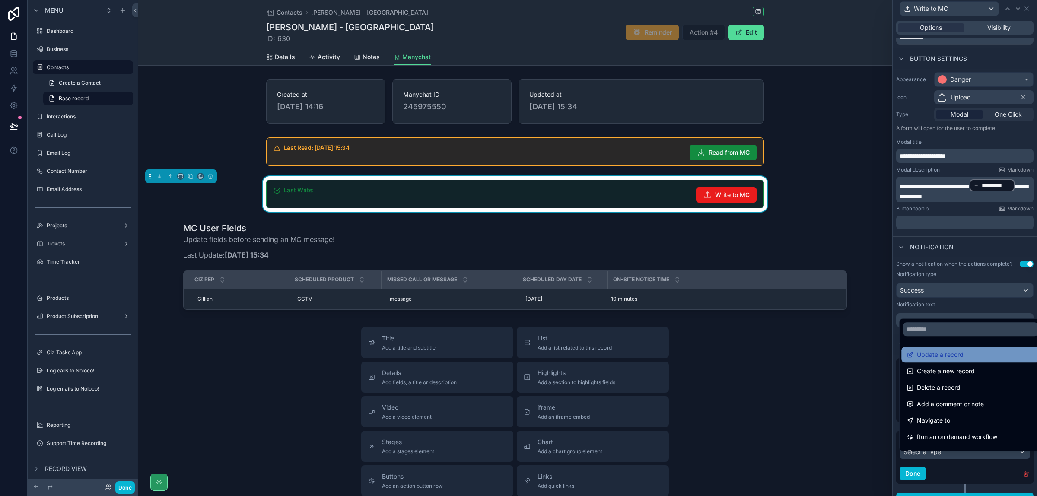
click at [973, 358] on div "Update a record" at bounding box center [971, 355] width 128 height 10
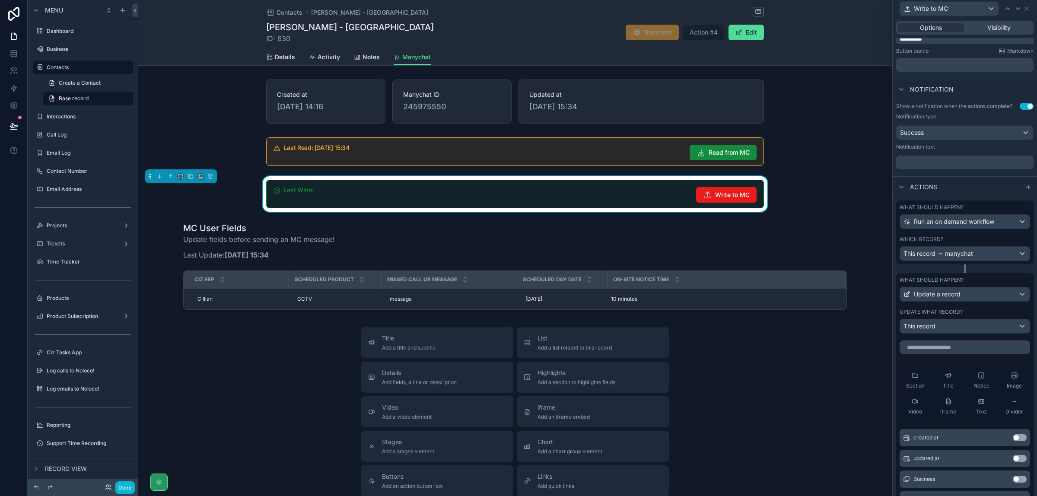
scroll to position [201, 0]
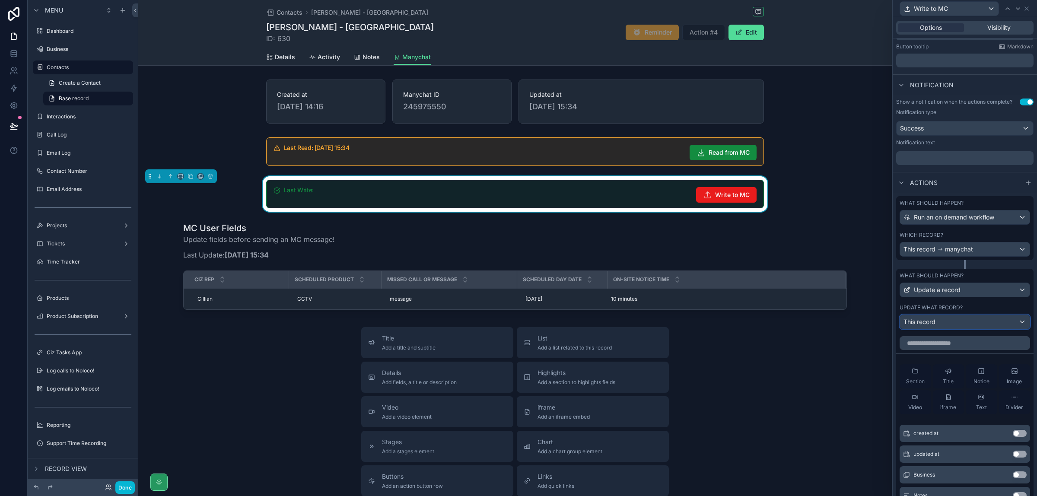
click at [1010, 329] on div "This record" at bounding box center [965, 322] width 130 height 14
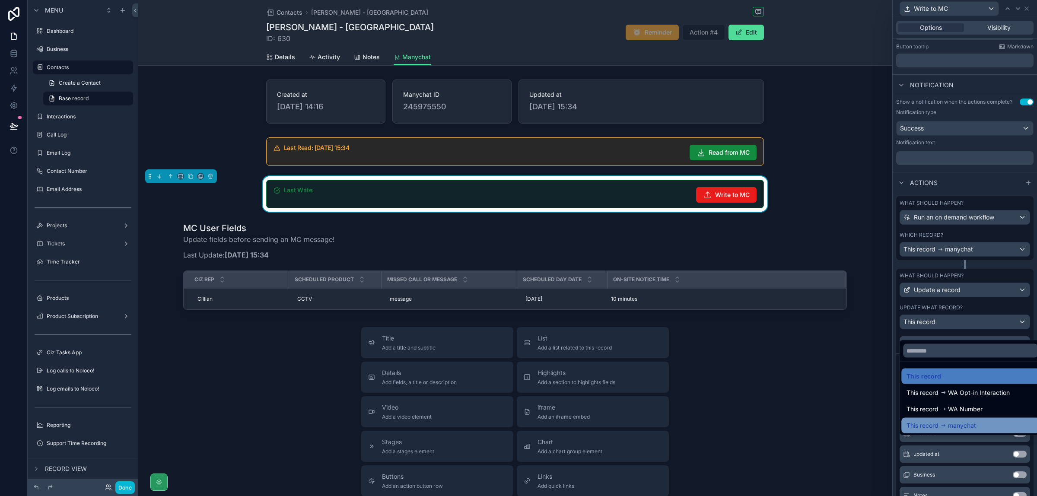
click at [957, 427] on span "manychat" at bounding box center [962, 425] width 28 height 10
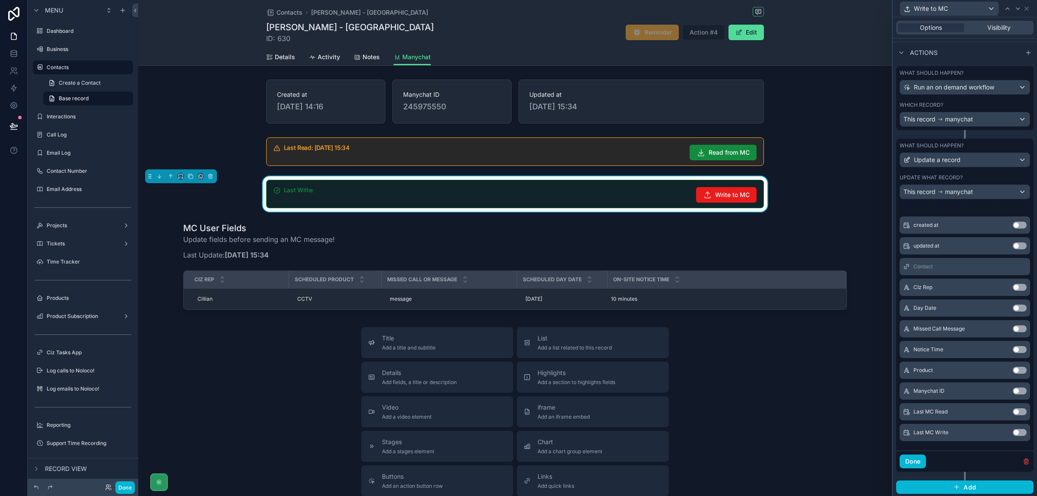
scroll to position [341, 0]
click at [1013, 429] on button "Use setting" at bounding box center [1020, 431] width 14 height 7
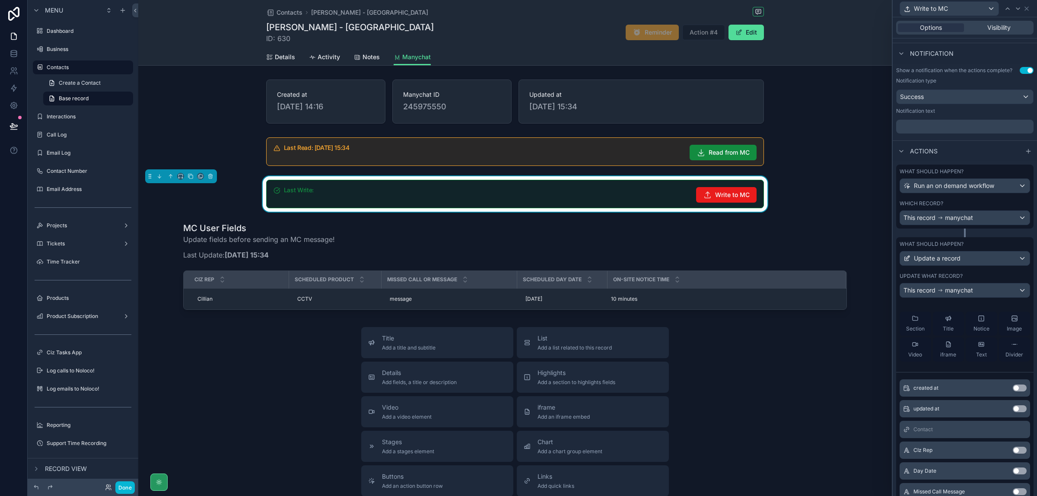
scroll to position [0, 0]
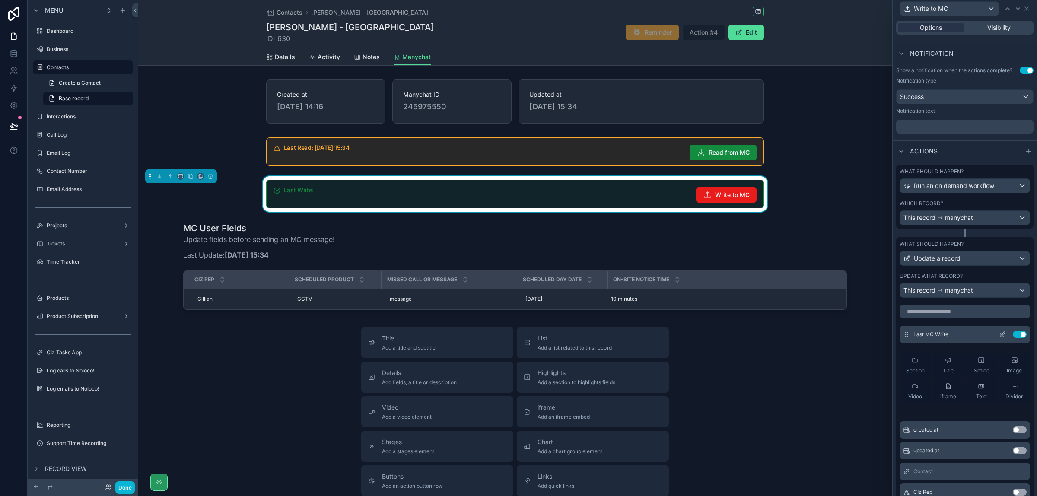
click at [999, 338] on icon at bounding box center [1002, 334] width 7 height 7
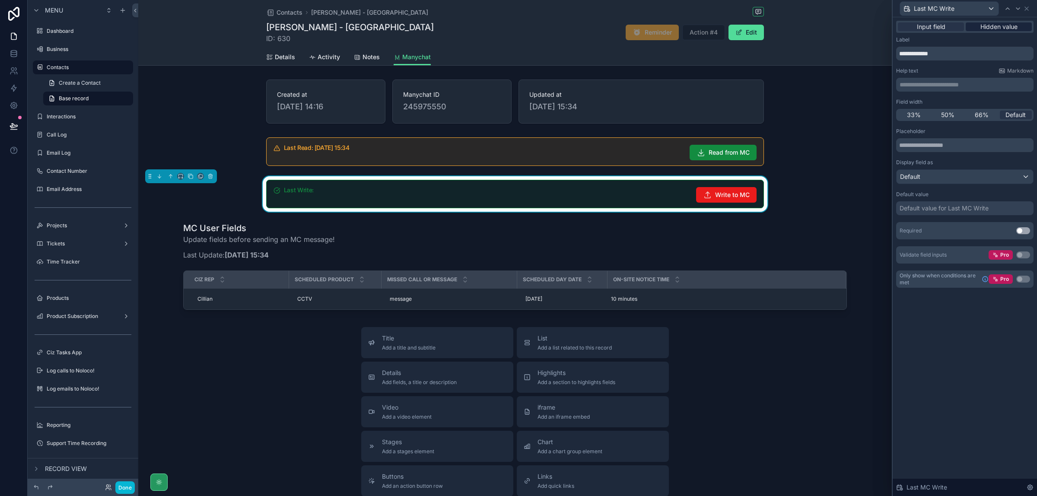
click at [998, 27] on span "Hidden value" at bounding box center [999, 26] width 37 height 9
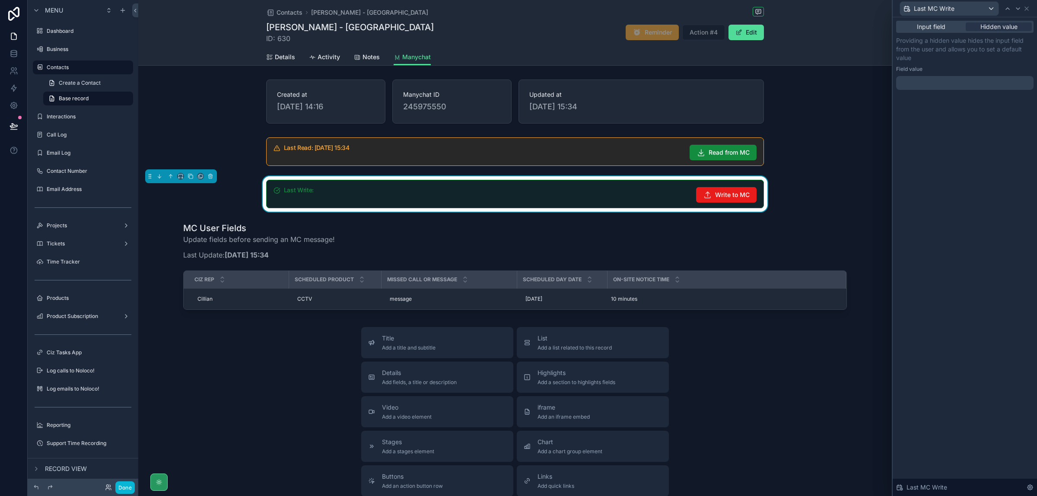
click at [941, 83] on div at bounding box center [964, 83] width 137 height 14
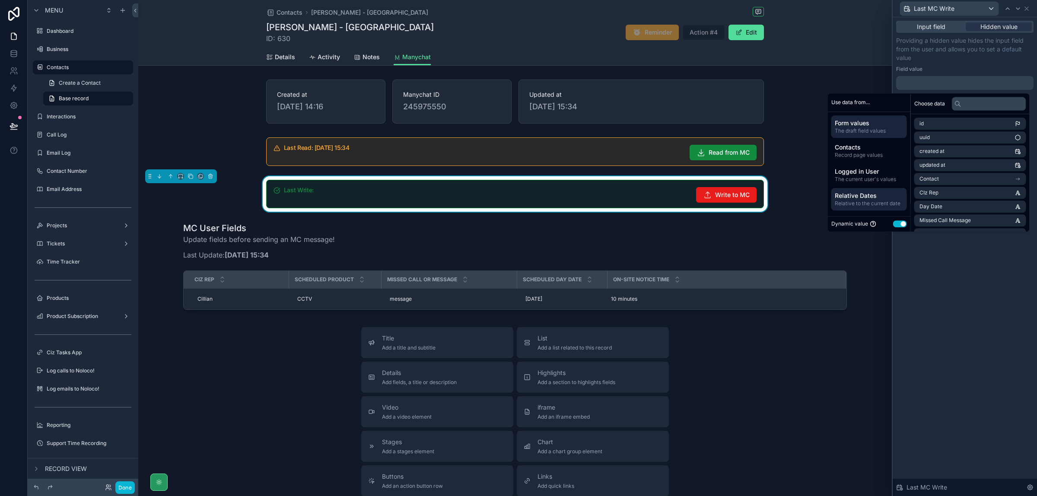
click at [865, 197] on span "Relative Dates" at bounding box center [869, 195] width 69 height 9
click at [866, 127] on span "The draft field values" at bounding box center [869, 130] width 69 height 7
click at [863, 199] on span "Relative Dates" at bounding box center [869, 195] width 69 height 9
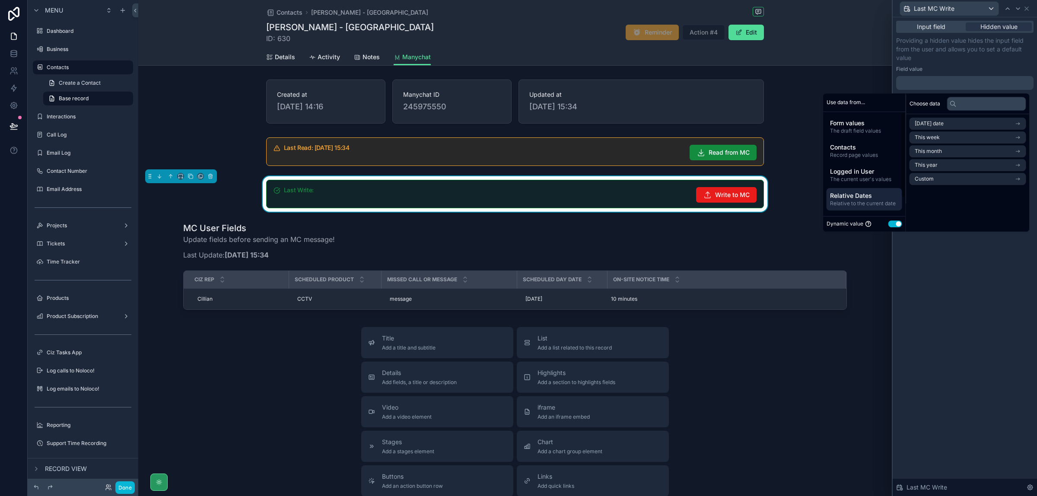
scroll to position [0, 0]
click at [952, 167] on li "This year" at bounding box center [970, 165] width 112 height 12
click at [920, 122] on icon at bounding box center [923, 124] width 6 height 6
click at [942, 127] on li "Today's date" at bounding box center [970, 124] width 112 height 12
click at [944, 140] on li "Now" at bounding box center [970, 139] width 112 height 12
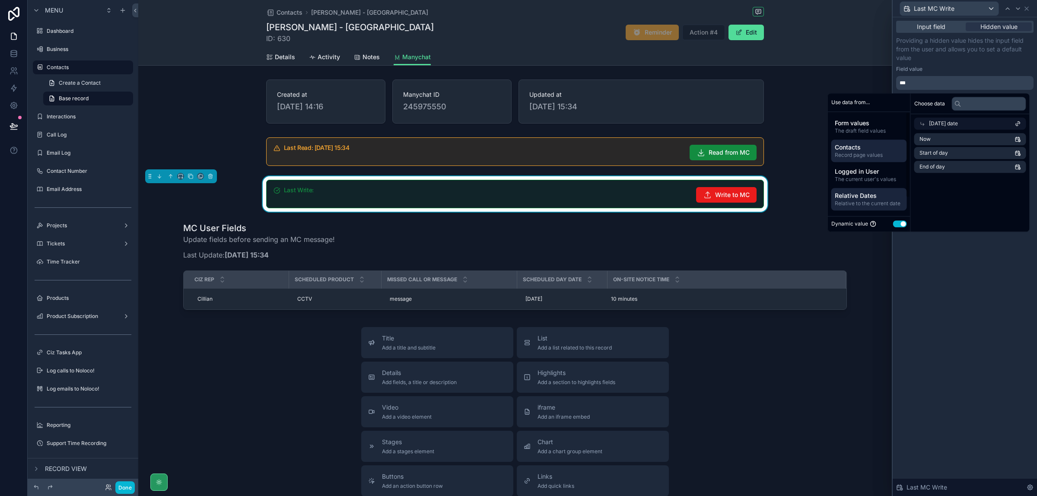
click at [857, 144] on span "Contacts" at bounding box center [869, 147] width 69 height 9
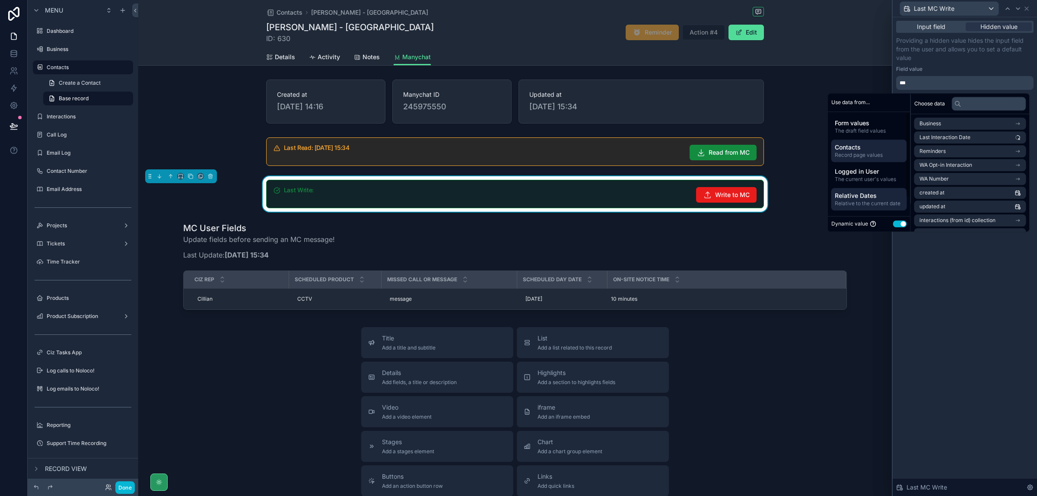
click at [860, 200] on span "Relative to the current date" at bounding box center [869, 203] width 69 height 7
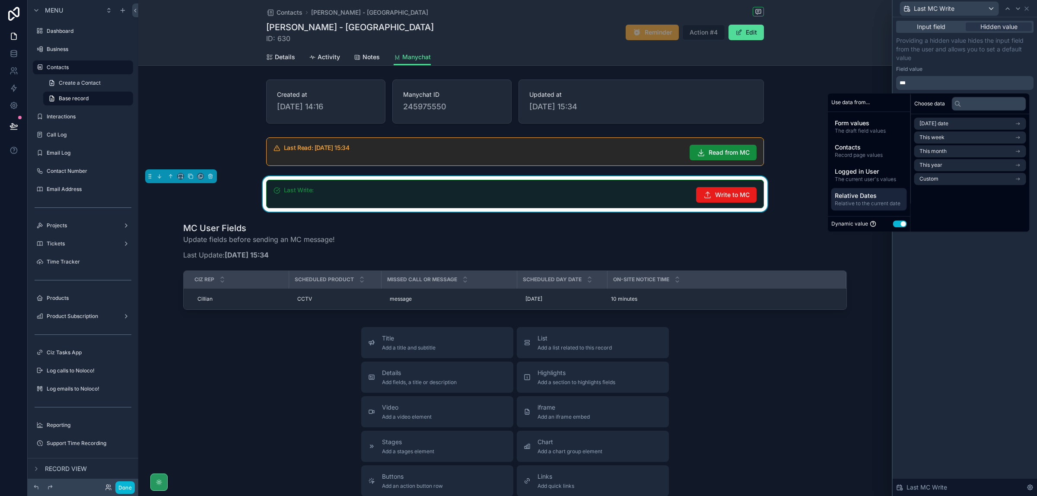
click at [1026, 12] on div "Last MC Write" at bounding box center [964, 8] width 137 height 17
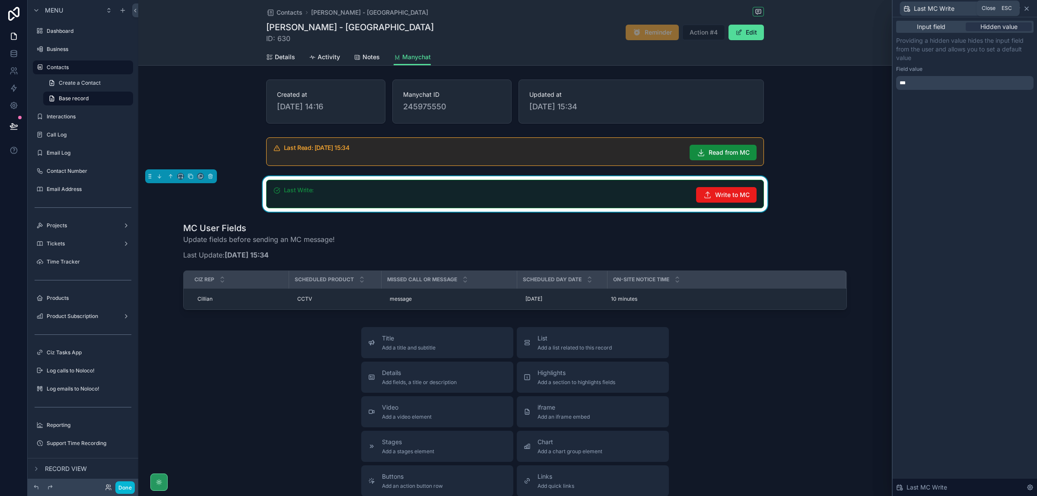
click at [1027, 9] on icon at bounding box center [1026, 8] width 3 height 3
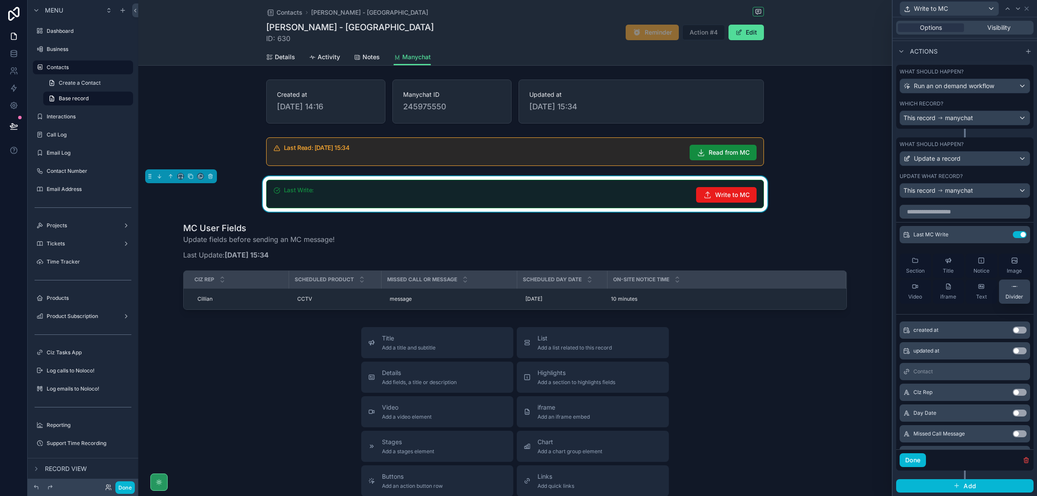
scroll to position [287, 0]
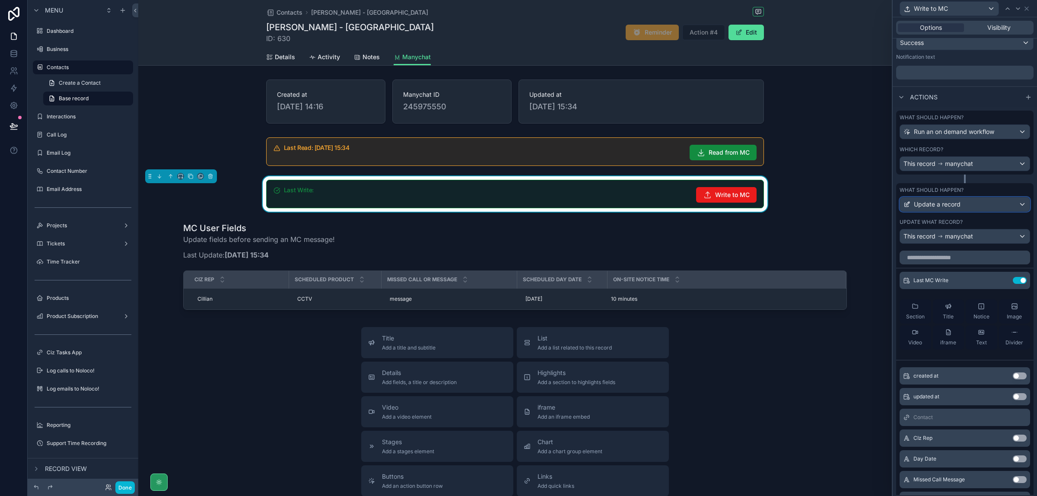
click at [1013, 211] on div "Update a record" at bounding box center [965, 205] width 130 height 14
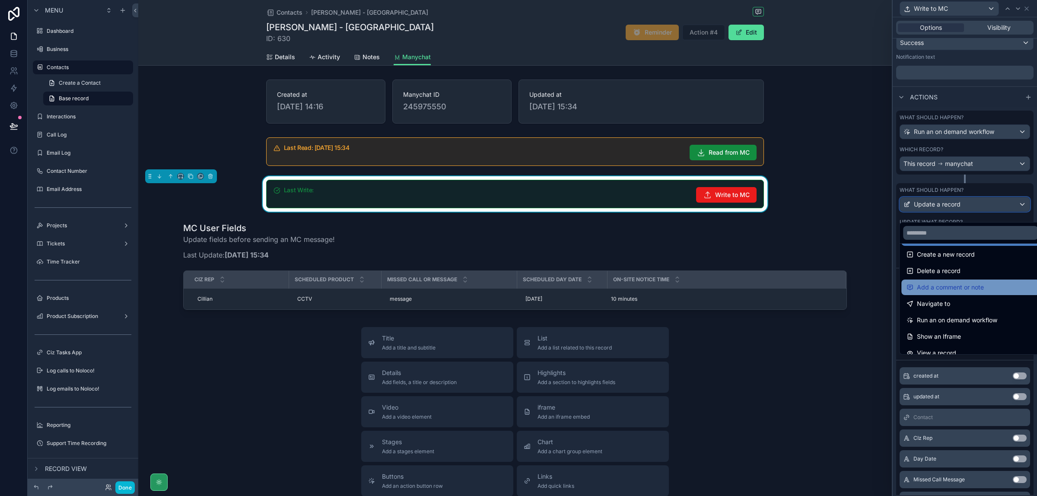
scroll to position [0, 0]
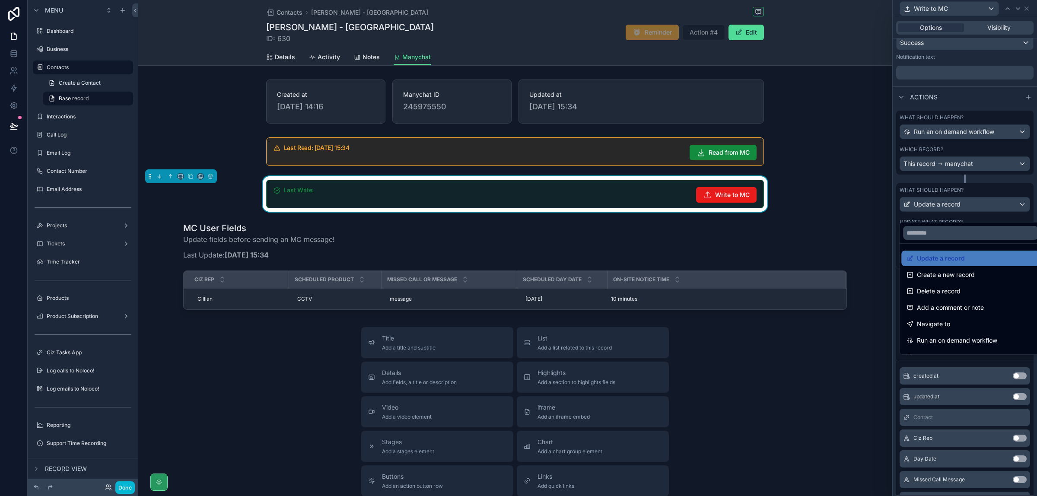
click at [1010, 193] on div at bounding box center [965, 248] width 144 height 496
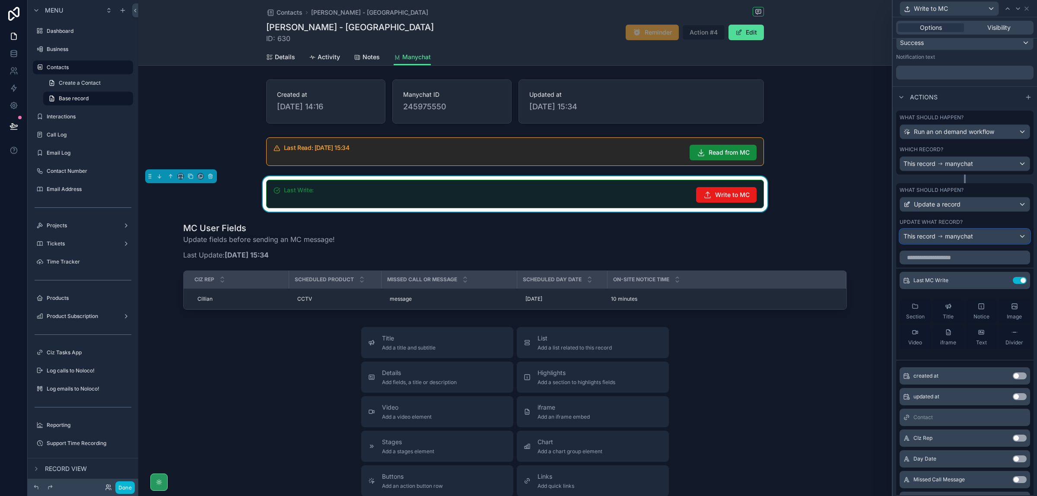
click at [995, 240] on div "This record manychat" at bounding box center [965, 236] width 130 height 14
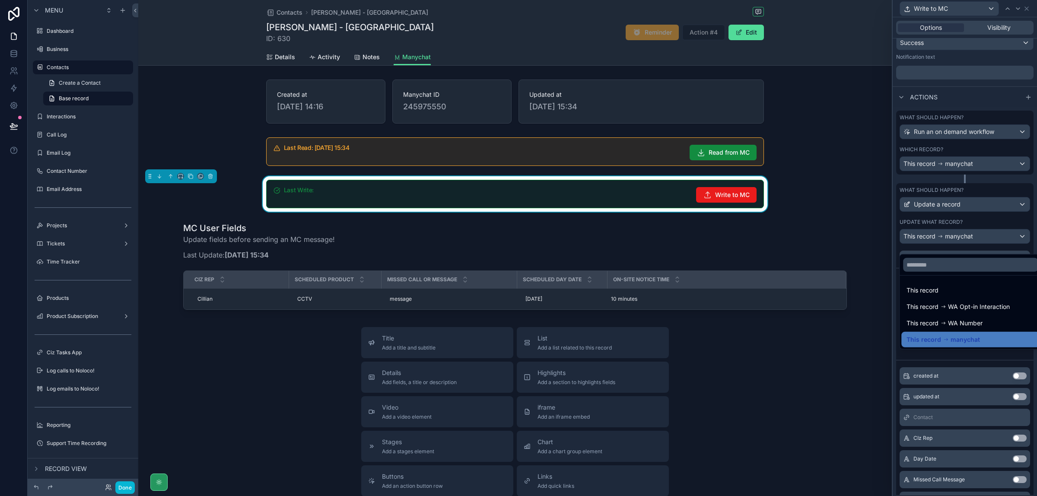
click at [995, 198] on div at bounding box center [965, 248] width 144 height 496
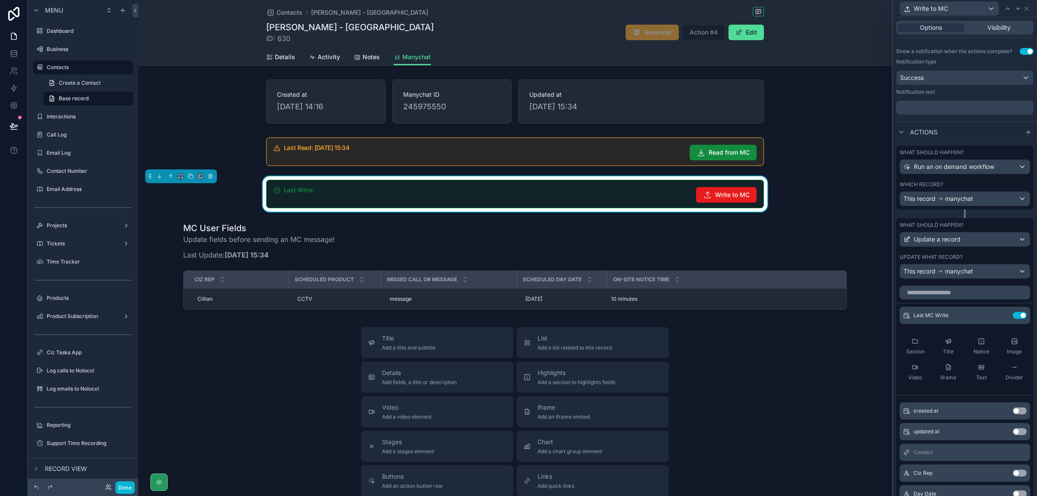
scroll to position [233, 0]
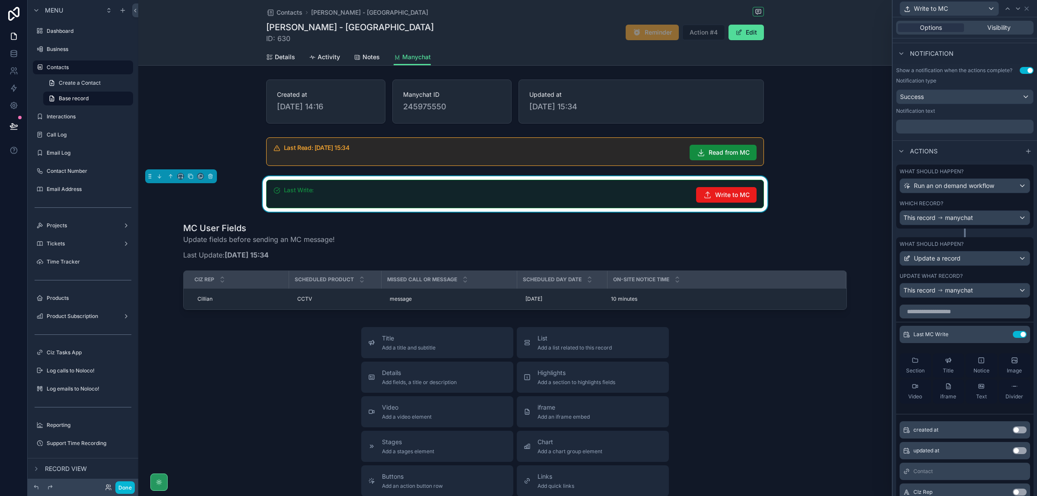
click at [1003, 207] on div "Which record?" at bounding box center [965, 203] width 131 height 7
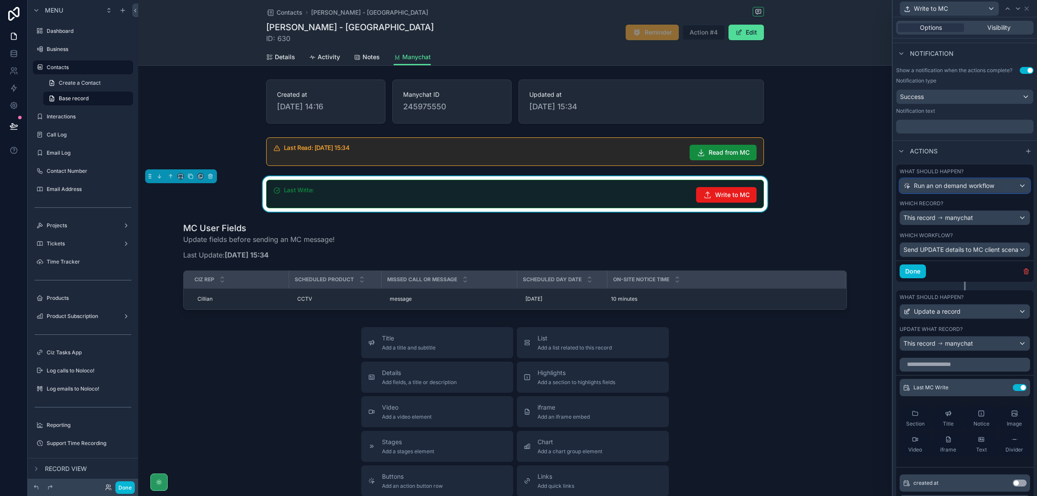
click at [1018, 193] on div "Run an on demand workflow" at bounding box center [965, 186] width 130 height 14
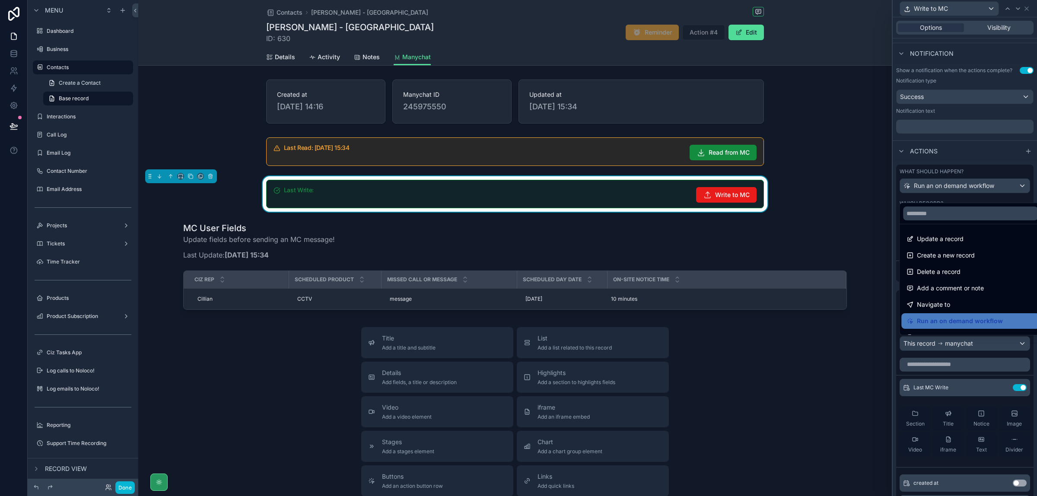
click at [1001, 173] on div at bounding box center [965, 248] width 144 height 496
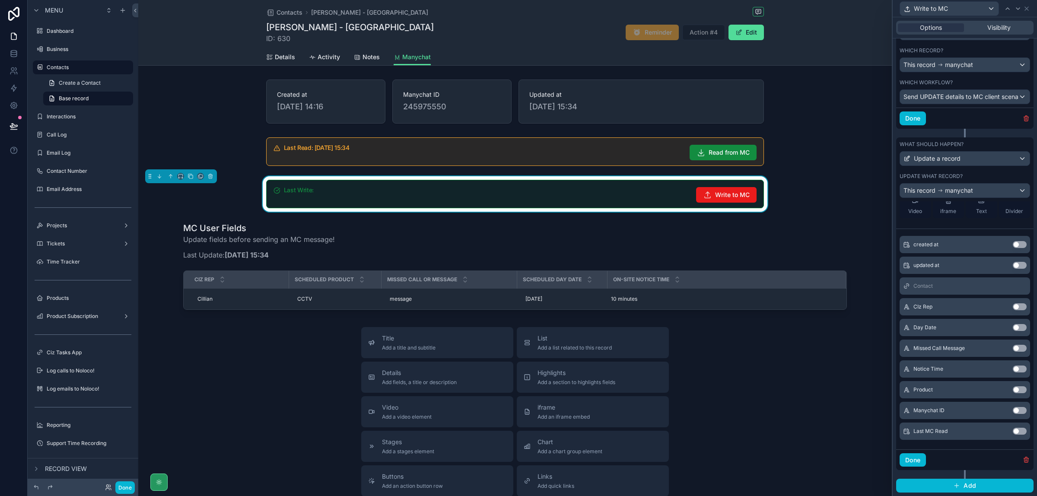
scroll to position [394, 0]
click at [1023, 456] on icon "button" at bounding box center [1026, 459] width 7 height 7
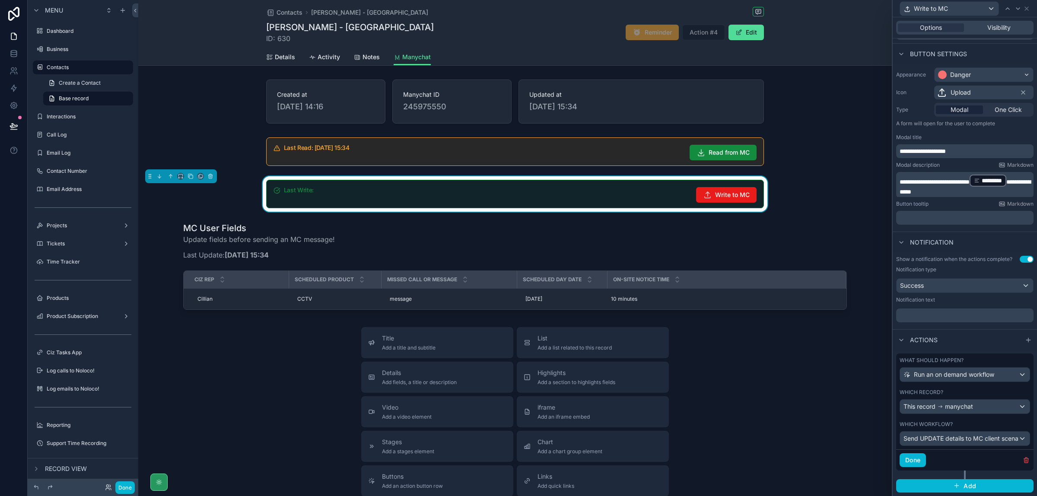
scroll to position [52, 0]
click at [910, 461] on button "Done" at bounding box center [913, 460] width 26 height 14
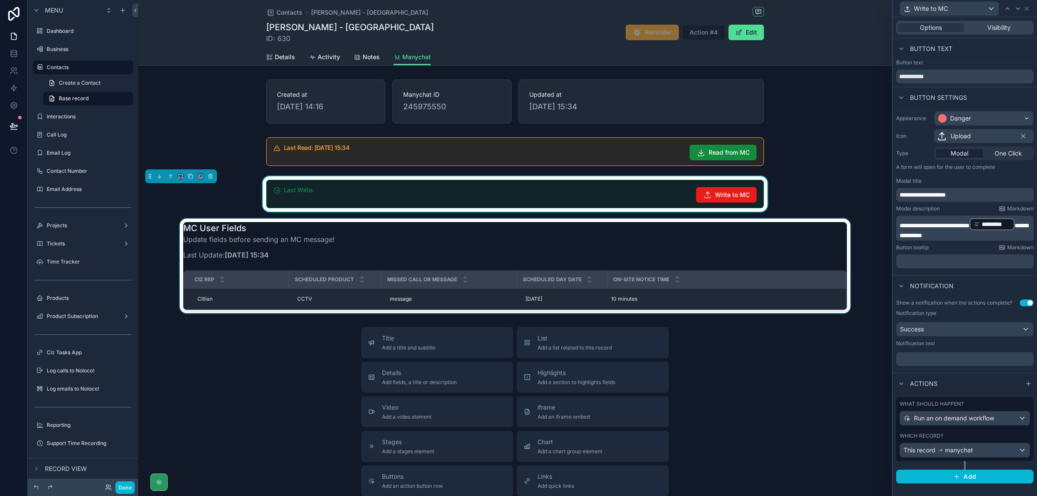
click at [415, 297] on div "scrollable content" at bounding box center [515, 266] width 754 height 95
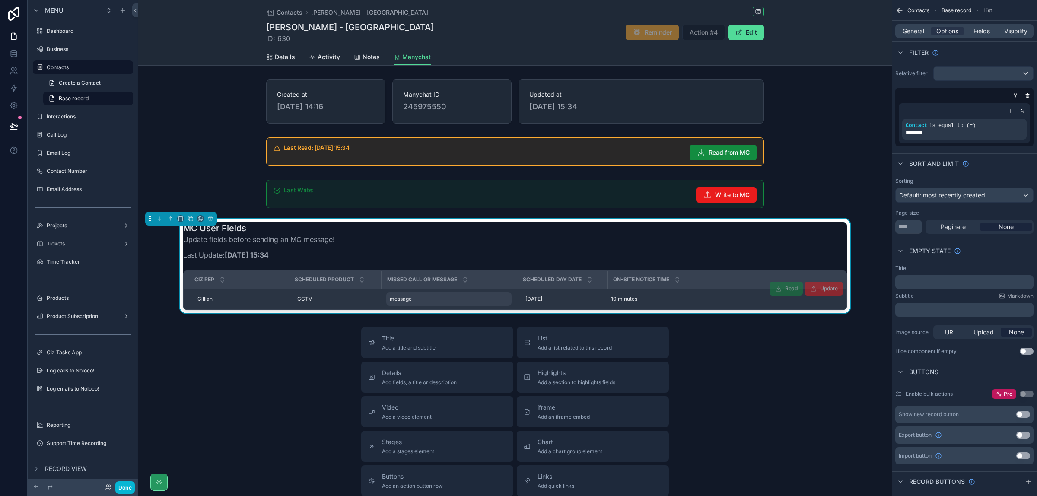
click at [402, 300] on span "message" at bounding box center [401, 299] width 22 height 7
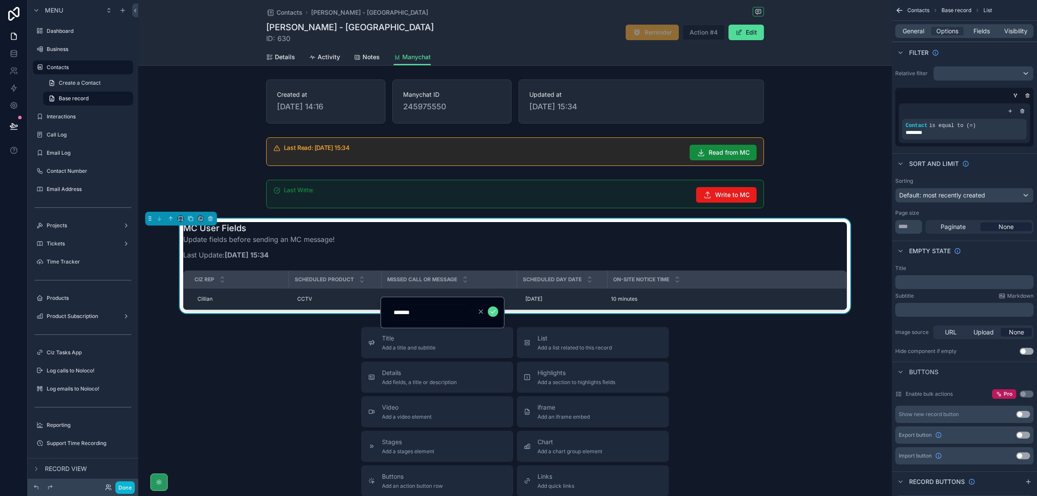
click at [411, 307] on input "*******" at bounding box center [430, 312] width 82 height 12
type input "****"
click at [496, 312] on icon "scrollable content" at bounding box center [493, 311] width 7 height 7
click at [124, 489] on button "Done" at bounding box center [124, 487] width 19 height 13
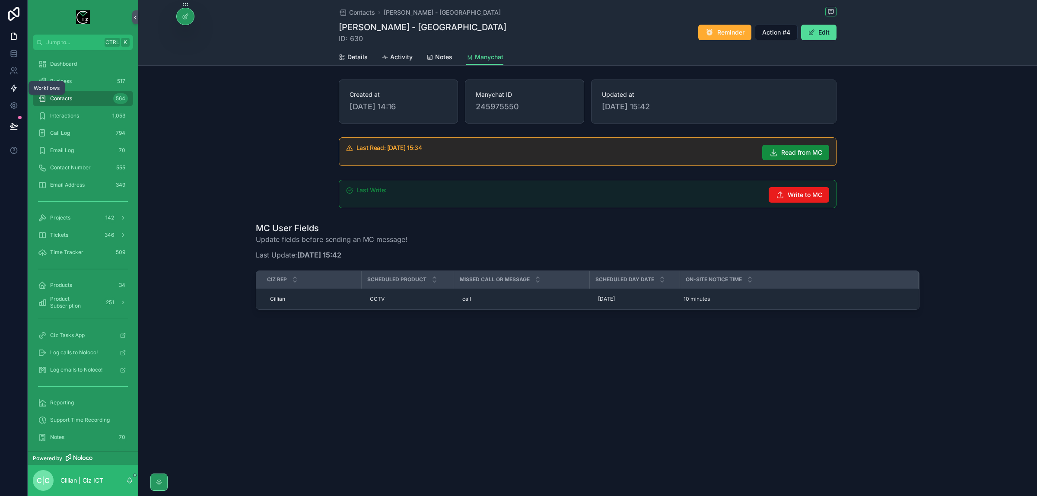
click at [12, 86] on icon at bounding box center [13, 88] width 5 height 6
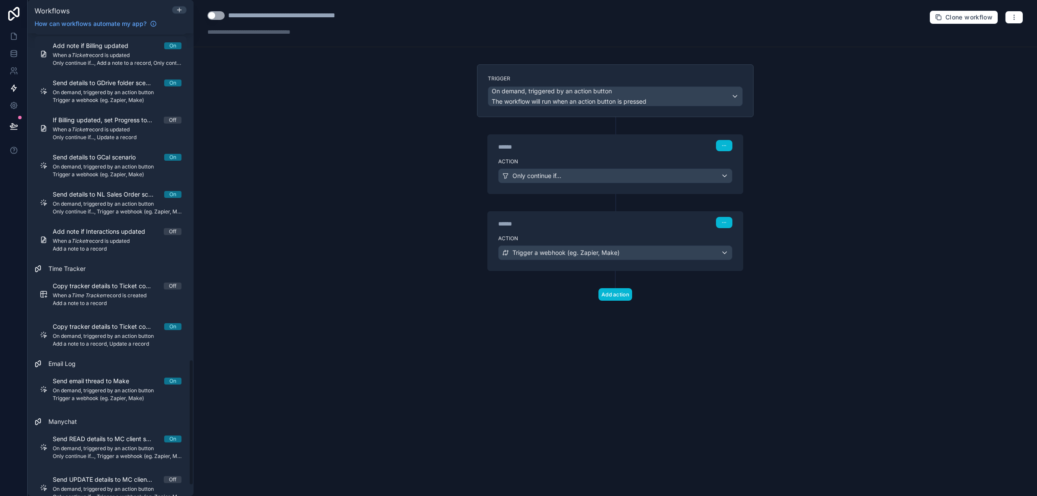
scroll to position [1242, 0]
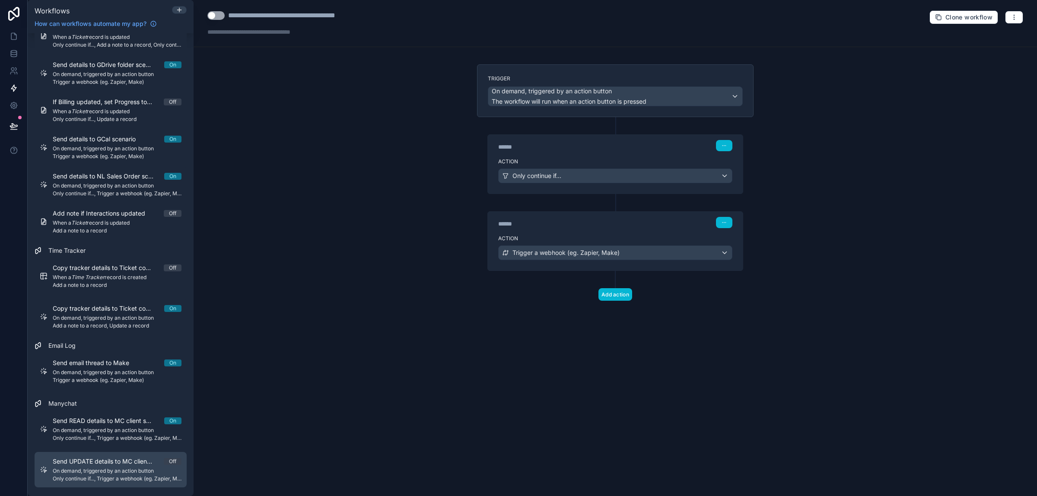
click at [134, 461] on span "Send UPDATE details to MC client scenario" at bounding box center [108, 461] width 111 height 9
click at [217, 17] on button "Use setting" at bounding box center [215, 15] width 17 height 9
click at [726, 256] on div "Trigger a webhook (eg. Zapier, Make)" at bounding box center [615, 253] width 233 height 14
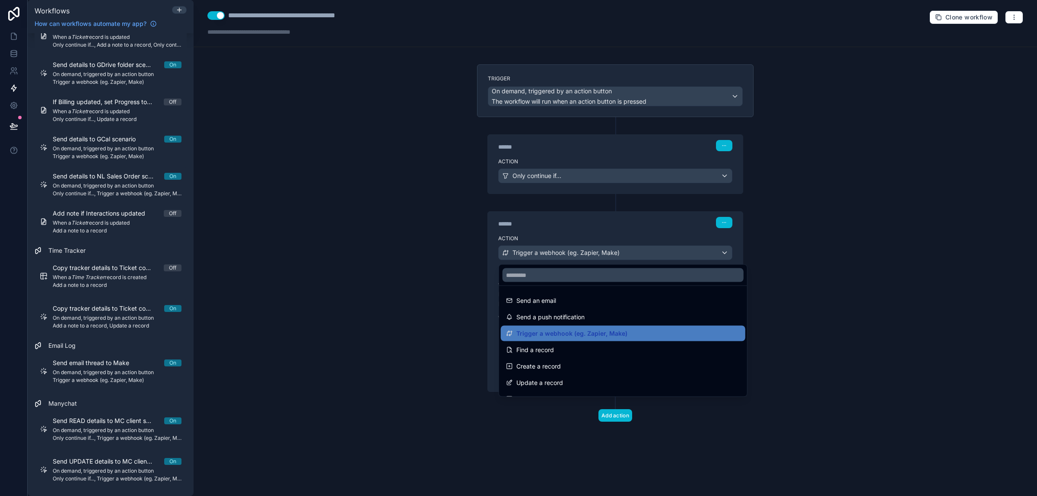
click at [798, 238] on div at bounding box center [518, 248] width 1037 height 496
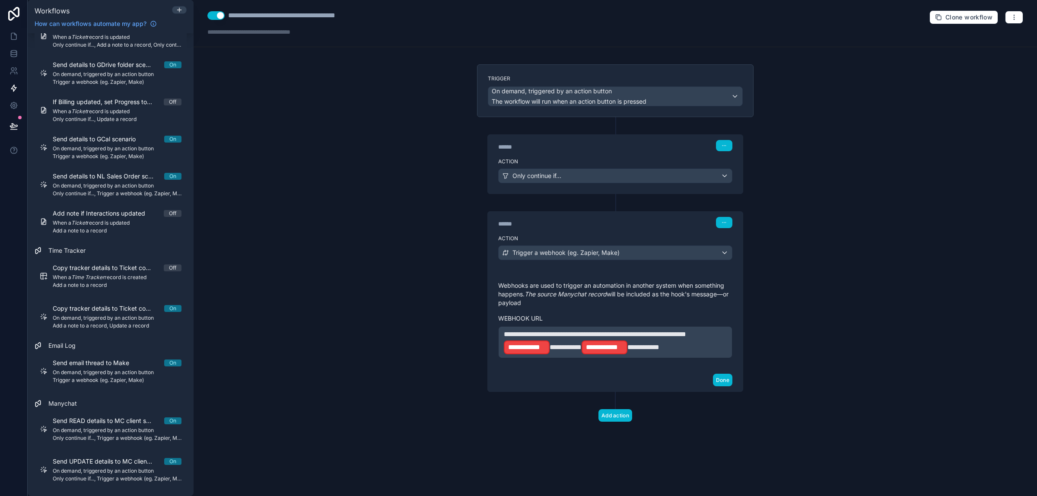
click at [582, 355] on p "**********" at bounding box center [615, 342] width 223 height 26
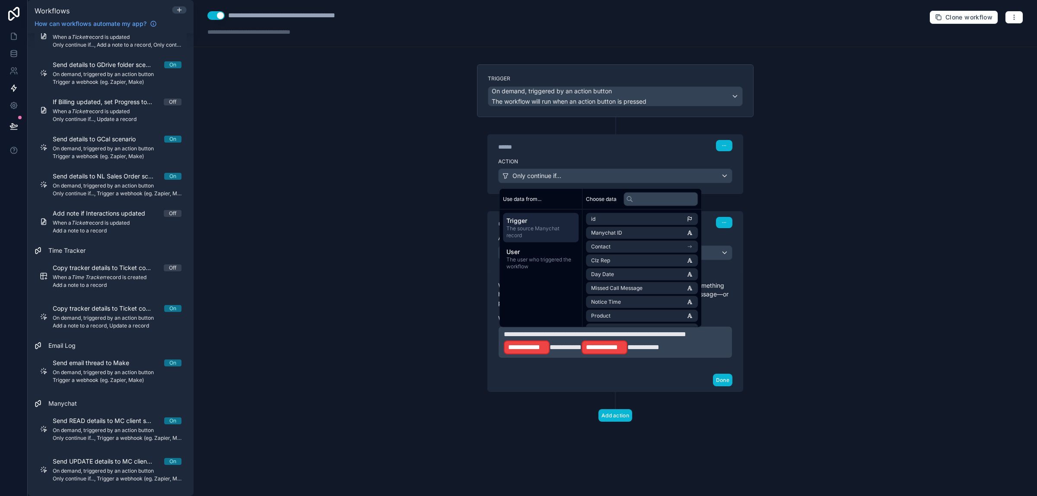
click at [628, 350] on span "**********" at bounding box center [644, 347] width 32 height 6
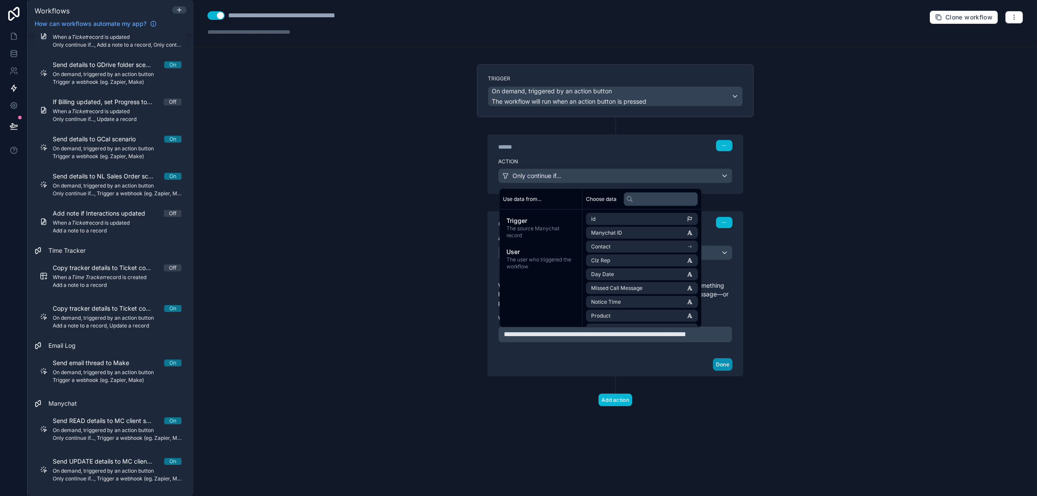
click at [722, 371] on button "Done" at bounding box center [722, 364] width 19 height 13
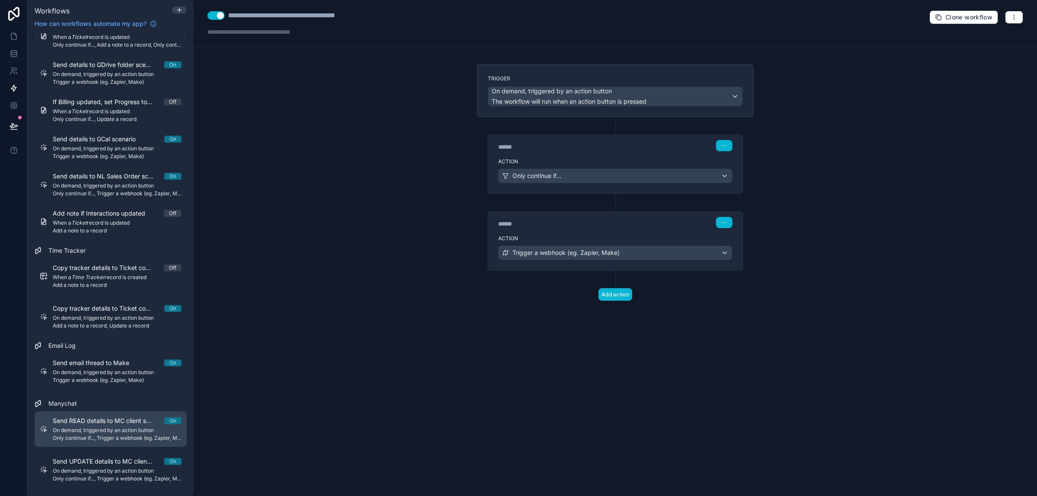
click at [113, 431] on span "On demand, triggered by an action button" at bounding box center [117, 430] width 129 height 7
click at [724, 251] on div "Trigger a webhook (eg. Zapier, Make)" at bounding box center [615, 253] width 233 height 14
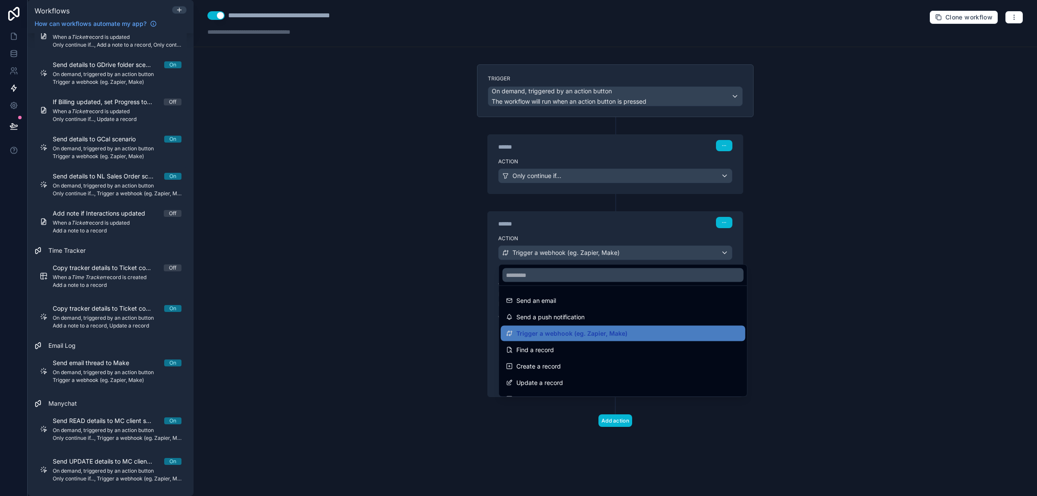
click at [793, 251] on div at bounding box center [518, 248] width 1037 height 496
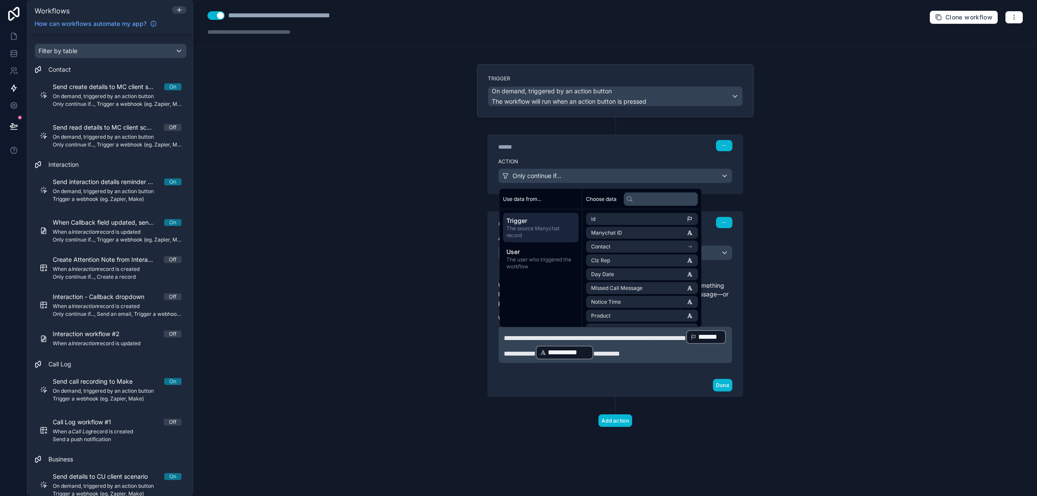
scroll to position [1242, 0]
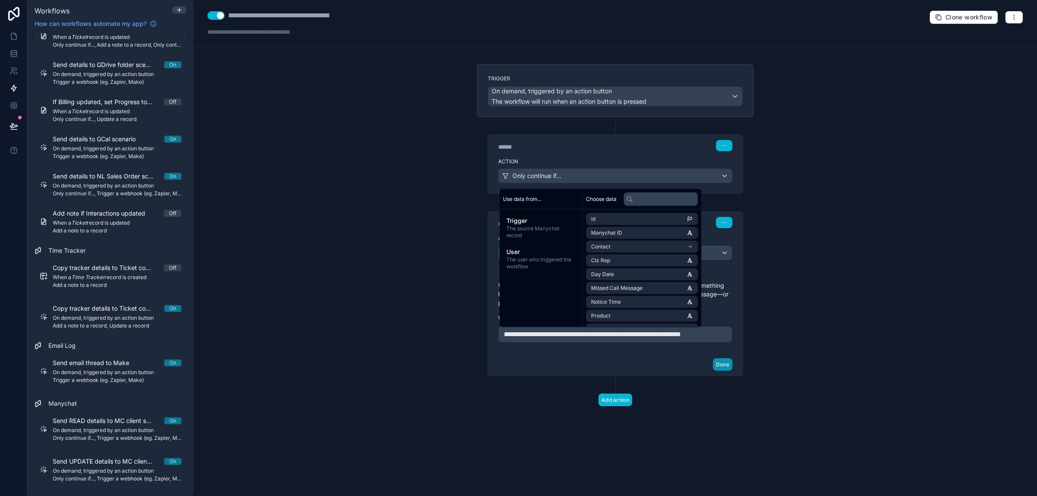
click at [722, 371] on button "Done" at bounding box center [722, 364] width 19 height 13
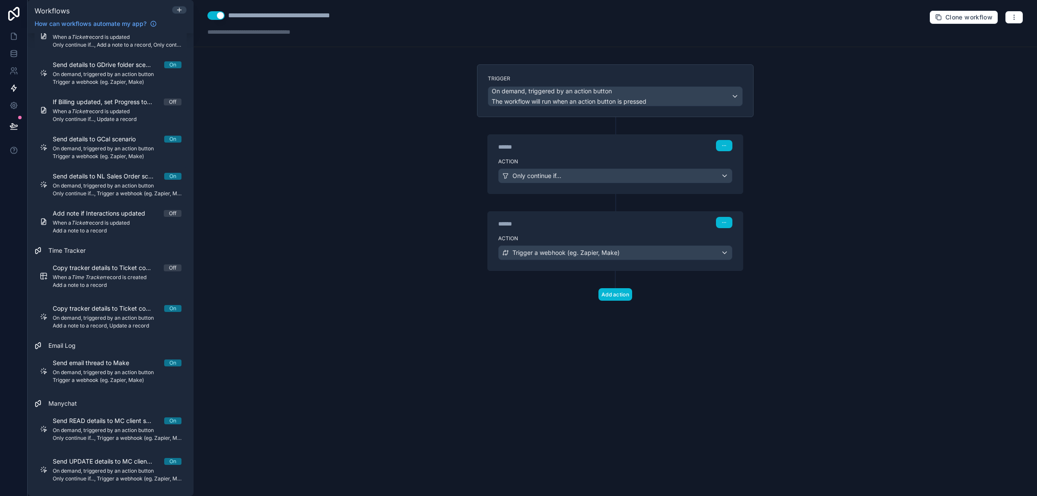
click at [344, 341] on div "**********" at bounding box center [616, 248] width 844 height 496
click at [18, 38] on link at bounding box center [13, 36] width 27 height 17
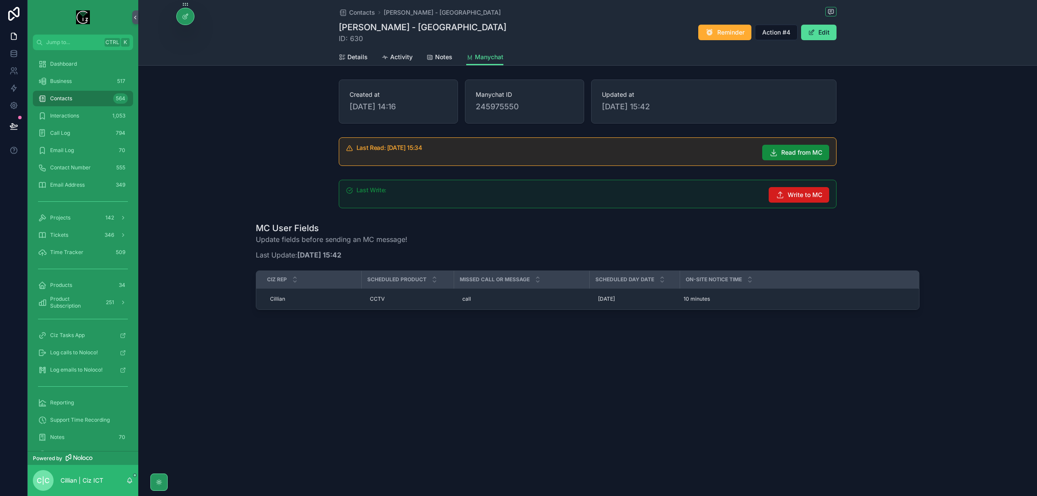
click at [800, 196] on span "Write to MC" at bounding box center [805, 195] width 35 height 9
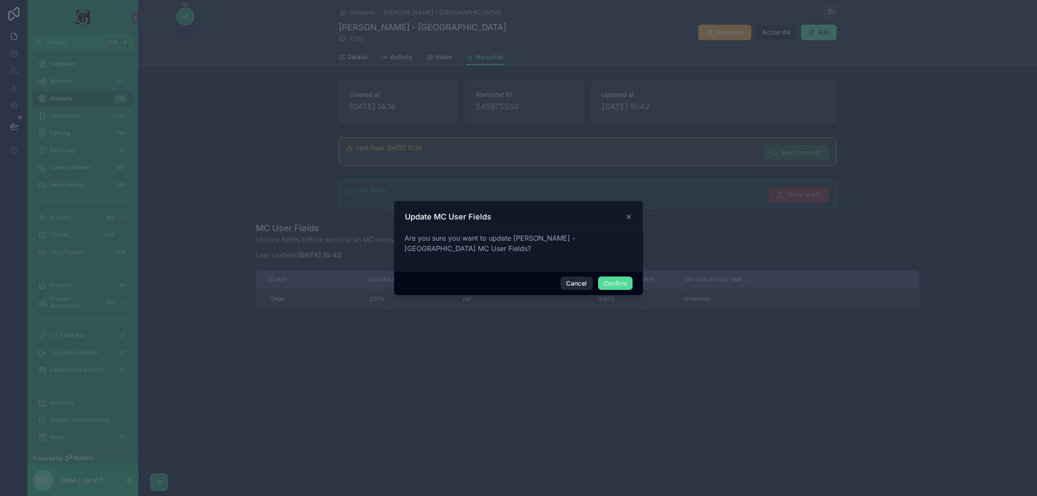
click at [570, 282] on button "Cancel" at bounding box center [577, 284] width 32 height 14
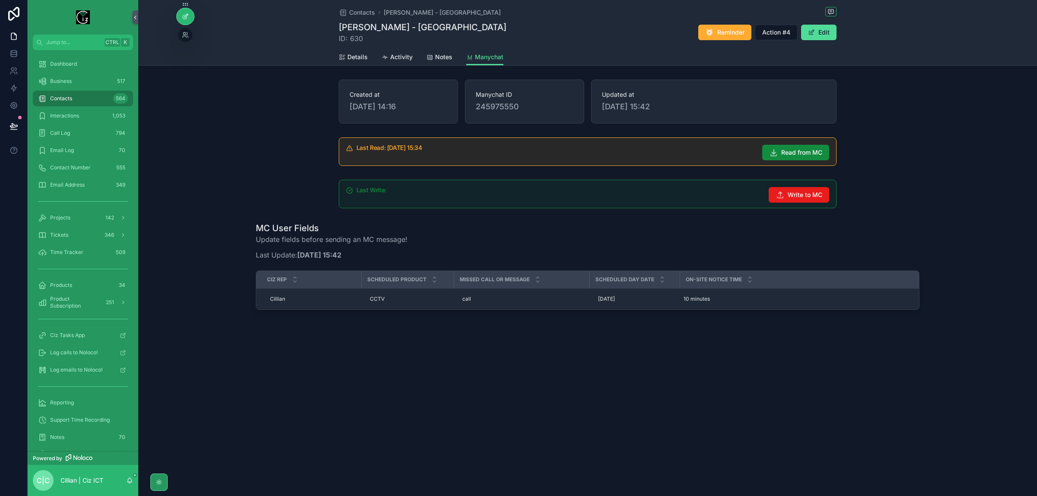
click at [180, 15] on div at bounding box center [185, 16] width 17 height 16
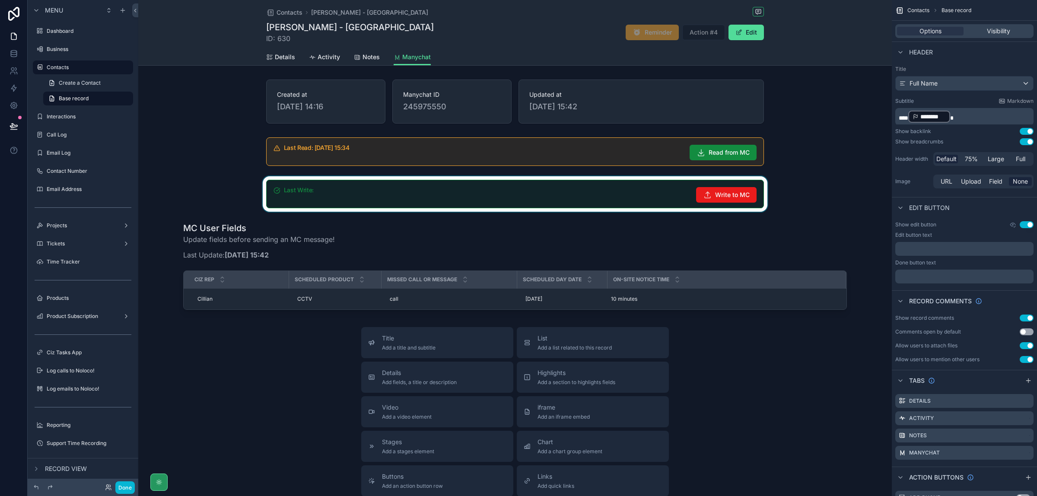
click at [613, 200] on div "scrollable content" at bounding box center [515, 193] width 754 height 35
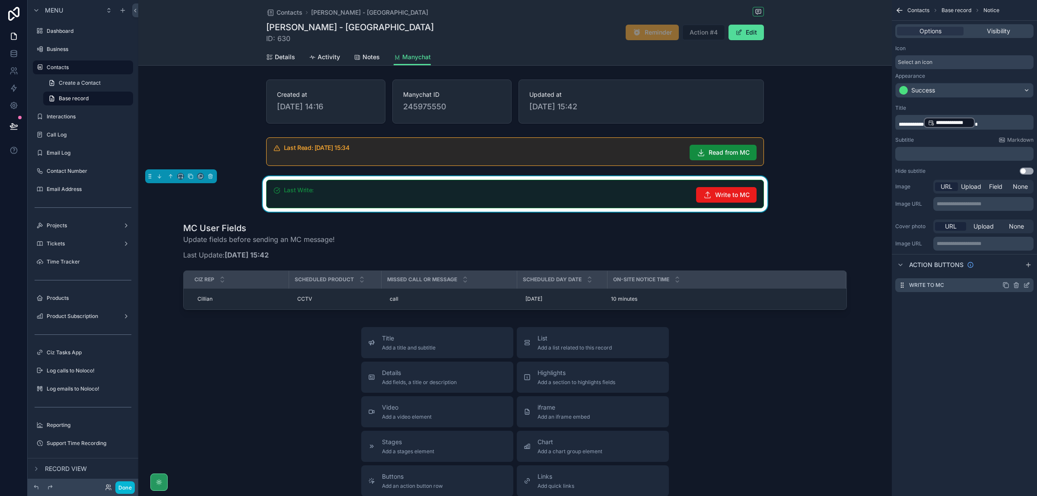
click at [1028, 285] on icon "scrollable content" at bounding box center [1027, 284] width 3 height 3
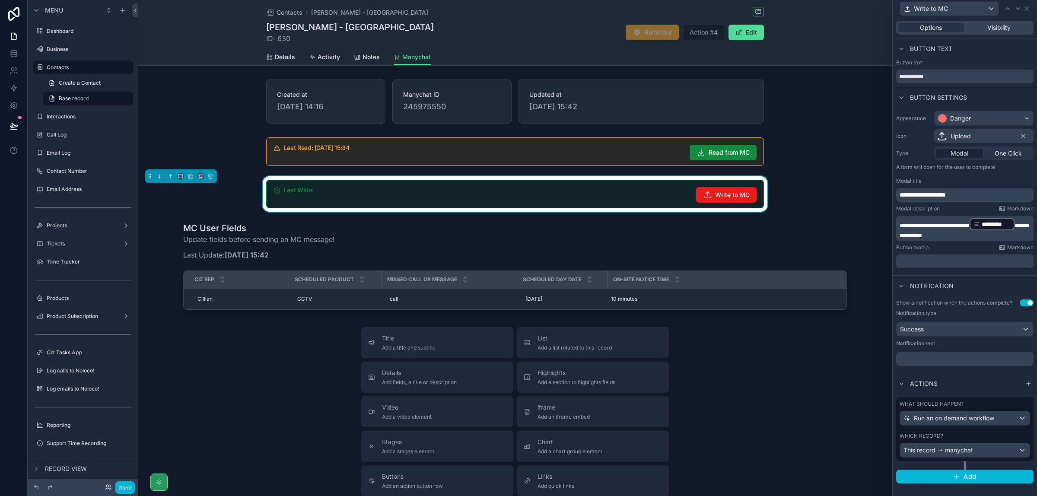
click at [1010, 231] on p "**********" at bounding box center [966, 228] width 132 height 22
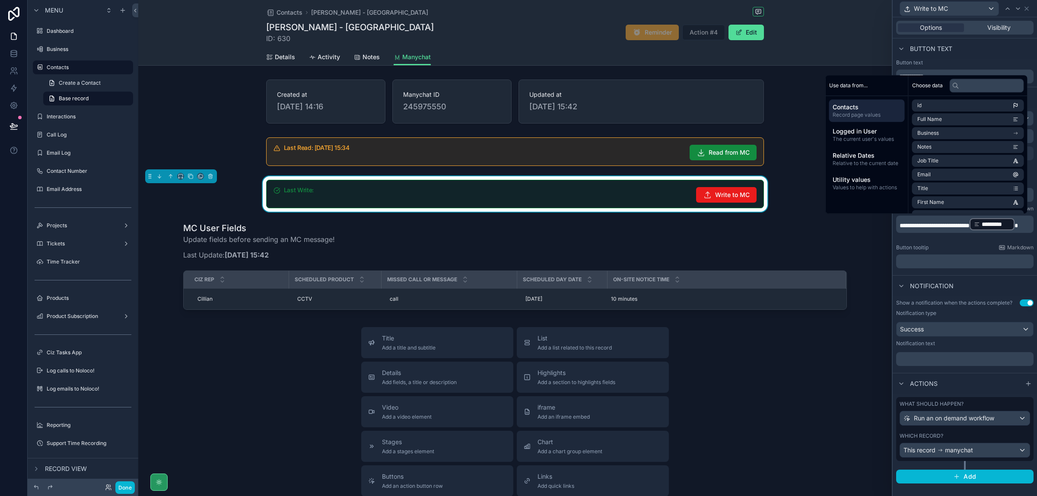
paste div "scrollable content"
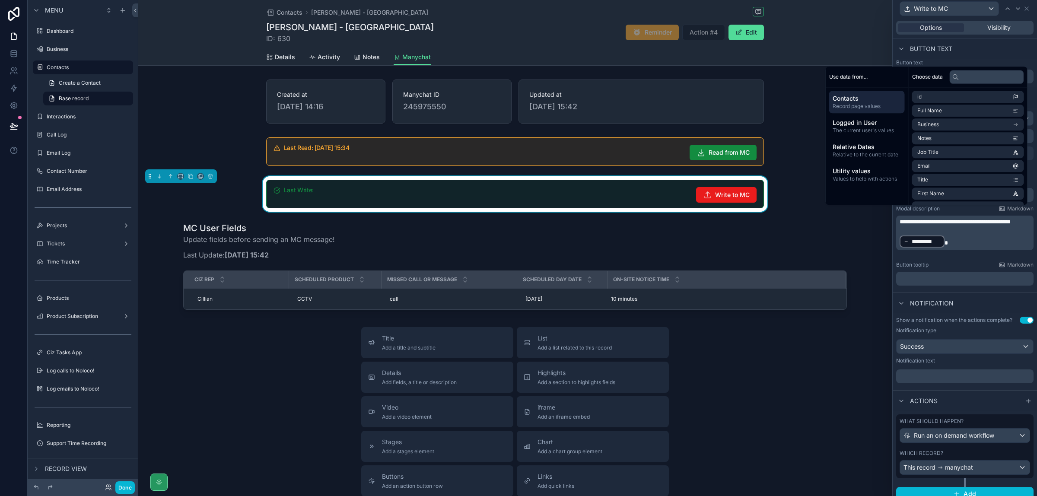
scroll to position [0, 0]
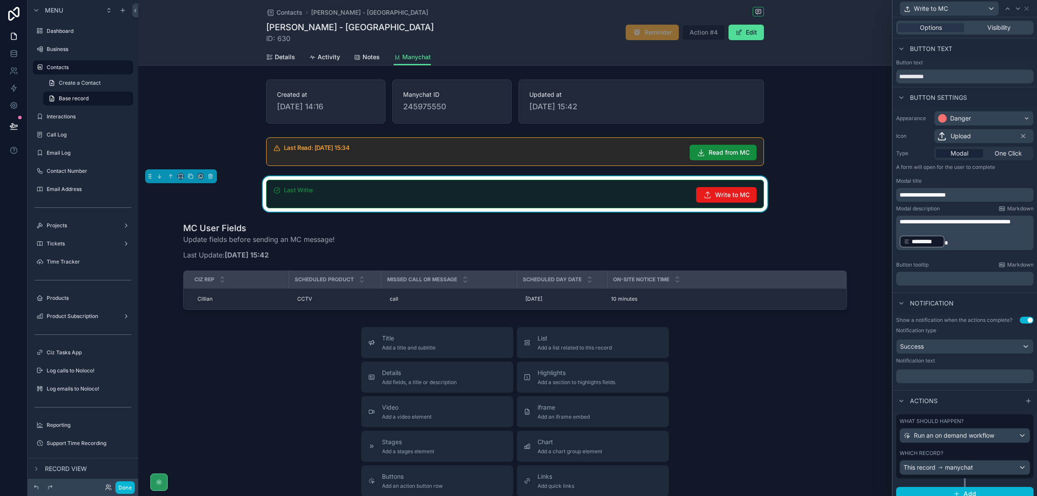
click at [993, 246] on p "﻿ ********* ﻿ *" at bounding box center [966, 242] width 132 height 14
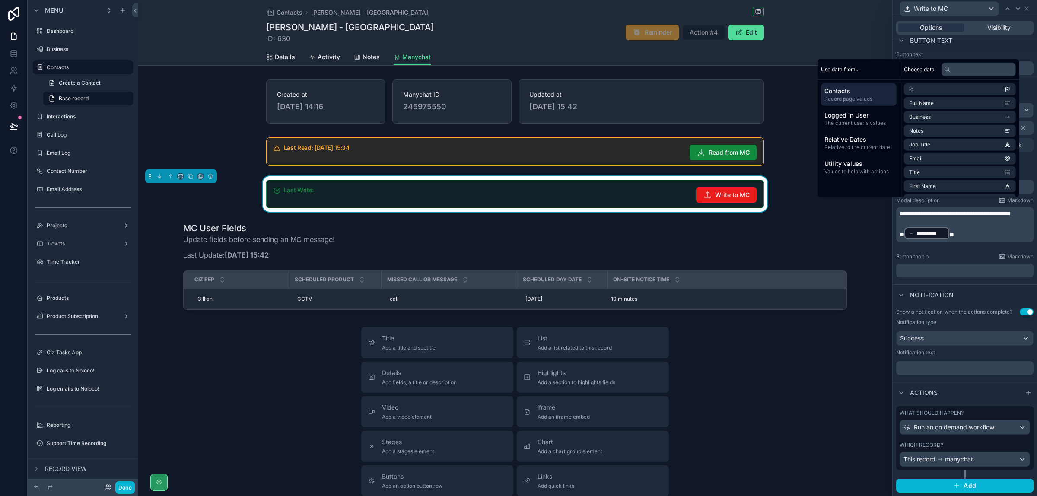
scroll to position [16, 0]
click at [991, 284] on div "Notification" at bounding box center [965, 294] width 144 height 21
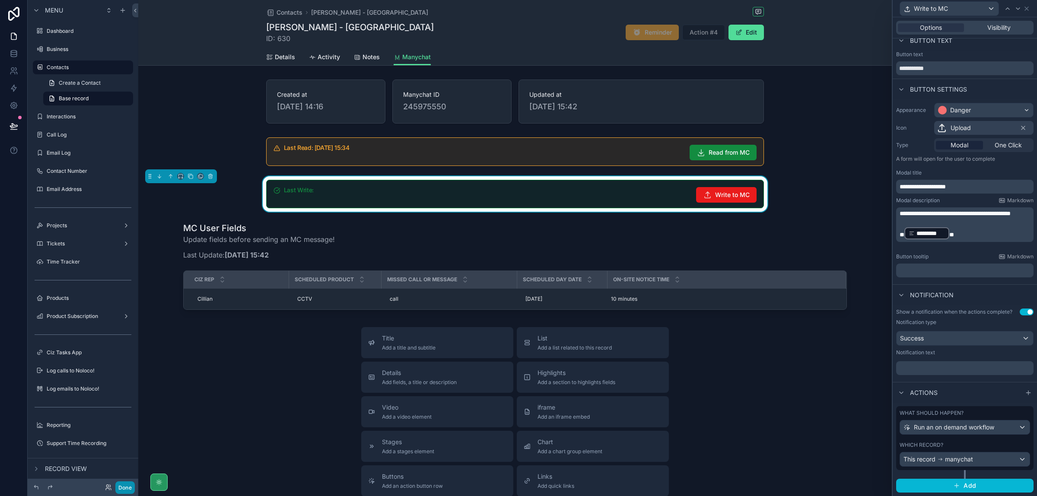
click at [126, 489] on button "Done" at bounding box center [124, 487] width 19 height 13
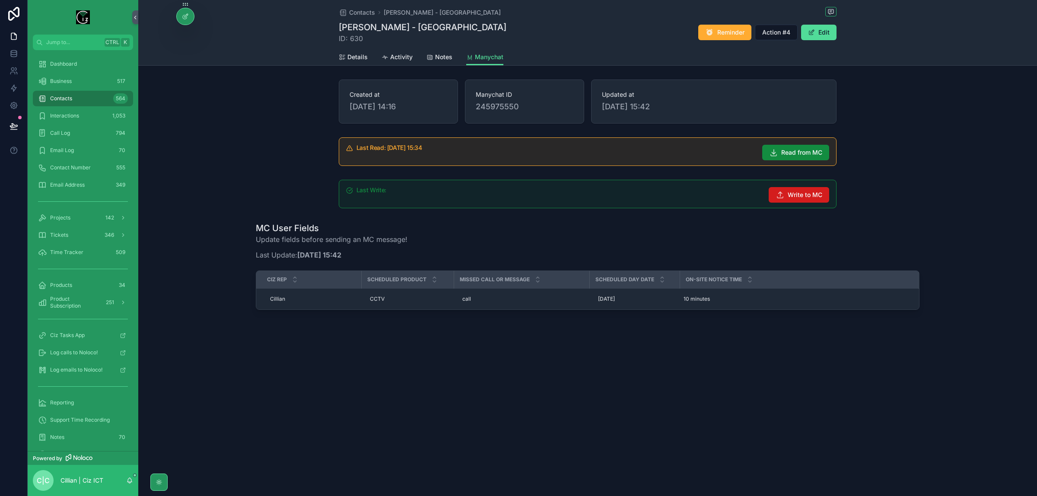
click at [791, 195] on span "Write to MC" at bounding box center [805, 195] width 35 height 9
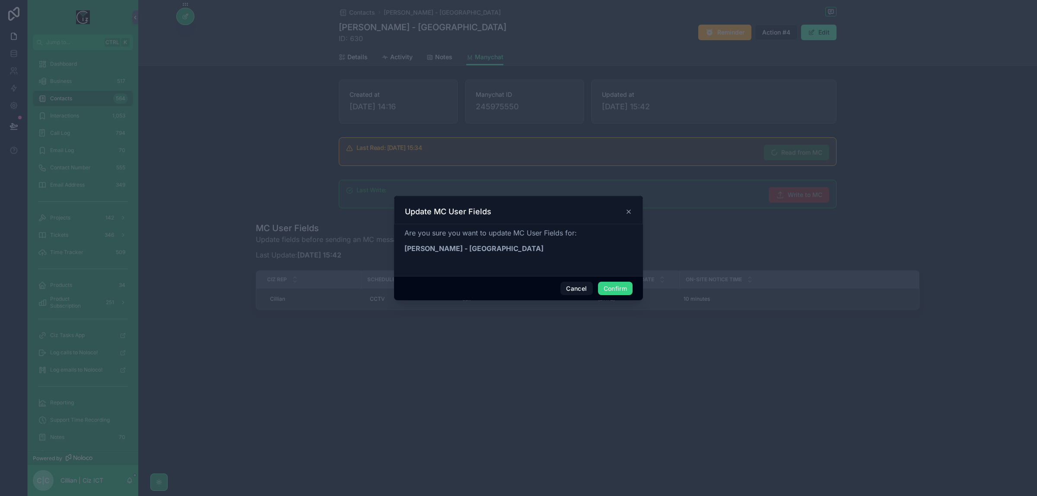
click at [614, 289] on button "Confirm" at bounding box center [615, 289] width 35 height 14
